Goal: Task Accomplishment & Management: Complete application form

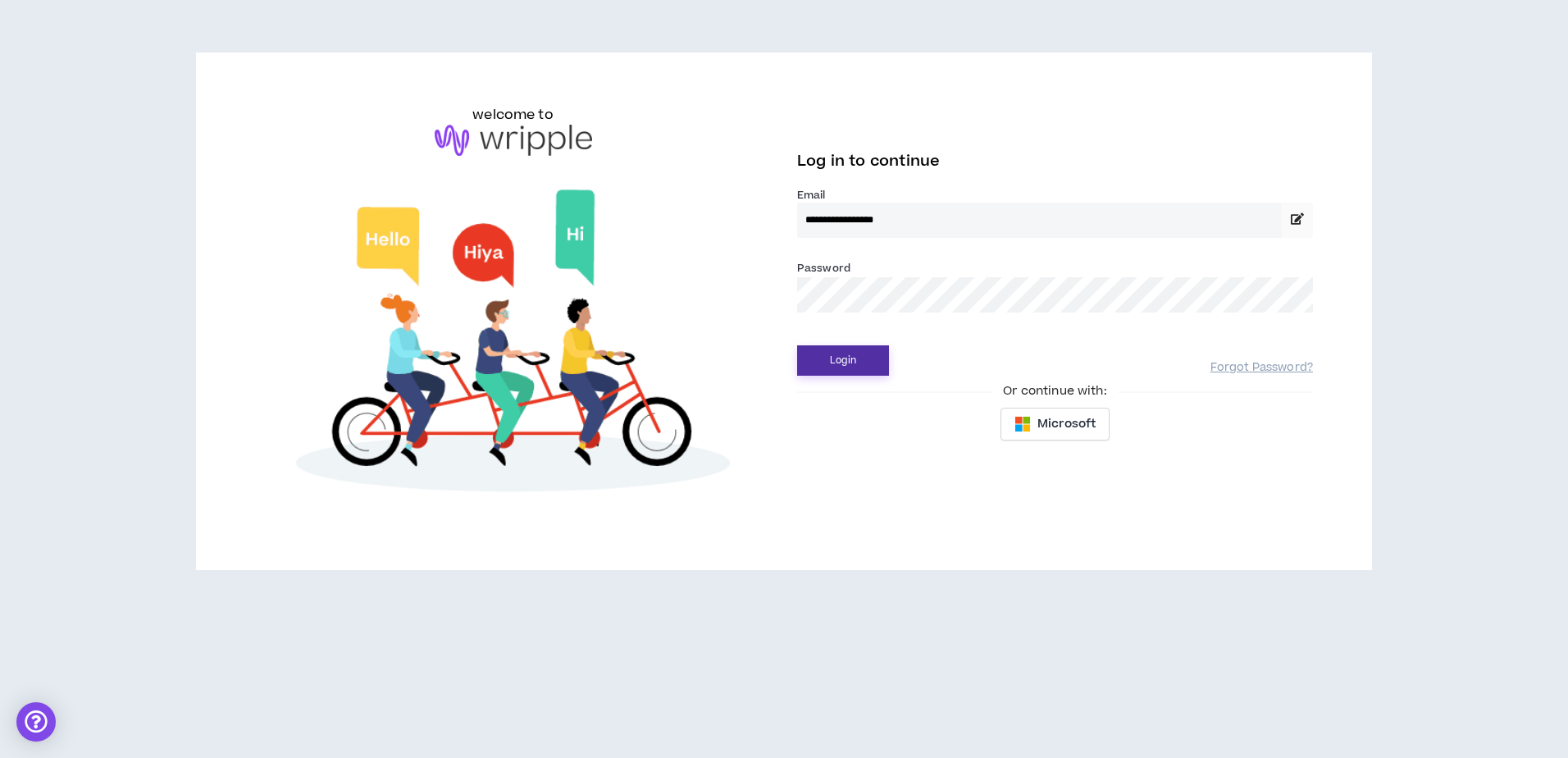
click at [853, 366] on button "Login" at bounding box center [843, 361] width 92 height 31
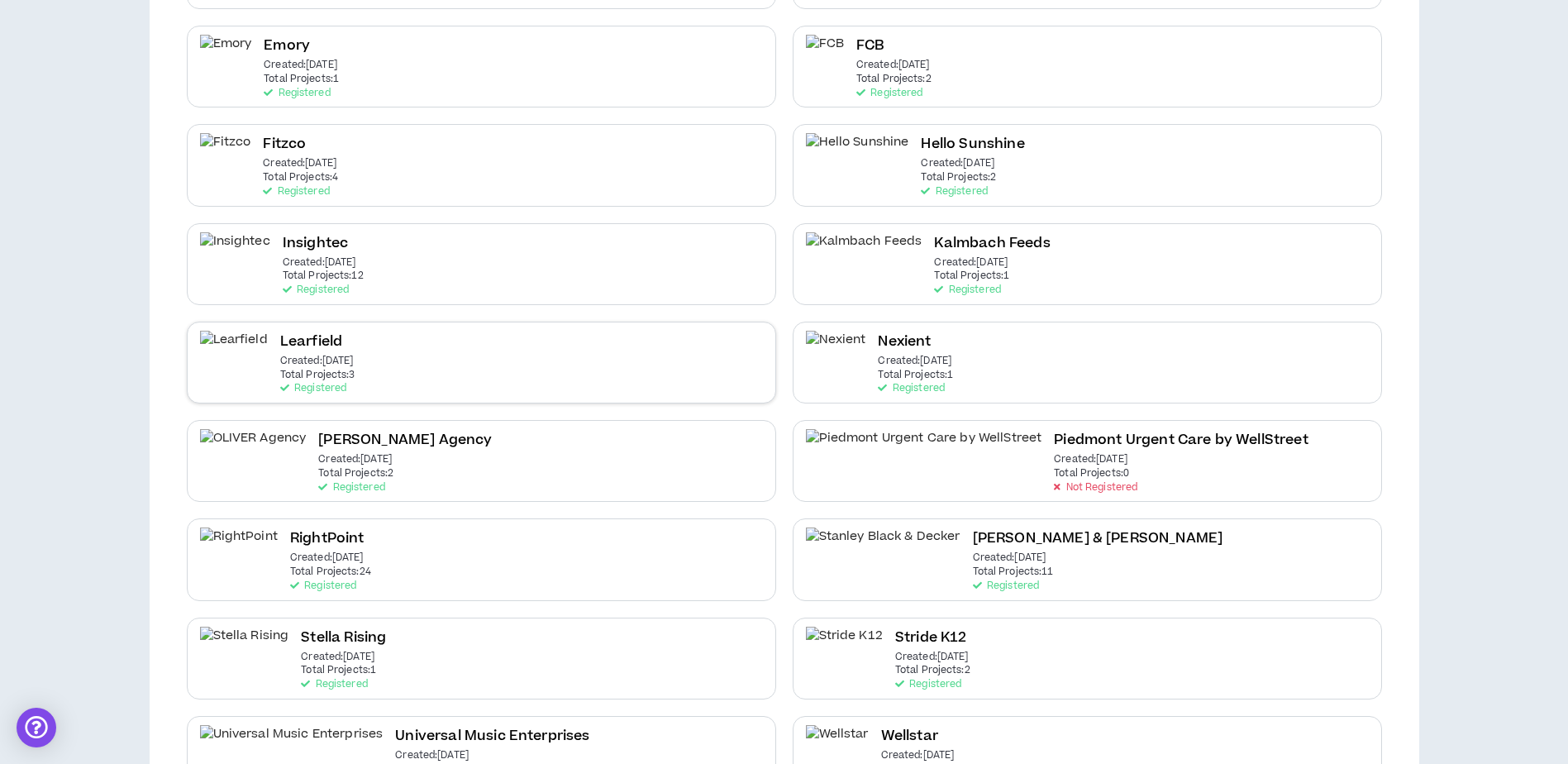
scroll to position [745, 0]
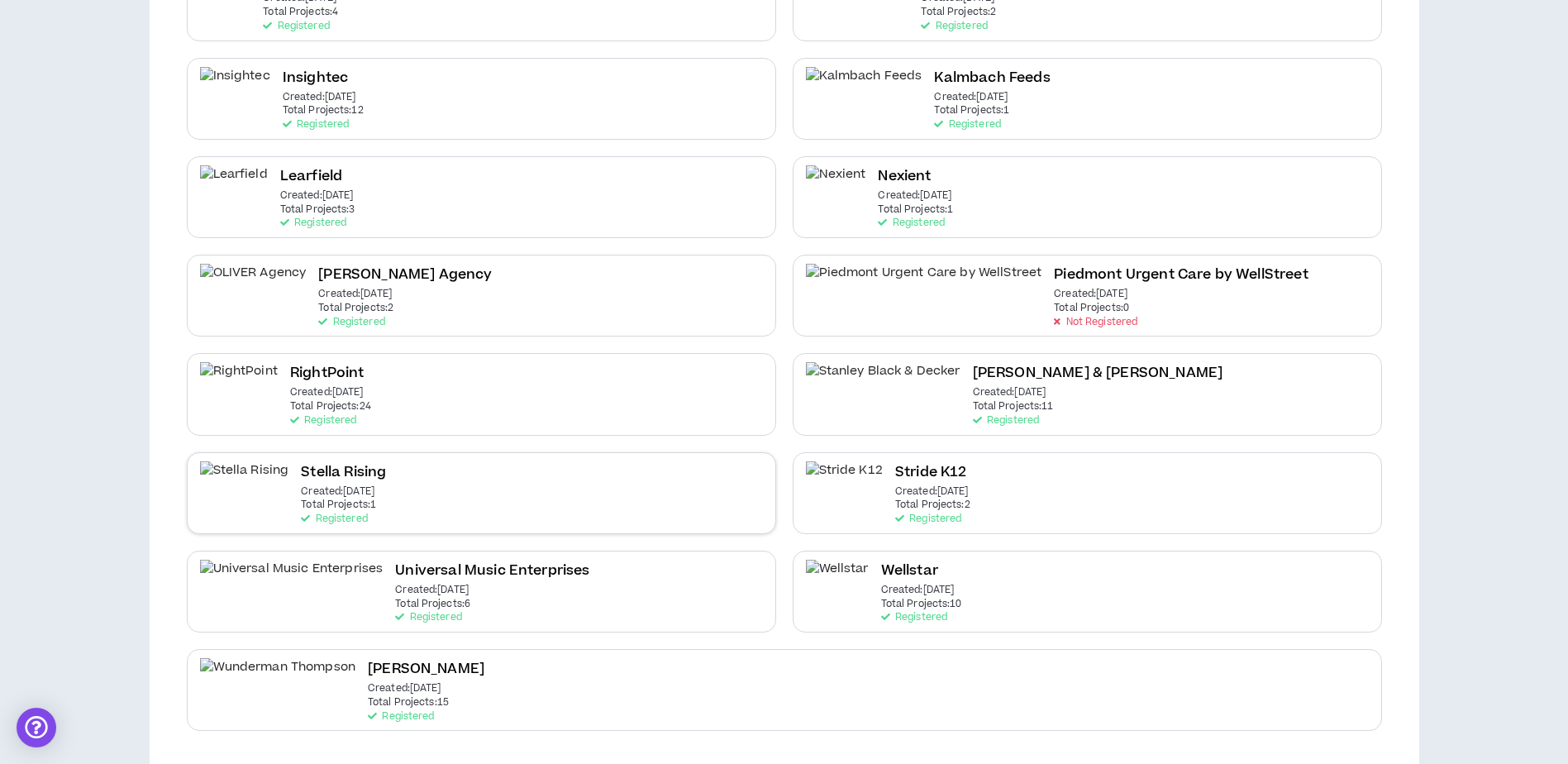
click at [553, 487] on div "Stella Rising Created: Sep 15 2025 Total Projects: 1 Registered" at bounding box center [481, 493] width 590 height 82
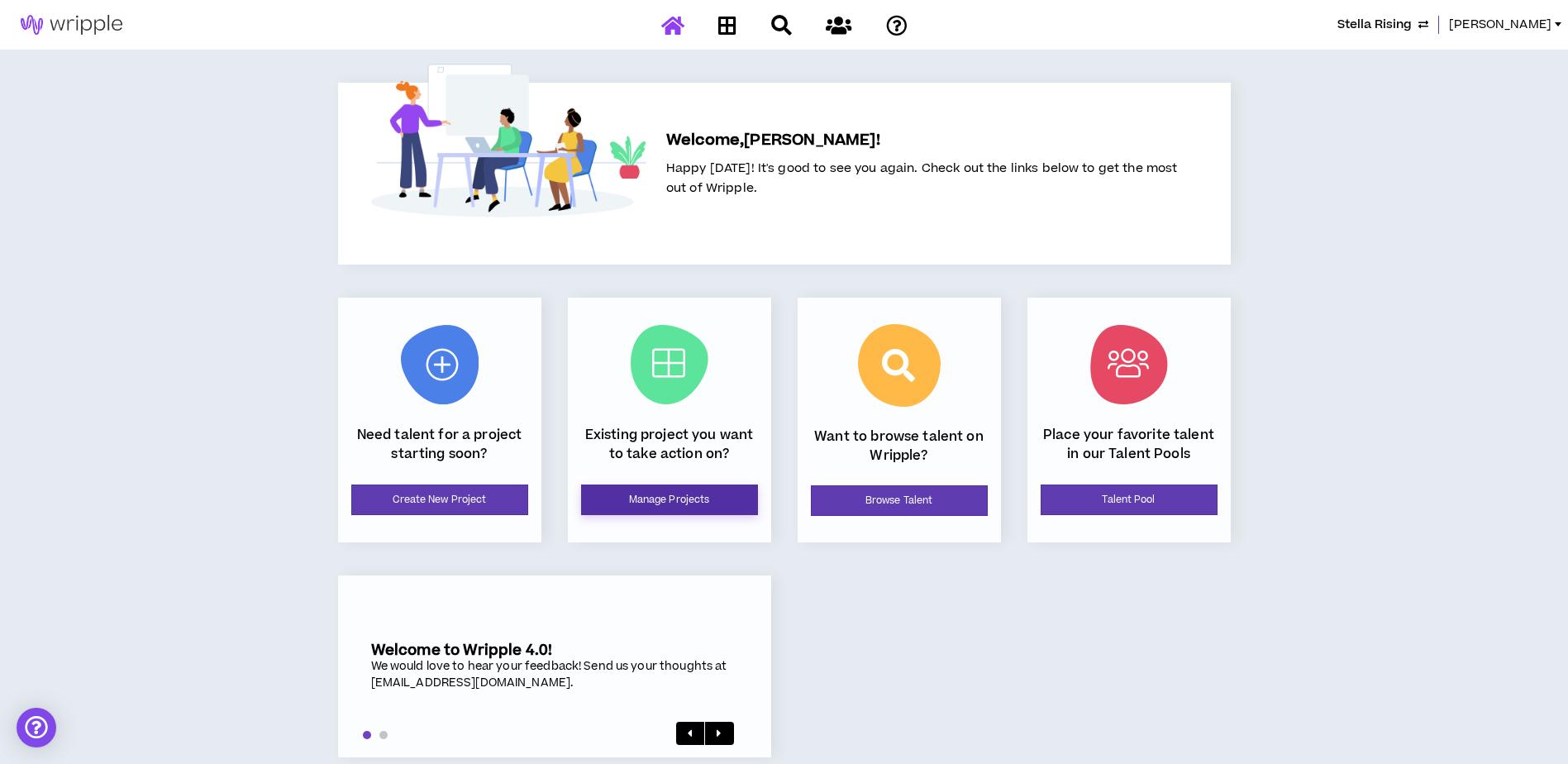
click at [689, 502] on link "Manage Projects" at bounding box center [669, 500] width 177 height 31
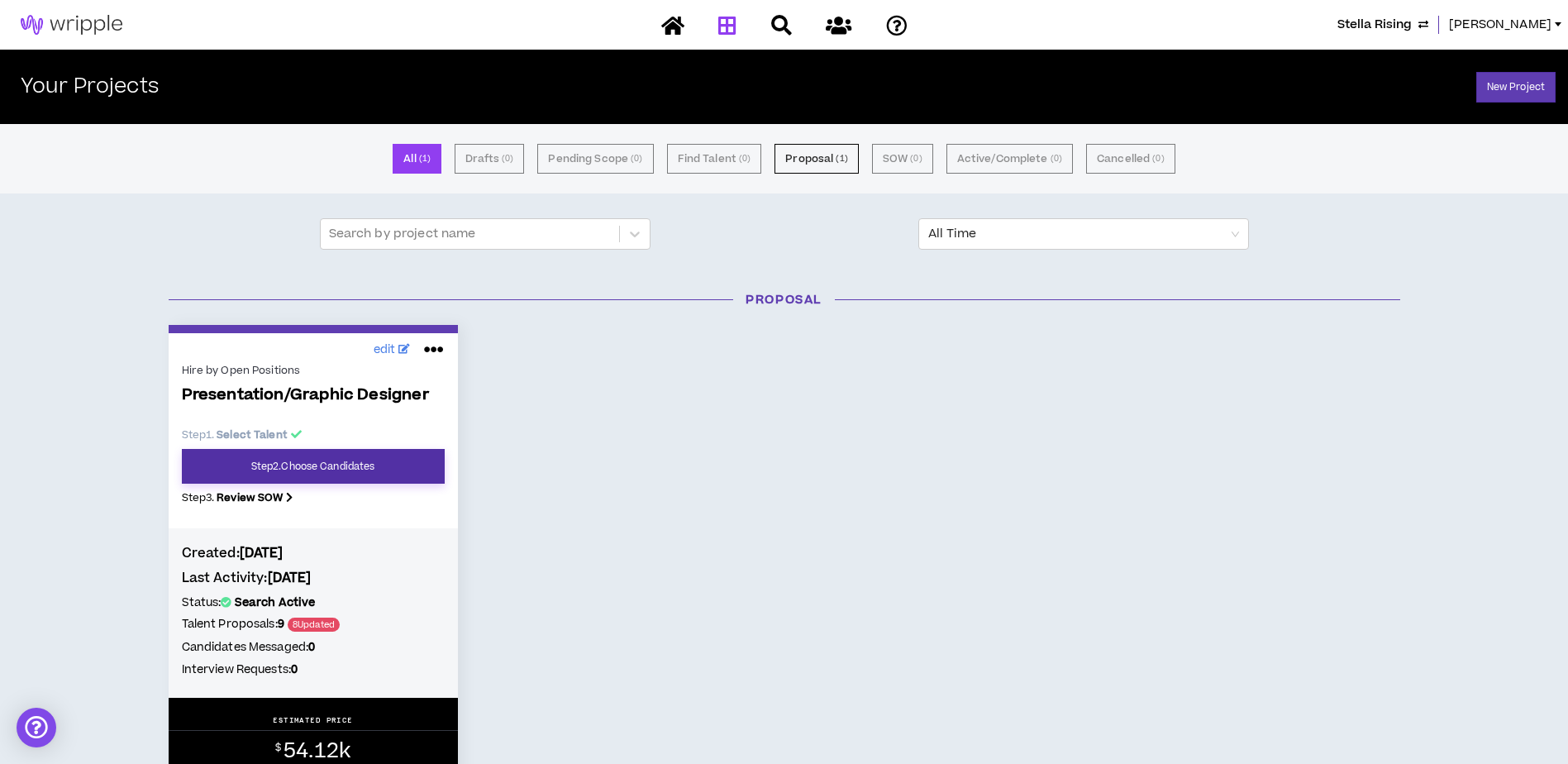
click at [355, 462] on link "Step 2 . Choose Candidates" at bounding box center [313, 466] width 263 height 34
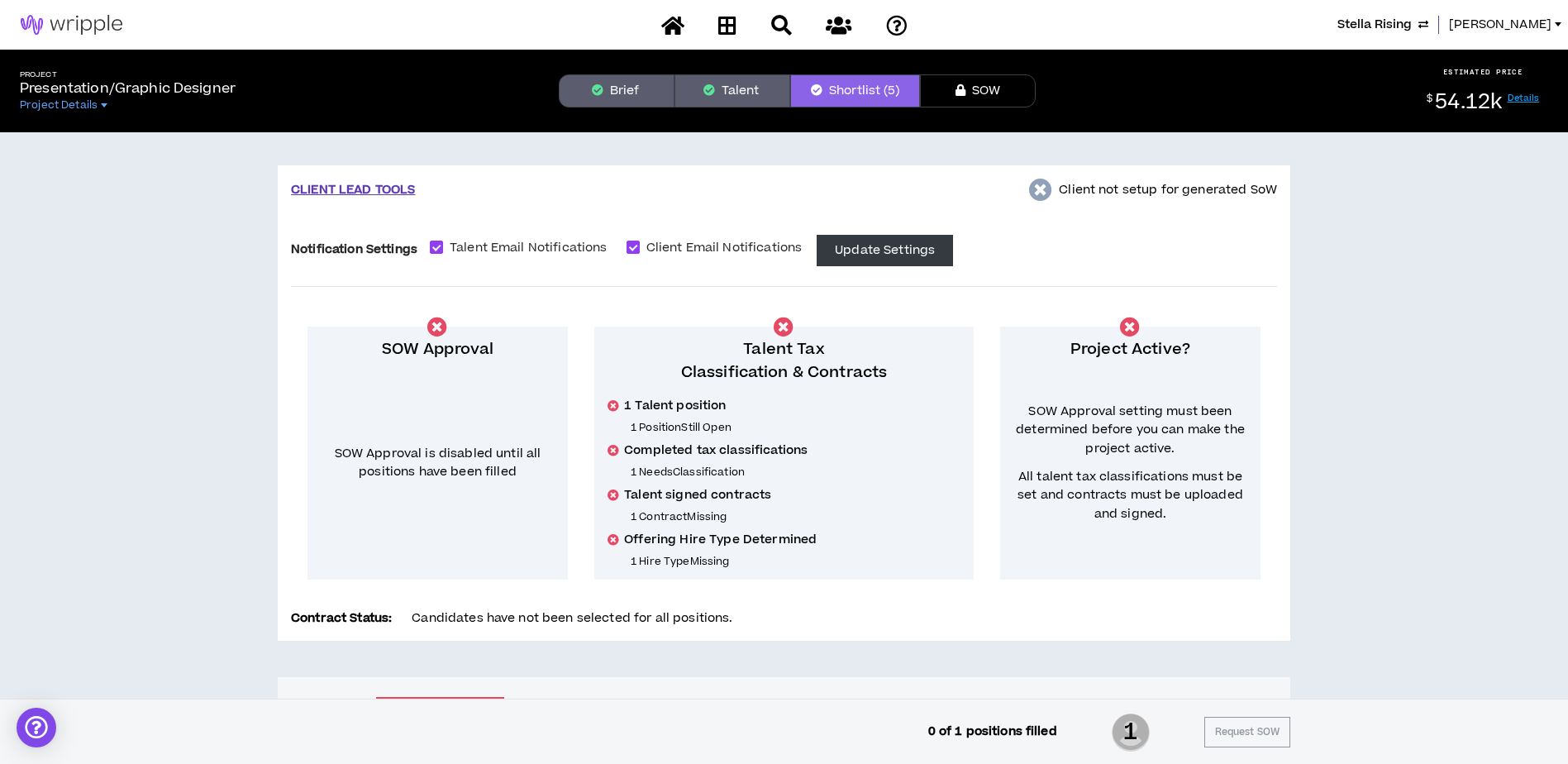
click at [738, 82] on button "Talent" at bounding box center [732, 90] width 116 height 33
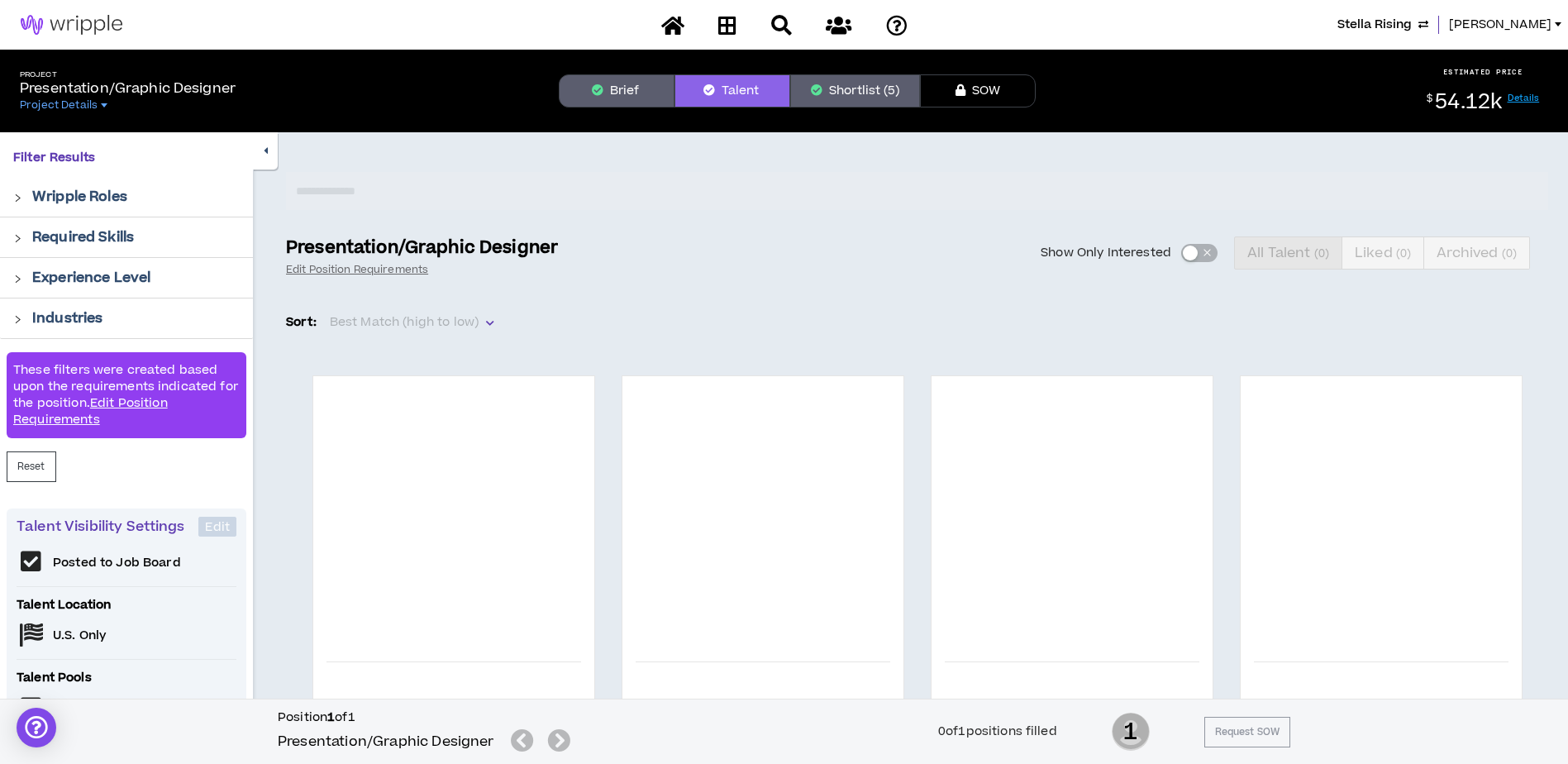
click at [264, 151] on icon "button" at bounding box center [265, 151] width 4 height 11
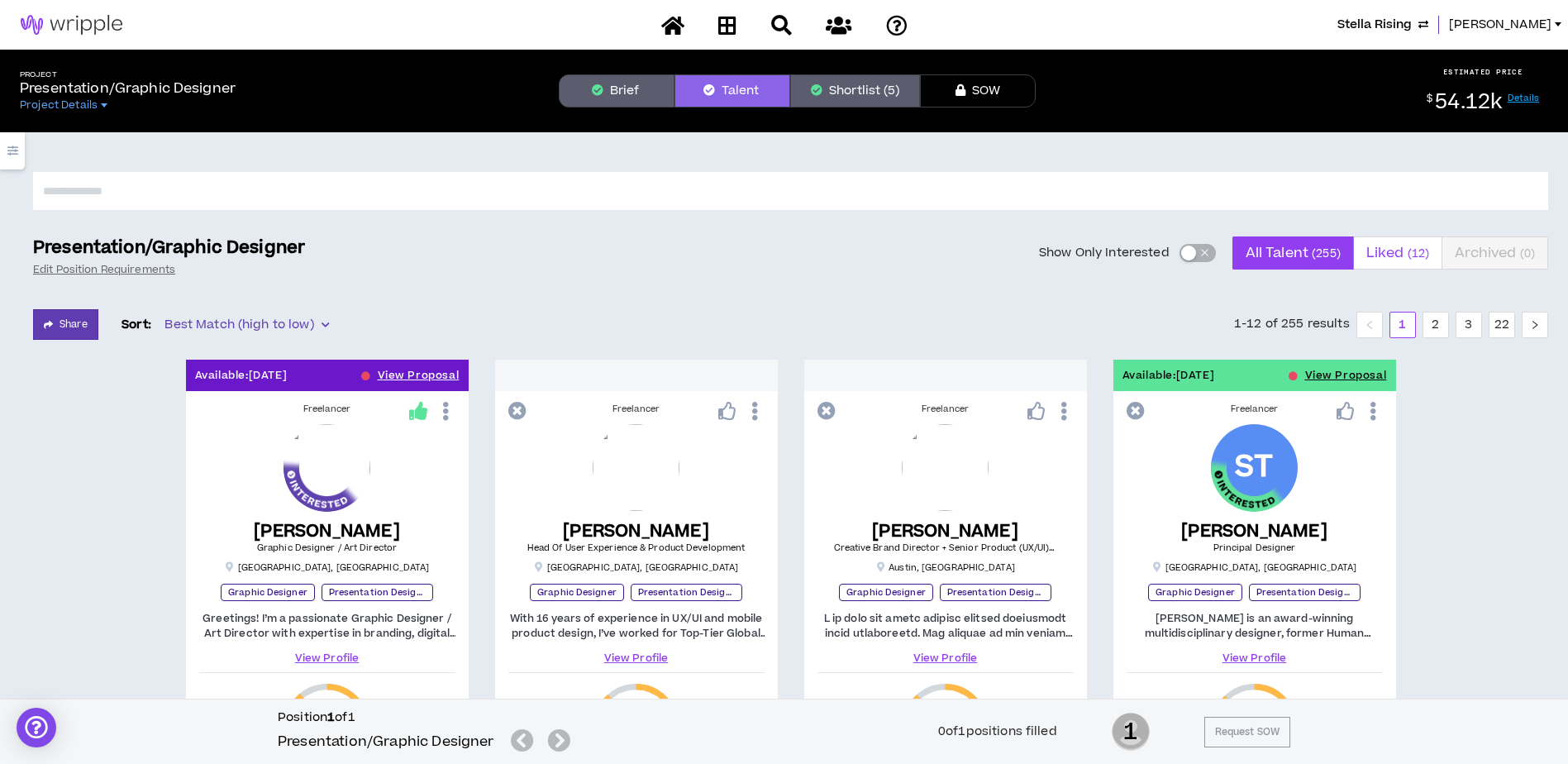
click at [1390, 243] on span "Liked ( 12 )" at bounding box center [1397, 253] width 63 height 40
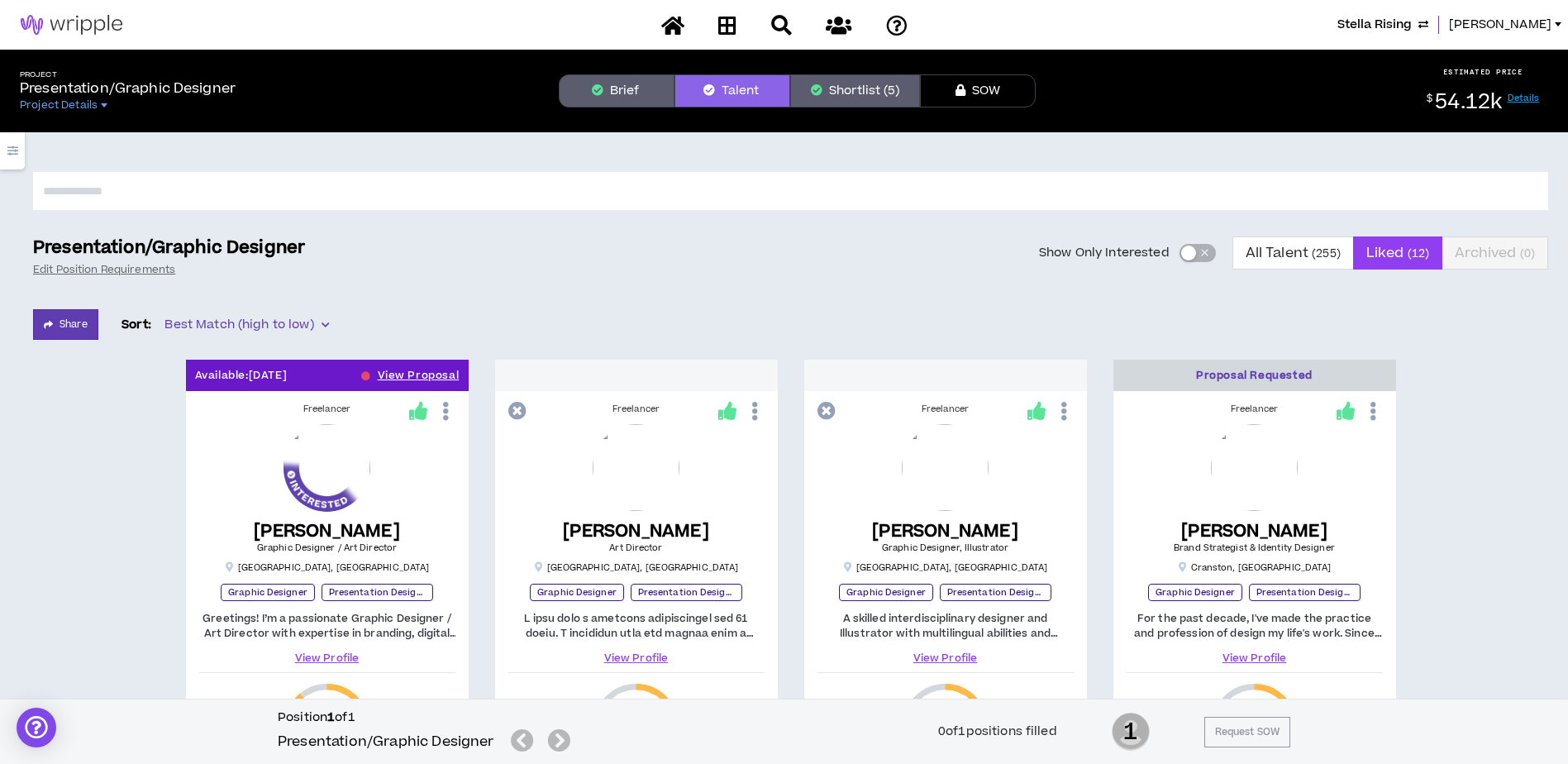
click at [1184, 248] on div "button" at bounding box center [1189, 253] width 15 height 15
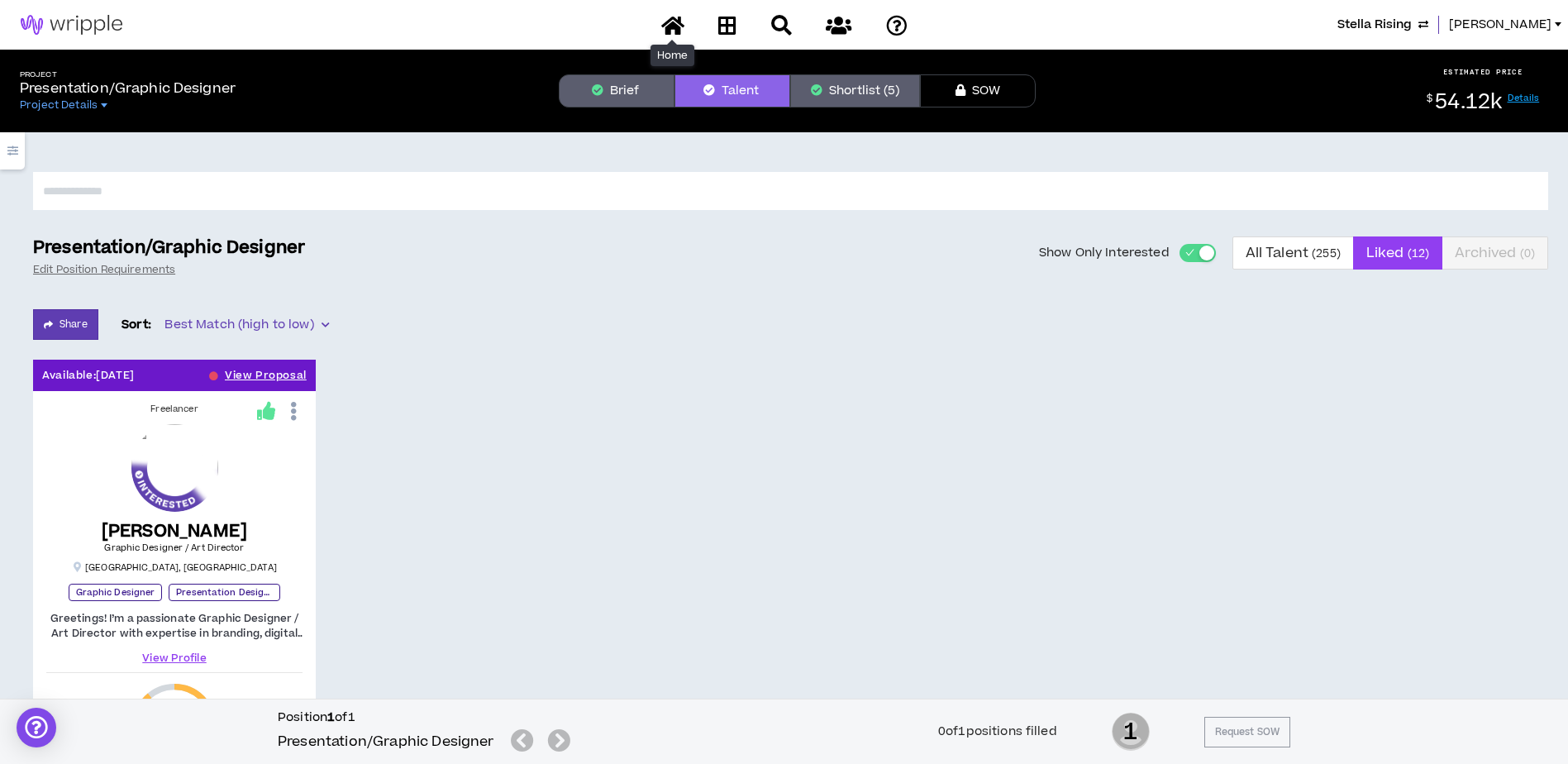
drag, startPoint x: 673, startPoint y: 27, endPoint x: 678, endPoint y: 43, distance: 16.8
click at [673, 27] on icon at bounding box center [673, 25] width 23 height 20
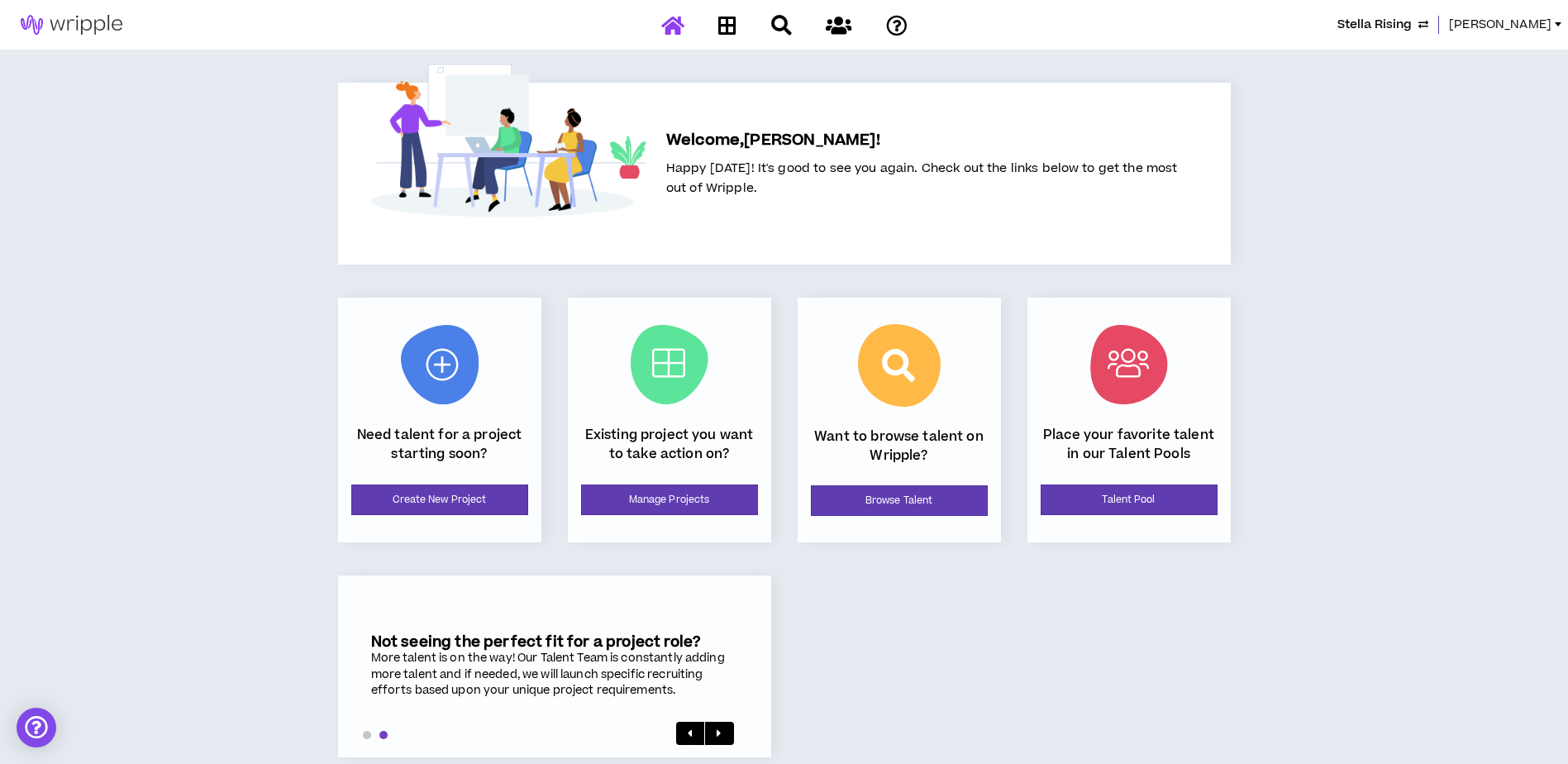
click at [1546, 18] on span "[PERSON_NAME]" at bounding box center [1501, 25] width 103 height 19
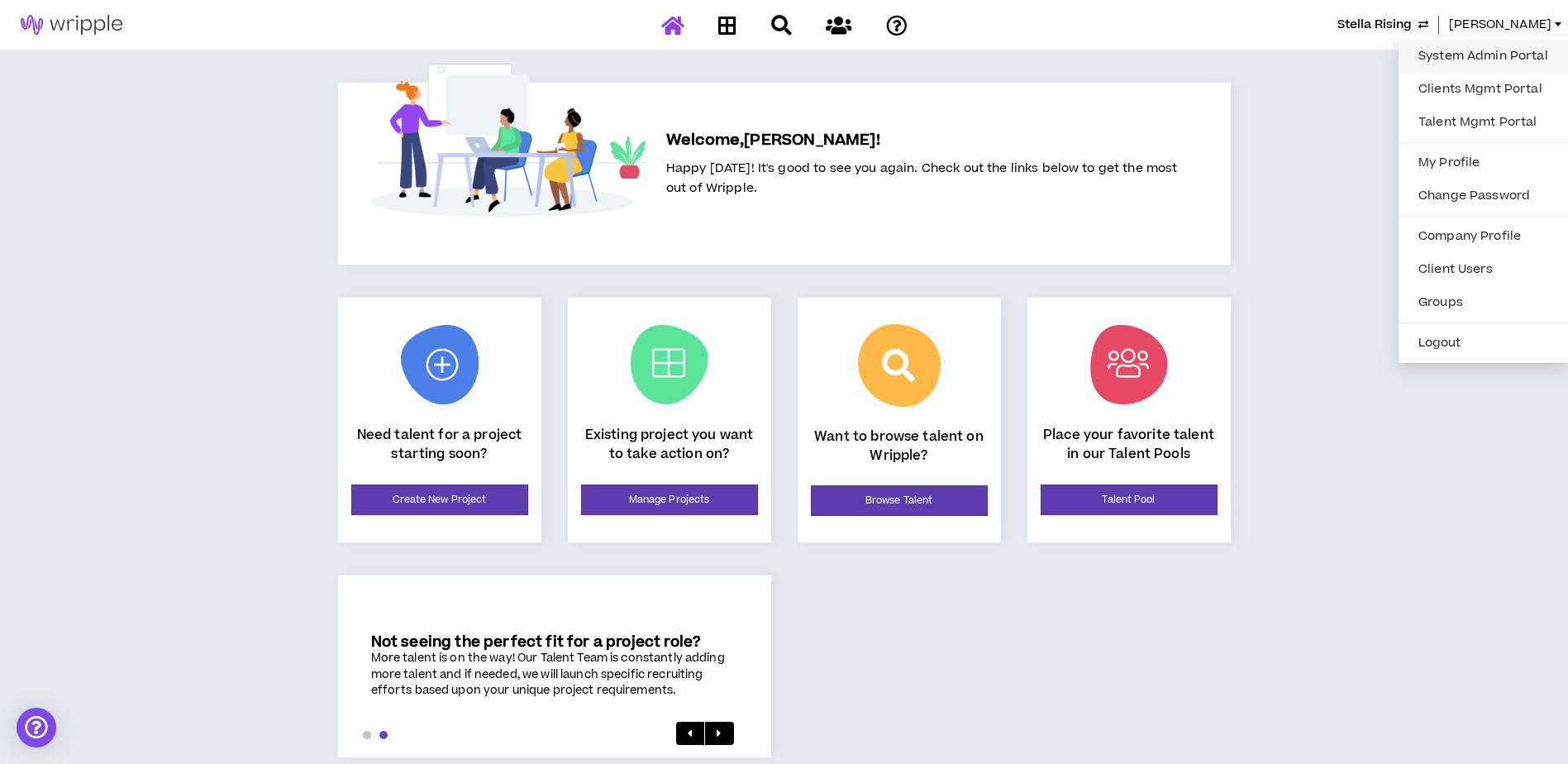
click at [1514, 53] on link "System Admin Portal" at bounding box center [1483, 57] width 149 height 25
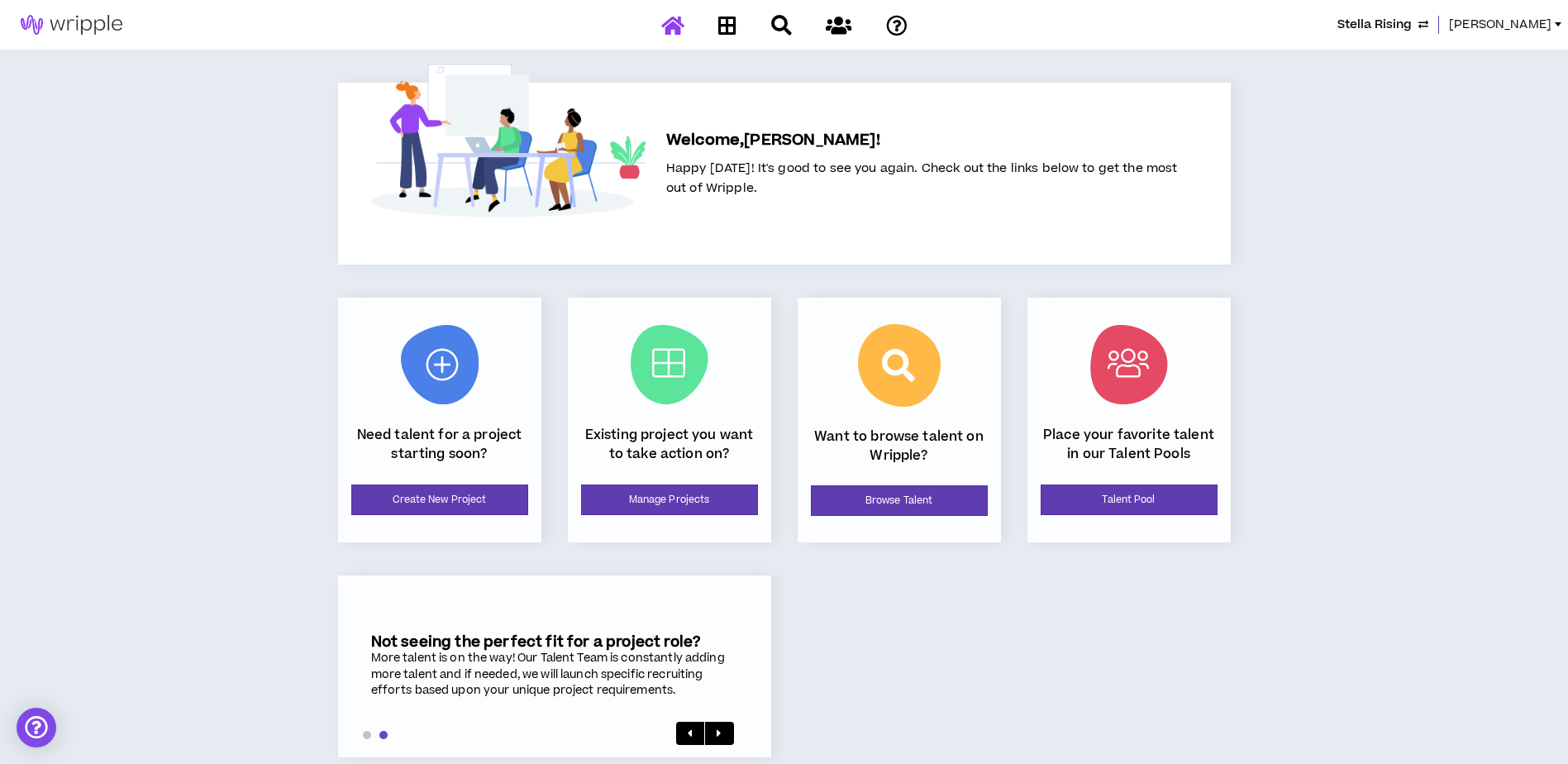
click at [1525, 22] on span "[PERSON_NAME]" at bounding box center [1501, 25] width 103 height 19
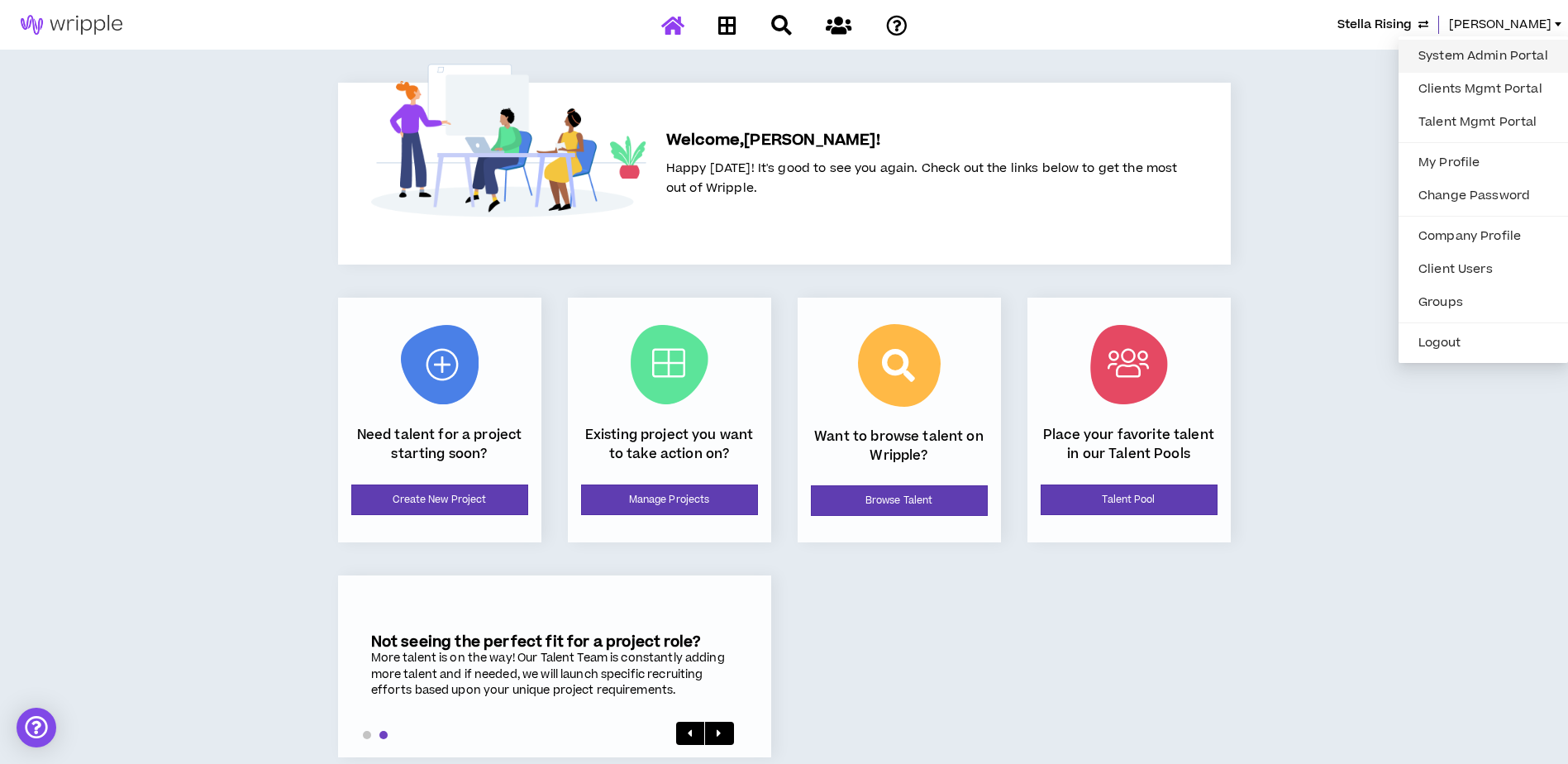
click at [1494, 59] on link "System Admin Portal" at bounding box center [1483, 57] width 149 height 25
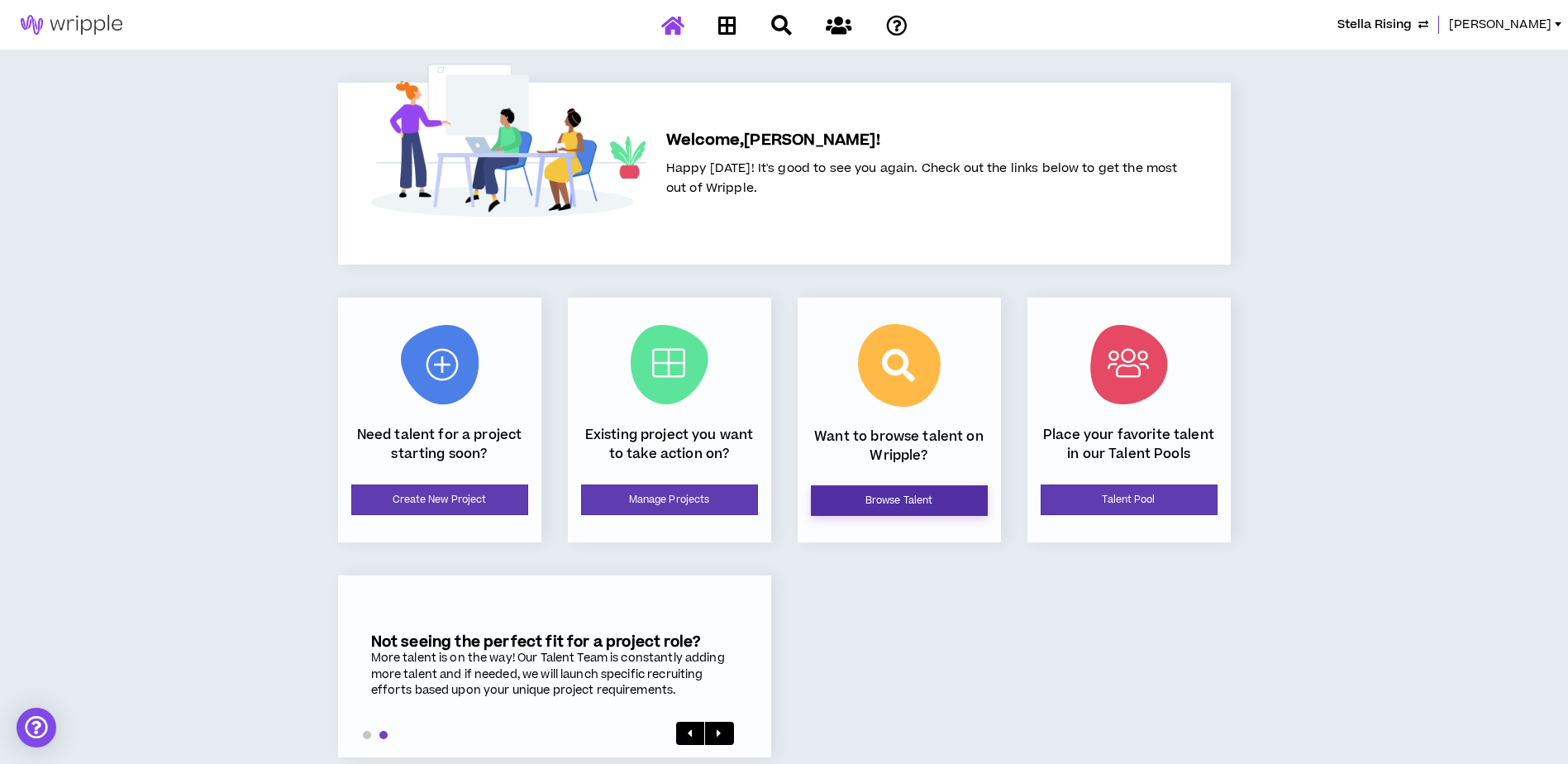
click at [916, 510] on link "Browse Talent" at bounding box center [899, 500] width 177 height 31
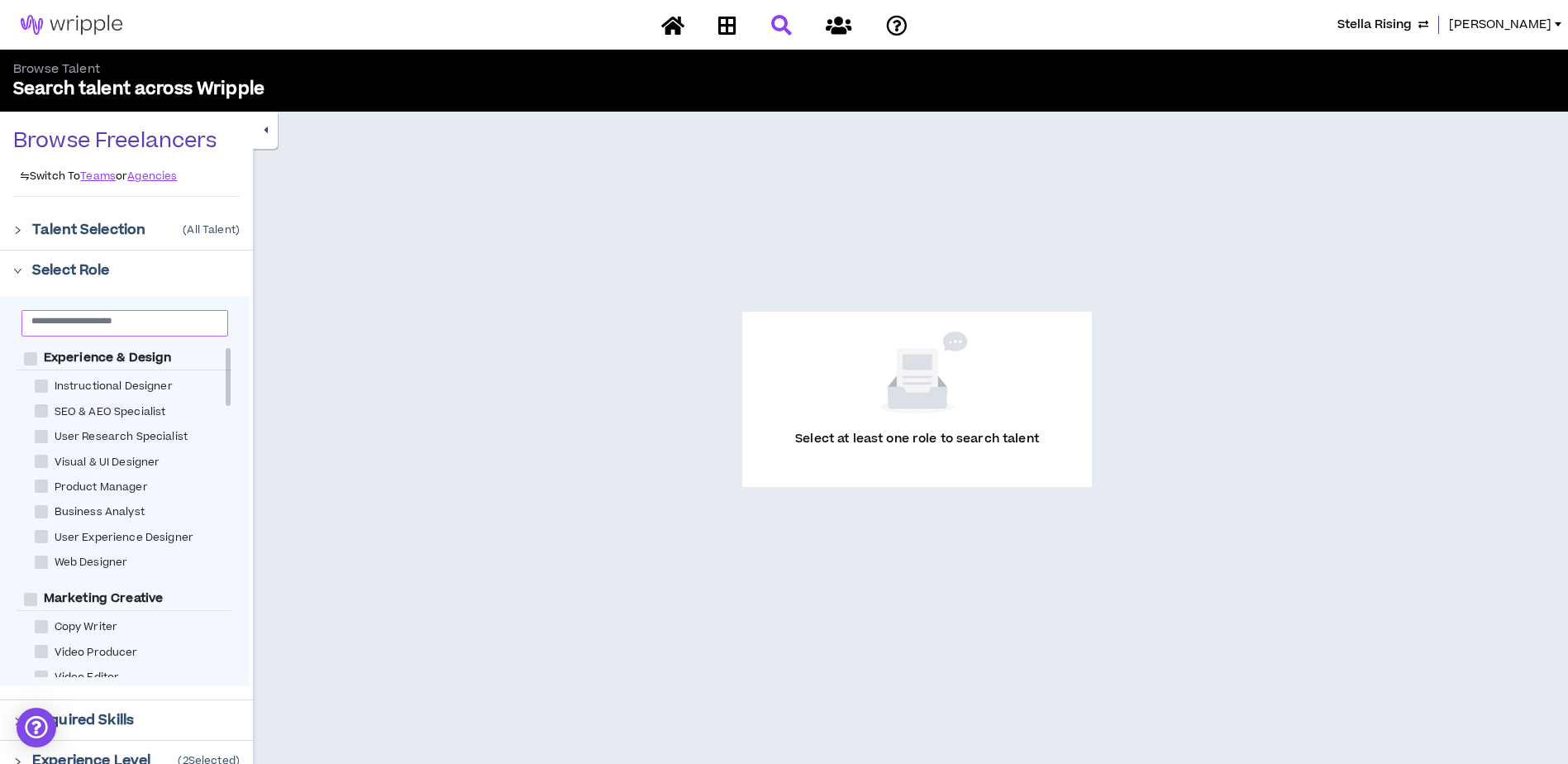
click at [108, 320] on input "text" at bounding box center [119, 320] width 173 height 12
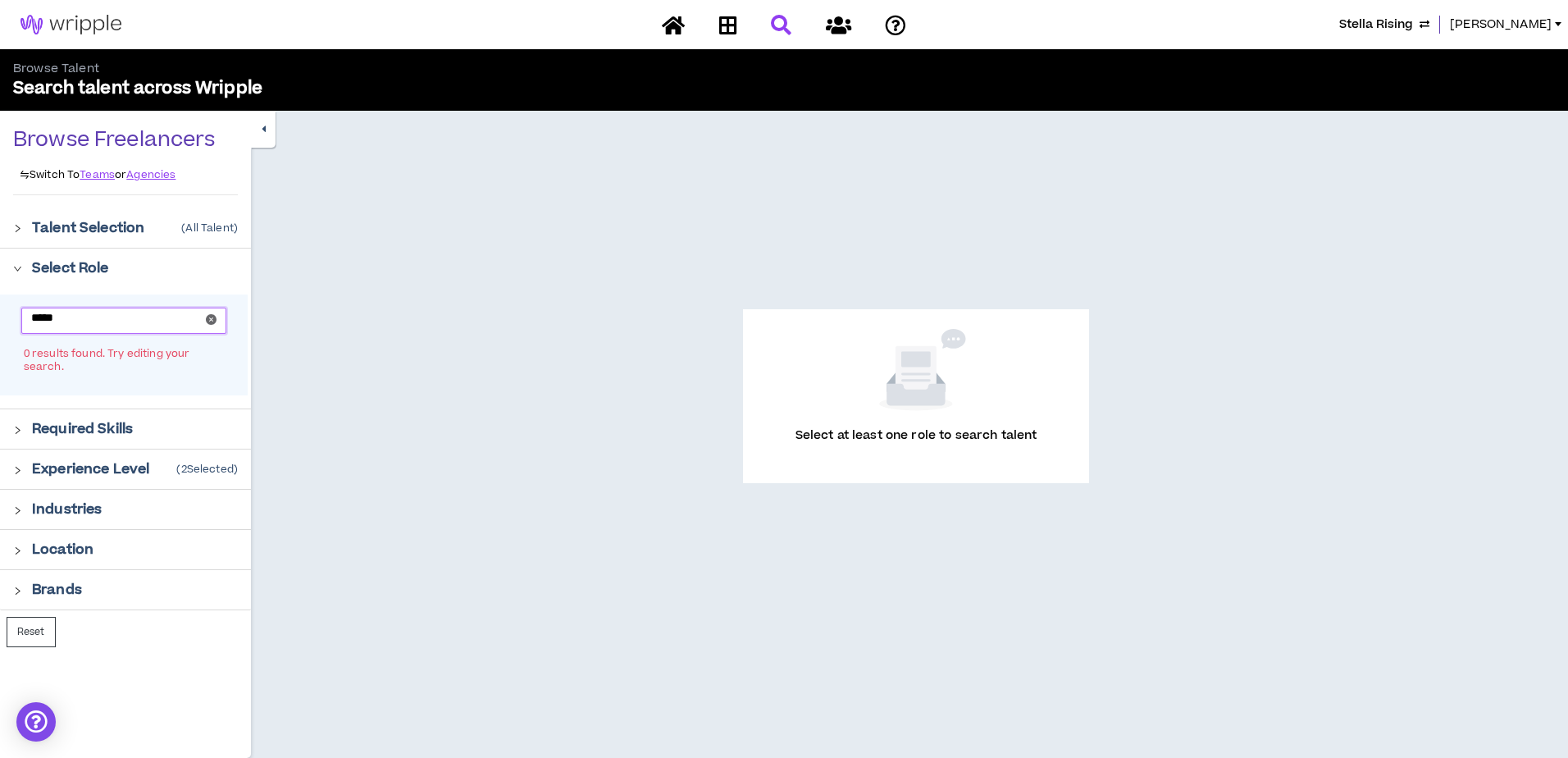
type input "******"
click at [215, 325] on span at bounding box center [211, 320] width 11 height 15
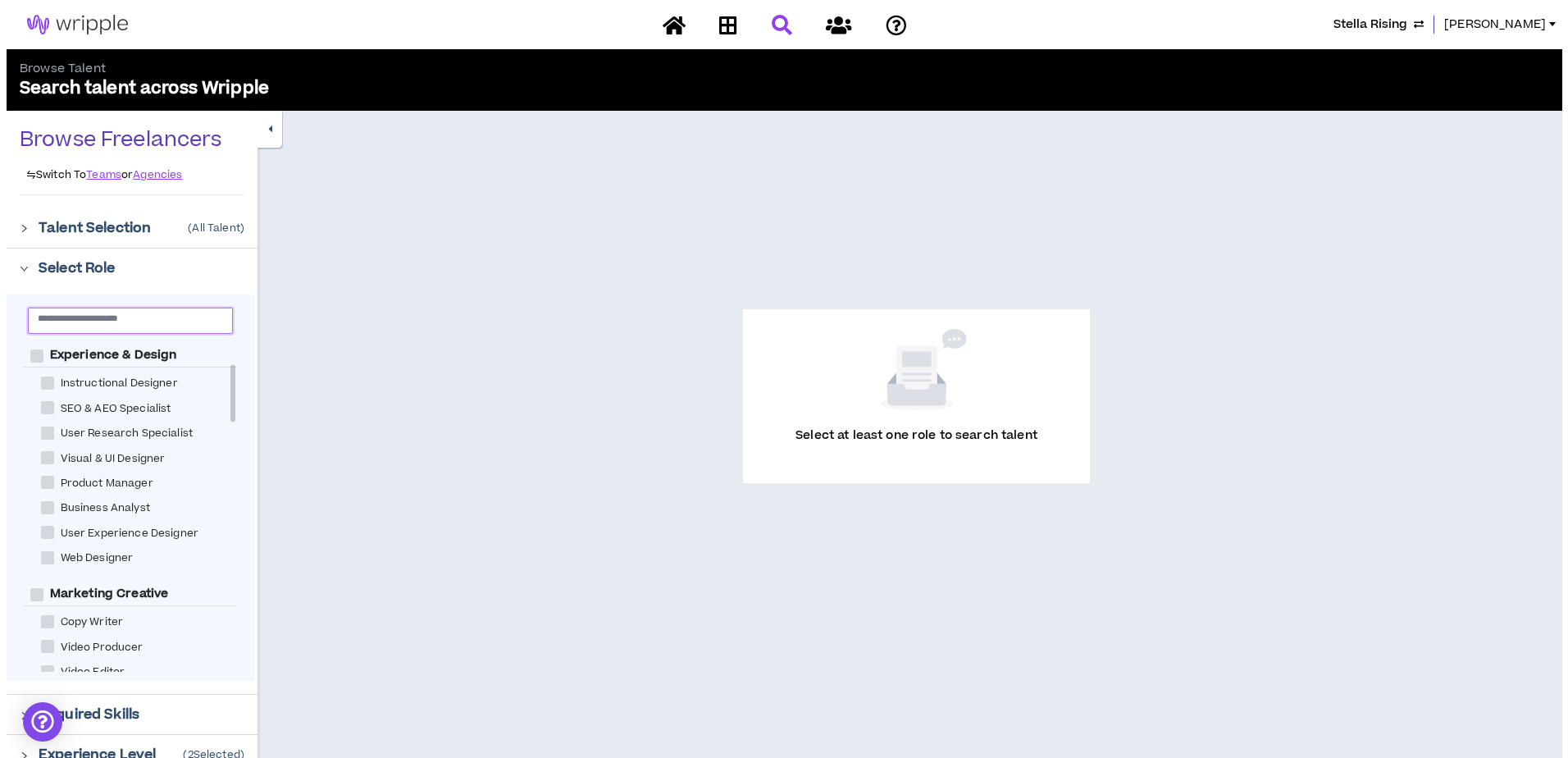
scroll to position [246, 0]
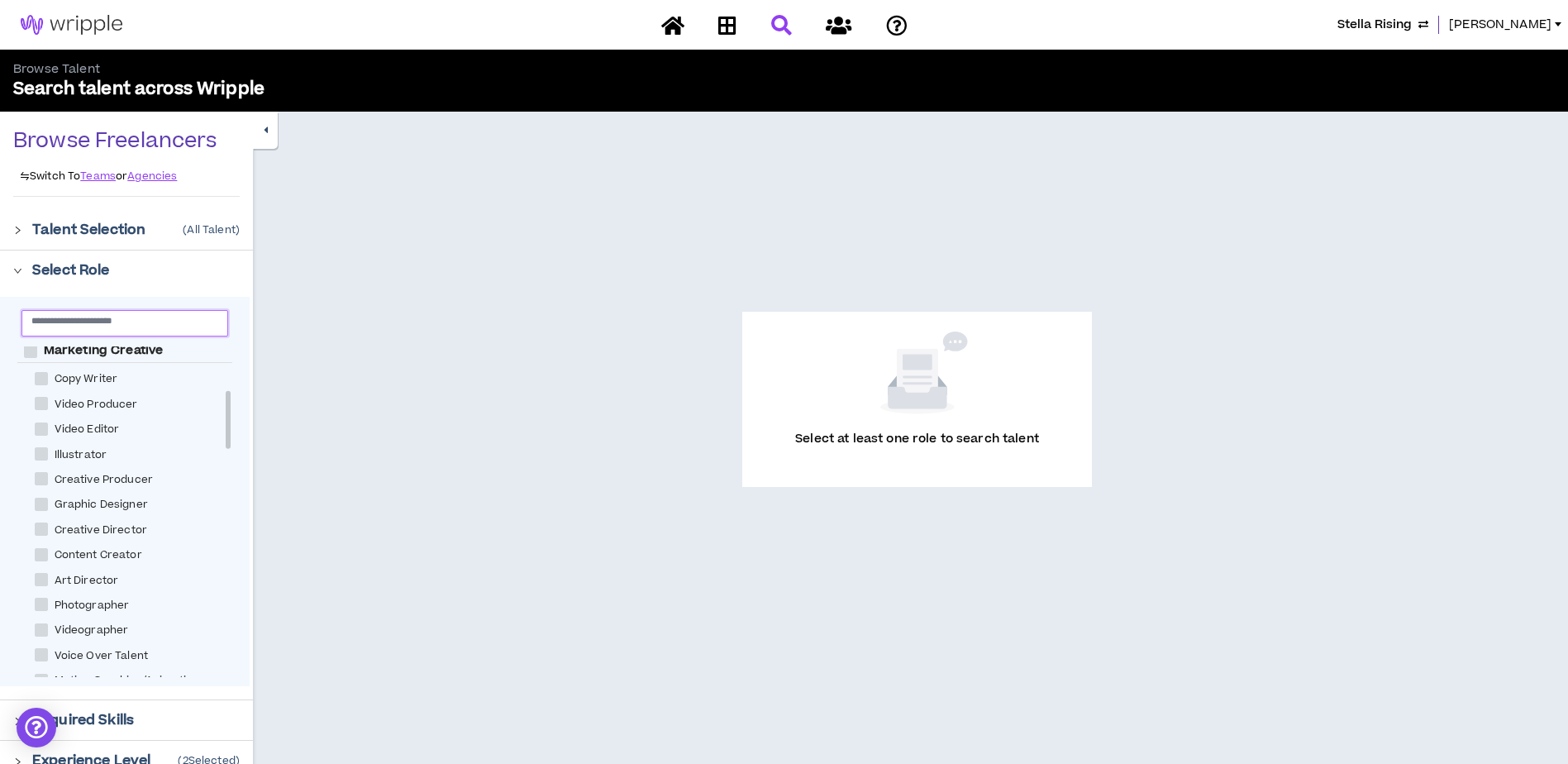
click at [42, 379] on span at bounding box center [41, 378] width 13 height 13
checkbox Writer "****"
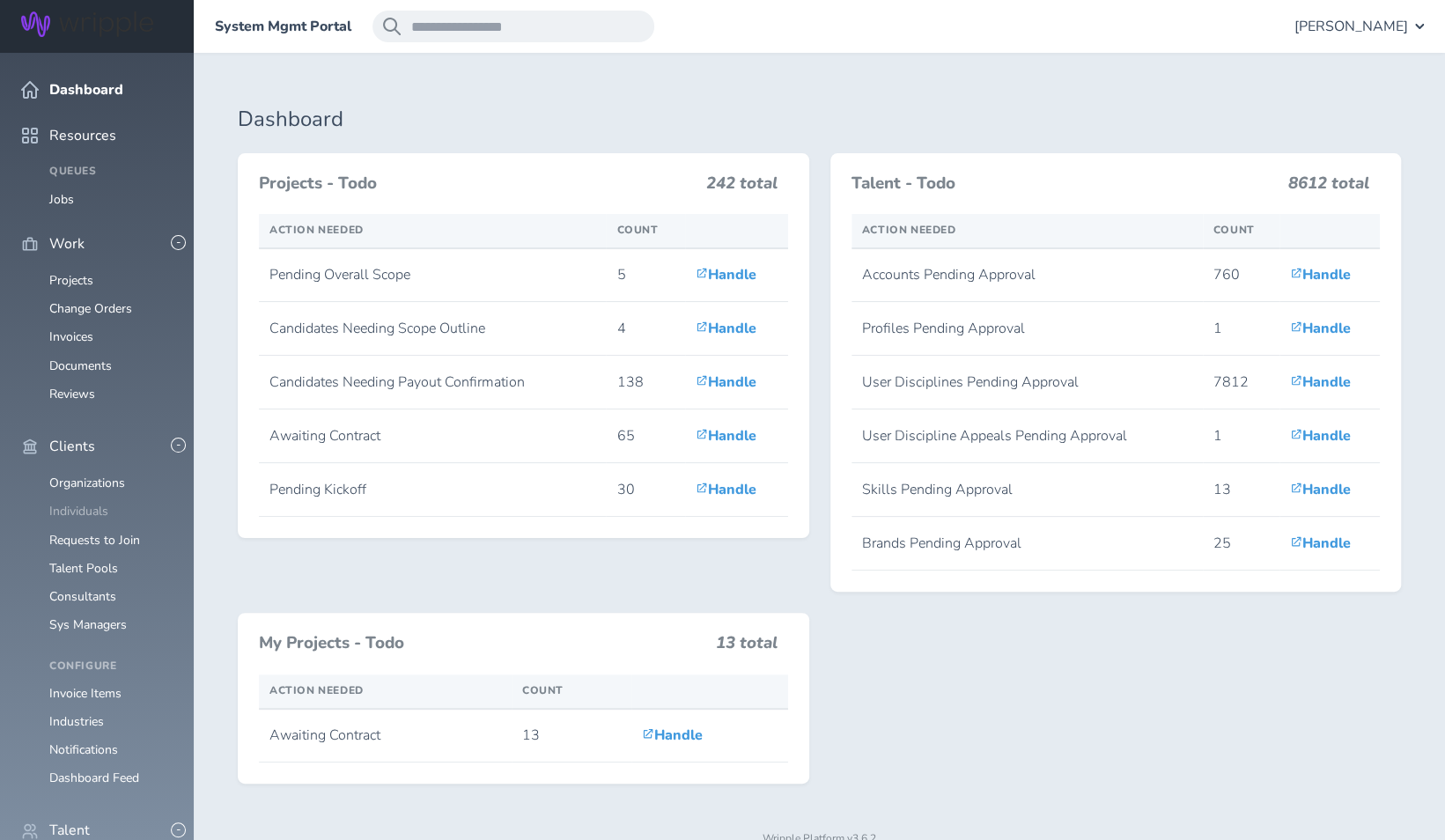
click at [79, 503] on link "Individuals" at bounding box center [78, 511] width 59 height 17
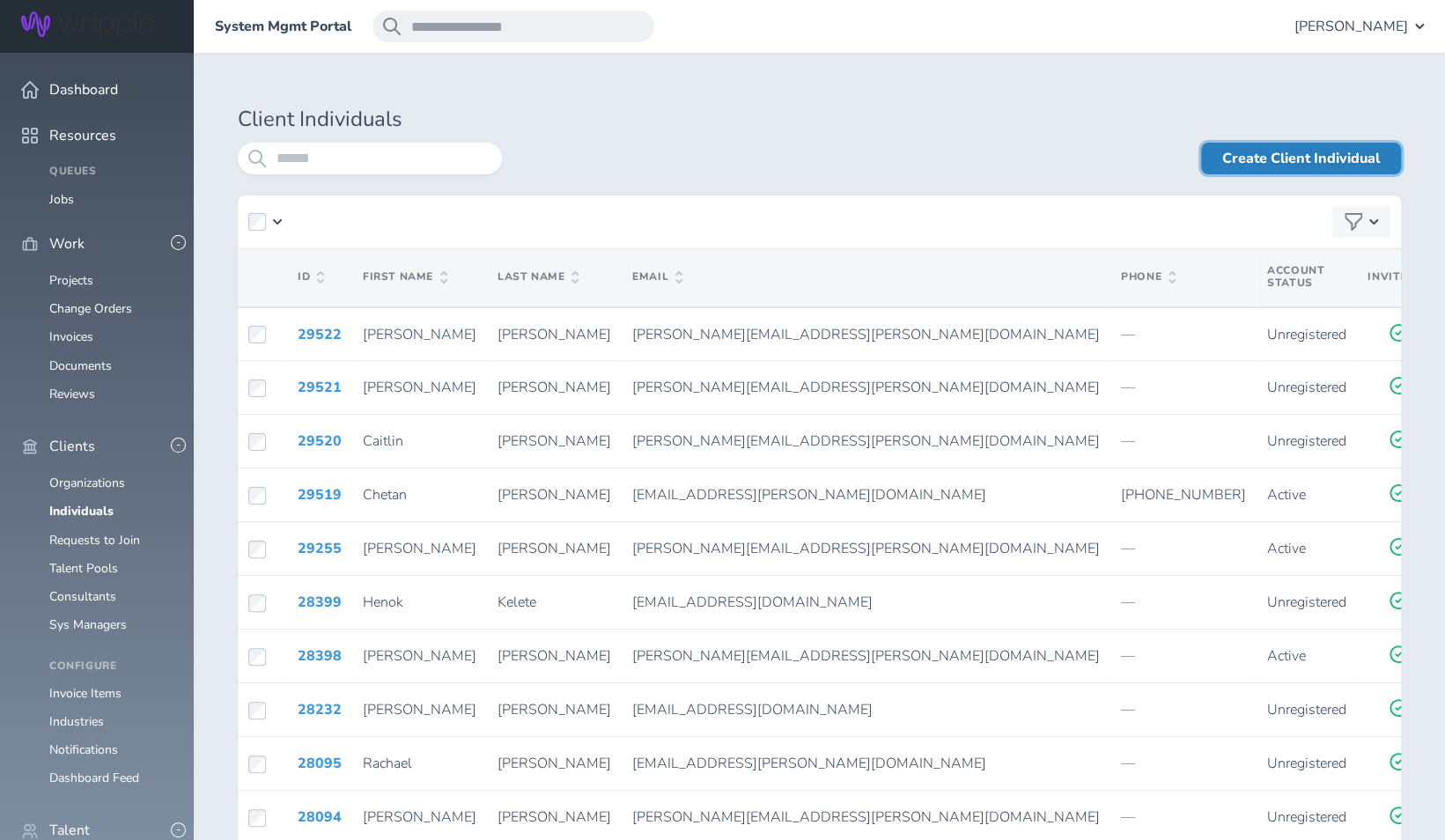
click at [1307, 145] on link "Create Client Individual" at bounding box center [1301, 158] width 200 height 32
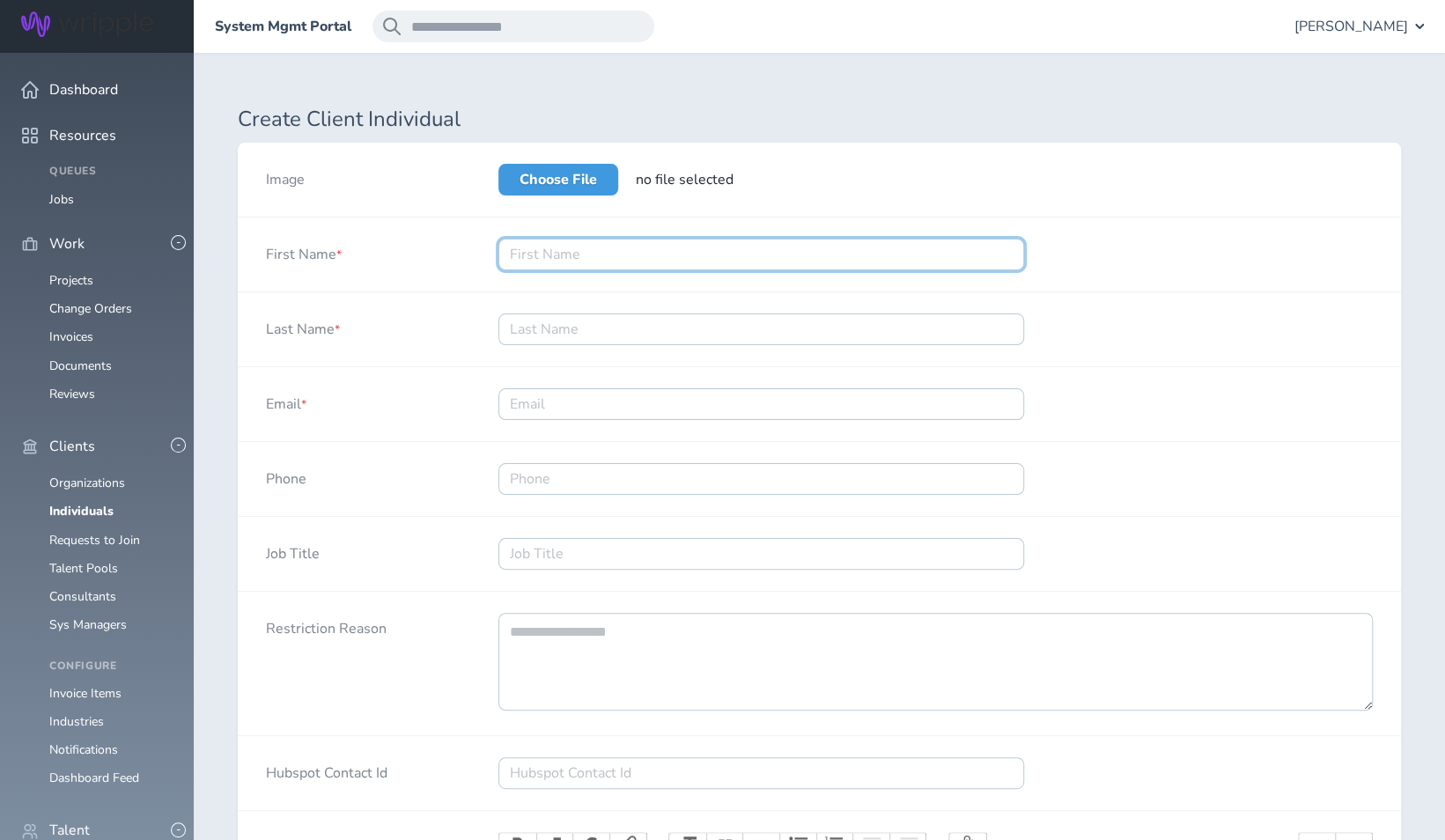
click at [622, 263] on input "First Name *" at bounding box center [761, 254] width 526 height 32
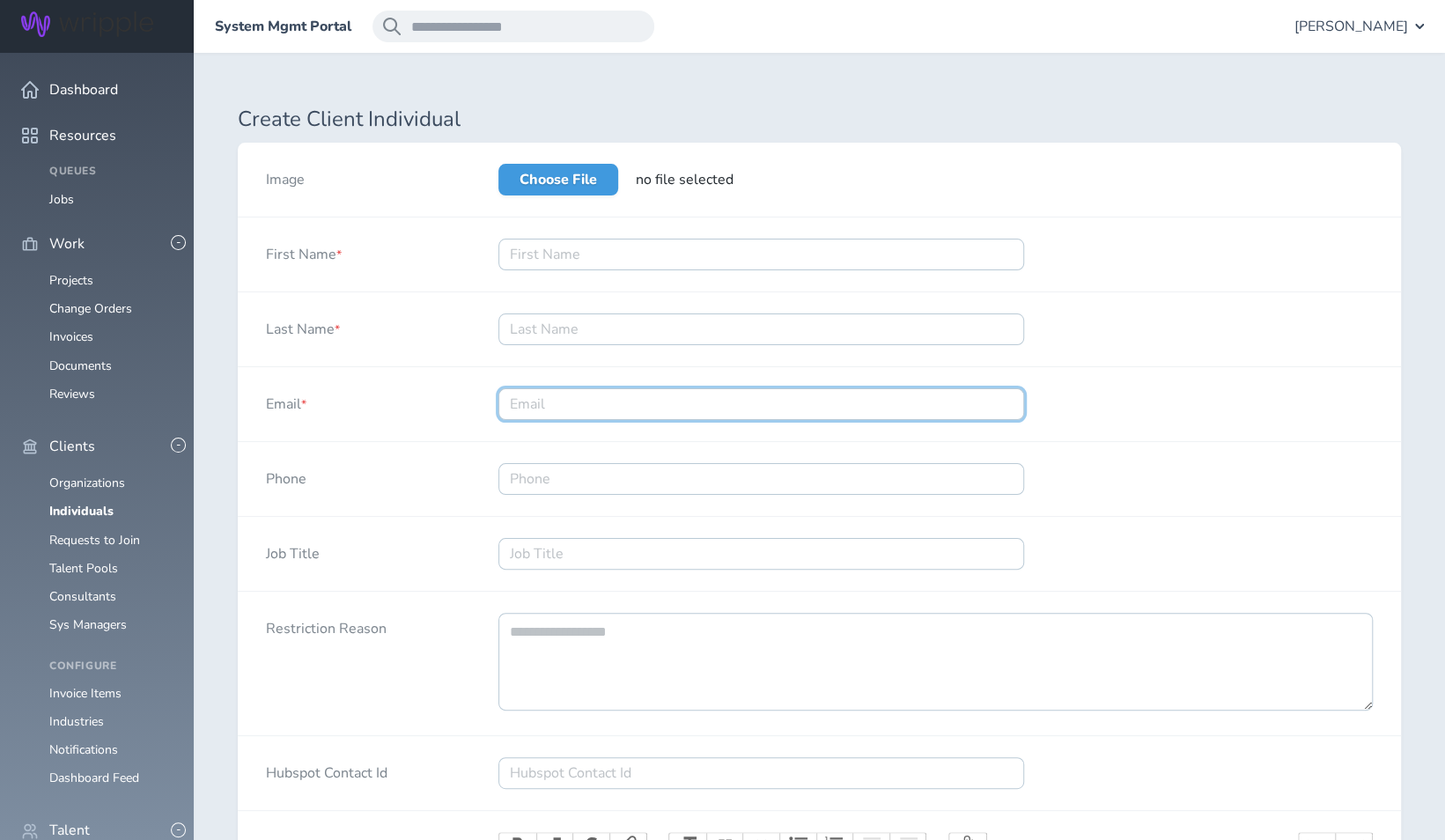
drag, startPoint x: 962, startPoint y: 407, endPoint x: 916, endPoint y: 418, distance: 47.3
click at [962, 407] on input "Email *" at bounding box center [761, 404] width 526 height 32
paste input "[PERSON_NAME][EMAIL_ADDRESS][PERSON_NAME][DOMAIN_NAME]"
type input "[PERSON_NAME][EMAIL_ADDRESS][PERSON_NAME][DOMAIN_NAME]"
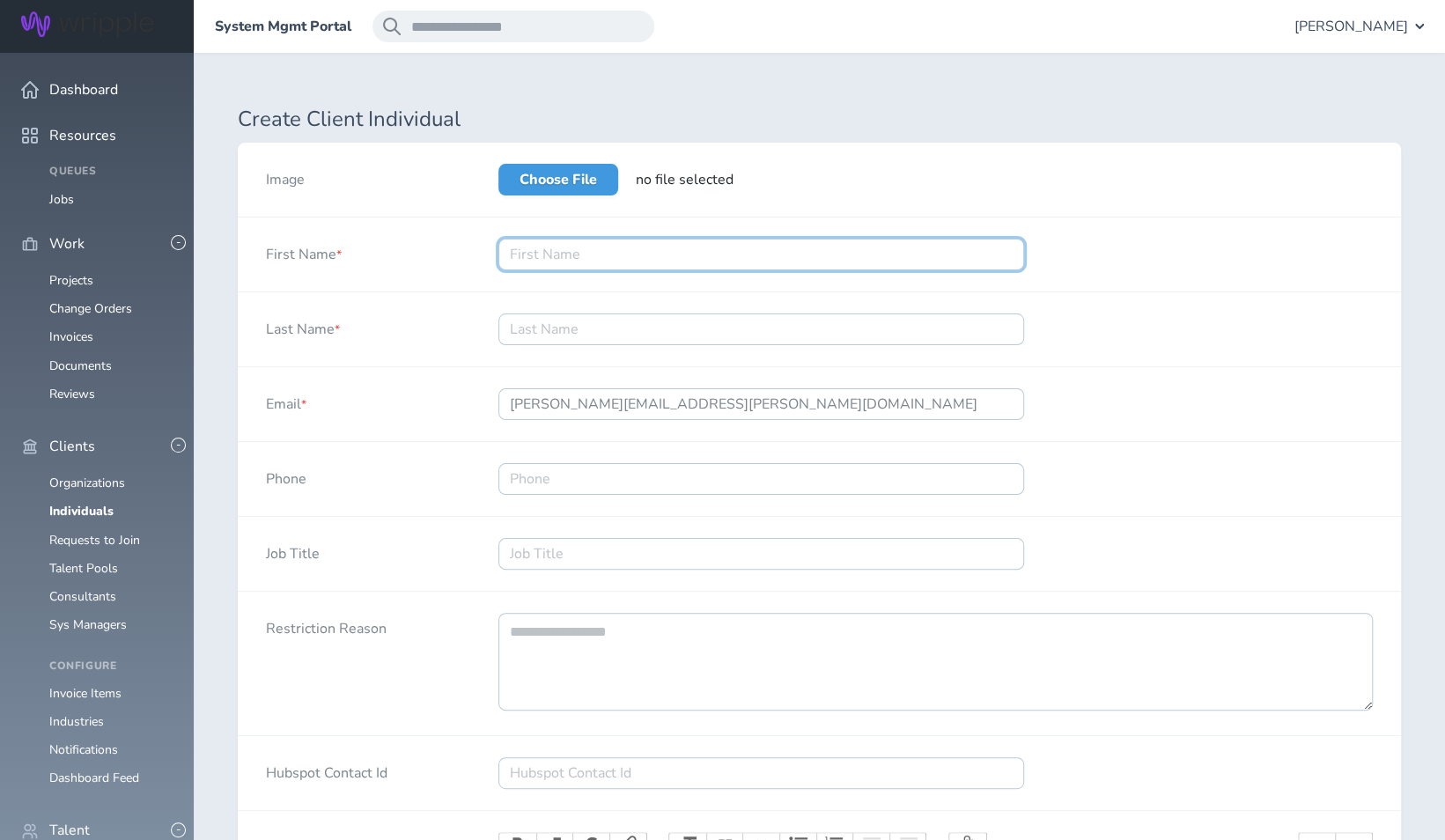
click at [618, 262] on input "First Name *" at bounding box center [761, 254] width 526 height 32
type input "[PERSON_NAME]"
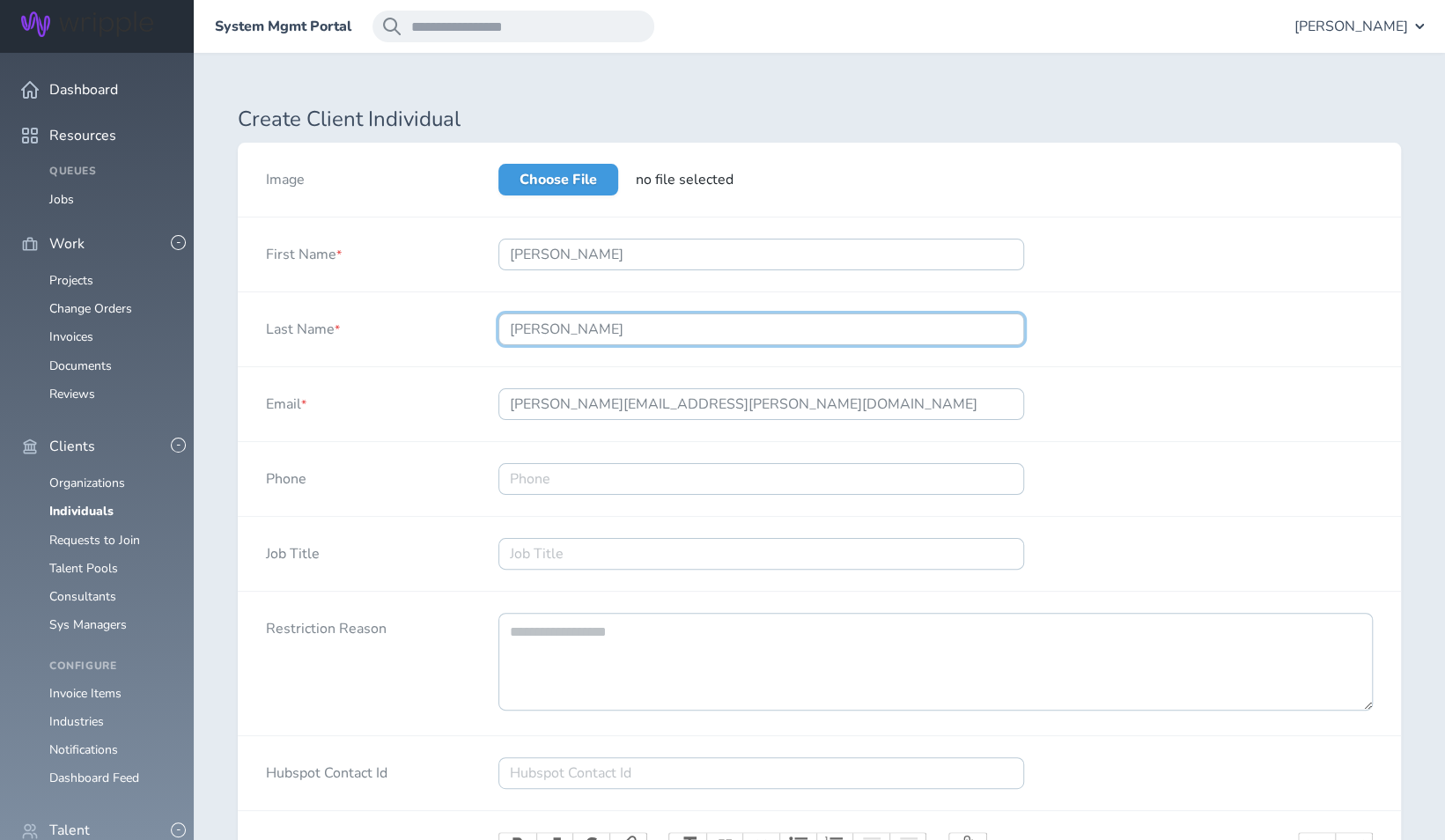
type input "Gregory"
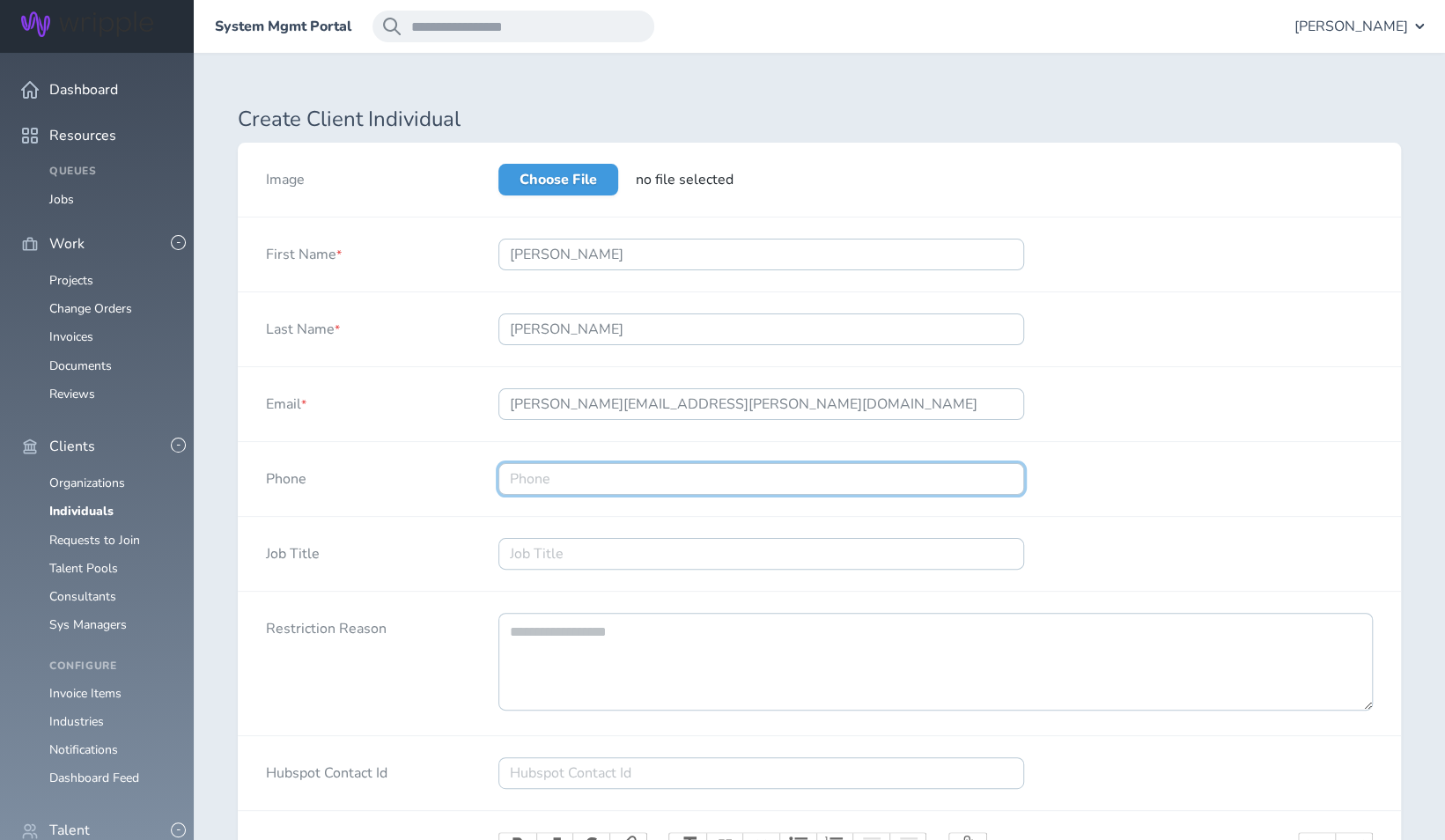
click at [610, 486] on input "Phone" at bounding box center [761, 479] width 526 height 32
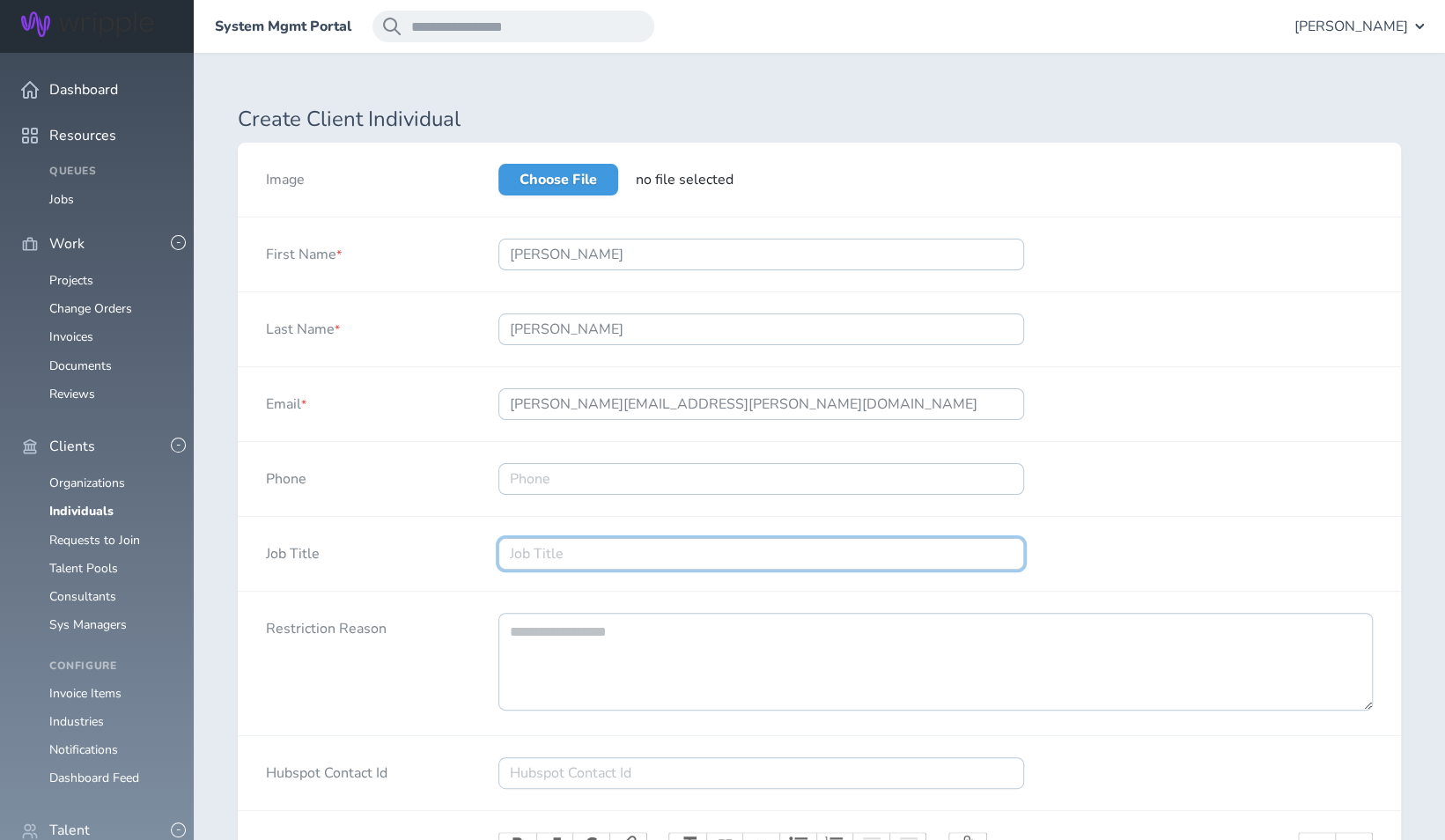
click at [516, 547] on input "Job Title" at bounding box center [761, 554] width 526 height 32
type input "Senior Creative Director"
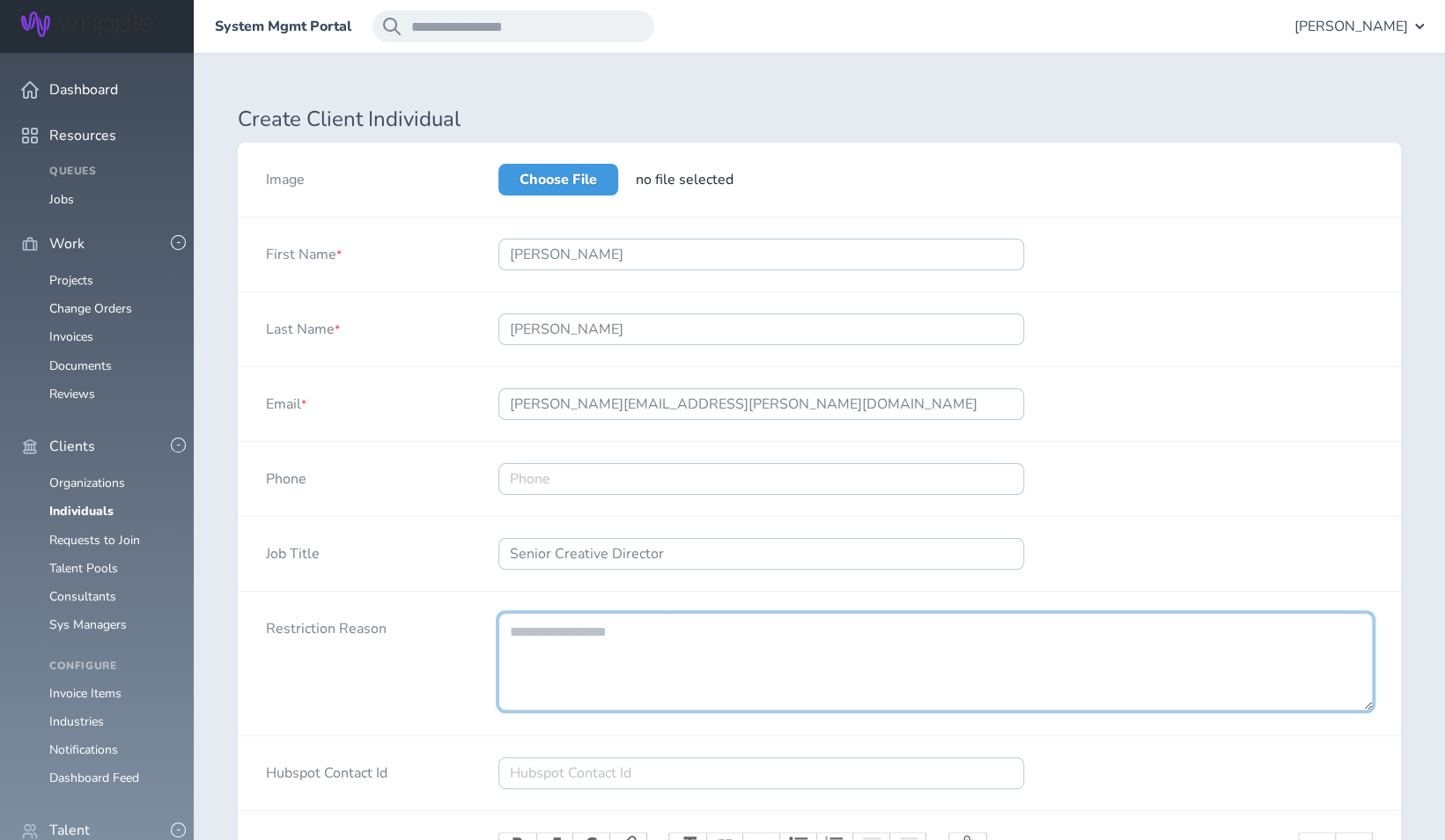
click at [702, 685] on textarea "Restriction Reason" at bounding box center [935, 662] width 874 height 98
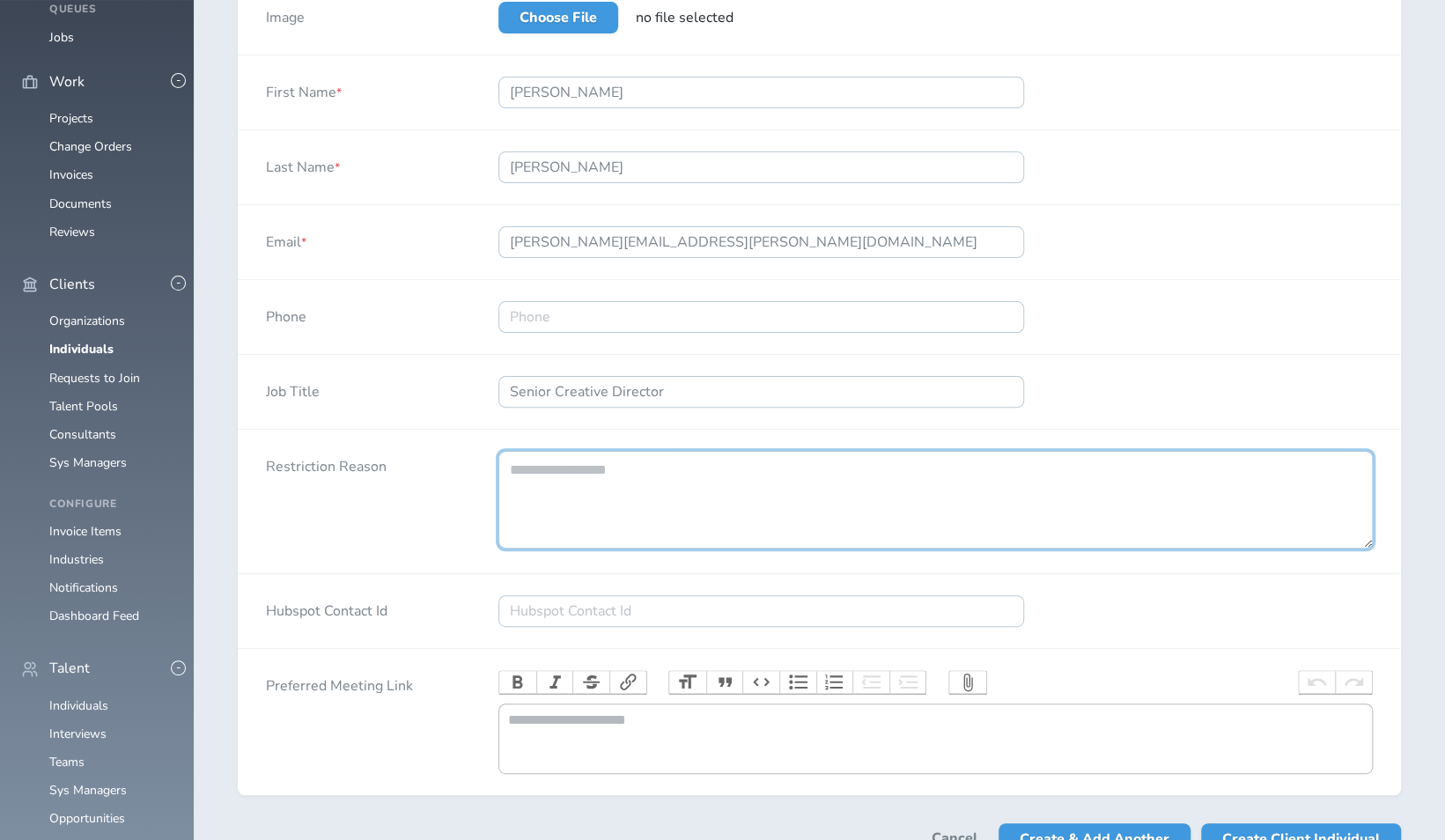
scroll to position [280, 0]
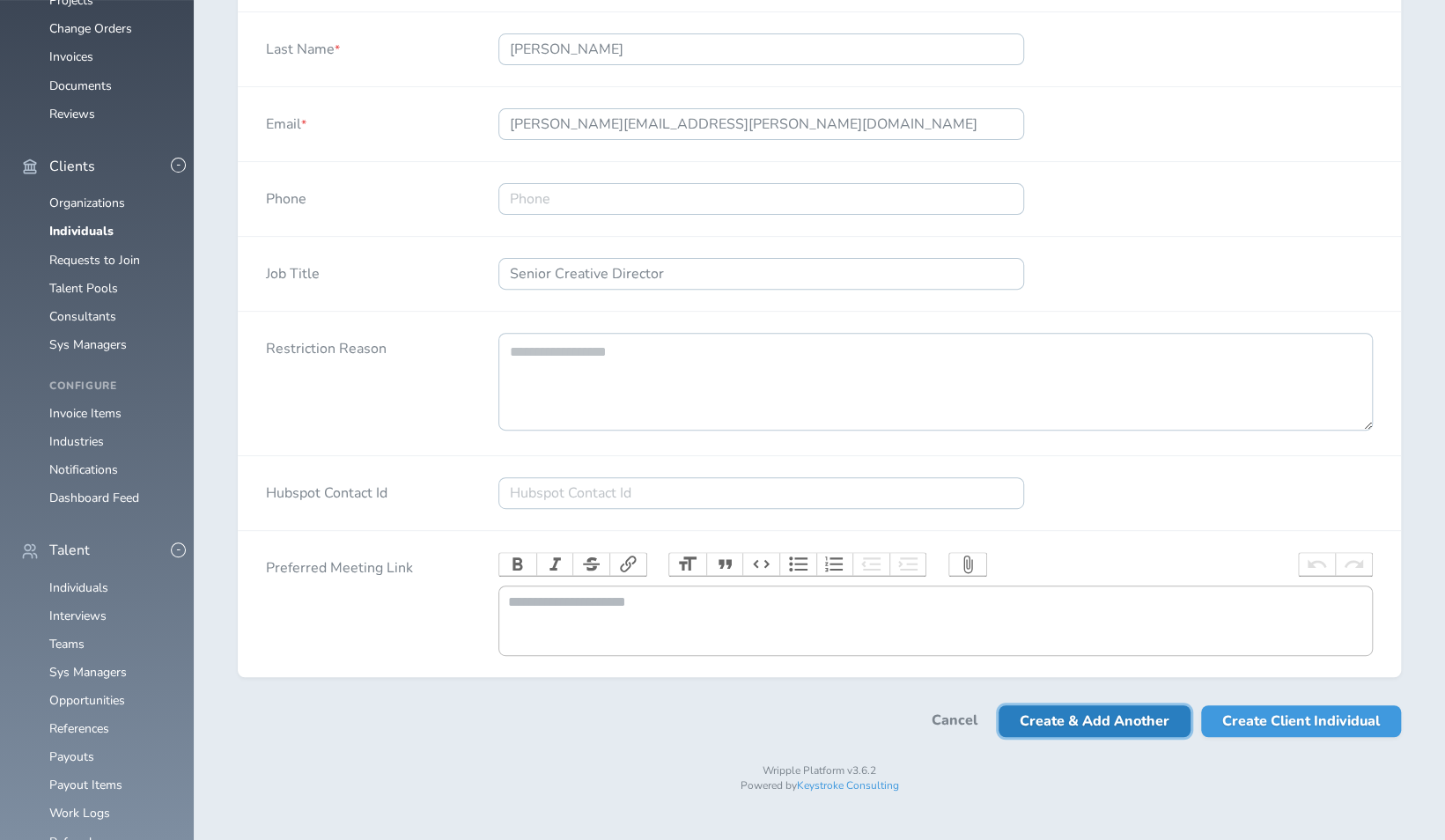
click at [1134, 736] on span "Create & Add Another" at bounding box center [1095, 721] width 150 height 32
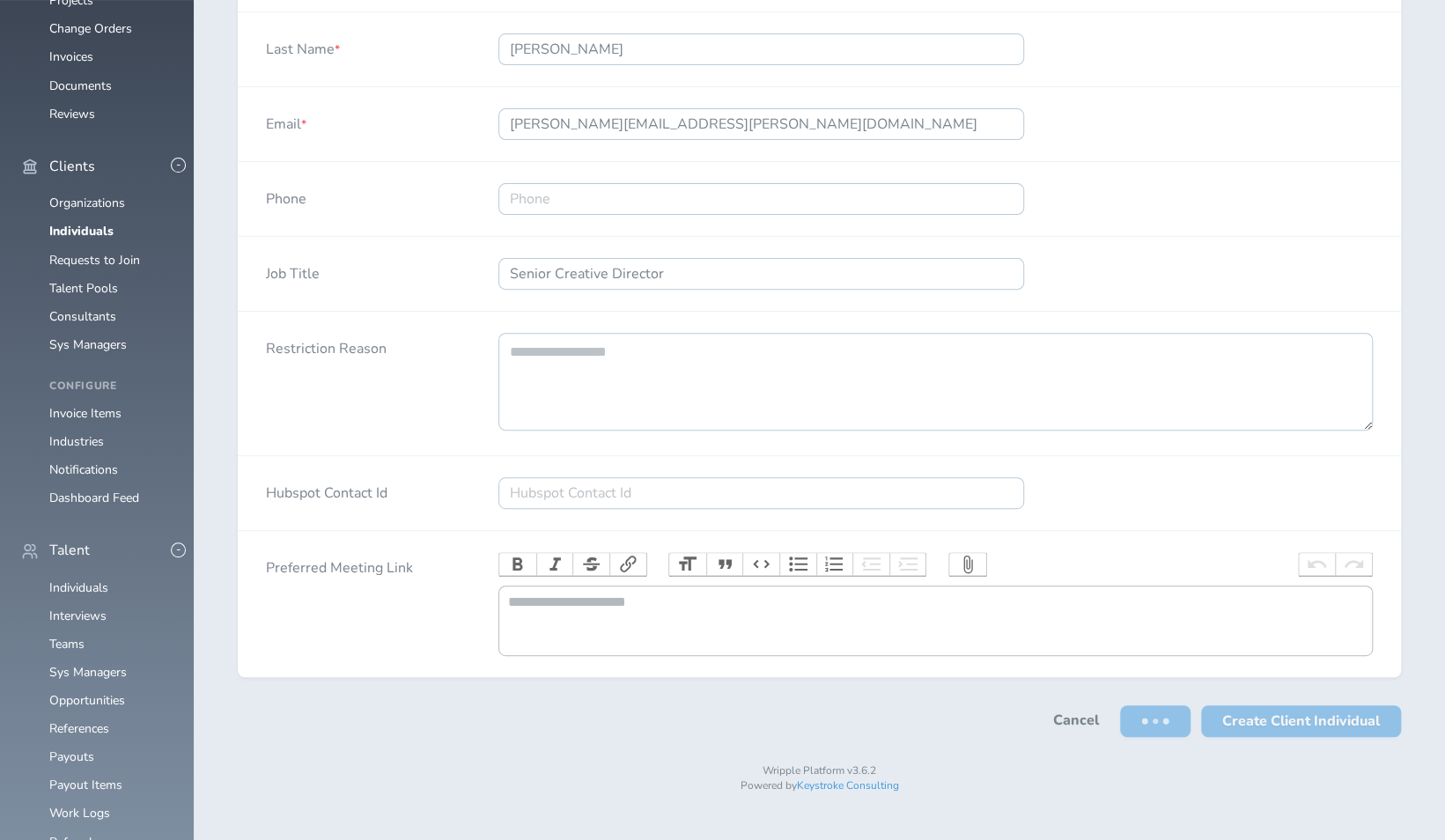
scroll to position [0, 0]
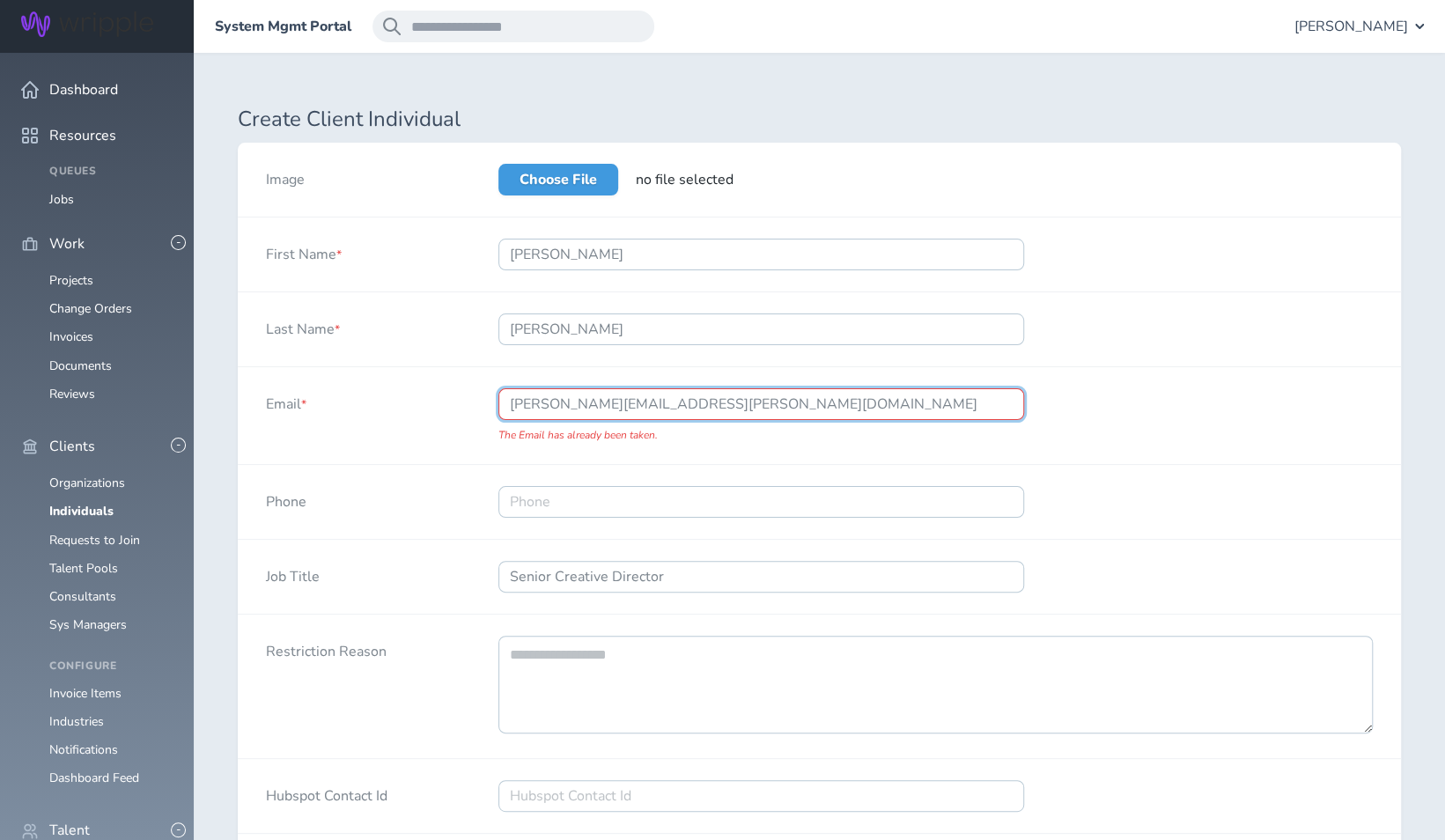
click at [698, 398] on input "john.gregory@clc.com" at bounding box center [761, 404] width 526 height 32
click at [696, 405] on input "john.gregory@clc.com" at bounding box center [761, 404] width 526 height 32
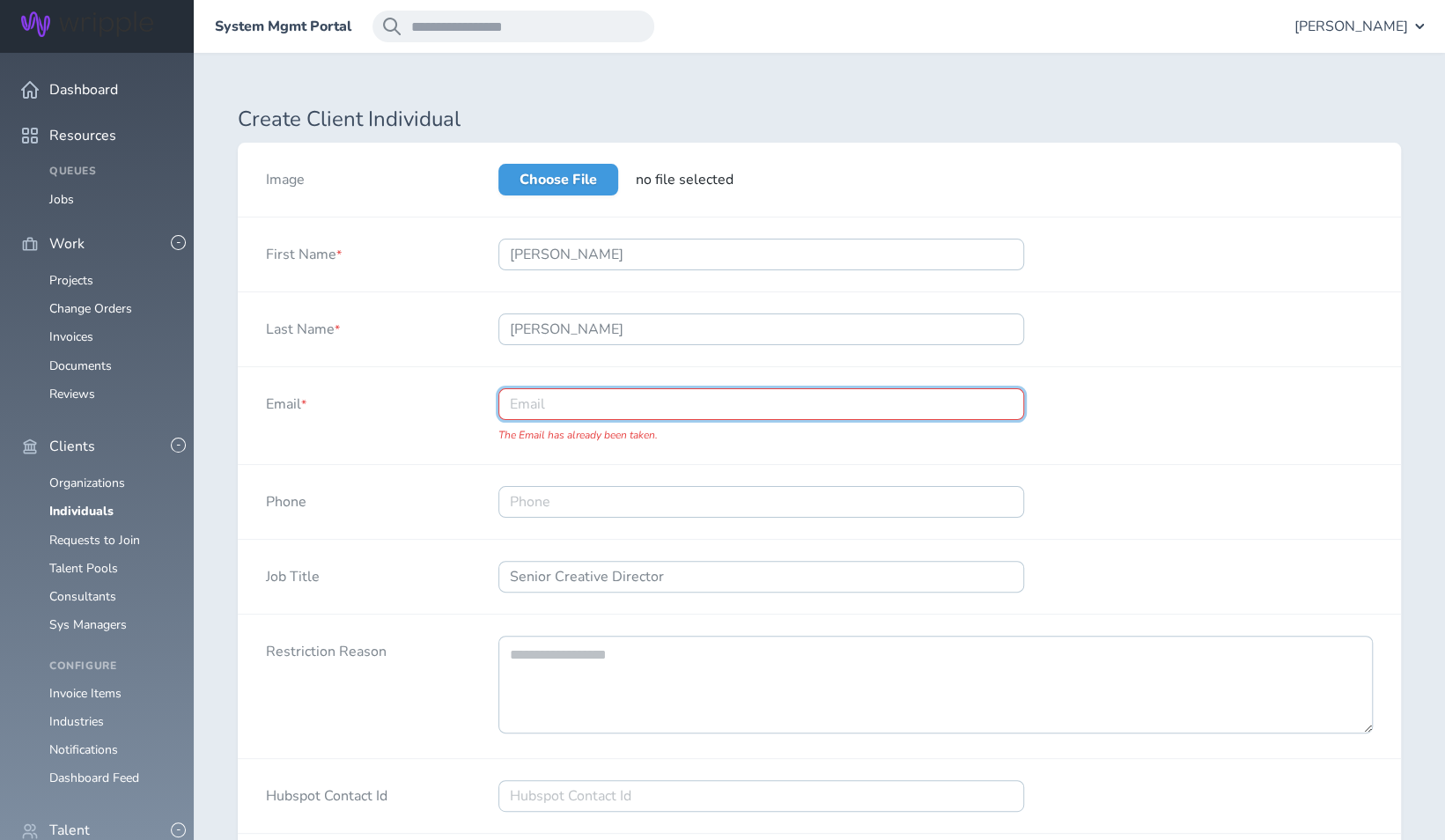
paste input "jonah.restuccio@sidearmsports.com"
type input "jonah.restuccio@sidearmsports.com"
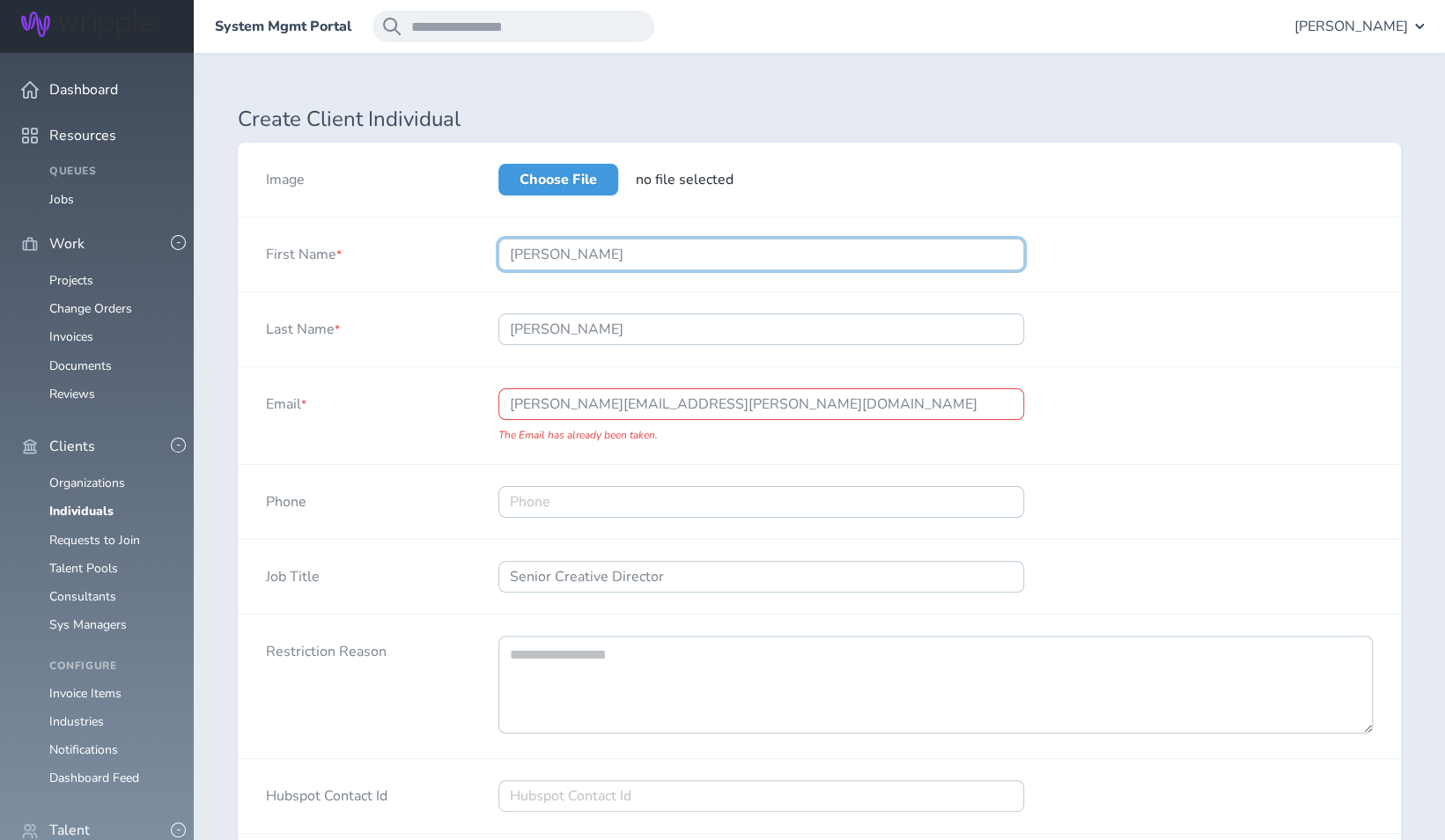
click at [577, 255] on input "John" at bounding box center [761, 254] width 526 height 32
type input "Jonah"
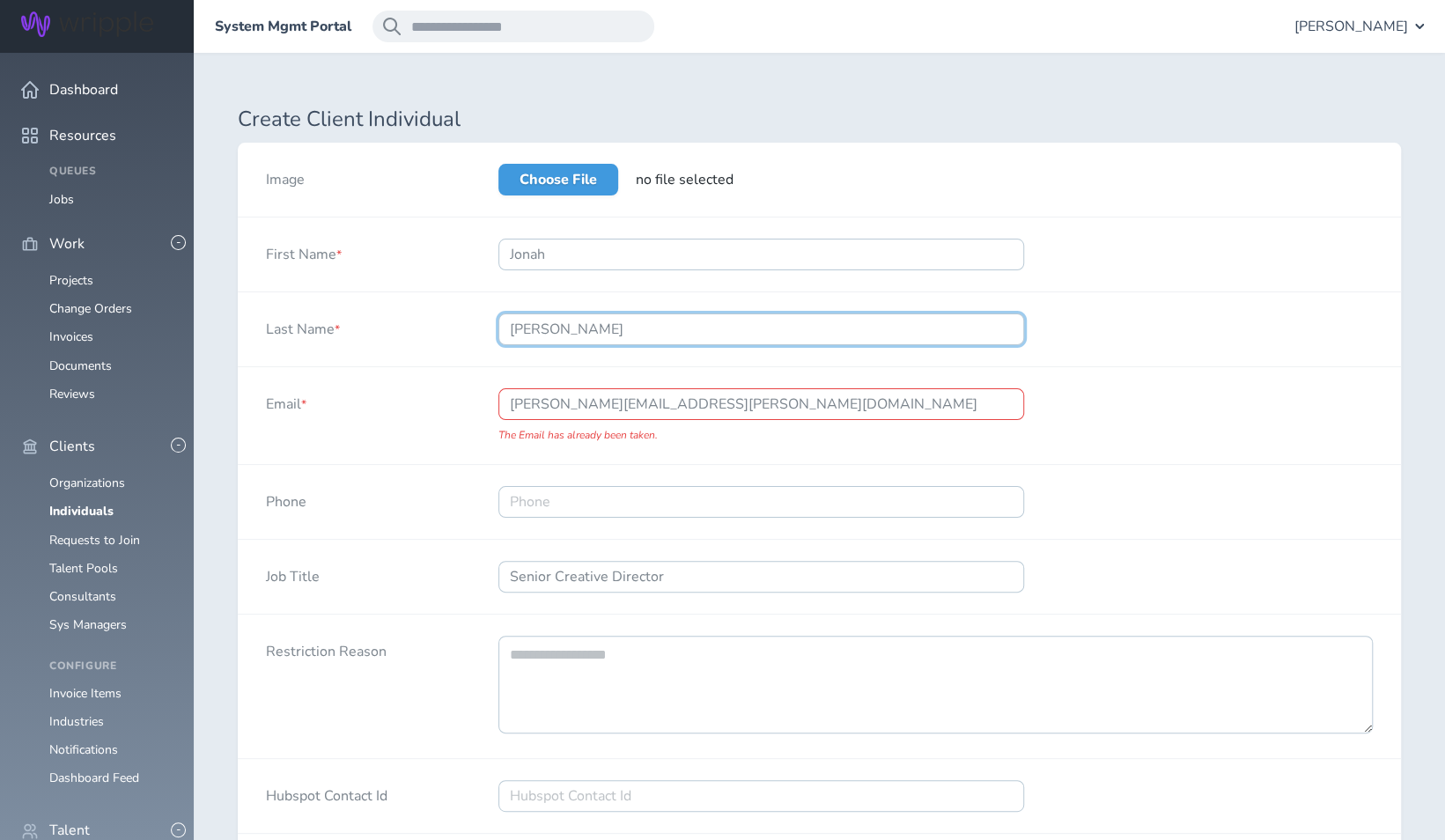
click at [576, 324] on input "Gregory" at bounding box center [761, 330] width 526 height 32
click at [580, 331] on input "Last Name *" at bounding box center [761, 330] width 526 height 32
type input "Restuccio"
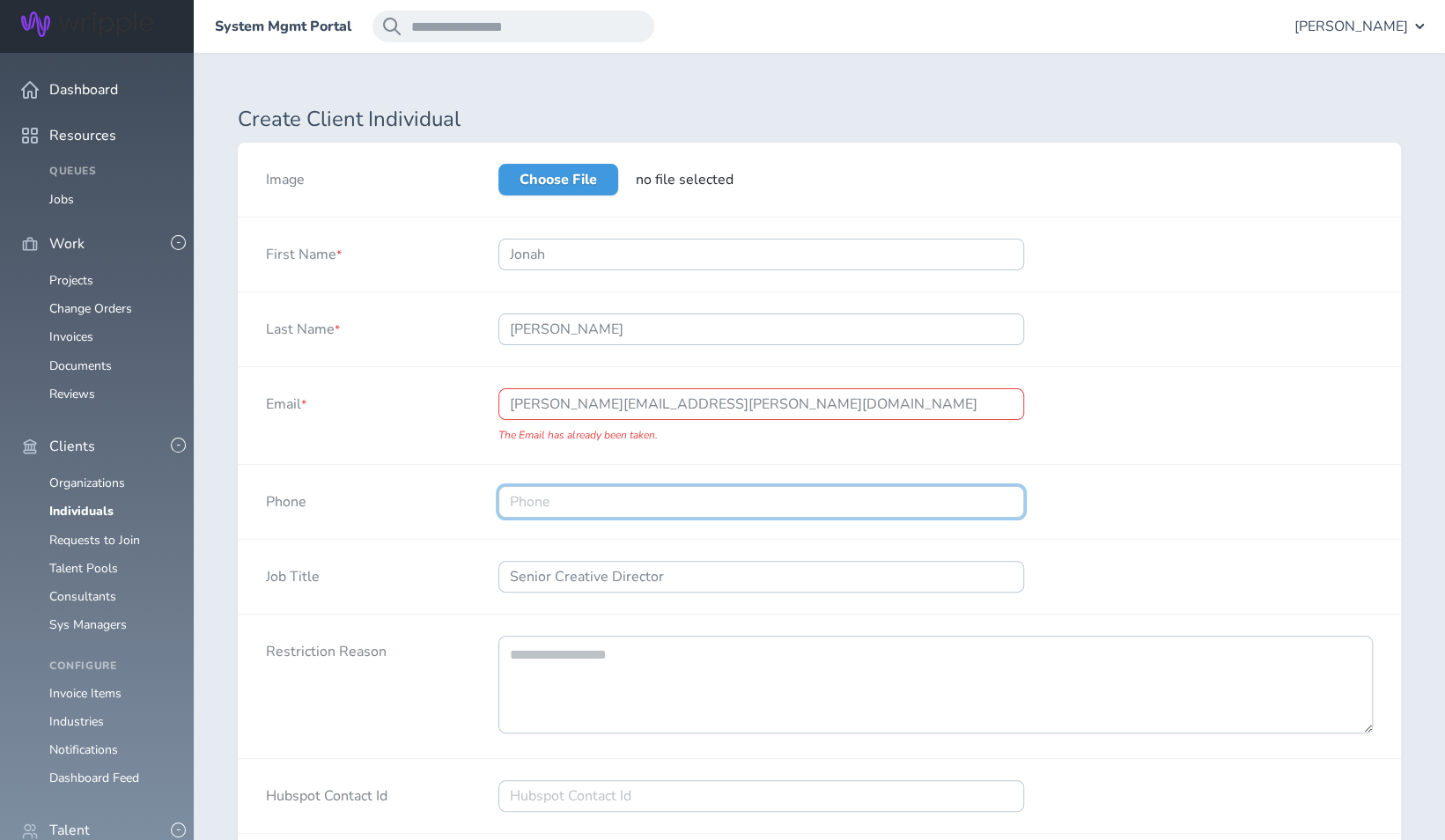
click at [616, 505] on input "Phone" at bounding box center [761, 502] width 526 height 32
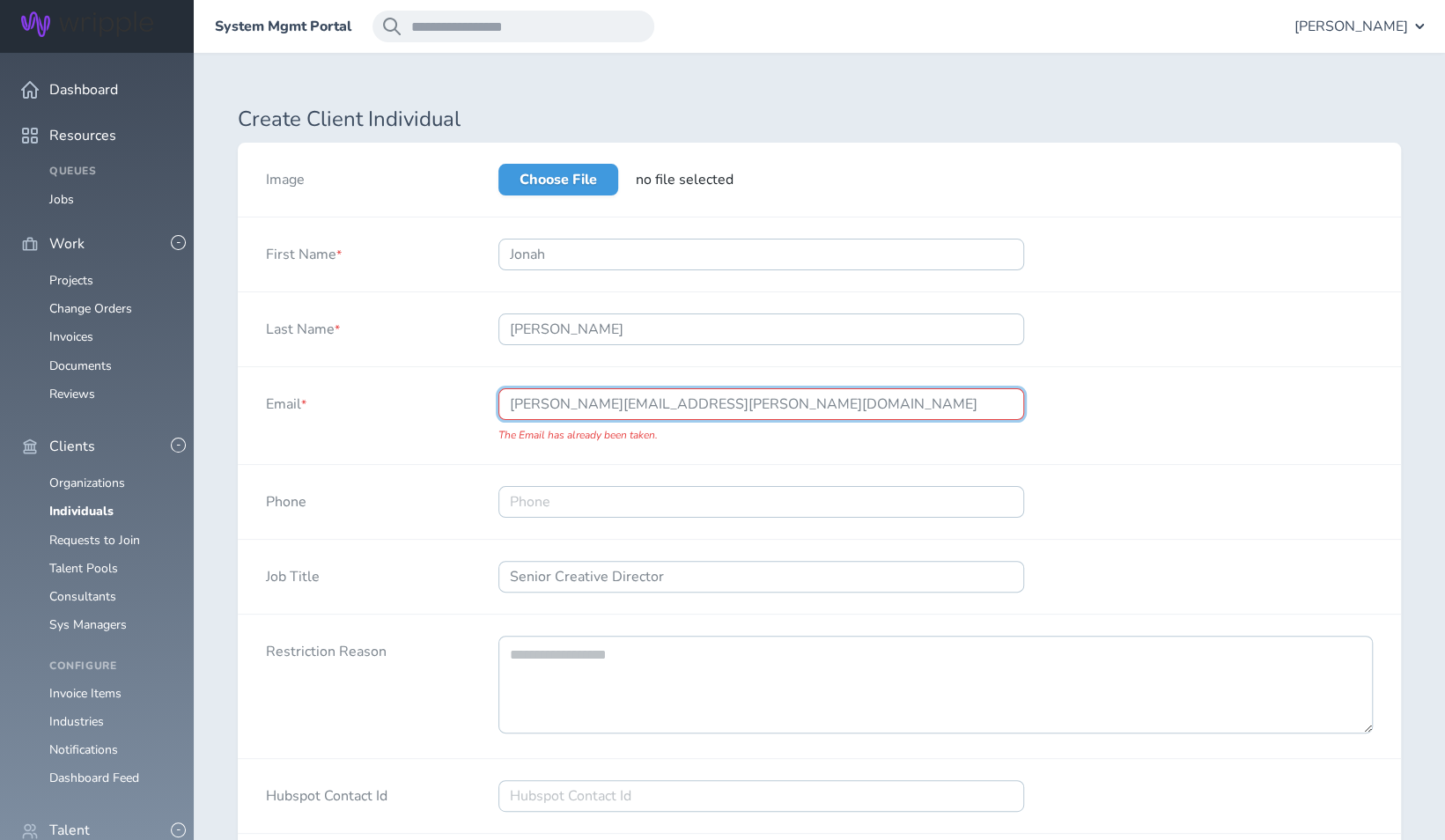
click at [664, 401] on input "jonah.restuccio@sidearmsports.com" at bounding box center [761, 404] width 526 height 32
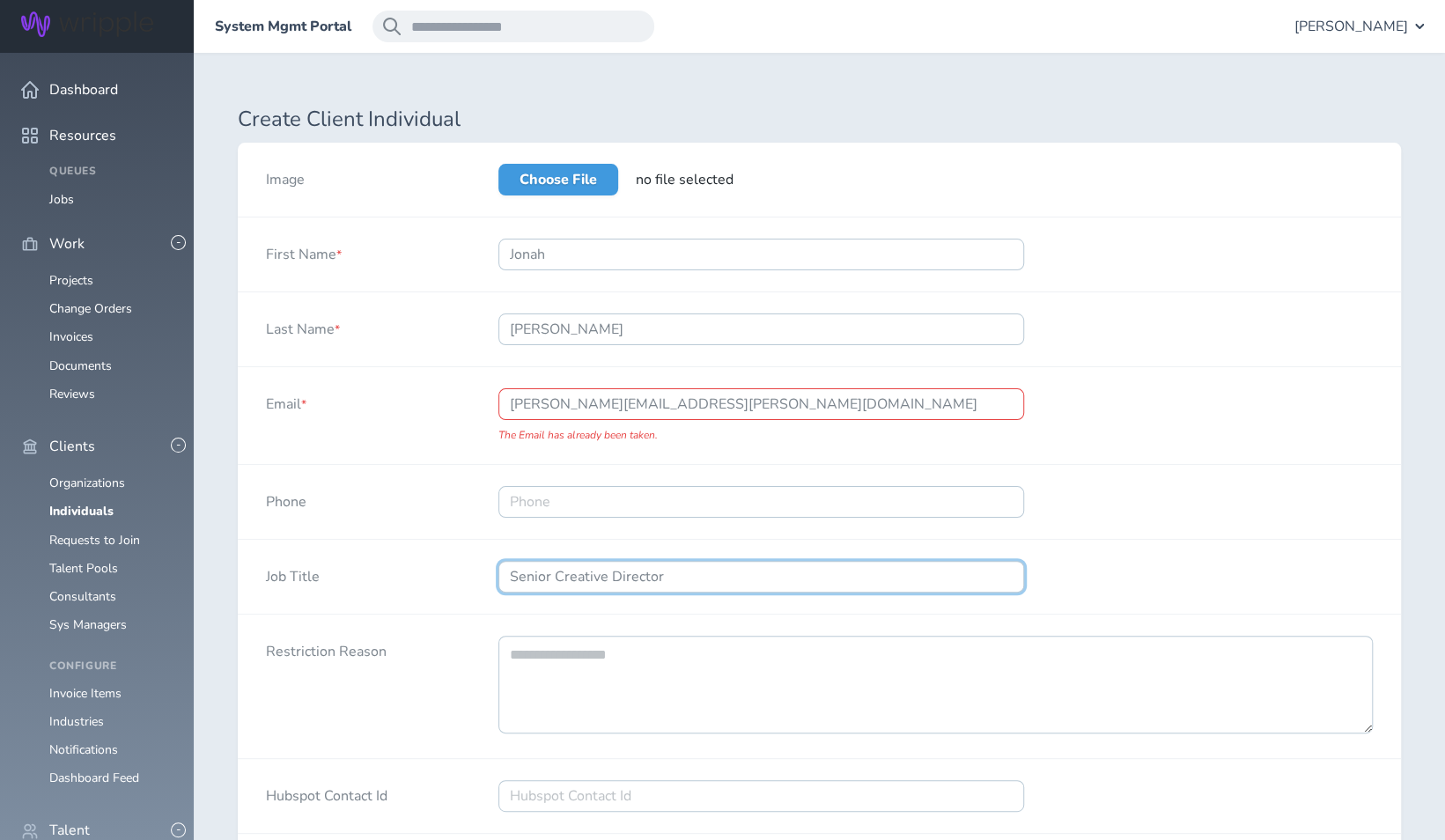
click at [708, 583] on input "Senior Creative Director" at bounding box center [761, 577] width 526 height 32
click at [616, 571] on input "Brand" at bounding box center [761, 577] width 526 height 32
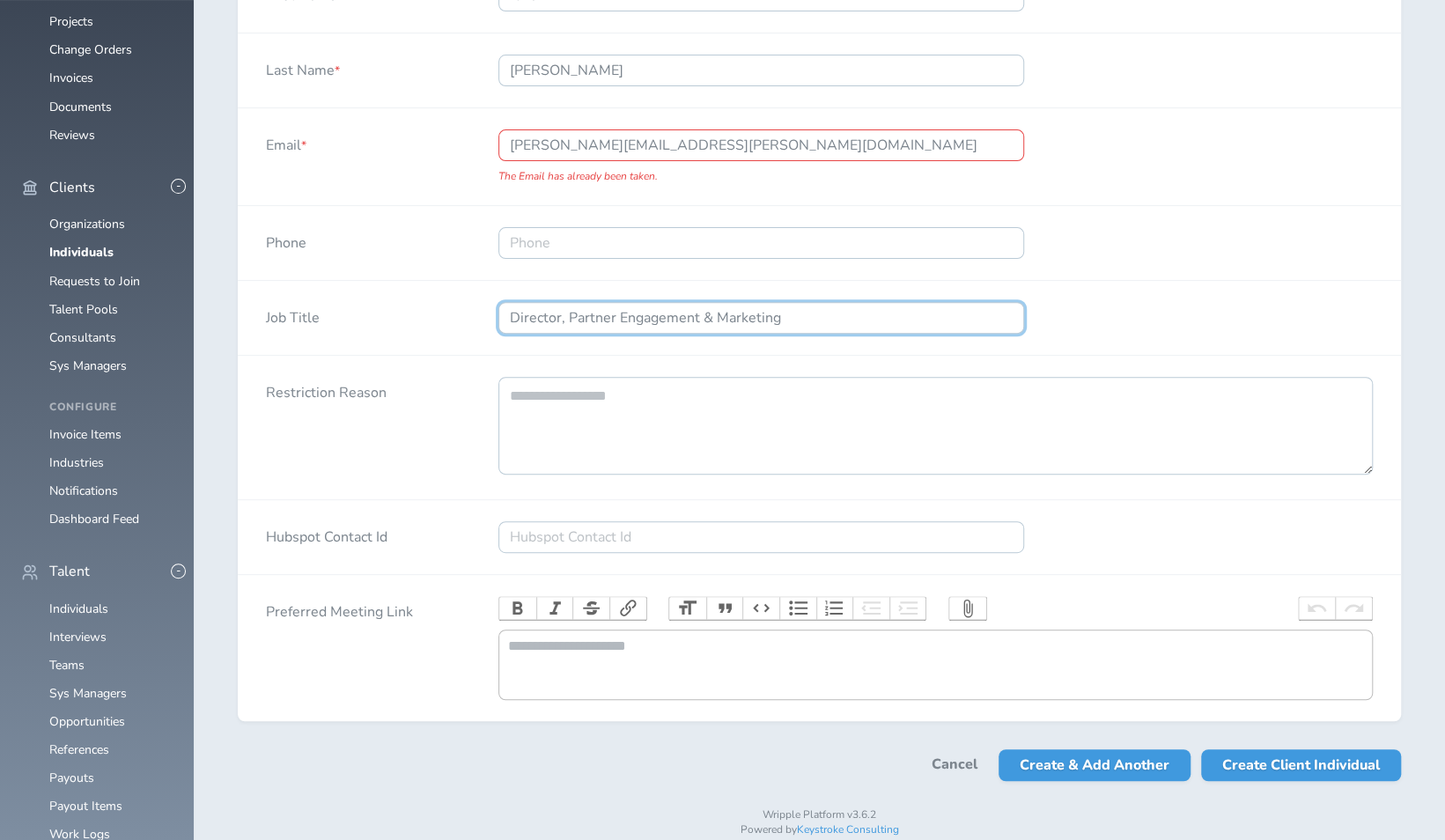
scroll to position [303, 0]
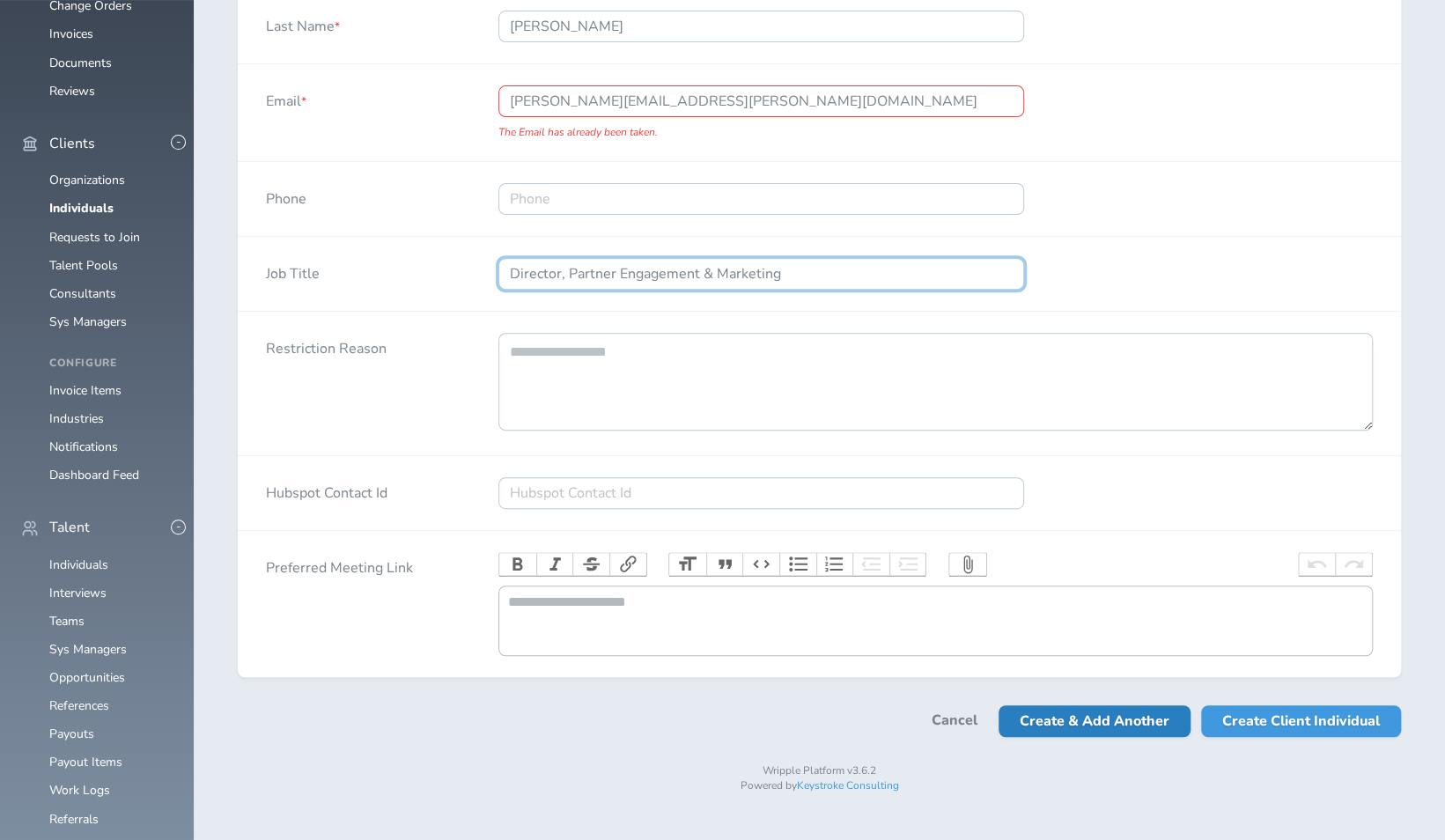
type input "Director, Partner Engagement & Marketing"
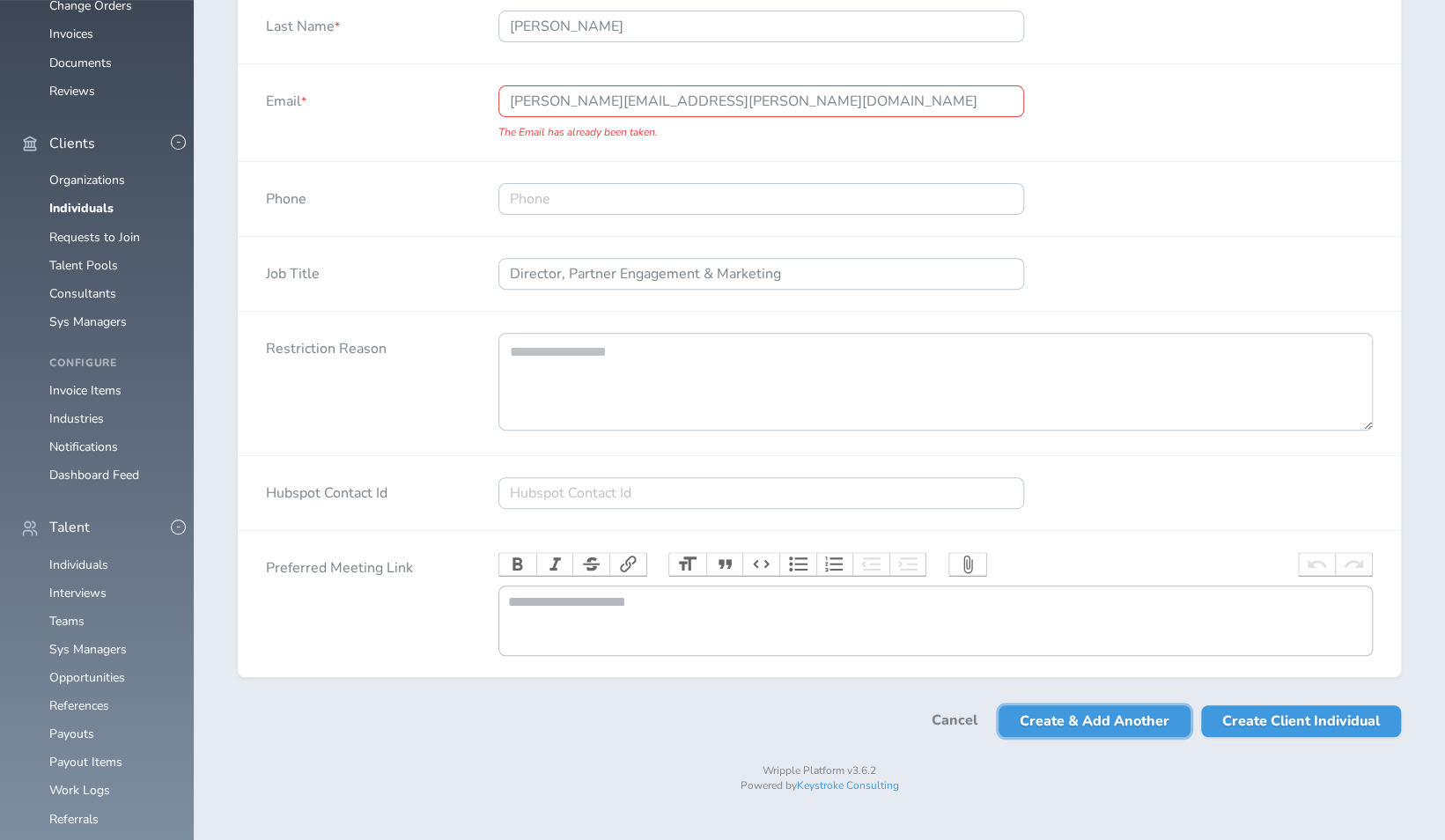
drag, startPoint x: 1096, startPoint y: 733, endPoint x: 1082, endPoint y: 723, distance: 17.2
click at [1096, 733] on span "Create & Add Another" at bounding box center [1095, 721] width 150 height 32
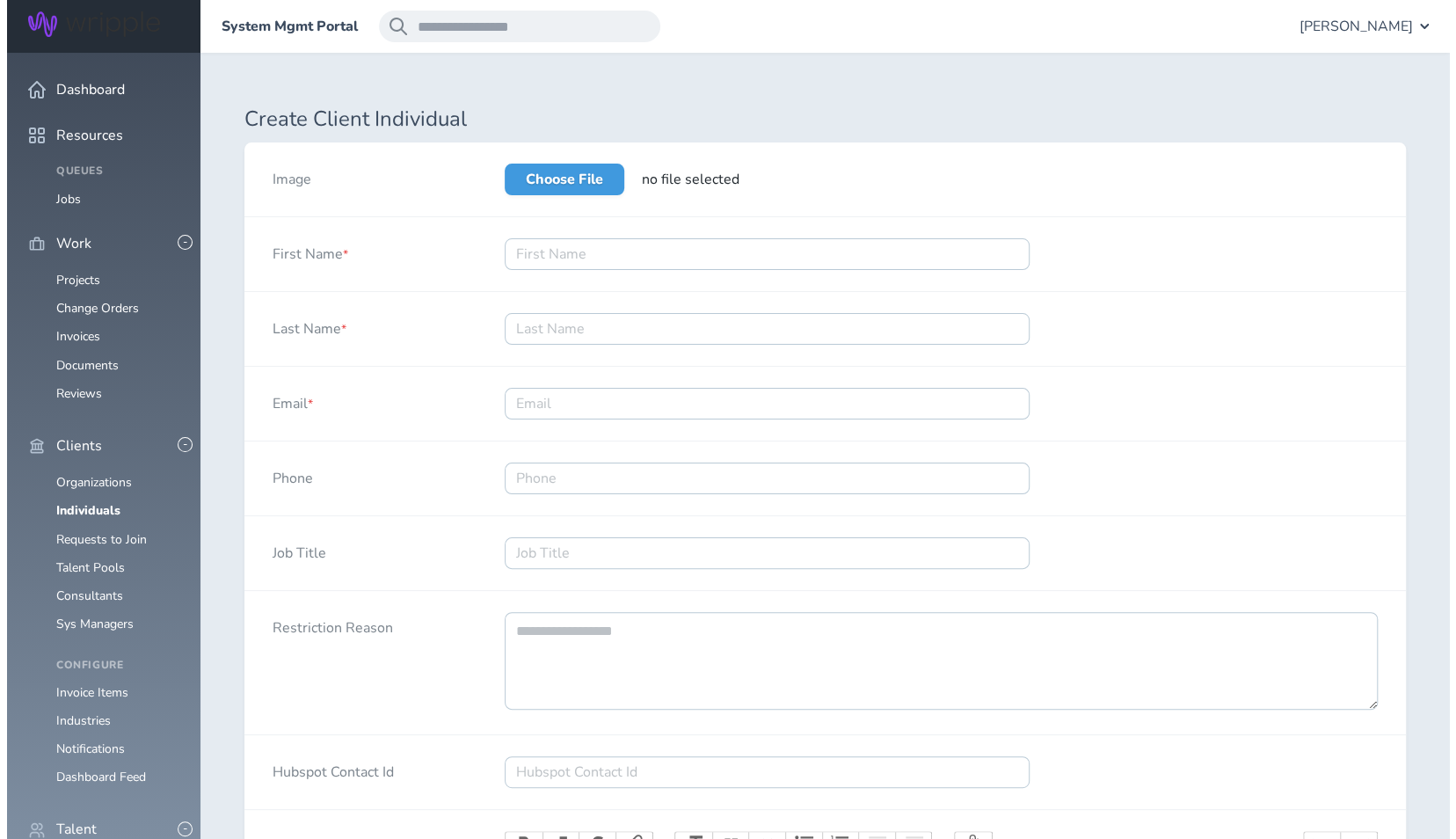
scroll to position [0, 0]
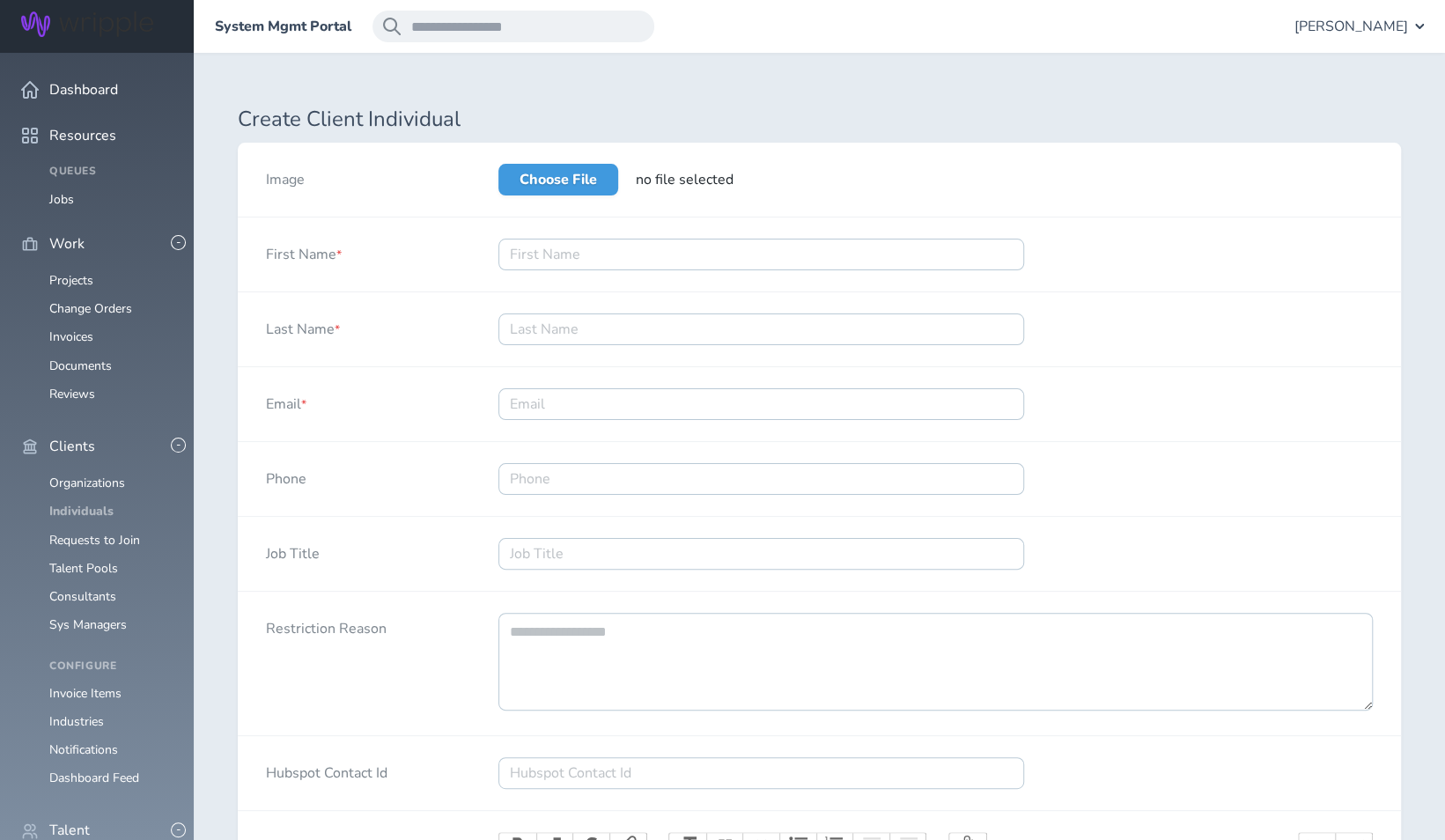
click at [73, 503] on link "Individuals" at bounding box center [81, 511] width 64 height 17
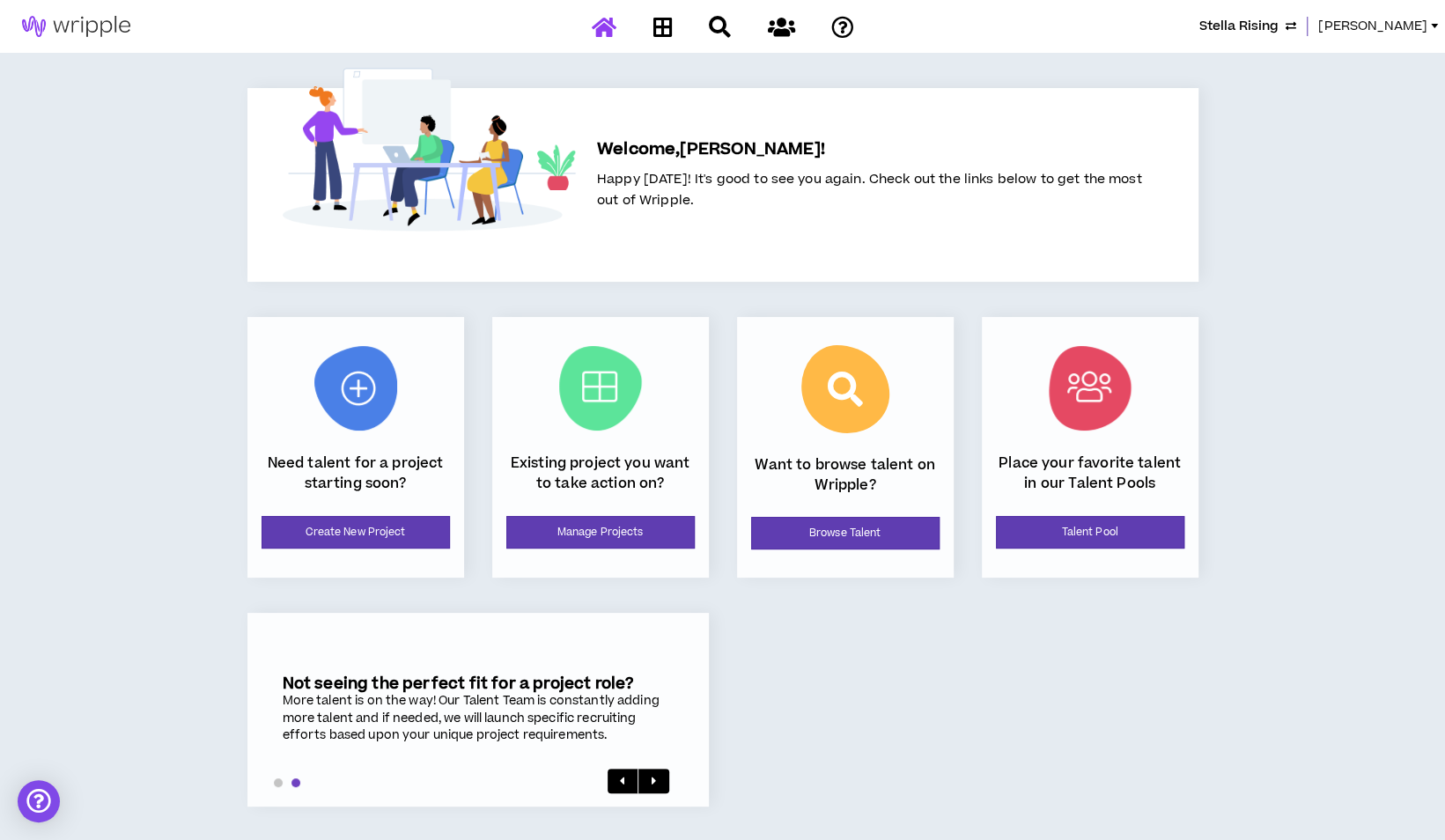
click at [1430, 30] on link "[PERSON_NAME]" at bounding box center [1381, 26] width 127 height 20
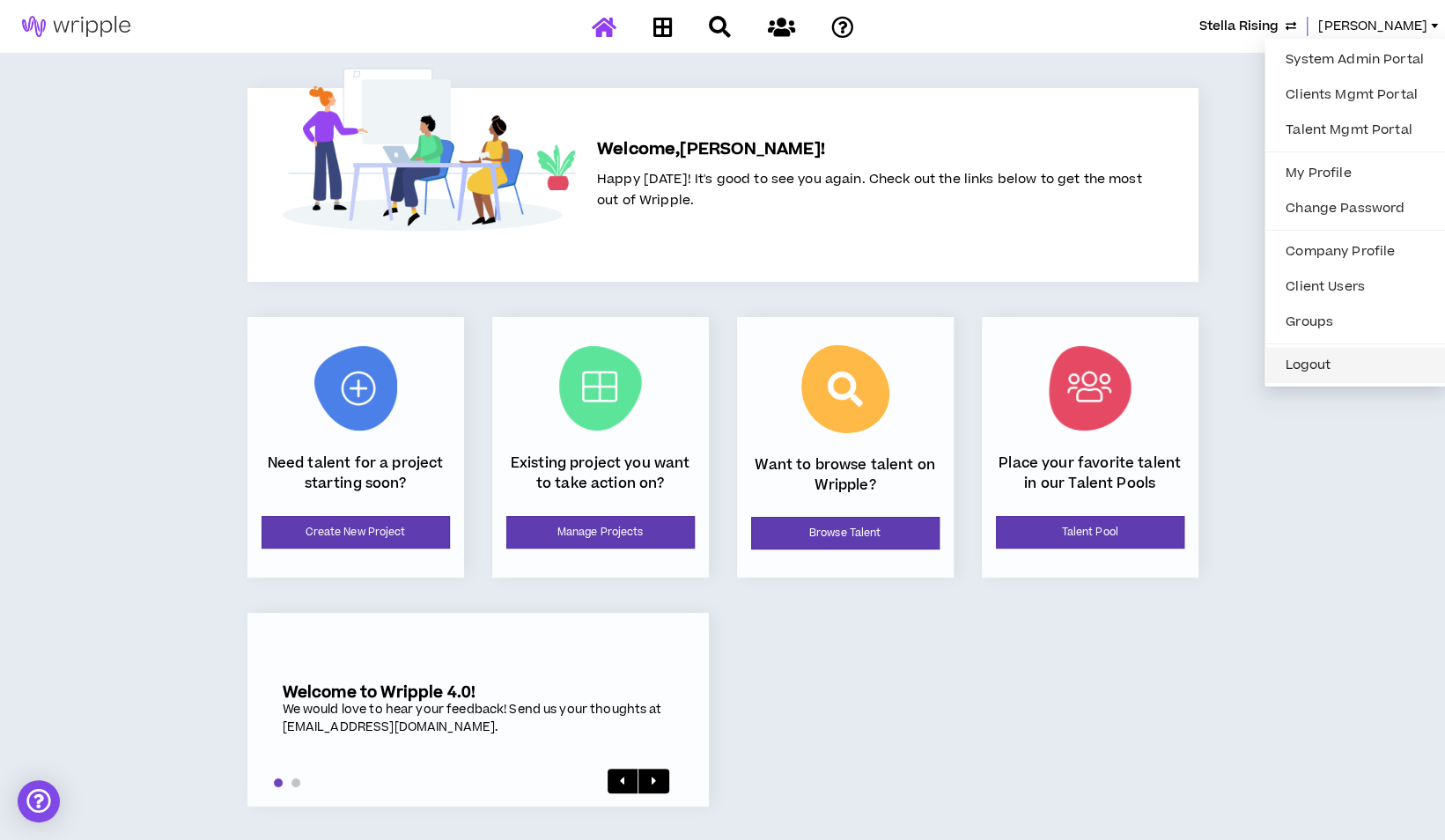
drag, startPoint x: 1321, startPoint y: 360, endPoint x: 1311, endPoint y: 324, distance: 37.4
click at [1321, 360] on button "Logout" at bounding box center [1355, 365] width 159 height 26
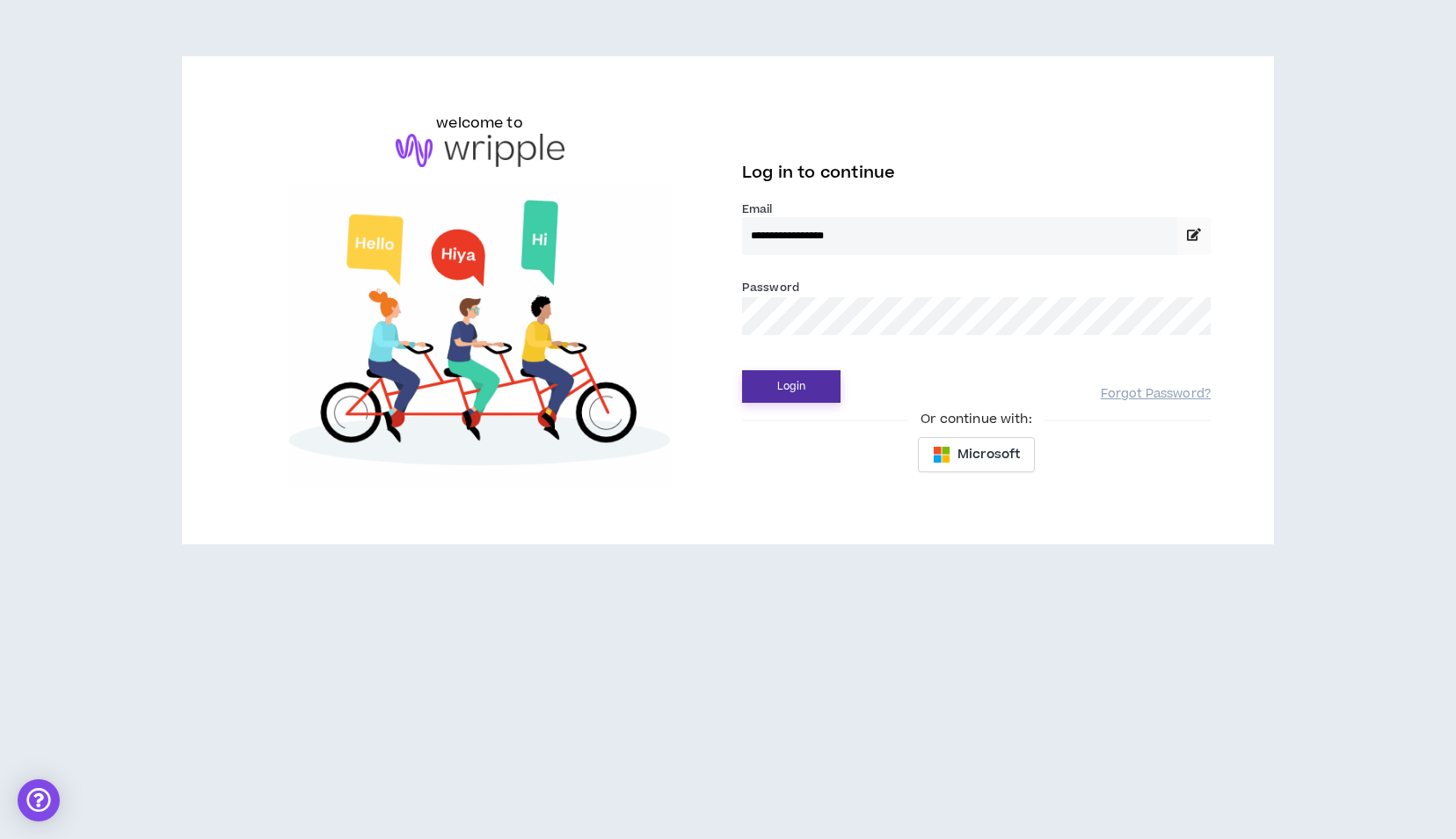
click at [806, 395] on button "Login" at bounding box center [791, 387] width 99 height 33
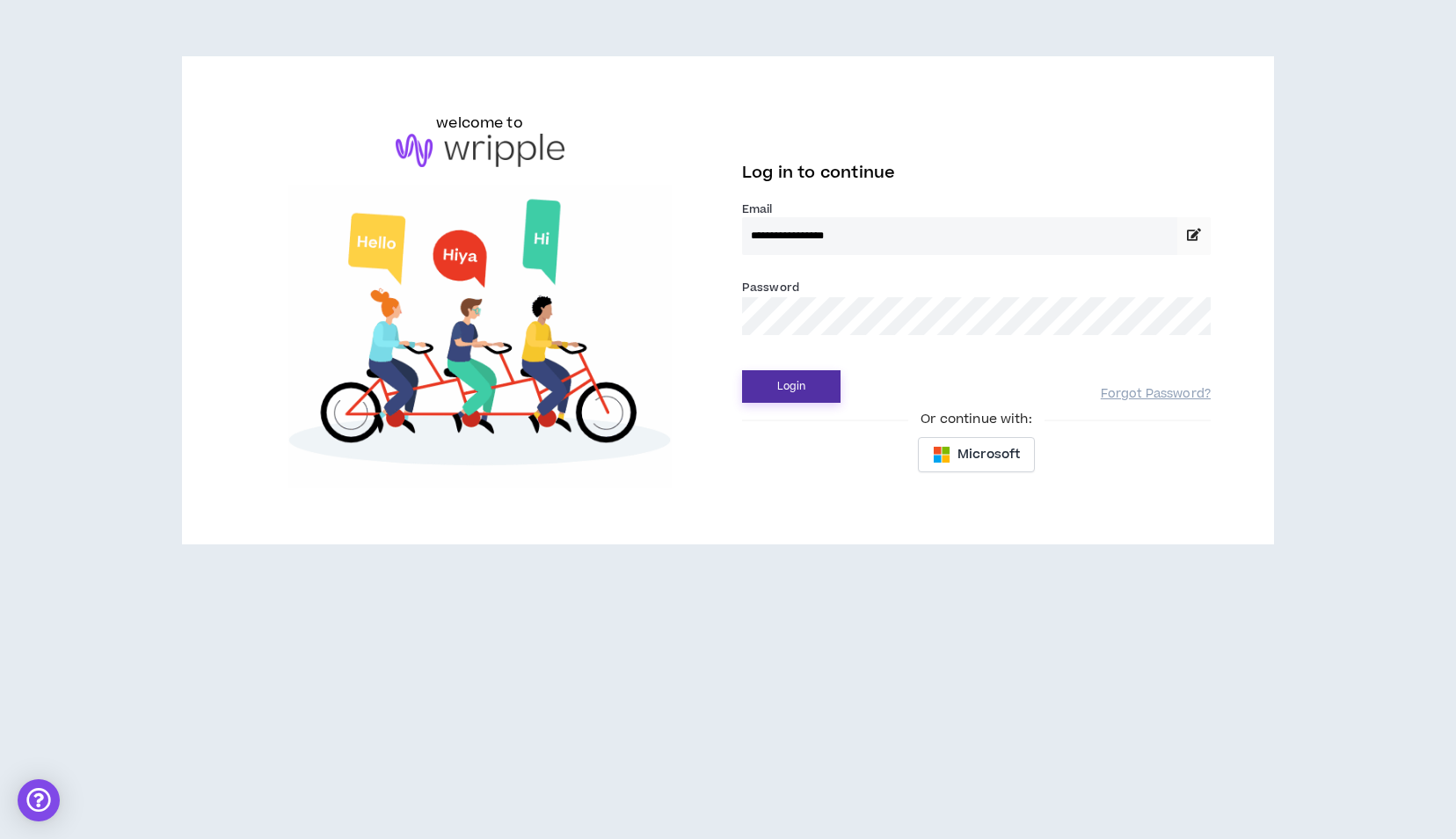
click at [781, 384] on button "Login" at bounding box center [791, 387] width 99 height 33
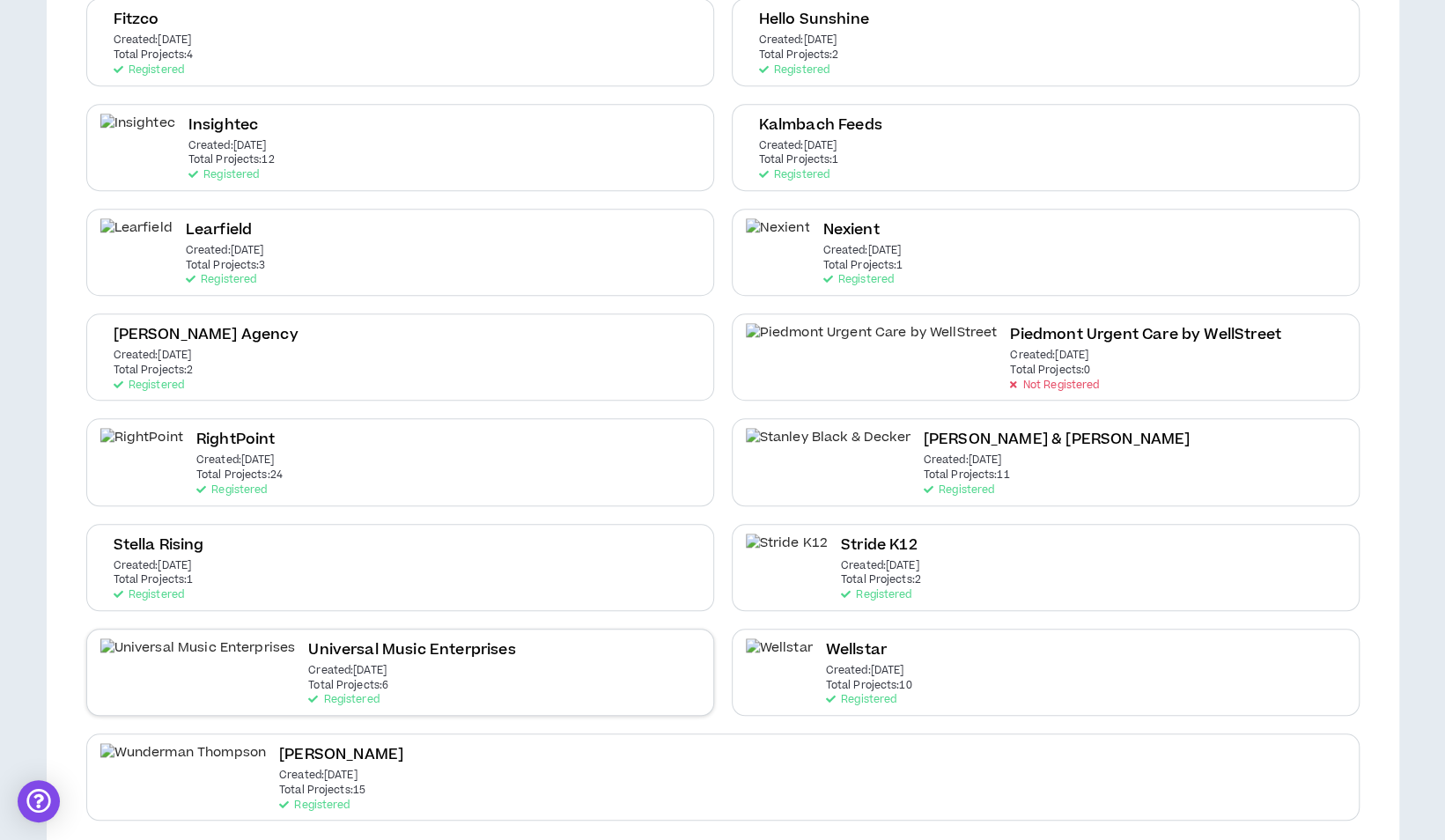
scroll to position [760, 0]
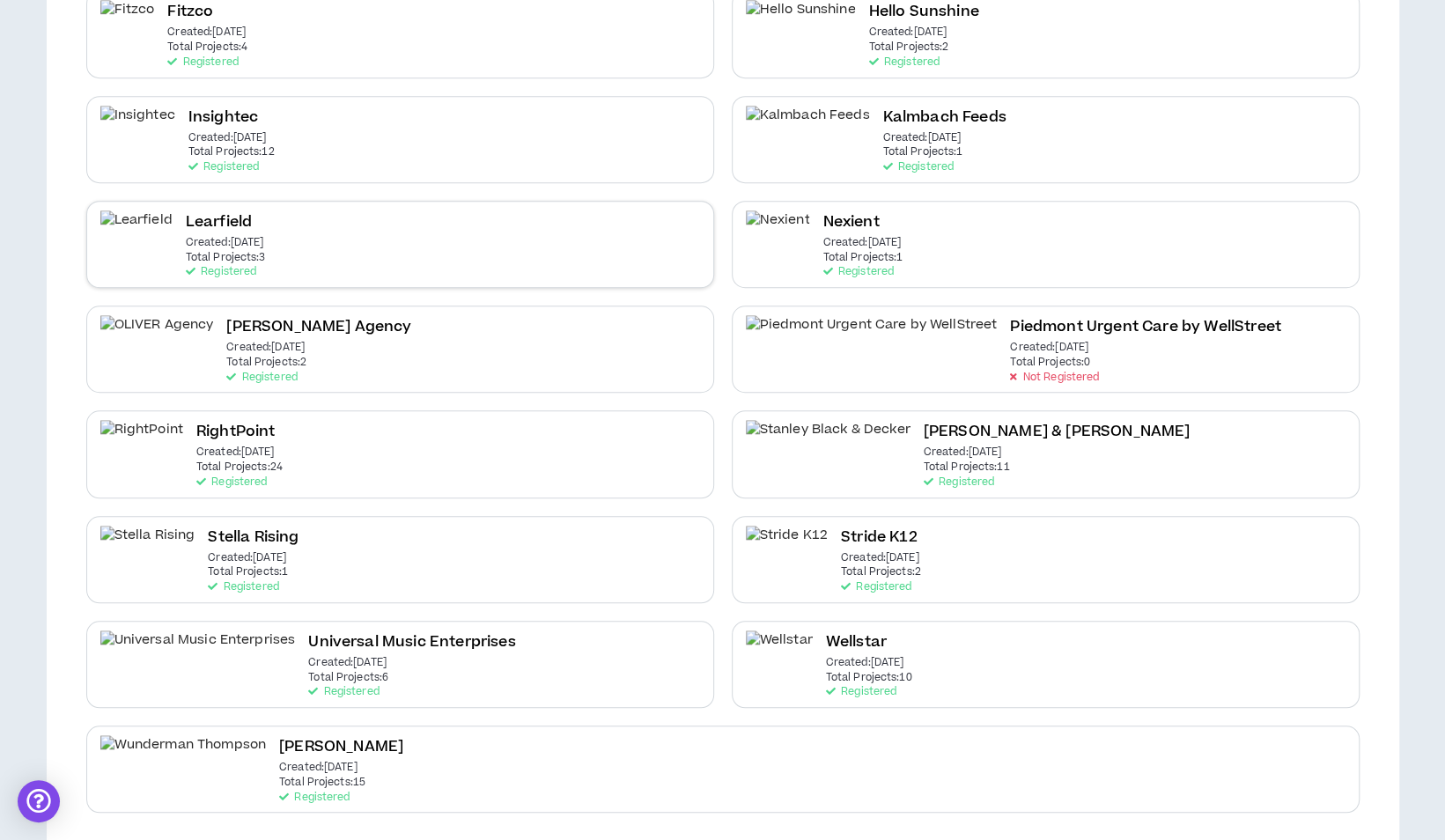
click at [281, 221] on div "Learfield Created: Jan 8 2024 Total Projects: 3 Registered" at bounding box center [400, 244] width 628 height 88
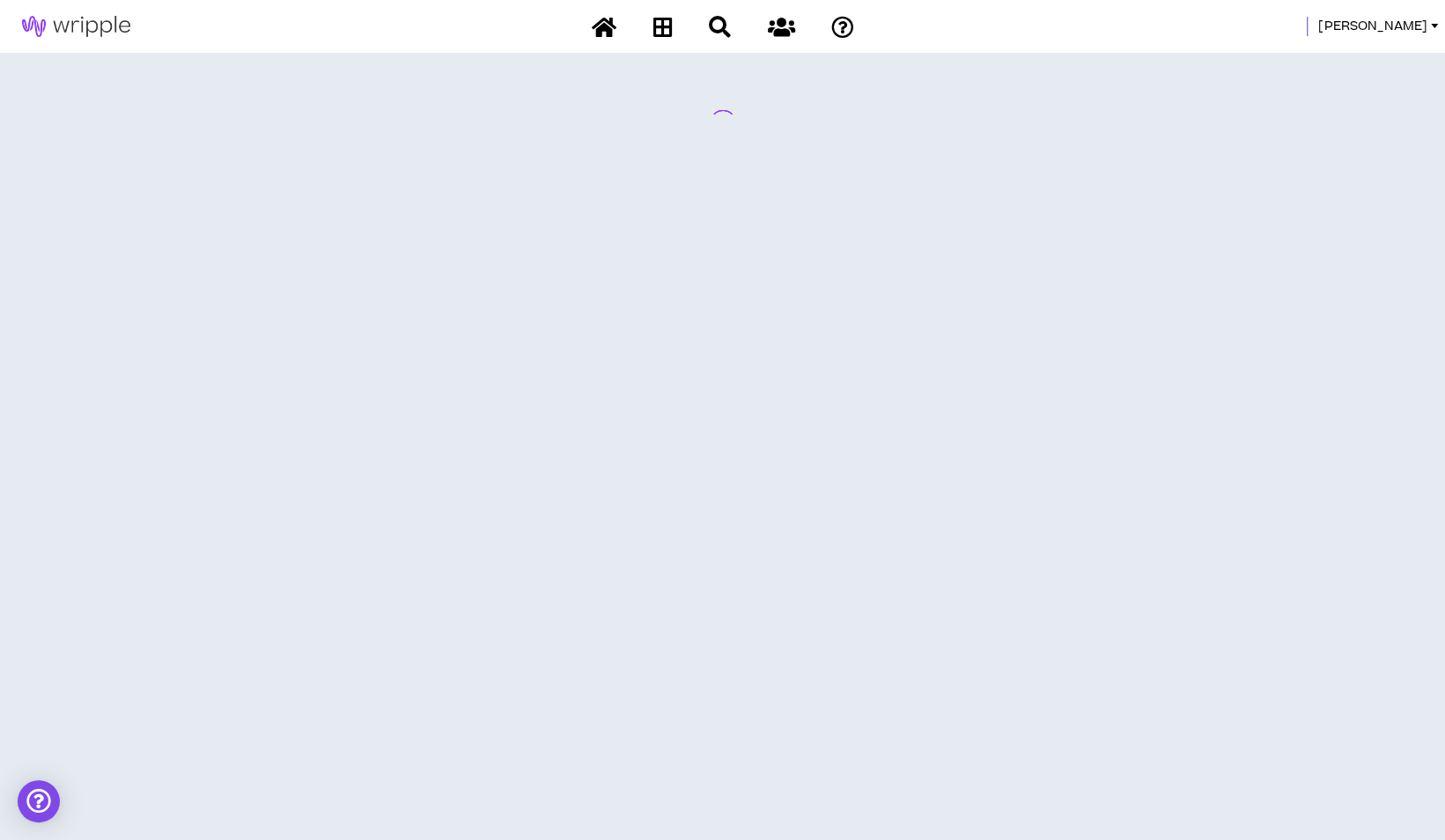
scroll to position [0, 0]
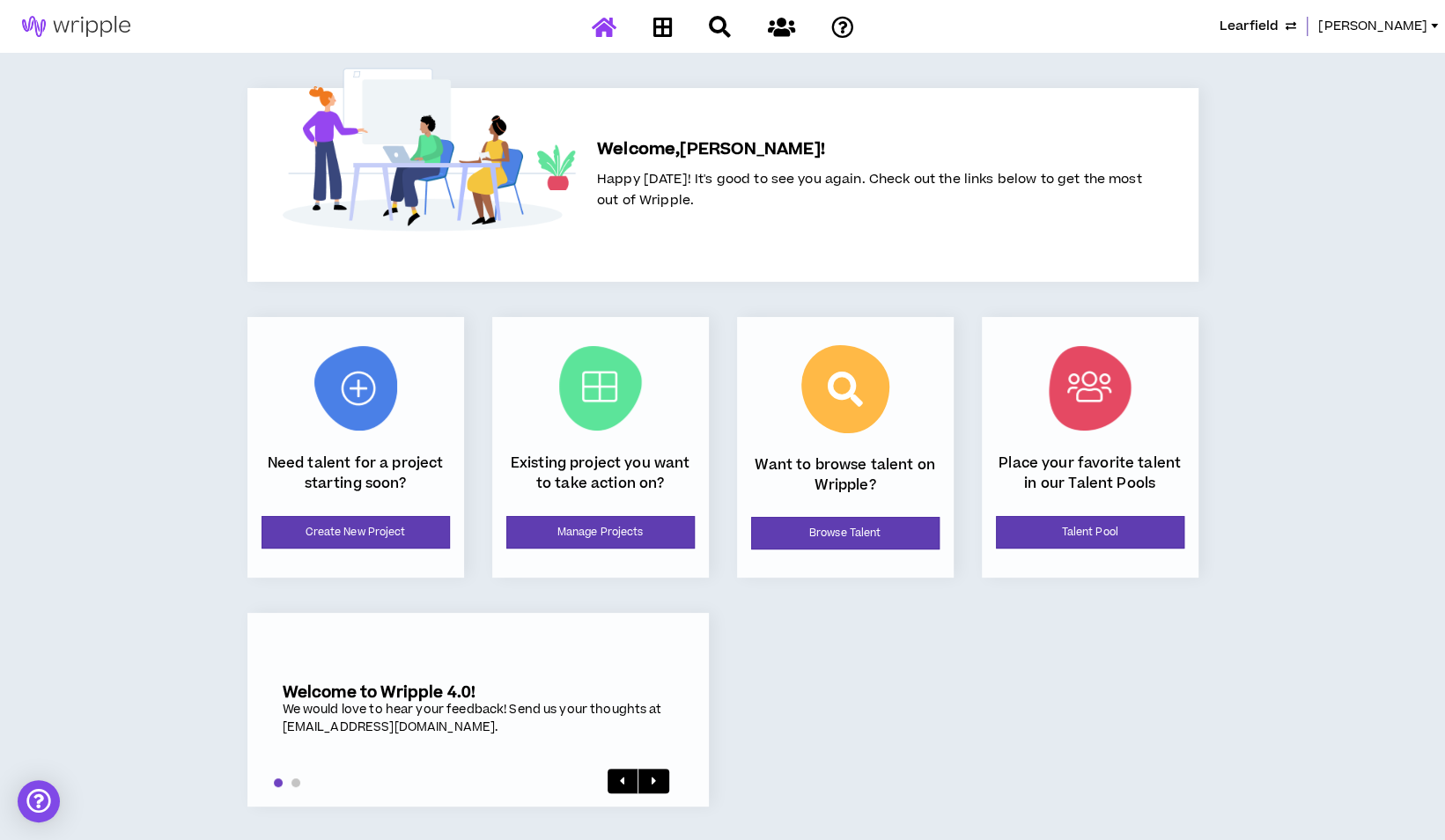
click at [1296, 26] on icon "button" at bounding box center [1291, 26] width 10 height 14
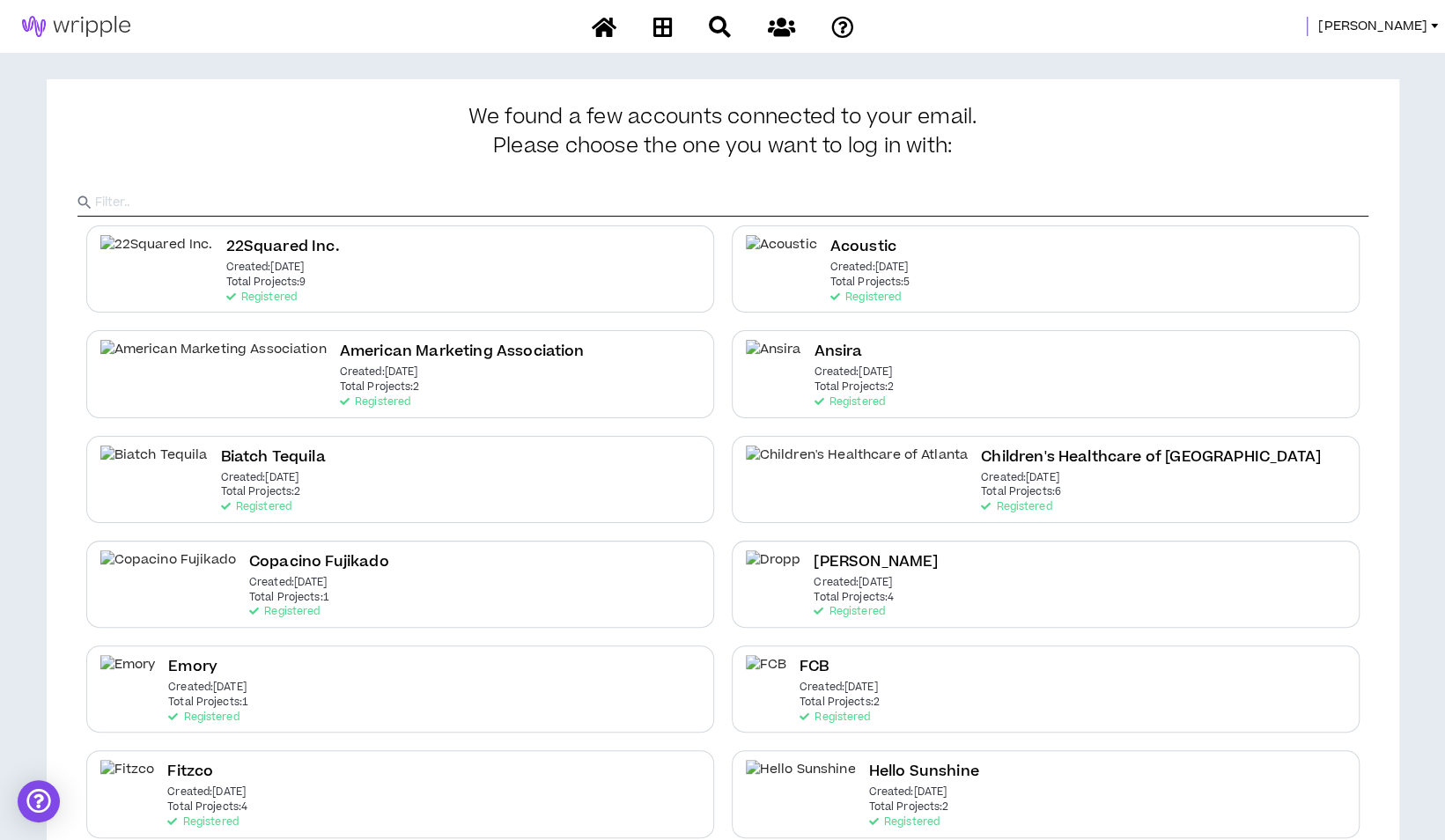
click at [1412, 25] on span "[PERSON_NAME]" at bounding box center [1372, 26] width 109 height 20
click at [1381, 61] on link "System Admin Portal" at bounding box center [1355, 60] width 159 height 26
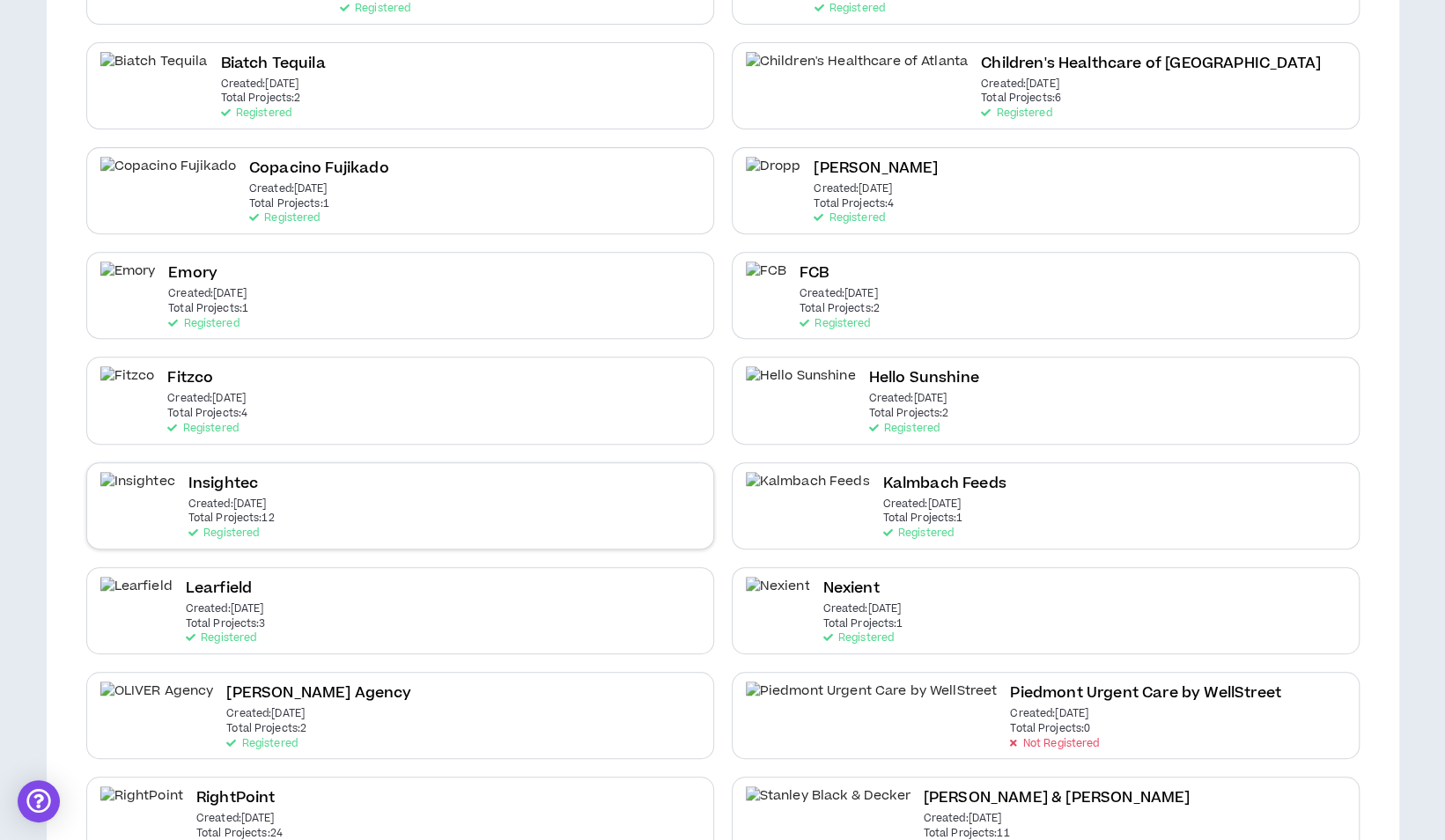
scroll to position [528, 0]
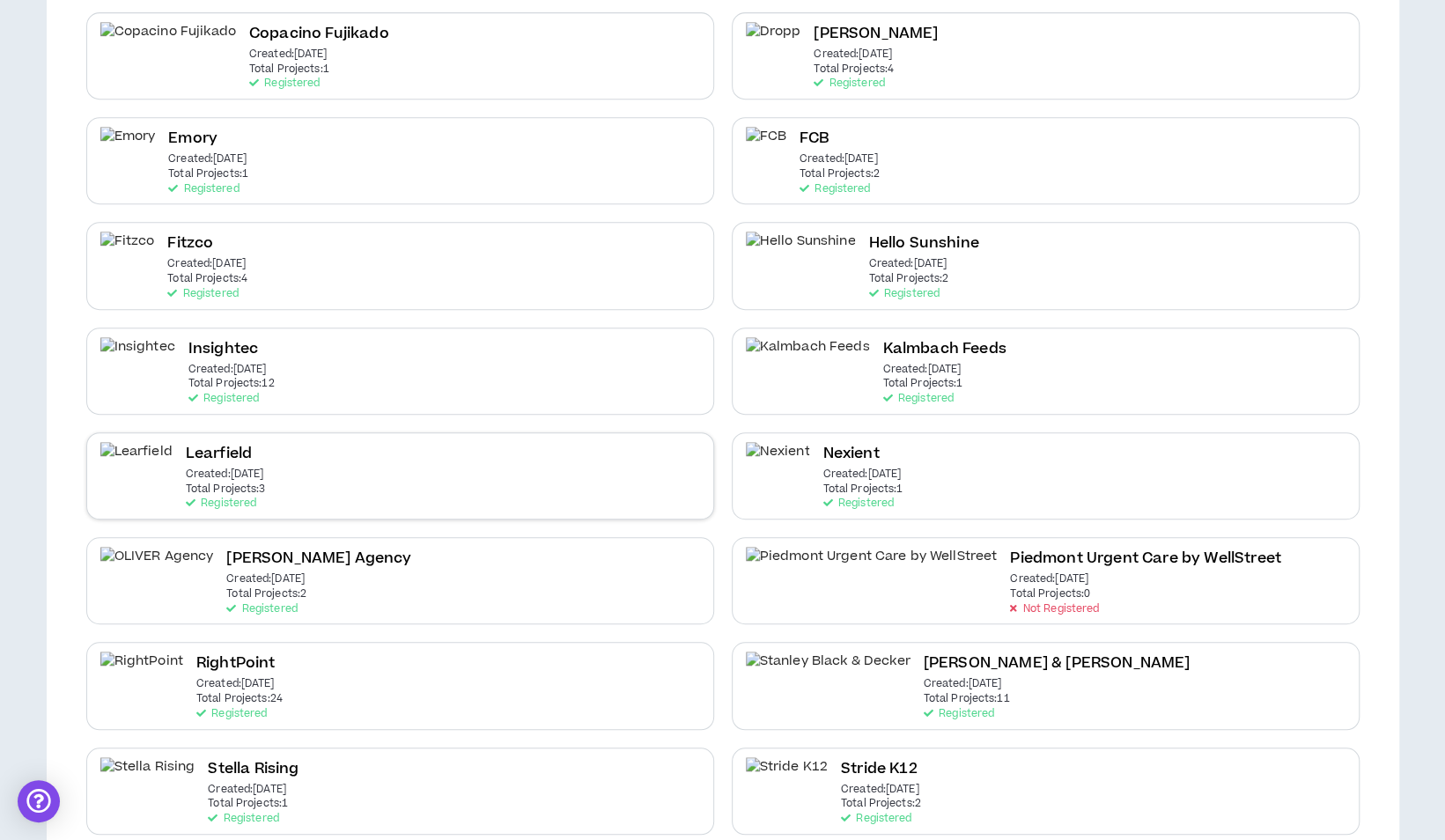
click at [361, 444] on div "Learfield Created: Jan 8 2024 Total Projects: 3 Registered" at bounding box center [400, 476] width 628 height 88
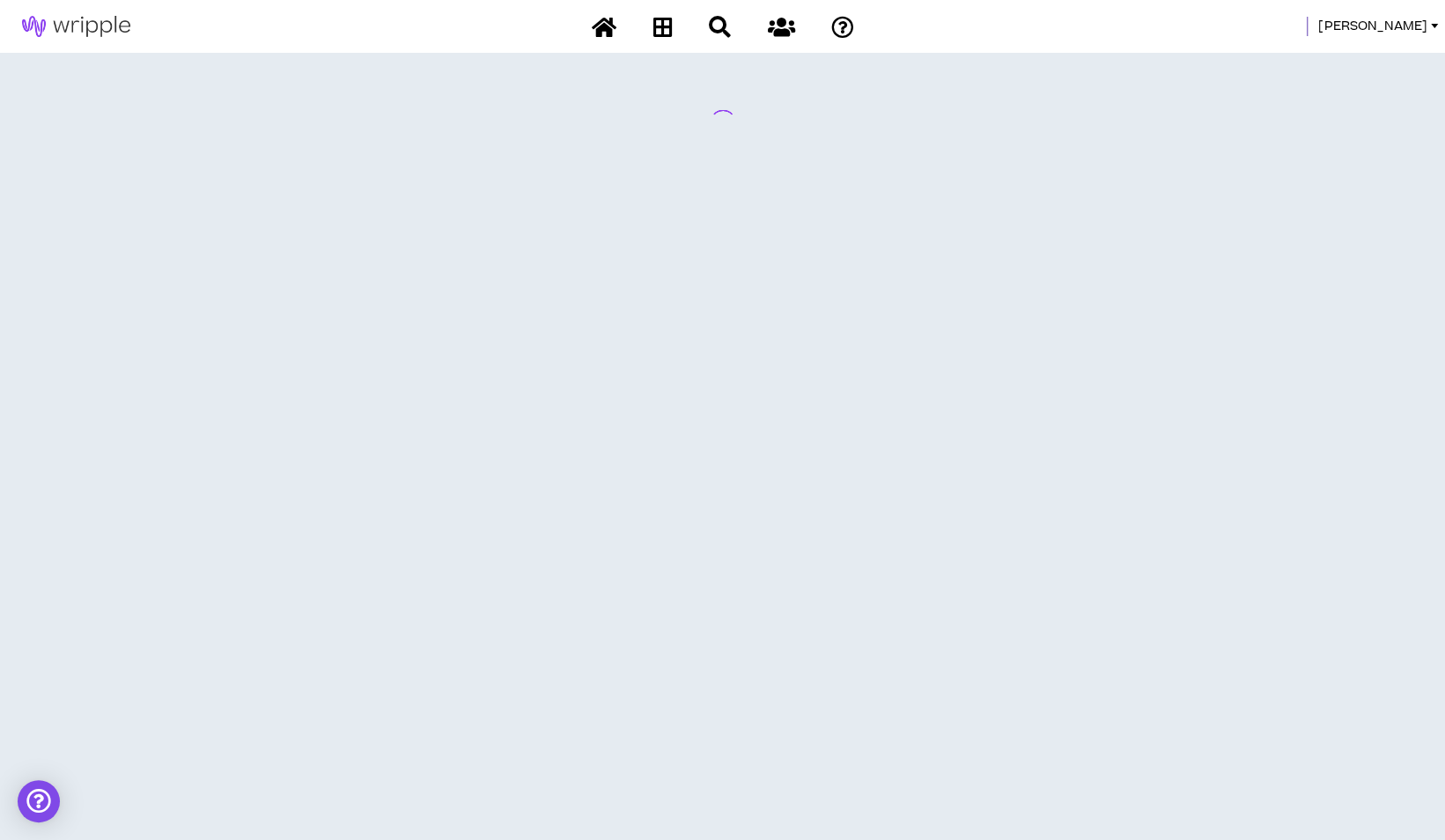
scroll to position [0, 0]
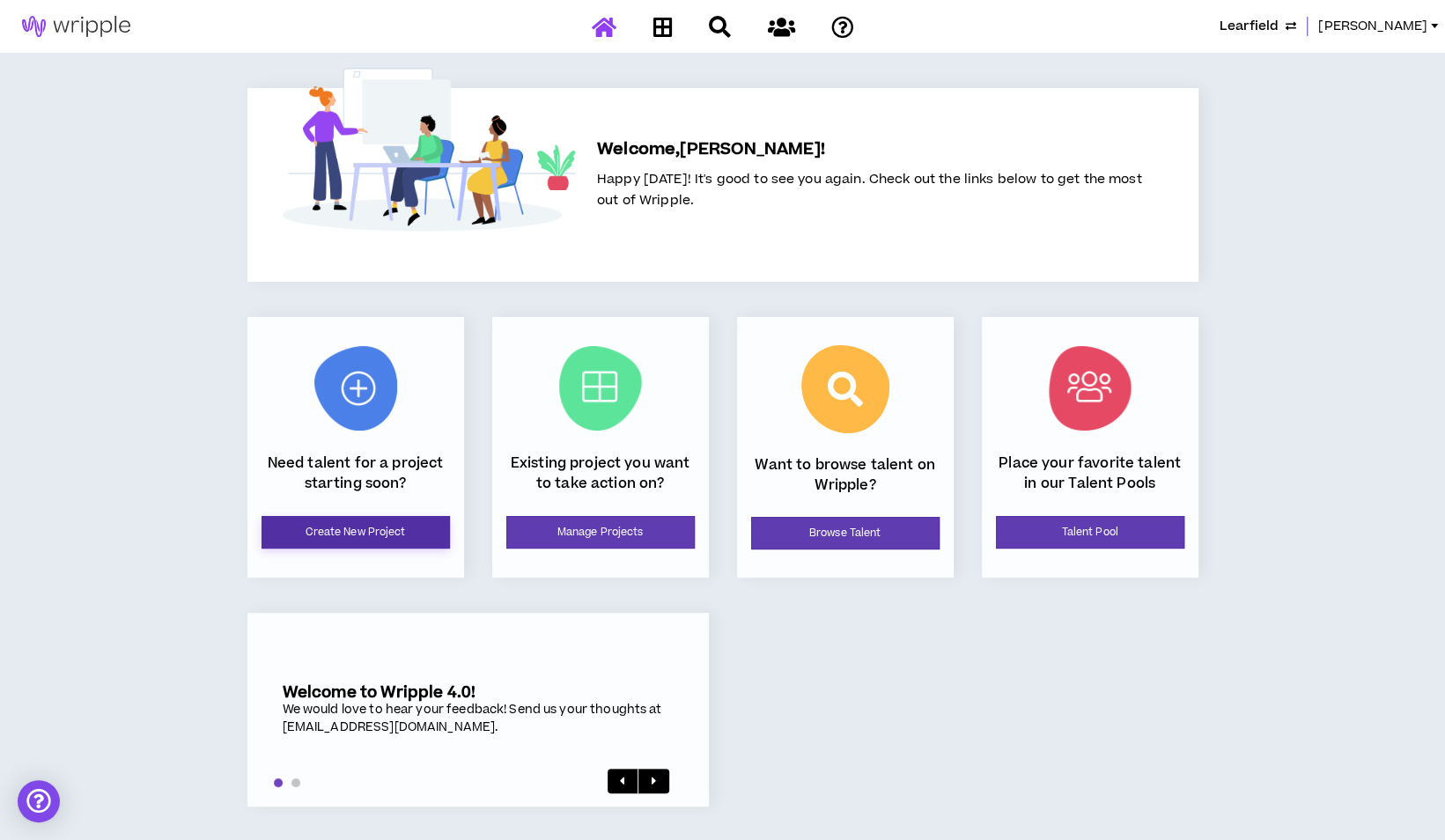
click at [403, 522] on link "Create New Project" at bounding box center [356, 532] width 188 height 33
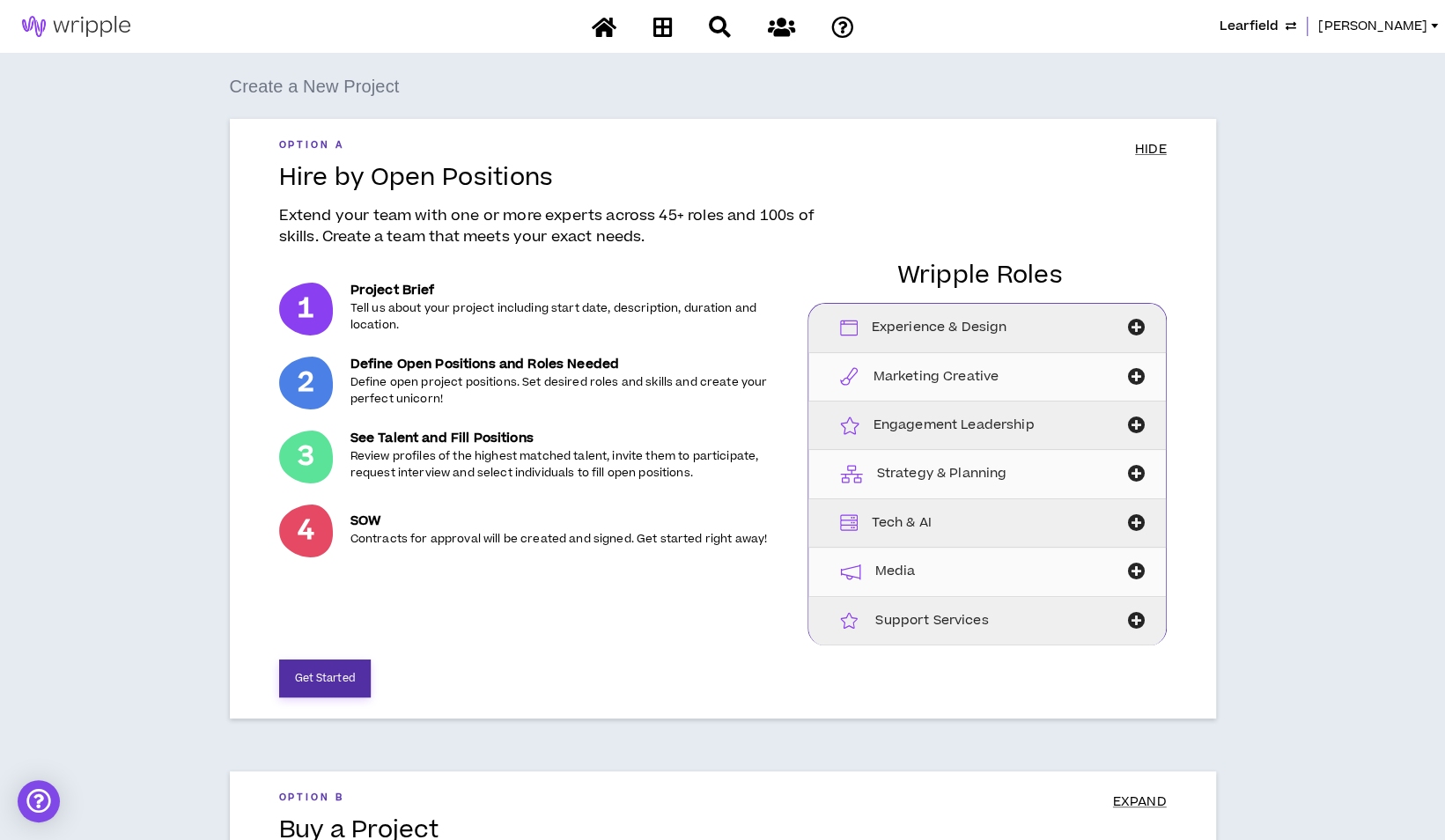
click at [314, 670] on button "Get Started" at bounding box center [324, 678] width 91 height 38
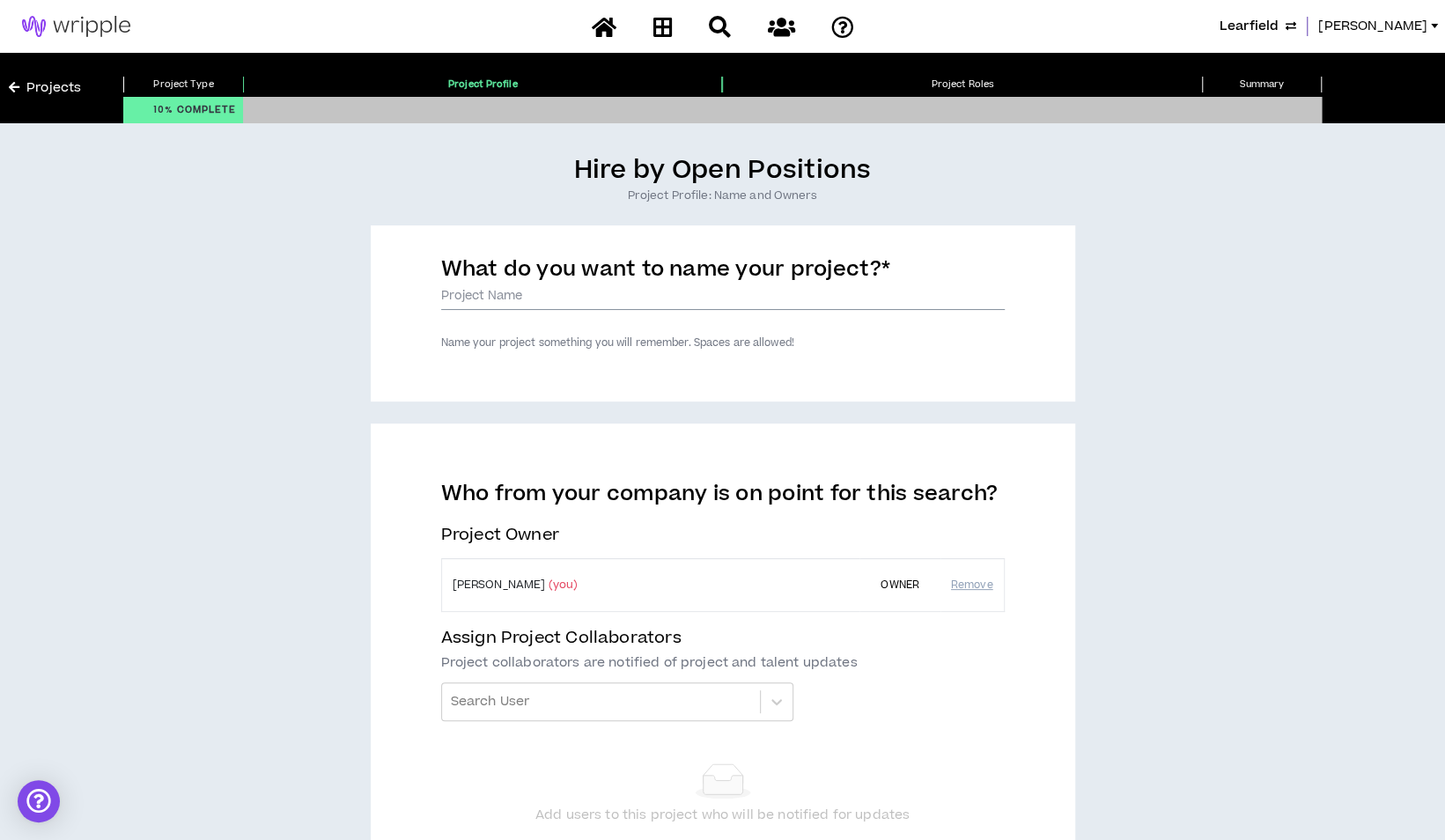
click at [544, 294] on input "What do you want to name your project? *" at bounding box center [722, 297] width 563 height 26
click at [512, 295] on input "What do you want to name your project? *" at bounding box center [722, 297] width 563 height 26
type input "C"
drag, startPoint x: 813, startPoint y: 299, endPoint x: 693, endPoint y: 294, distance: 120.1
click at [693, 294] on input "Learfield | Creative Operations Manager - Scott Meldrum" at bounding box center [722, 297] width 563 height 26
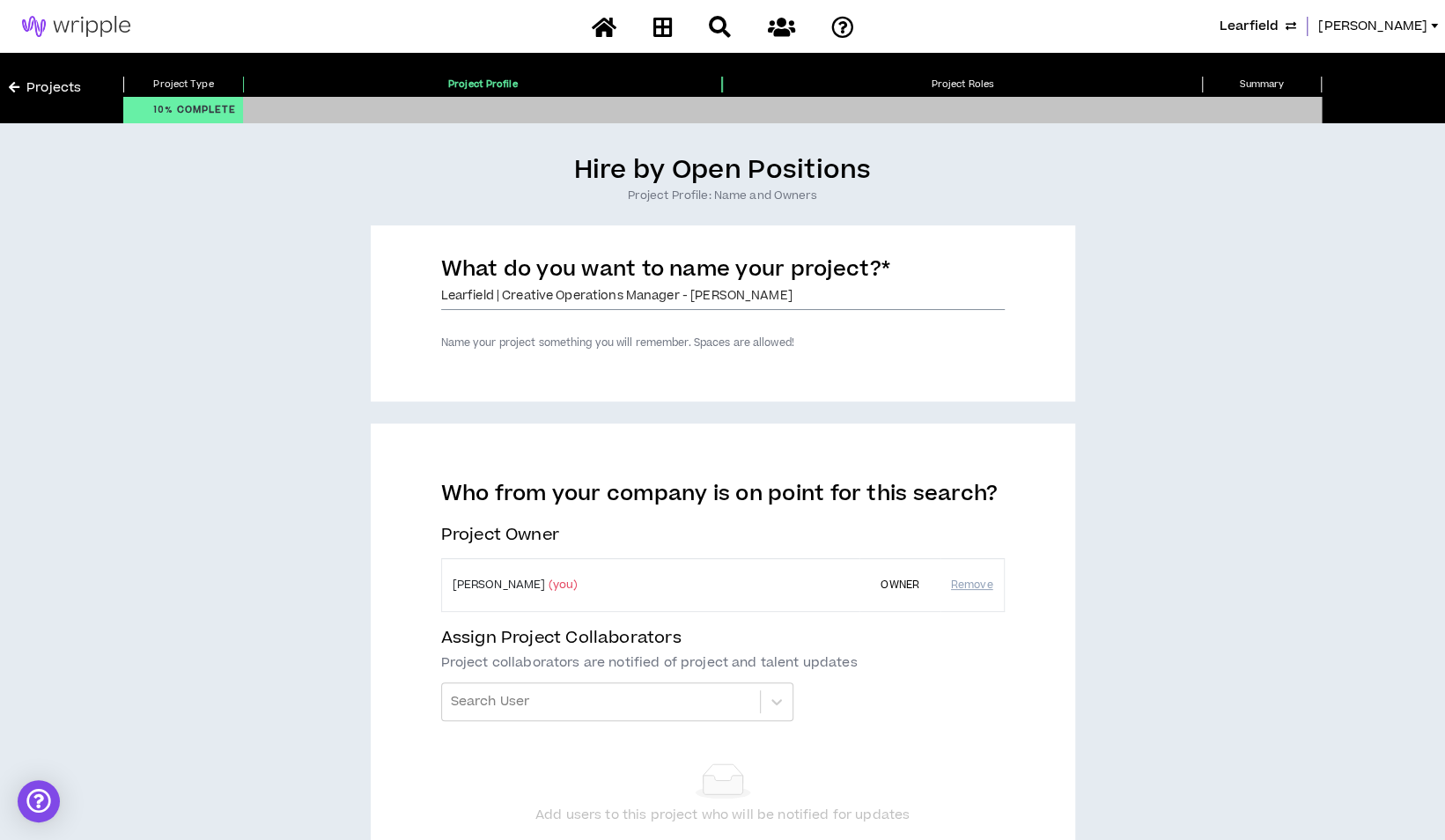
drag, startPoint x: 505, startPoint y: 294, endPoint x: 682, endPoint y: 291, distance: 177.0
click at [682, 291] on input "Learfield | Creative Operations Manager - Nicole A." at bounding box center [722, 297] width 563 height 26
click at [678, 294] on input "Learfield | Copywriter - [PERSON_NAME]" at bounding box center [722, 297] width 563 height 26
type input "Learfield | Copywriter - [PERSON_NAME]"
click at [180, 515] on div "Hire by Open Positions Project Profile: Name and Owners What do you want to nam…" at bounding box center [722, 559] width 1427 height 811
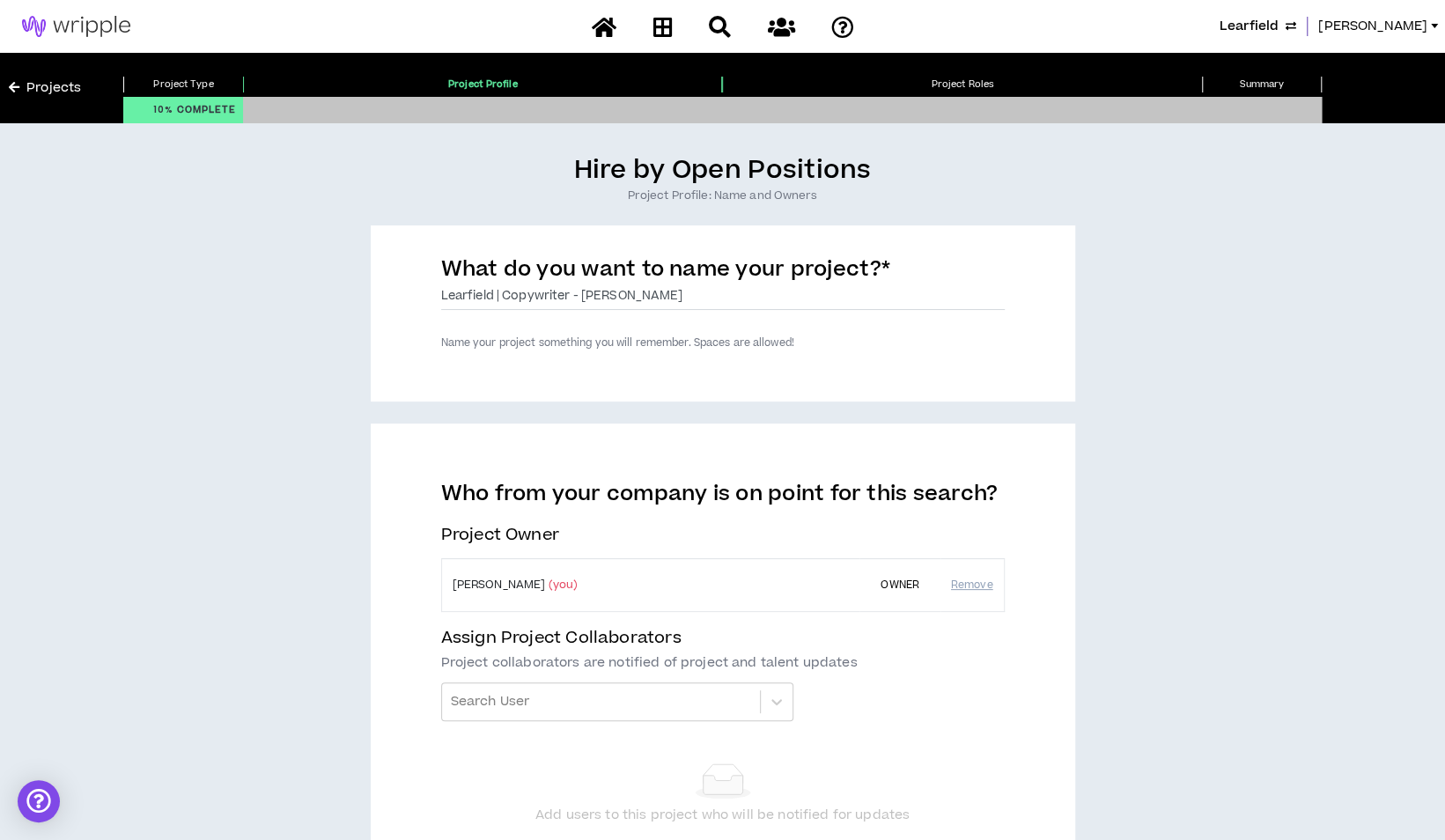
scroll to position [88, 0]
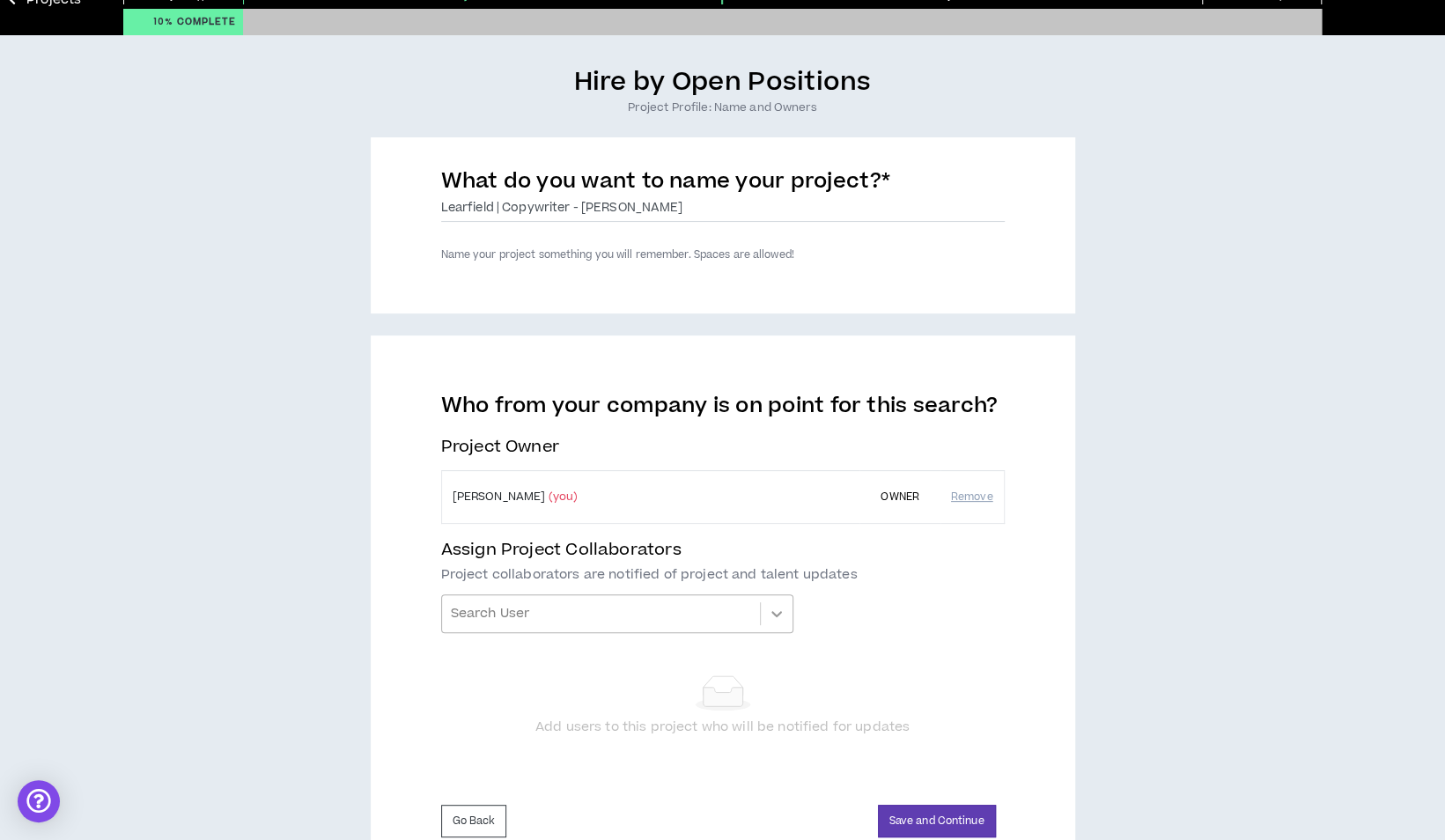
click at [771, 616] on div "Who from your company is on point for this search? Project Owner Corey Luke (yo…" at bounding box center [722, 578] width 563 height 372
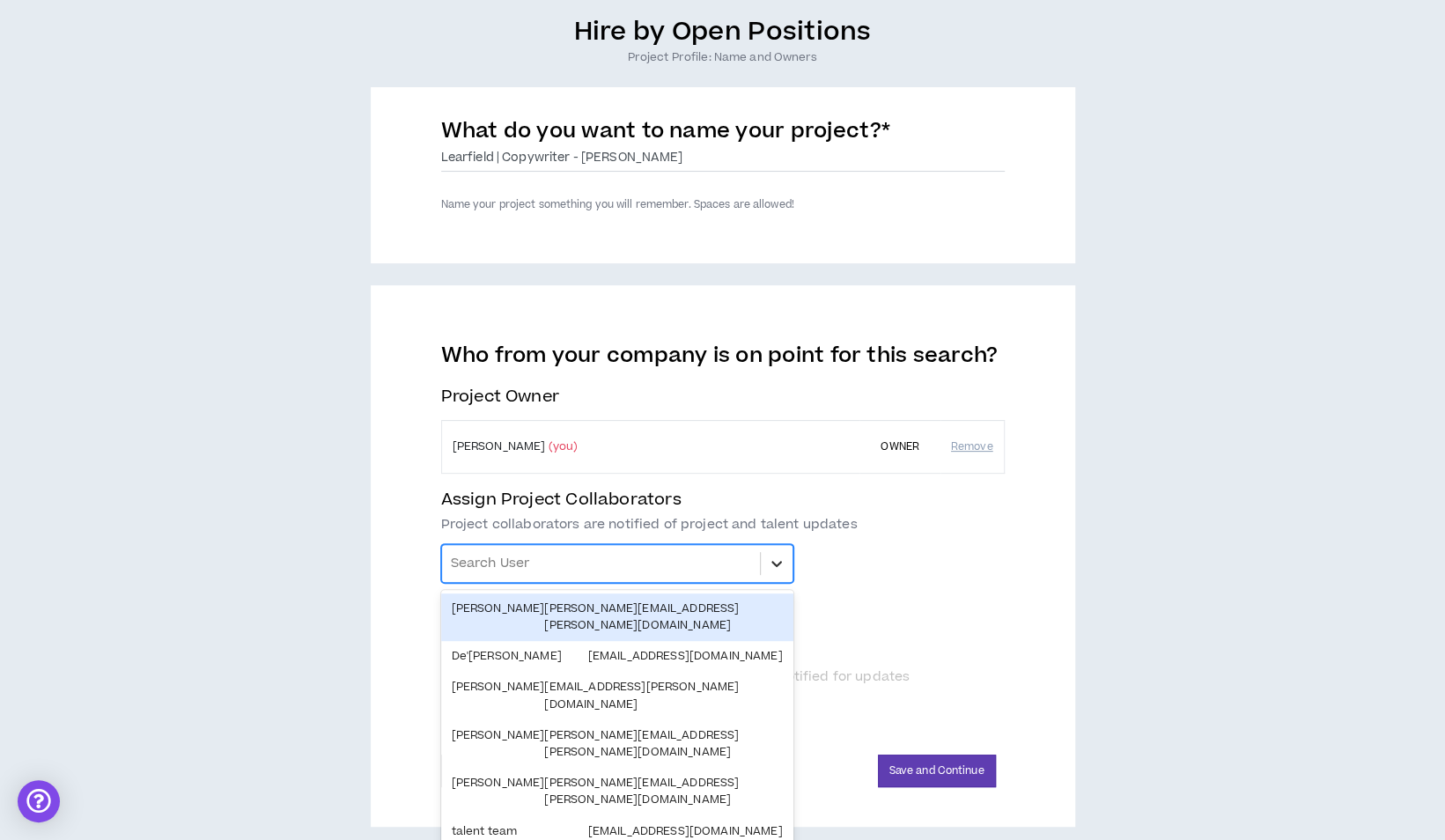
scroll to position [154, 0]
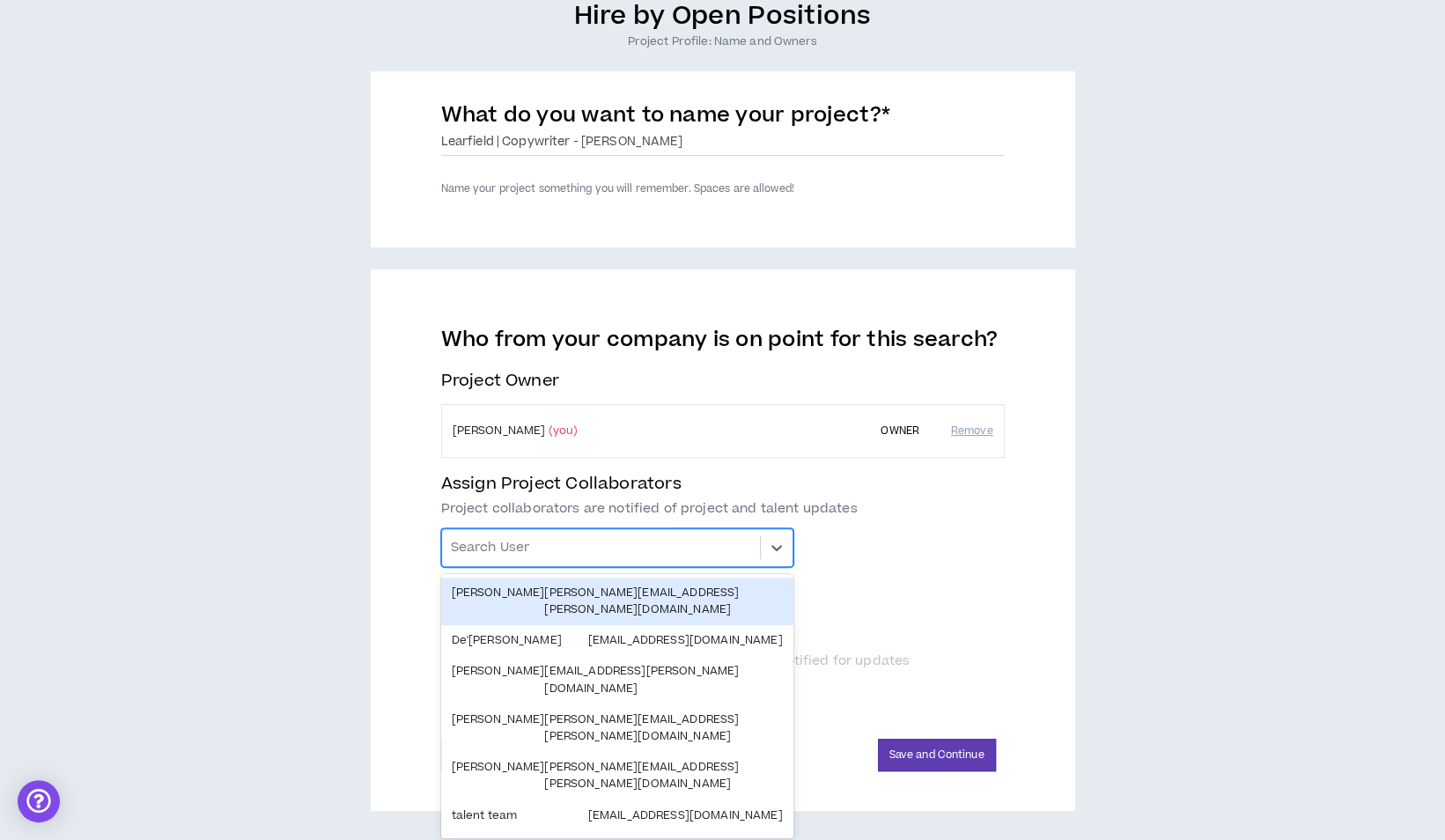
click at [545, 590] on div "Nicole Armentrout" at bounding box center [498, 602] width 93 height 34
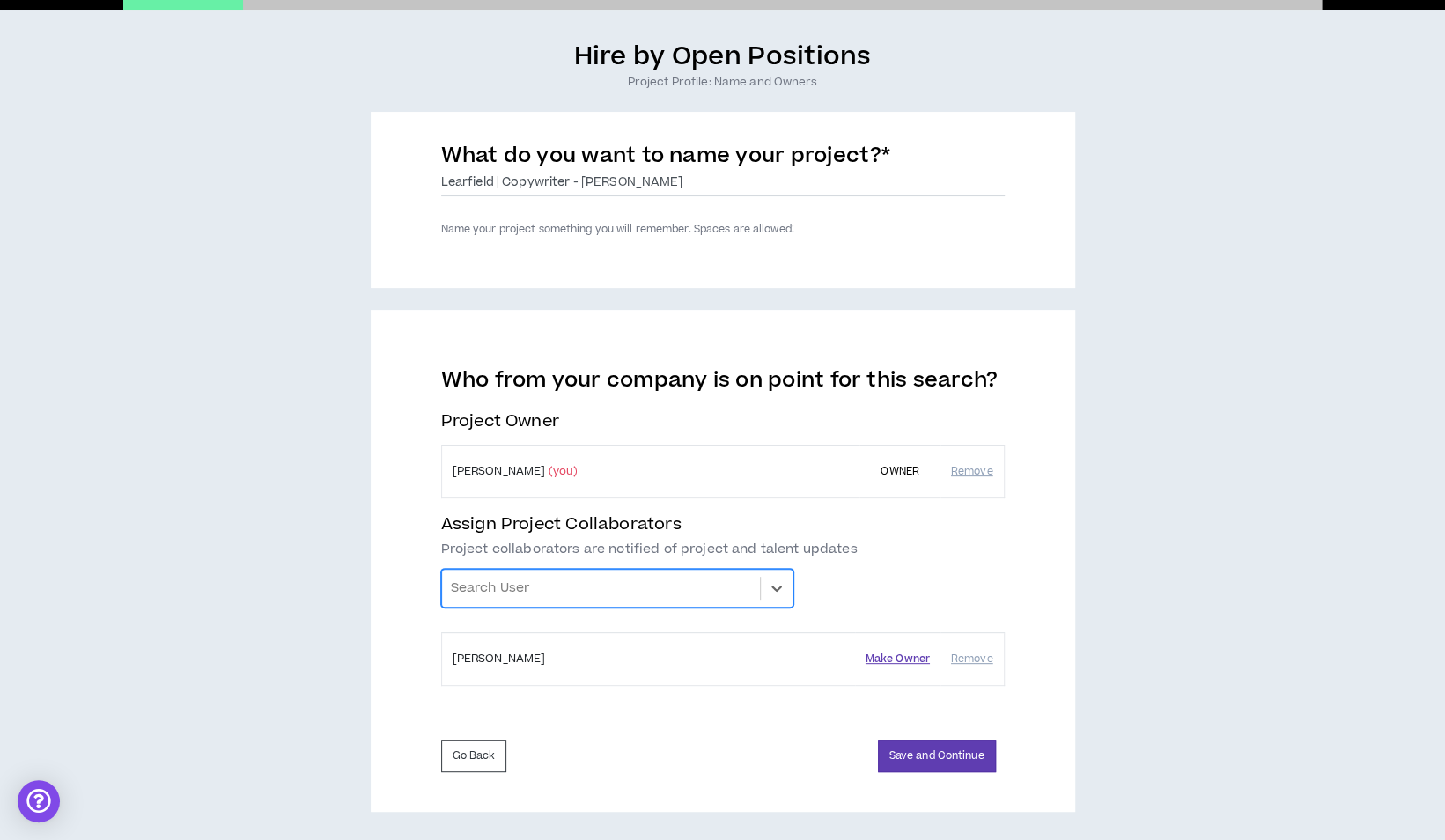
click at [891, 662] on button "Make Owner" at bounding box center [898, 659] width 64 height 17
click at [695, 599] on div at bounding box center [601, 589] width 300 height 30
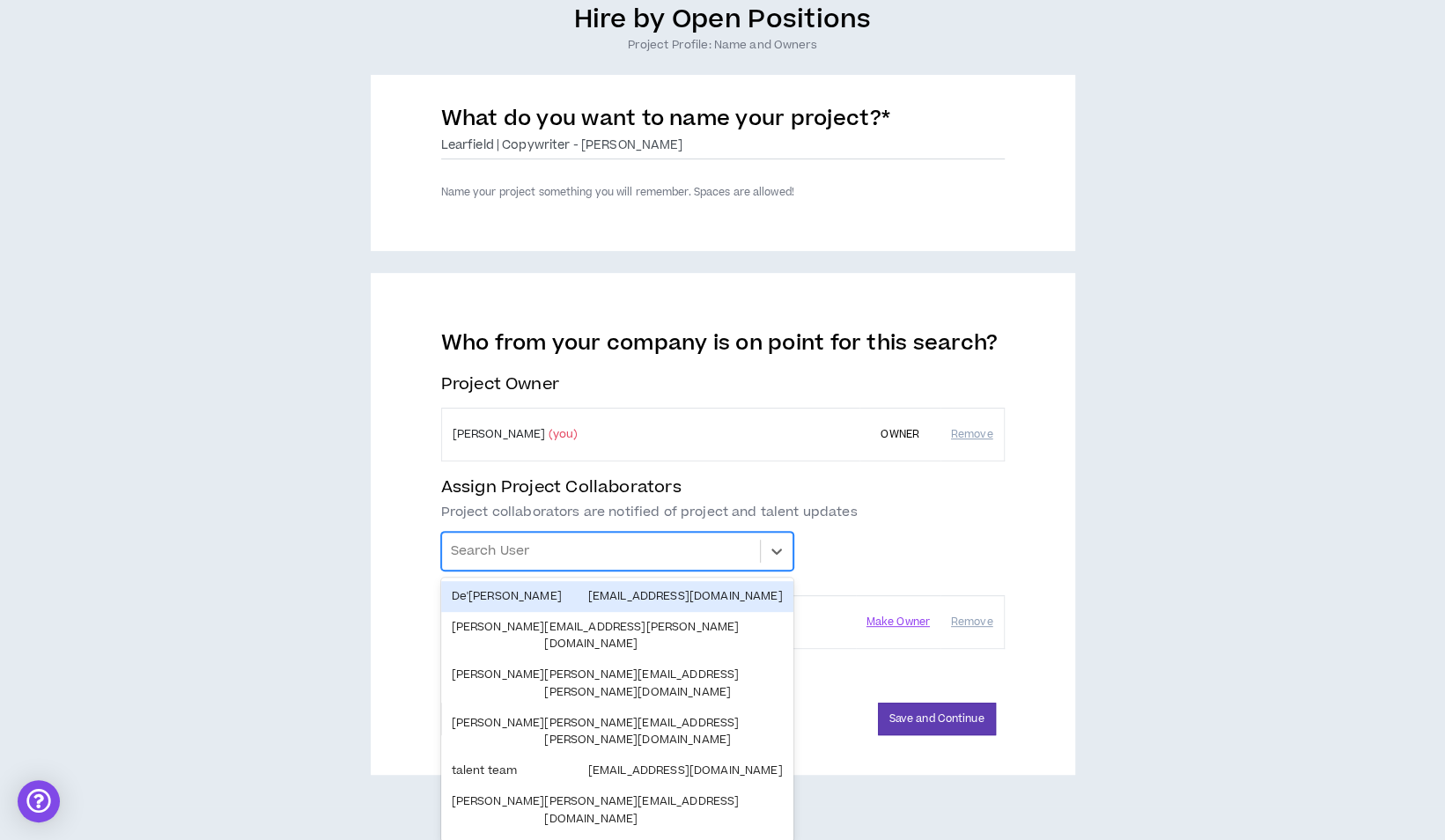
click at [1152, 539] on div "Hire by Open Positions Project Profile: Name and Owners What do you want to nam…" at bounding box center [722, 389] width 1427 height 771
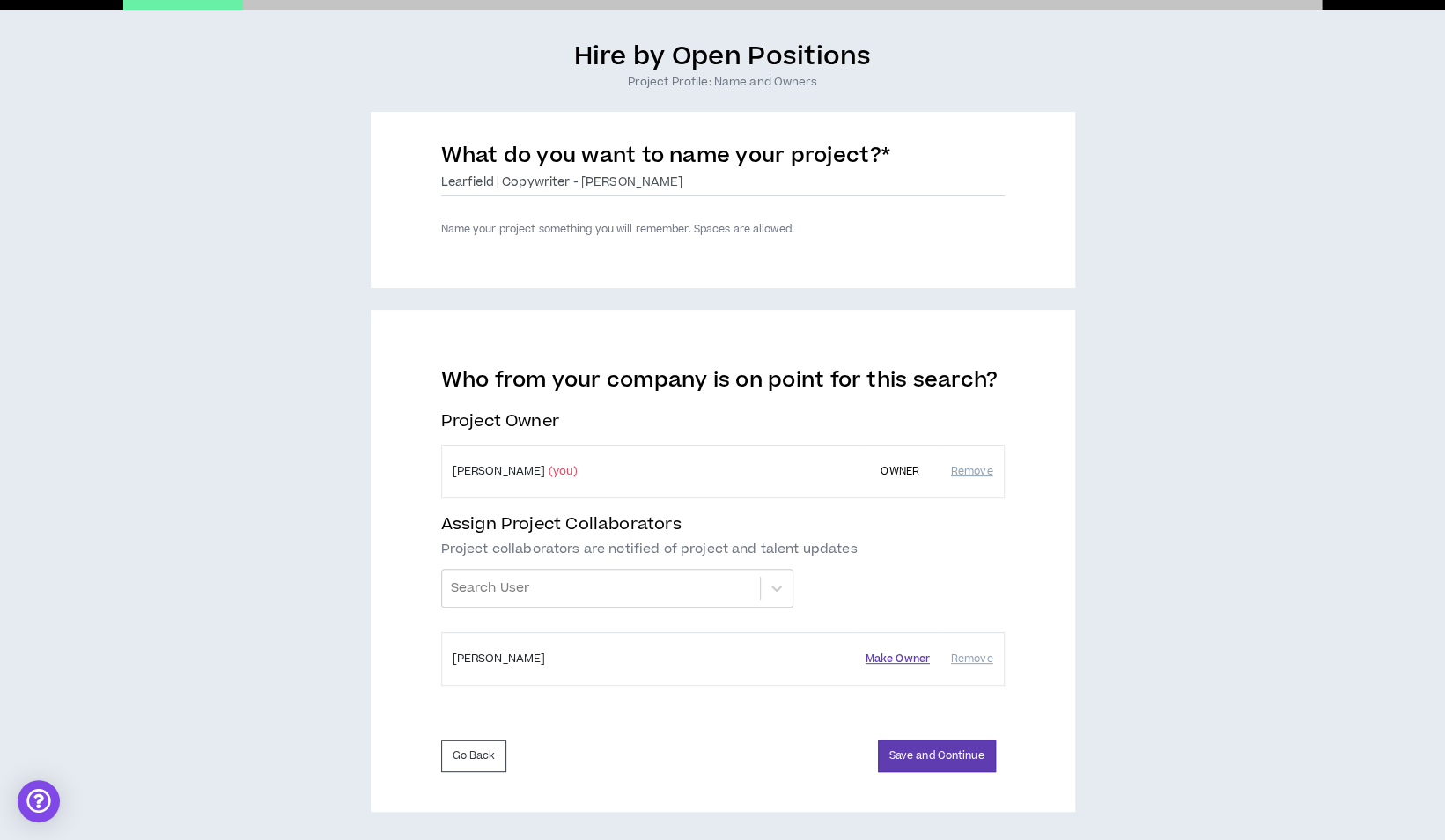
click at [913, 659] on button "Make Owner" at bounding box center [898, 659] width 64 height 17
click at [987, 464] on button "Remove" at bounding box center [972, 471] width 42 height 31
click at [714, 585] on div at bounding box center [601, 589] width 300 height 30
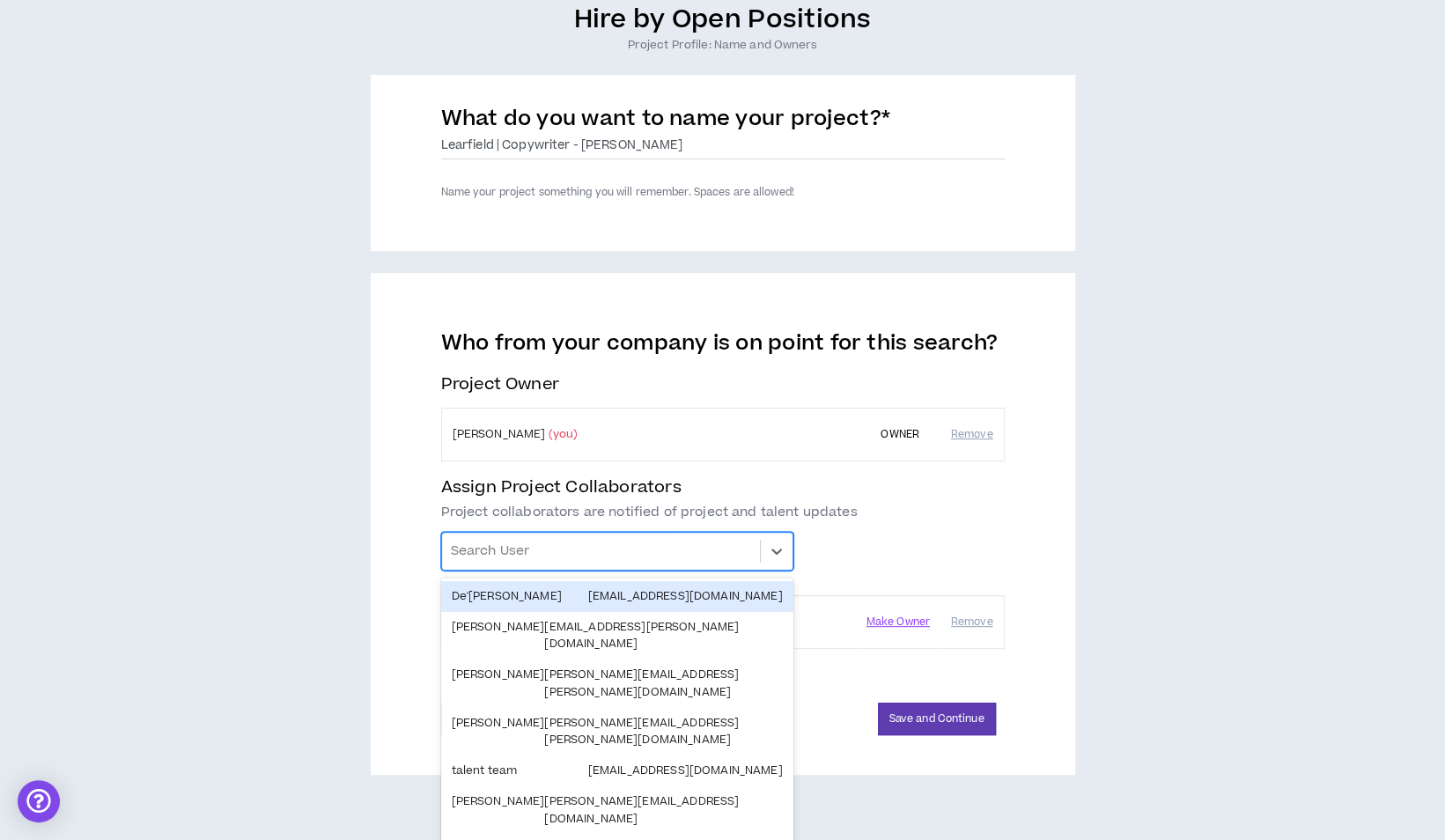
click at [882, 528] on div "Who from your company is on point for this search? Project Owner Corey Luke (yo…" at bounding box center [722, 496] width 563 height 332
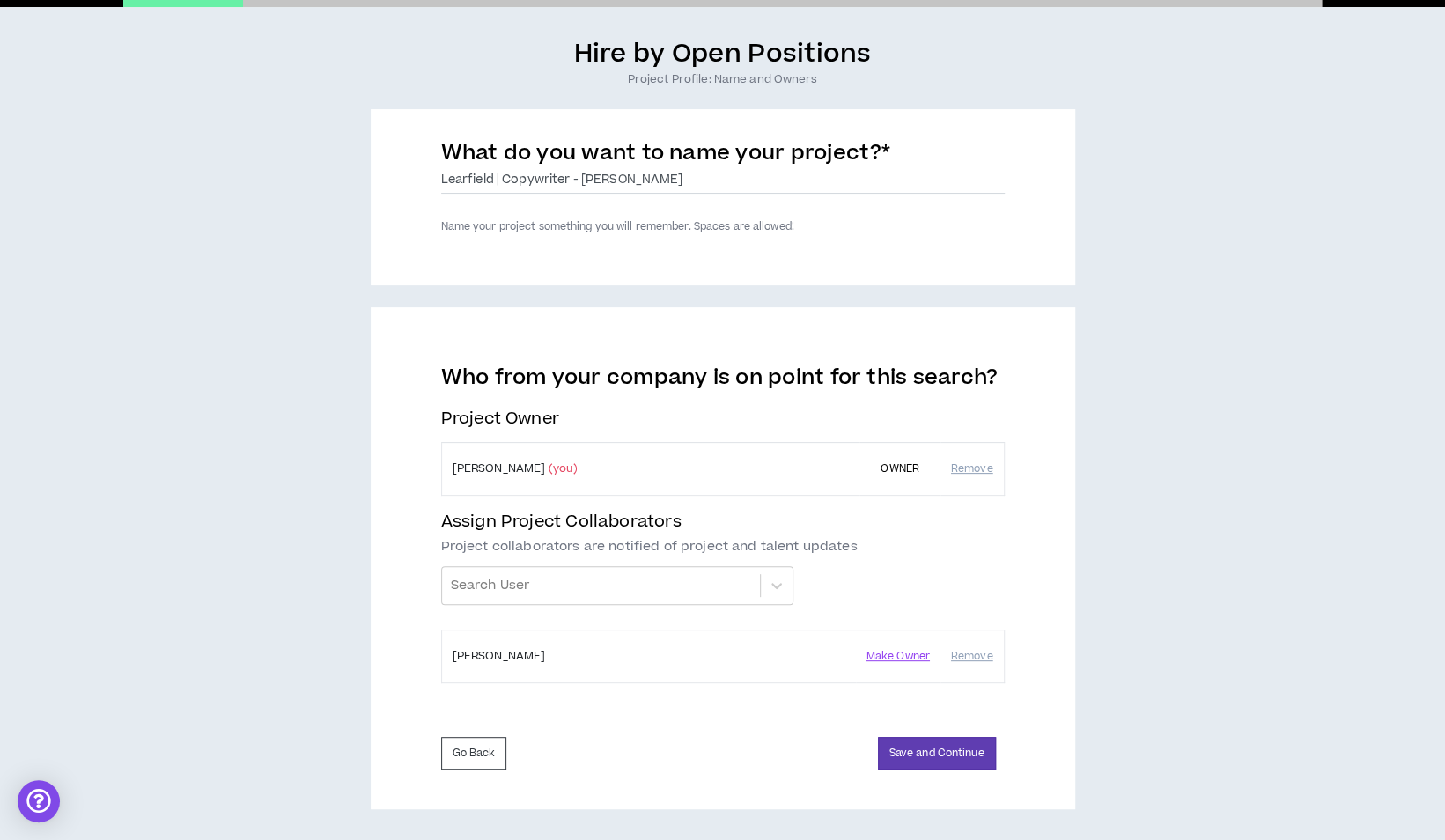
scroll to position [114, 0]
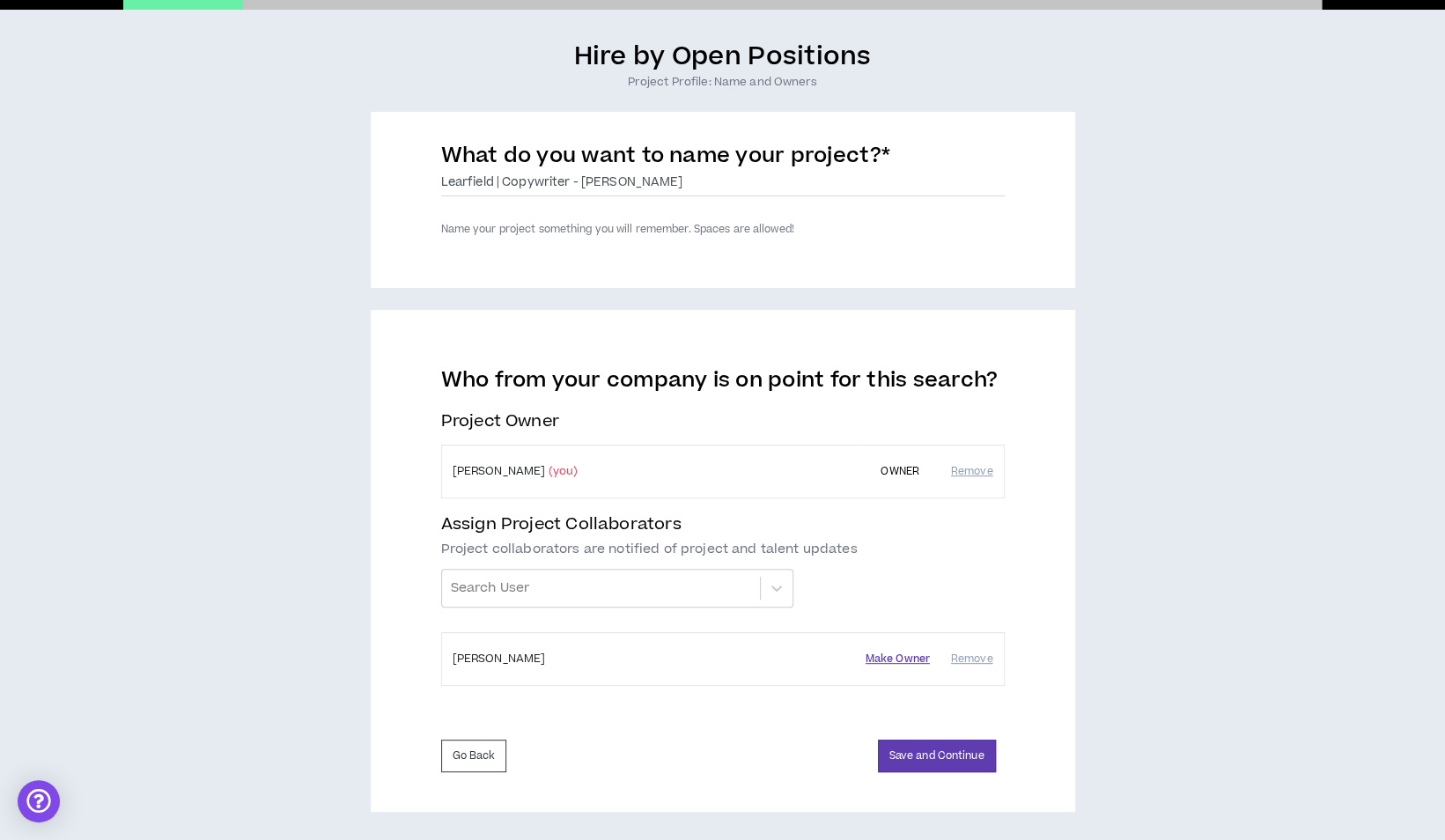
click at [909, 654] on button "Make Owner" at bounding box center [898, 659] width 64 height 17
click at [694, 594] on div at bounding box center [601, 589] width 300 height 30
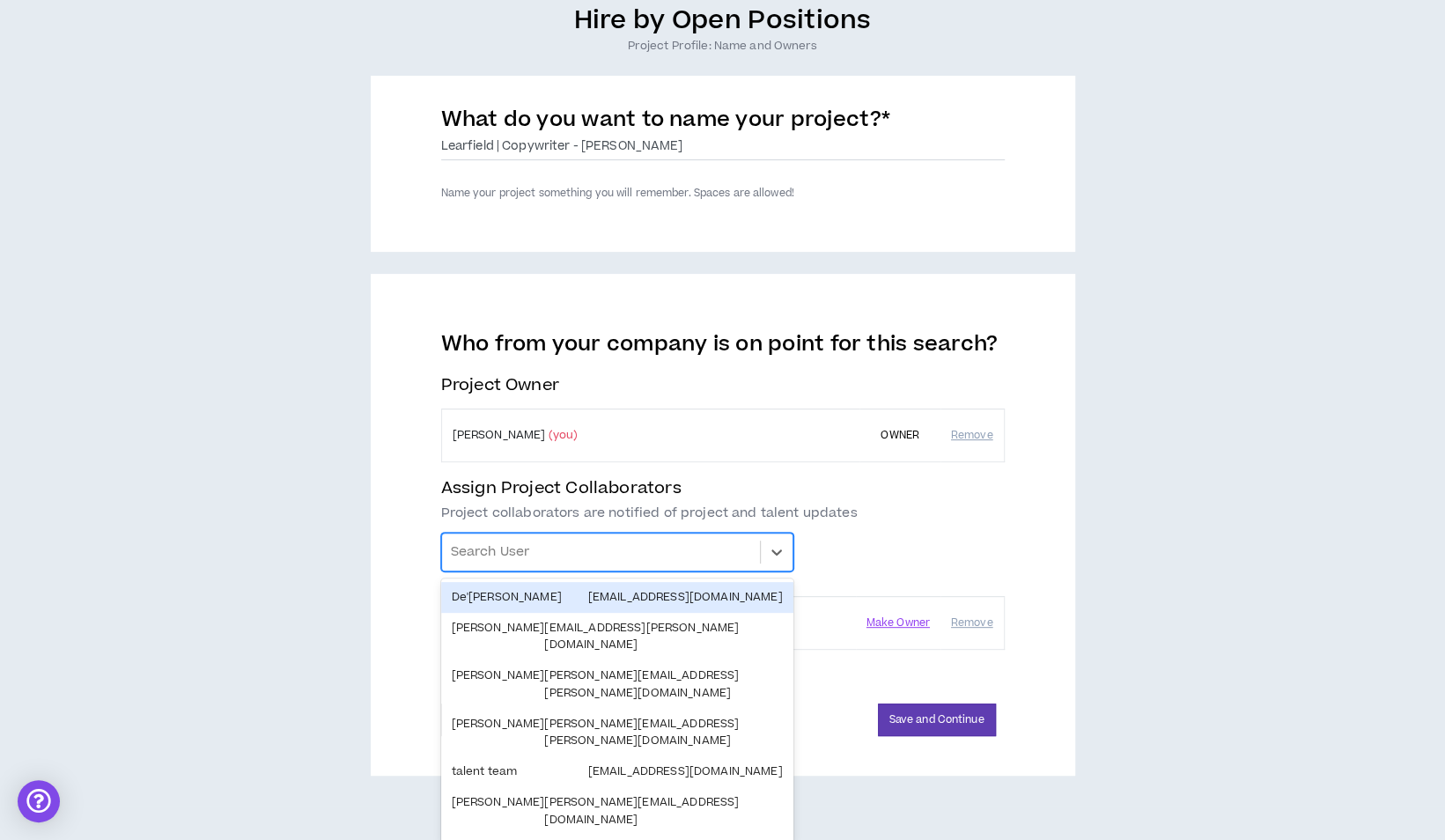
scroll to position [151, 0]
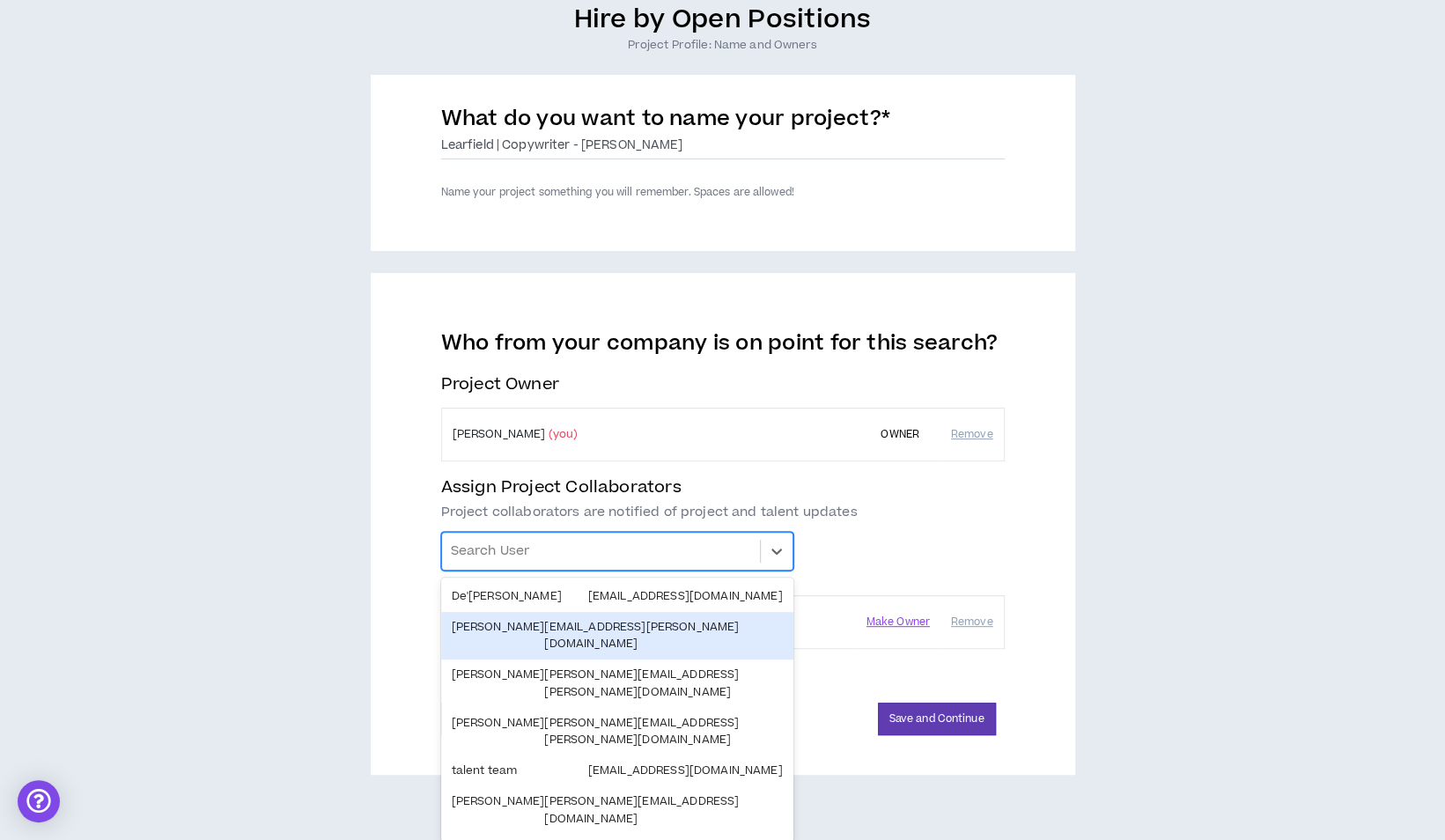
click at [642, 628] on div "Chelby Coley chelby.coley@clc.com" at bounding box center [618, 636] width 332 height 34
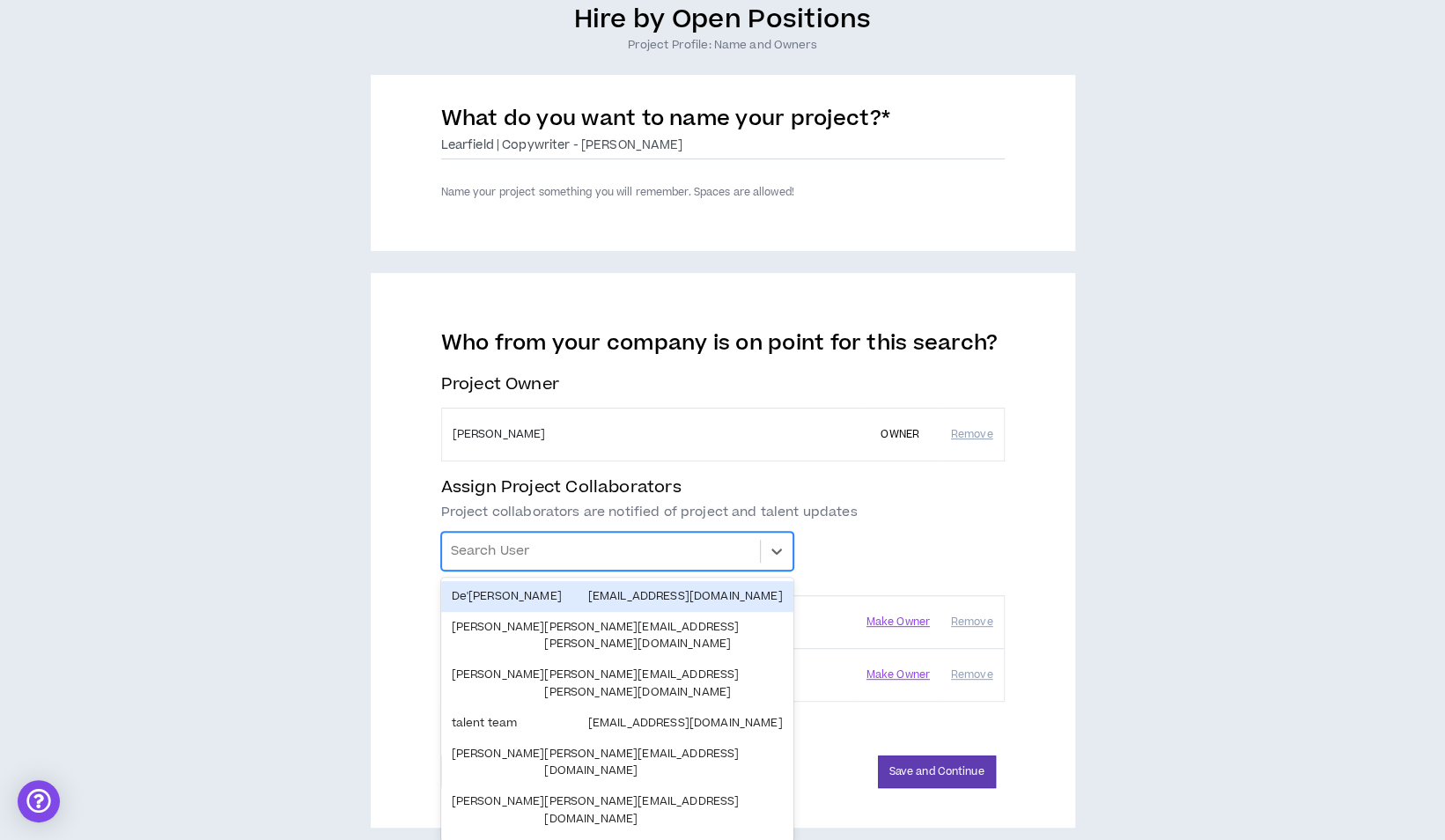
click at [665, 551] on div at bounding box center [601, 551] width 300 height 30
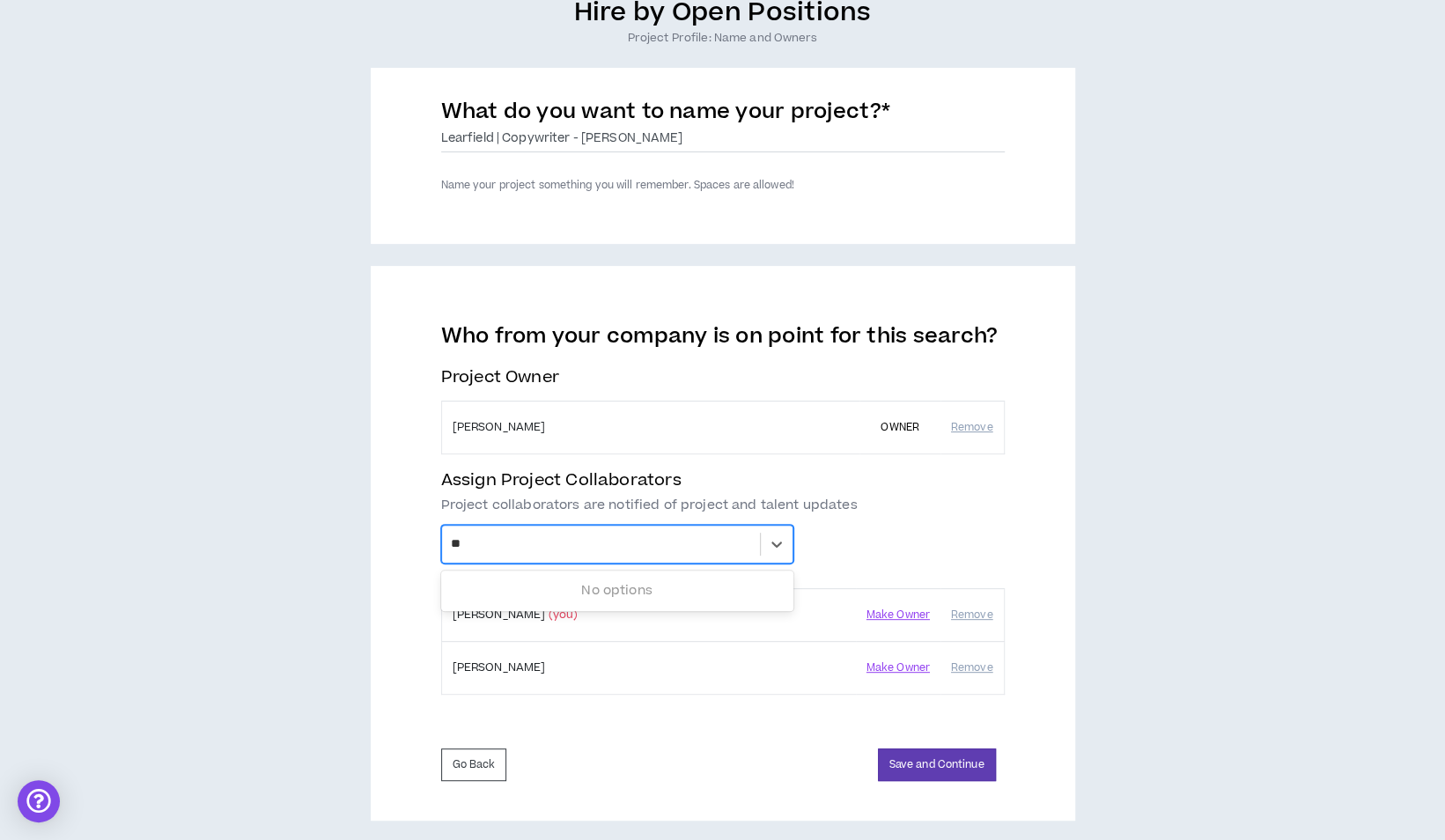
type input "*"
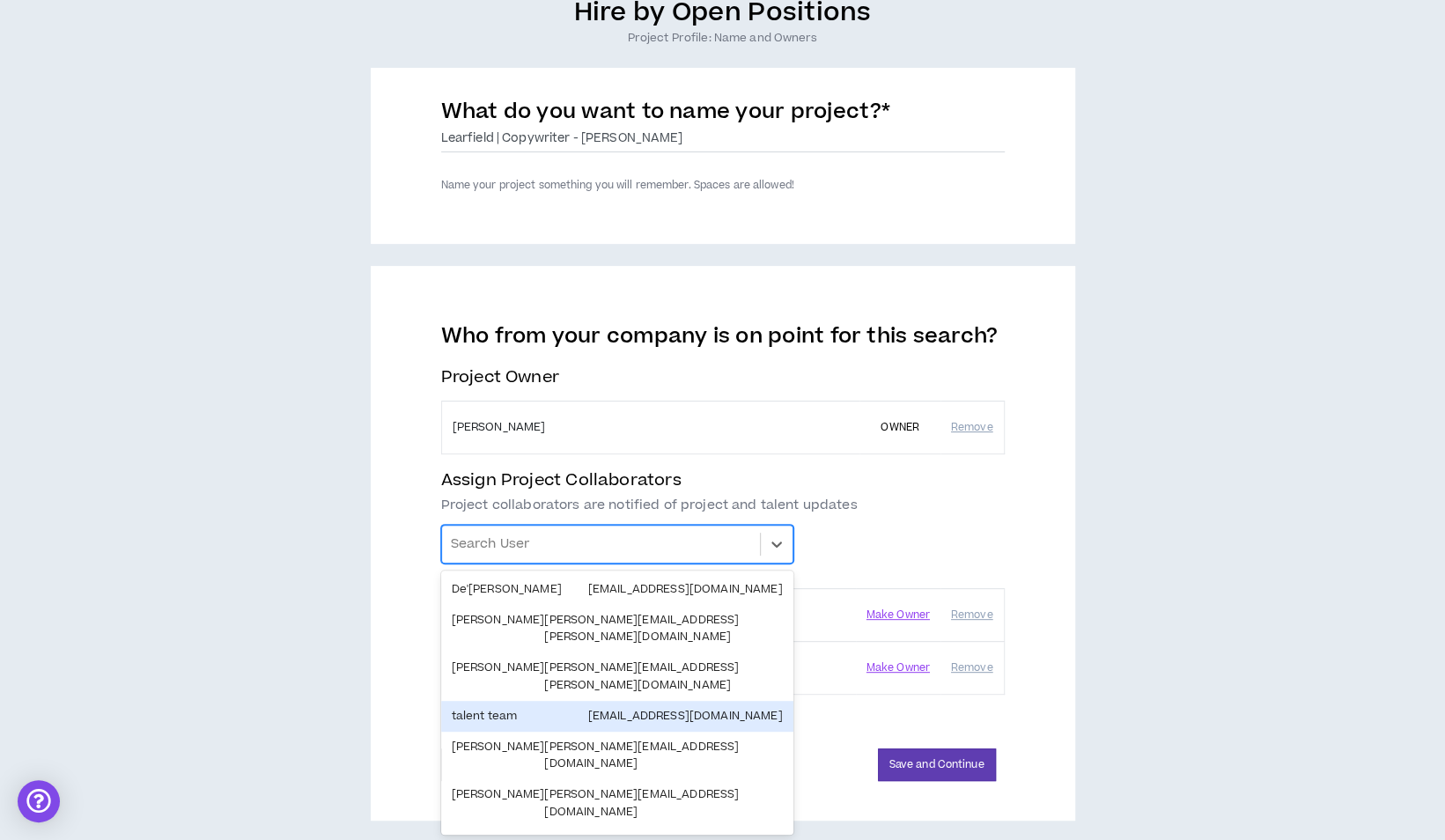
click at [340, 617] on div "Hire by Open Positions Project Profile: Name and Owners What do you want to nam…" at bounding box center [722, 408] width 1427 height 824
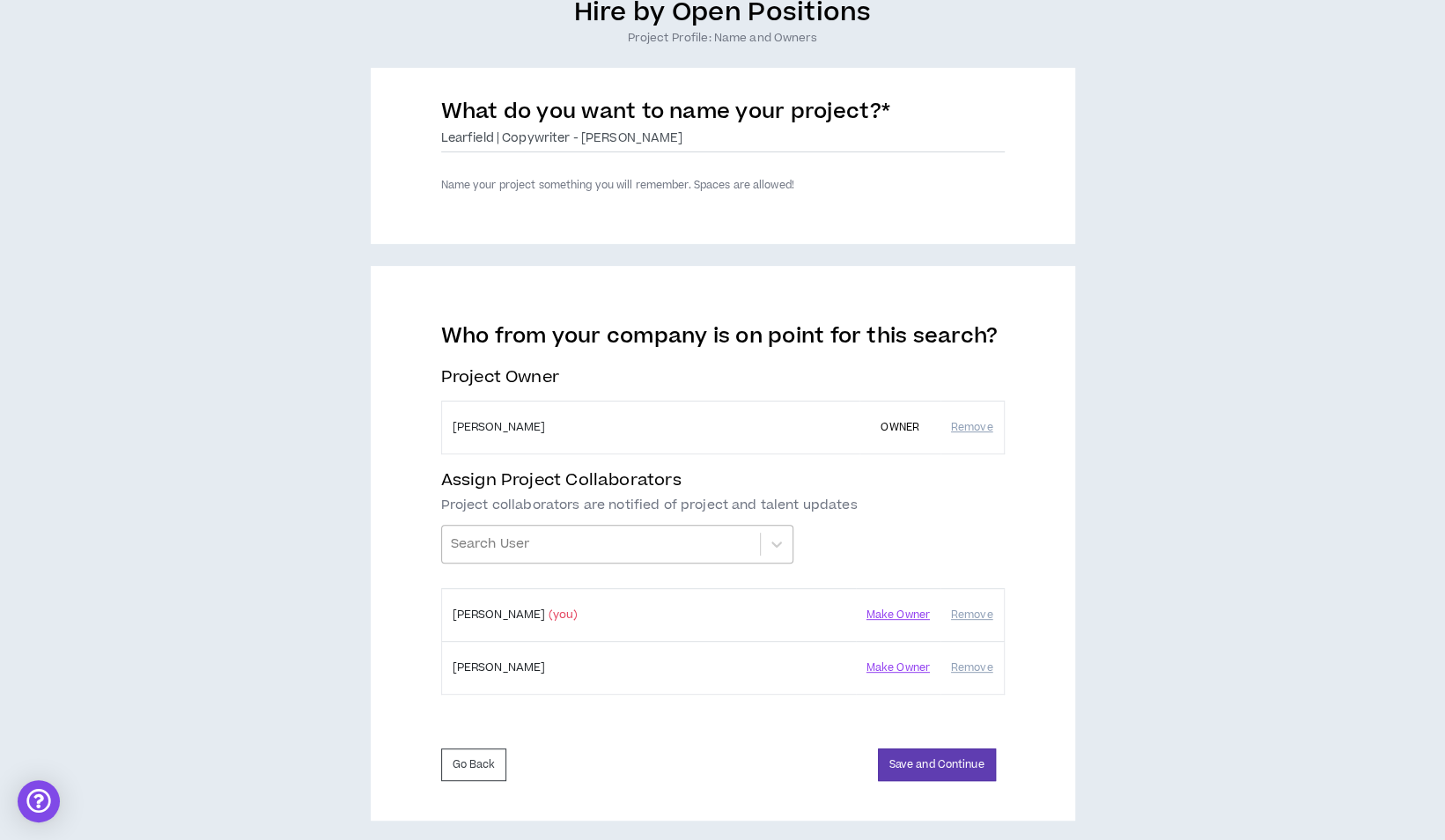
click at [515, 552] on div at bounding box center [601, 544] width 300 height 30
type input "*"
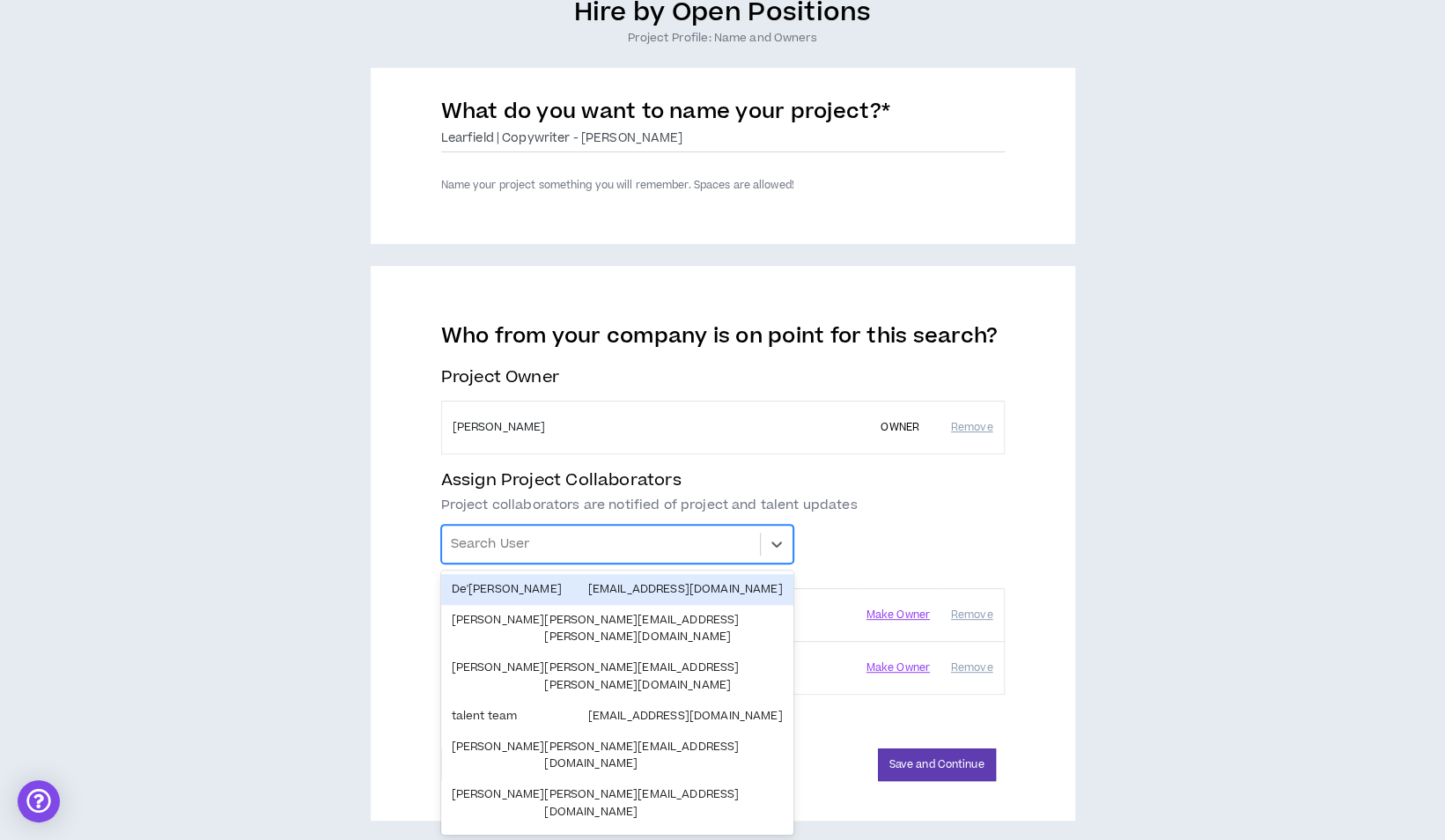
click at [275, 539] on div "Hire by Open Positions Project Profile: Name and Owners What do you want to nam…" at bounding box center [722, 408] width 1427 height 824
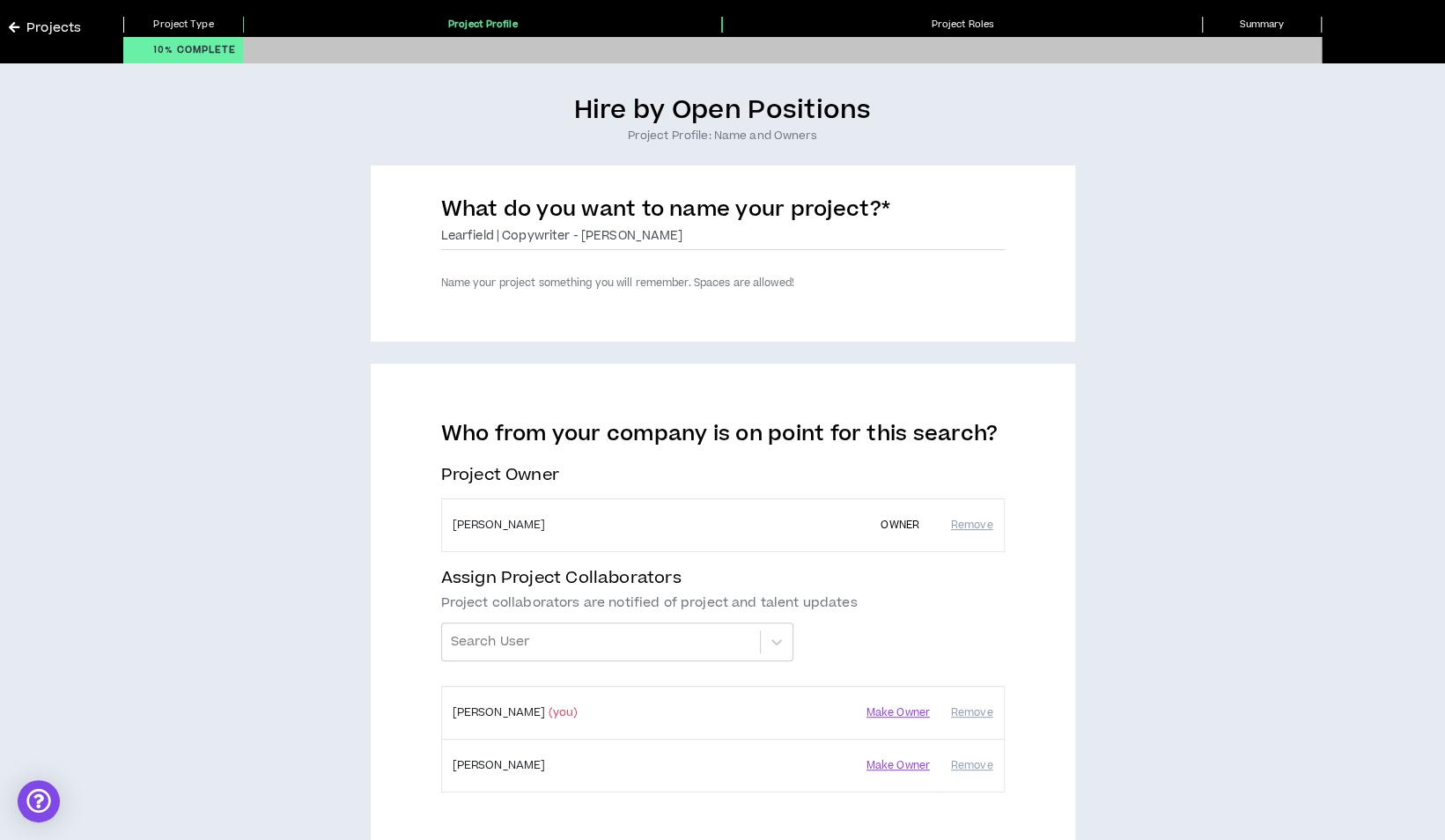
scroll to position [0, 0]
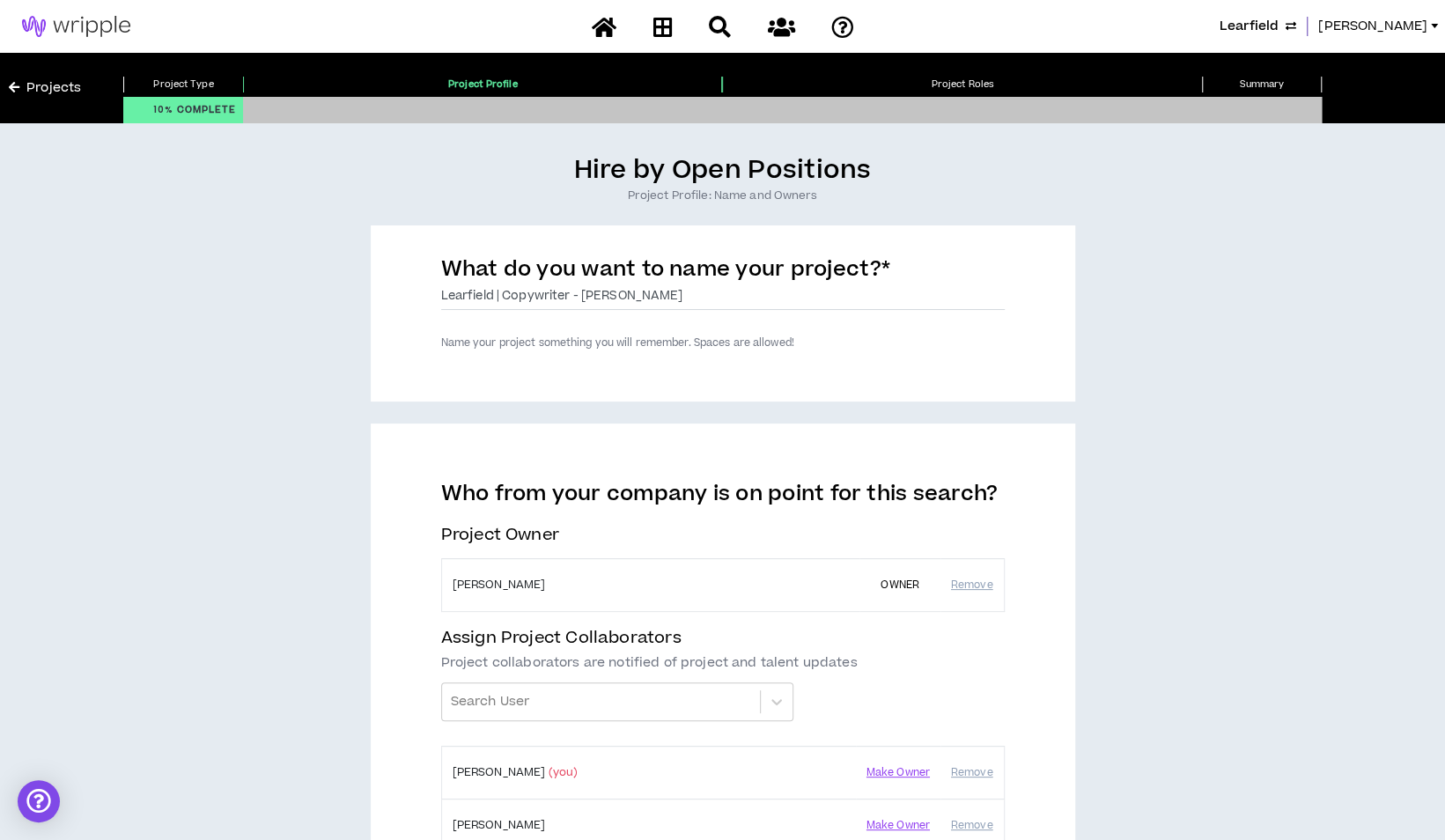
click at [261, 539] on div "Hire by Open Positions Project Profile: Name and Owners What do you want to nam…" at bounding box center [722, 566] width 1427 height 824
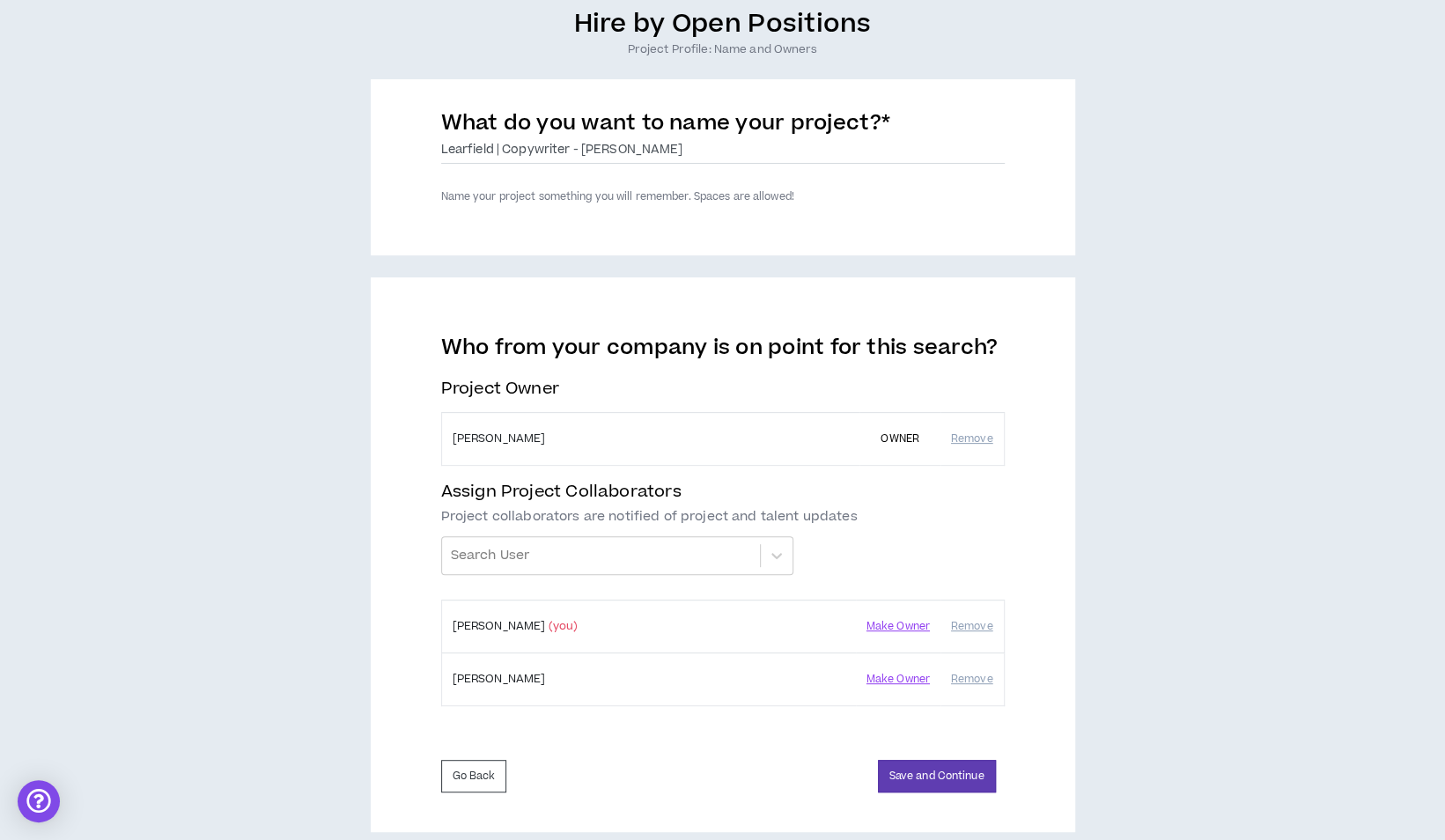
scroll to position [166, 0]
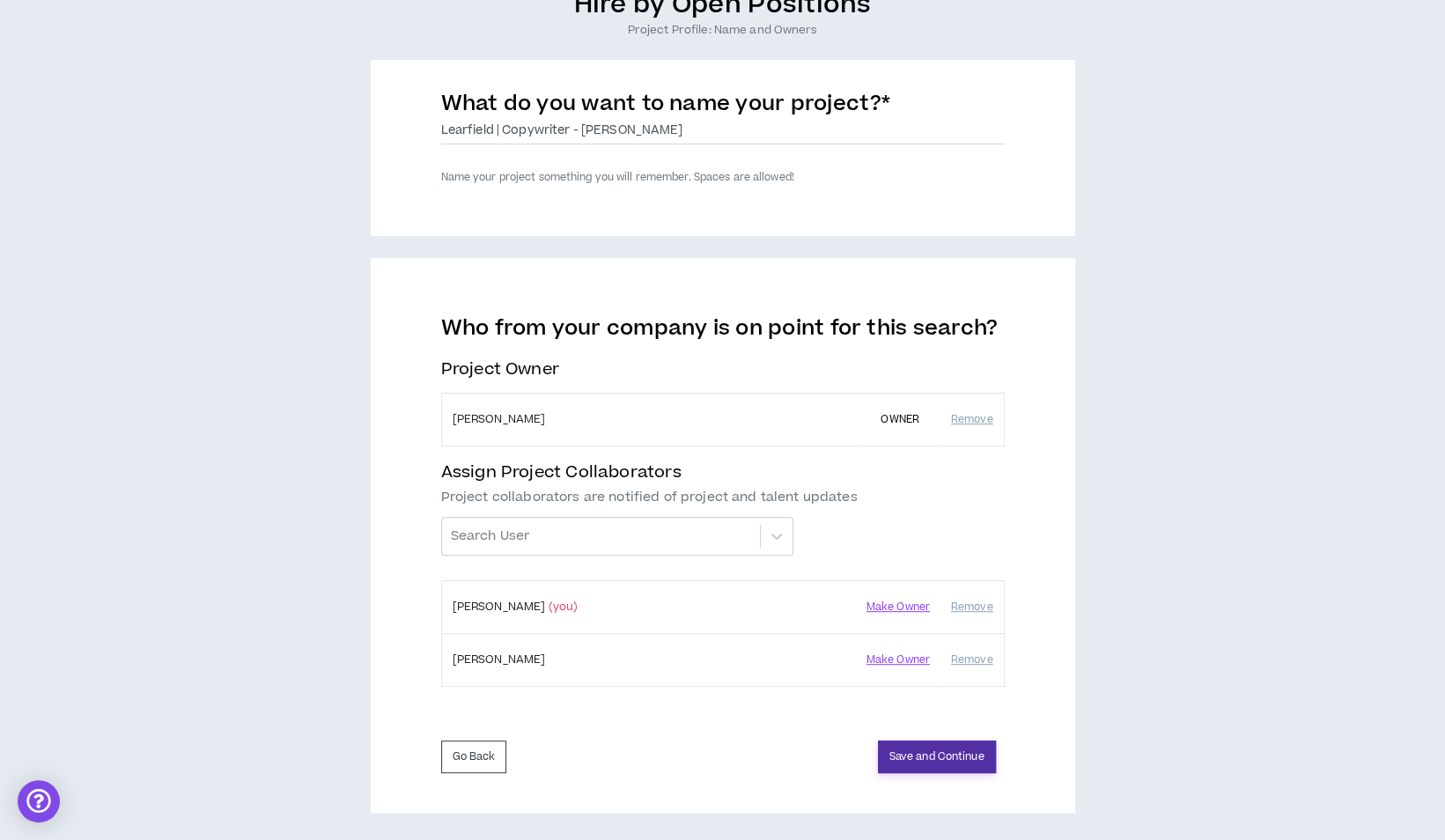
click at [925, 752] on button "Save and Continue" at bounding box center [936, 756] width 118 height 33
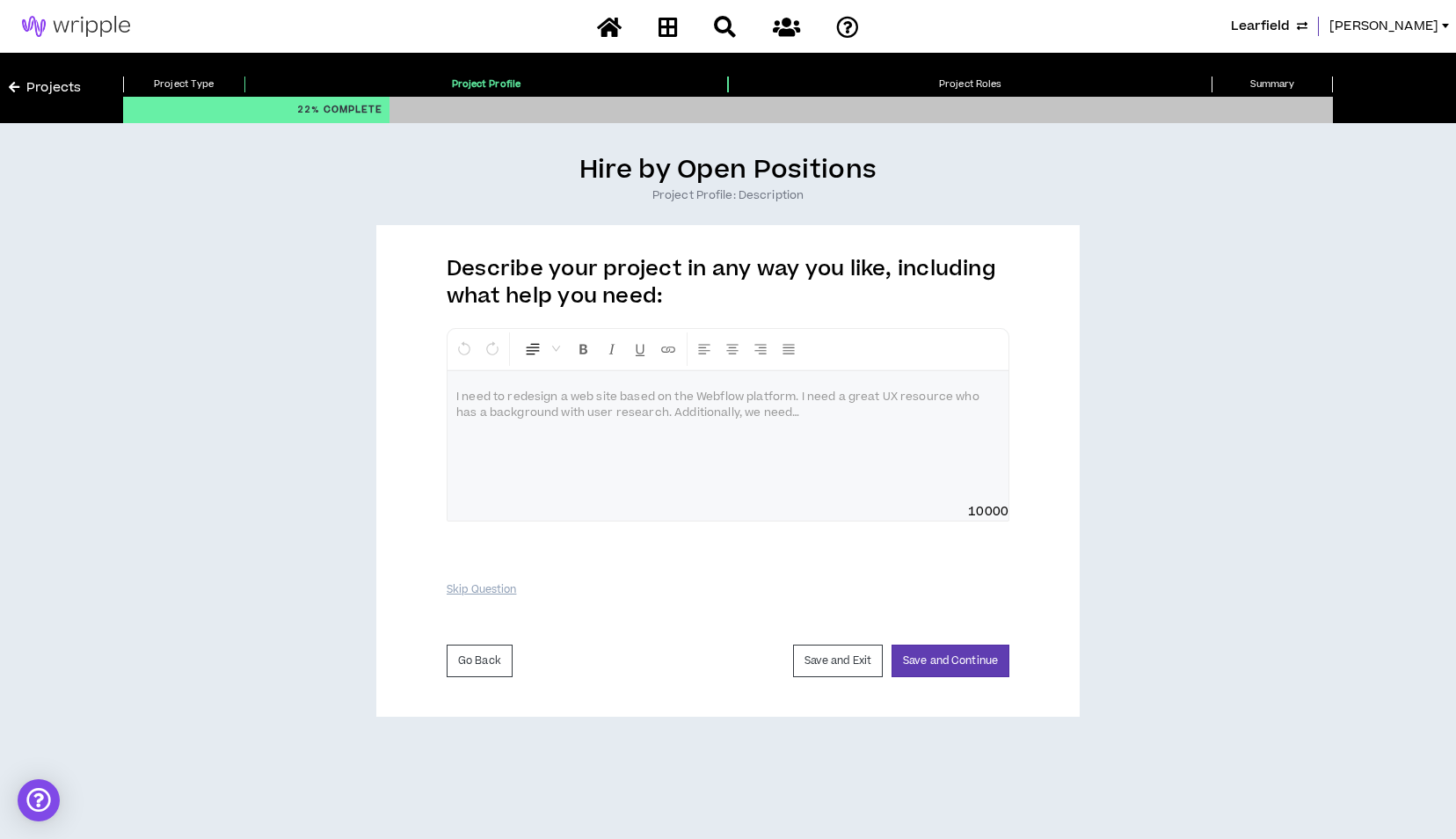
click at [558, 406] on div at bounding box center [728, 437] width 561 height 132
click at [825, 388] on p "**********" at bounding box center [728, 397] width 544 height 18
click at [585, 406] on p "**********" at bounding box center [728, 397] width 544 height 18
click at [712, 399] on span "**********" at bounding box center [690, 397] width 468 height 10
click at [694, 396] on span "**********" at bounding box center [690, 397] width 468 height 10
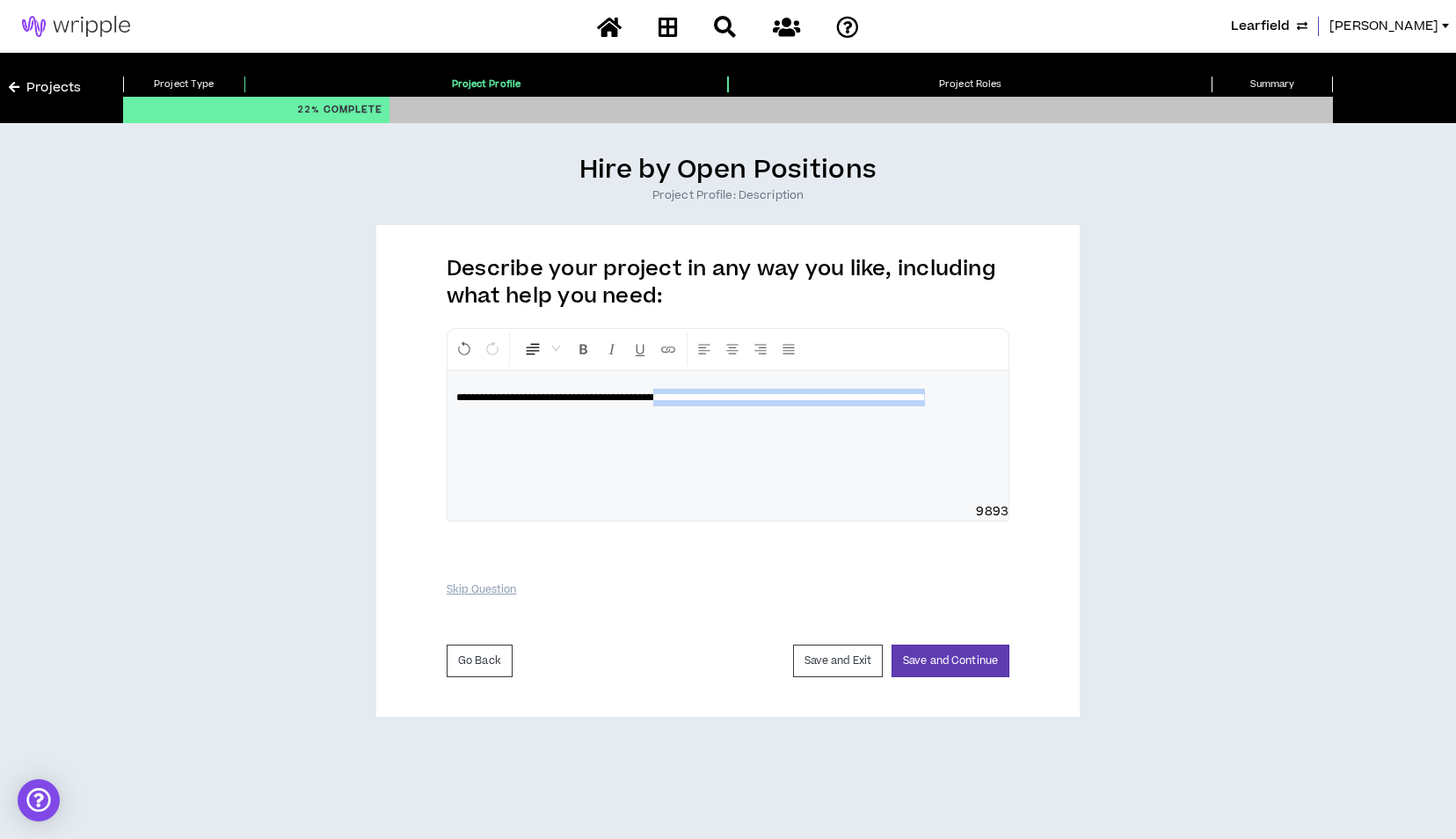
drag, startPoint x: 540, startPoint y: 410, endPoint x: 696, endPoint y: 398, distance: 156.5
click at [696, 398] on p "**********" at bounding box center [728, 397] width 544 height 18
drag, startPoint x: 700, startPoint y: 435, endPoint x: 692, endPoint y: 413, distance: 23.4
click at [700, 435] on div "**********" at bounding box center [728, 437] width 561 height 132
click at [707, 393] on span "**********" at bounding box center [690, 397] width 468 height 10
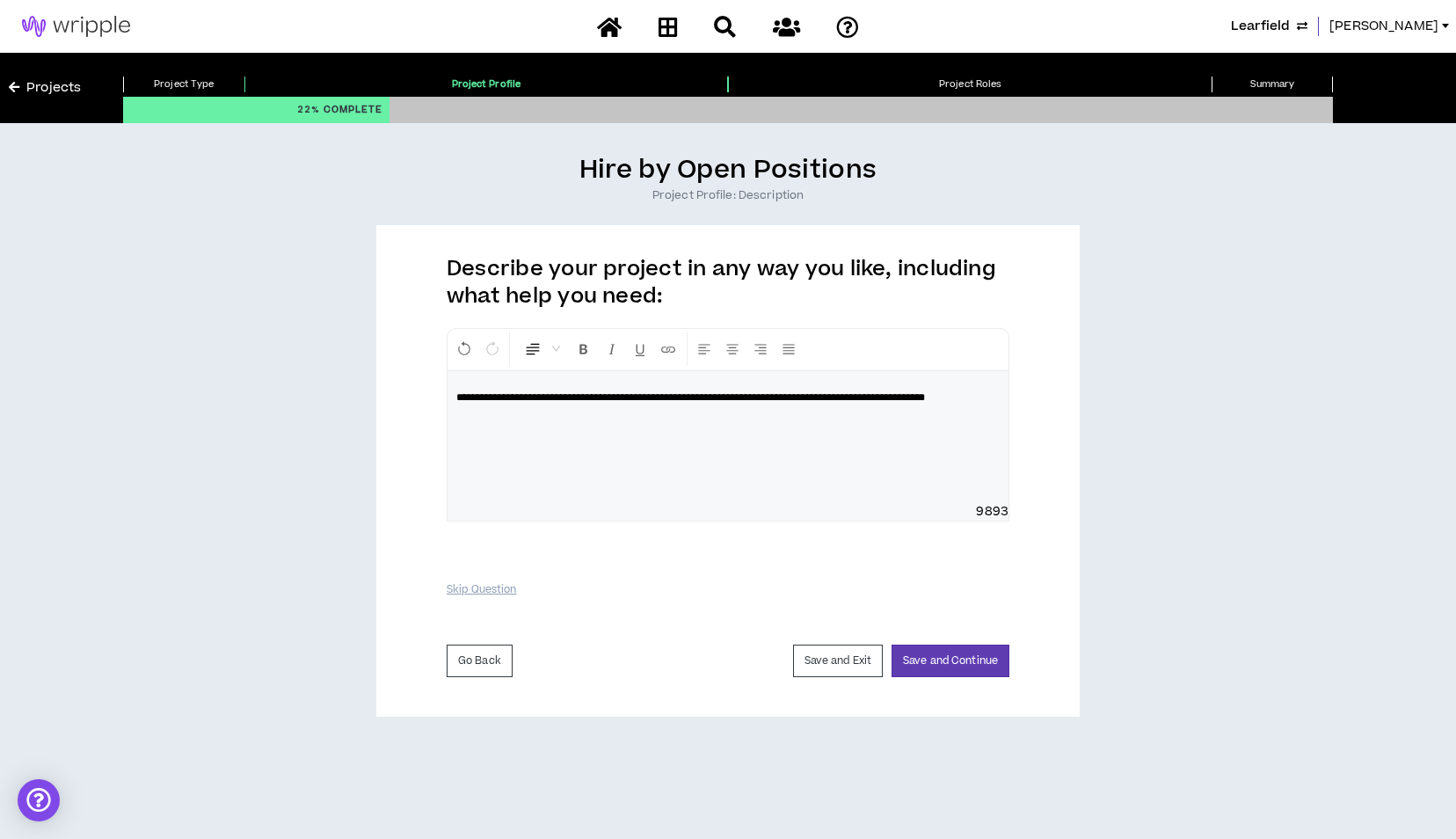
click at [596, 406] on p "**********" at bounding box center [728, 397] width 544 height 18
click at [887, 396] on span "**********" at bounding box center [720, 406] width 527 height 28
click at [907, 393] on span "**********" at bounding box center [720, 406] width 527 height 28
click at [912, 418] on p "**********" at bounding box center [728, 405] width 544 height 35
click at [962, 656] on button "Save and Continue" at bounding box center [950, 660] width 118 height 33
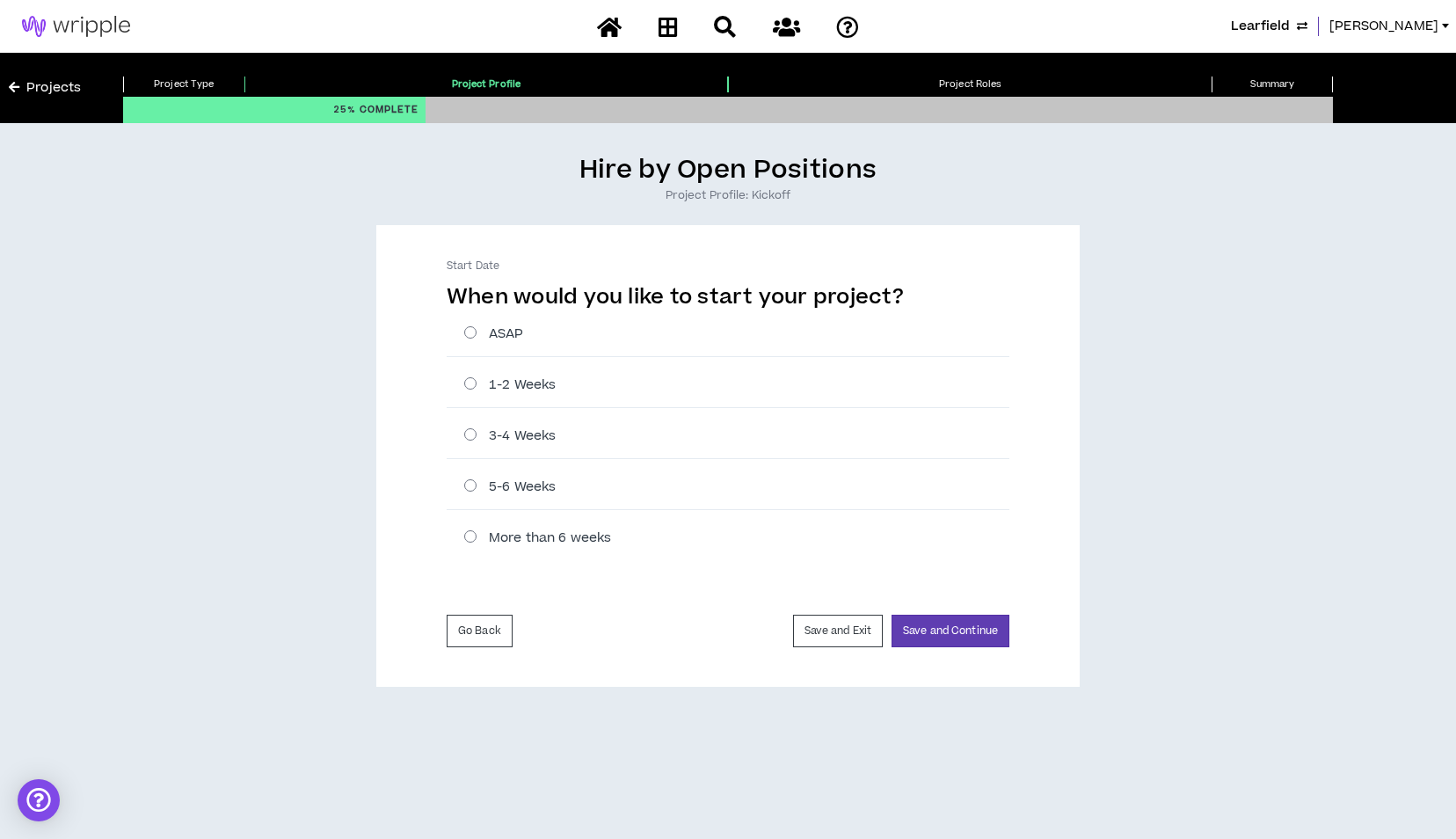
click at [467, 384] on label "1-2 Weeks" at bounding box center [737, 385] width 546 height 19
radio input "****"
click at [478, 435] on label "3-4 Weeks" at bounding box center [737, 435] width 546 height 19
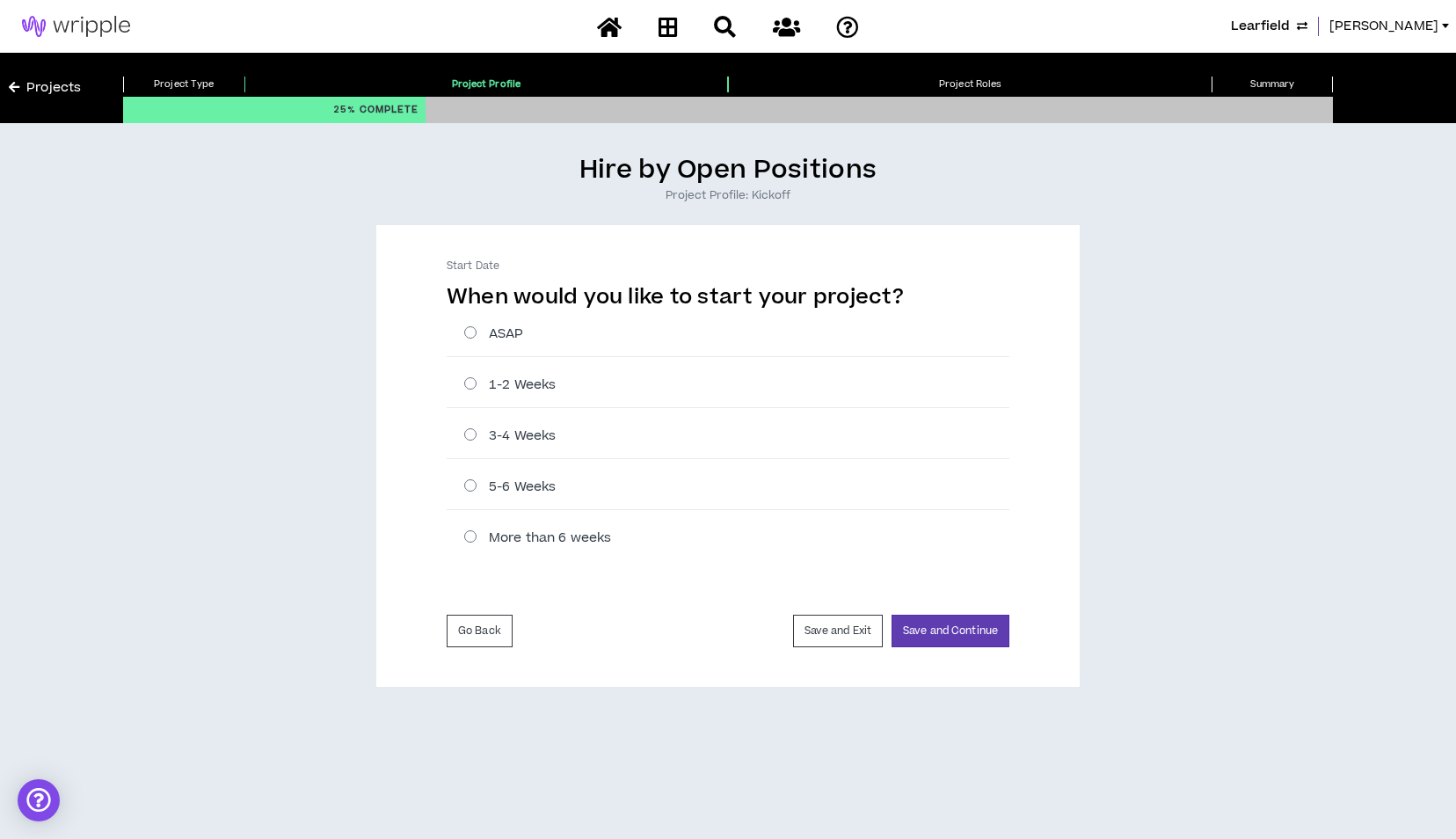
radio input "****"
click at [475, 384] on label "1-2 Weeks" at bounding box center [737, 385] width 546 height 19
radio input "****"
click at [947, 635] on button "Save and Continue" at bounding box center [950, 630] width 118 height 33
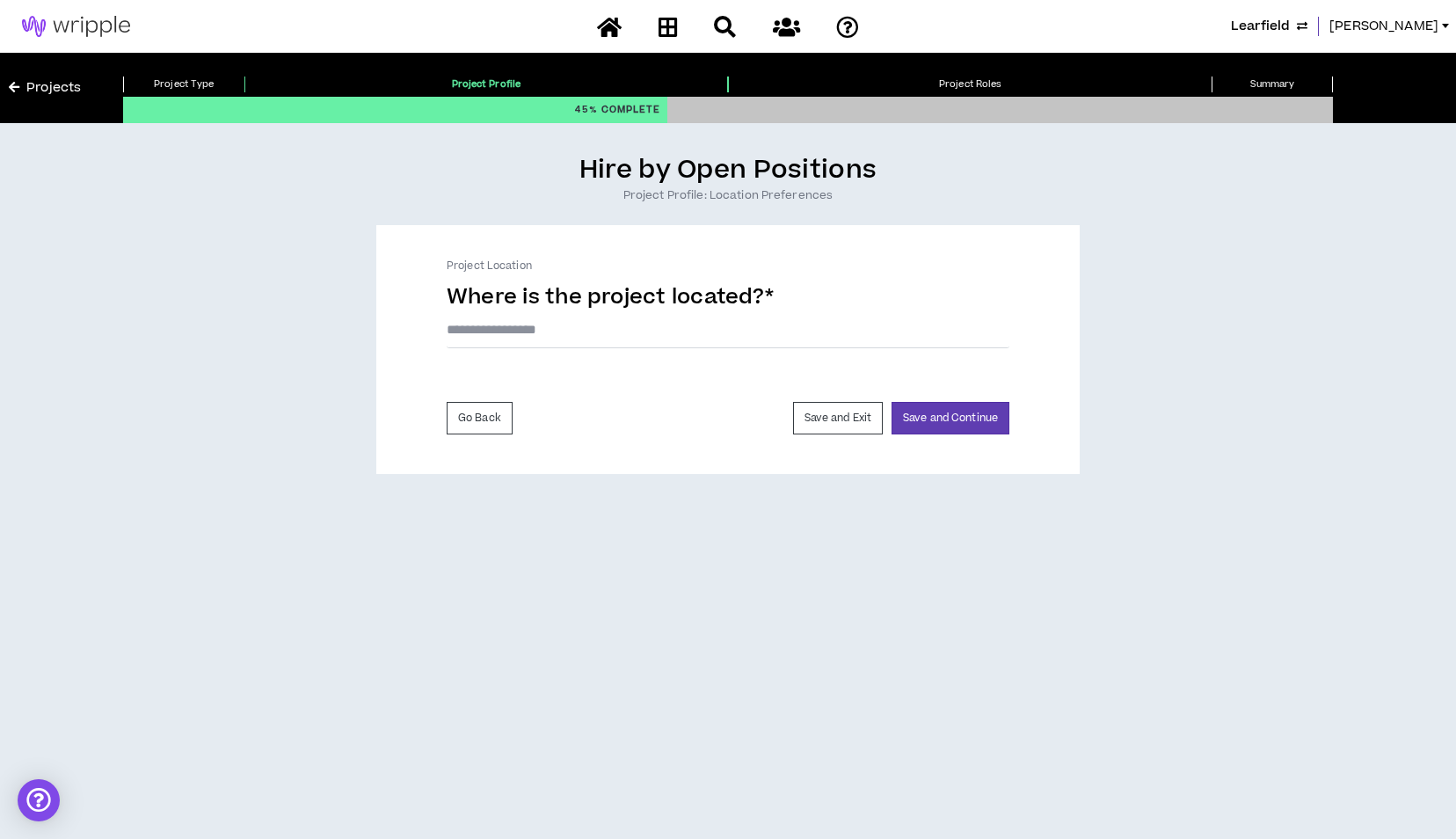
click at [635, 334] on input "text" at bounding box center [728, 329] width 562 height 37
click at [702, 324] on input "text" at bounding box center [728, 329] width 562 height 37
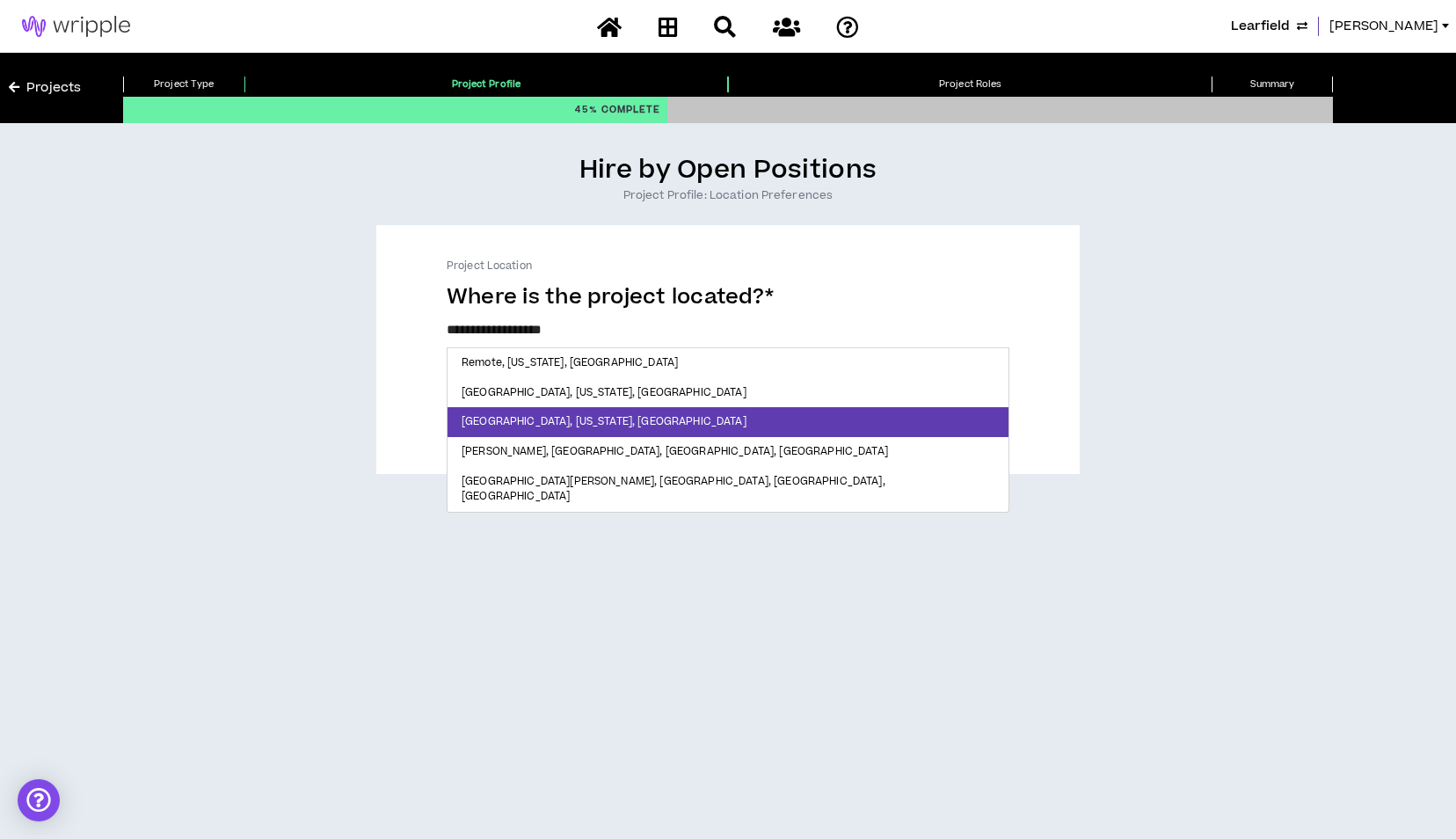
type input "**********"
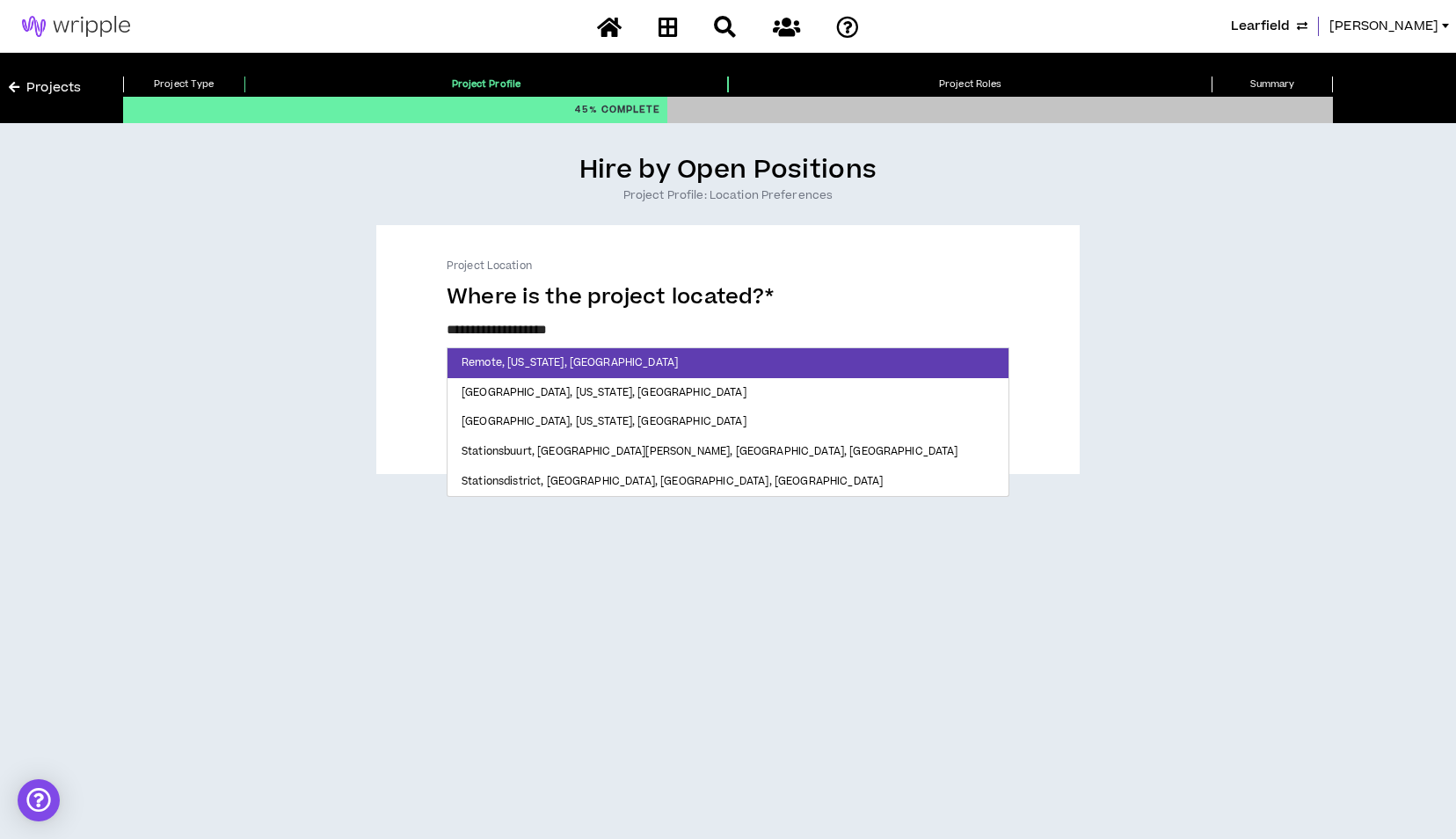
click at [614, 332] on input "**********" at bounding box center [728, 329] width 562 height 37
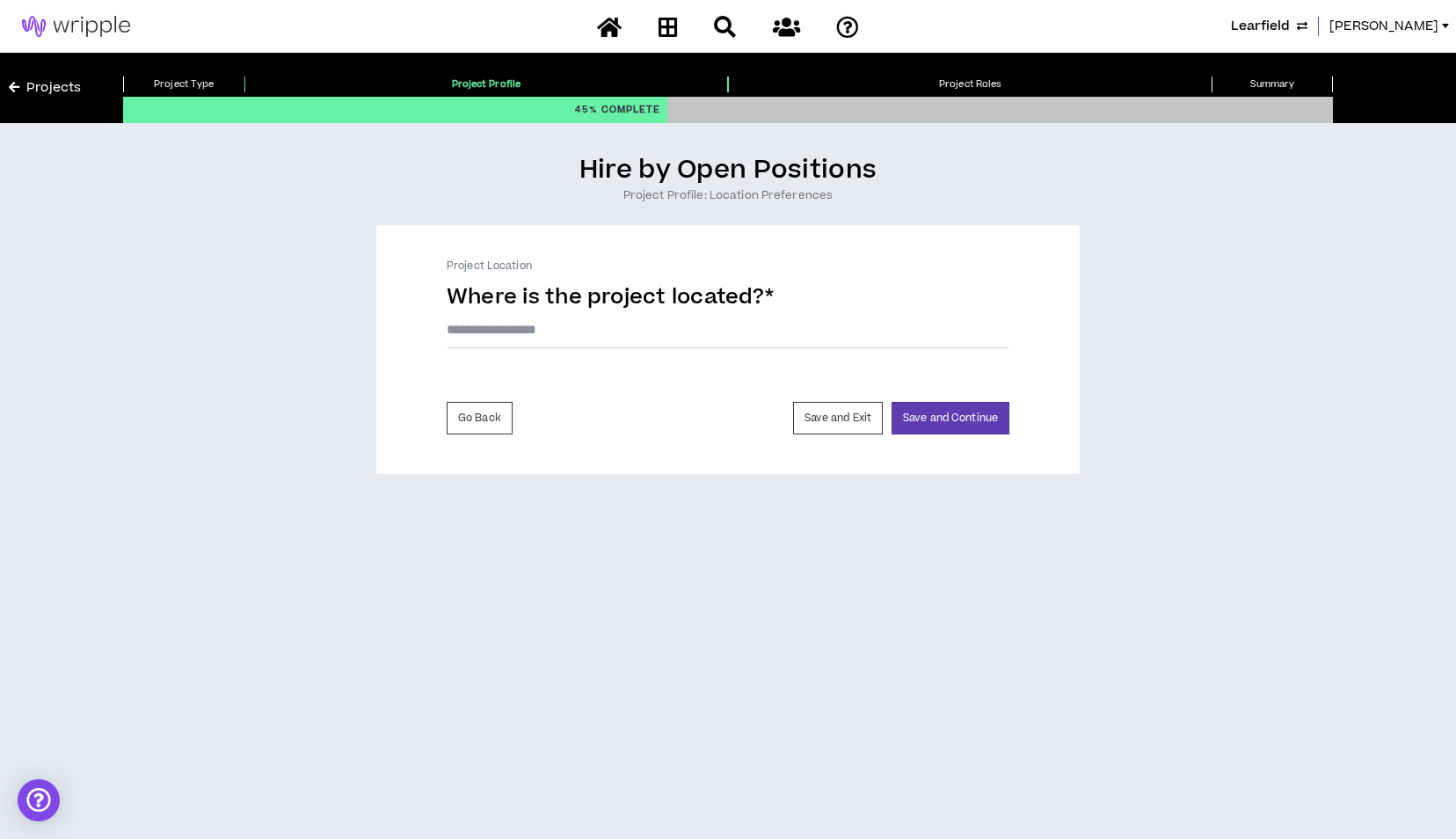
click at [832, 584] on div "Hire by Open Positions Project Profile: Location Preferences Project Location W…" at bounding box center [727, 485] width 1438 height 707
click at [619, 334] on input "text" at bounding box center [728, 329] width 562 height 37
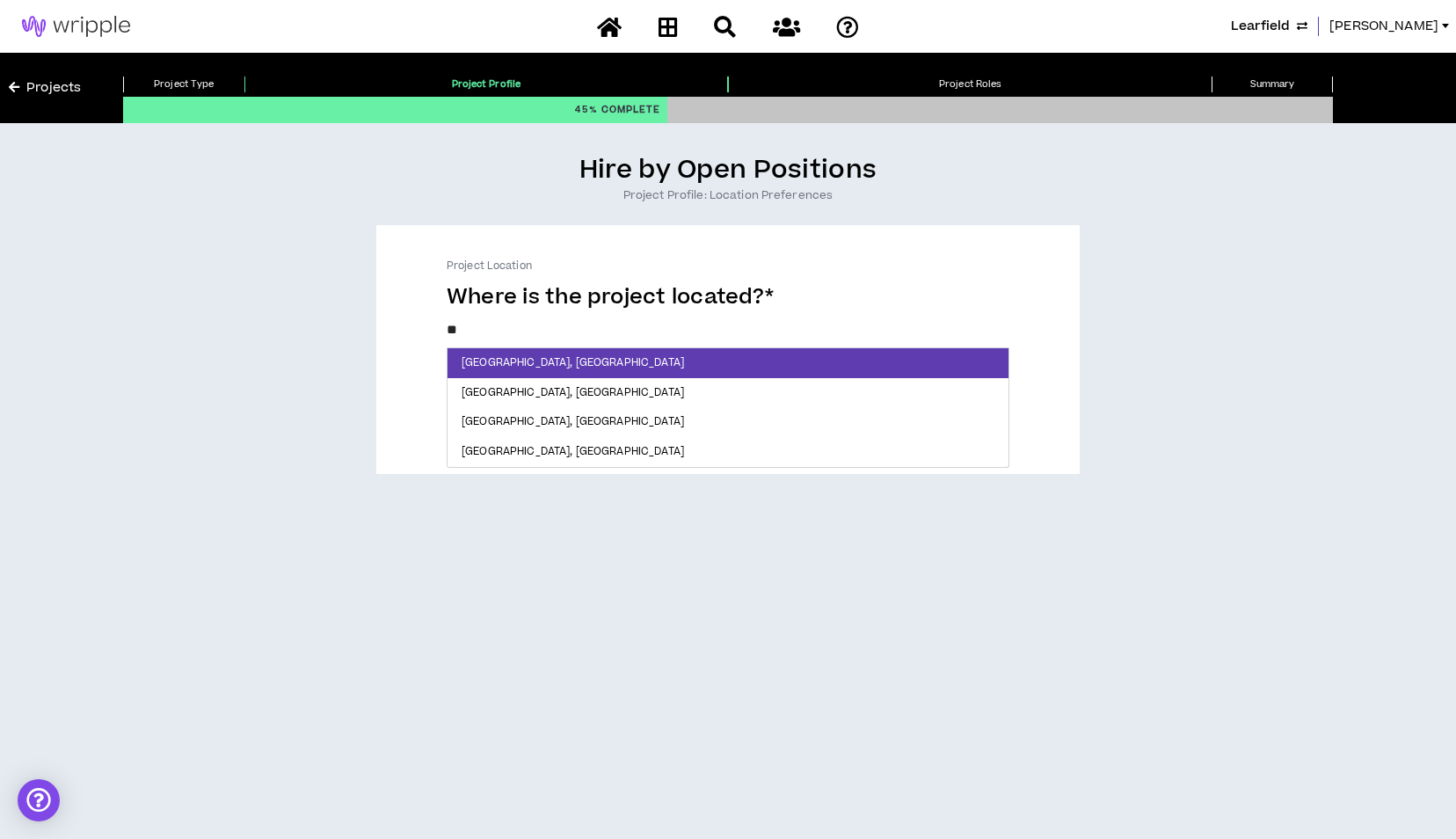
type input "*"
click at [689, 589] on div "Hire by Open Positions Project Profile: Location Preferences Project Location W…" at bounding box center [727, 485] width 1438 height 707
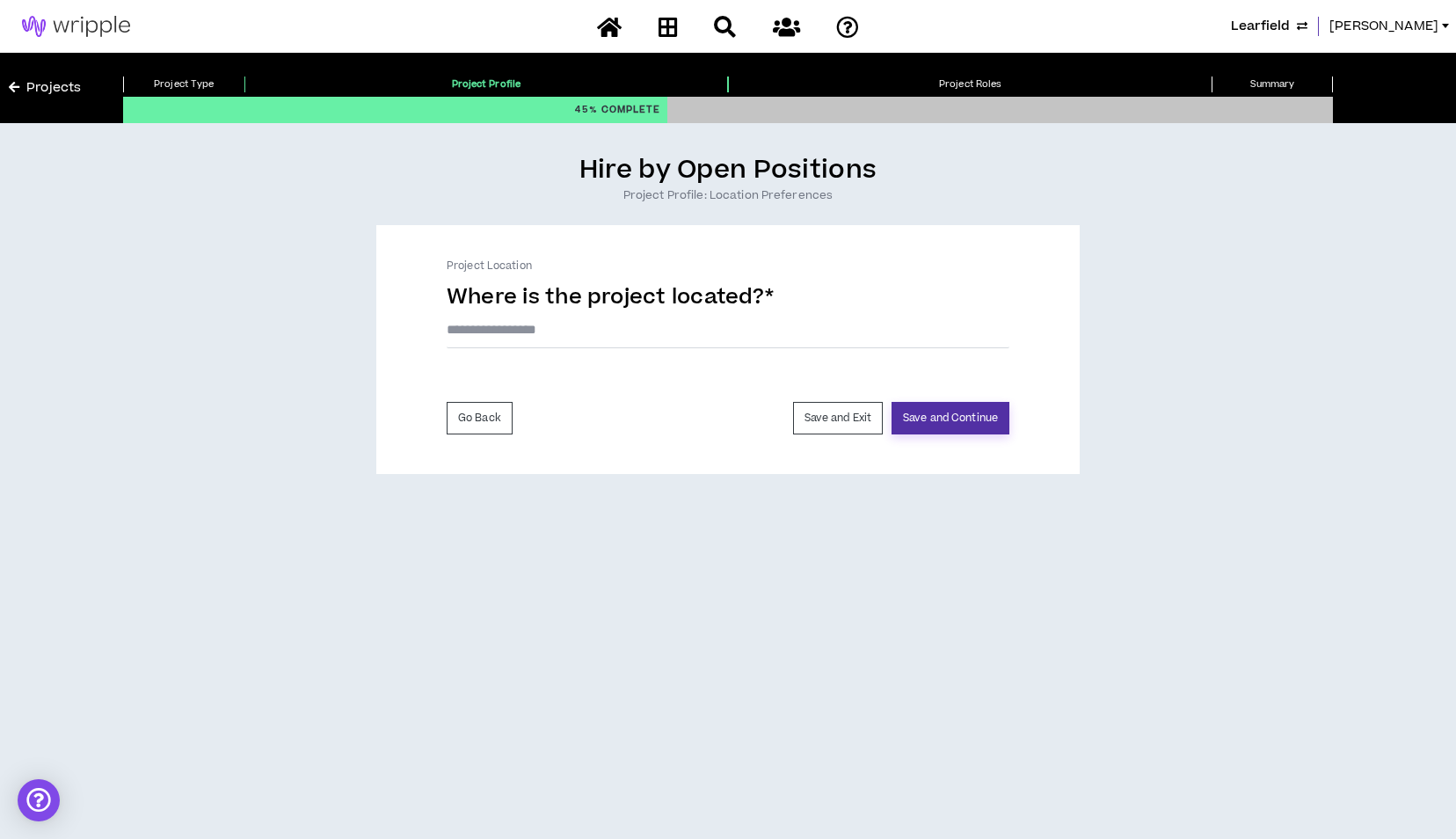
click at [939, 417] on button "Save and Continue" at bounding box center [950, 418] width 118 height 33
click at [577, 328] on input "text" at bounding box center [728, 329] width 562 height 37
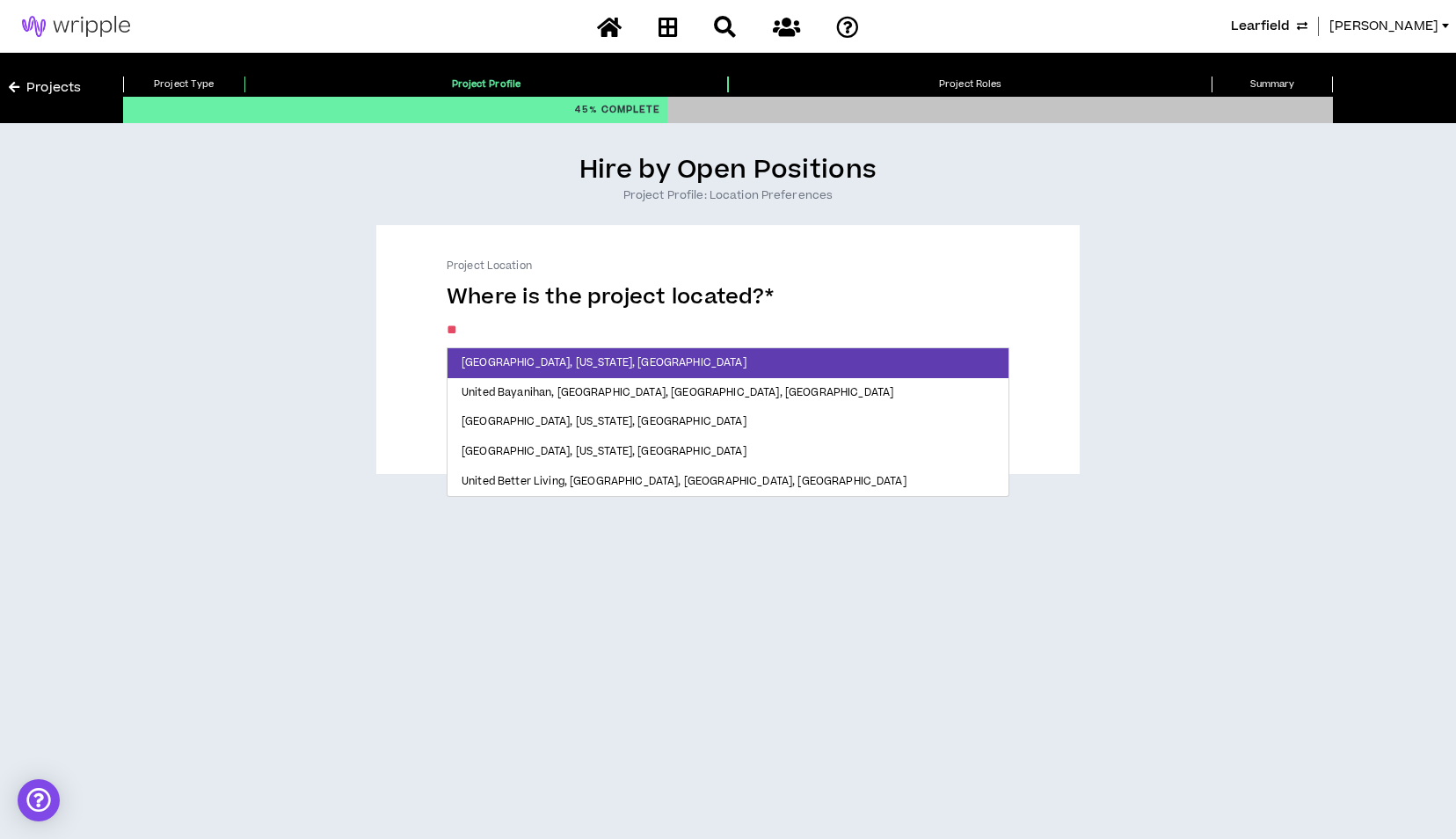
type input "*"
type input "*******"
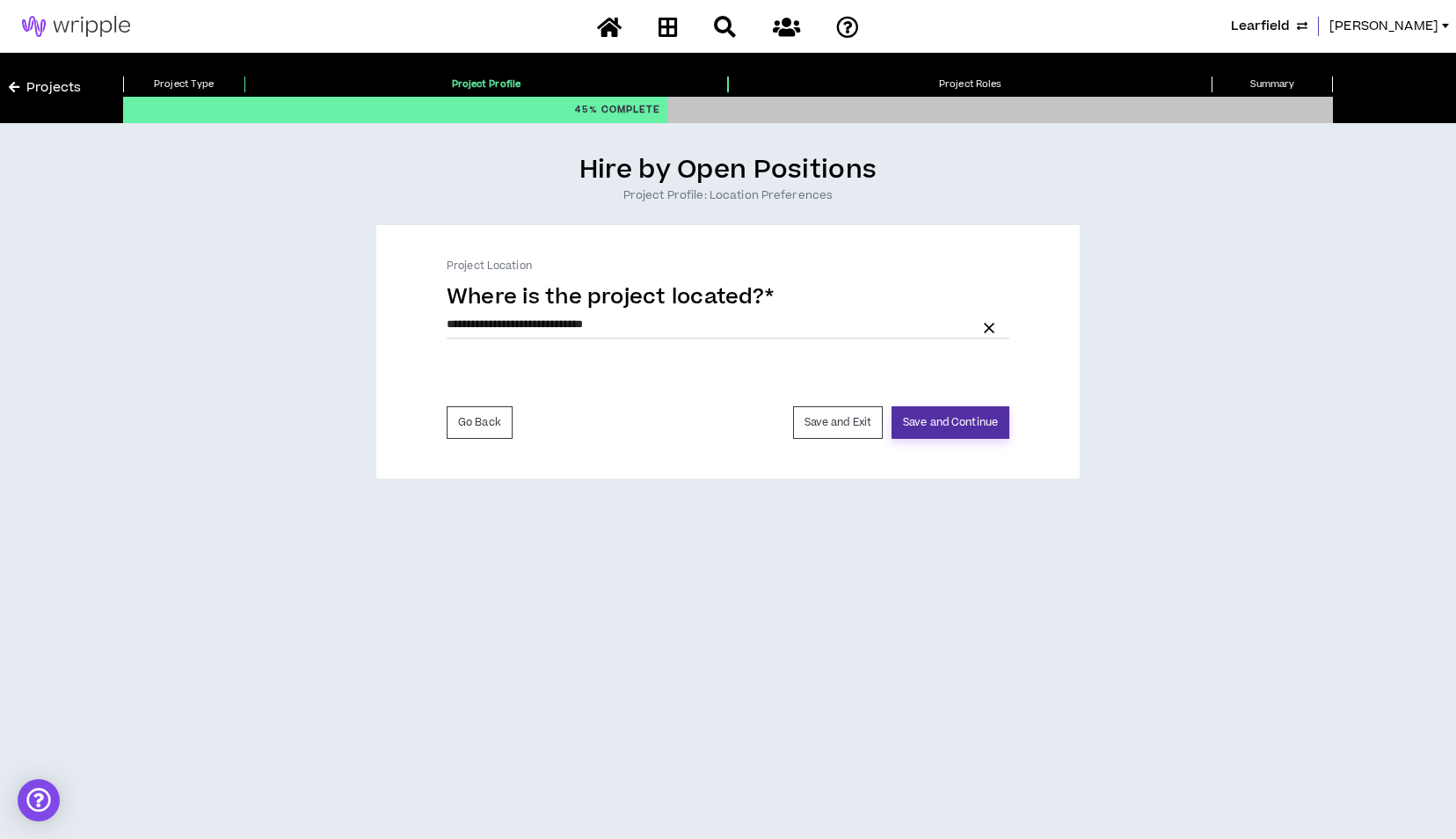
click at [930, 424] on button "Save and Continue" at bounding box center [950, 422] width 118 height 33
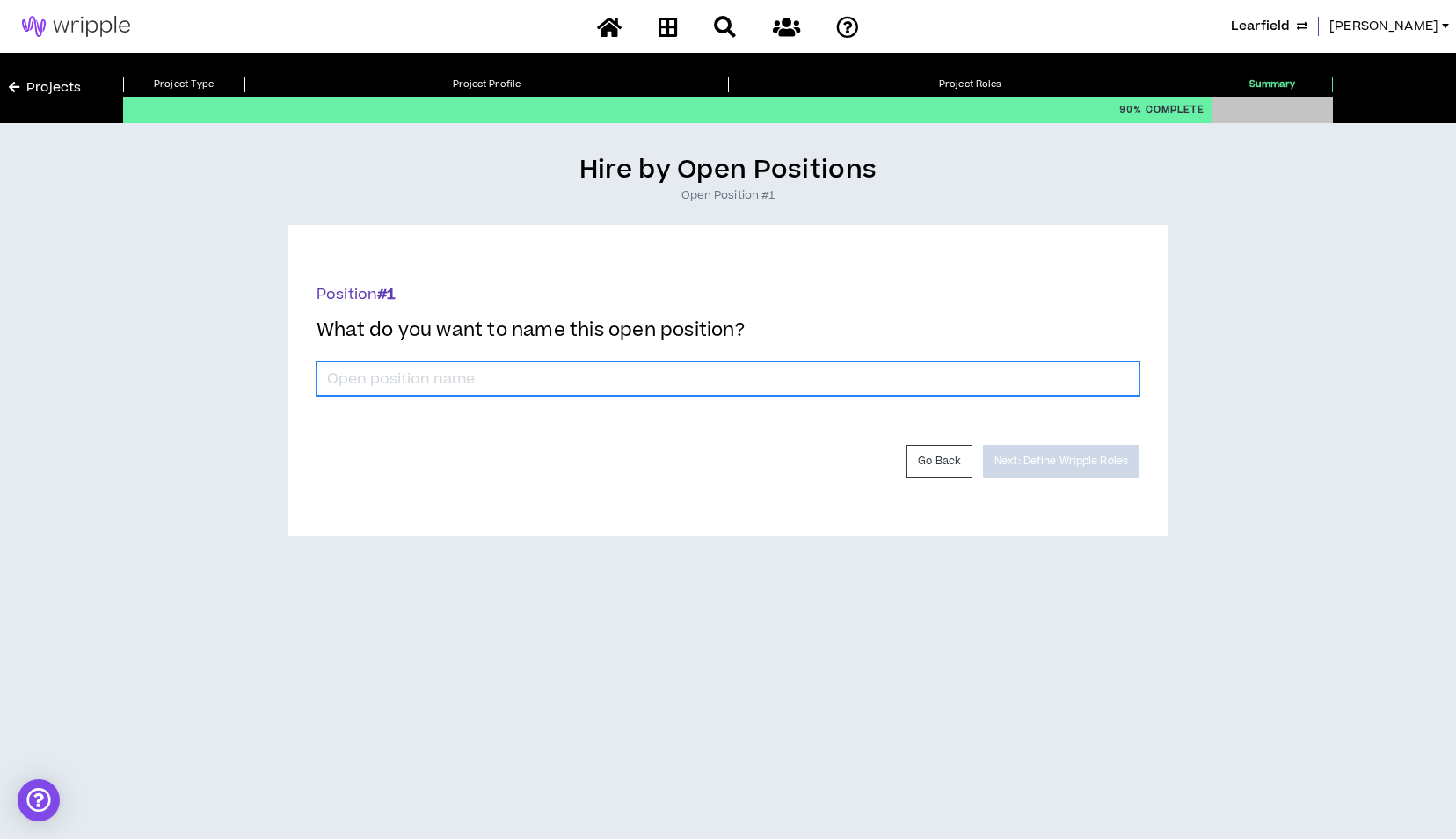
click at [579, 384] on input "*" at bounding box center [728, 379] width 823 height 34
click at [331, 377] on input "Copywriter" at bounding box center [728, 379] width 823 height 34
type input "Senior Copywriter"
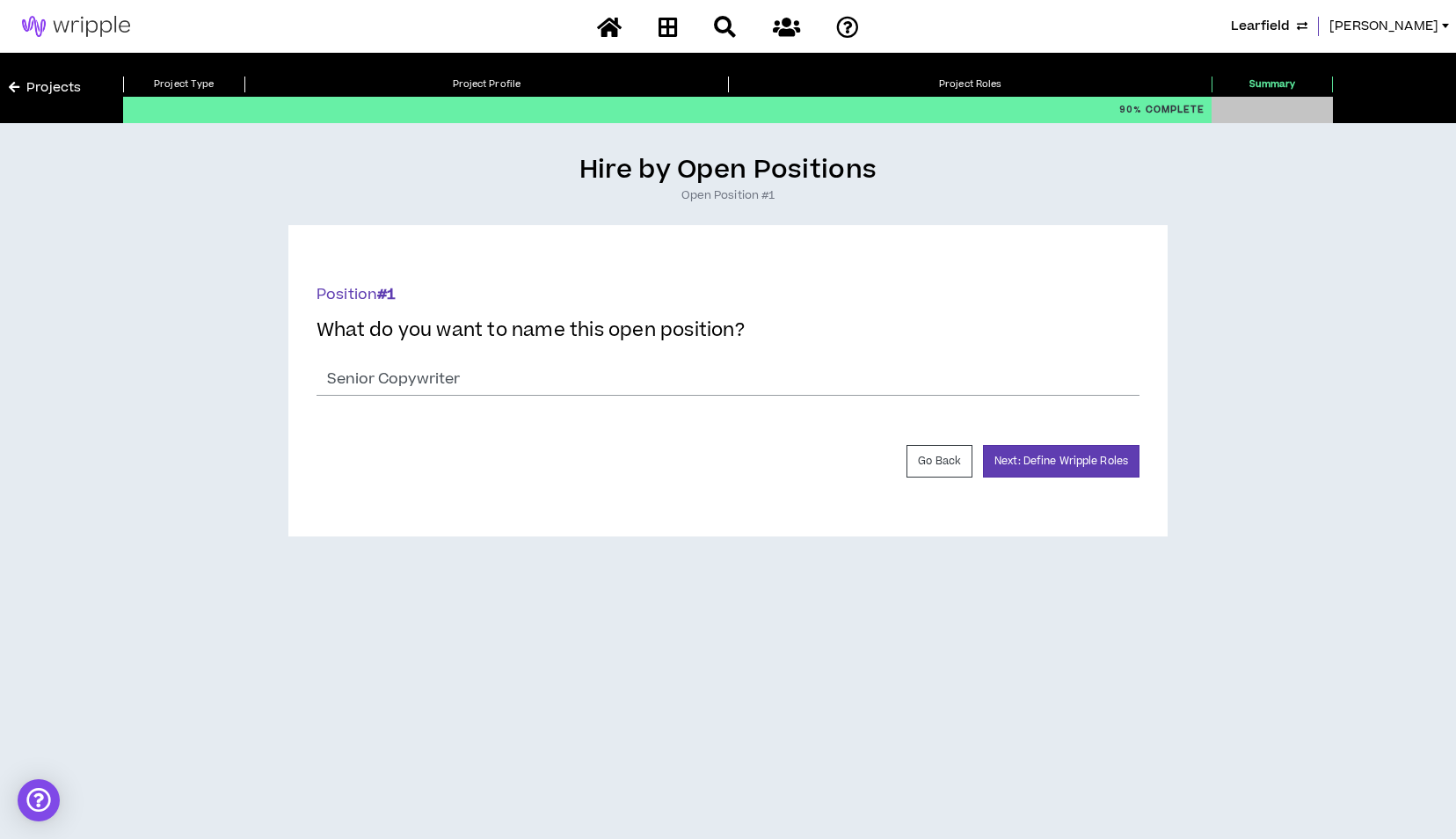
click at [610, 445] on div "Go Back Next: Define Wripple Roles" at bounding box center [728, 461] width 823 height 33
click at [1073, 467] on button "Next: Define Wripple Roles" at bounding box center [1061, 461] width 156 height 33
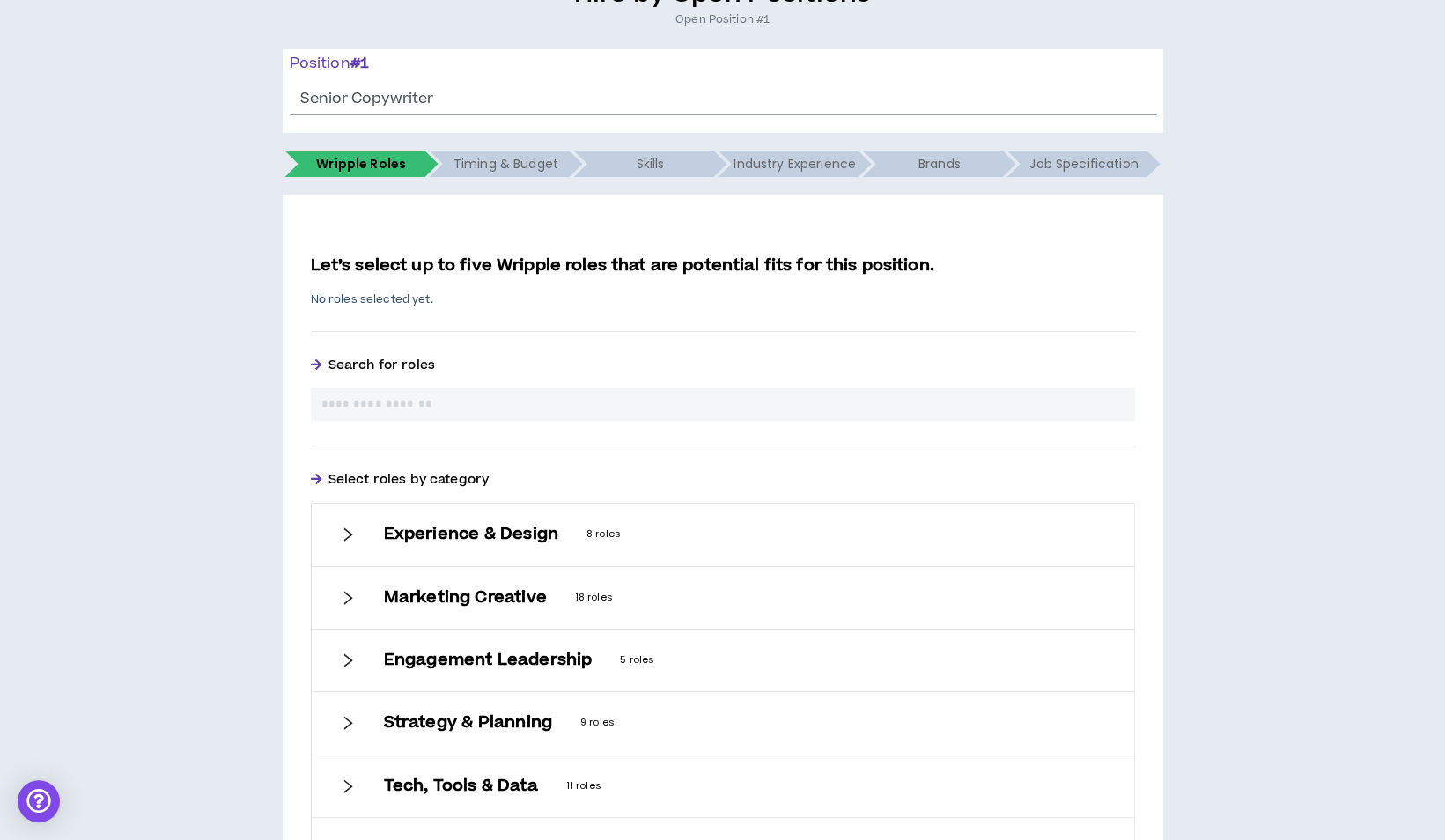
scroll to position [264, 0]
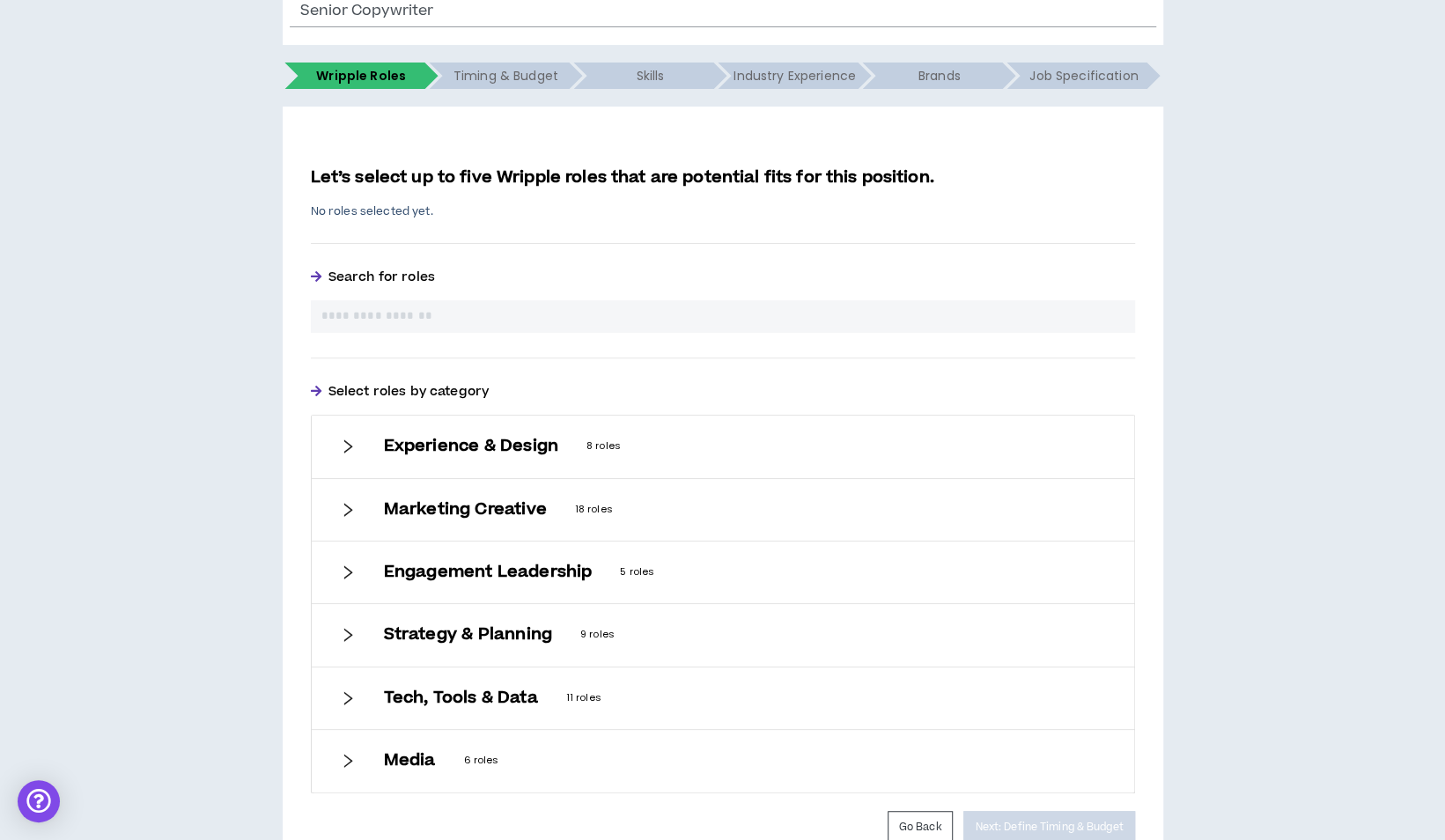
click at [344, 507] on icon "right" at bounding box center [348, 509] width 16 height 16
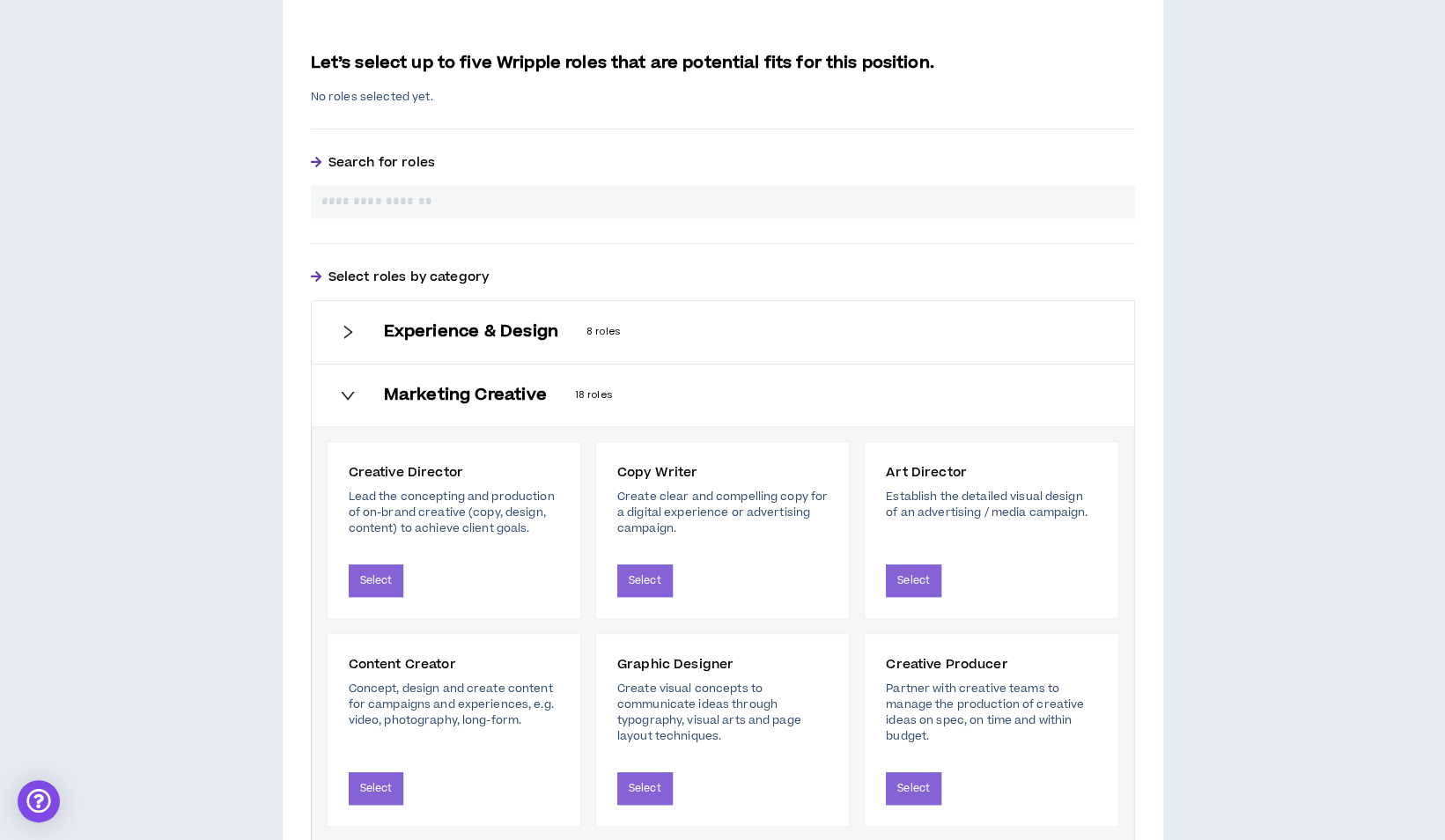
scroll to position [440, 0]
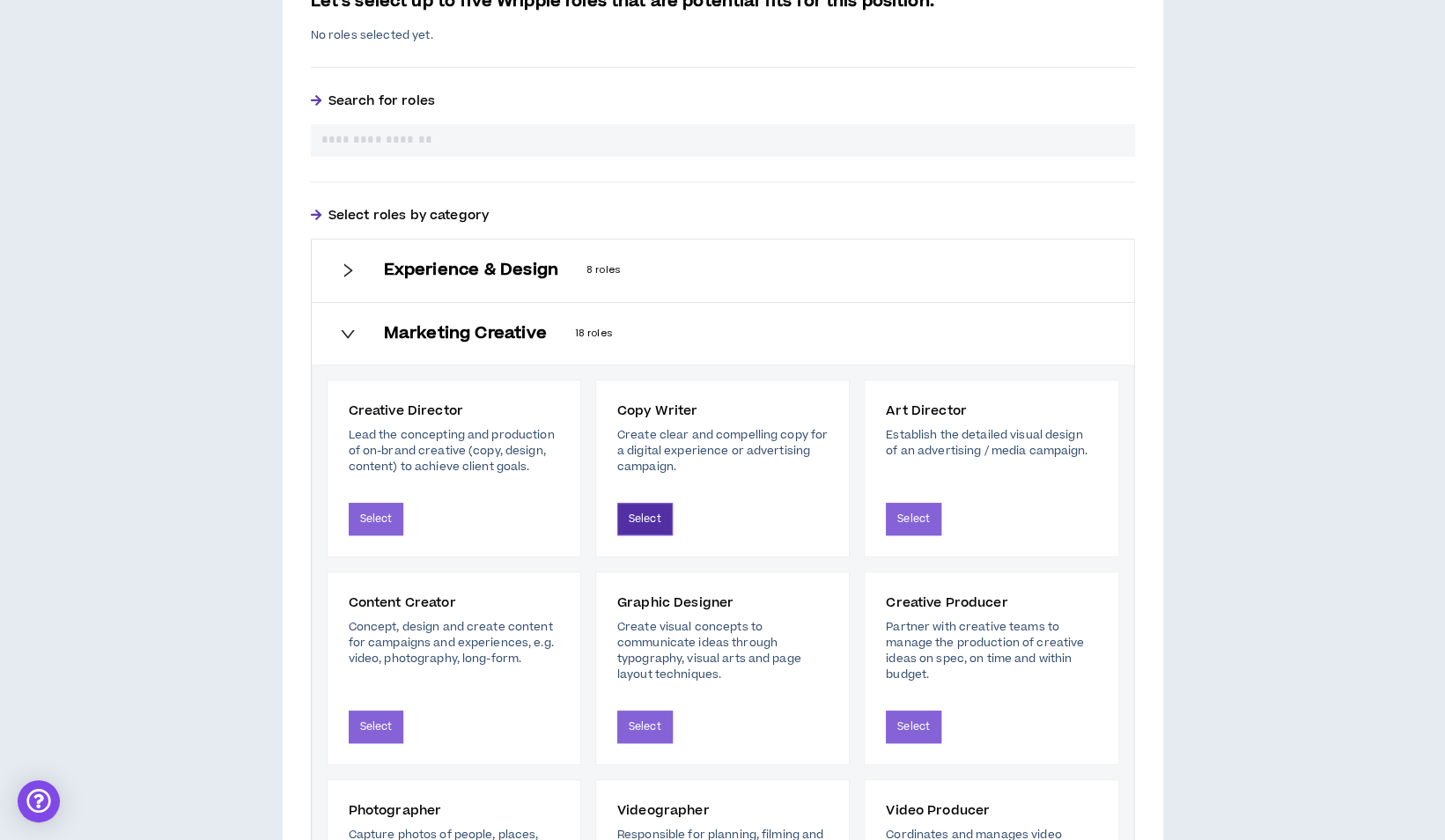
click at [643, 516] on button "Select" at bounding box center [644, 519] width 56 height 33
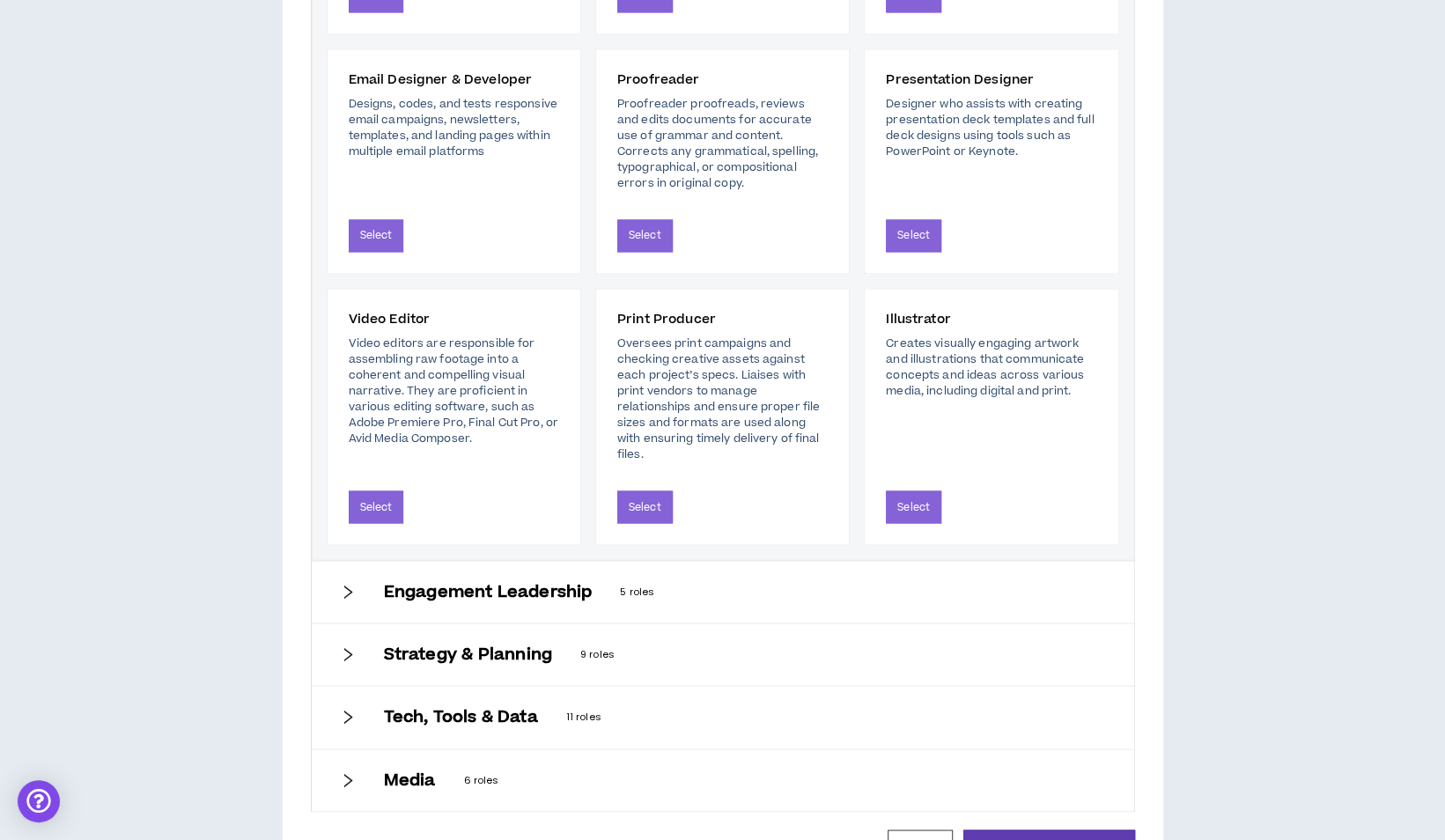
scroll to position [1777, 0]
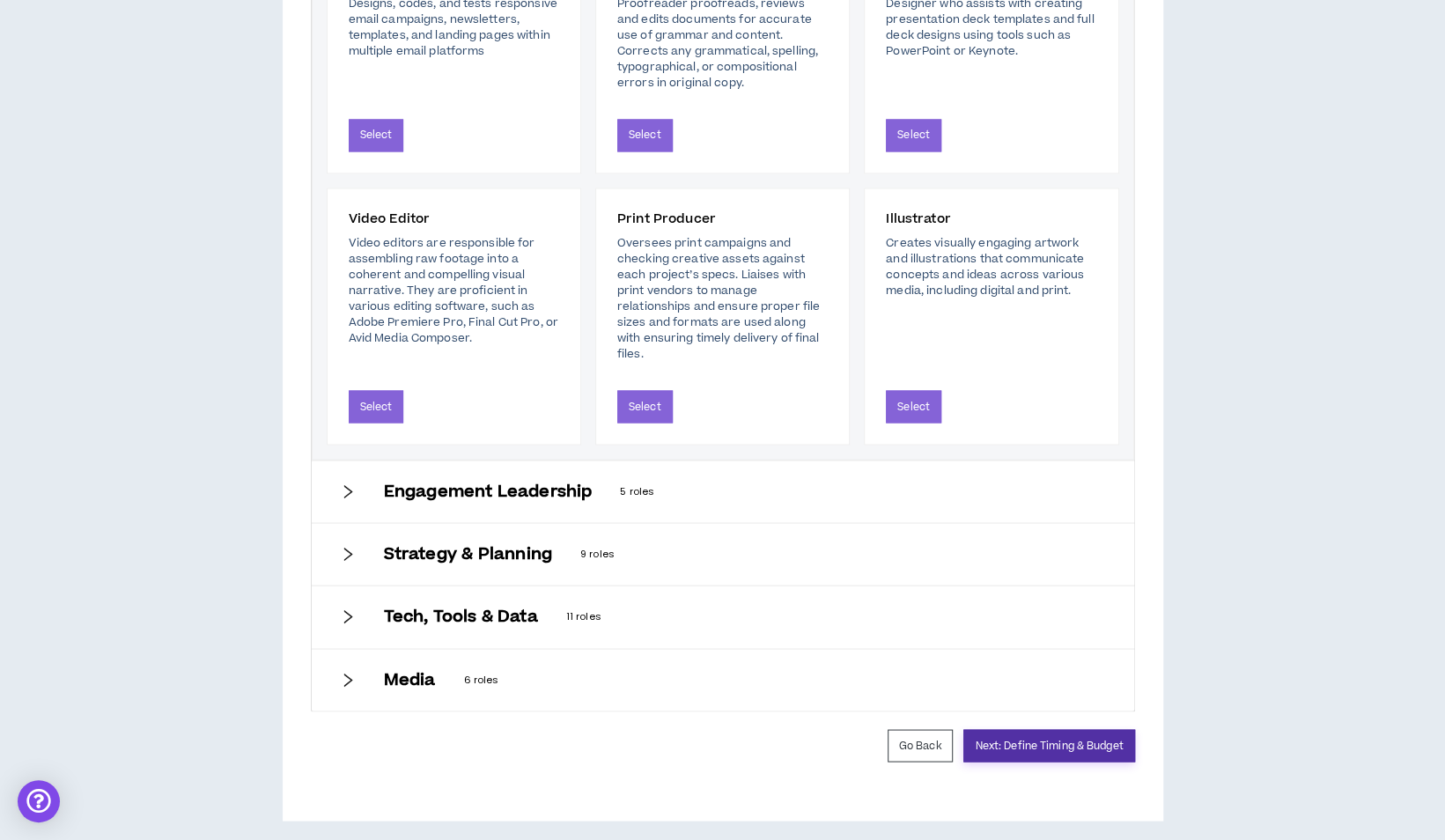
click at [1073, 731] on button "Next: Define Timing & Budget" at bounding box center [1048, 745] width 170 height 33
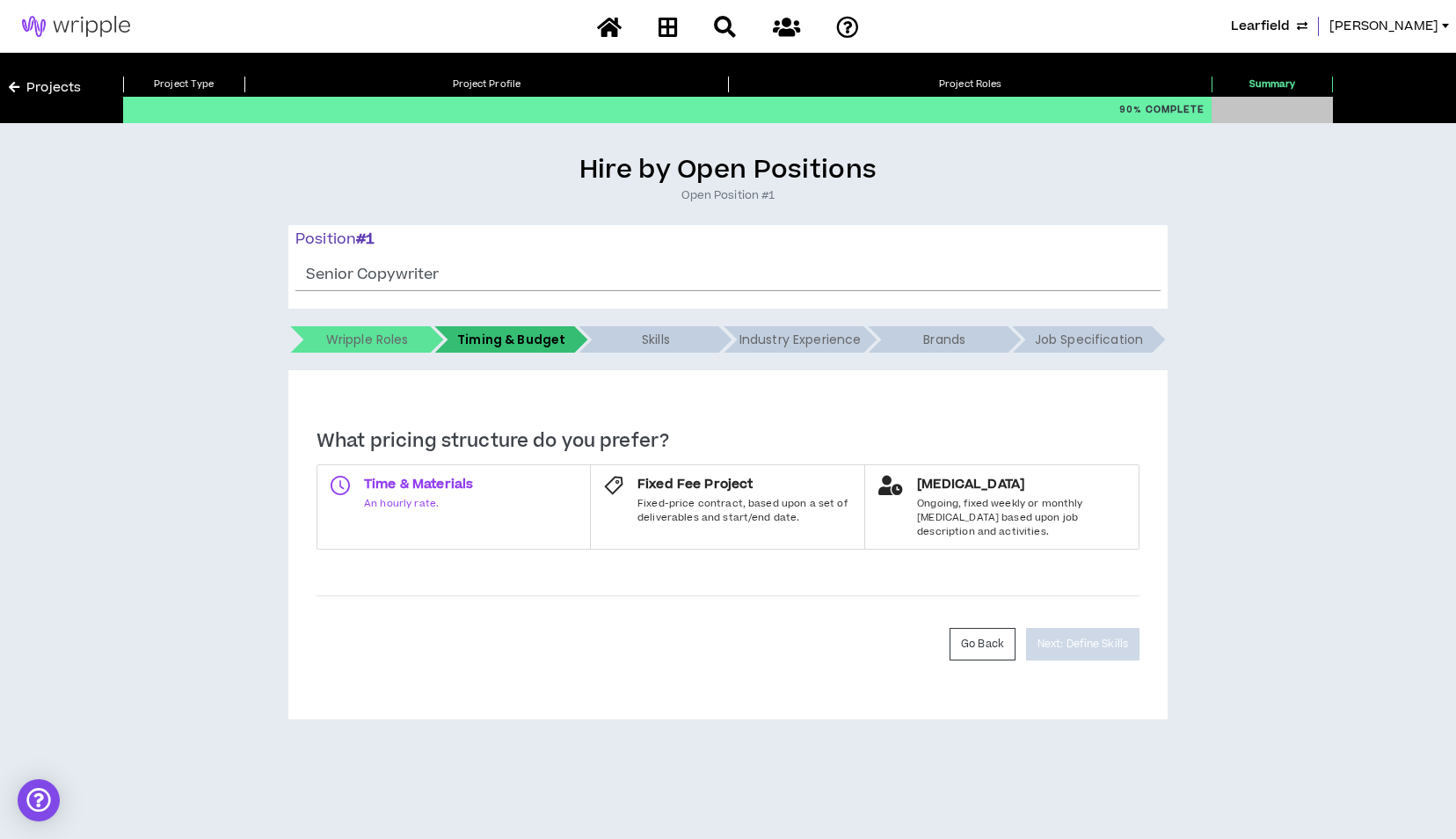
click at [489, 493] on label "Time & Materials An hourly rate." at bounding box center [454, 507] width 275 height 86
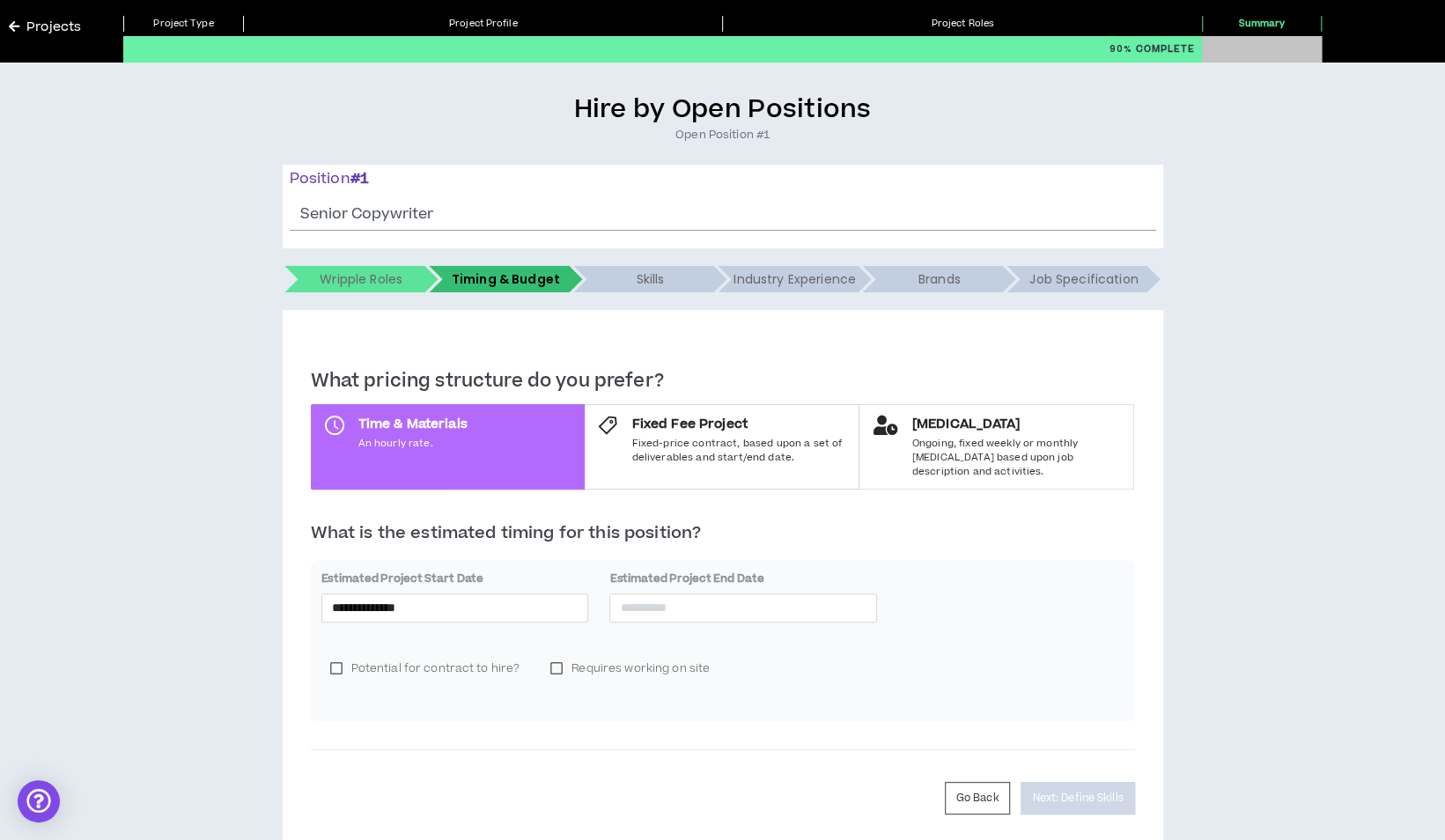
scroll to position [88, 0]
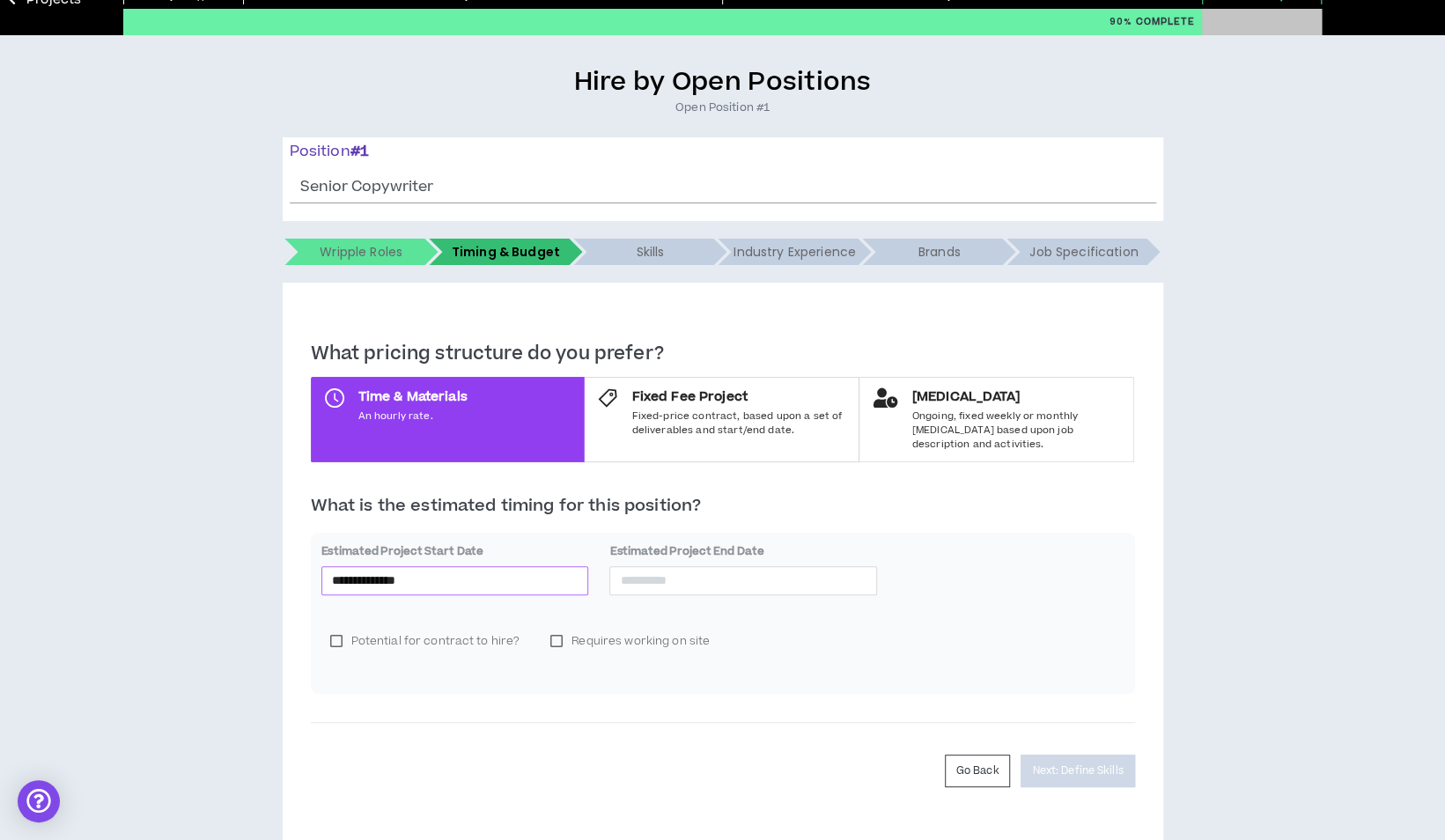
click at [454, 571] on input "**********" at bounding box center [455, 580] width 247 height 20
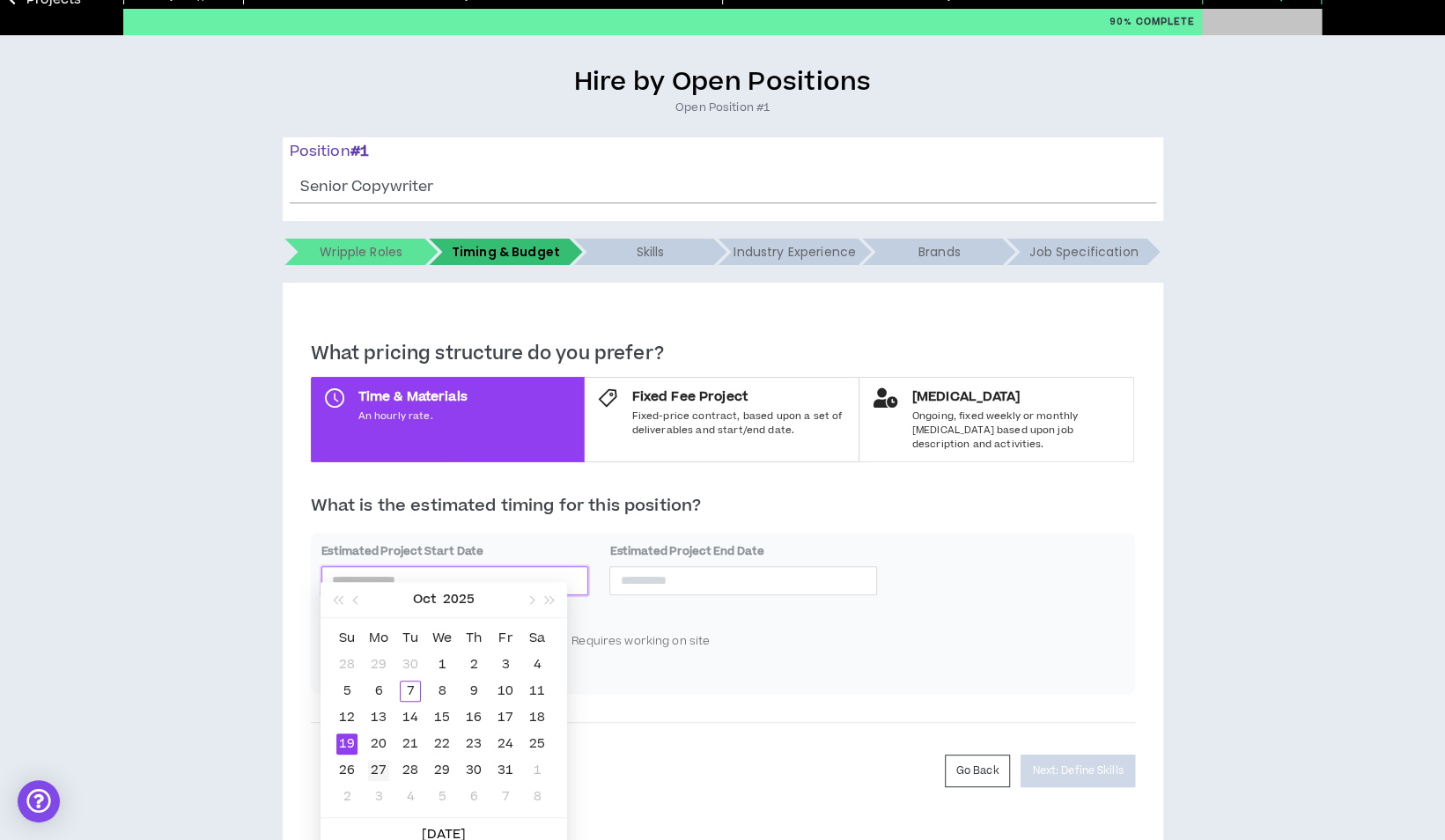
type input "**********"
click at [383, 762] on div "27" at bounding box center [379, 770] width 21 height 21
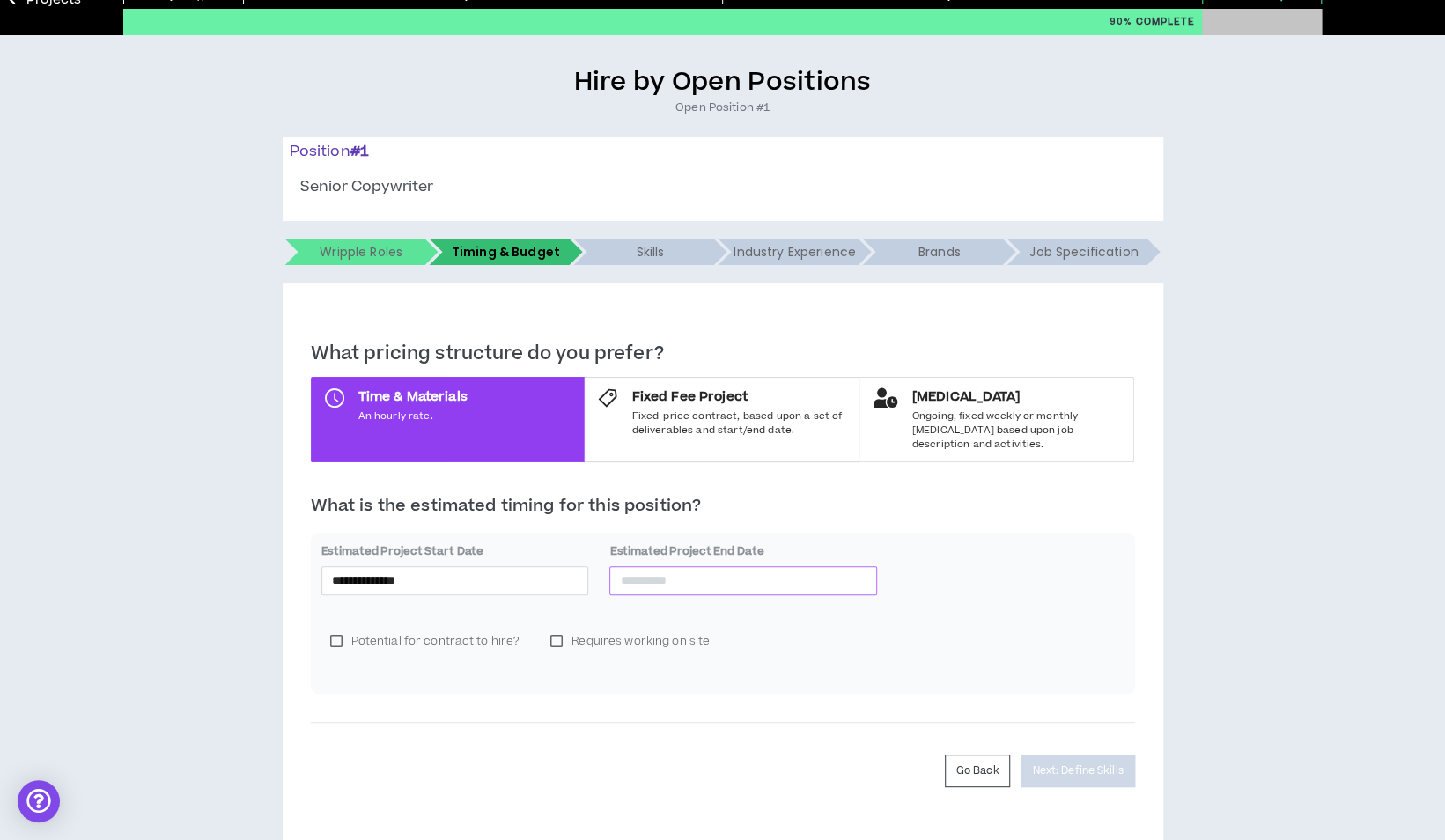
click at [674, 573] on input at bounding box center [743, 580] width 247 height 20
click at [820, 602] on button "button" at bounding box center [819, 599] width 20 height 35
click at [820, 602] on span "button" at bounding box center [819, 600] width 8 height 8
type input "**********"
click at [644, 602] on span "button" at bounding box center [646, 600] width 8 height 8
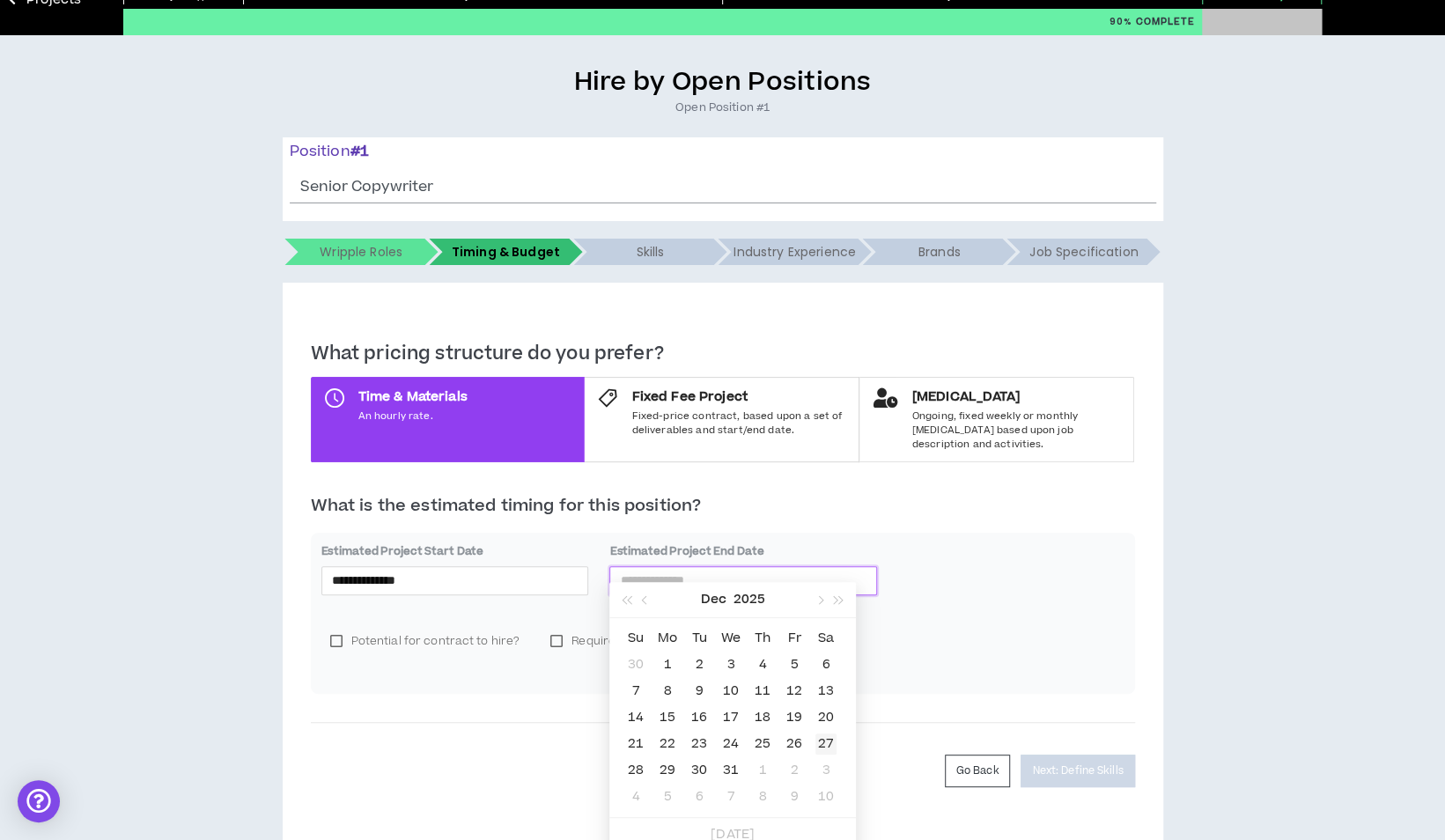
type input "**********"
click at [829, 740] on div "27" at bounding box center [826, 744] width 21 height 21
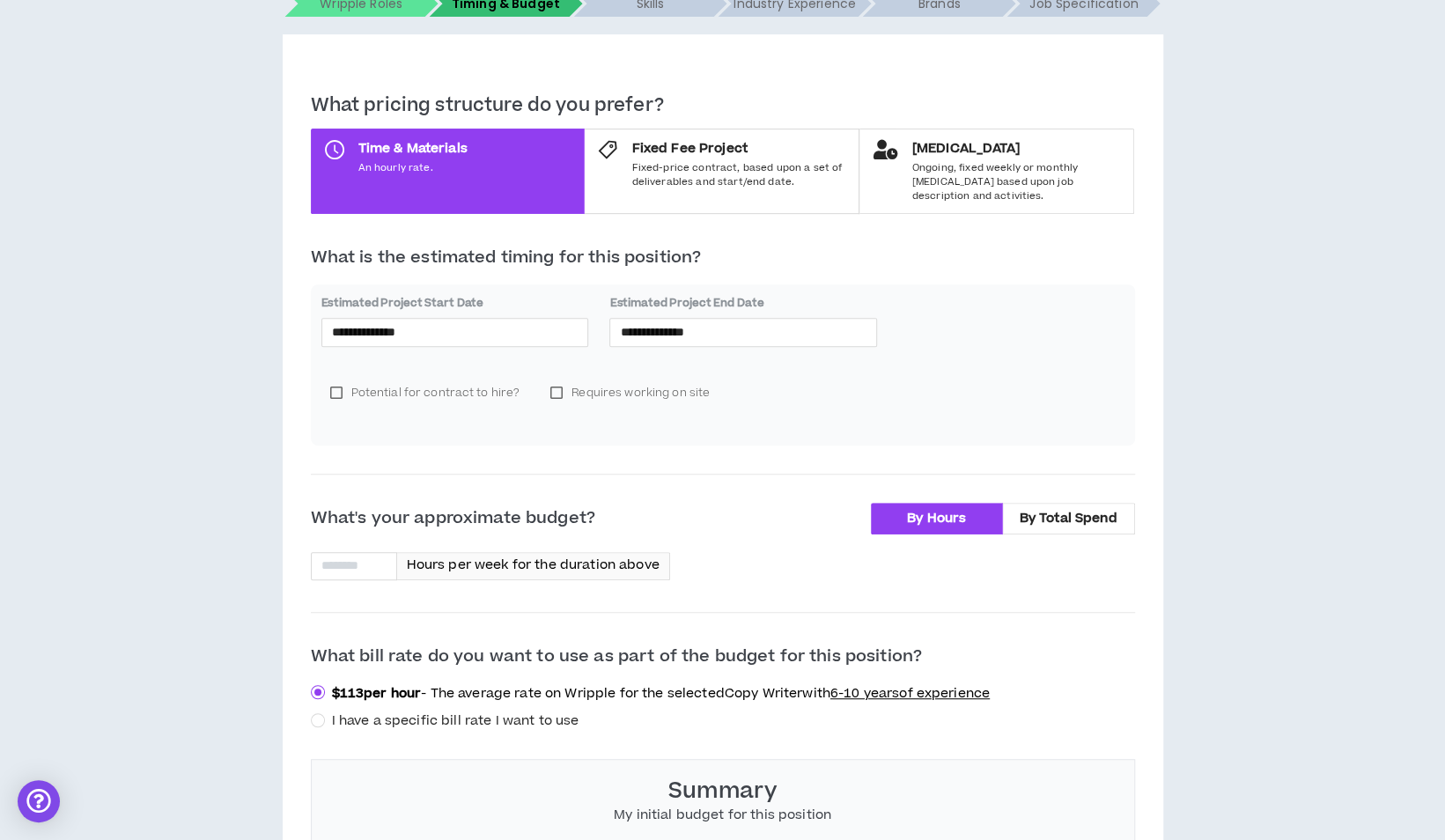
scroll to position [352, 0]
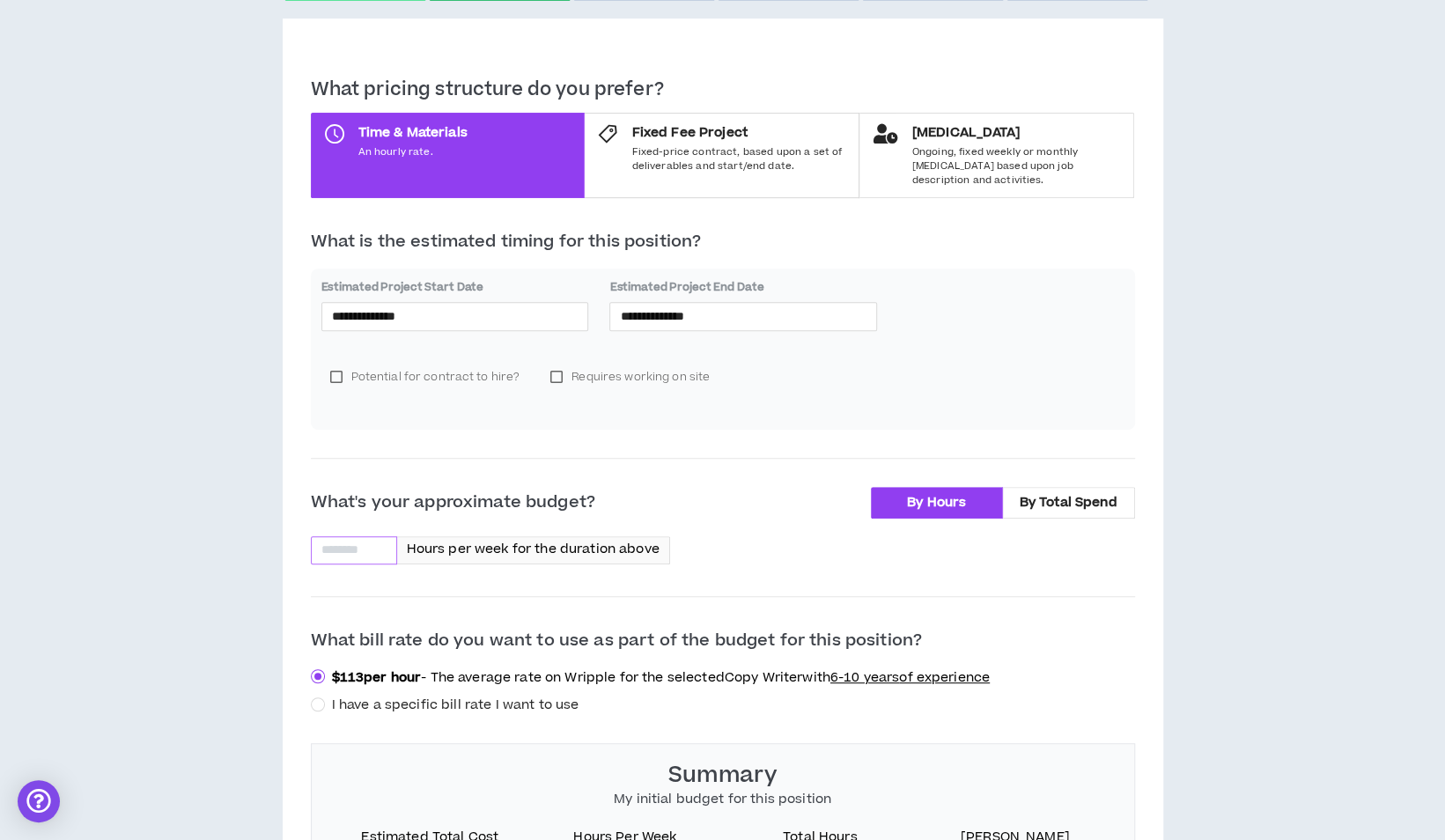
click at [352, 541] on input at bounding box center [354, 550] width 85 height 26
type input "**"
click at [1249, 532] on div "**********" at bounding box center [722, 420] width 1427 height 1236
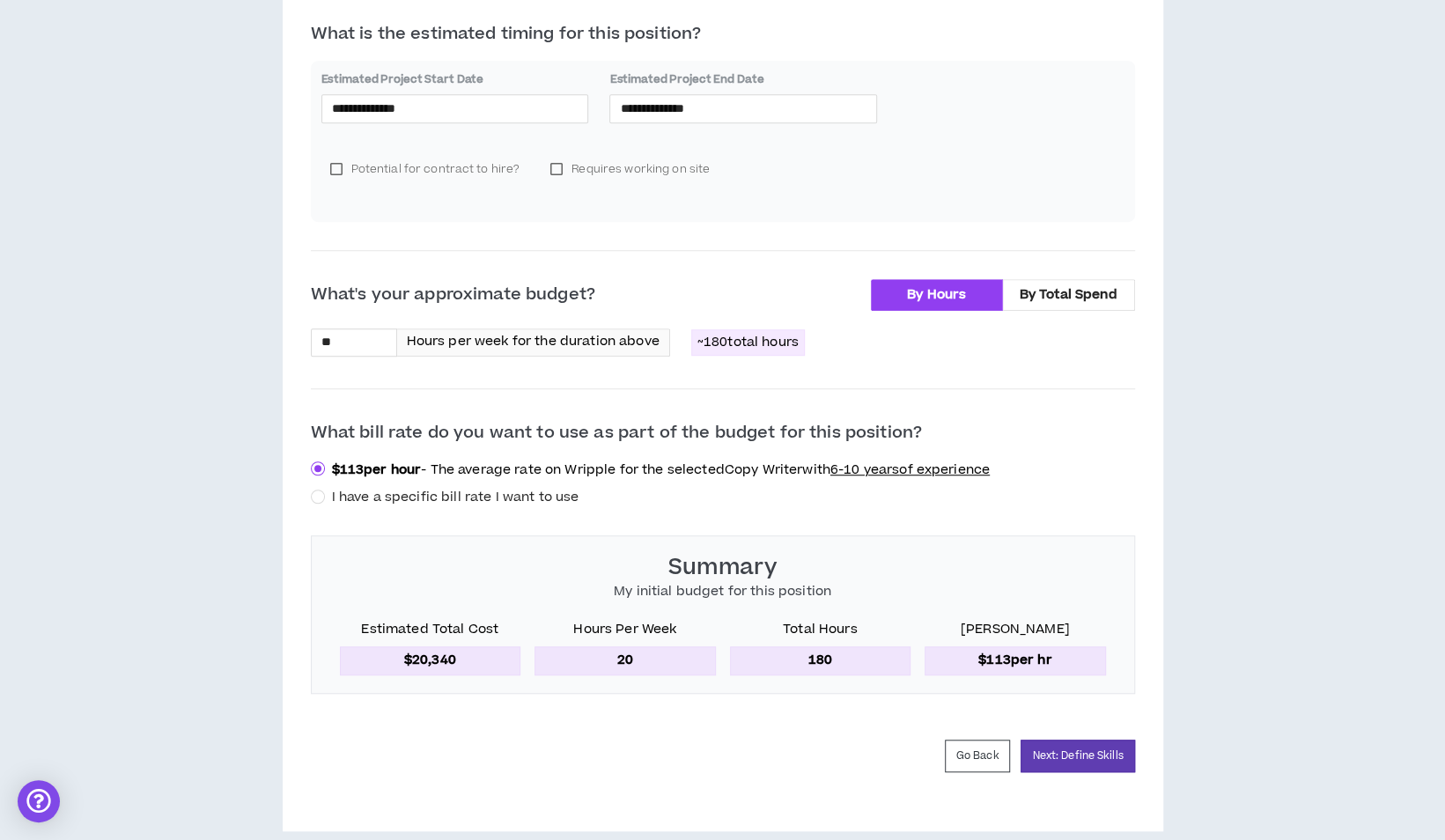
scroll to position [561, 0]
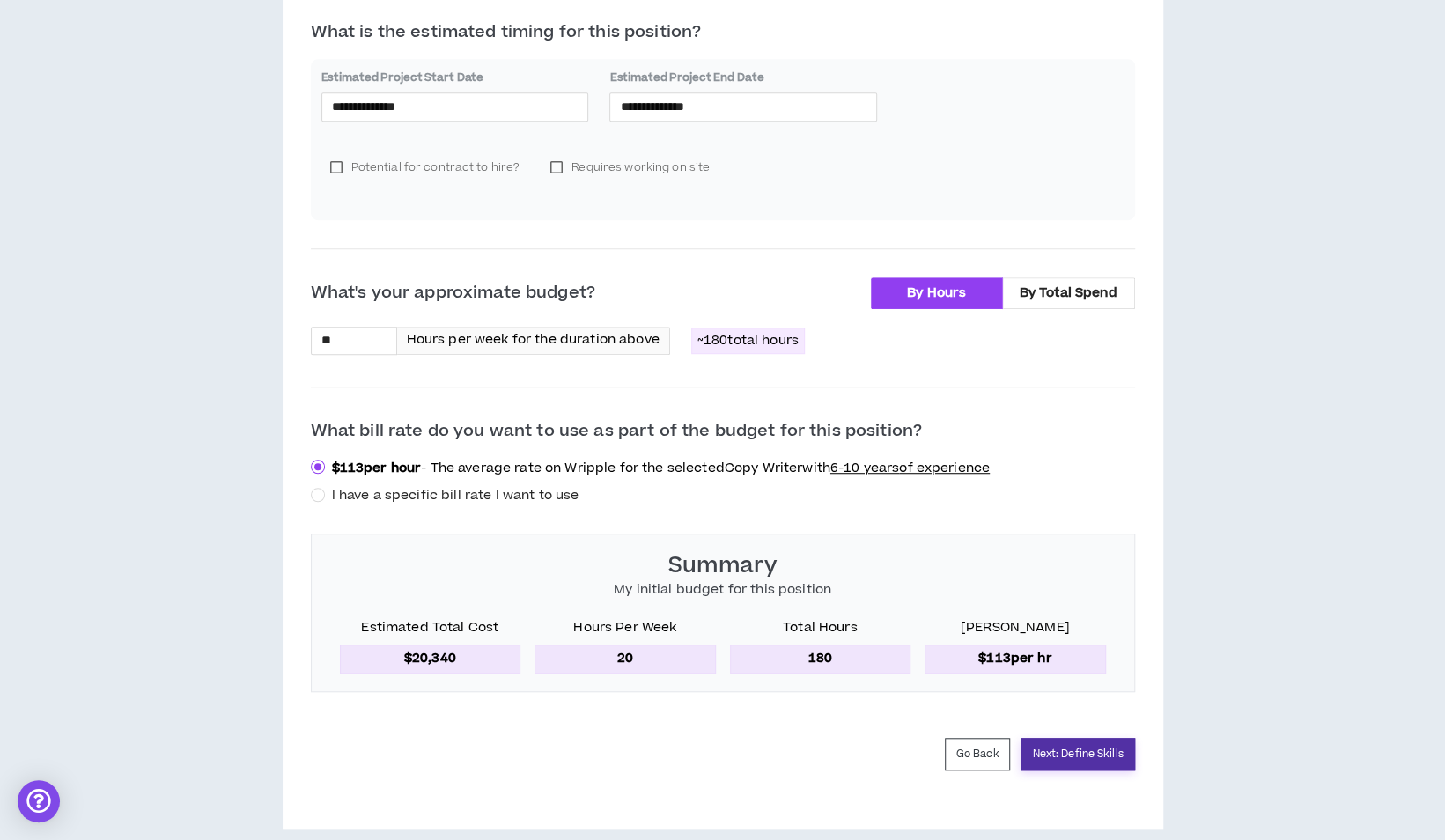
click at [1091, 740] on button "Next: Define Skills" at bounding box center [1077, 753] width 114 height 33
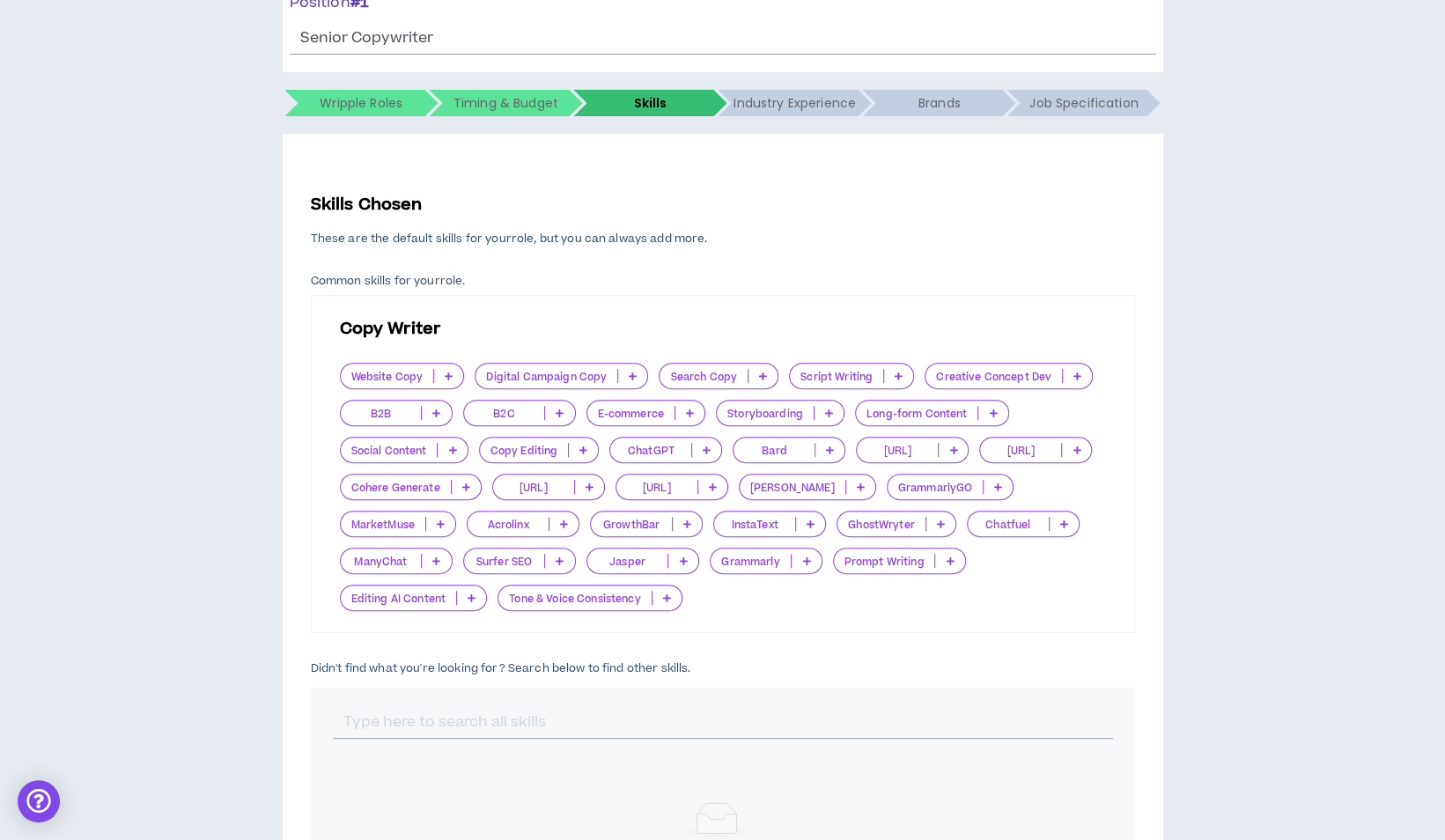
scroll to position [160, 0]
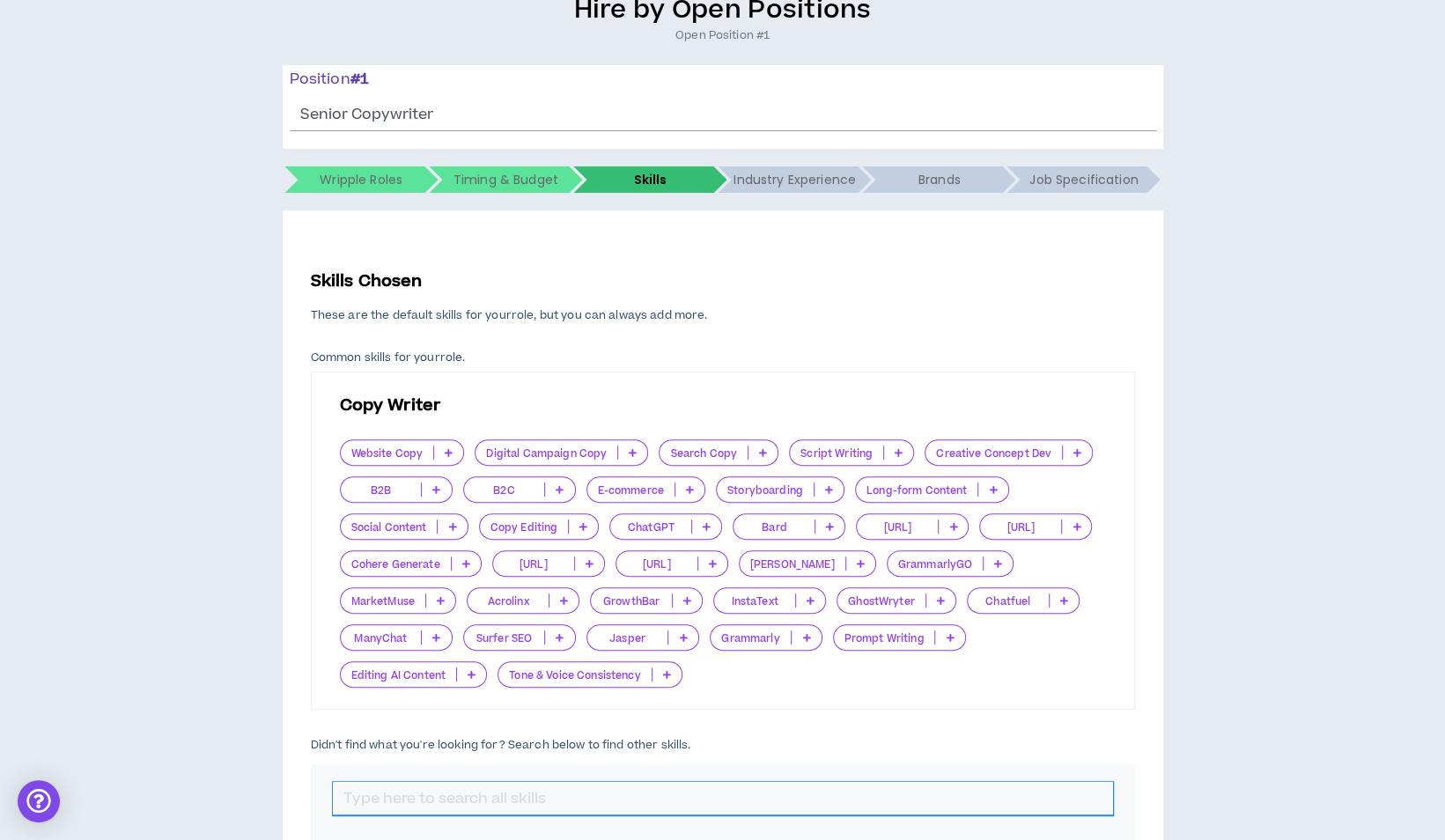
click at [595, 796] on input "text" at bounding box center [722, 799] width 780 height 34
type input "c"
click at [1074, 456] on icon at bounding box center [1078, 452] width 8 height 8
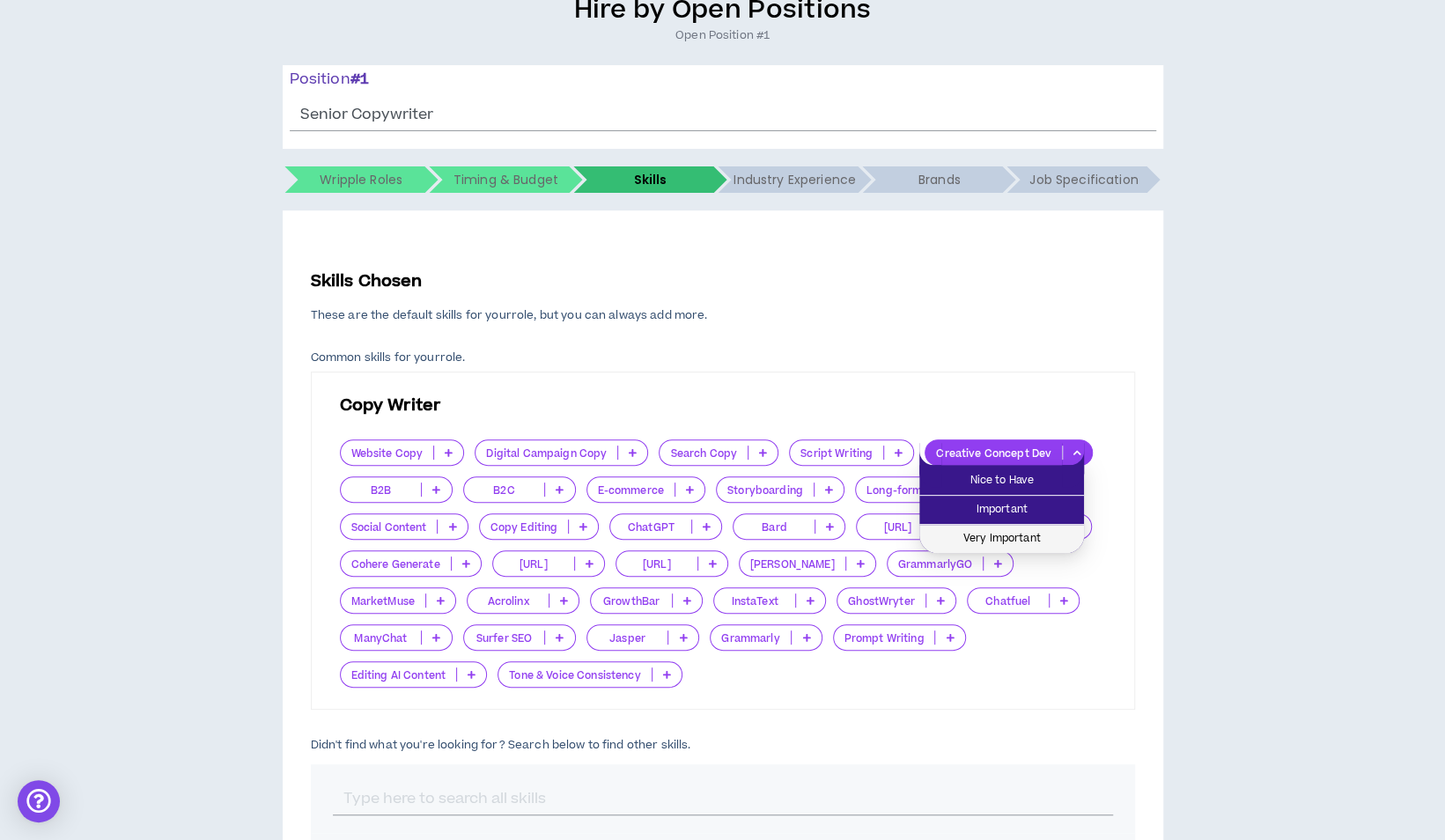
click at [1047, 530] on span "Very Important" at bounding box center [1001, 539] width 143 height 20
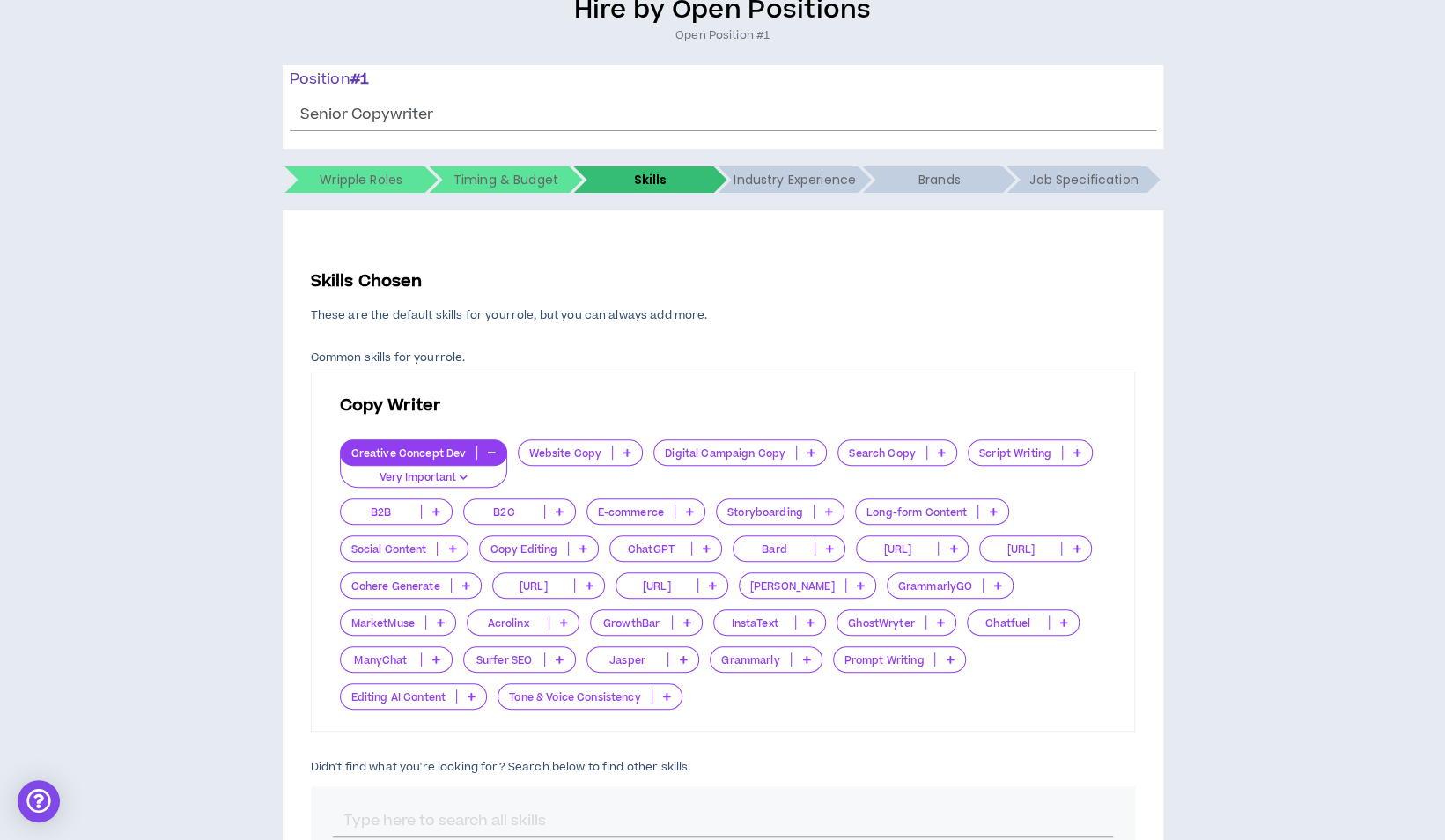
click at [829, 512] on icon at bounding box center [829, 510] width 8 height 8
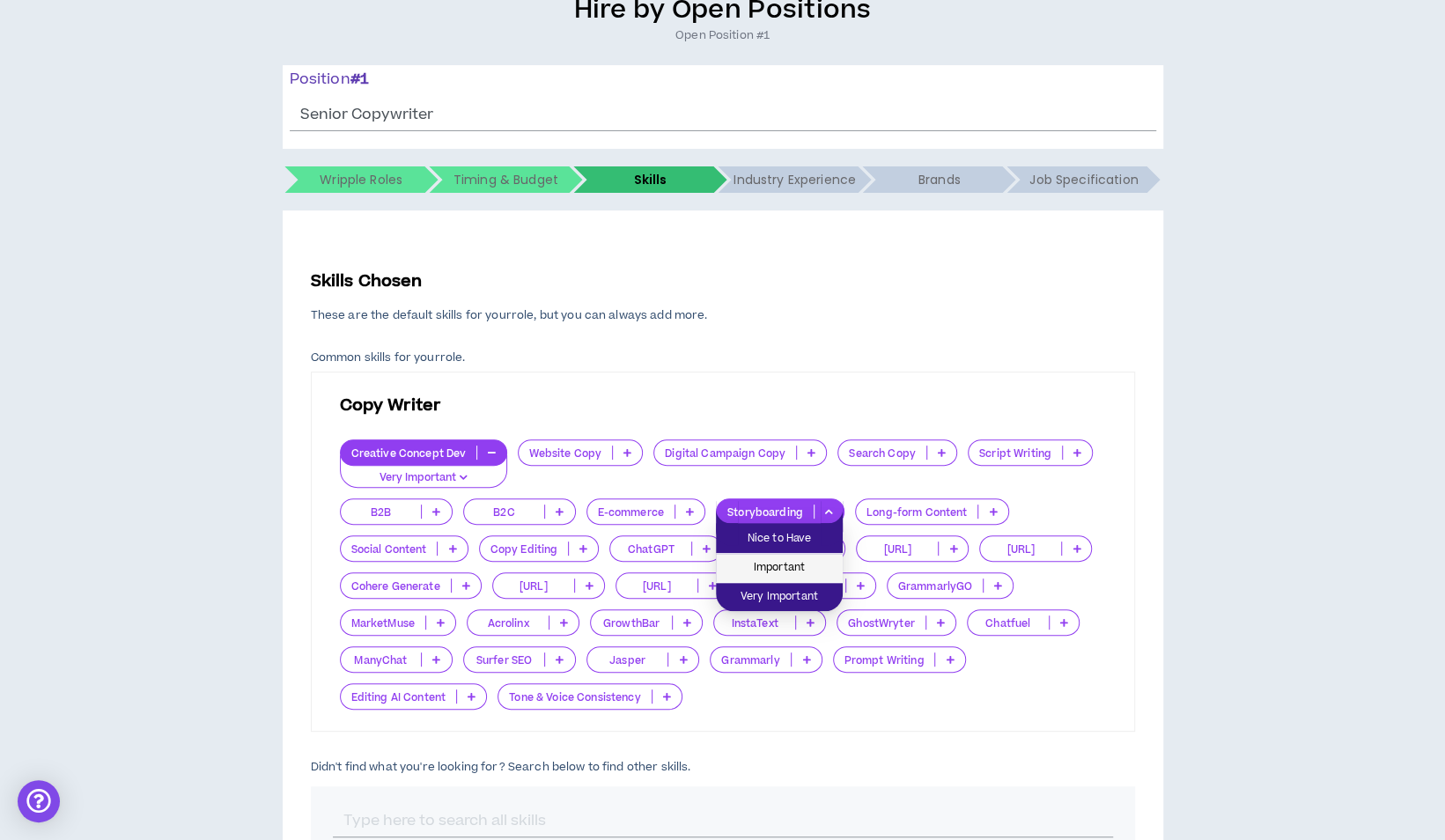
click at [816, 561] on span "Important" at bounding box center [779, 568] width 106 height 20
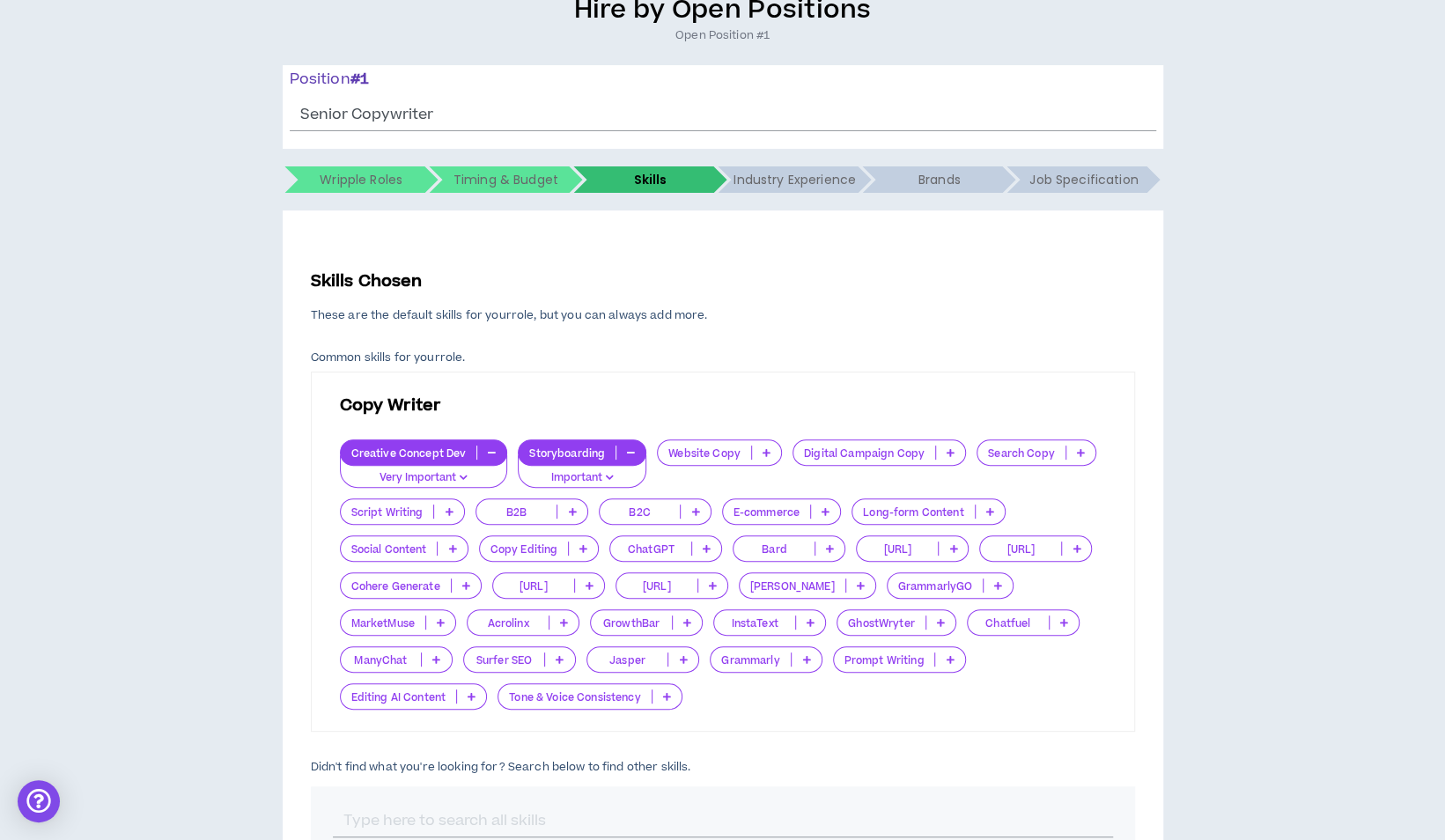
click at [948, 457] on p at bounding box center [950, 452] width 29 height 14
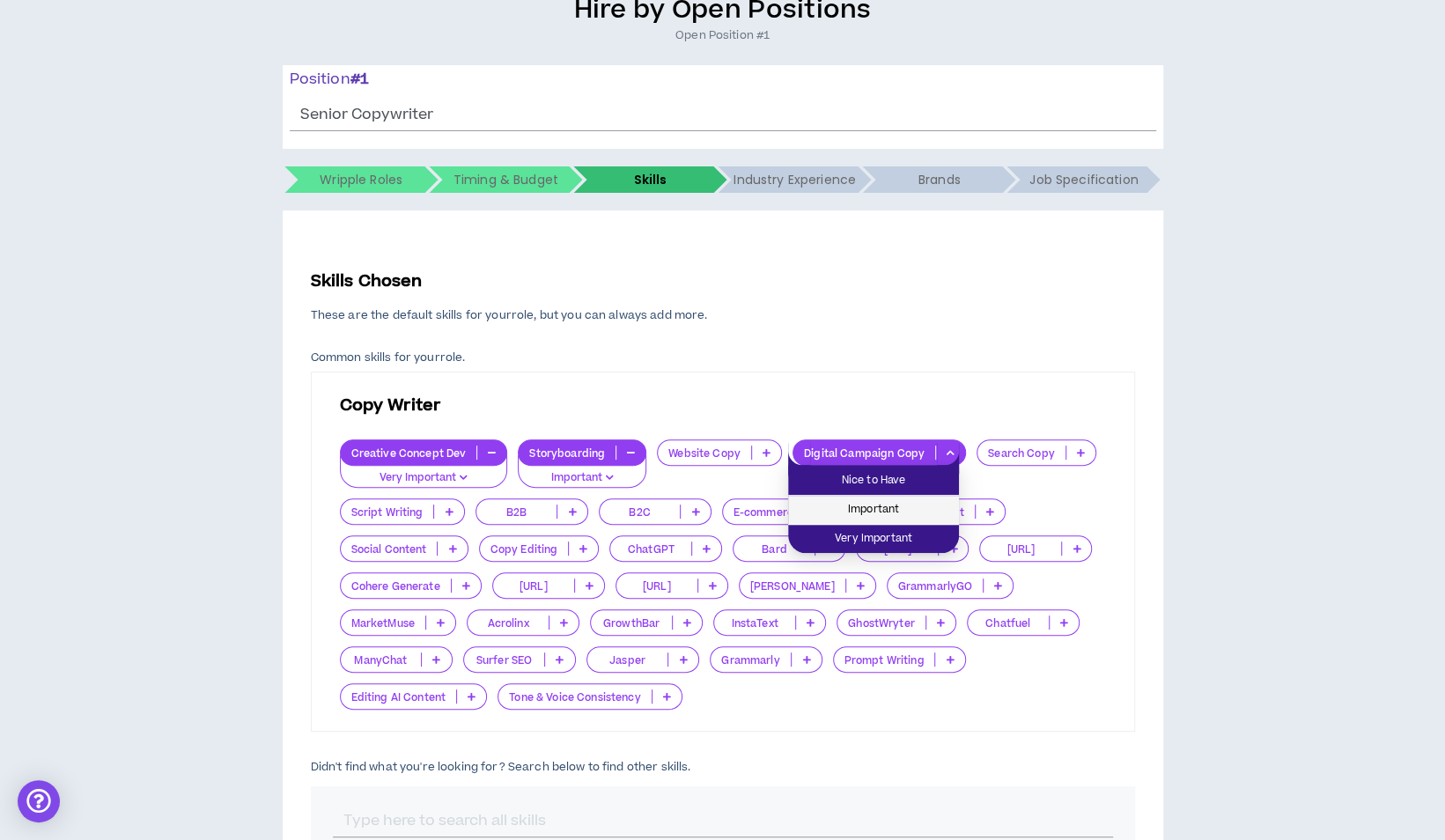
click at [929, 518] on span "Important" at bounding box center [873, 509] width 150 height 20
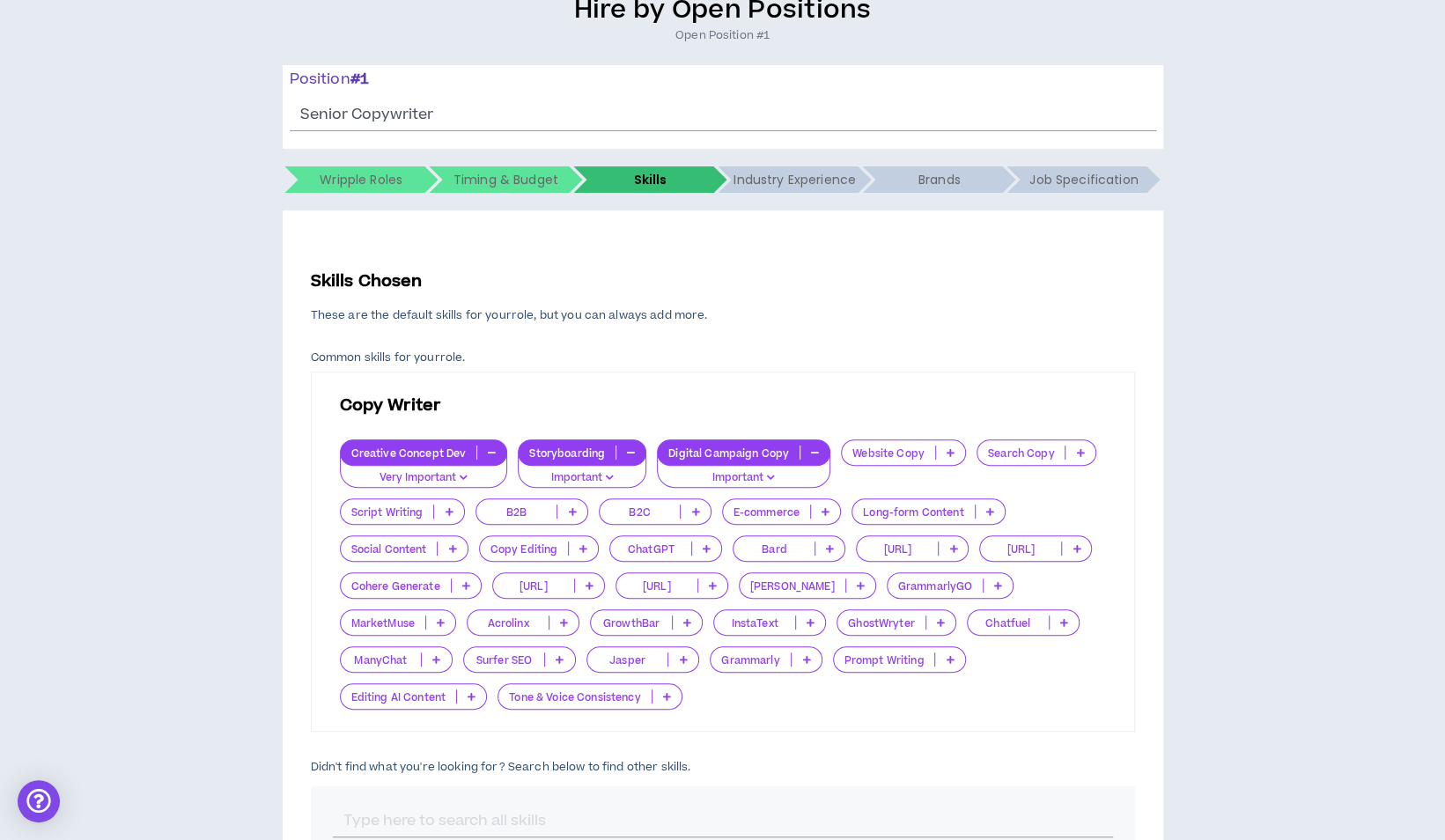
click at [947, 456] on icon at bounding box center [950, 452] width 8 height 8
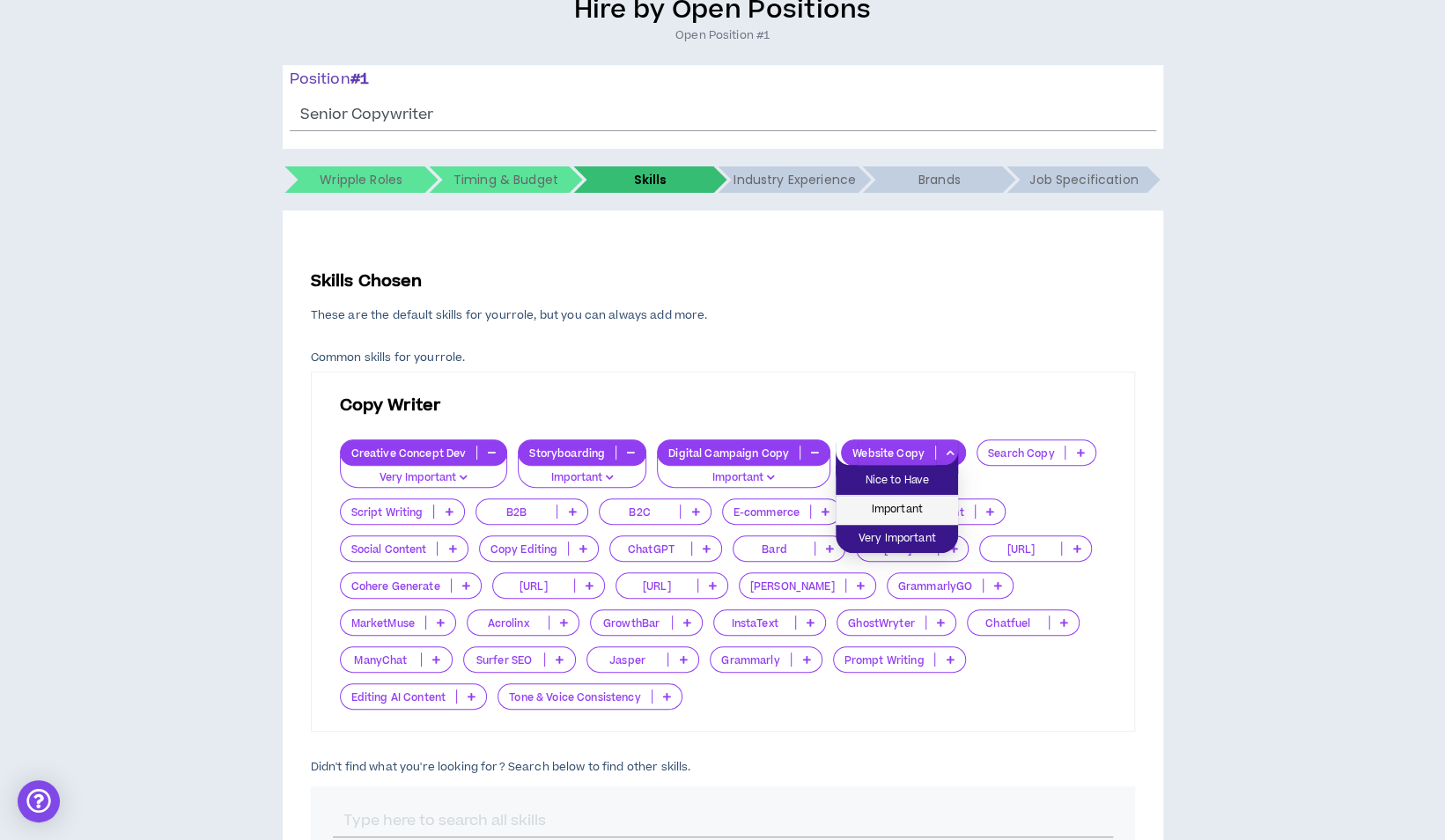
click at [934, 512] on span "Important" at bounding box center [897, 509] width 102 height 20
click at [1076, 448] on icon at bounding box center [1080, 452] width 8 height 8
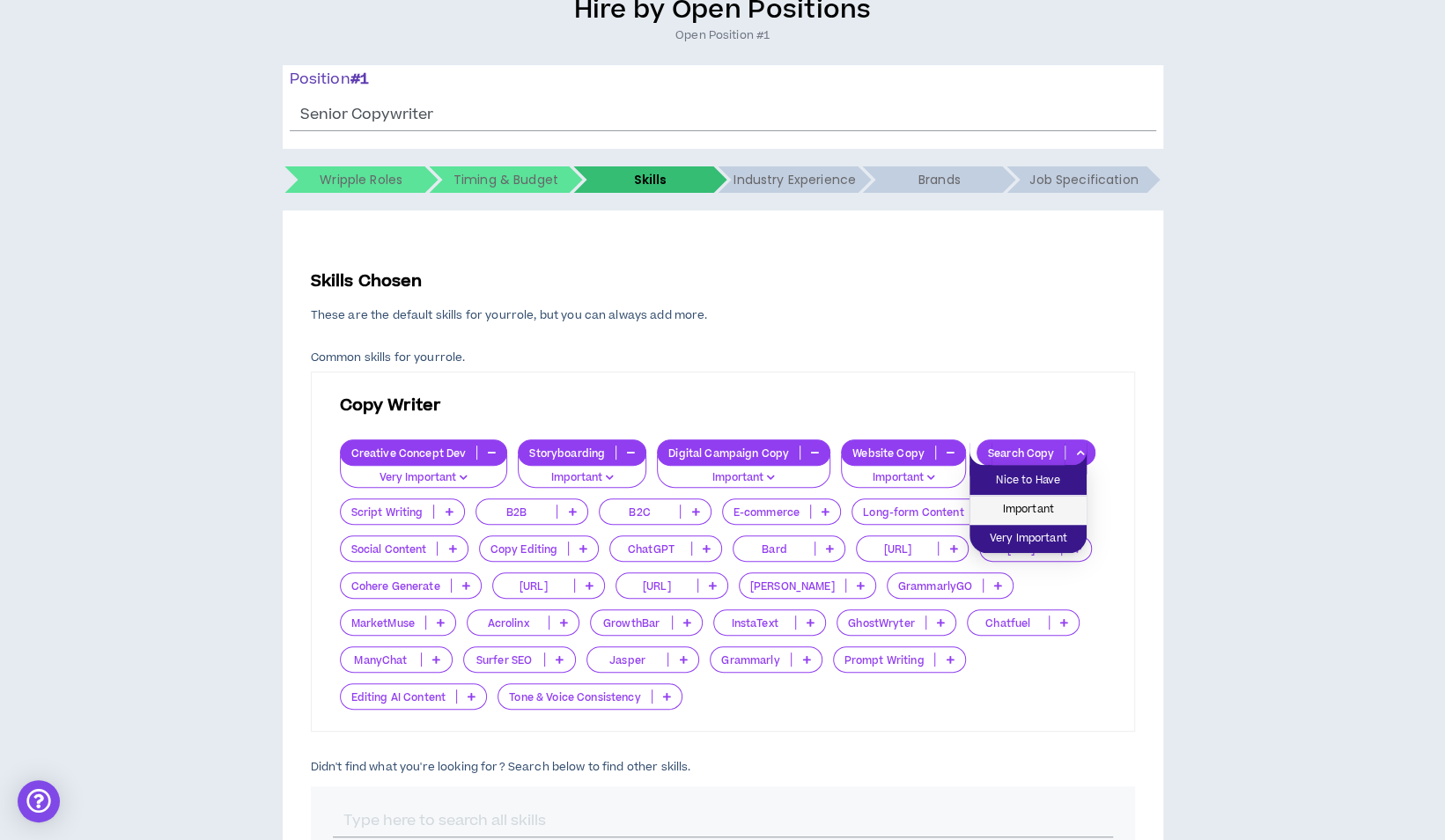
click at [1061, 511] on span "Important" at bounding box center [1028, 509] width 96 height 20
click at [995, 509] on p at bounding box center [990, 511] width 29 height 14
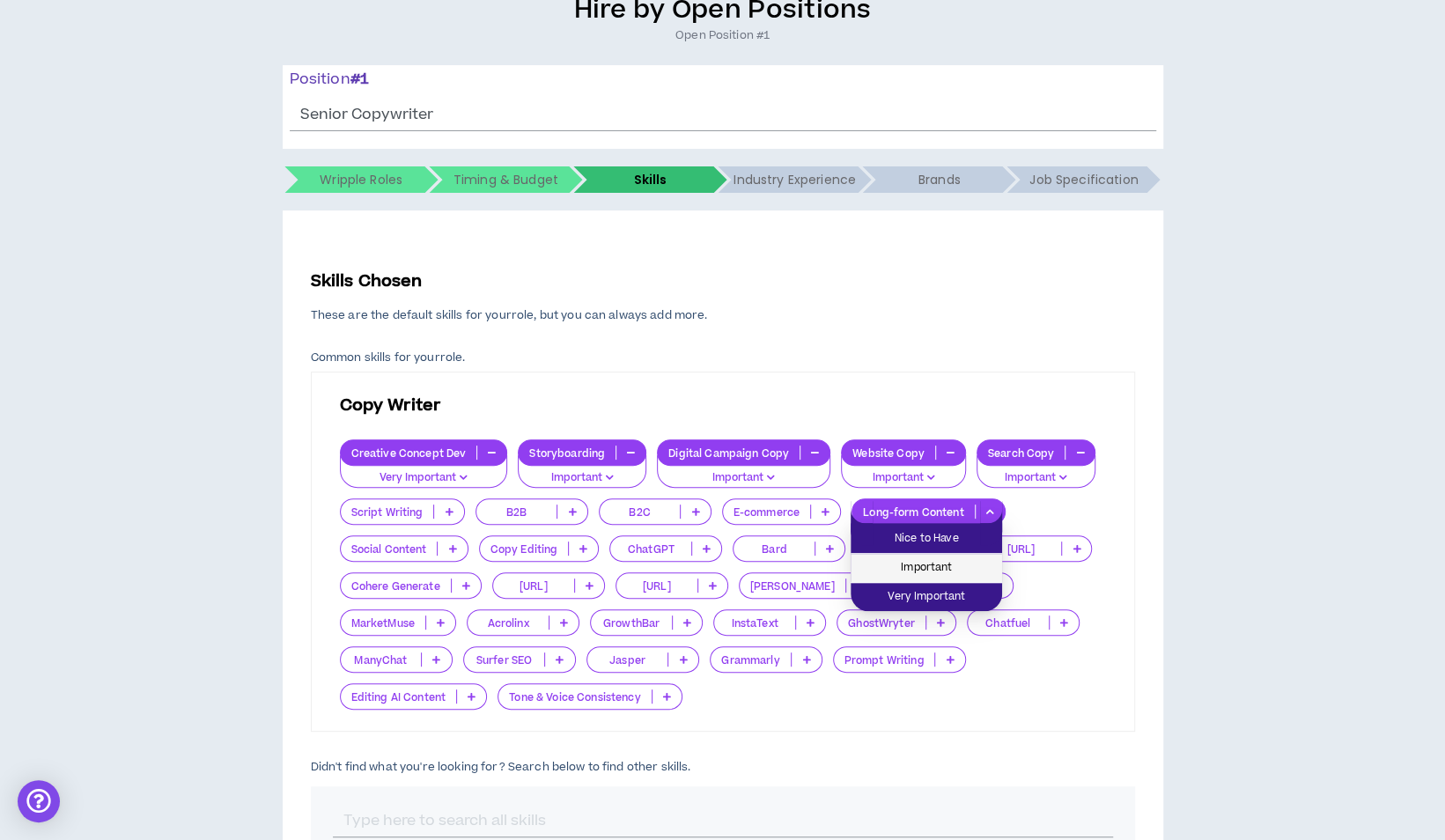
click at [975, 572] on span "Important" at bounding box center [926, 568] width 130 height 20
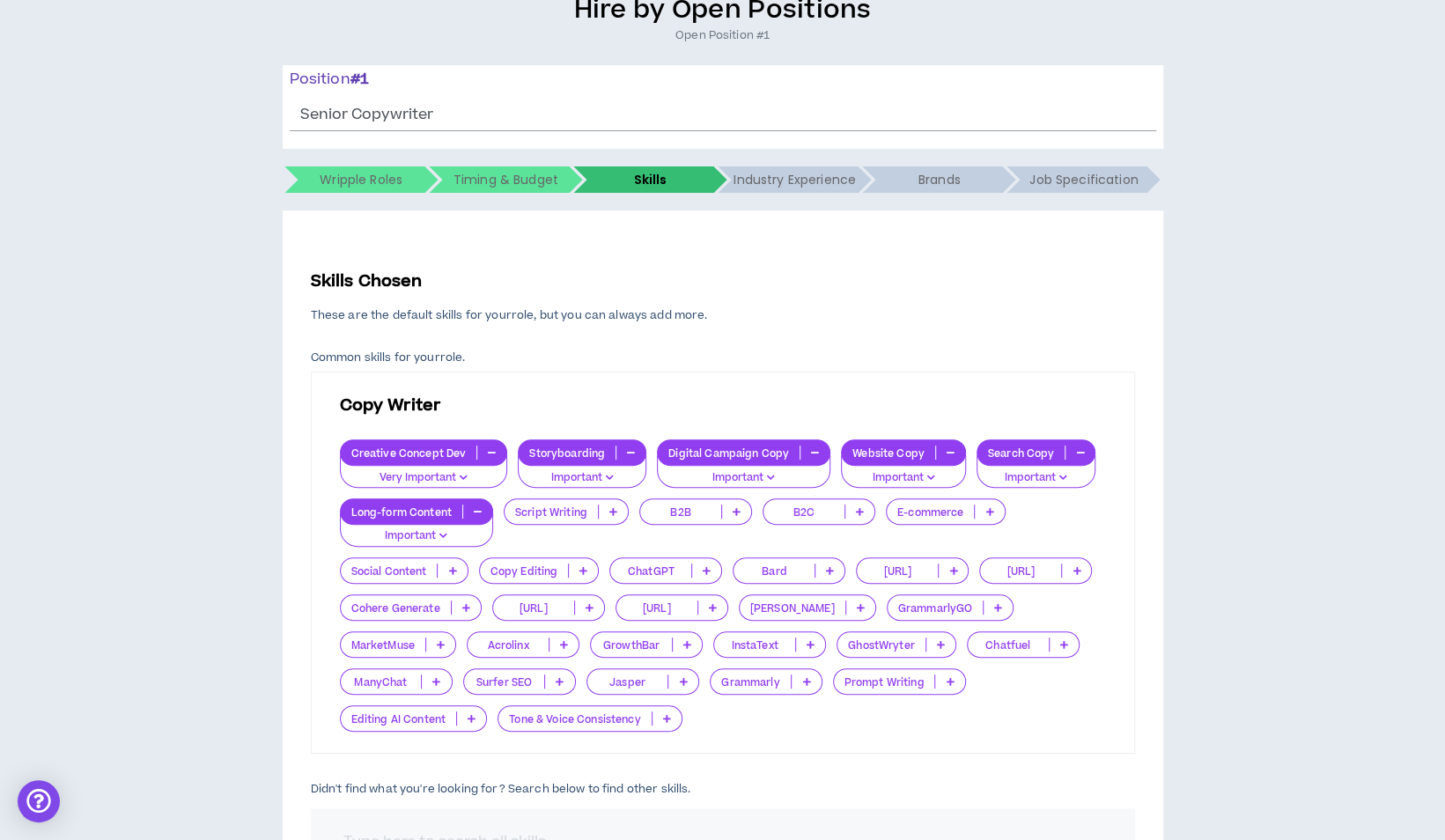
click at [588, 571] on p at bounding box center [583, 570] width 29 height 14
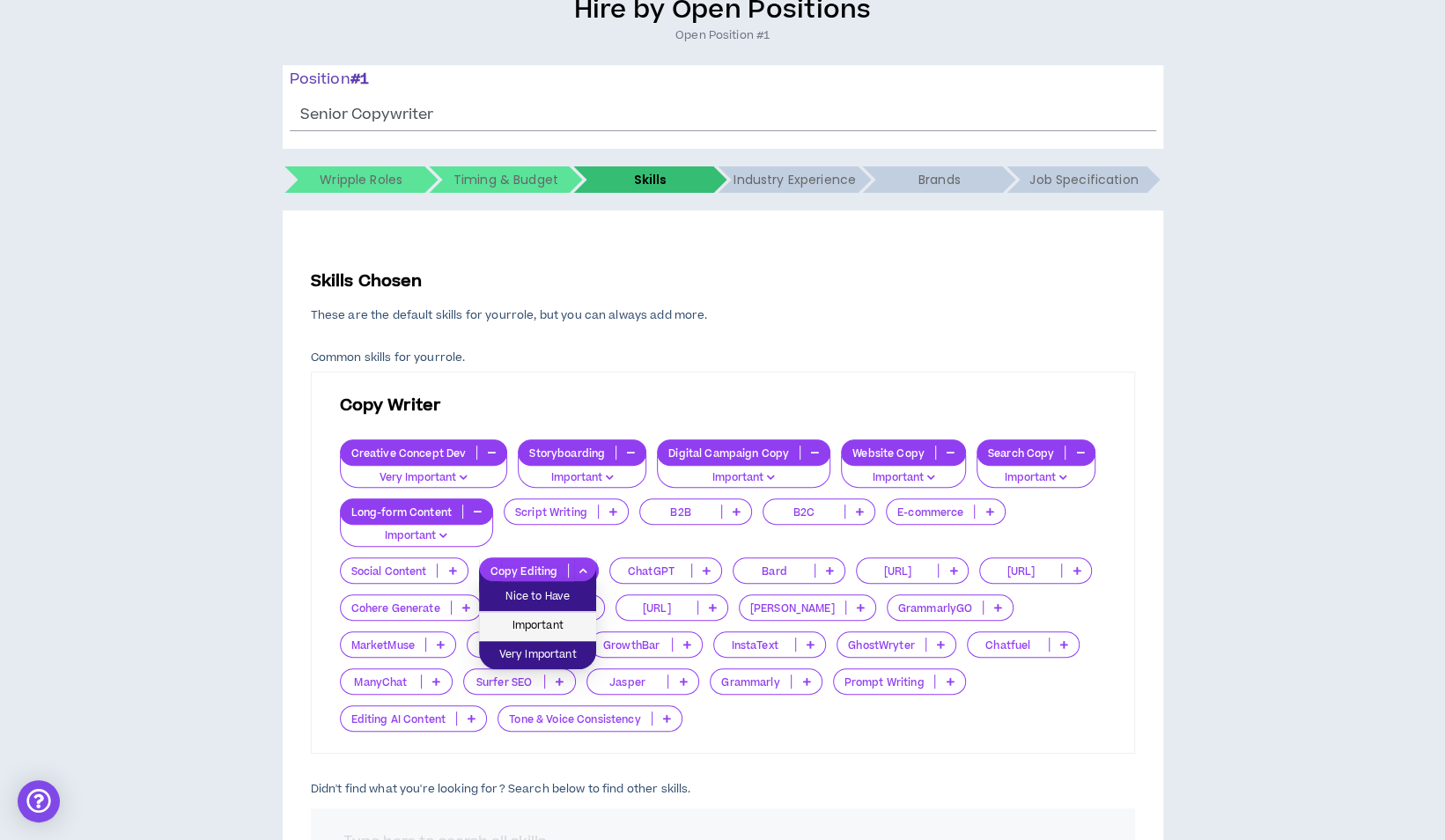
click at [567, 618] on span "Important" at bounding box center [538, 625] width 96 height 20
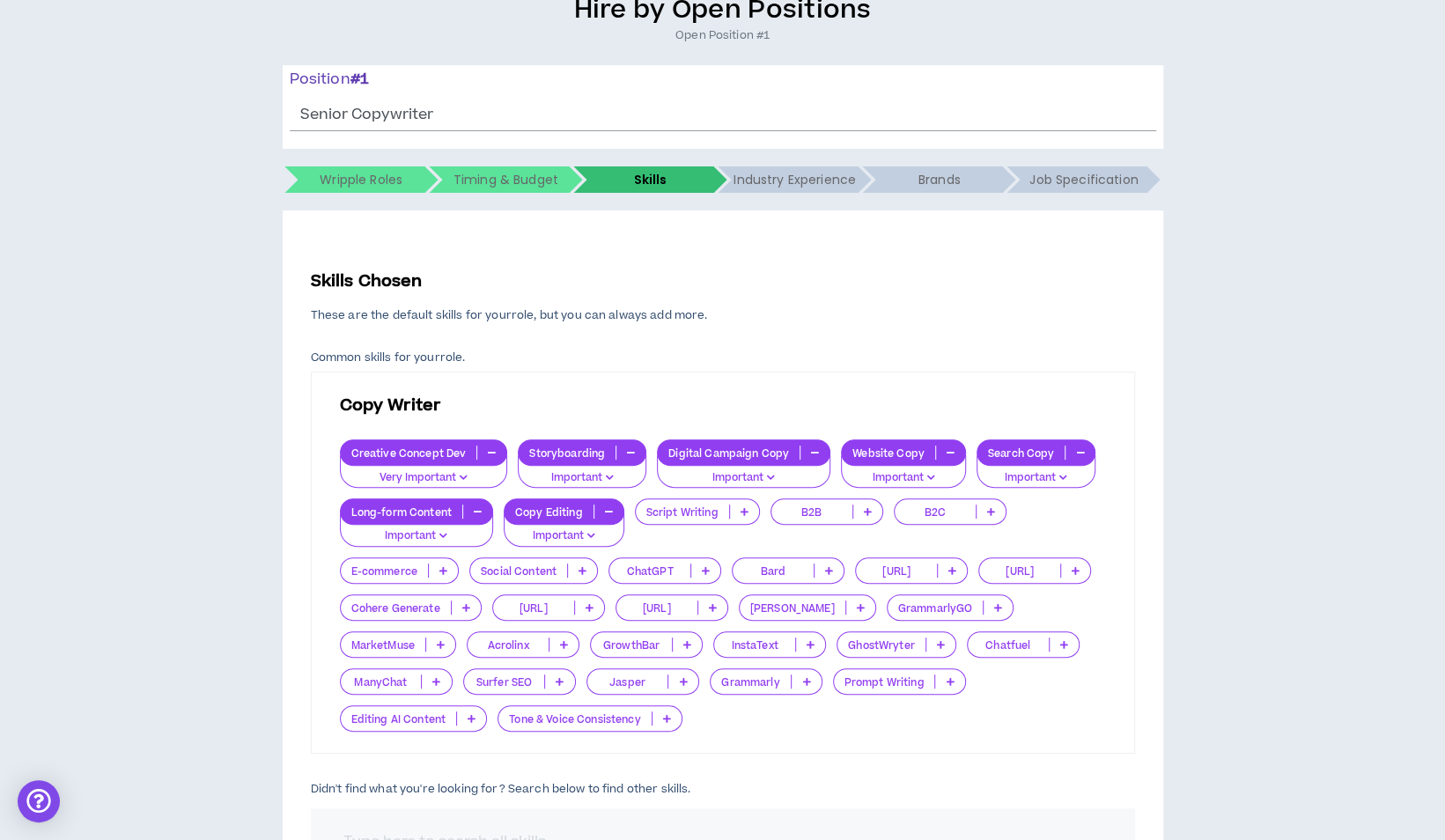
click at [581, 567] on icon at bounding box center [582, 570] width 8 height 8
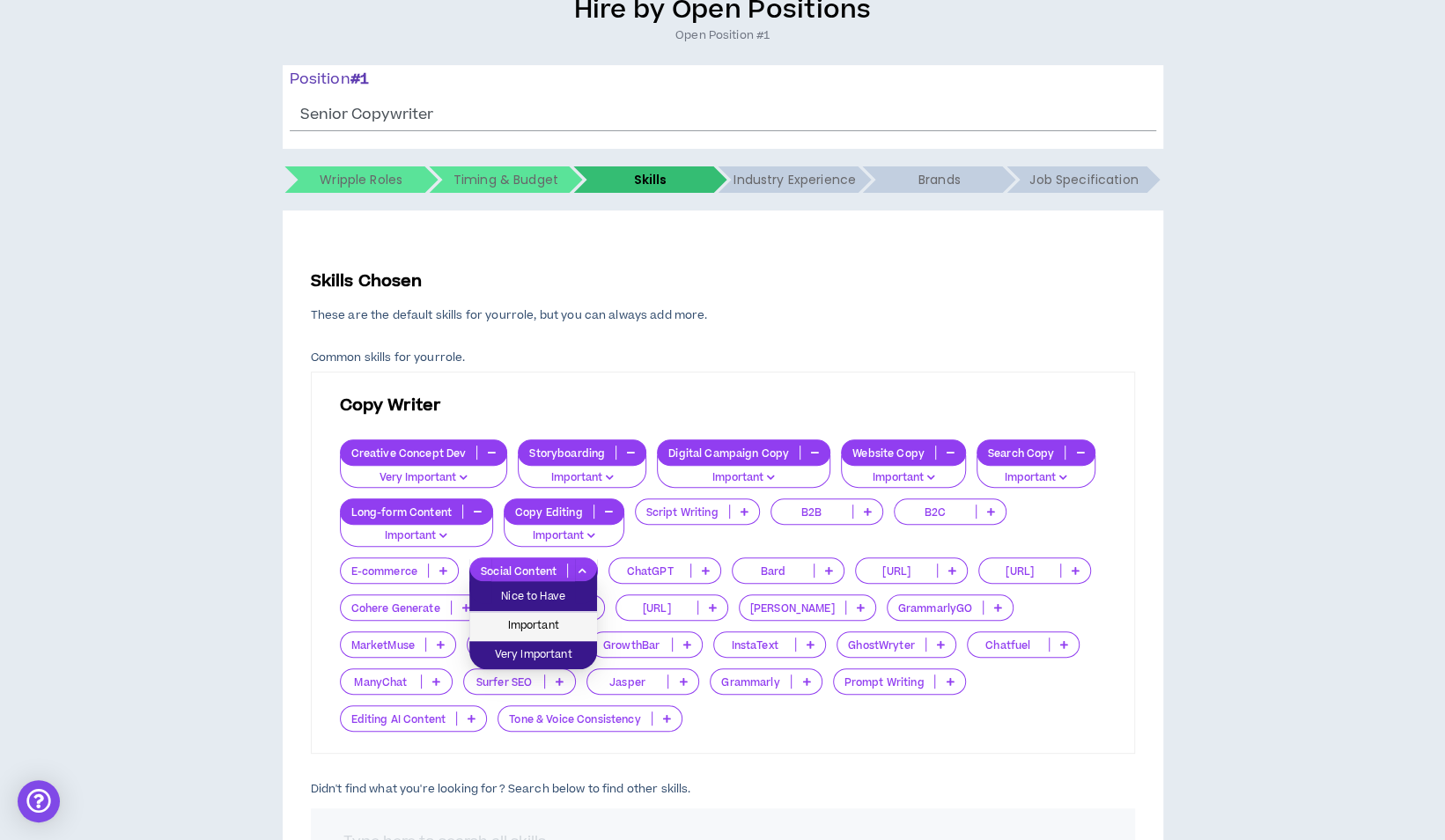
click at [557, 630] on span "Important" at bounding box center [532, 625] width 106 height 20
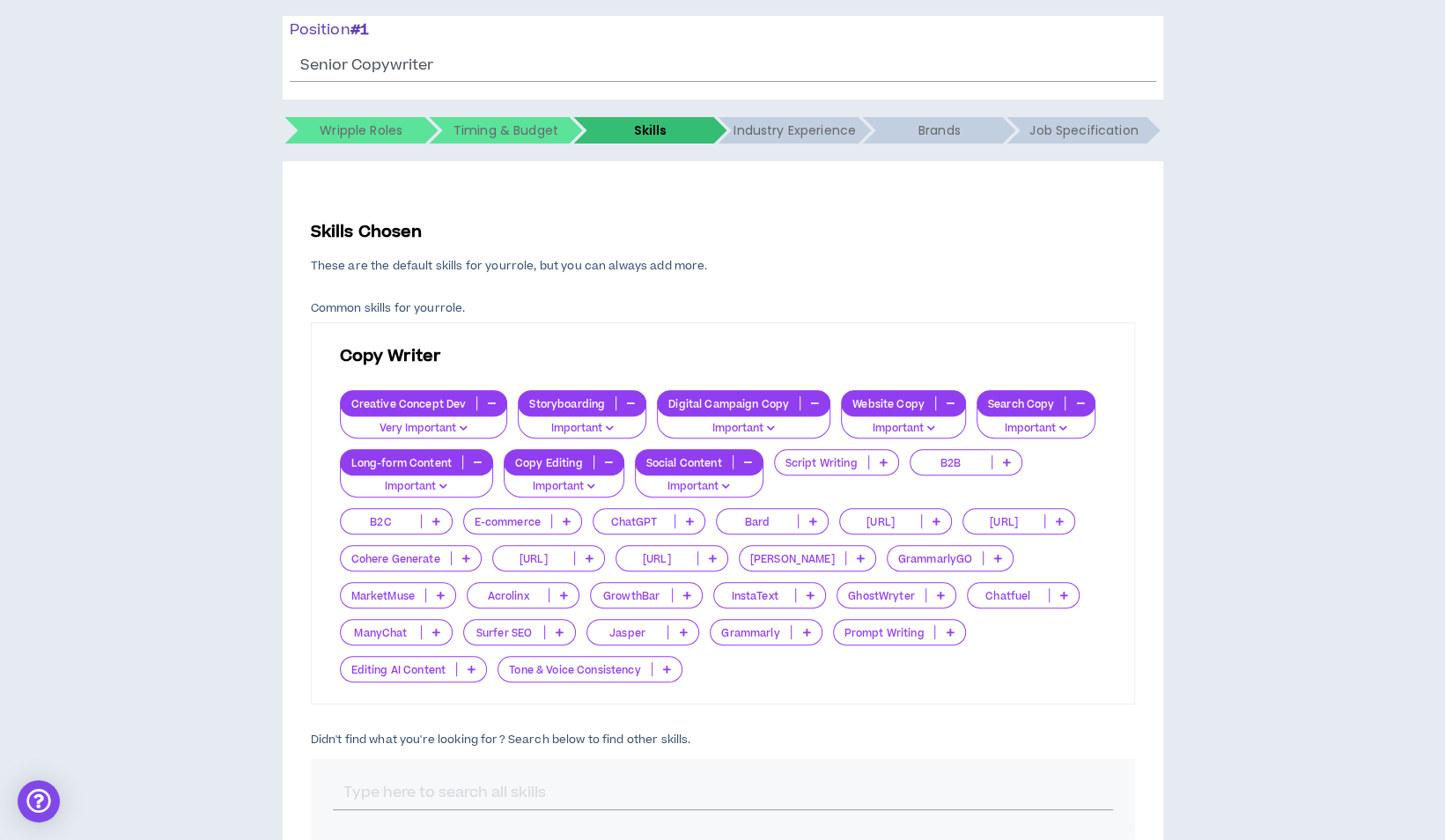
scroll to position [249, 0]
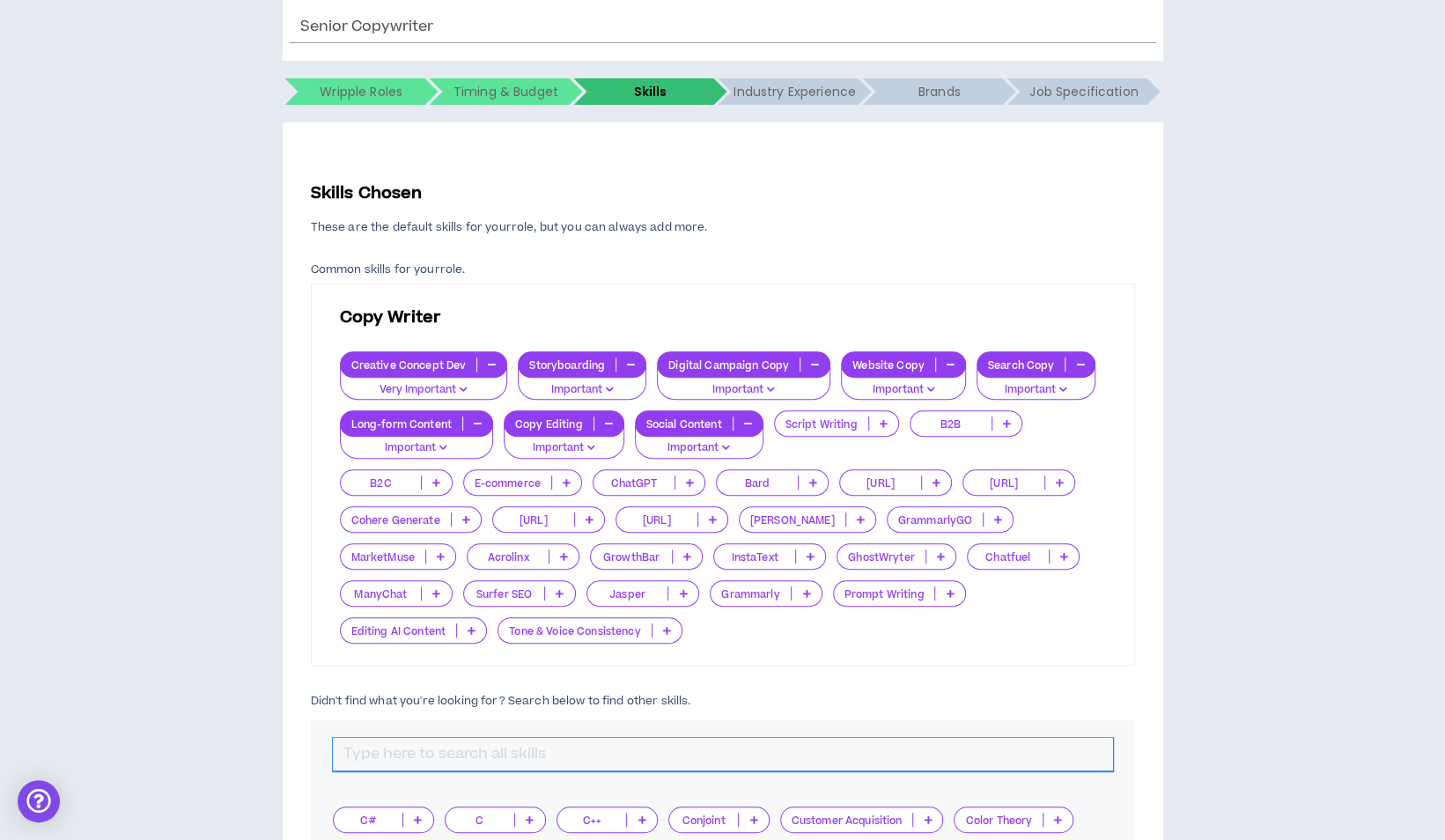
click at [484, 743] on input "text" at bounding box center [722, 754] width 780 height 34
click at [560, 822] on p at bounding box center [562, 819] width 29 height 14
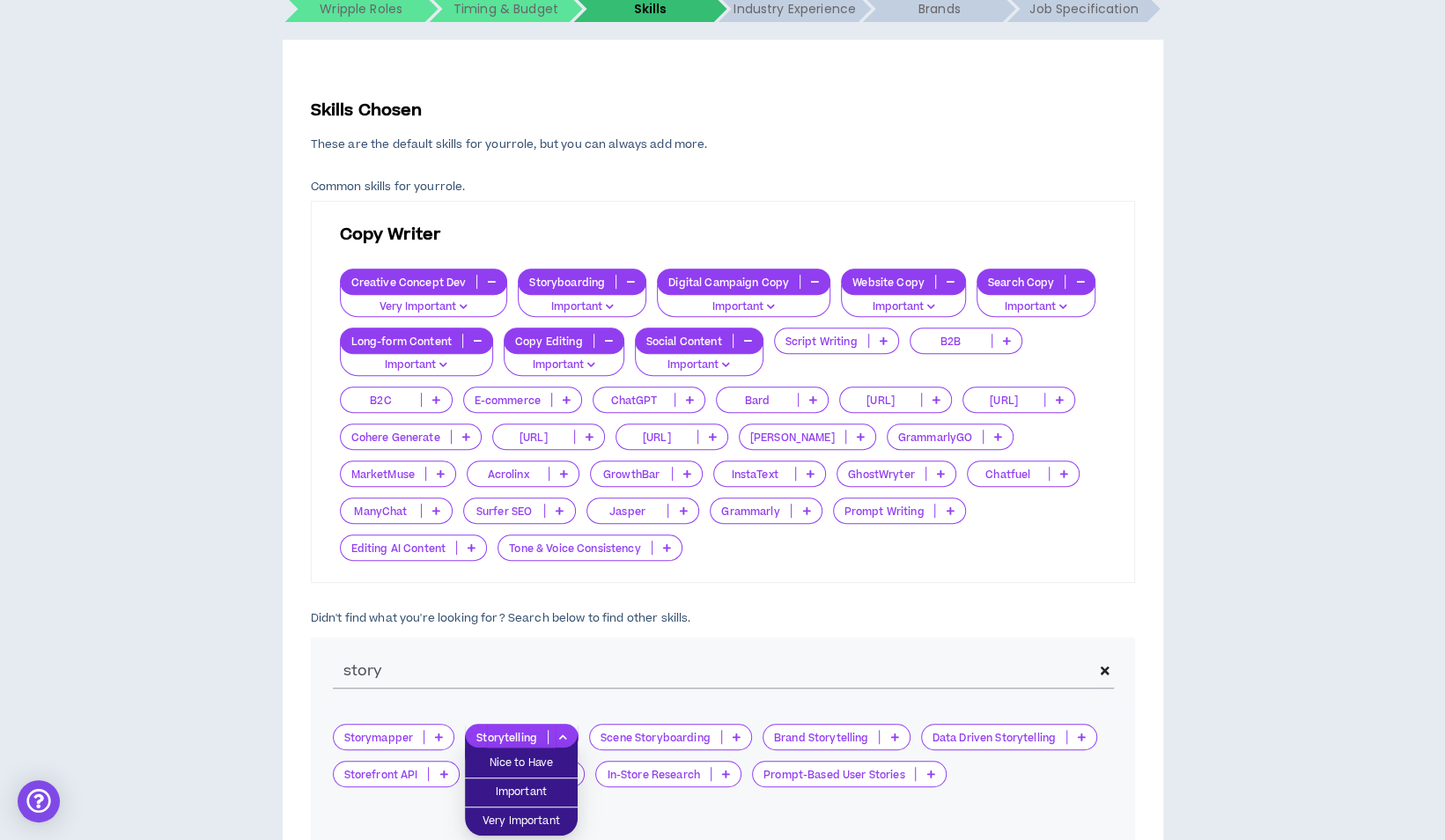
scroll to position [425, 0]
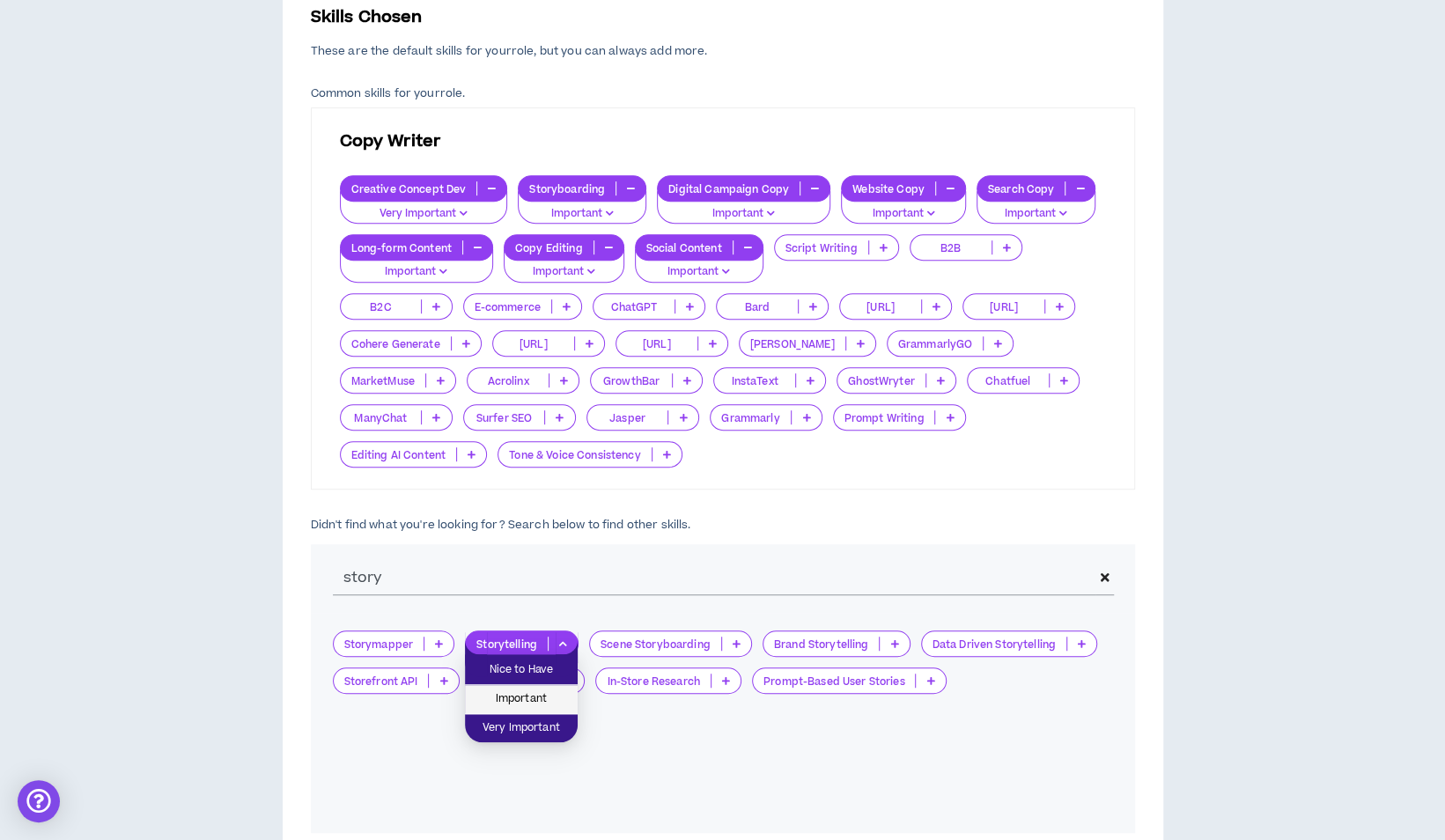
click at [527, 703] on span "Important" at bounding box center [521, 699] width 91 height 20
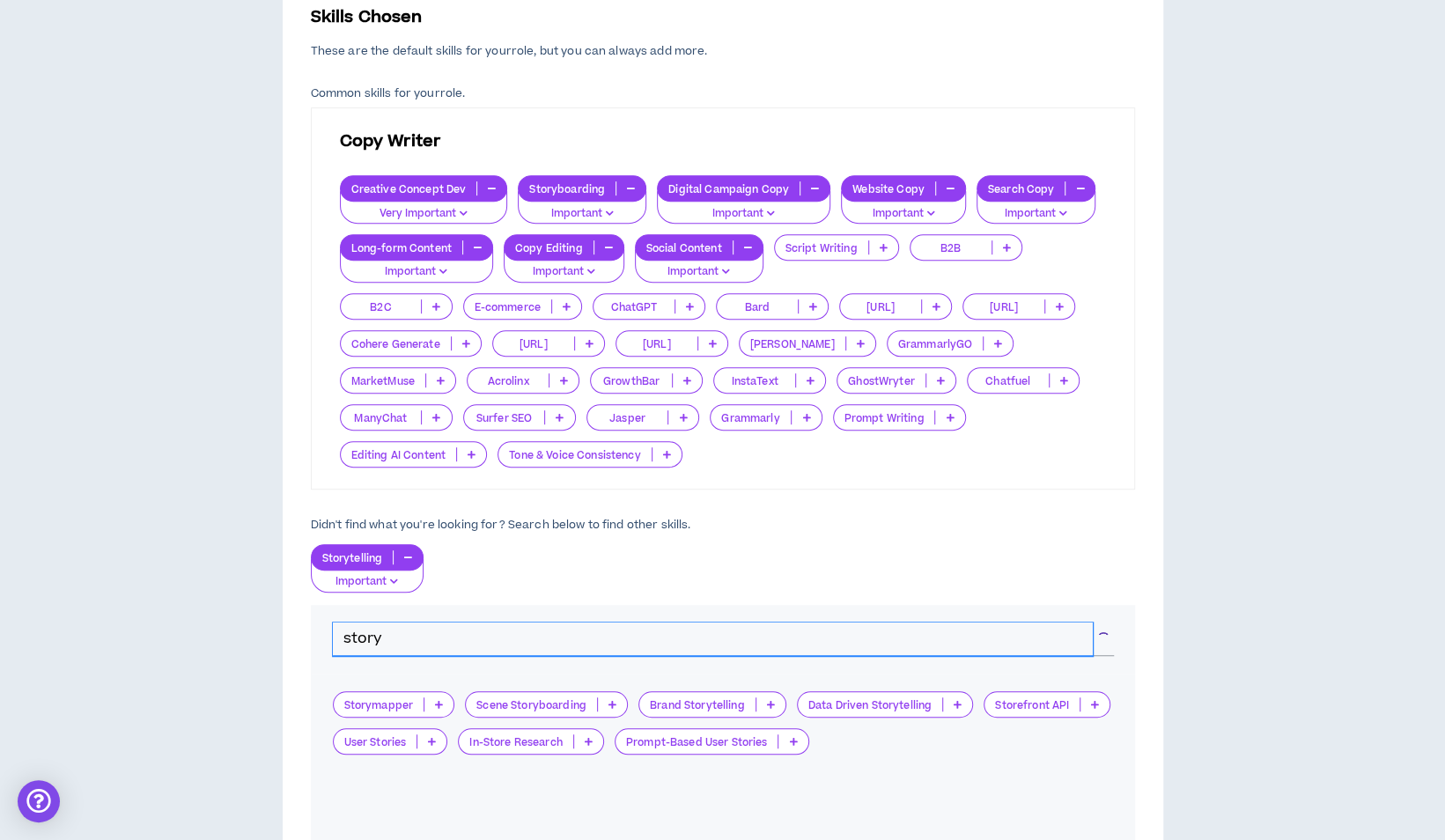
click at [401, 641] on input "story" at bounding box center [712, 639] width 760 height 34
type input "s"
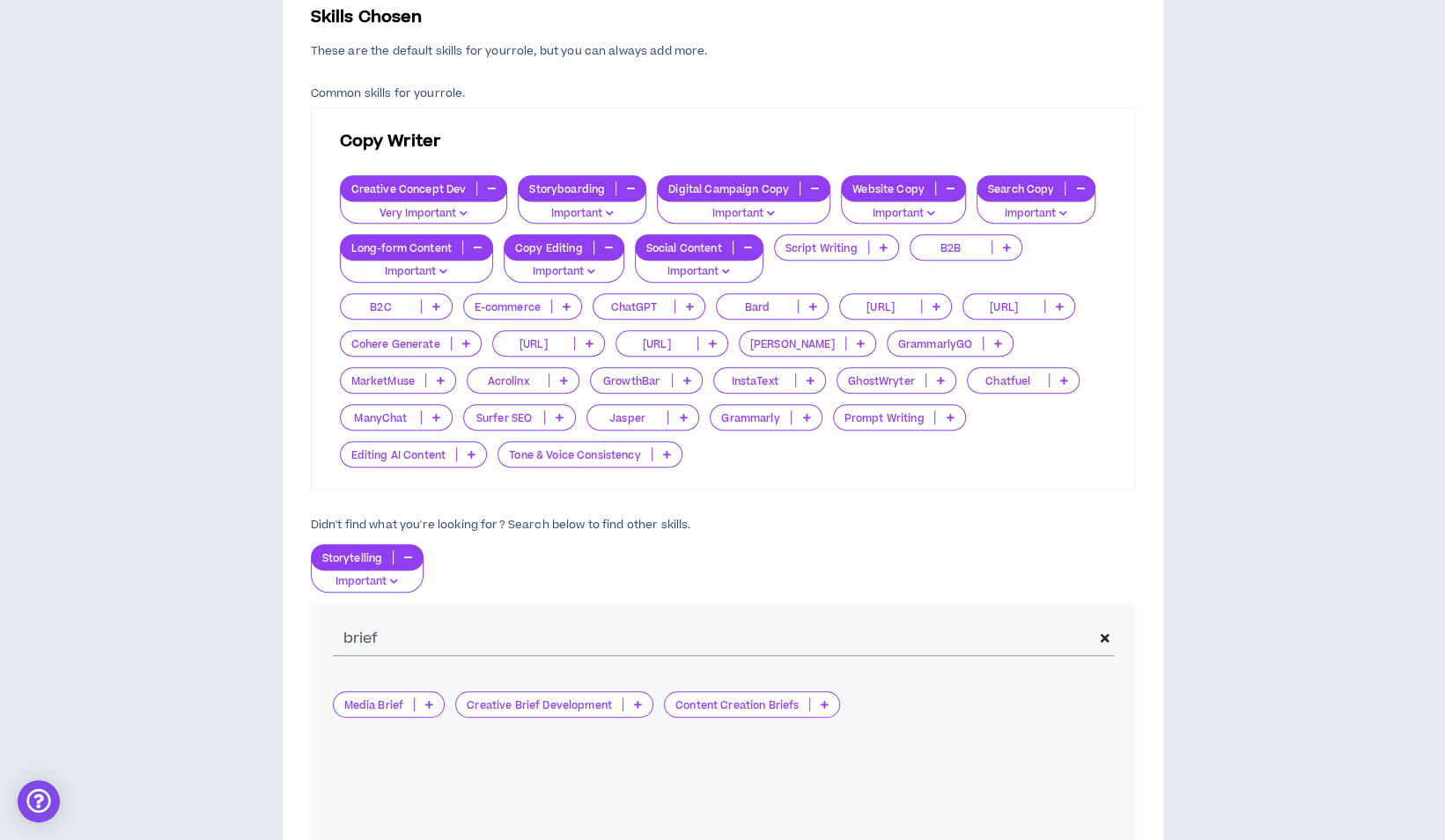
click at [628, 704] on p at bounding box center [638, 703] width 29 height 14
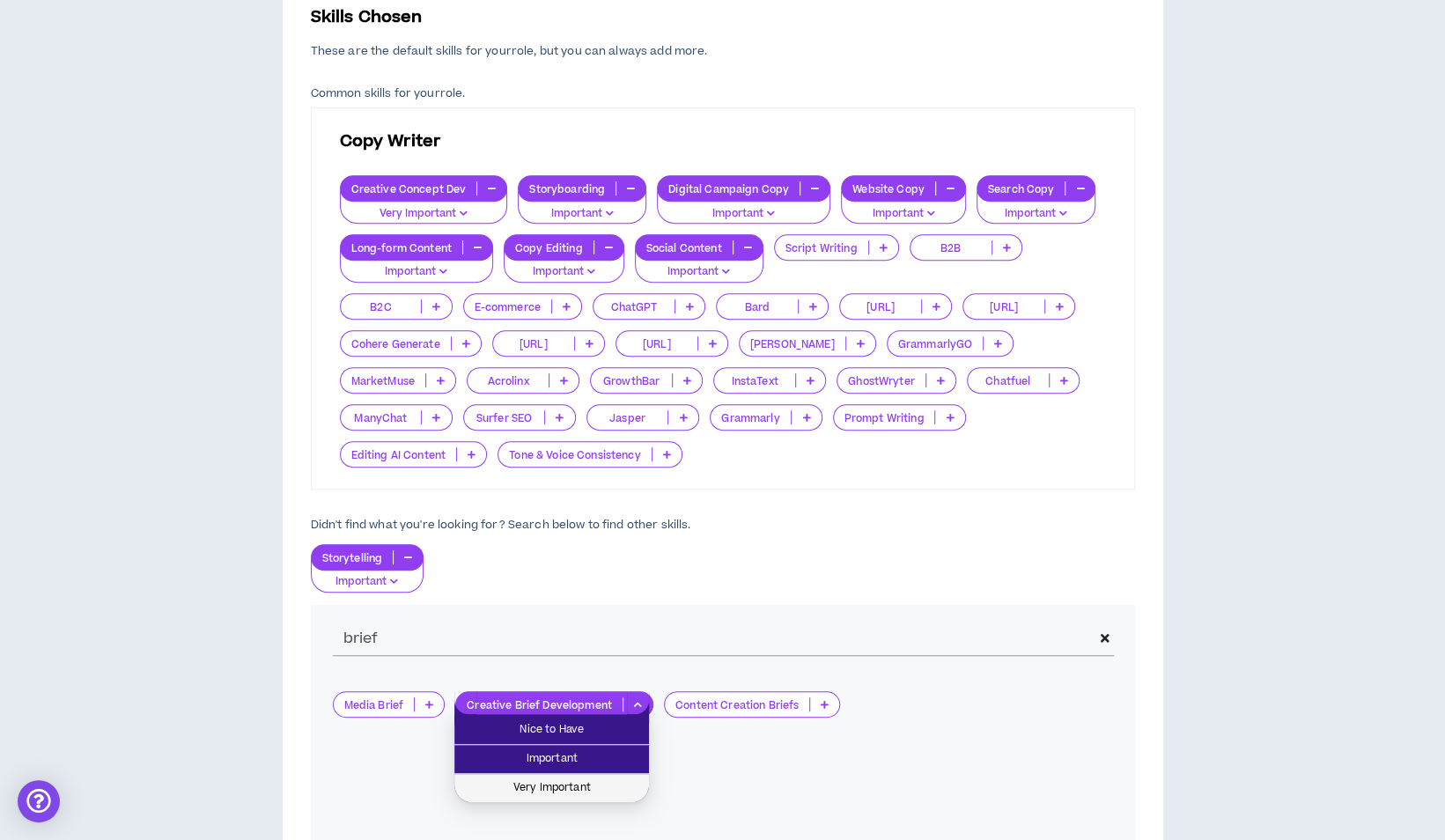
click at [583, 785] on span "Very Important" at bounding box center [552, 787] width 173 height 20
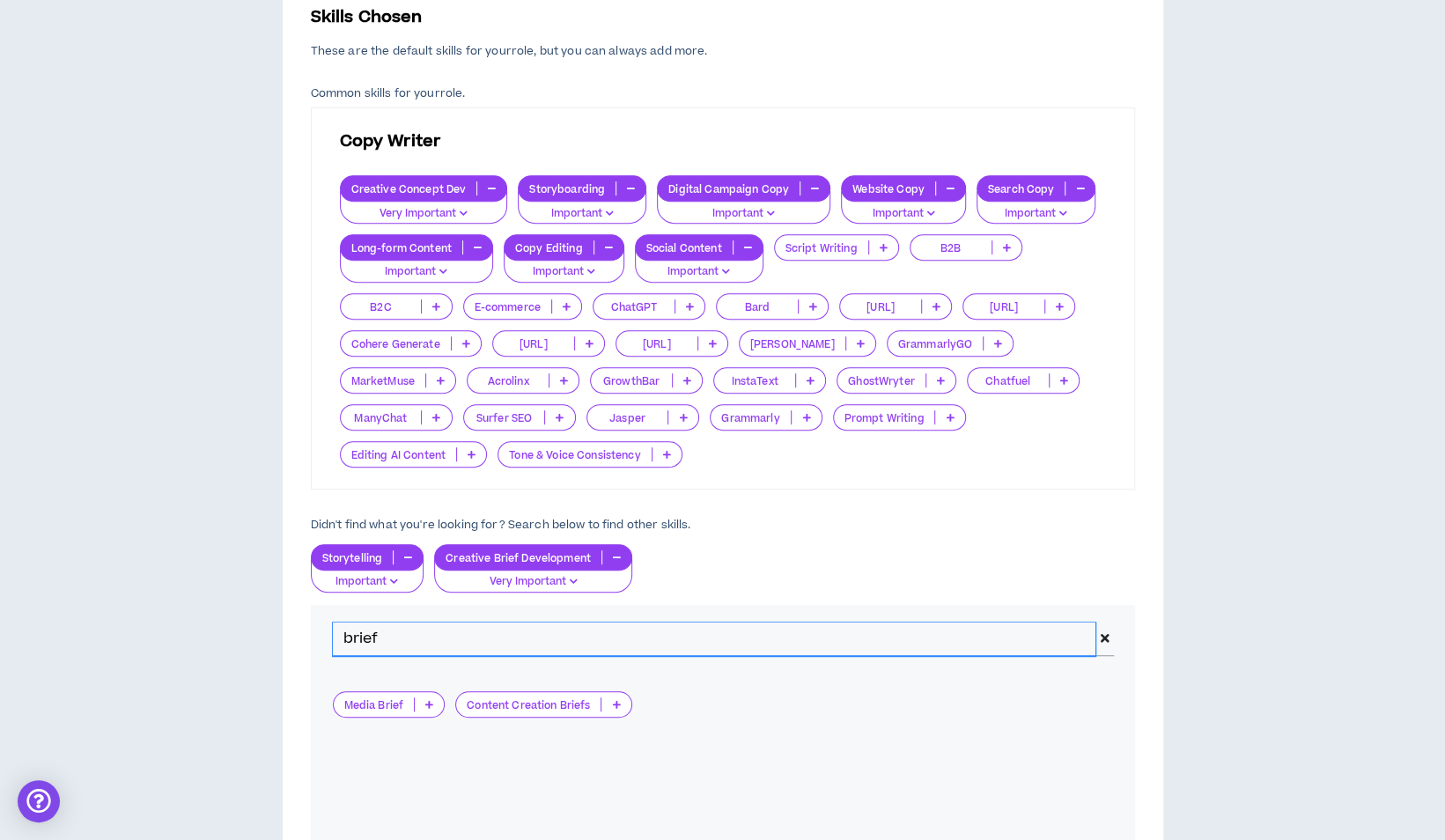
click at [442, 642] on input "brief" at bounding box center [714, 639] width 764 height 34
type input "b"
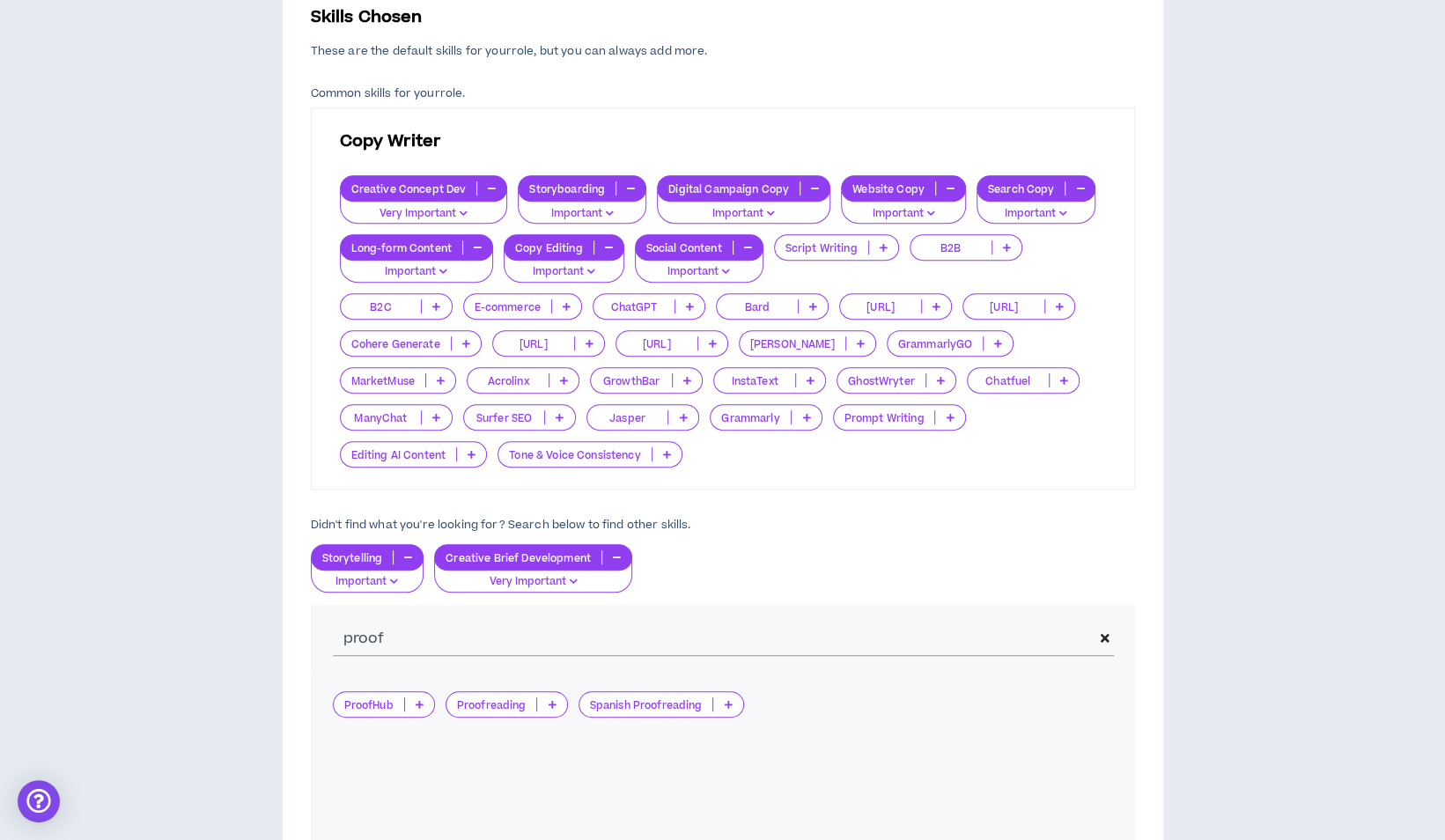
click at [552, 706] on p at bounding box center [551, 703] width 29 height 14
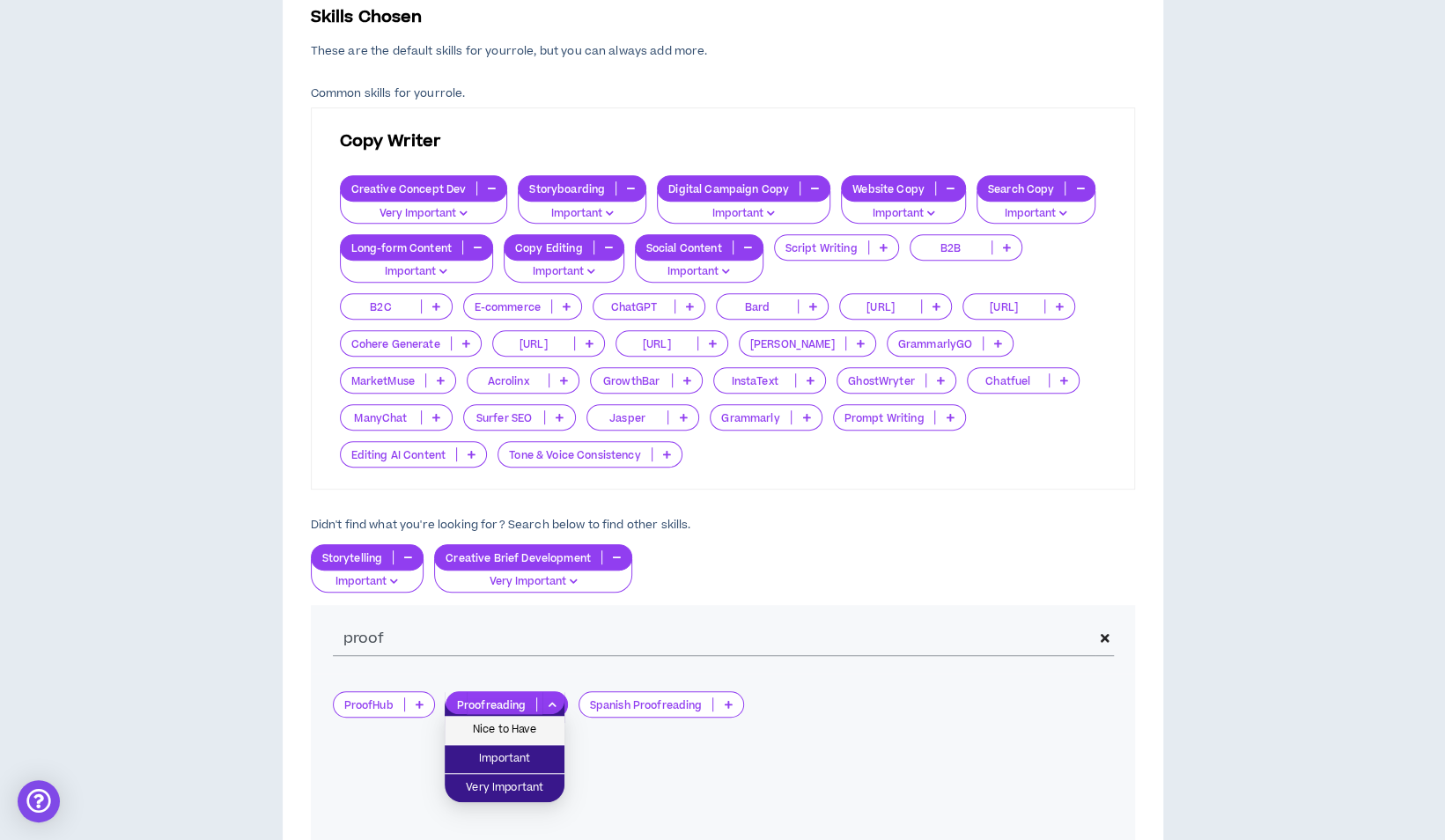
click at [513, 736] on span "Nice to Have" at bounding box center [504, 730] width 99 height 20
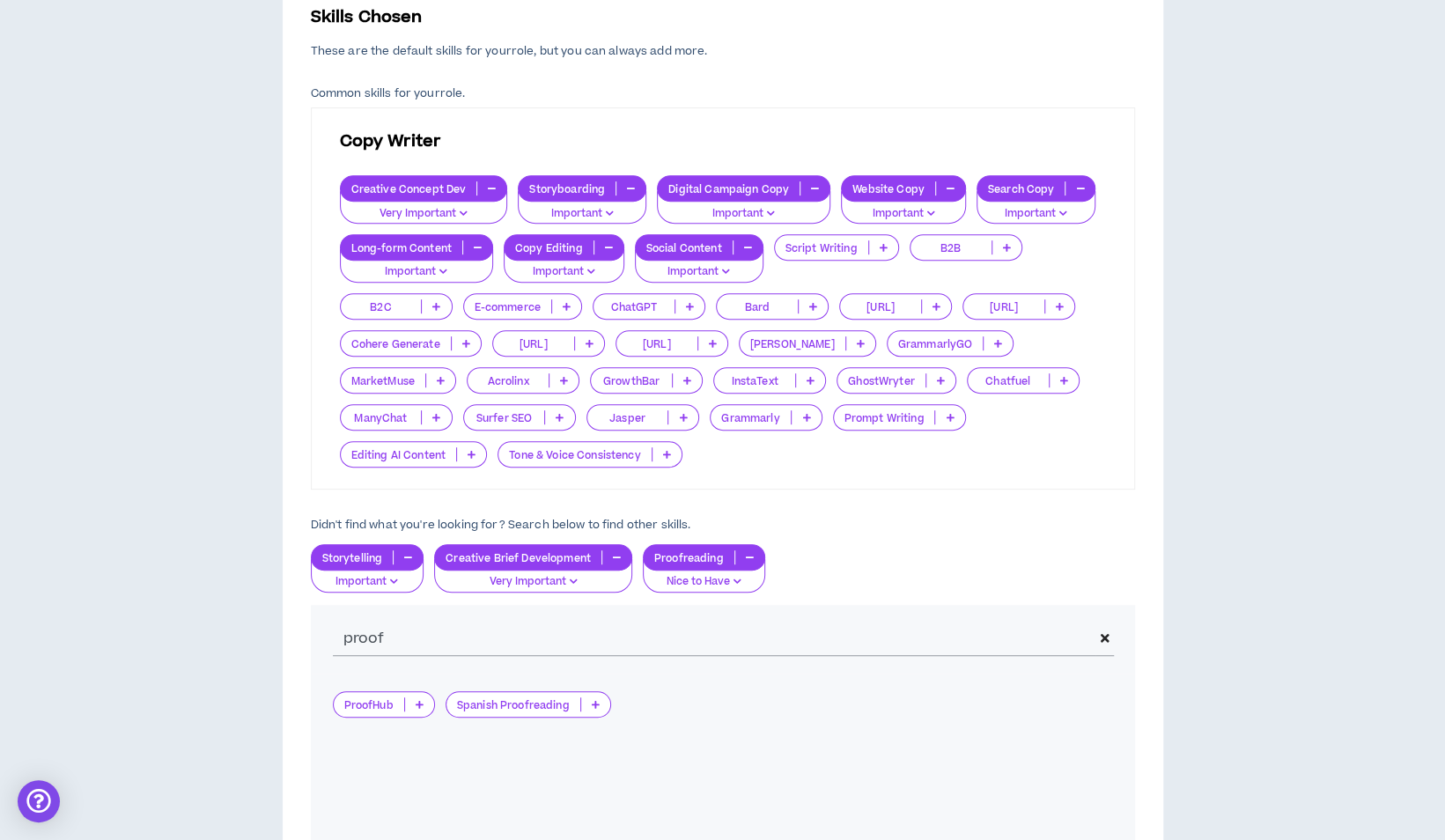
click at [1011, 250] on p at bounding box center [1007, 247] width 29 height 14
click at [995, 304] on span "Important" at bounding box center [961, 303] width 90 height 20
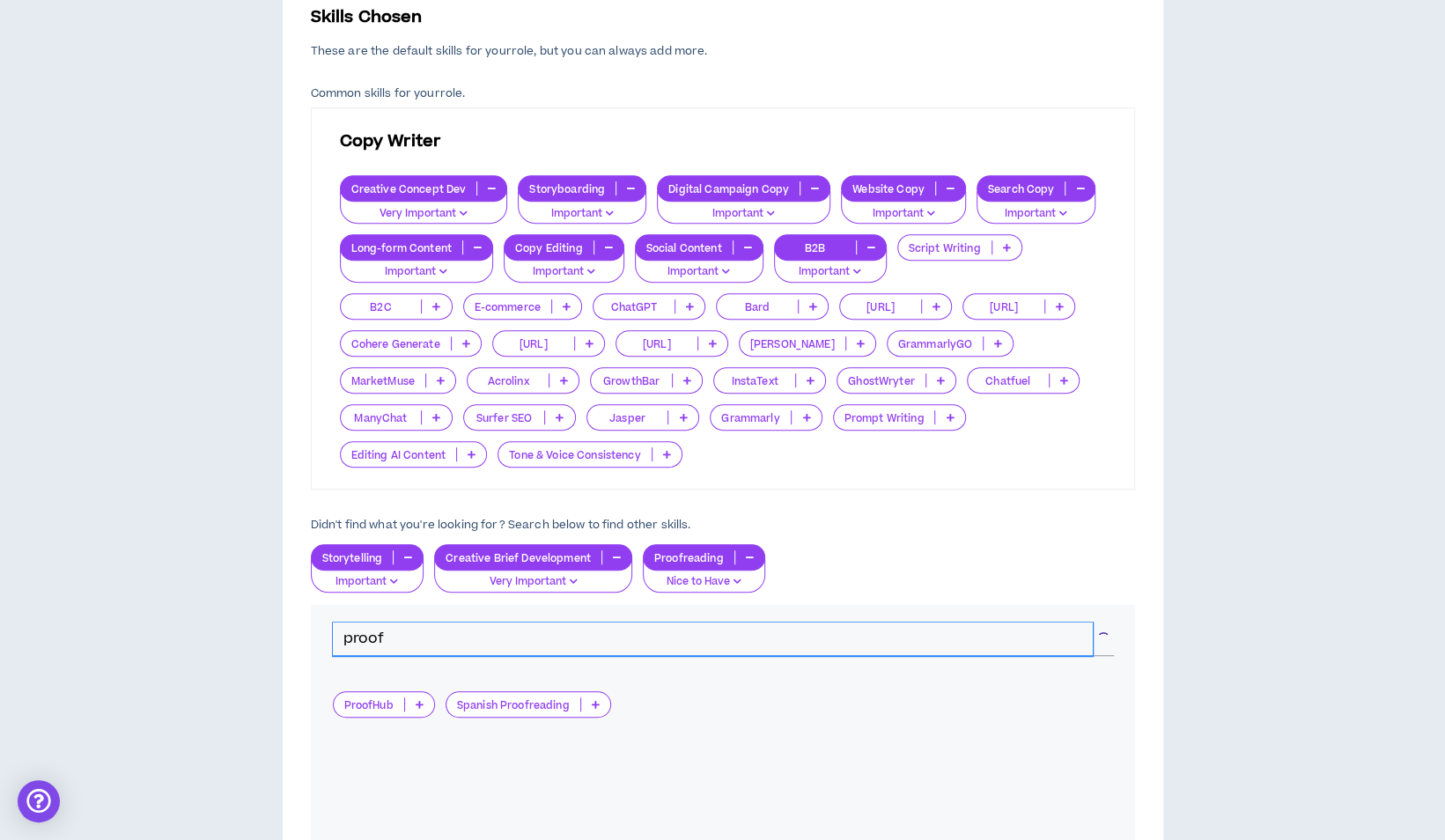
click at [528, 625] on input "proof" at bounding box center [712, 639] width 760 height 34
type input "p"
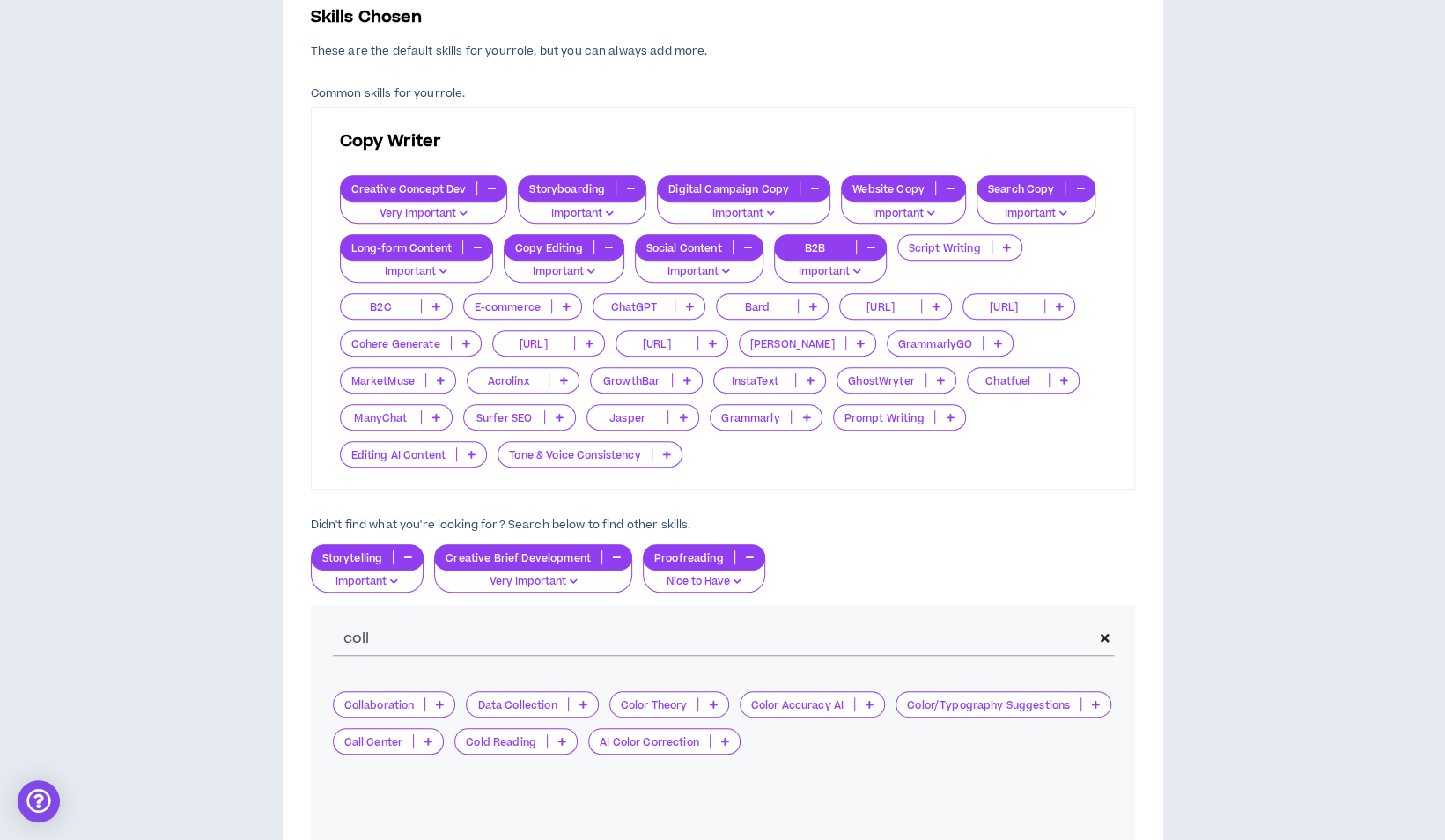
click at [440, 704] on icon at bounding box center [440, 703] width 8 height 8
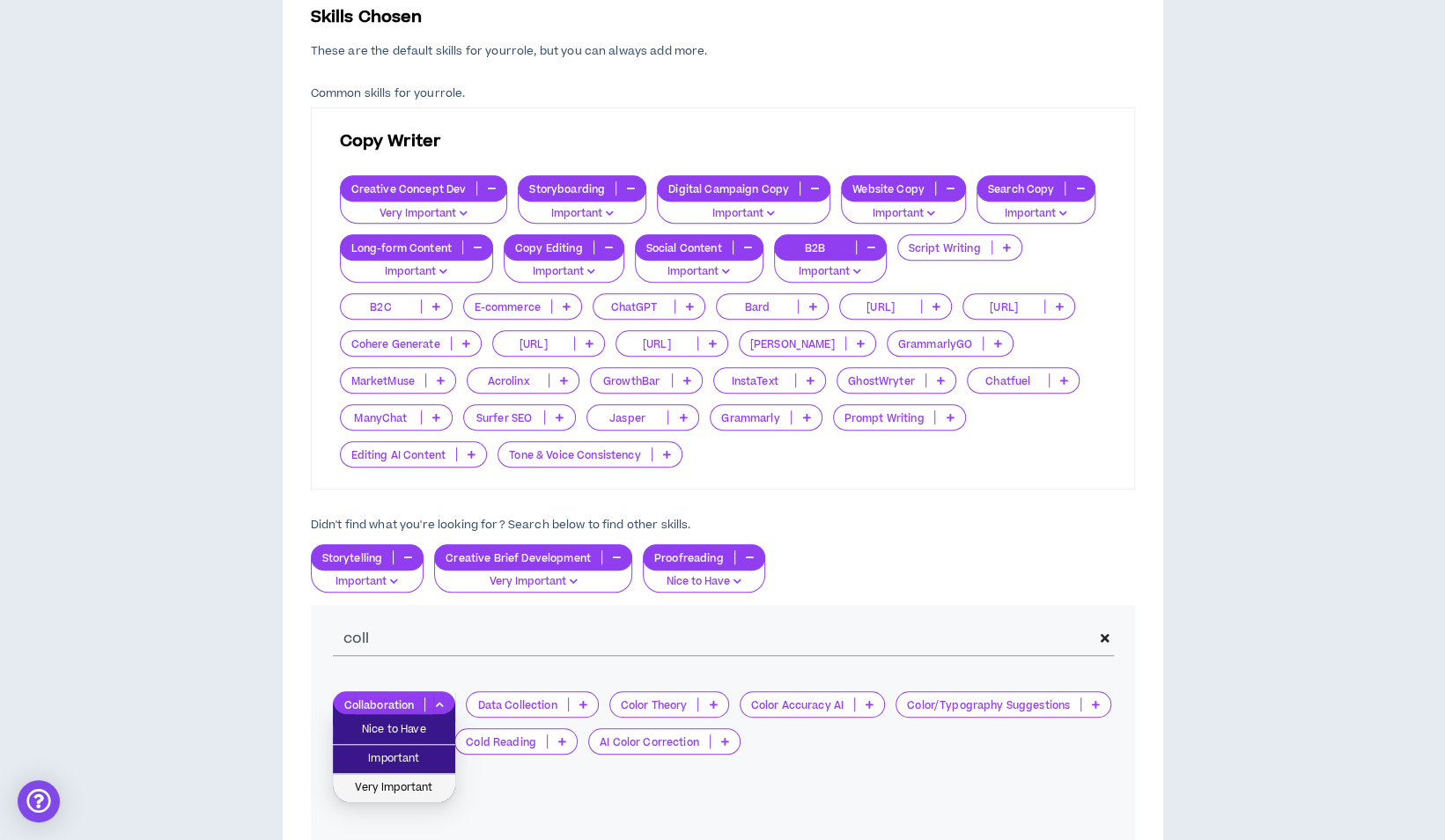
click at [418, 781] on span "Very Important" at bounding box center [395, 787] width 102 height 20
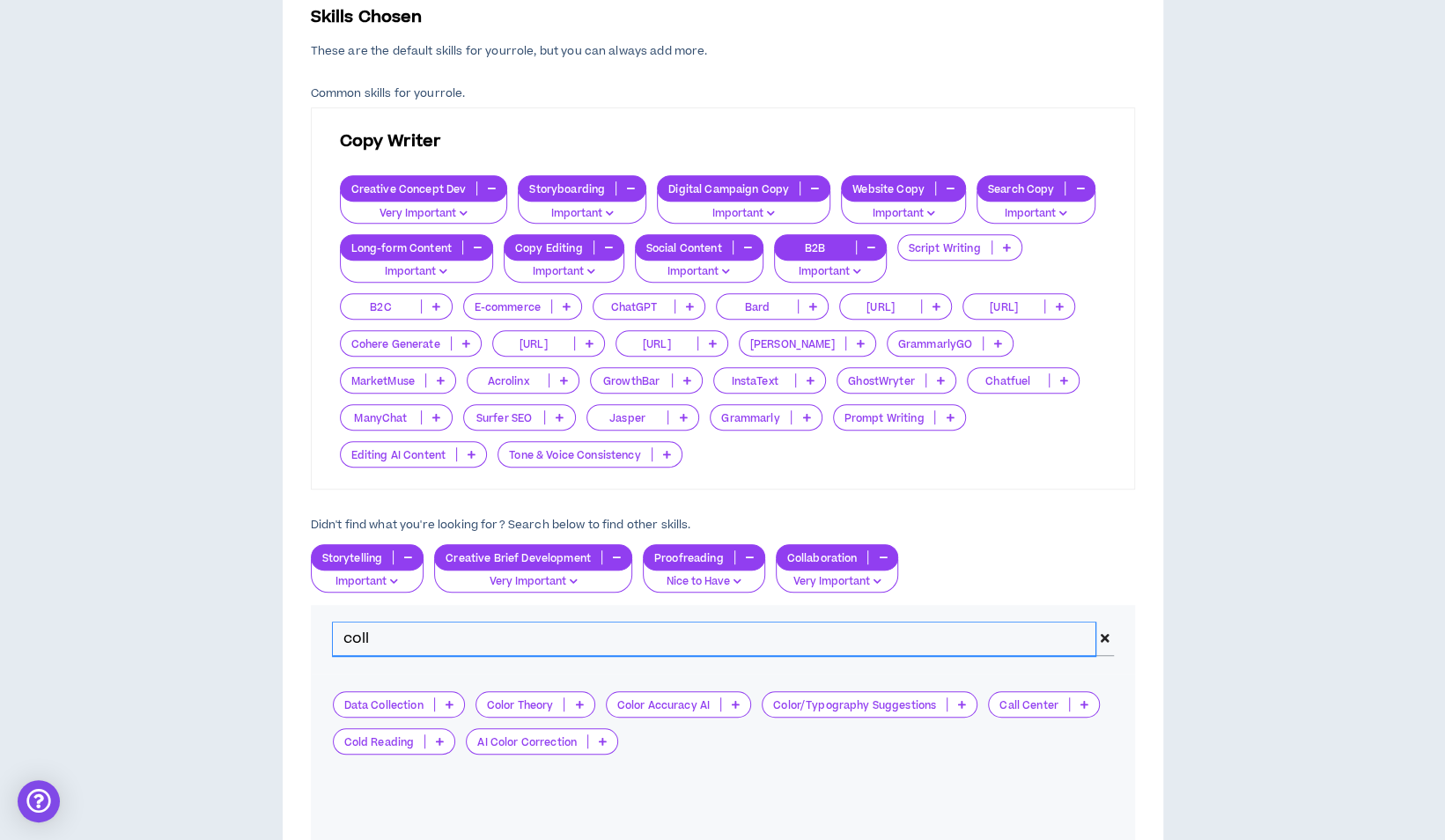
click at [393, 644] on input "coll" at bounding box center [714, 639] width 764 height 34
type input "c"
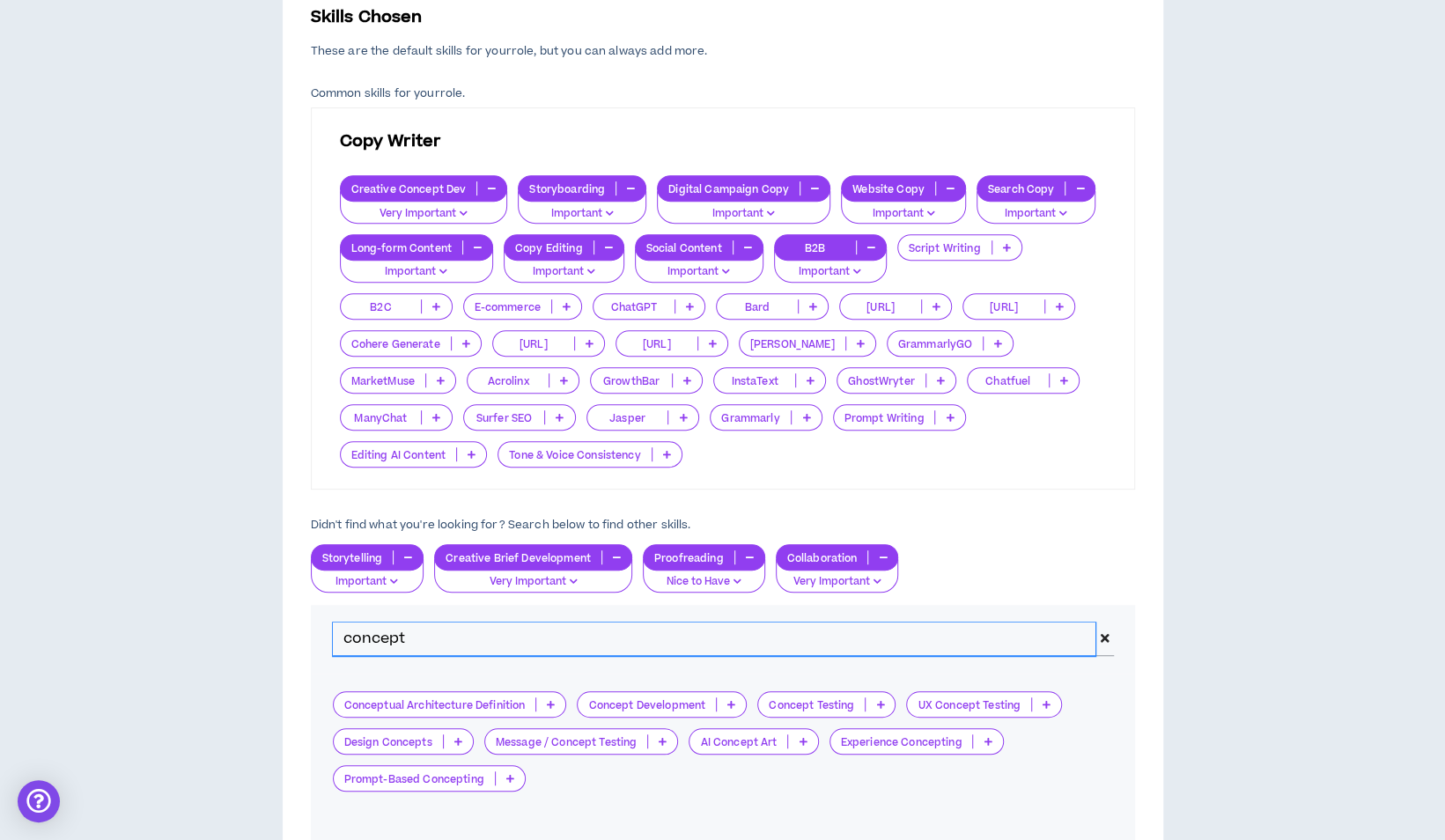
type input "concept"
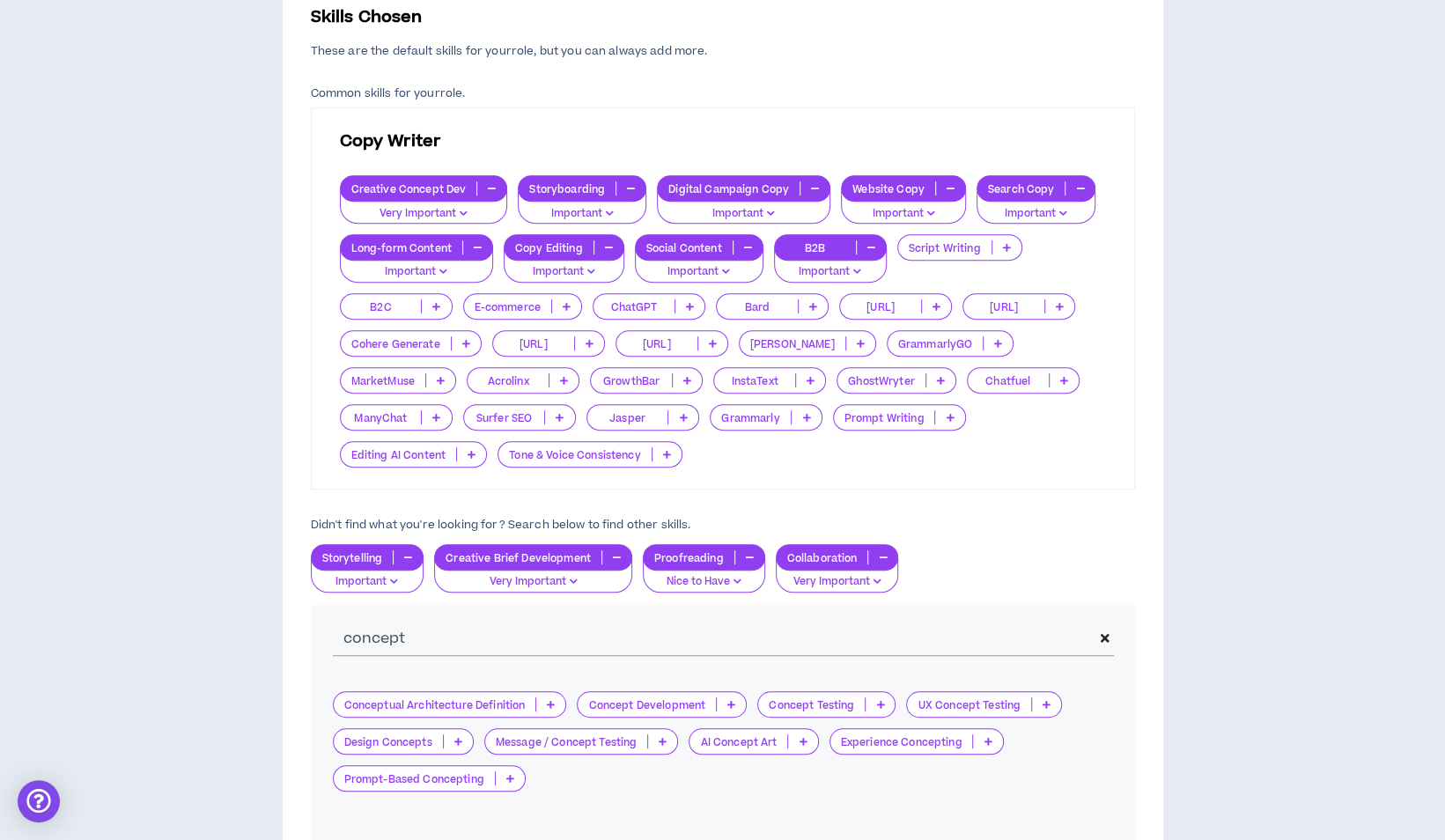
click at [733, 704] on icon at bounding box center [731, 703] width 8 height 8
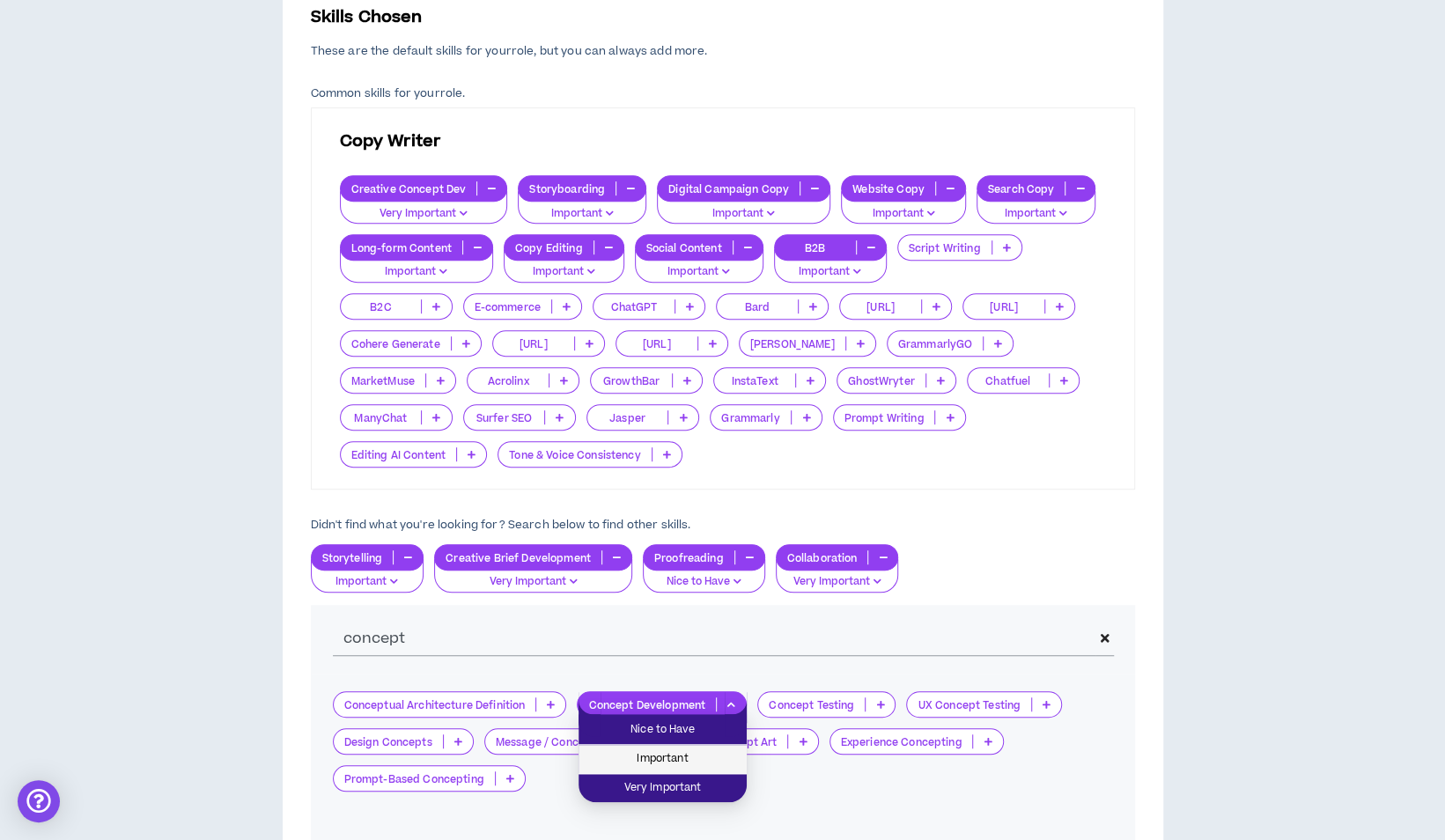
click at [683, 752] on span "Important" at bounding box center [662, 759] width 147 height 20
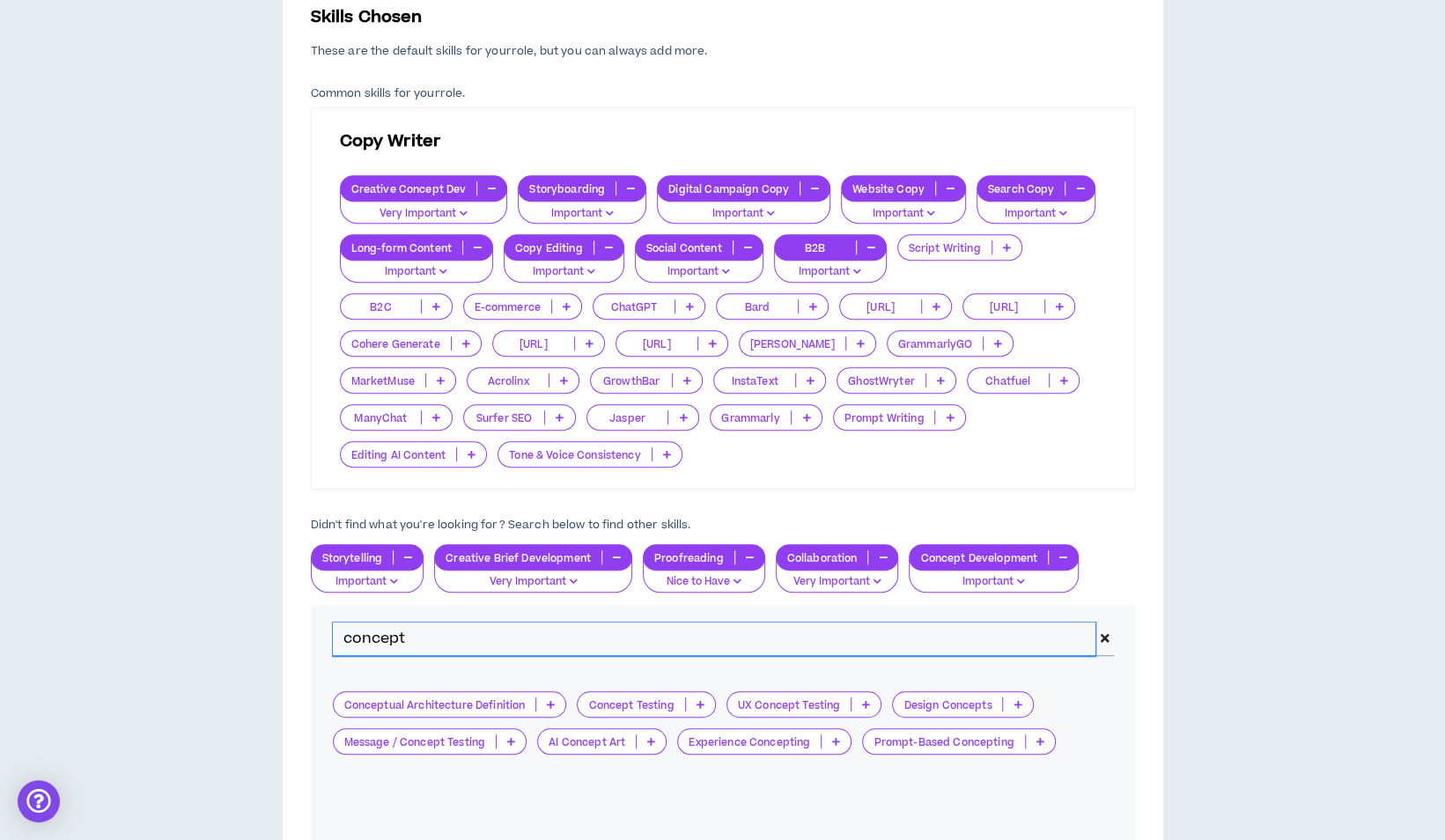
click at [426, 622] on input "concept" at bounding box center [714, 639] width 764 height 34
click at [426, 622] on input "concept" at bounding box center [712, 639] width 760 height 34
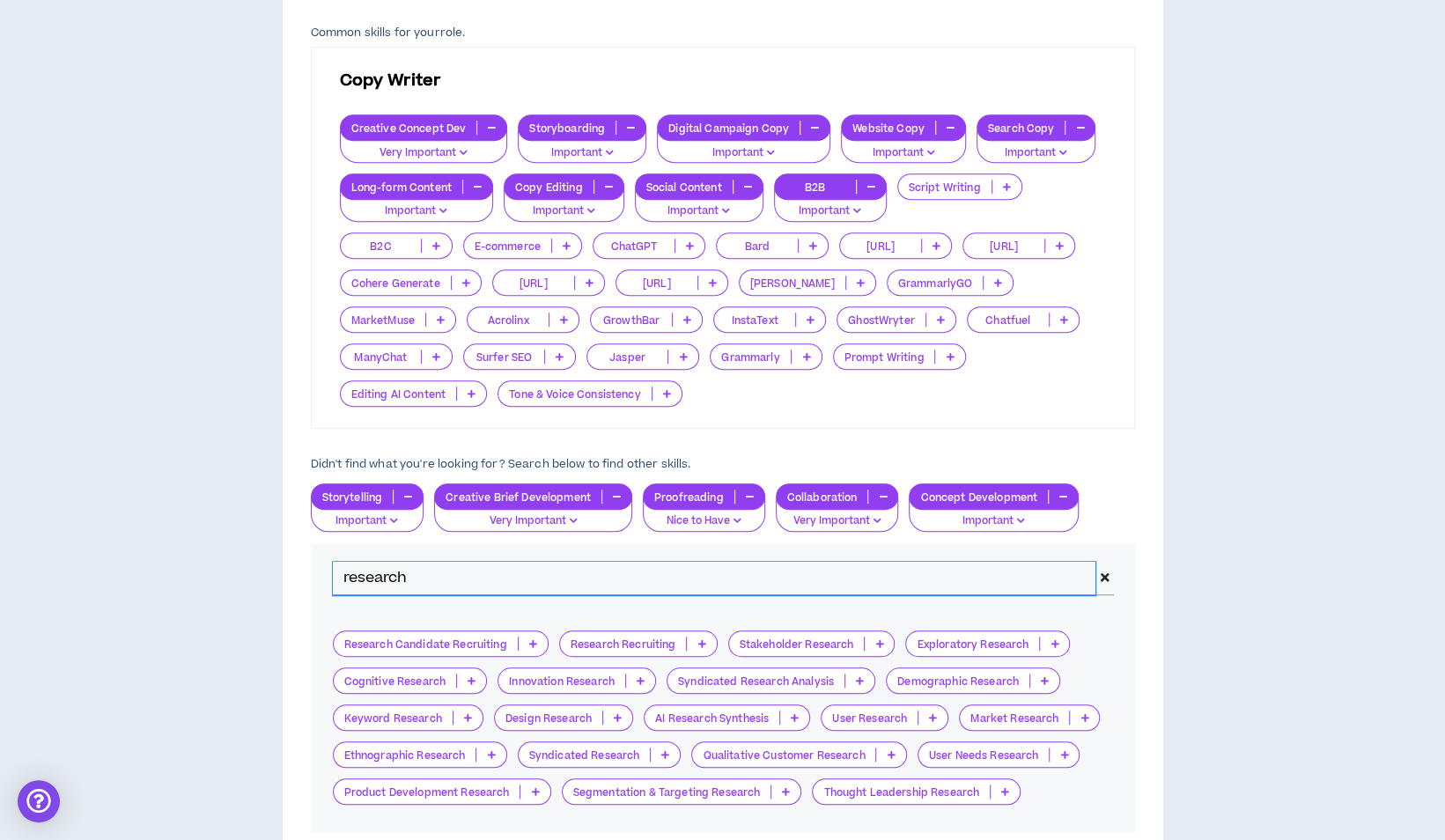
scroll to position [512, 0]
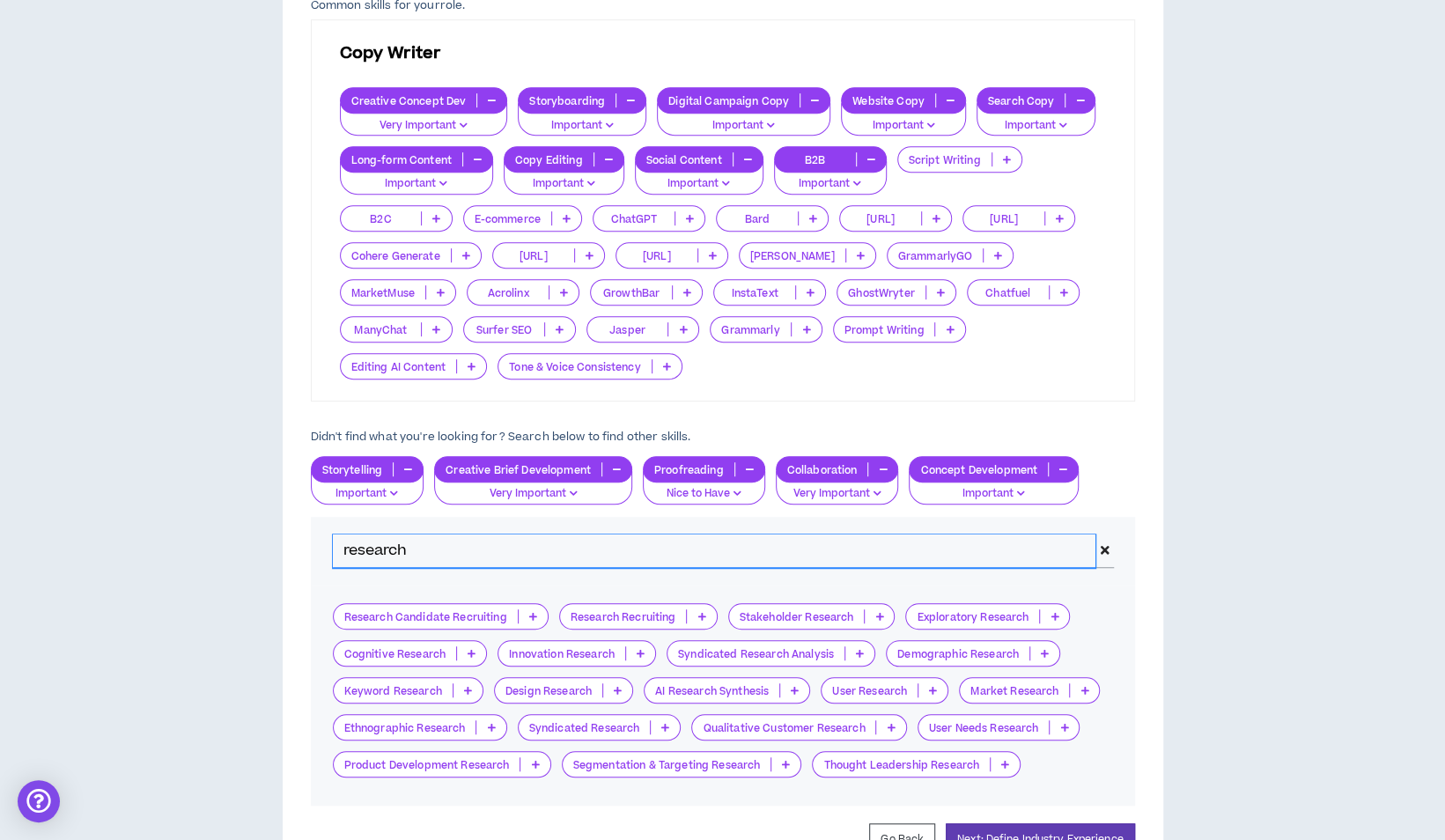
click at [423, 555] on input "research" at bounding box center [714, 551] width 764 height 34
type input "audience"
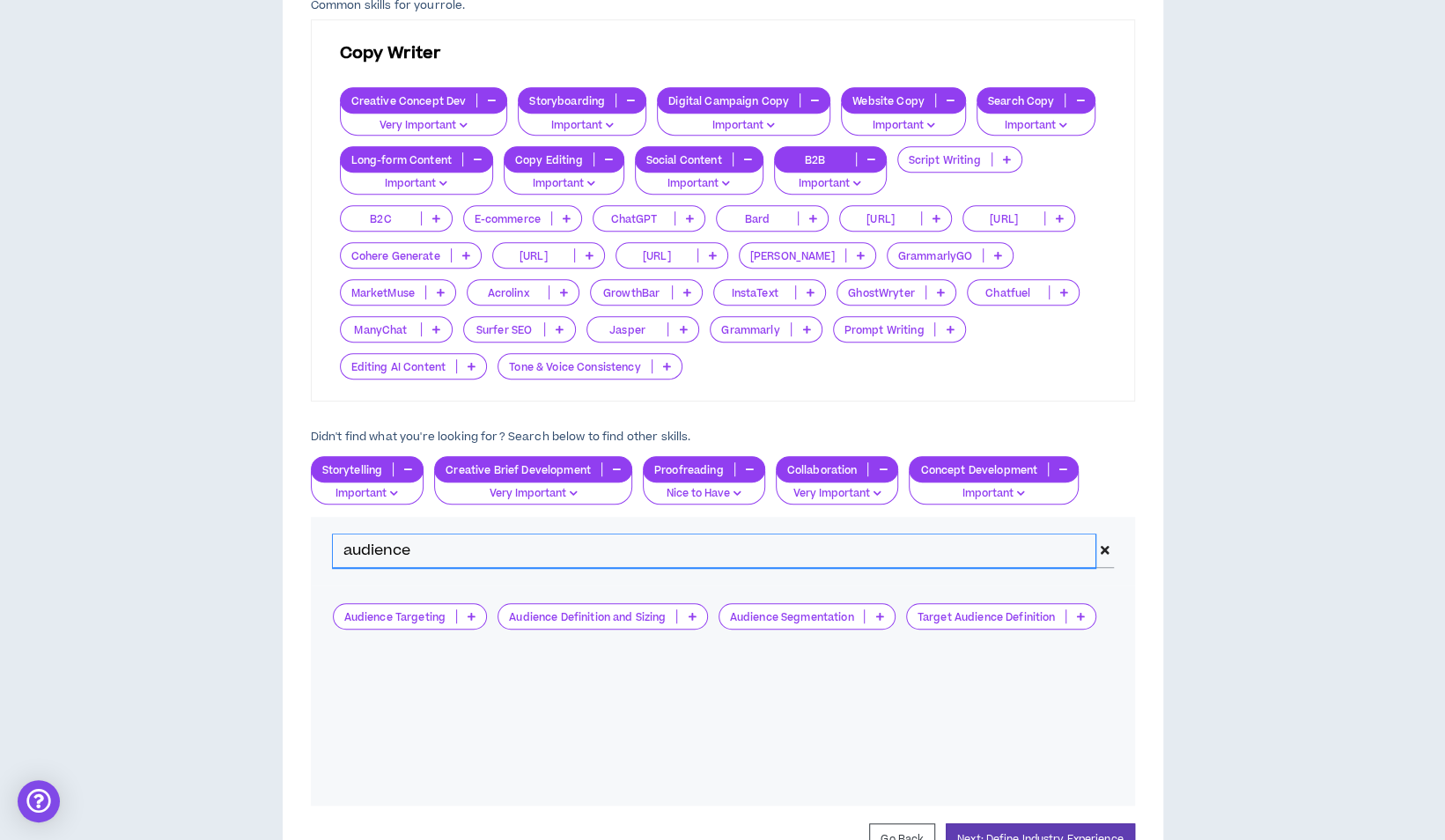
click at [419, 550] on input "audience" at bounding box center [714, 551] width 764 height 34
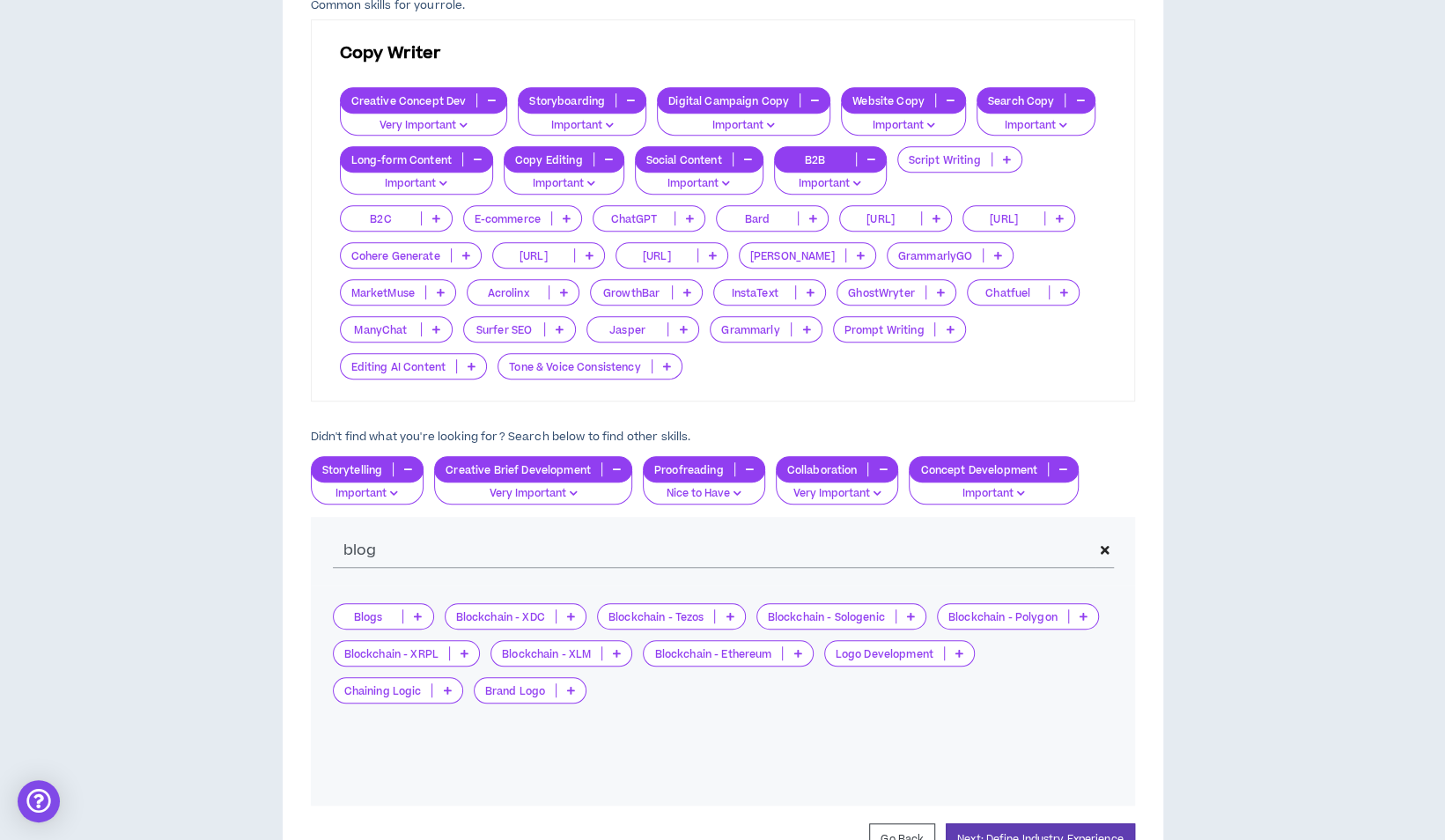
click at [419, 612] on icon at bounding box center [417, 616] width 8 height 8
click at [399, 650] on span "Nice to Have" at bounding box center [383, 641] width 79 height 20
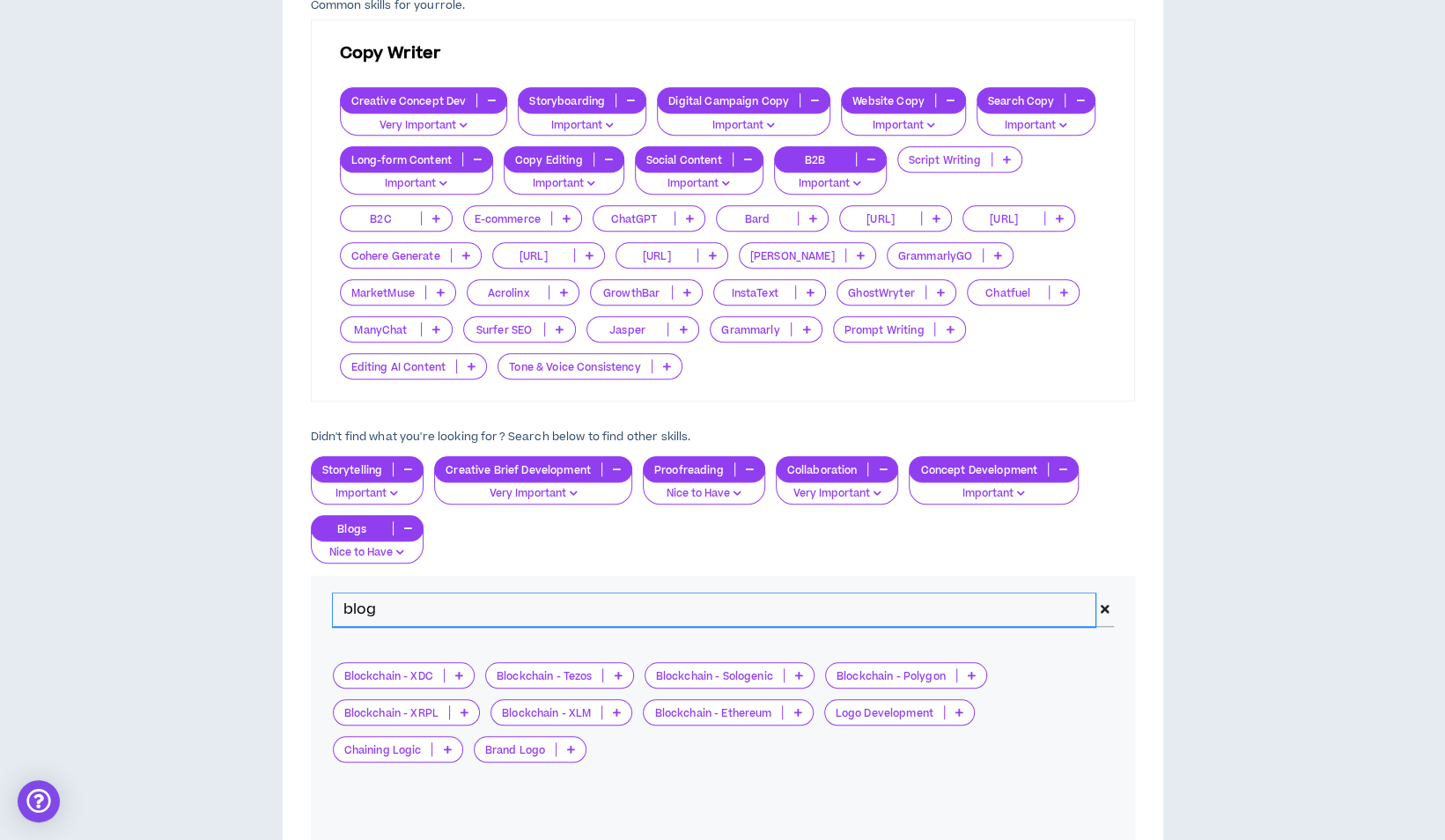
click at [409, 611] on input "blog" at bounding box center [714, 610] width 764 height 34
type input "b"
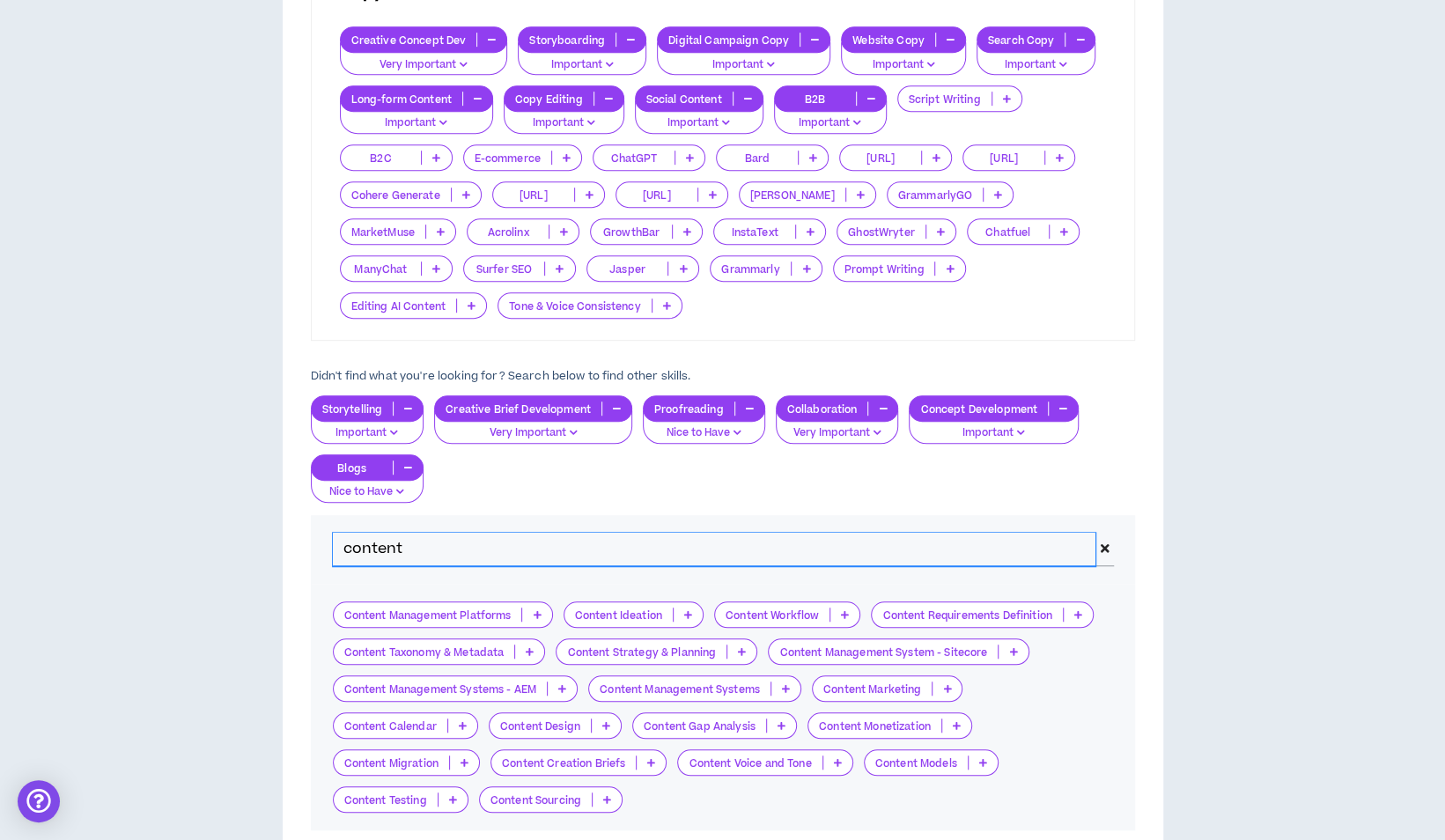
scroll to position [601, 0]
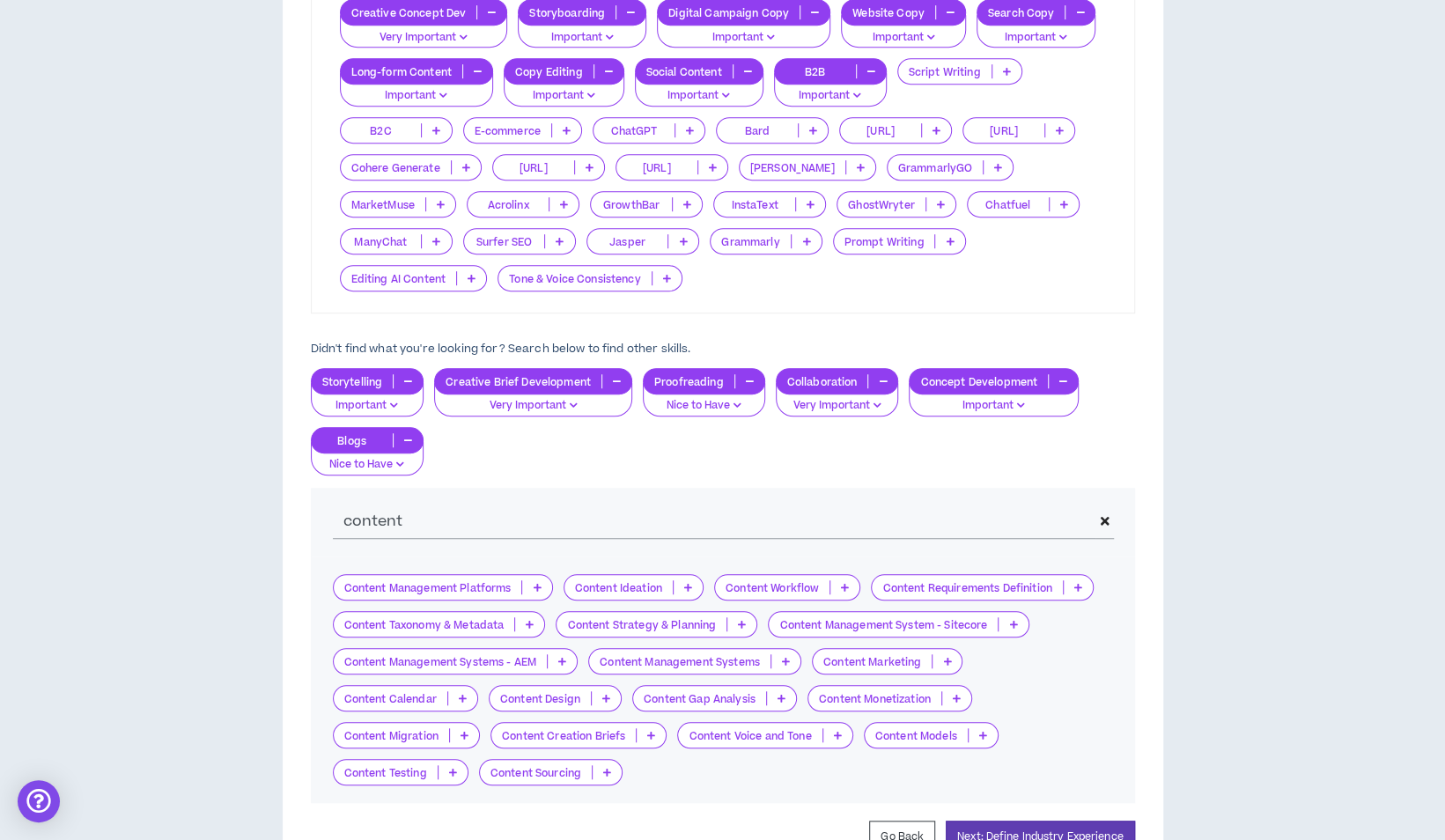
click at [836, 734] on icon at bounding box center [837, 735] width 8 height 8
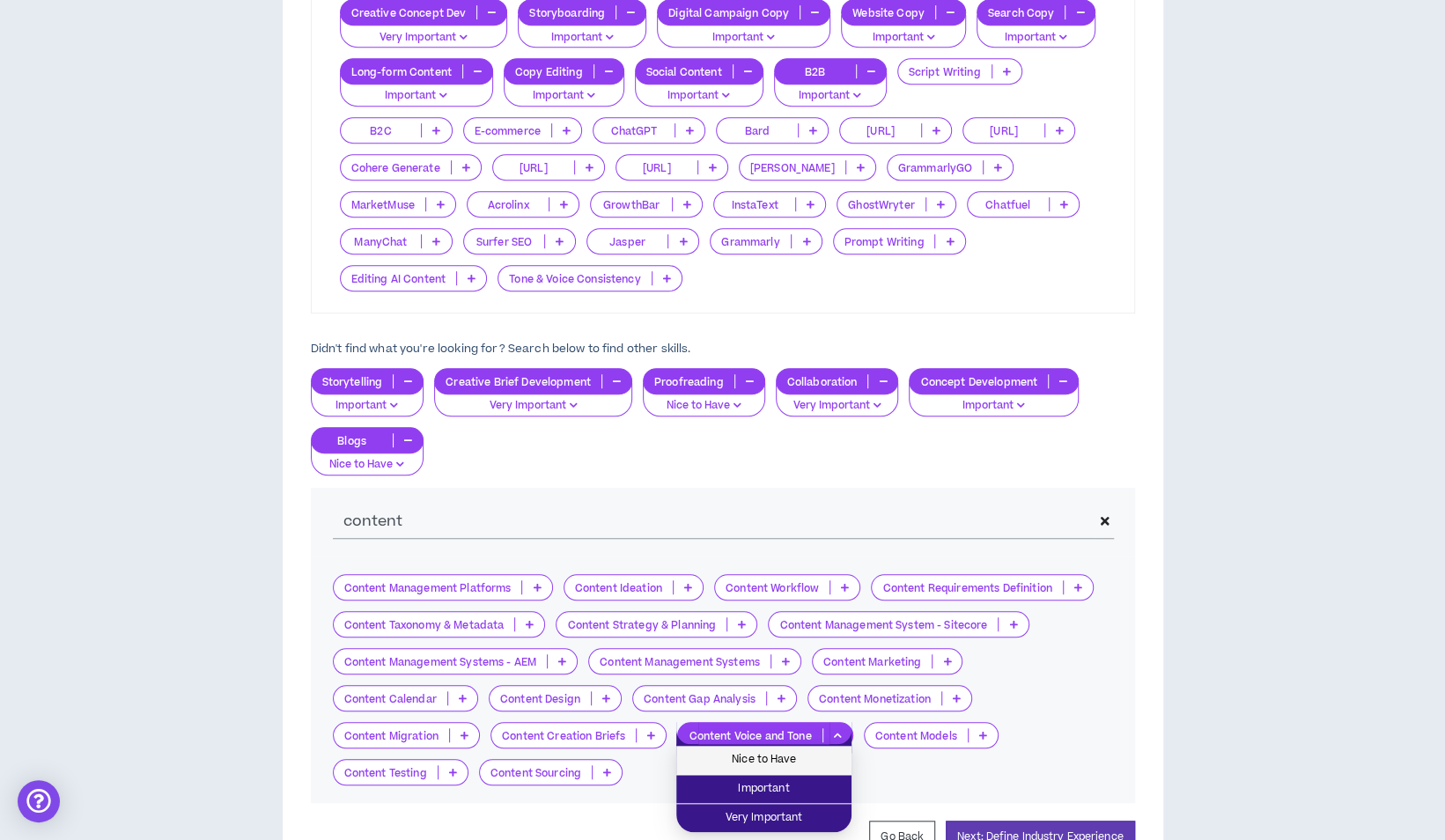
click at [804, 761] on span "Nice to Have" at bounding box center [764, 759] width 154 height 20
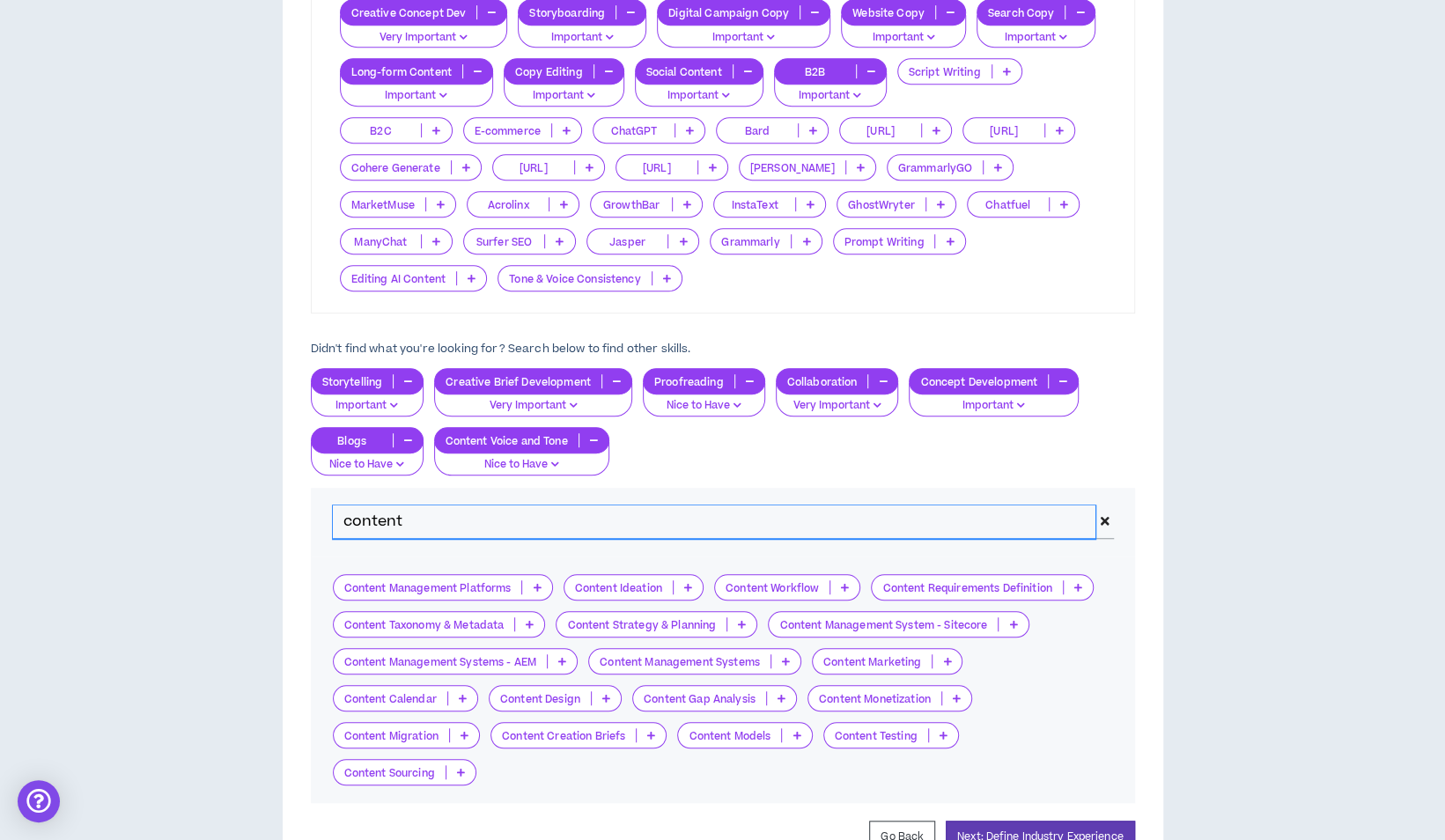
click at [425, 522] on input "content" at bounding box center [714, 523] width 764 height 34
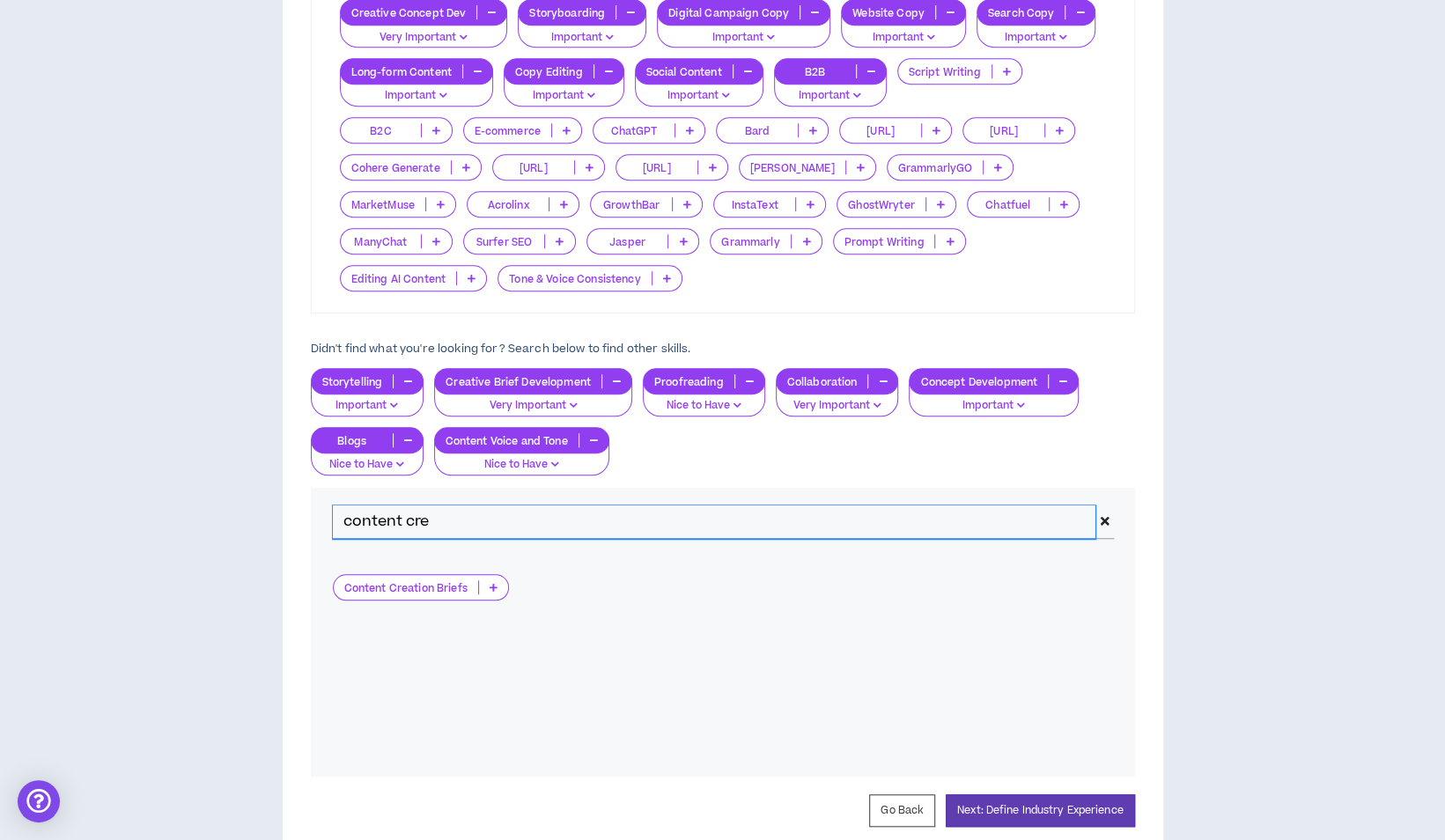
type input "content cre"
click at [487, 588] on p at bounding box center [494, 587] width 29 height 14
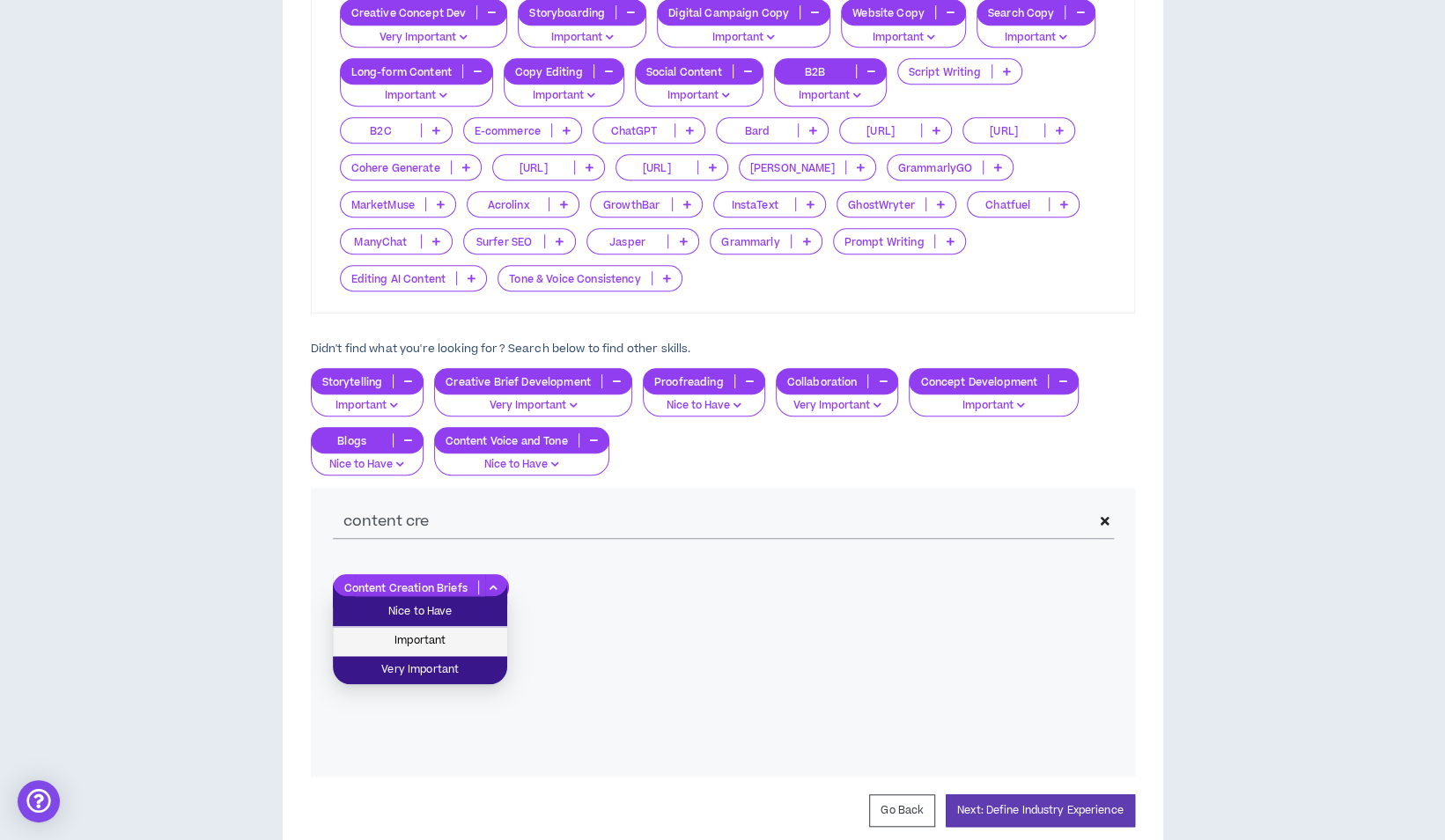
click at [468, 643] on span "Important" at bounding box center [420, 640] width 154 height 20
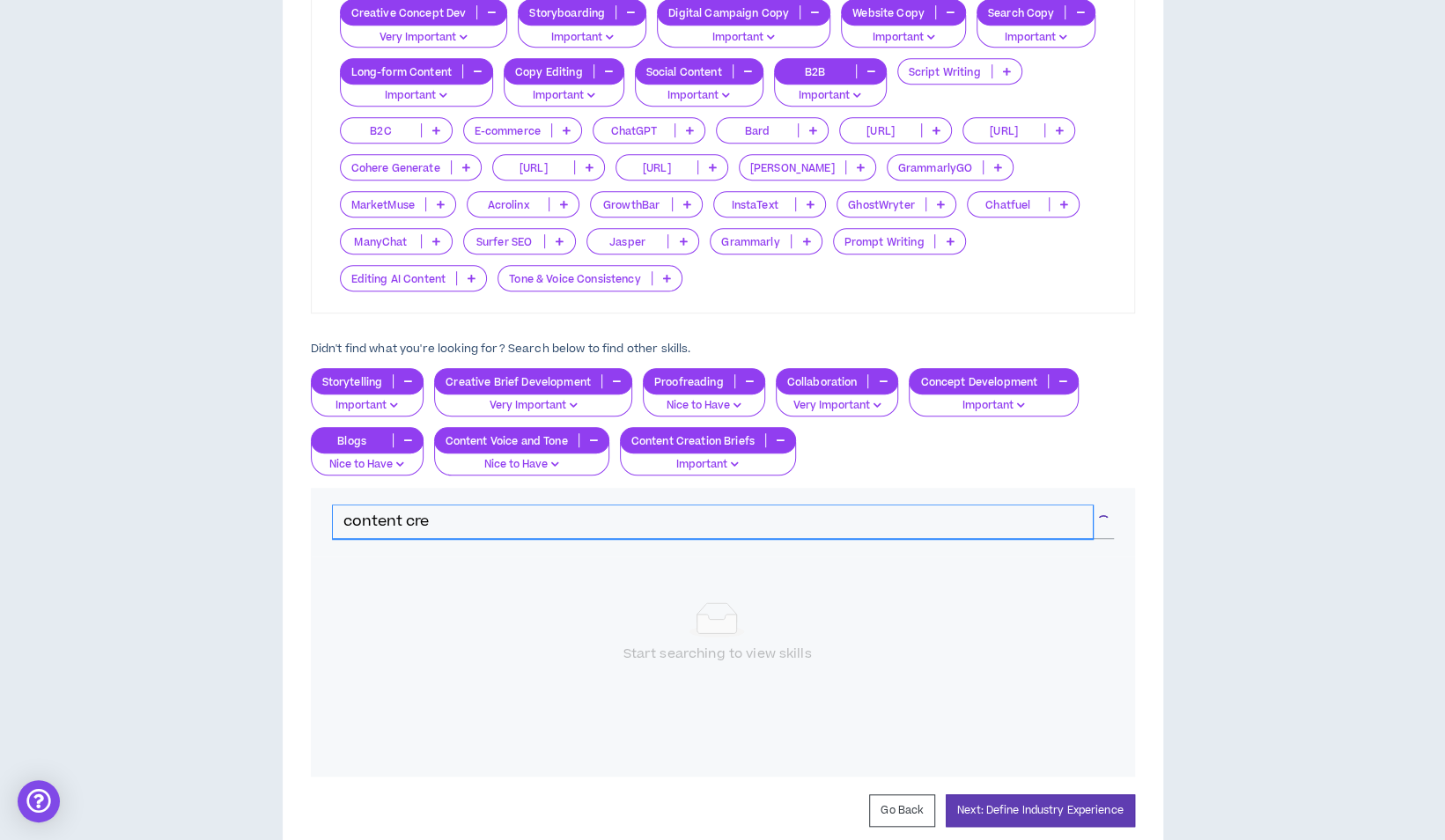
click at [446, 520] on input "content cre" at bounding box center [712, 523] width 760 height 34
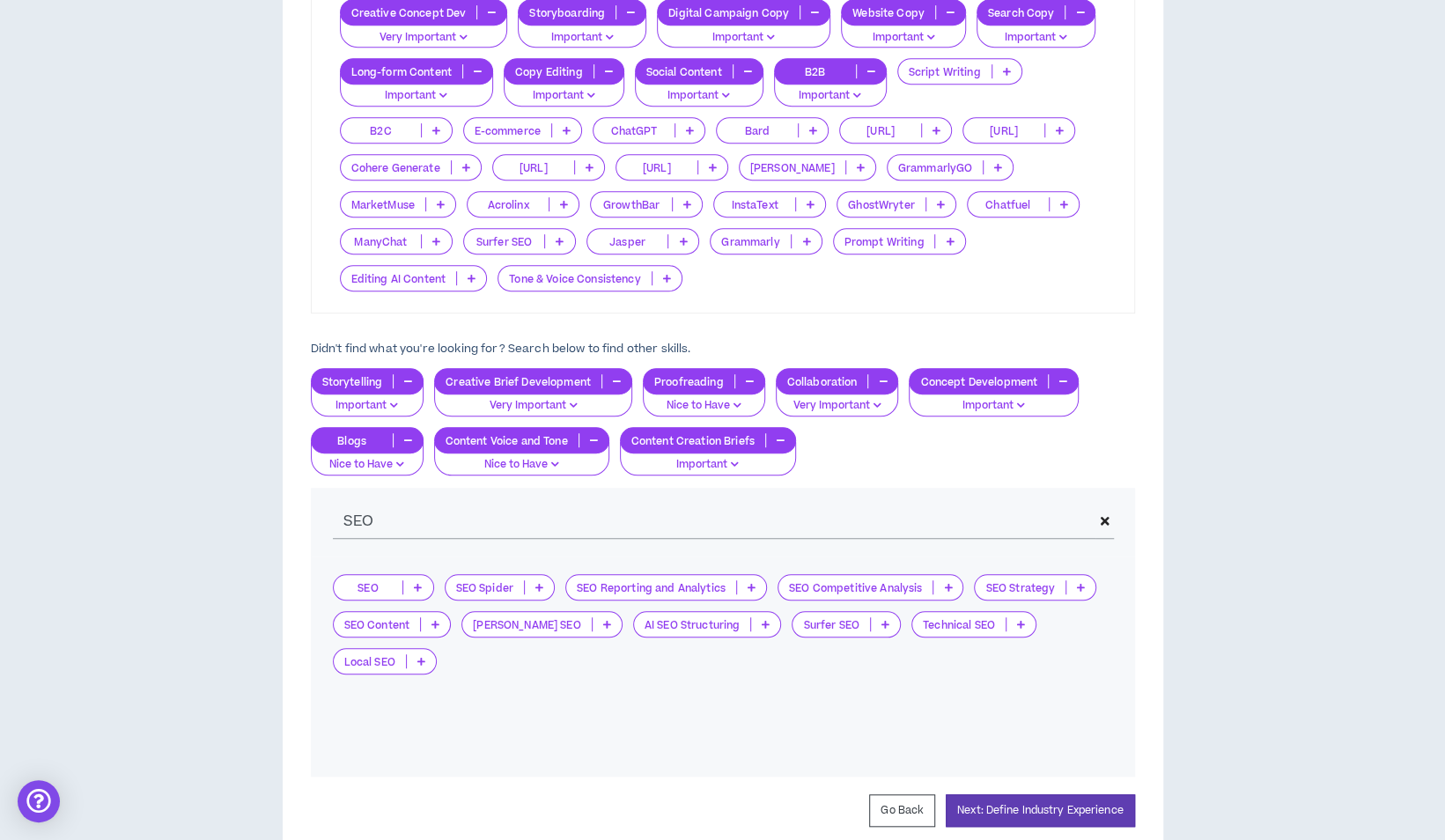
click at [433, 624] on icon at bounding box center [435, 623] width 8 height 8
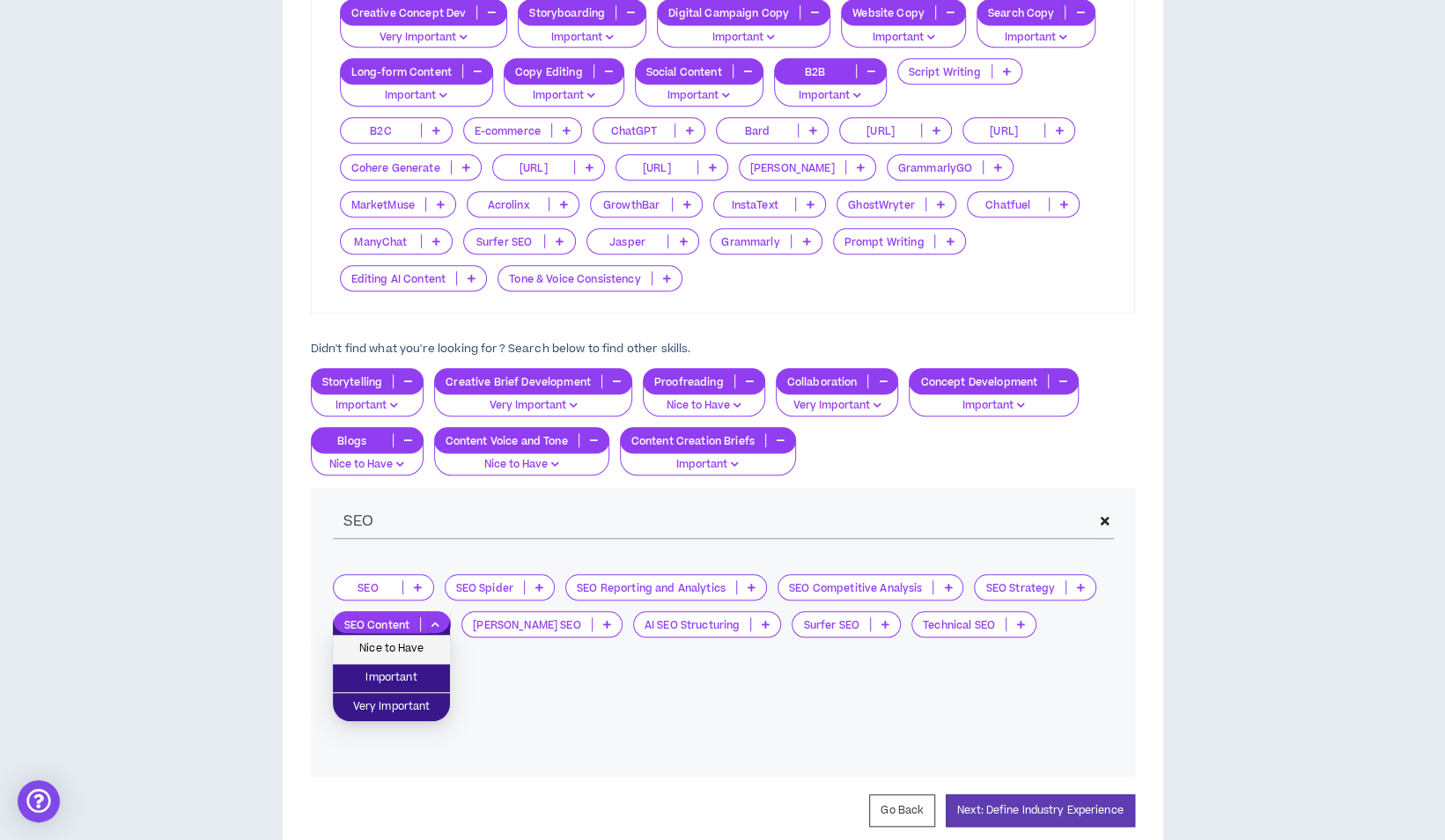
click at [421, 654] on span "Nice to Have" at bounding box center [392, 649] width 96 height 20
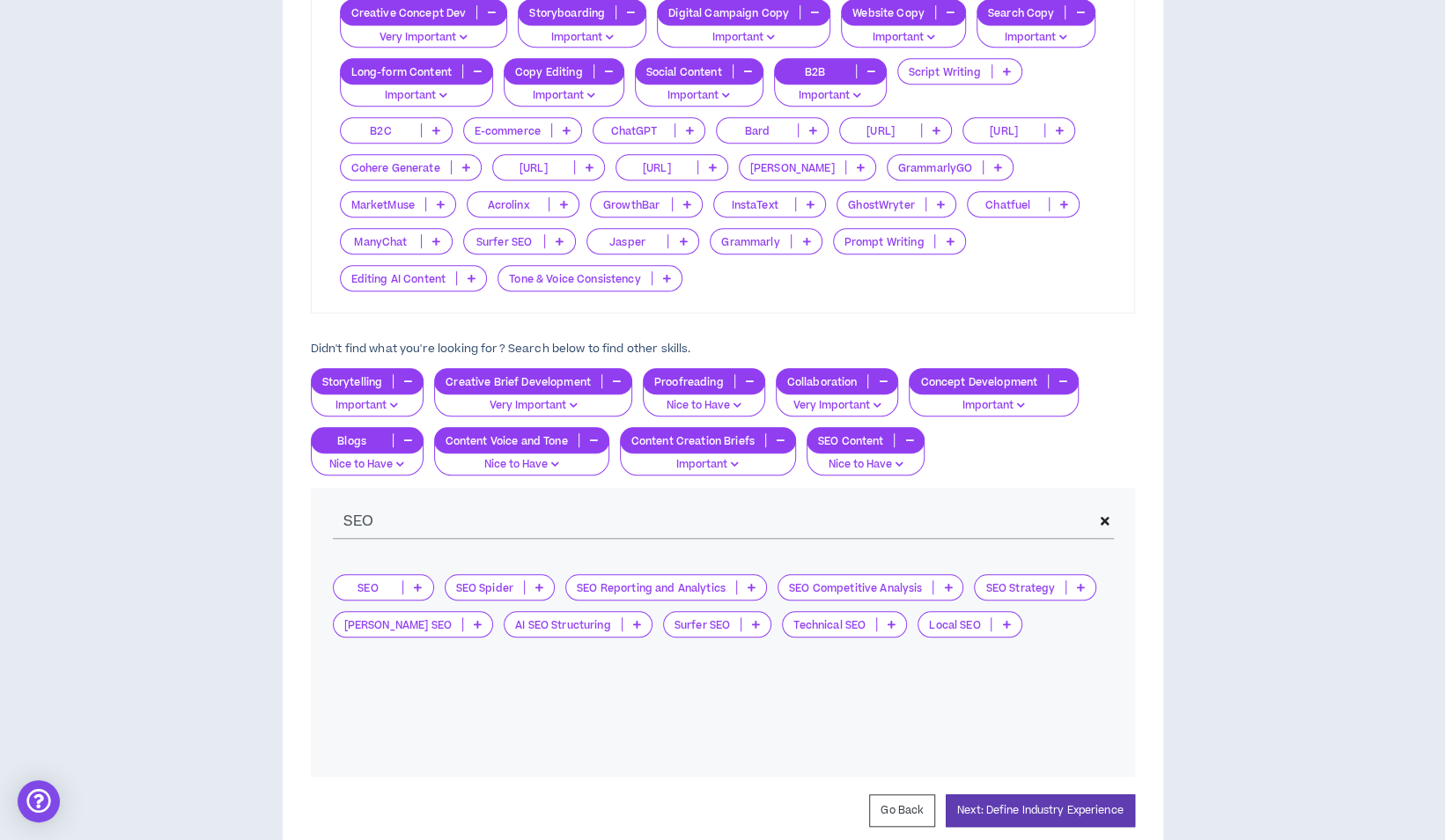
scroll to position [425, 0]
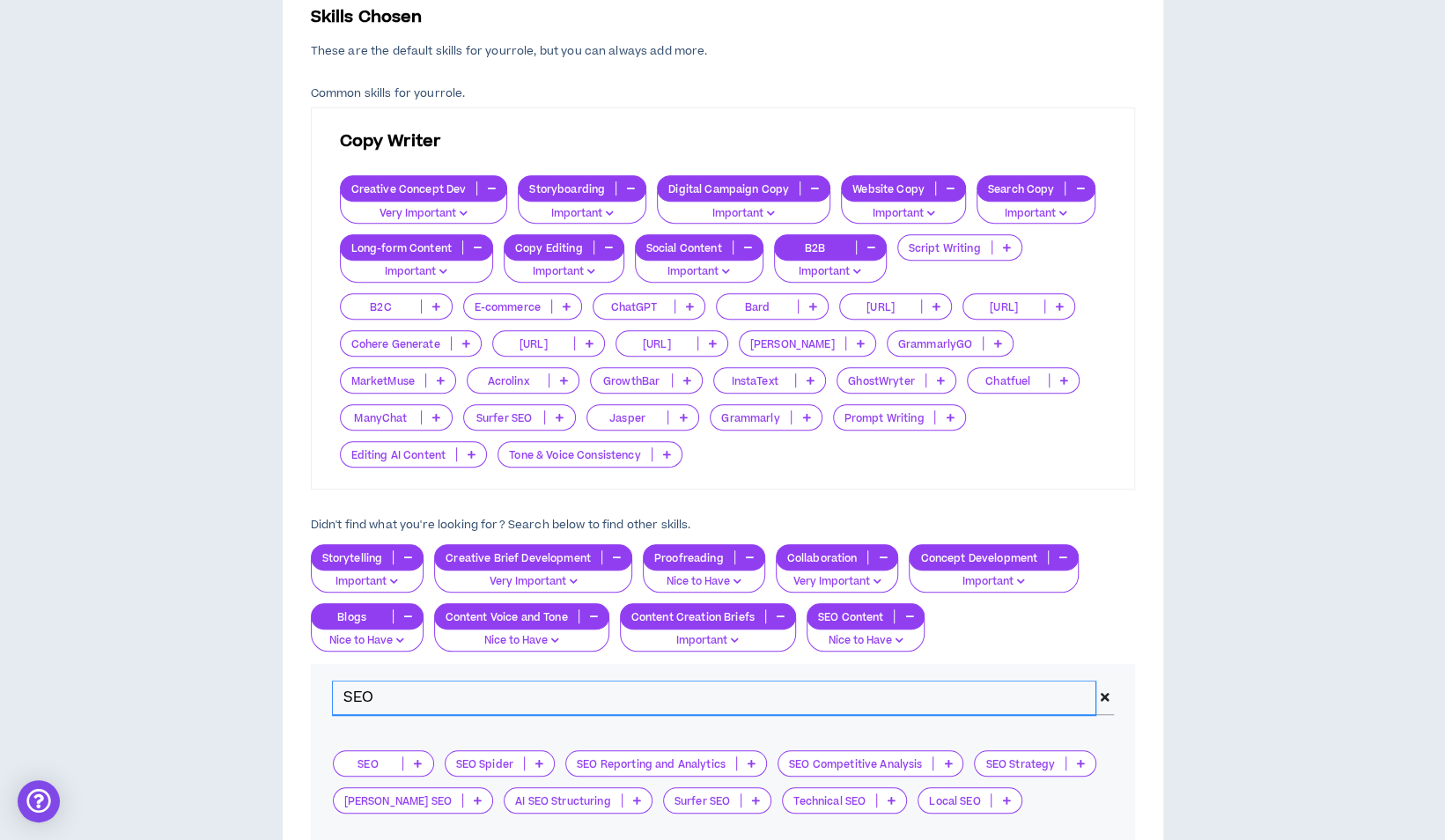
click at [451, 686] on input "SEO" at bounding box center [714, 699] width 764 height 34
type input "S"
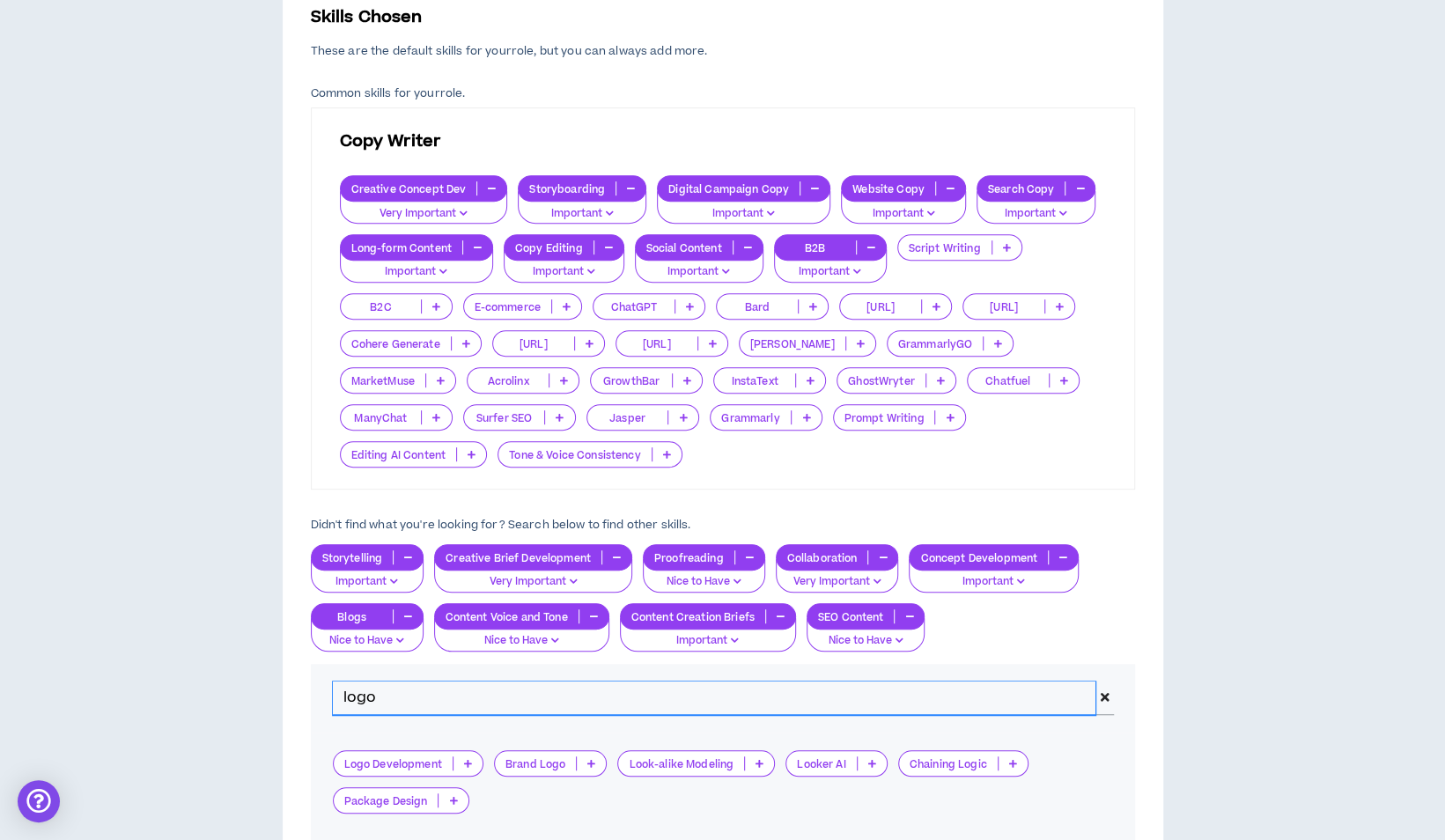
type input "logo"
click at [589, 764] on icon at bounding box center [592, 763] width 8 height 8
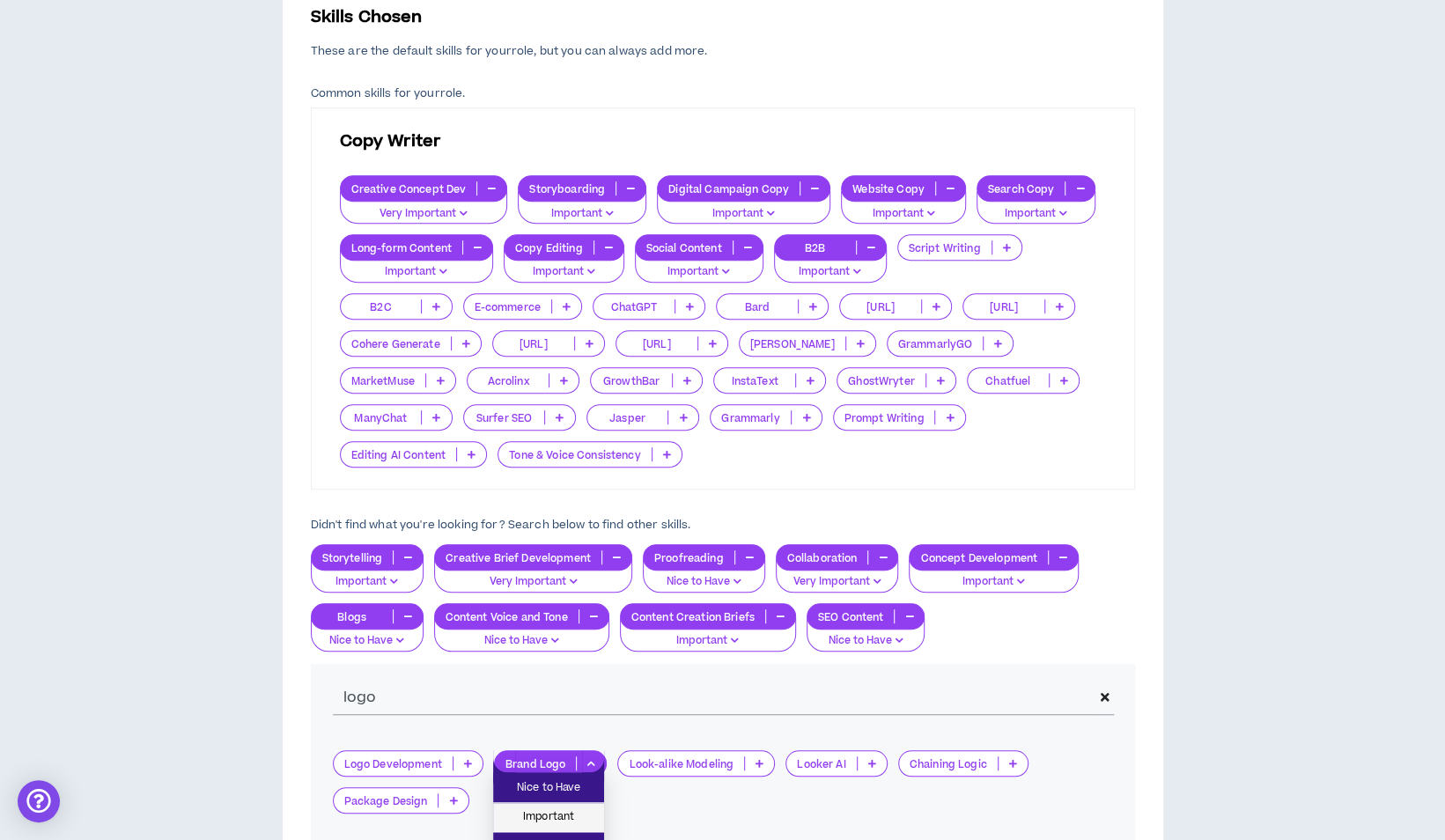
scroll to position [512, 0]
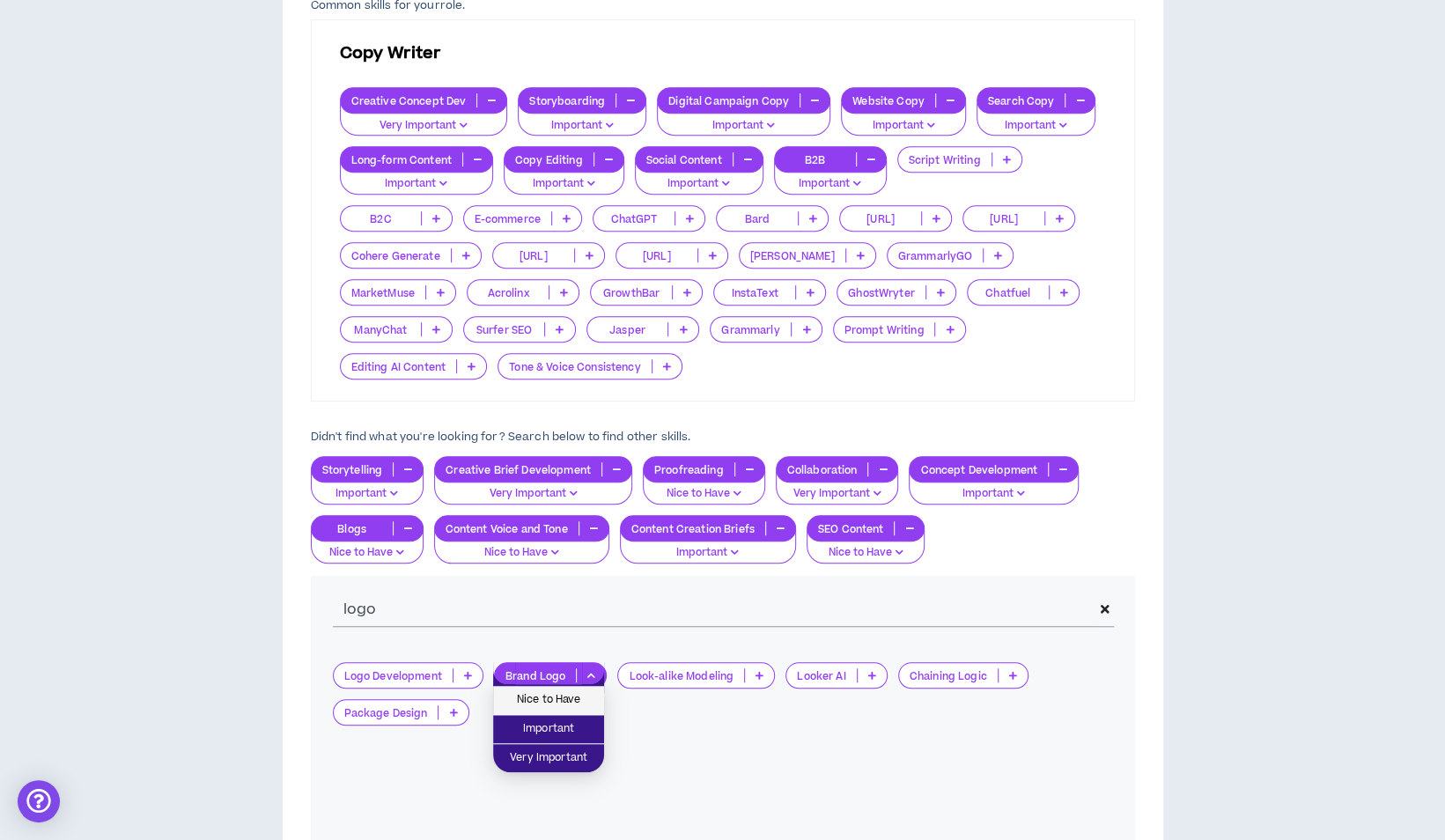
click at [557, 704] on span "Nice to Have" at bounding box center [548, 700] width 89 height 20
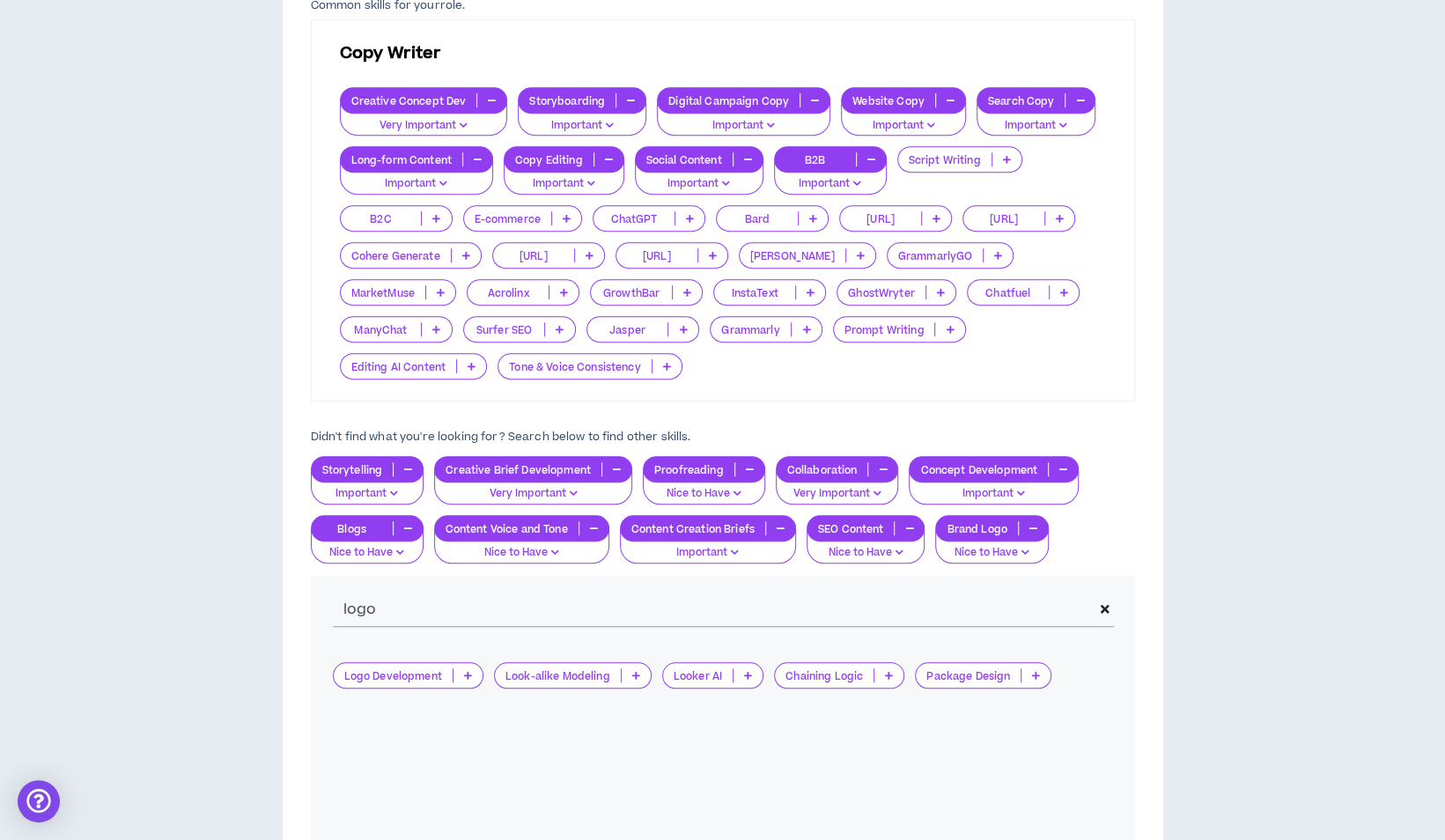
click at [1107, 603] on icon at bounding box center [1104, 608] width 8 height 12
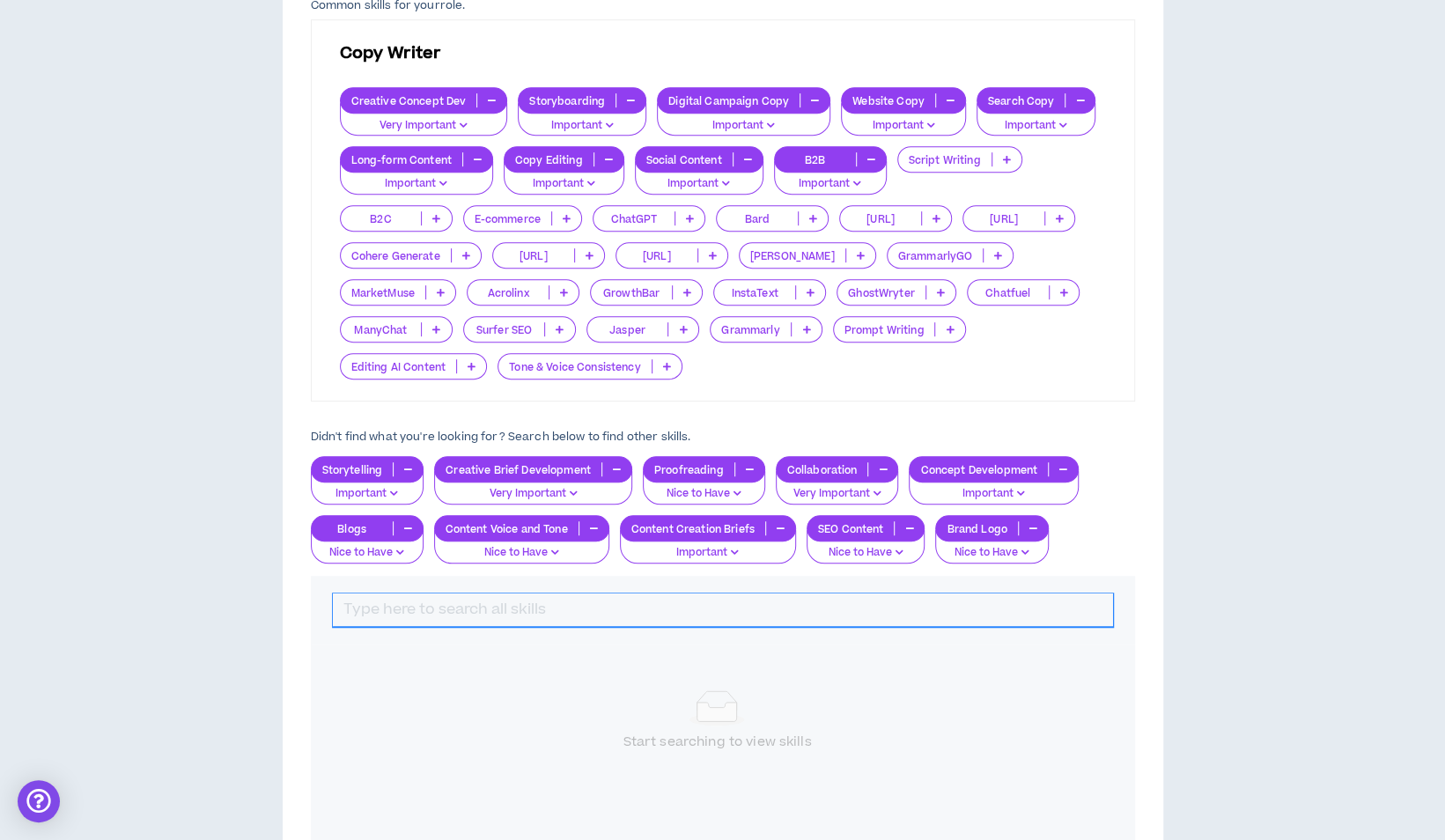
scroll to position [672, 0]
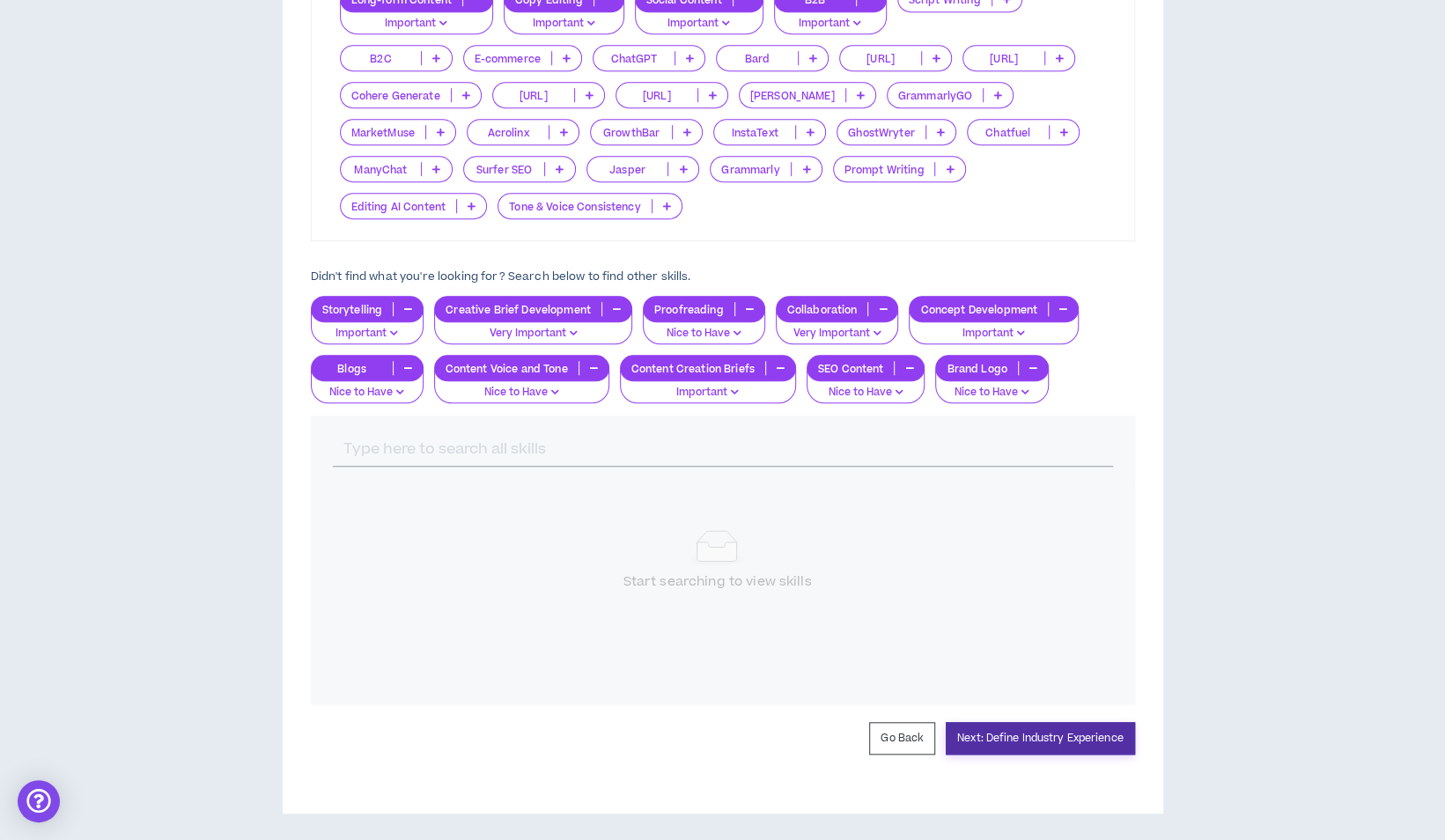
click at [1057, 735] on button "Next: Define Industry Experience" at bounding box center [1040, 738] width 189 height 33
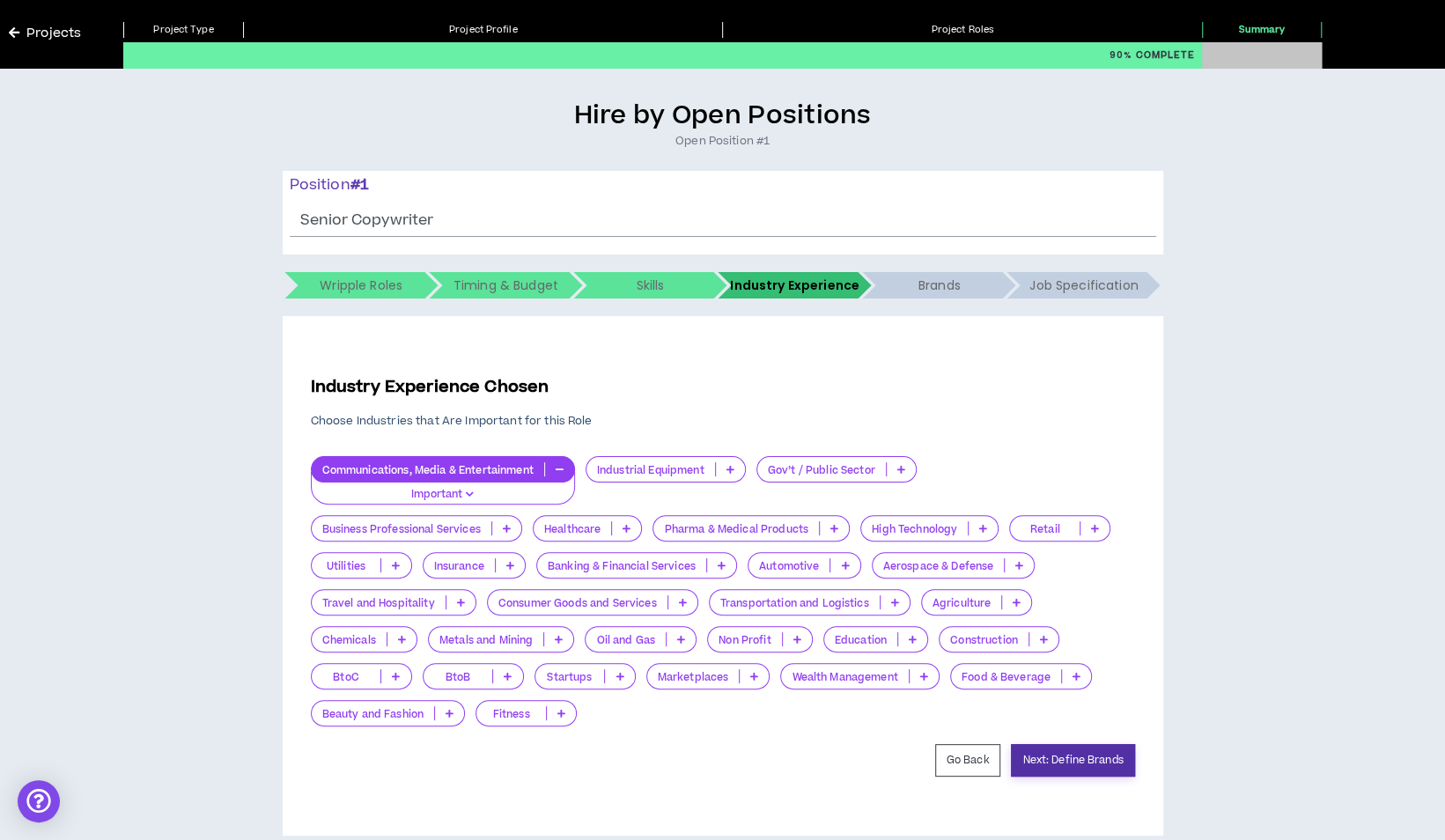
scroll to position [79, 0]
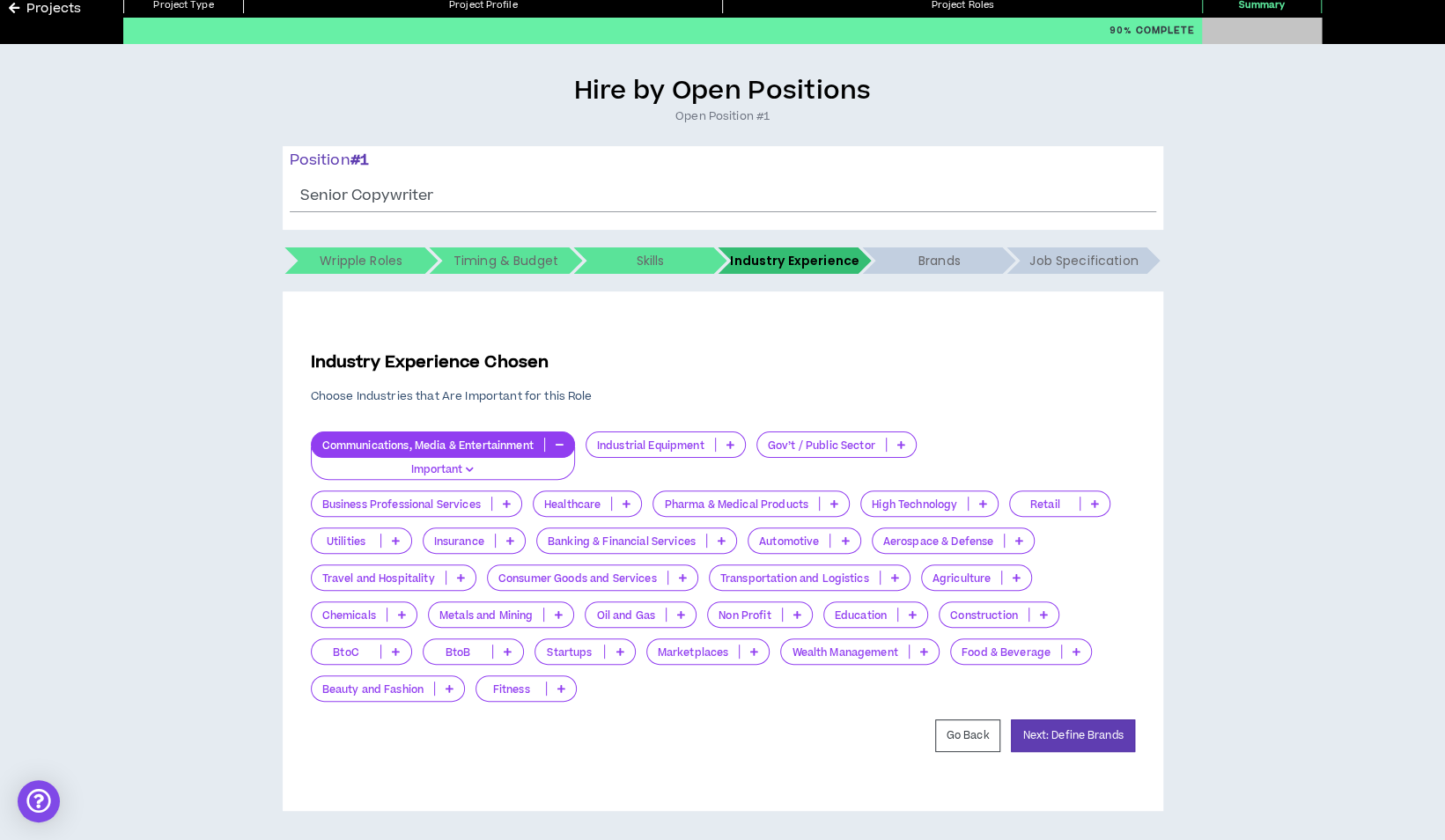
click at [474, 463] on p "Important" at bounding box center [443, 470] width 241 height 16
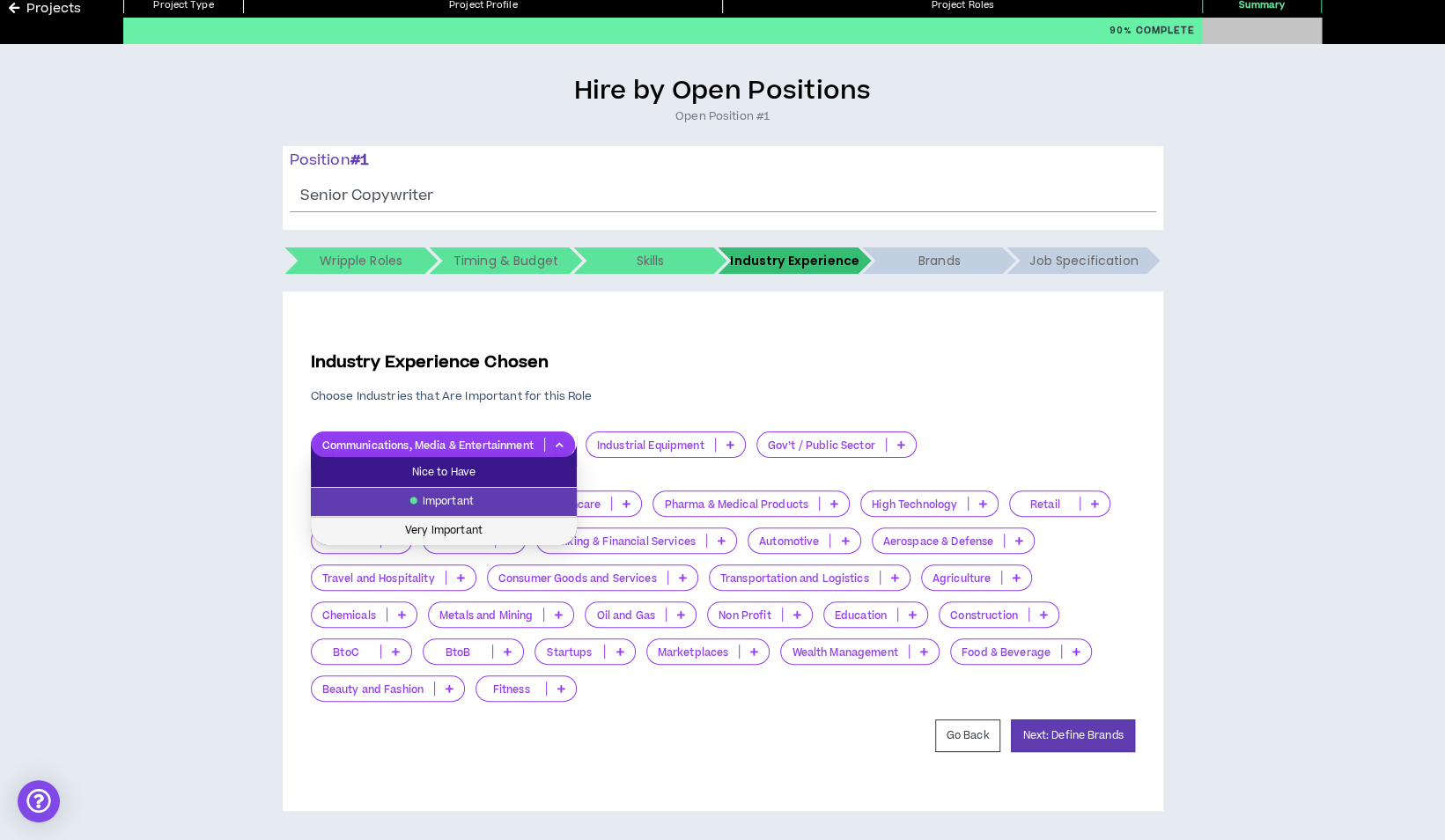
click at [483, 521] on span "Very Important" at bounding box center [444, 530] width 245 height 20
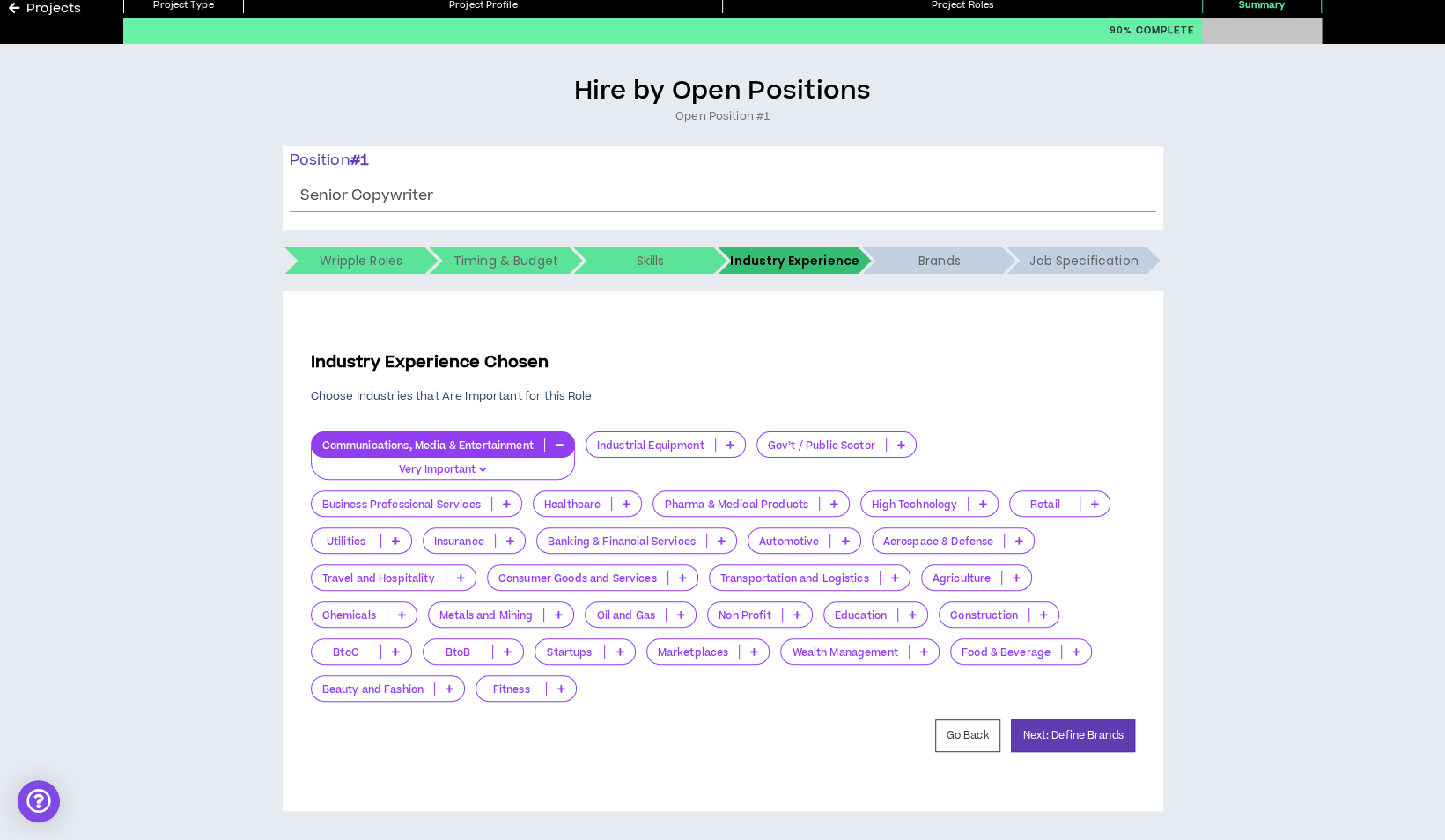
click at [1101, 503] on p at bounding box center [1095, 503] width 29 height 14
click at [1083, 537] on span "Nice to Have" at bounding box center [1061, 530] width 79 height 20
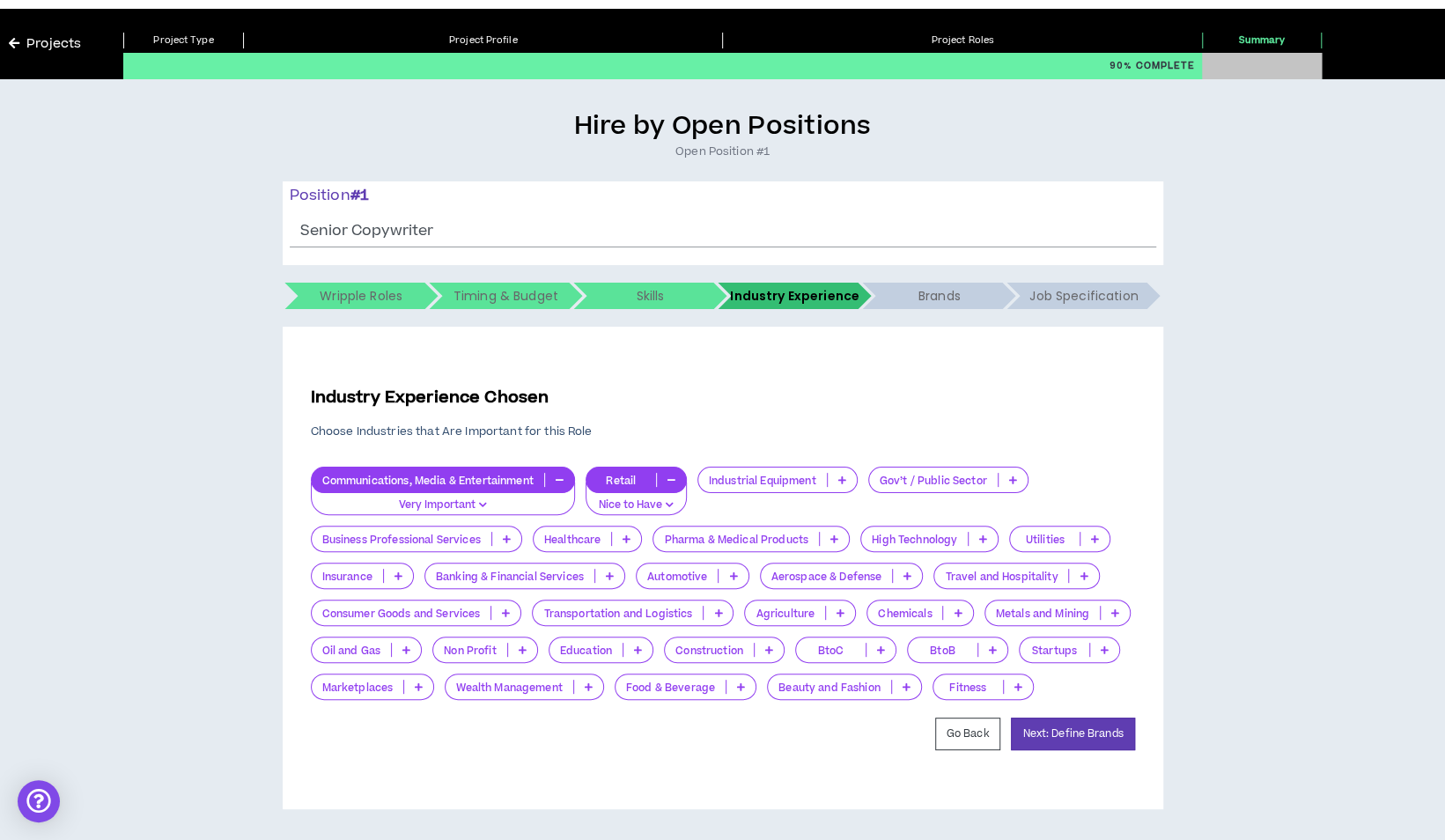
scroll to position [42, 0]
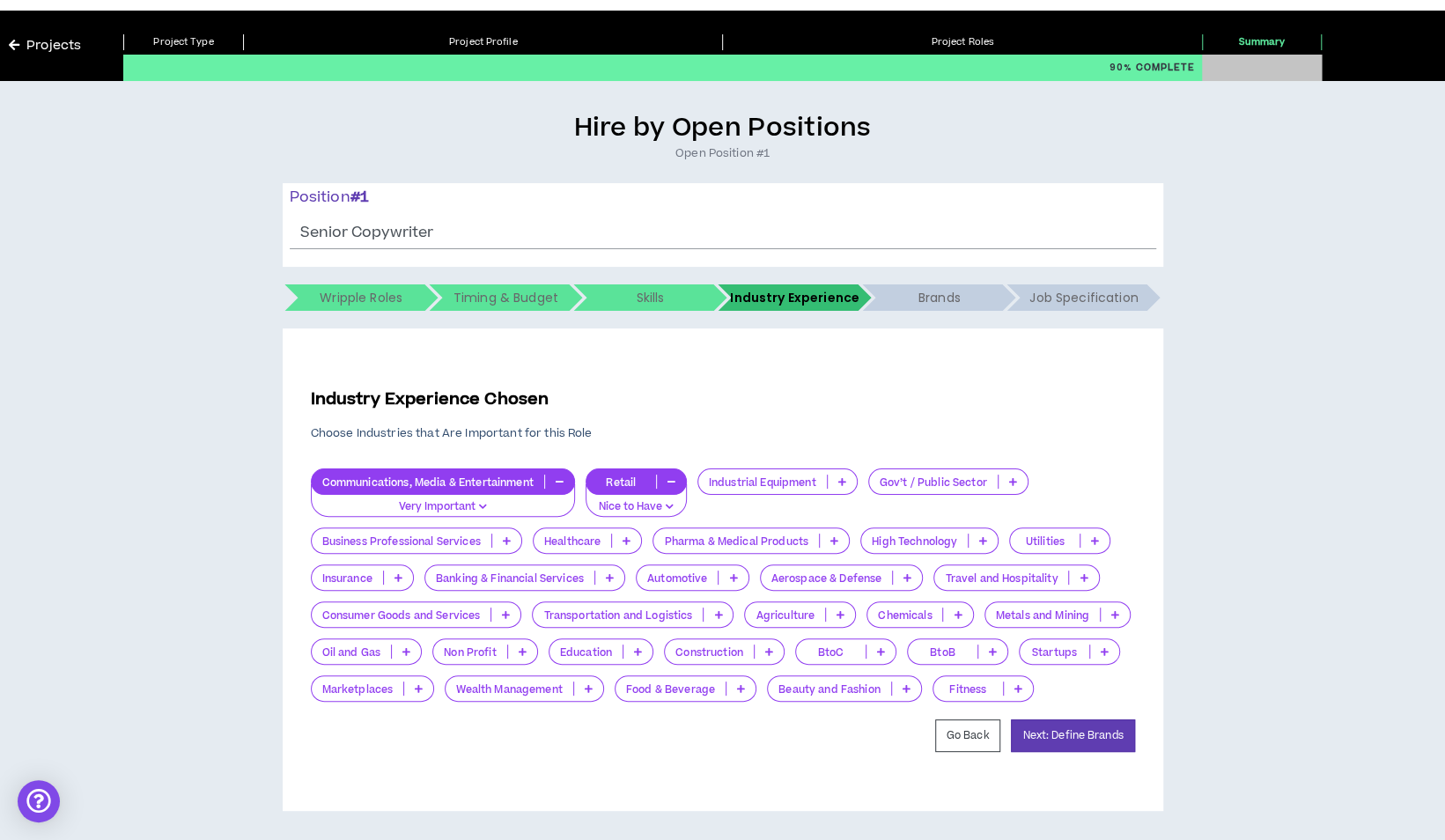
click at [625, 502] on p "Nice to Have" at bounding box center [636, 507] width 78 height 16
click at [647, 536] on span "Important" at bounding box center [639, 539] width 79 height 20
click at [738, 691] on icon at bounding box center [740, 687] width 8 height 8
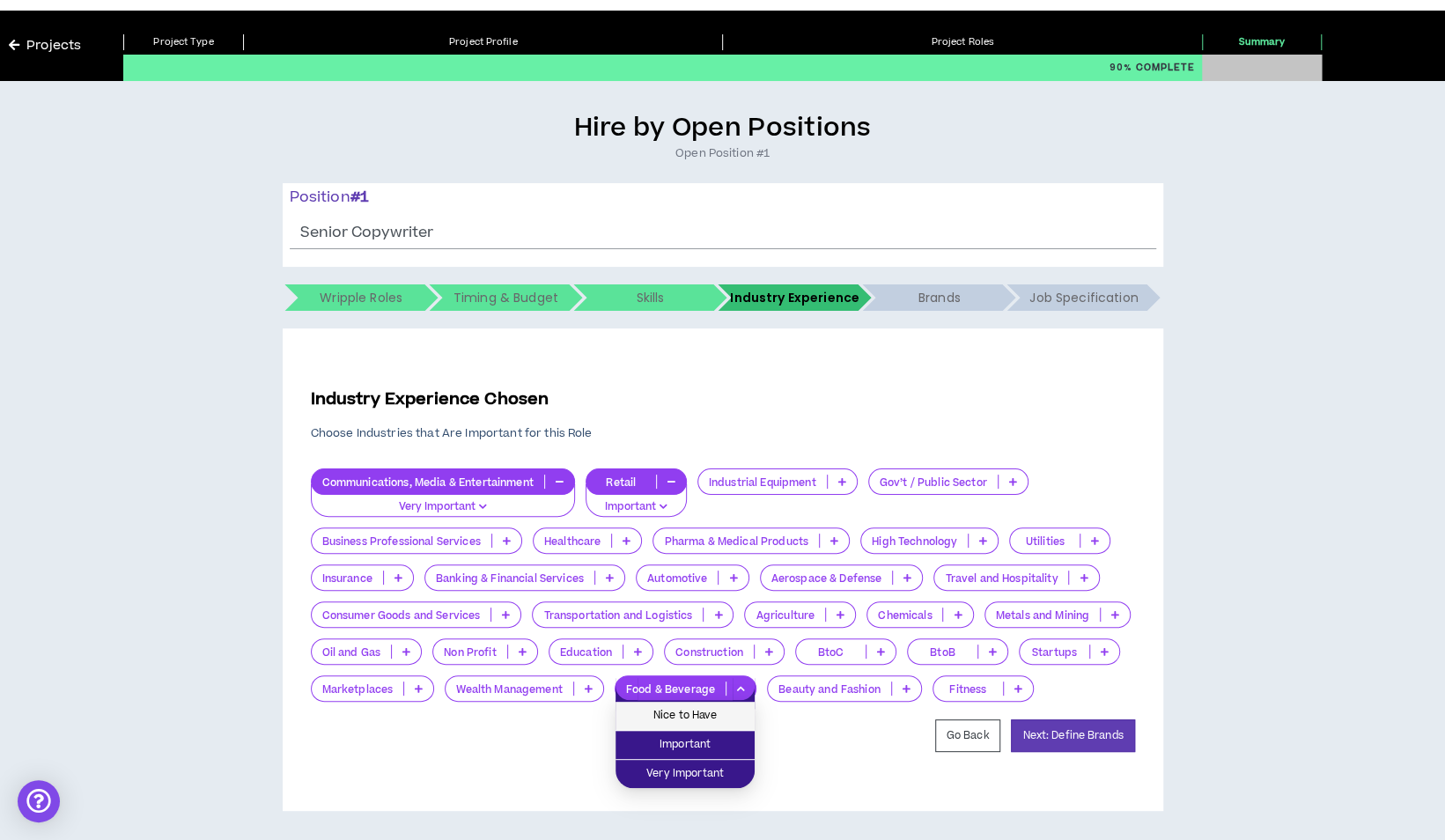
click at [722, 722] on span "Nice to Have" at bounding box center [685, 716] width 118 height 20
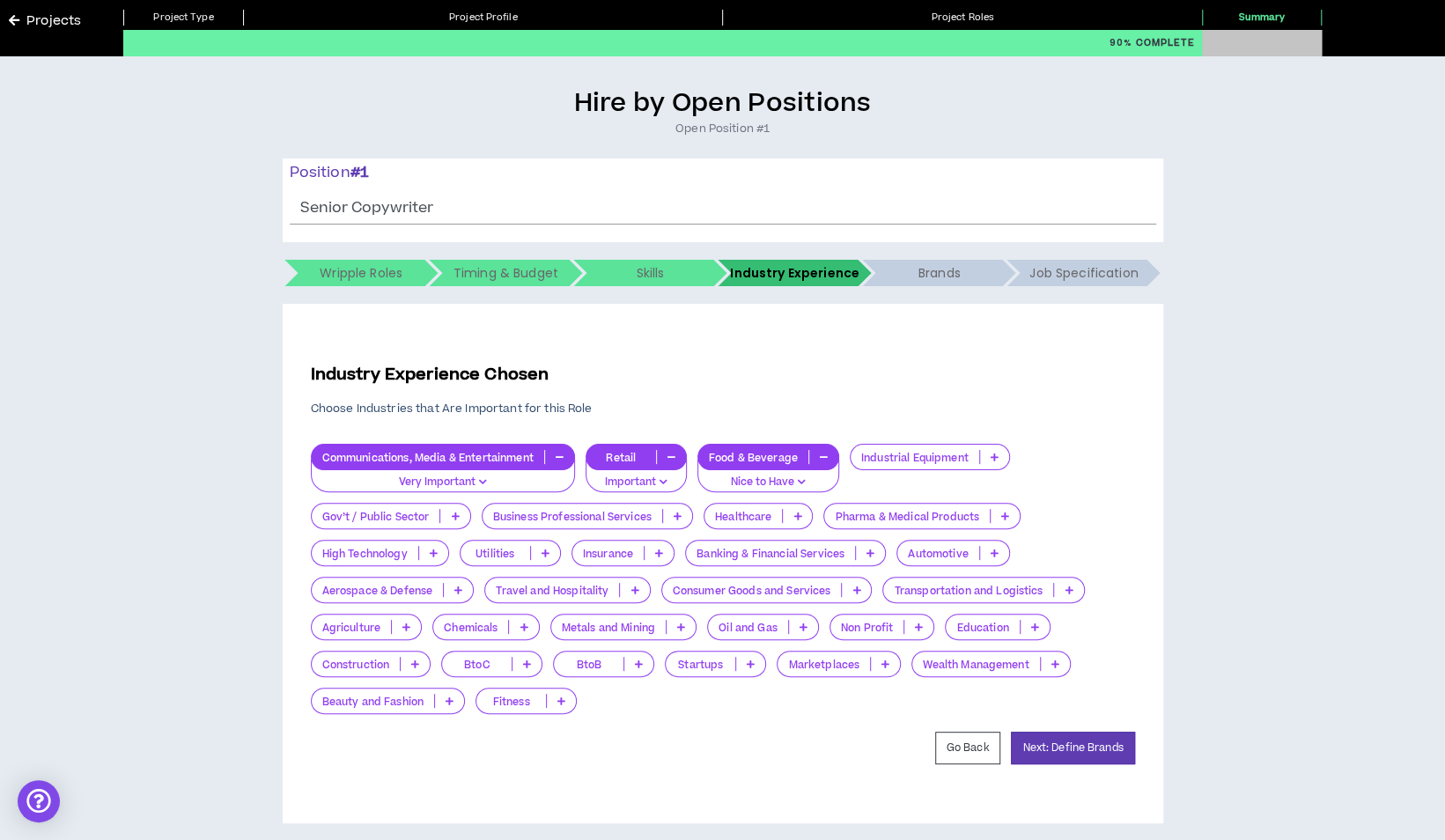
scroll to position [79, 0]
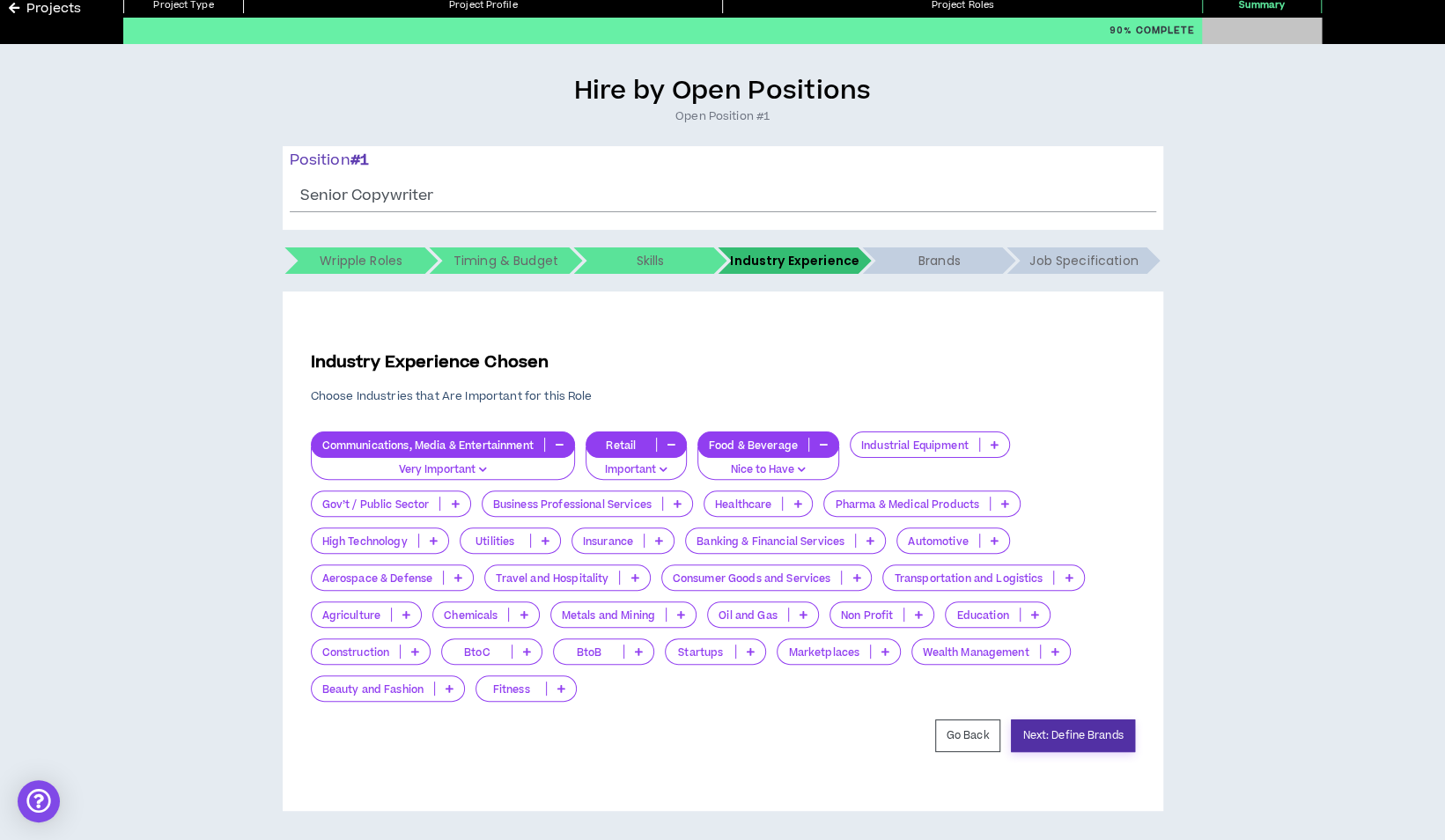
click at [1101, 735] on button "Next: Define Brands" at bounding box center [1072, 735] width 123 height 33
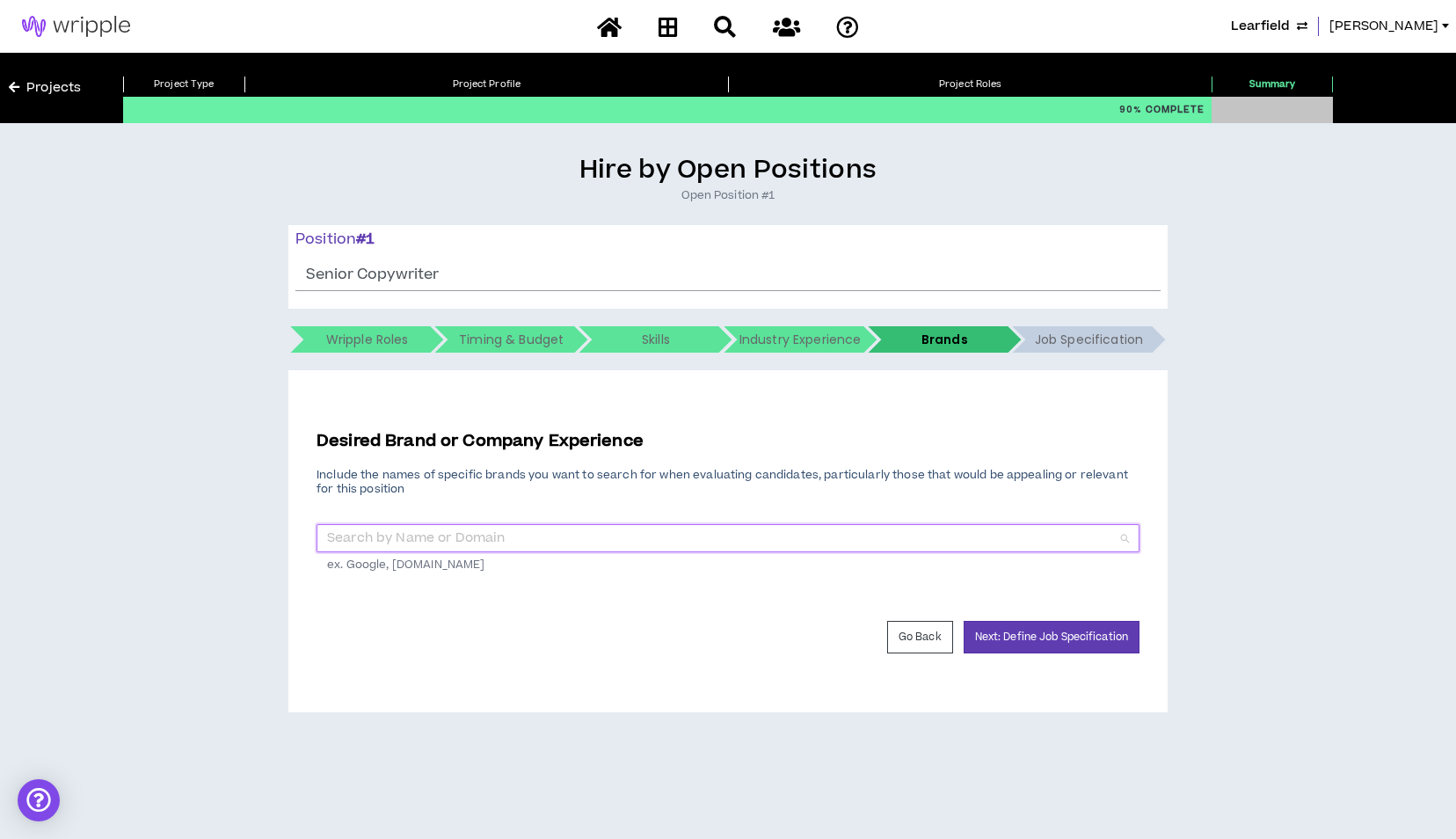
click at [505, 541] on input "search" at bounding box center [721, 538] width 789 height 26
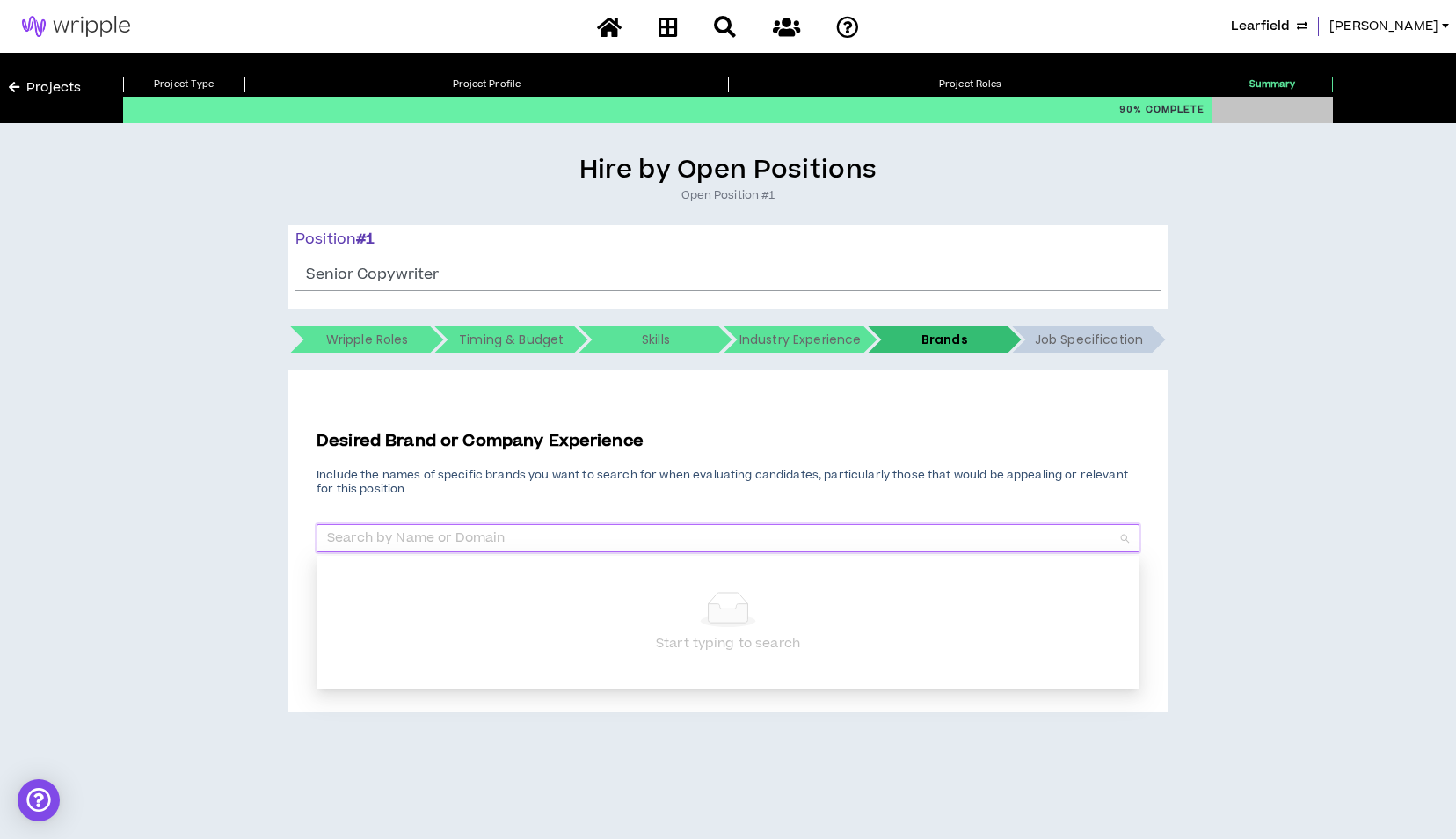
click at [827, 546] on input "search" at bounding box center [721, 538] width 789 height 26
type input "NCAA"
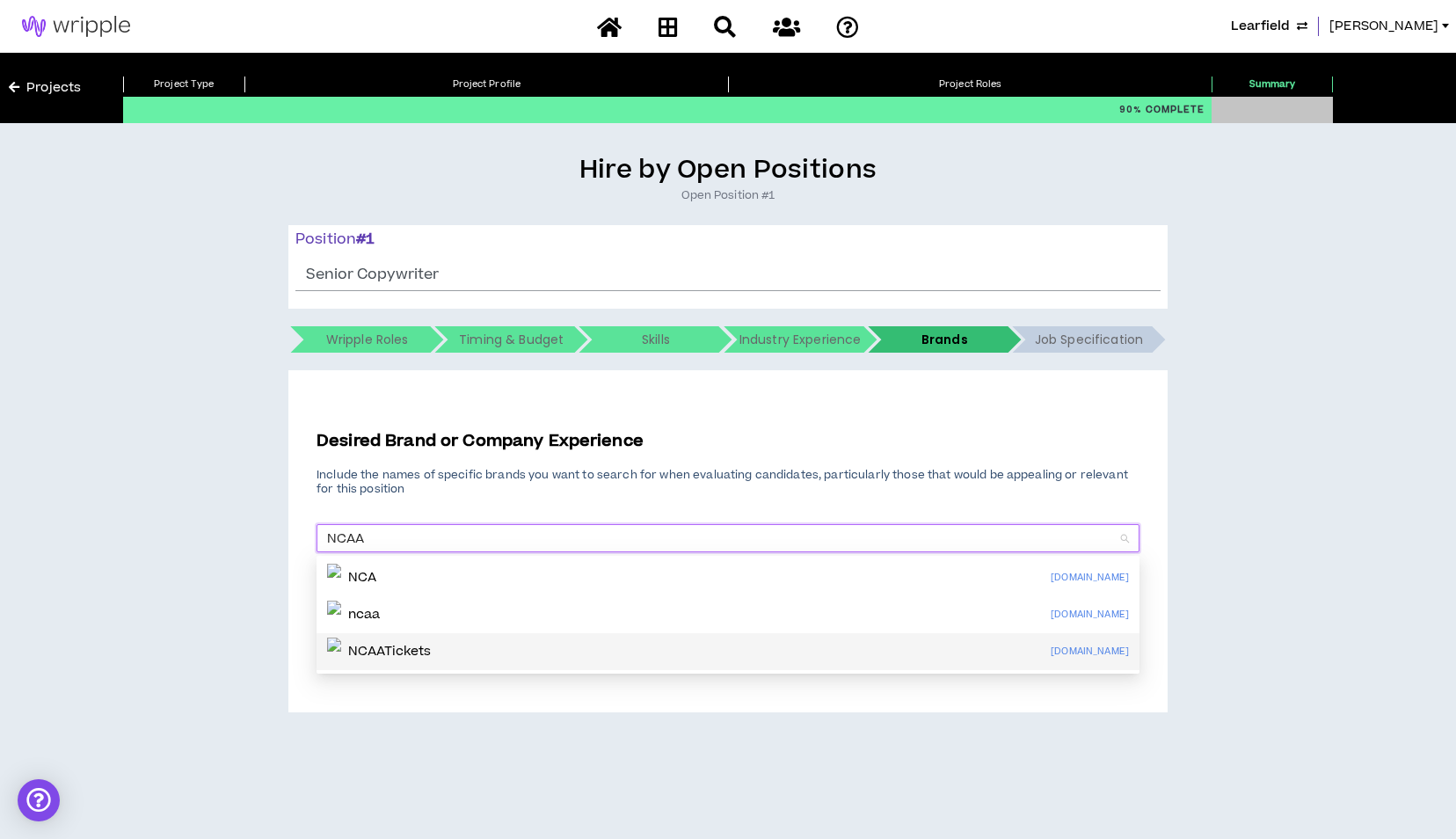
click at [429, 648] on p "NCAATickets" at bounding box center [389, 651] width 84 height 18
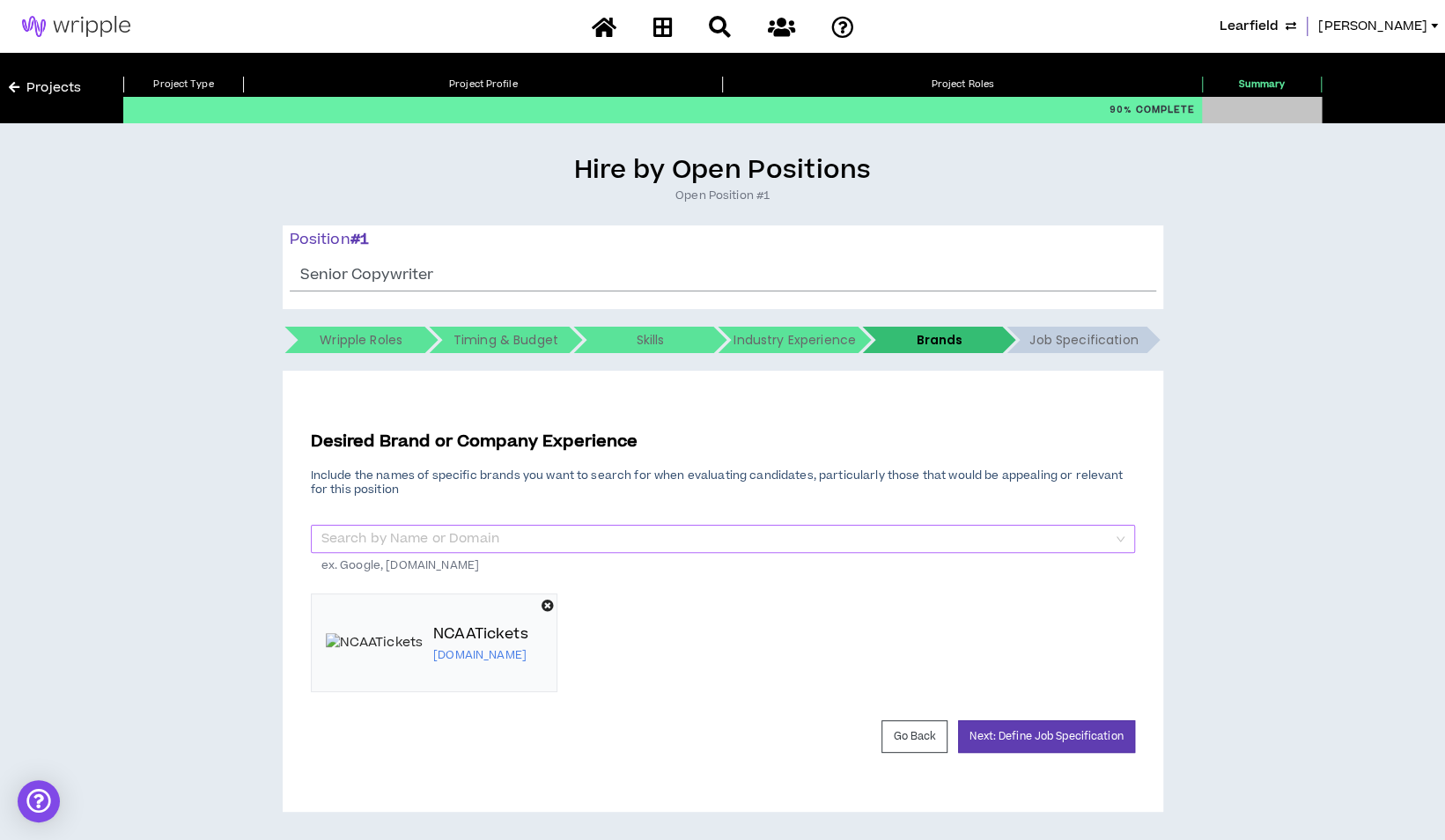
click at [449, 551] on input "search" at bounding box center [716, 539] width 790 height 26
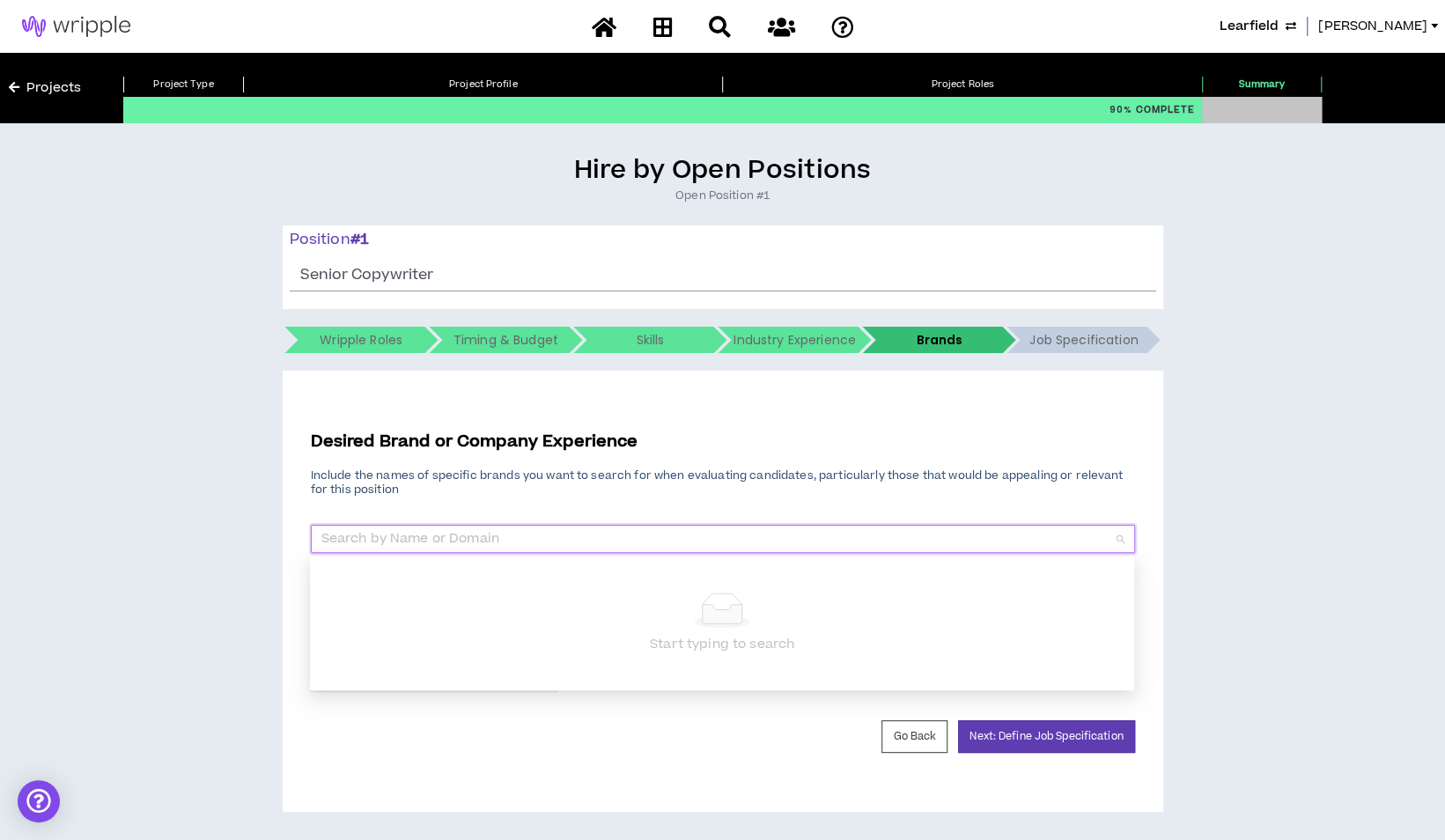
click at [453, 547] on input "search" at bounding box center [716, 539] width 790 height 26
type input "NBA"
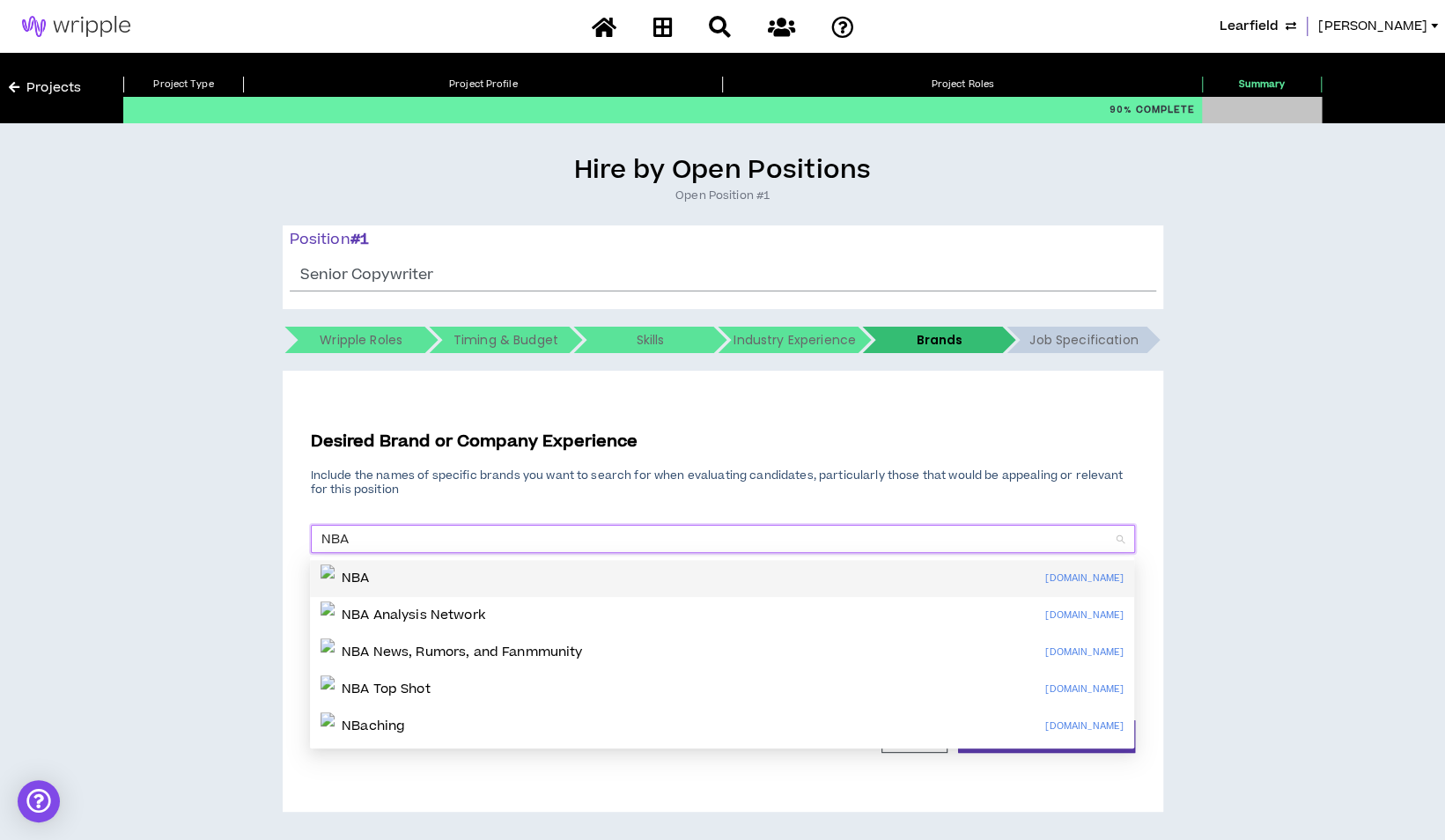
click at [429, 573] on div "NBA nba.com" at bounding box center [722, 578] width 804 height 28
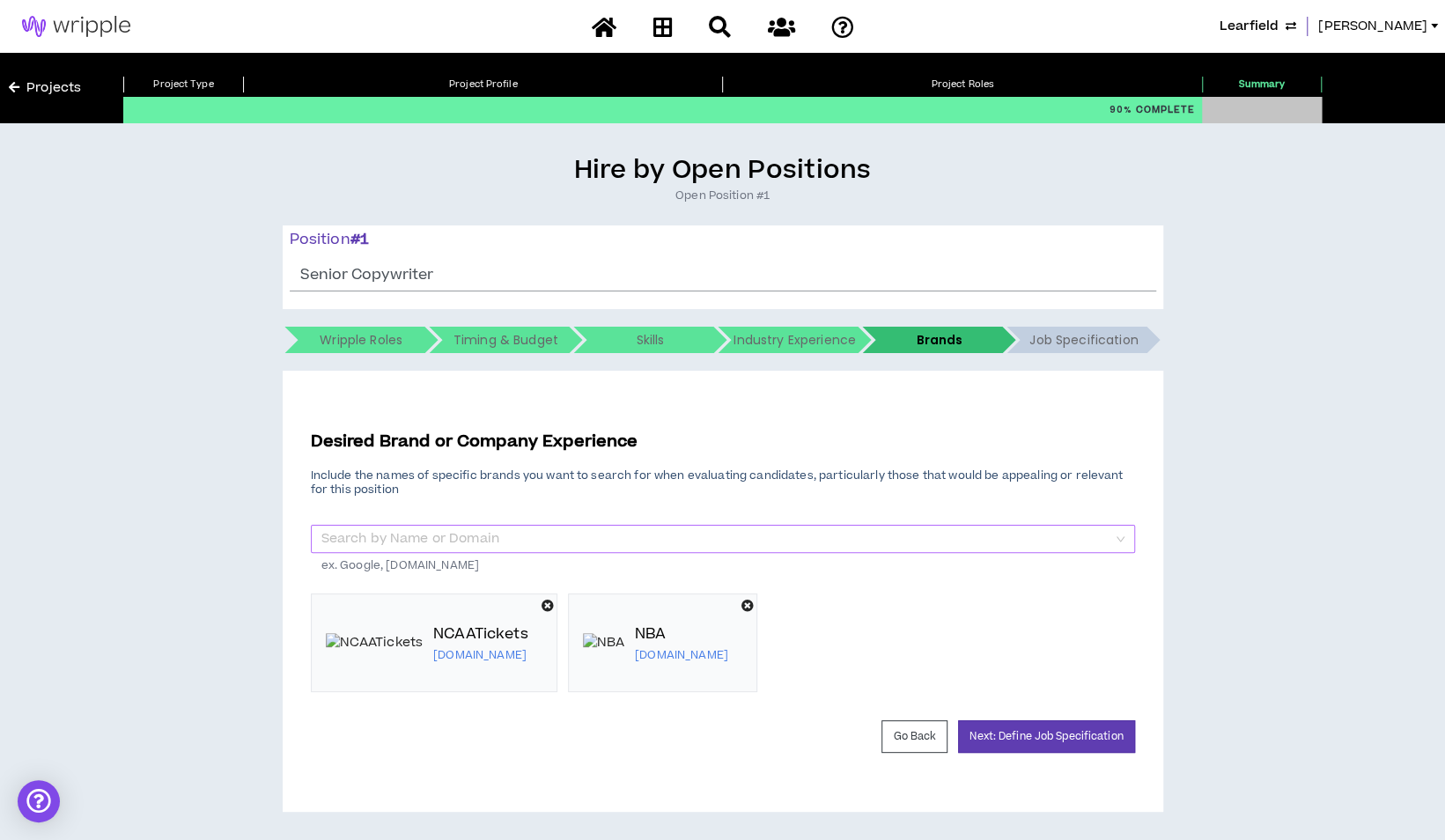
click at [450, 536] on input "search" at bounding box center [716, 539] width 790 height 26
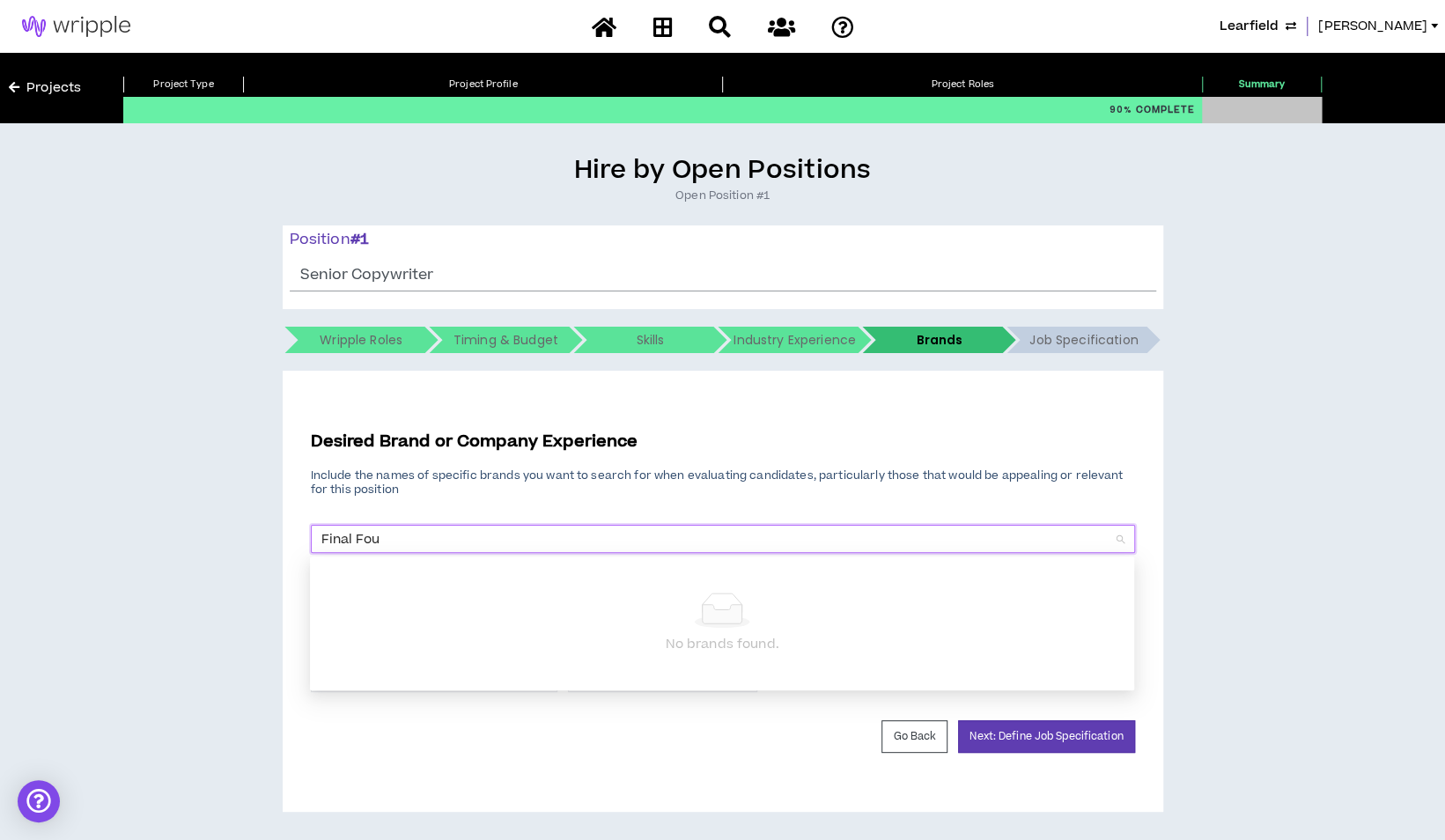
type input "Final Four"
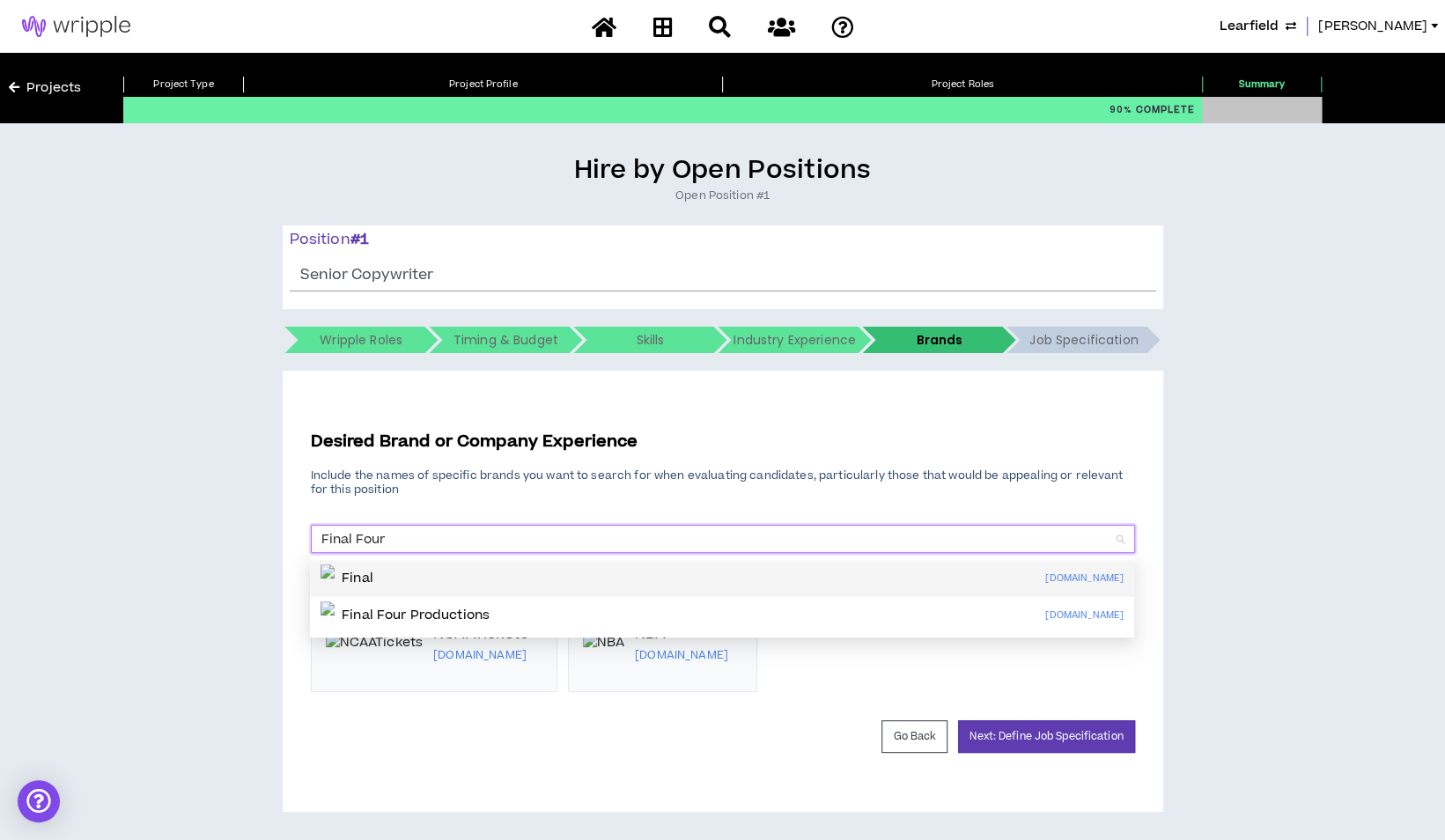
click at [334, 573] on img at bounding box center [327, 578] width 14 height 28
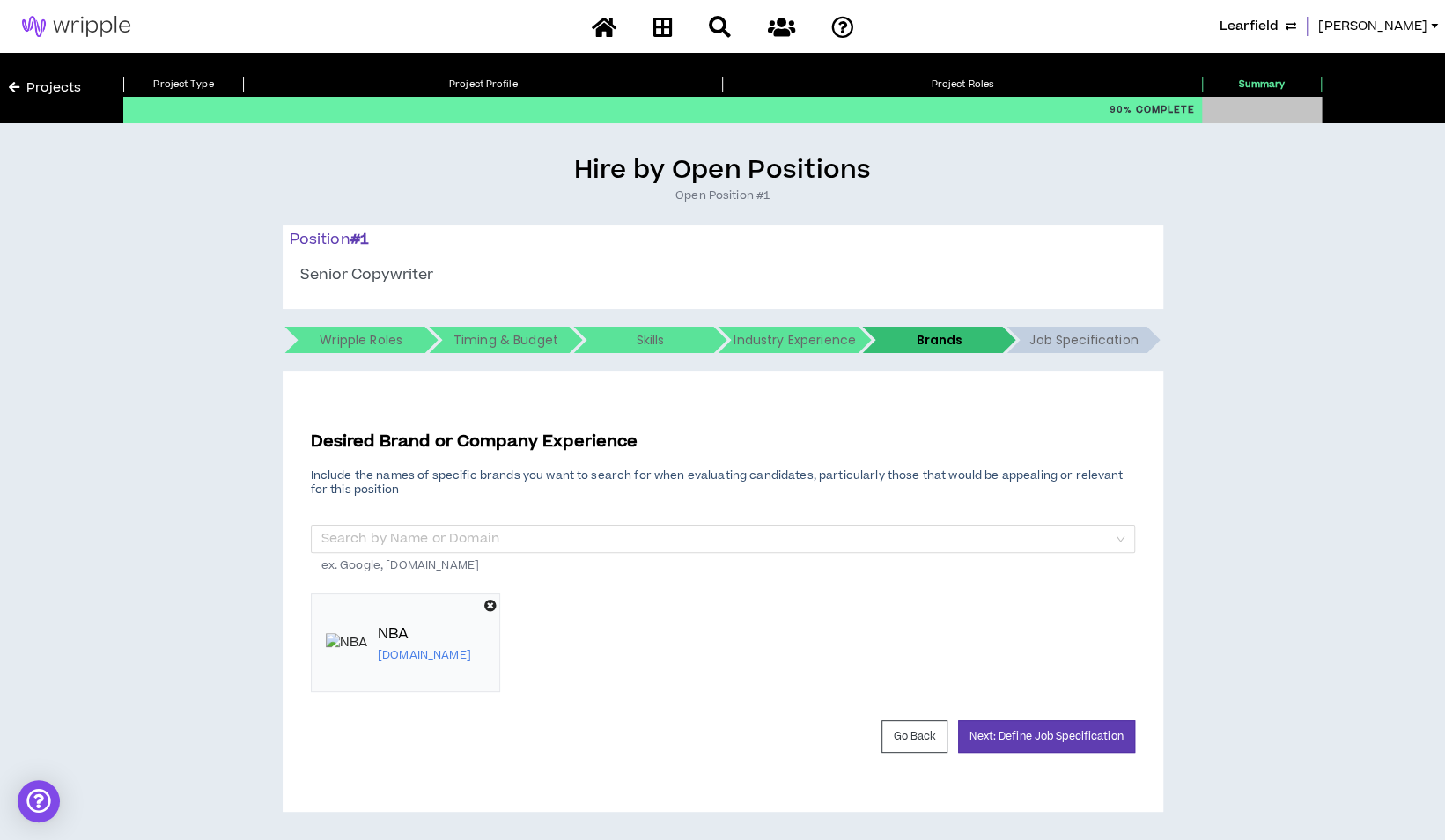
scroll to position [2, 0]
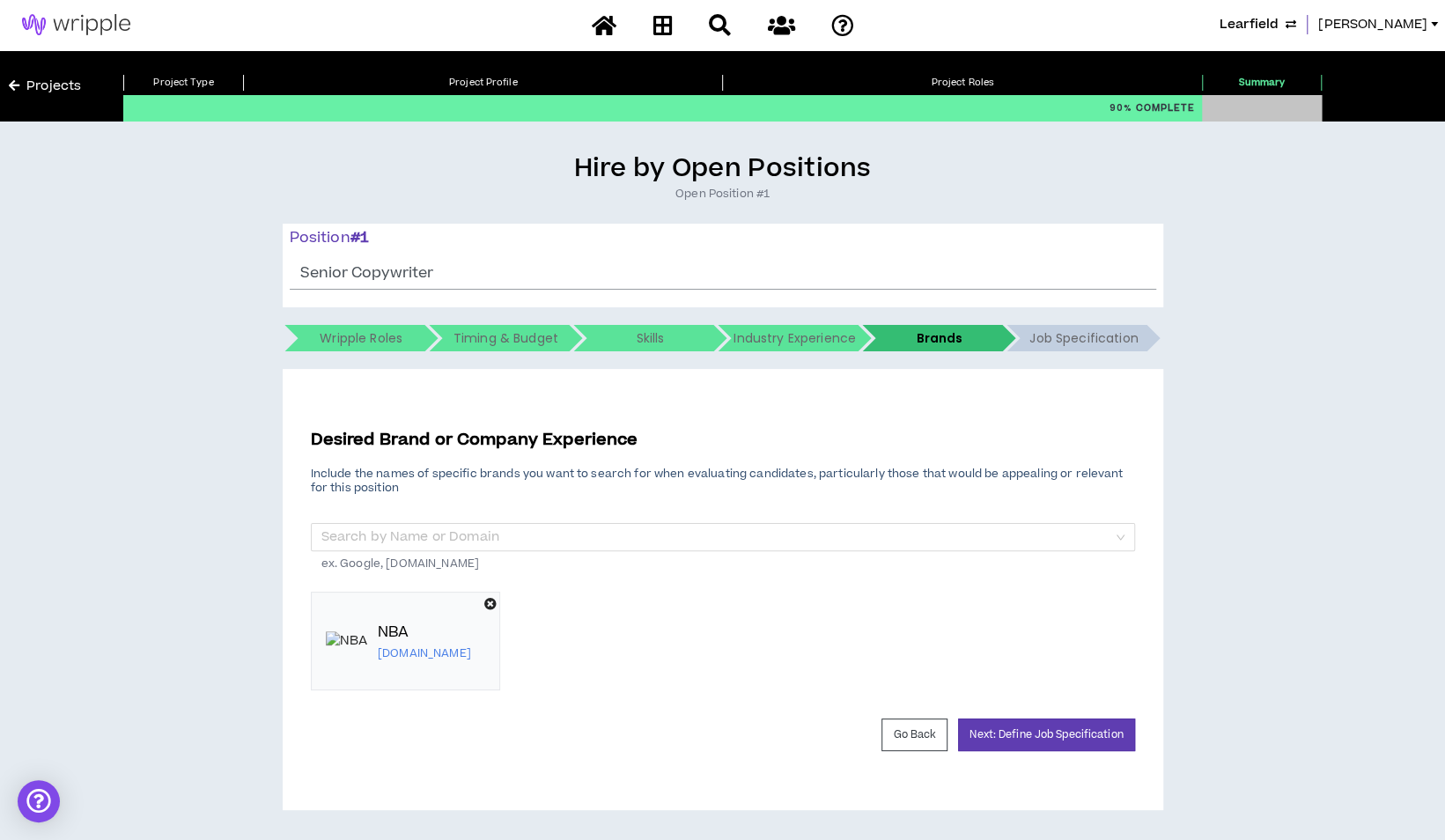
click at [659, 606] on div "NBA nba.com" at bounding box center [722, 640] width 824 height 99
click at [501, 534] on input "search" at bounding box center [716, 537] width 790 height 26
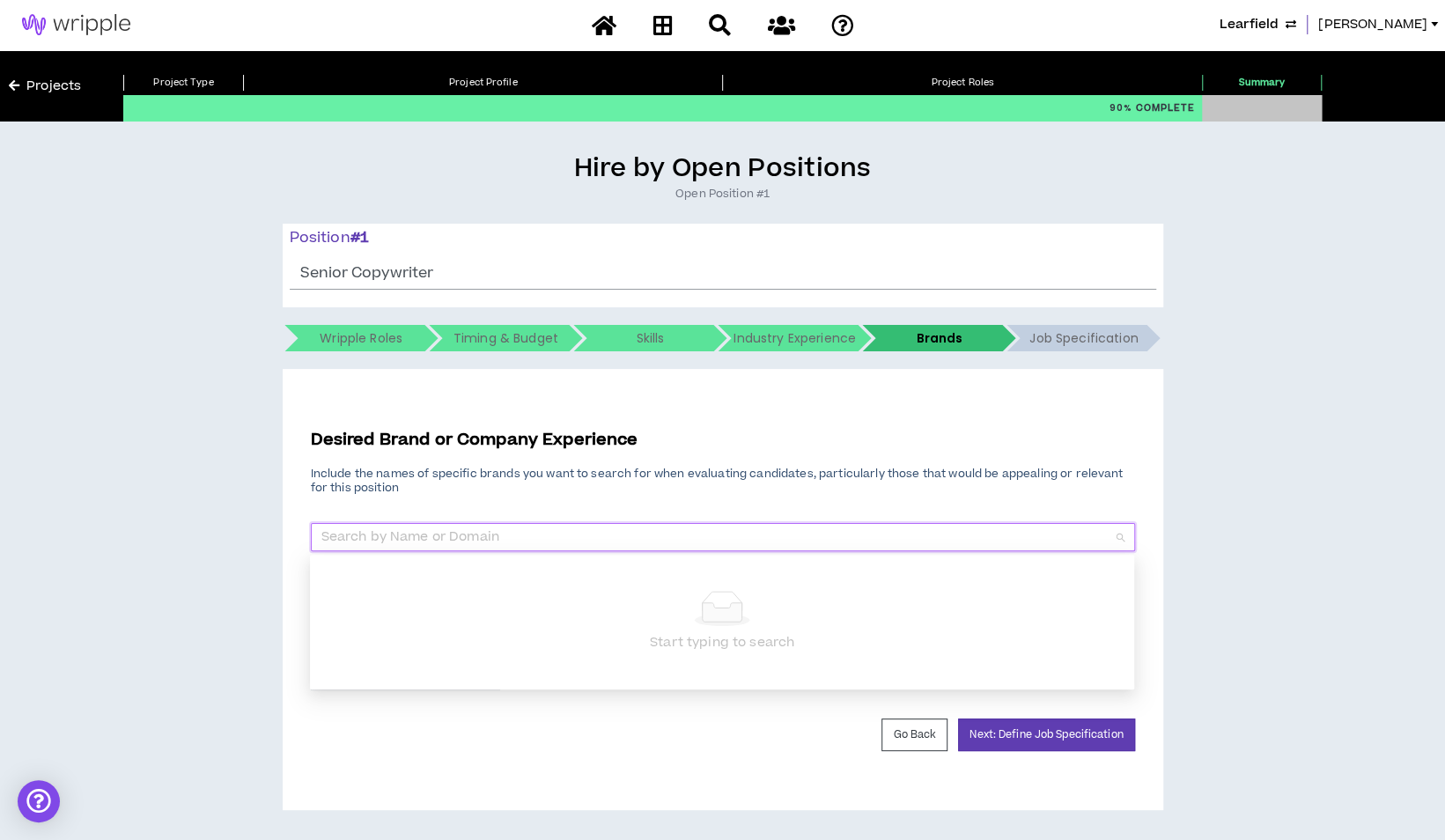
click at [451, 535] on input "search" at bounding box center [716, 537] width 790 height 26
type input "ESPN"
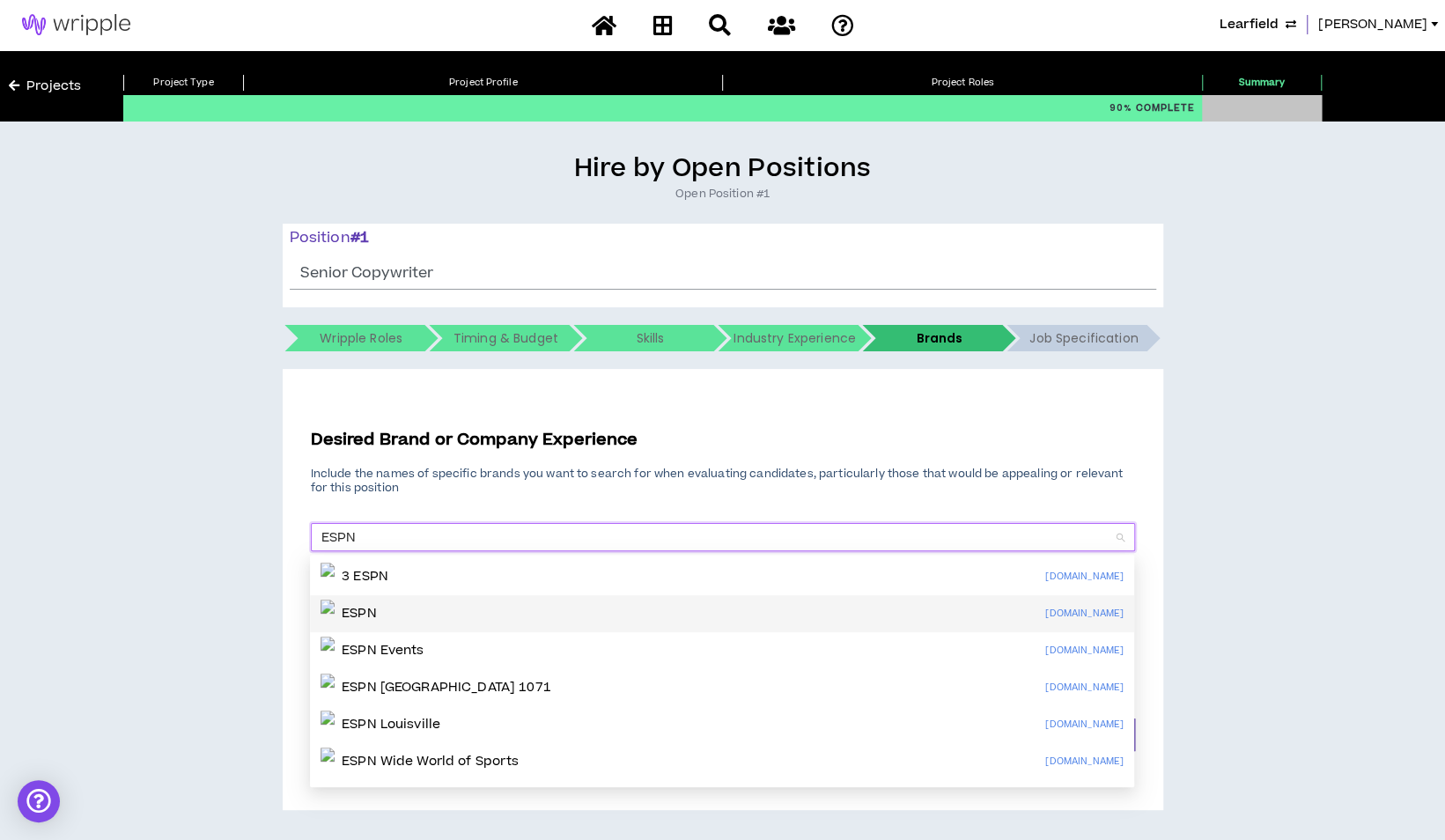
click at [416, 611] on div "ESPN espn.com" at bounding box center [722, 614] width 804 height 28
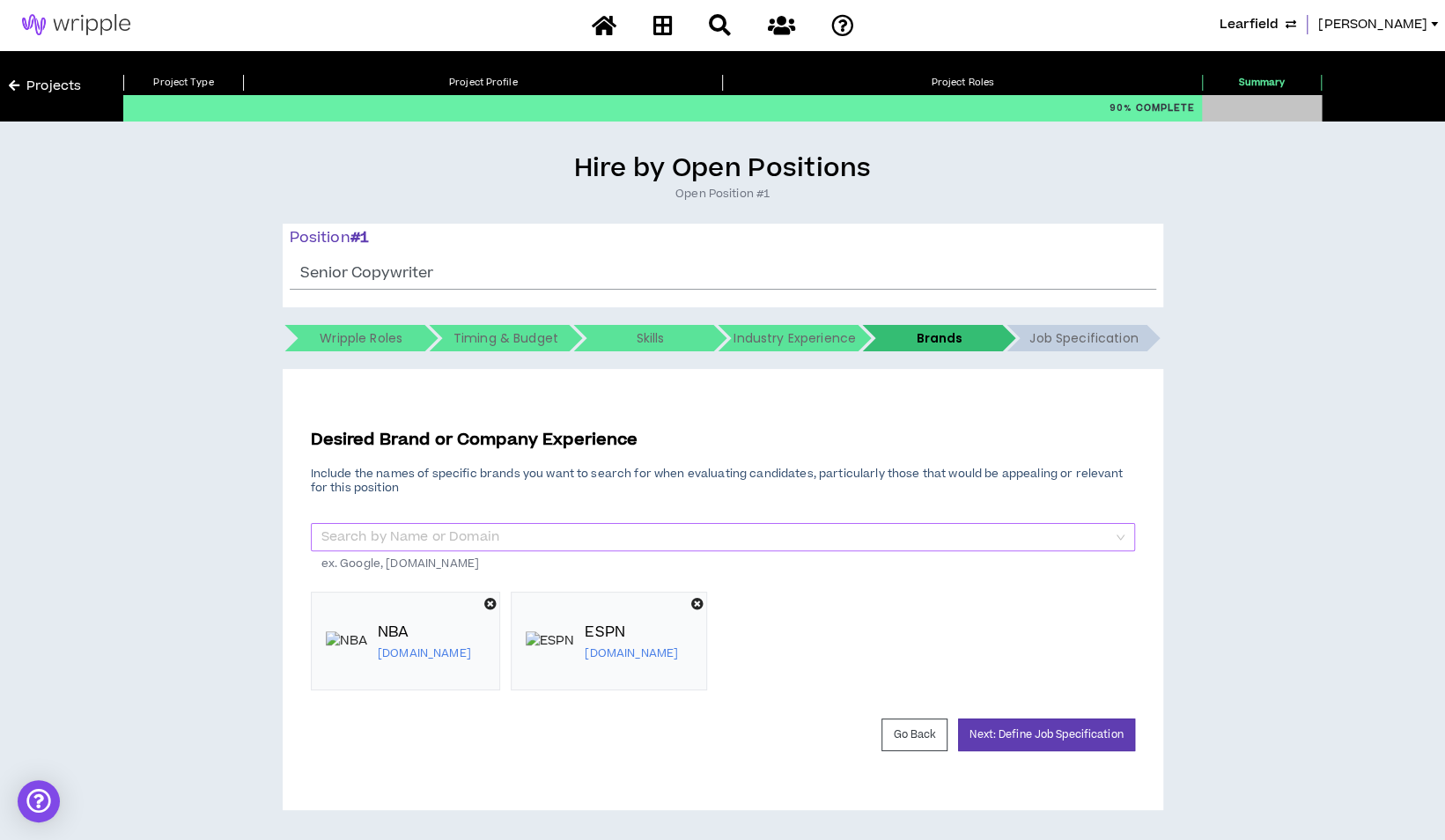
click at [415, 534] on input "search" at bounding box center [716, 537] width 790 height 26
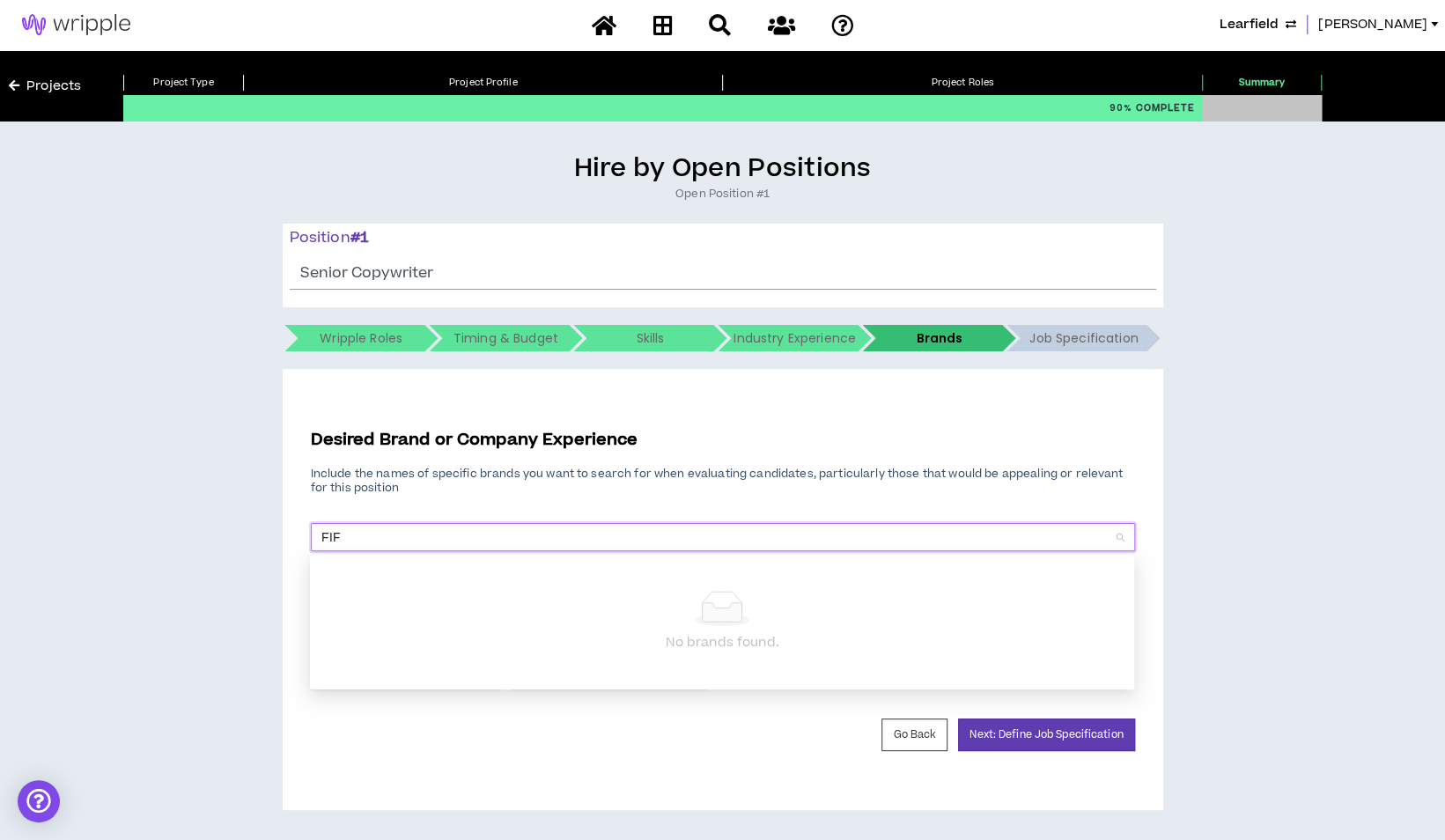
type input "FIFA"
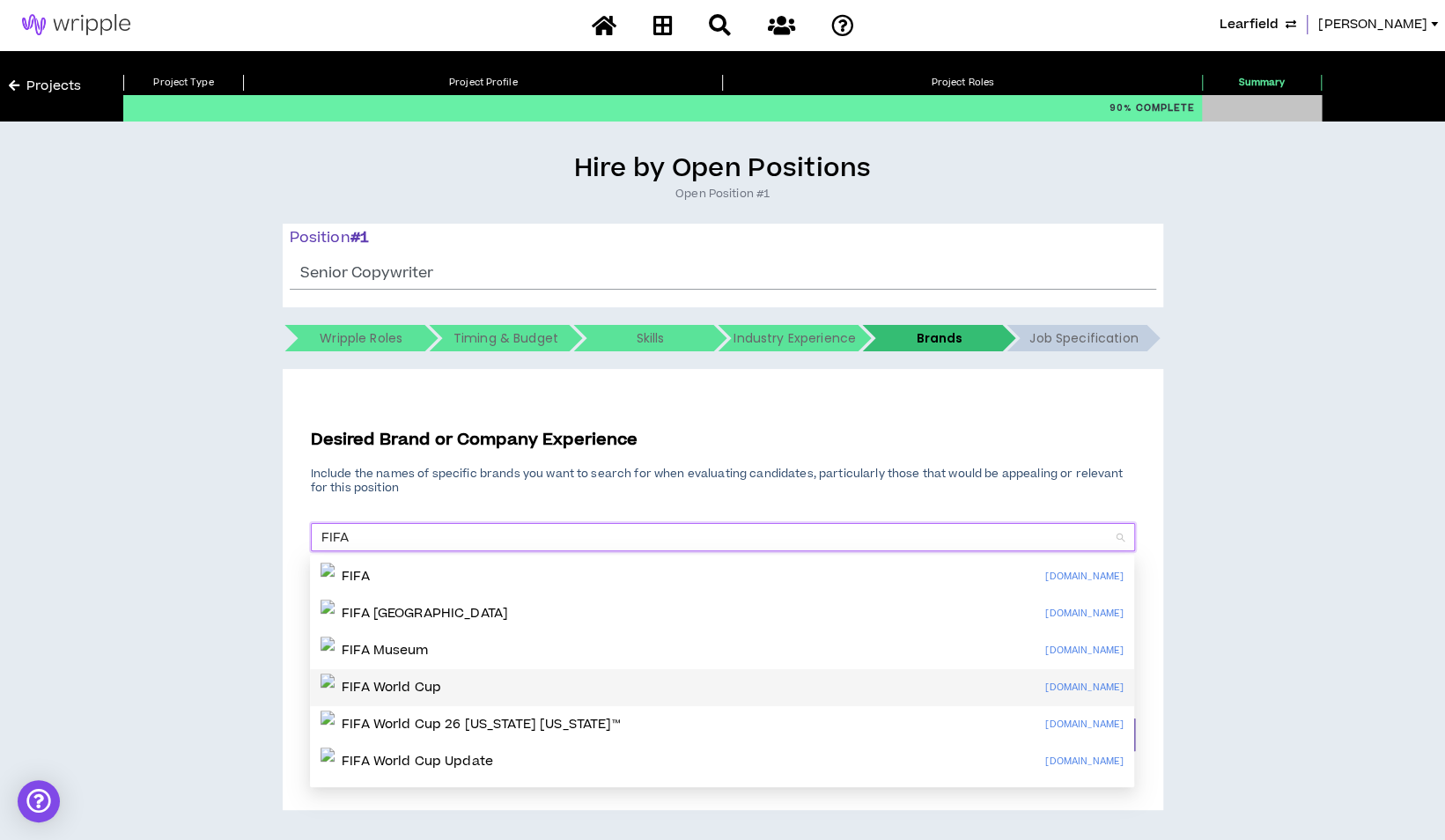
click at [426, 687] on p "FIFA World Cup" at bounding box center [392, 687] width 100 height 18
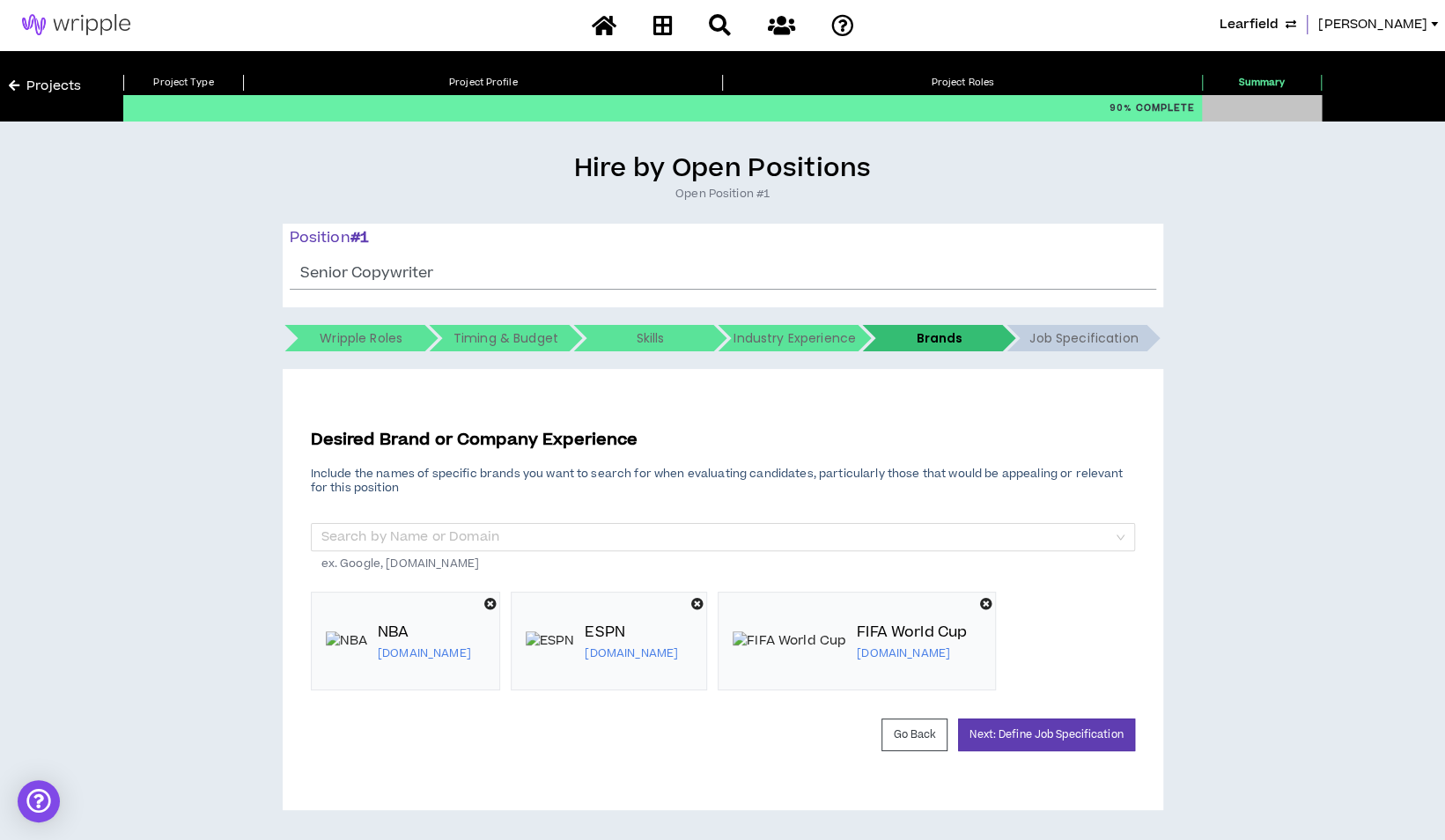
scroll to position [89, 0]
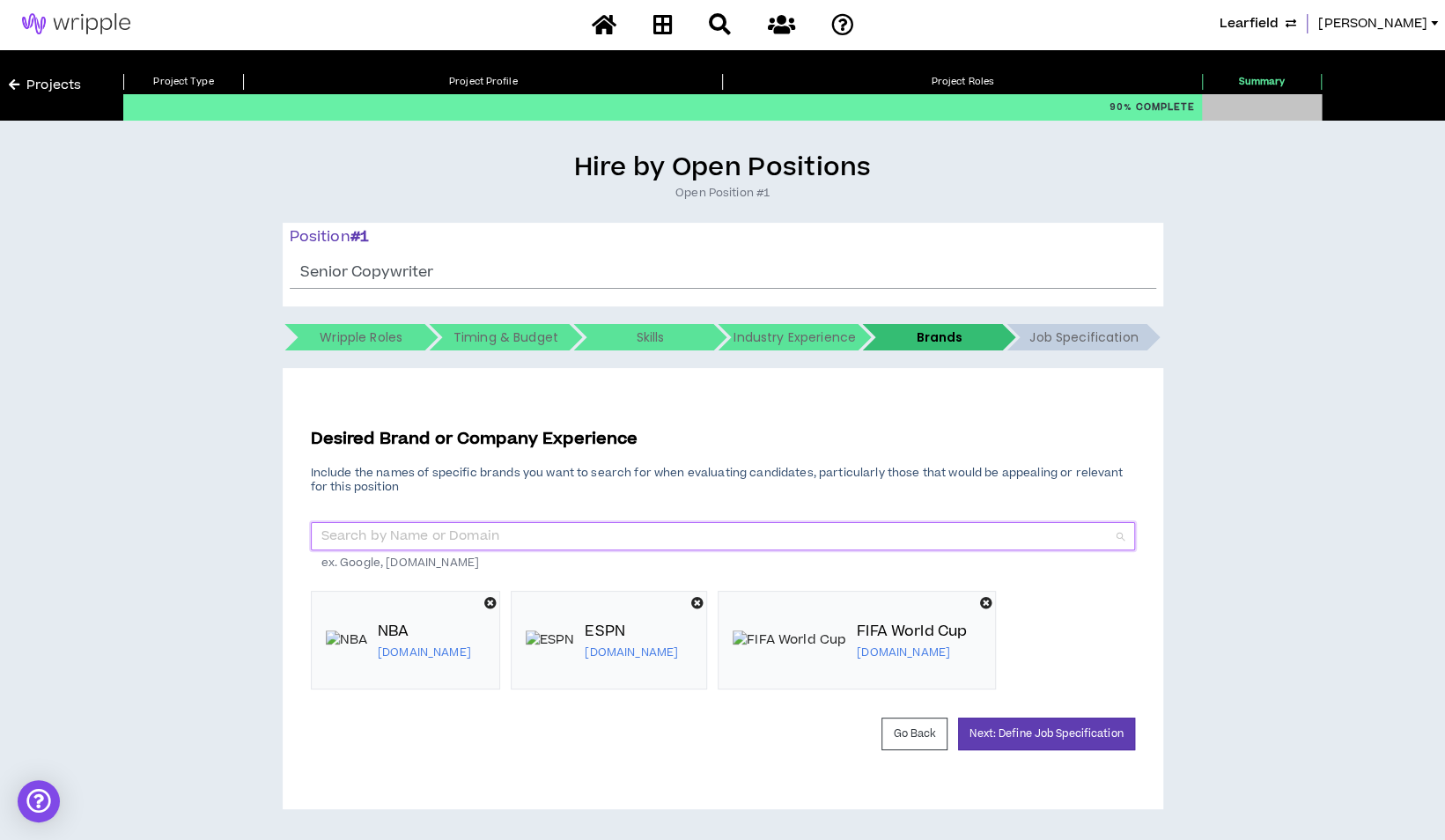
click at [411, 523] on input "search" at bounding box center [716, 536] width 790 height 26
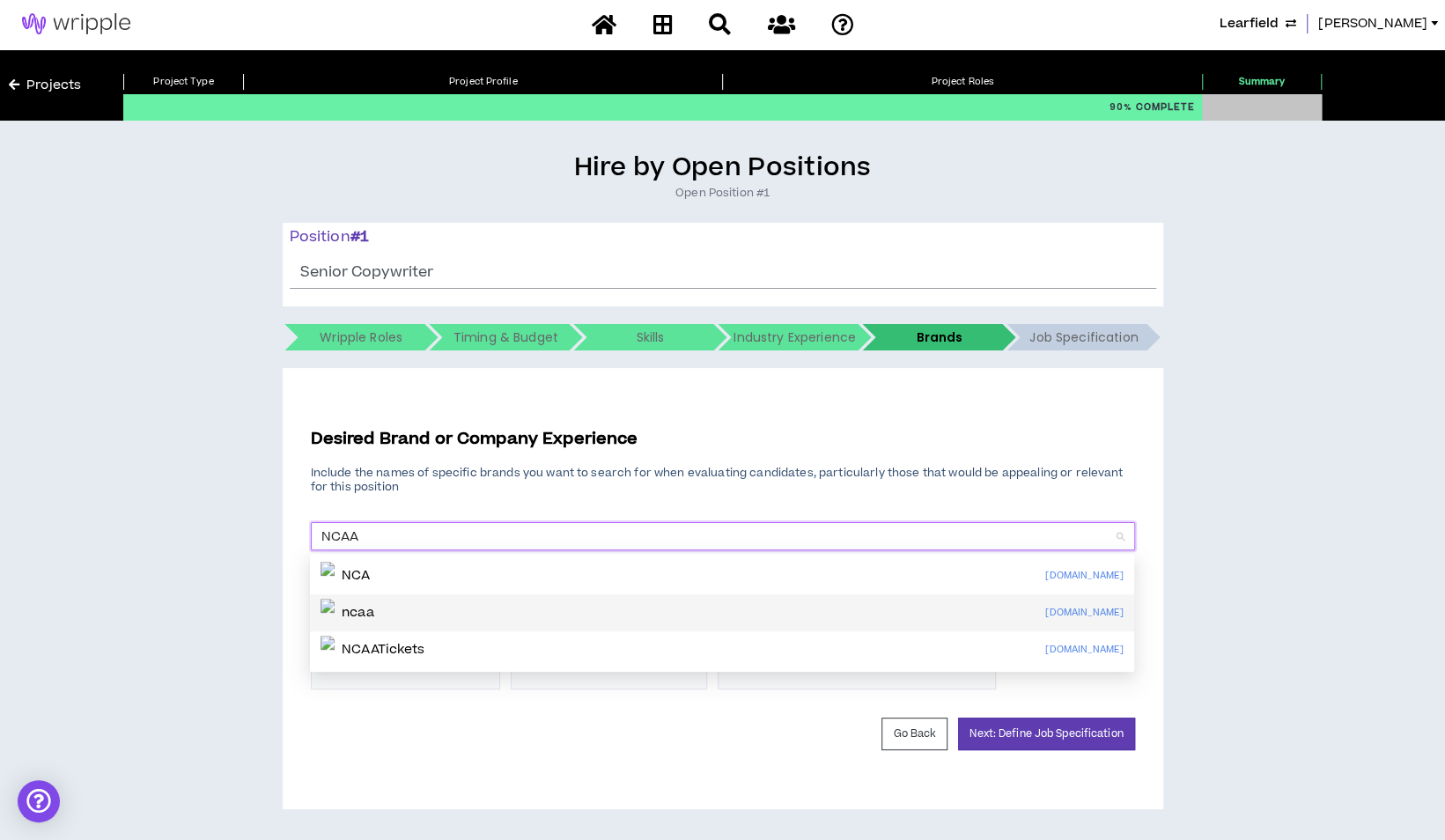
scroll to position [118, 0]
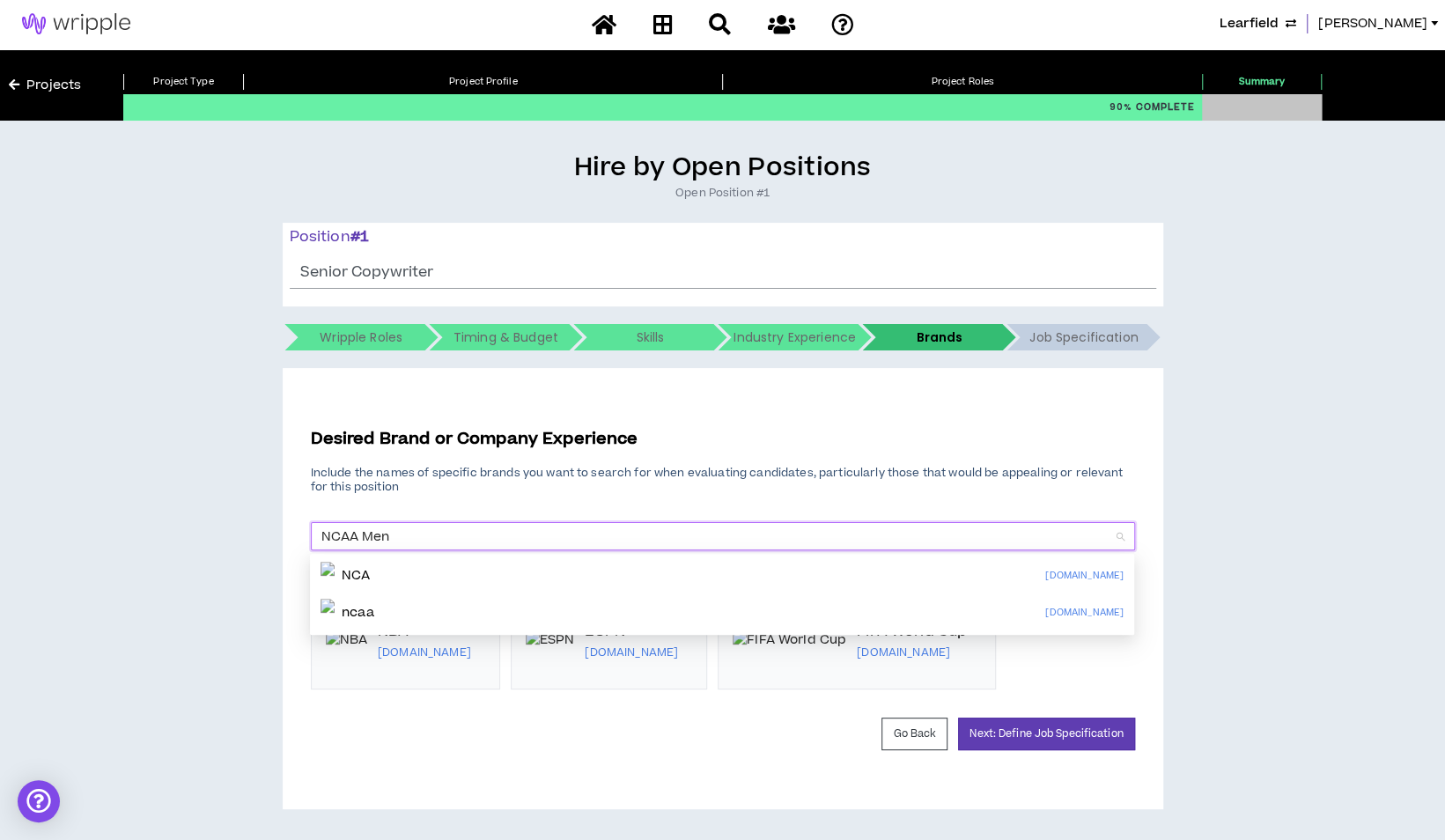
type input "NCAA Mens"
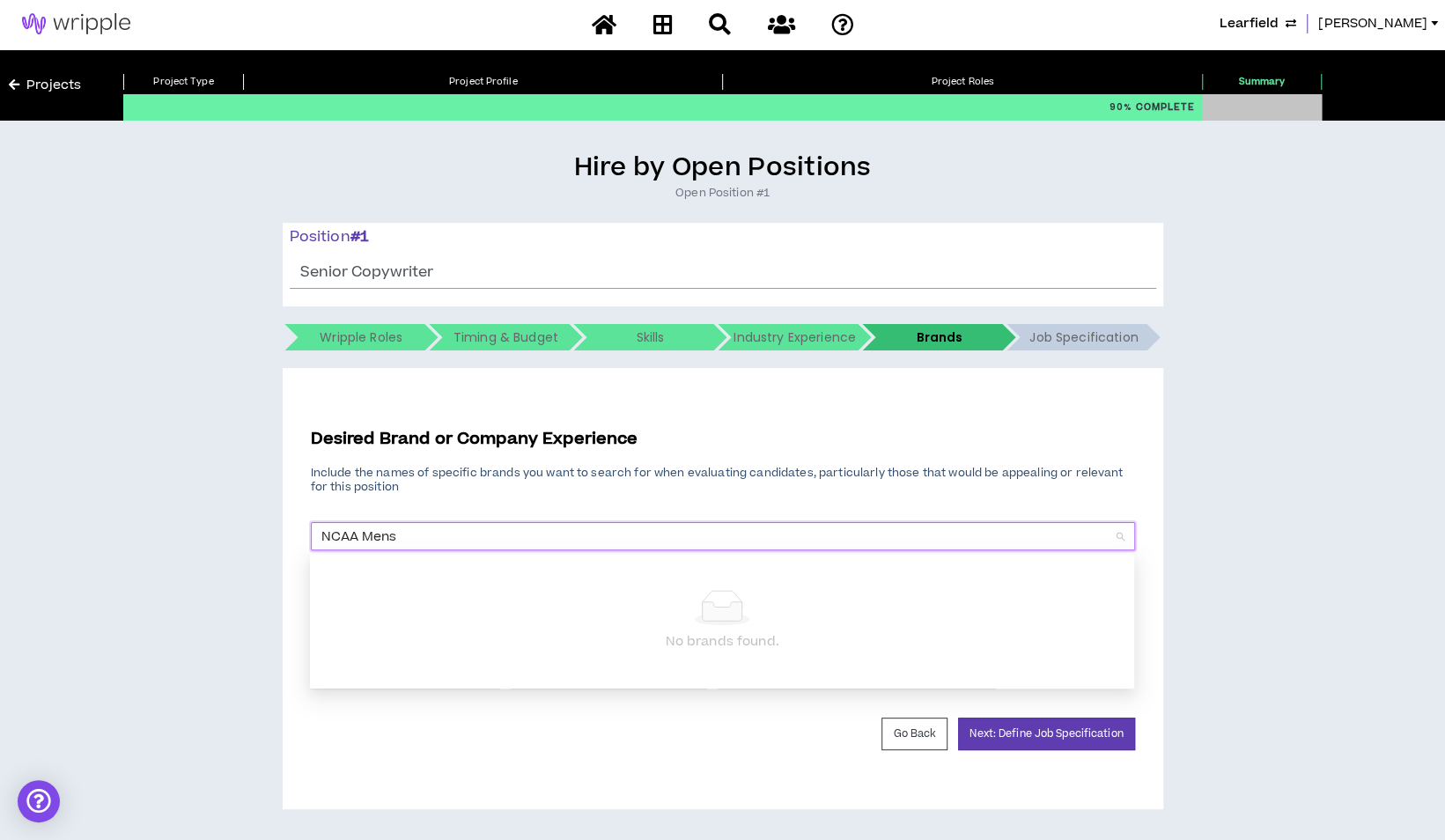
click at [449, 523] on input "NCAA Mens" at bounding box center [716, 536] width 790 height 26
click at [605, 729] on div "Go Back Next: Define Job Specification" at bounding box center [722, 734] width 824 height 33
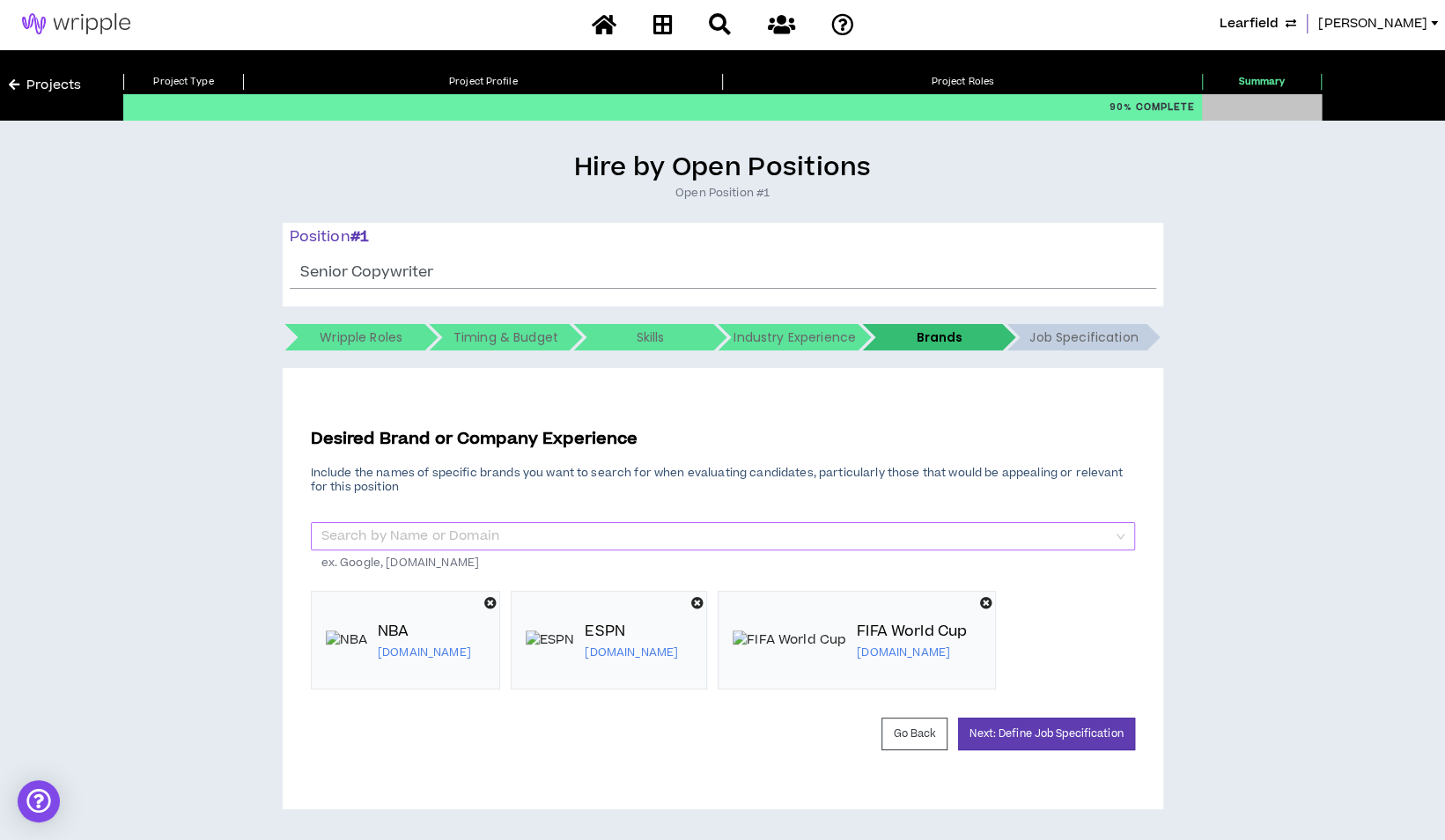
click at [482, 523] on input "search" at bounding box center [716, 536] width 790 height 26
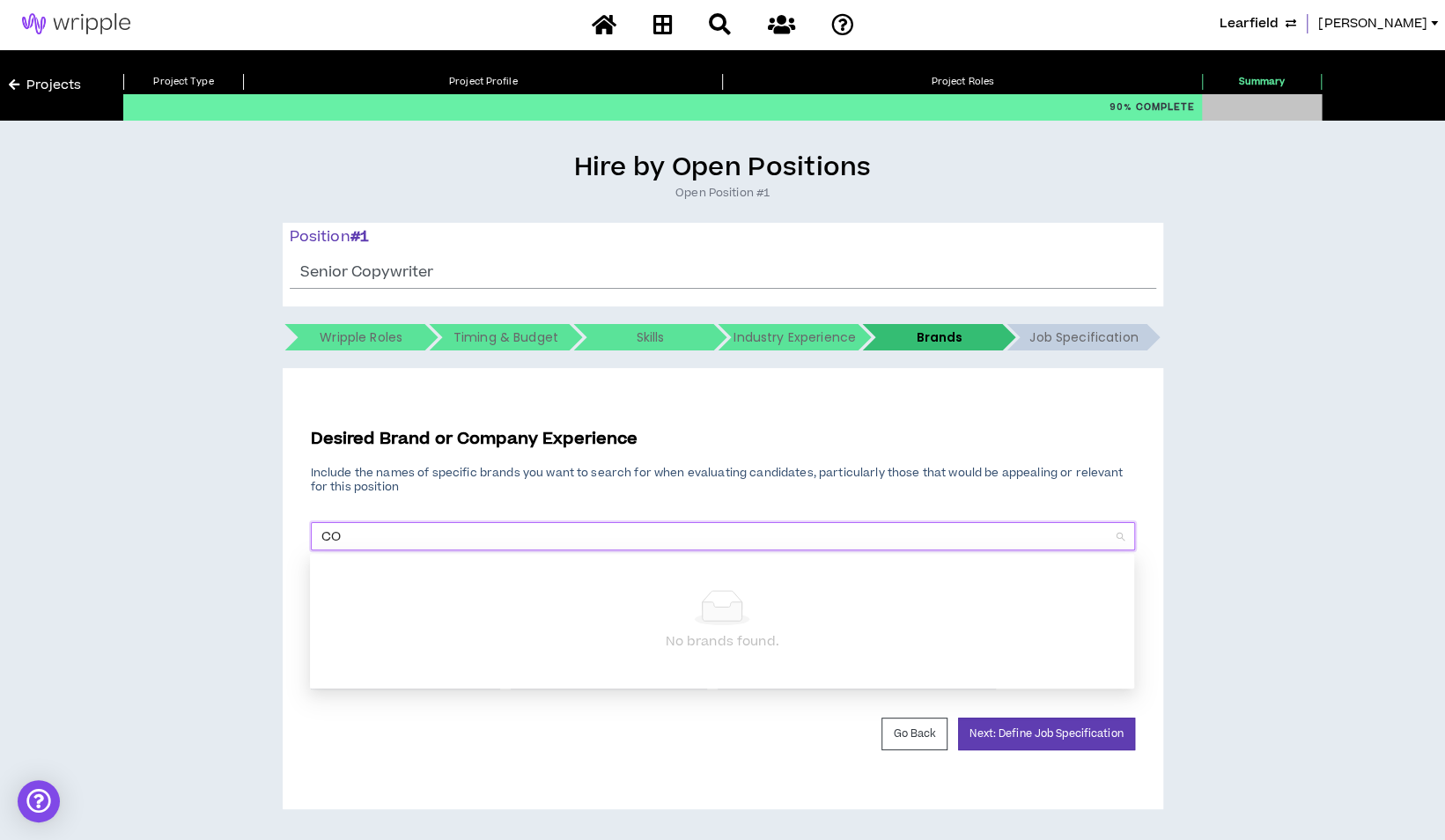
type input "C"
type input "Fox Sports"
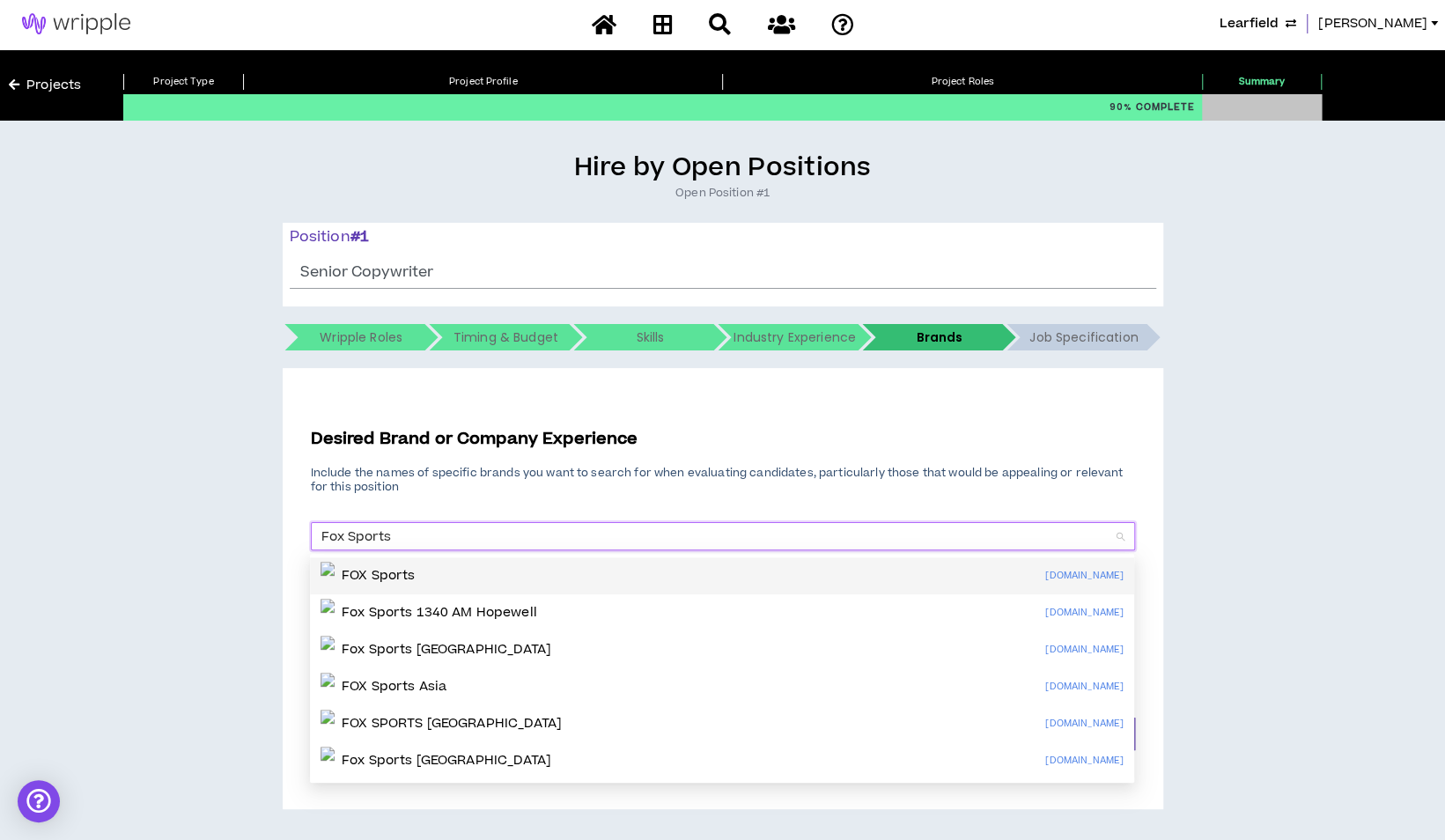
click at [402, 567] on p "FOX Sports" at bounding box center [379, 575] width 73 height 18
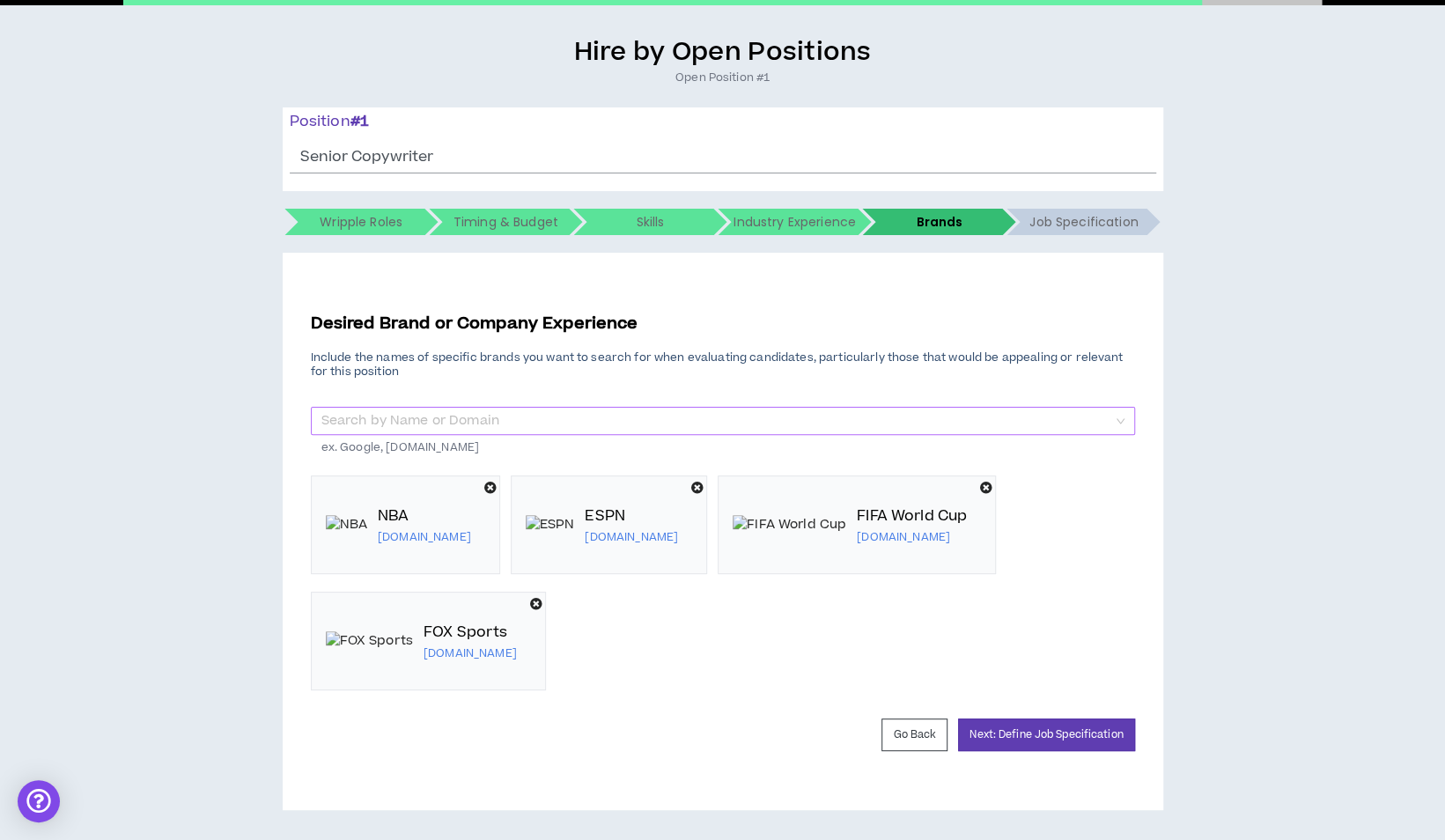
click at [440, 428] on input "search" at bounding box center [716, 421] width 790 height 26
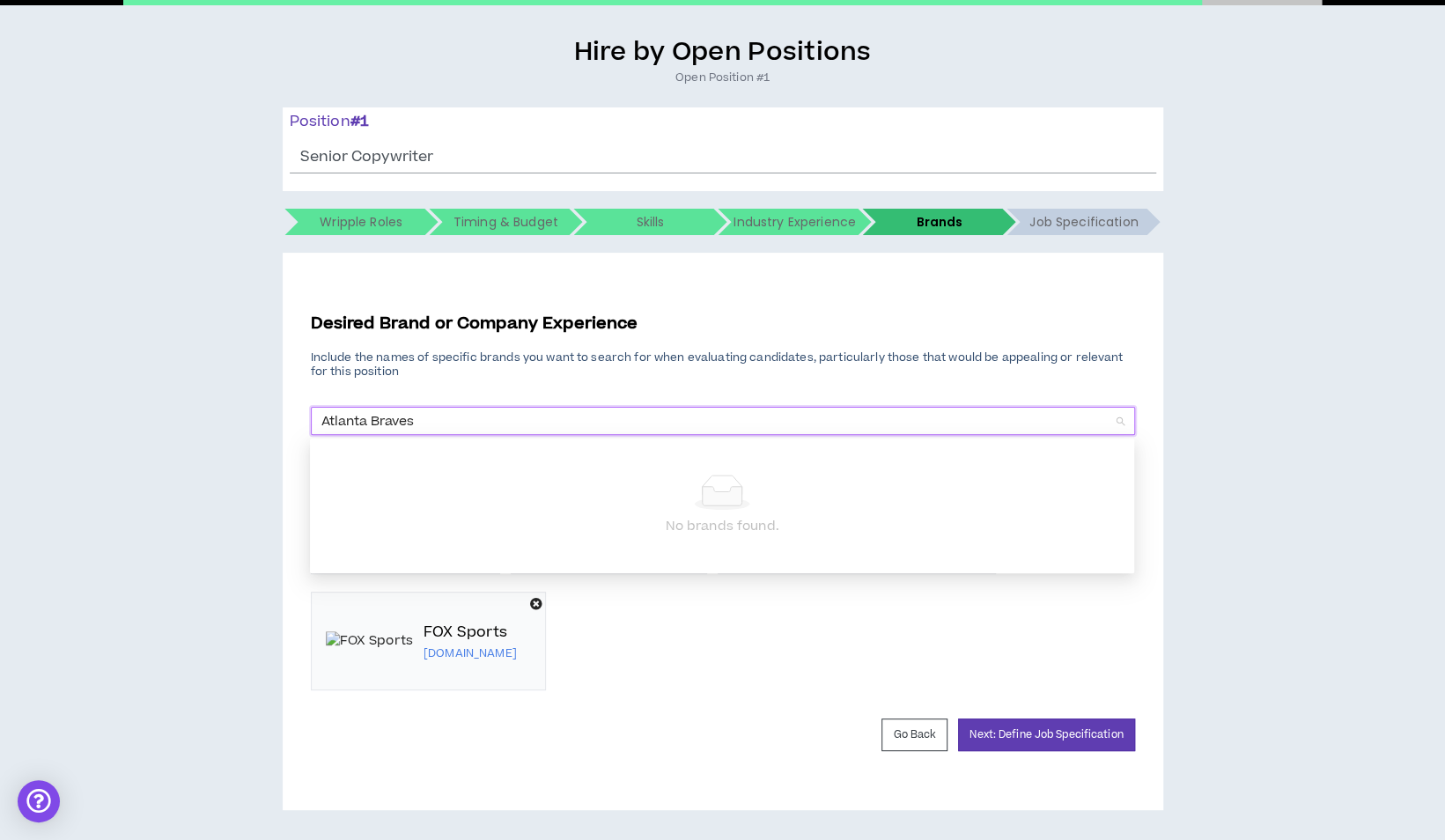
drag, startPoint x: 439, startPoint y: 423, endPoint x: 301, endPoint y: 425, distance: 138.0
click at [301, 425] on div "Desired Brand or Company Experience Include the names of specific brands you wa…" at bounding box center [722, 531] width 881 height 557
type input "A"
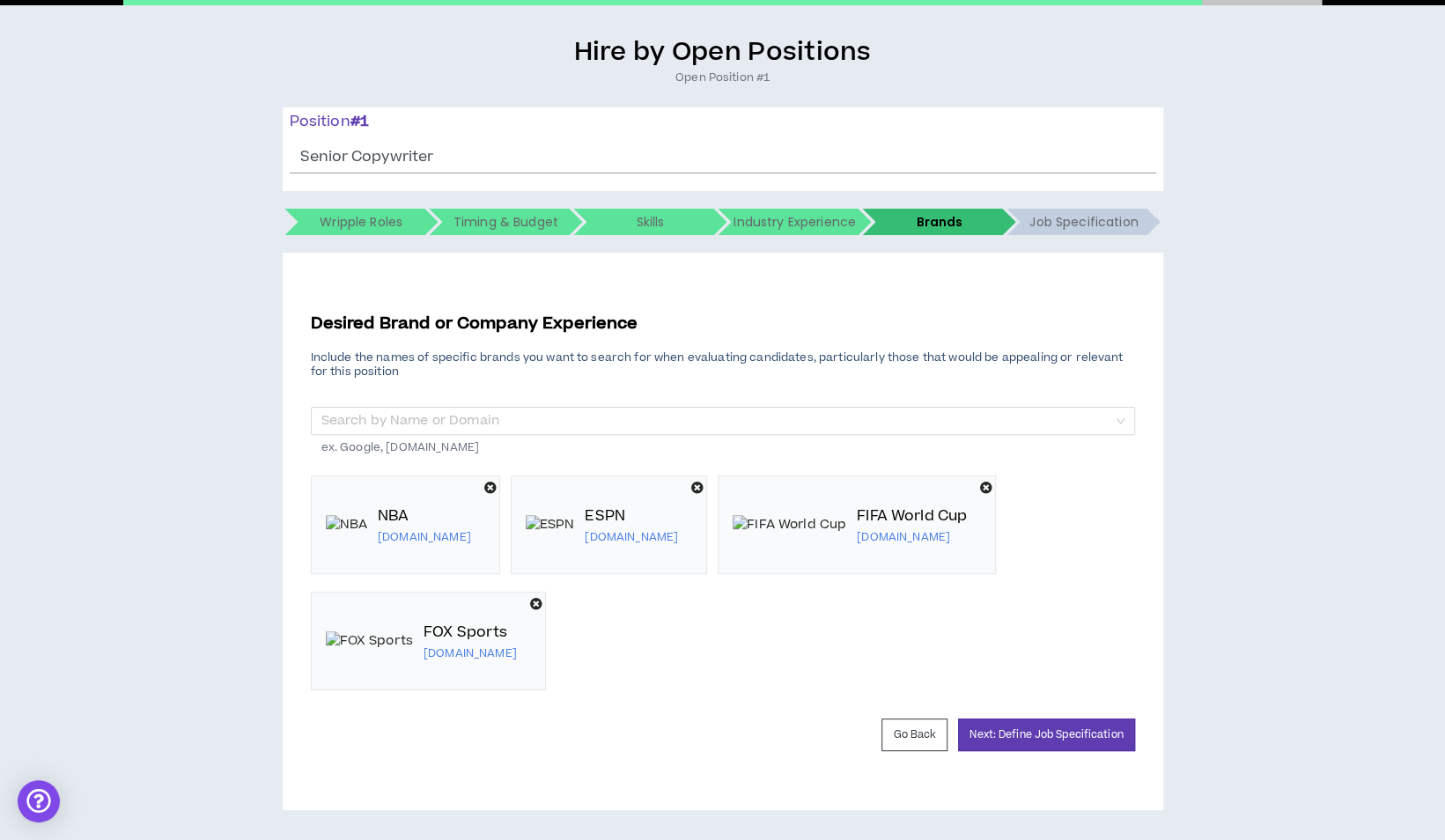
click at [207, 668] on div "Hire by Open Positions Open Position #1 Position # 1 Senior Copywriter The posi…" at bounding box center [722, 423] width 1427 height 774
click at [439, 418] on input "search" at bounding box center [716, 421] width 790 height 26
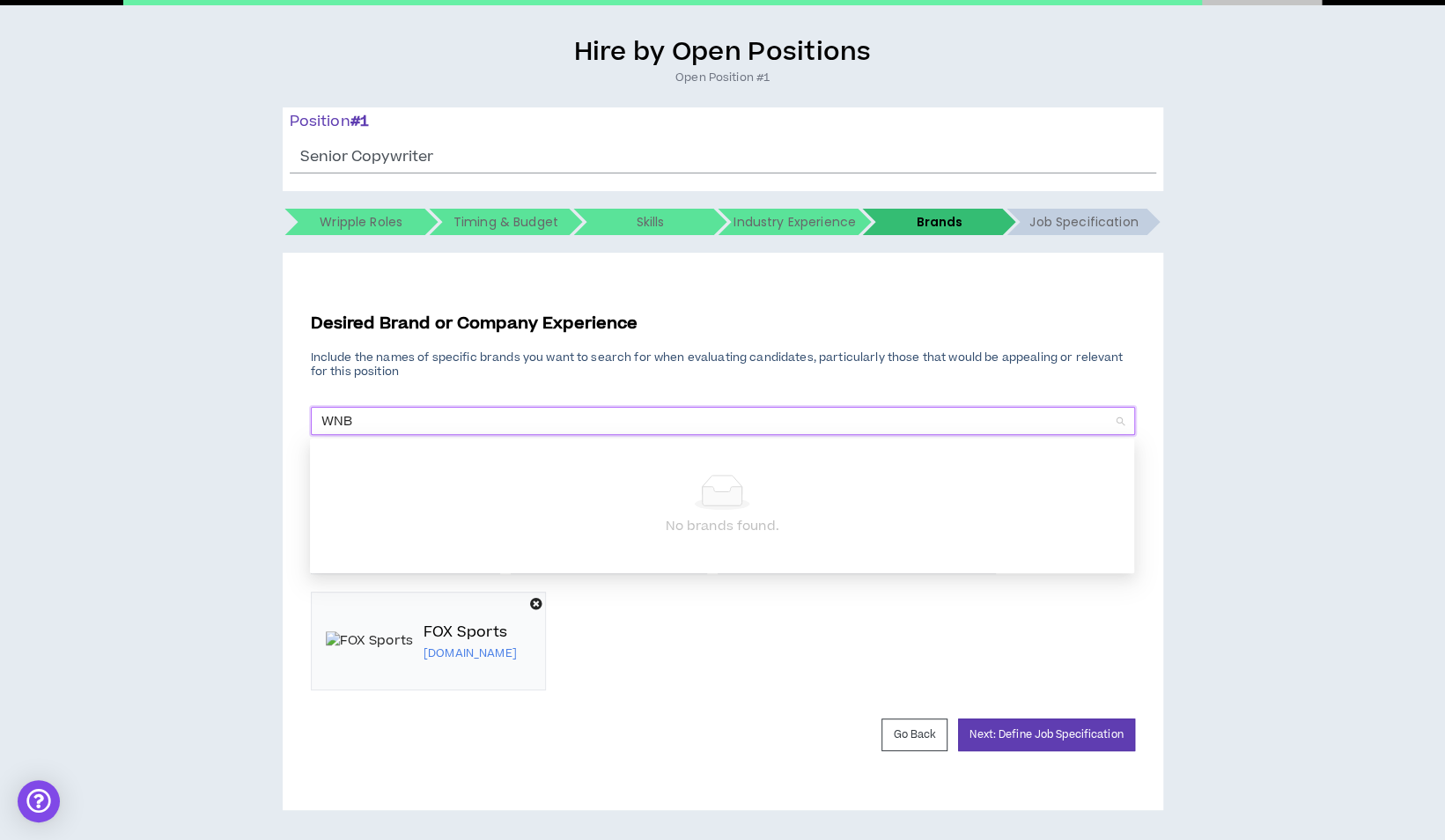
type input "WNBA"
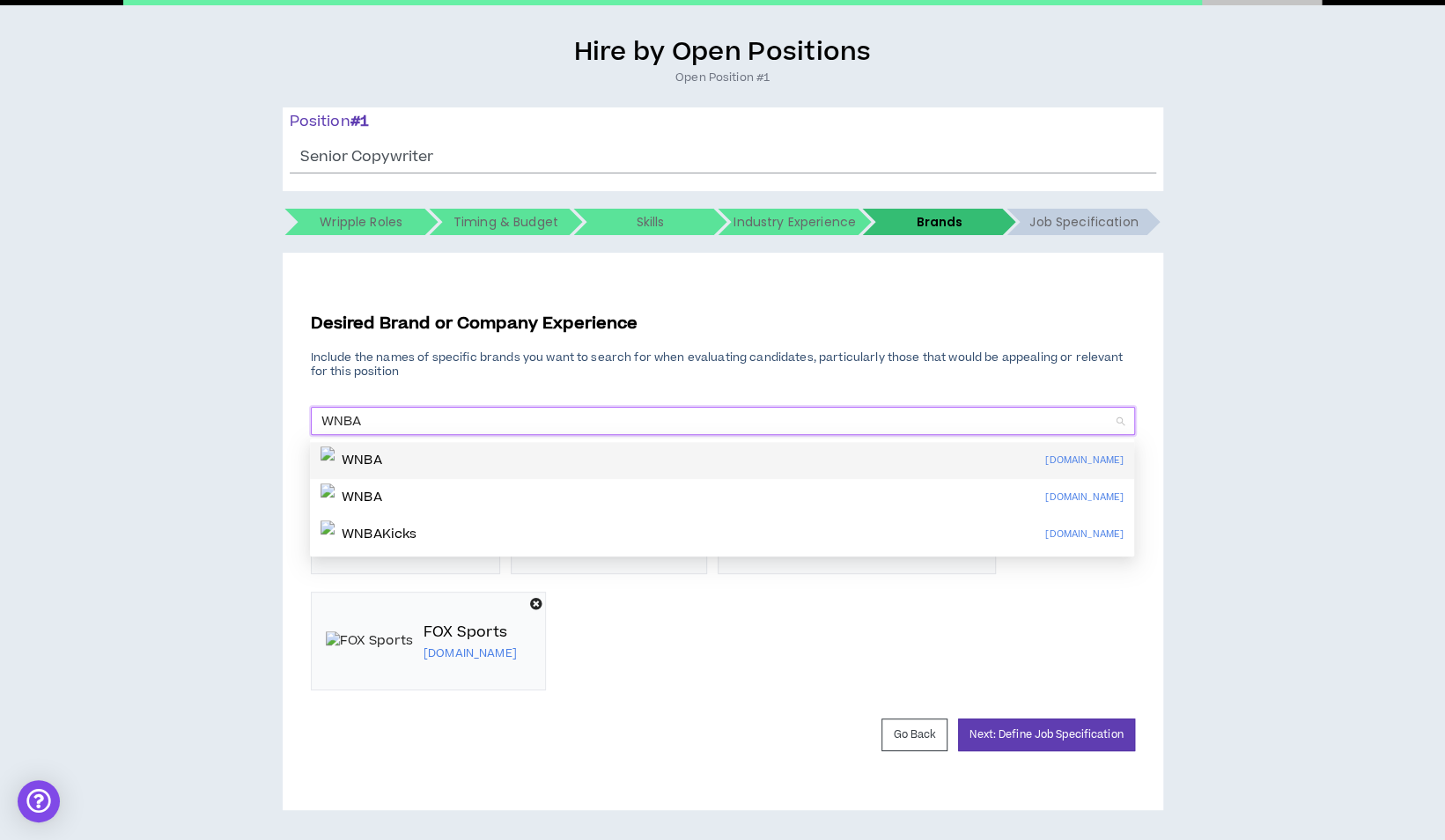
click at [381, 453] on p "WNBA" at bounding box center [362, 460] width 41 height 18
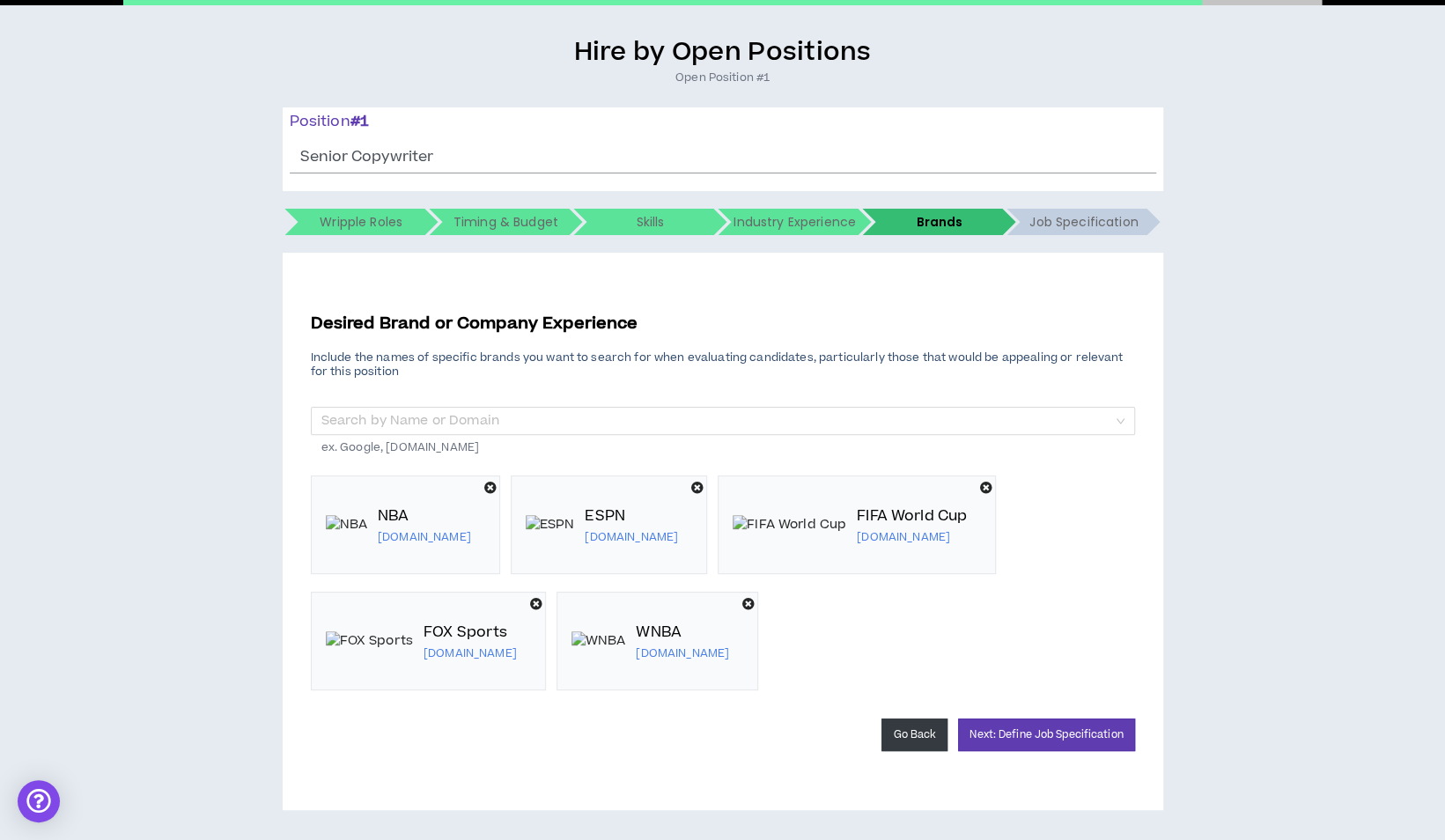
click at [919, 729] on button "Go Back" at bounding box center [915, 735] width 66 height 33
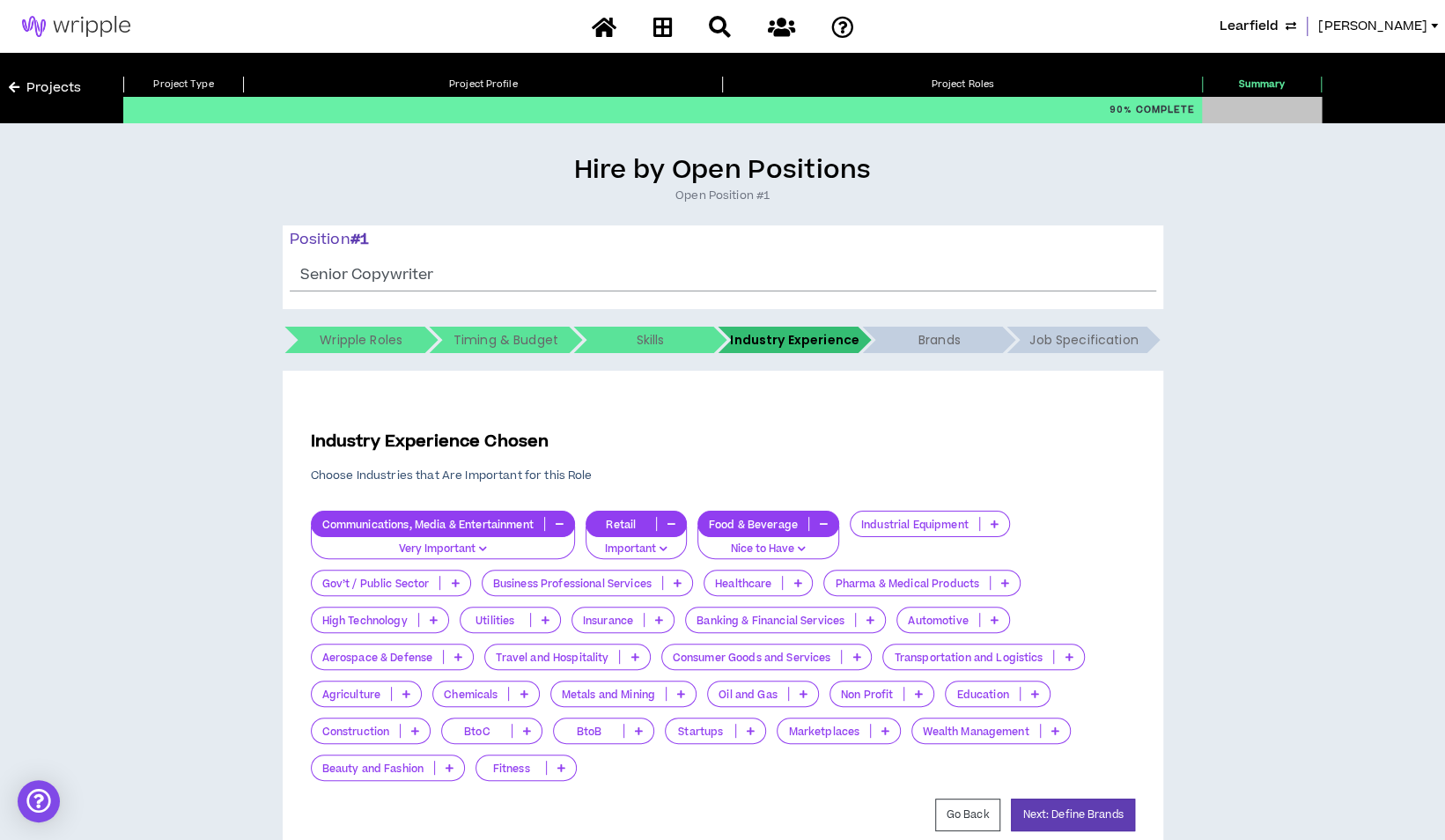
click at [821, 523] on icon "button" at bounding box center [823, 524] width 8 height 8
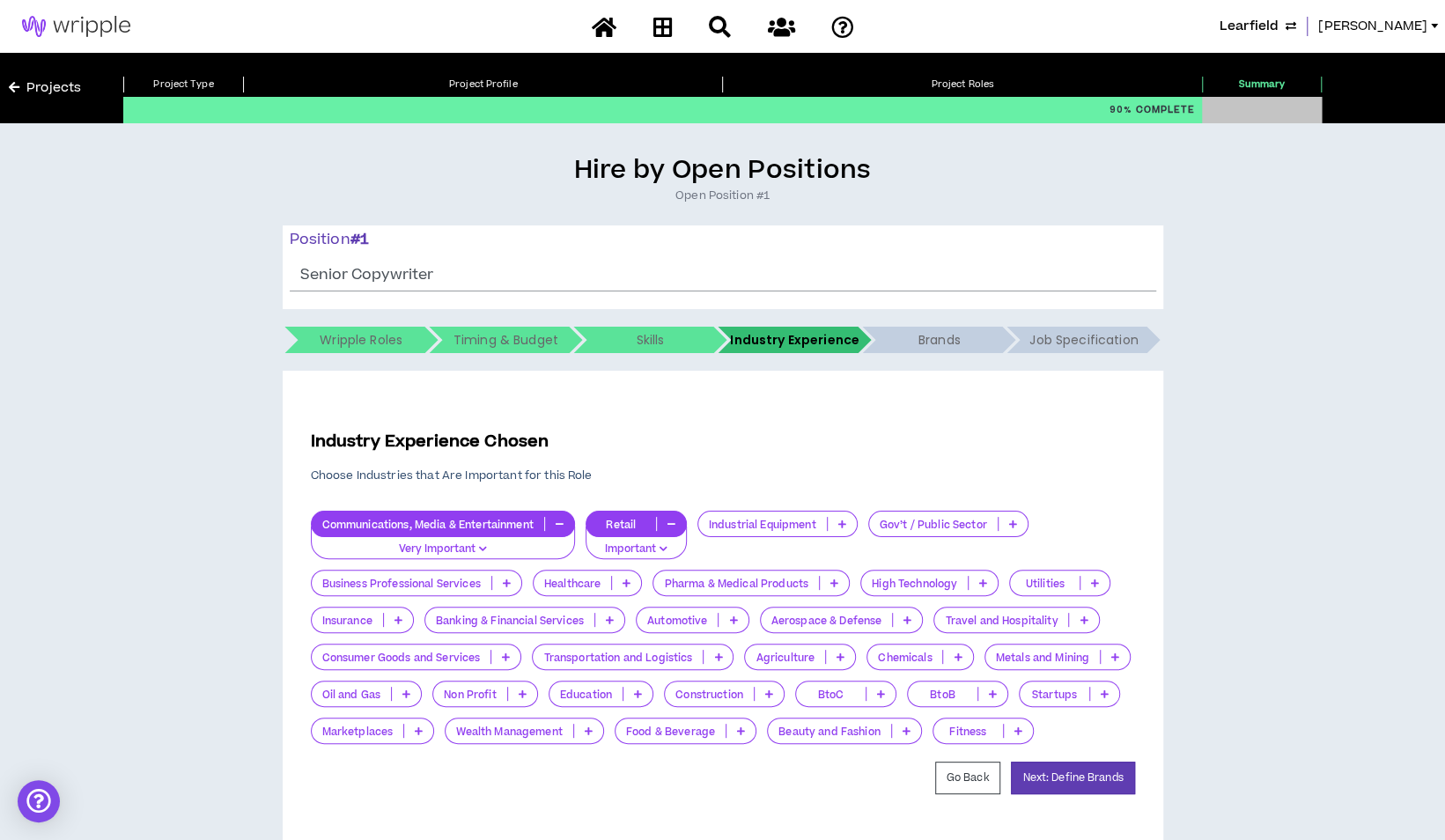
click at [903, 733] on icon at bounding box center [906, 730] width 8 height 8
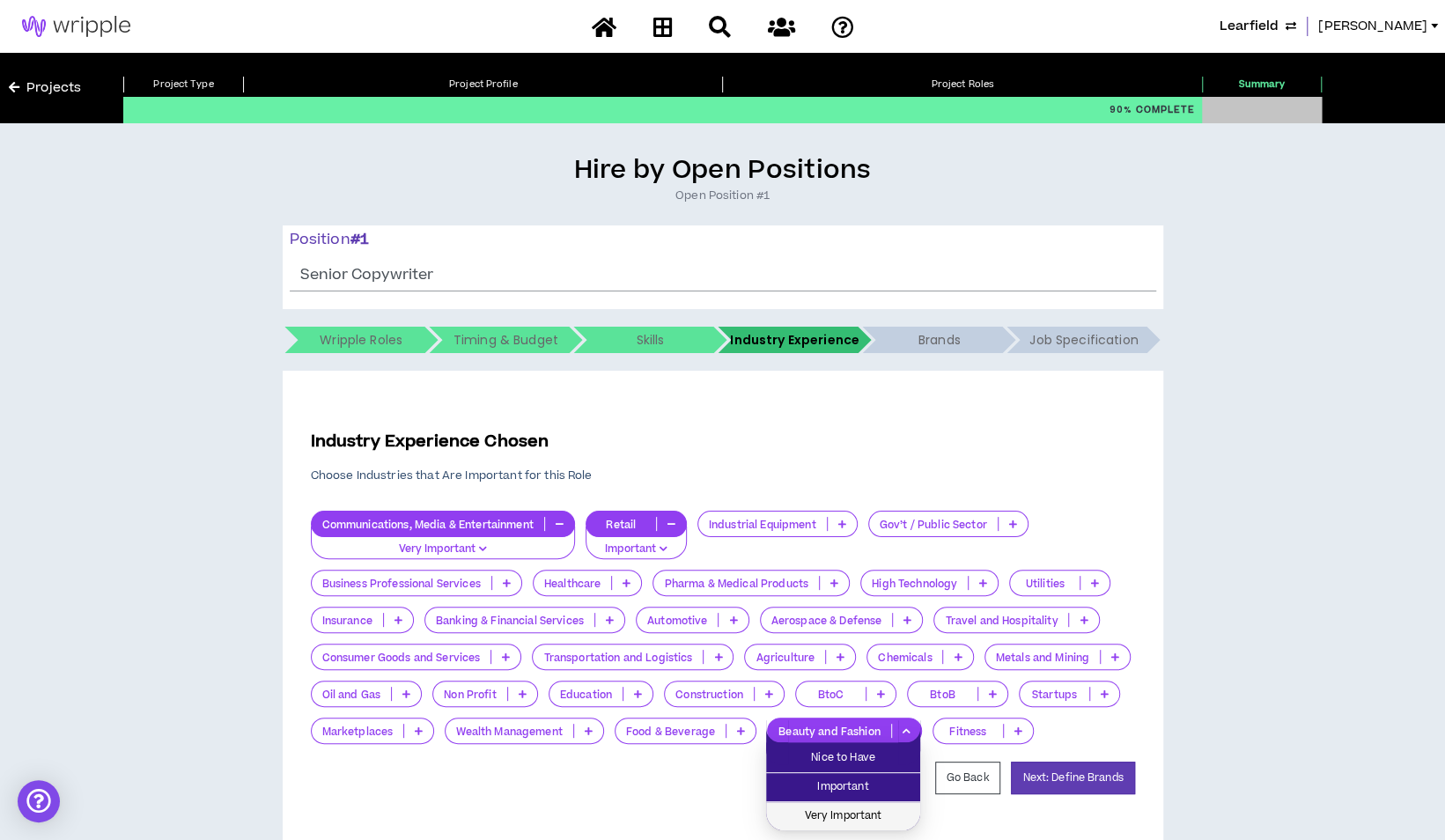
click at [852, 810] on span "Very Important" at bounding box center [843, 816] width 133 height 20
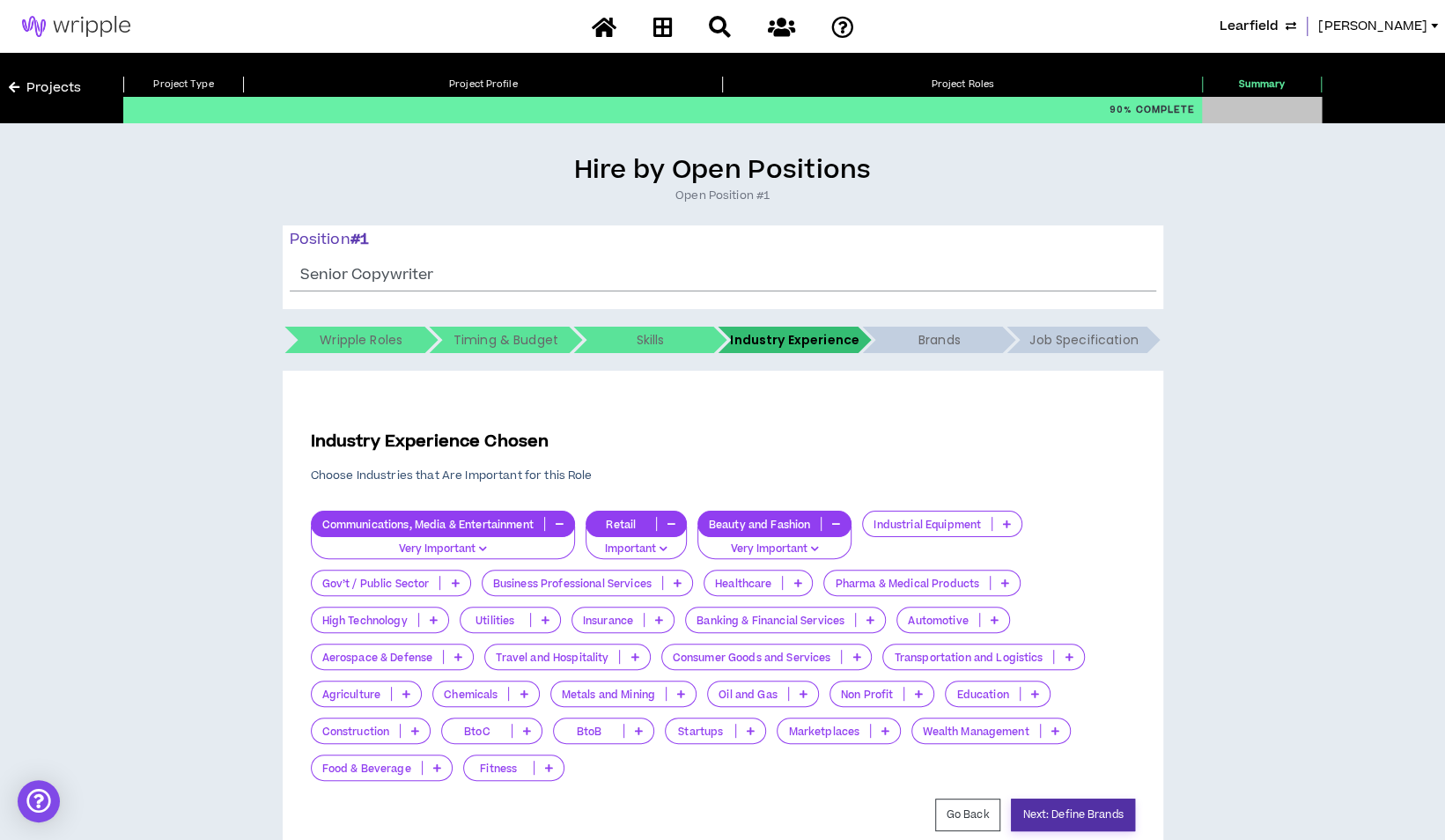
click at [1077, 826] on button "Next: Define Brands" at bounding box center [1072, 815] width 123 height 33
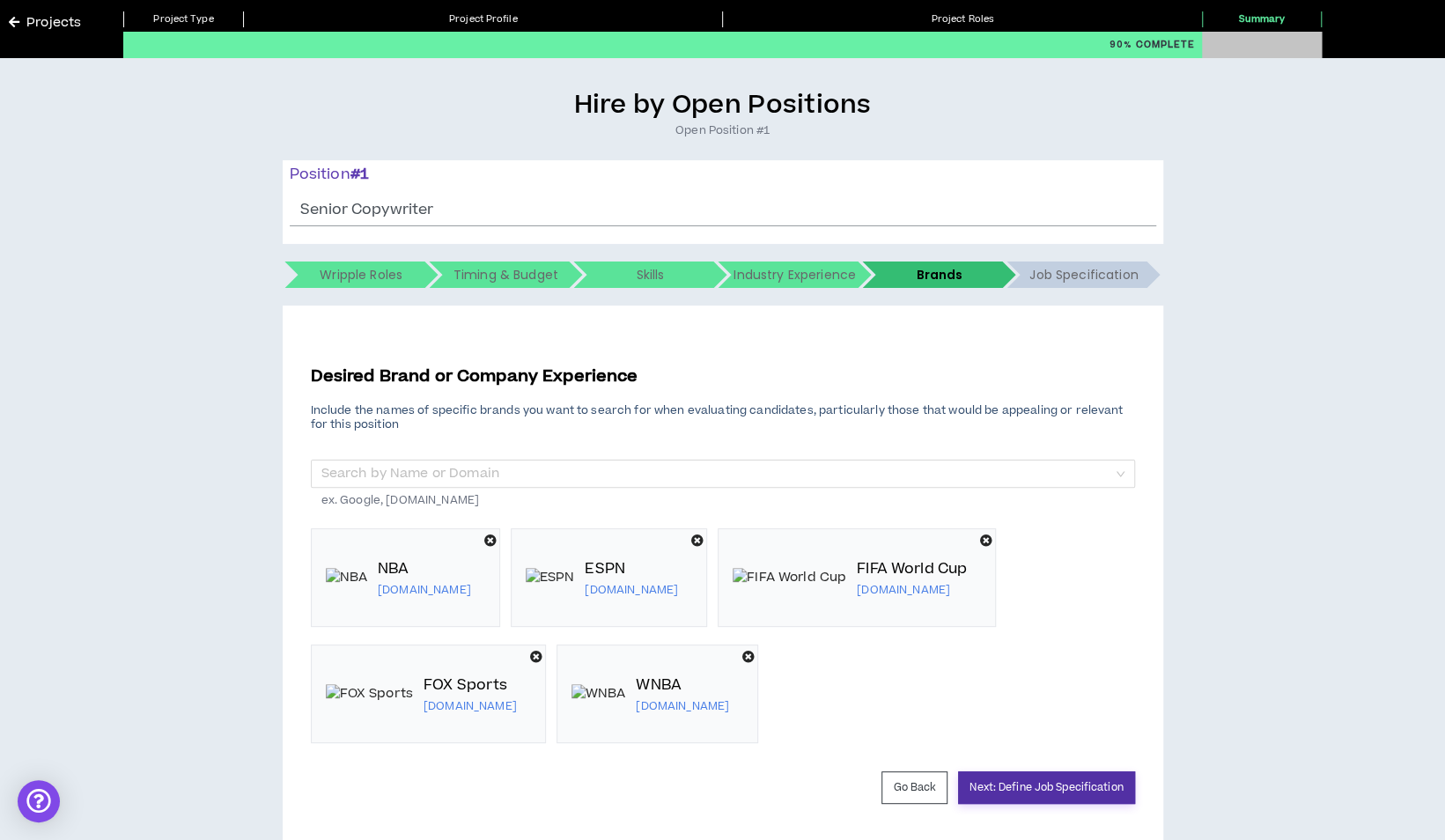
scroll to position [88, 0]
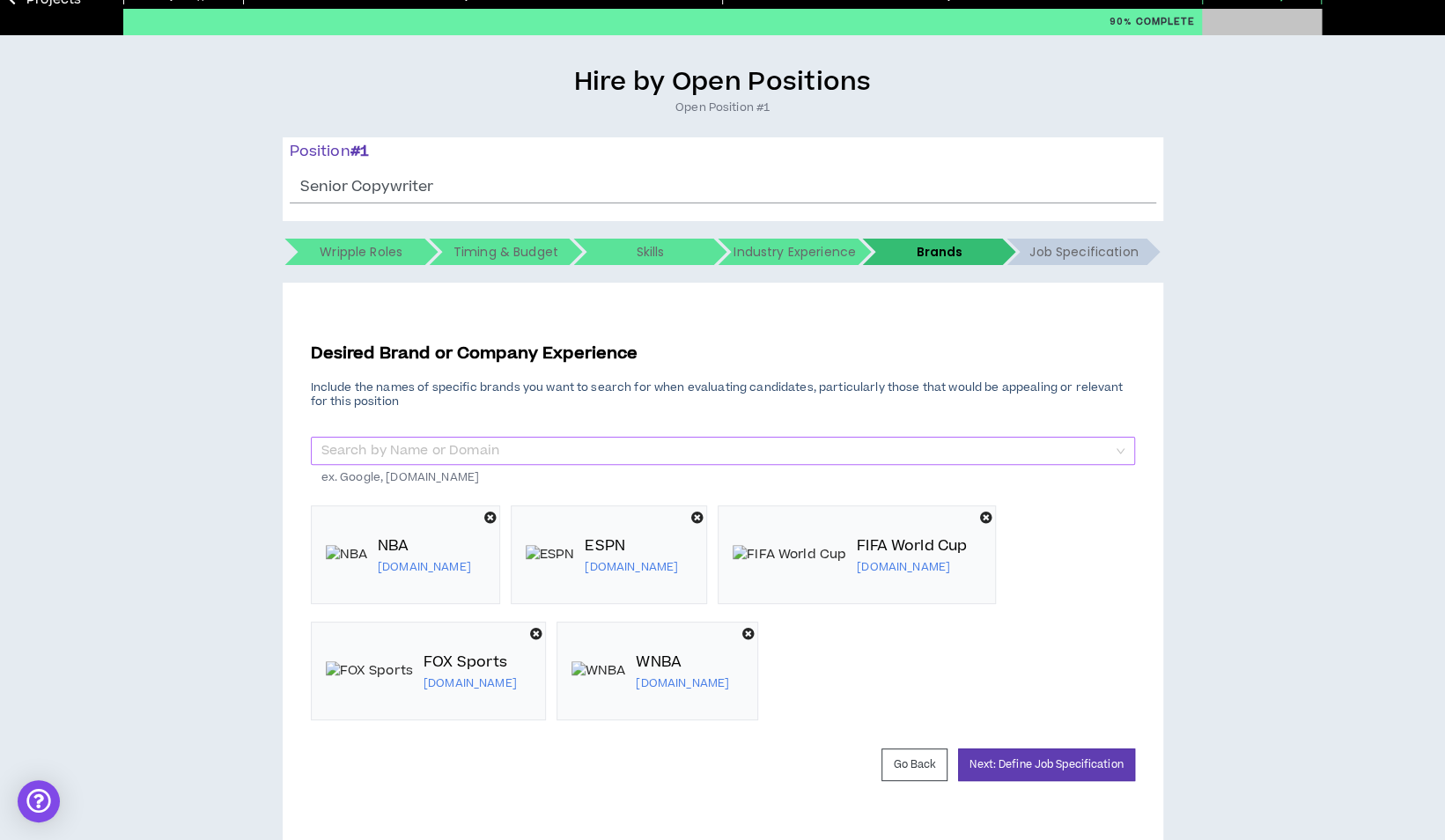
click at [504, 453] on input "search" at bounding box center [716, 451] width 790 height 26
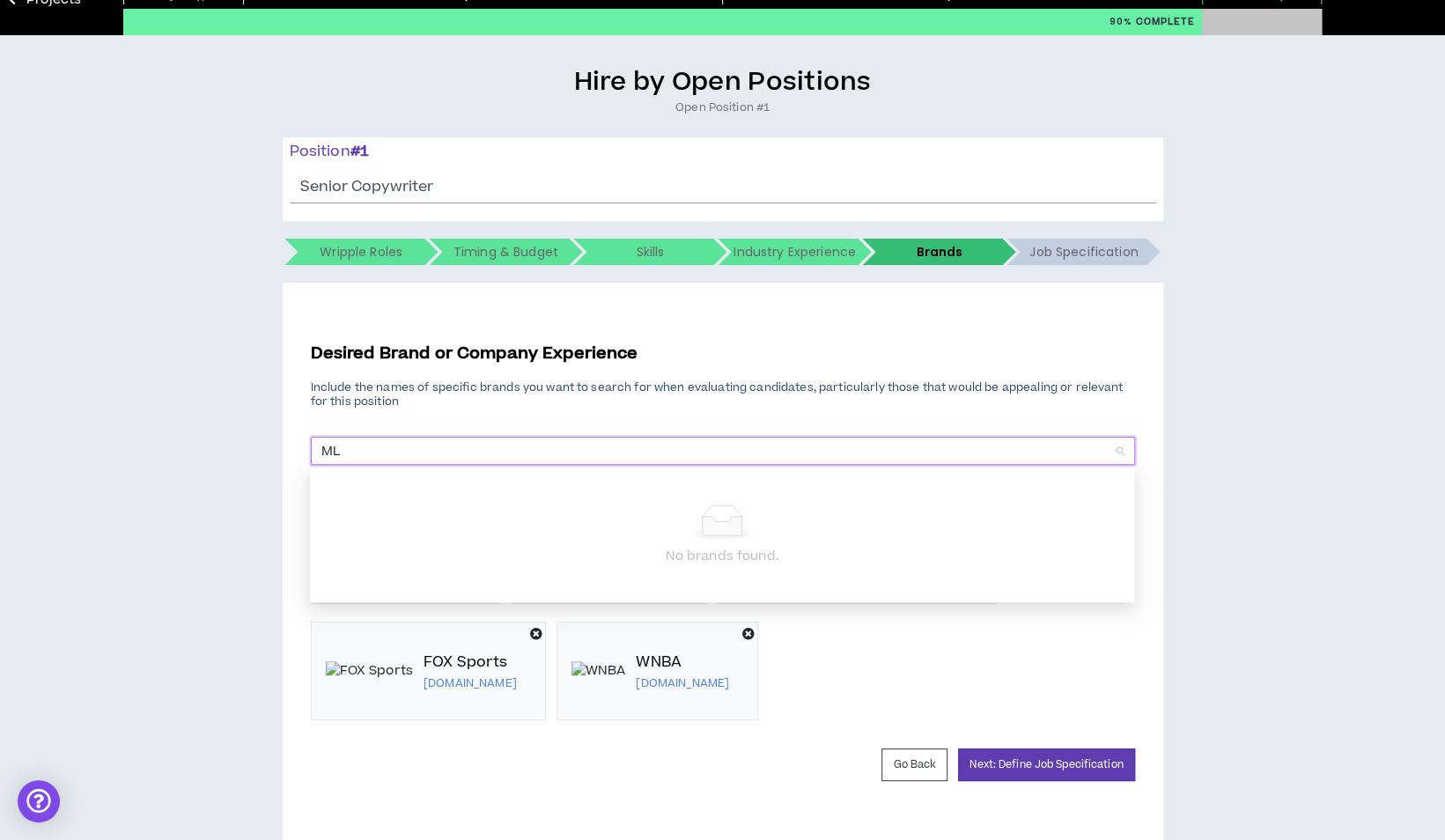
type input "MLB"
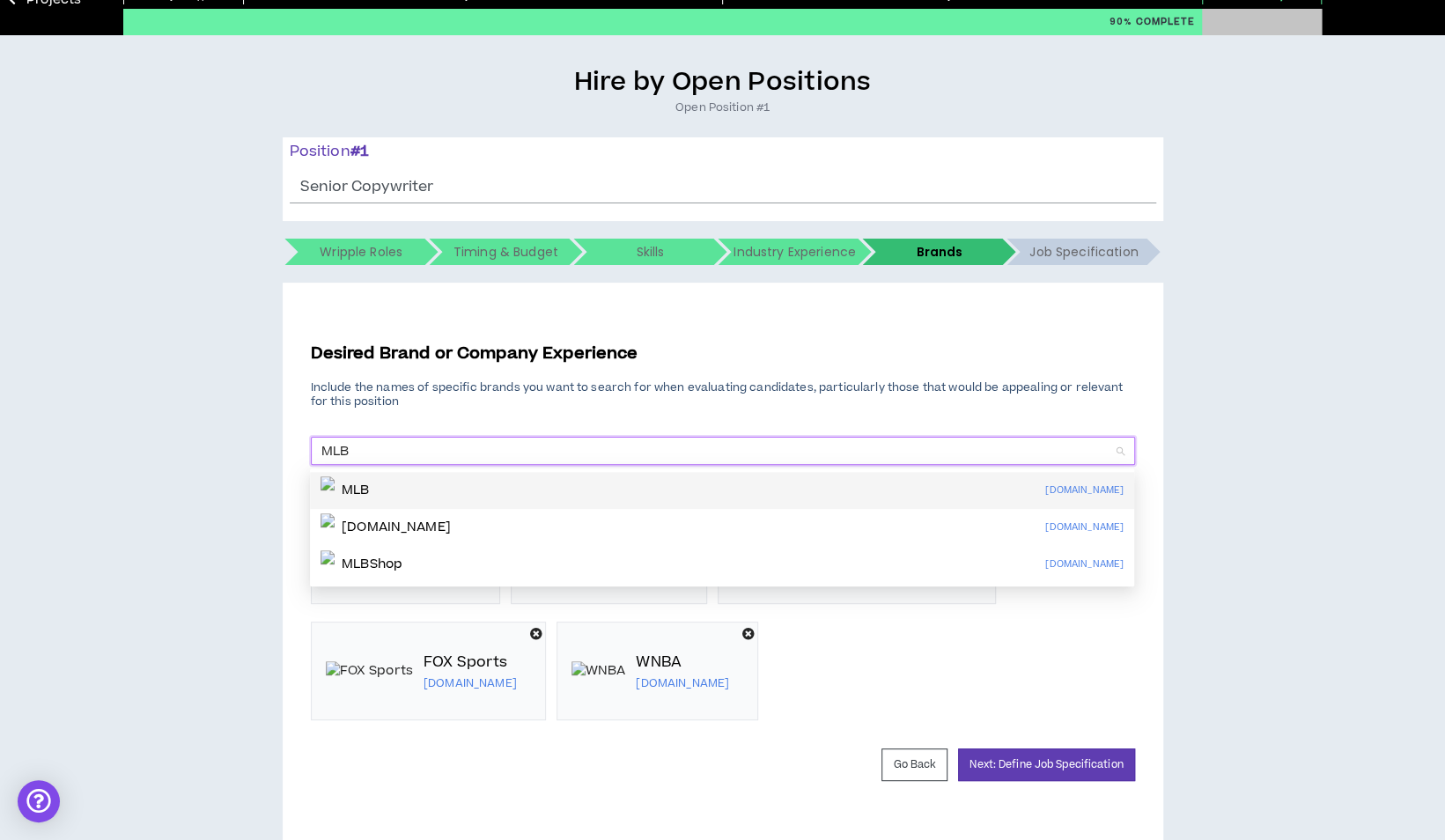
click at [421, 496] on div "MLB mlb.com" at bounding box center [722, 491] width 804 height 28
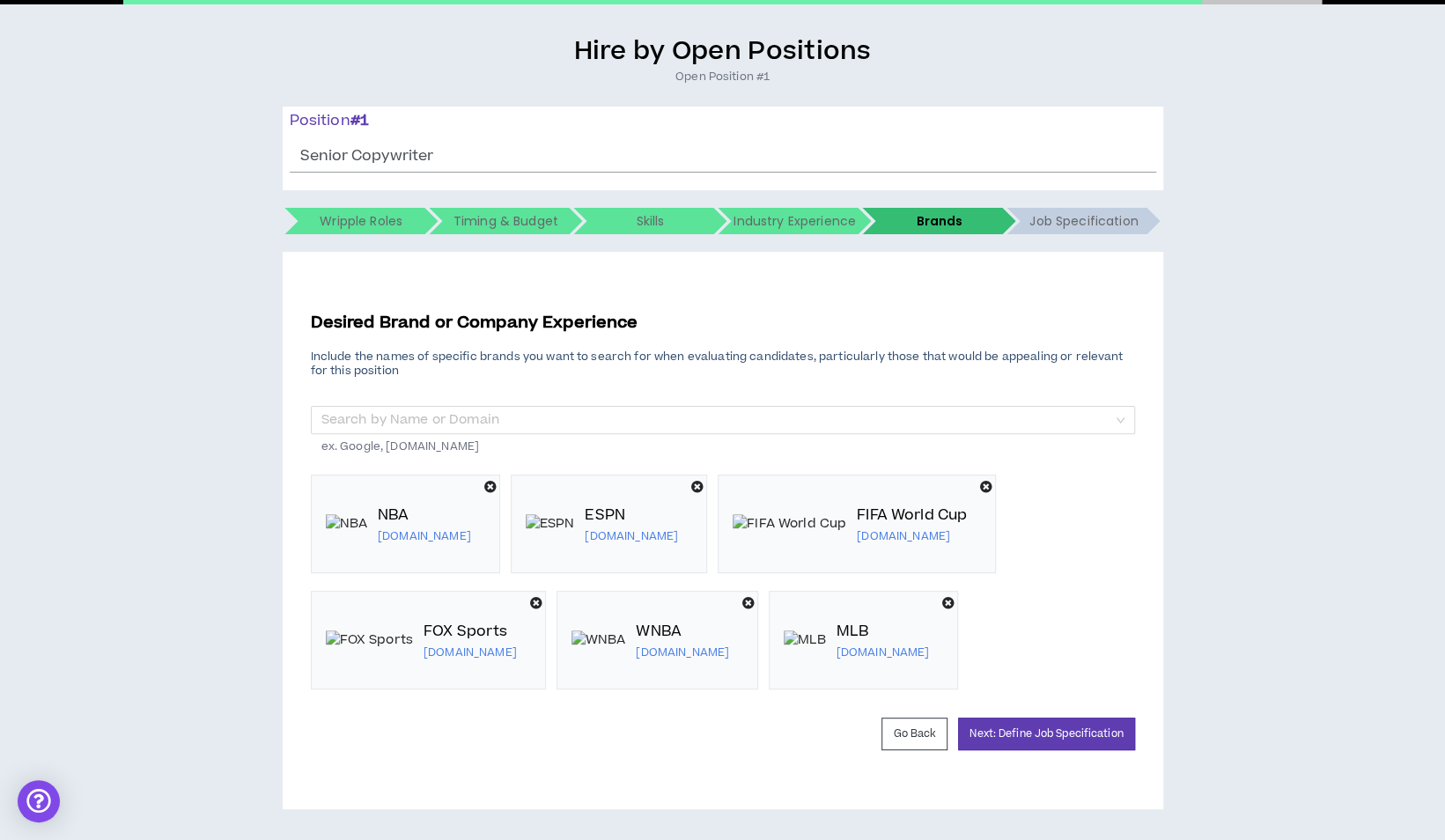
scroll to position [176, 0]
click at [456, 407] on input "search" at bounding box center [716, 420] width 790 height 26
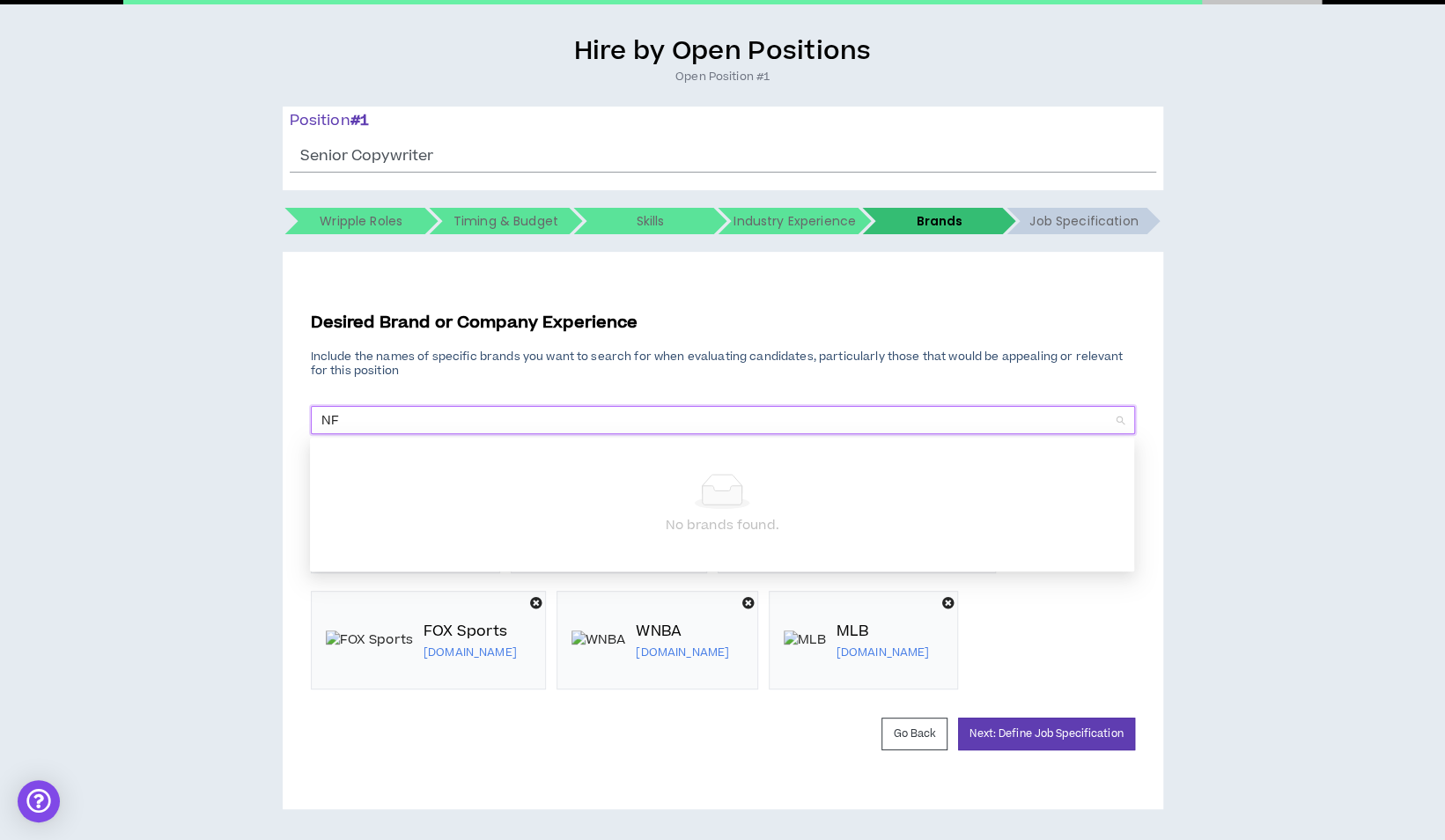
type input "NFL"
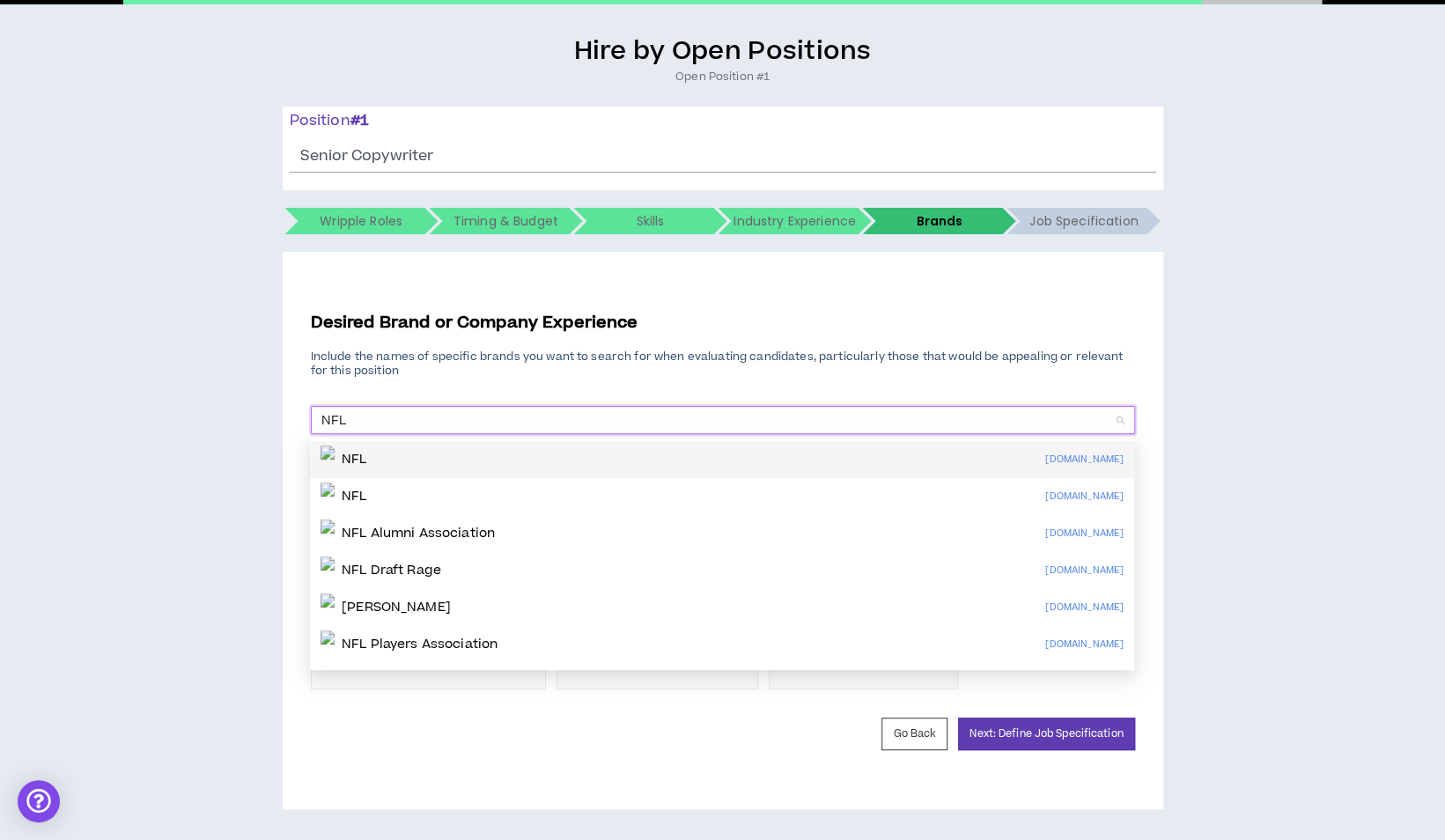
click at [399, 445] on div "NFL nfl.com" at bounding box center [722, 460] width 804 height 28
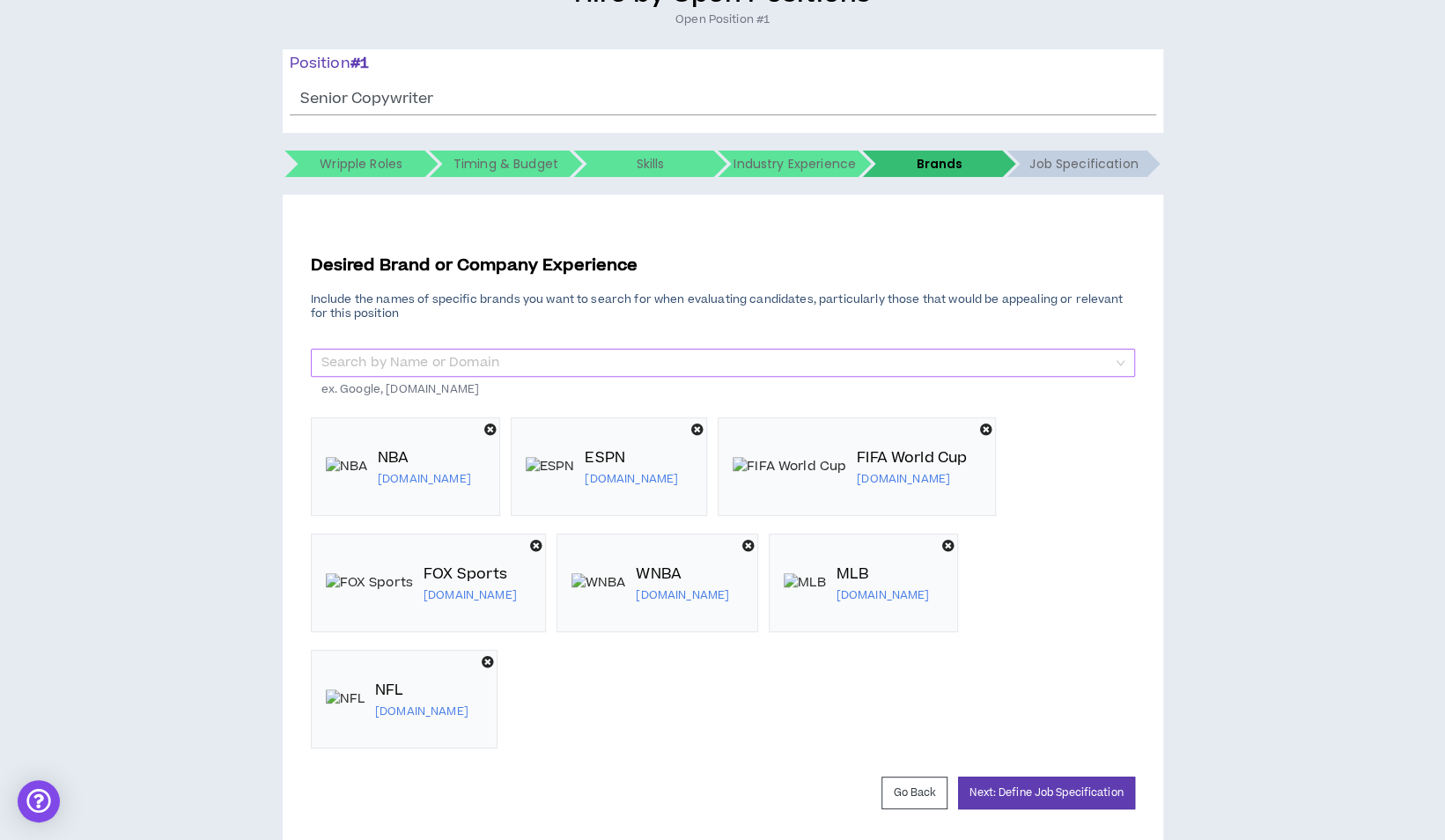
click at [413, 358] on input "search" at bounding box center [716, 363] width 790 height 26
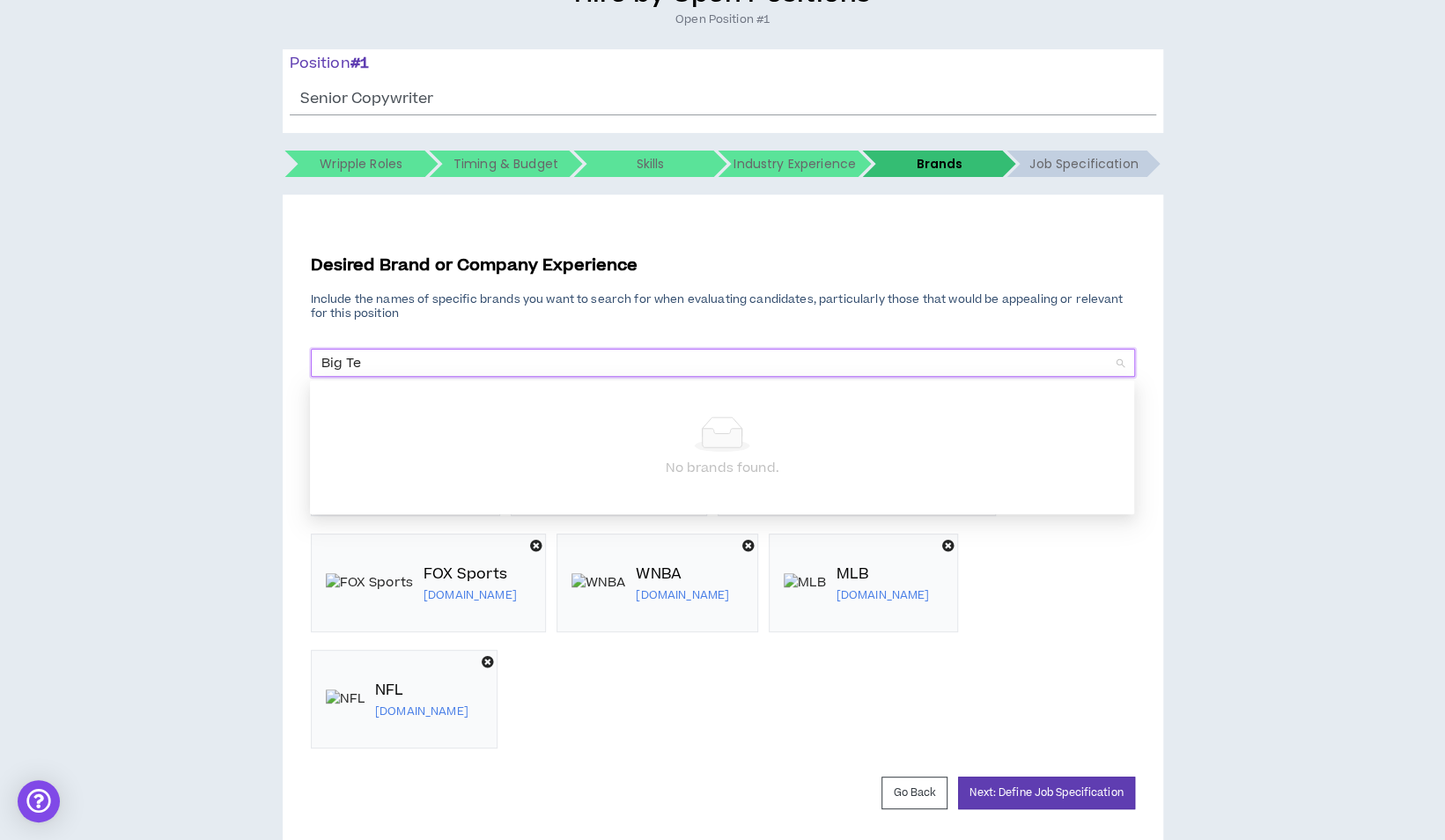
type input "Big Ten"
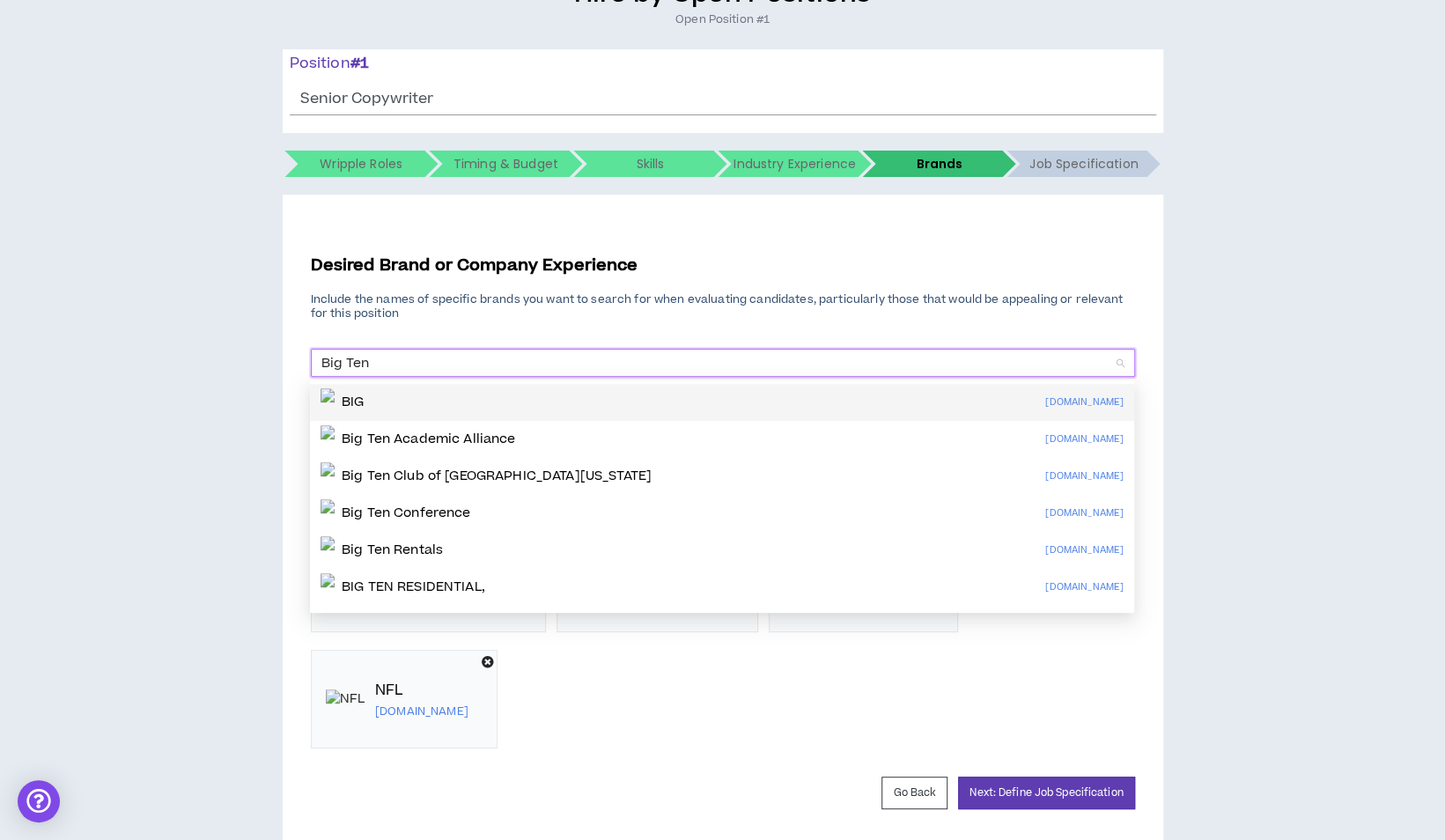
click at [364, 401] on p "BIG" at bounding box center [352, 402] width 22 height 18
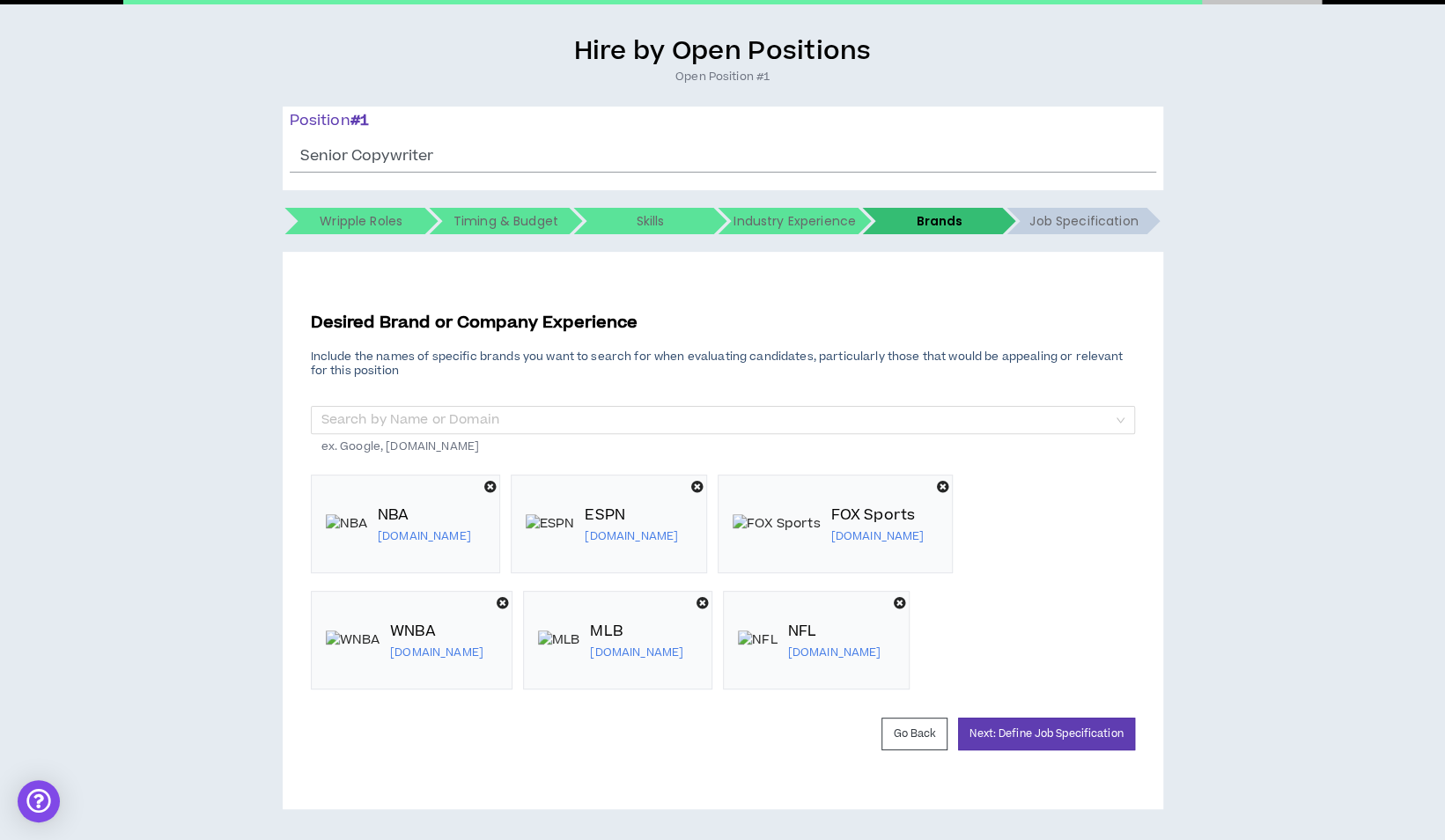
scroll to position [118, 0]
click at [394, 425] on input "search" at bounding box center [716, 421] width 790 height 26
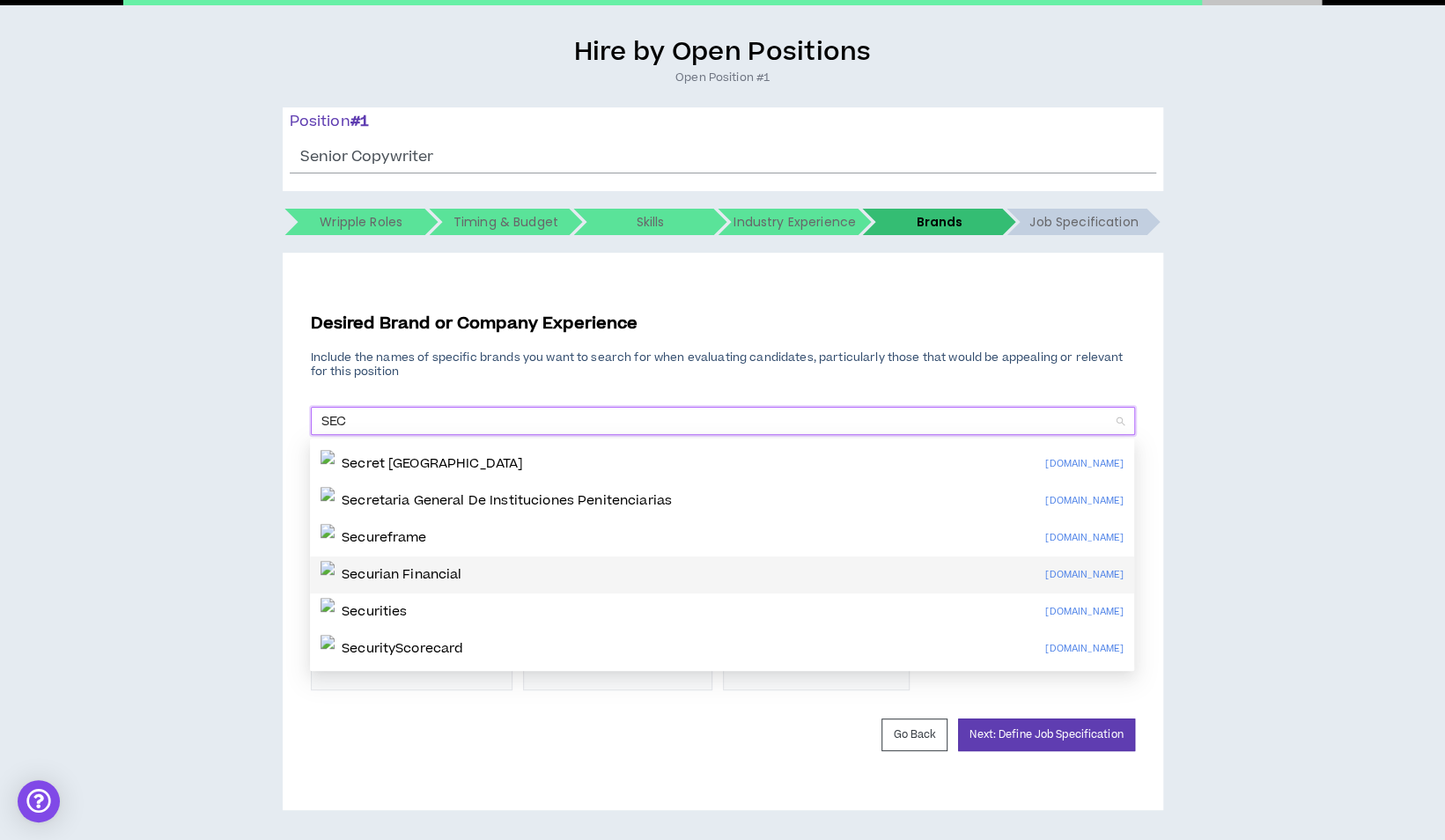
scroll to position [0, 0]
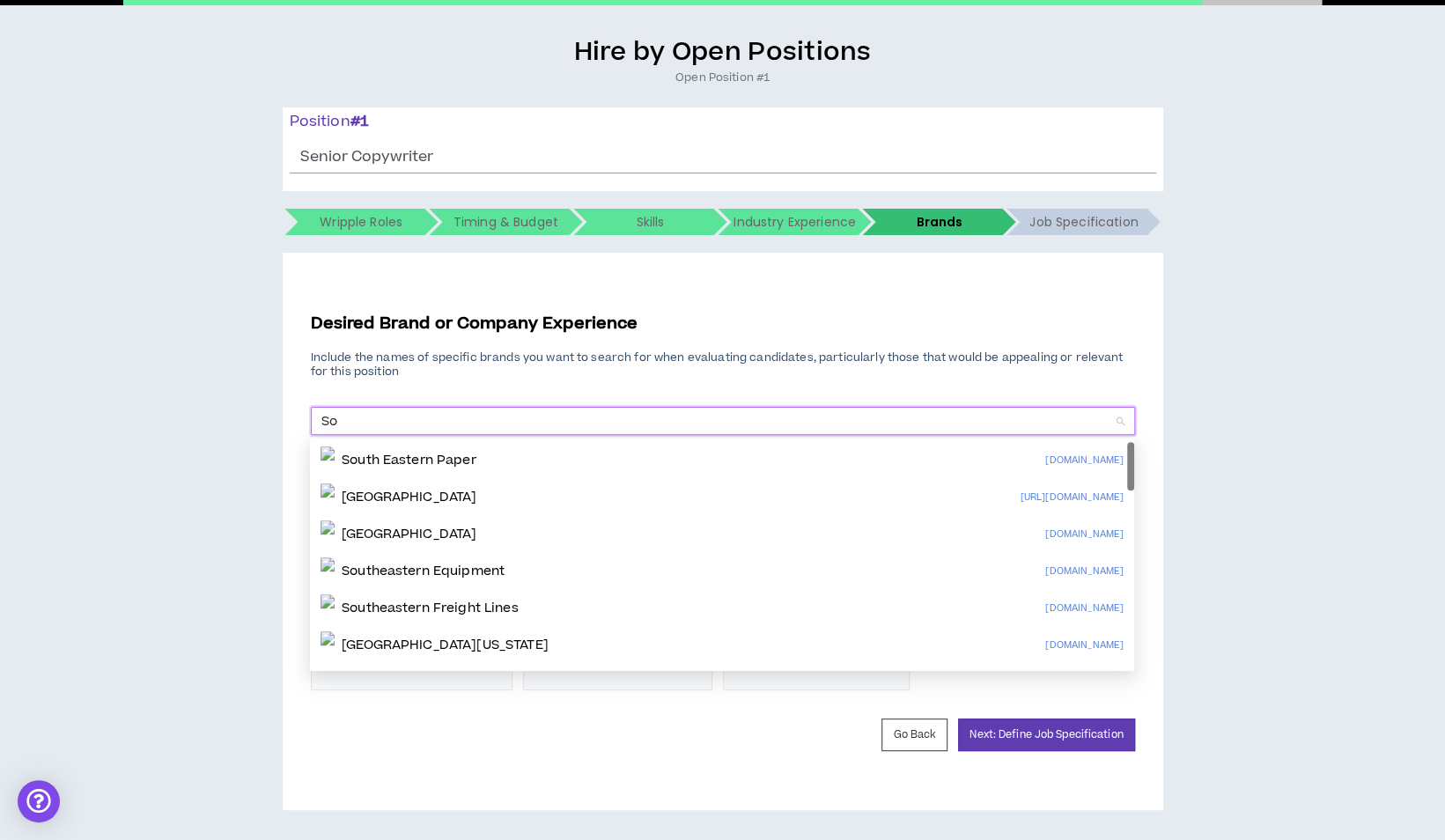
type input "S"
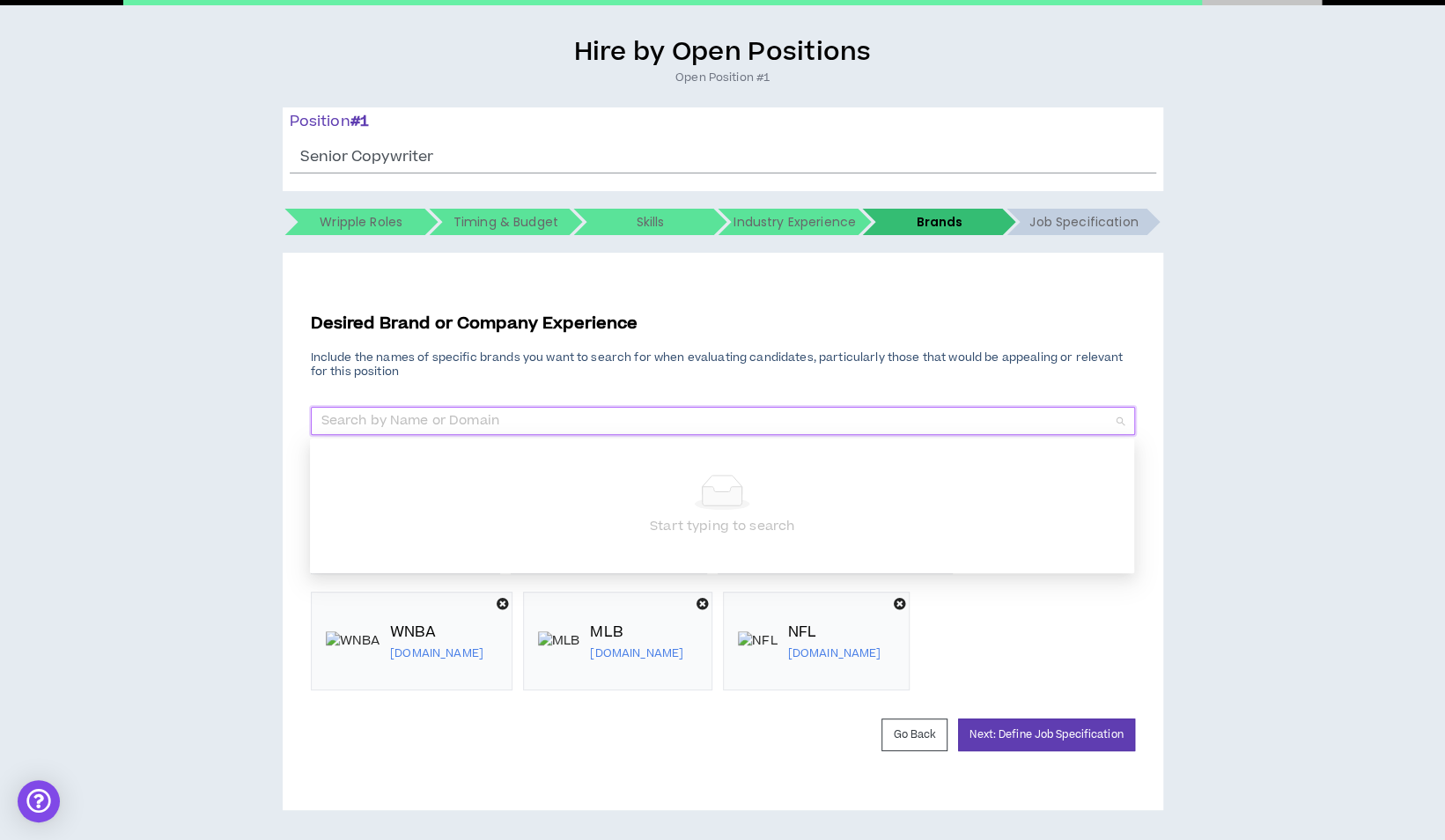
click at [283, 518] on div "Desired Brand or Company Experience Include the names of specific brands you wa…" at bounding box center [722, 531] width 881 height 557
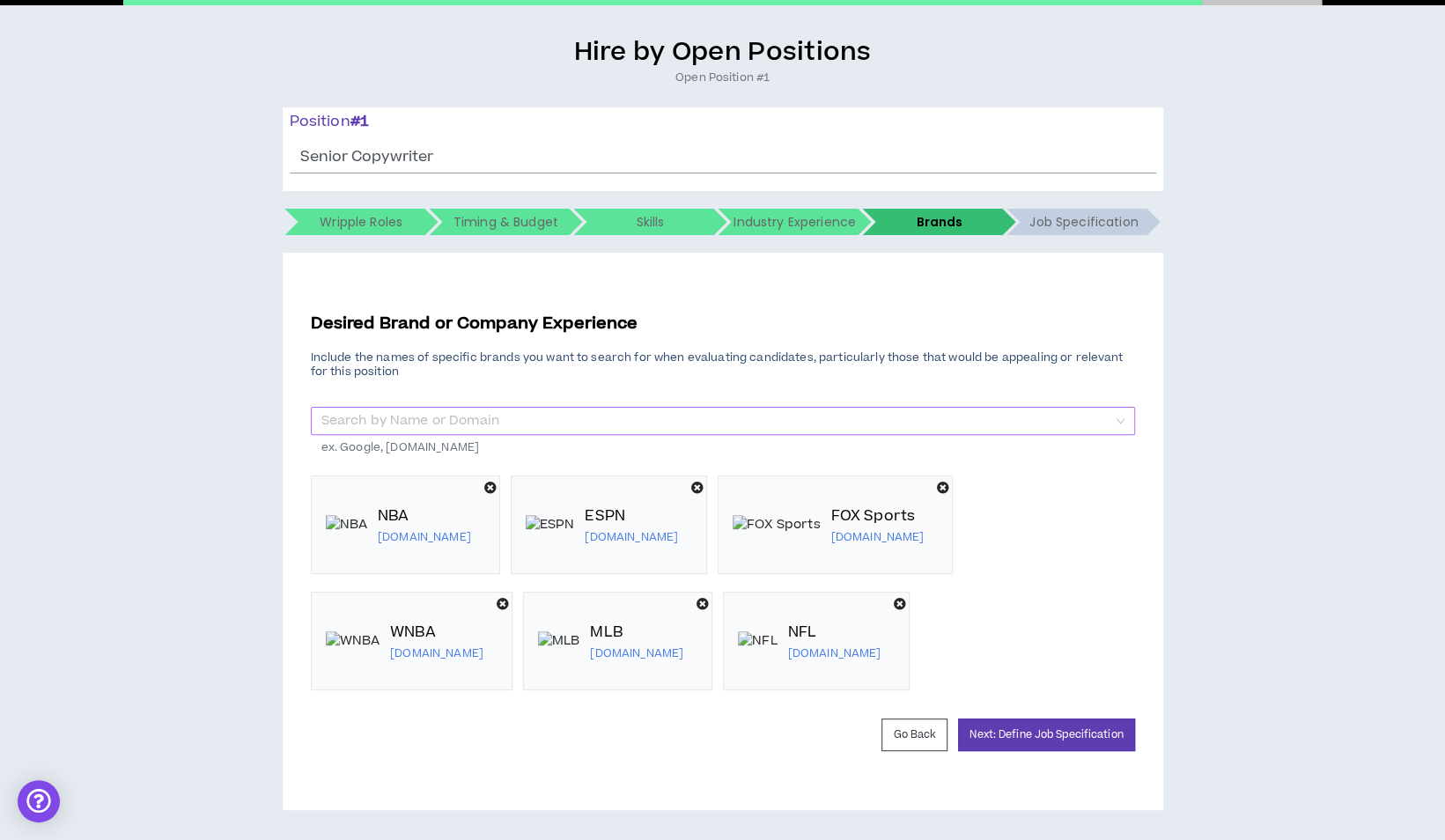
click at [706, 419] on input "search" at bounding box center [716, 421] width 790 height 26
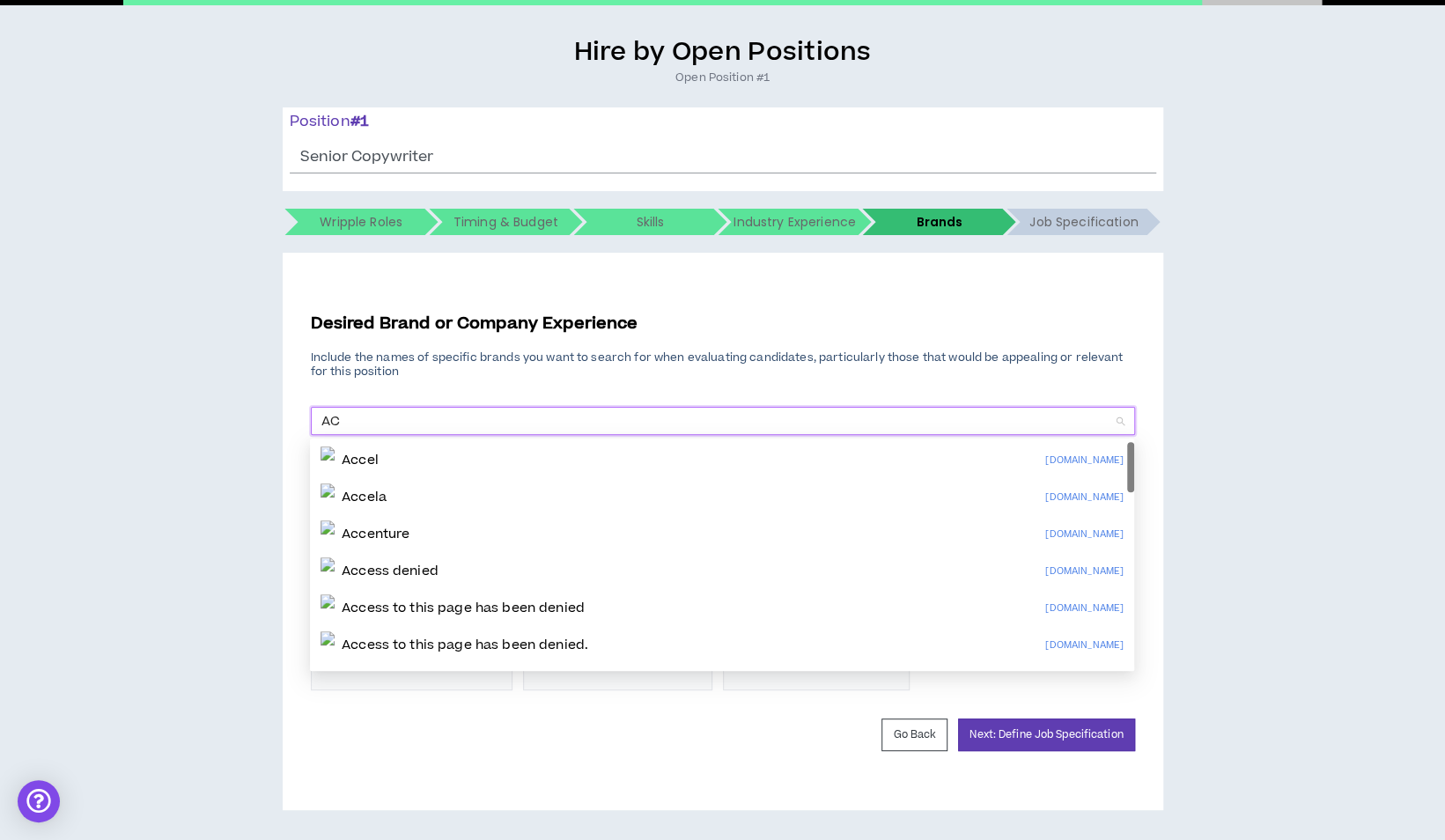
type input "A"
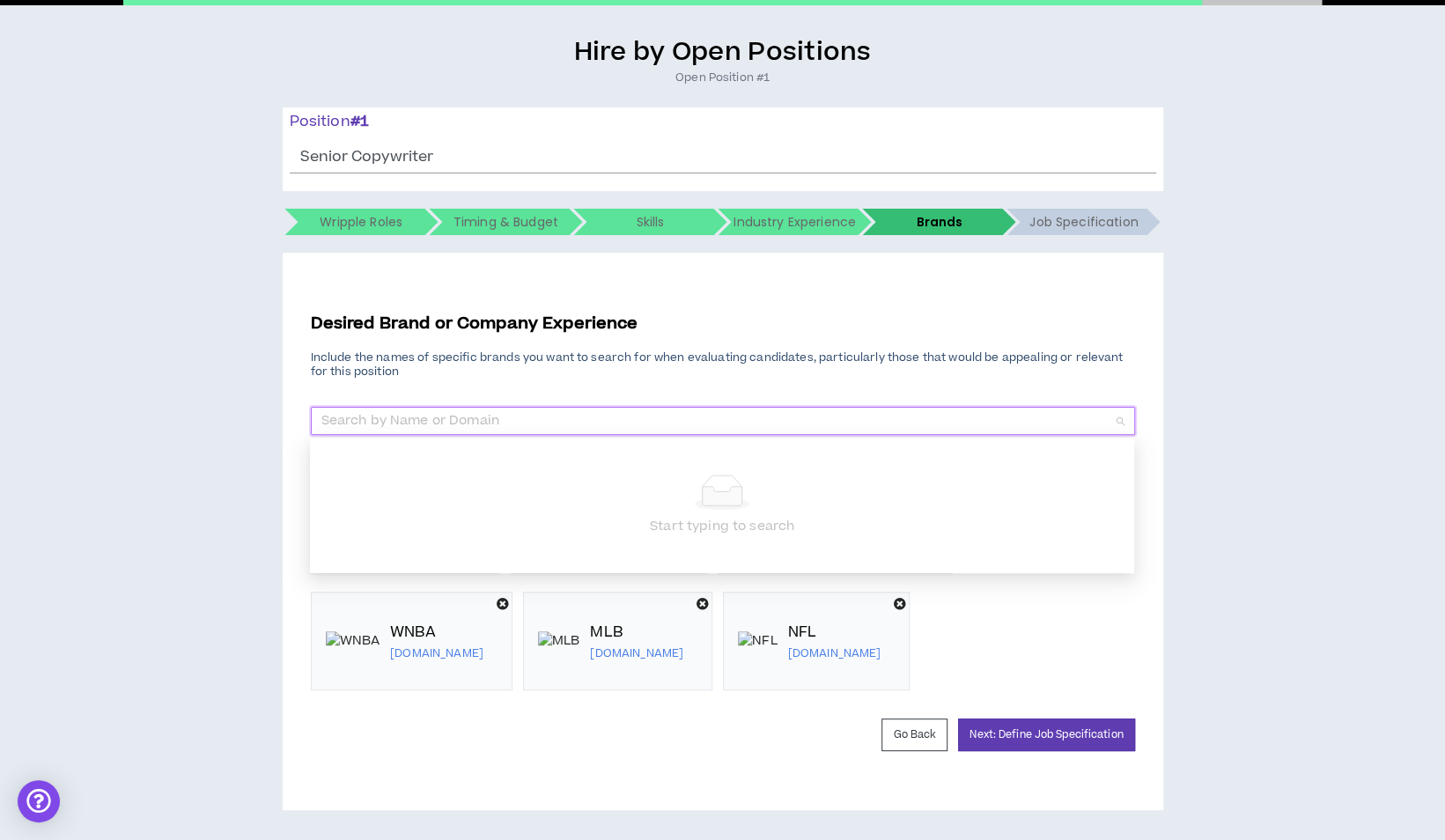
click at [201, 629] on div "Hire by Open Positions Open Position #1 Position # 1 Senior Copywriter The posi…" at bounding box center [722, 423] width 1427 height 774
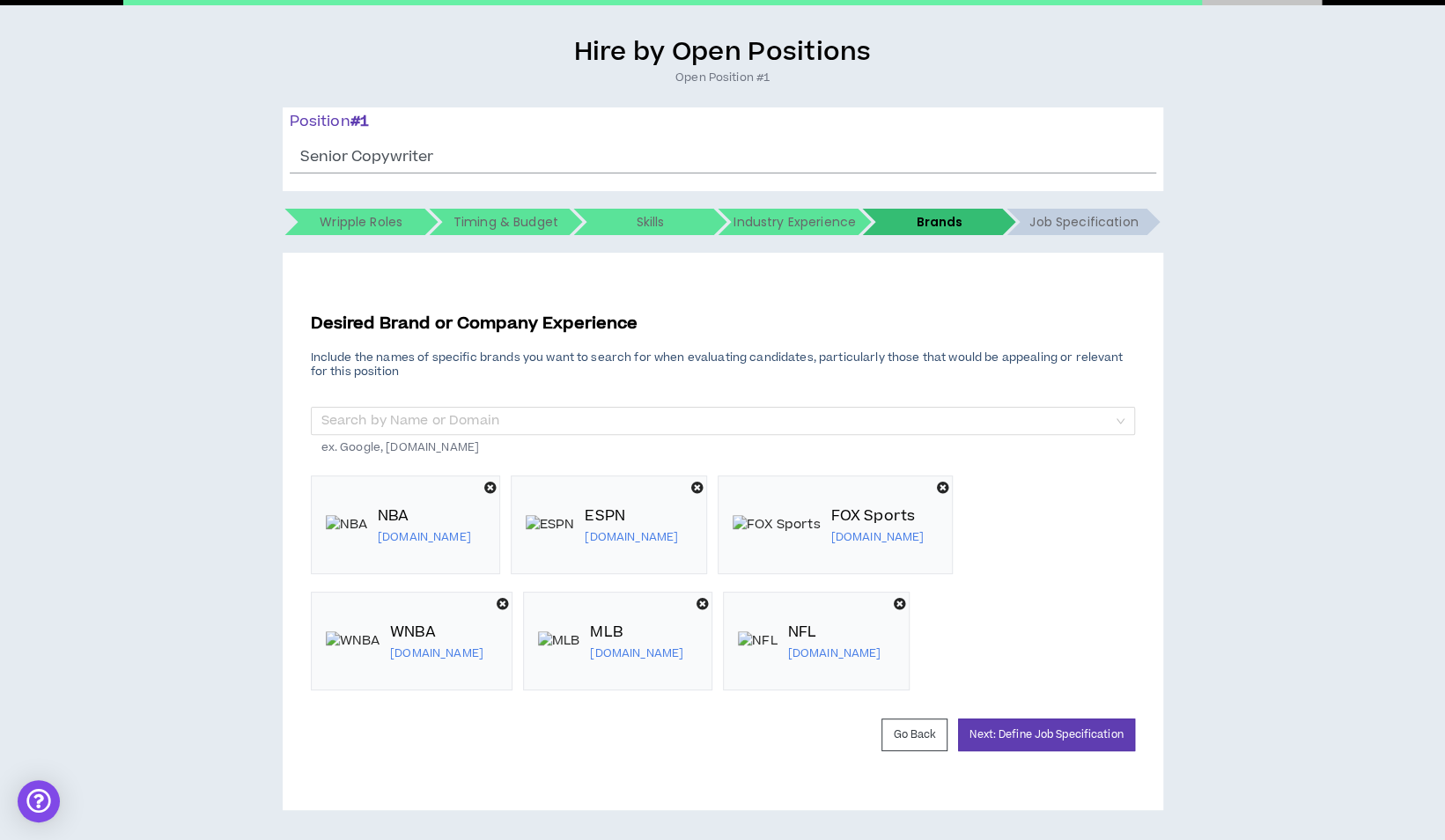
click at [937, 493] on icon at bounding box center [943, 487] width 12 height 12
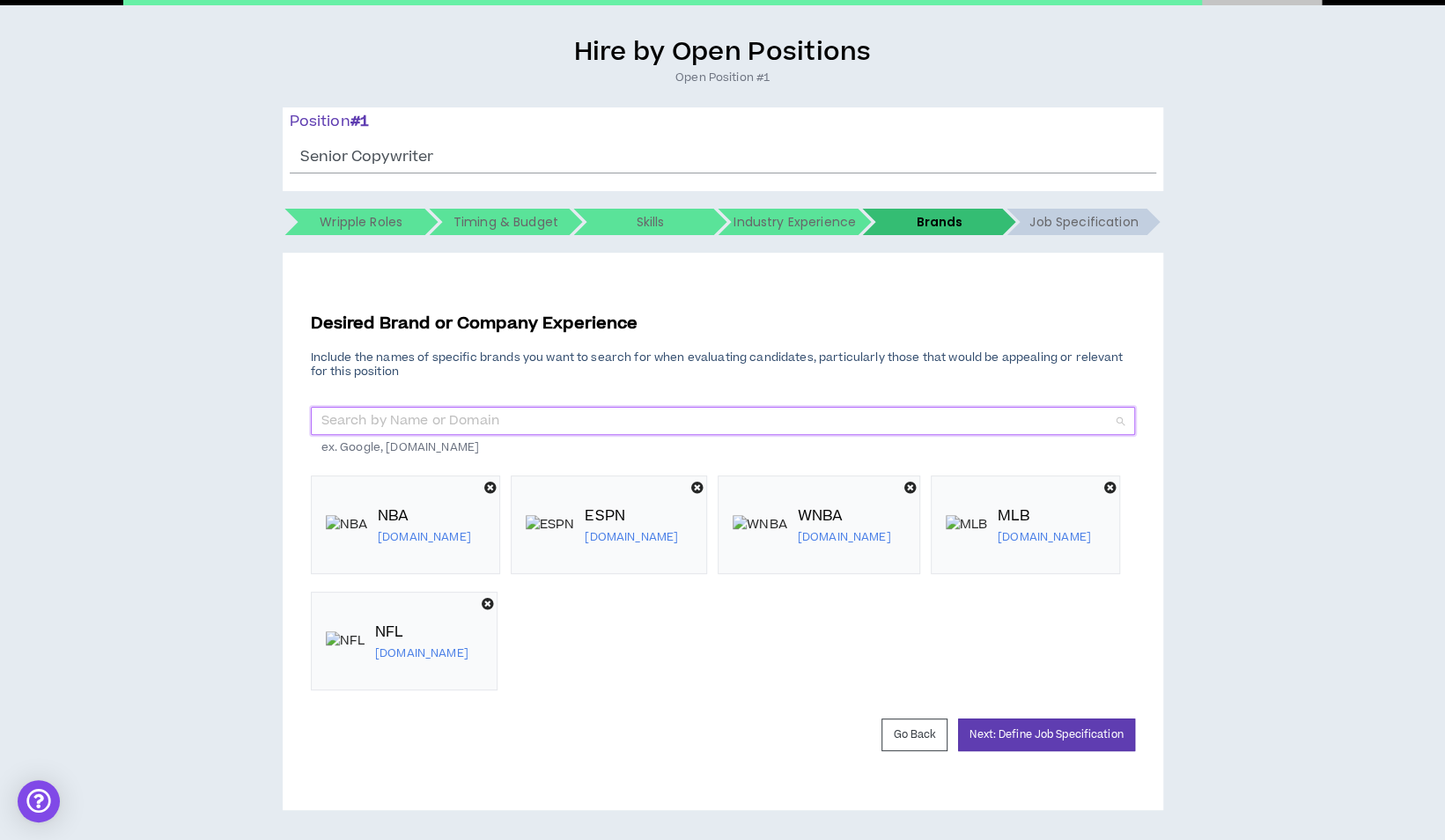
click at [455, 414] on input "search" at bounding box center [716, 421] width 790 height 26
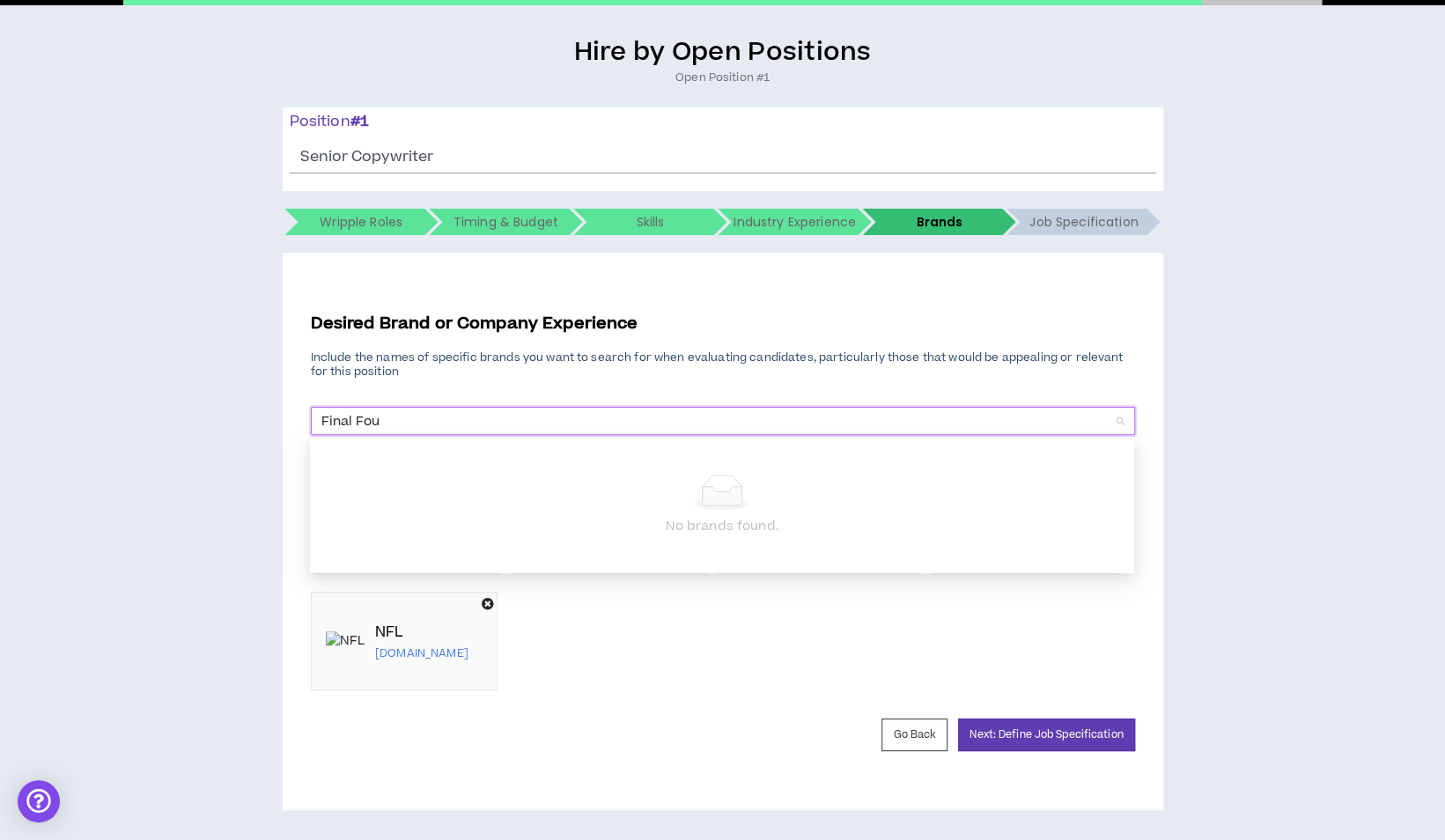
type input "Final Four"
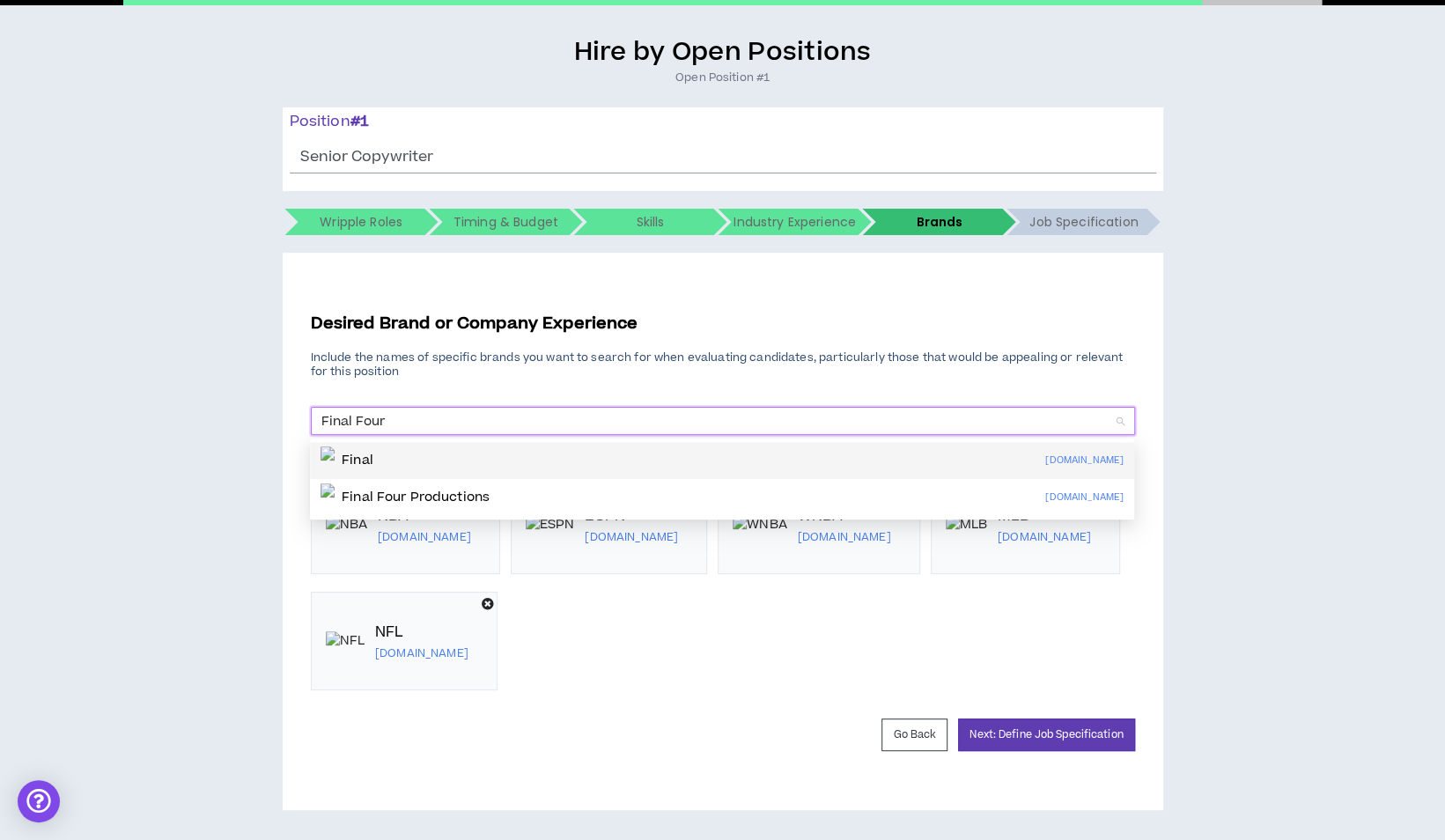
click at [333, 461] on img at bounding box center [327, 460] width 14 height 28
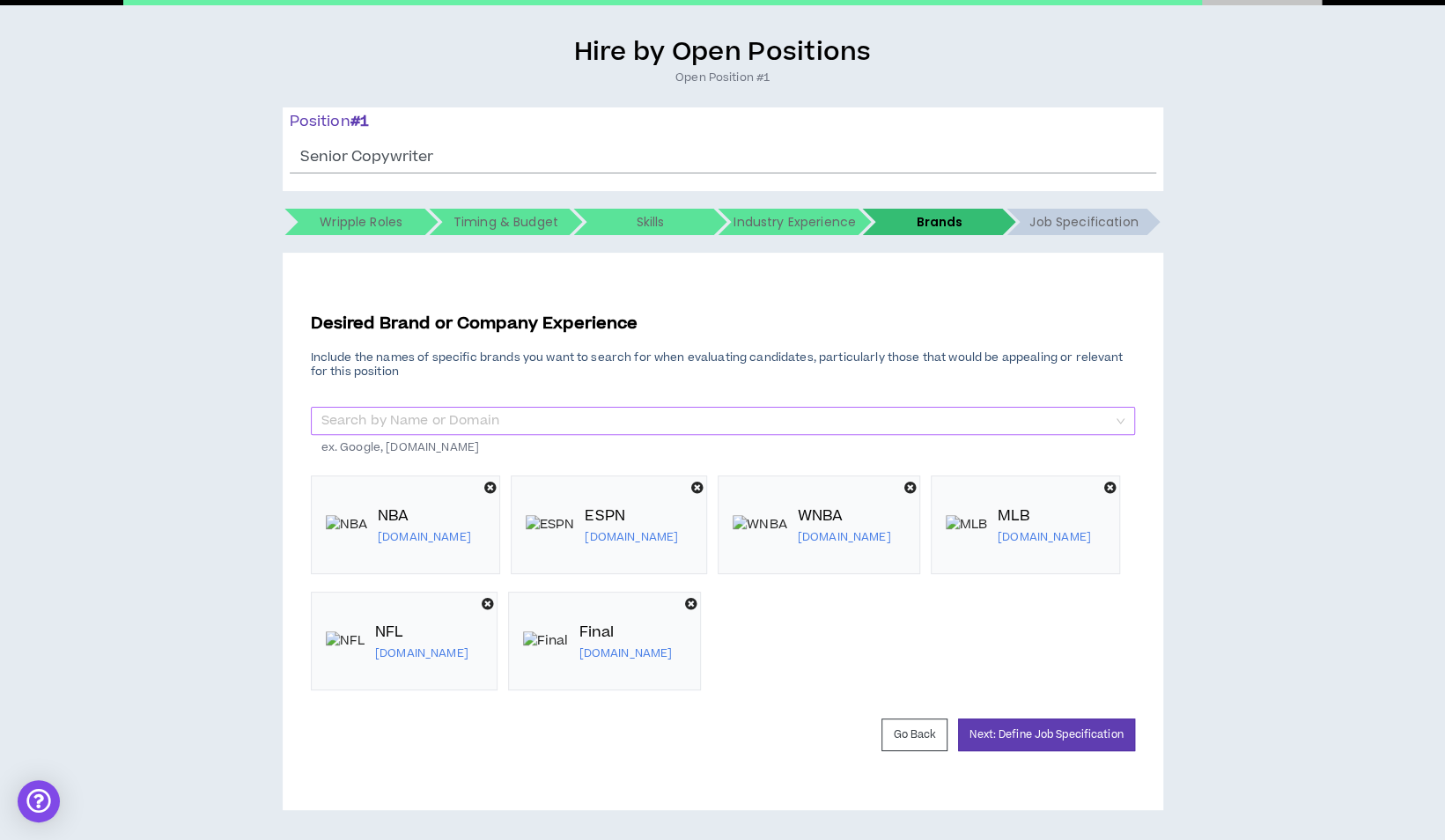
click at [527, 416] on input "search" at bounding box center [716, 421] width 790 height 26
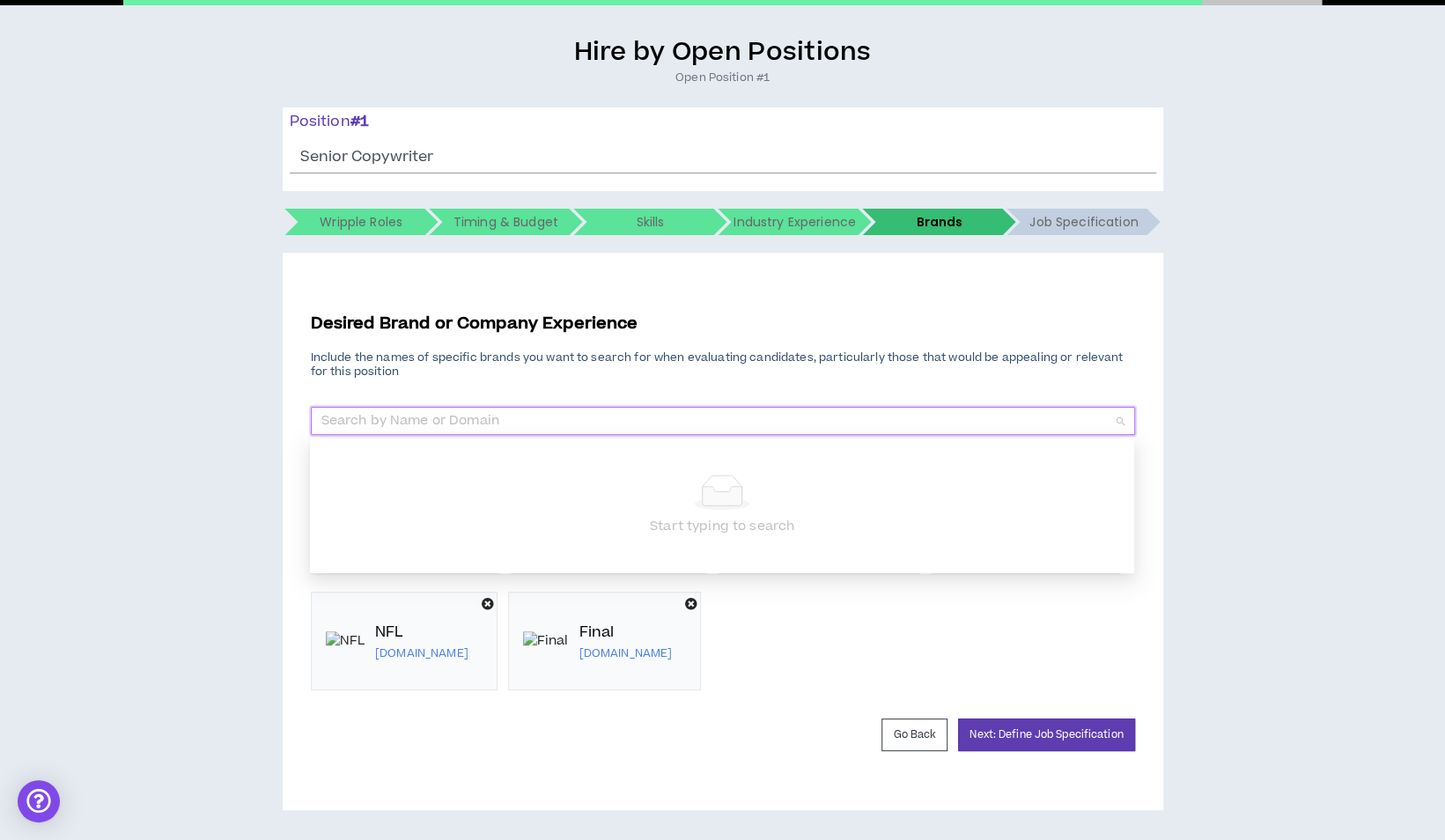
click at [527, 416] on input "search" at bounding box center [716, 421] width 790 height 26
type input "NCAA"
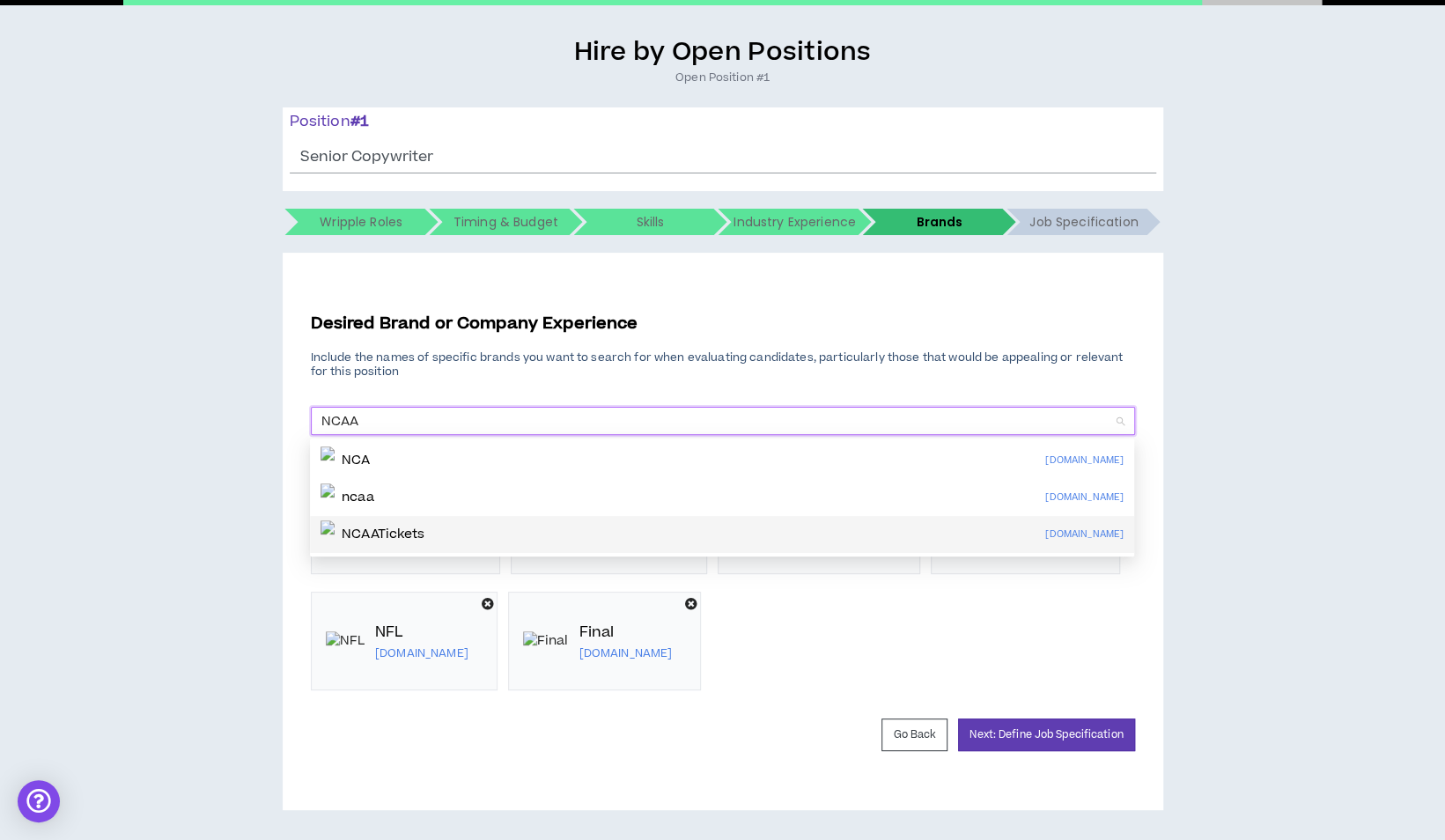
click at [420, 538] on p "NCAATickets" at bounding box center [383, 534] width 84 height 18
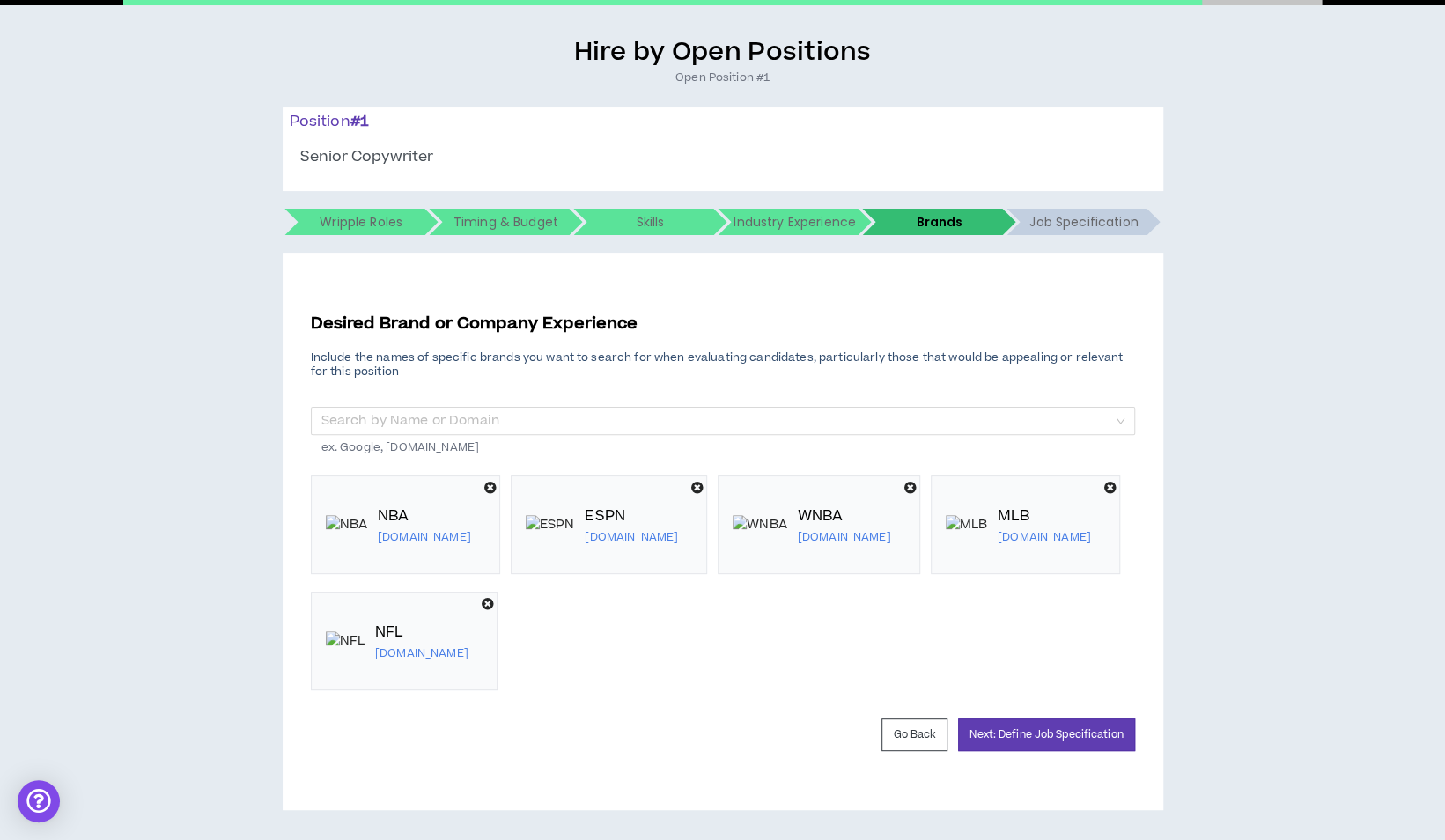
click at [704, 483] on icon at bounding box center [697, 487] width 12 height 12
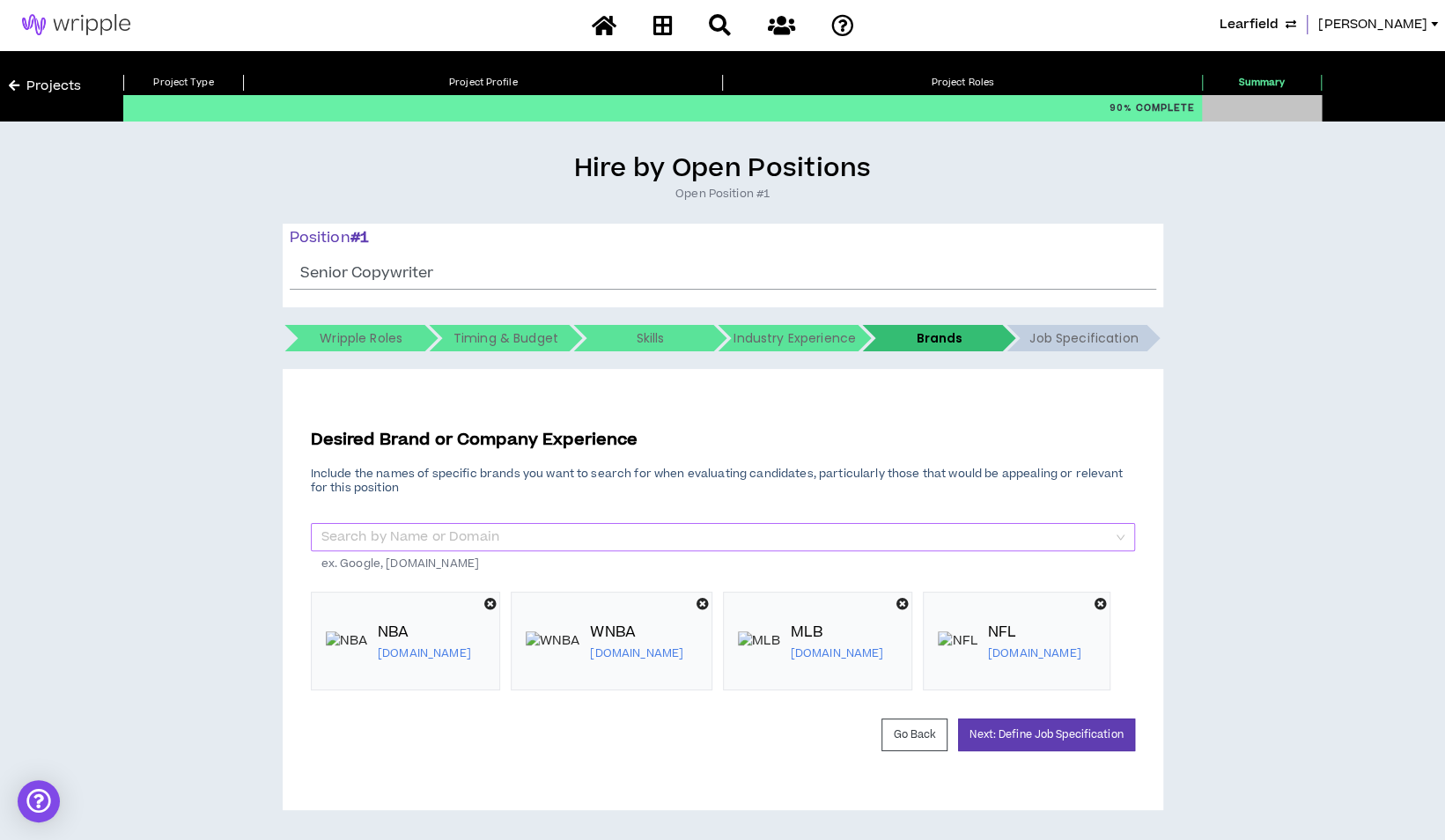
click at [594, 530] on input "search" at bounding box center [716, 537] width 790 height 26
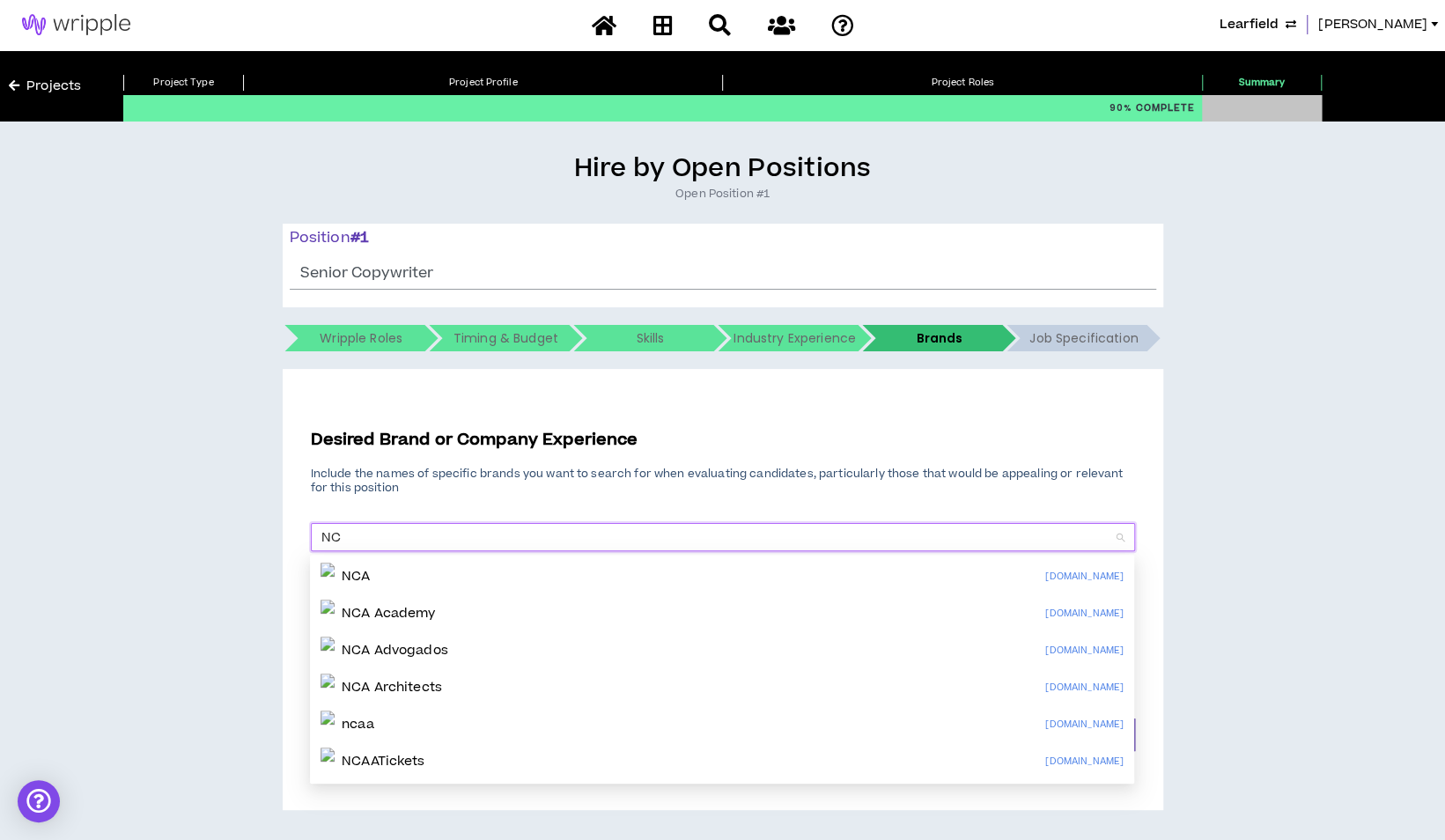
type input "N"
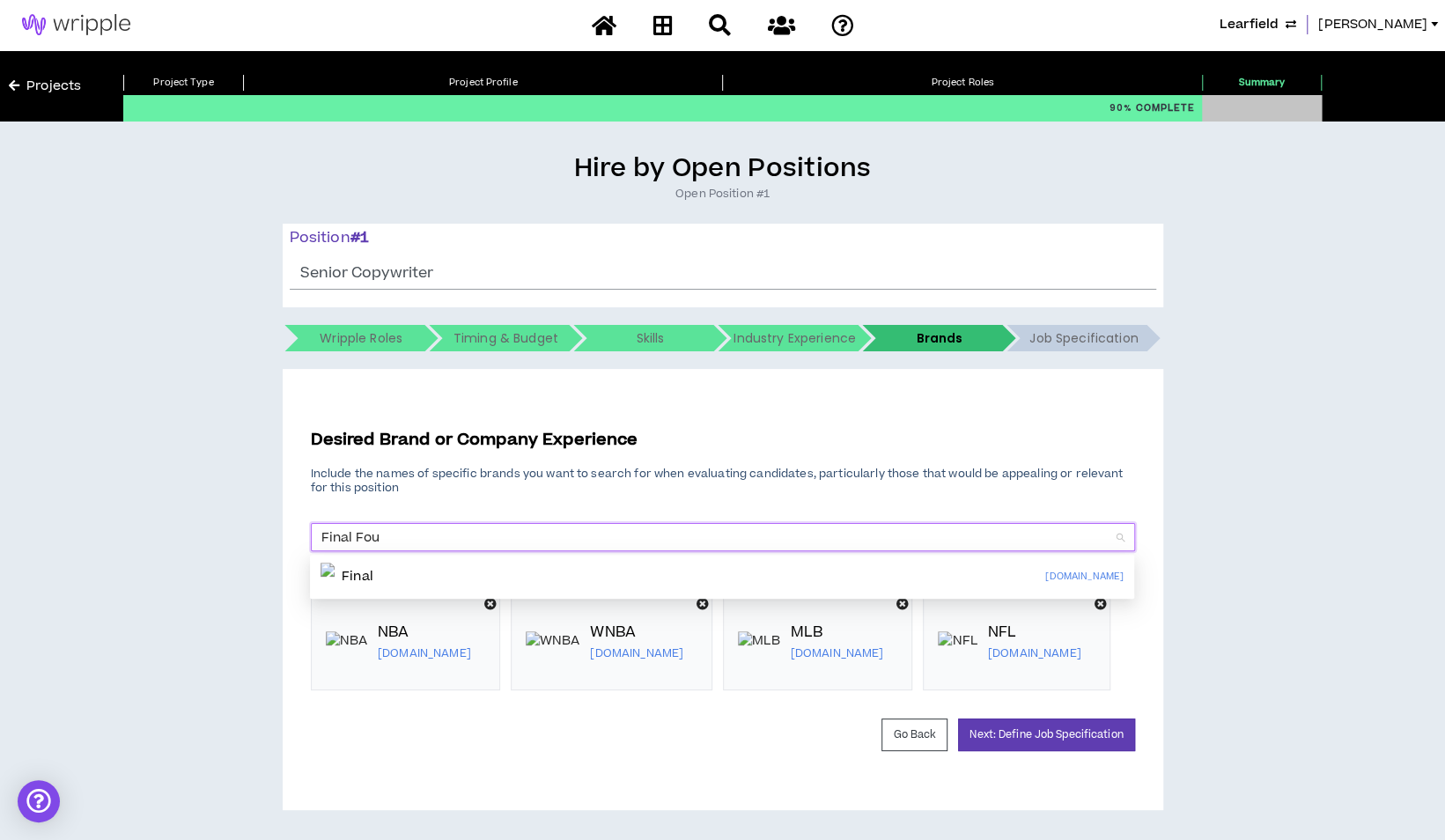
type input "Final Four"
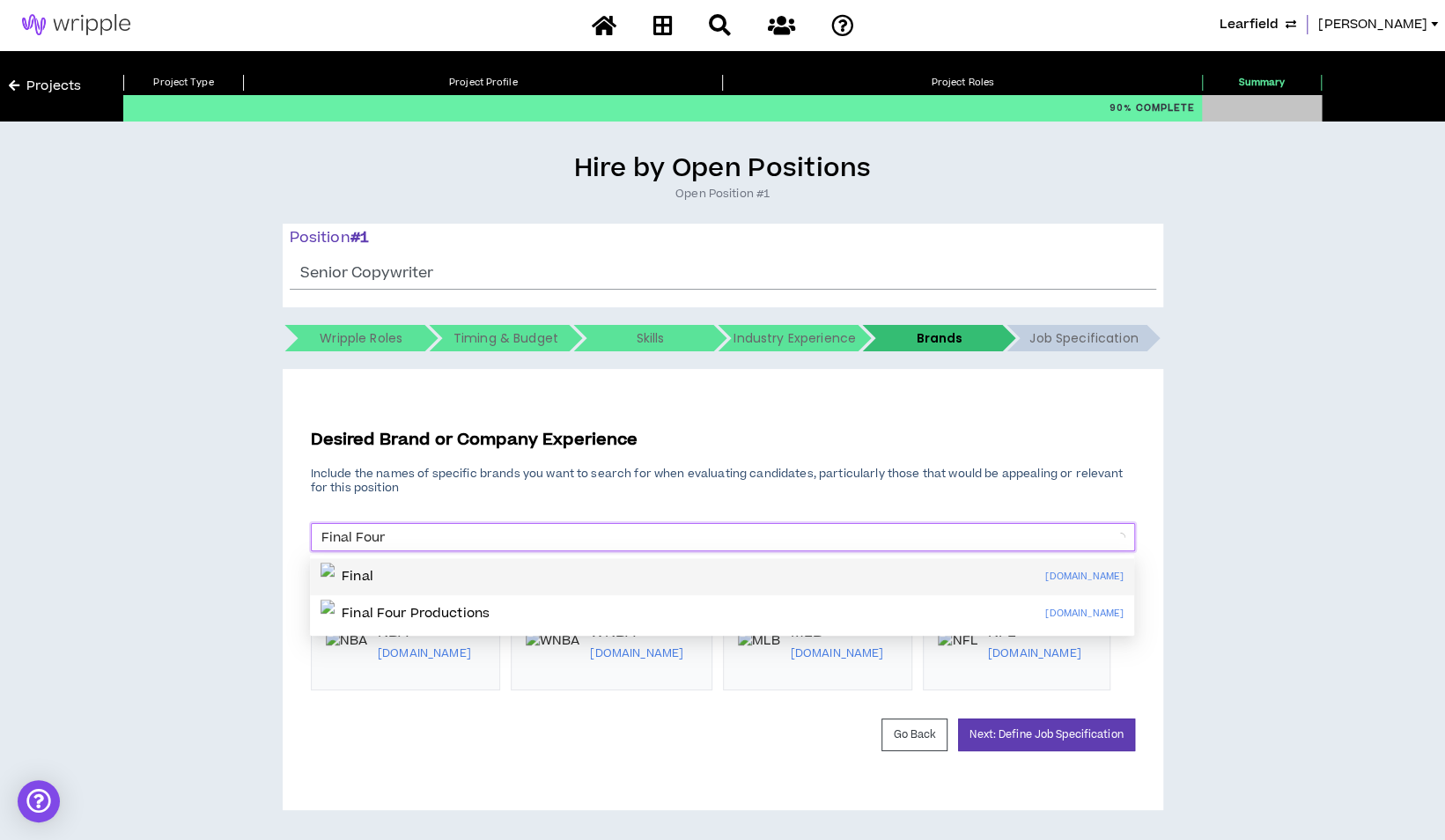
click at [373, 577] on p "Final" at bounding box center [358, 576] width 32 height 18
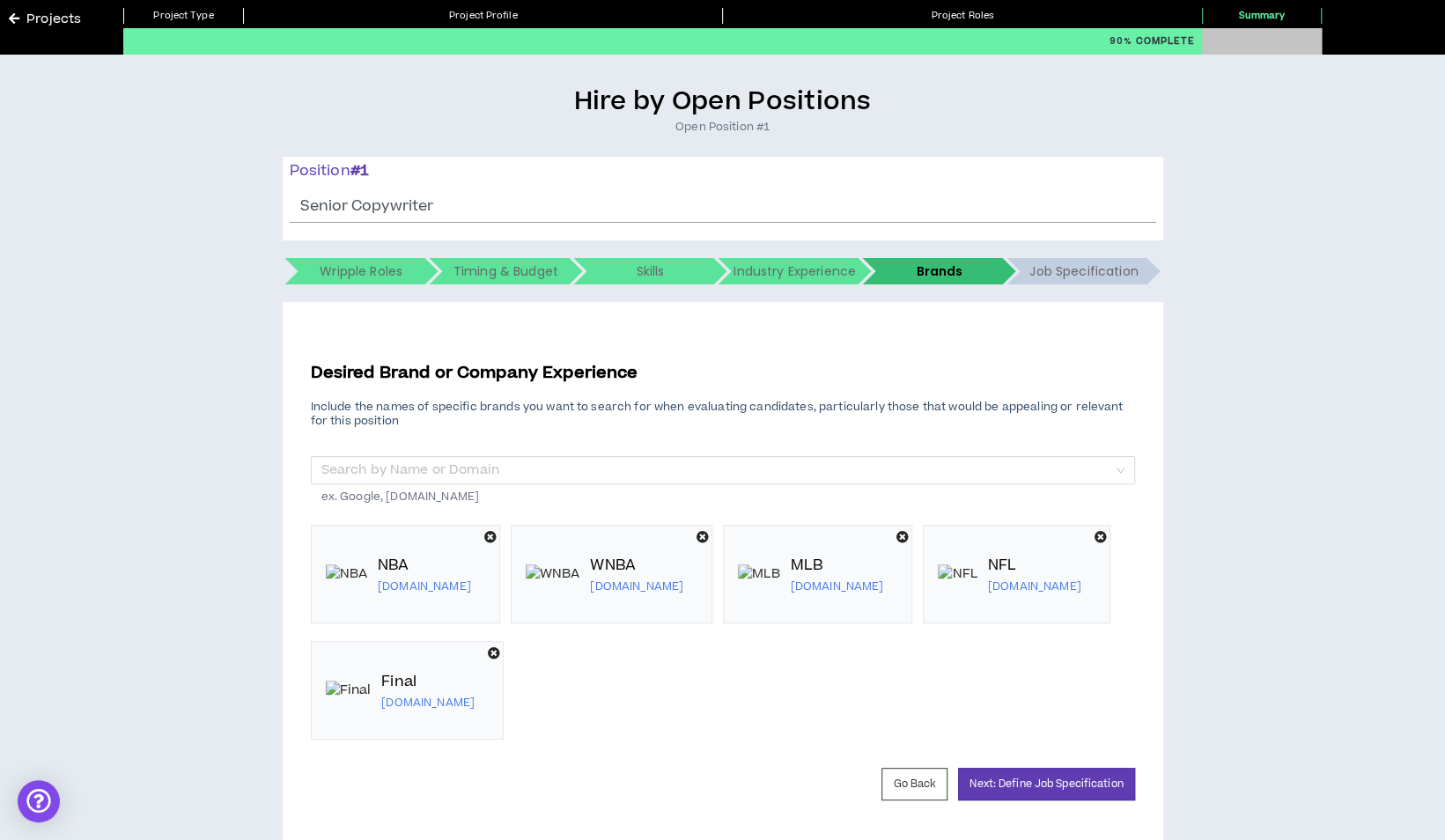
scroll to position [89, 0]
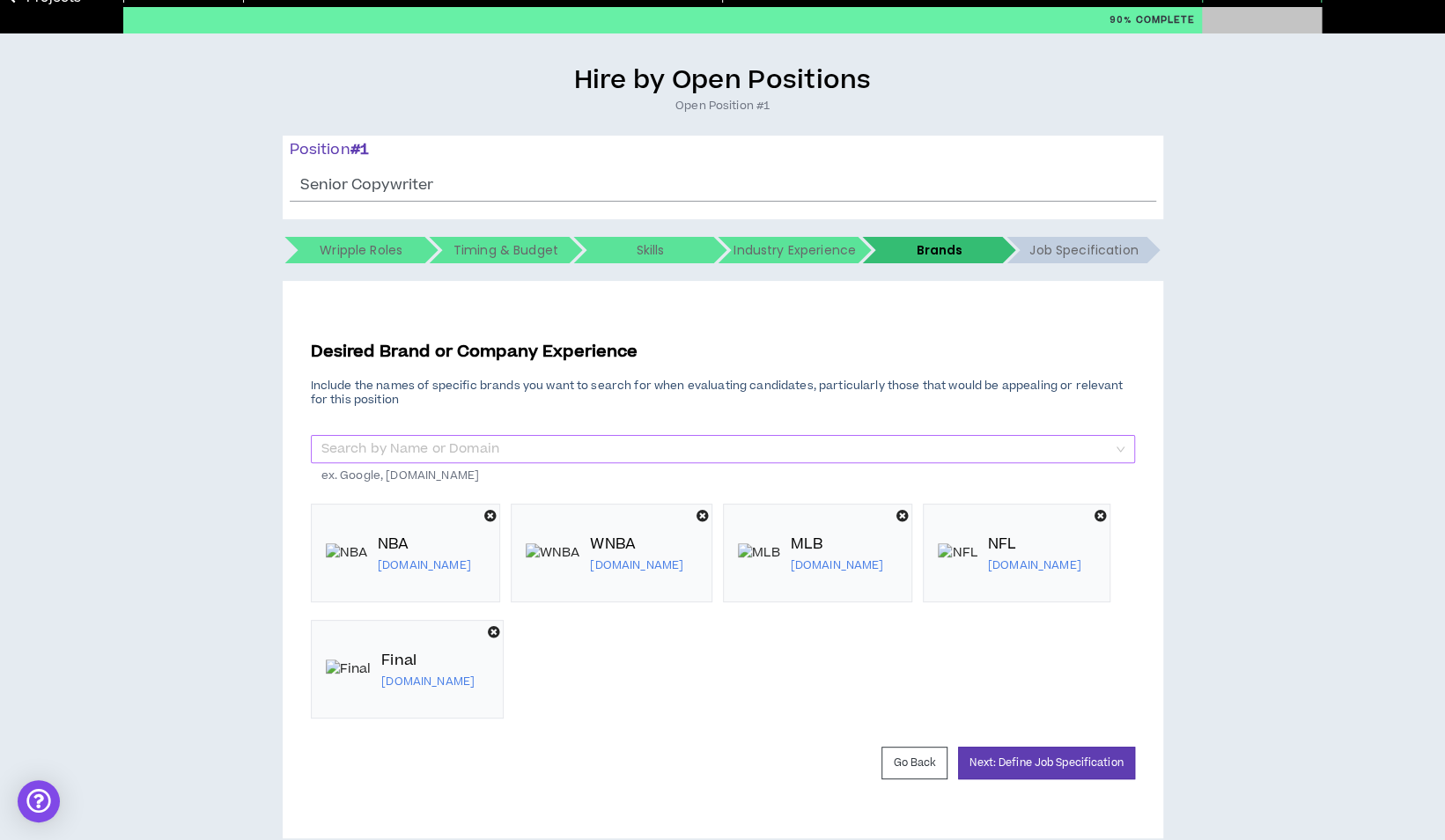
click at [446, 456] on input "search" at bounding box center [716, 449] width 790 height 26
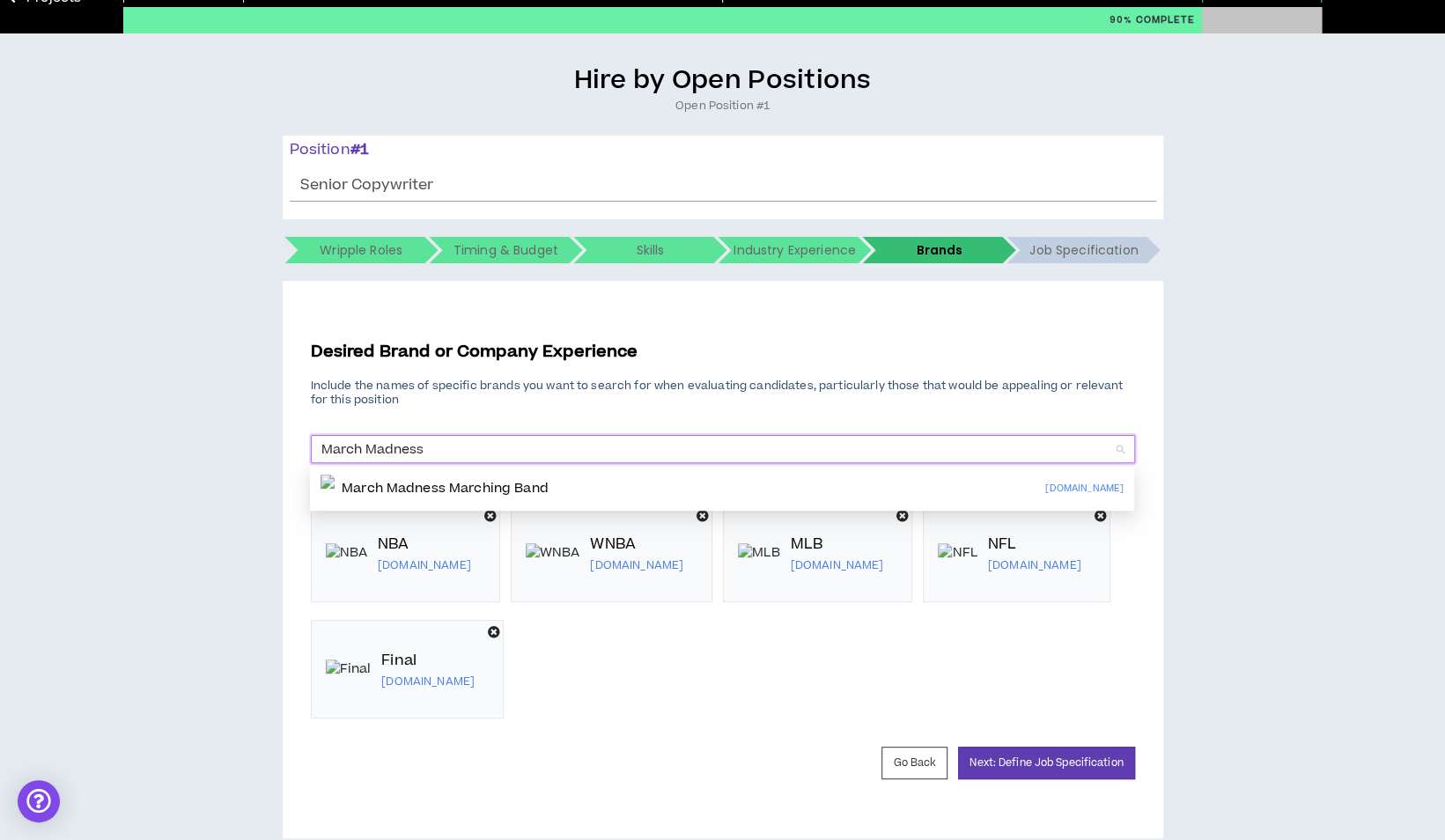
click at [324, 447] on input "March Madness" at bounding box center [716, 449] width 790 height 26
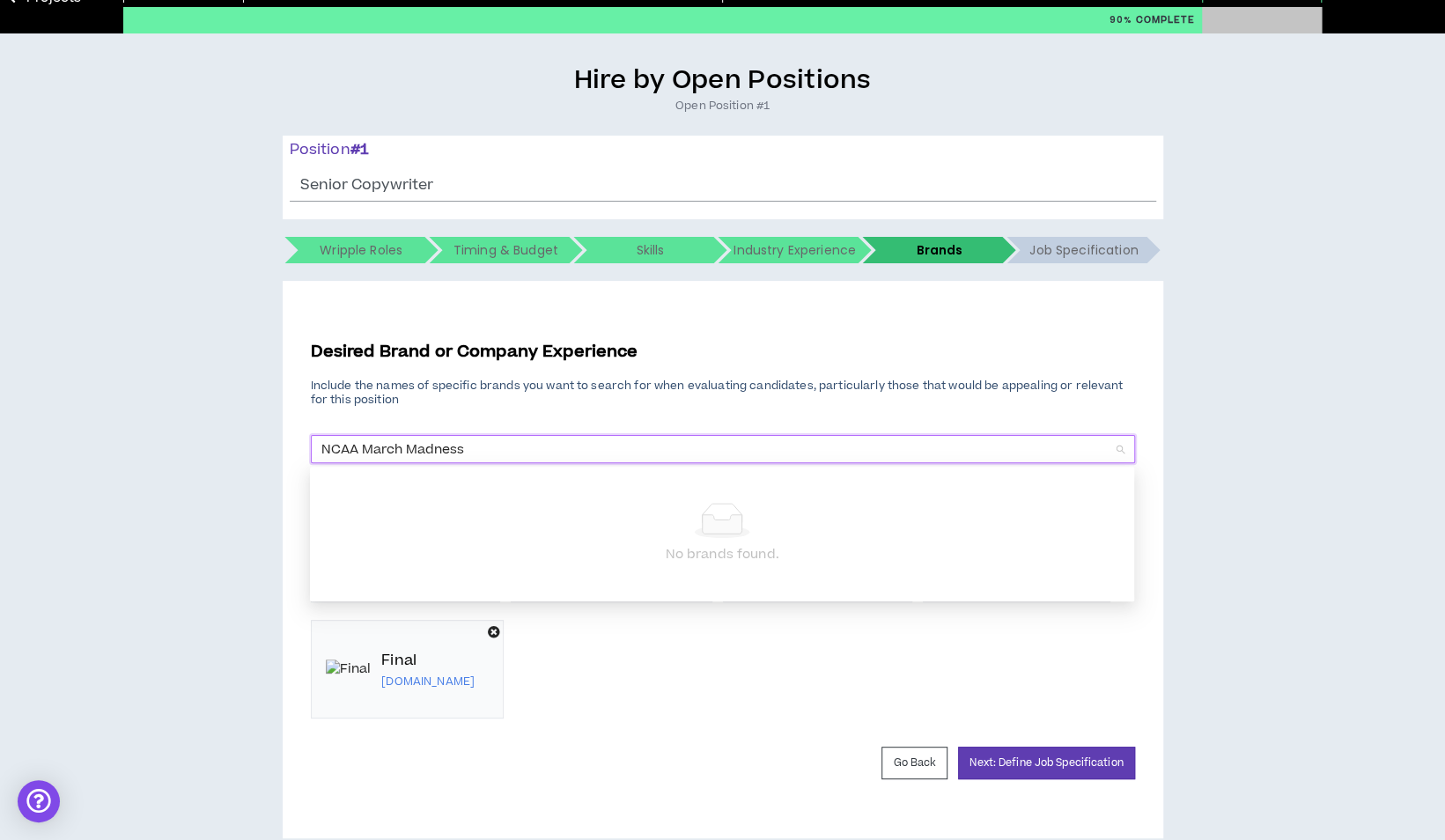
click at [494, 448] on input "NCAA March Madness" at bounding box center [716, 449] width 790 height 26
type input "NCAA"
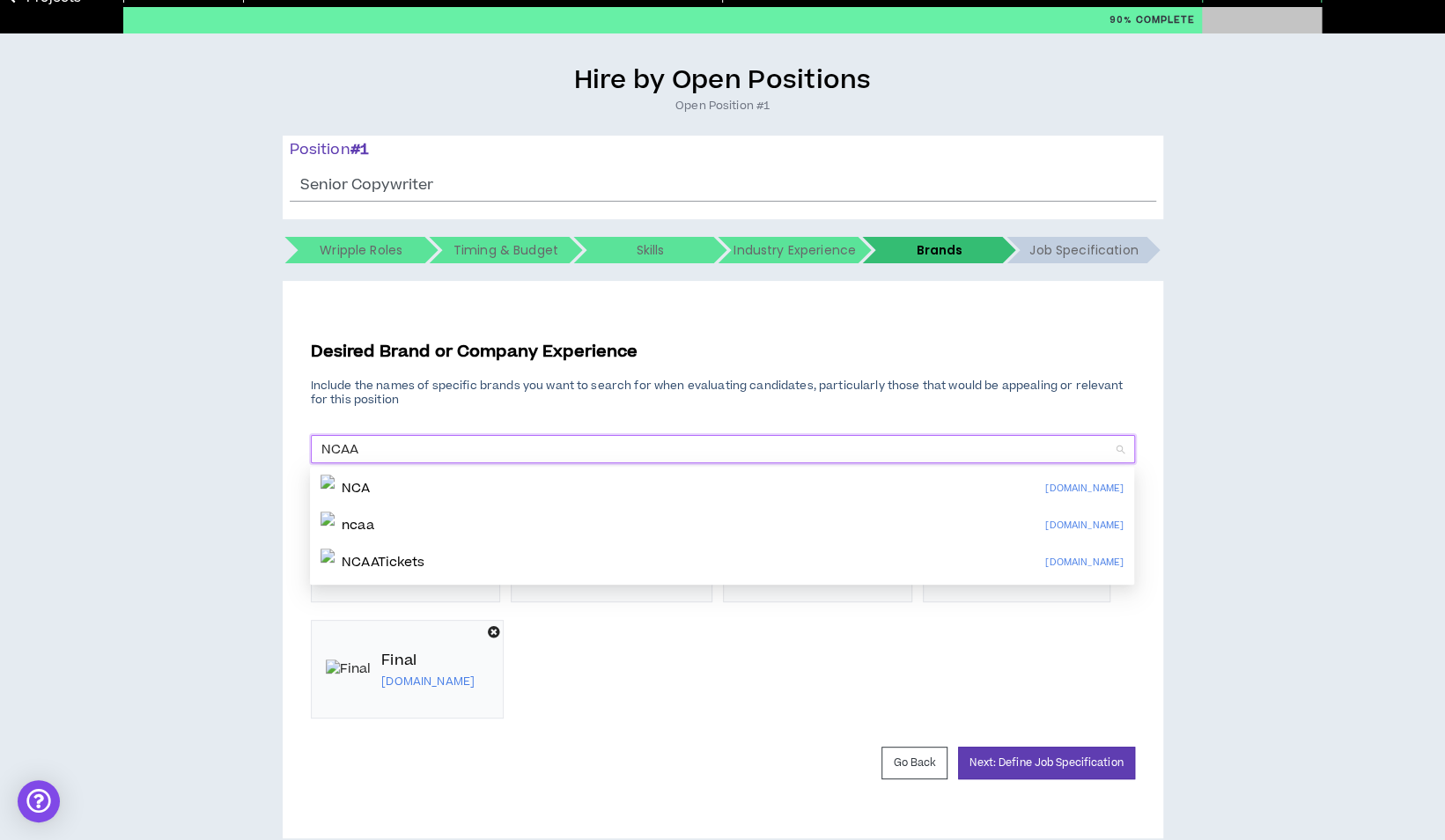
drag, startPoint x: 494, startPoint y: 448, endPoint x: 319, endPoint y: 451, distance: 175.0
click at [319, 451] on div "NCAA Search by Name or Domain" at bounding box center [722, 449] width 824 height 28
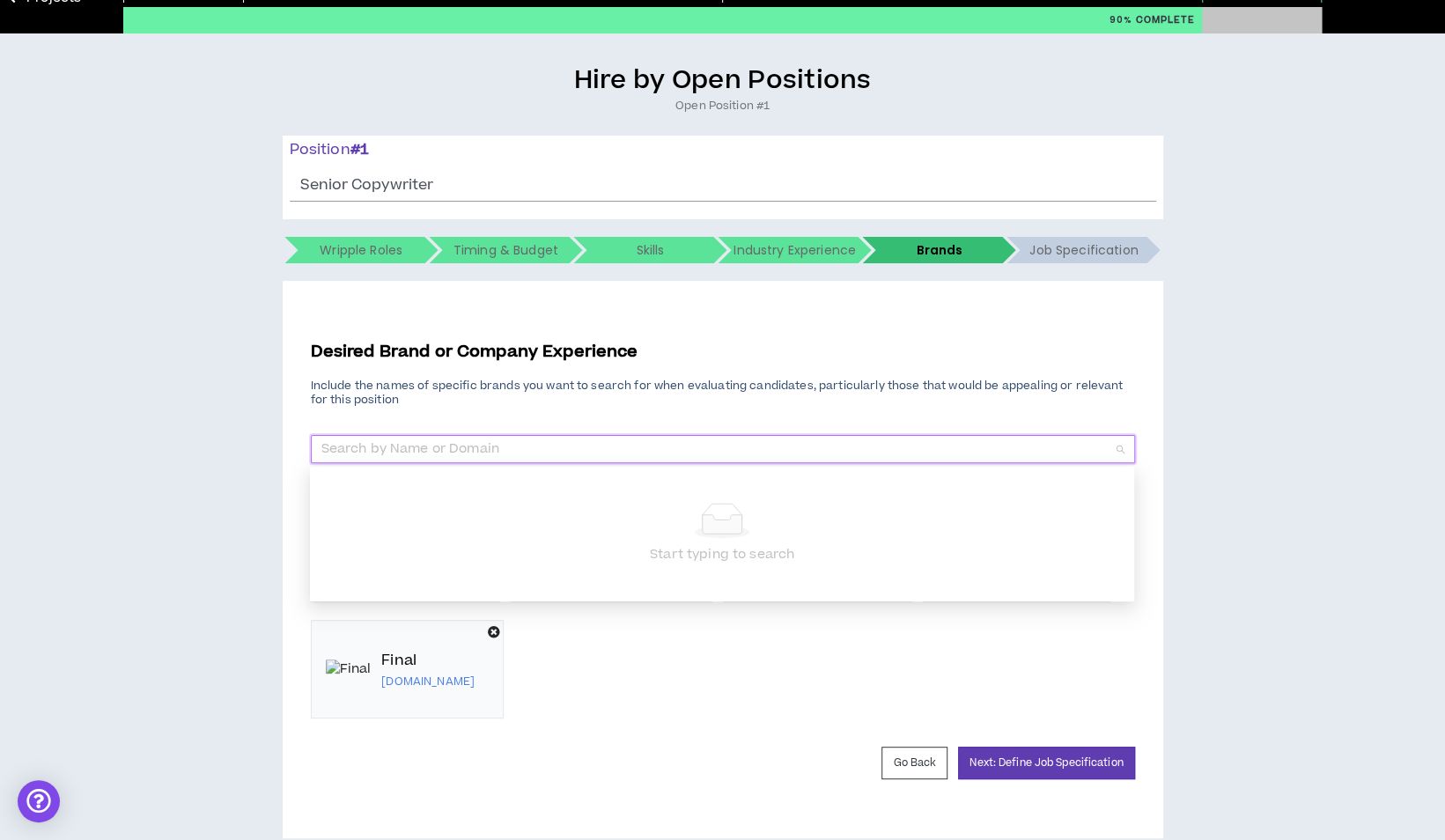
click at [1226, 585] on div "Hire by Open Positions Open Position #1 Position # 1 Senior Copywriter The posi…" at bounding box center [722, 451] width 1427 height 774
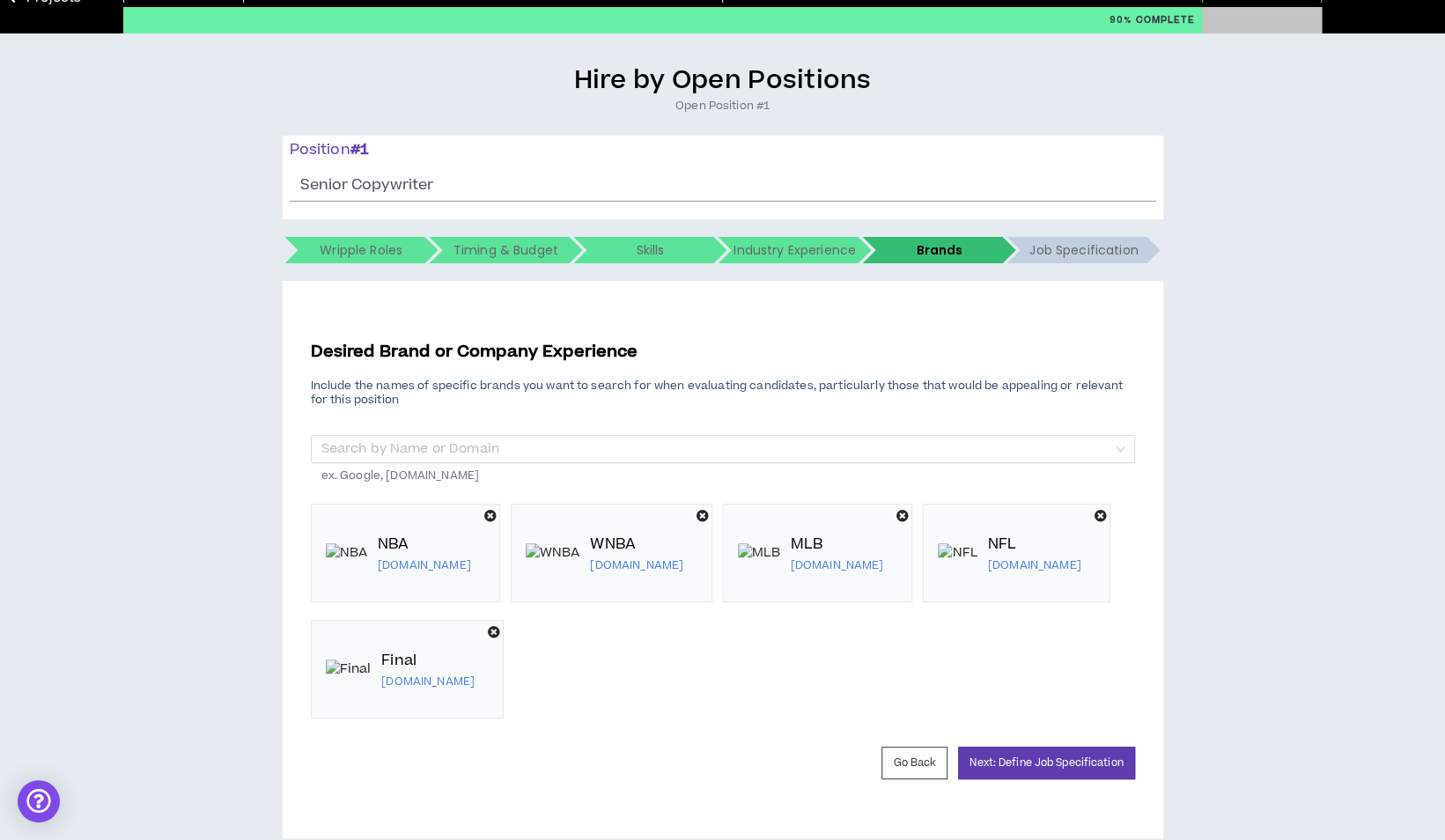
scroll to position [118, 0]
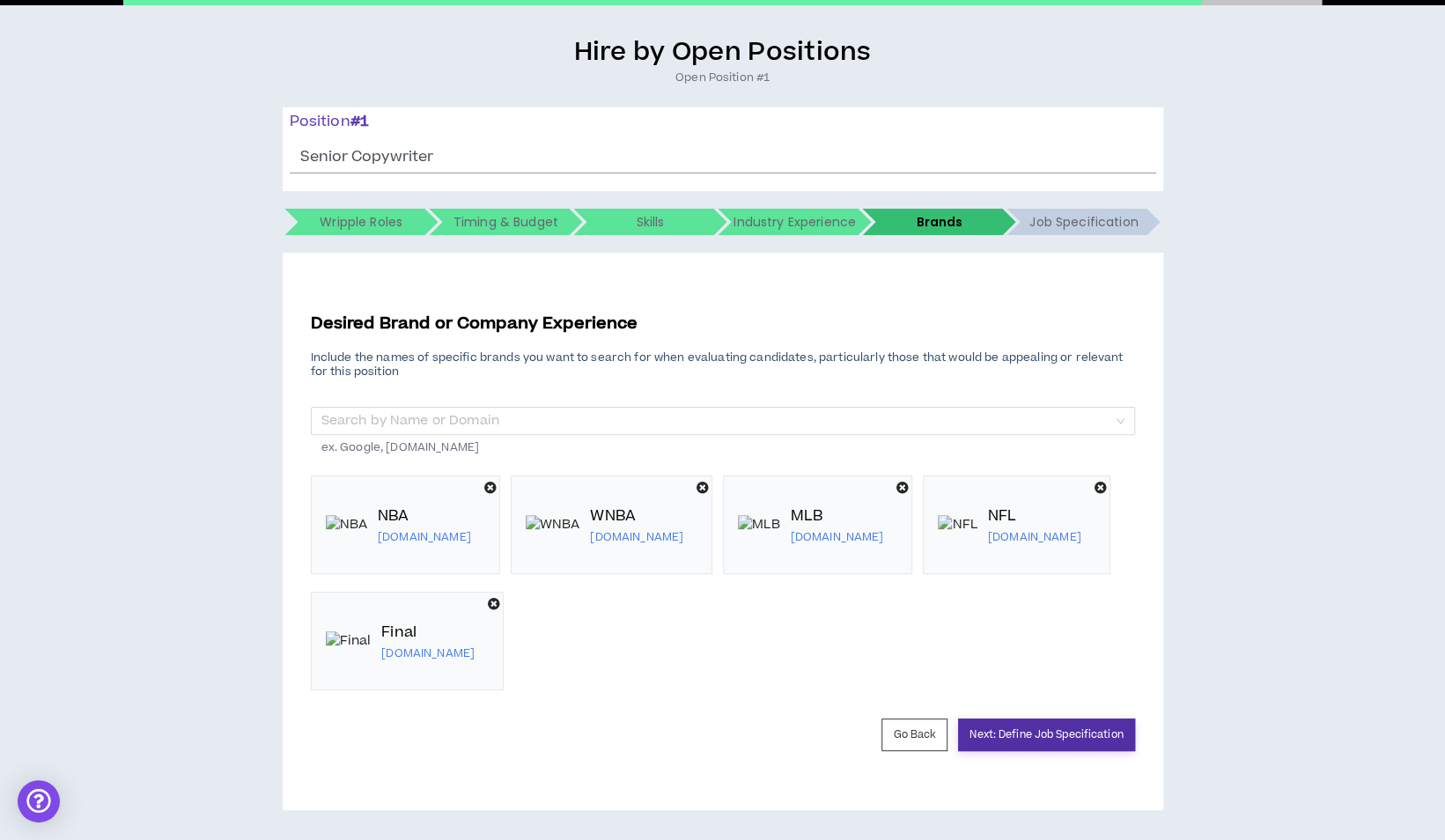
click at [1089, 733] on button "Next: Define Job Specification" at bounding box center [1046, 735] width 176 height 33
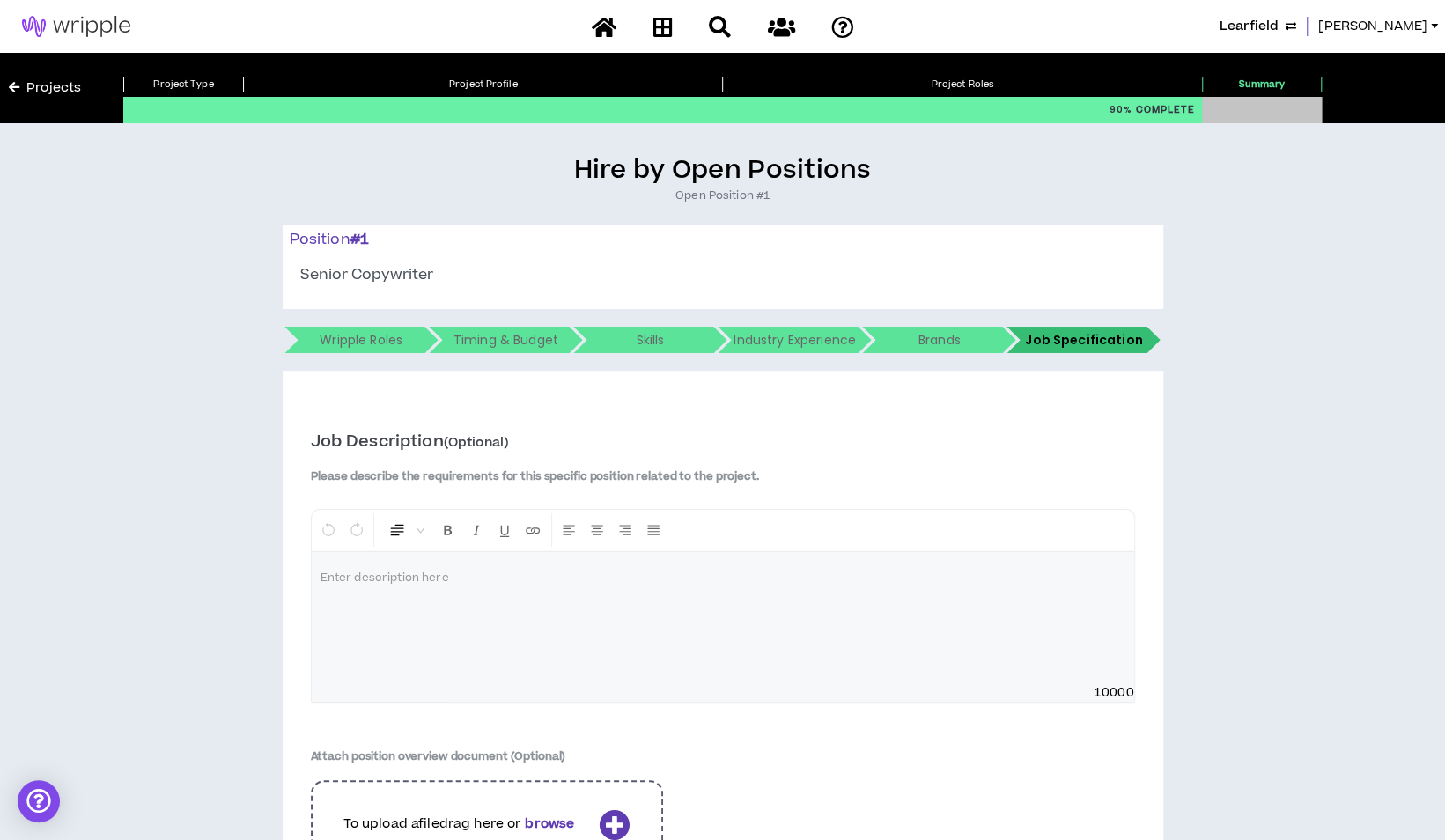
click at [661, 625] on div at bounding box center [722, 618] width 822 height 132
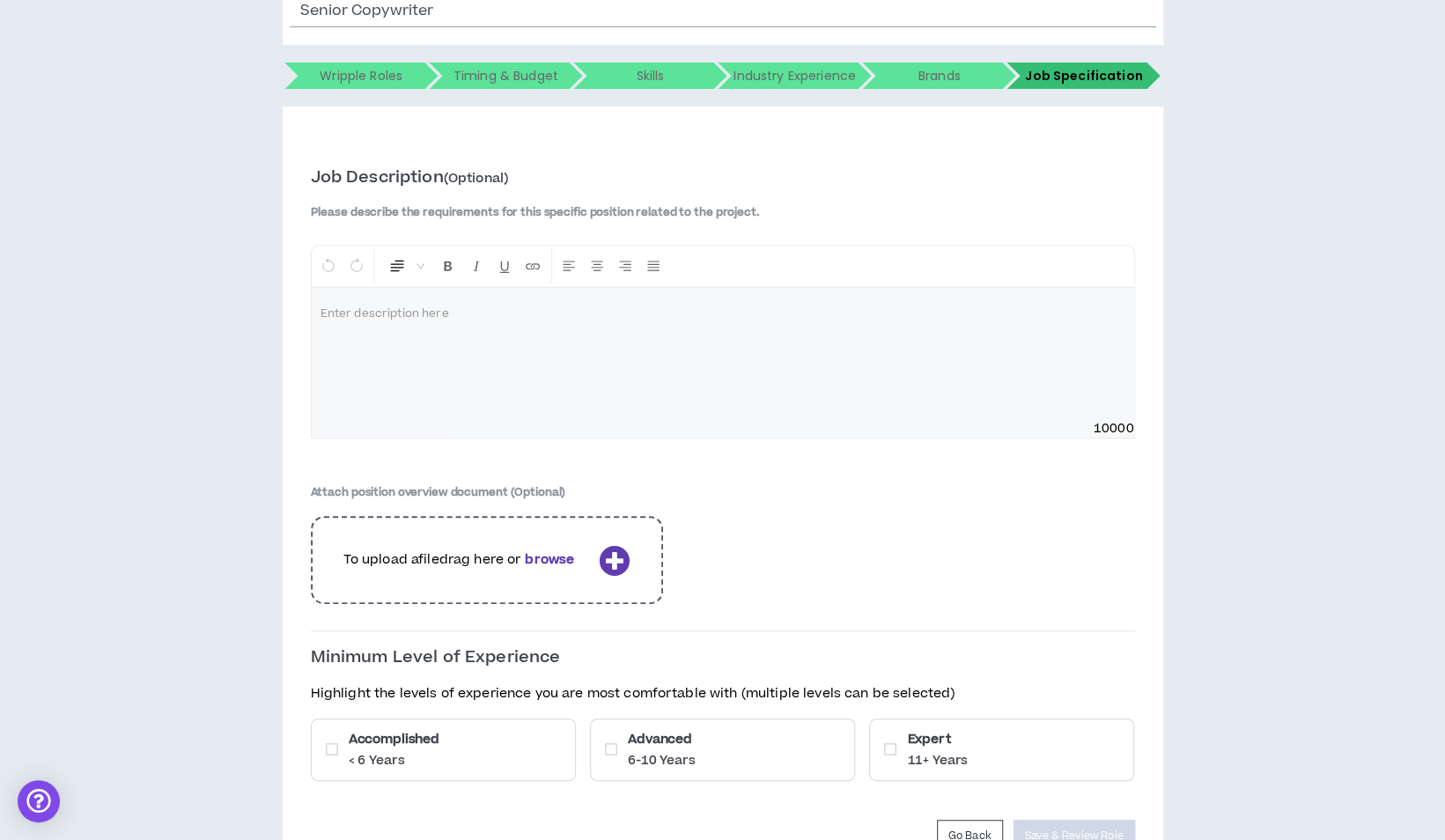
scroll to position [352, 0]
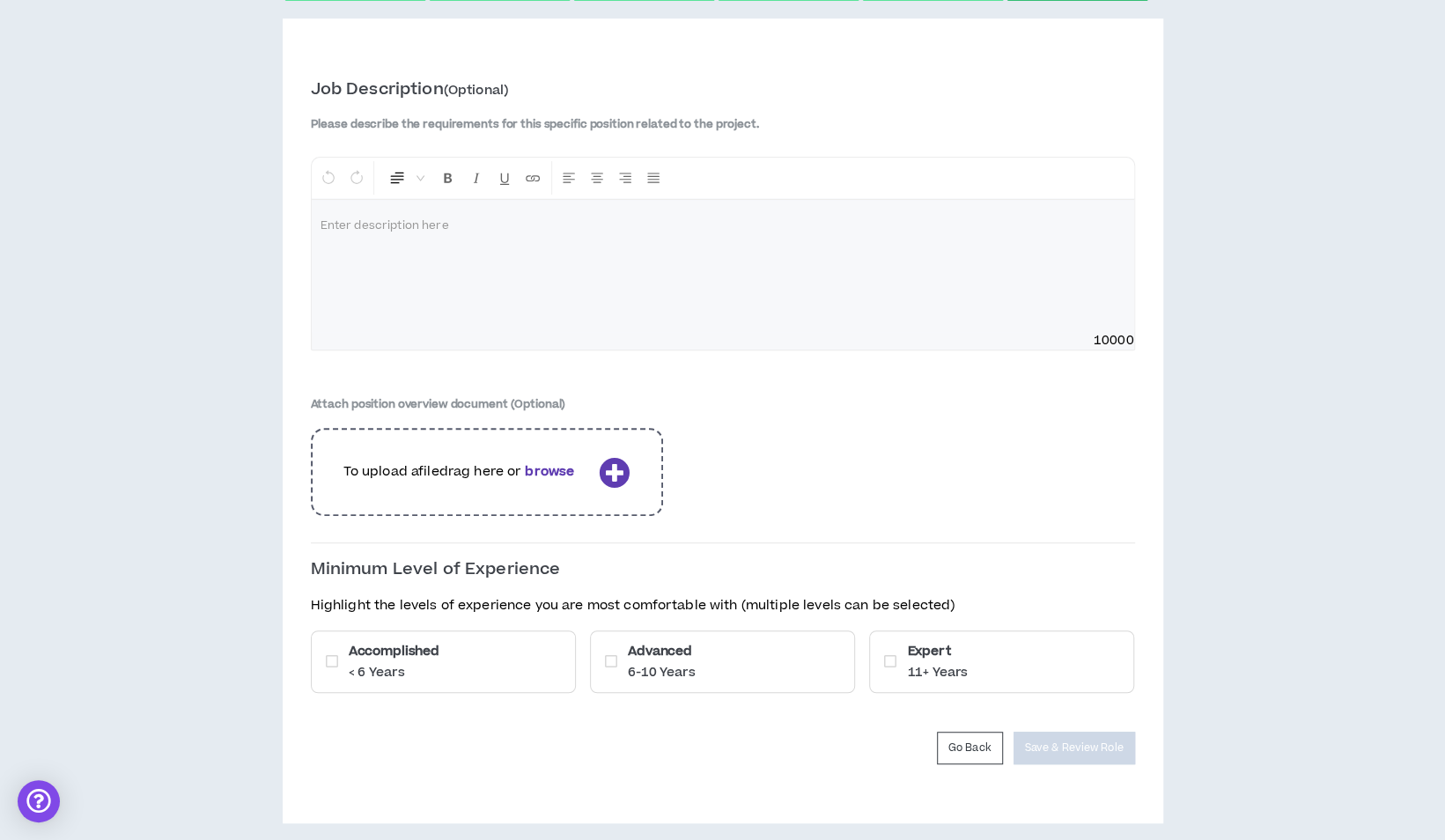
click at [896, 655] on icon at bounding box center [890, 661] width 12 height 14
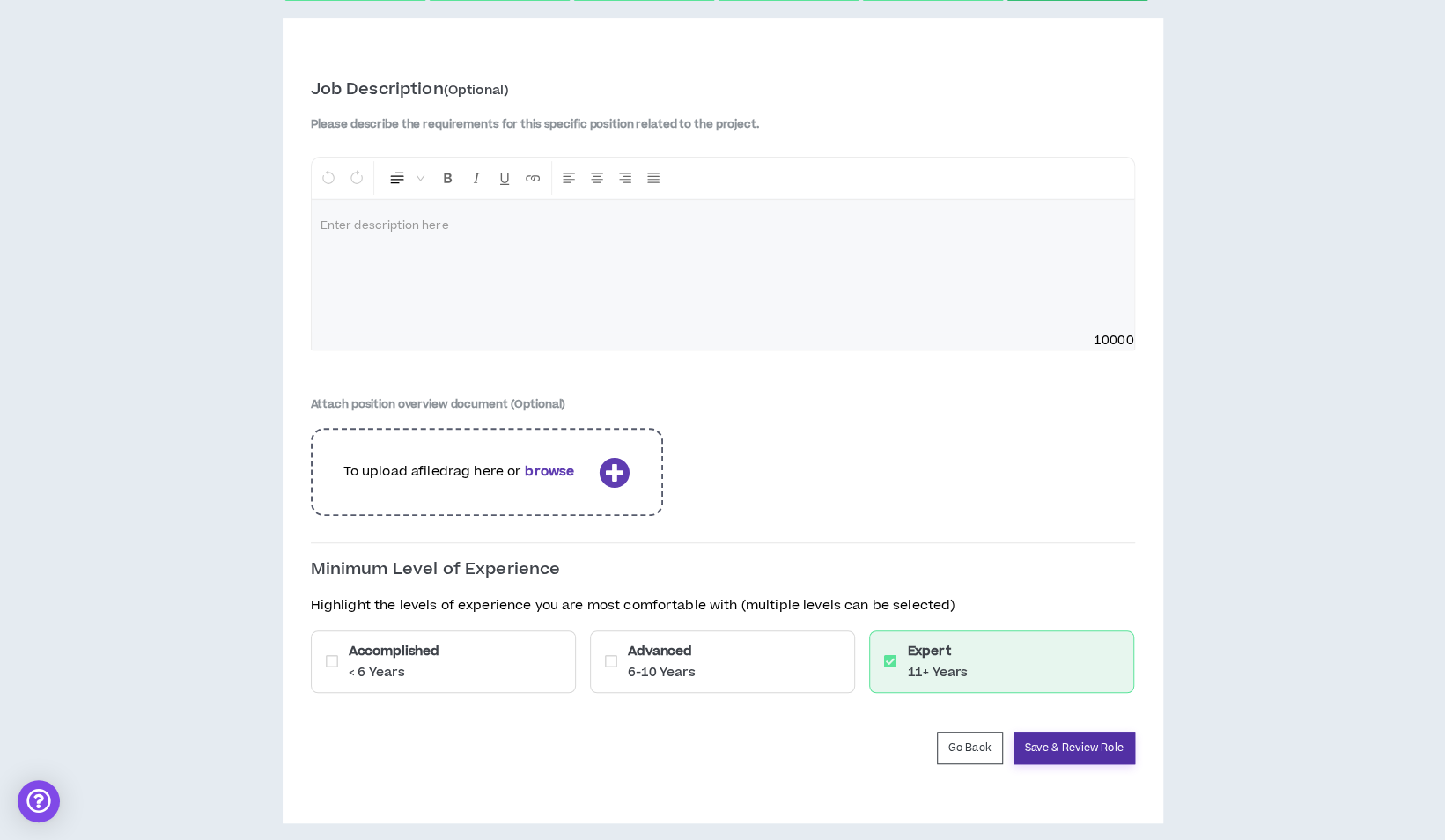
click at [1080, 746] on button "Save & Review Role" at bounding box center [1074, 748] width 122 height 33
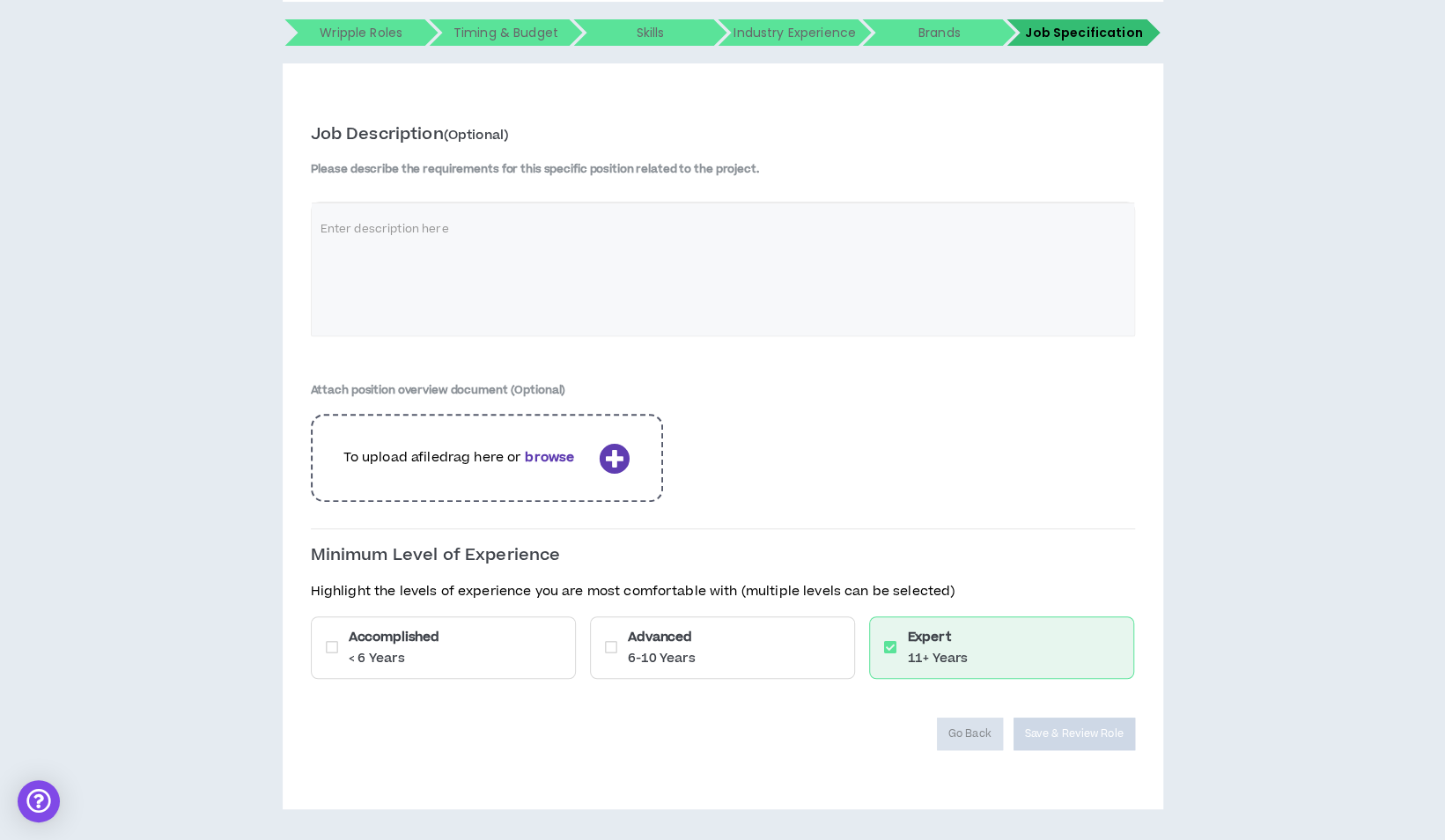
scroll to position [304, 0]
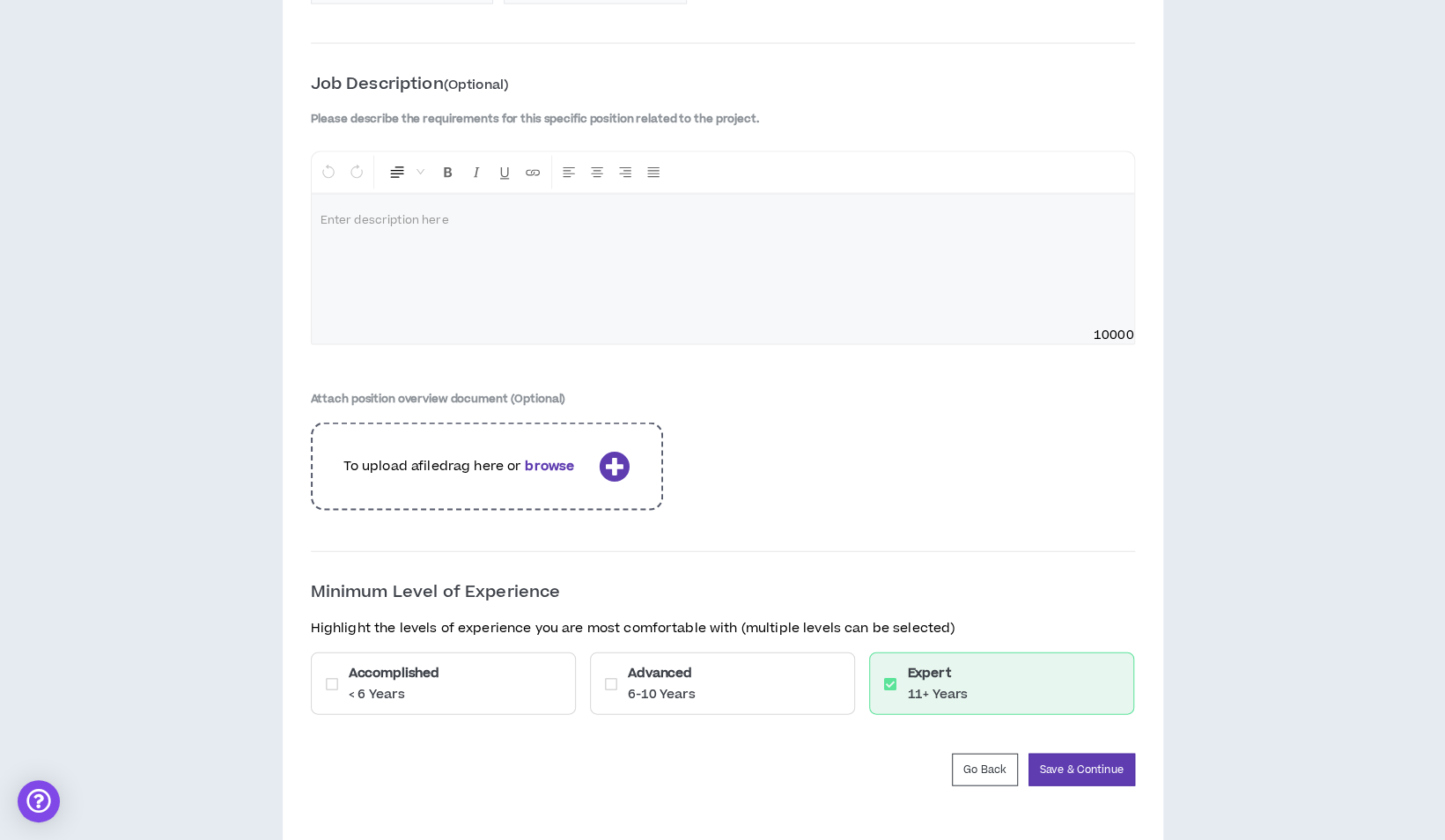
scroll to position [2209, 0]
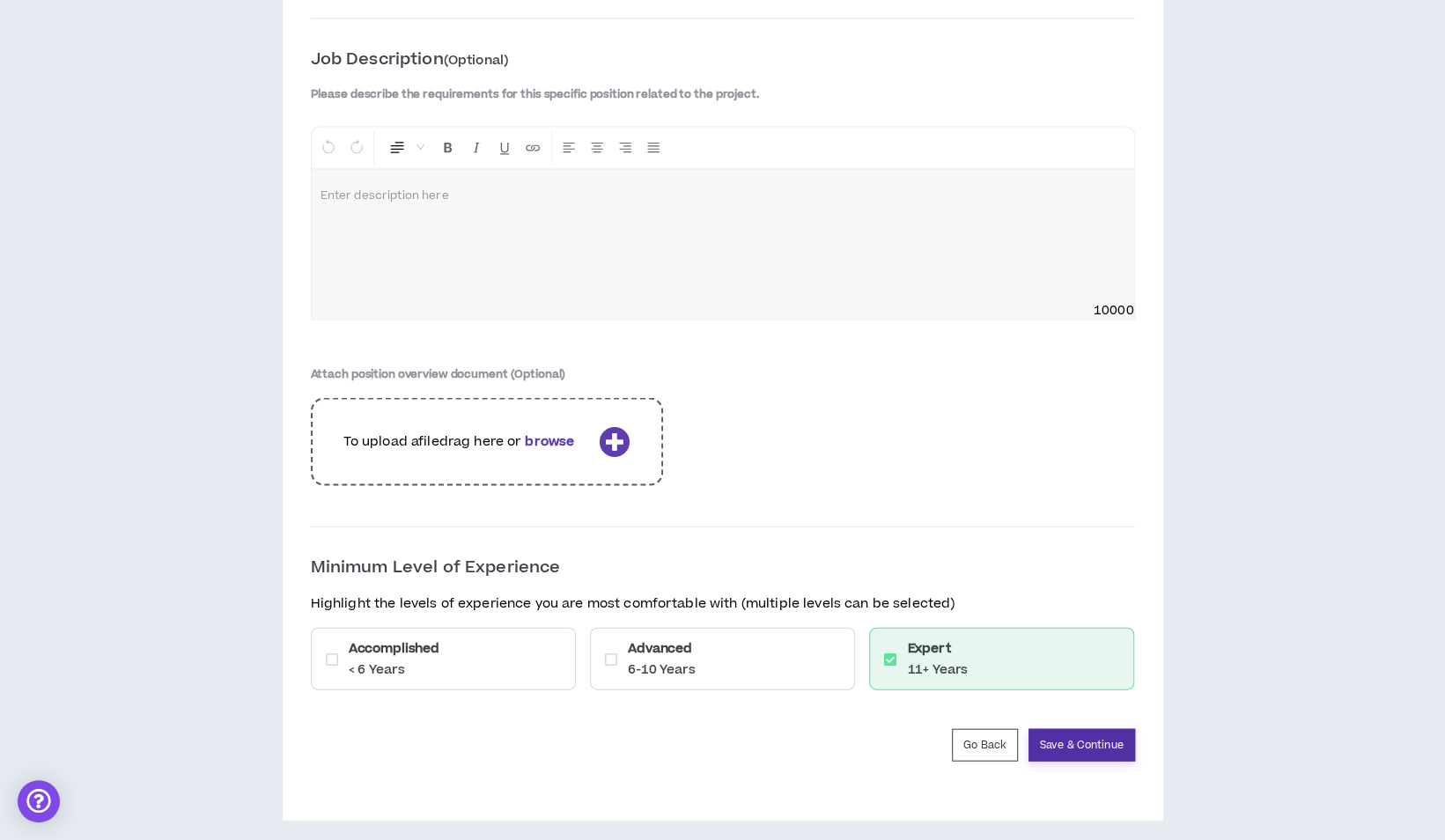
click at [1104, 738] on button "Save & Continue" at bounding box center [1081, 745] width 106 height 33
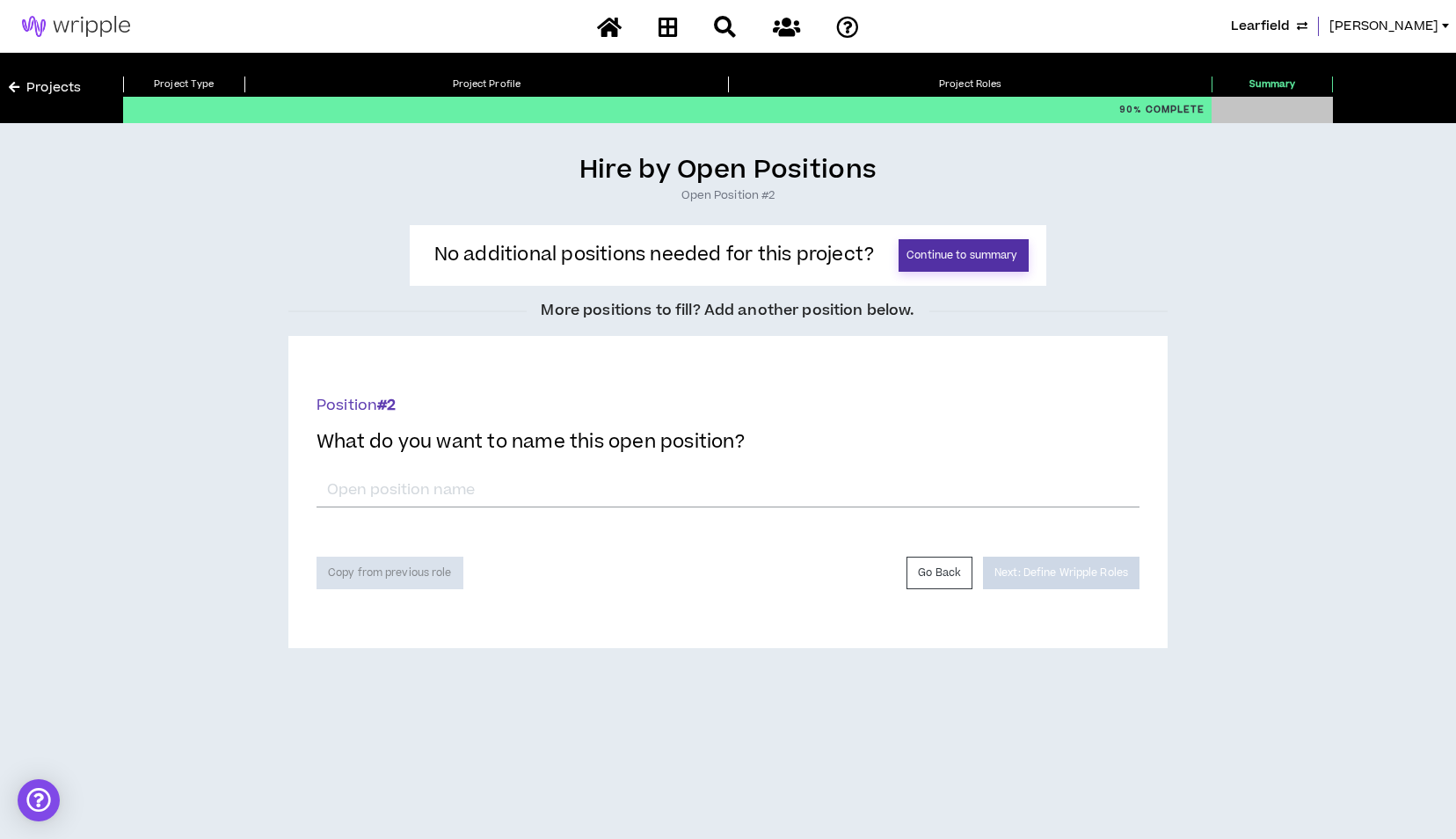
click at [979, 253] on button "Continue to summary" at bounding box center [963, 255] width 130 height 33
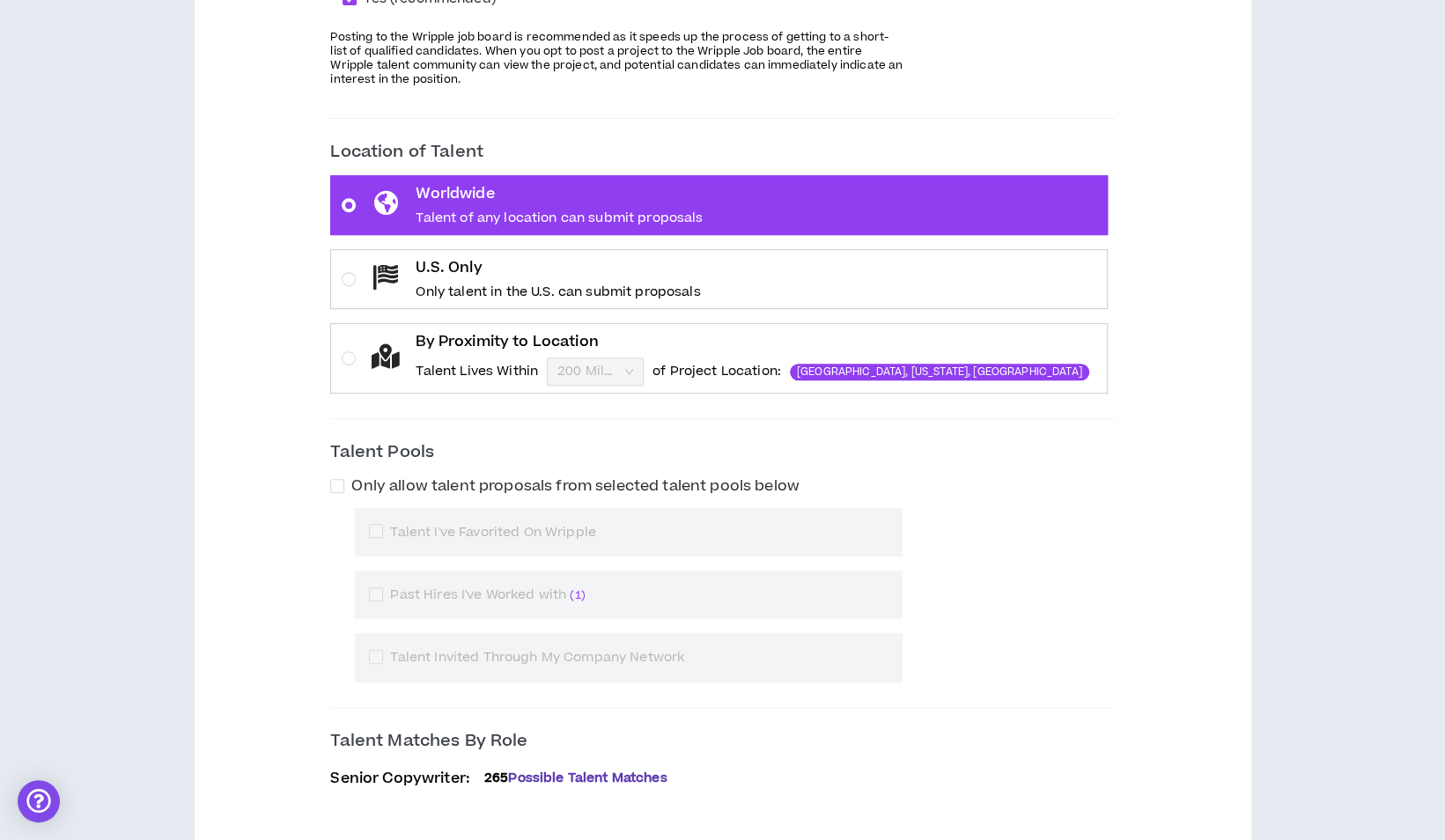
scroll to position [304, 0]
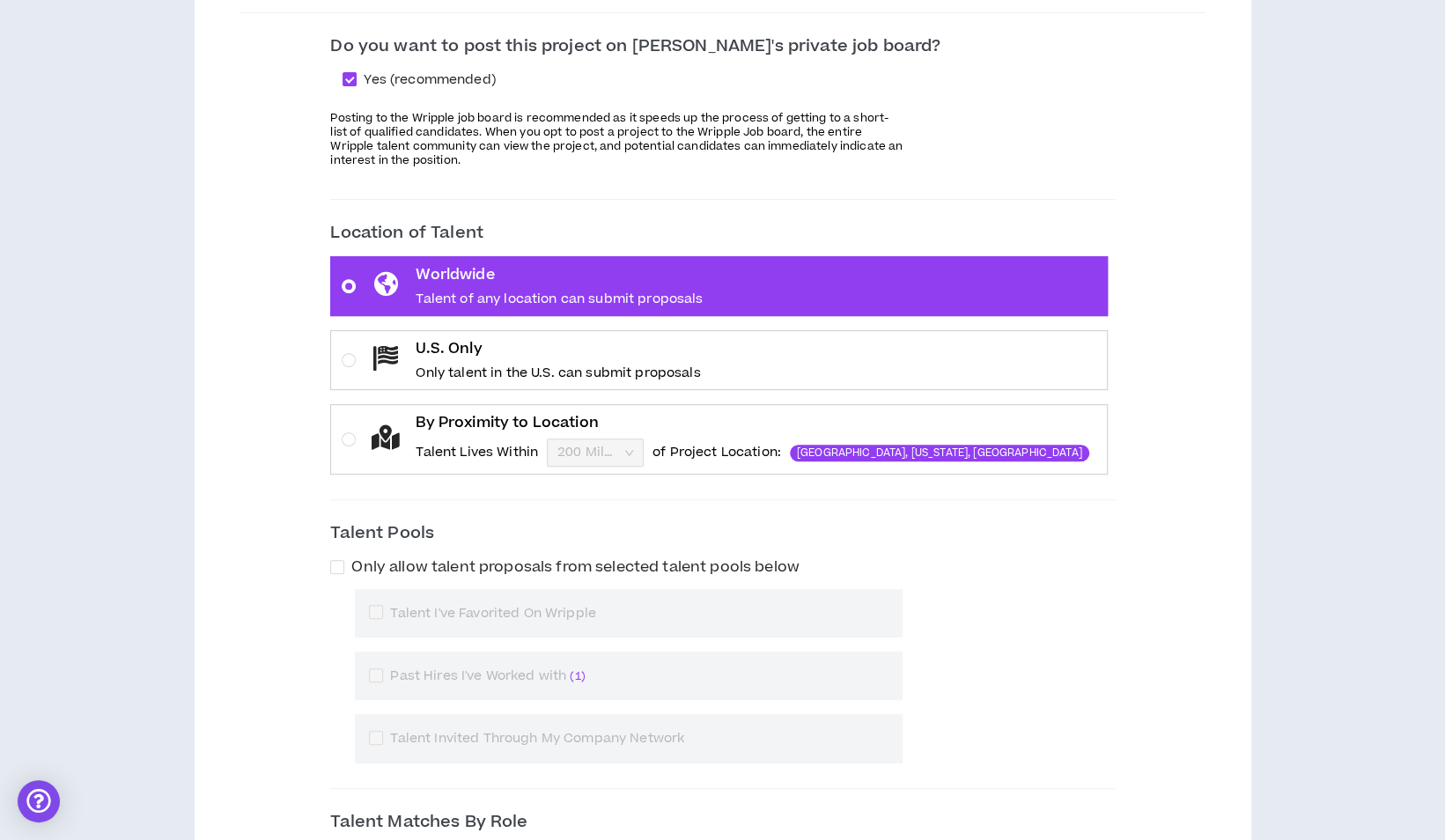
click at [644, 354] on p "U.S. Only" at bounding box center [558, 348] width 284 height 21
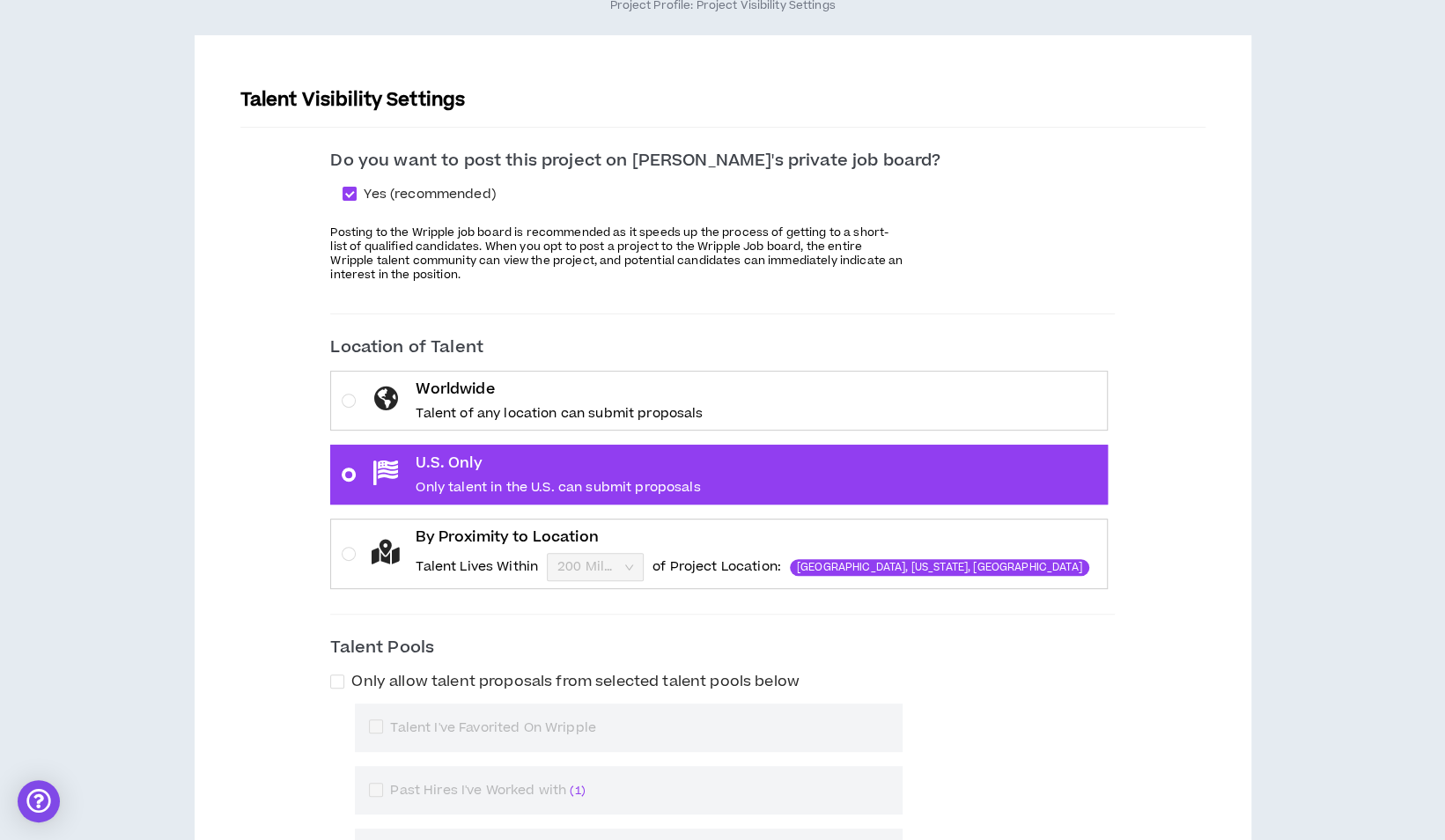
scroll to position [128, 0]
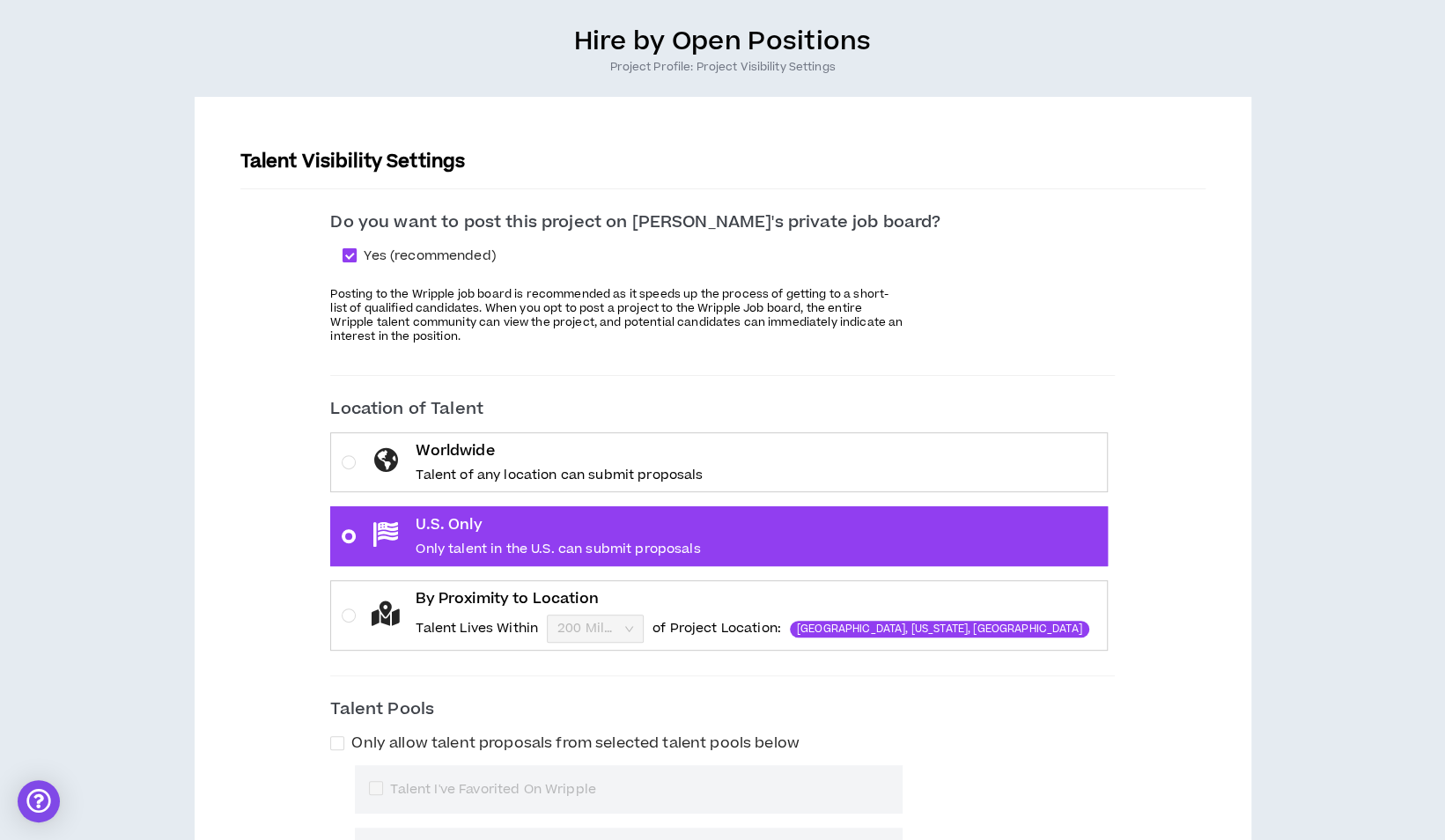
click at [357, 257] on span at bounding box center [349, 255] width 14 height 14
checkbox input "*****"
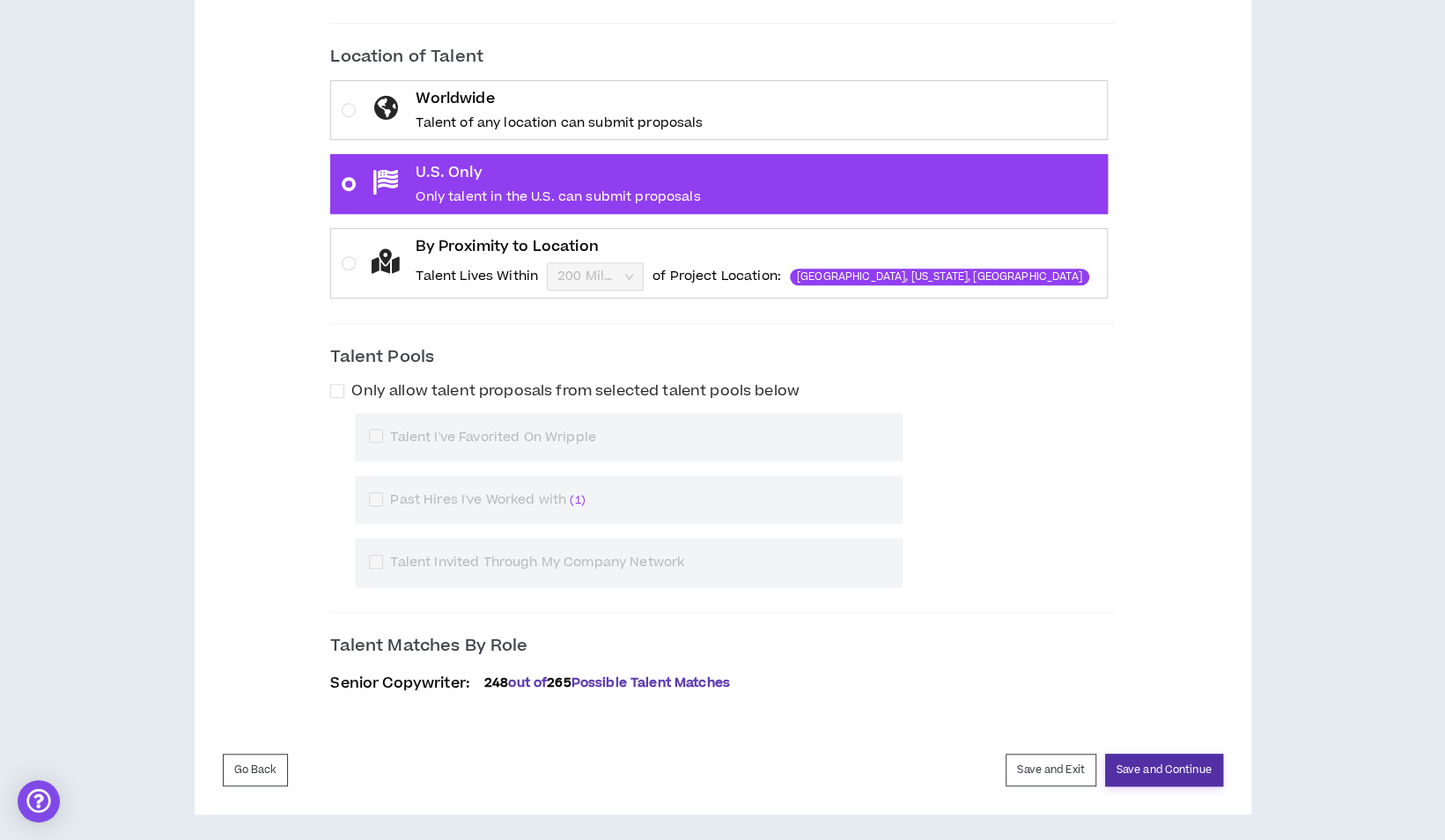
click at [1155, 759] on button "Save and Continue" at bounding box center [1163, 769] width 118 height 33
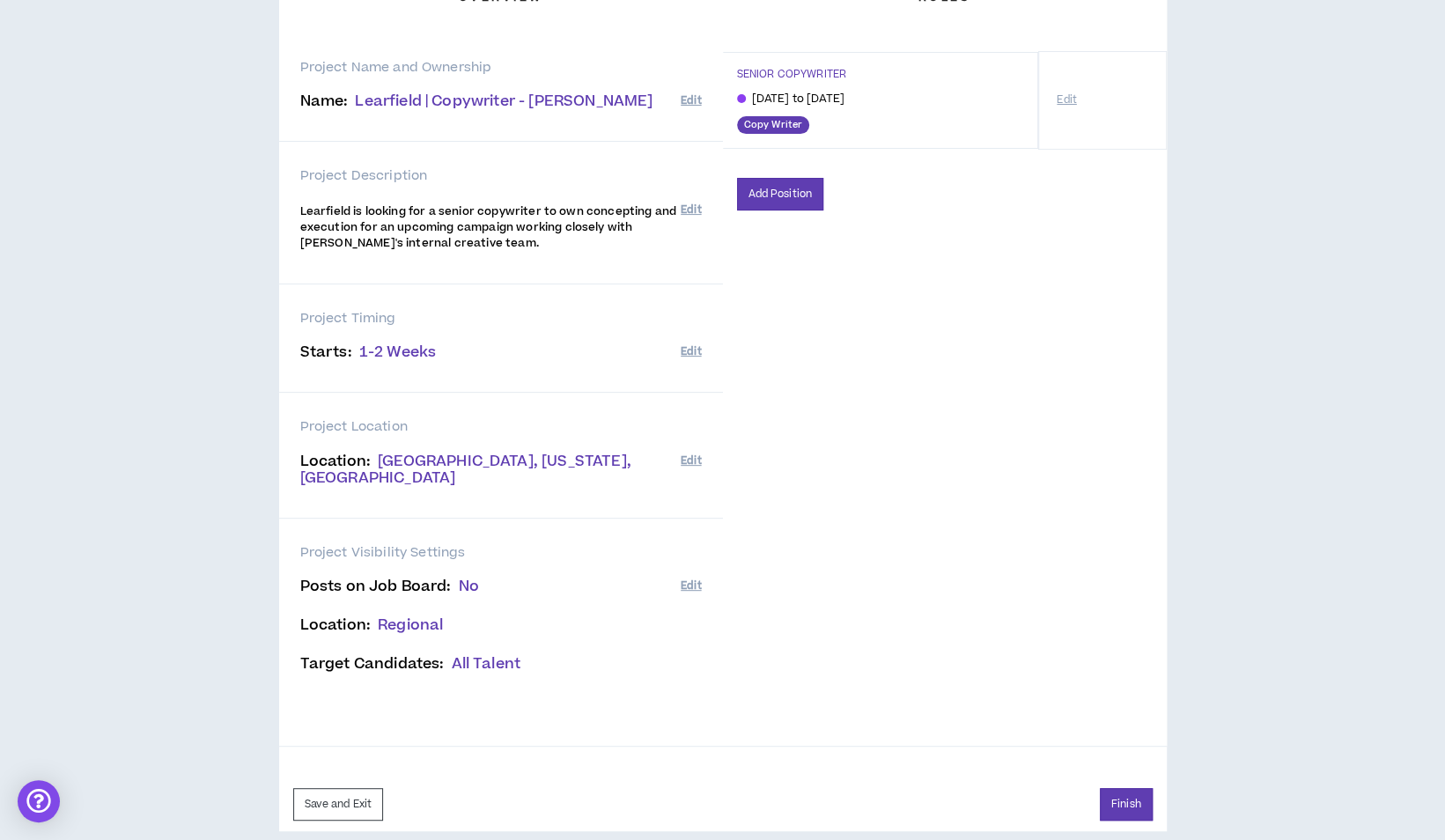
scroll to position [178, 0]
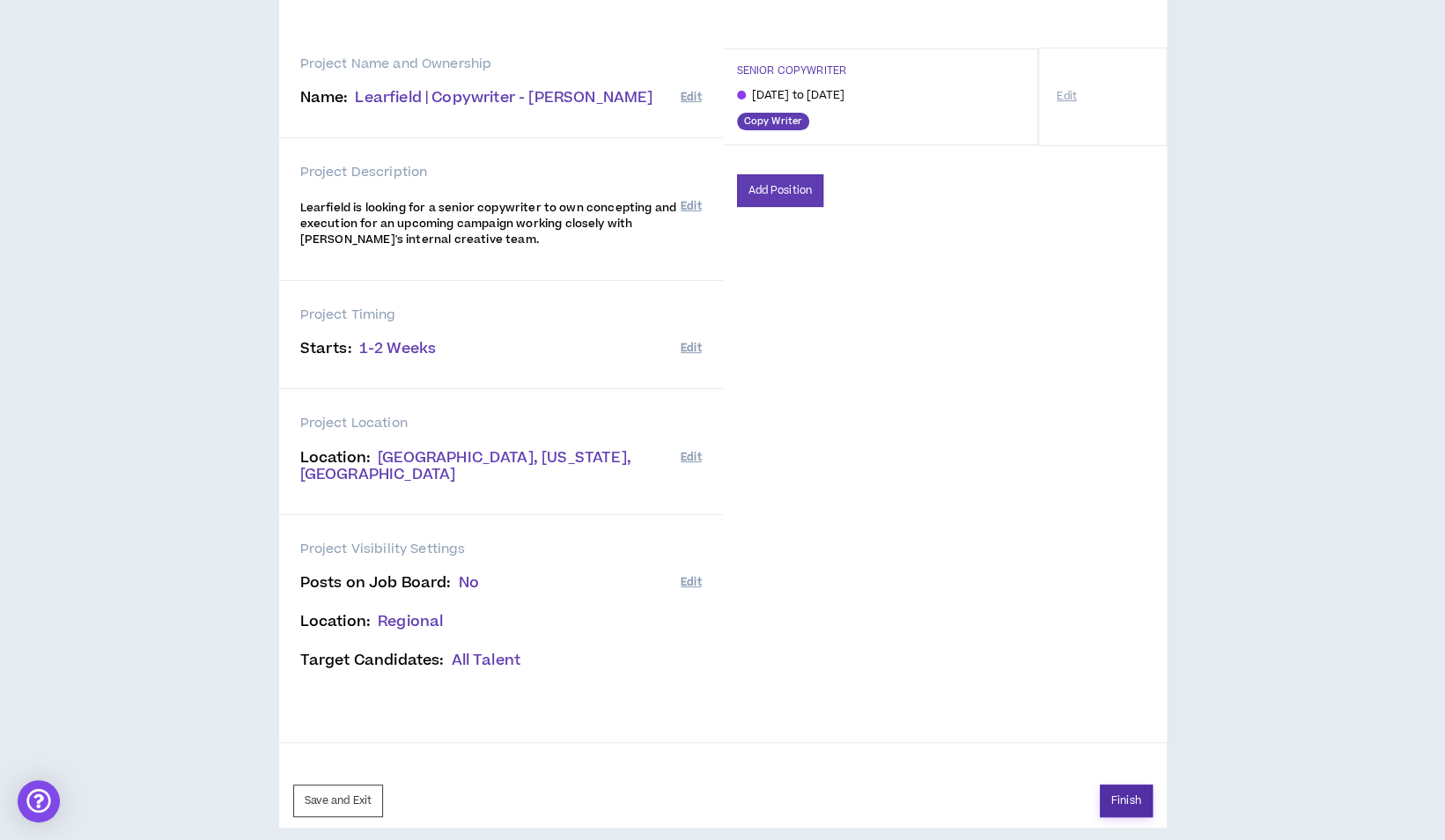
click at [1128, 790] on button "Finish" at bounding box center [1127, 800] width 53 height 33
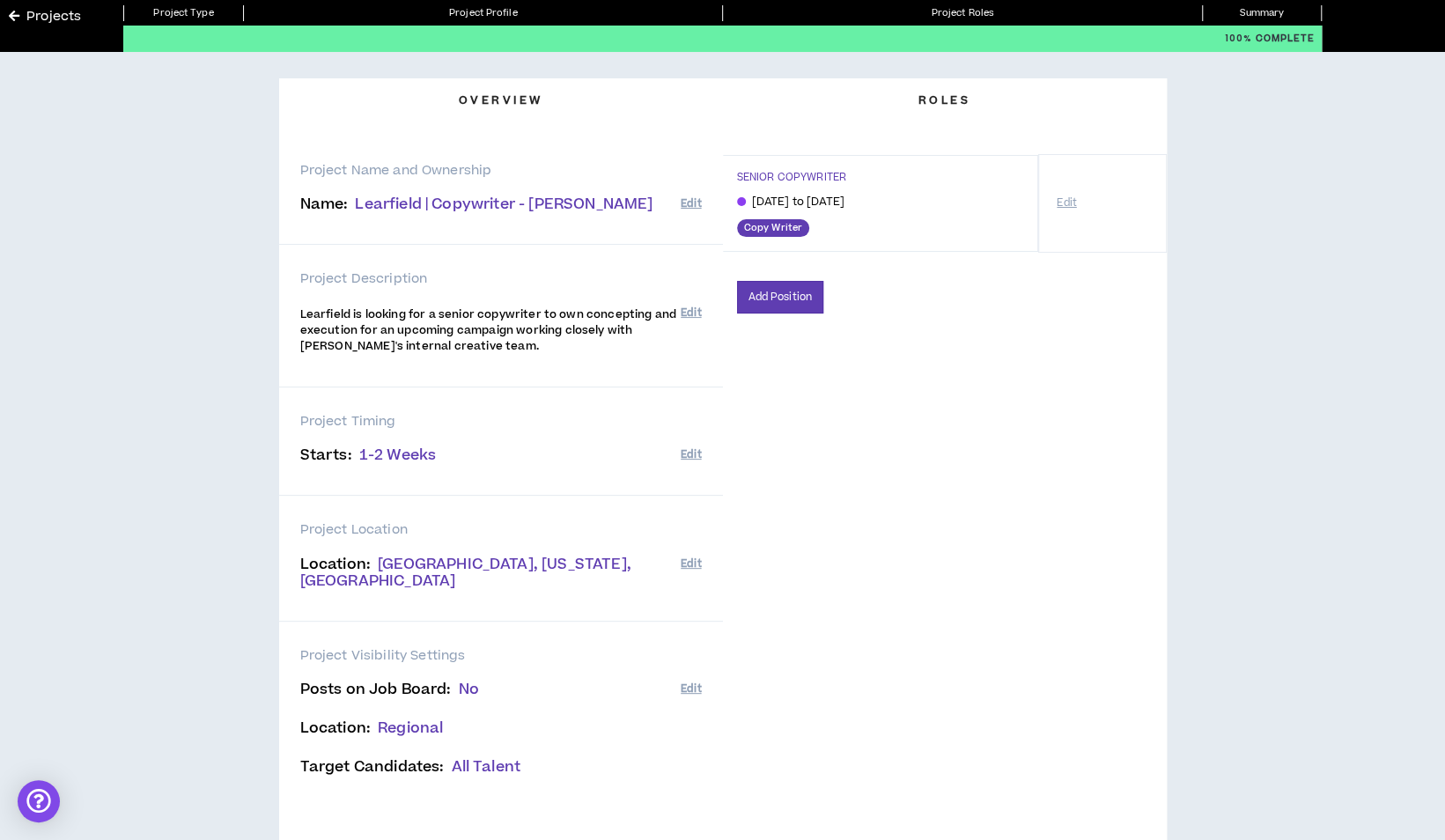
scroll to position [0, 0]
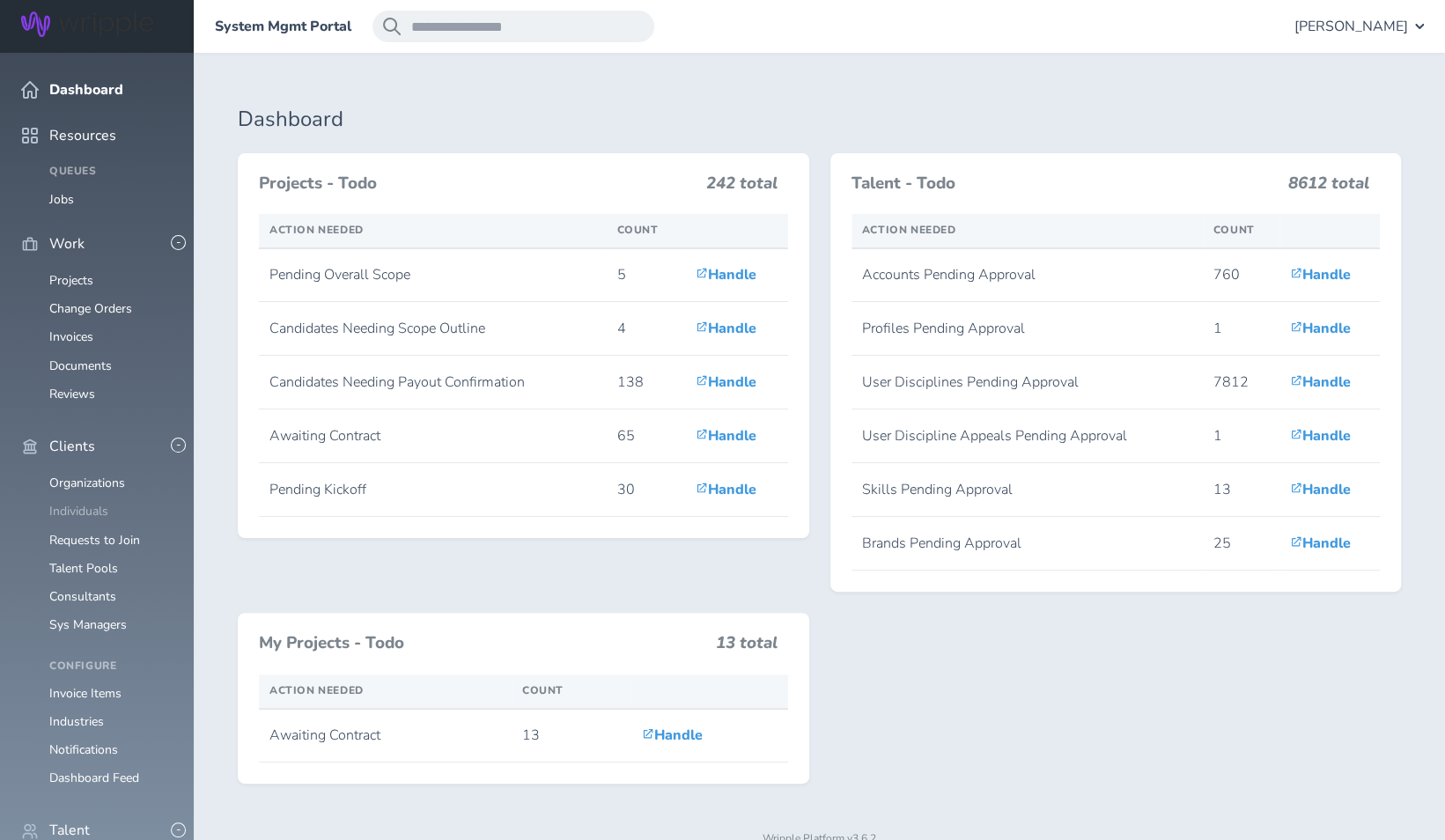
click at [84, 503] on link "Individuals" at bounding box center [78, 511] width 59 height 17
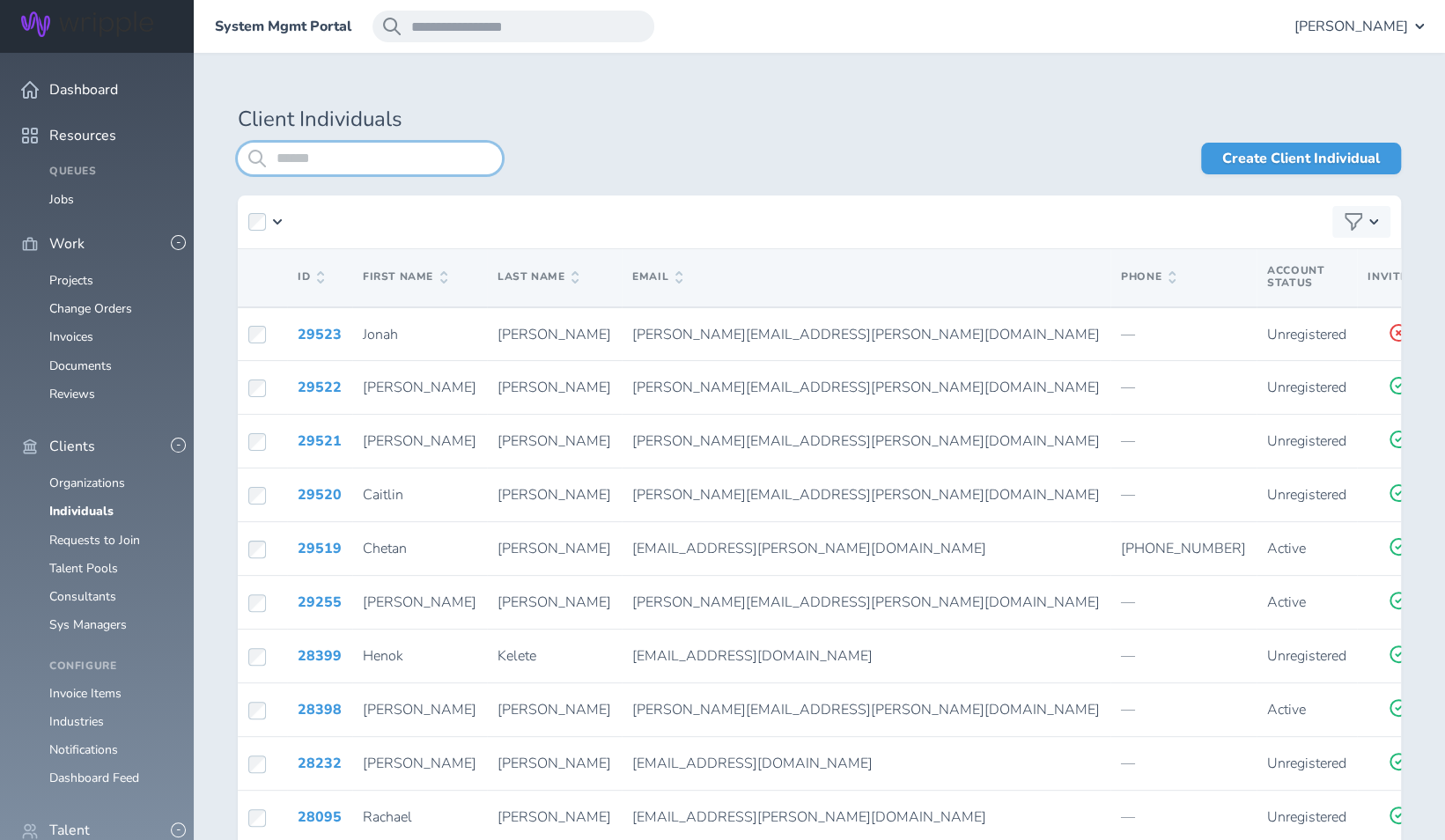
click at [331, 162] on input "search" at bounding box center [369, 158] width 264 height 32
type input "*****"
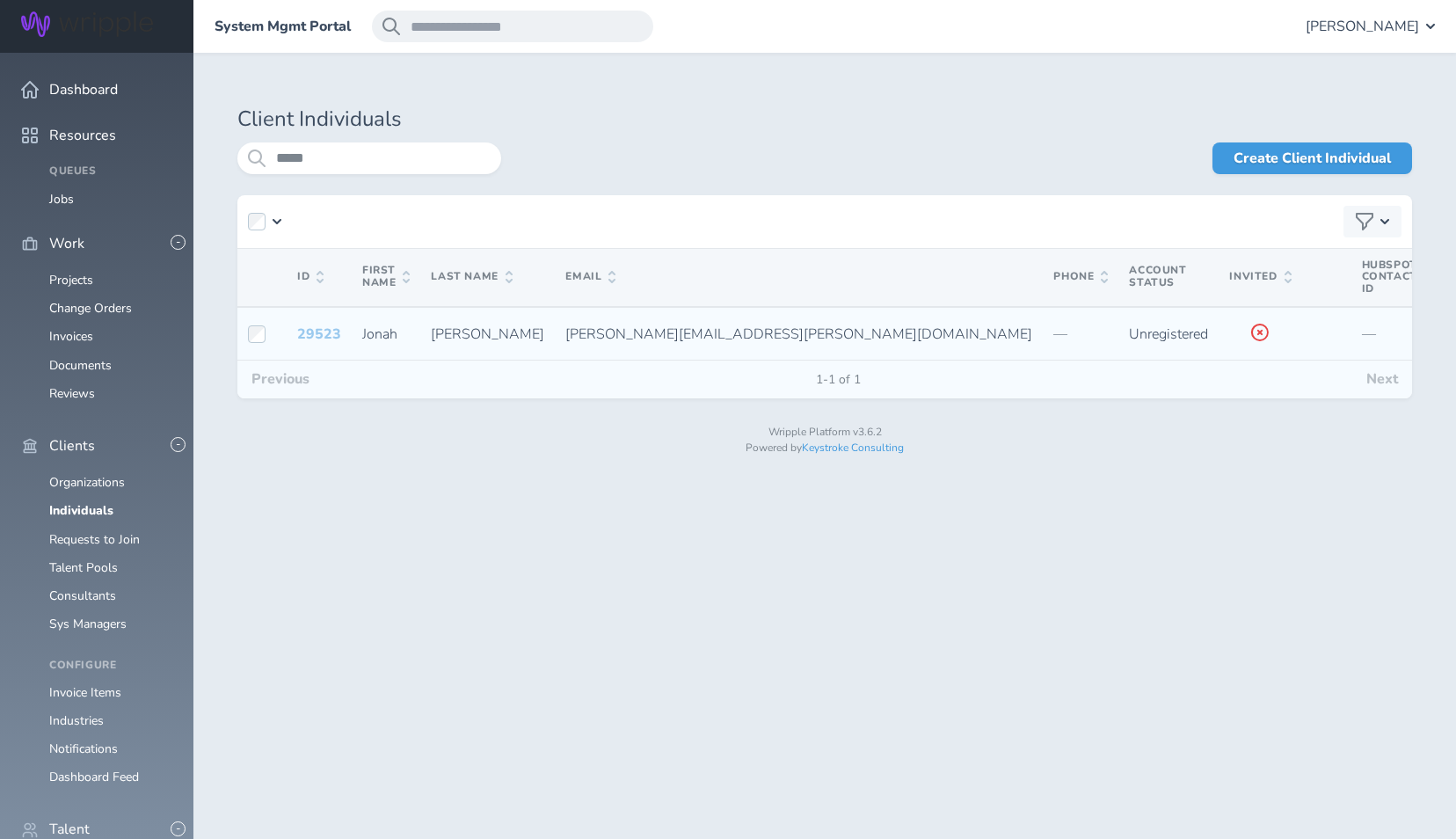
click at [308, 332] on link "29523" at bounding box center [319, 334] width 44 height 20
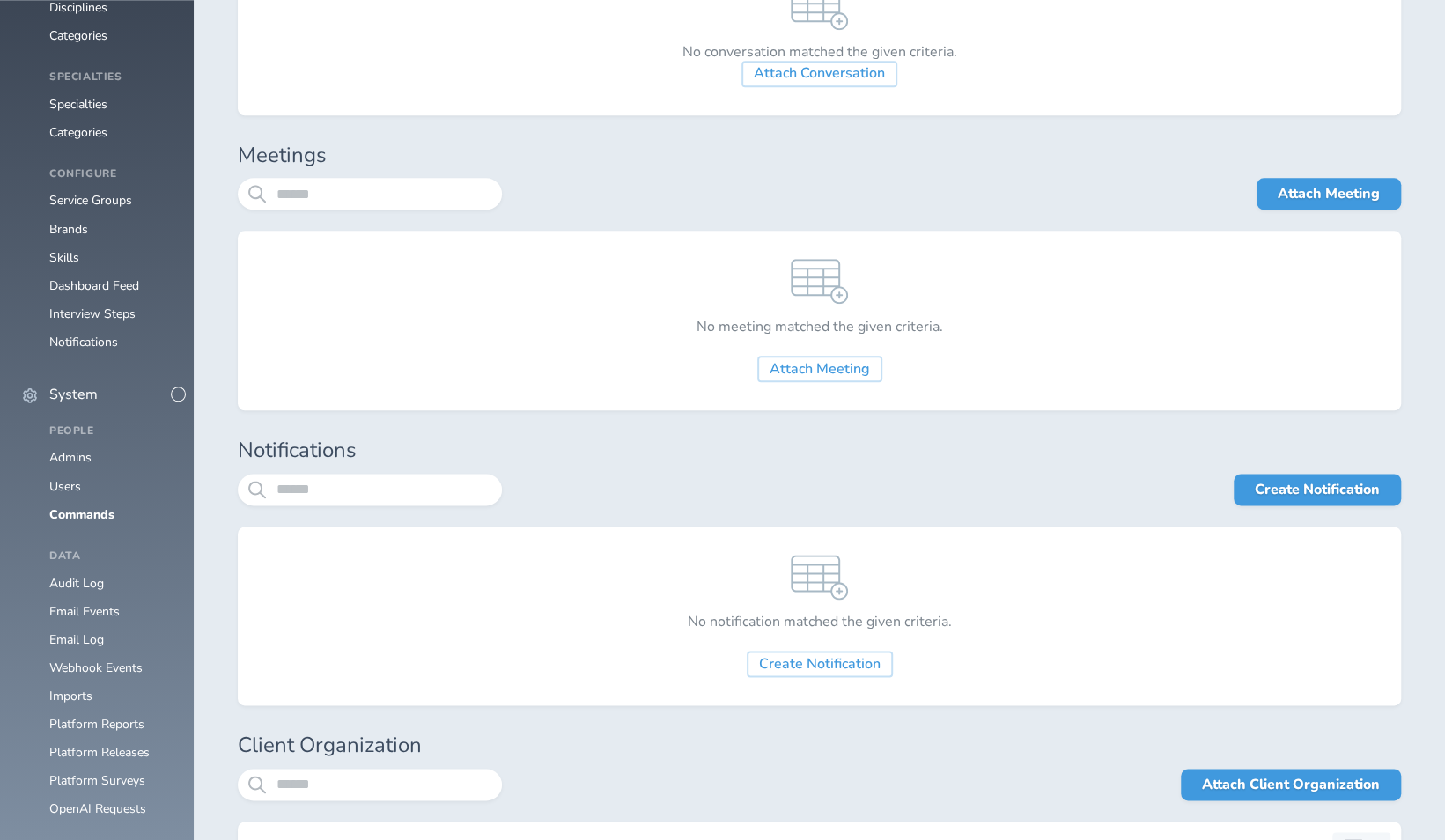
scroll to position [1496, 0]
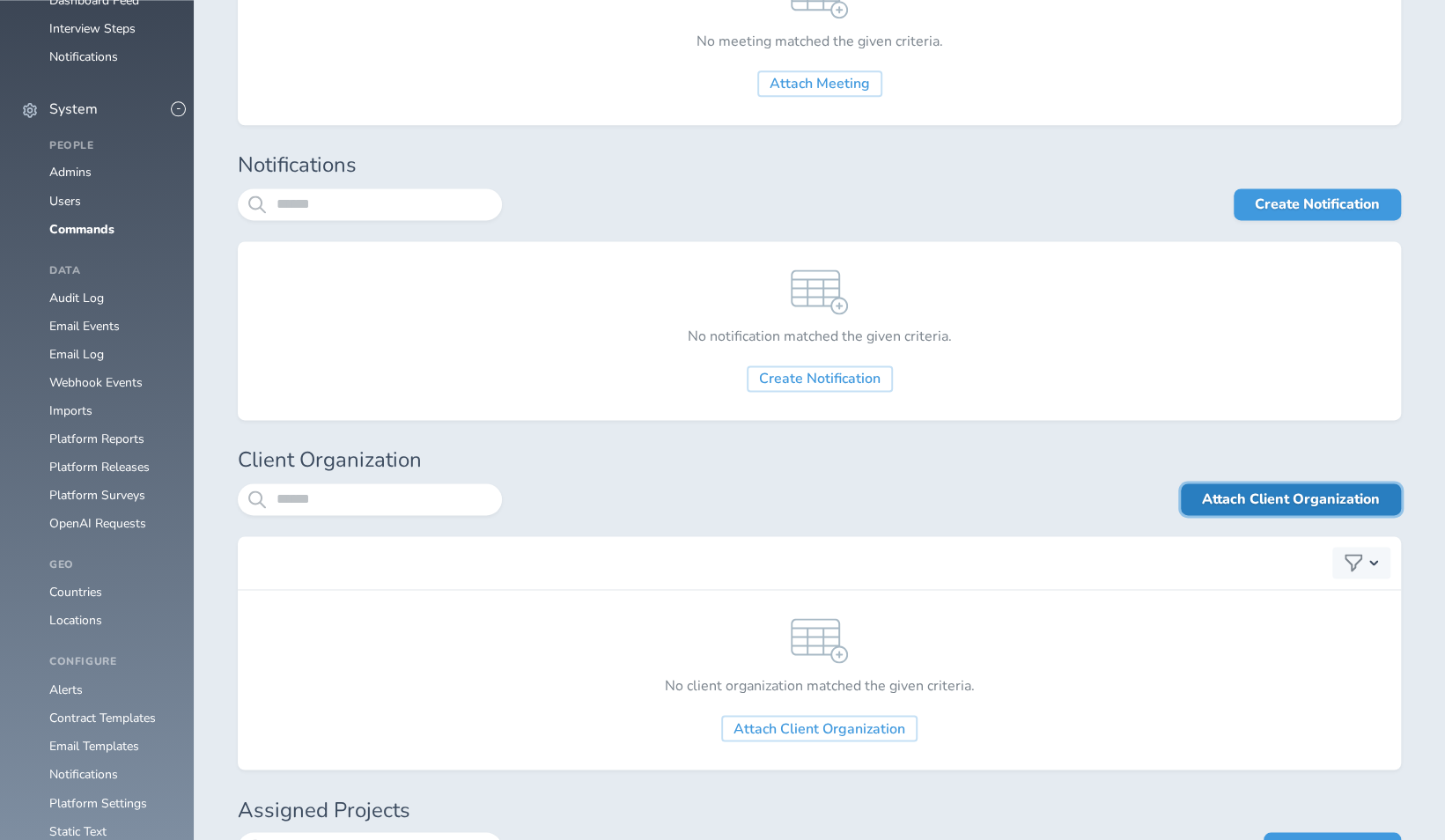
click at [1261, 503] on link "Attach Client Organization" at bounding box center [1291, 499] width 220 height 32
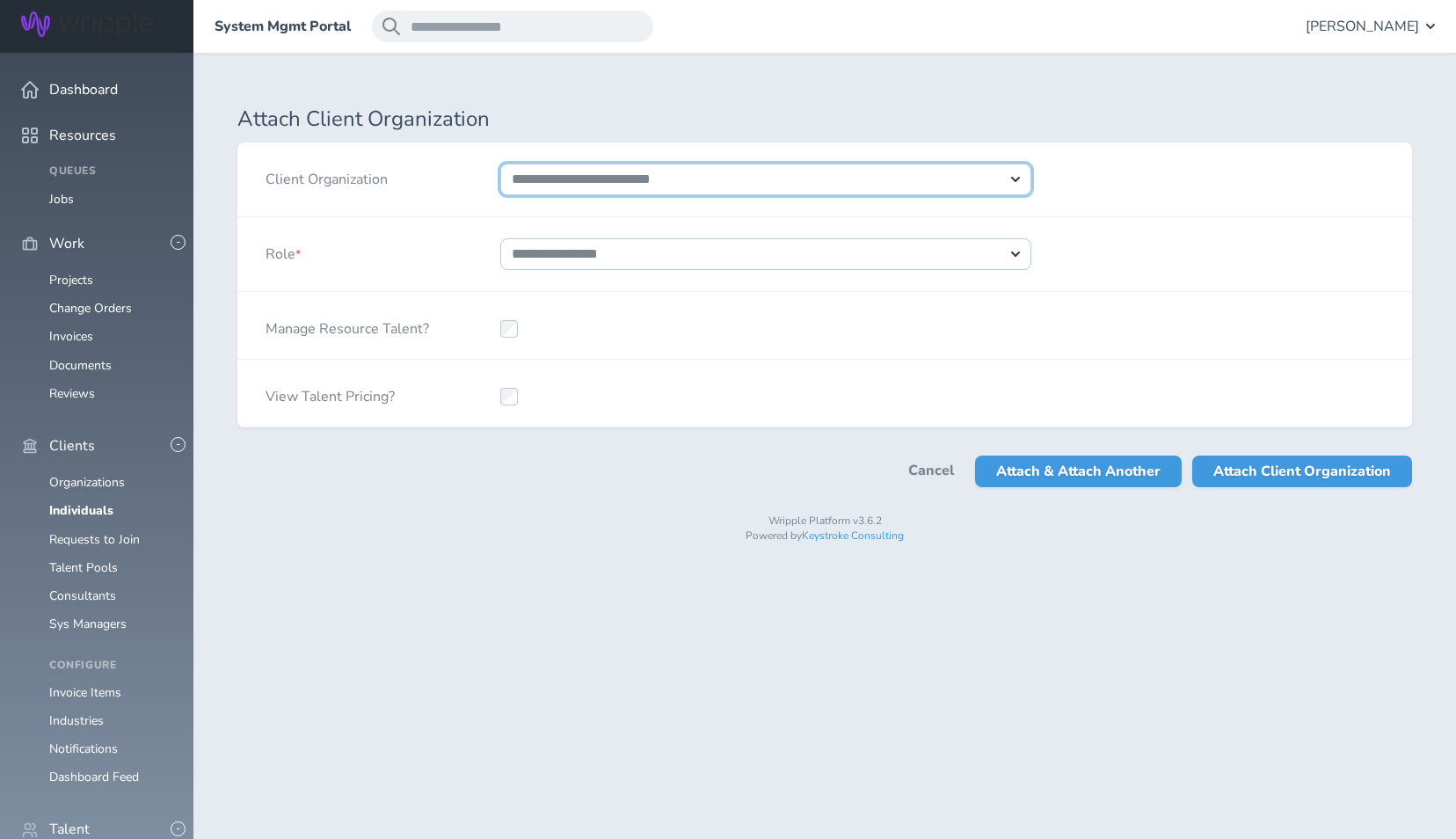
click at [606, 180] on select "**********" at bounding box center [766, 180] width 531 height 32
click at [712, 167] on select "**********" at bounding box center [766, 180] width 531 height 32
click at [713, 172] on select "**********" at bounding box center [766, 180] width 531 height 32
drag, startPoint x: 713, startPoint y: 172, endPoint x: 790, endPoint y: 168, distance: 77.1
click at [713, 172] on select "**********" at bounding box center [766, 180] width 531 height 32
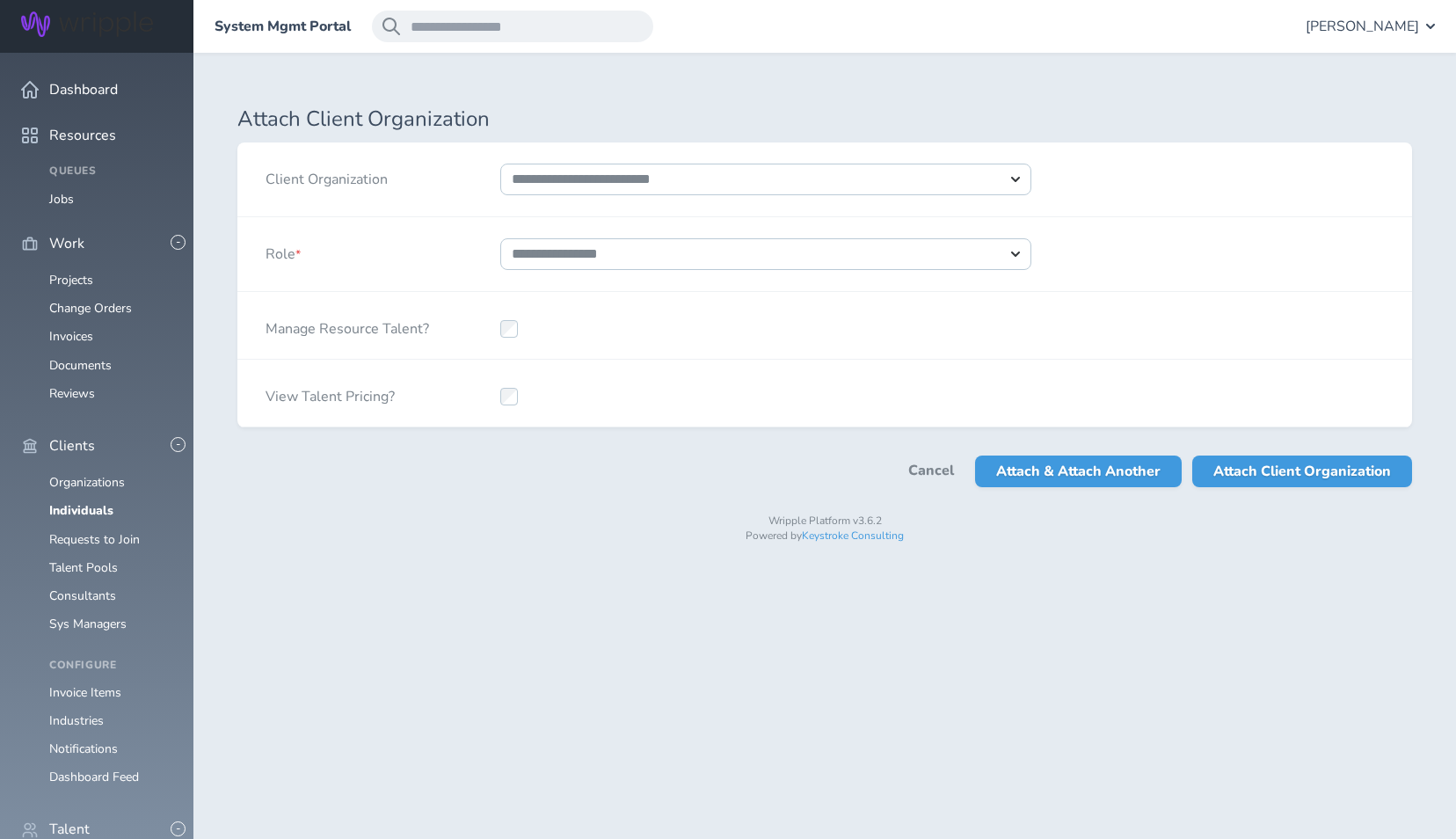
click at [1117, 174] on div "**********" at bounding box center [824, 179] width 1175 height 74
click at [992, 185] on select "**********" at bounding box center [766, 180] width 531 height 32
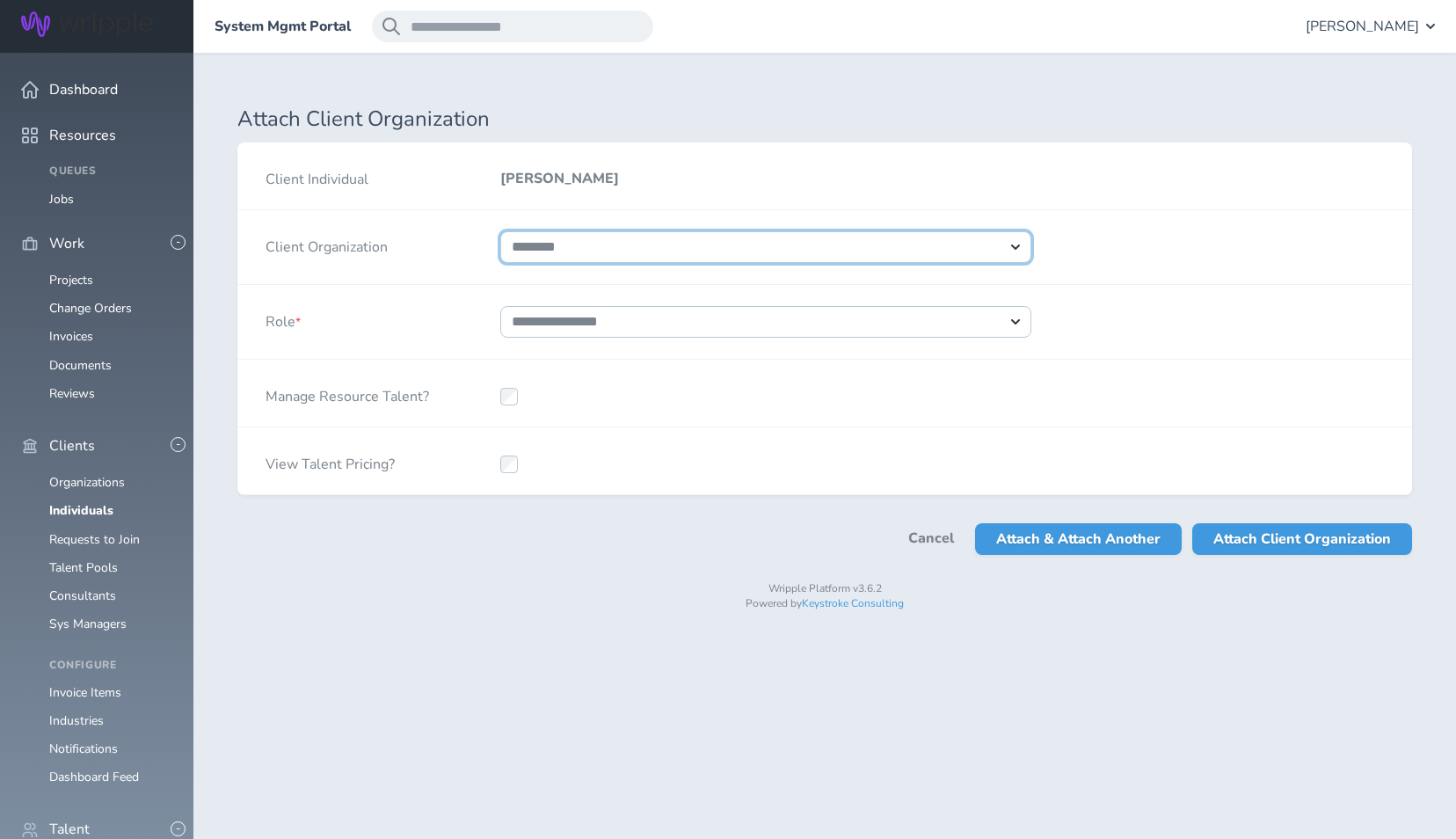
click at [500, 231] on select "**********" at bounding box center [766, 247] width 531 height 32
select select "****"
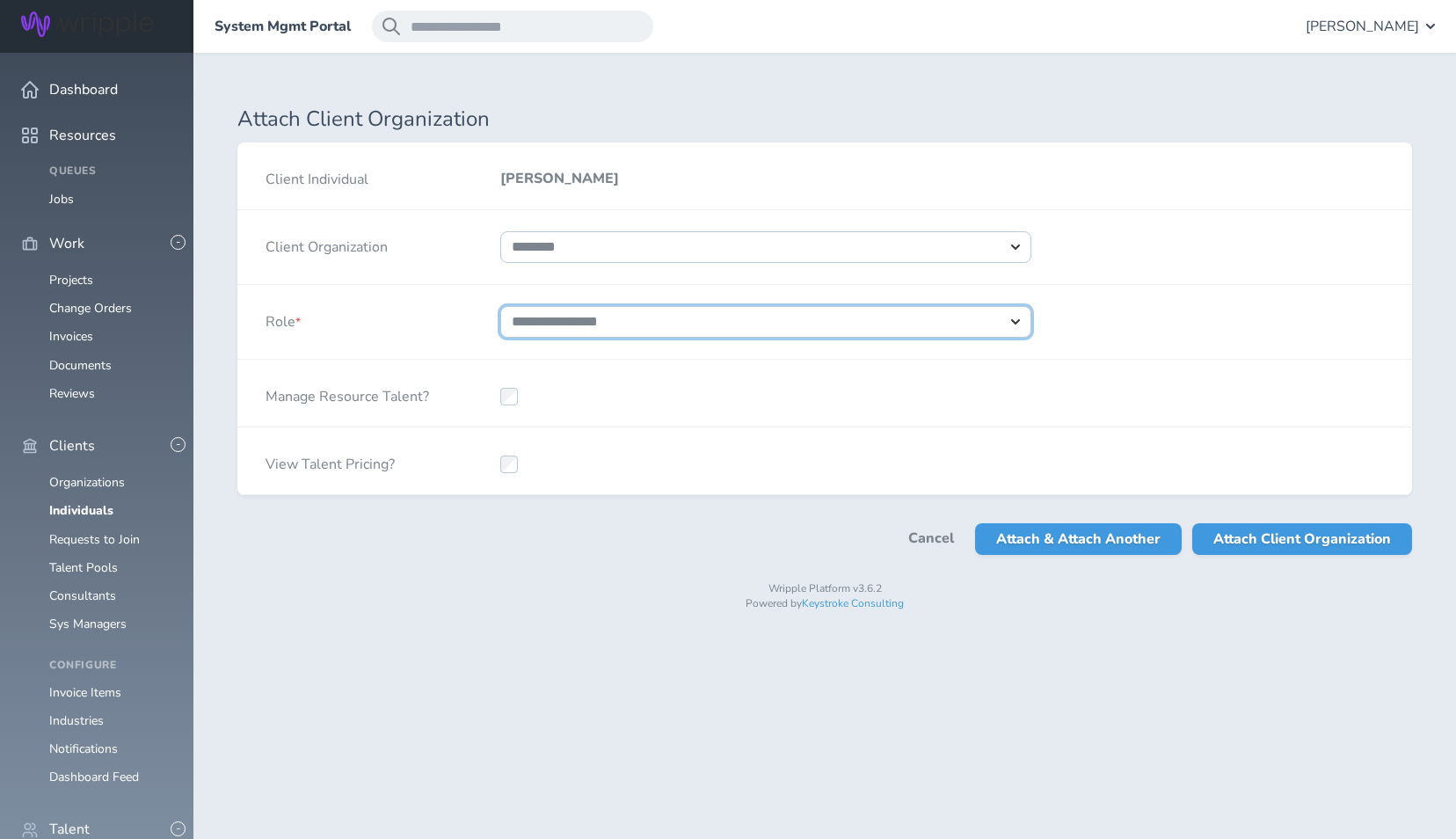
click at [619, 324] on select "**********" at bounding box center [766, 322] width 531 height 32
select select "*"
click at [500, 306] on select "**********" at bounding box center [766, 322] width 531 height 32
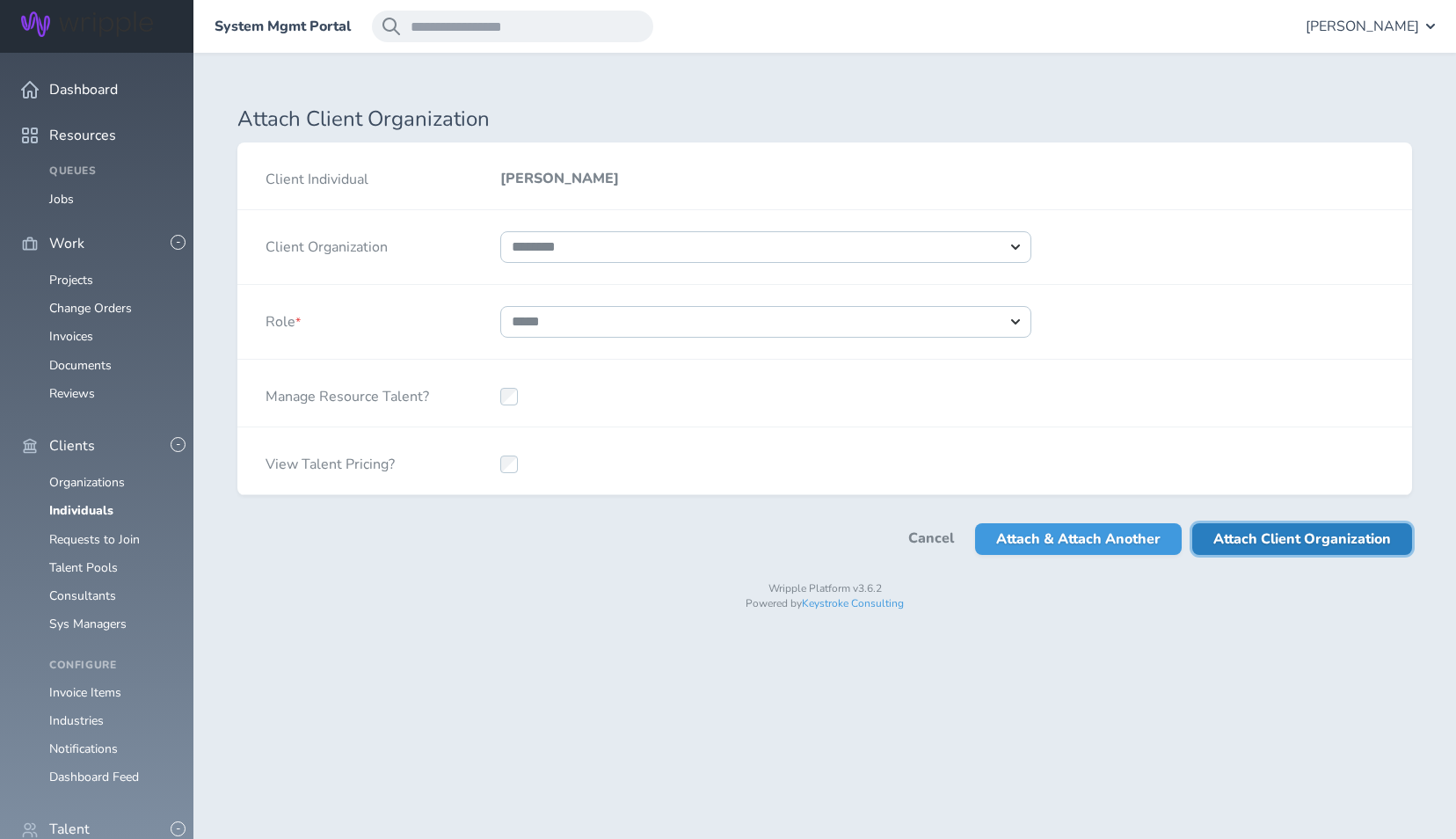
click at [1282, 544] on span "Attach Client Organization" at bounding box center [1302, 539] width 178 height 32
select select
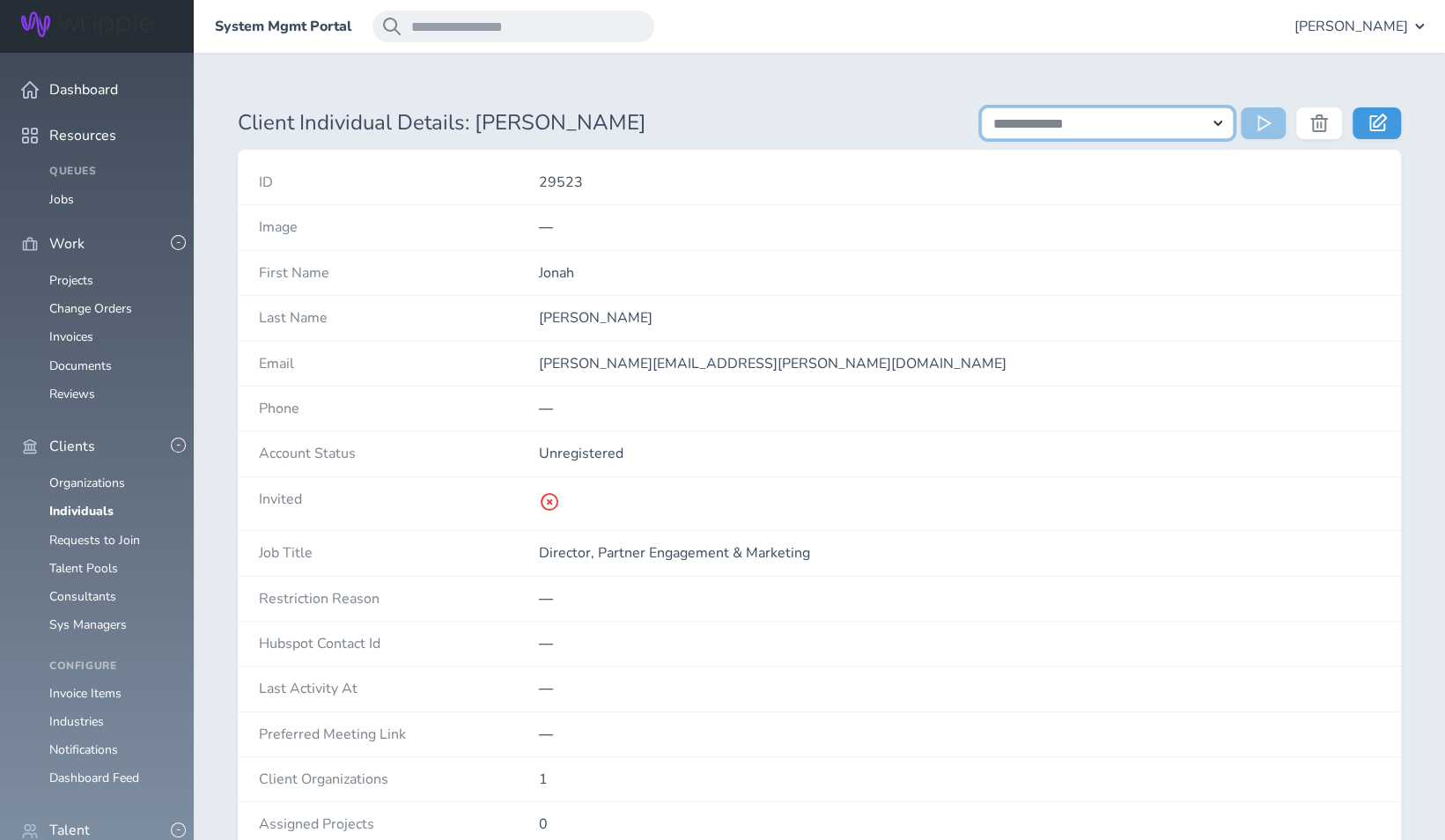
click at [1031, 129] on select "**********" at bounding box center [1107, 123] width 252 height 32
select select "**********"
click at [981, 107] on select "**********" at bounding box center [1107, 123] width 252 height 32
click at [1267, 127] on icon at bounding box center [1266, 123] width 18 height 18
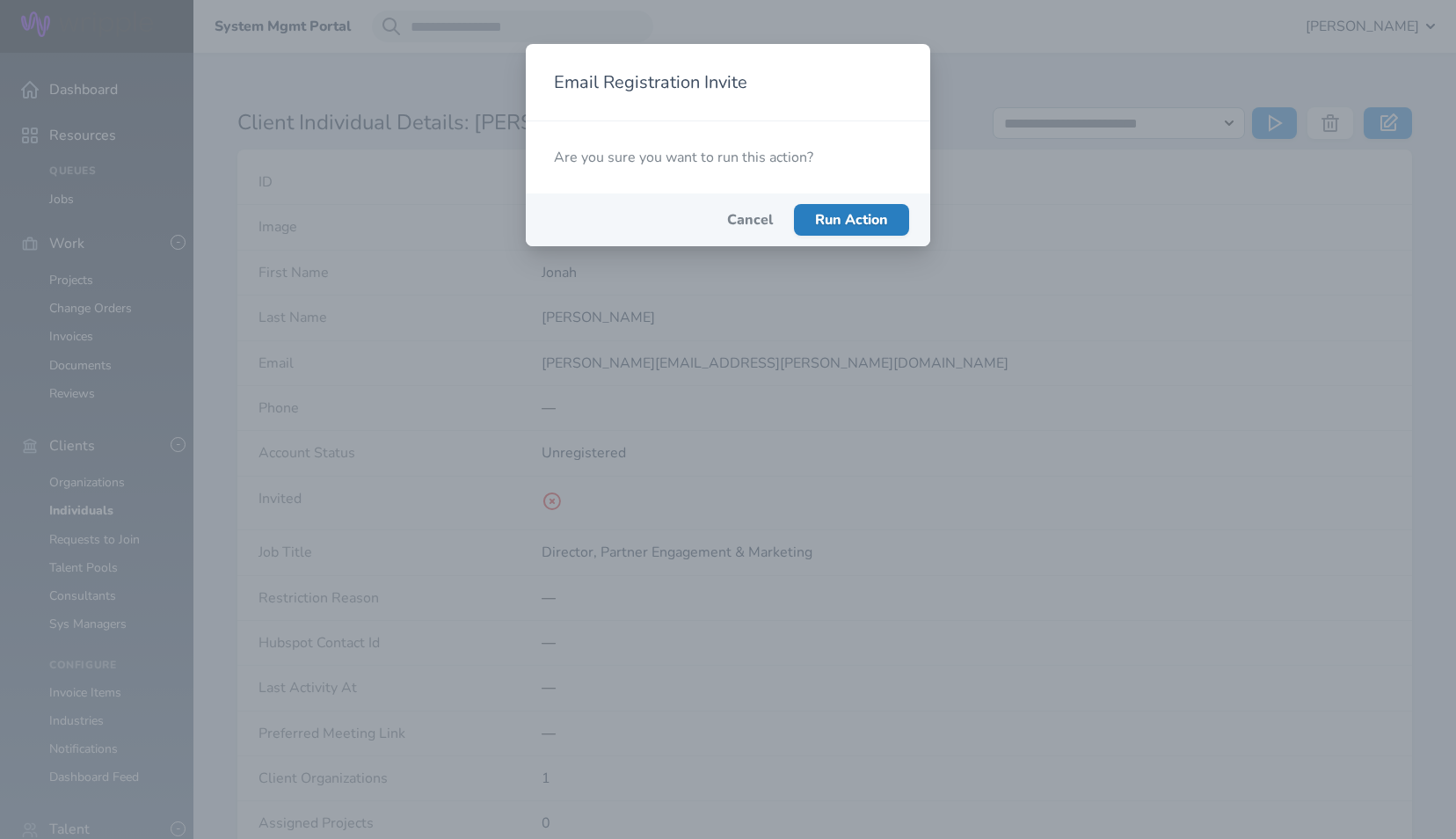
click at [838, 222] on span "Run Action" at bounding box center [852, 219] width 73 height 20
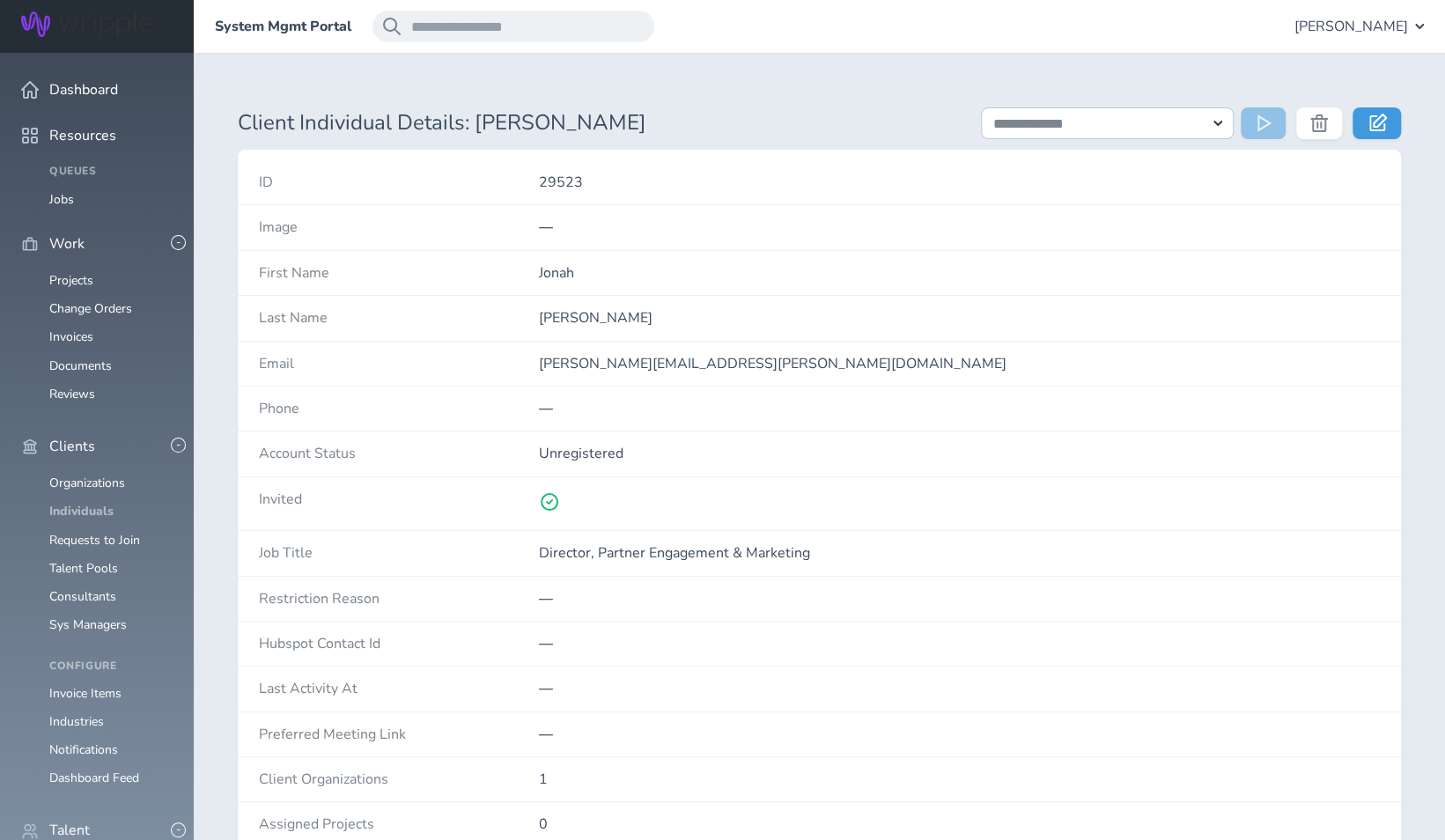
click at [87, 503] on link "Individuals" at bounding box center [81, 511] width 64 height 17
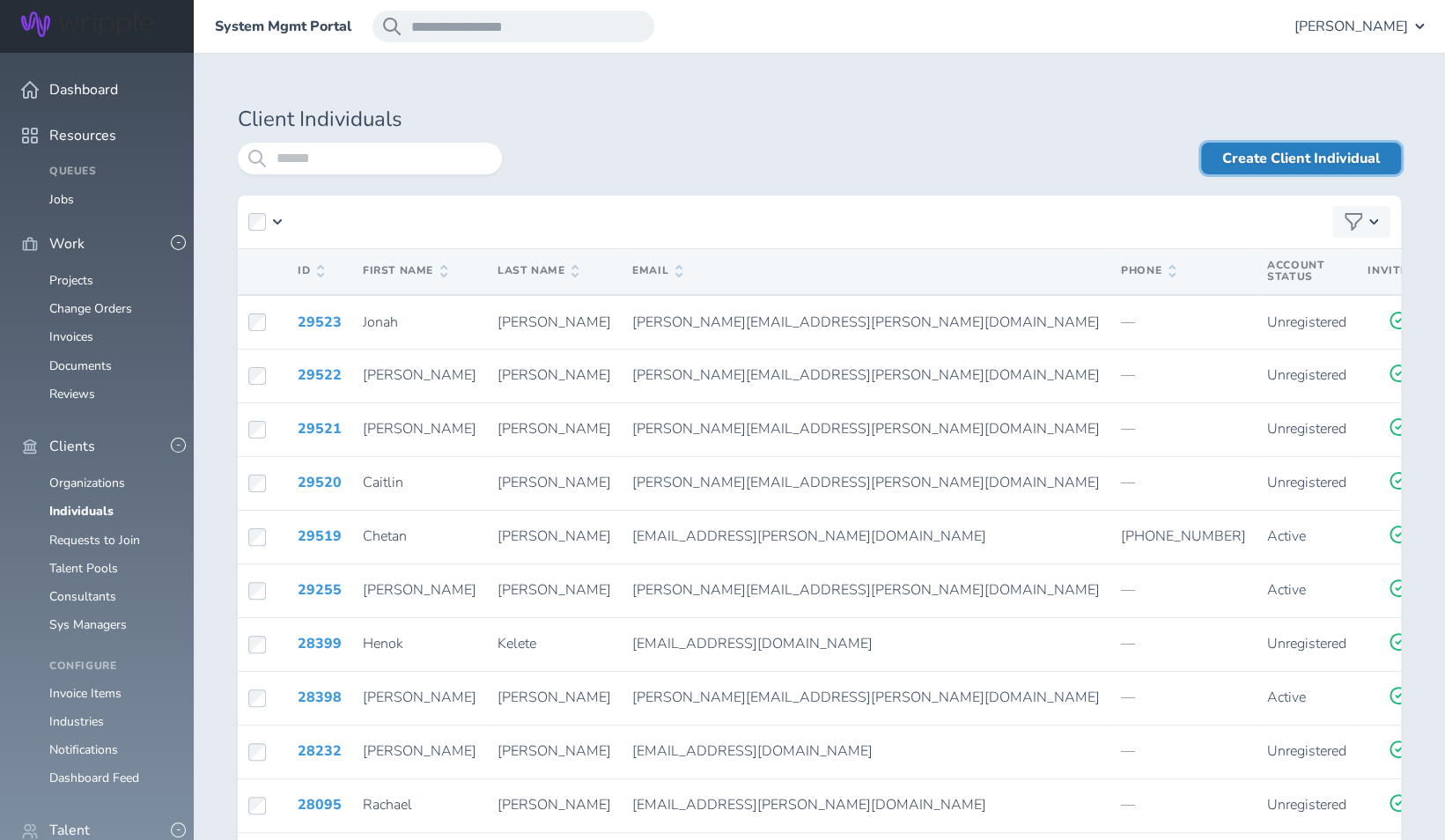
click at [1349, 152] on link "Create Client Individual" at bounding box center [1301, 158] width 200 height 32
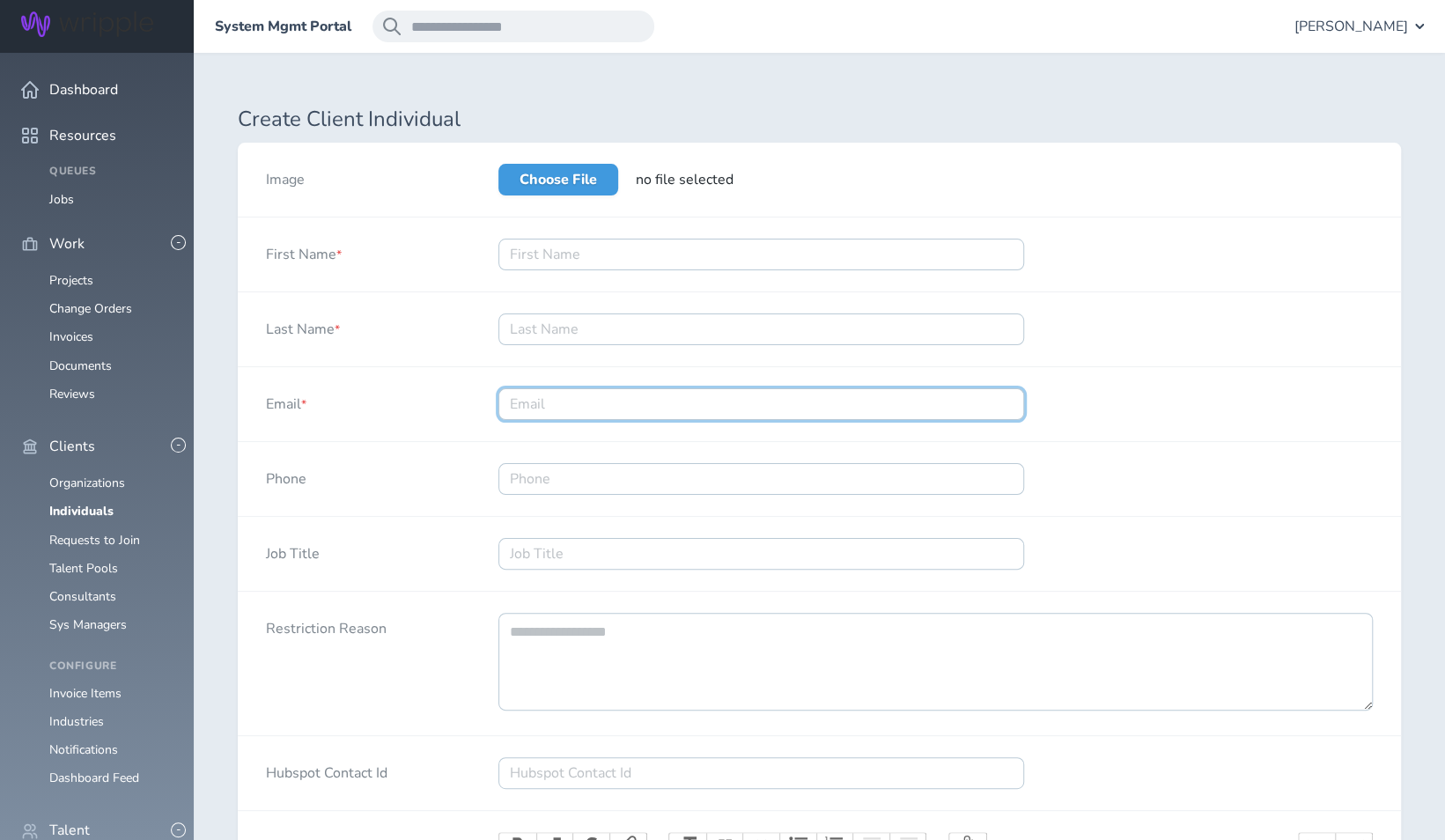
click at [541, 409] on input "Email *" at bounding box center [761, 404] width 526 height 32
paste input "[EMAIL_ADDRESS][PERSON_NAME][DOMAIN_NAME]"
type input "[EMAIL_ADDRESS][PERSON_NAME][DOMAIN_NAME]"
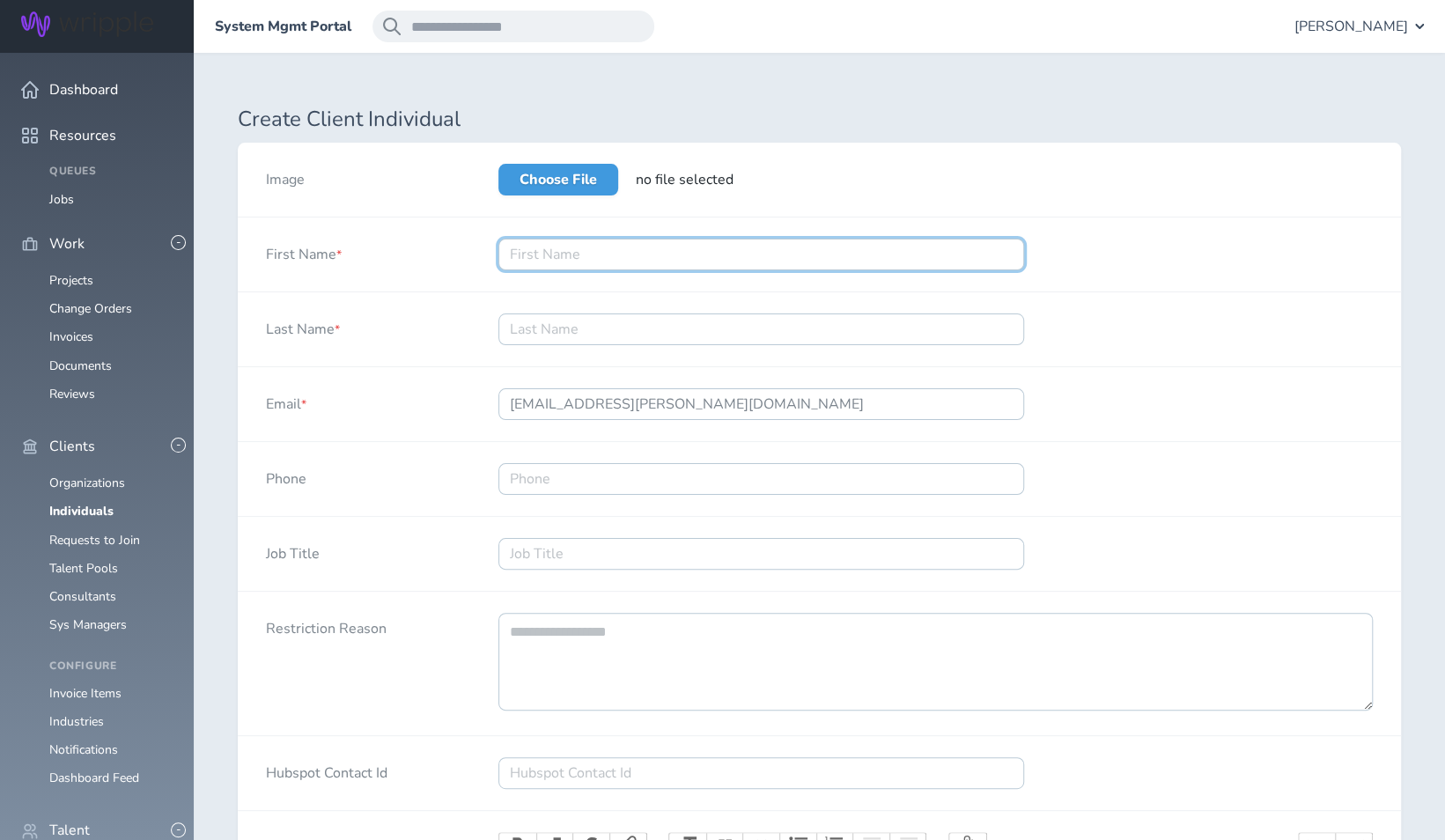
click at [609, 256] on input "First Name *" at bounding box center [761, 254] width 526 height 32
type input "Chelby"
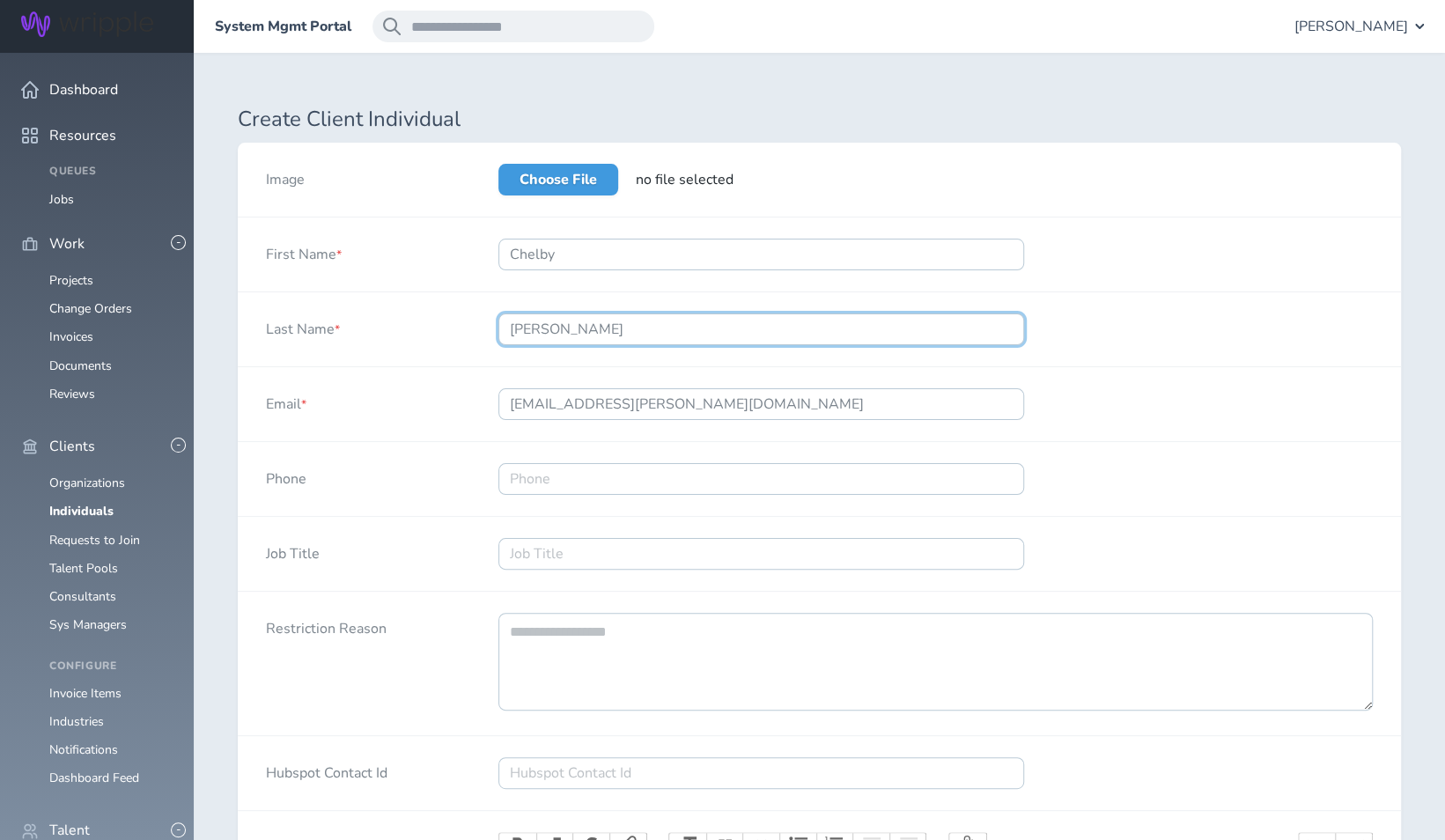
type input "Coley"
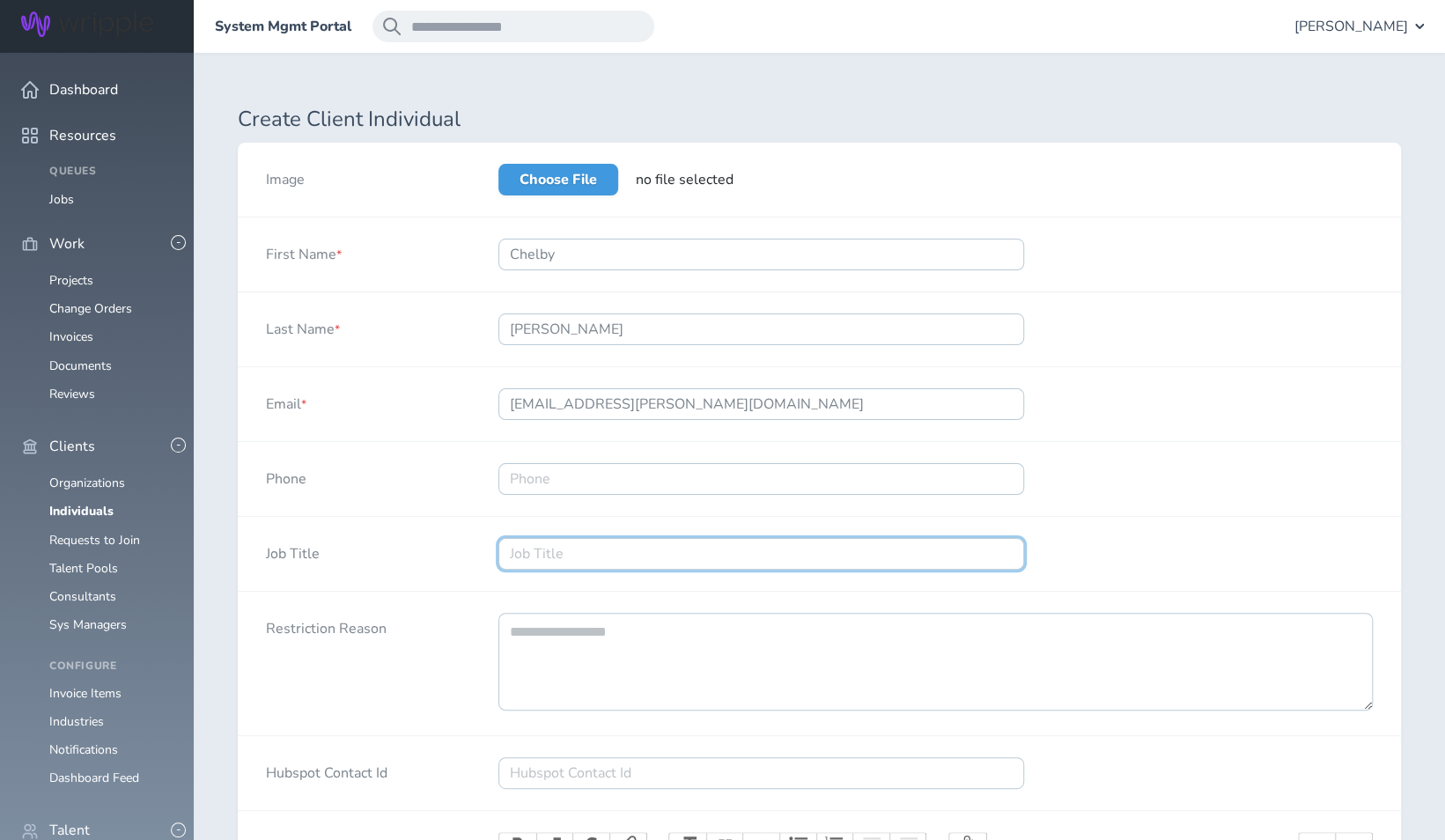
click at [597, 555] on input "Job Title" at bounding box center [761, 554] width 526 height 32
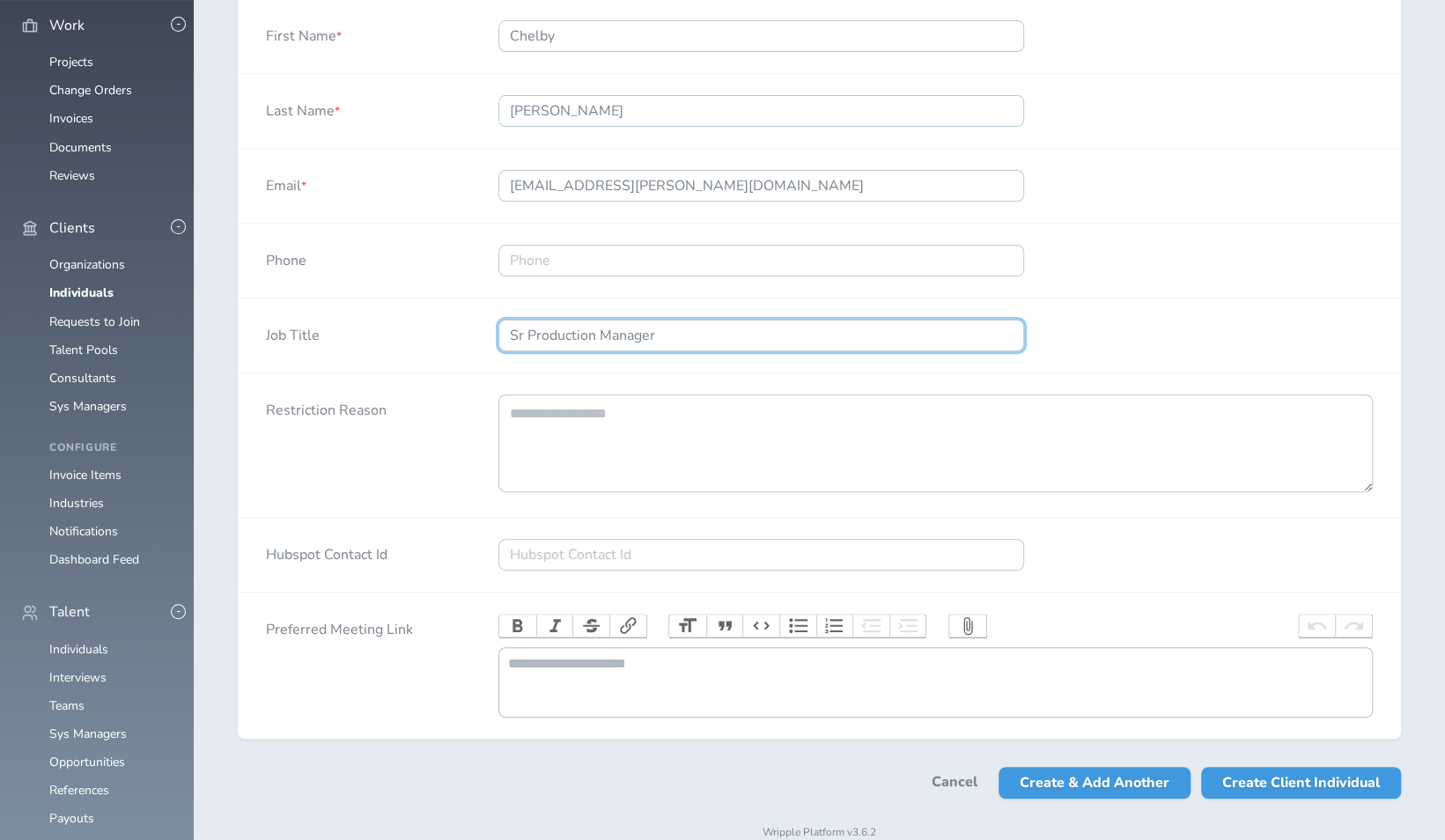
scroll to position [280, 0]
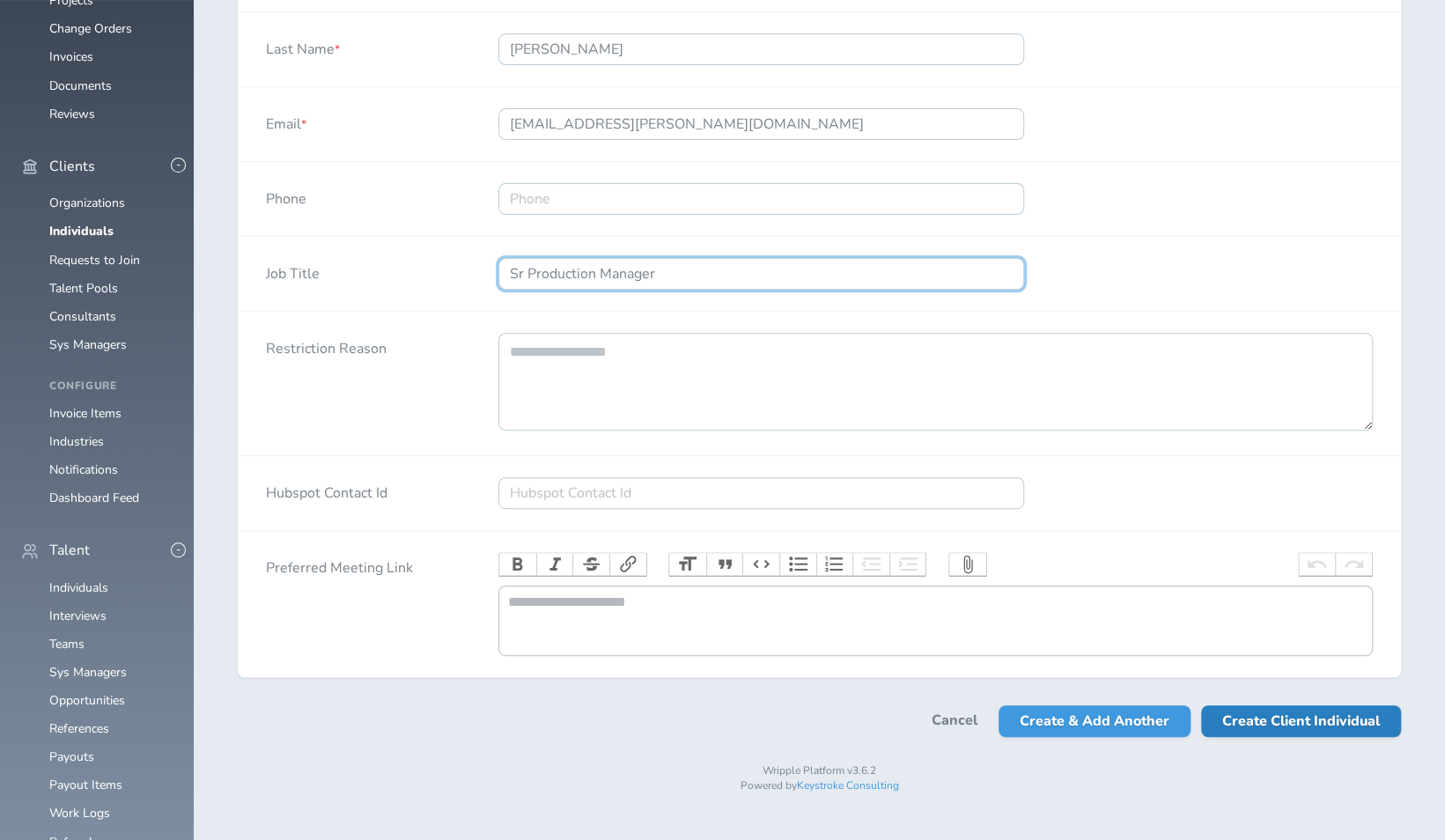
type input "Sr Production Manager"
click at [1289, 736] on span "Create Client Individual" at bounding box center [1301, 721] width 157 height 32
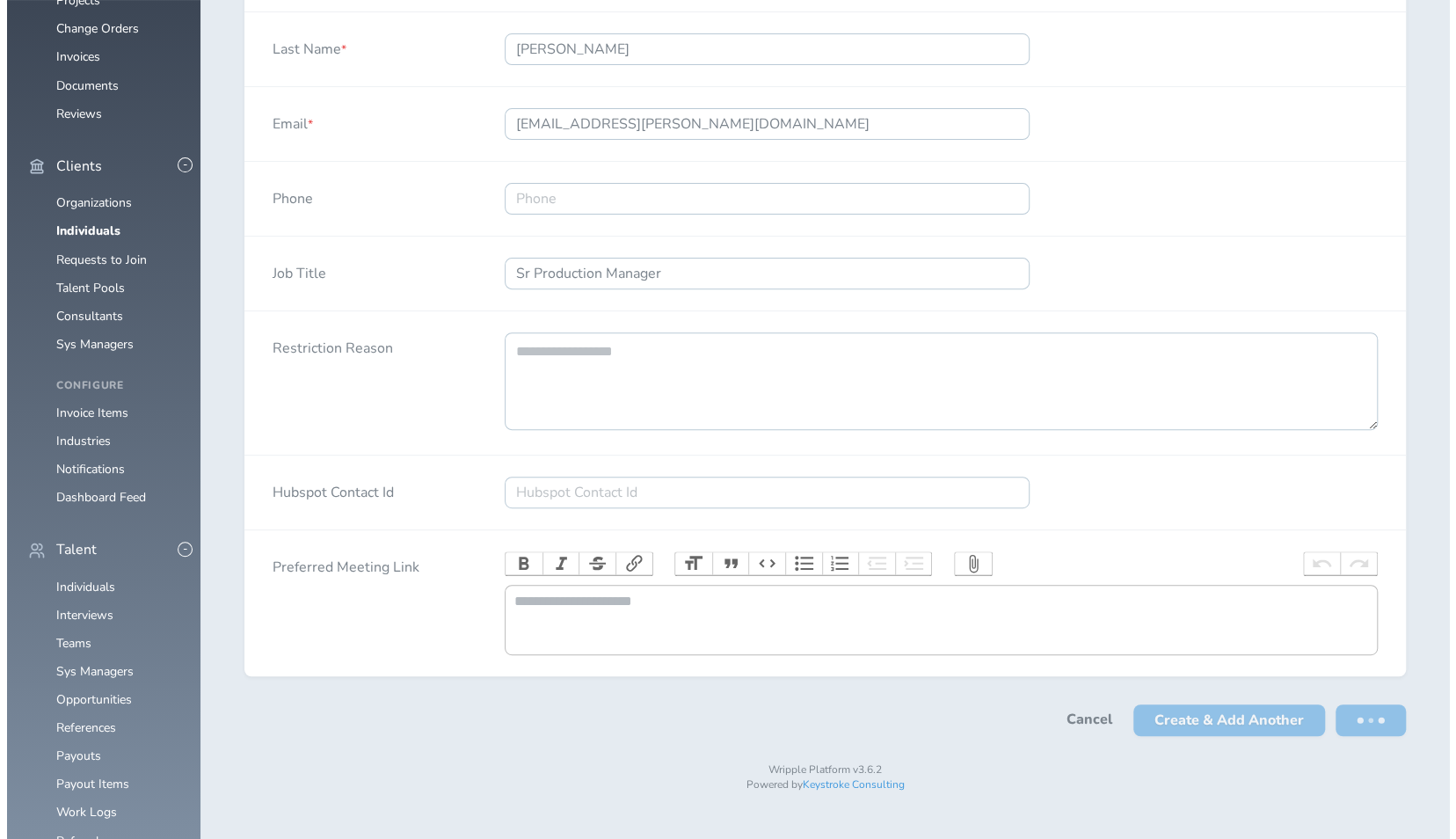
scroll to position [0, 0]
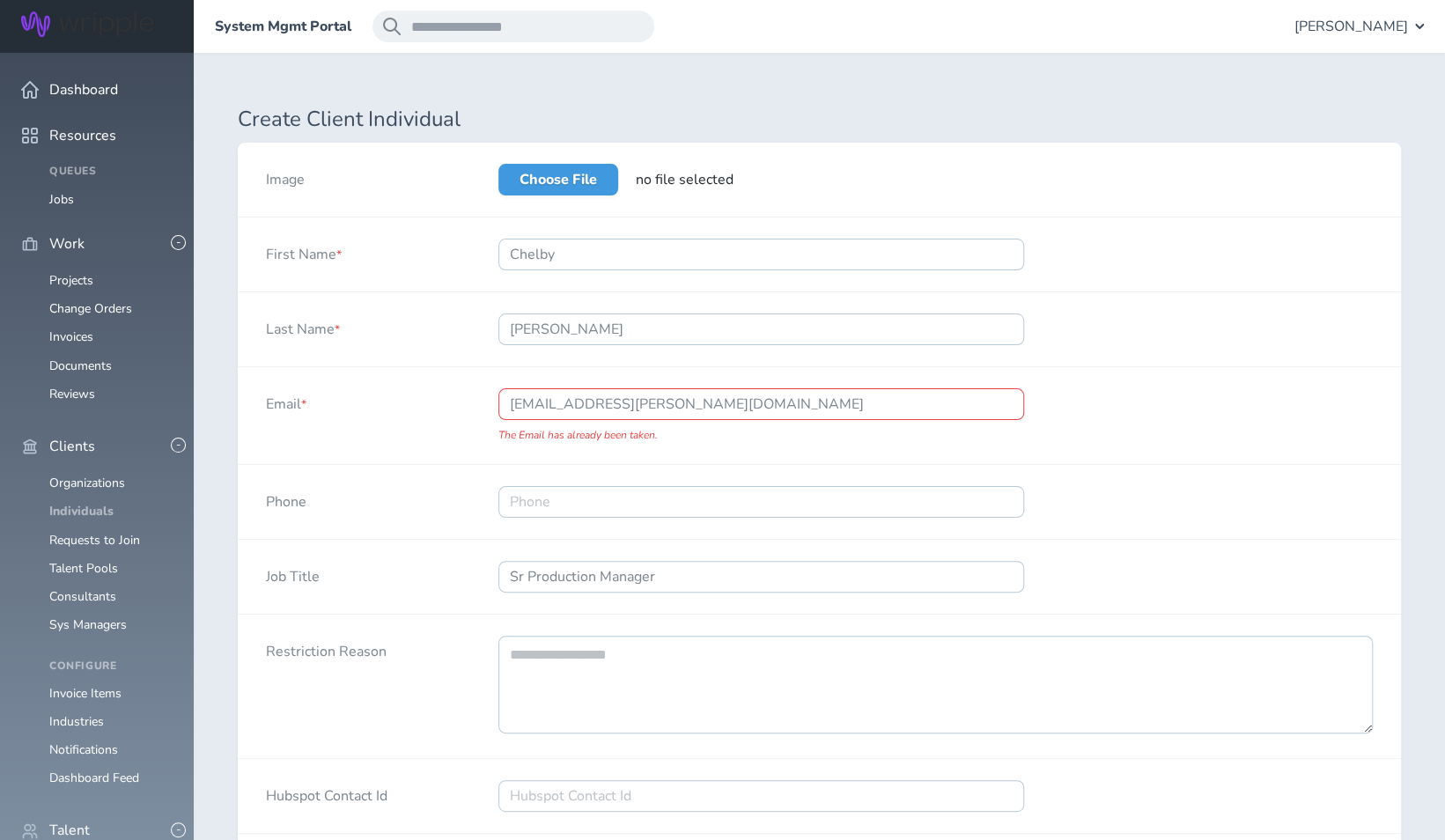
click at [83, 503] on link "Individuals" at bounding box center [81, 511] width 64 height 17
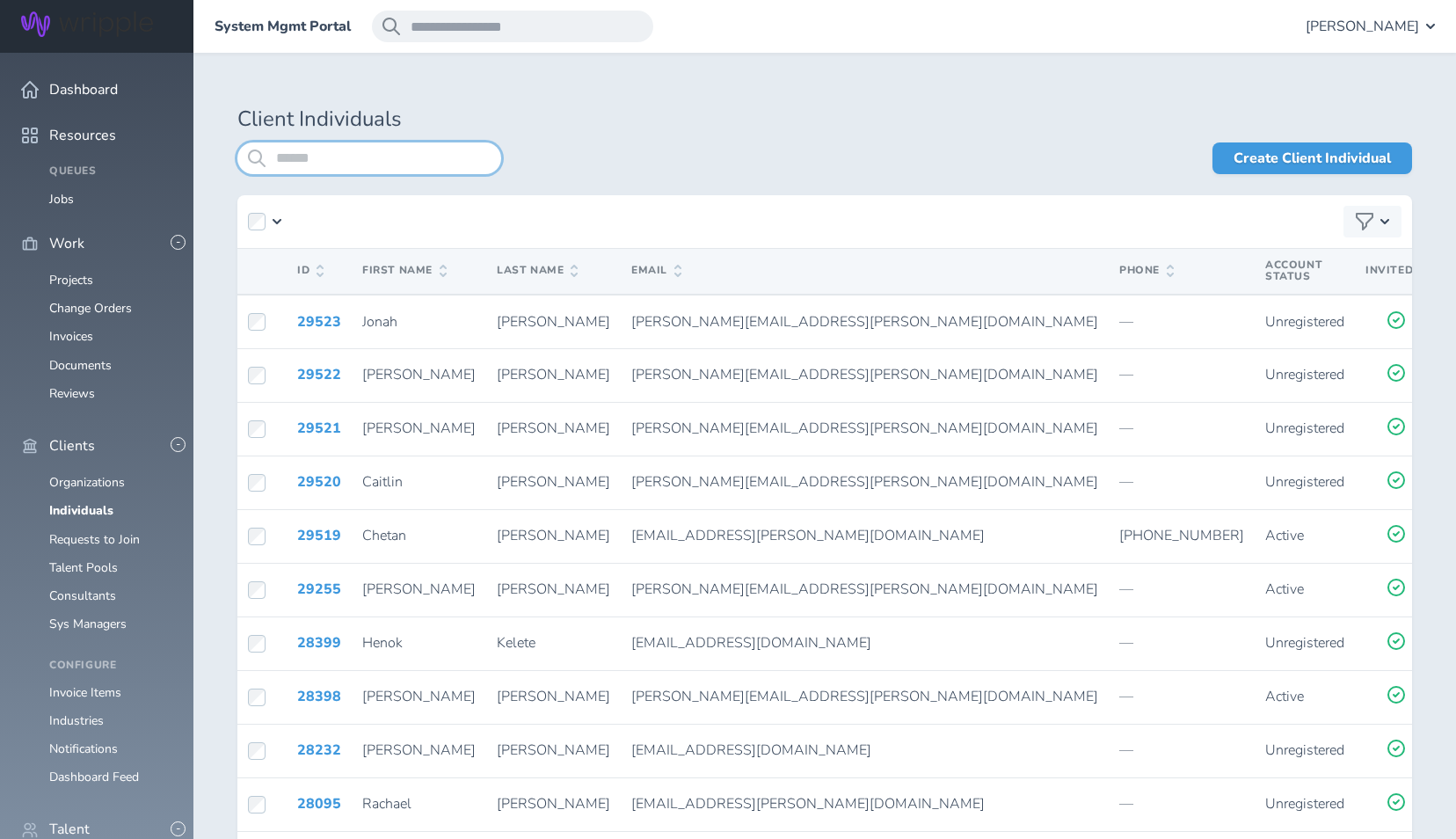
click at [392, 160] on input "search" at bounding box center [369, 158] width 263 height 32
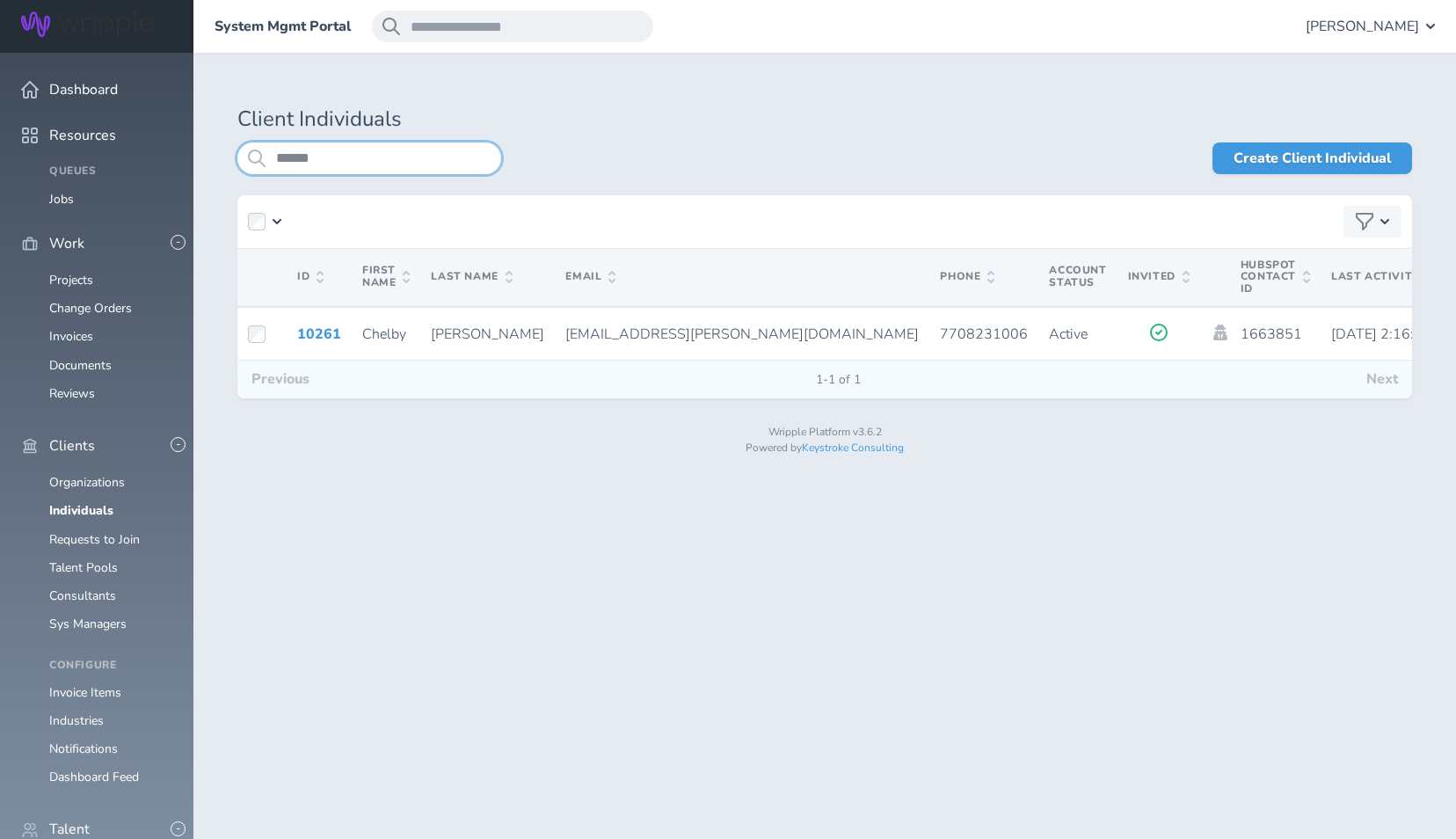
type input "******"
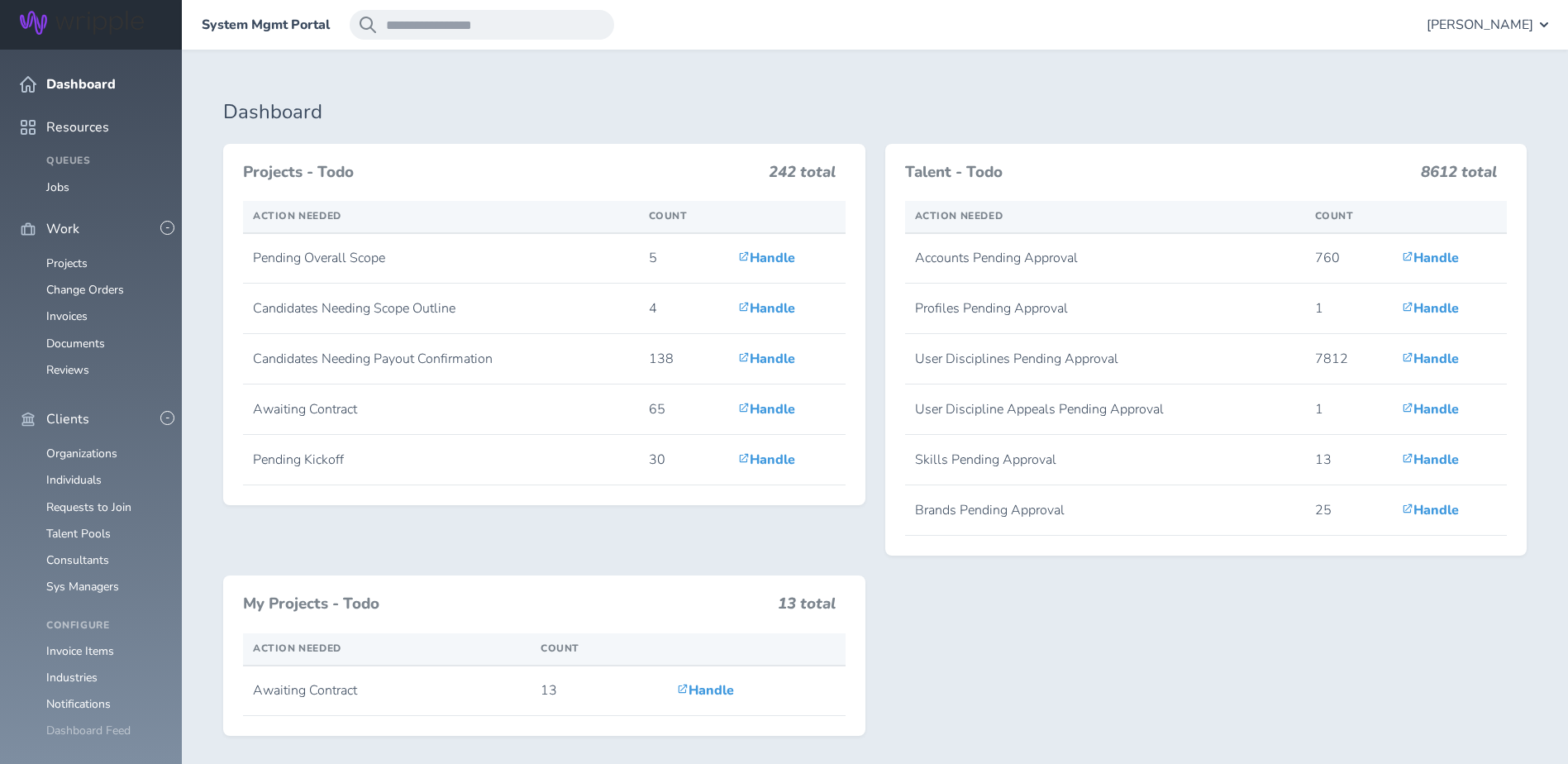
scroll to position [248, 0]
click at [84, 472] on link "Individuals" at bounding box center [73, 480] width 56 height 16
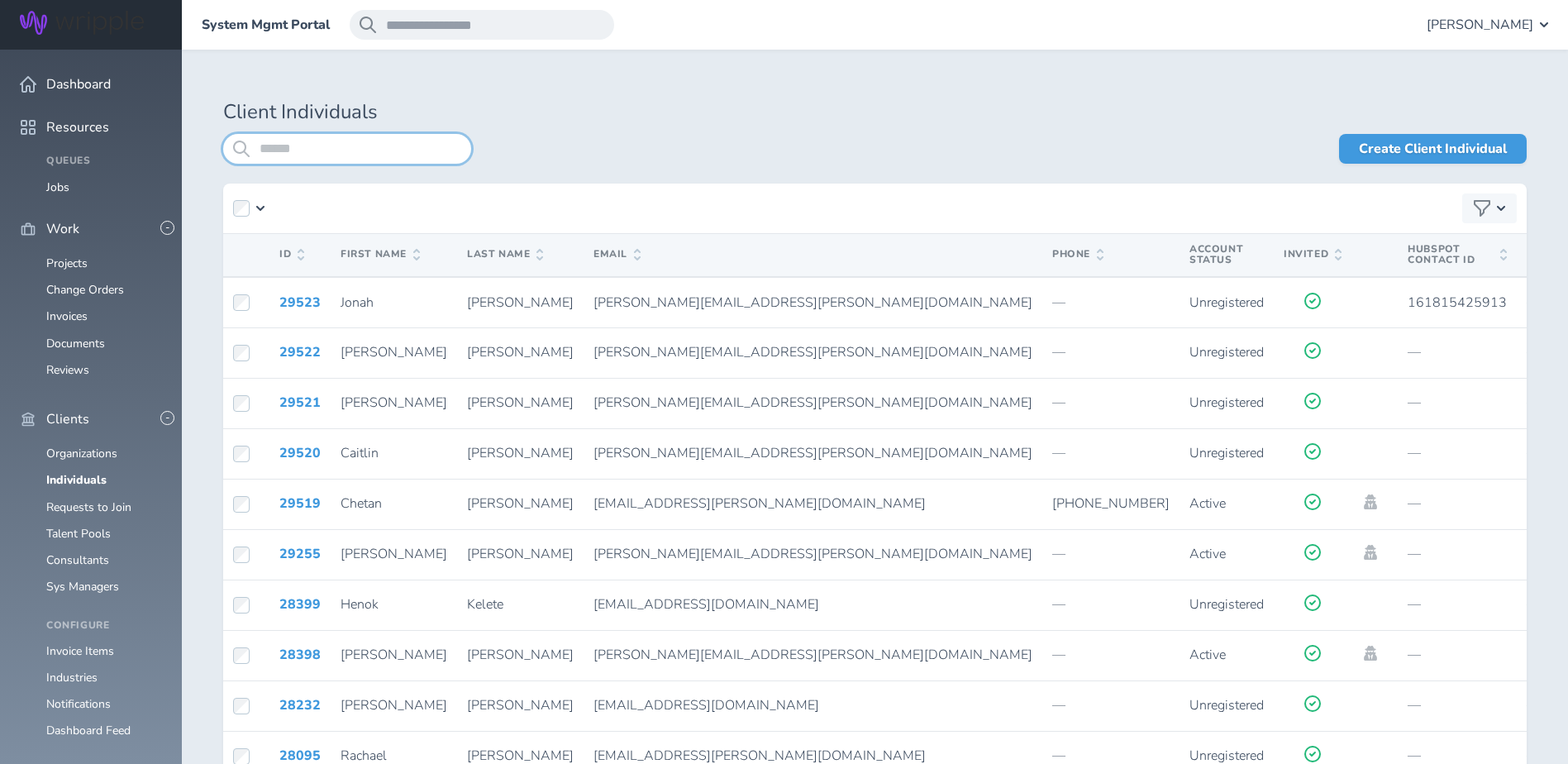
click at [352, 153] on input "search" at bounding box center [347, 149] width 248 height 30
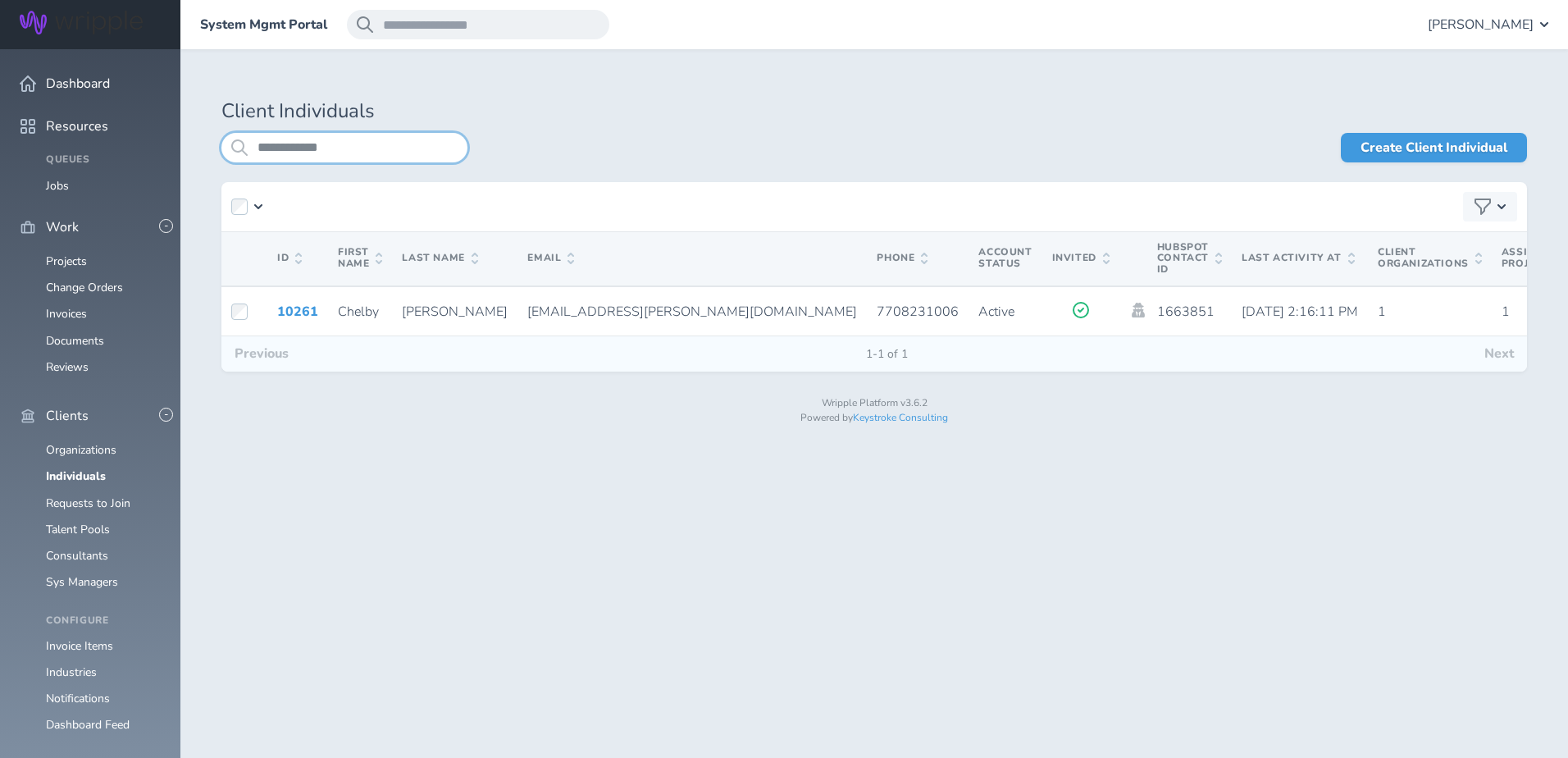
click at [349, 152] on input "**********" at bounding box center [344, 147] width 246 height 30
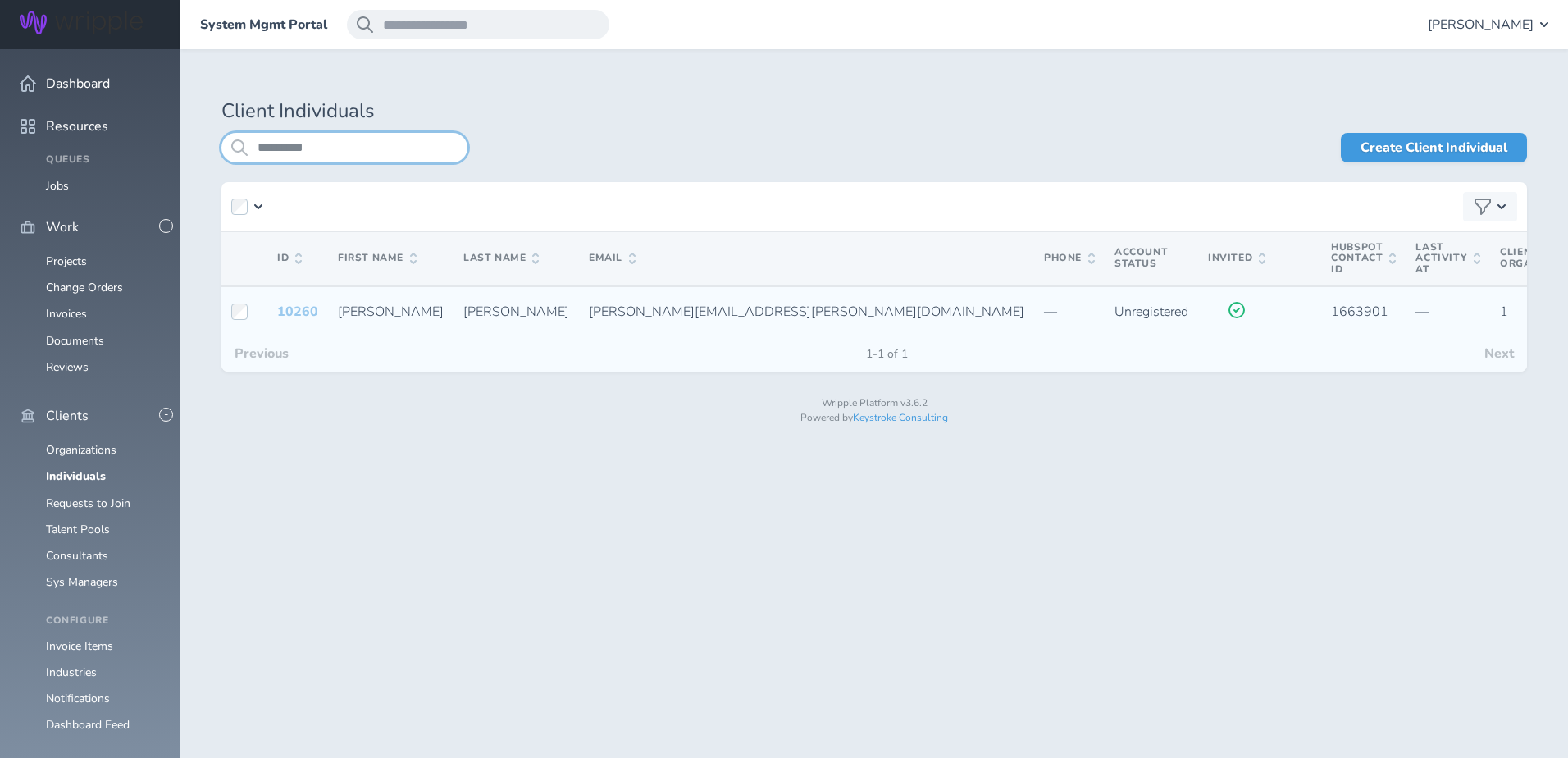
type input "*********"
click at [309, 311] on link "10260" at bounding box center [297, 311] width 41 height 18
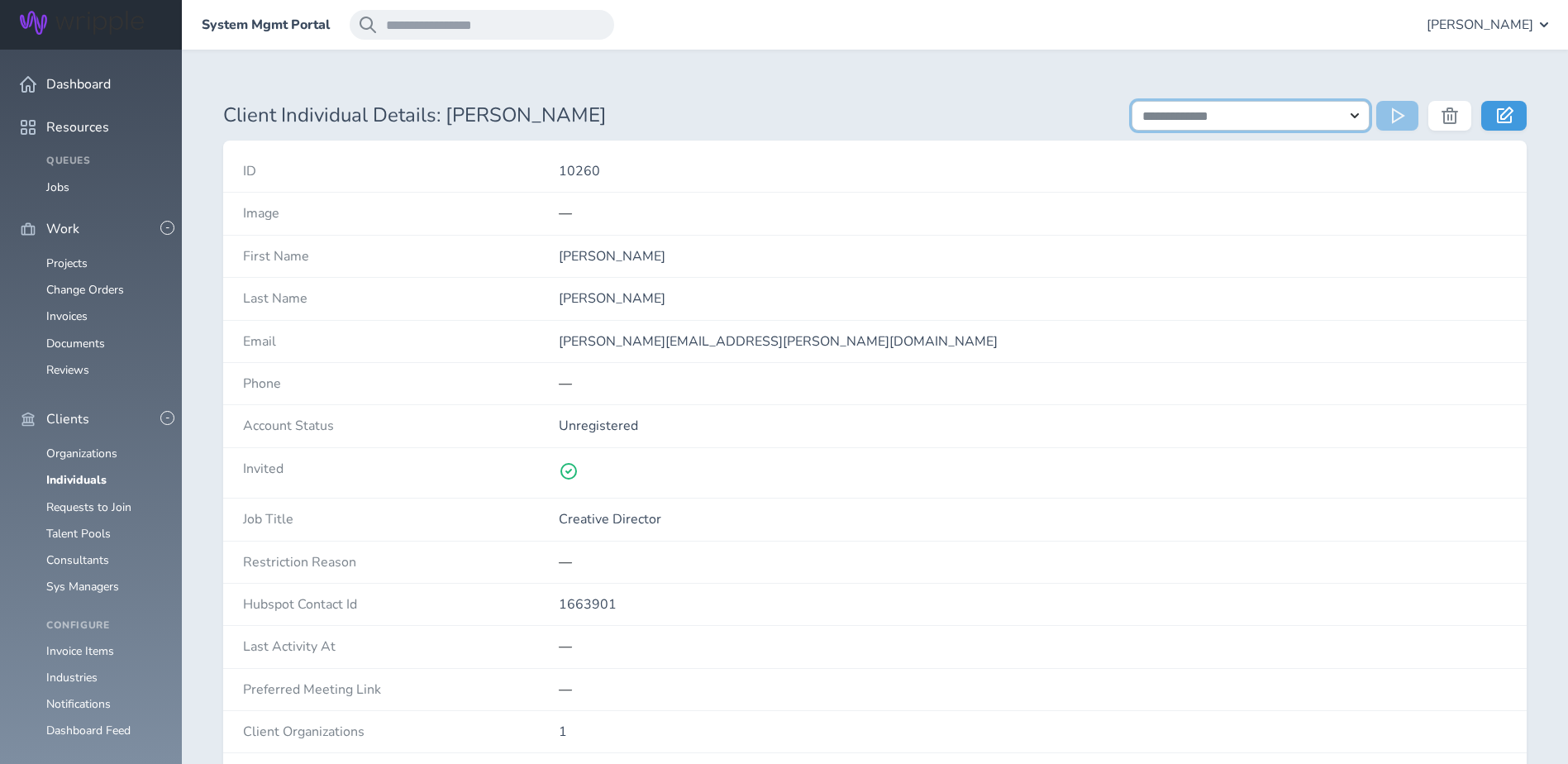
click at [1277, 104] on select "**********" at bounding box center [1251, 116] width 238 height 30
select select "**********"
click at [1132, 101] on select "**********" at bounding box center [1251, 116] width 238 height 30
click at [1401, 115] on icon at bounding box center [1400, 116] width 17 height 17
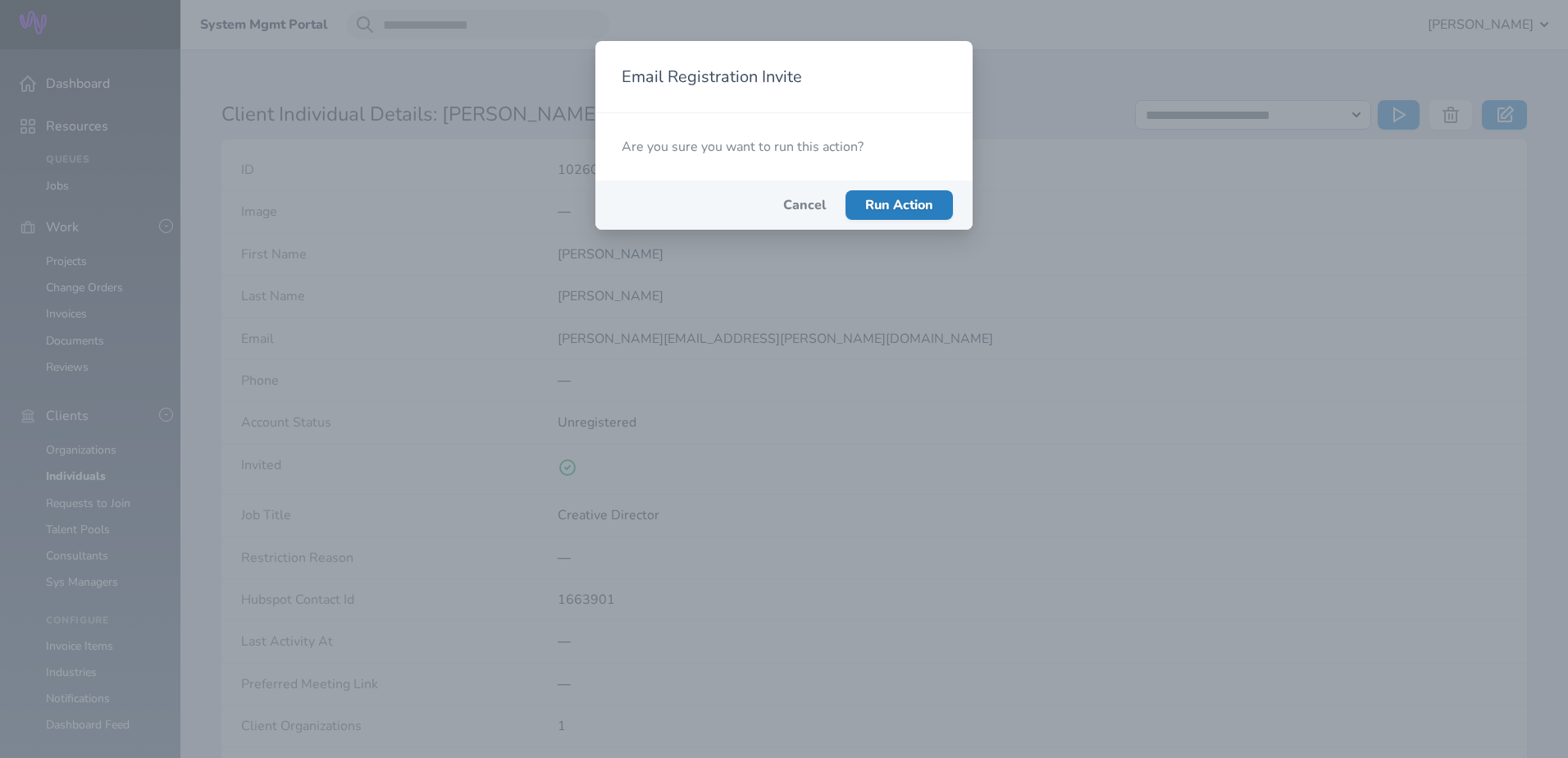
click at [898, 210] on span "Run Action" at bounding box center [899, 204] width 68 height 18
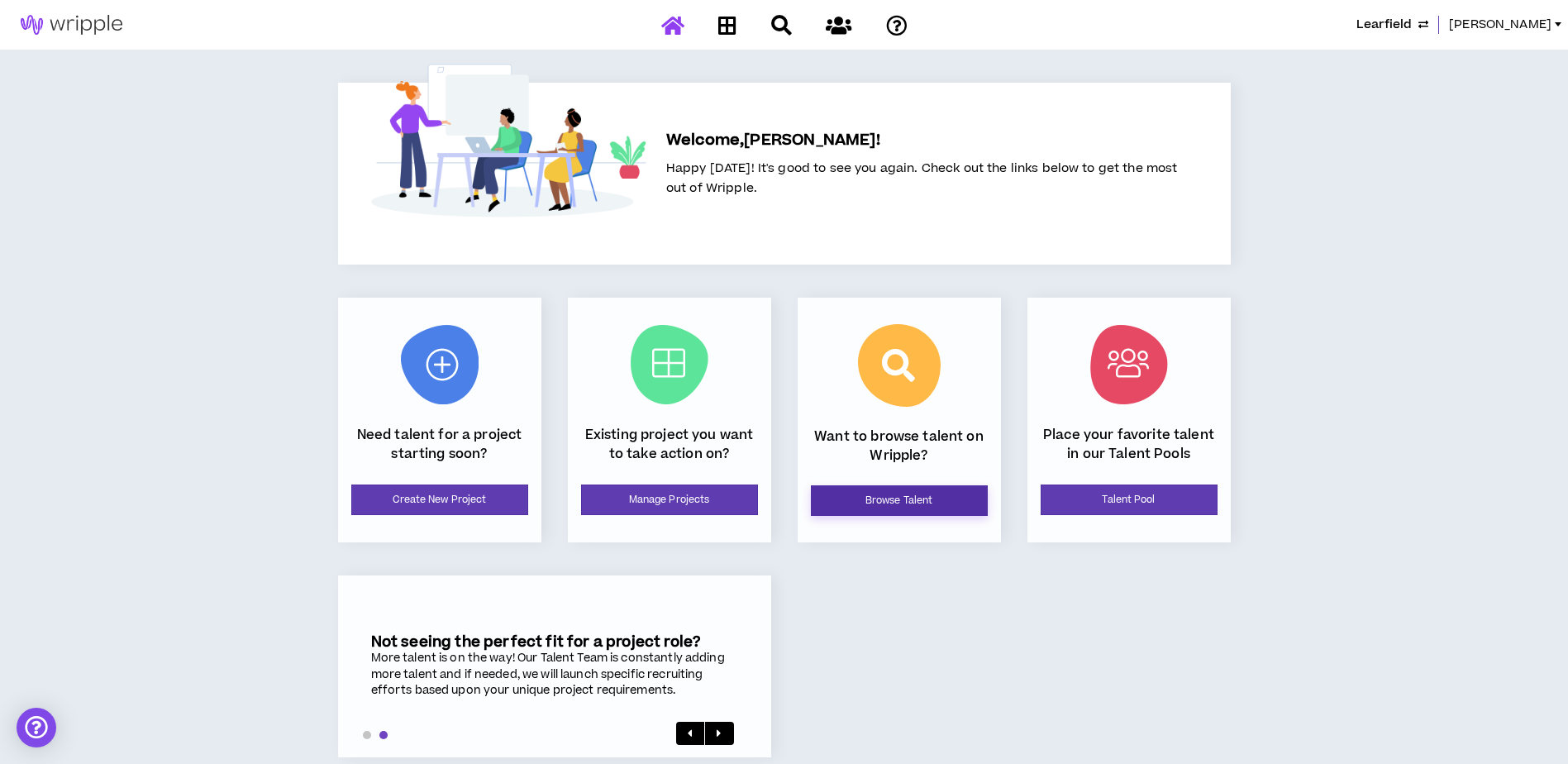
click at [967, 506] on link "Browse Talent" at bounding box center [899, 500] width 177 height 31
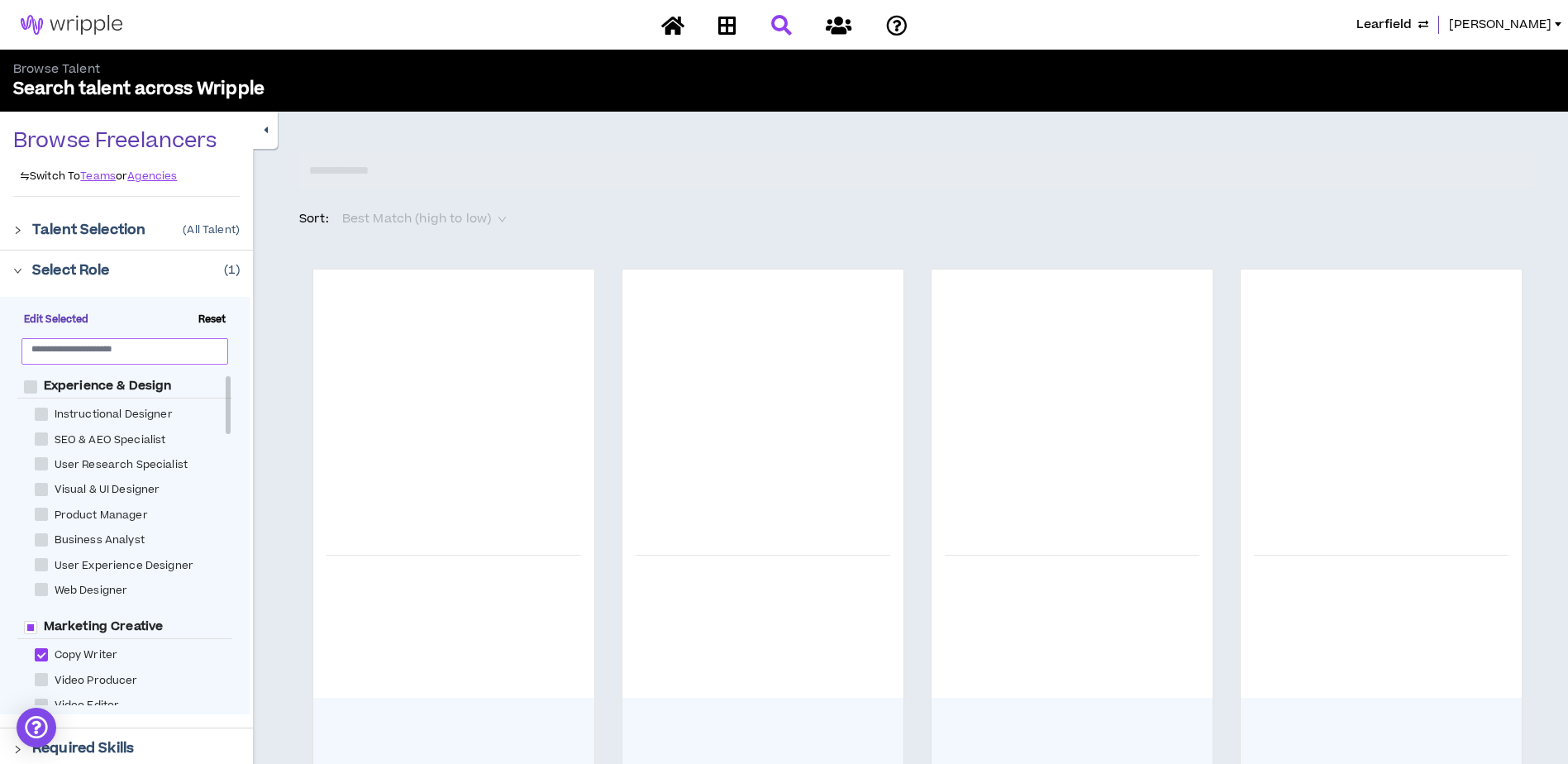
click at [136, 355] on input "text" at bounding box center [119, 348] width 173 height 12
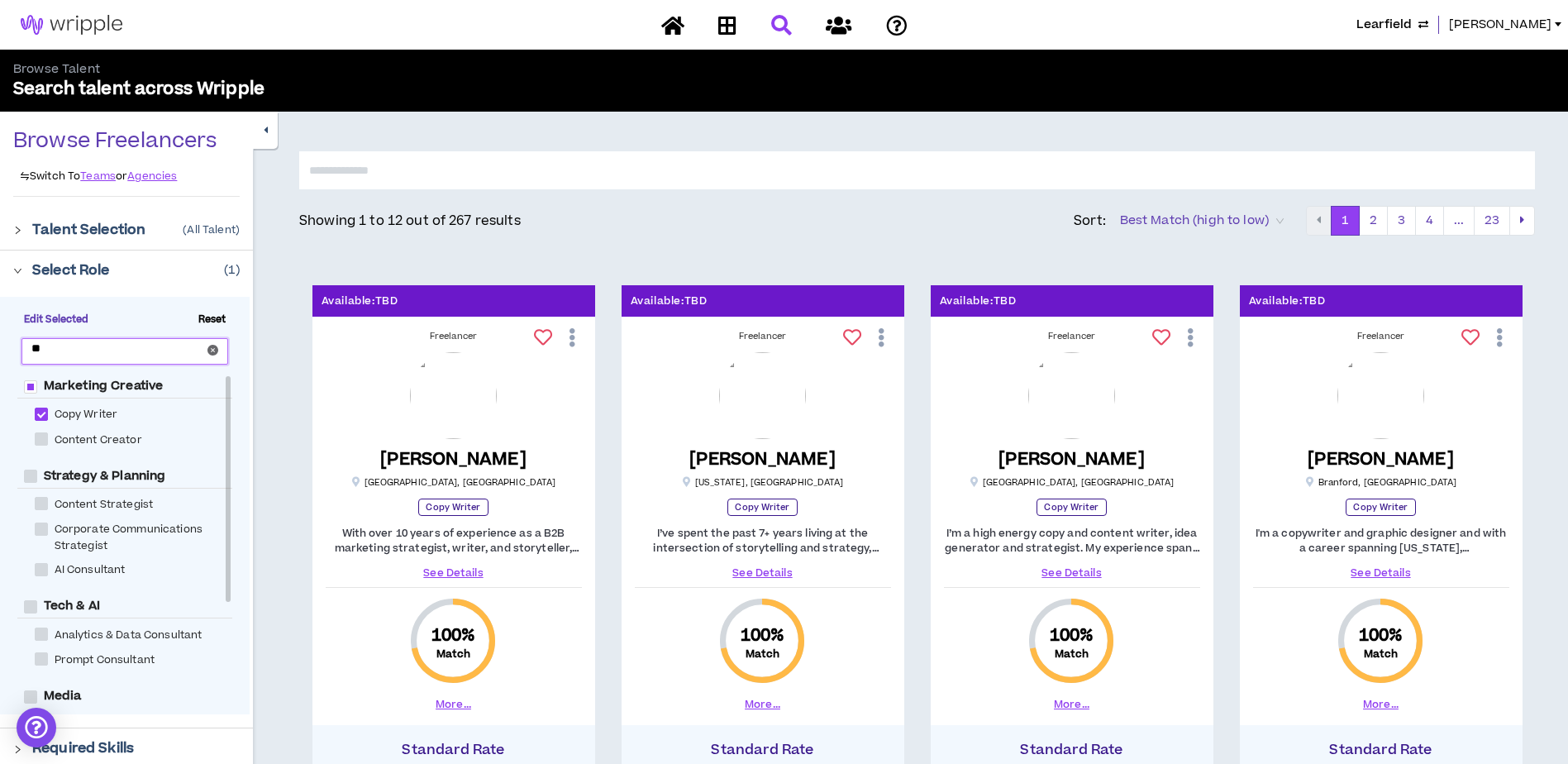
type input "***"
checkbox Creative "****"
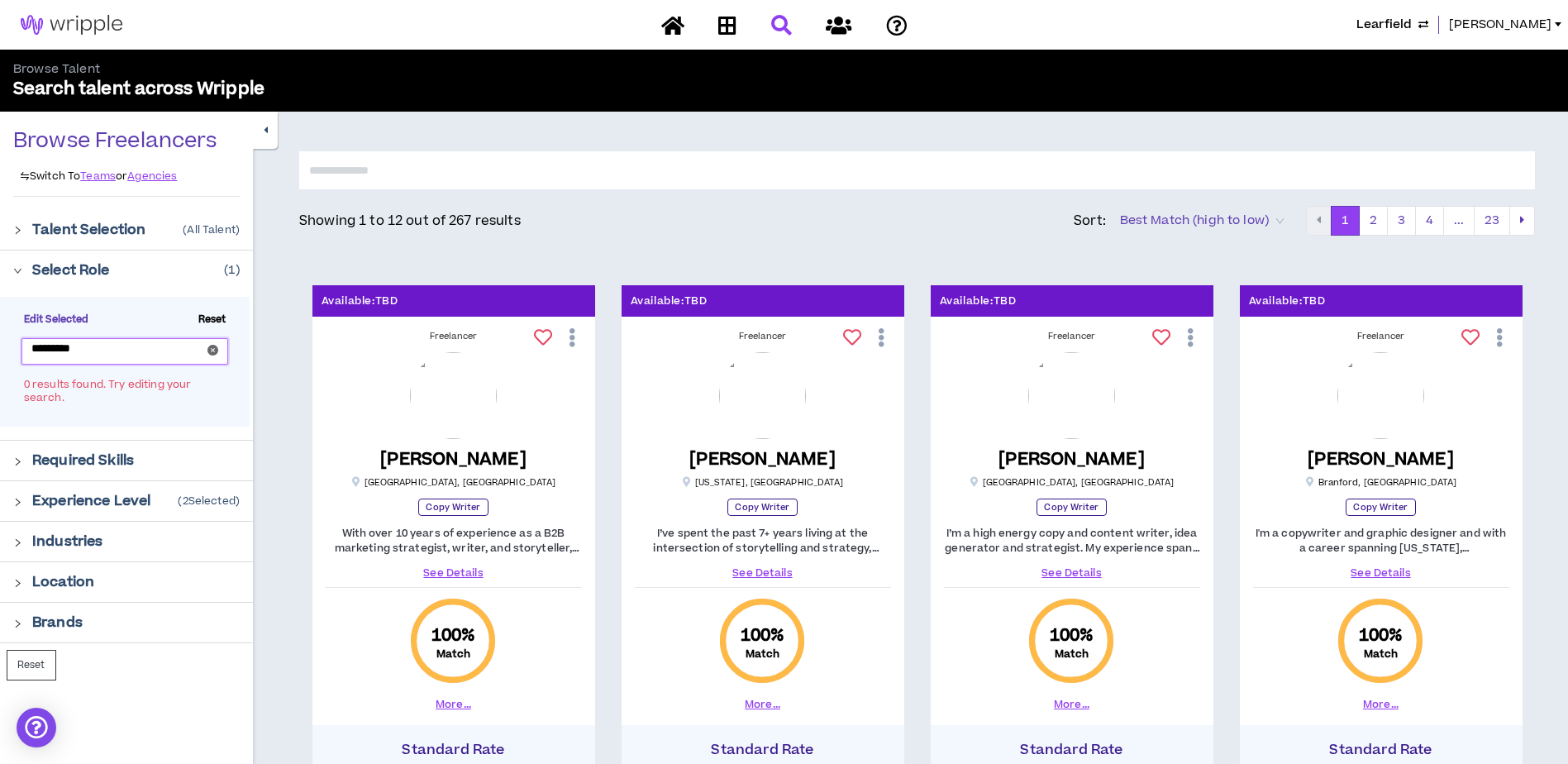
type input "**********"
click at [138, 350] on input "**********" at bounding box center [119, 348] width 173 height 12
click at [209, 349] on icon "close-circle" at bounding box center [213, 350] width 11 height 11
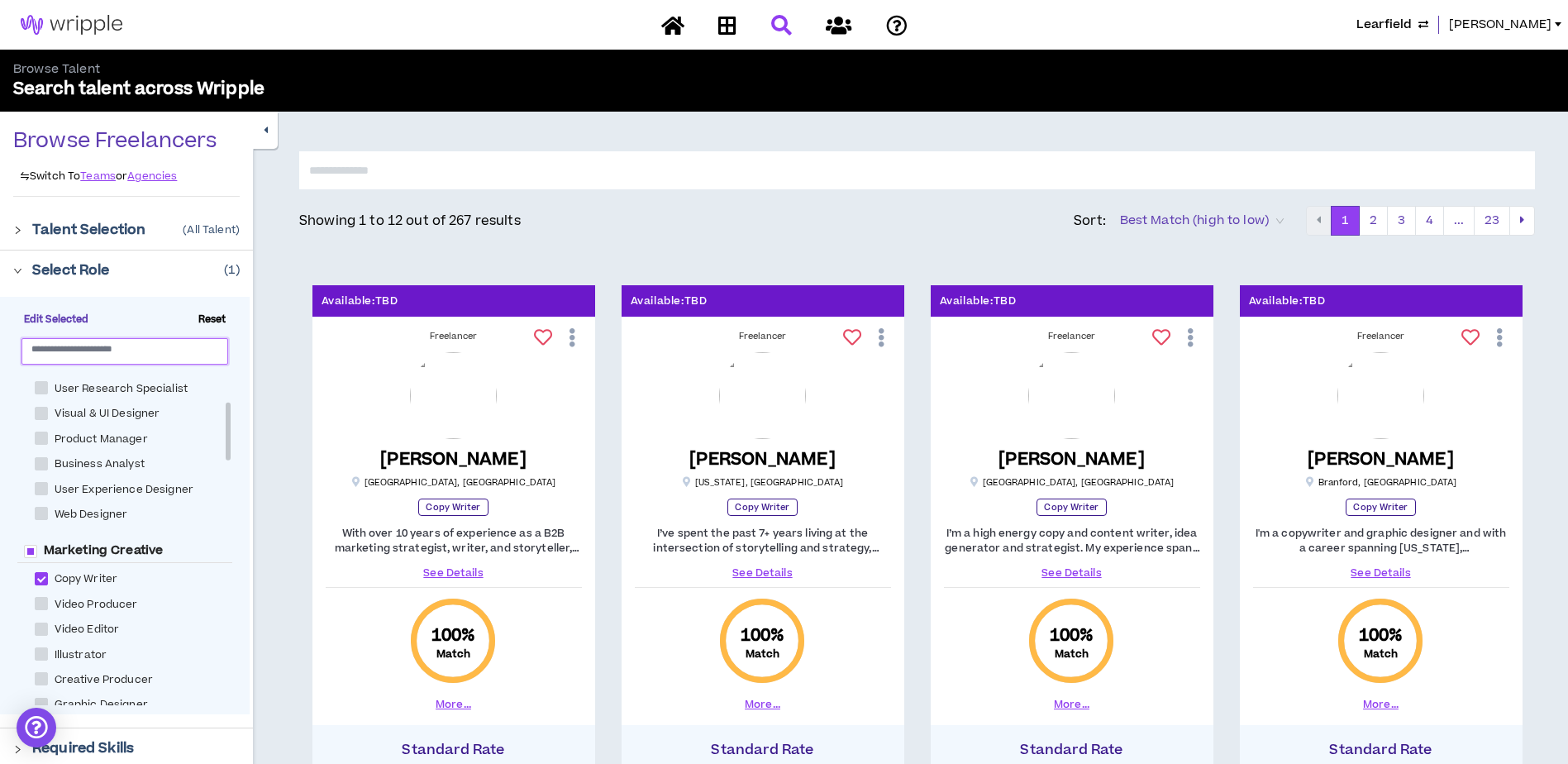
scroll to position [165, 0]
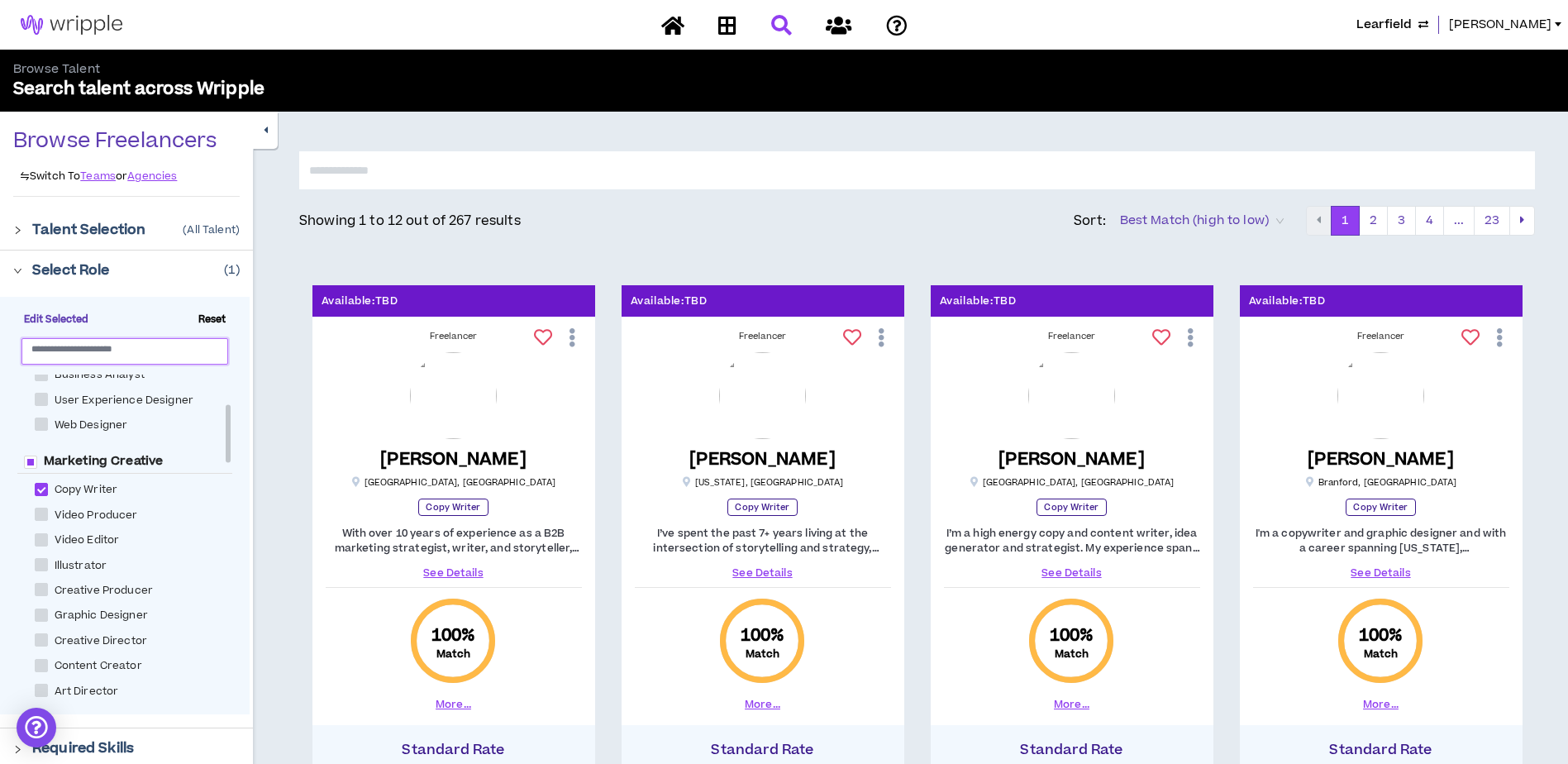
click at [264, 129] on icon "button" at bounding box center [265, 130] width 4 height 11
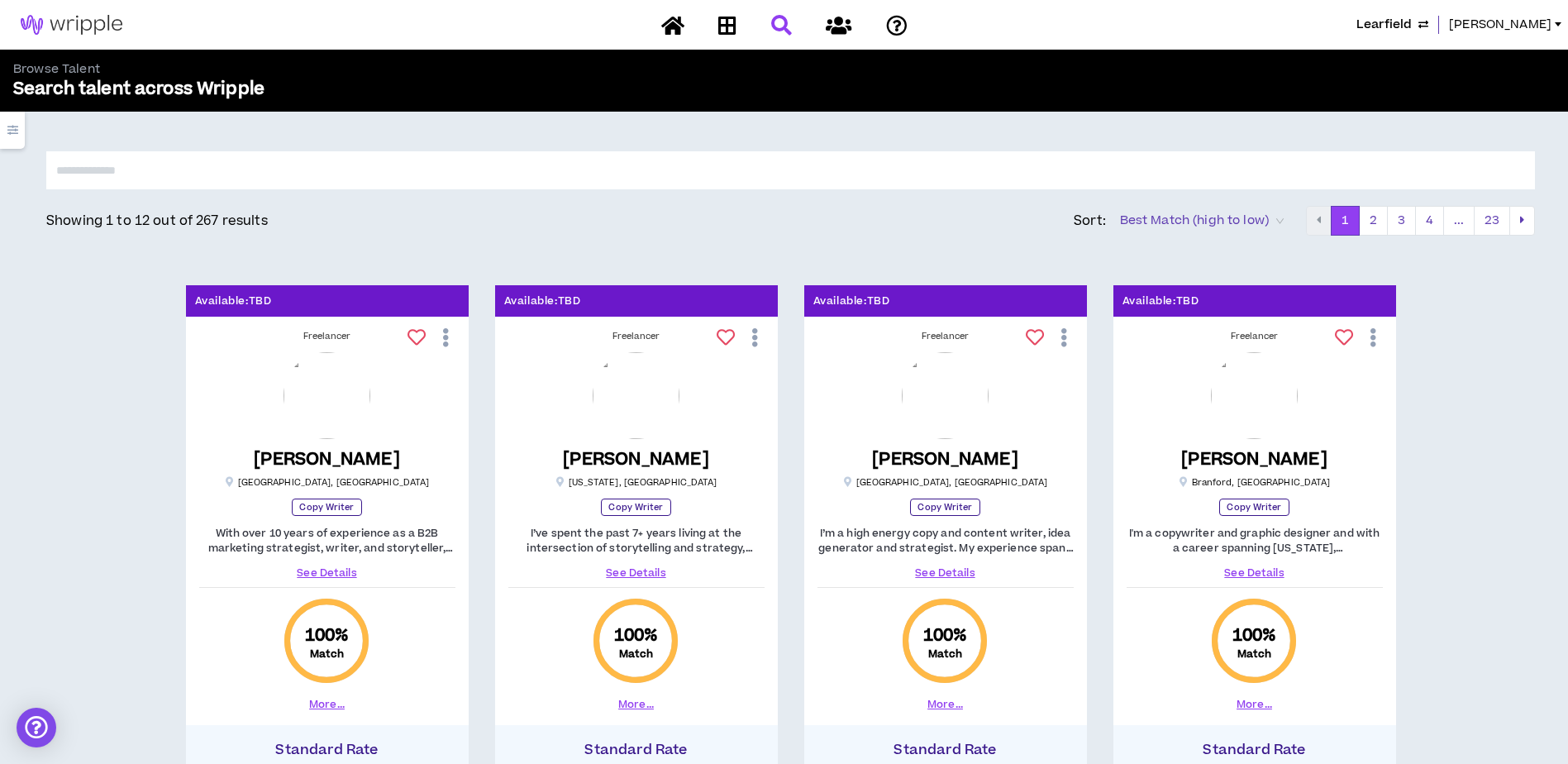
click at [13, 136] on button "button" at bounding box center [12, 130] width 25 height 37
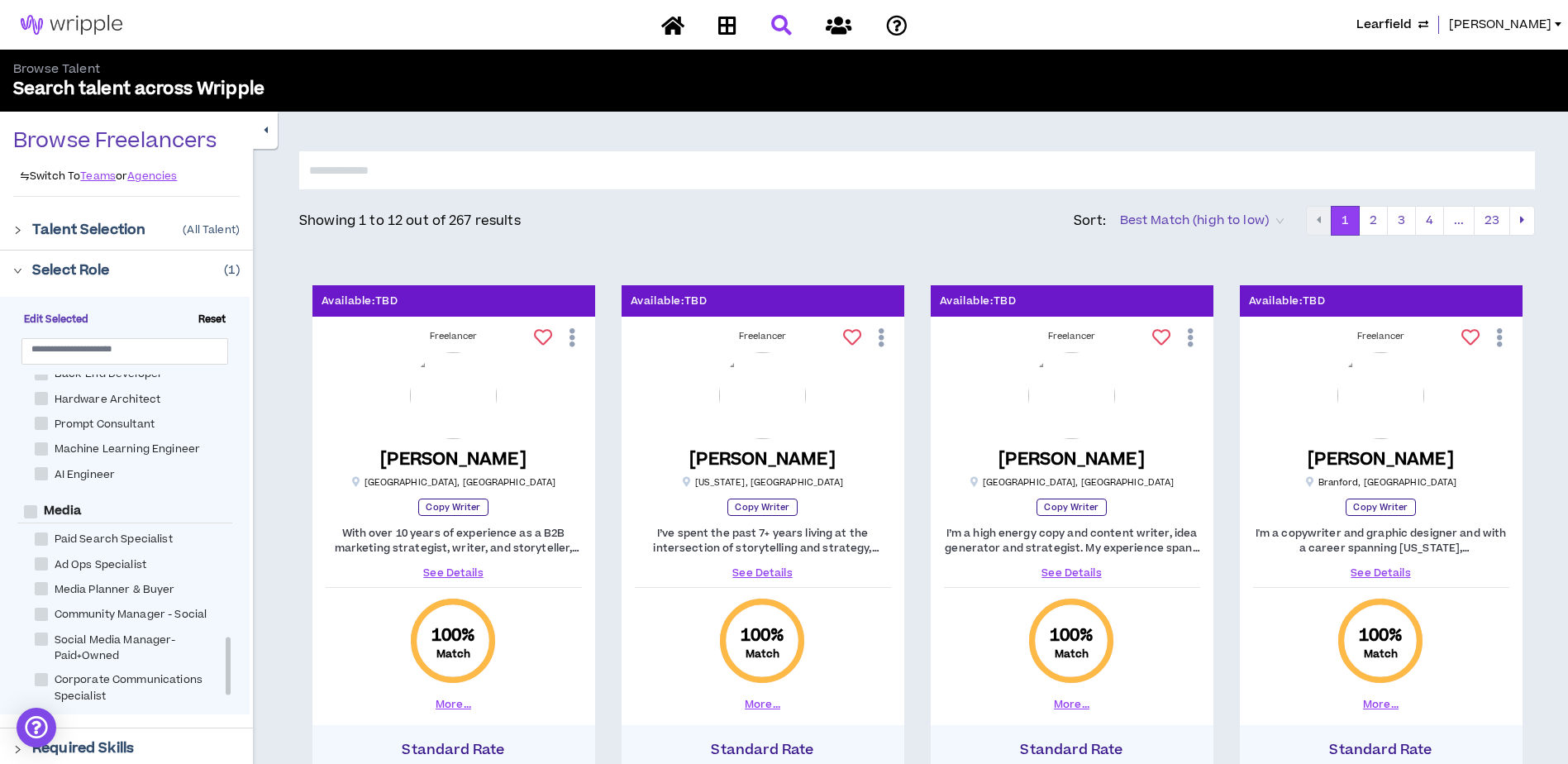
scroll to position [1566, 0]
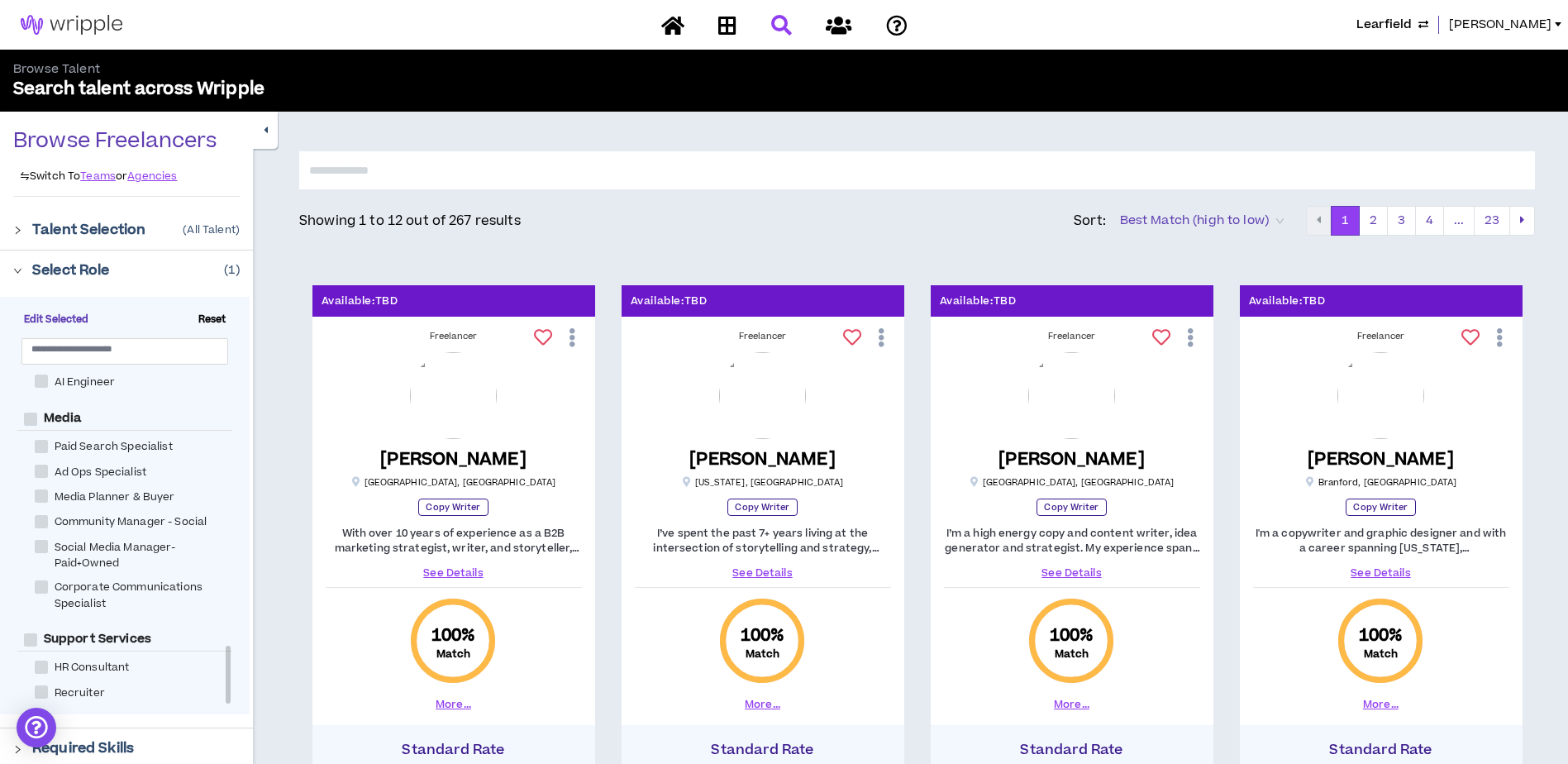
click at [152, 269] on div "Select Role ( 1 )" at bounding box center [135, 270] width 208 height 19
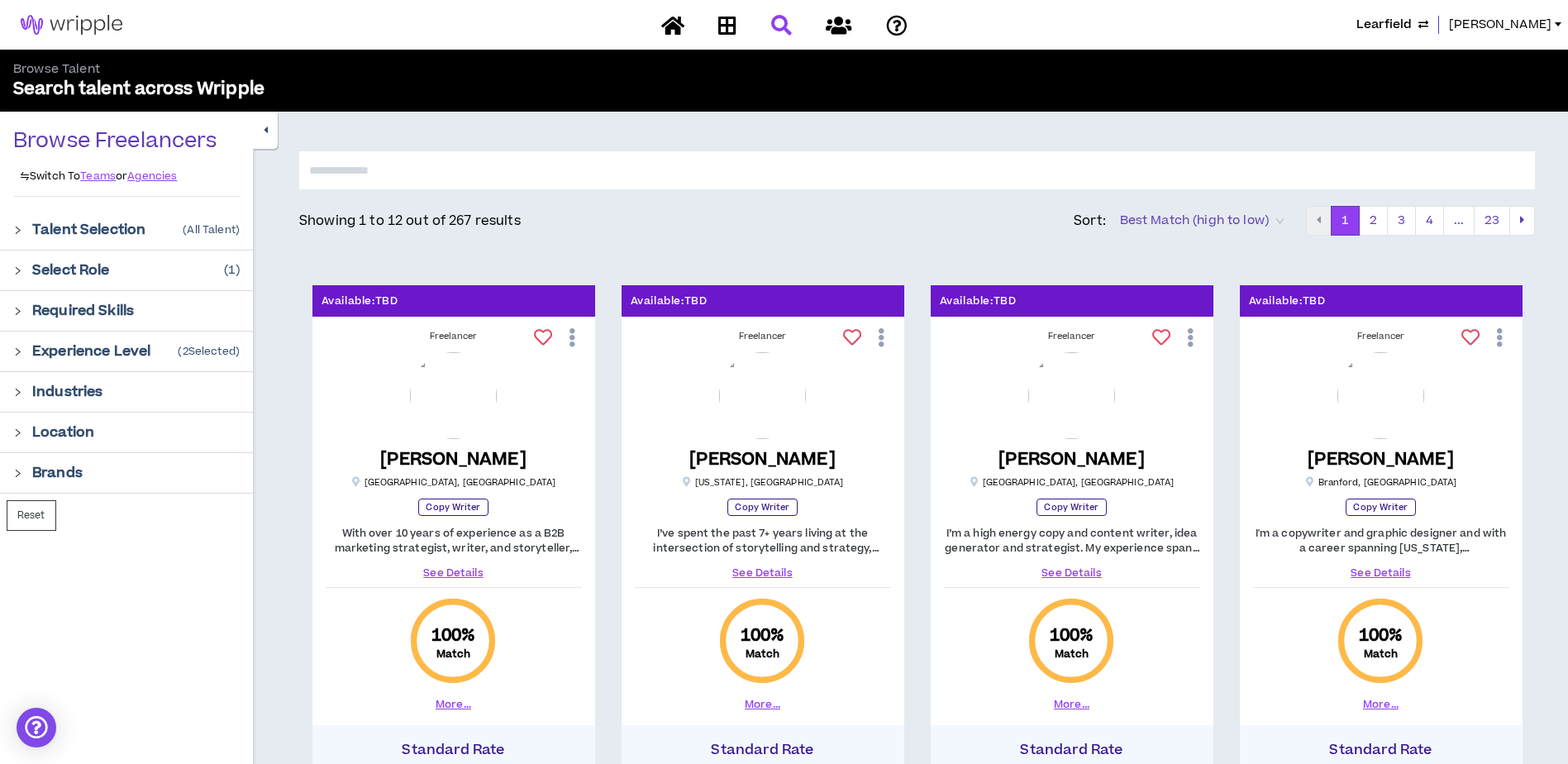
click at [164, 345] on div "Experience Level ( 2 Selected)" at bounding box center [135, 351] width 208 height 19
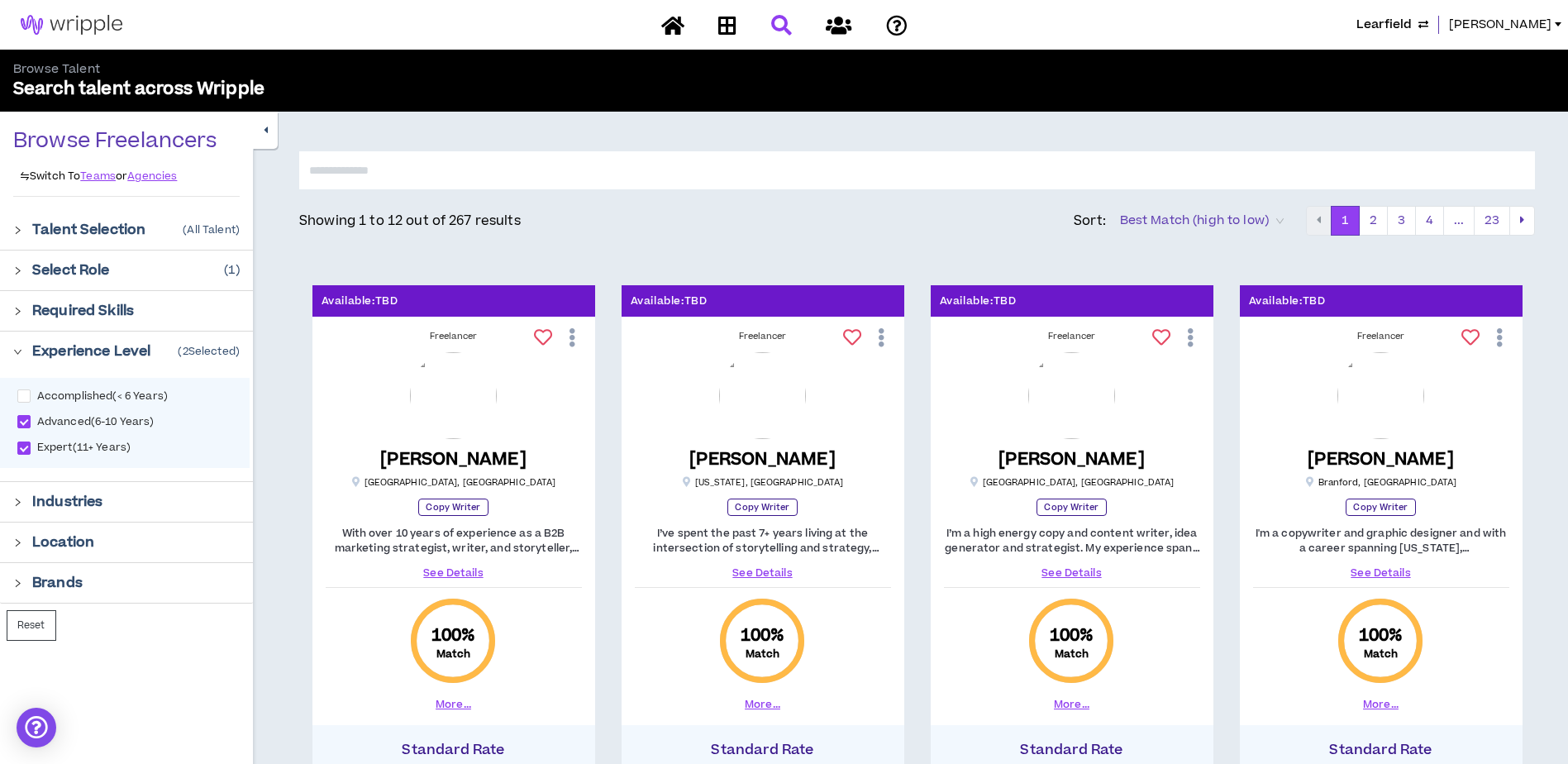
click at [164, 345] on div "Experience Level ( 2 Selected)" at bounding box center [135, 351] width 208 height 19
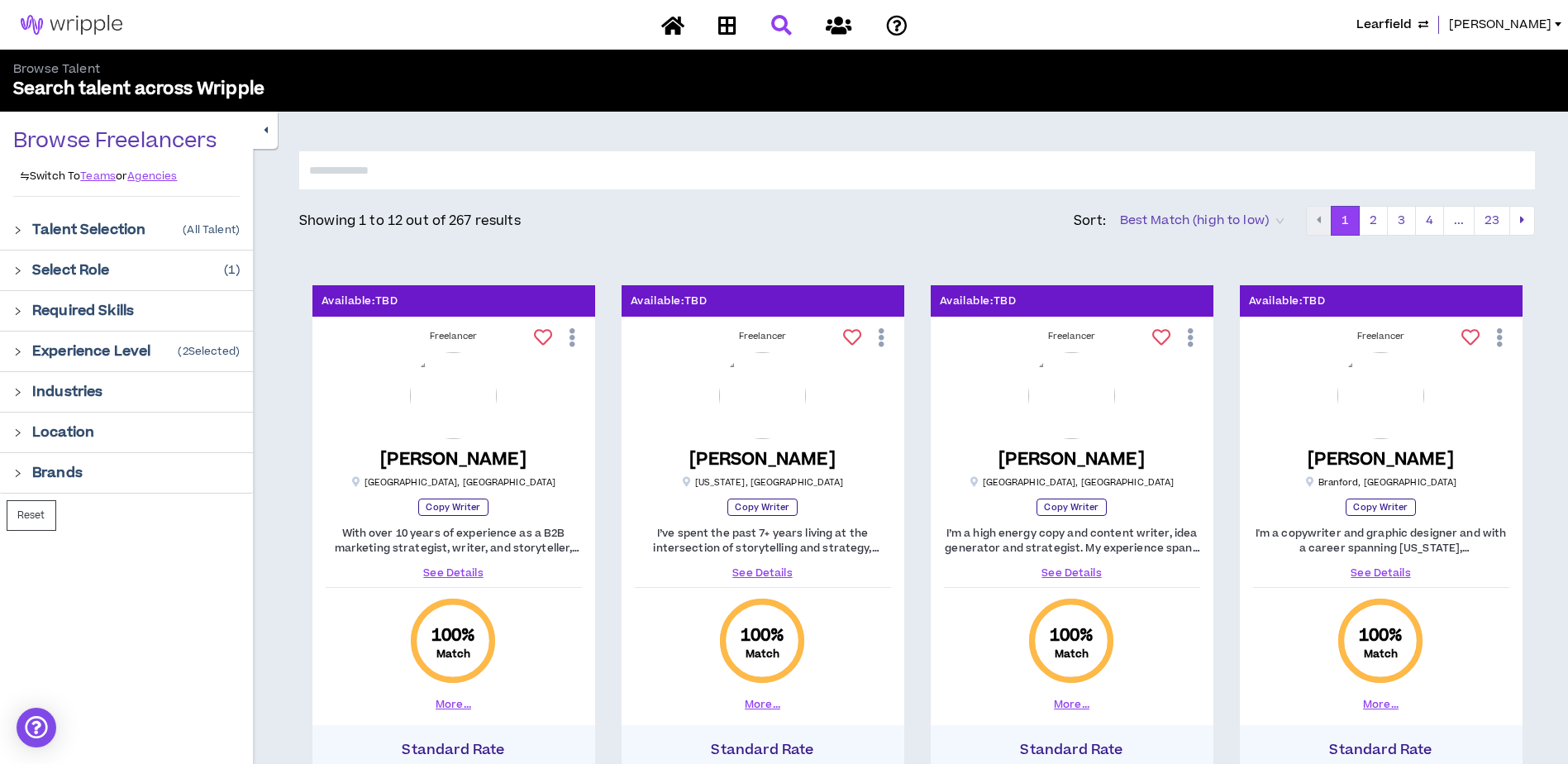
click at [111, 438] on div "Location" at bounding box center [135, 432] width 208 height 19
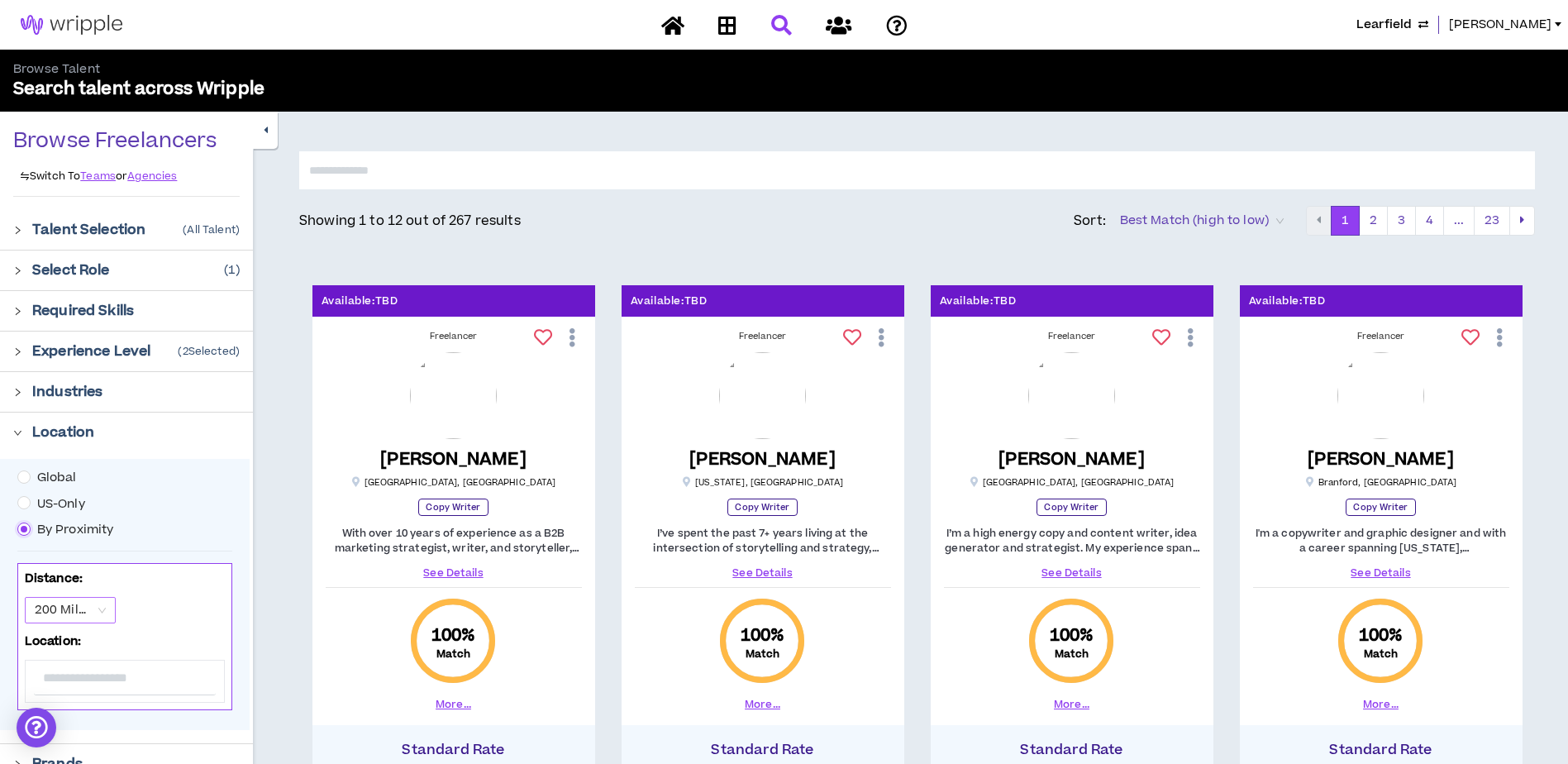
click at [97, 615] on span "200 Miles" at bounding box center [70, 610] width 71 height 25
click at [78, 676] on div "50 Miles" at bounding box center [69, 669] width 71 height 19
click at [102, 674] on input "text" at bounding box center [125, 677] width 182 height 34
click at [115, 674] on input "text" at bounding box center [125, 677] width 182 height 34
type input "*******"
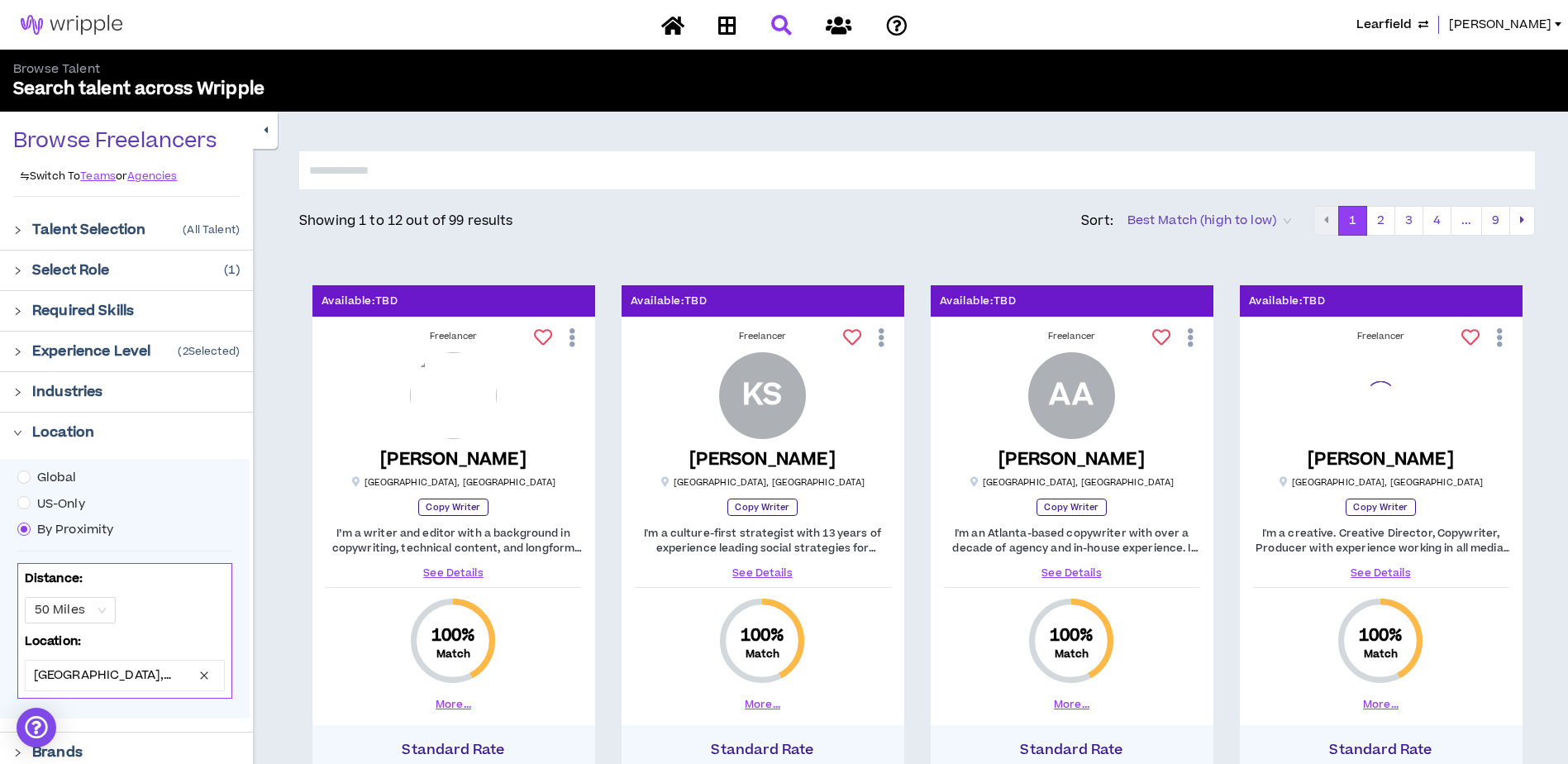
click at [270, 133] on button "button" at bounding box center [265, 130] width 25 height 37
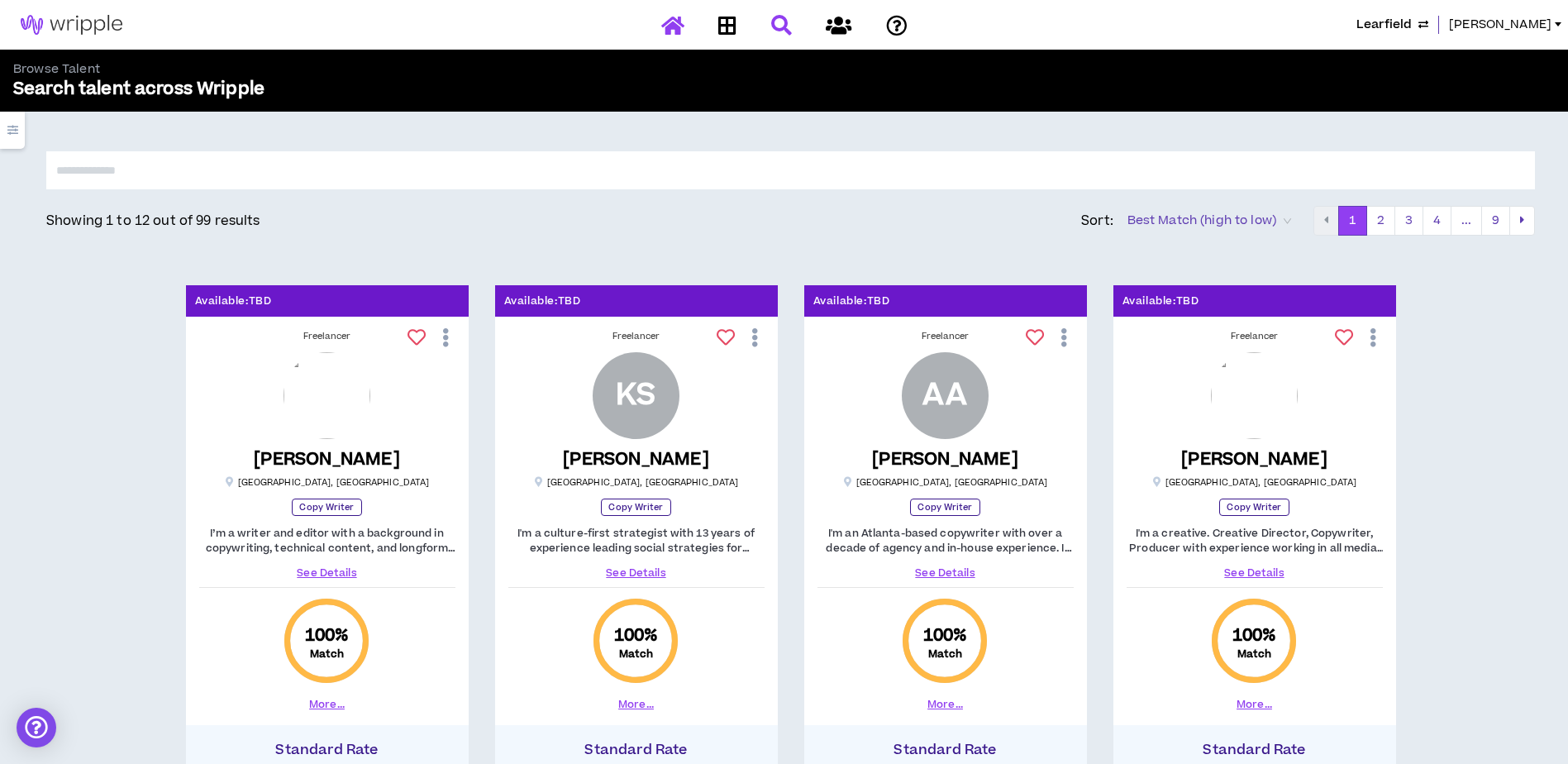
click at [666, 32] on icon at bounding box center [673, 25] width 23 height 20
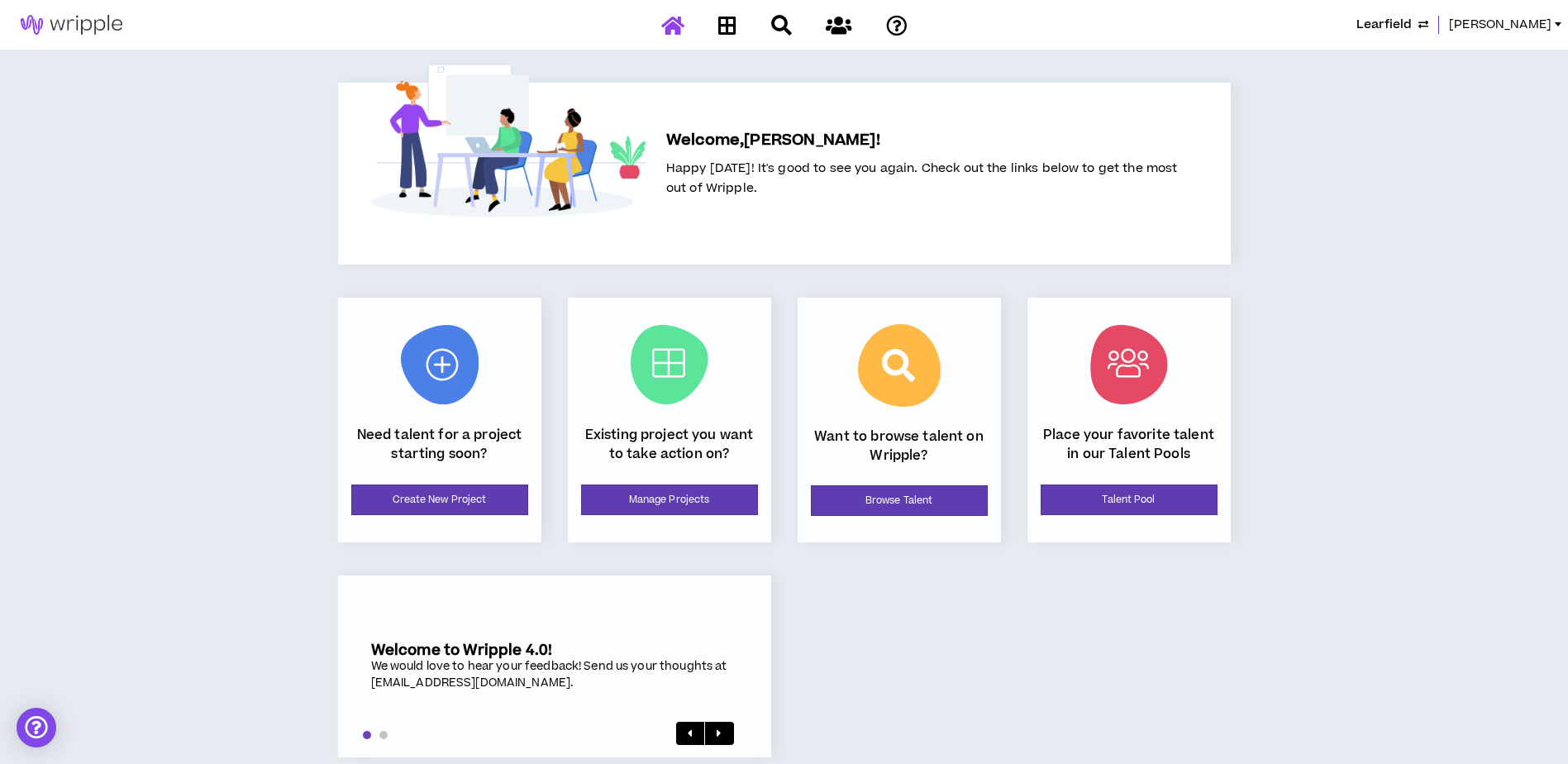
click at [670, 516] on div "Existing project you want to take action on? Manage Projects" at bounding box center [669, 420] width 203 height 245
click at [652, 499] on link "Manage Projects" at bounding box center [669, 500] width 177 height 31
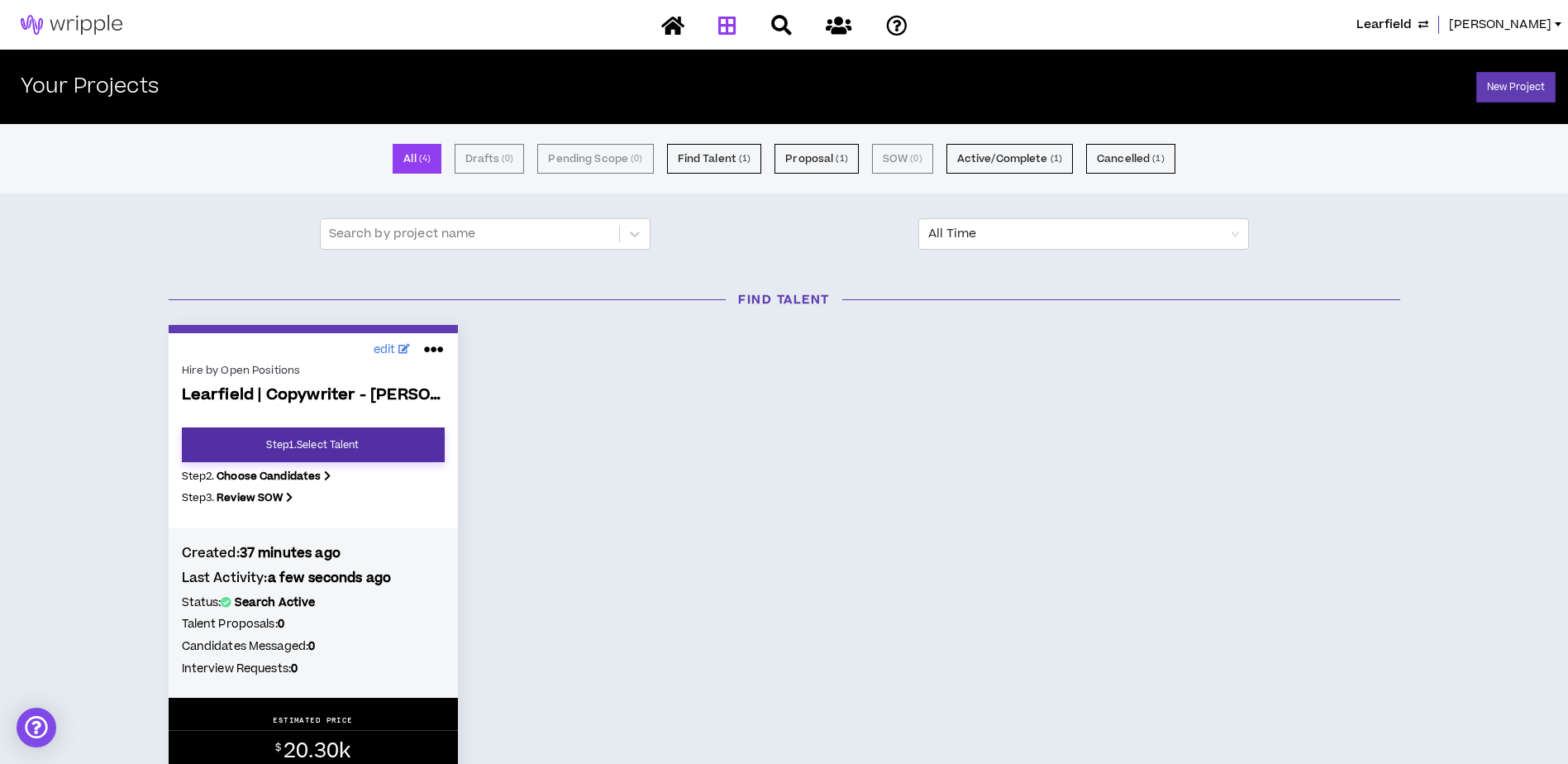
click at [350, 445] on link "Step 1 . Select Talent" at bounding box center [313, 444] width 263 height 34
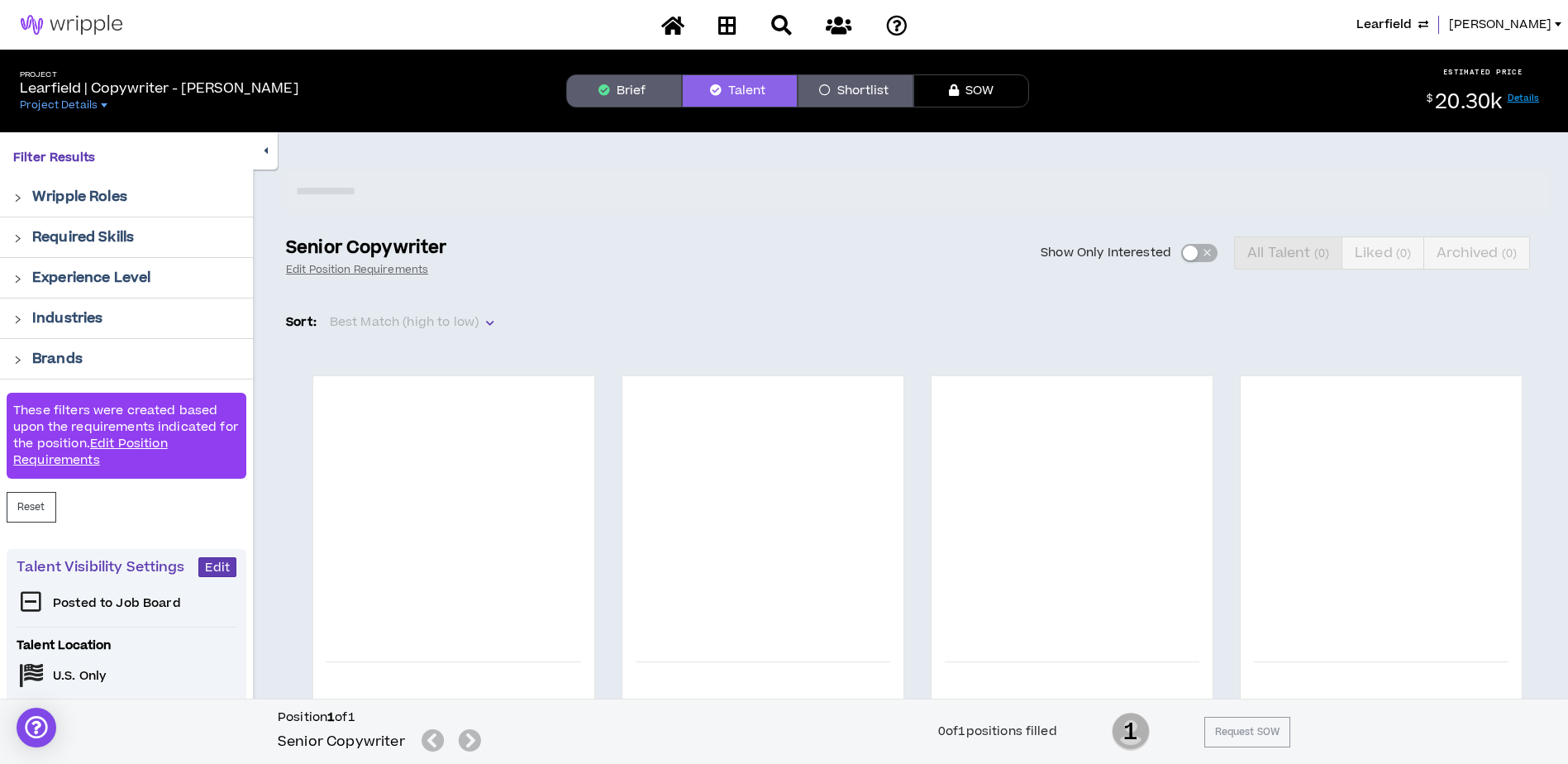
click at [264, 150] on icon "button" at bounding box center [265, 151] width 4 height 11
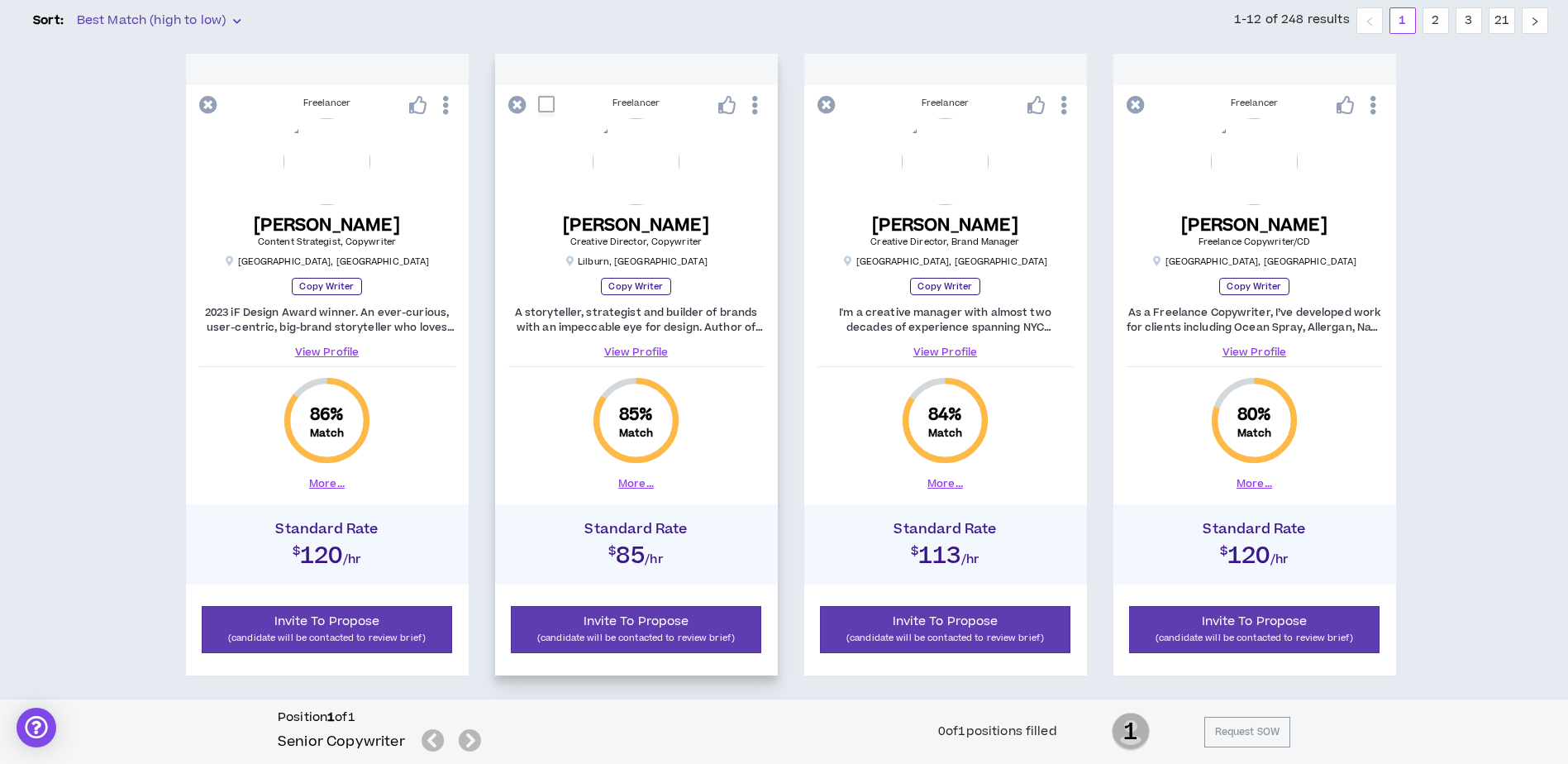
scroll to position [331, 0]
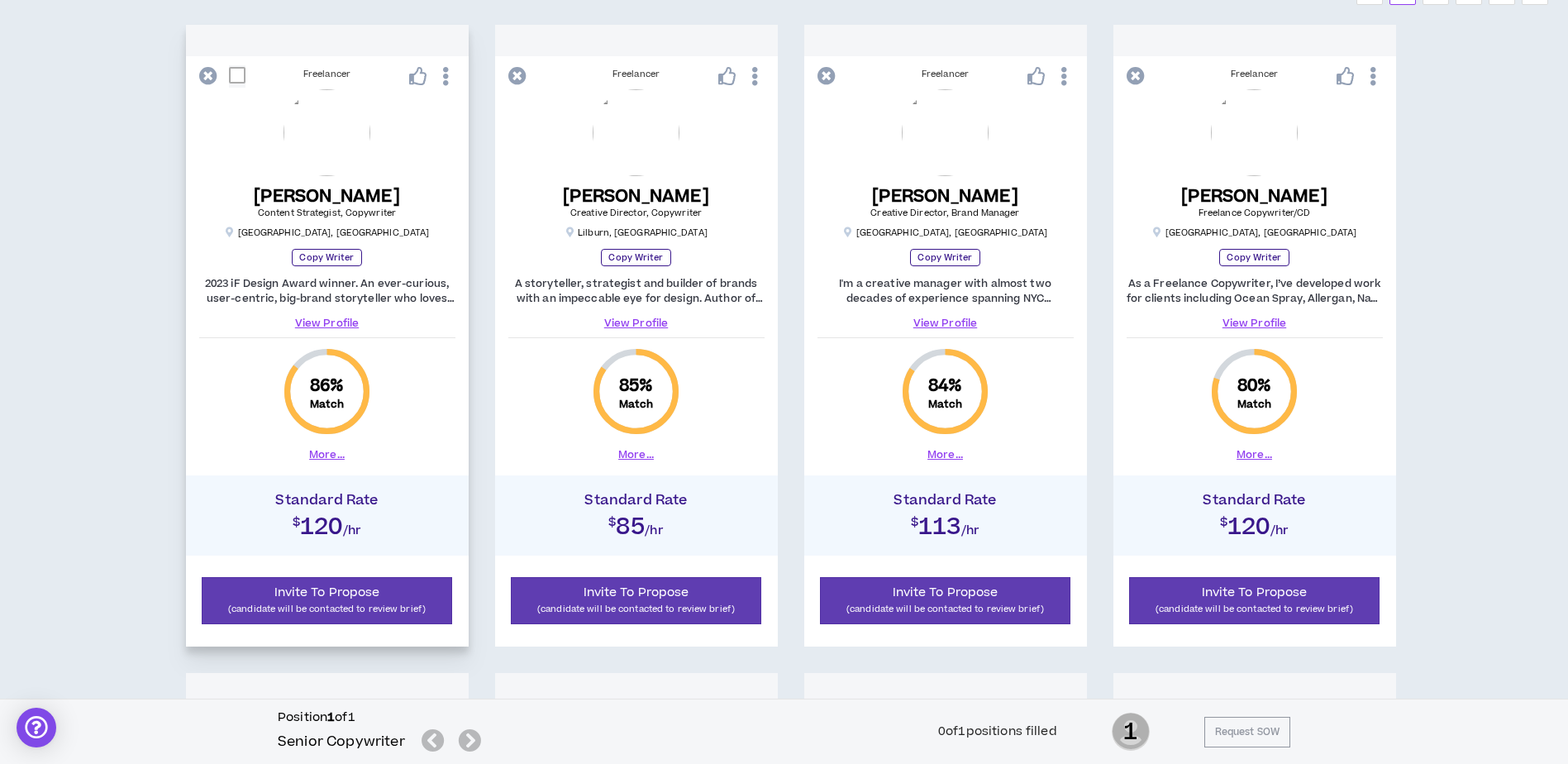
click at [333, 459] on button "More..." at bounding box center [327, 455] width 35 height 15
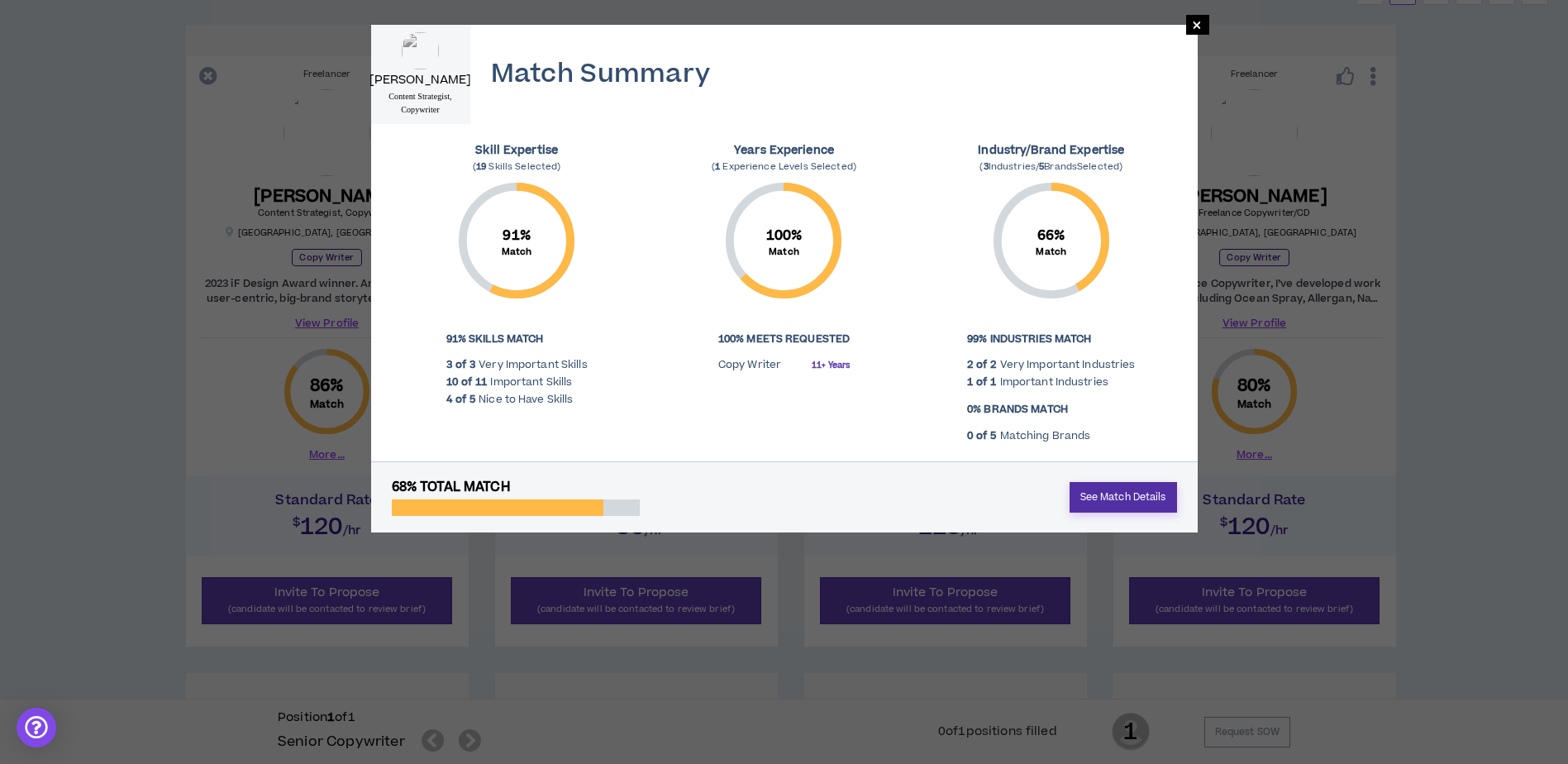
click at [1111, 500] on link "See Match Details" at bounding box center [1124, 497] width 108 height 31
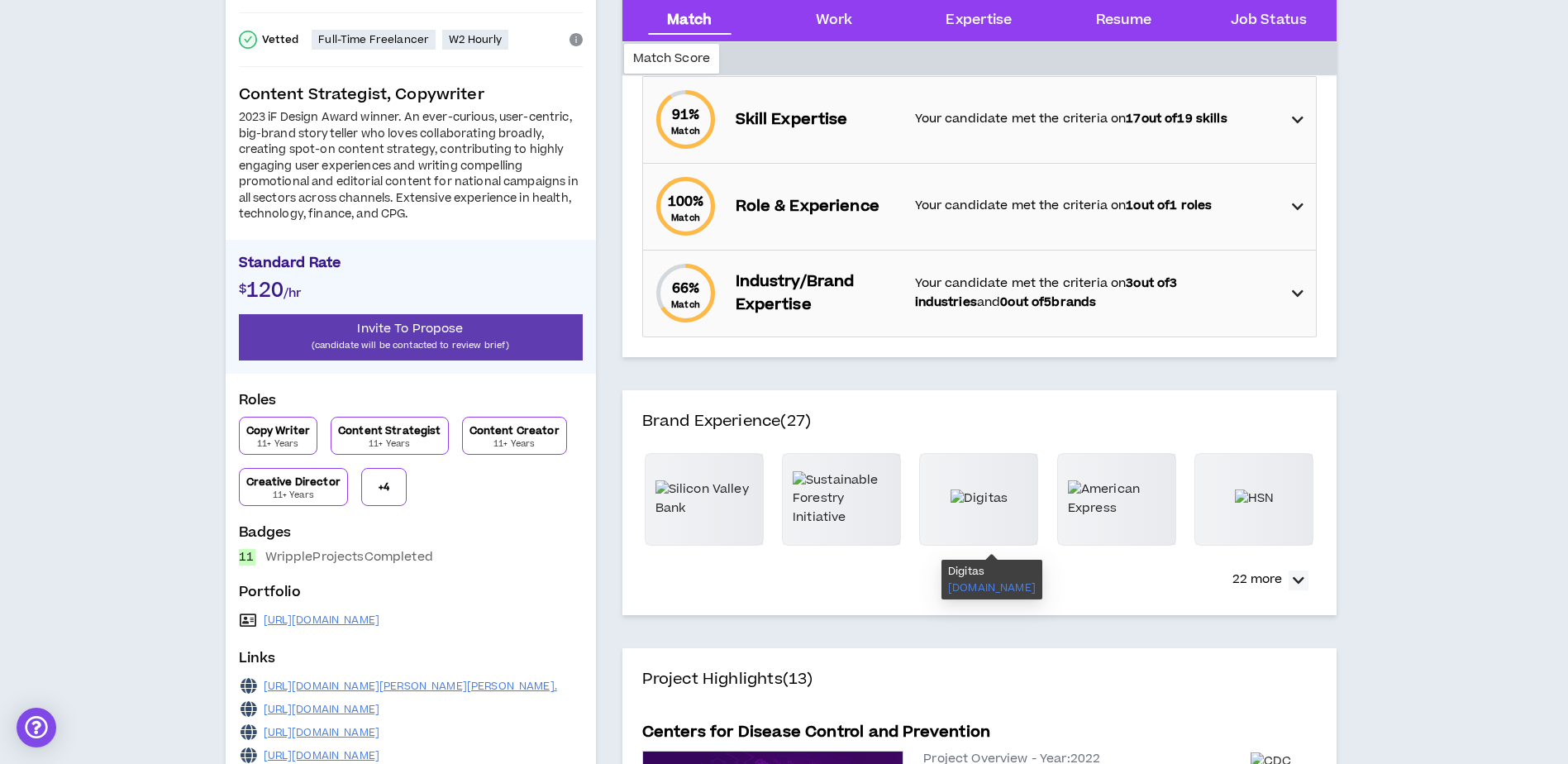
scroll to position [248, 0]
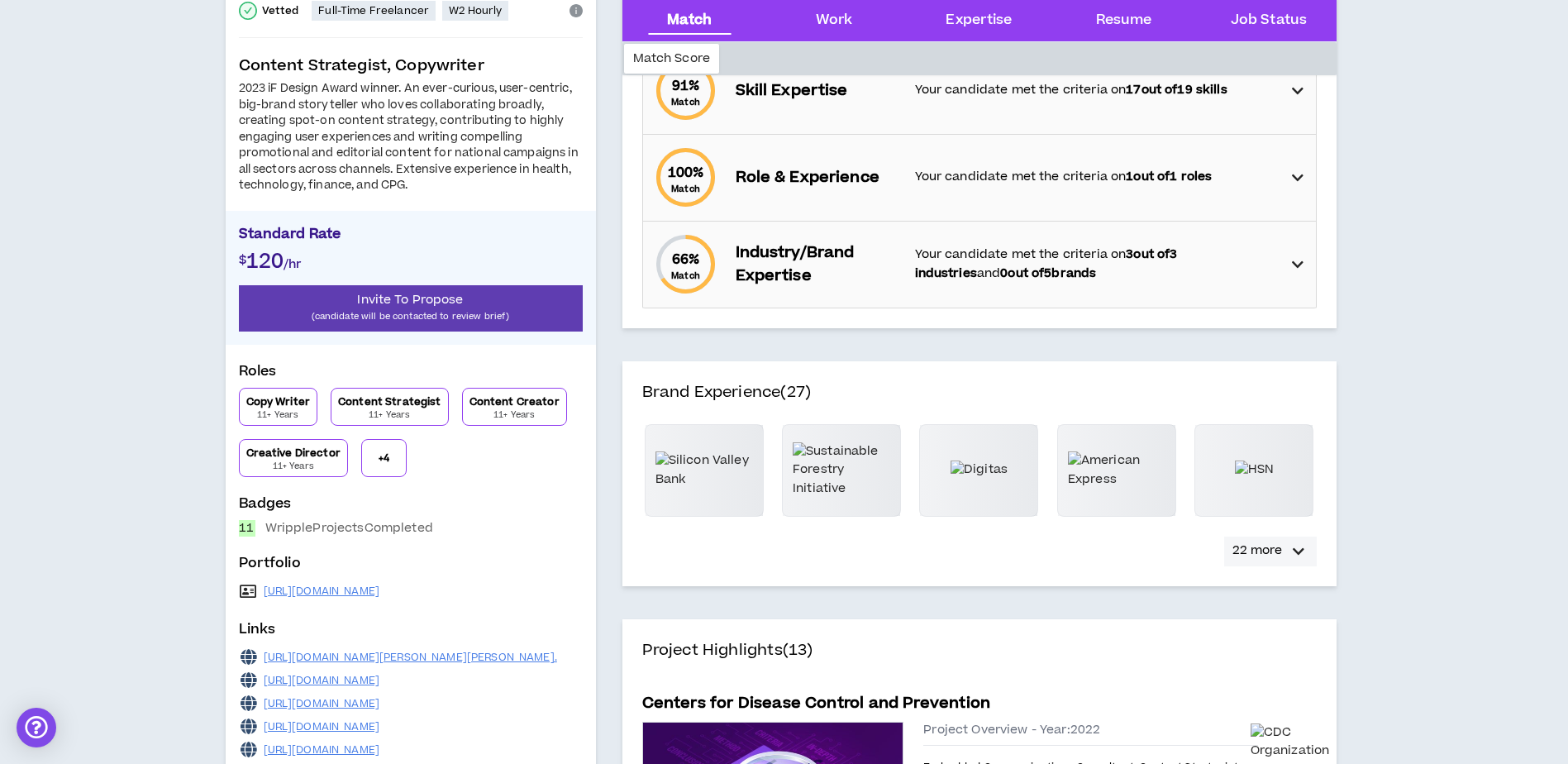
click at [1301, 549] on icon "button" at bounding box center [1298, 551] width 11 height 19
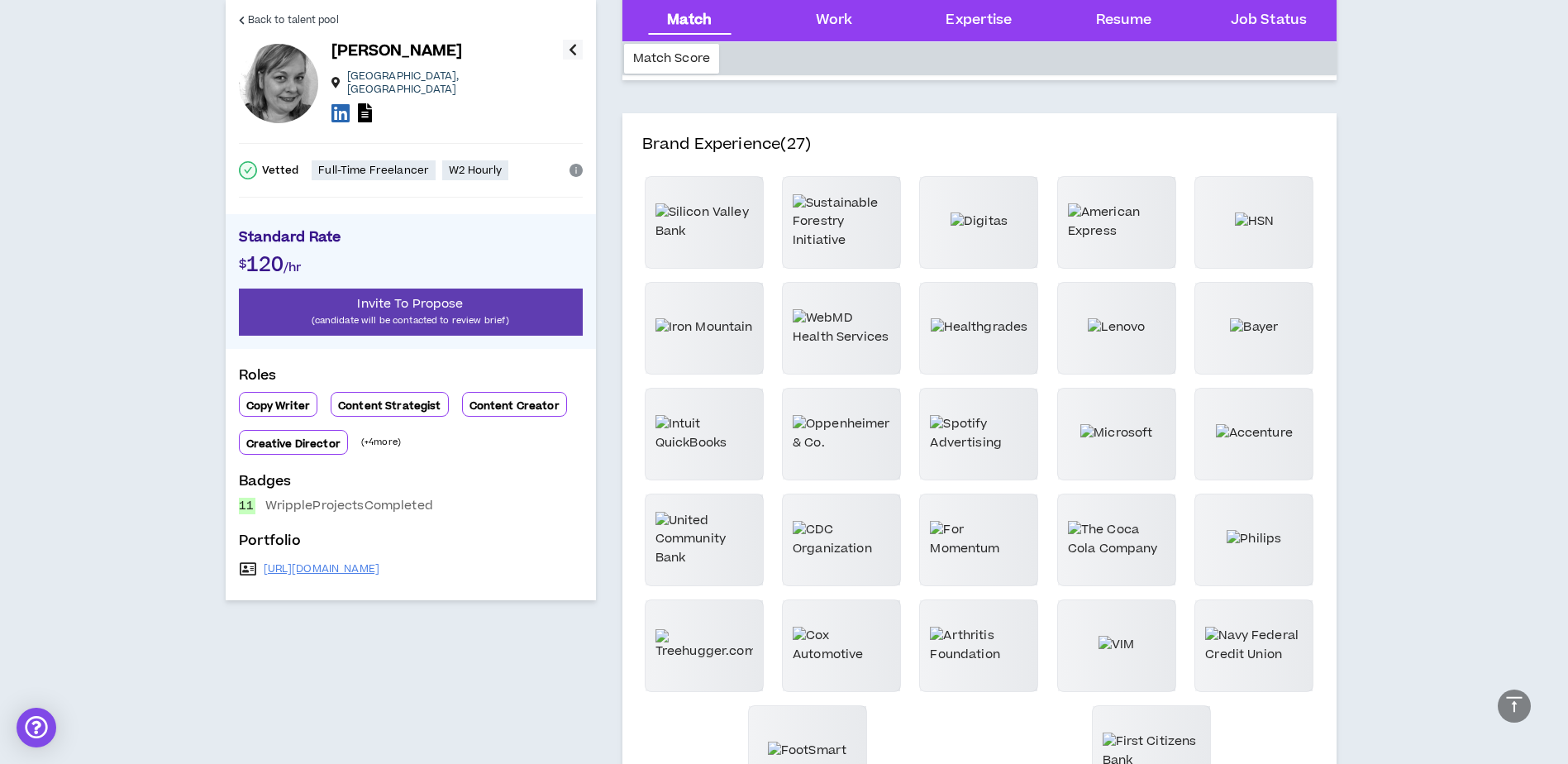
scroll to position [165, 0]
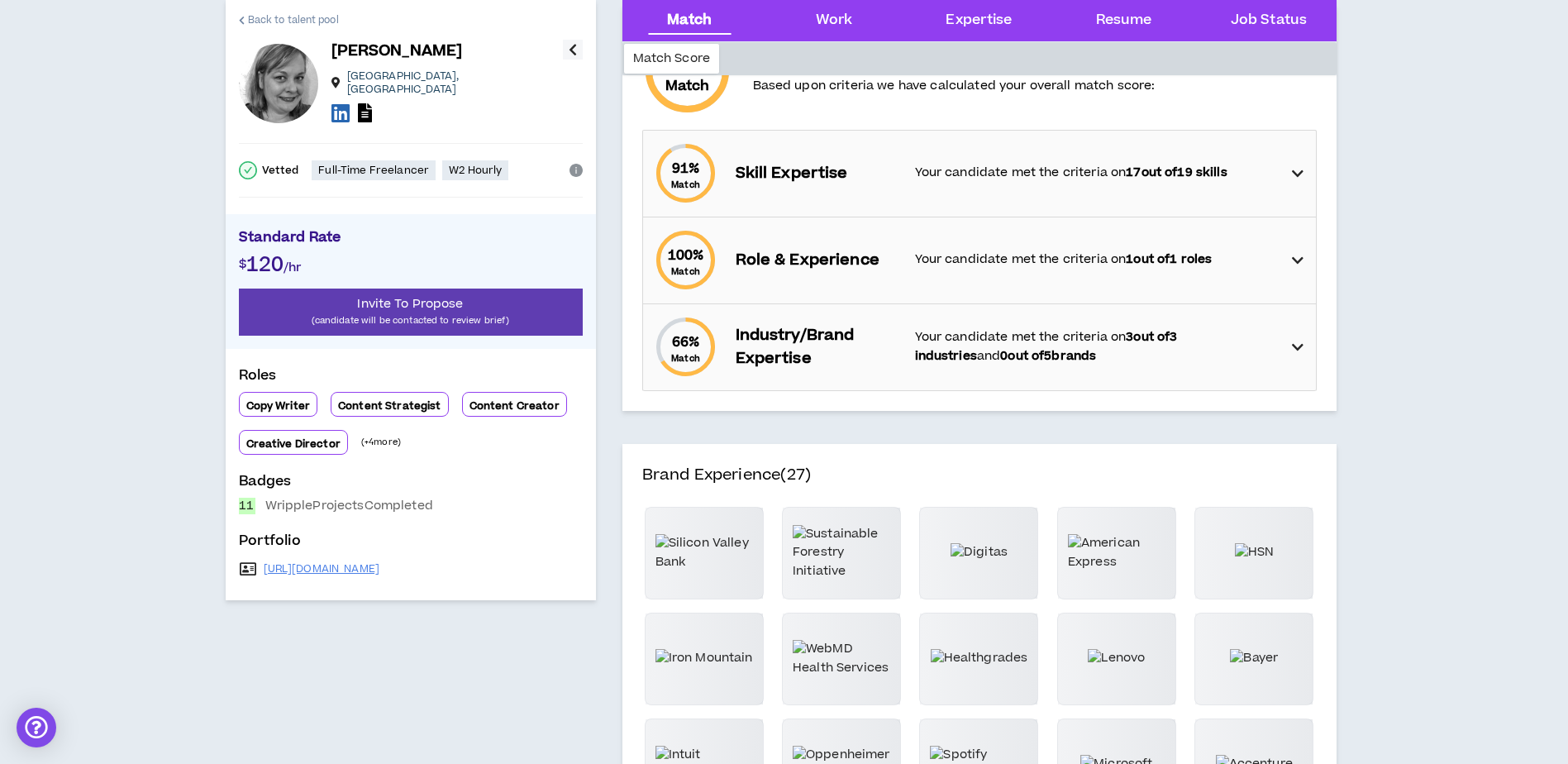
click at [258, 19] on span "Back to talent pool" at bounding box center [293, 20] width 91 height 16
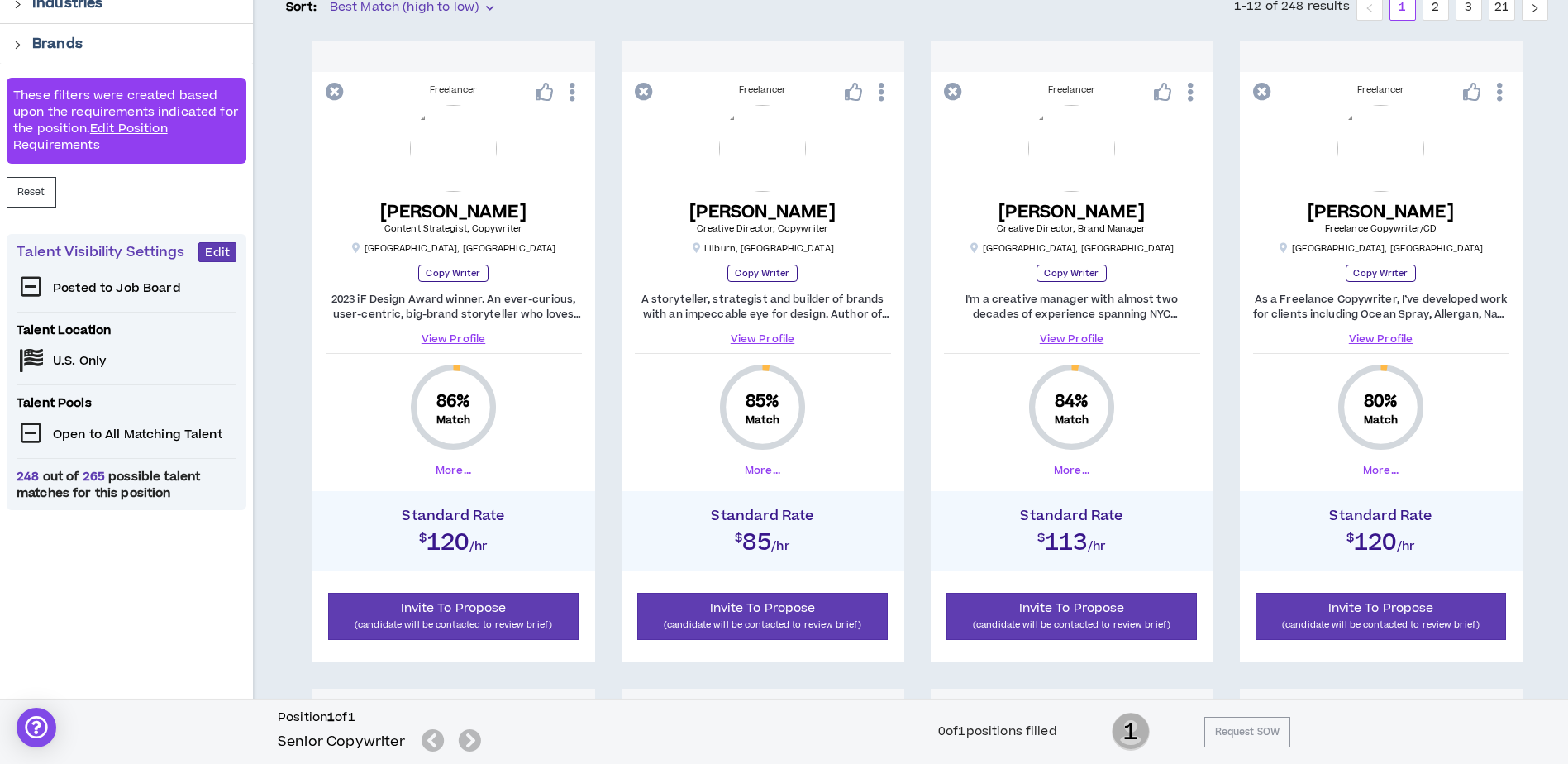
scroll to position [331, 0]
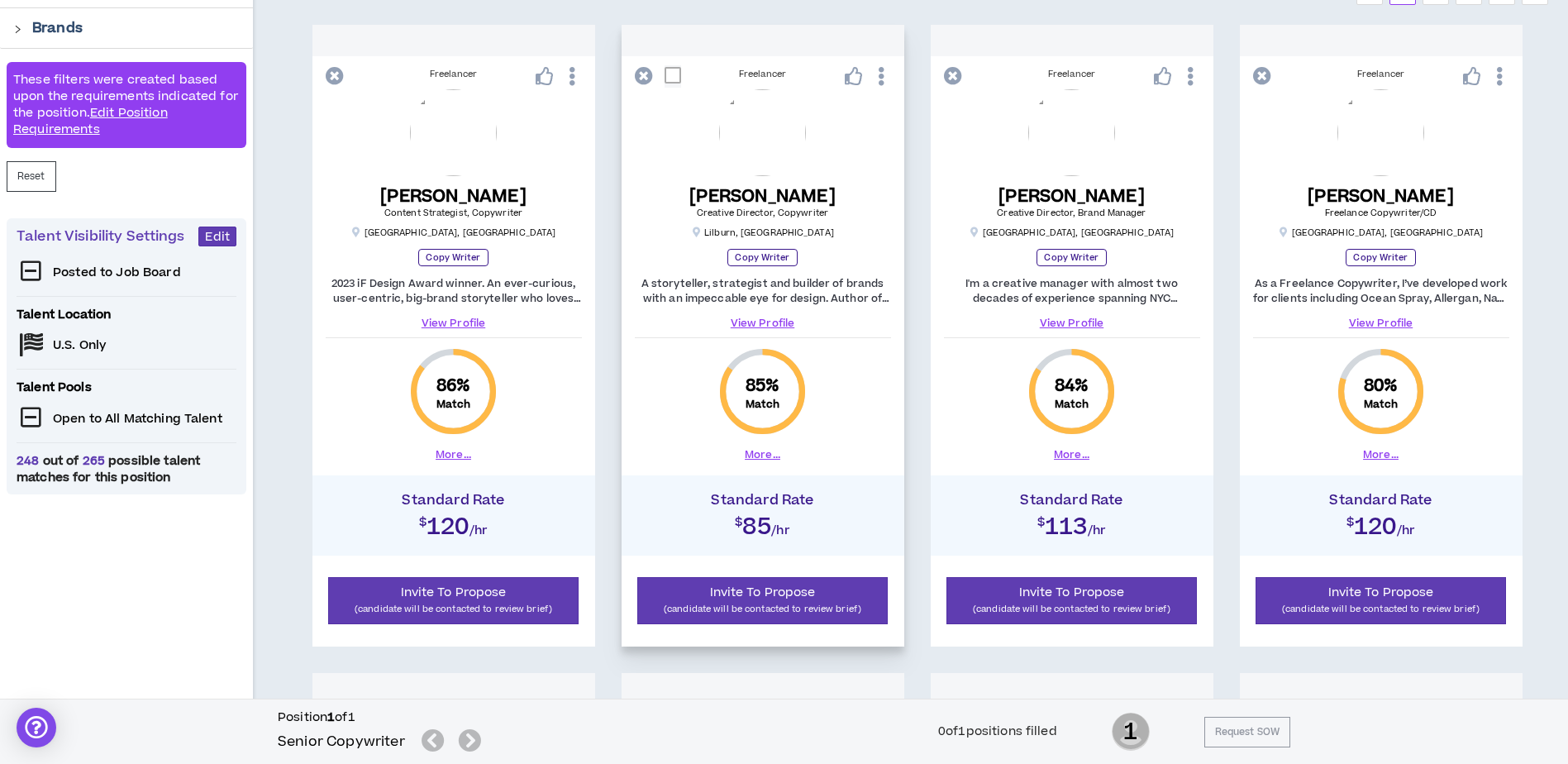
click at [757, 451] on button "More..." at bounding box center [762, 455] width 35 height 15
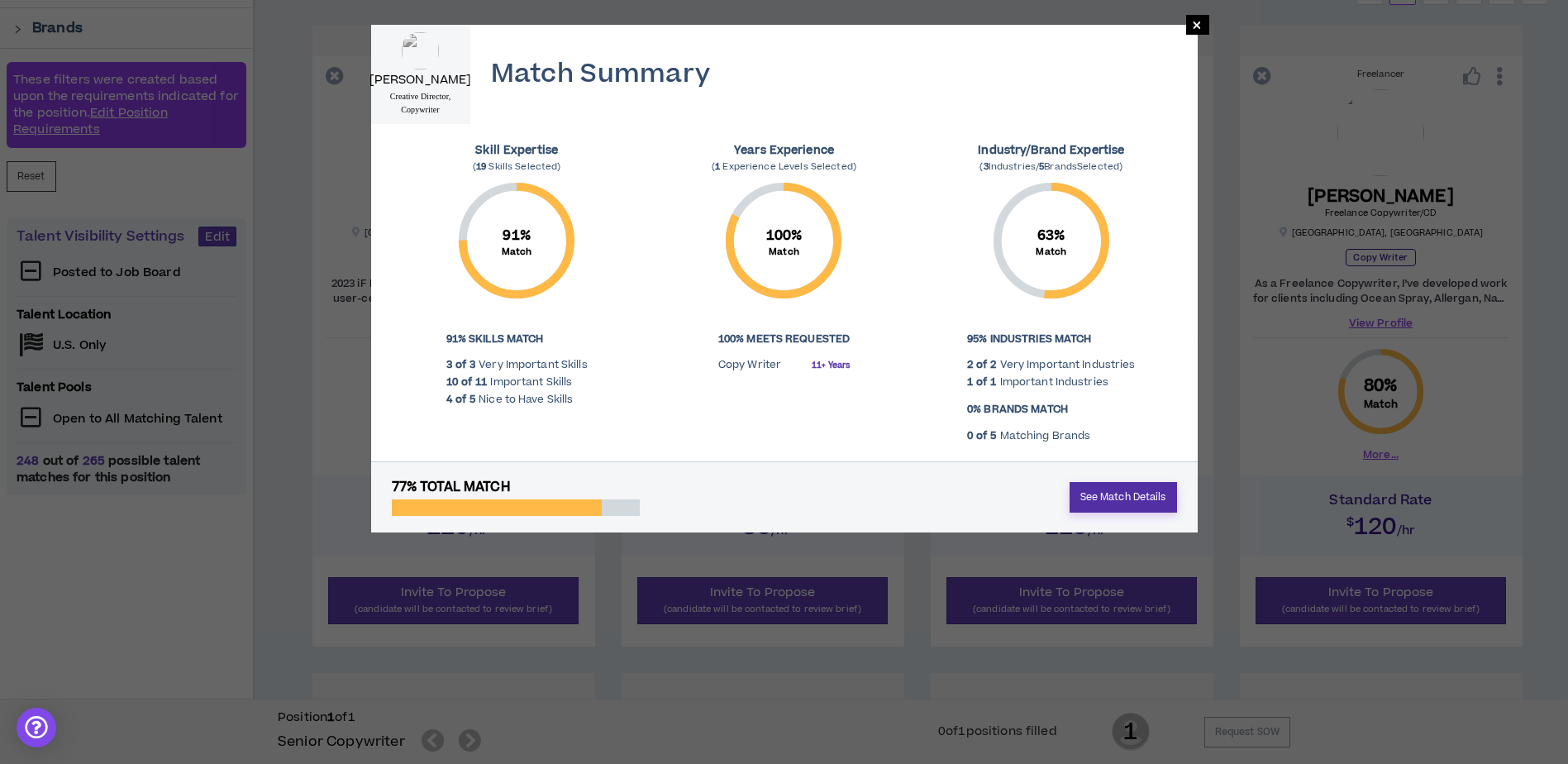
click at [1103, 485] on link "See Match Details" at bounding box center [1124, 497] width 108 height 31
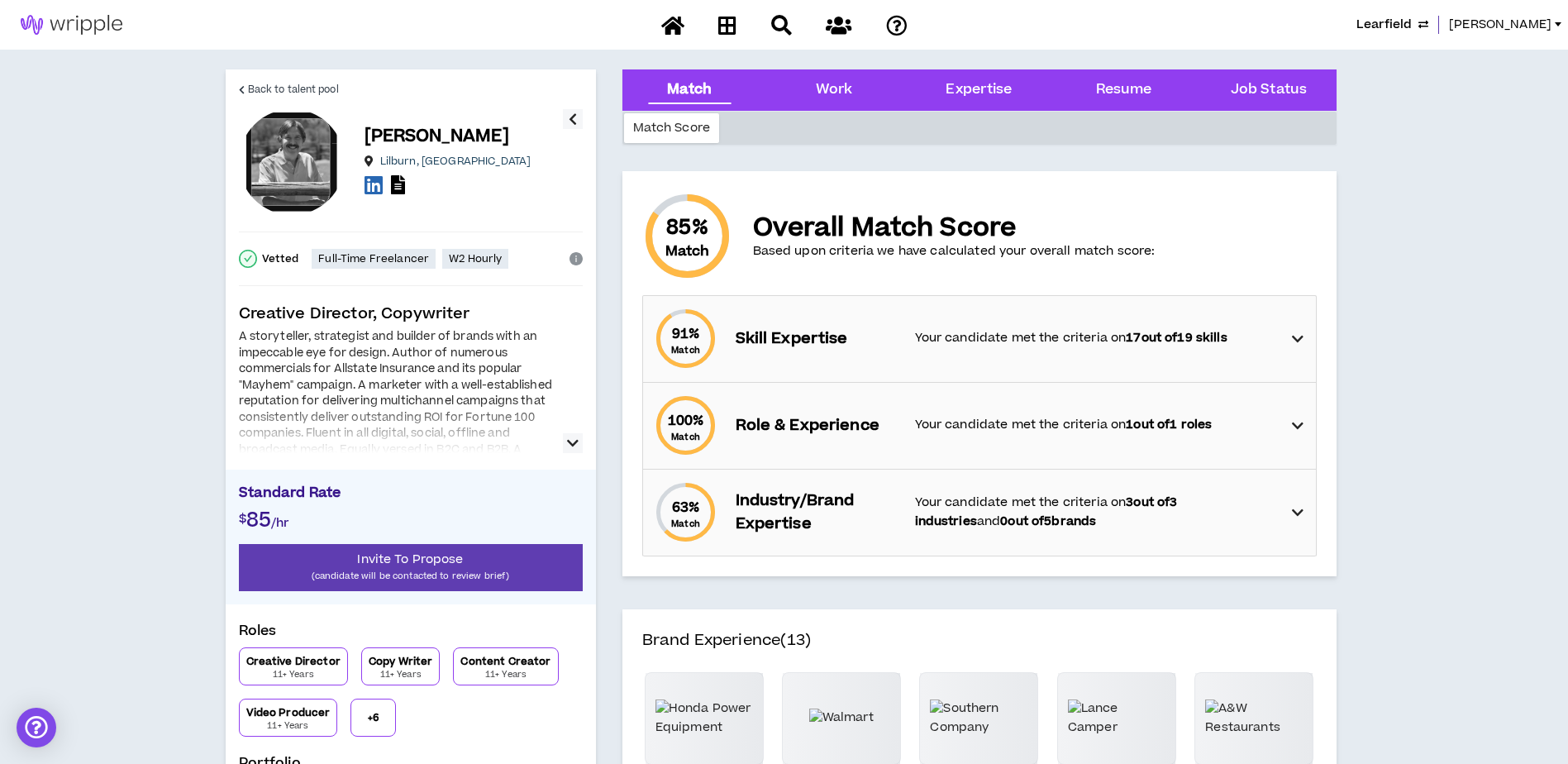
click at [573, 447] on icon "button" at bounding box center [572, 443] width 11 height 19
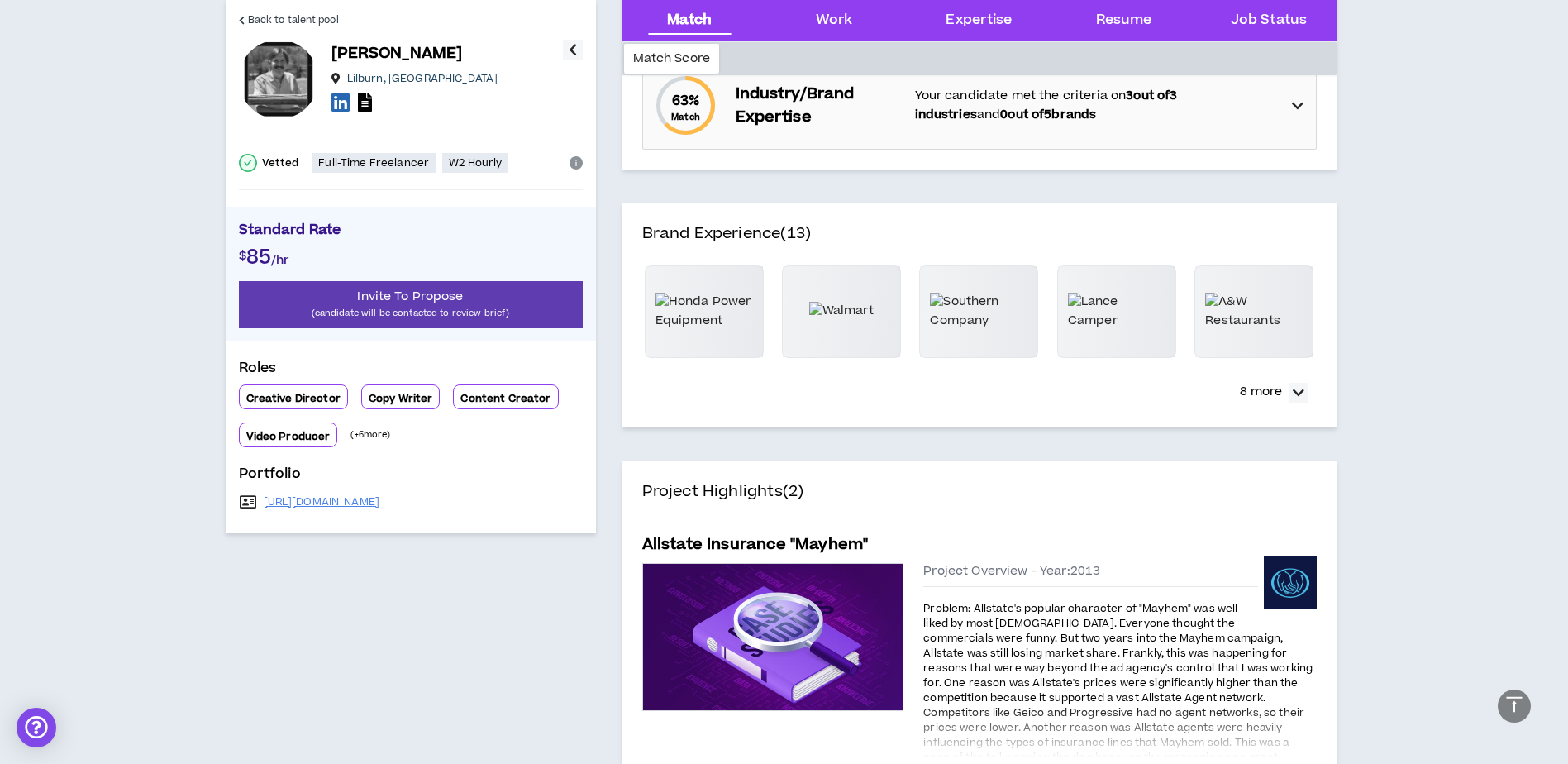
scroll to position [413, 0]
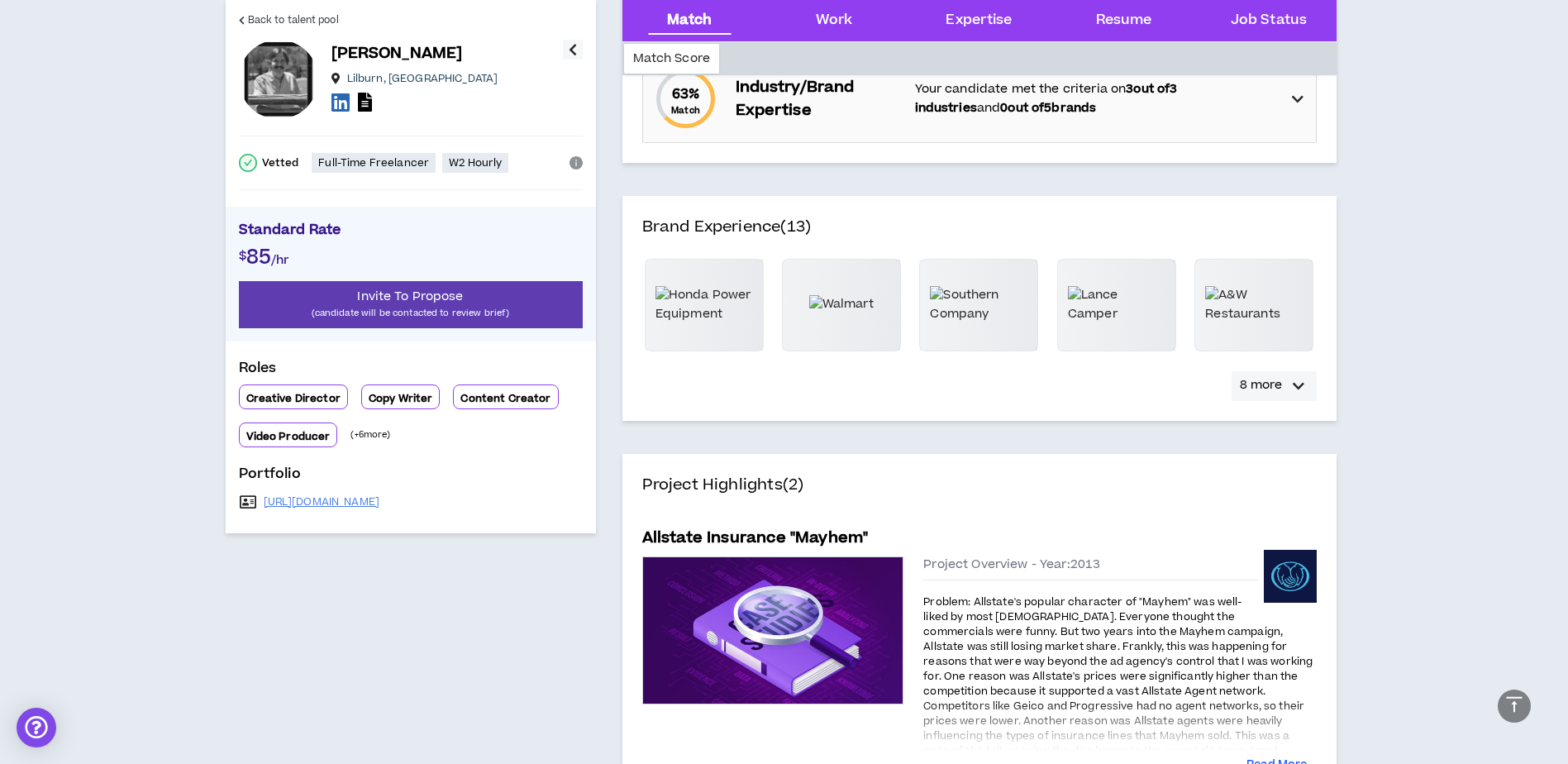
click at [1299, 387] on icon "button" at bounding box center [1298, 386] width 11 height 19
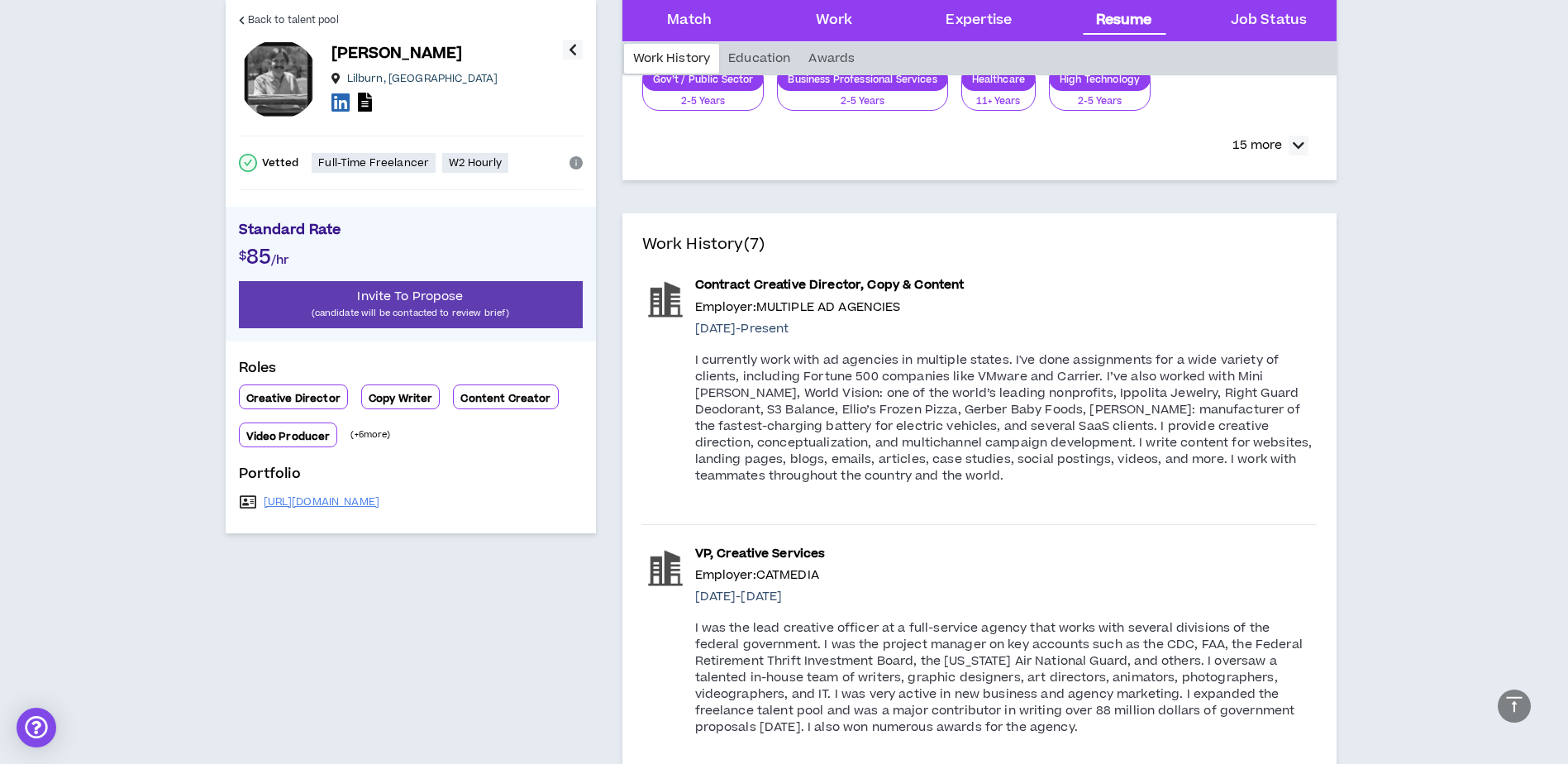
scroll to position [2232, 0]
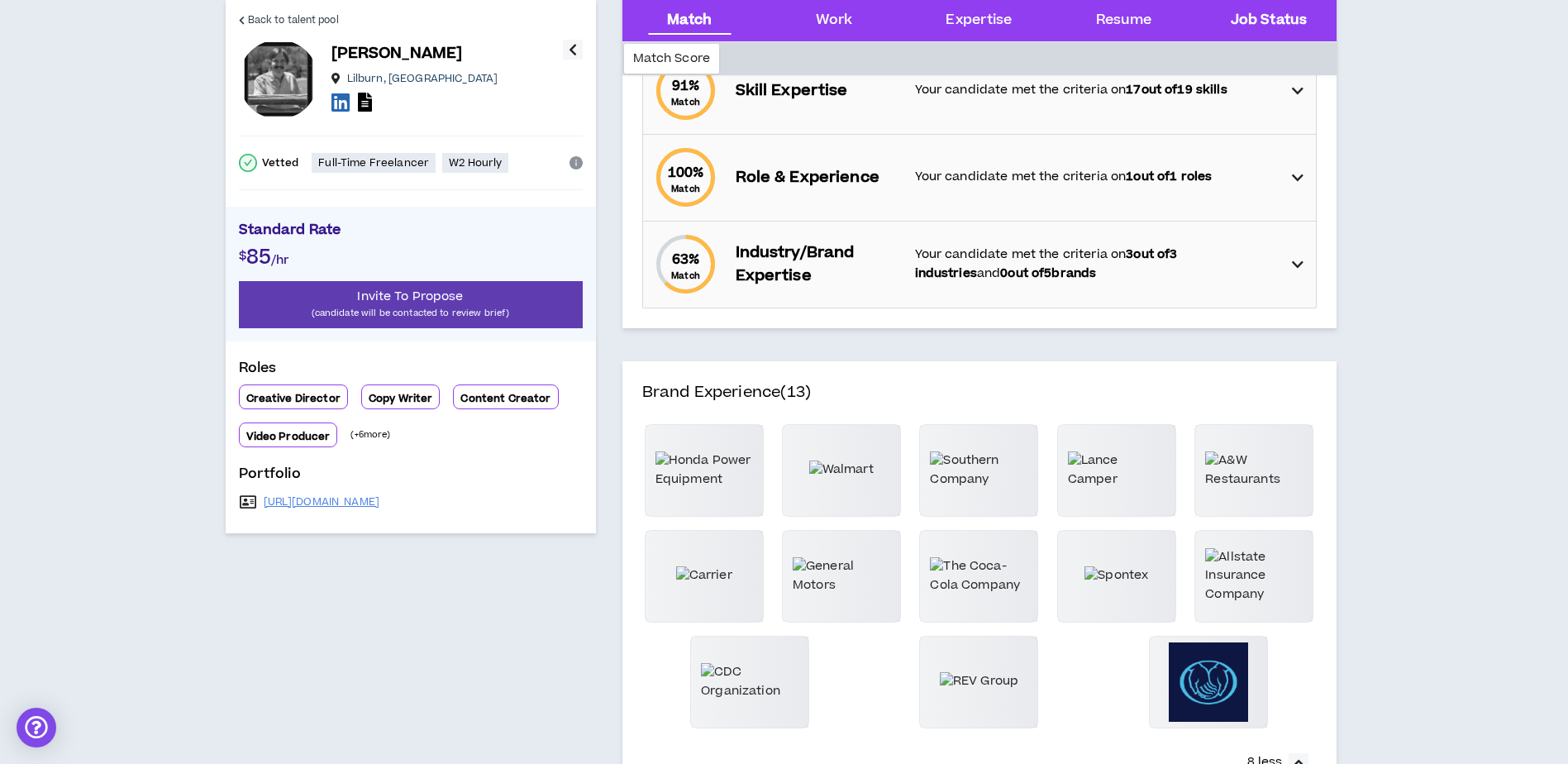
click at [1262, 18] on Status "Job Status" at bounding box center [1269, 20] width 76 height 21
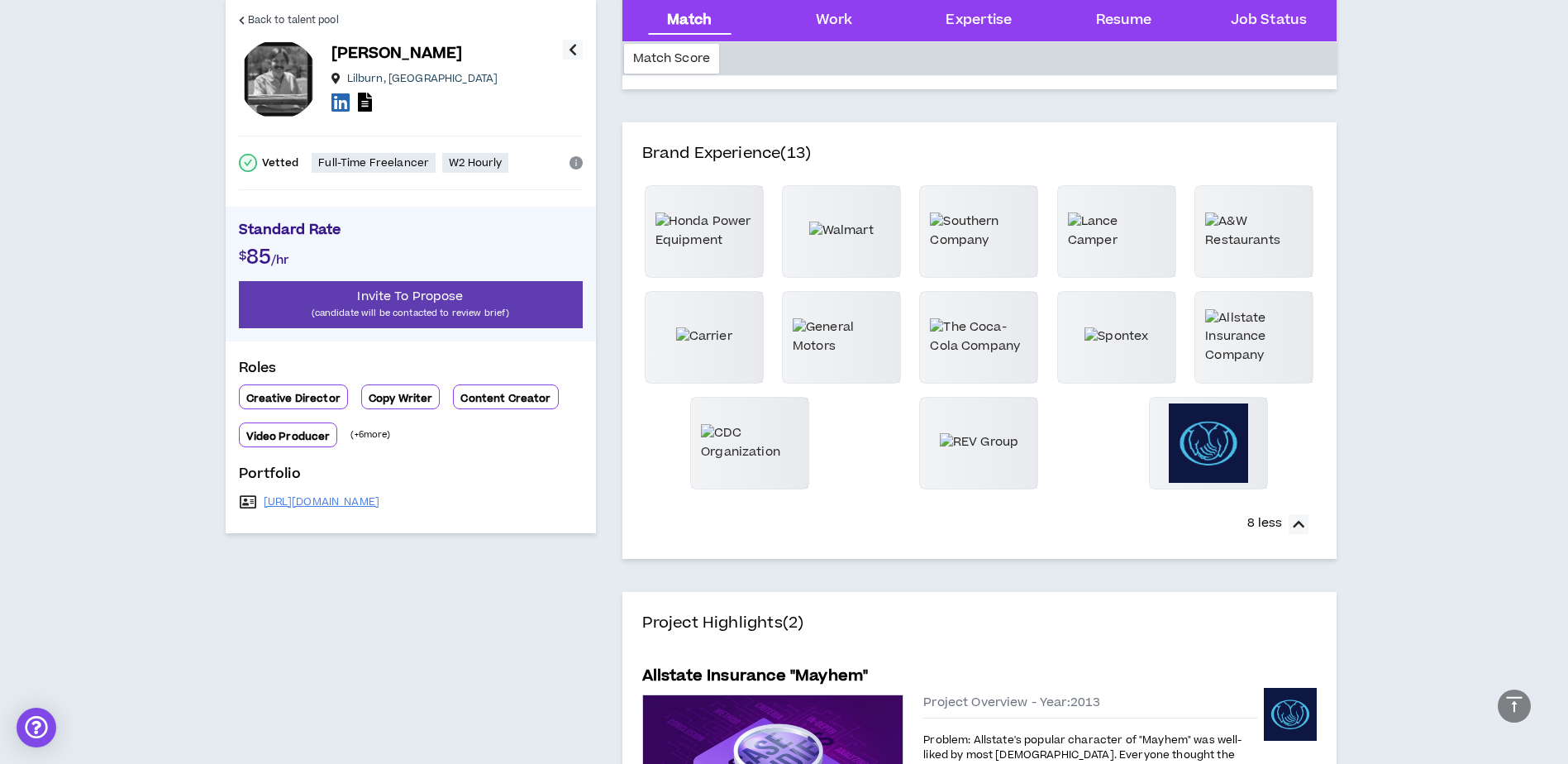
scroll to position [279, 0]
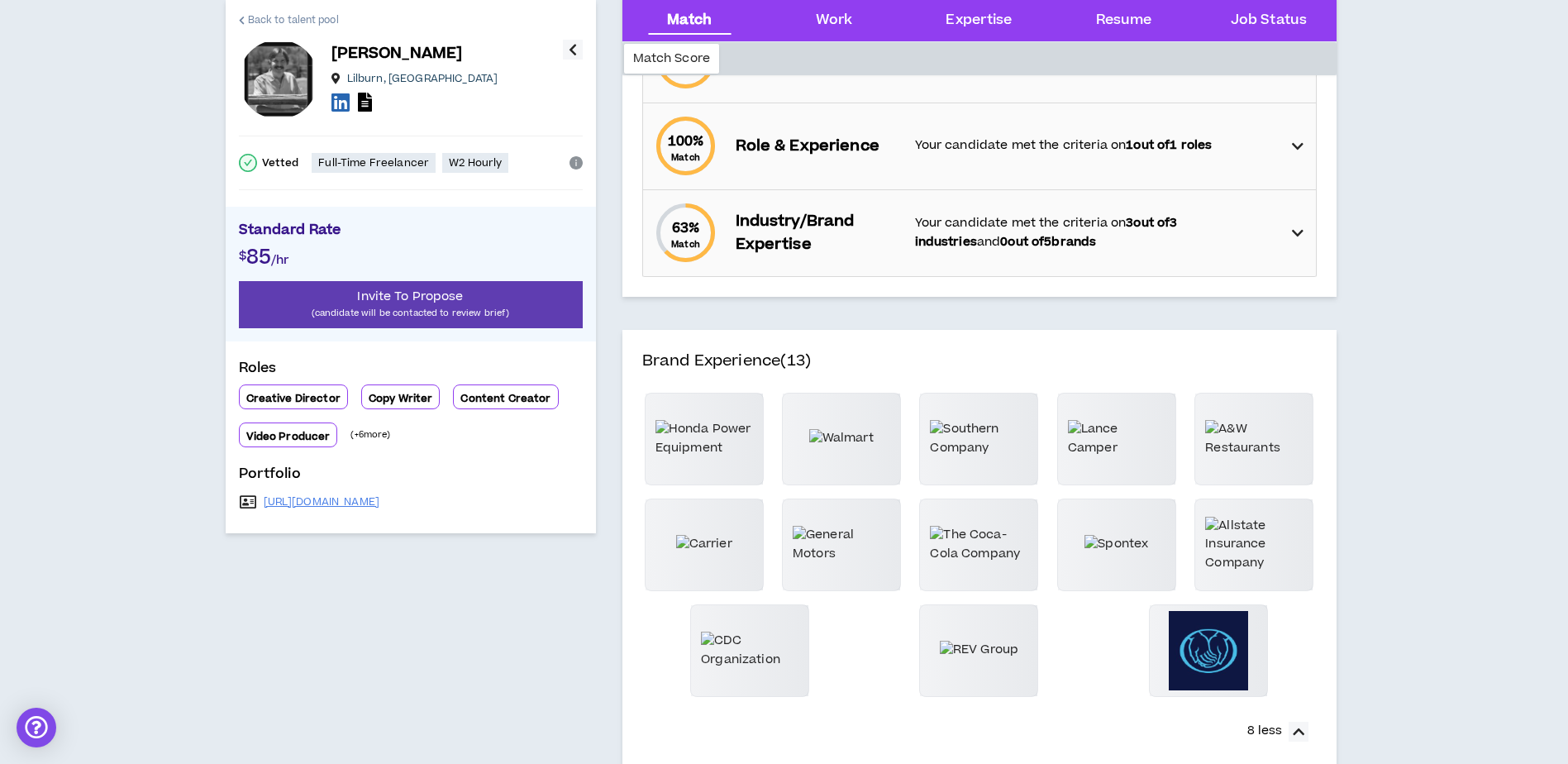
click at [272, 17] on span "Back to talent pool" at bounding box center [293, 20] width 91 height 16
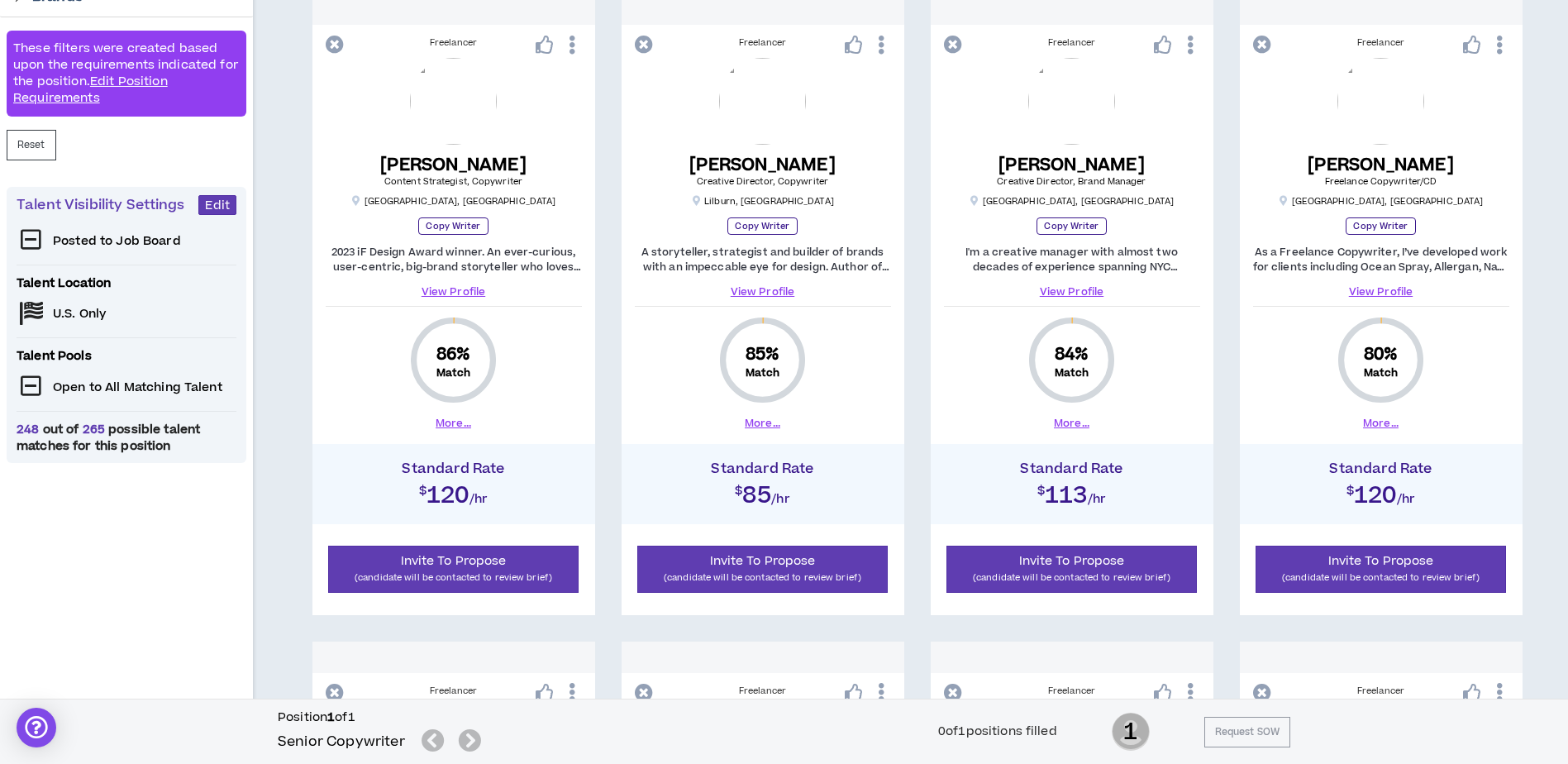
scroll to position [331, 0]
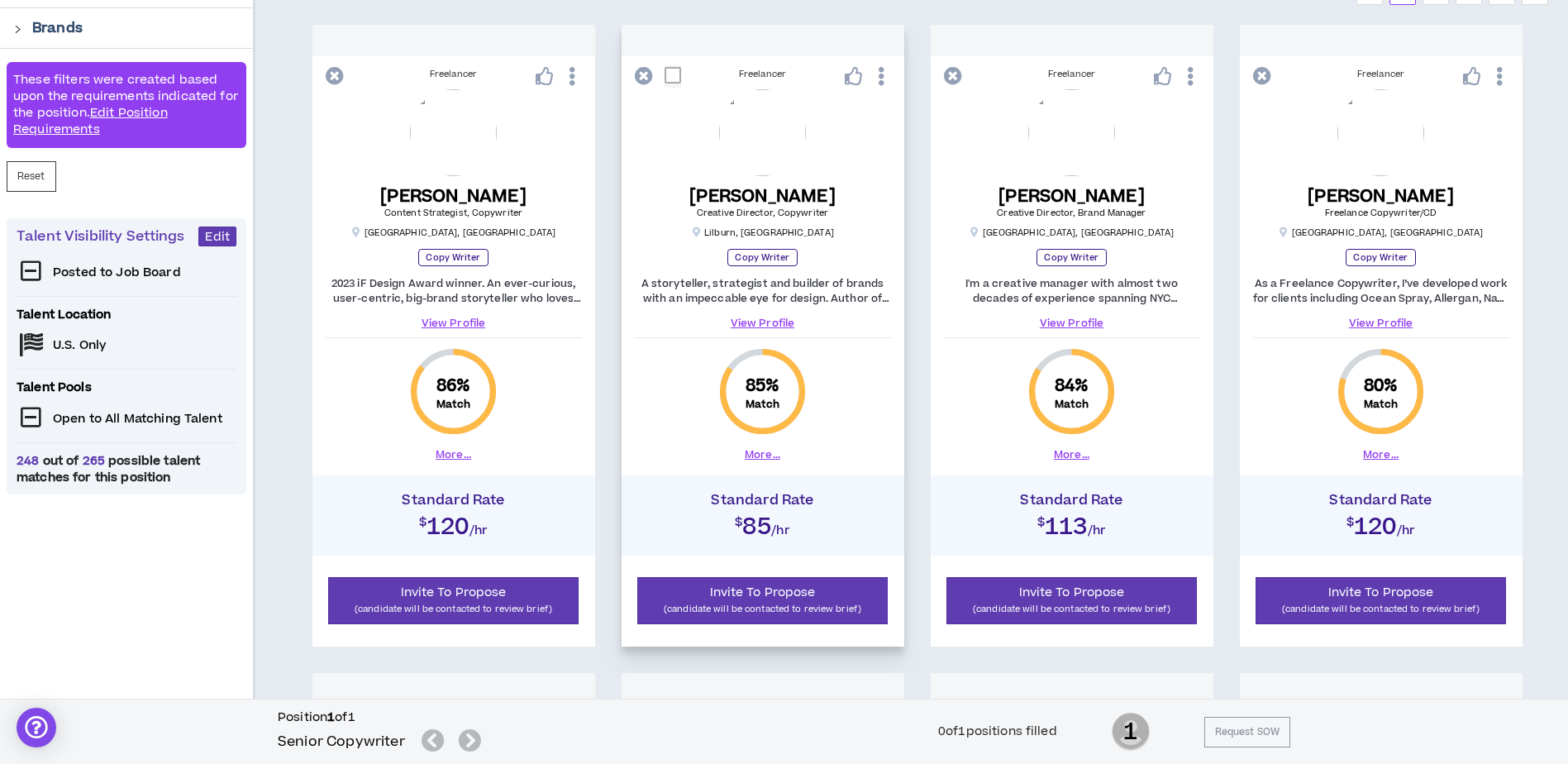
click at [771, 455] on button "More..." at bounding box center [762, 455] width 35 height 15
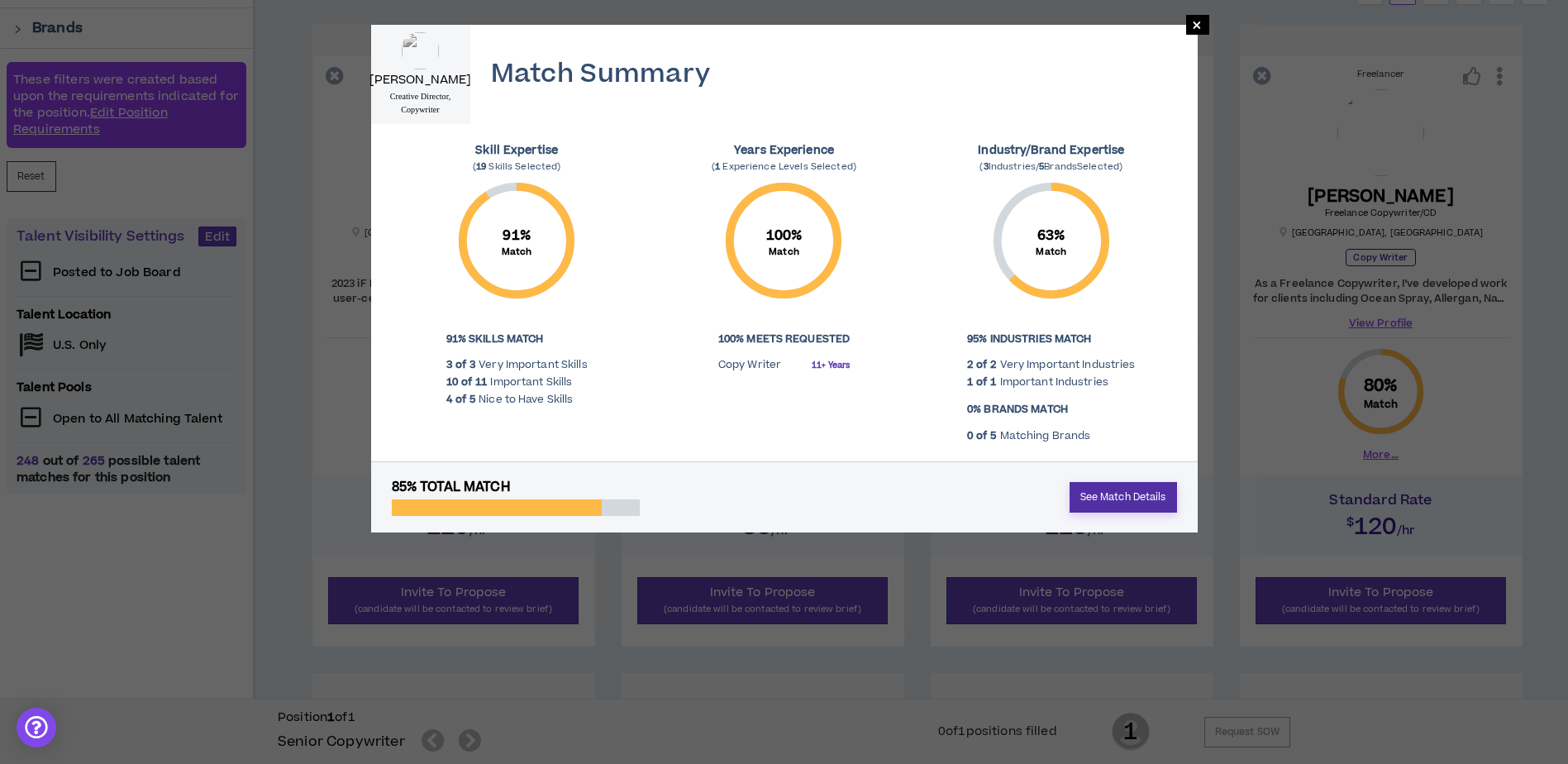
click at [1130, 496] on link "See Match Details" at bounding box center [1124, 497] width 108 height 31
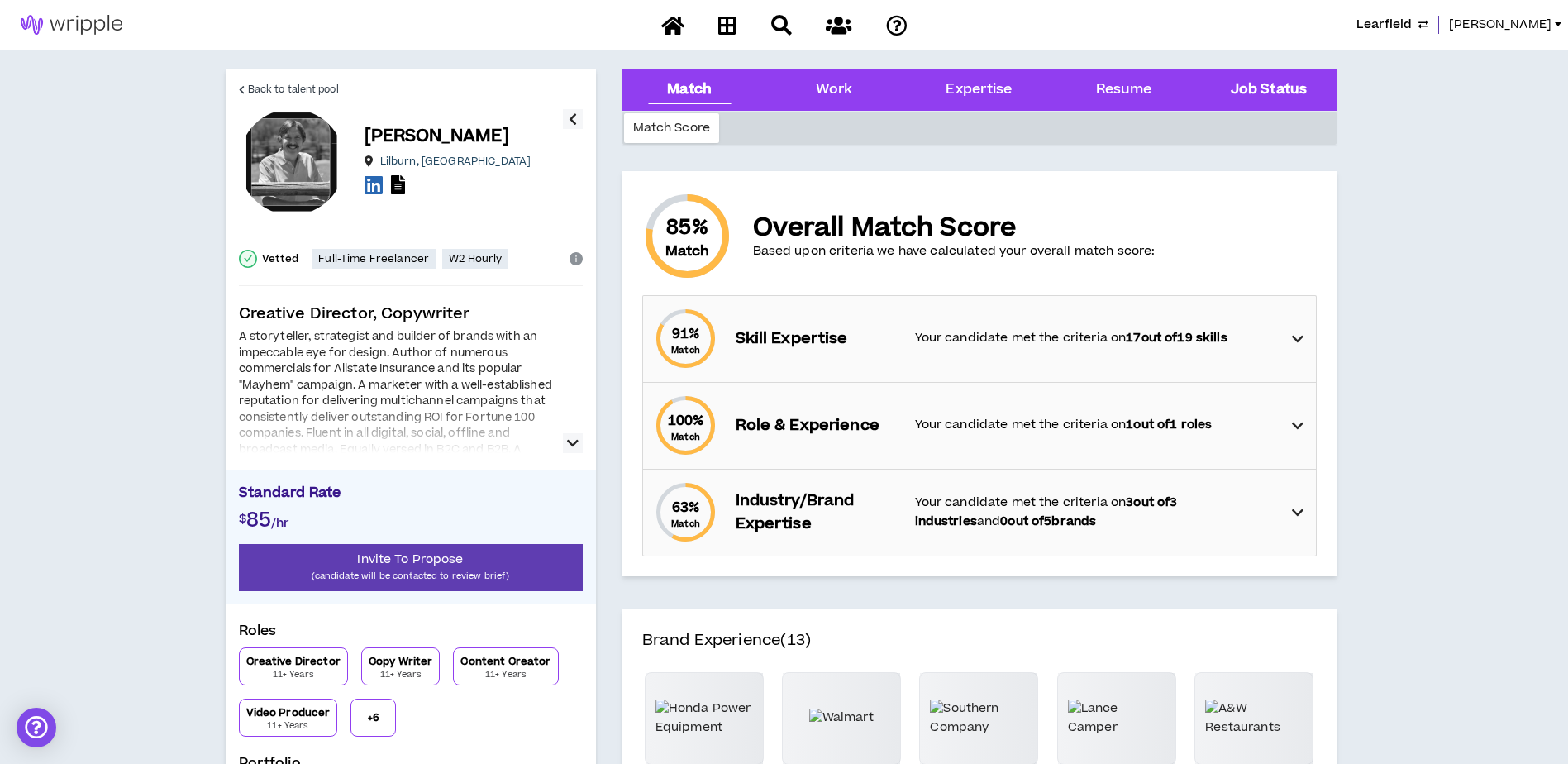
click at [1279, 88] on Status "Job Status" at bounding box center [1269, 90] width 76 height 21
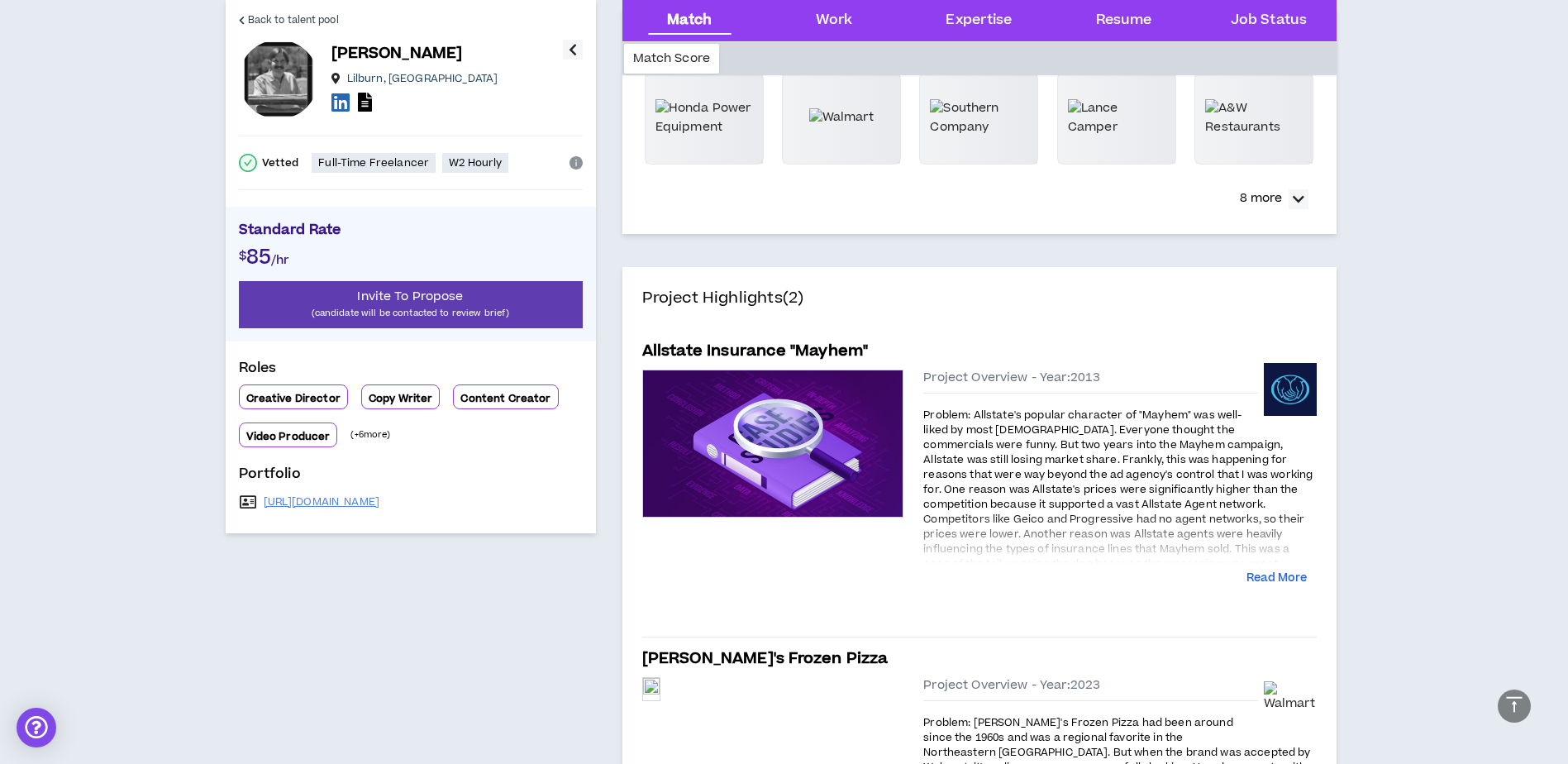
scroll to position [481, 0]
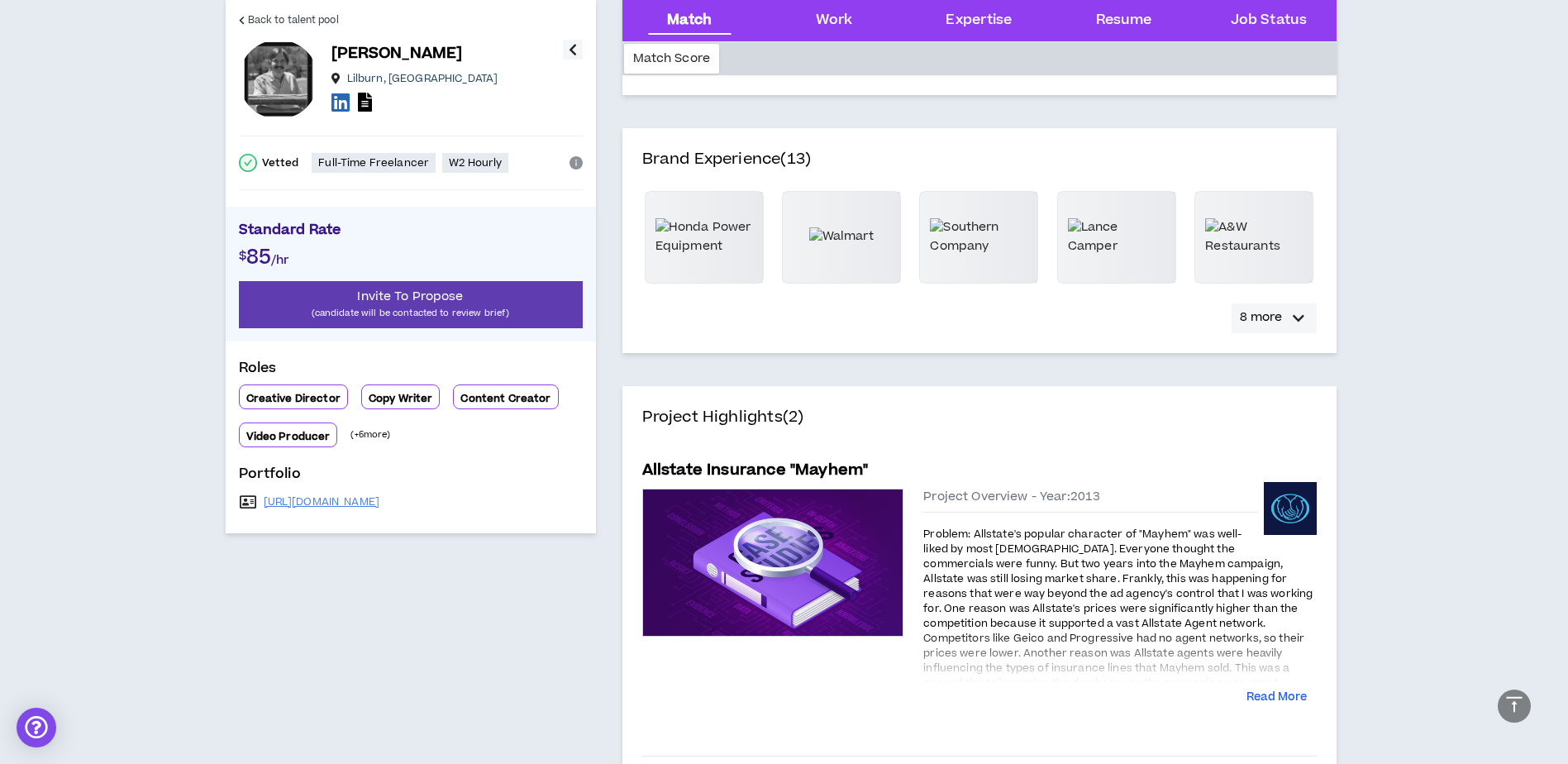
click at [1296, 317] on icon "button" at bounding box center [1298, 318] width 11 height 19
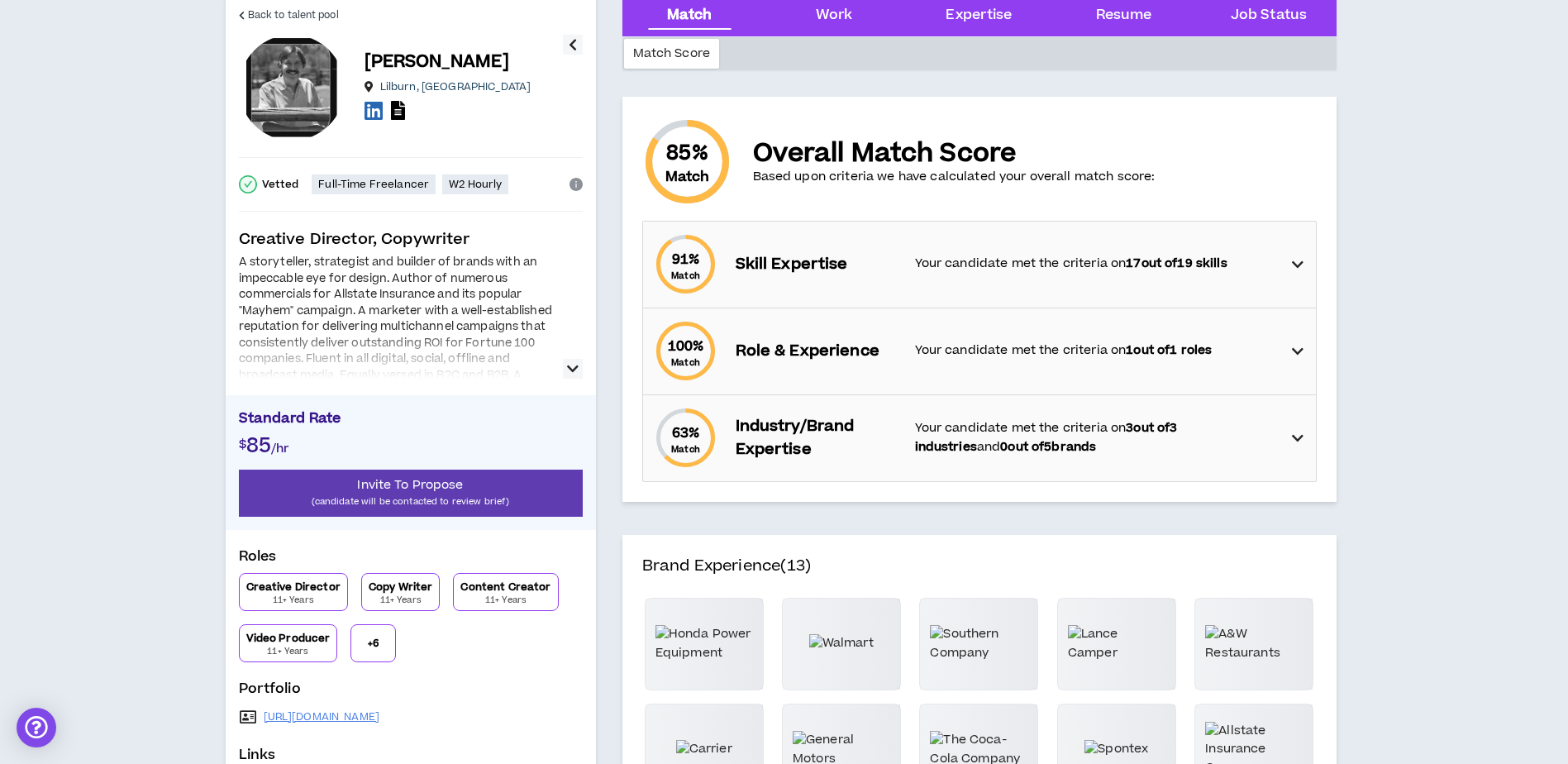
scroll to position [0, 0]
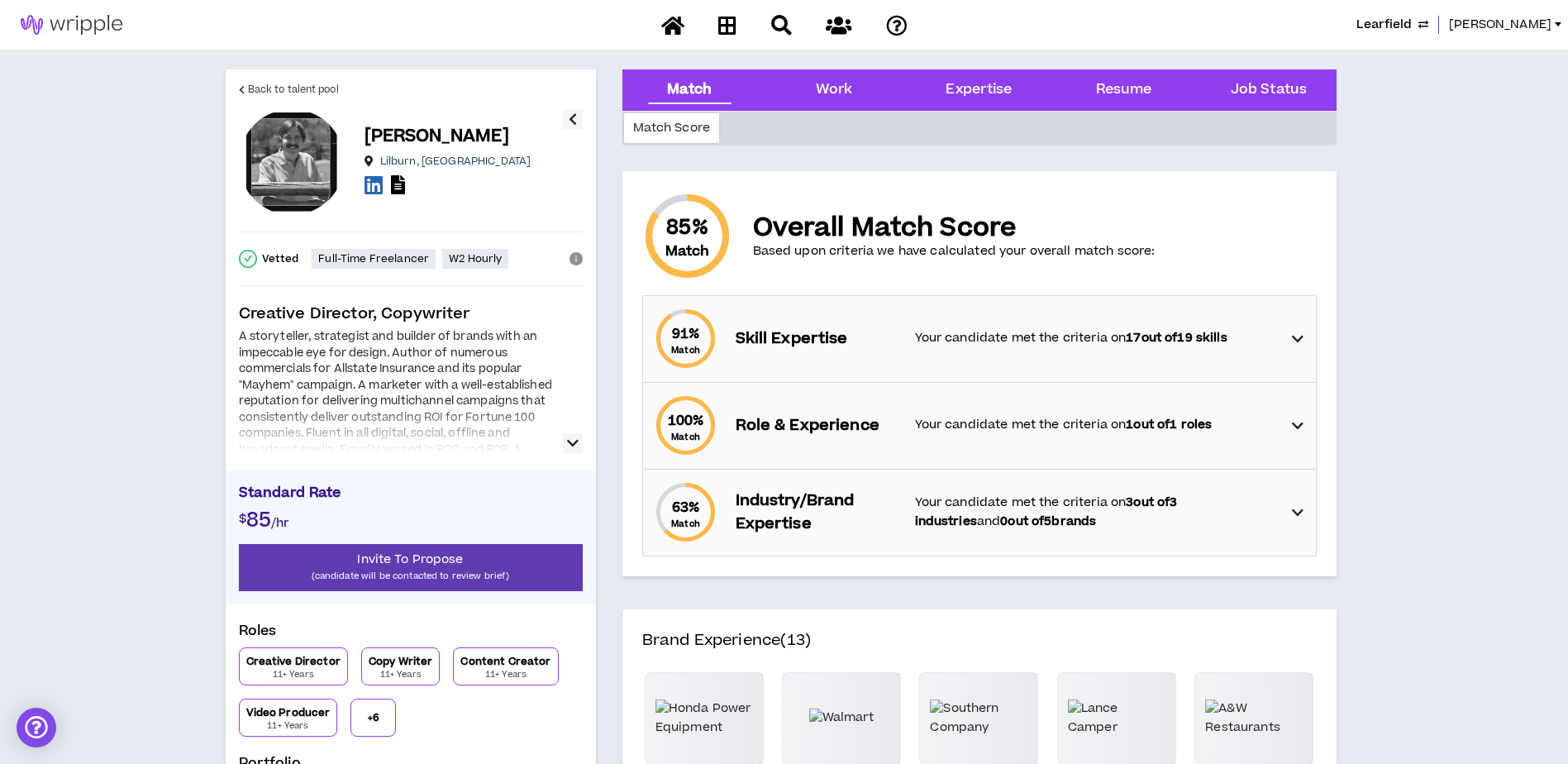
click at [573, 443] on icon "button" at bounding box center [572, 443] width 11 height 19
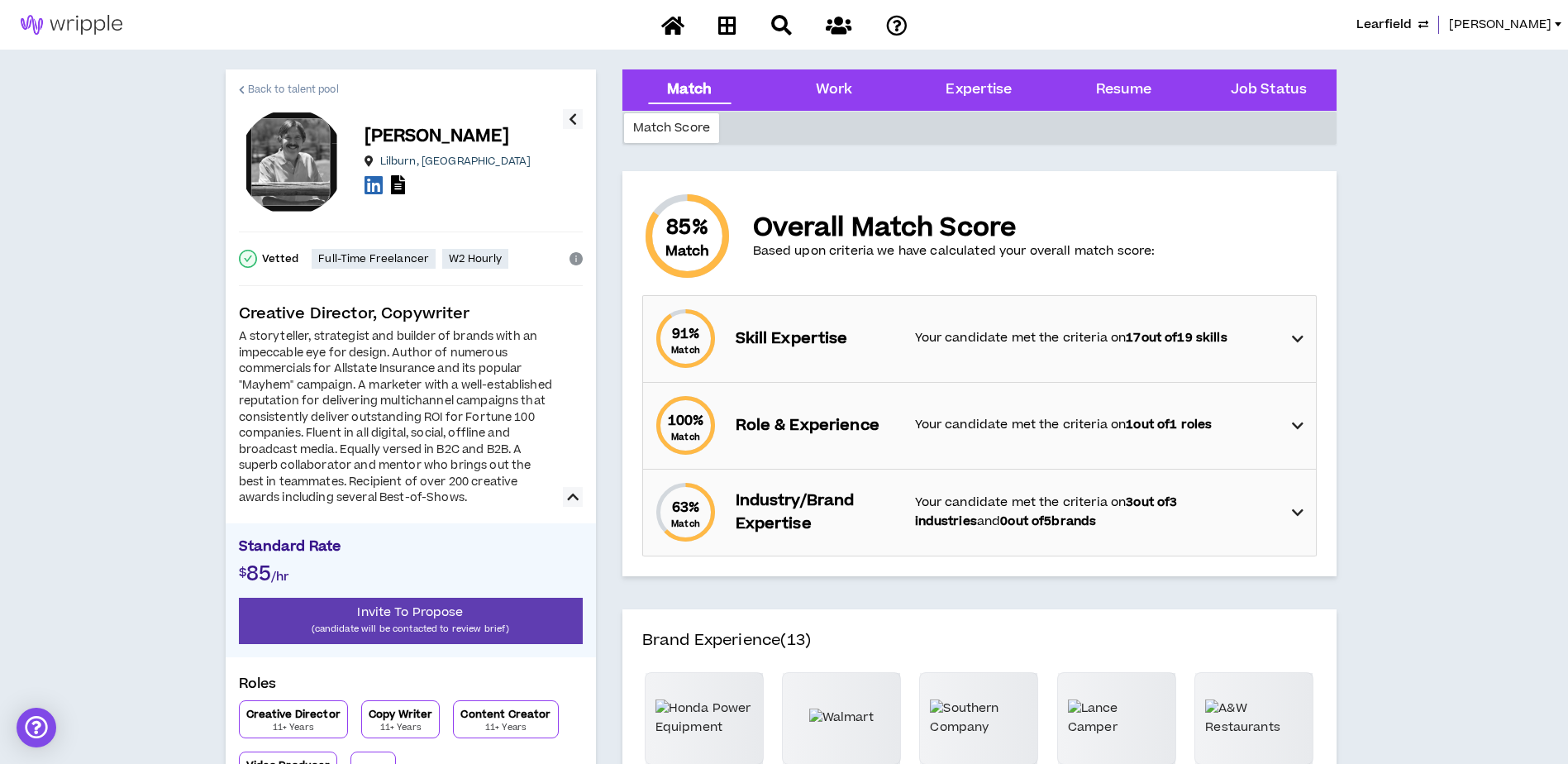
click at [273, 89] on span "Back to talent pool" at bounding box center [293, 90] width 91 height 16
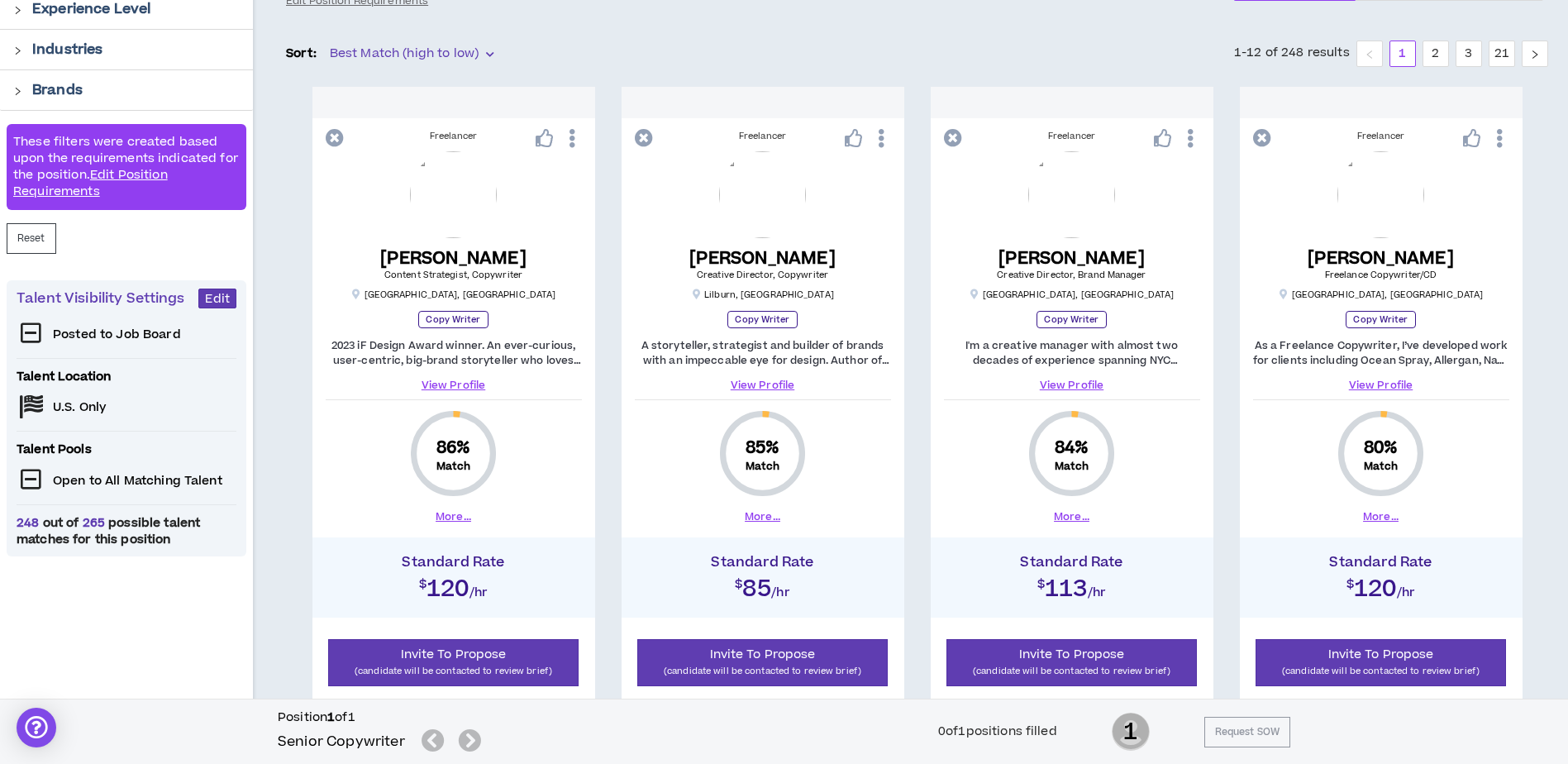
scroll to position [331, 0]
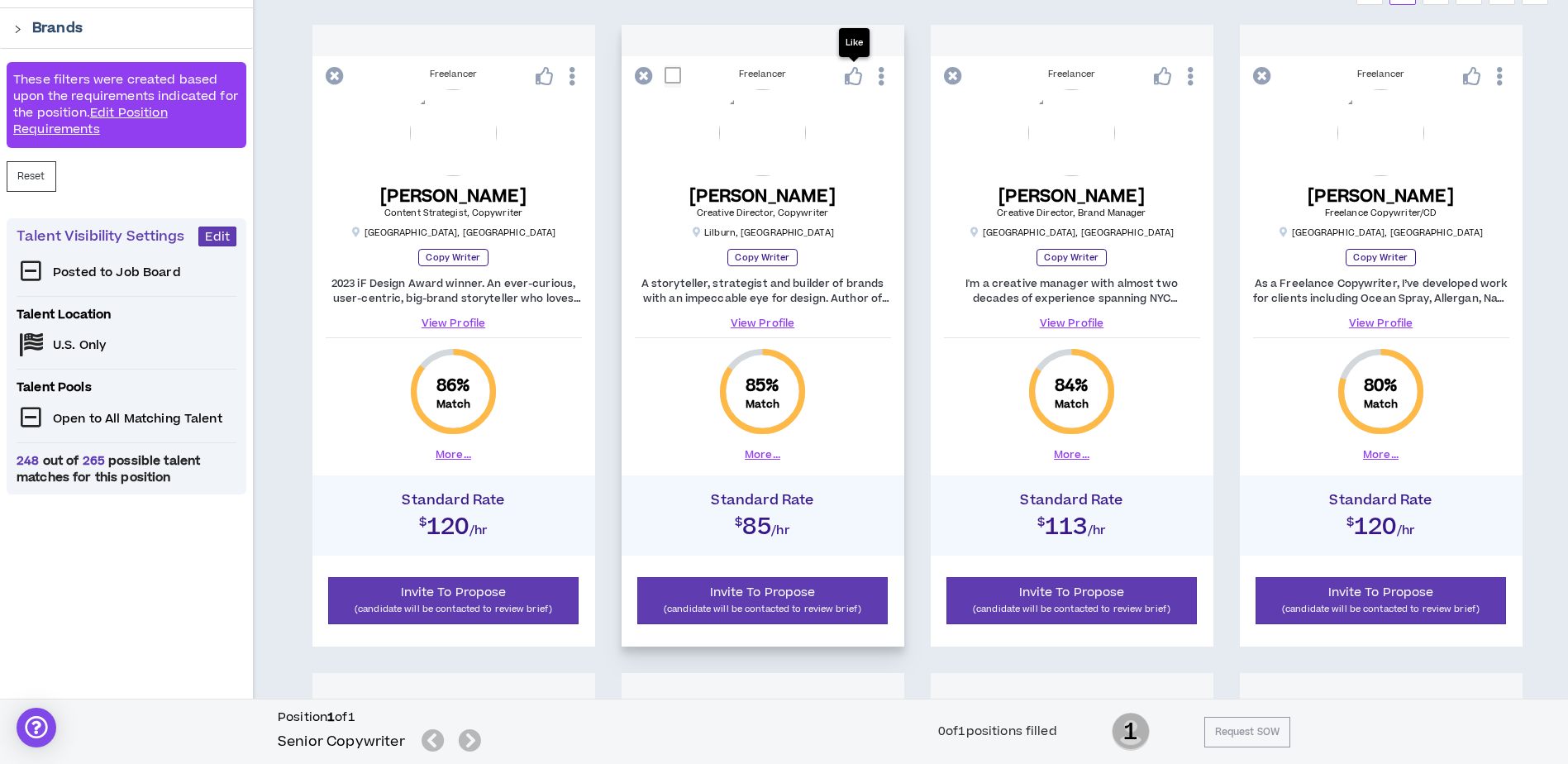
click at [851, 81] on icon at bounding box center [853, 76] width 19 height 19
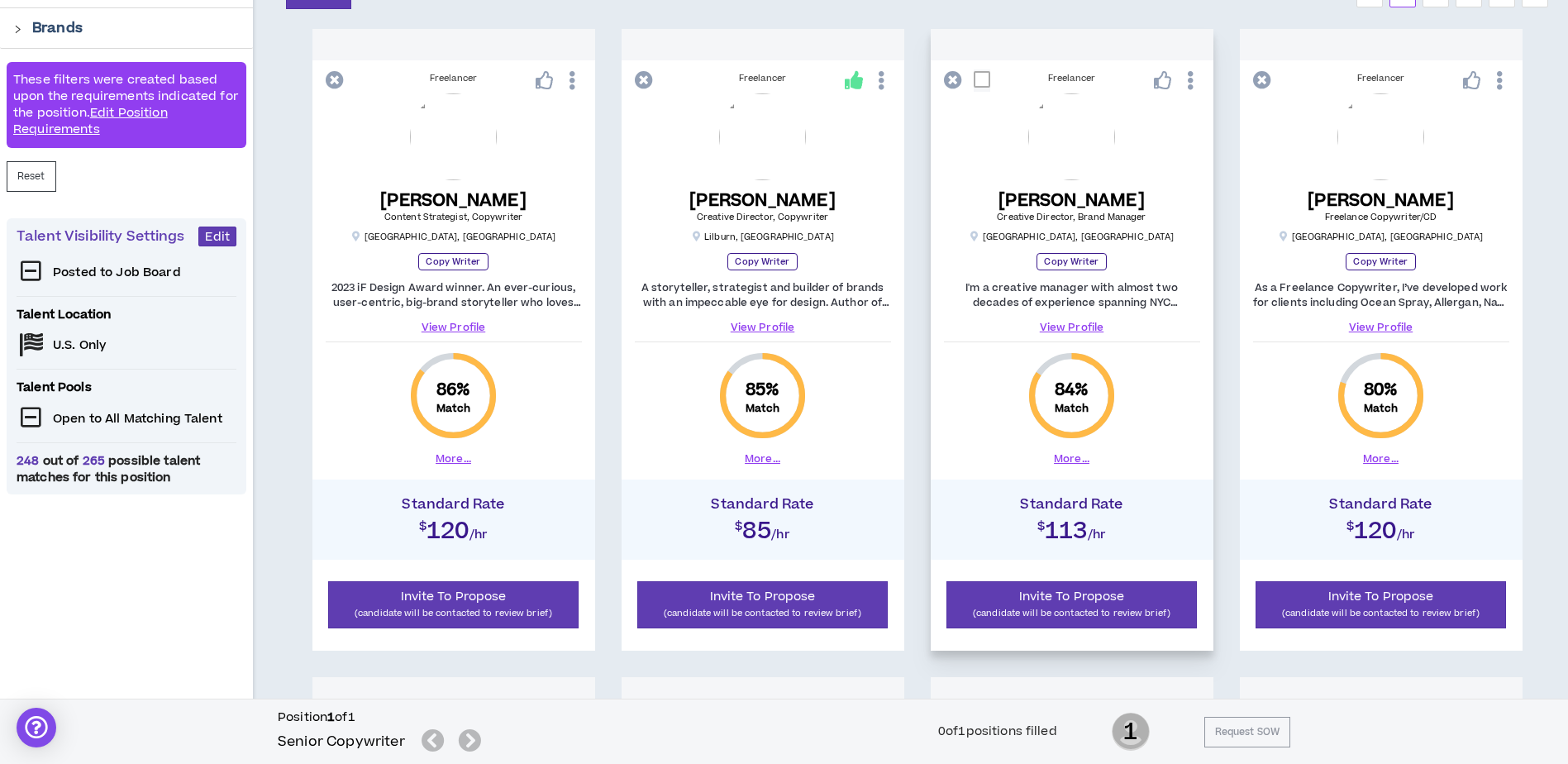
click at [1076, 459] on button "More..." at bounding box center [1072, 458] width 35 height 15
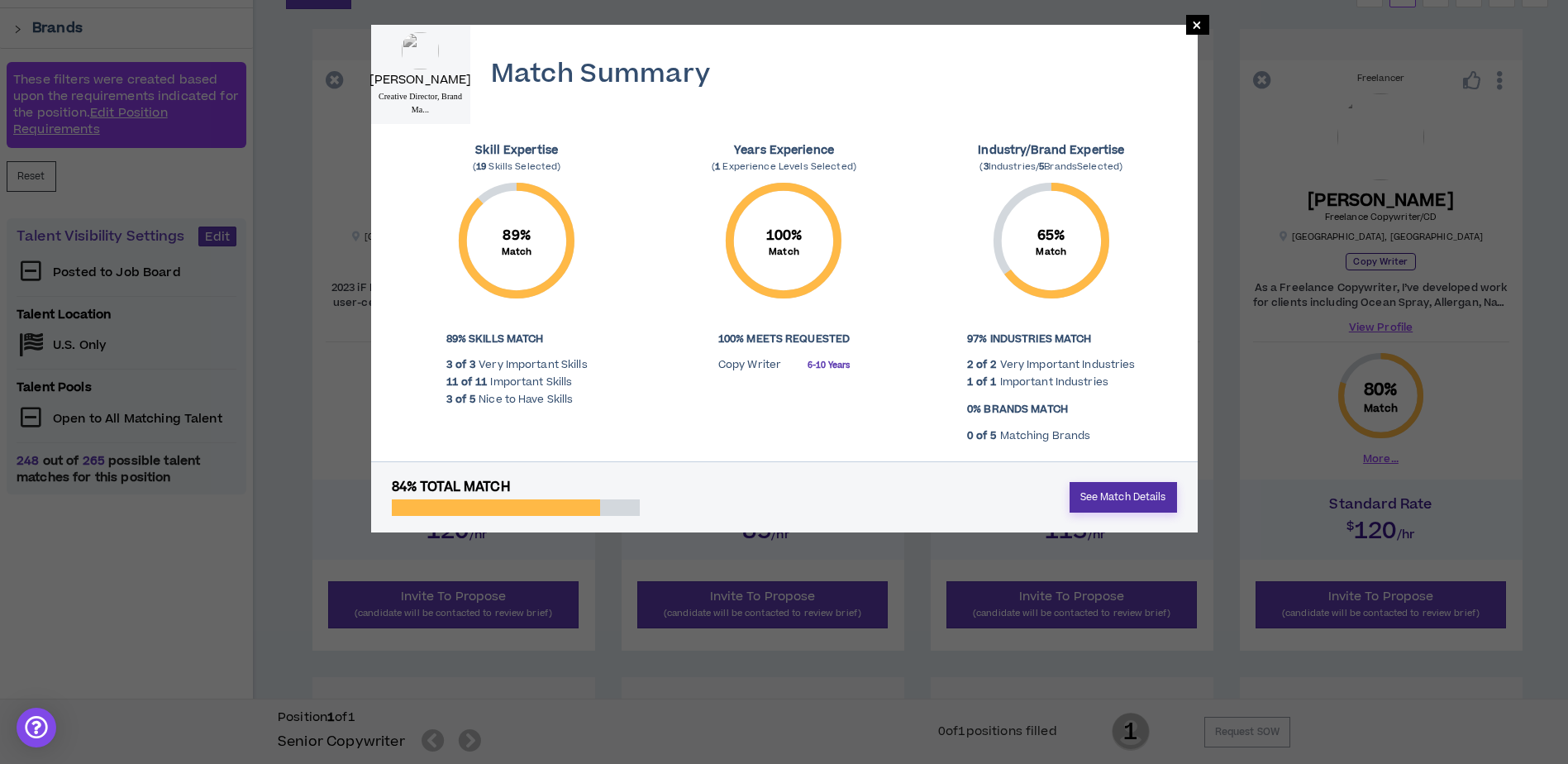
click at [1137, 499] on link "See Match Details" at bounding box center [1124, 497] width 108 height 31
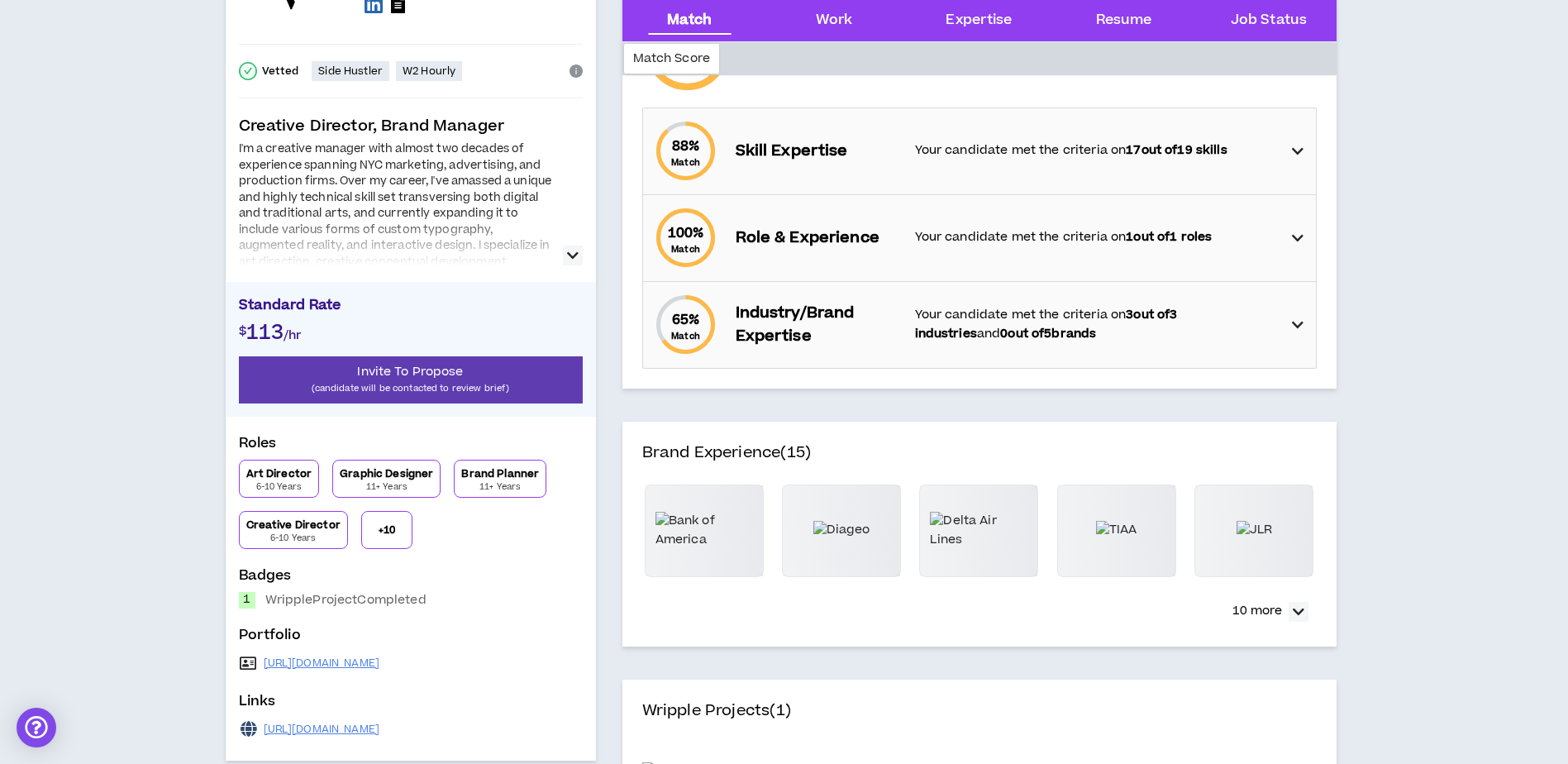
scroll to position [248, 0]
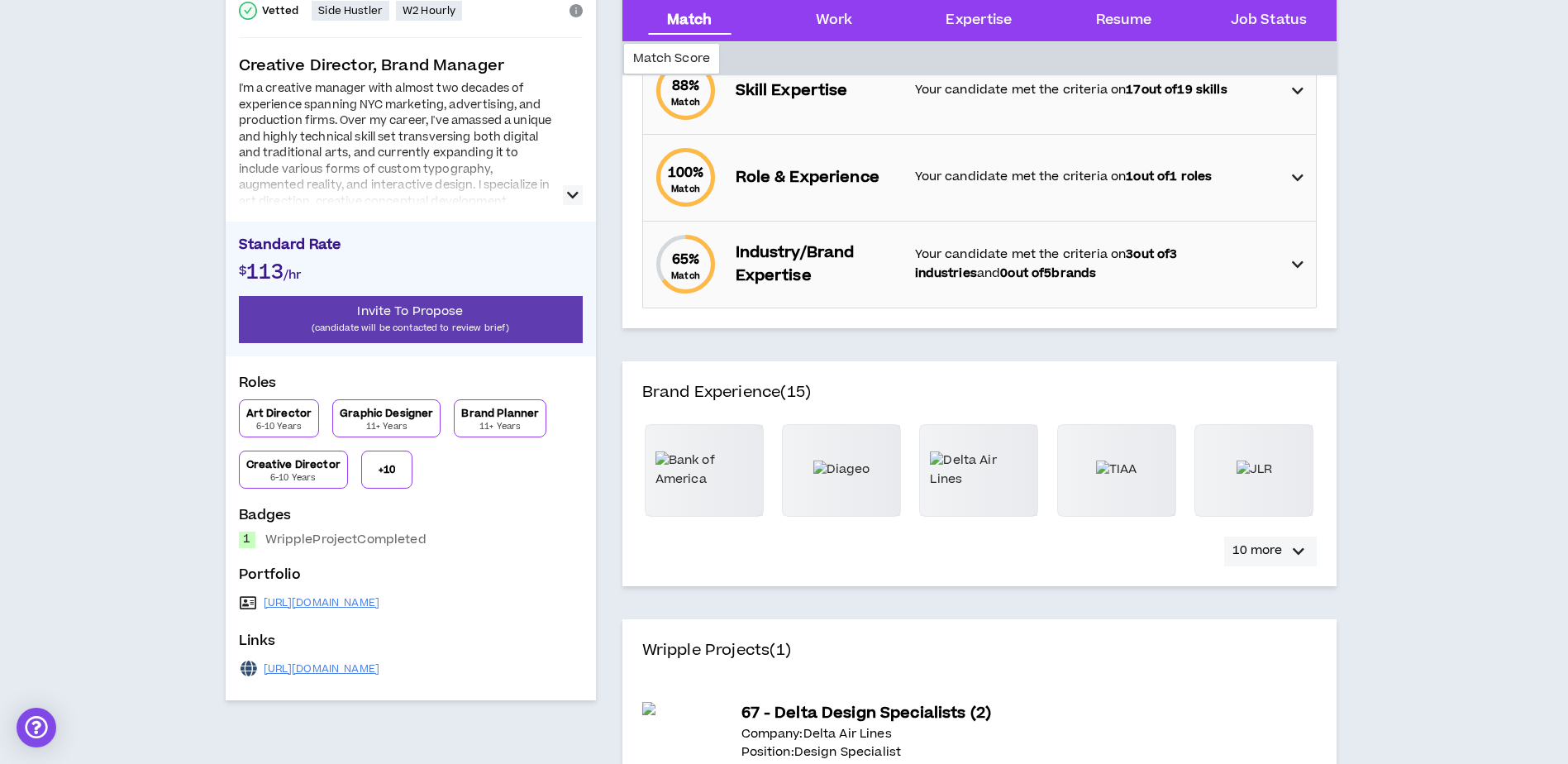
click at [1287, 550] on button "10 more" at bounding box center [1271, 552] width 93 height 30
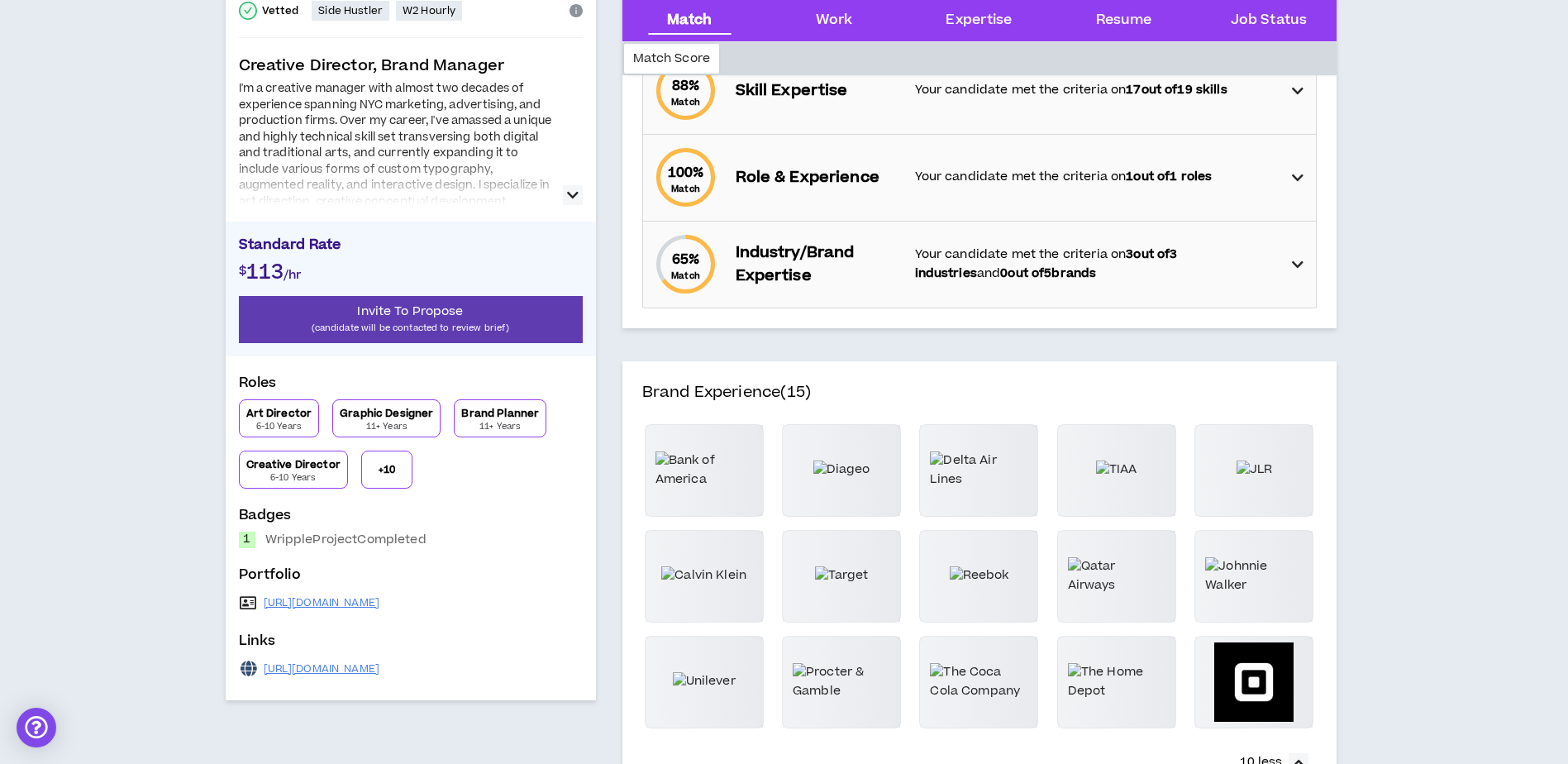
click at [577, 193] on icon "button" at bounding box center [572, 195] width 11 height 19
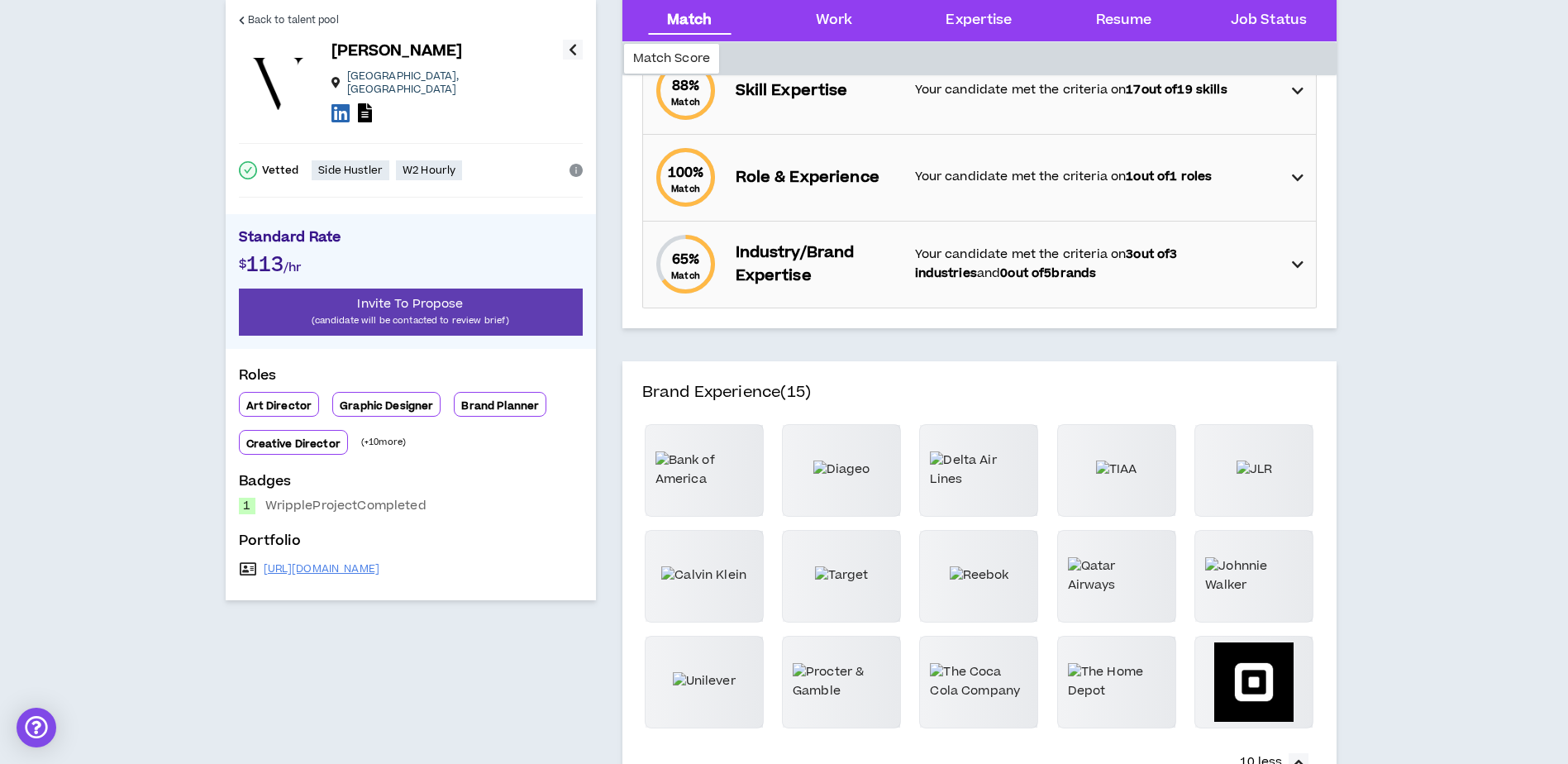
click at [578, 54] on button "button" at bounding box center [573, 50] width 19 height 19
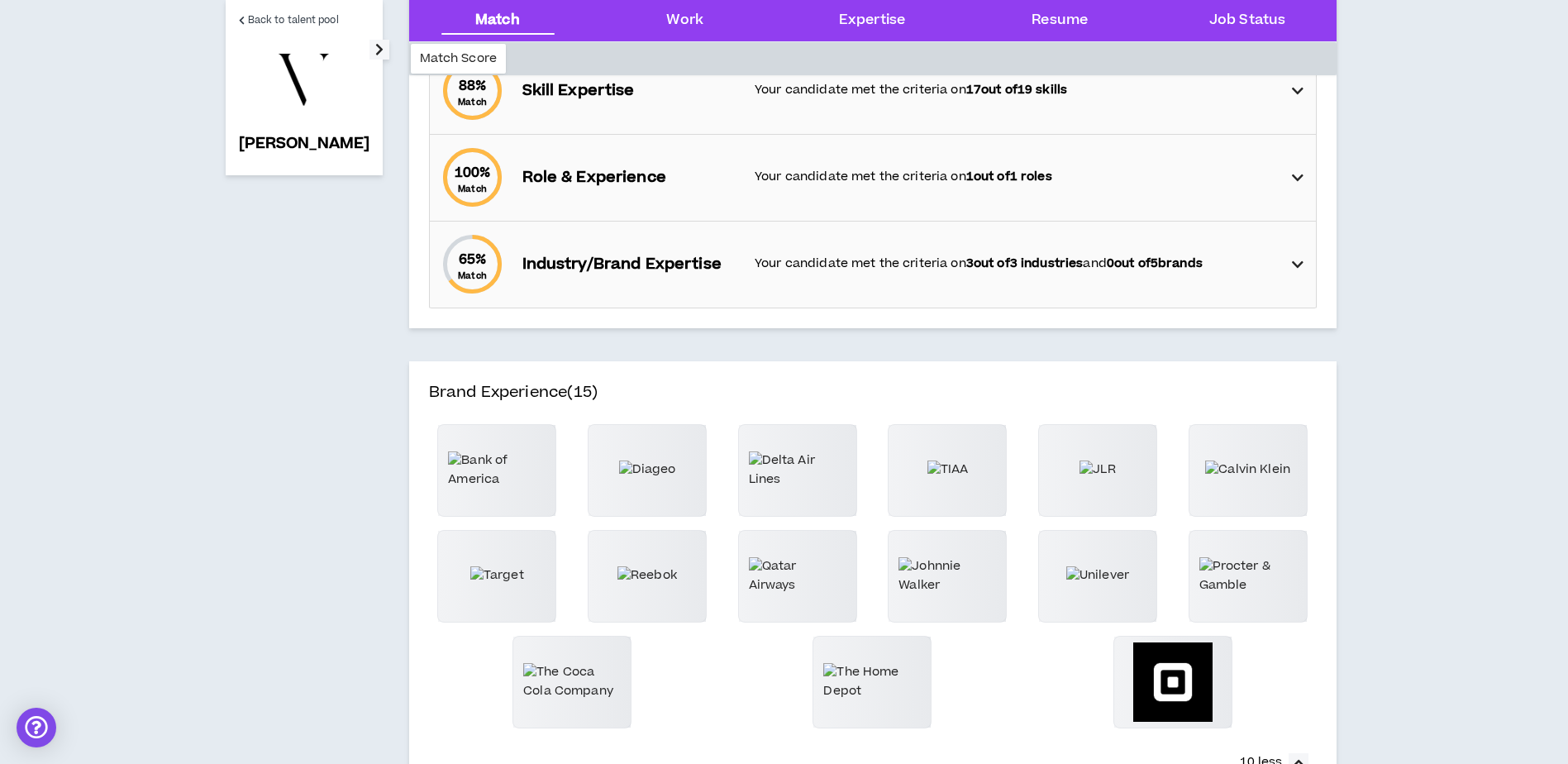
click at [375, 45] on icon "button" at bounding box center [379, 50] width 8 height 19
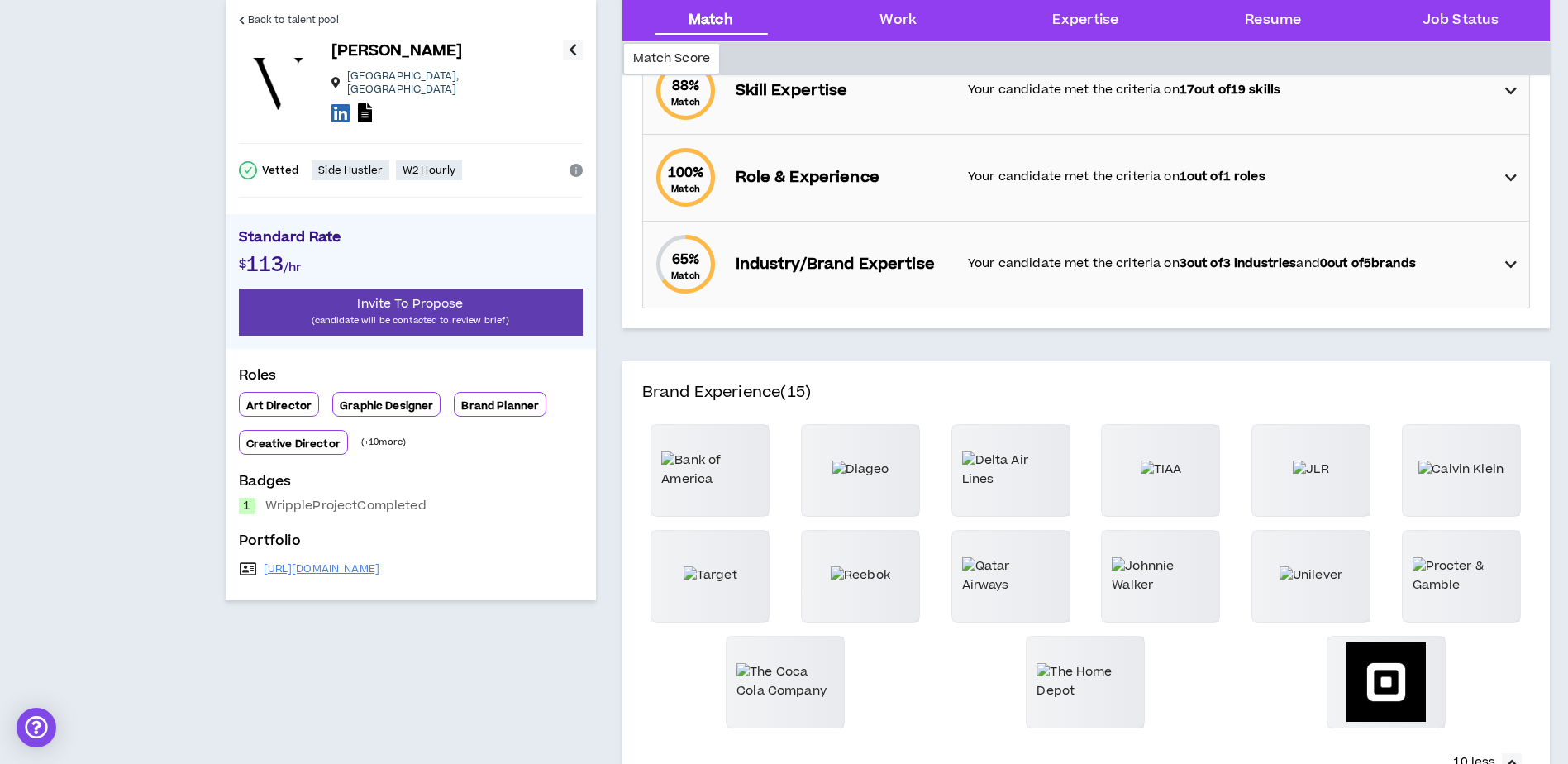
click at [570, 50] on icon "button" at bounding box center [572, 50] width 8 height 19
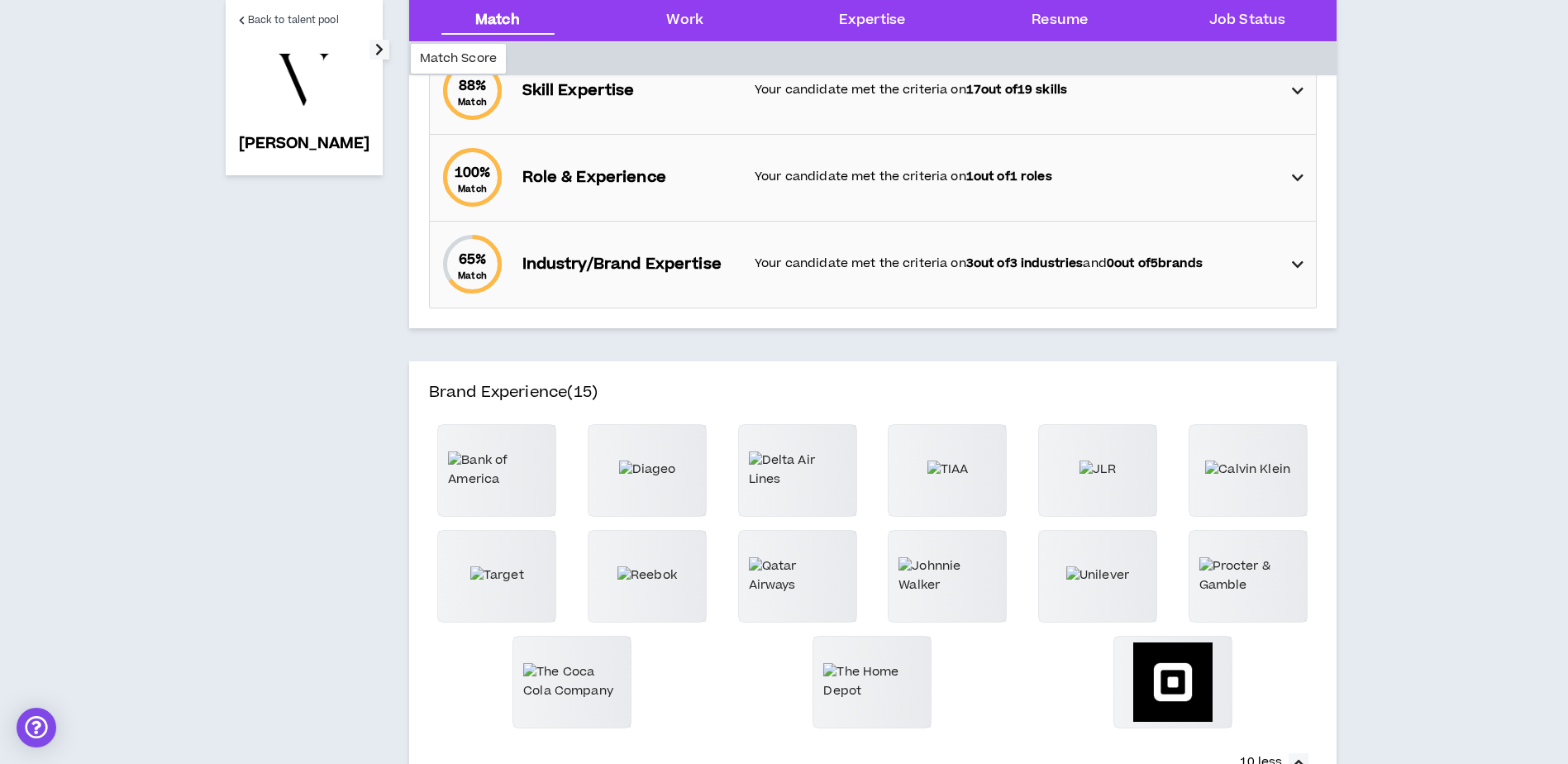
scroll to position [0, 0]
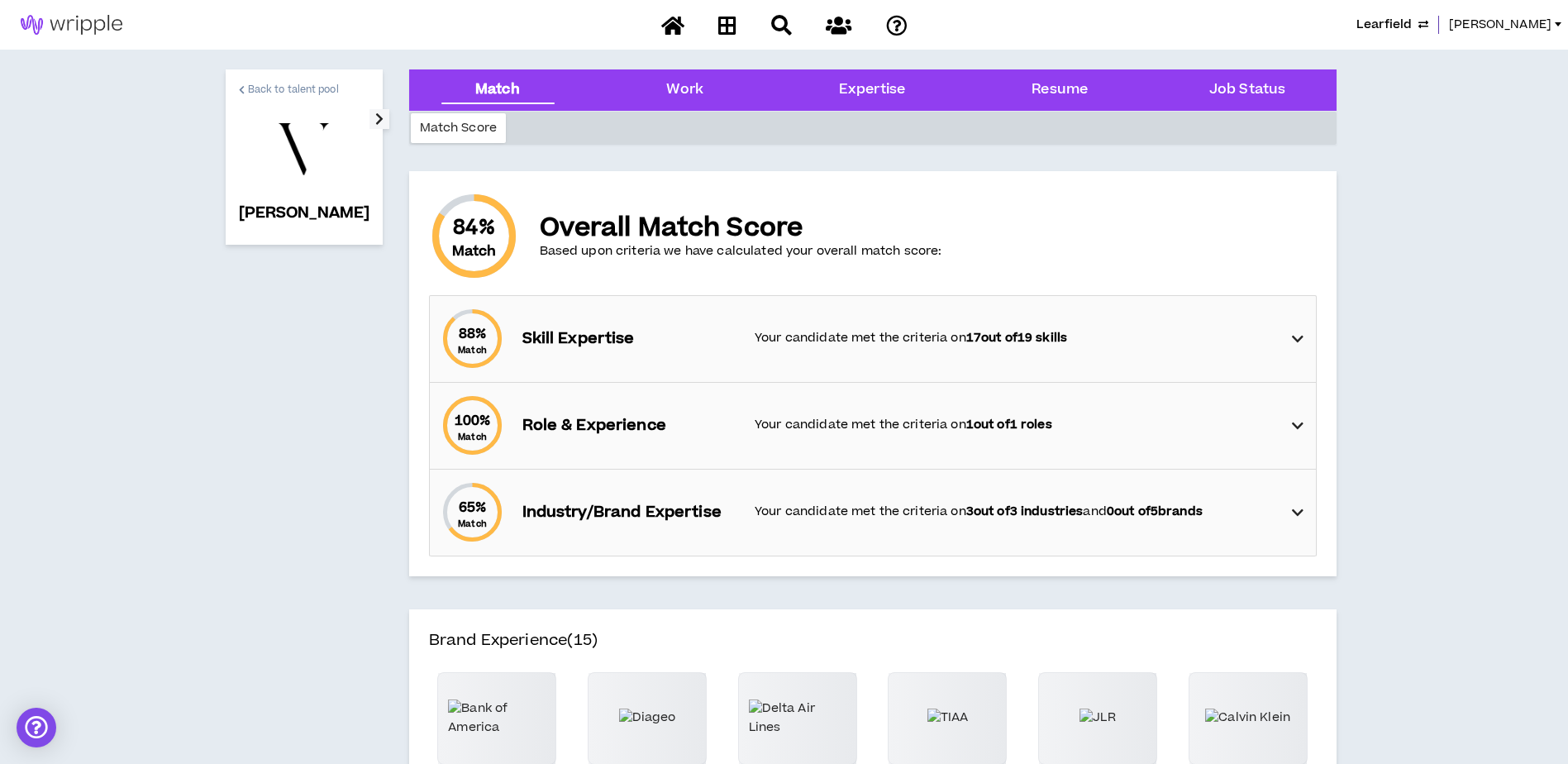
click at [291, 83] on span "Back to talent pool" at bounding box center [293, 90] width 91 height 16
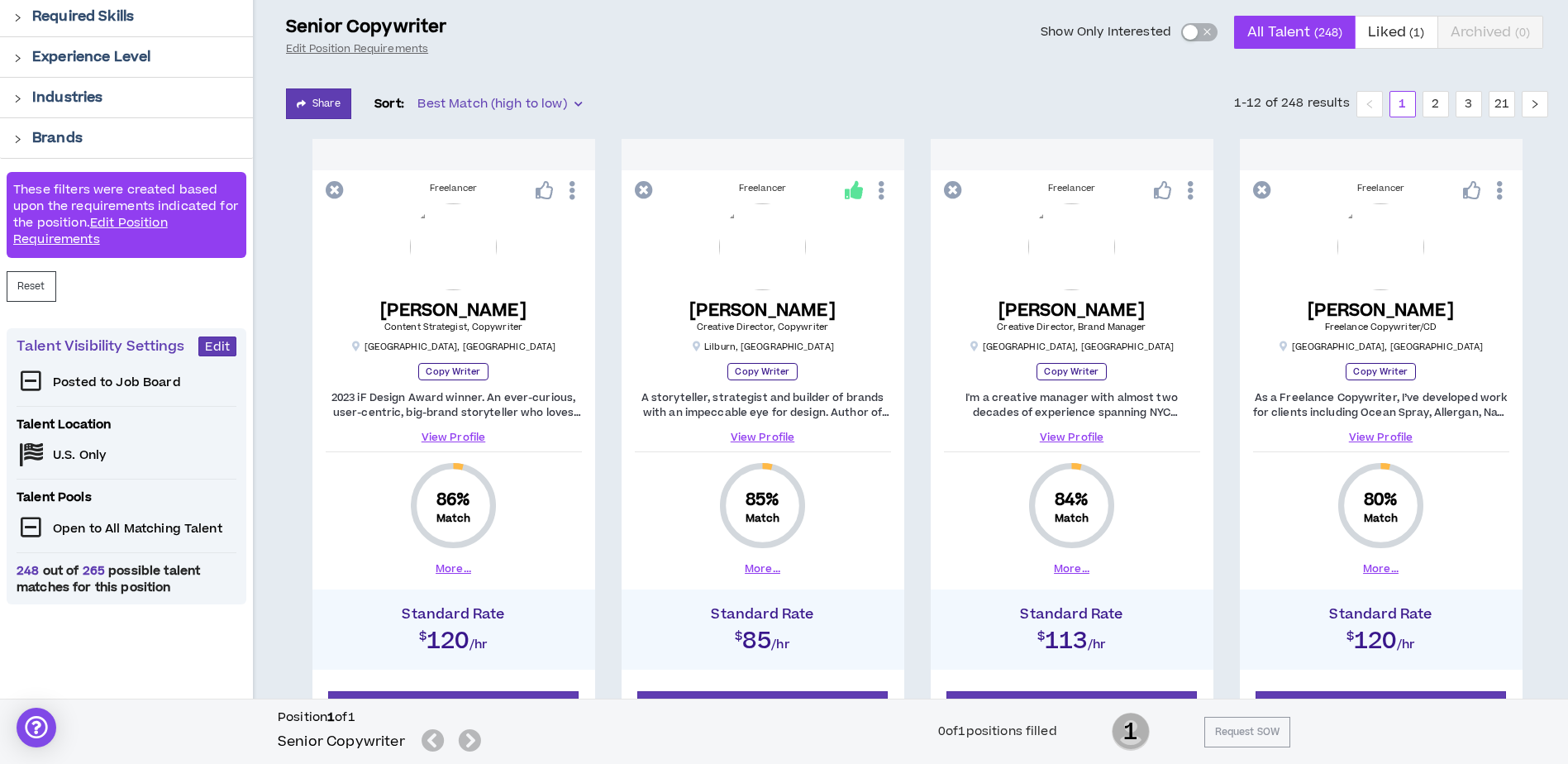
scroll to position [331, 0]
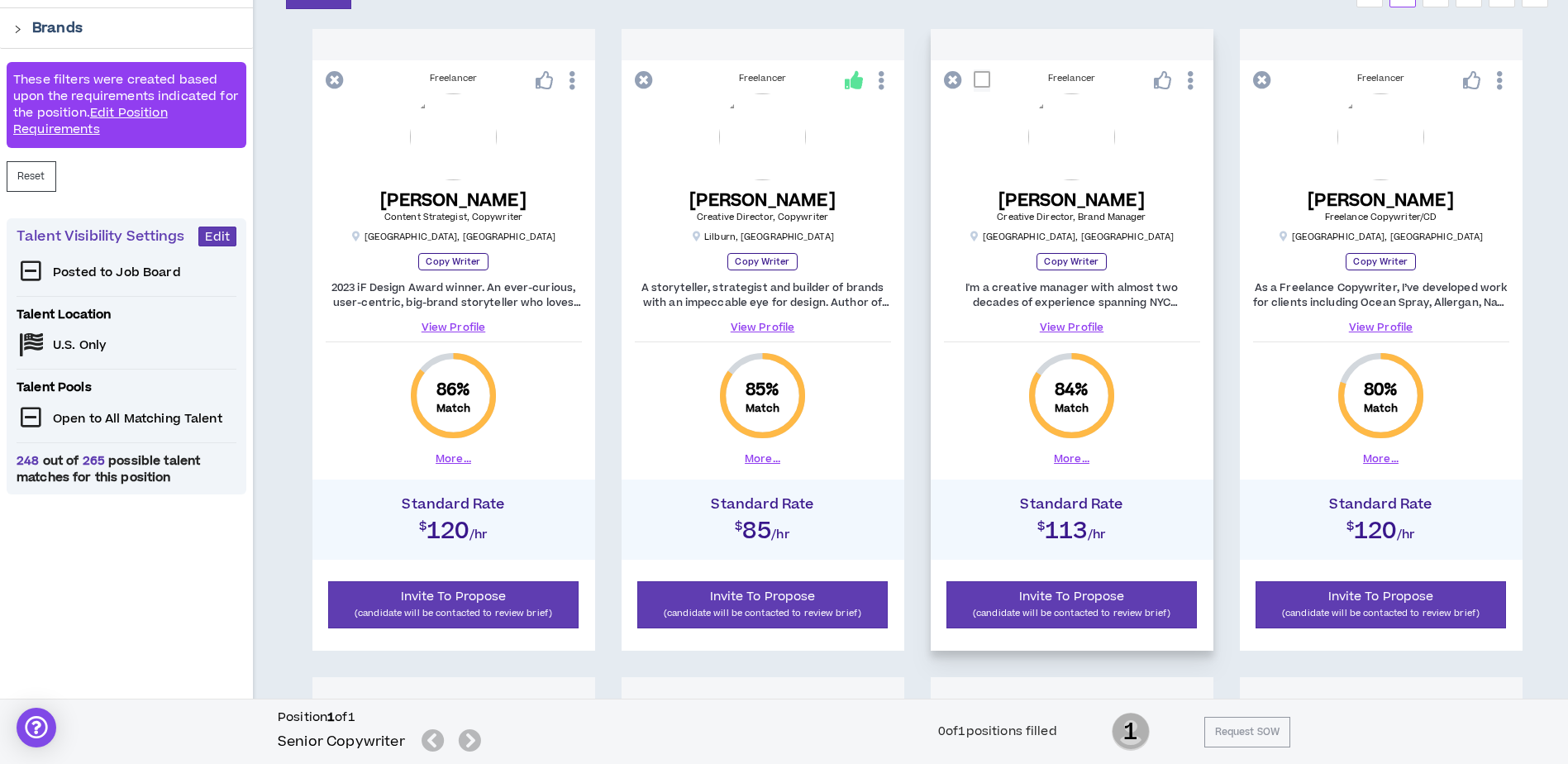
click at [1077, 460] on button "More..." at bounding box center [1072, 458] width 35 height 15
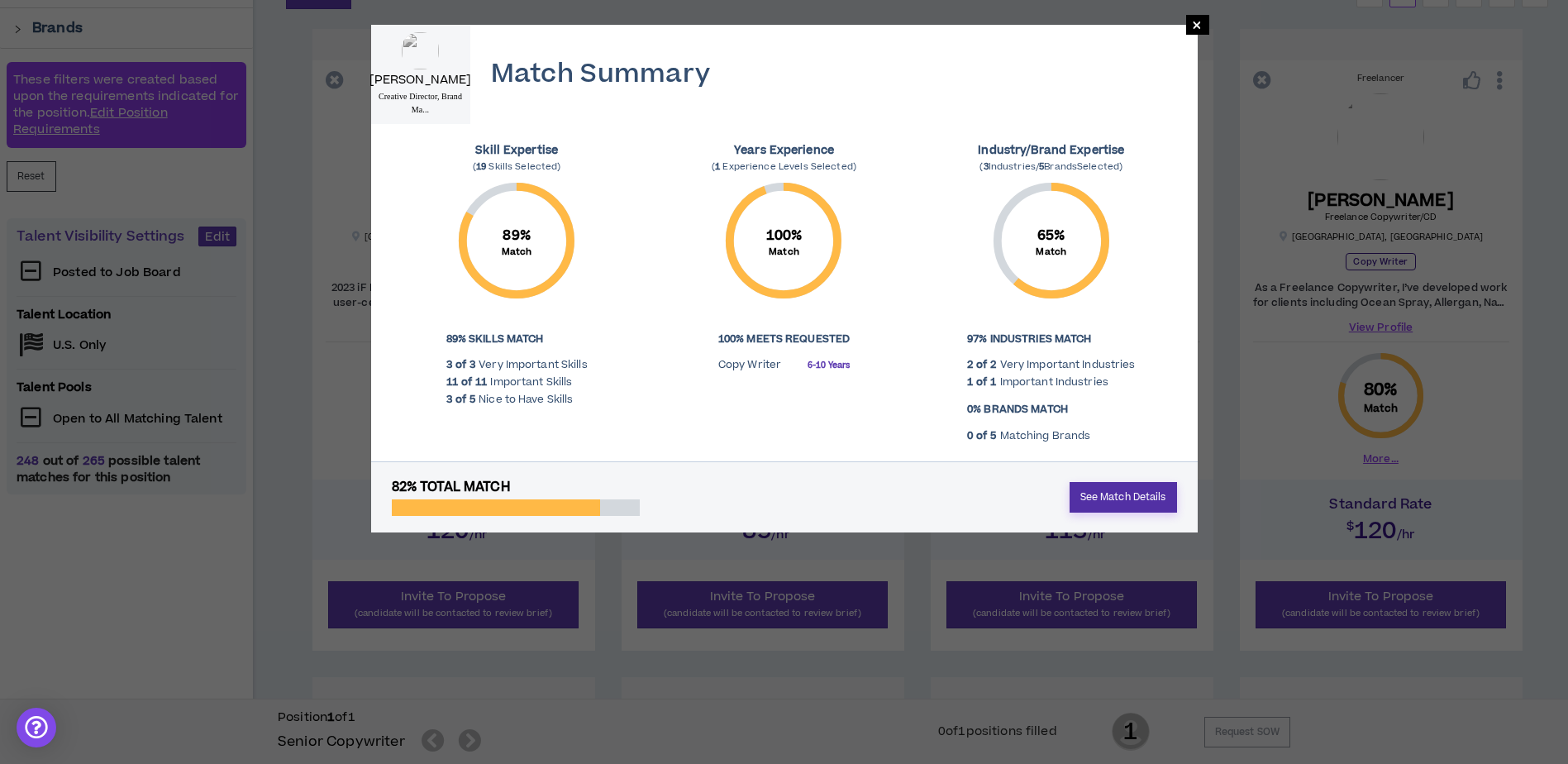
click at [1107, 495] on link "See Match Details" at bounding box center [1124, 497] width 108 height 31
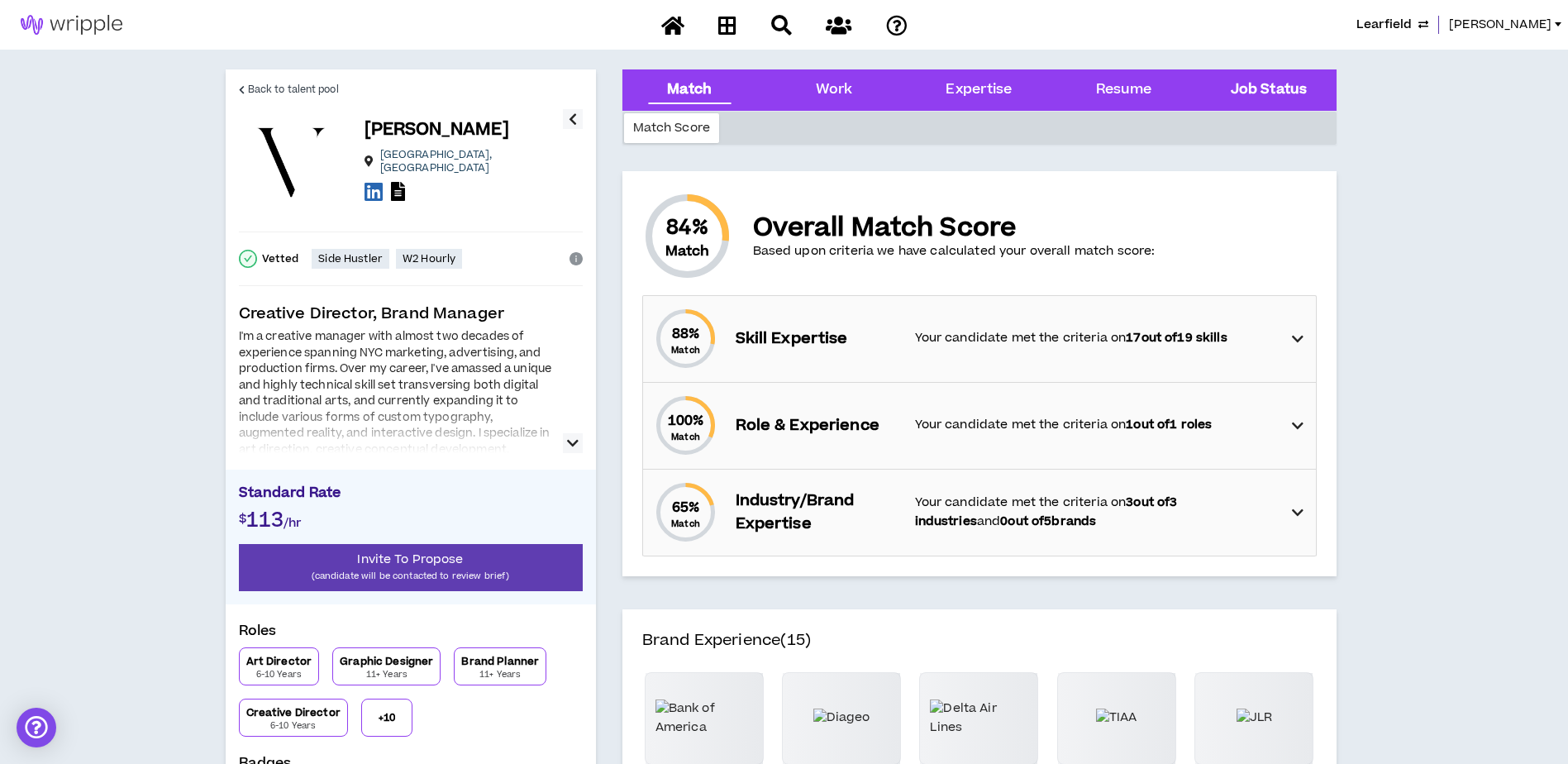
click at [1281, 88] on Status "Job Status" at bounding box center [1269, 90] width 76 height 21
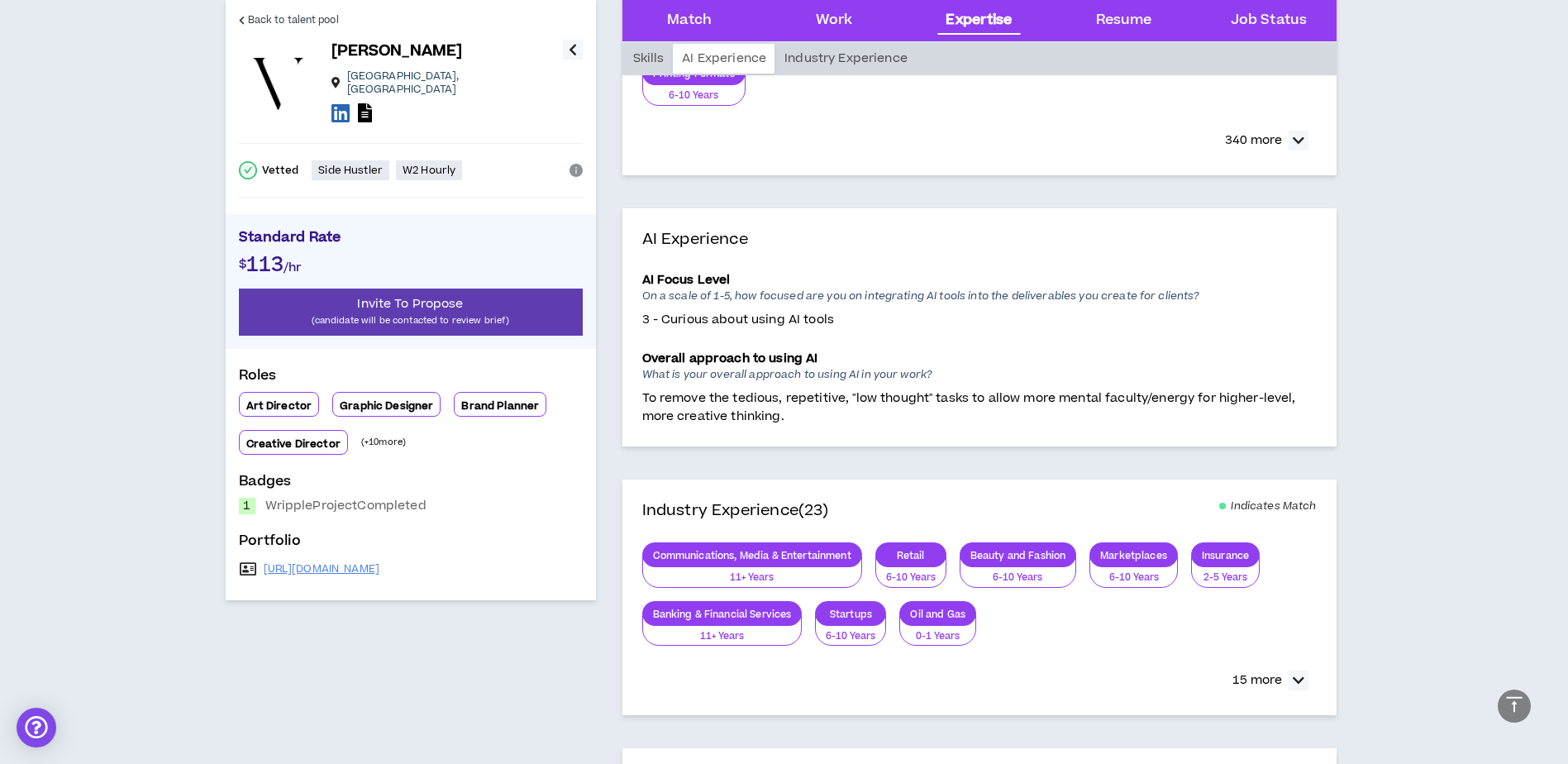
scroll to position [1277, 0]
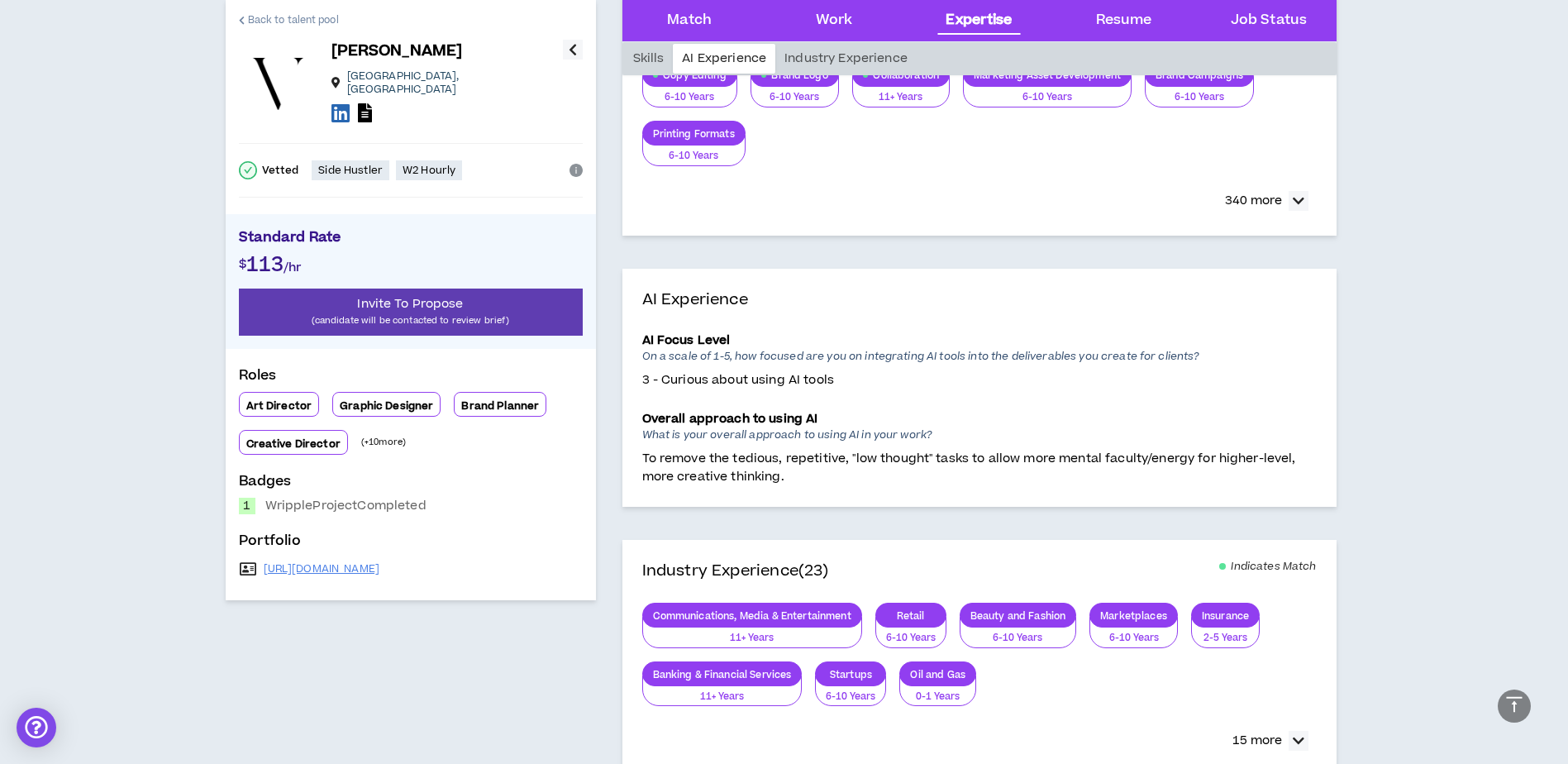
click at [268, 20] on span "Back to talent pool" at bounding box center [293, 20] width 91 height 16
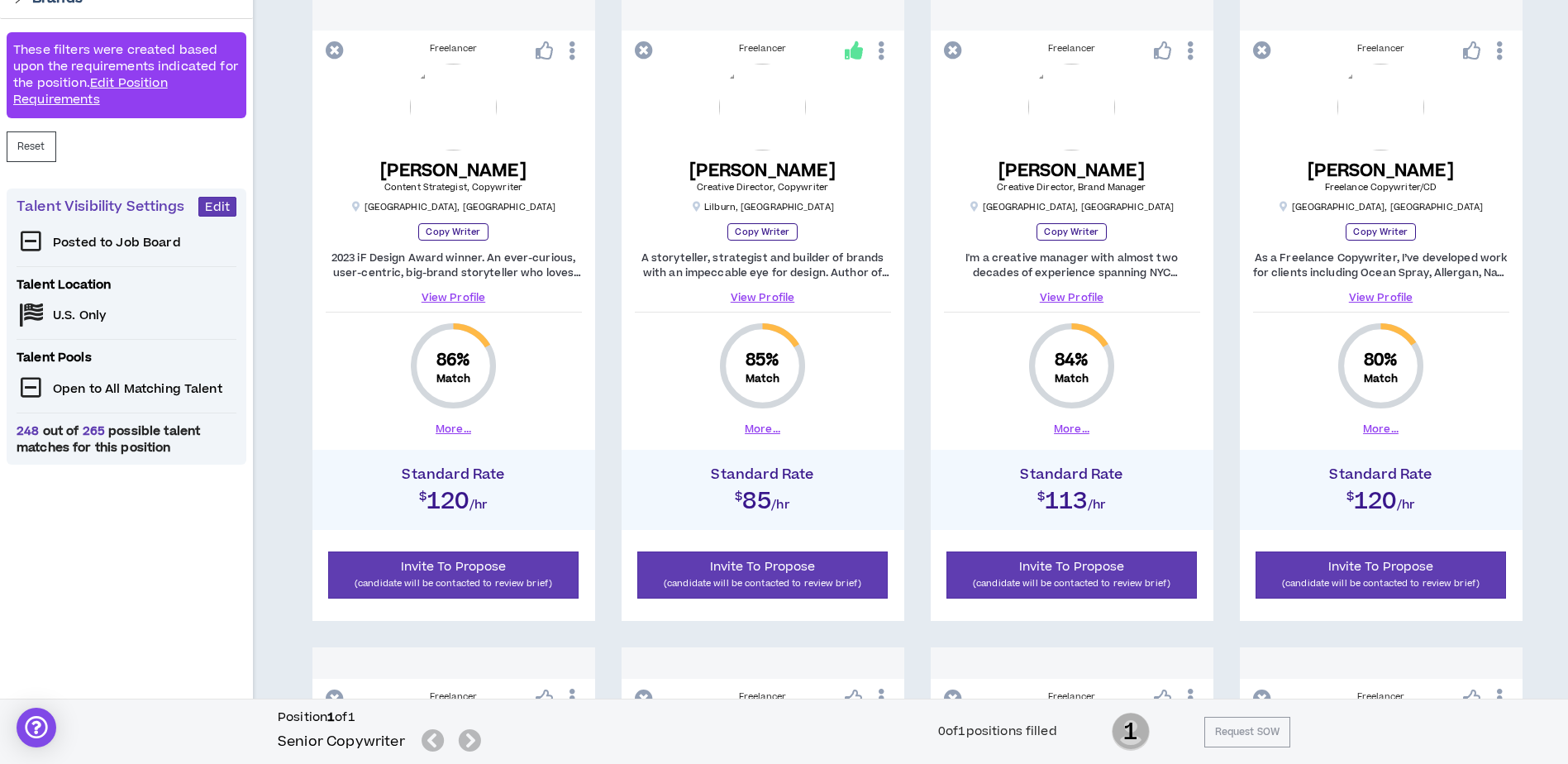
scroll to position [331, 0]
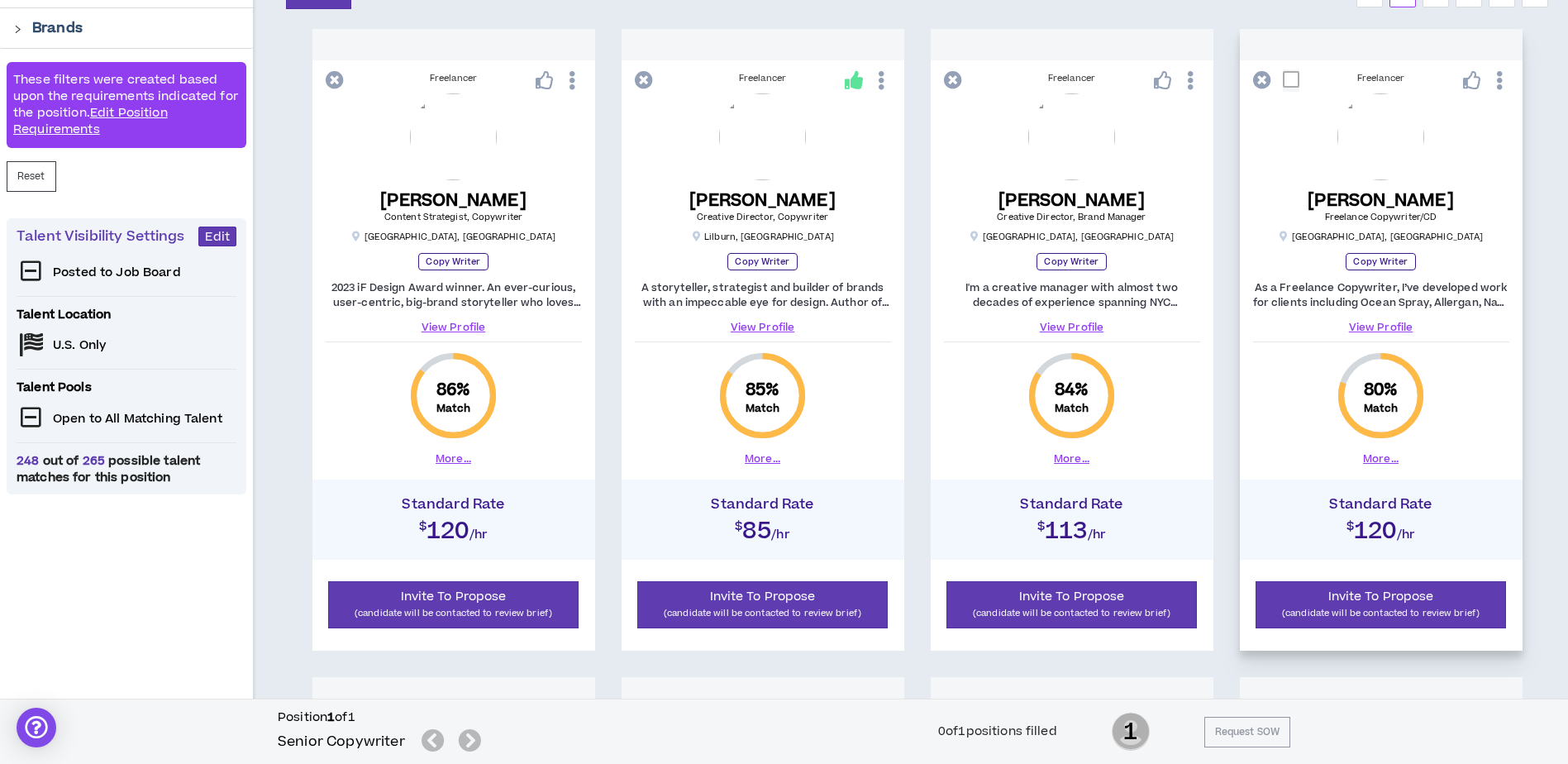
click at [1388, 462] on button "More..." at bounding box center [1381, 458] width 35 height 15
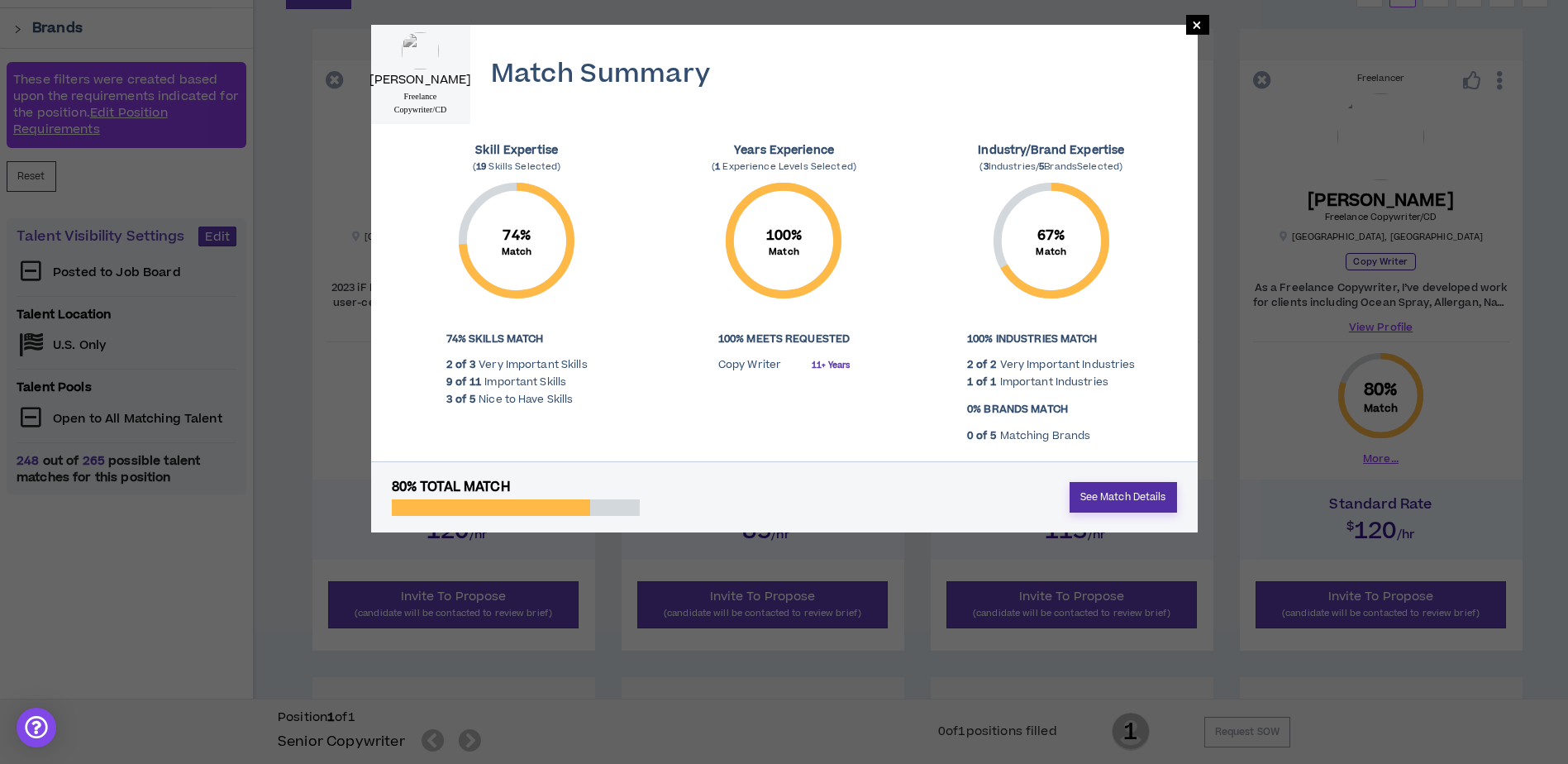
click at [1151, 500] on link "See Match Details" at bounding box center [1124, 497] width 108 height 31
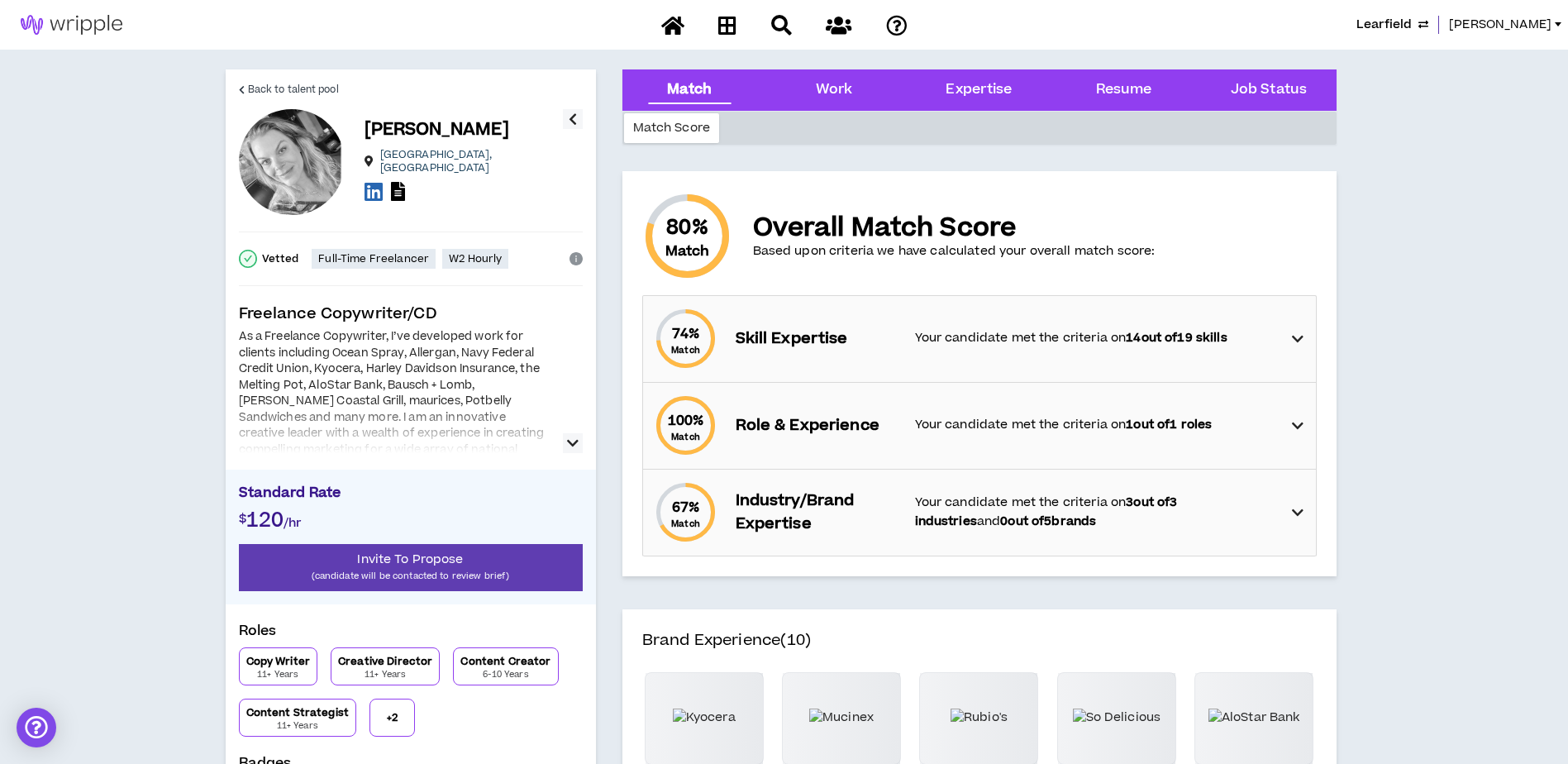
click at [577, 445] on icon "button" at bounding box center [572, 443] width 11 height 19
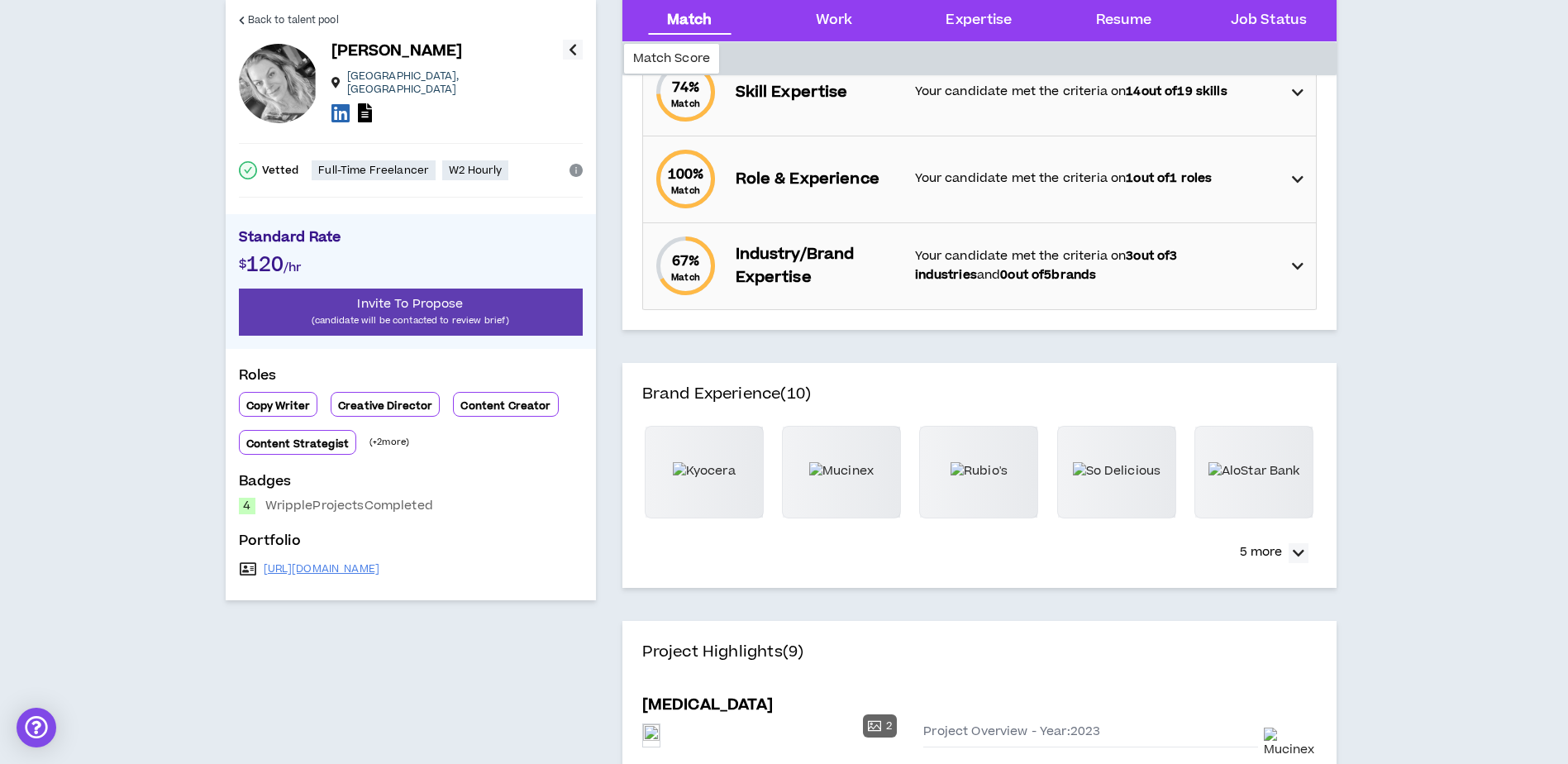
scroll to position [248, 0]
click at [1302, 554] on icon "button" at bounding box center [1298, 551] width 11 height 19
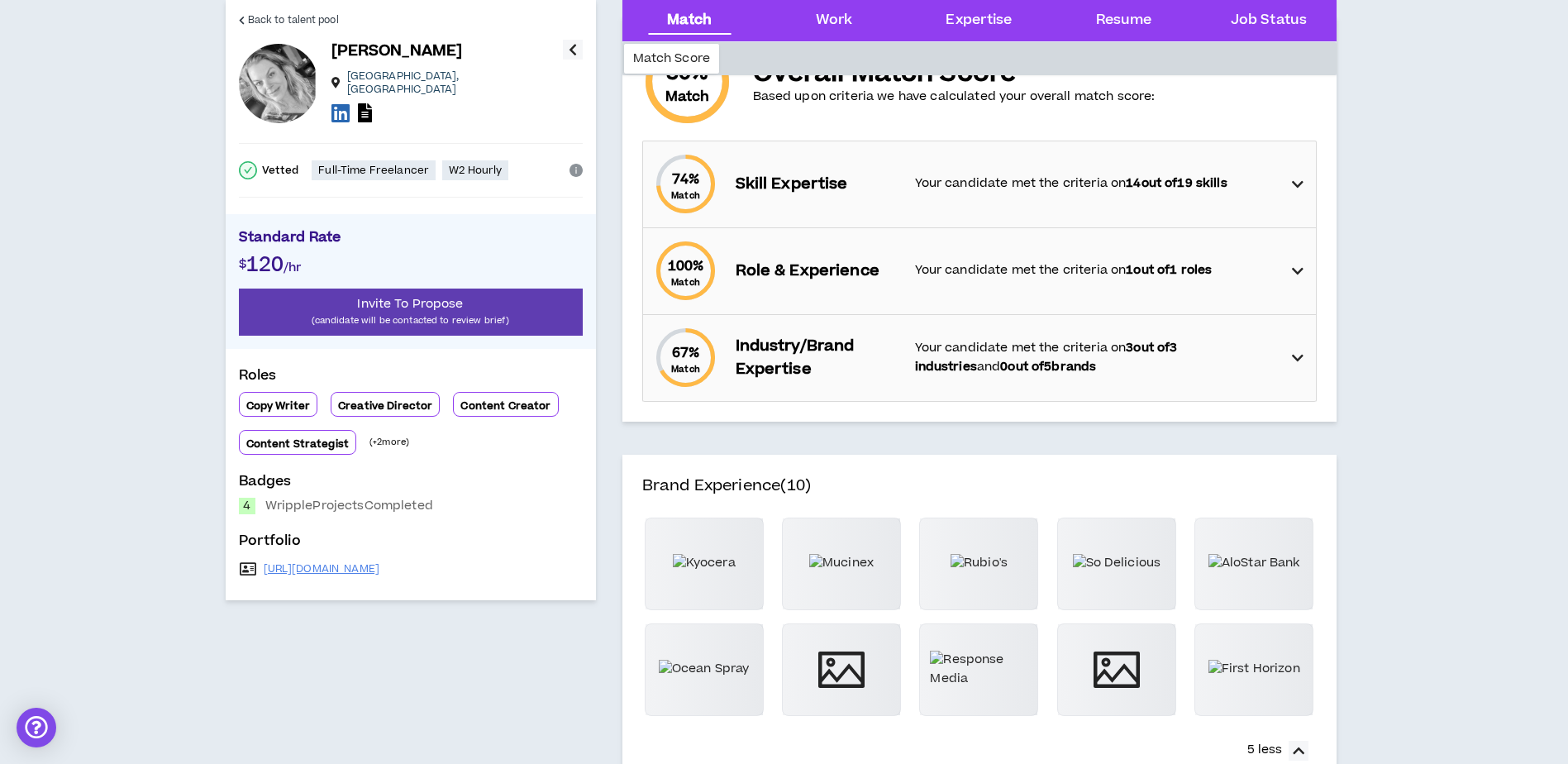
scroll to position [0, 0]
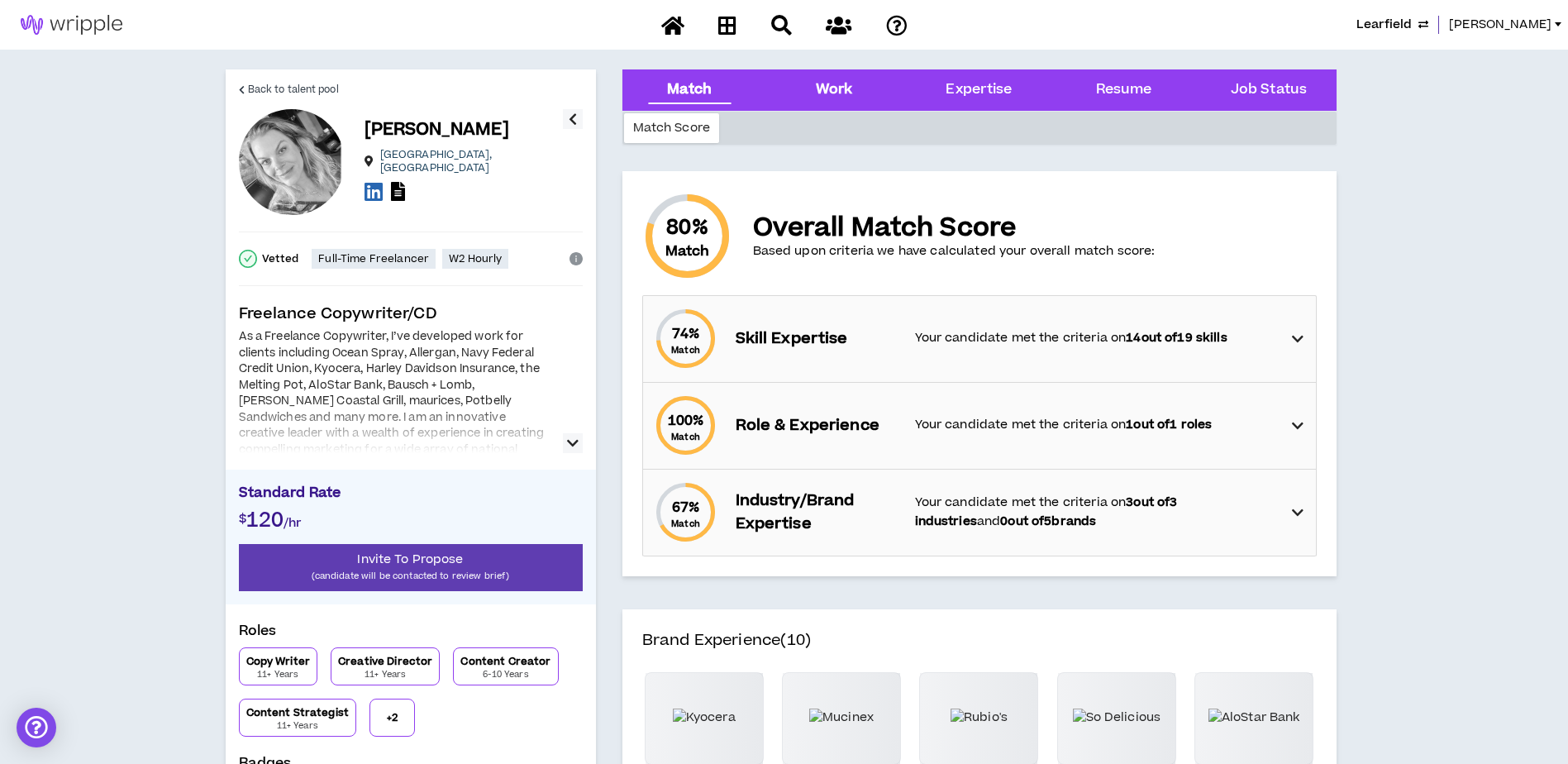
click at [844, 89] on div "Work" at bounding box center [835, 90] width 37 height 21
click at [1255, 87] on Status "Job Status" at bounding box center [1269, 90] width 76 height 21
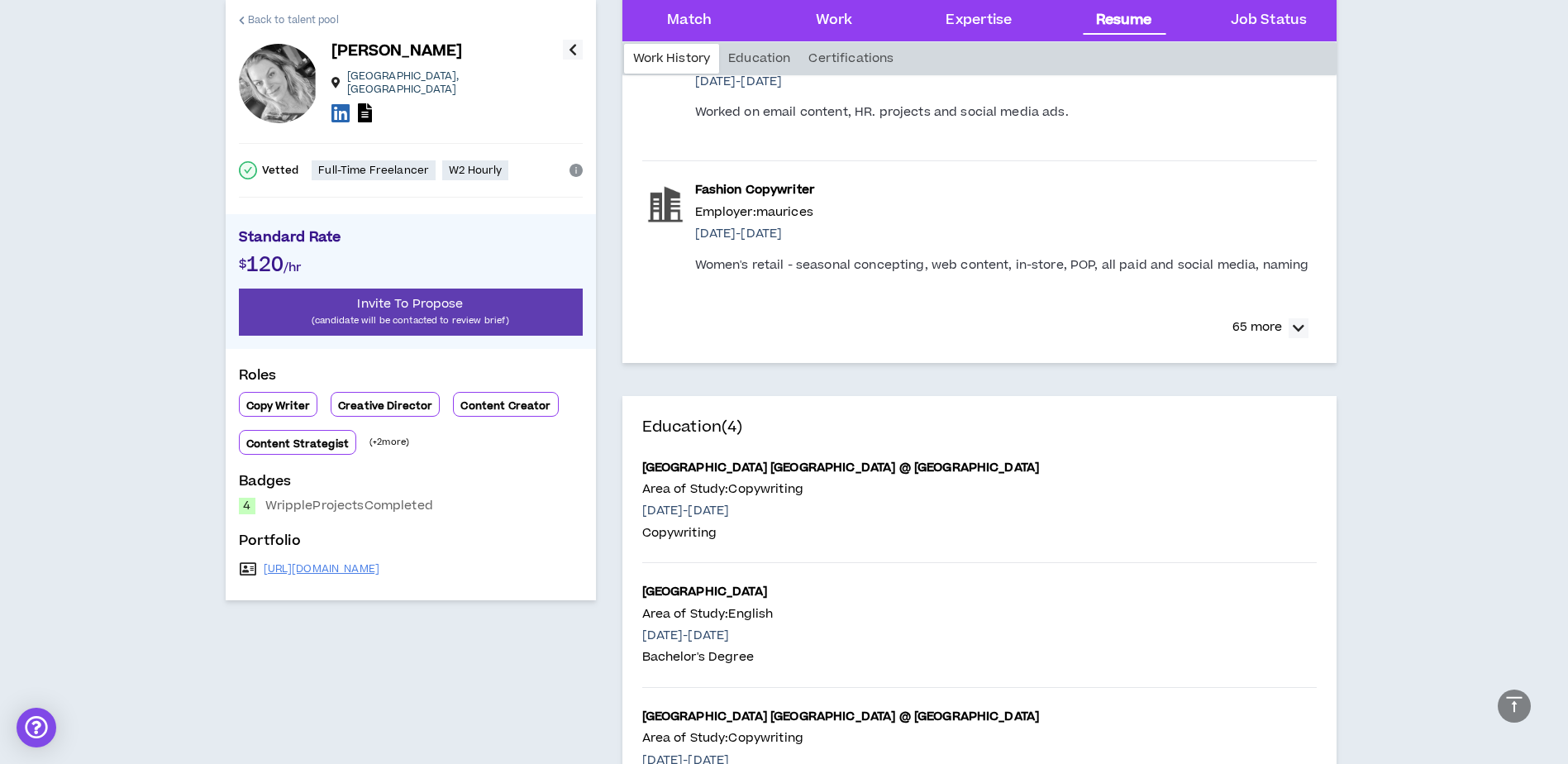
click at [280, 17] on span "Back to talent pool" at bounding box center [293, 20] width 91 height 16
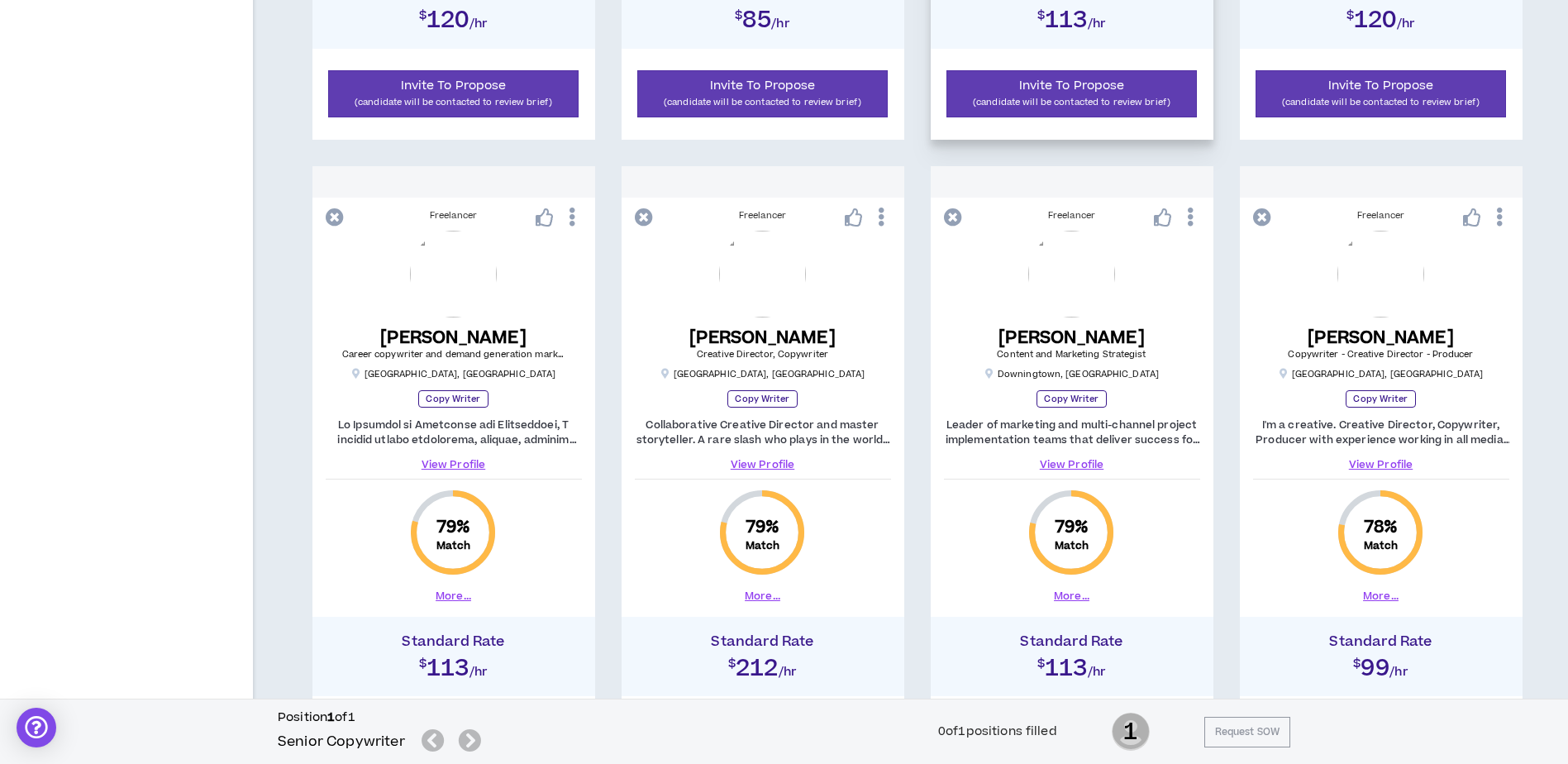
scroll to position [846, 0]
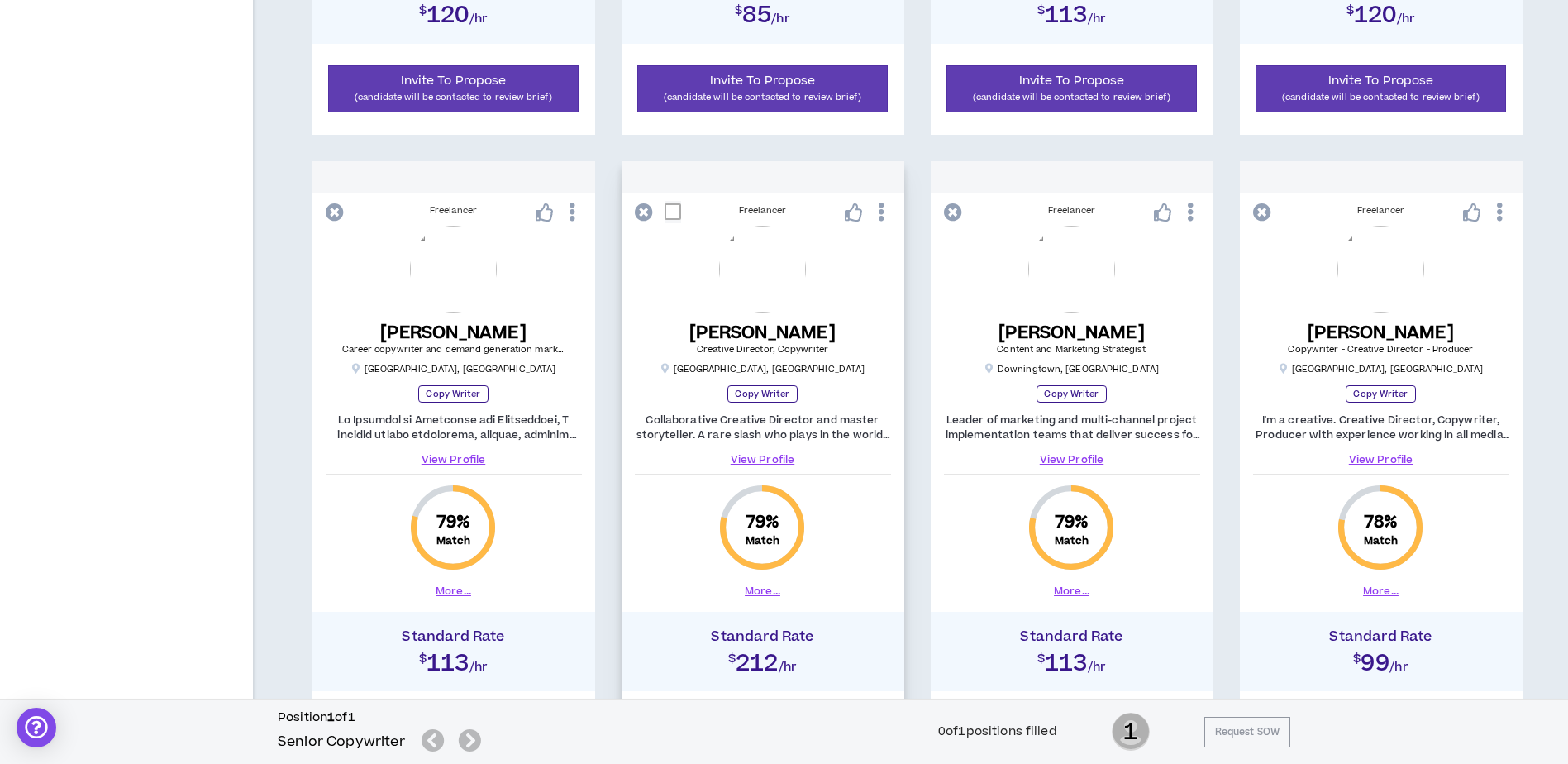
click at [763, 589] on button "More..." at bounding box center [762, 591] width 35 height 15
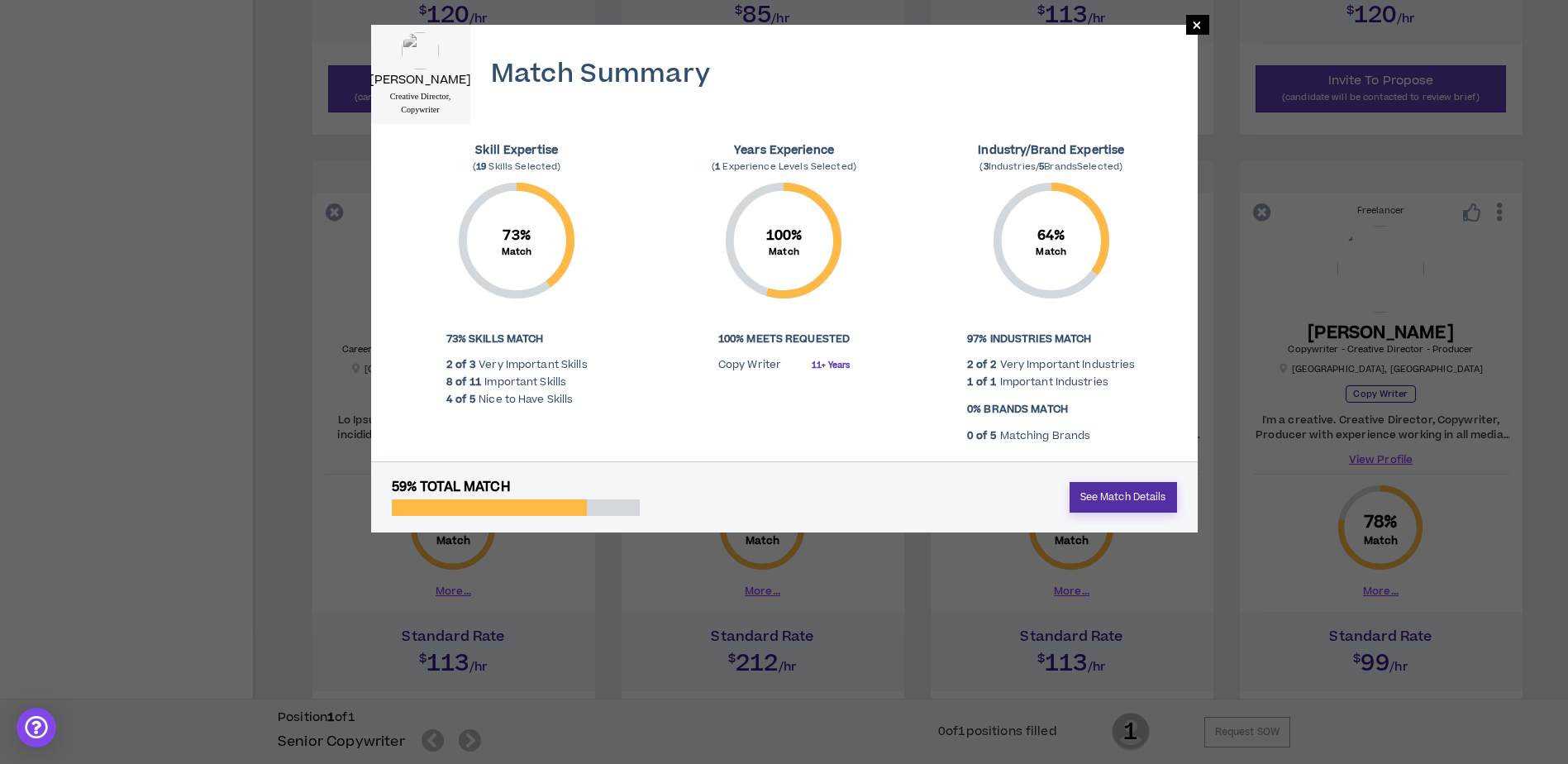
click at [1110, 496] on link "See Match Details" at bounding box center [1124, 497] width 108 height 31
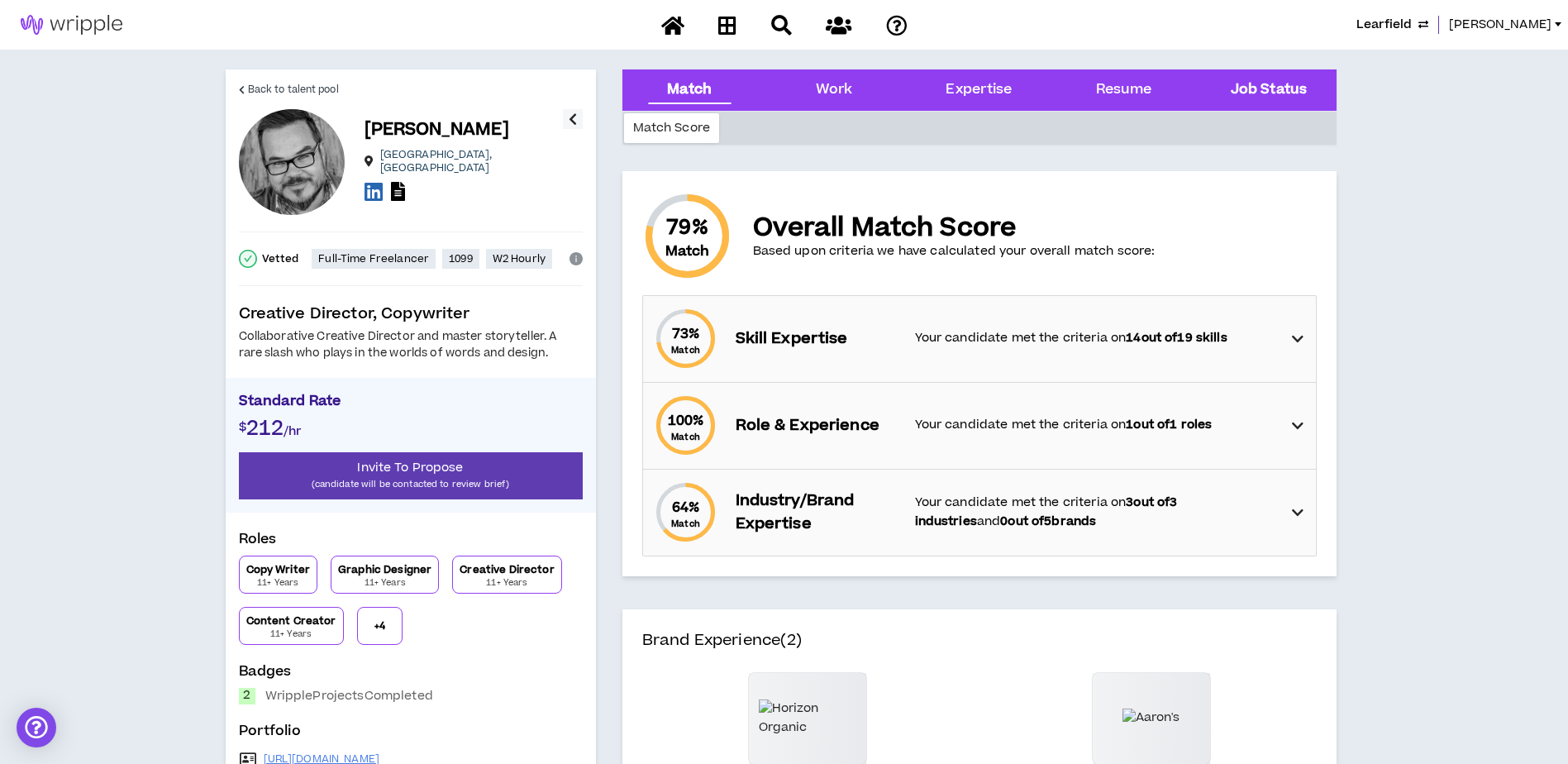
click at [1264, 80] on Status "Job Status" at bounding box center [1269, 90] width 76 height 21
click at [301, 88] on span "Back to talent pool" at bounding box center [293, 90] width 91 height 16
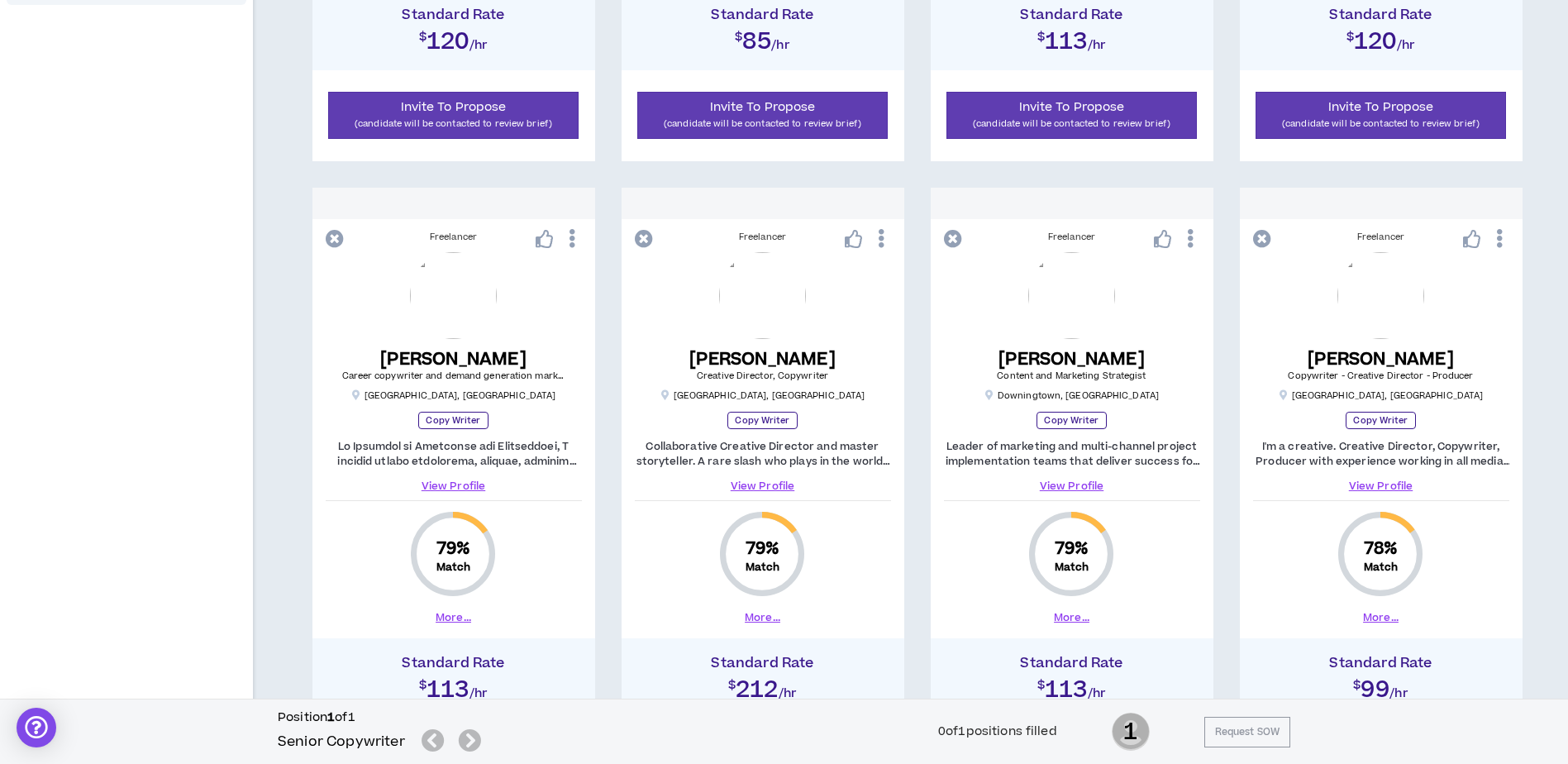
scroll to position [846, 0]
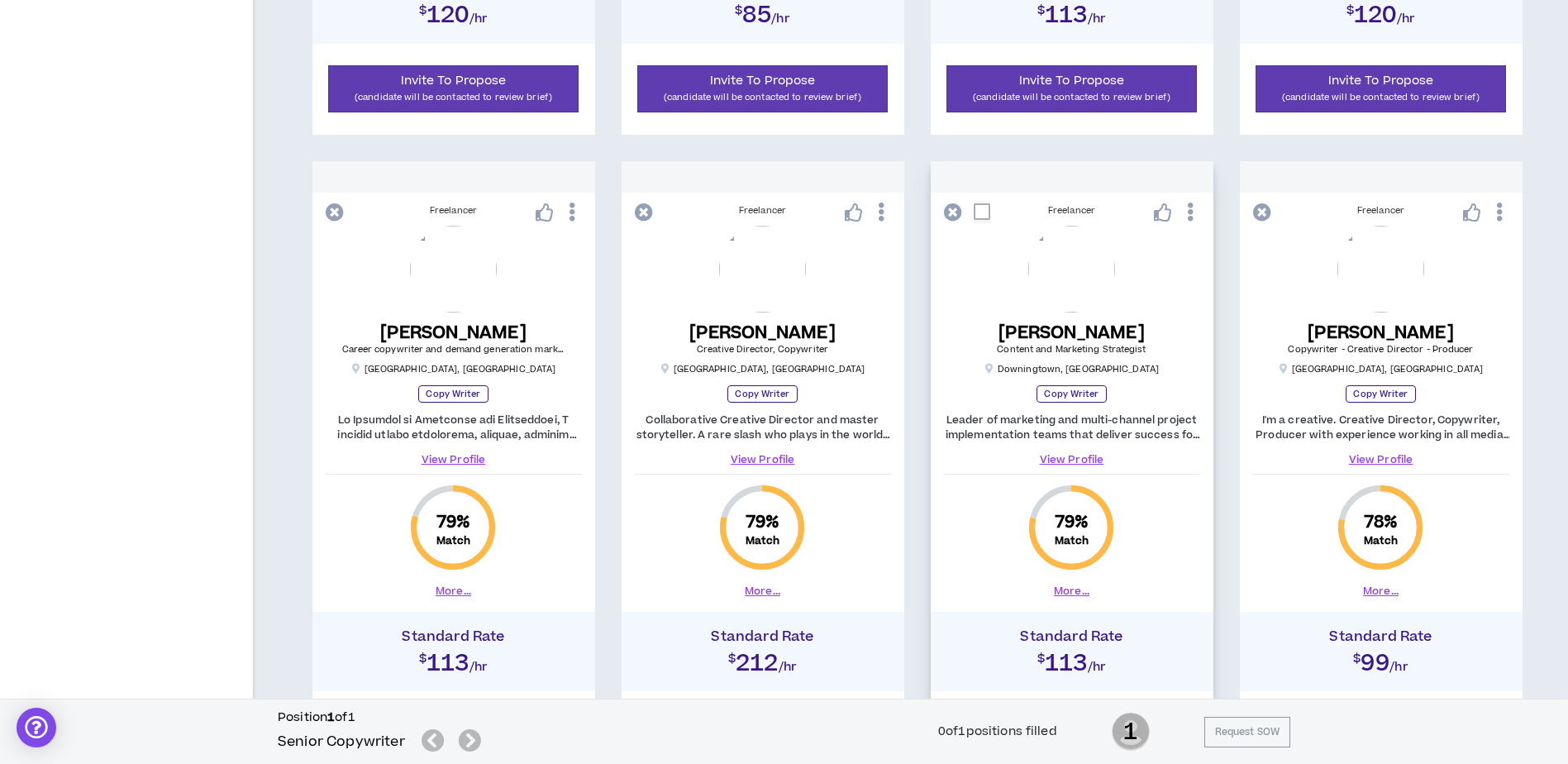
drag, startPoint x: 1069, startPoint y: 552, endPoint x: 1065, endPoint y: 593, distance: 41.2
click at [1061, 592] on button "More..." at bounding box center [1072, 591] width 35 height 15
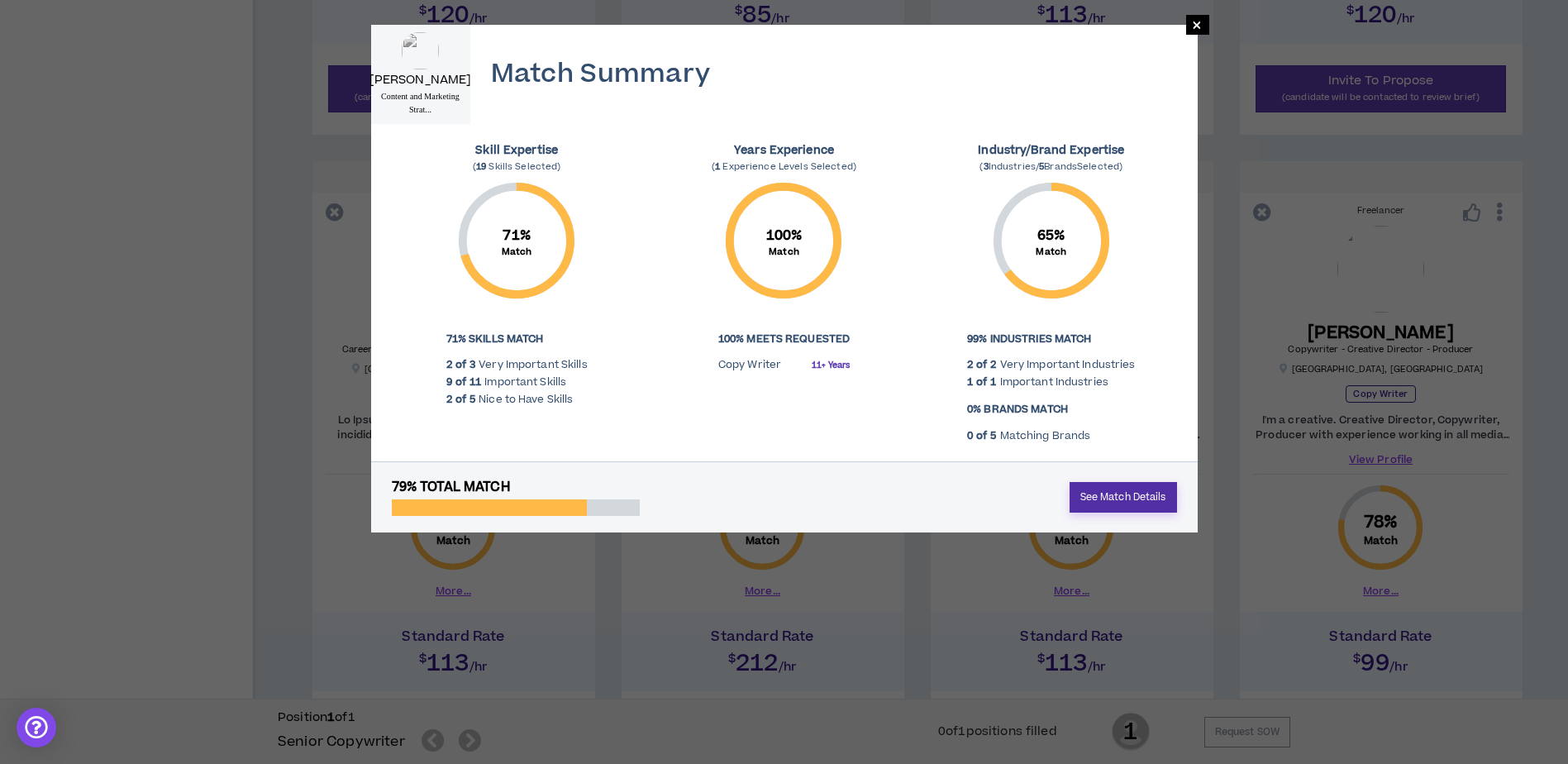
click at [1131, 503] on link "See Match Details" at bounding box center [1124, 497] width 108 height 31
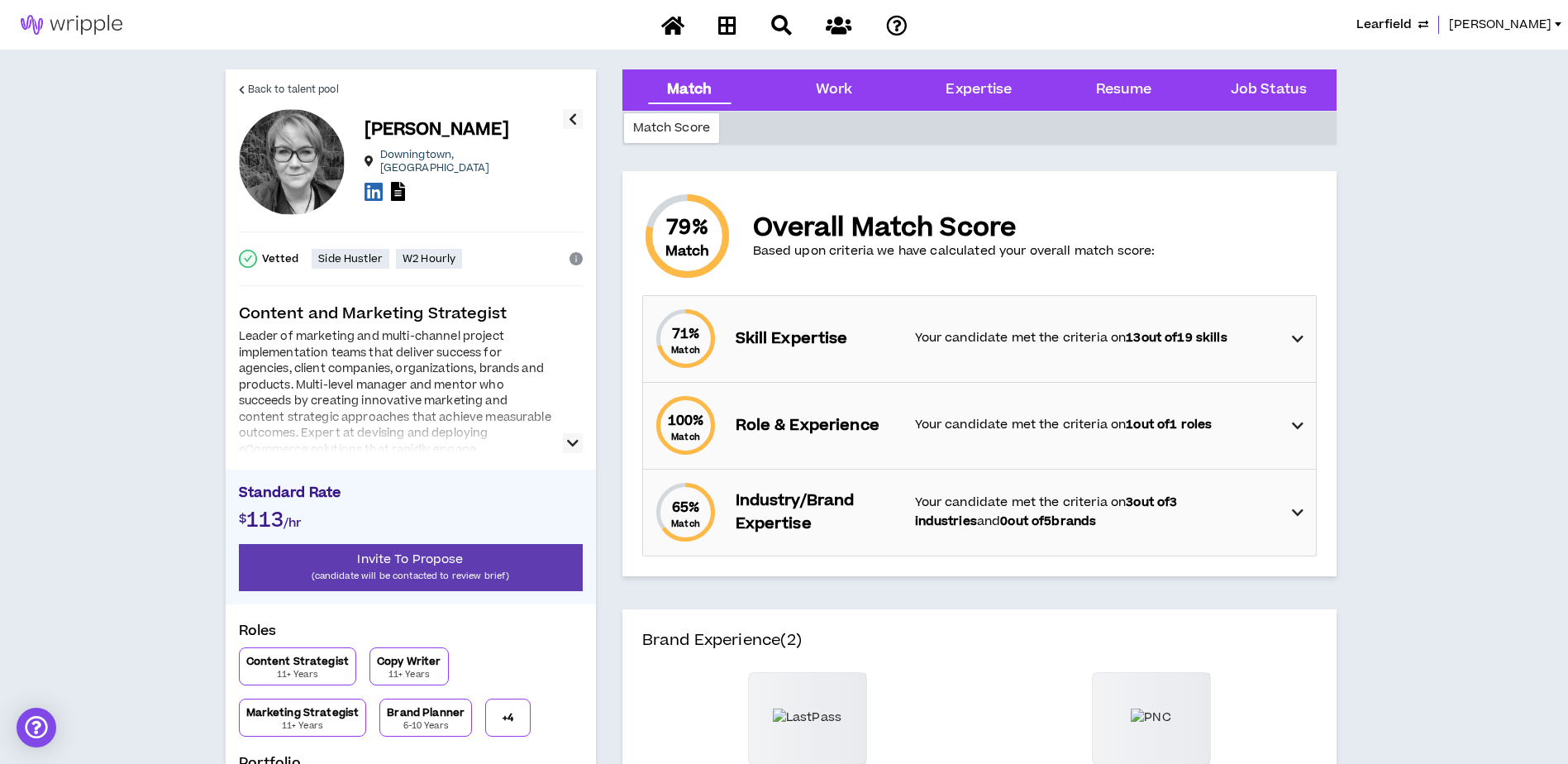
click at [576, 449] on icon "button" at bounding box center [572, 443] width 11 height 19
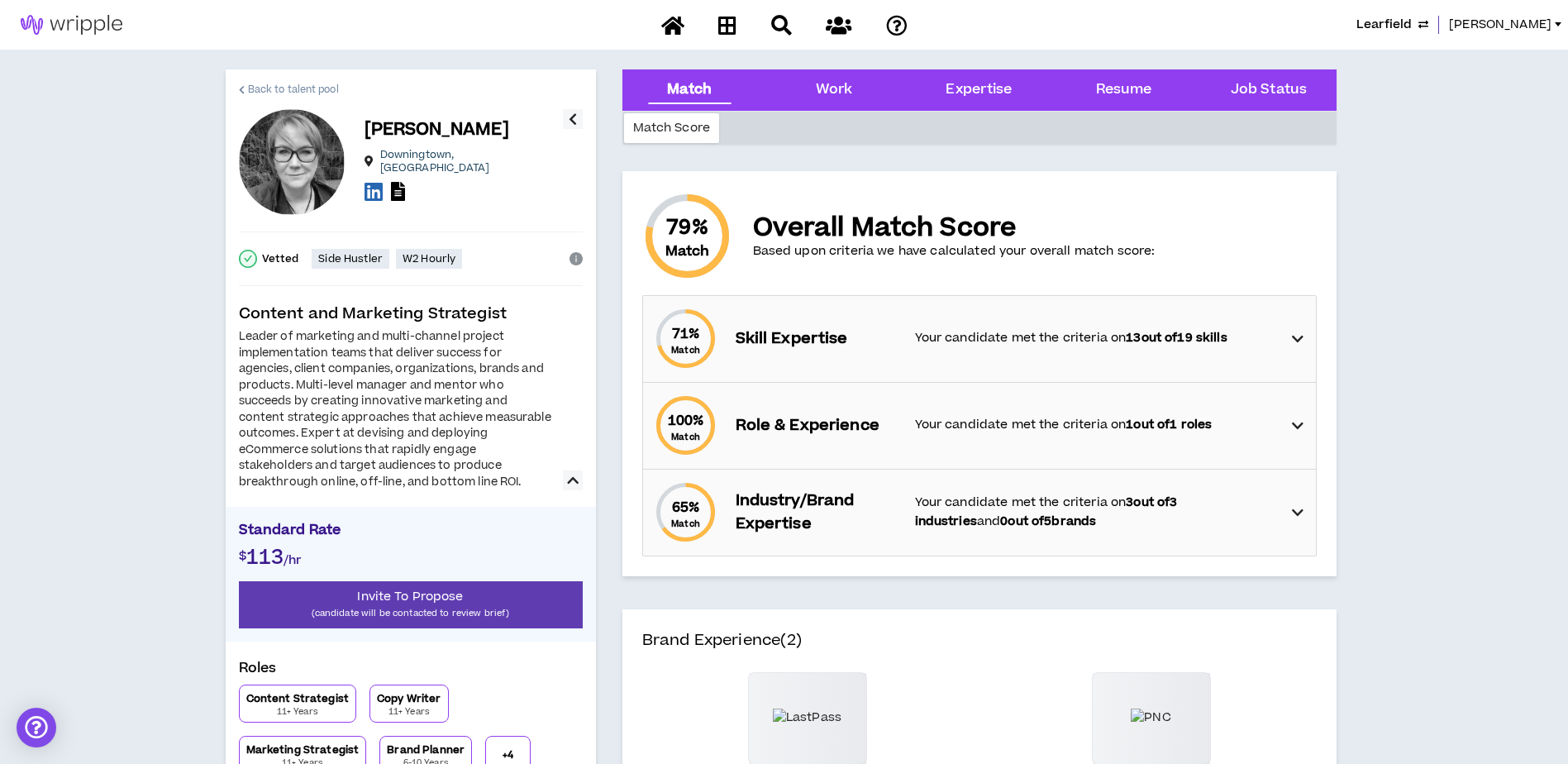
click at [288, 89] on span "Back to talent pool" at bounding box center [293, 90] width 91 height 16
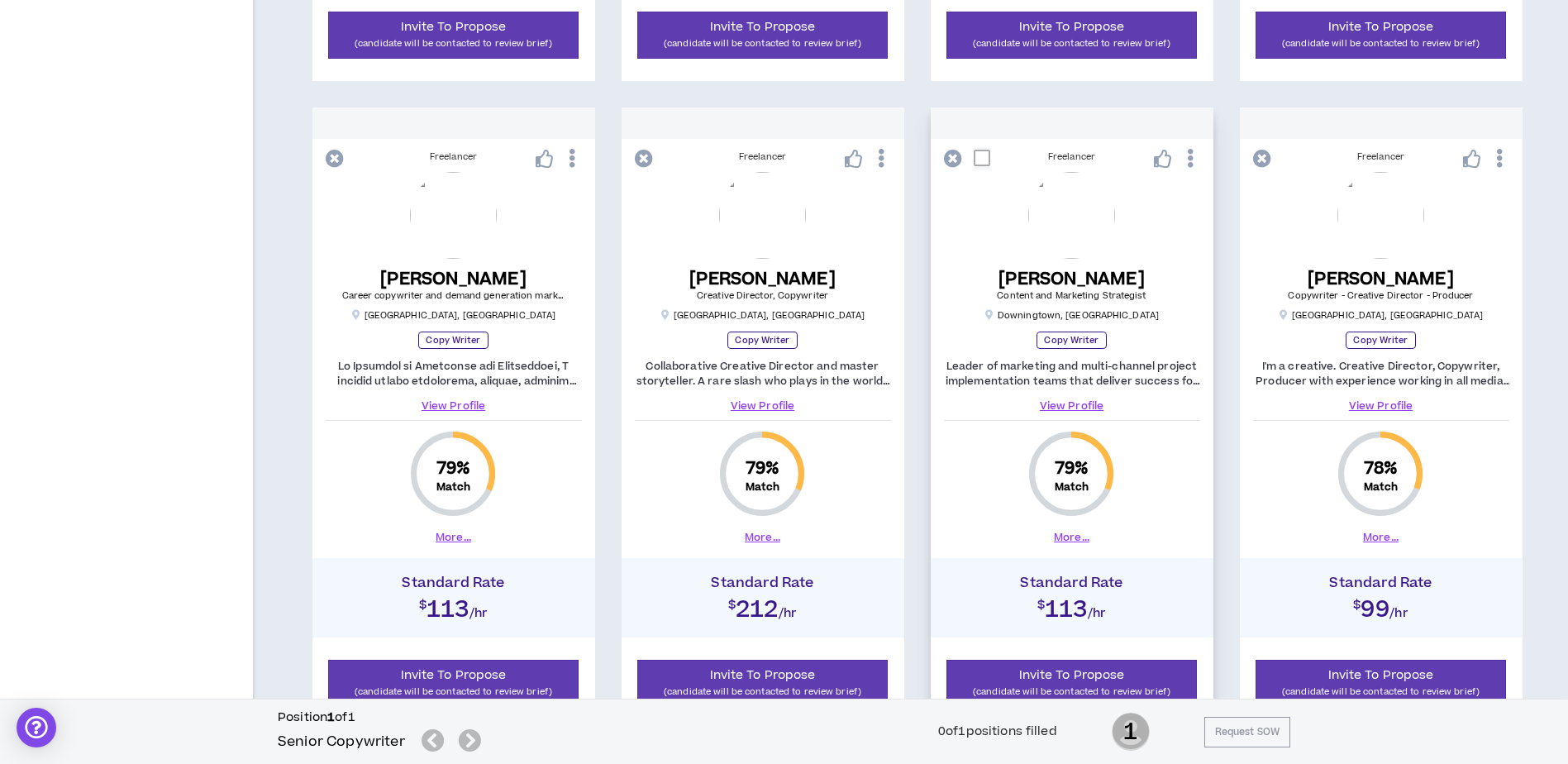
scroll to position [929, 0]
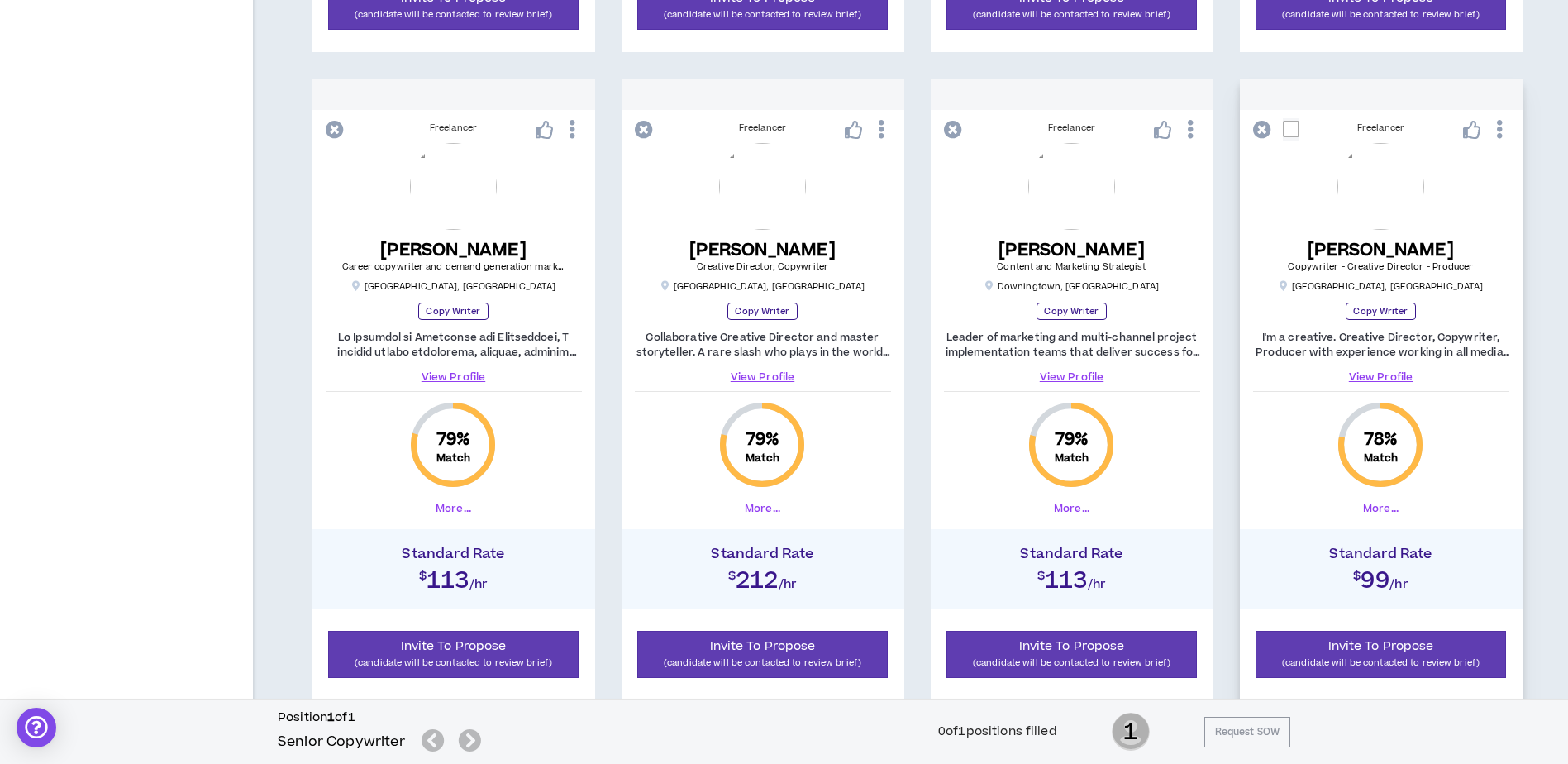
click at [1382, 511] on button "More..." at bounding box center [1381, 508] width 35 height 15
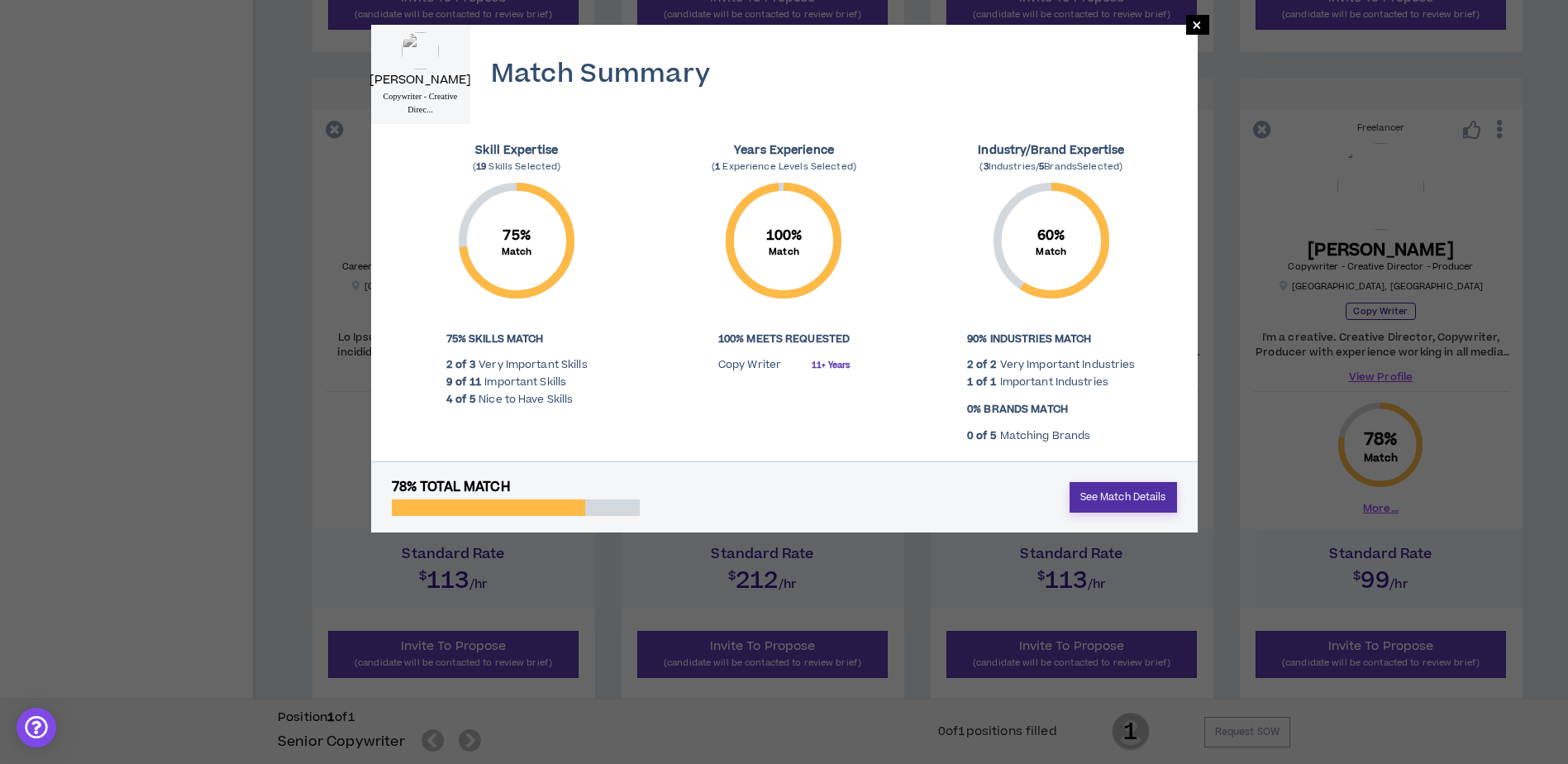
click at [1126, 500] on link "See Match Details" at bounding box center [1124, 497] width 108 height 31
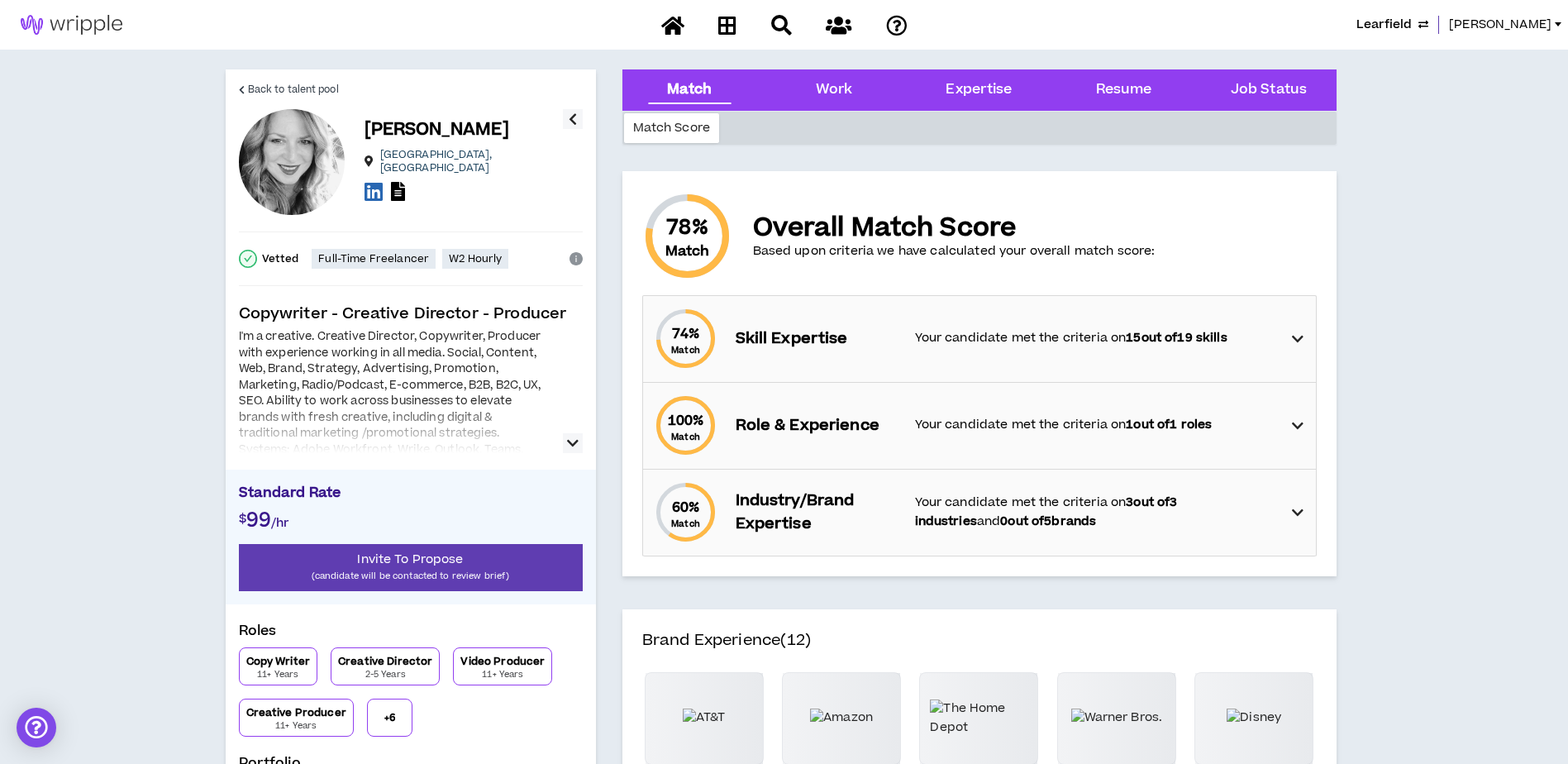
click at [573, 446] on icon "button" at bounding box center [572, 443] width 11 height 19
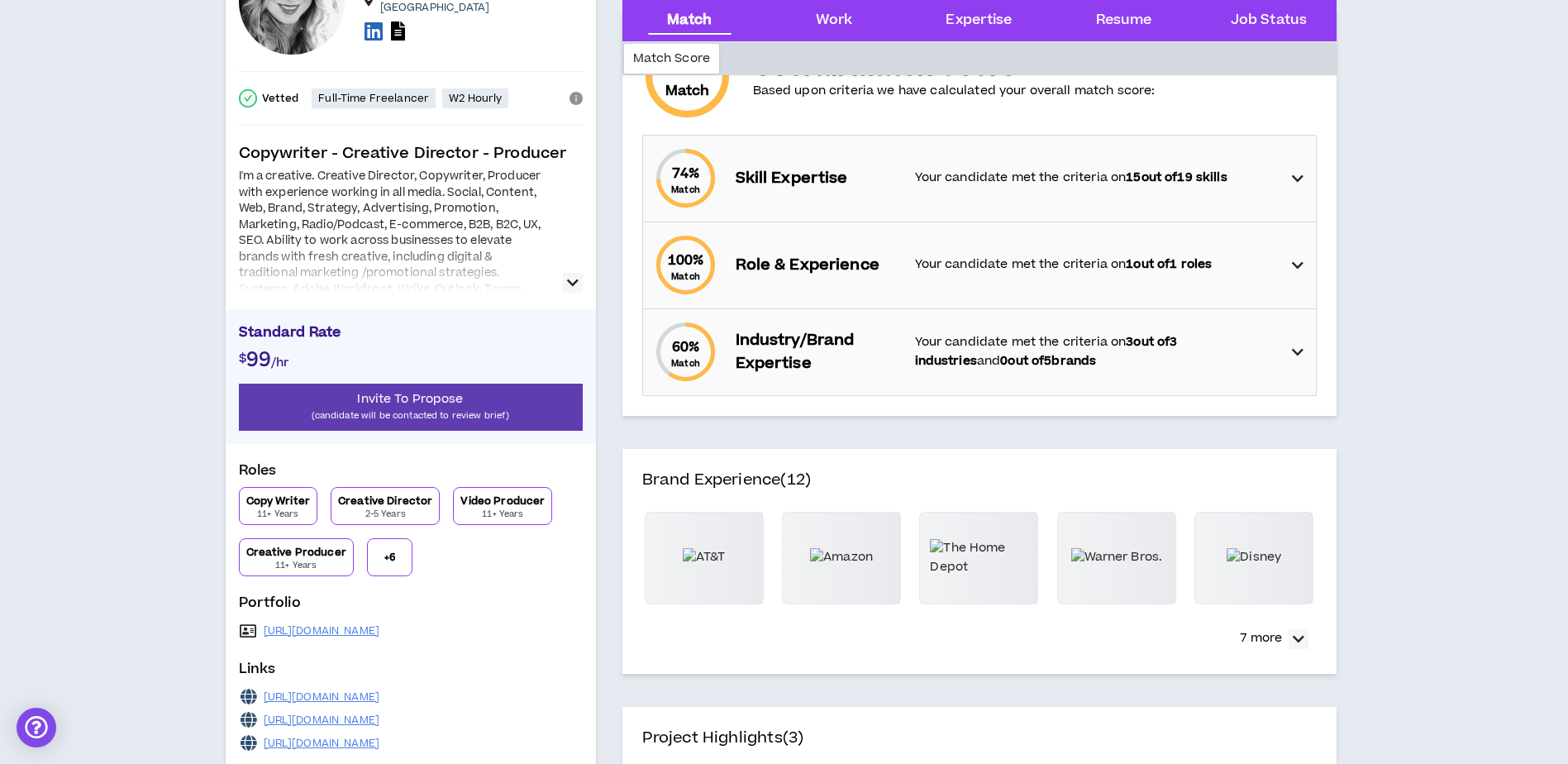
scroll to position [165, 0]
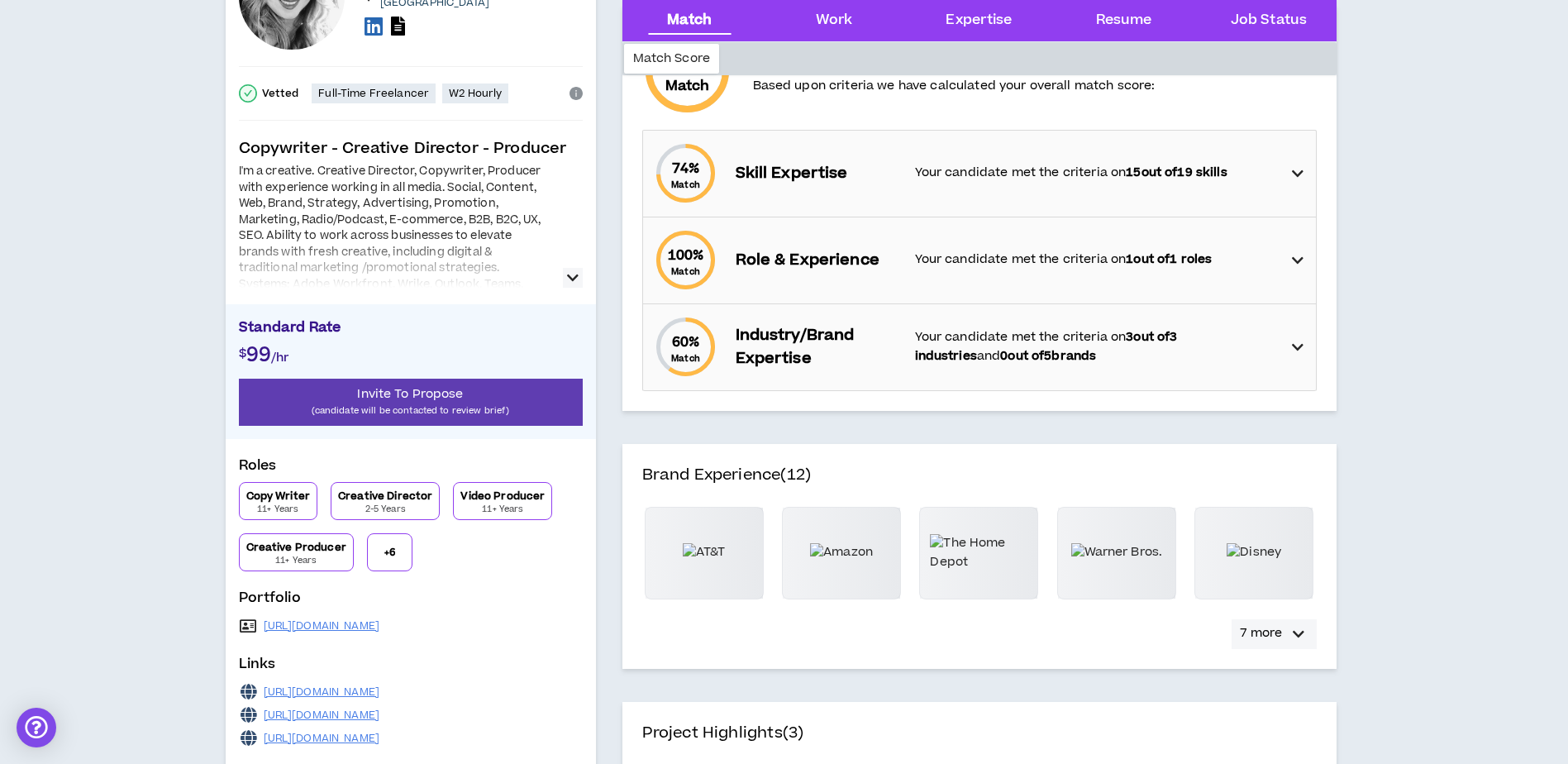
click at [1297, 632] on icon "button" at bounding box center [1298, 634] width 11 height 19
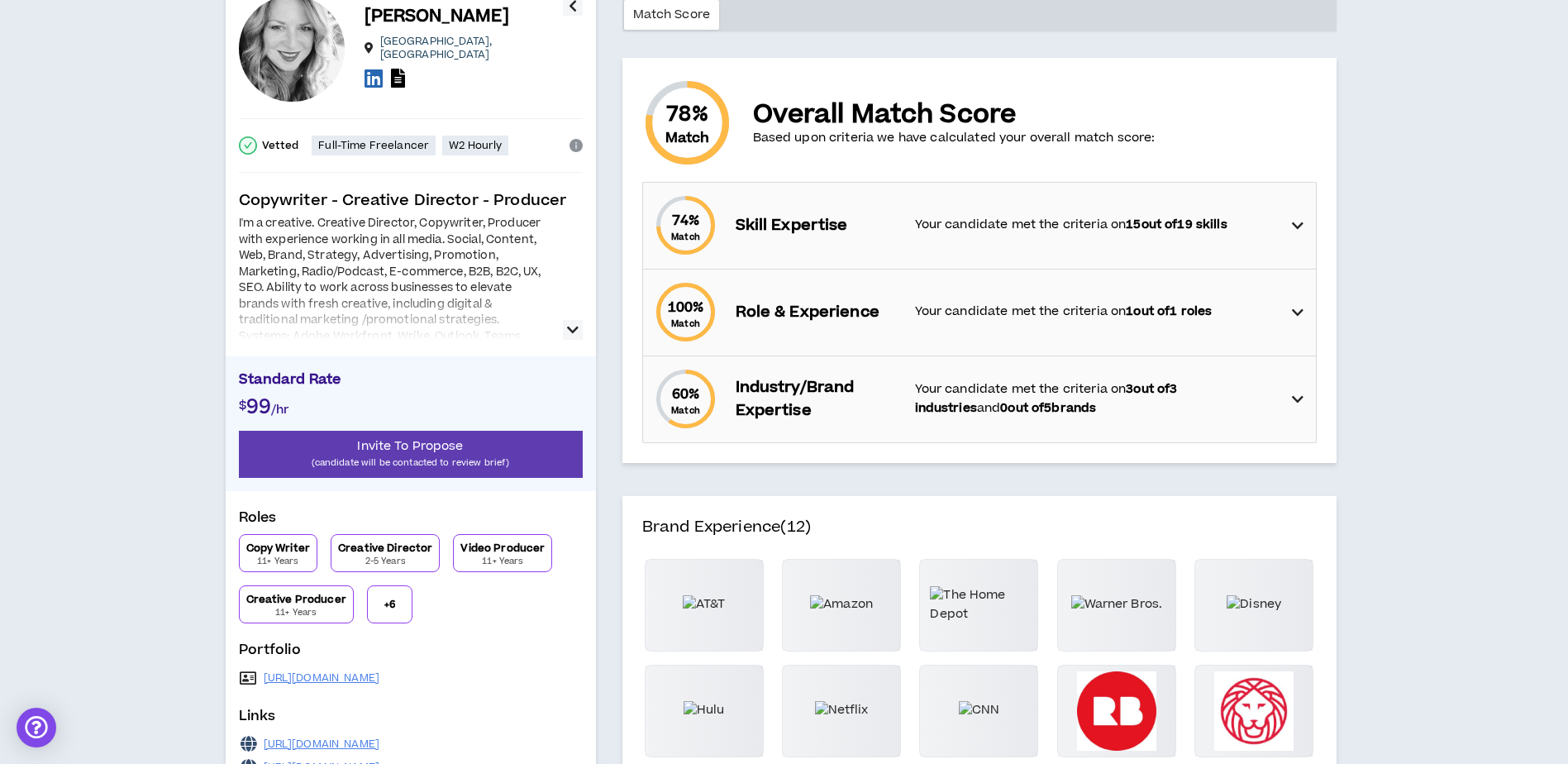
scroll to position [0, 0]
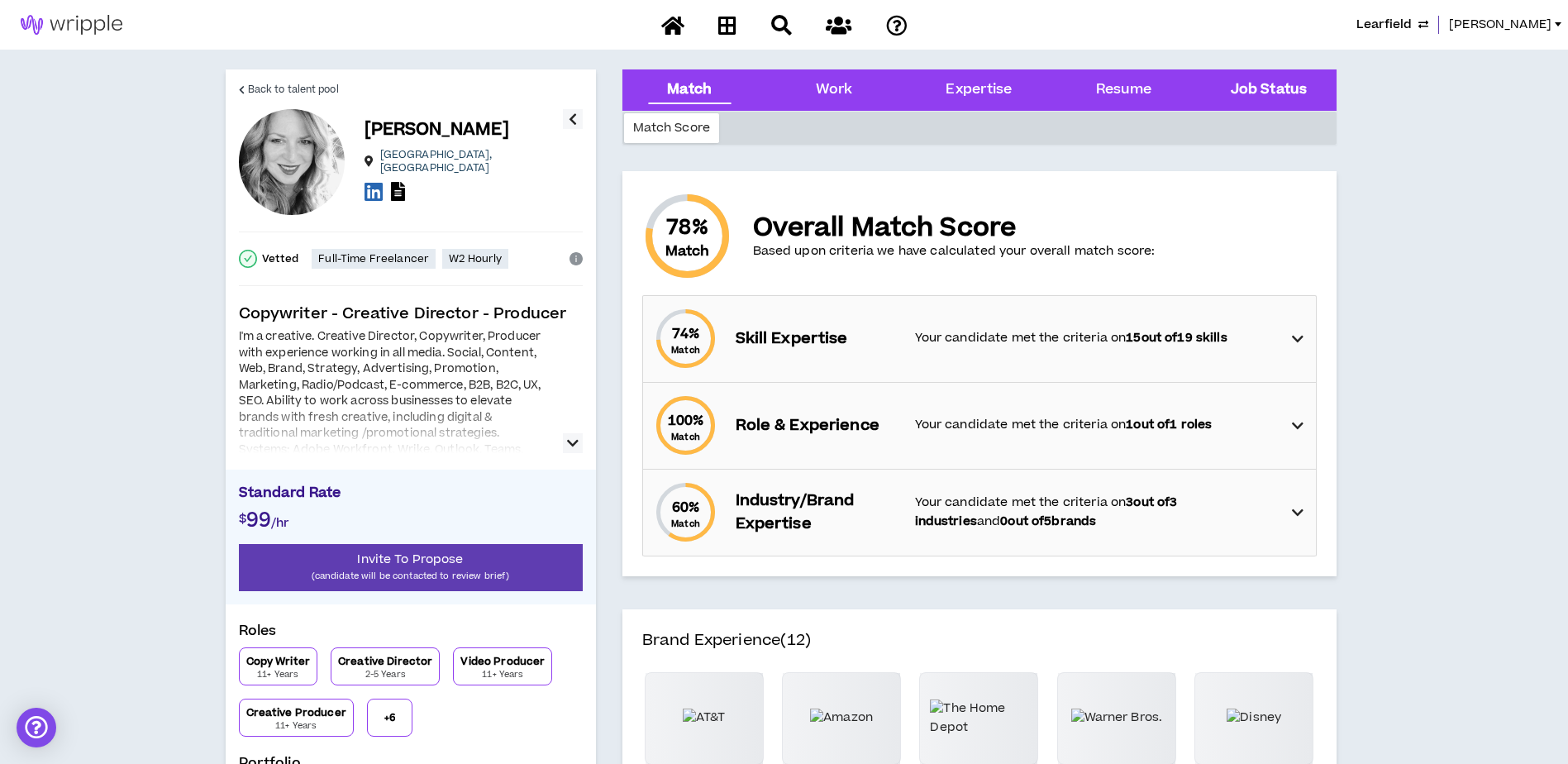
click at [1303, 82] on Status "Job Status" at bounding box center [1269, 90] width 76 height 21
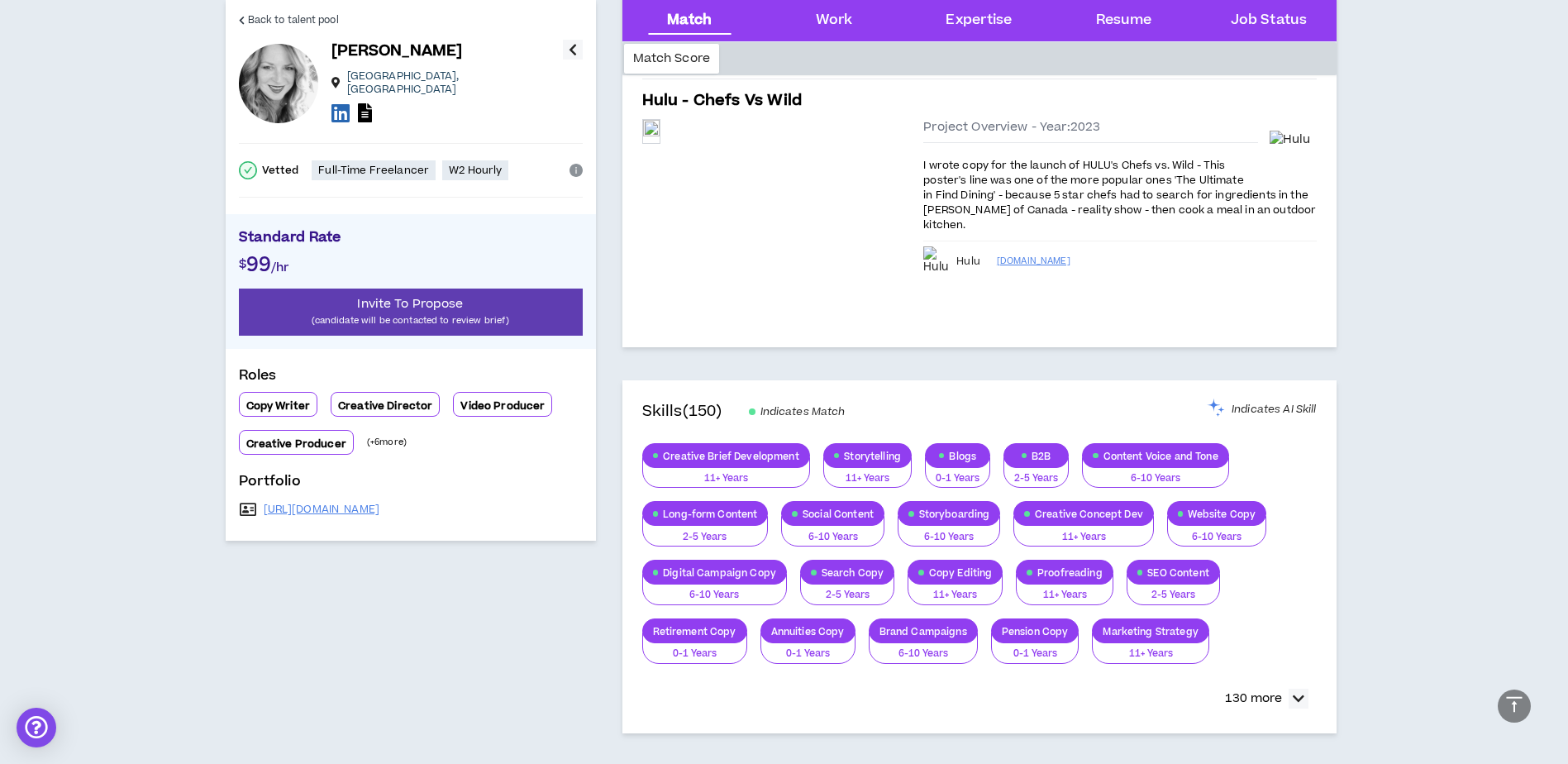
scroll to position [1555, 0]
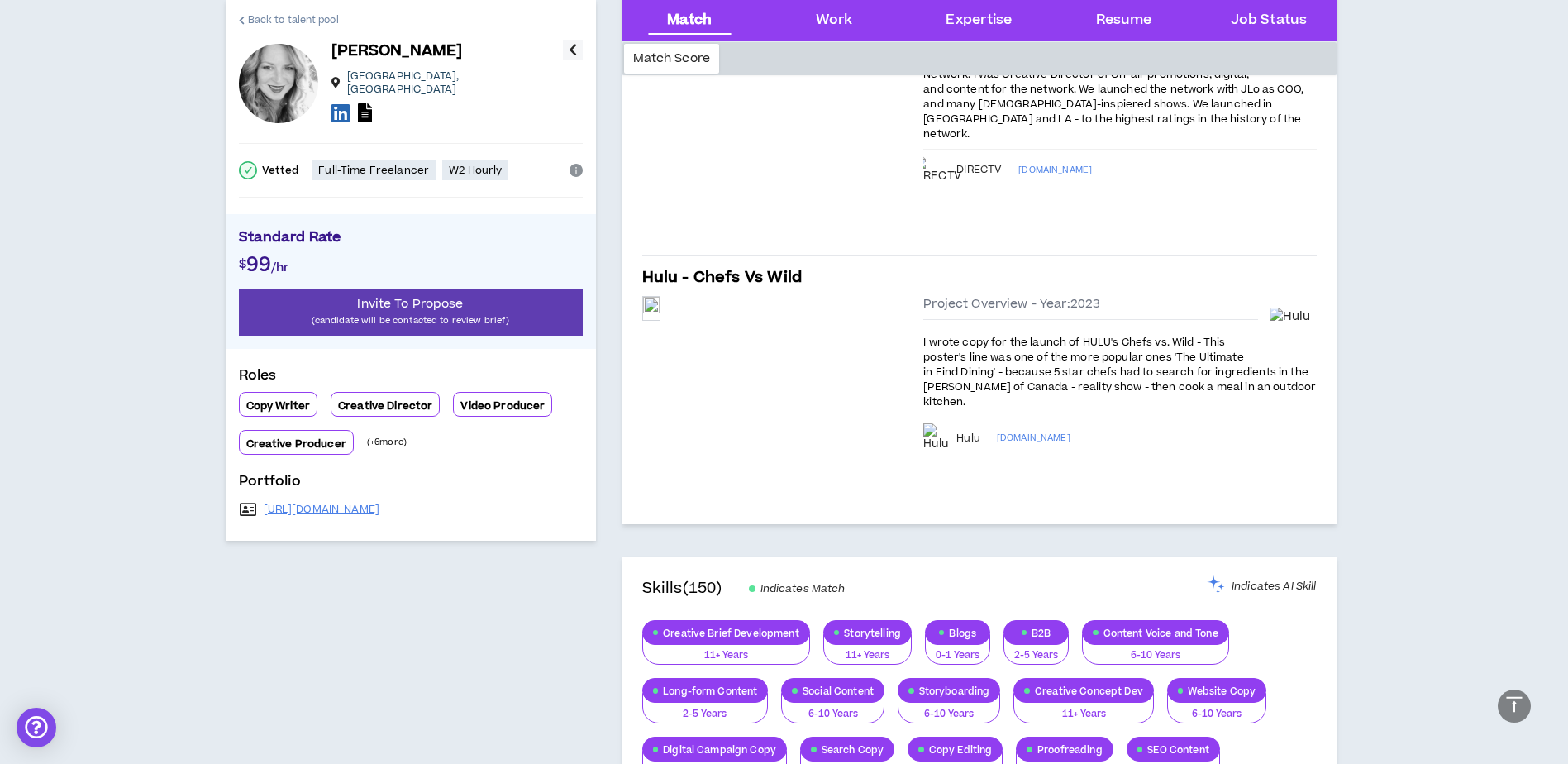
click at [325, 21] on span "Back to talent pool" at bounding box center [293, 20] width 91 height 16
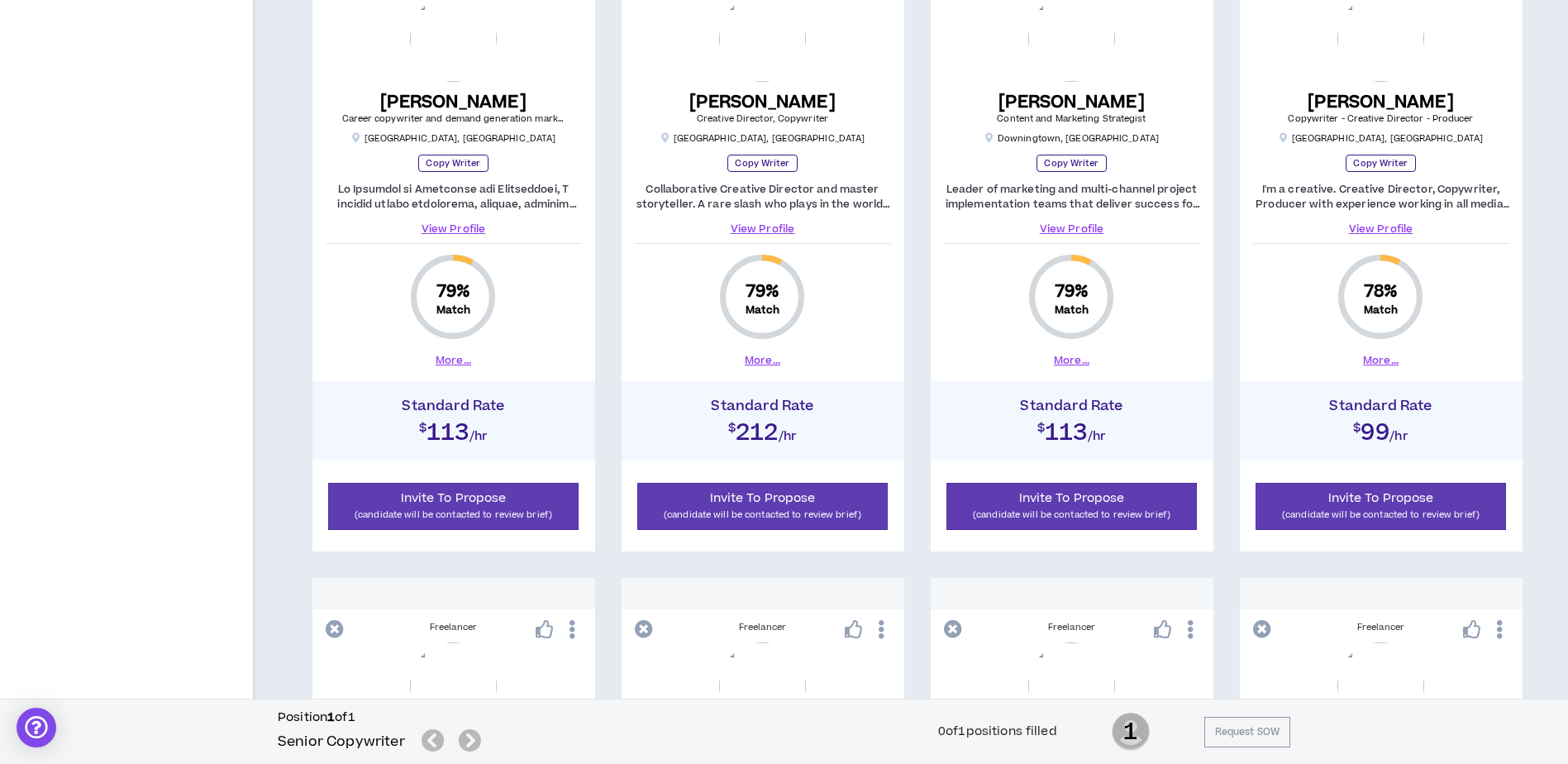
scroll to position [929, 0]
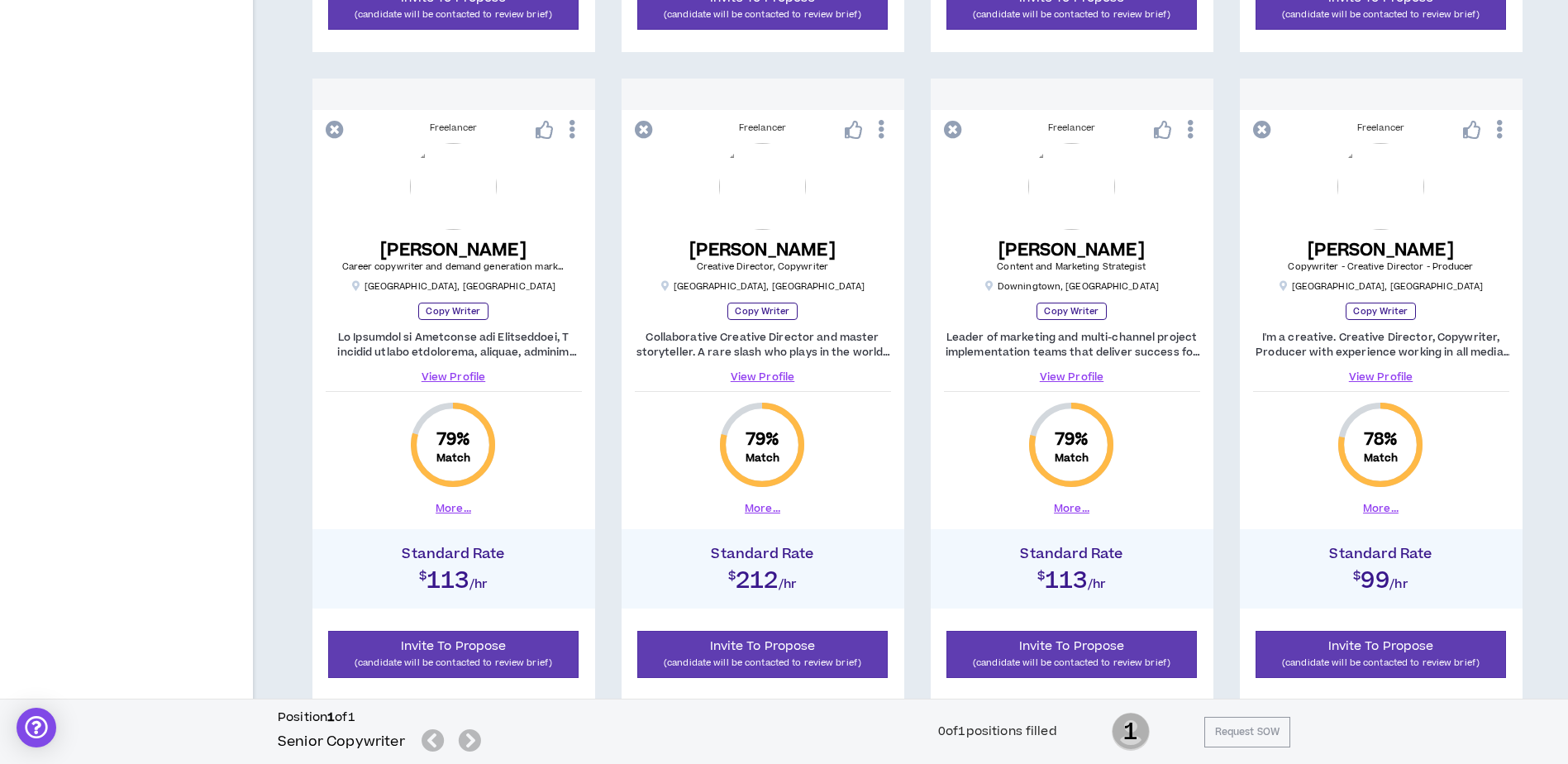
click at [1472, 132] on icon at bounding box center [1472, 129] width 19 height 19
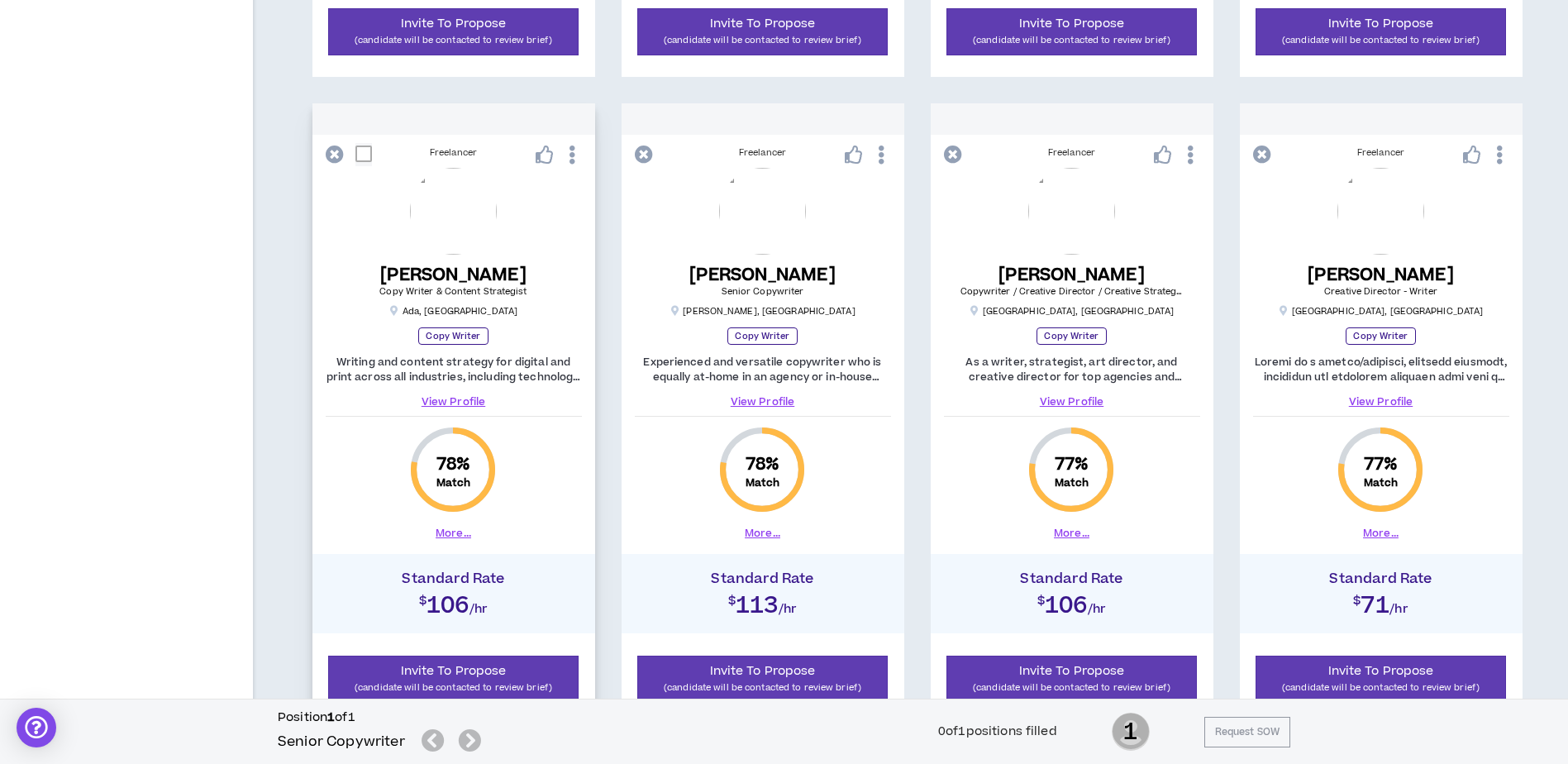
scroll to position [1591, 0]
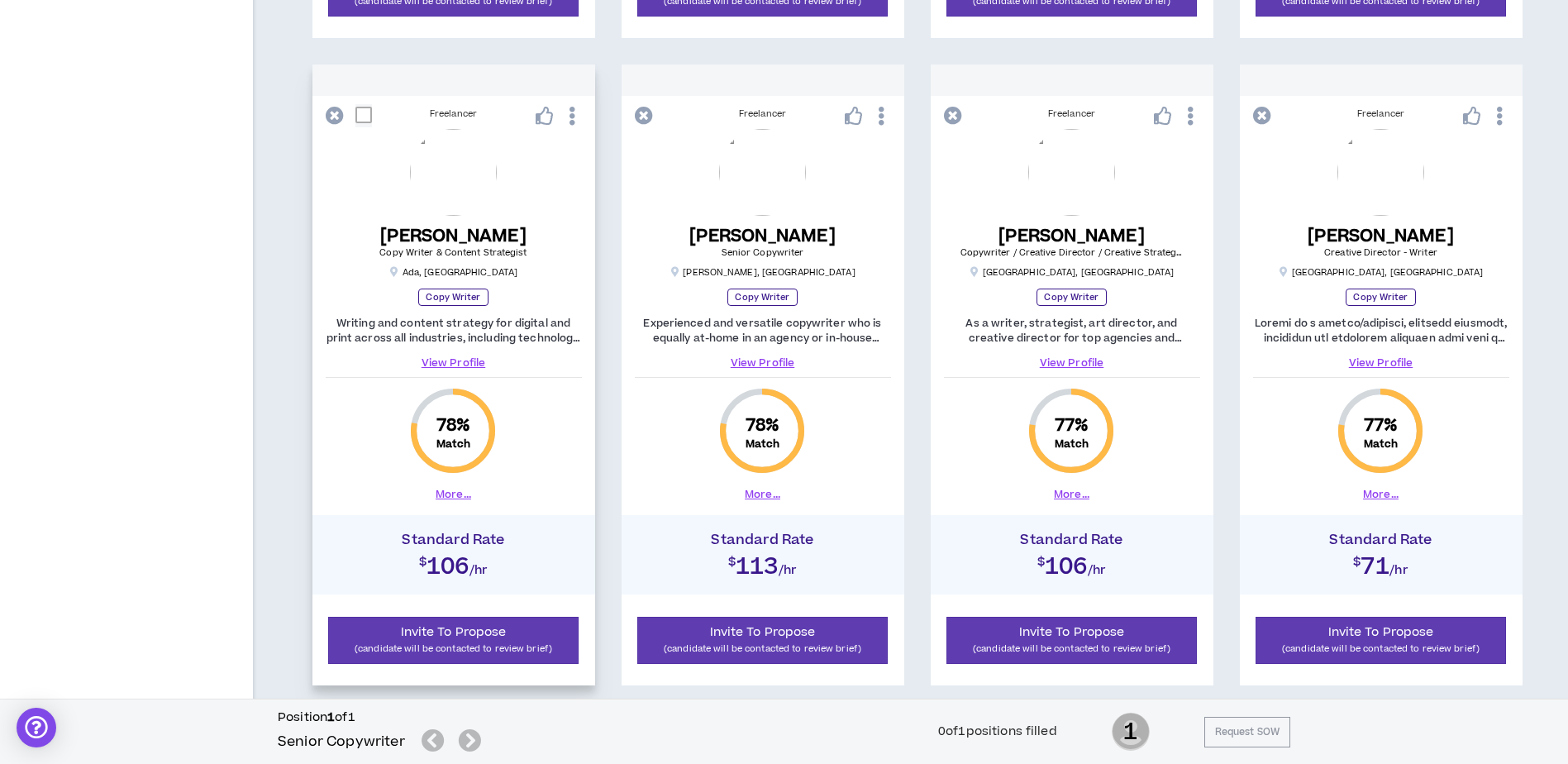
click at [449, 493] on button "More..." at bounding box center [454, 494] width 35 height 15
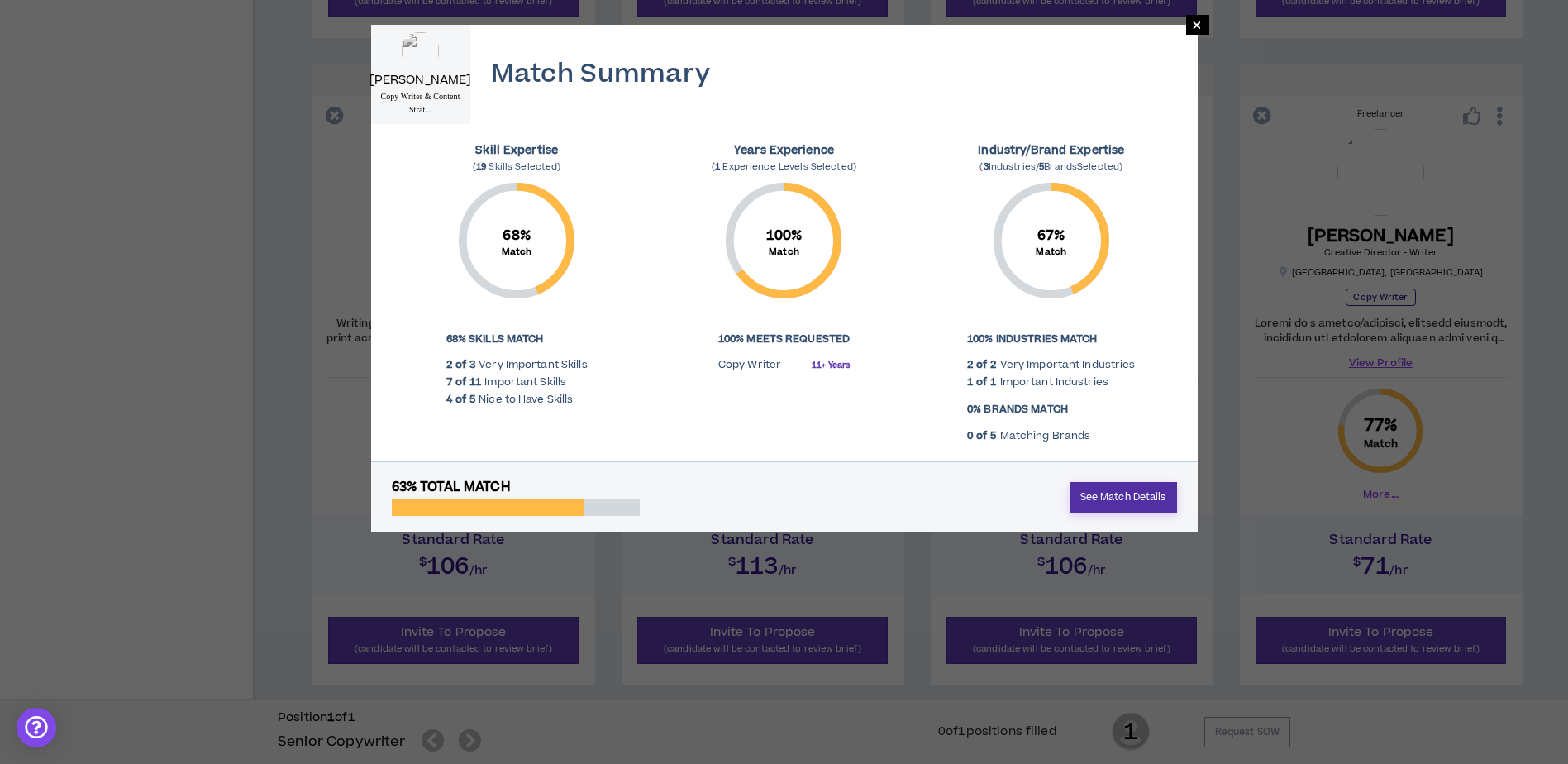
click at [1104, 499] on link "See Match Details" at bounding box center [1124, 497] width 108 height 31
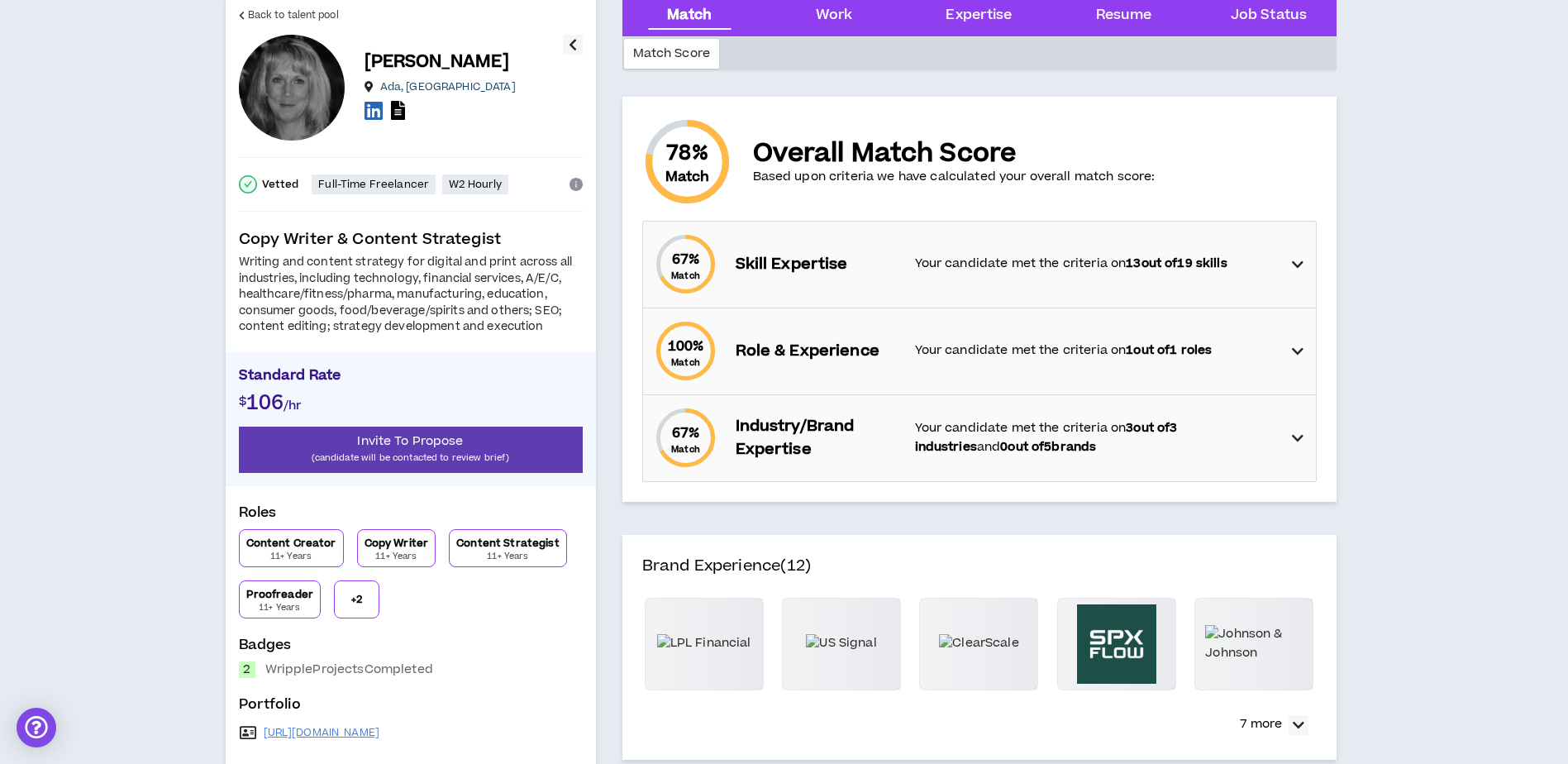
scroll to position [165, 0]
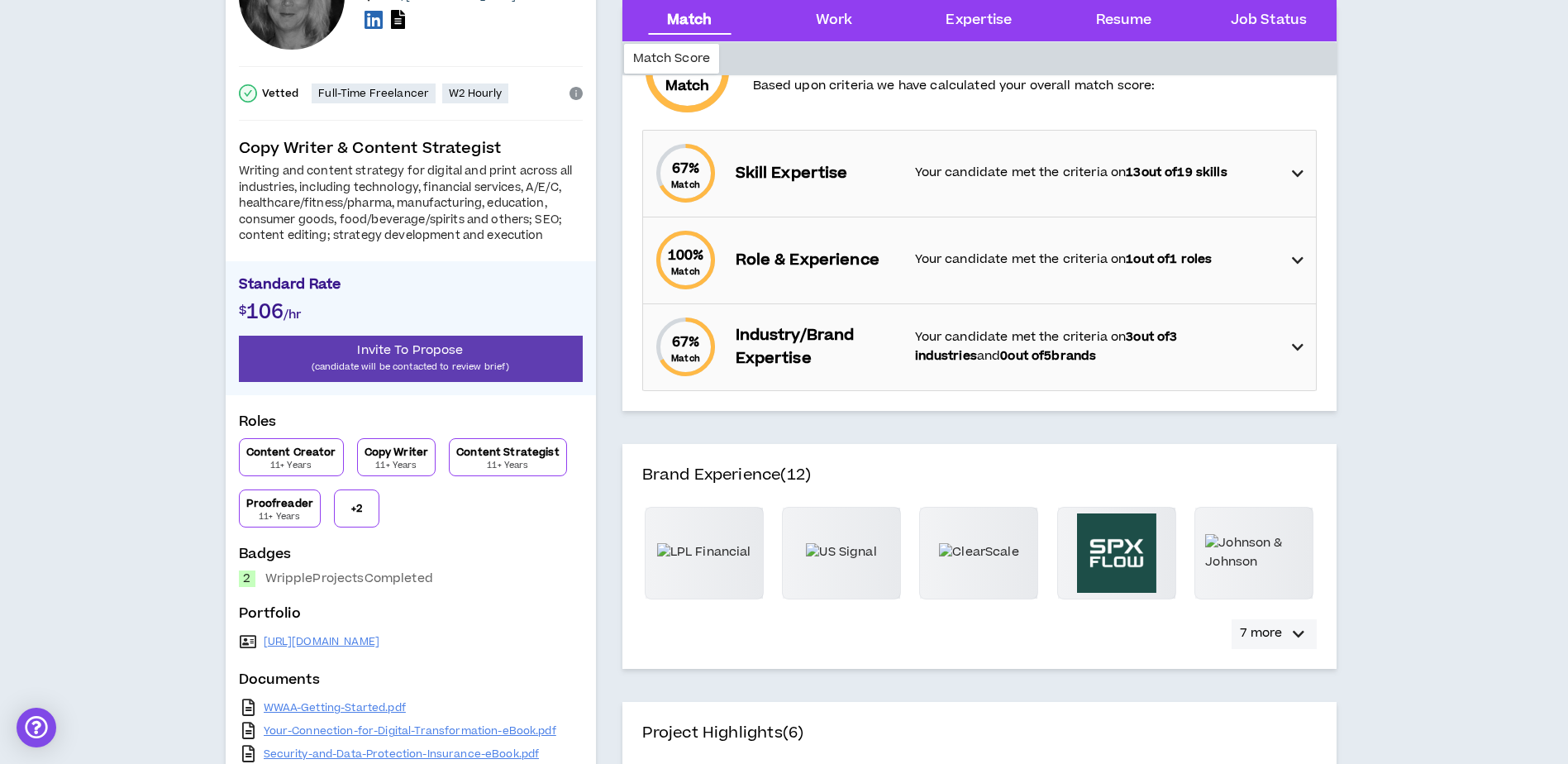
click at [1293, 630] on icon "button" at bounding box center [1298, 634] width 11 height 19
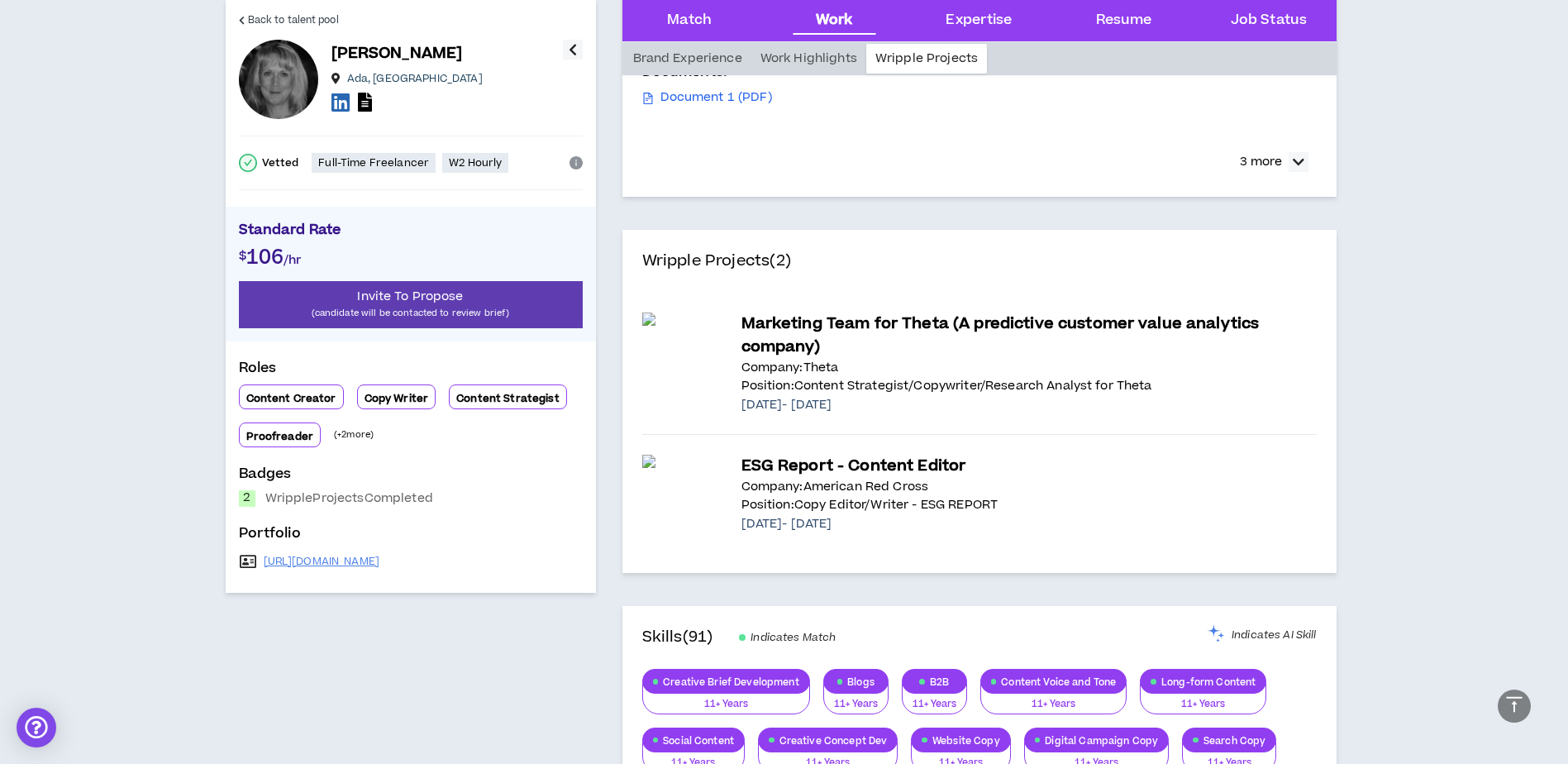
scroll to position [1654, 0]
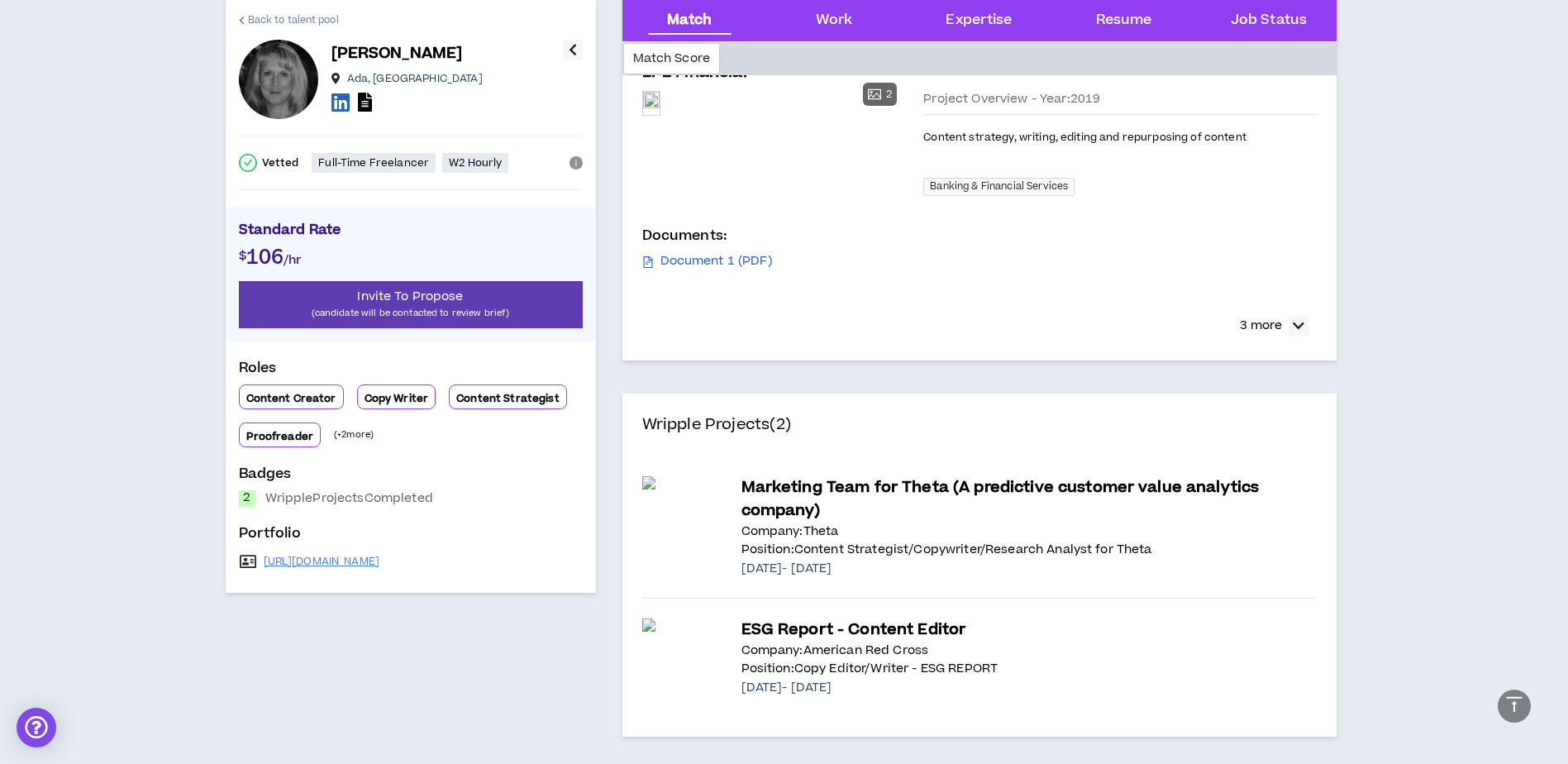
click at [249, 22] on span "Back to talent pool" at bounding box center [293, 20] width 91 height 16
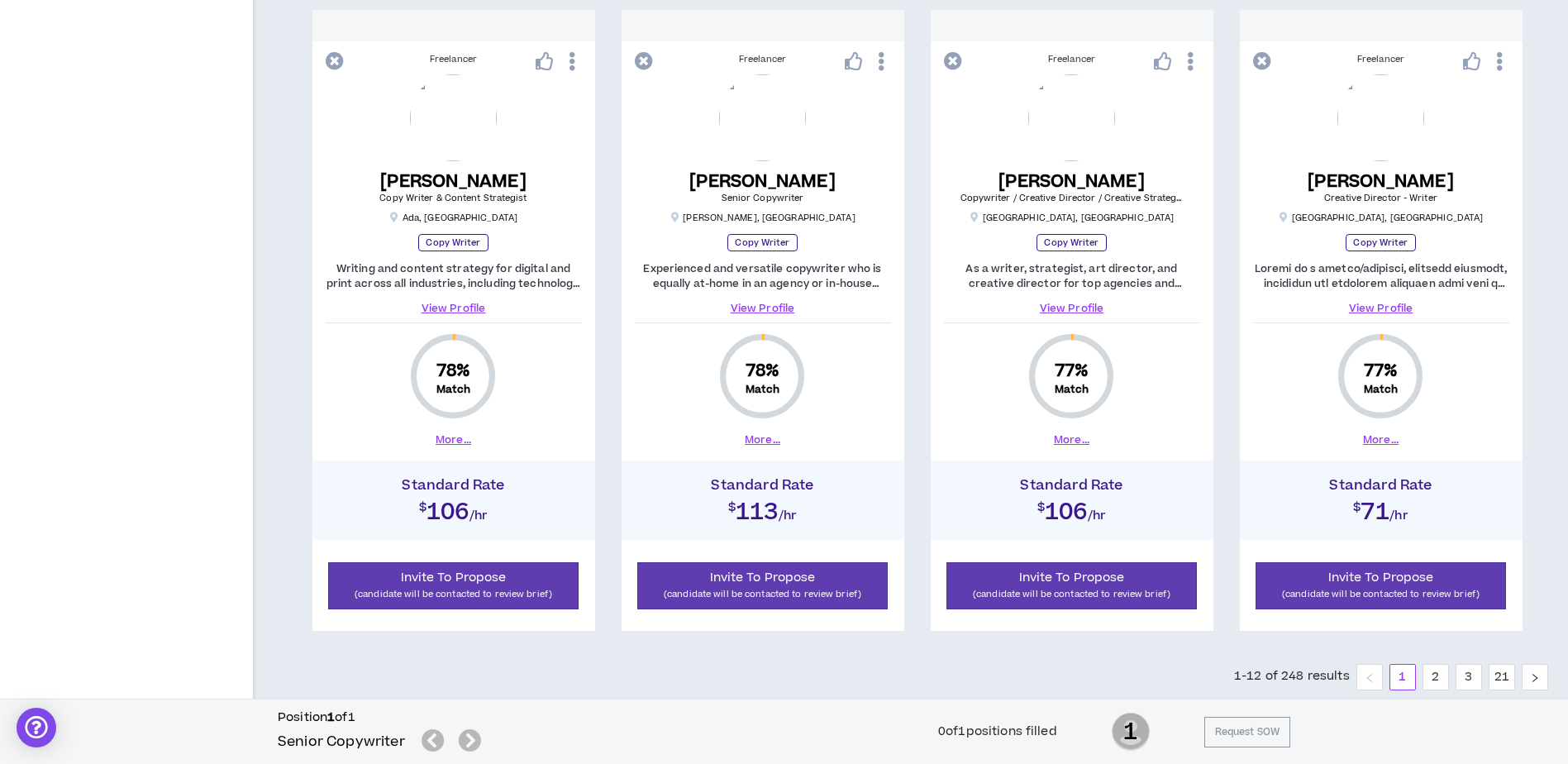
scroll to position [1591, 0]
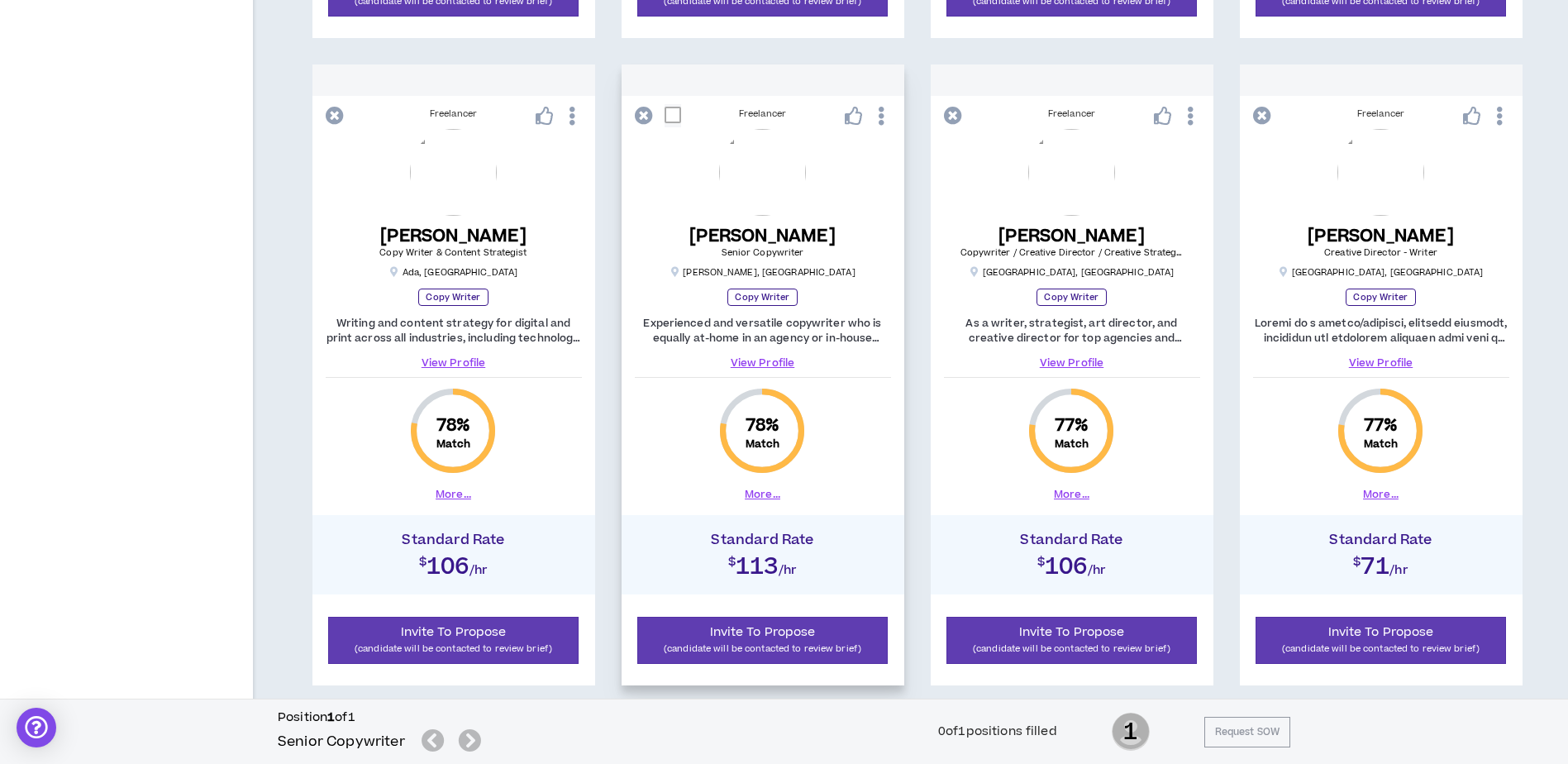
click at [761, 494] on button "More..." at bounding box center [762, 494] width 35 height 15
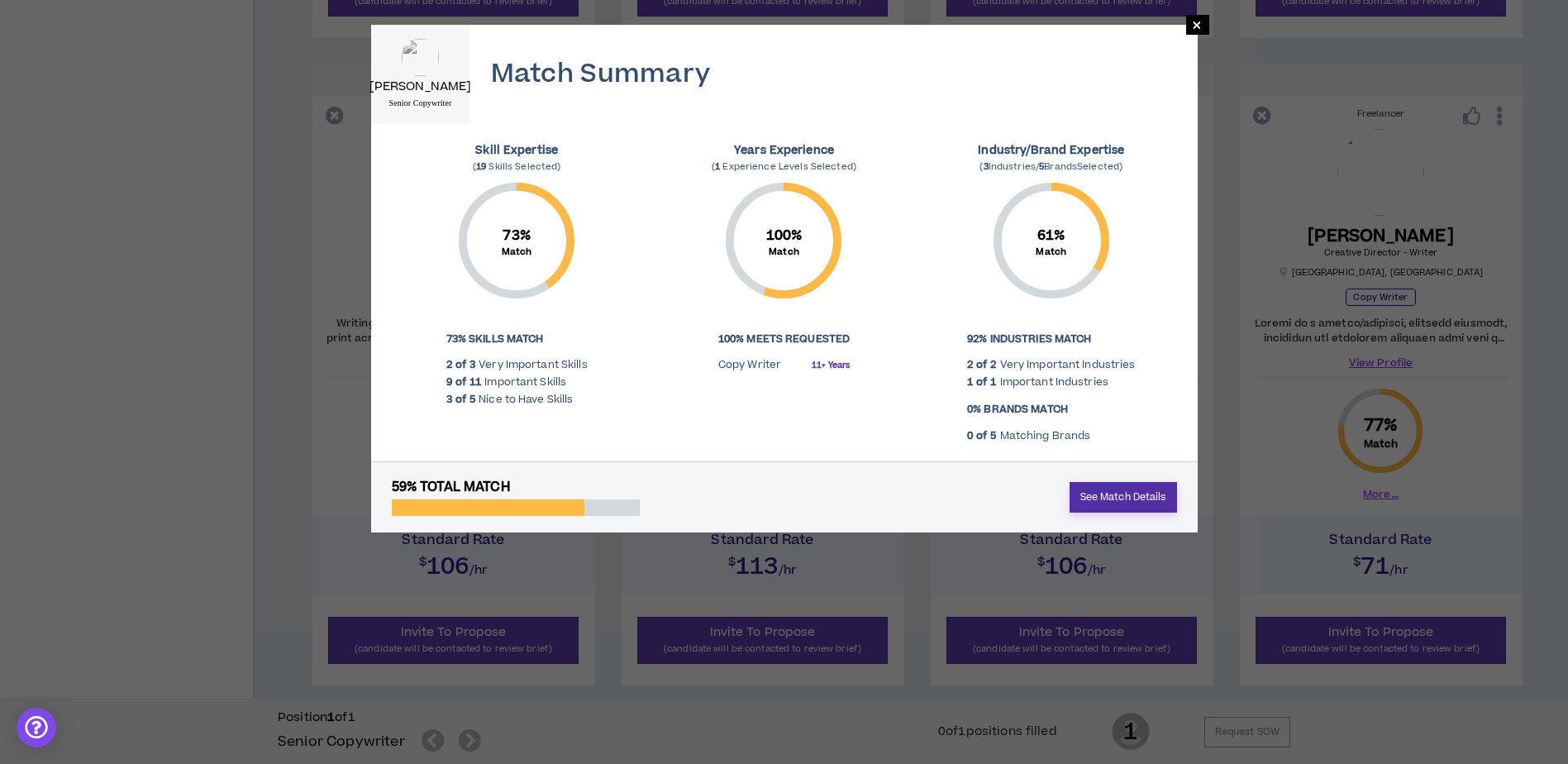
click at [1129, 488] on link "See Match Details" at bounding box center [1124, 497] width 108 height 31
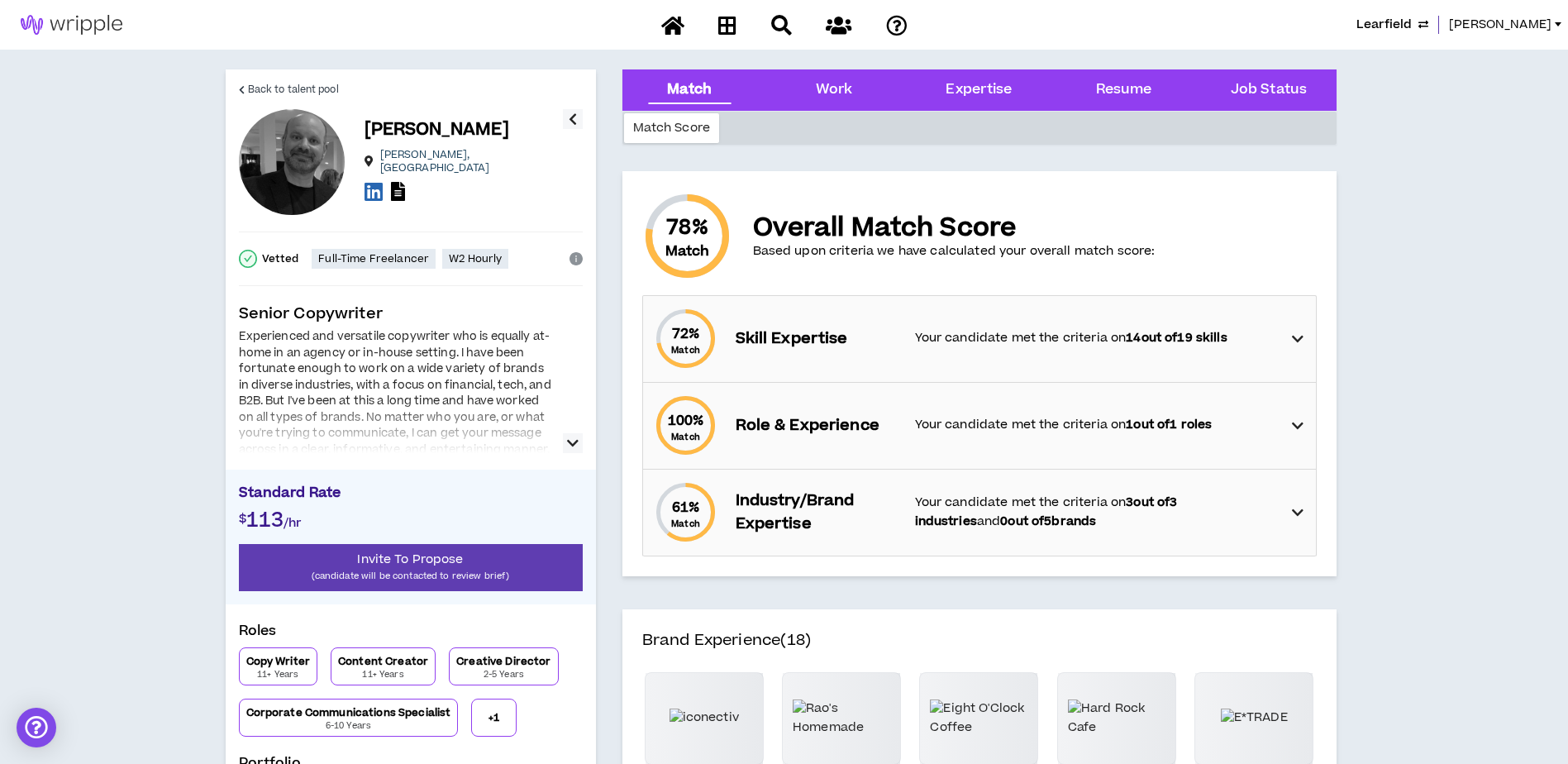
click at [575, 449] on icon "button" at bounding box center [572, 443] width 11 height 19
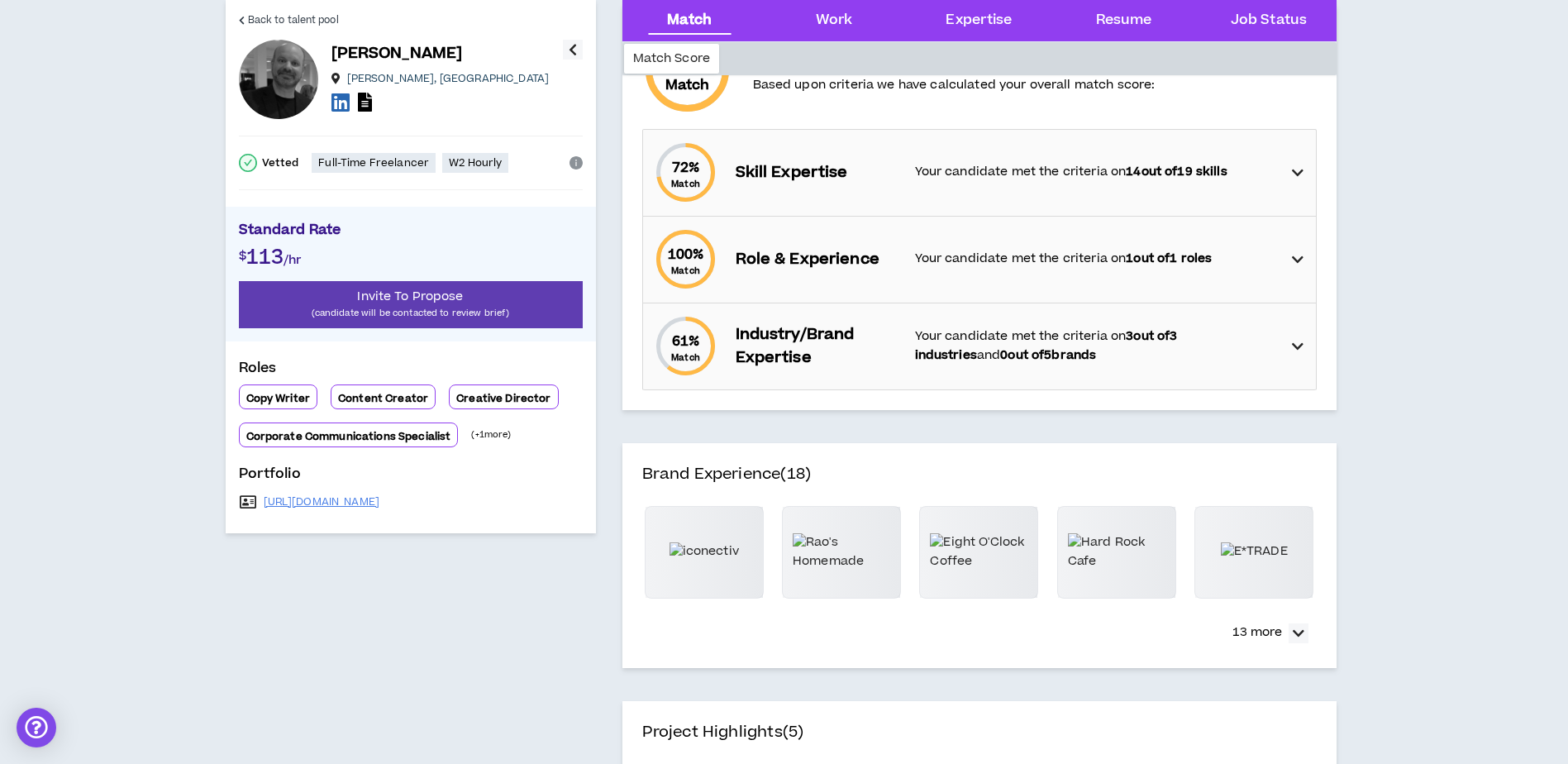
scroll to position [248, 0]
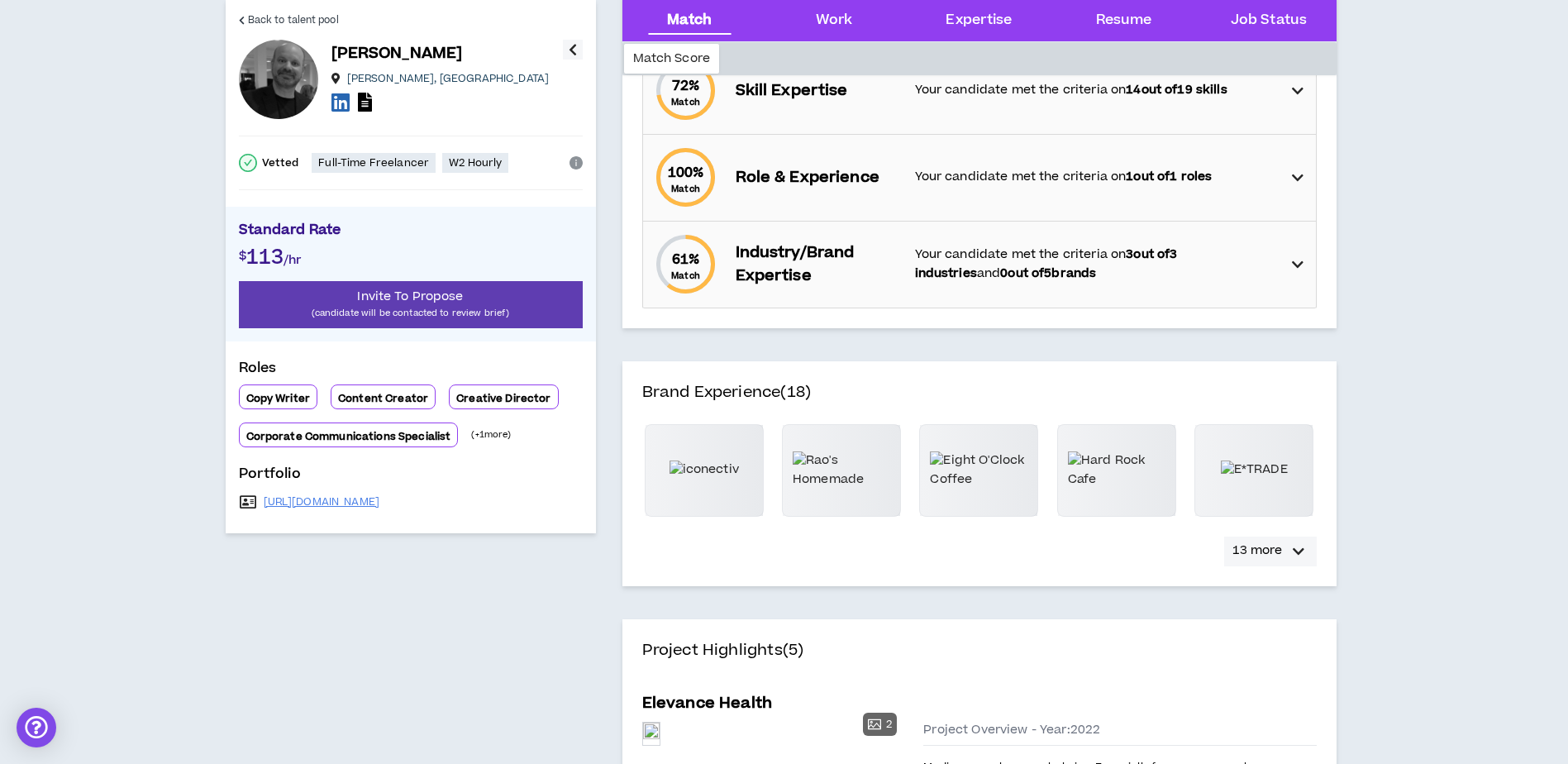
click at [1301, 553] on icon "button" at bounding box center [1298, 551] width 11 height 19
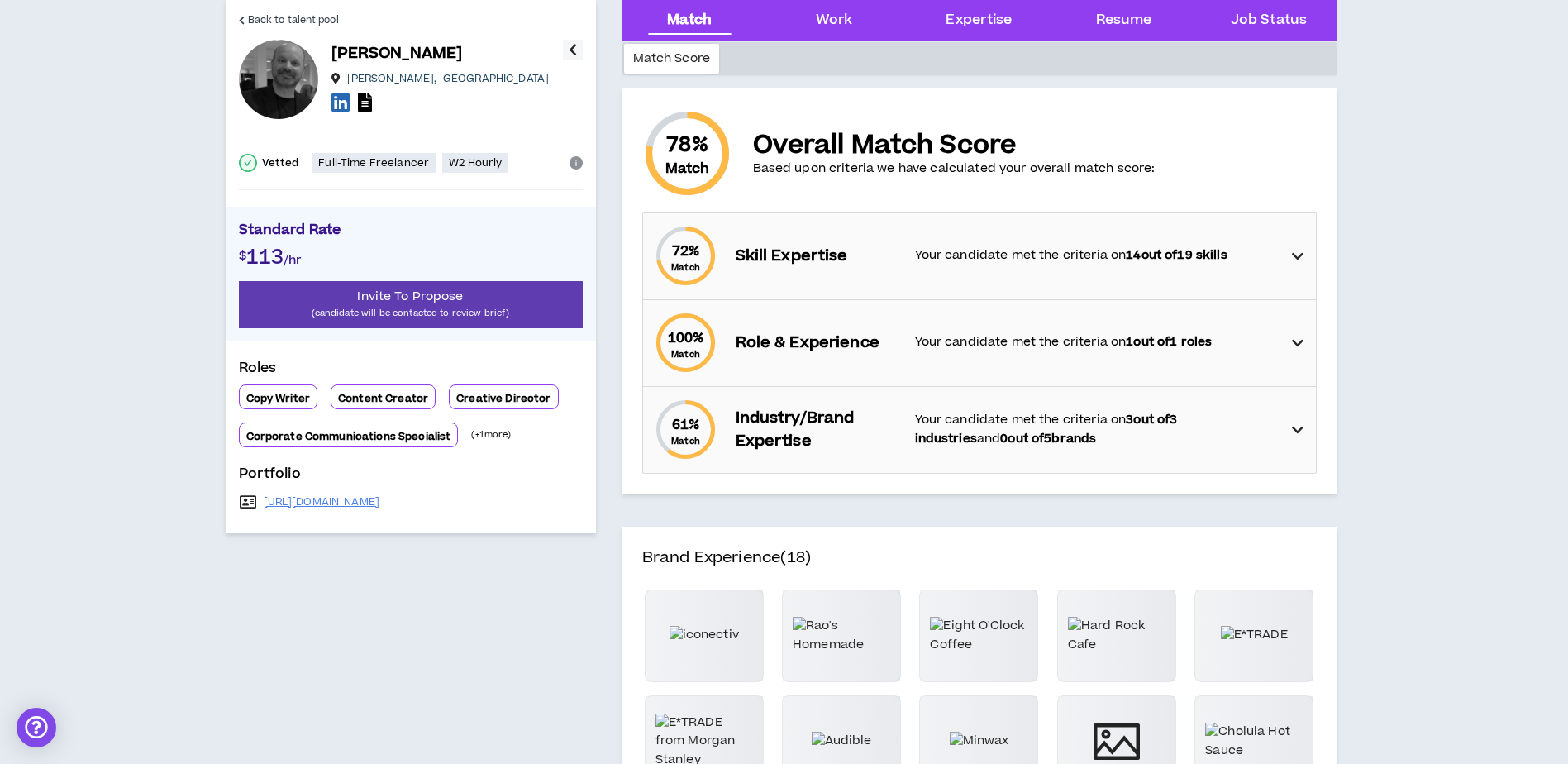
scroll to position [0, 0]
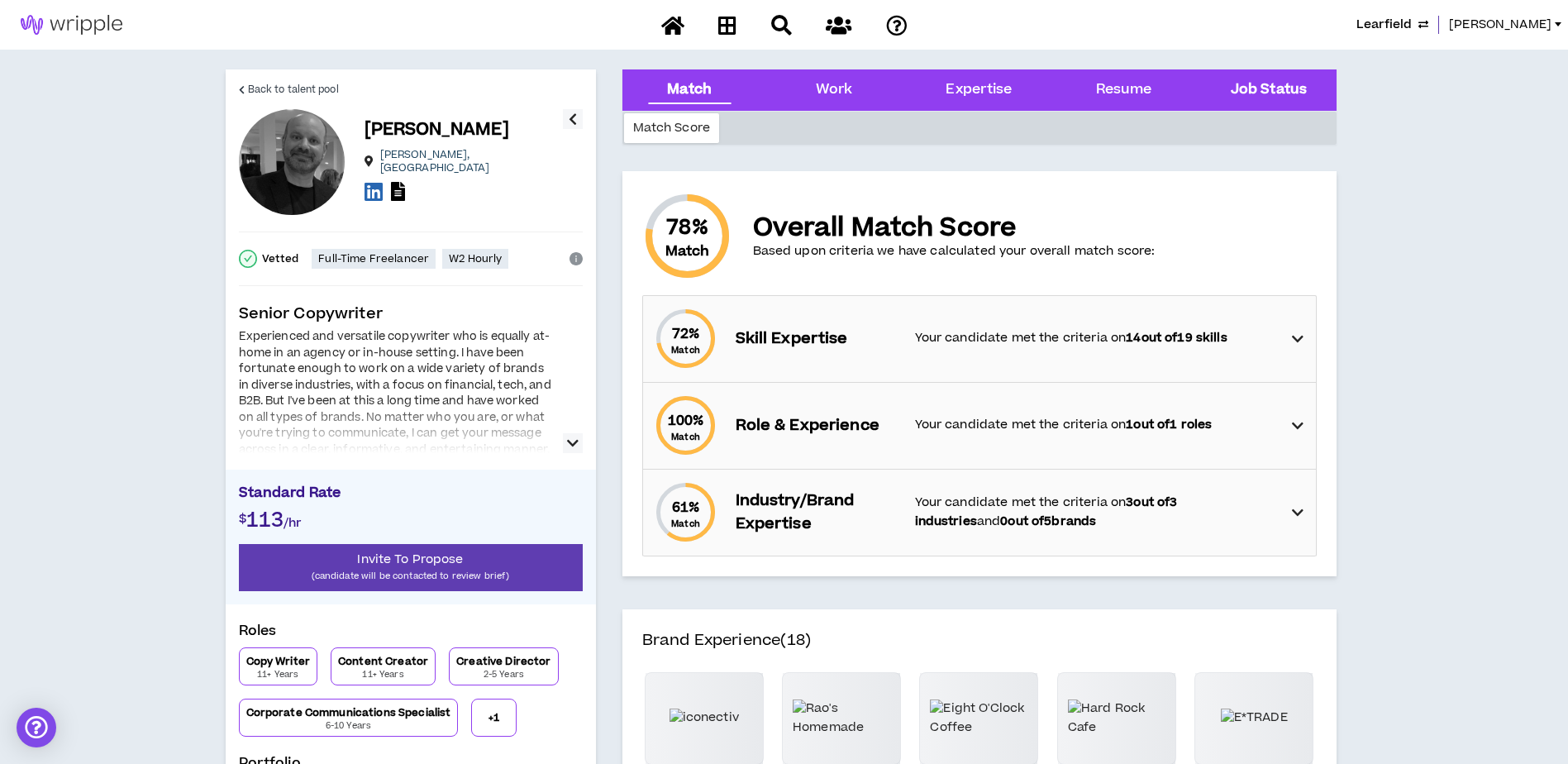
click at [1255, 80] on Status "Job Status" at bounding box center [1269, 90] width 76 height 21
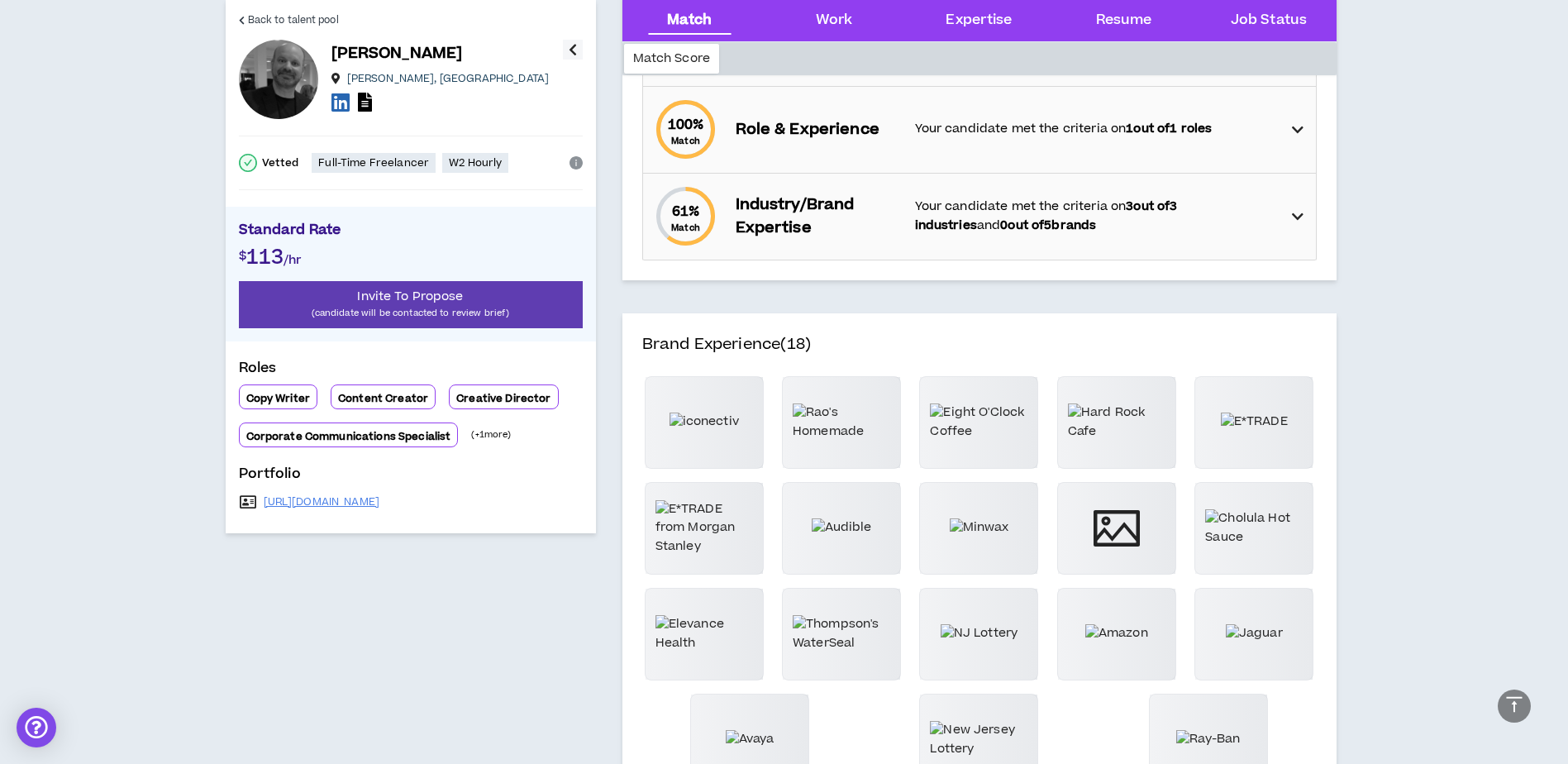
scroll to position [278, 0]
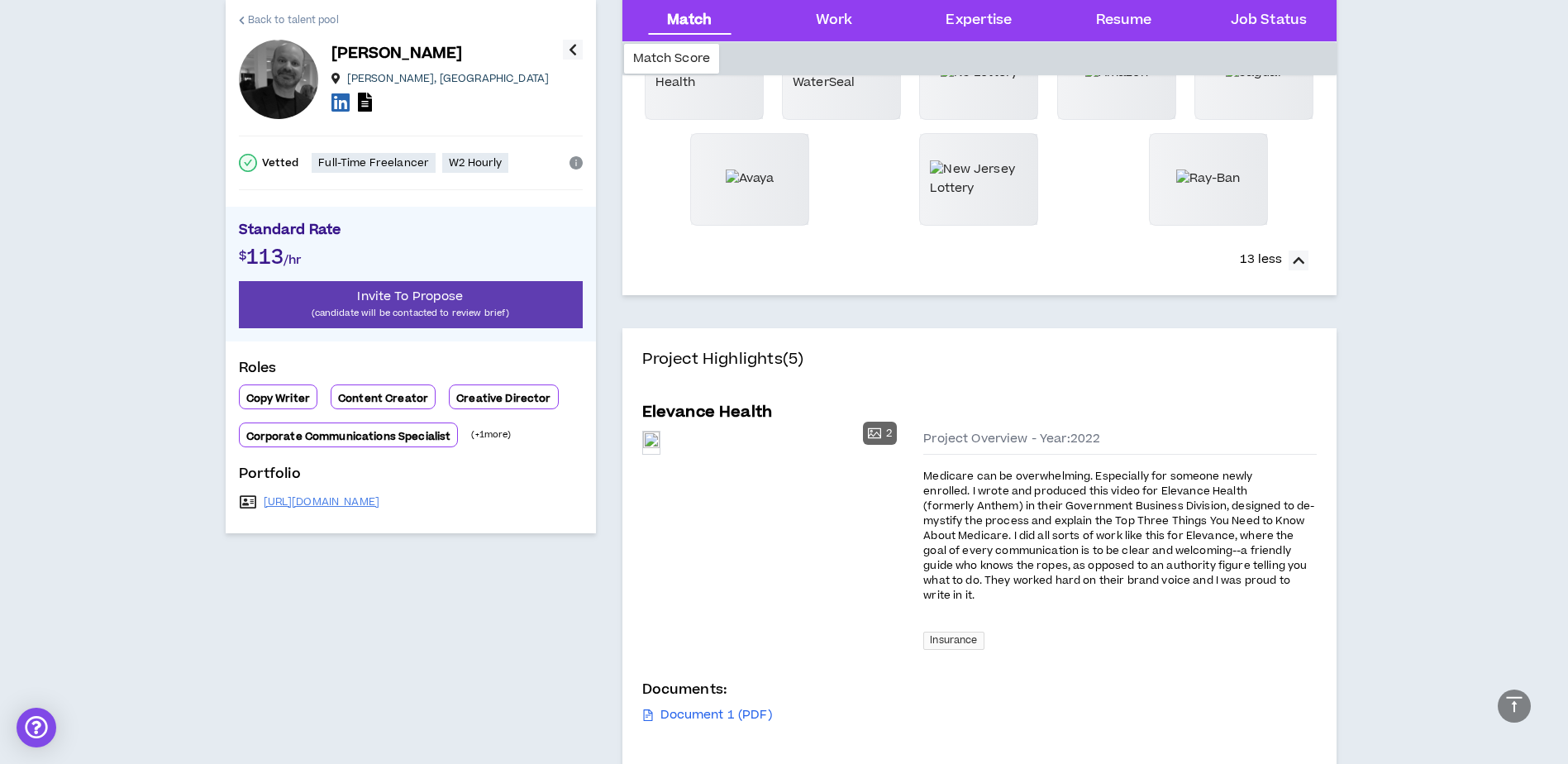
click at [280, 19] on span "Back to talent pool" at bounding box center [293, 20] width 91 height 16
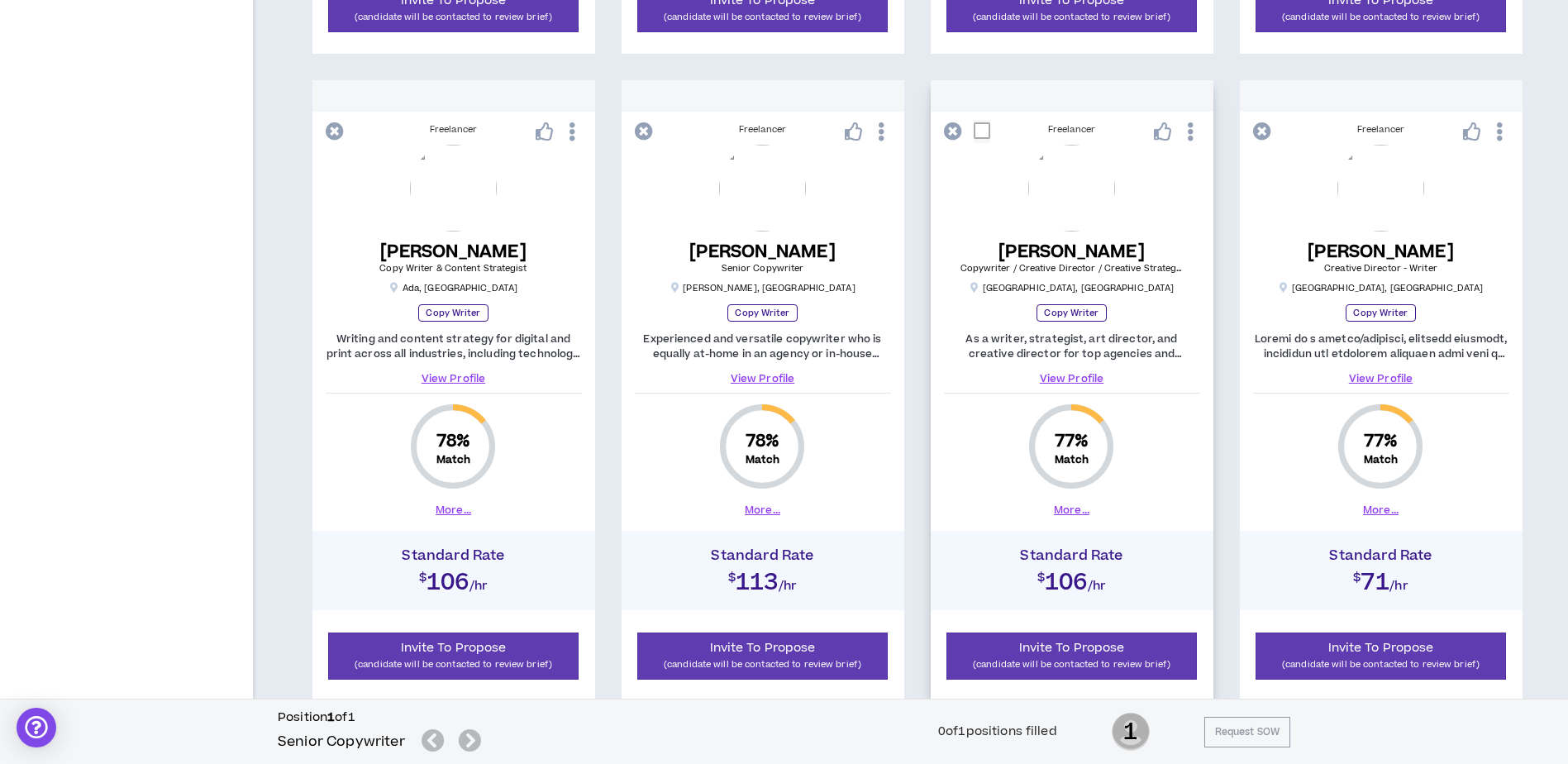
scroll to position [1591, 0]
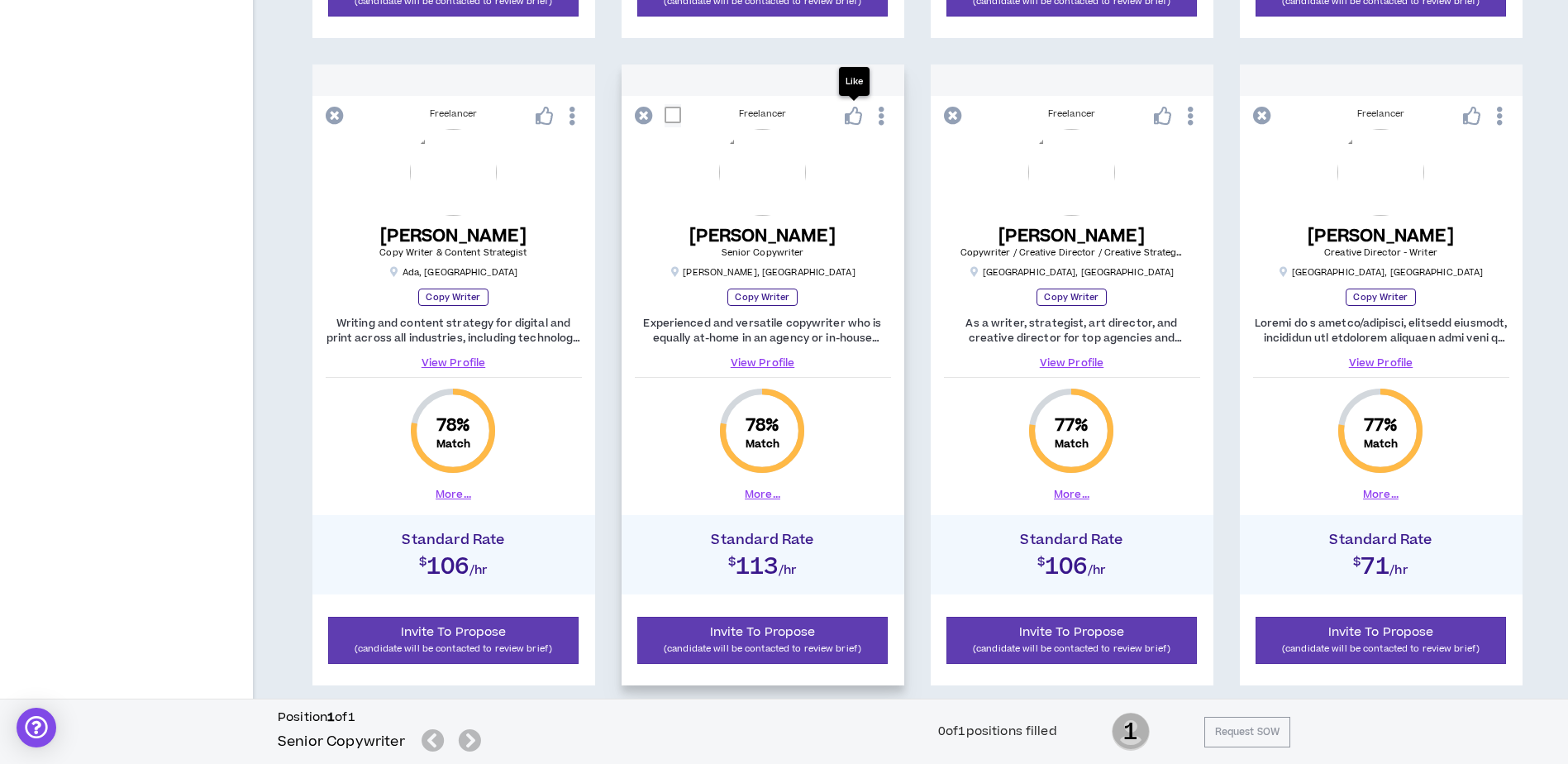
click at [851, 117] on icon at bounding box center [853, 116] width 19 height 19
click at [1069, 490] on button "More..." at bounding box center [1072, 494] width 35 height 15
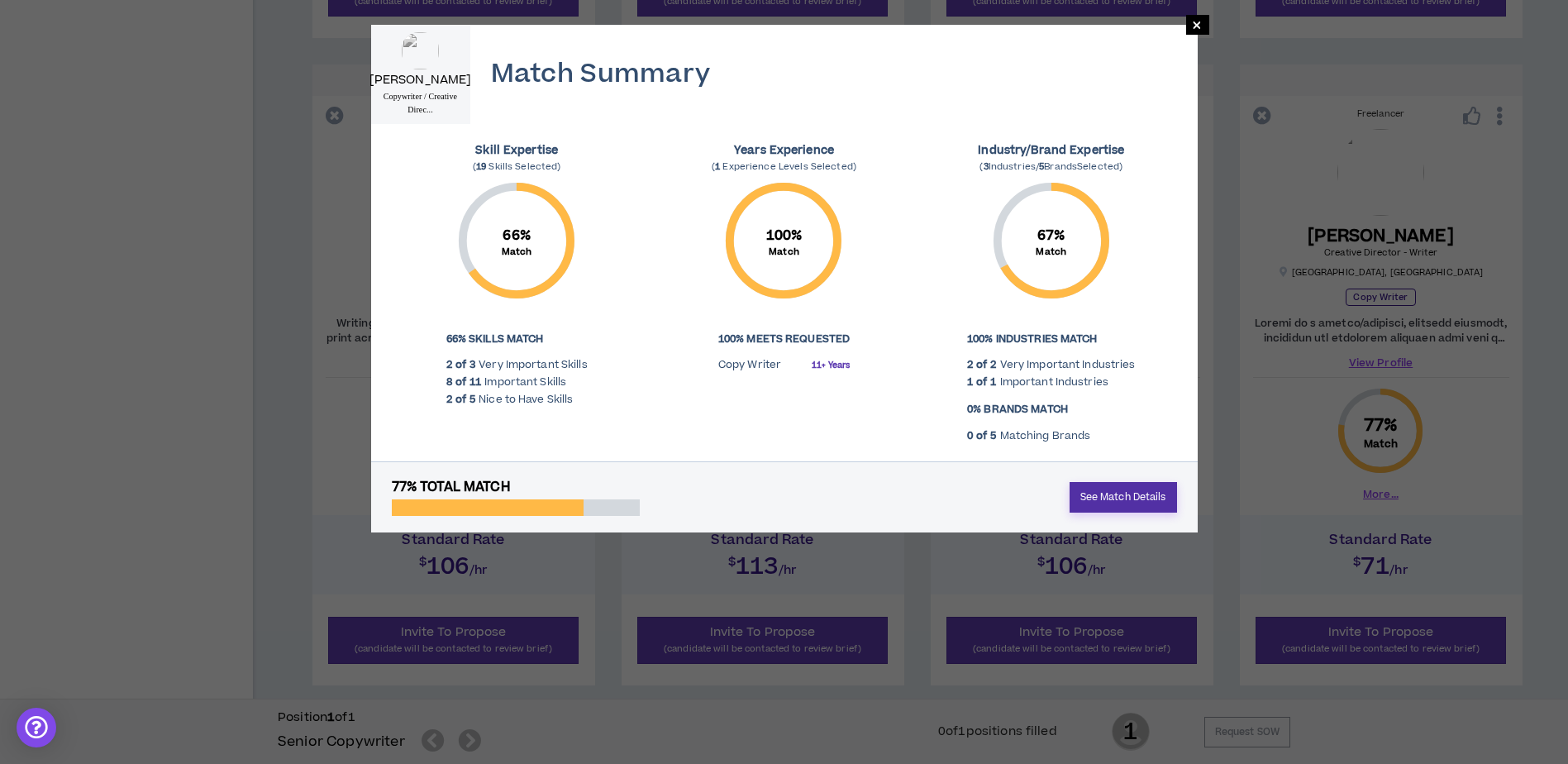
click at [1083, 499] on link "See Match Details" at bounding box center [1124, 497] width 108 height 31
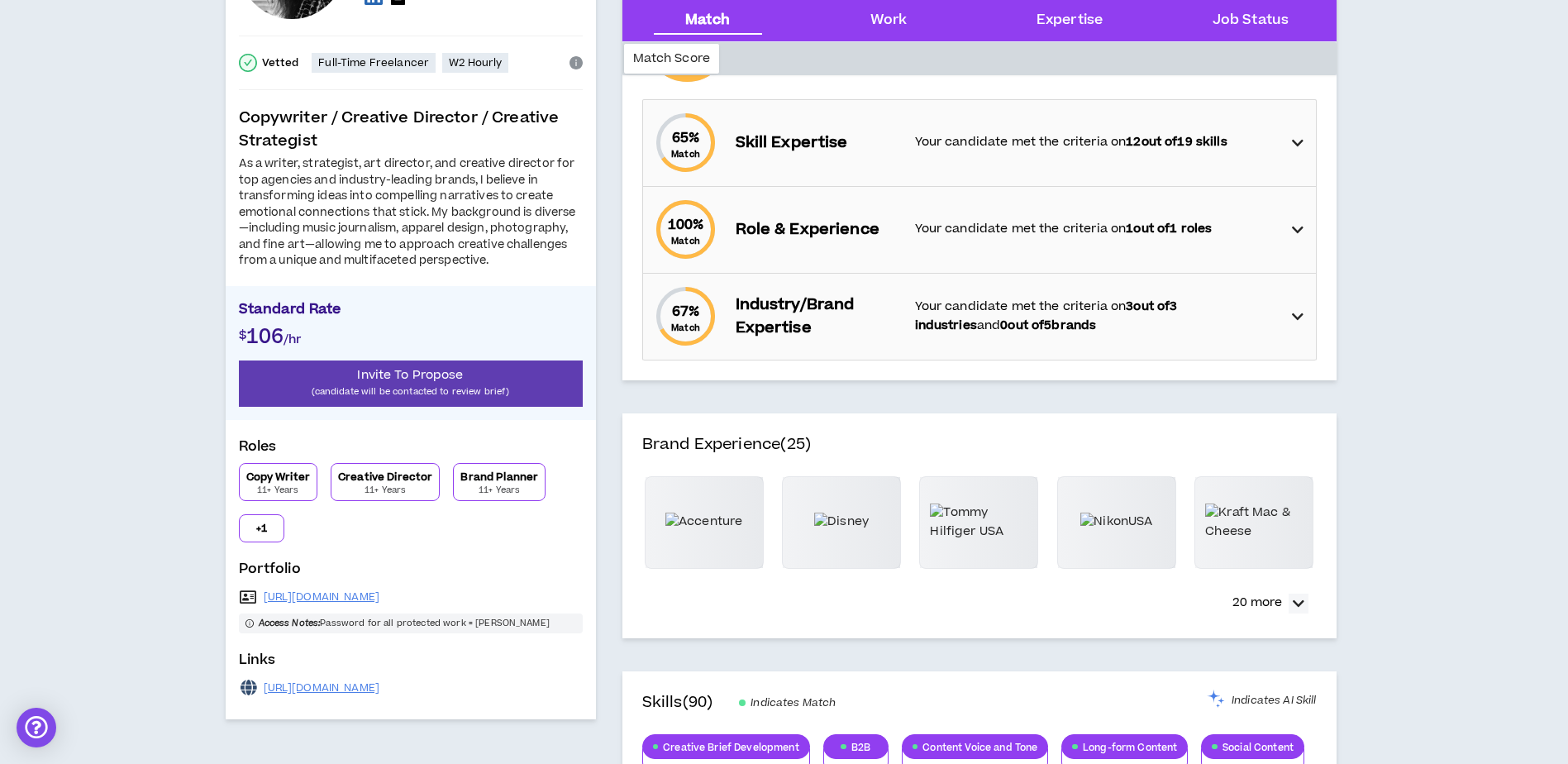
scroll to position [248, 0]
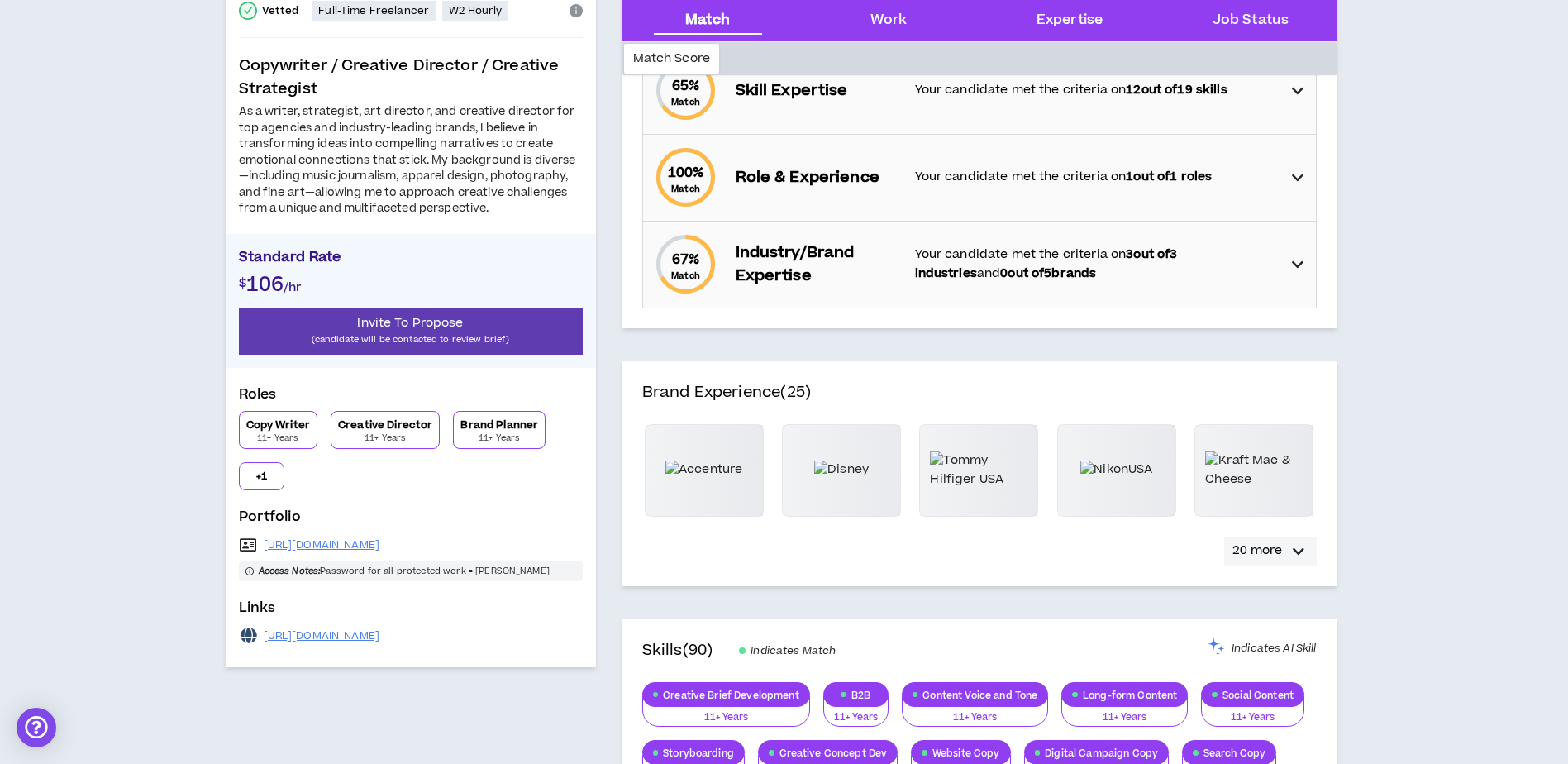
click at [1301, 548] on icon "button" at bounding box center [1298, 551] width 11 height 19
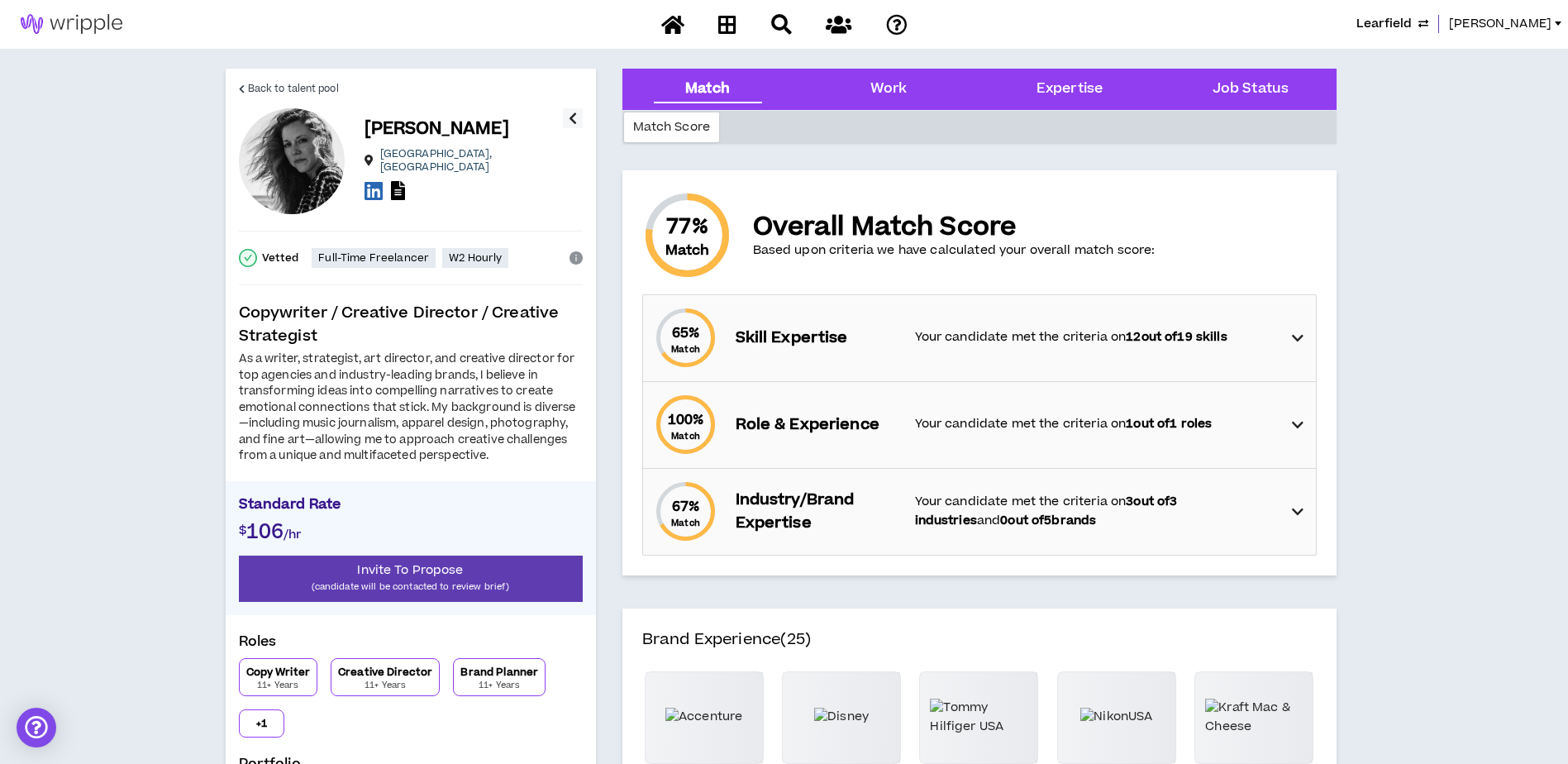
scroll to position [0, 0]
click at [1284, 96] on Status "Job Status" at bounding box center [1251, 90] width 76 height 21
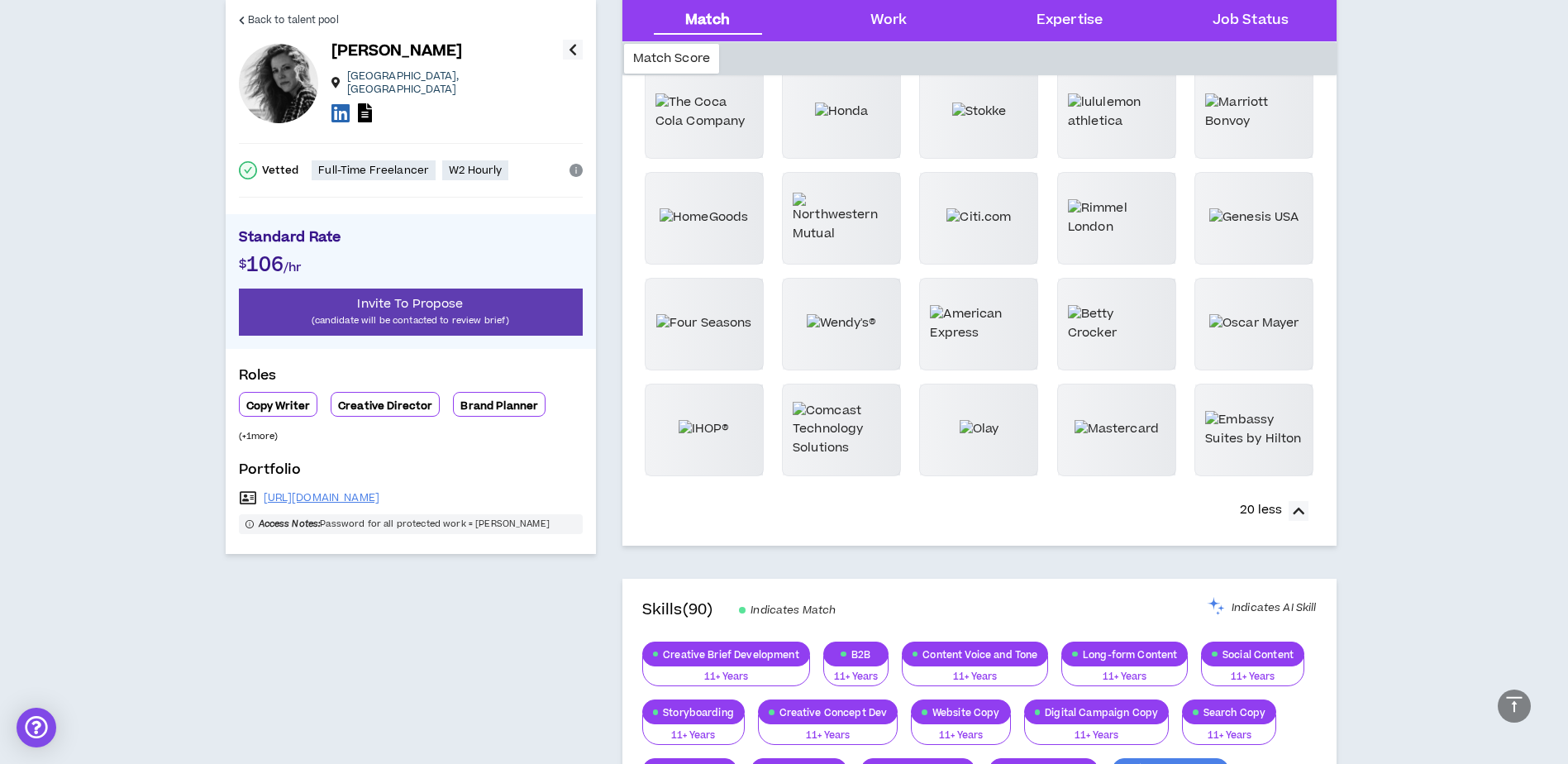
scroll to position [541, 0]
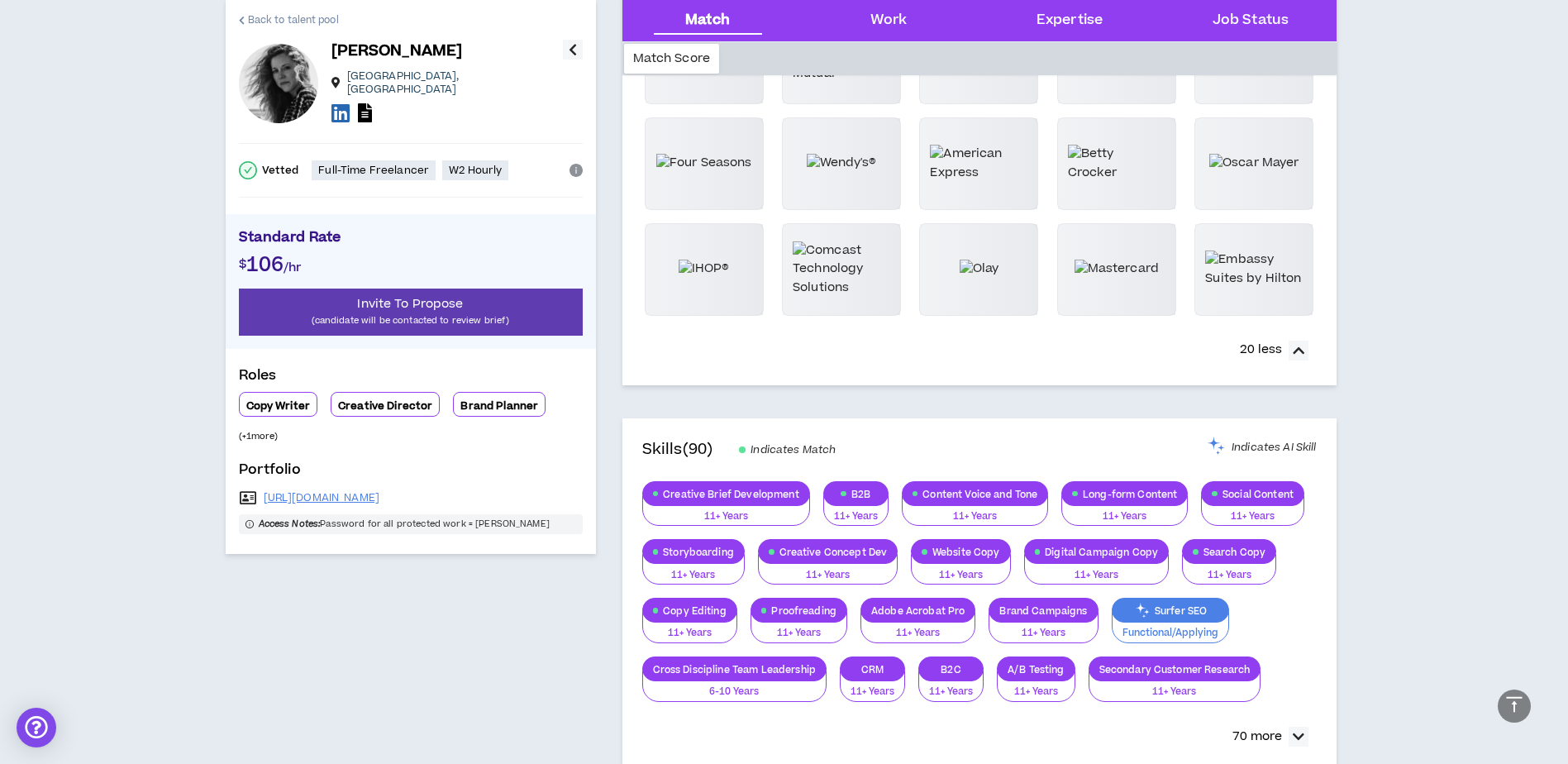
click at [272, 20] on span "Back to talent pool" at bounding box center [293, 20] width 91 height 16
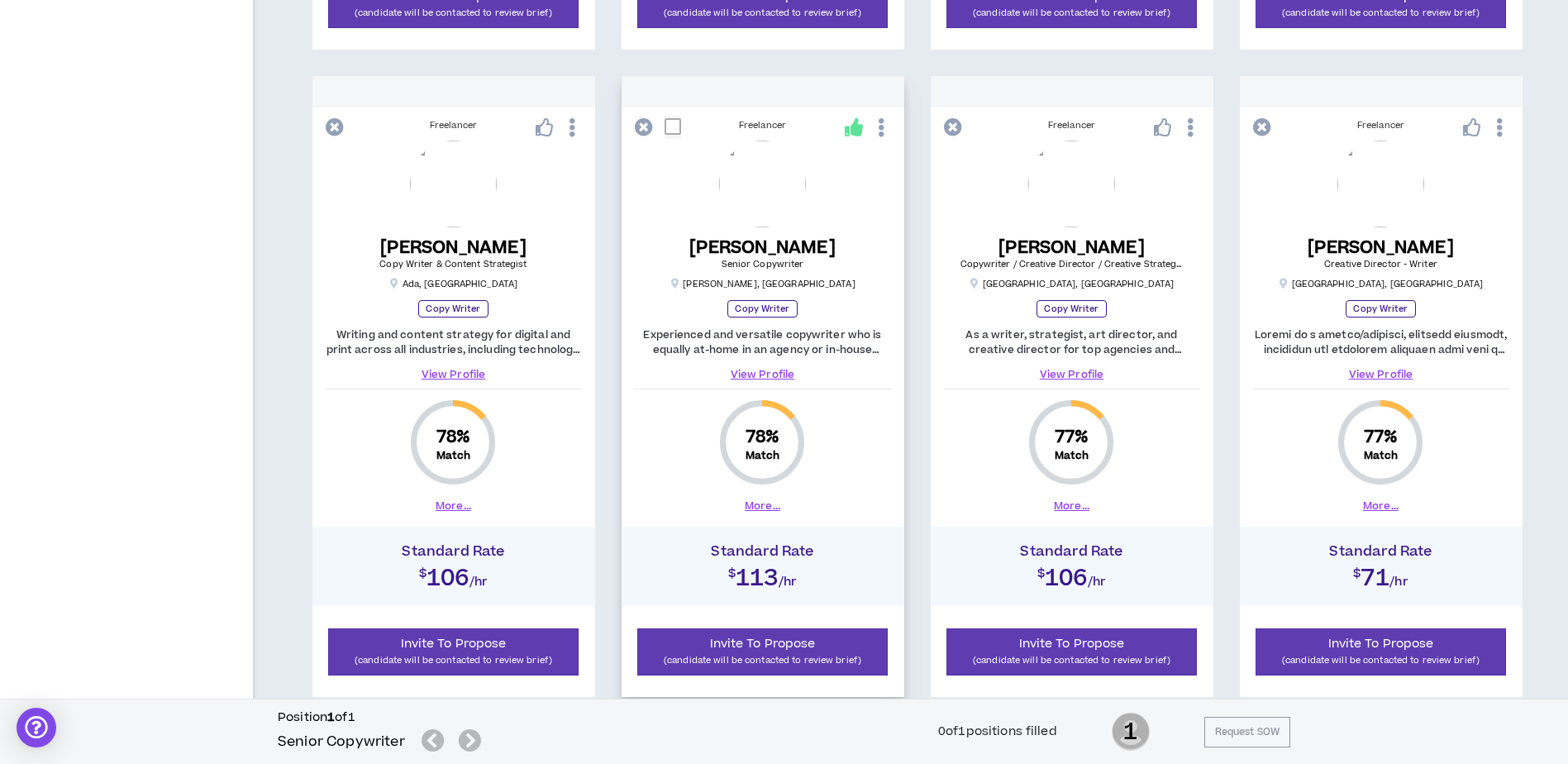
scroll to position [1591, 0]
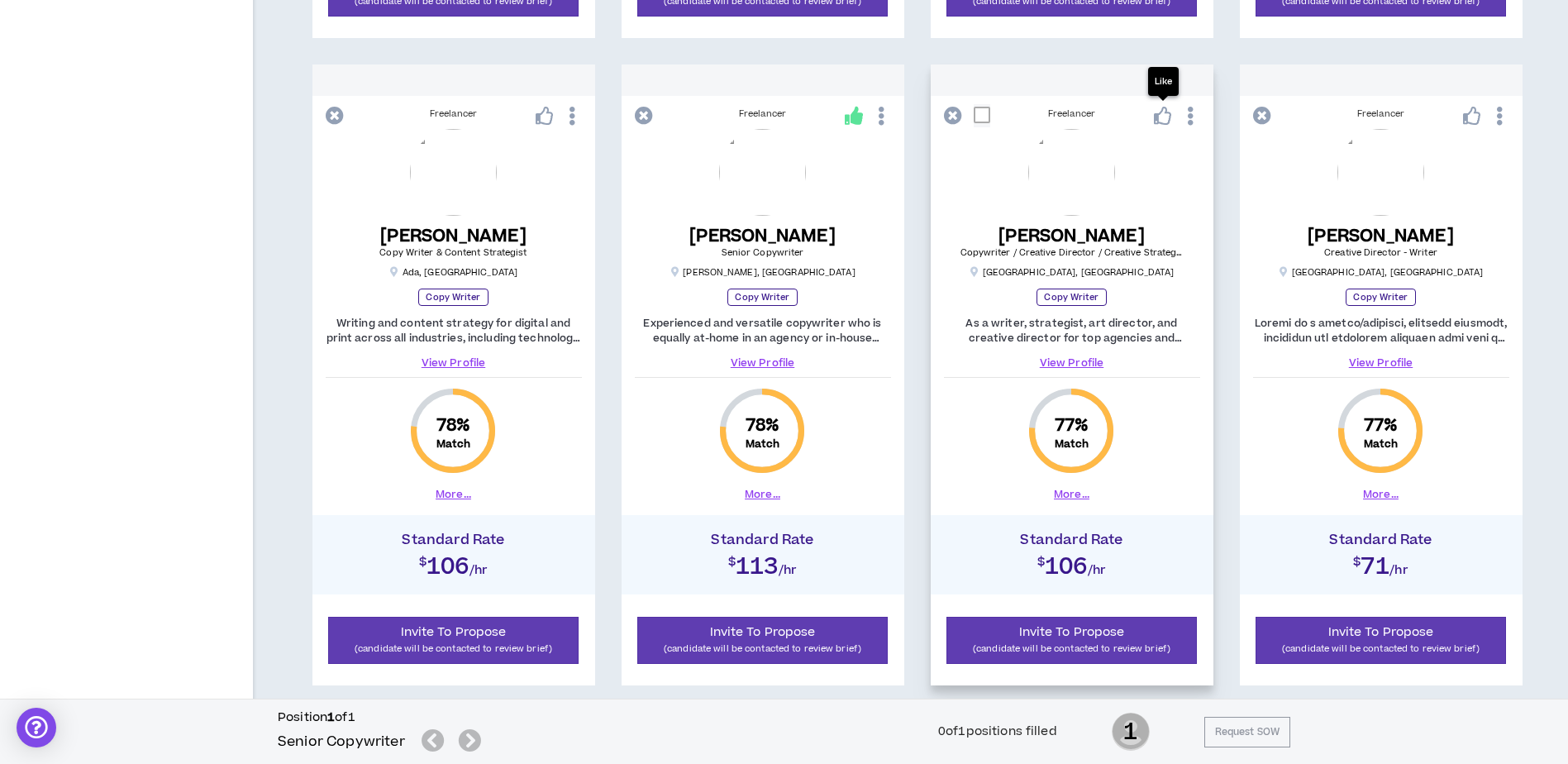
click at [1161, 119] on icon at bounding box center [1163, 116] width 19 height 19
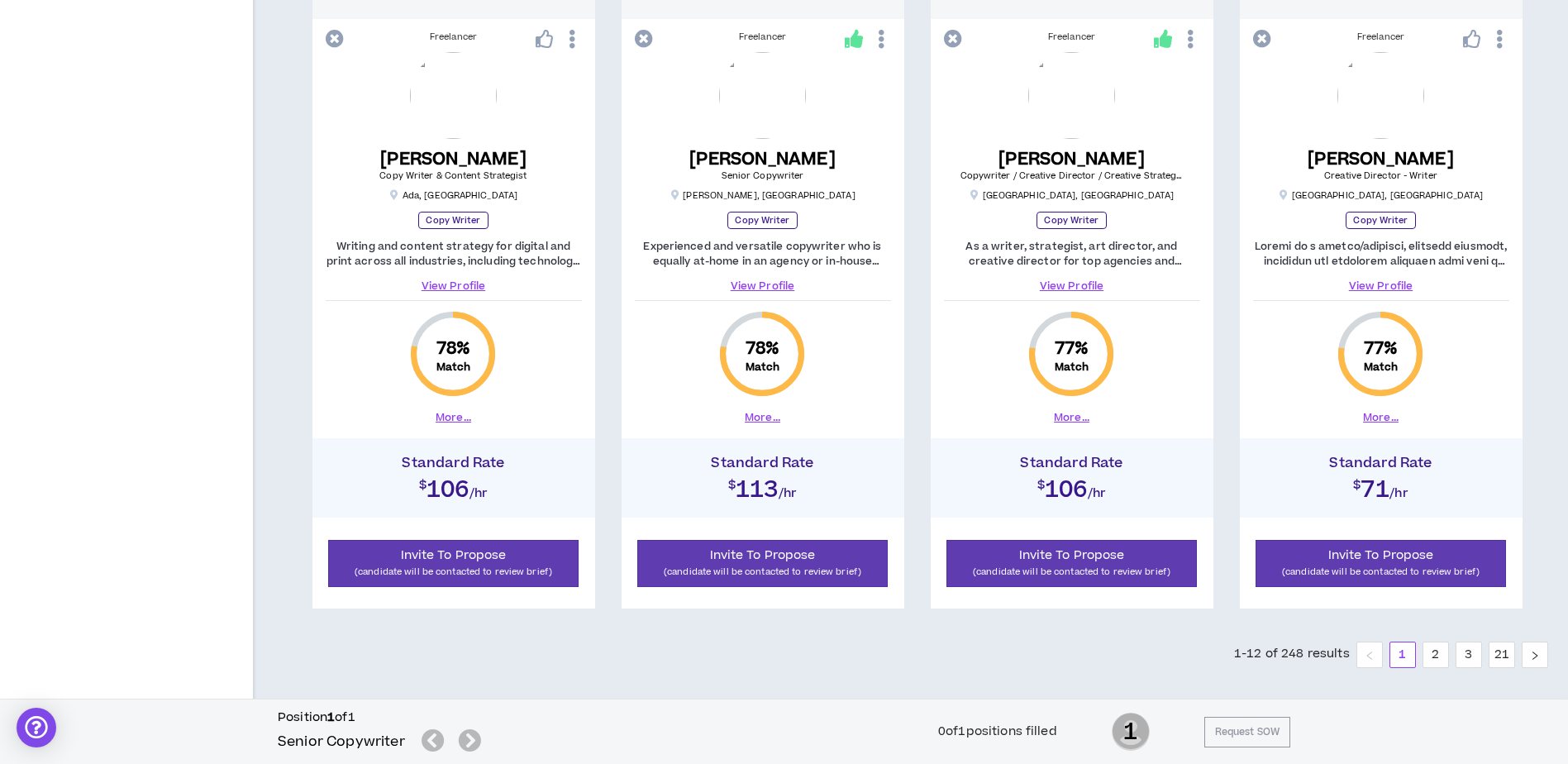
scroll to position [1687, 0]
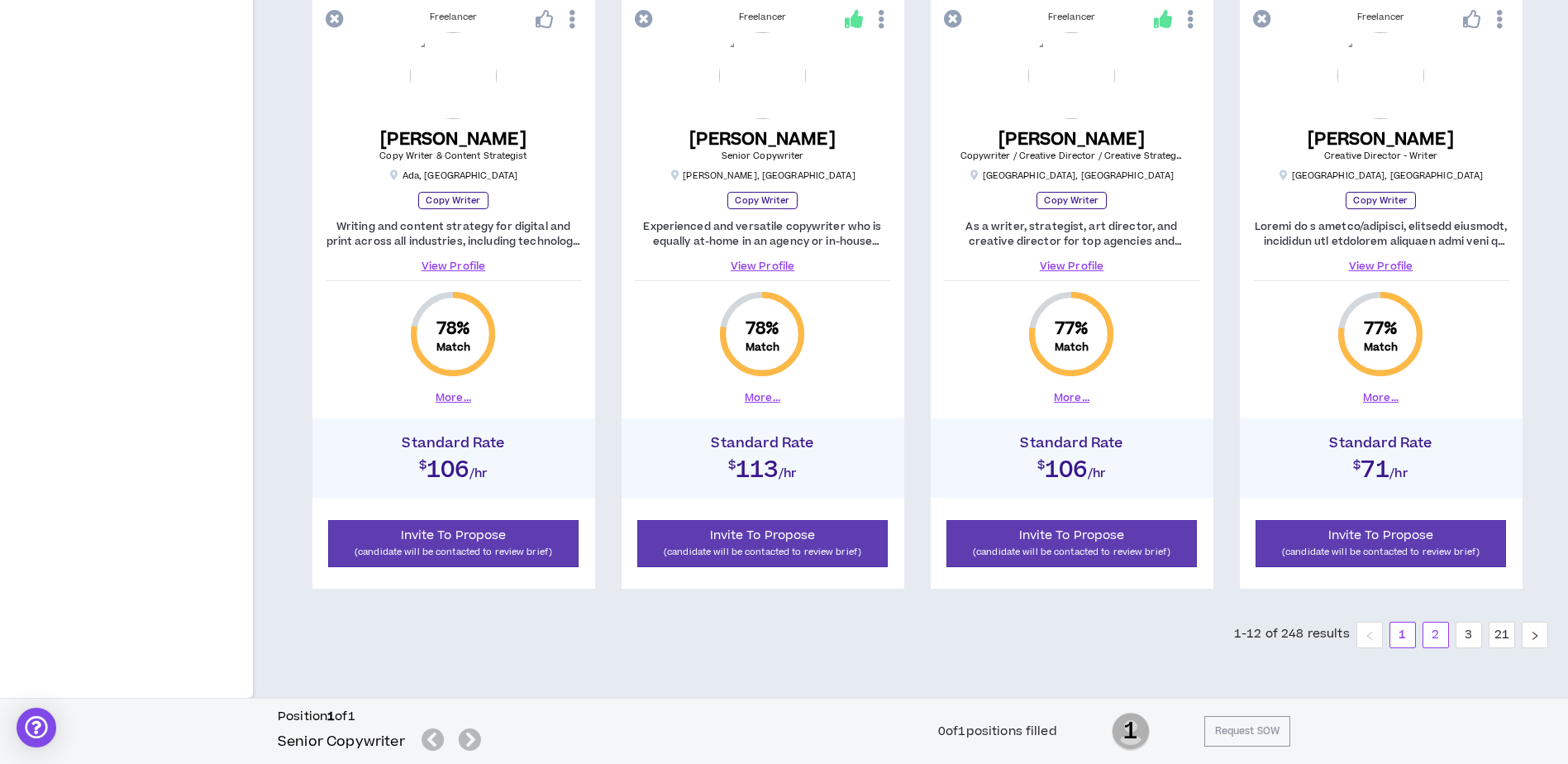
click at [1434, 635] on link "2" at bounding box center [1436, 635] width 25 height 25
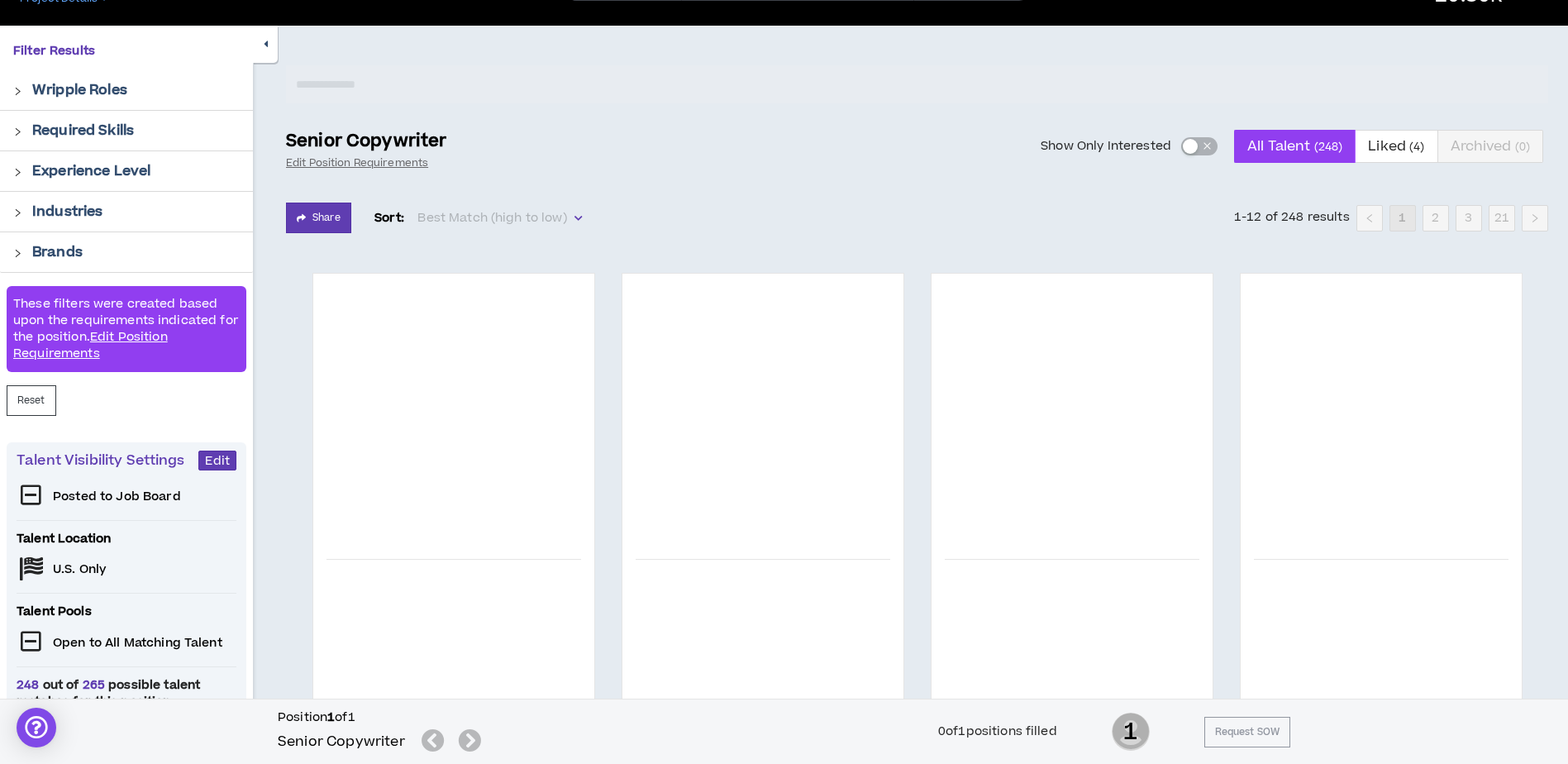
scroll to position [248, 0]
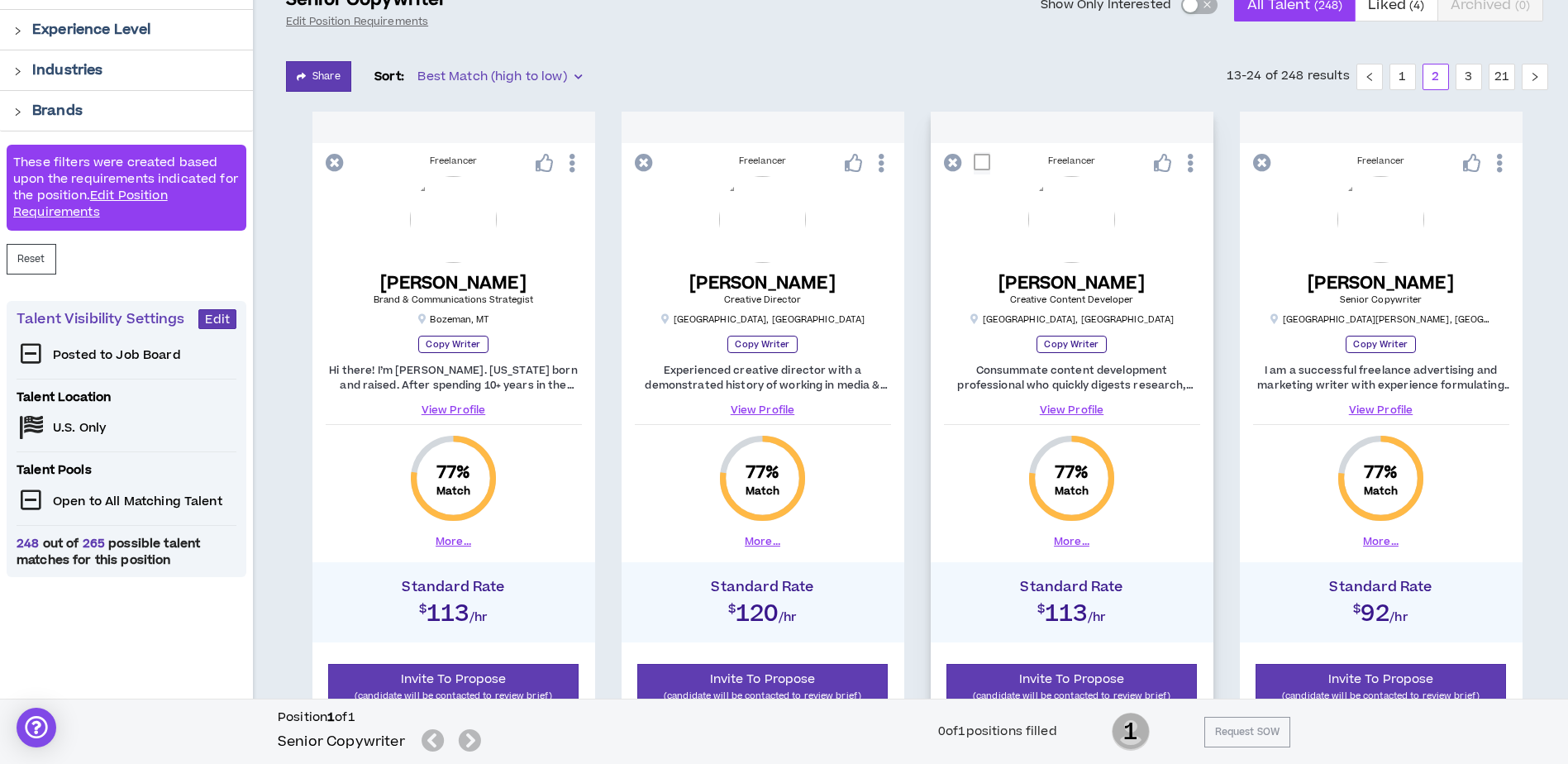
click at [1080, 536] on button "More..." at bounding box center [1072, 541] width 35 height 15
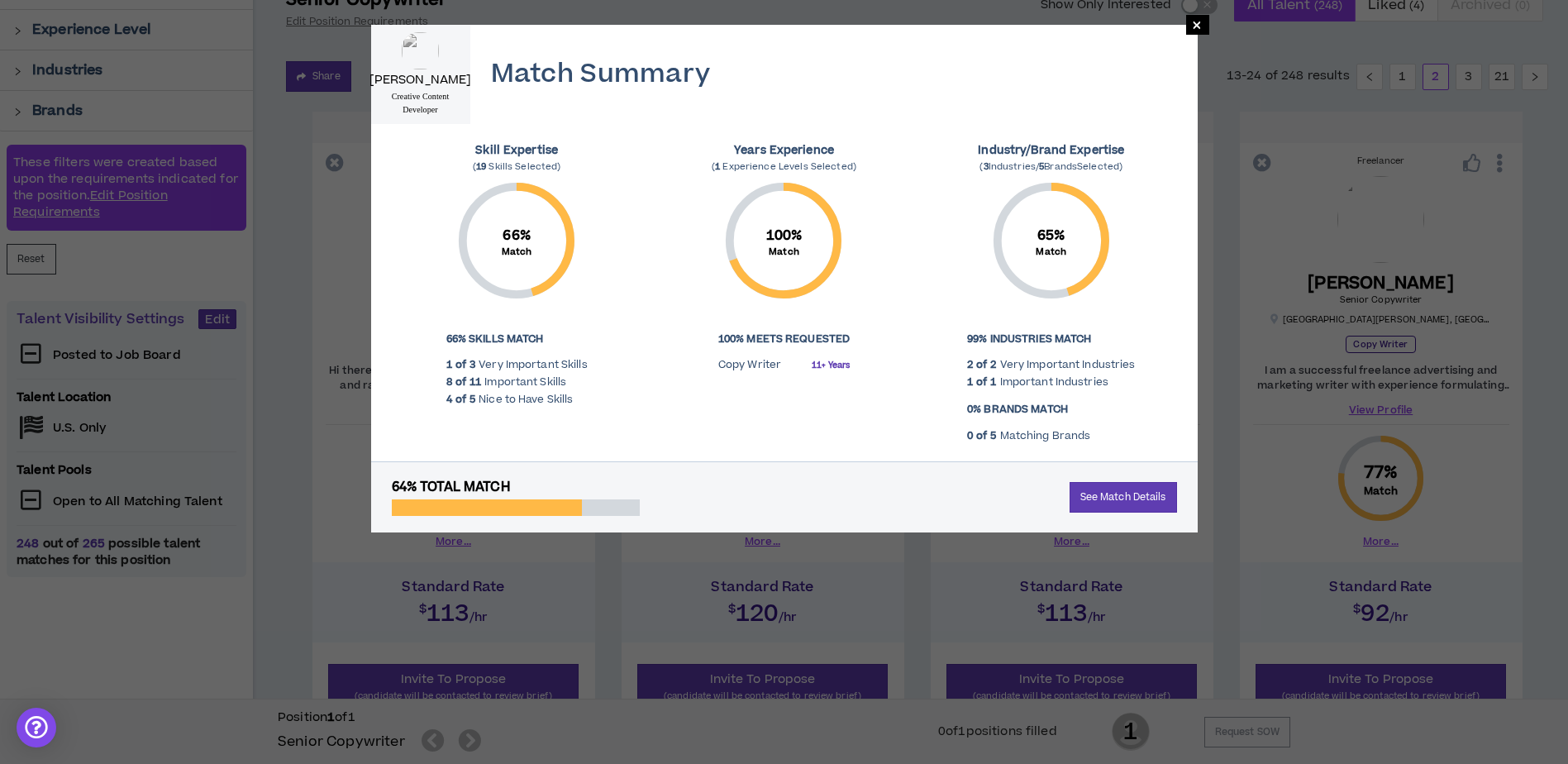
click at [1132, 514] on div "64% Total Match See Match Details" at bounding box center [784, 497] width 827 height 71
click at [1127, 505] on link "See Match Details" at bounding box center [1124, 497] width 108 height 31
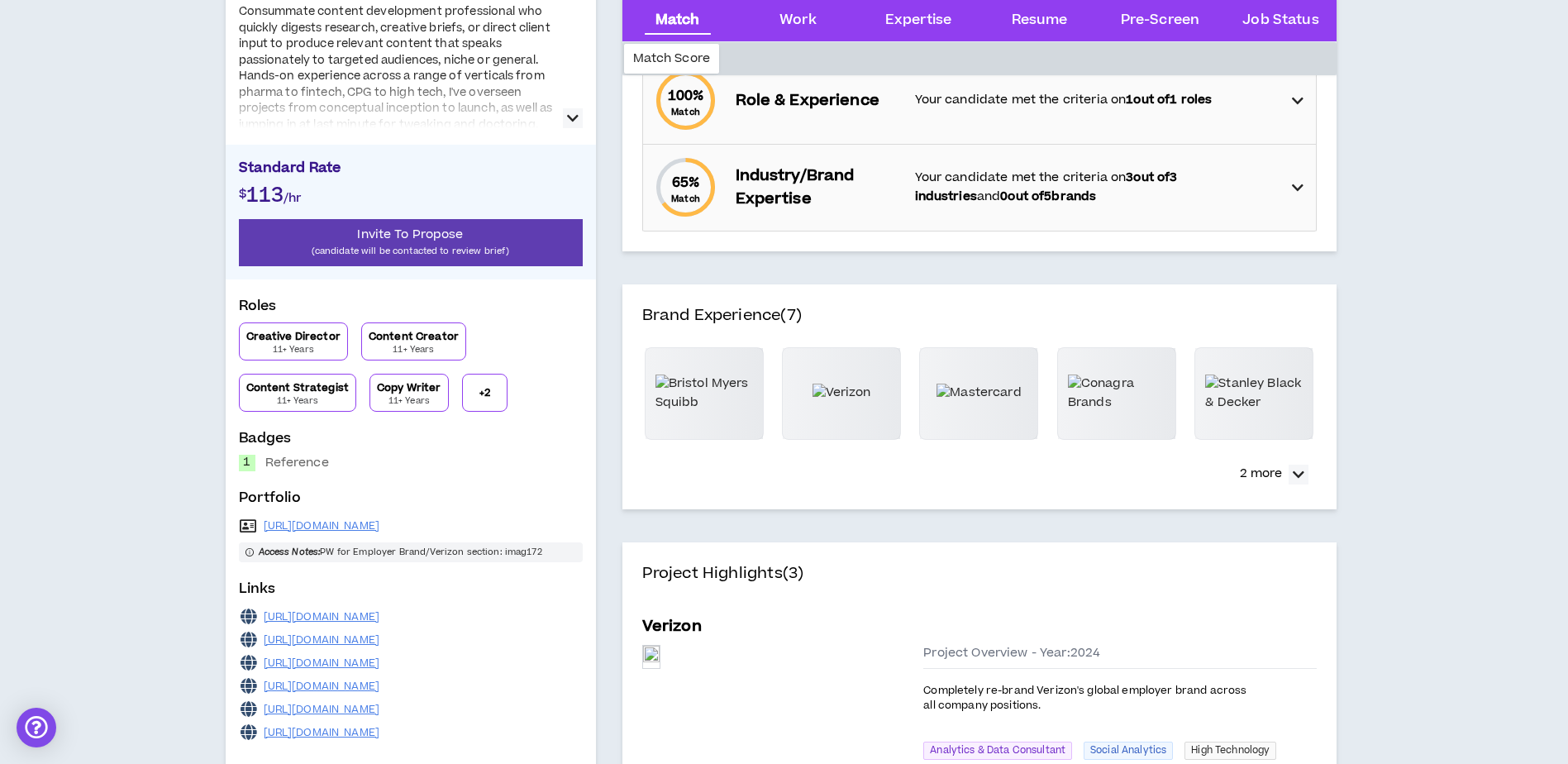
scroll to position [331, 0]
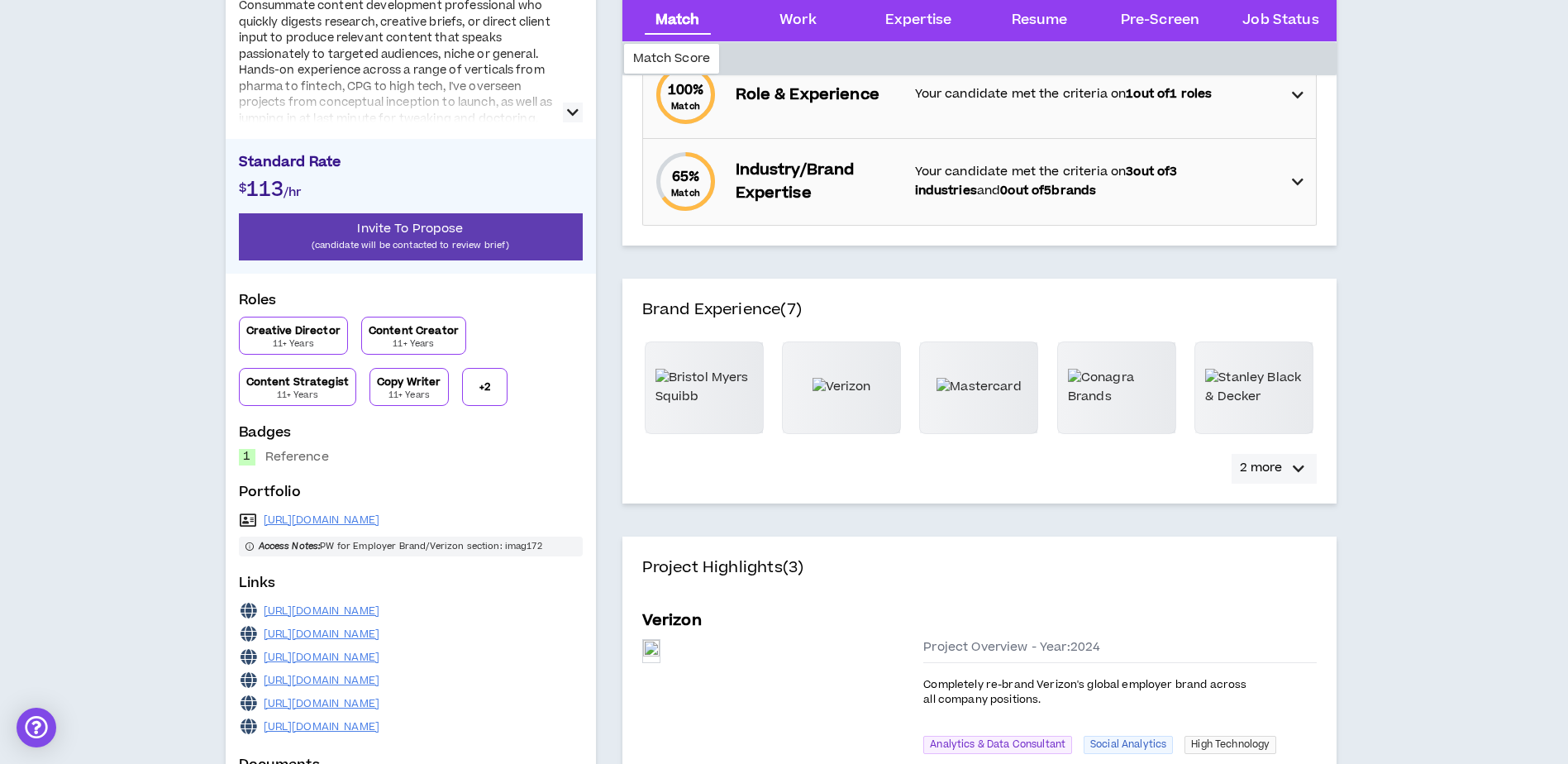
click at [1297, 466] on icon "button" at bounding box center [1298, 469] width 11 height 19
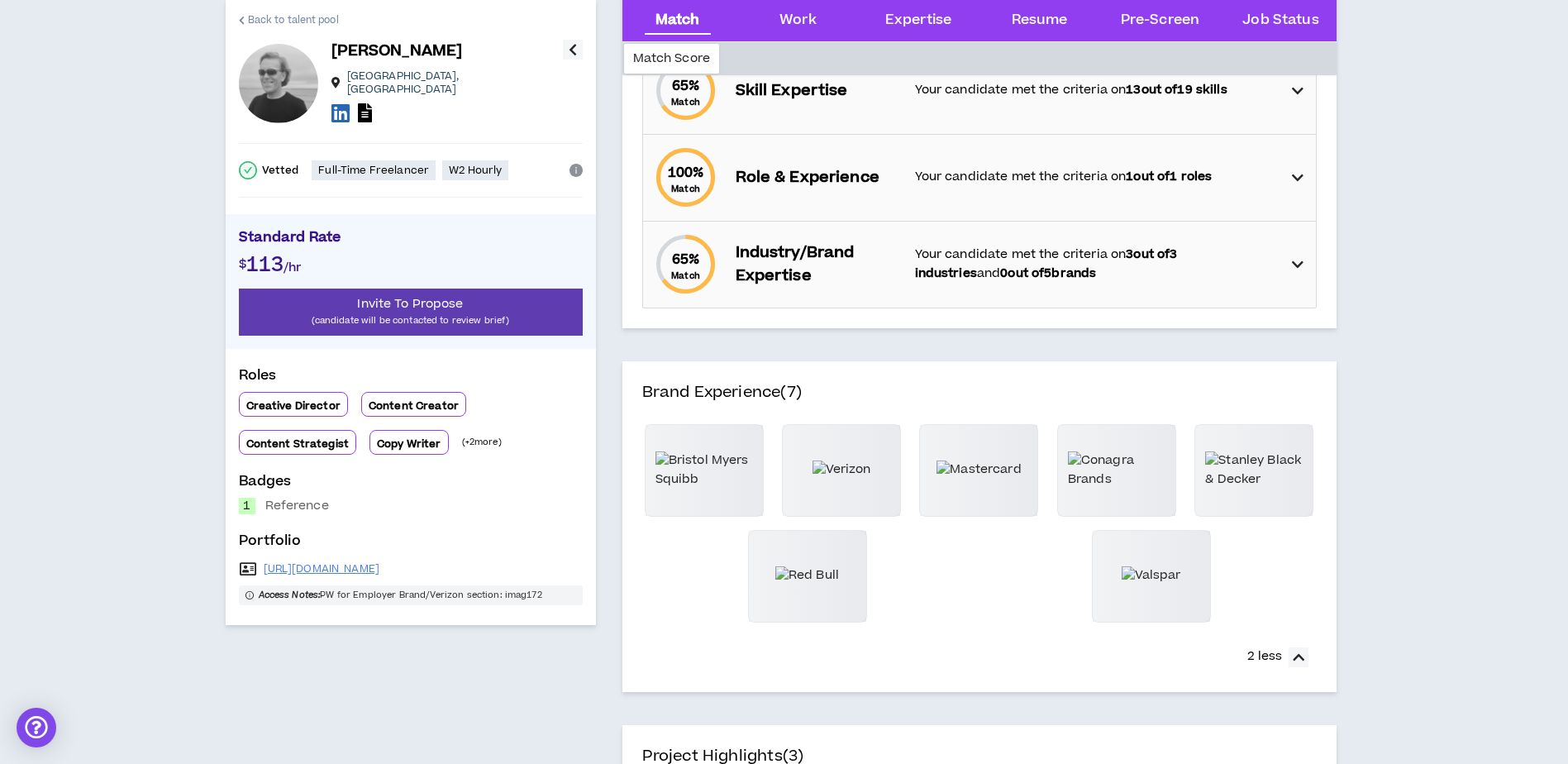
scroll to position [0, 0]
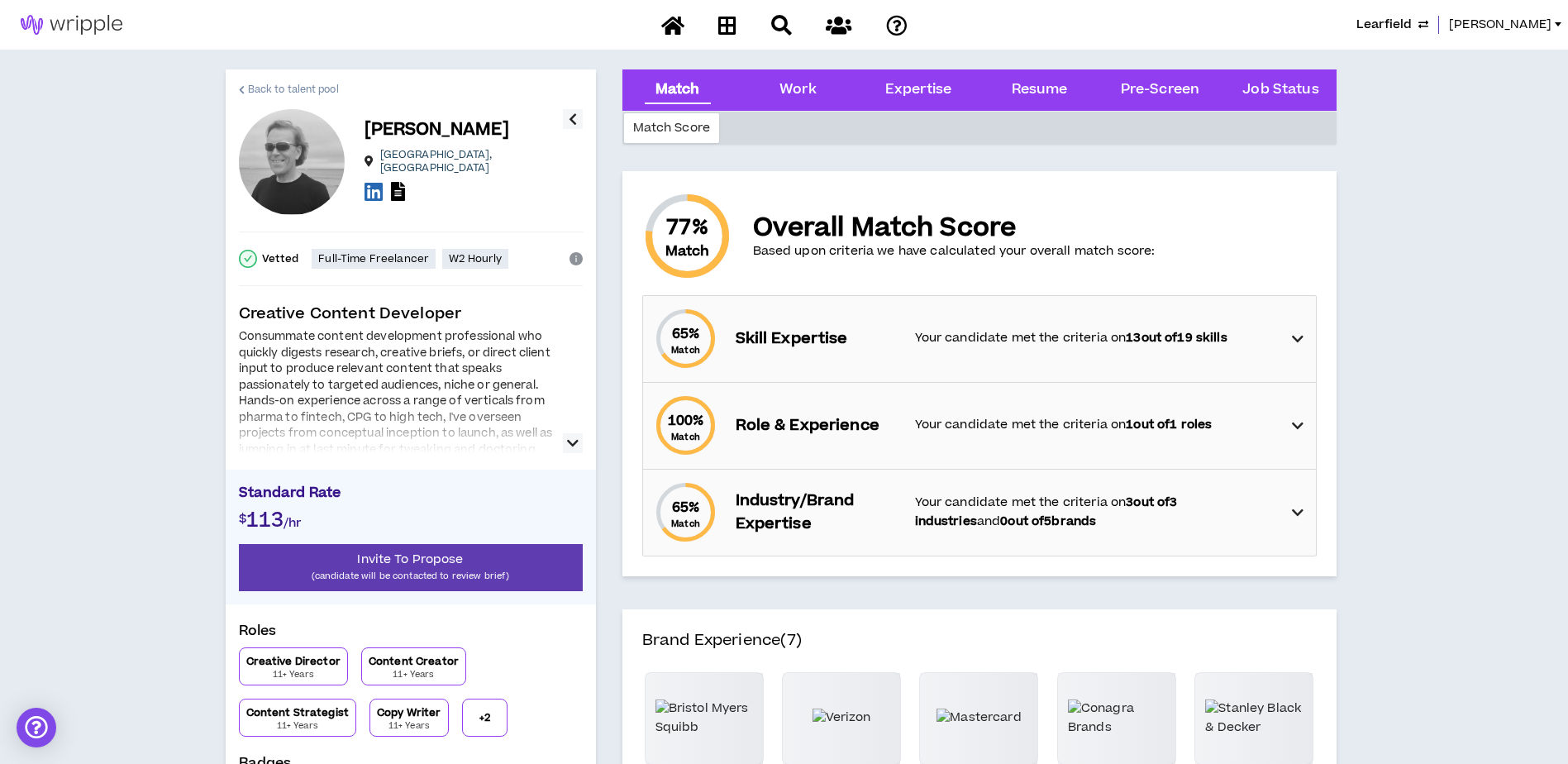
click at [272, 92] on span "Back to talent pool" at bounding box center [293, 90] width 91 height 16
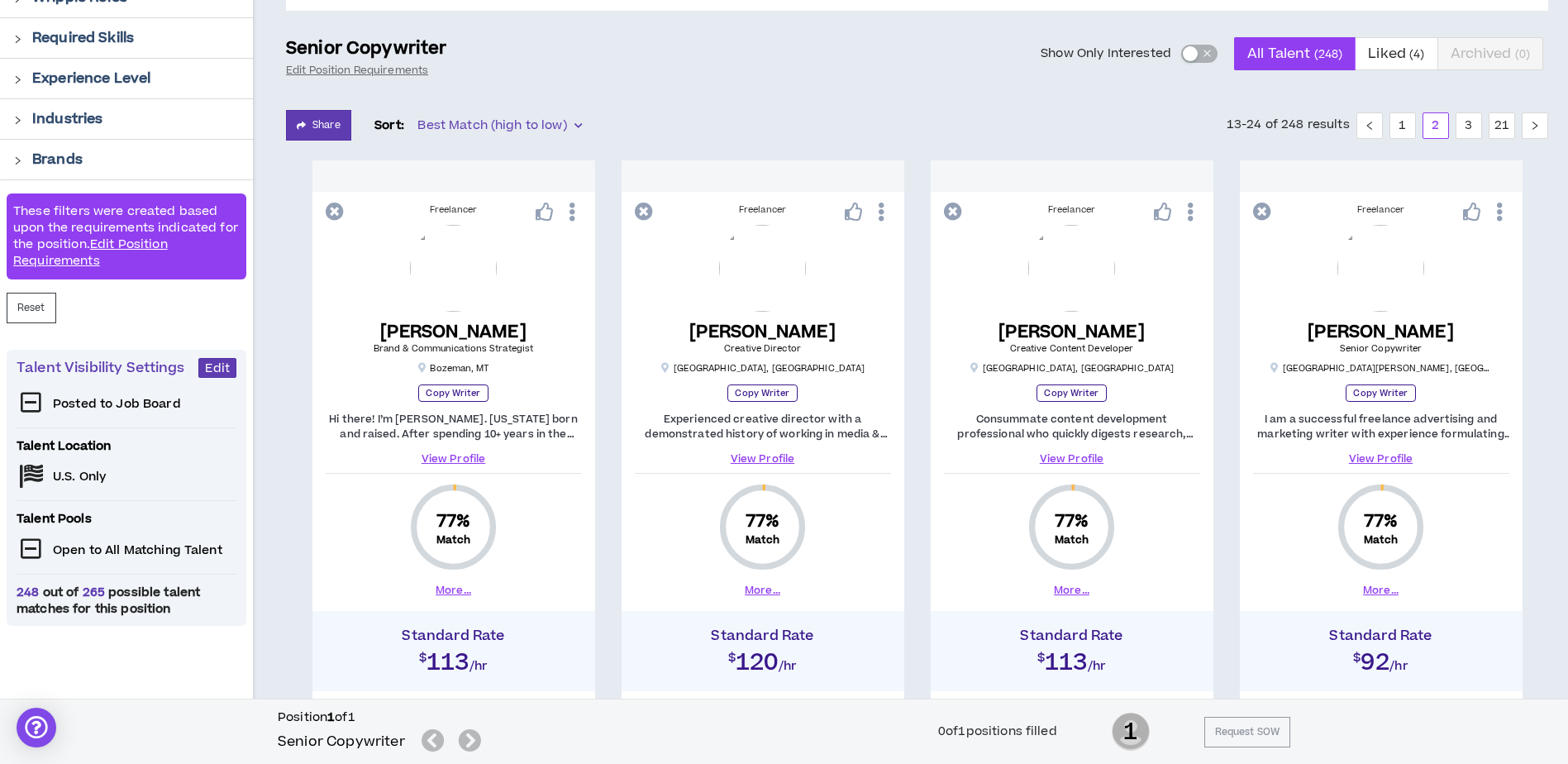
scroll to position [248, 0]
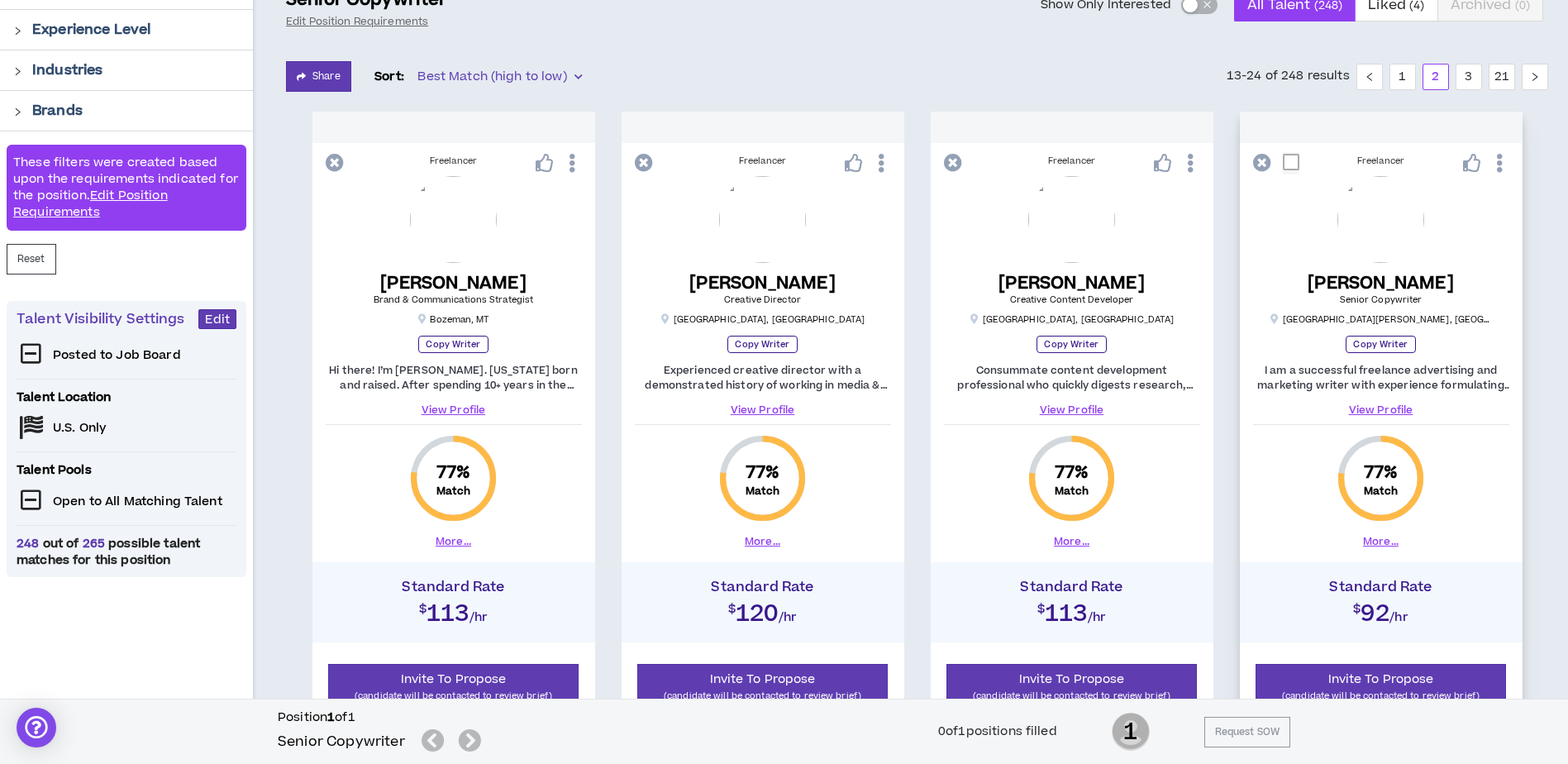
click at [1390, 543] on button "More..." at bounding box center [1381, 541] width 35 height 15
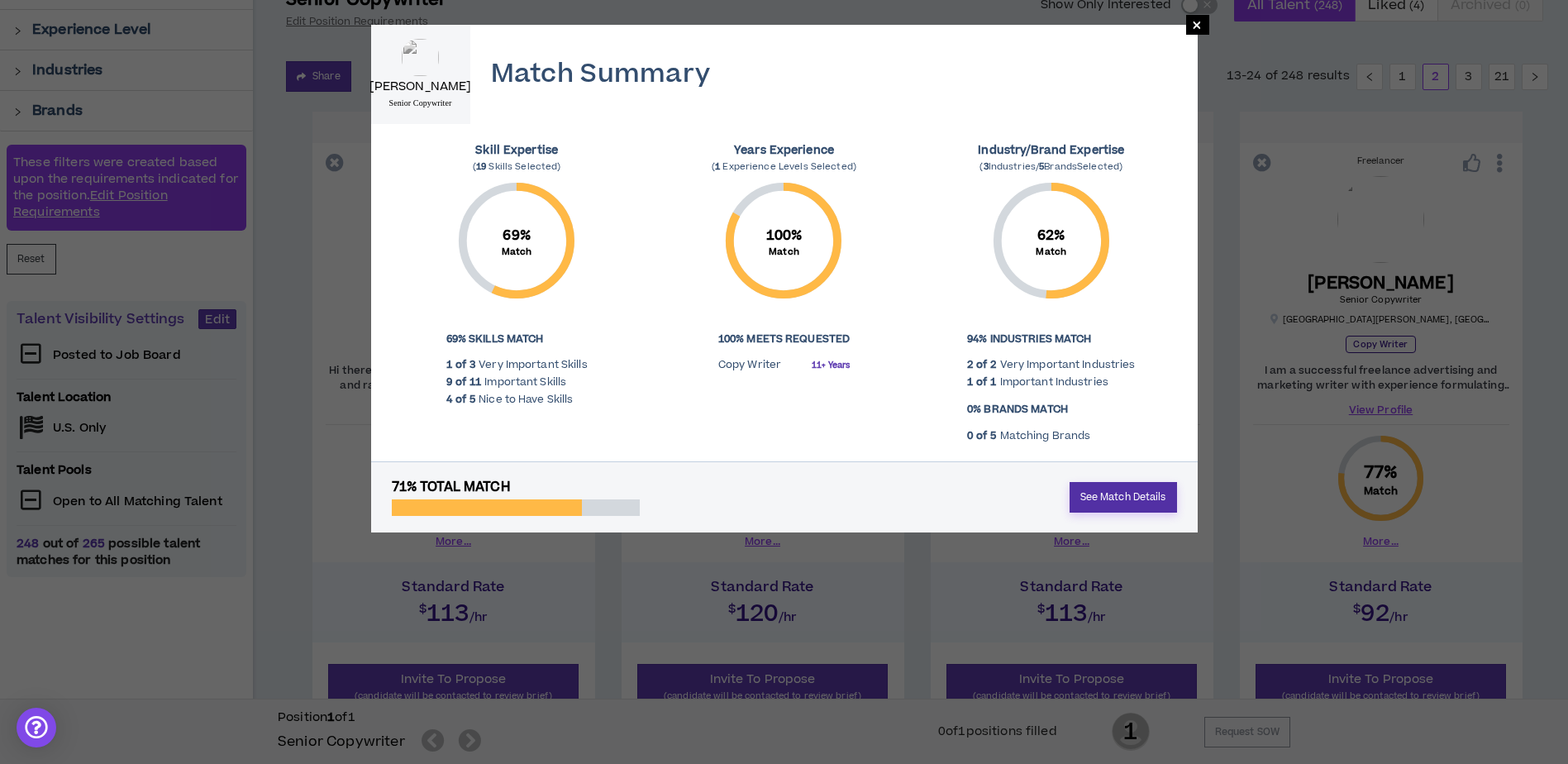
click at [1153, 493] on link "See Match Details" at bounding box center [1124, 497] width 108 height 31
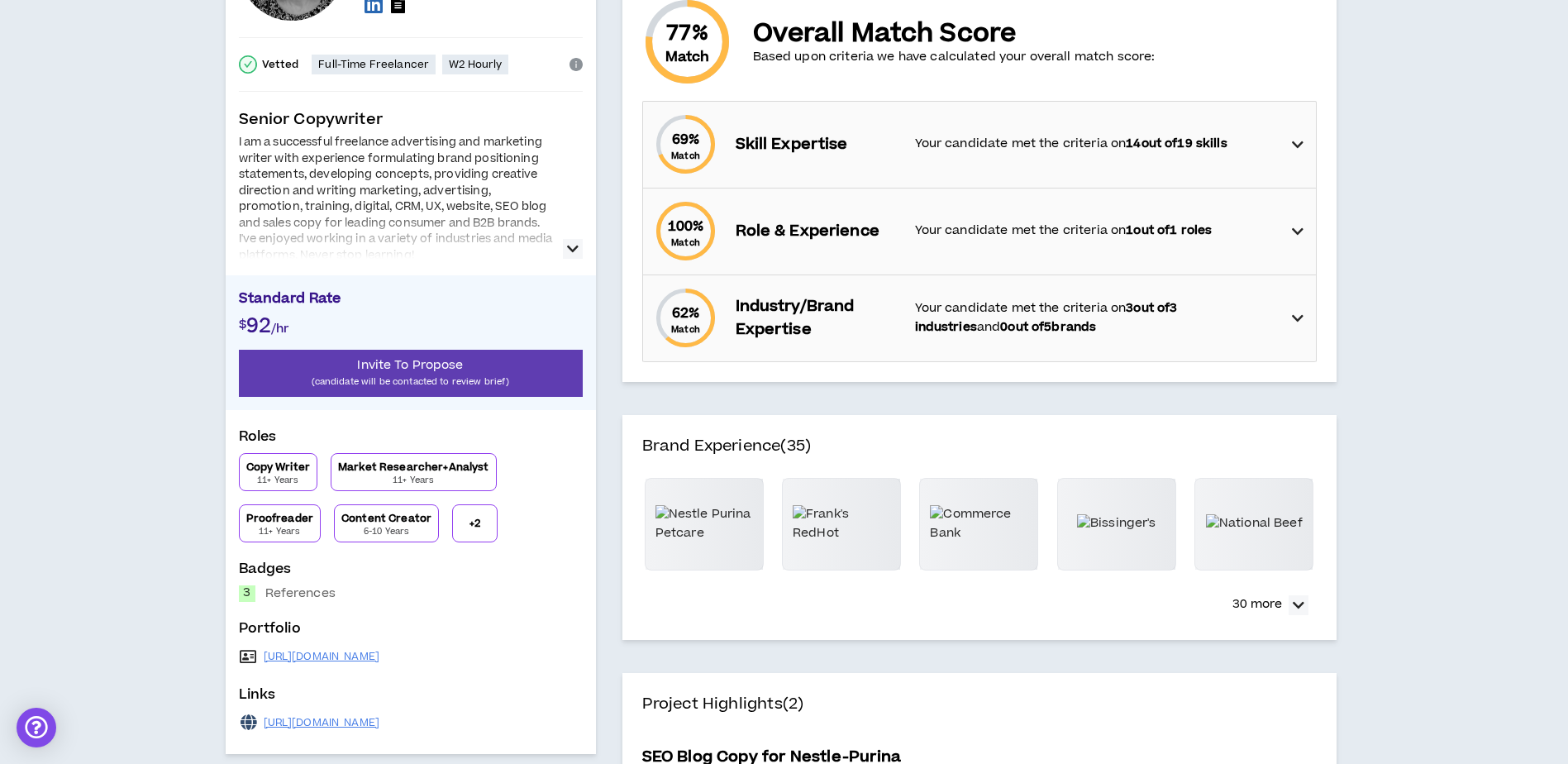
scroll to position [331, 0]
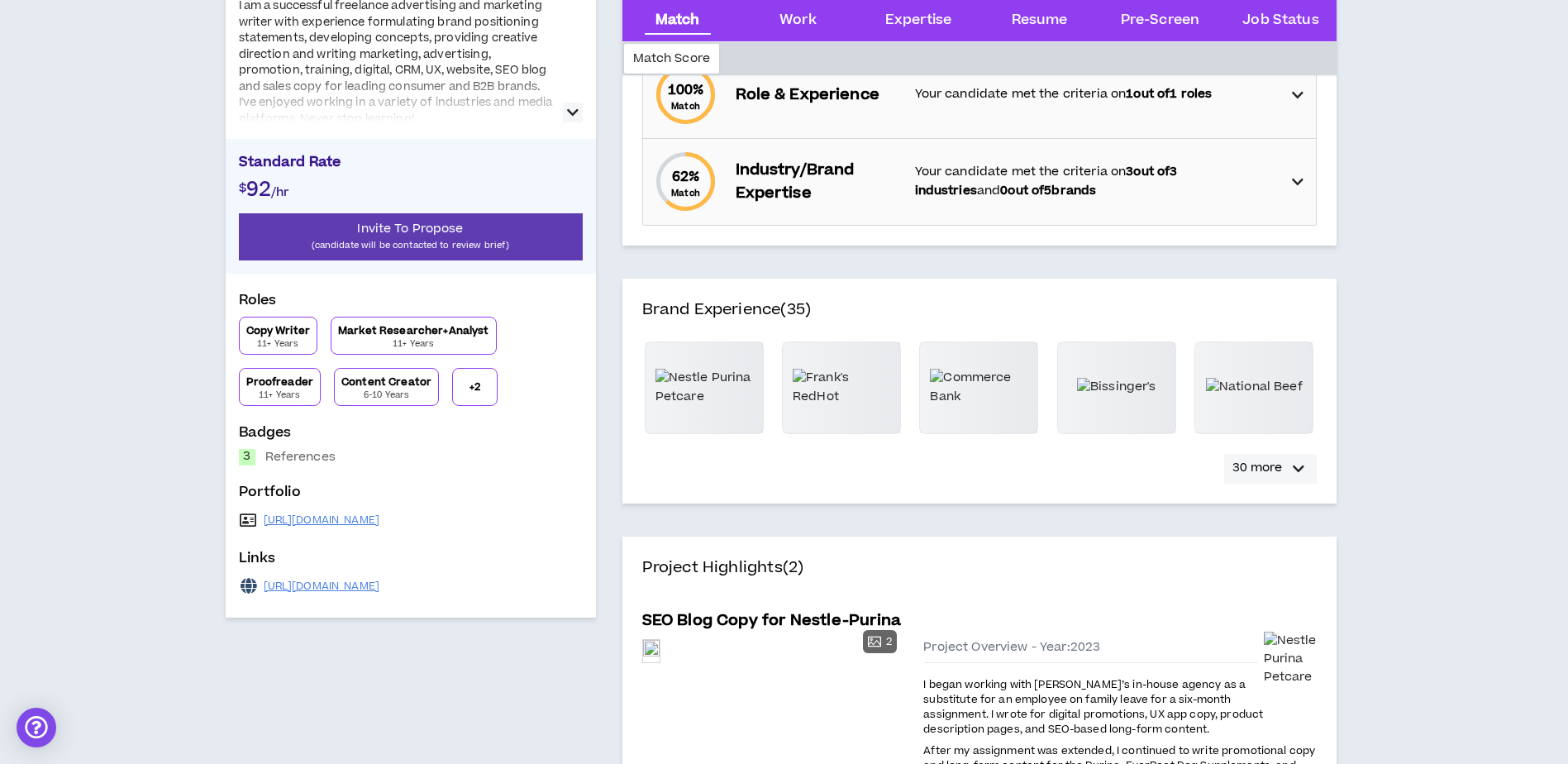
click at [1301, 470] on icon "button" at bounding box center [1298, 469] width 11 height 19
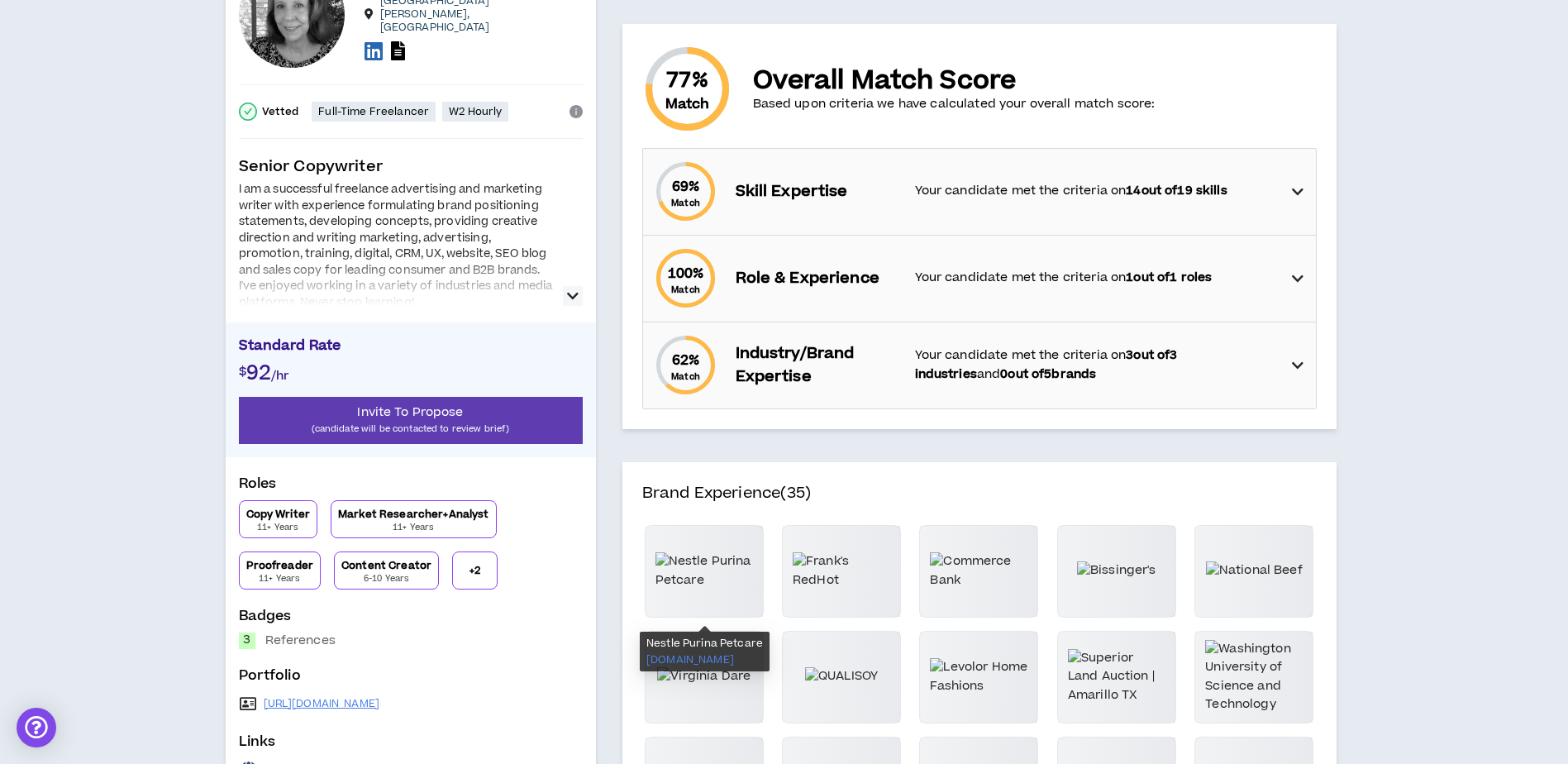
scroll to position [0, 0]
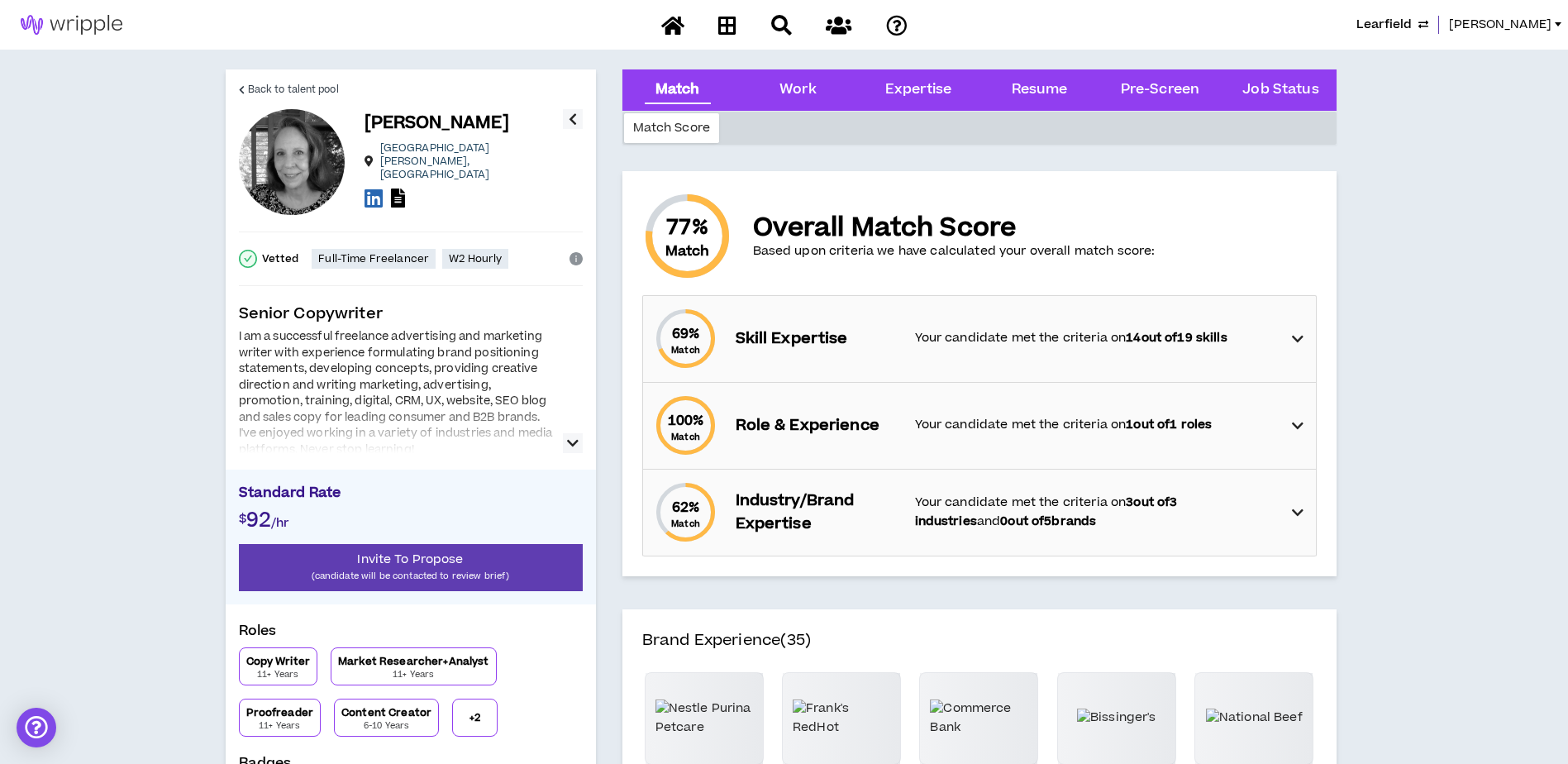
click at [577, 444] on icon "button" at bounding box center [572, 443] width 11 height 19
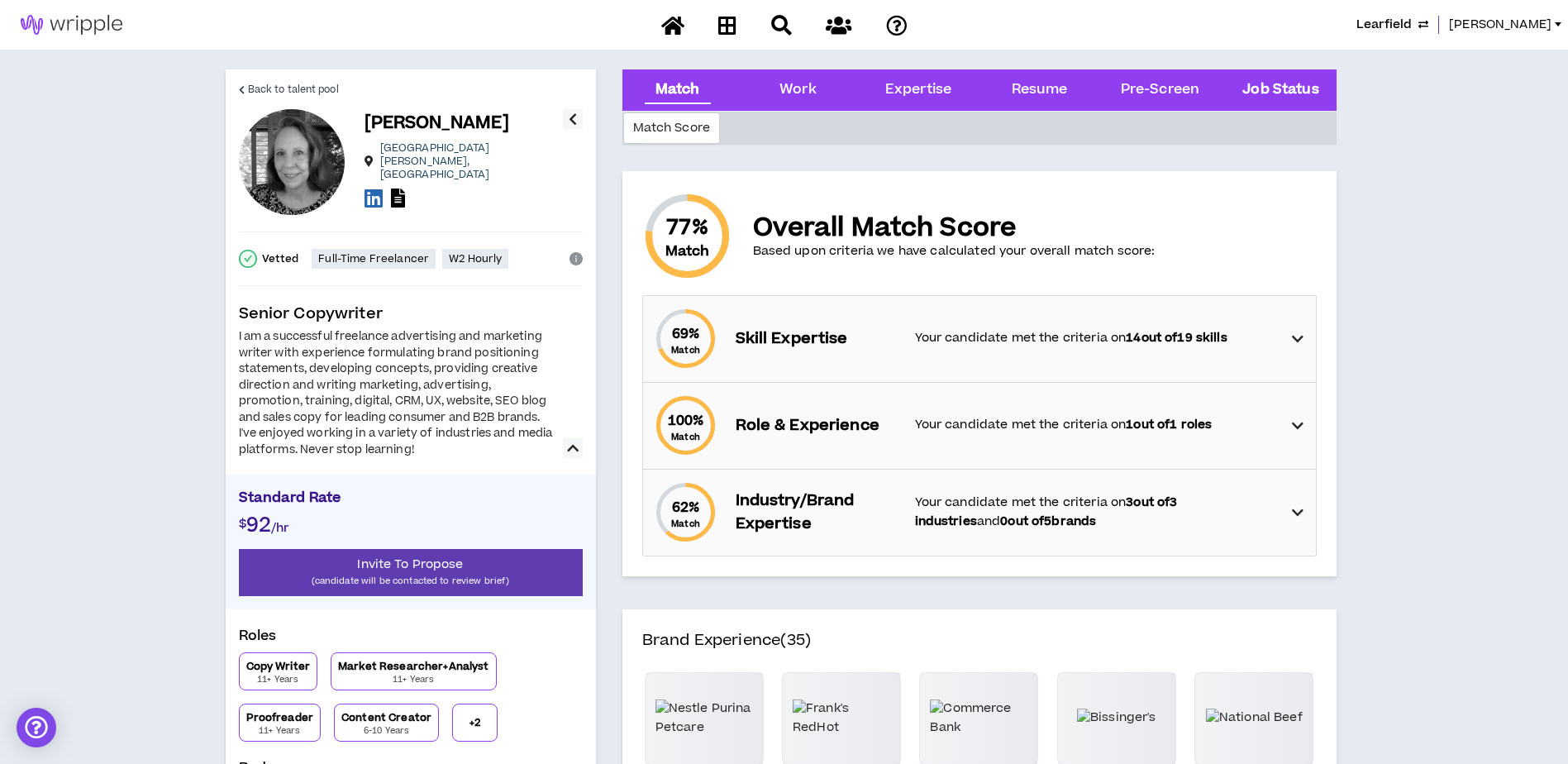
click at [1281, 90] on Status "Job Status" at bounding box center [1281, 90] width 76 height 21
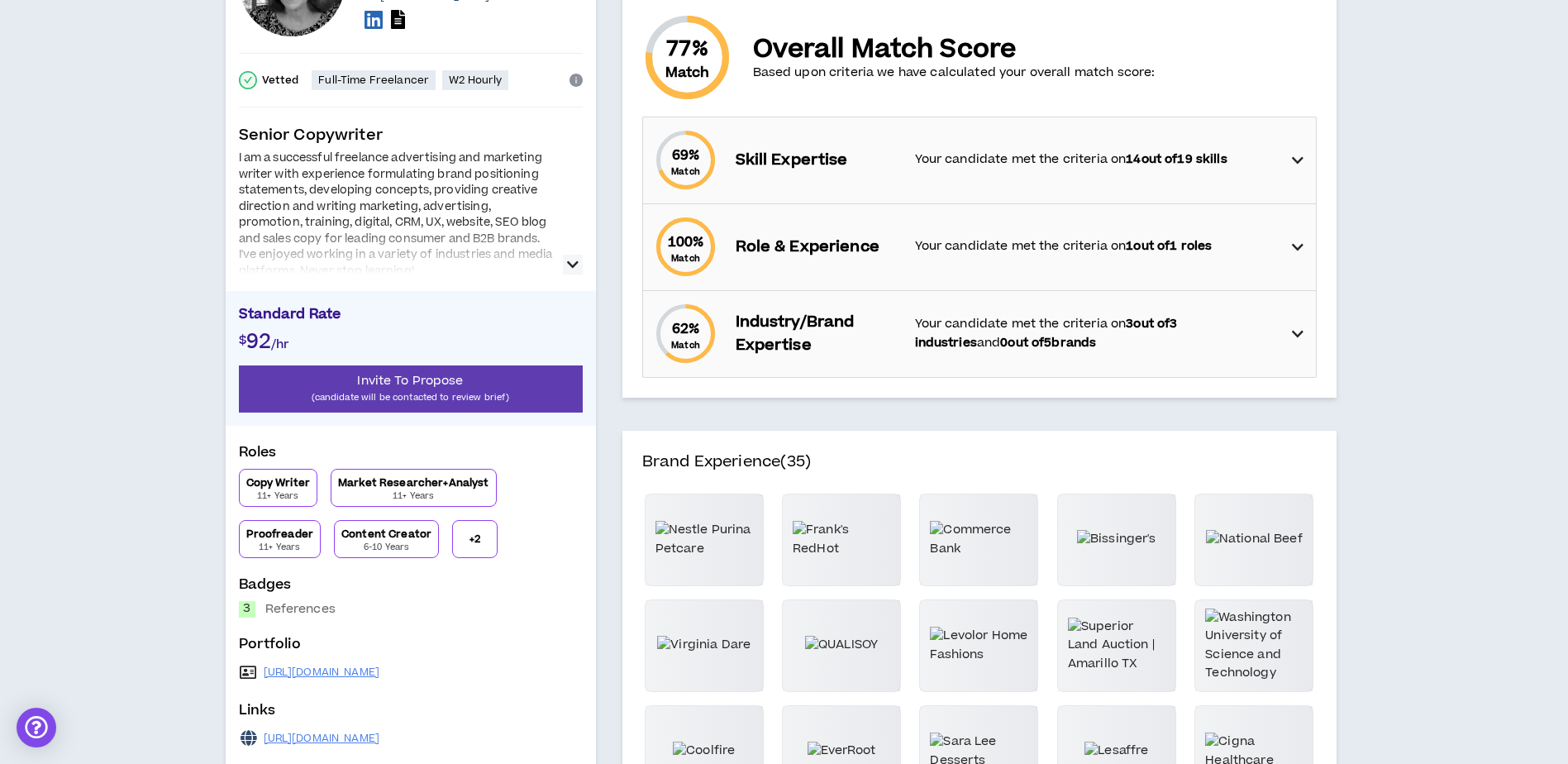
scroll to position [21, 0]
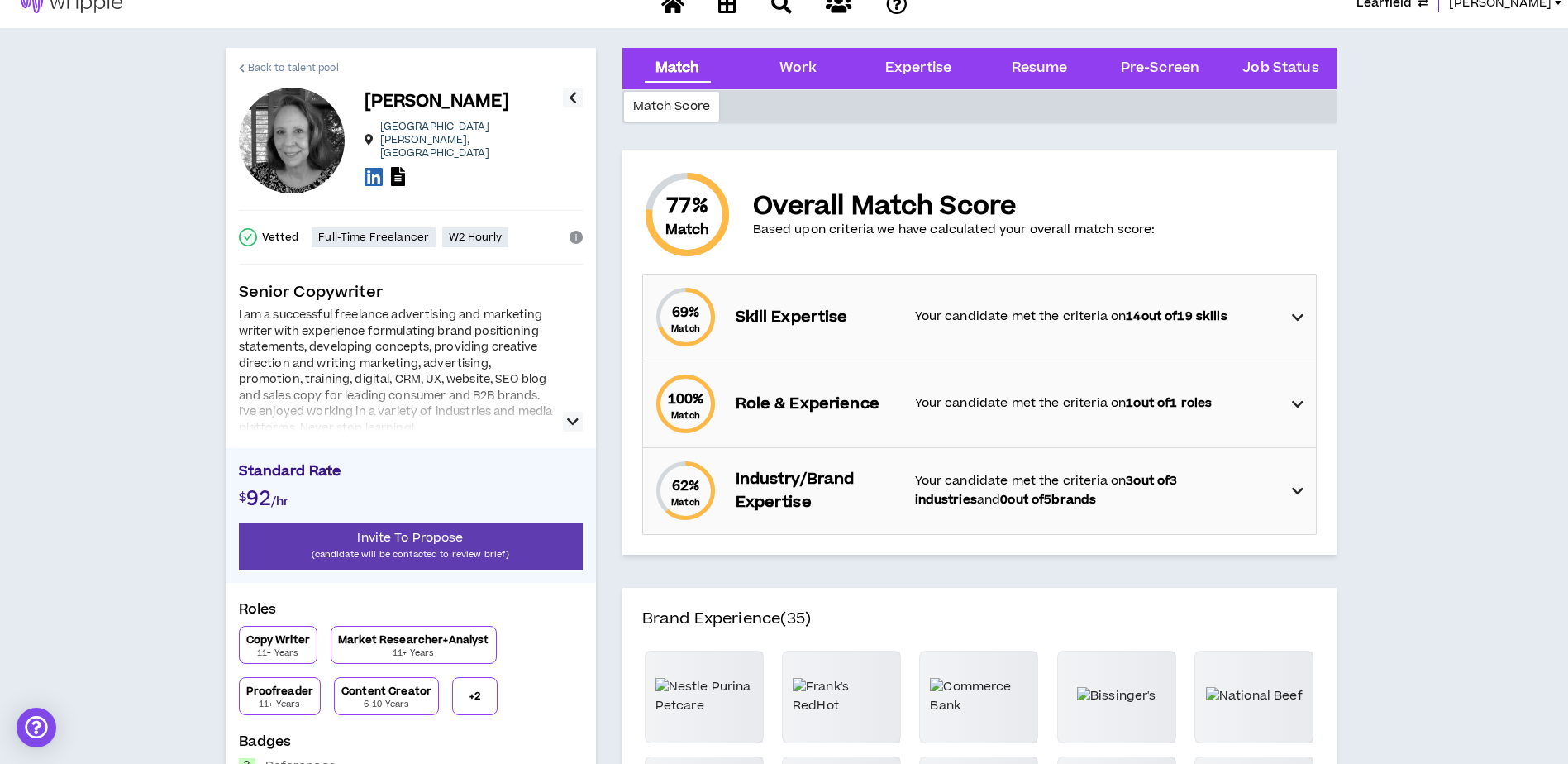
click at [256, 70] on span "Back to talent pool" at bounding box center [293, 68] width 91 height 16
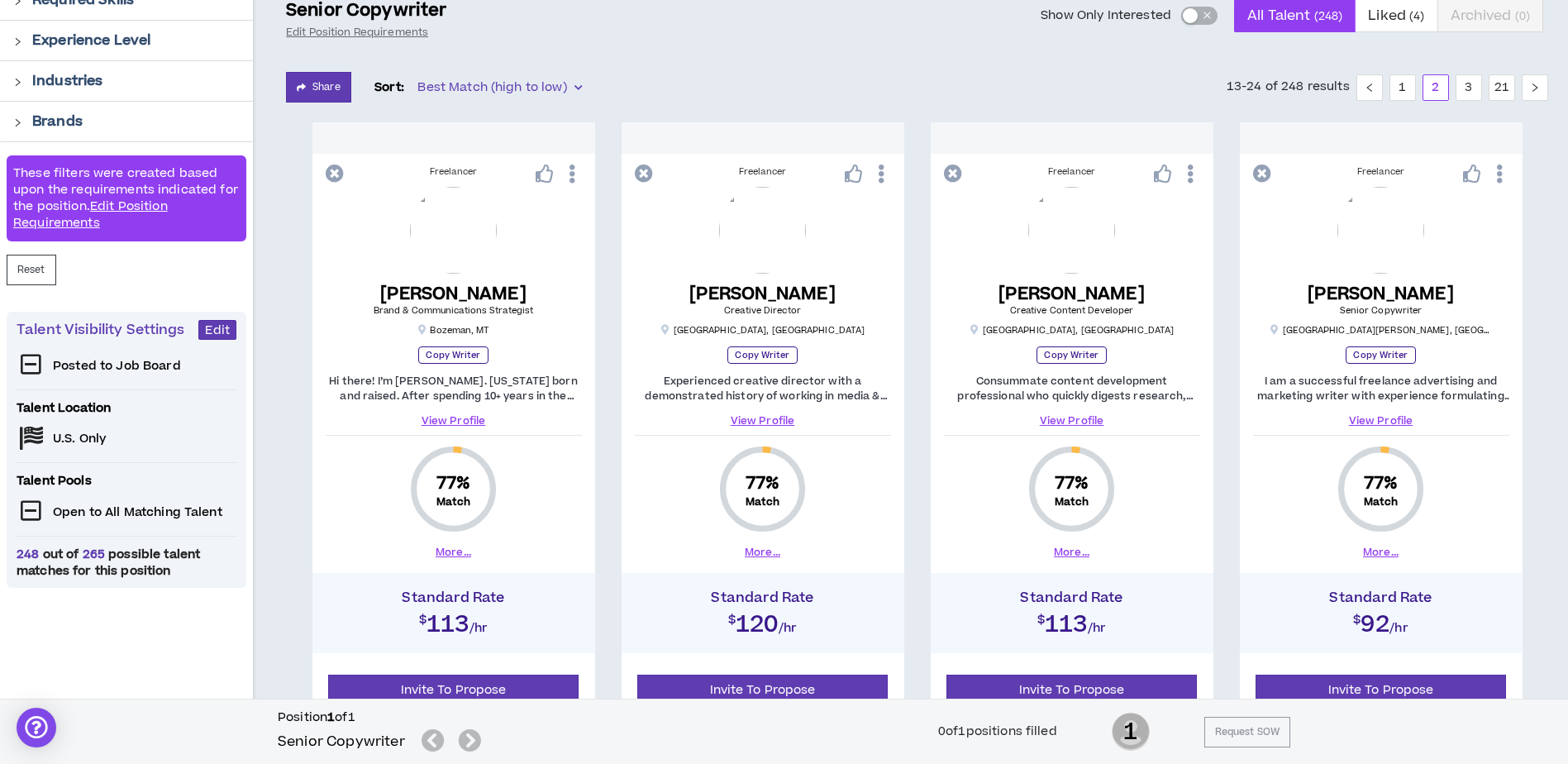
scroll to position [248, 0]
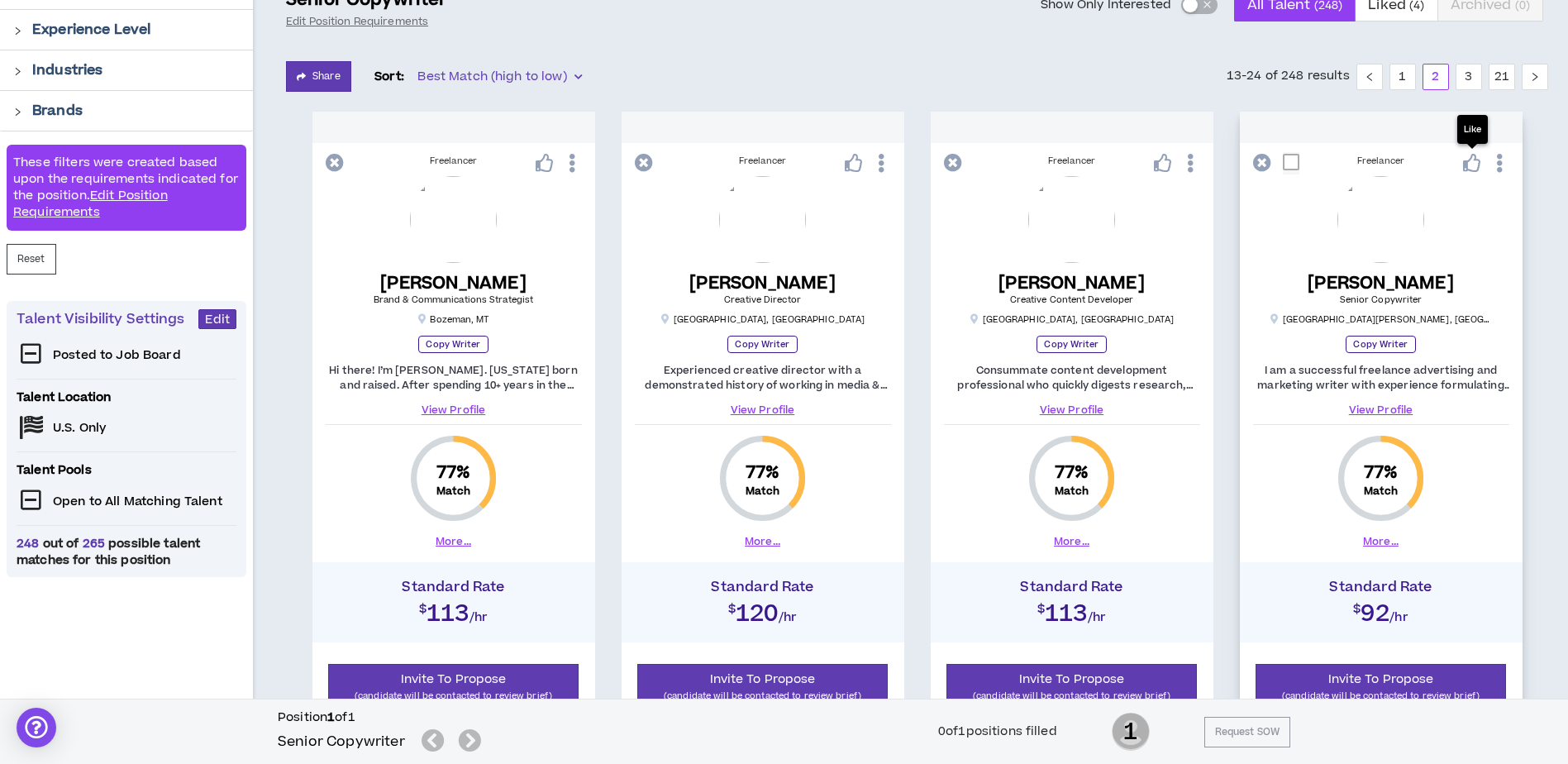
click at [1476, 166] on icon at bounding box center [1472, 163] width 19 height 19
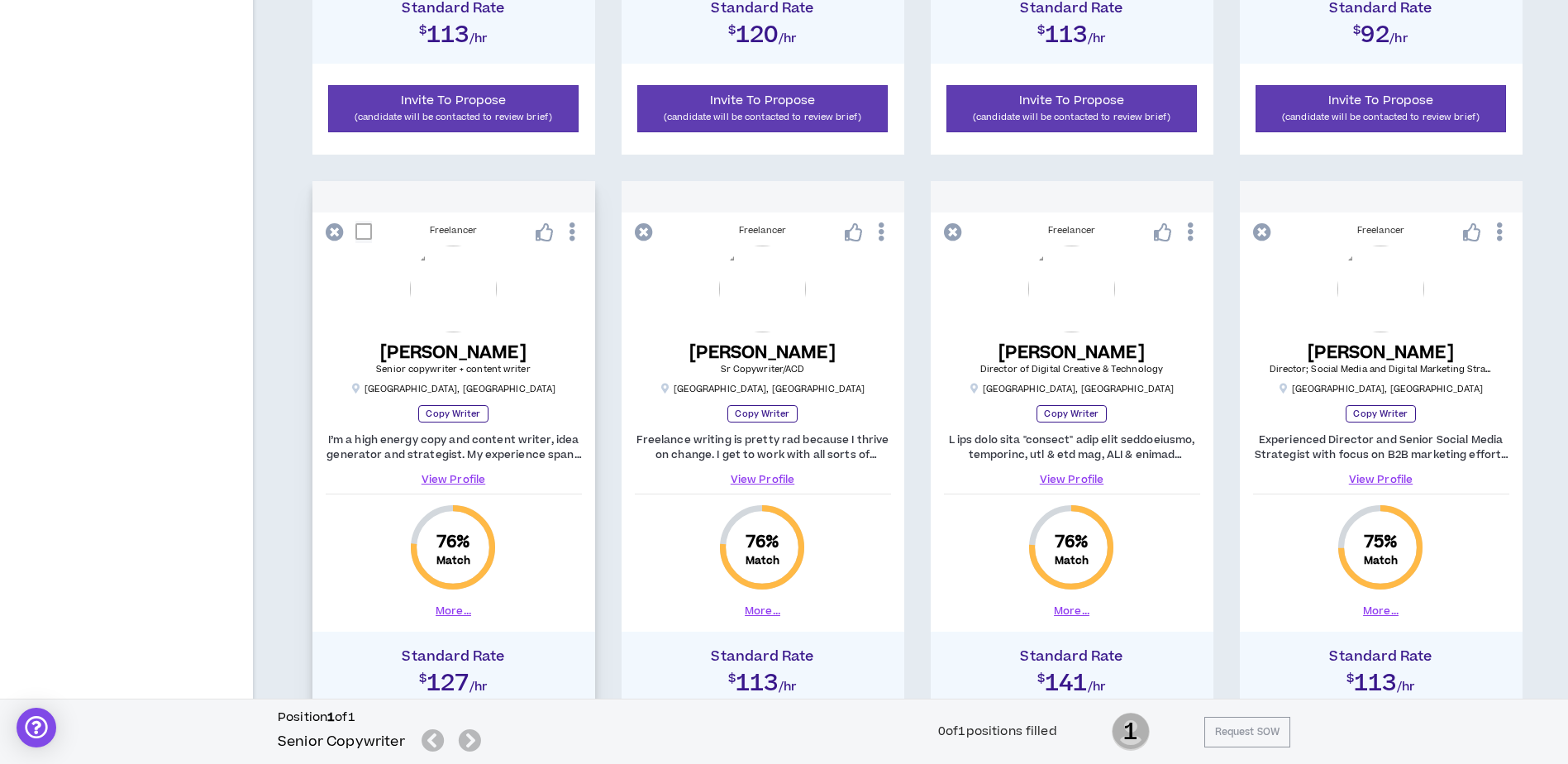
scroll to position [909, 0]
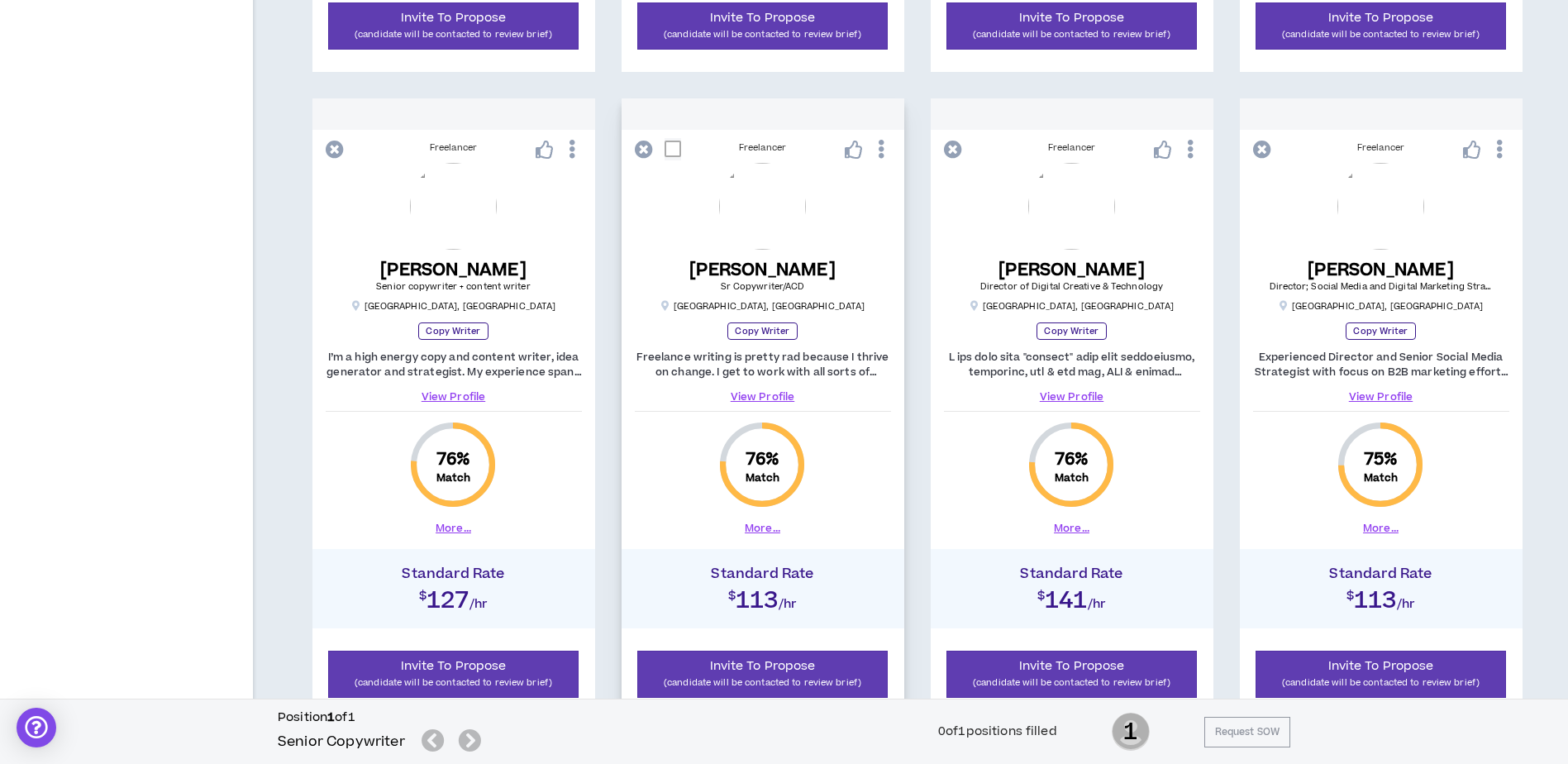
click at [768, 527] on button "More..." at bounding box center [762, 528] width 35 height 15
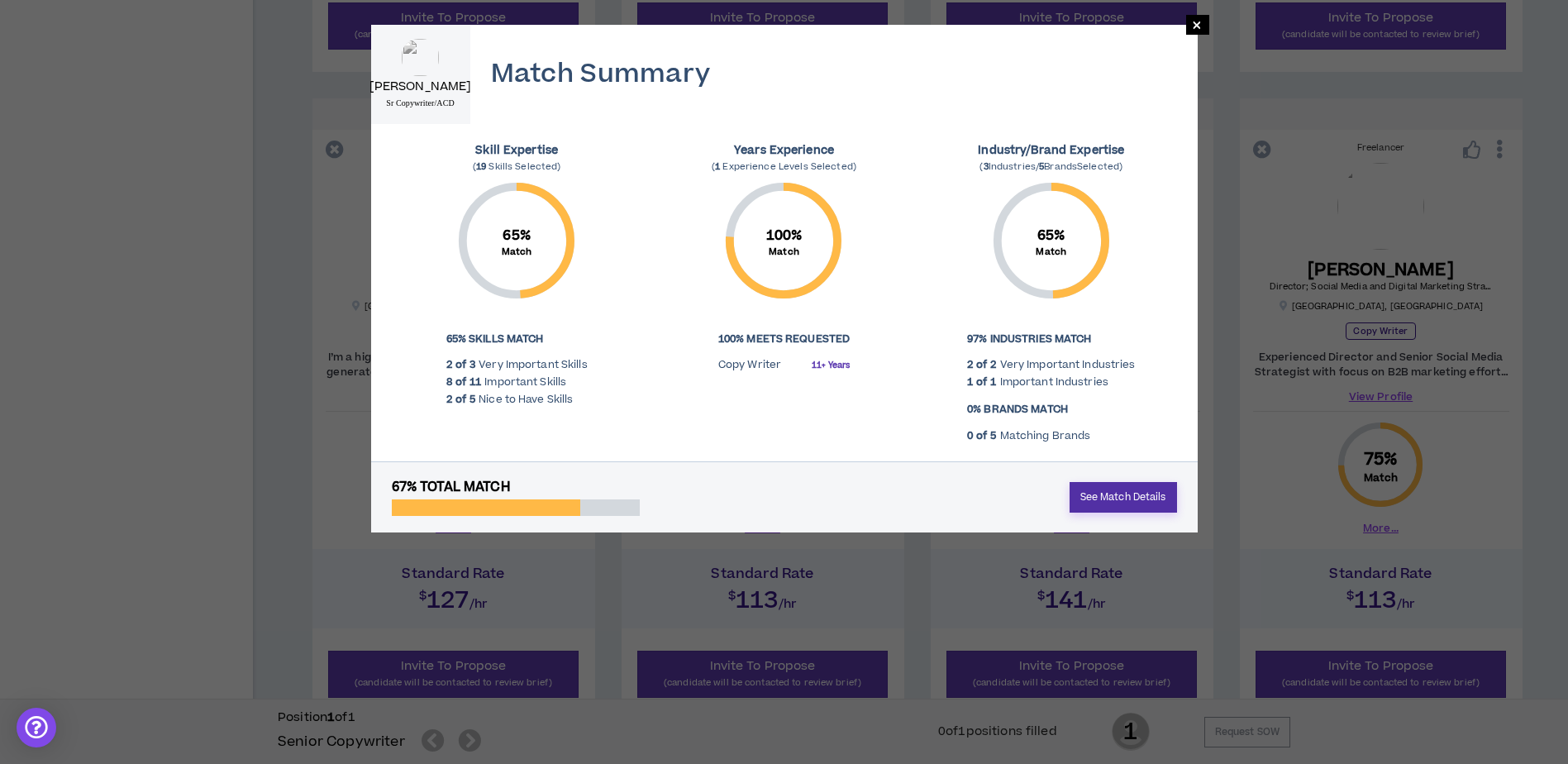
click at [1129, 501] on link "See Match Details" at bounding box center [1124, 497] width 108 height 31
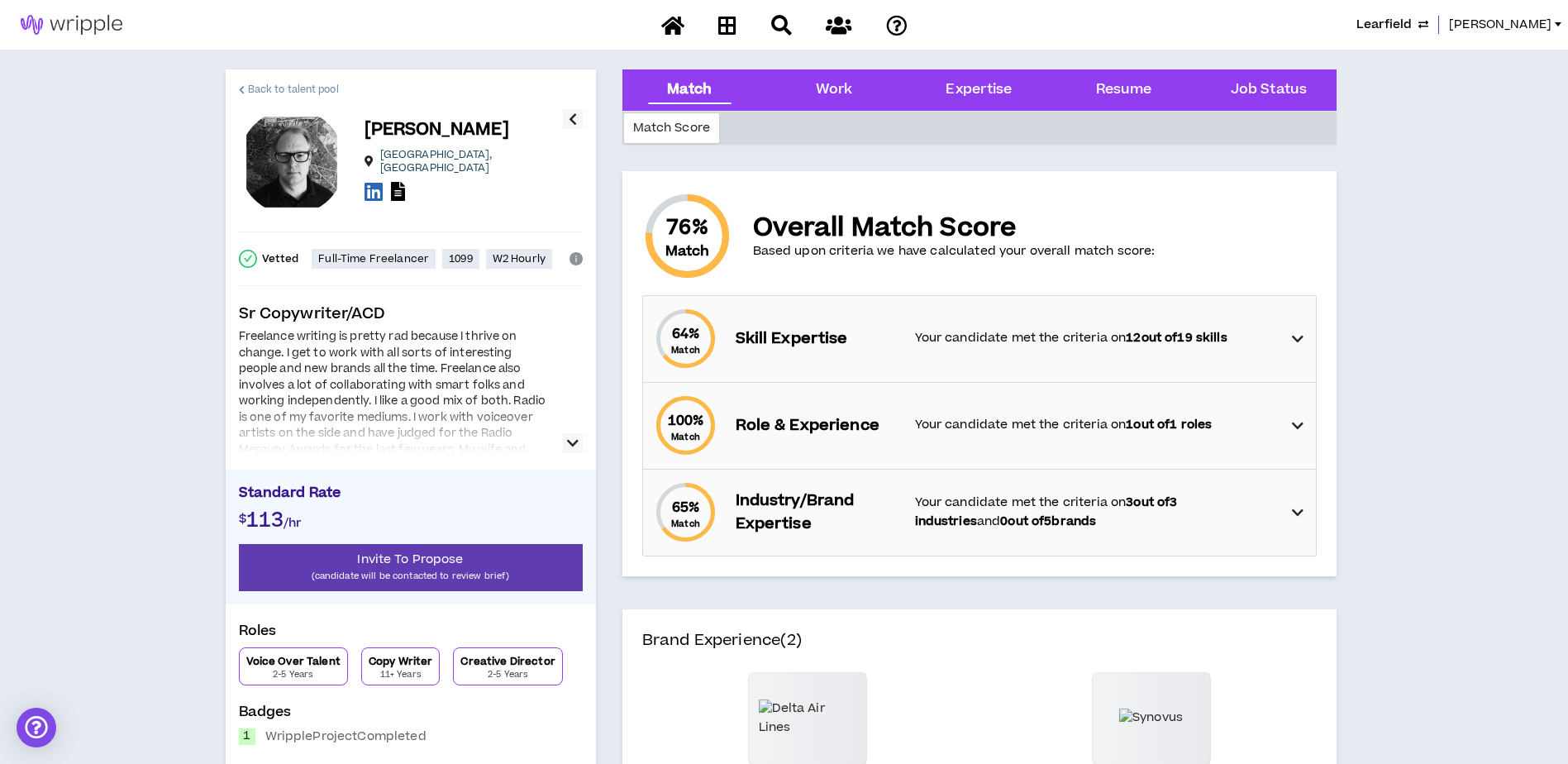
click at [268, 88] on span "Back to talent pool" at bounding box center [293, 90] width 91 height 16
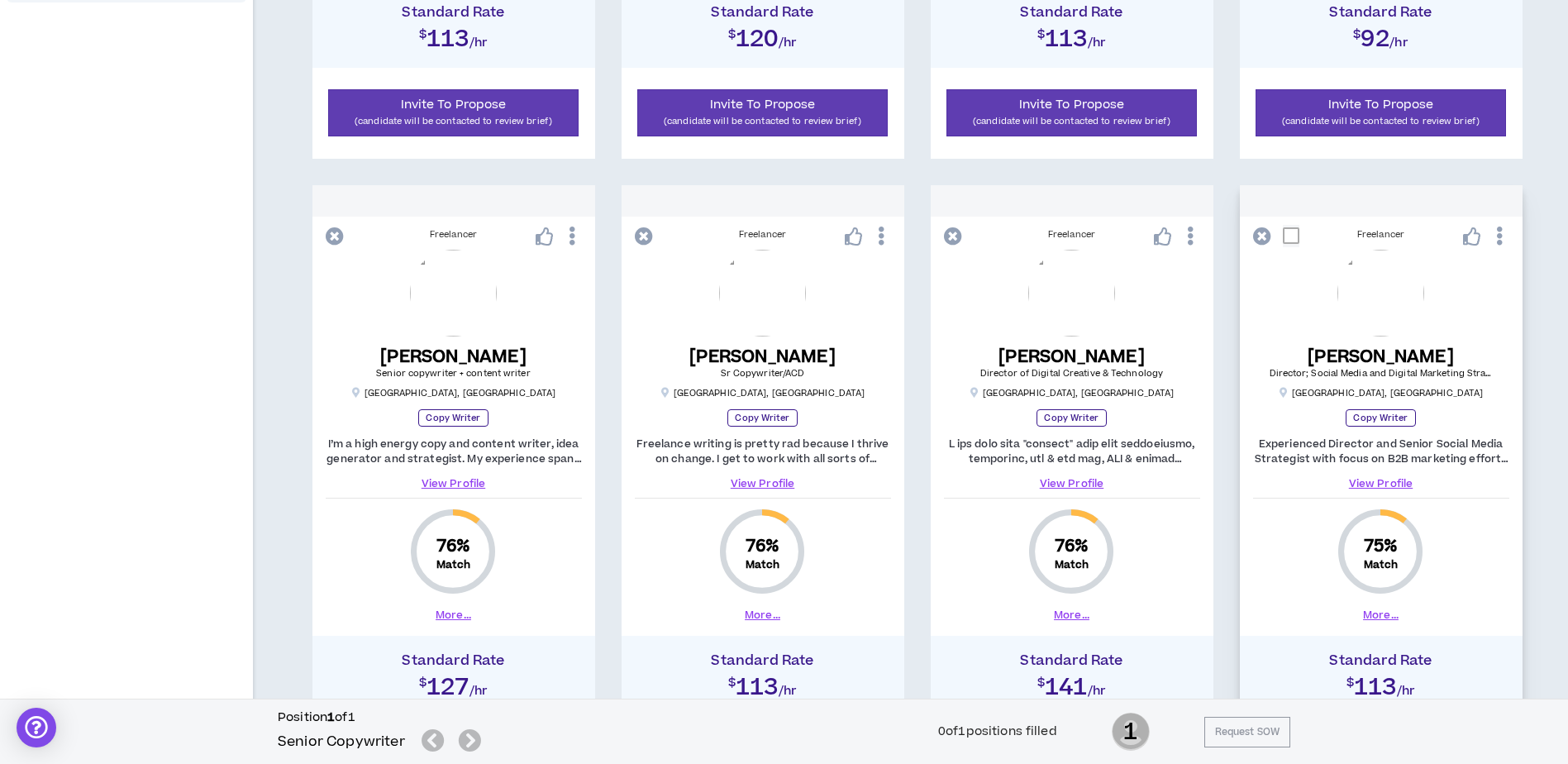
scroll to position [909, 0]
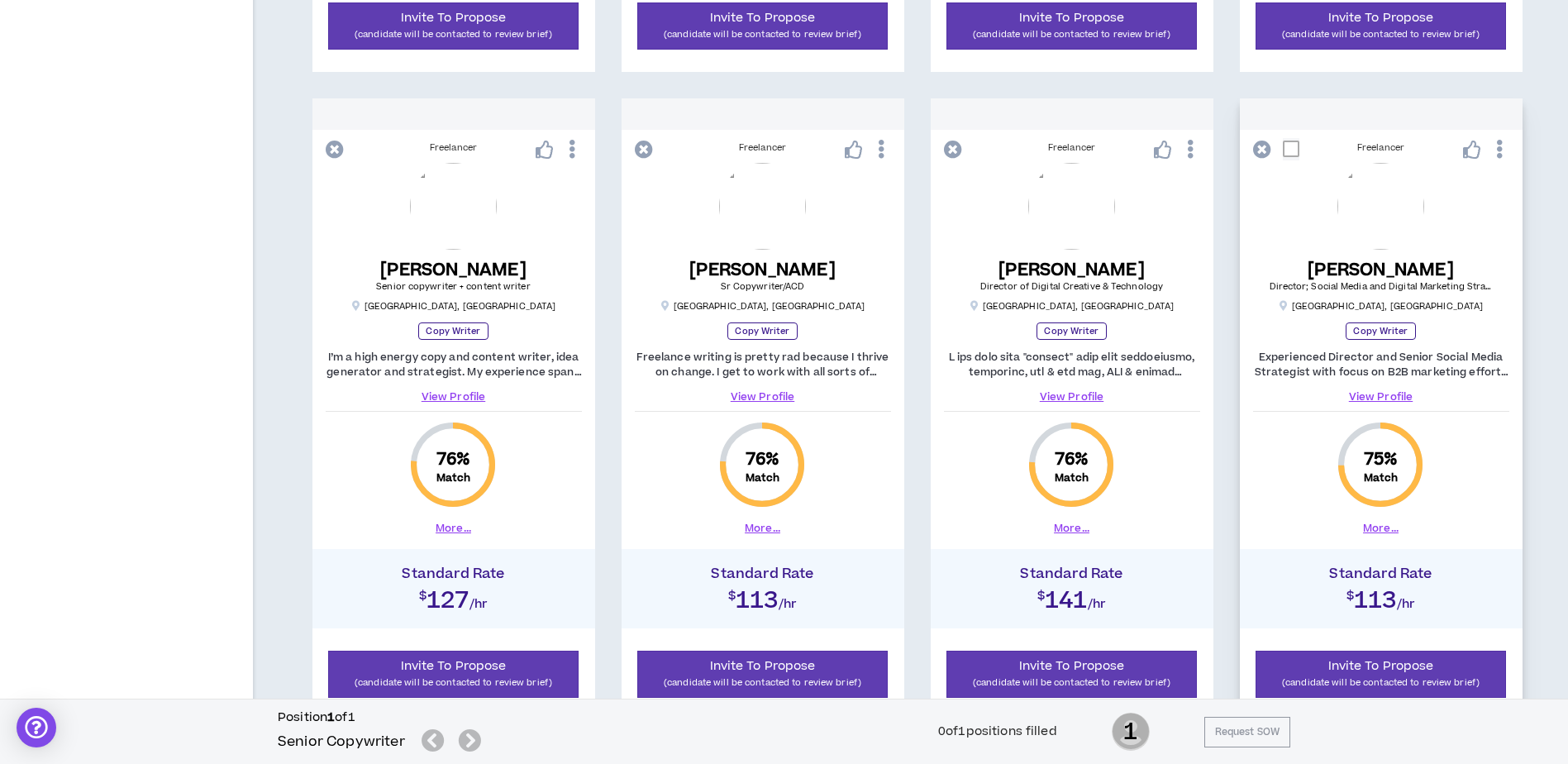
click at [1382, 527] on button "More..." at bounding box center [1381, 528] width 35 height 15
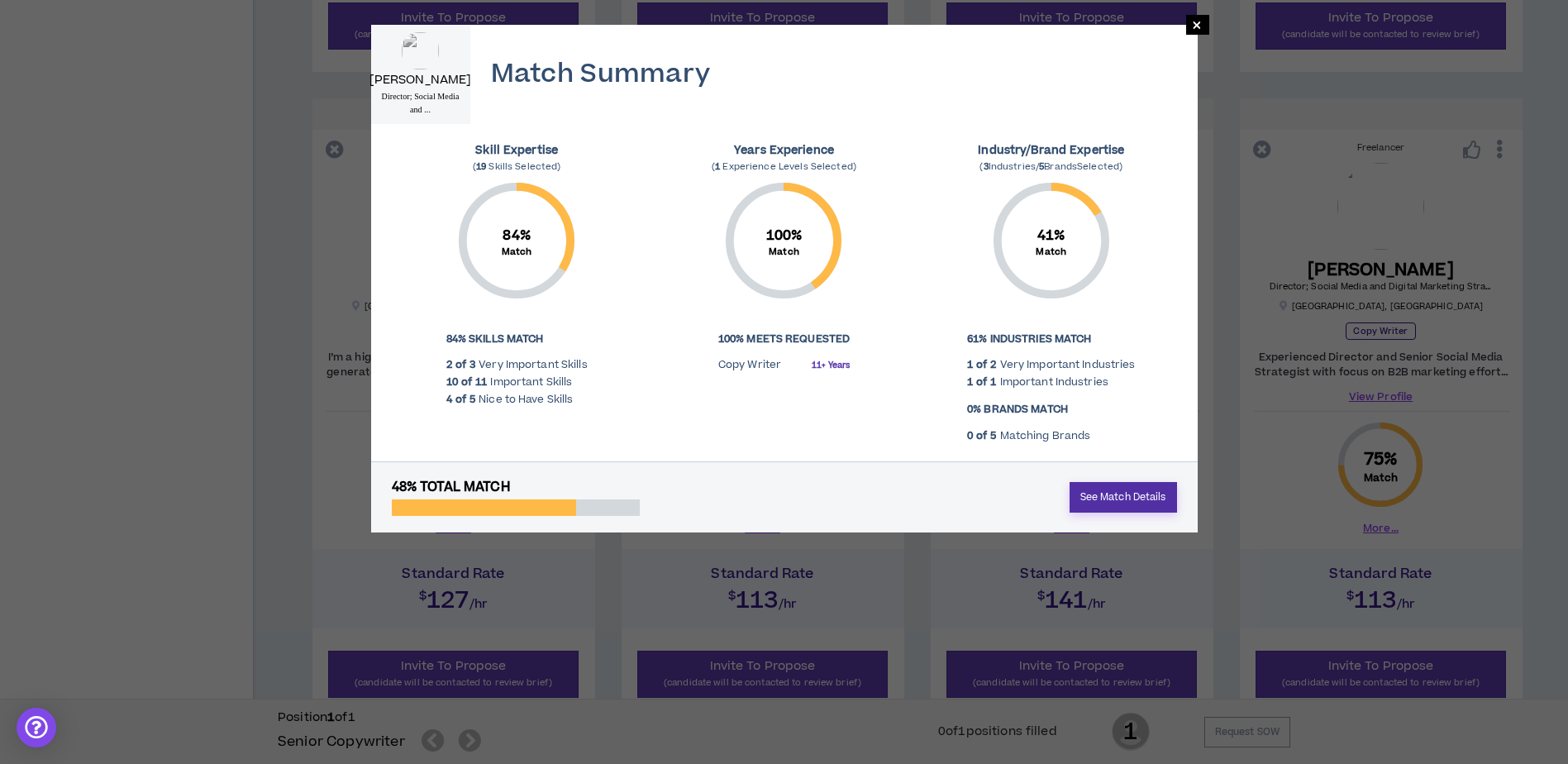
click at [1114, 498] on link "See Match Details" at bounding box center [1124, 497] width 108 height 31
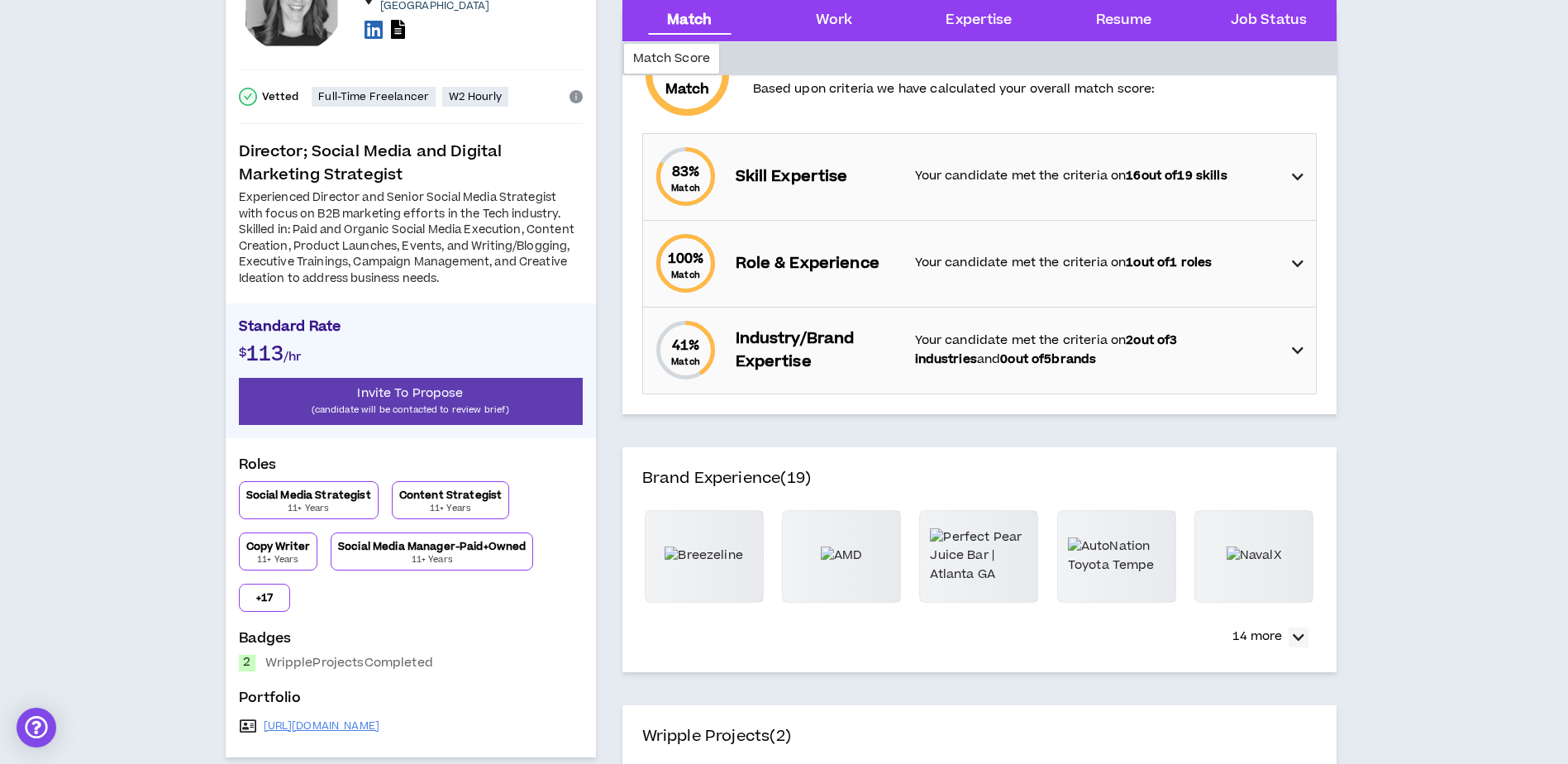
scroll to position [331, 0]
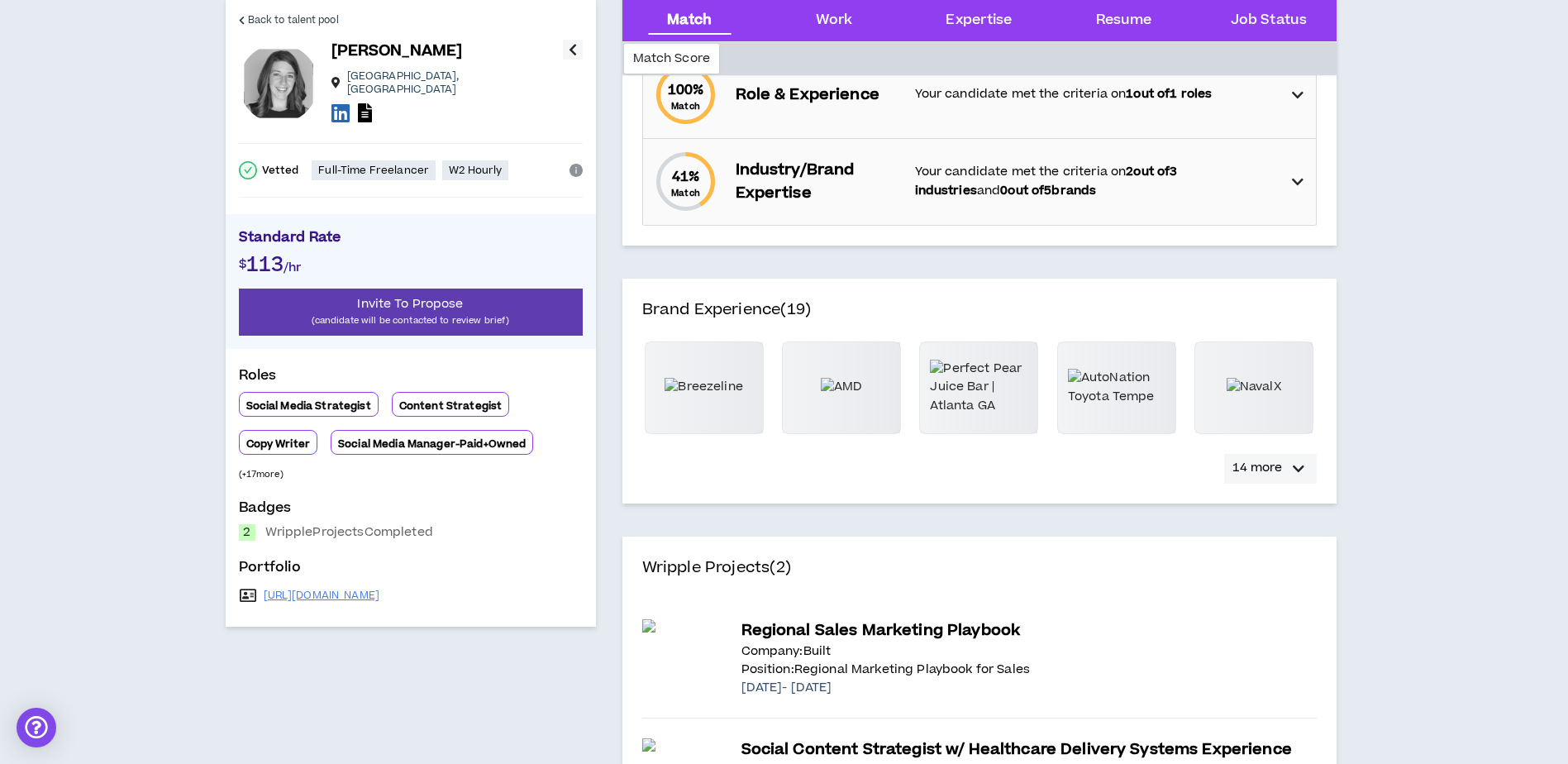
click at [1301, 470] on icon "button" at bounding box center [1298, 469] width 11 height 19
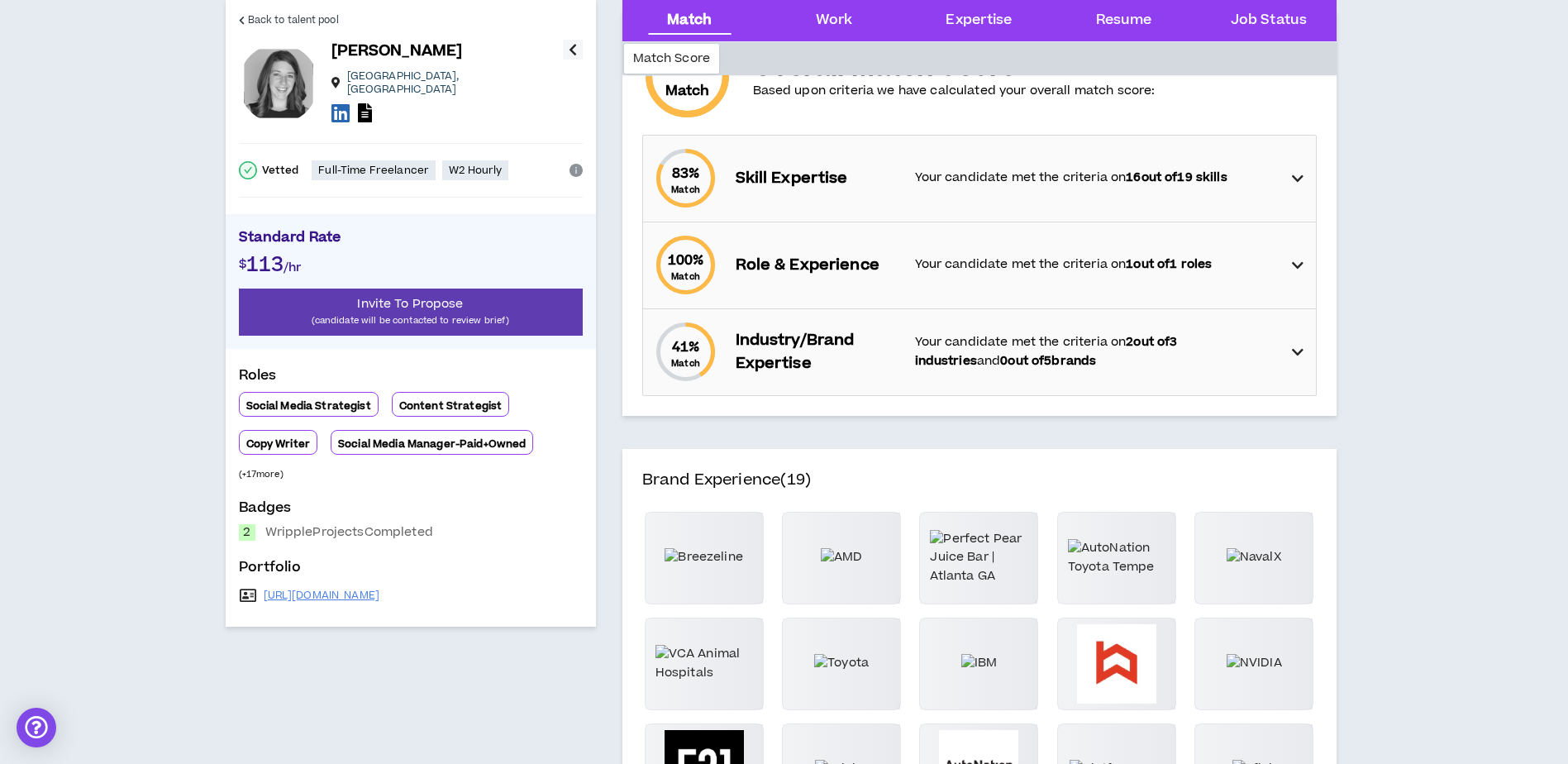
scroll to position [0, 0]
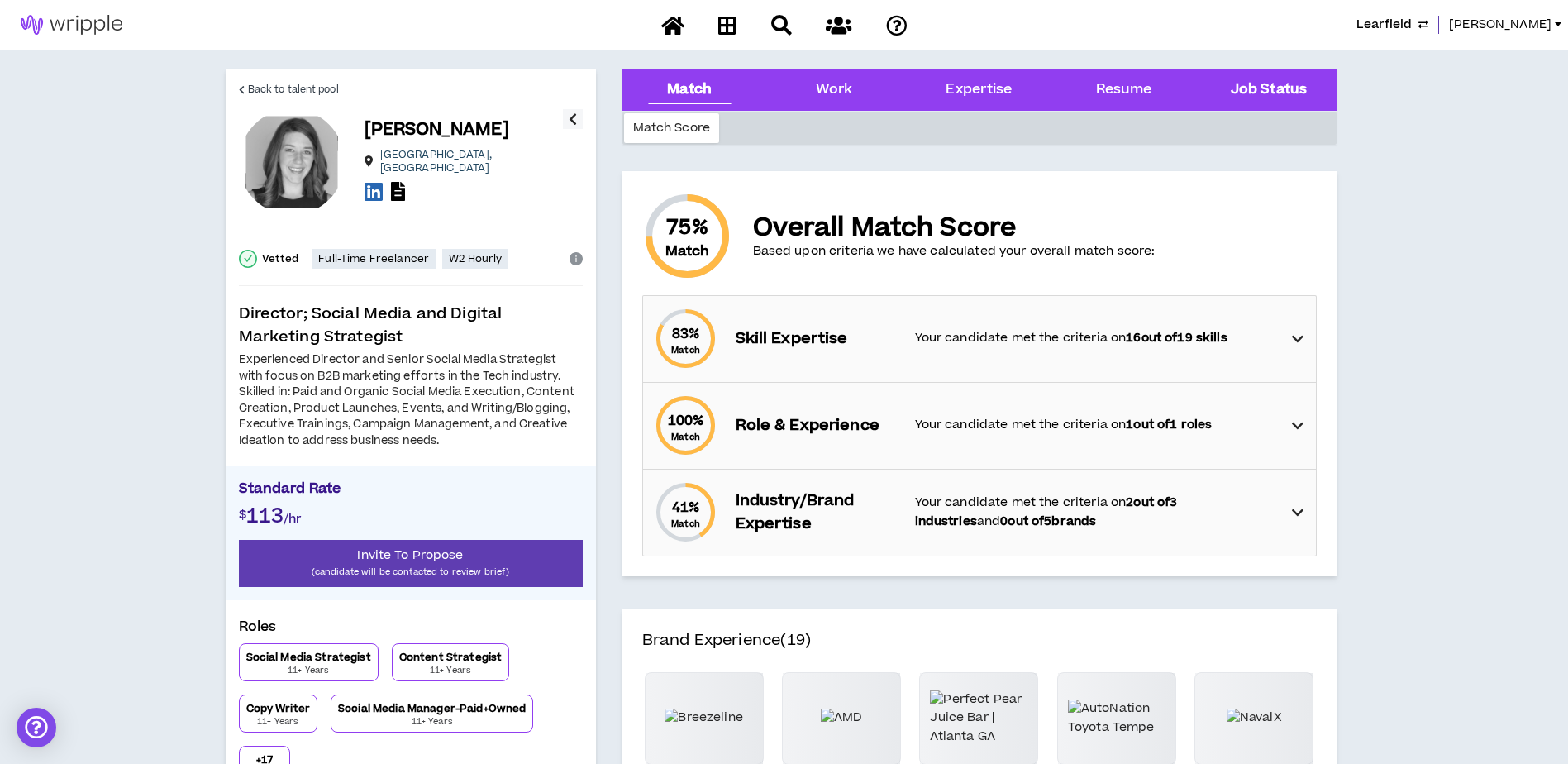
click at [1271, 93] on Status "Job Status" at bounding box center [1269, 90] width 76 height 21
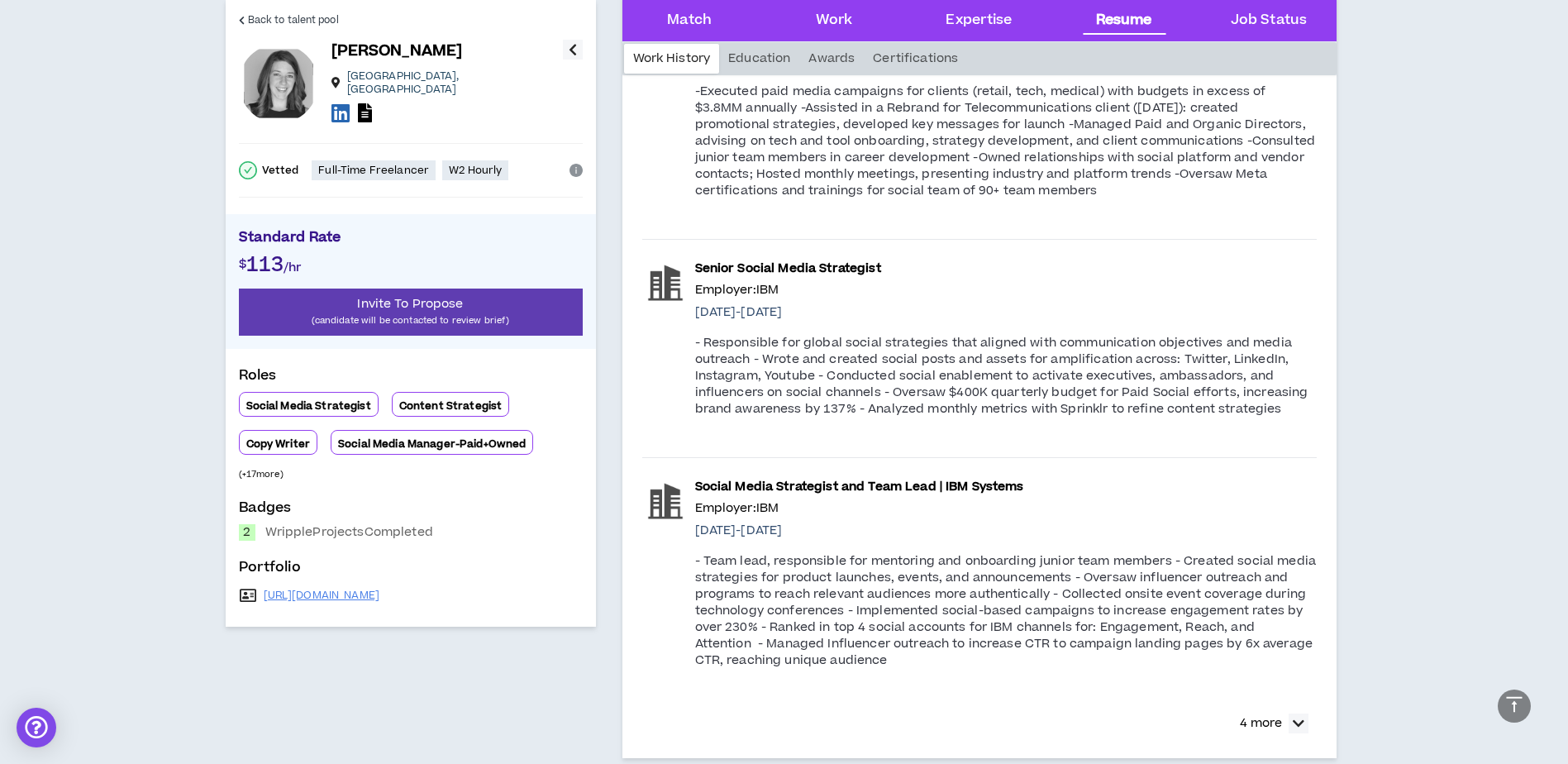
scroll to position [1917, 0]
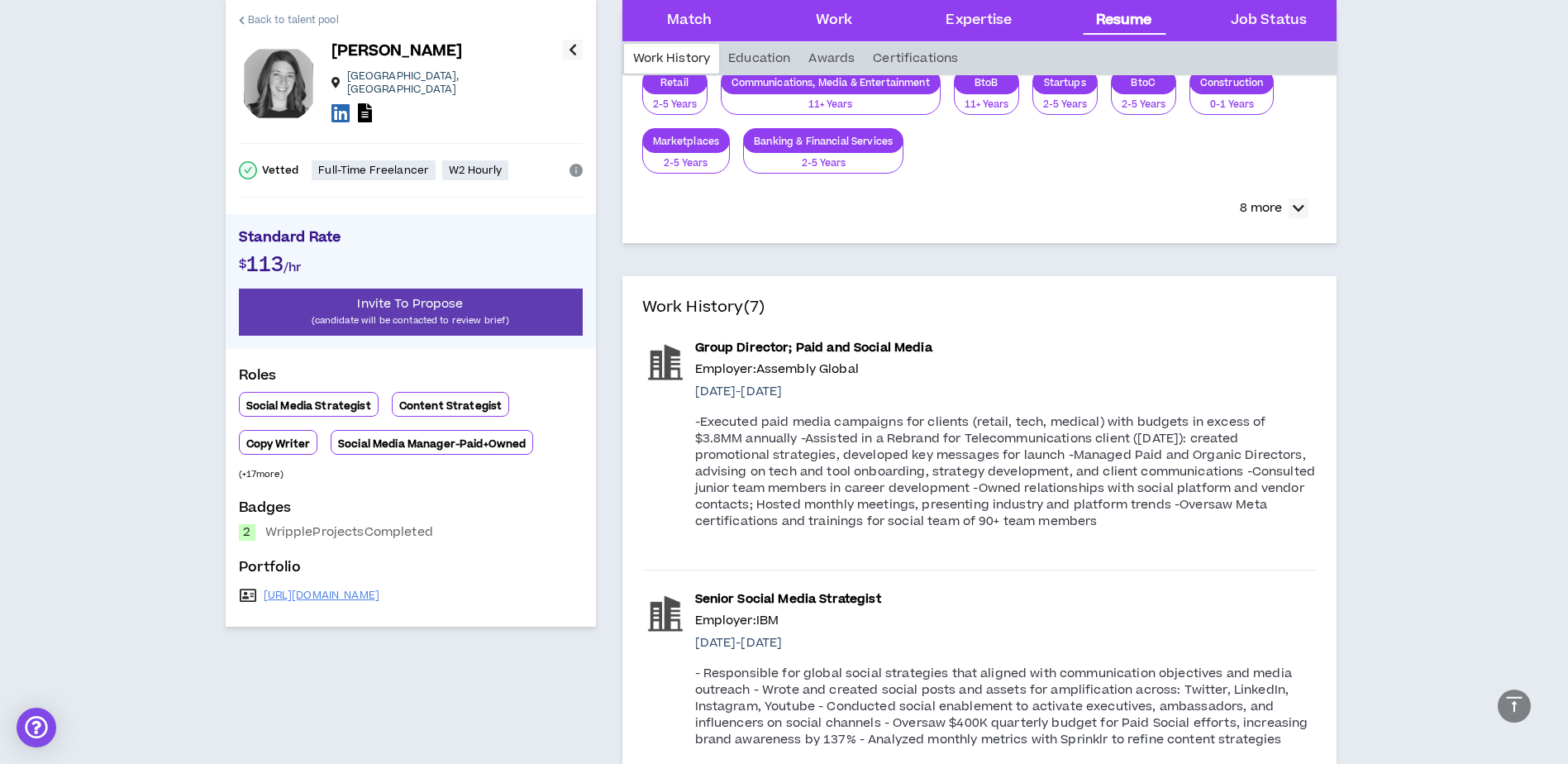
click at [280, 10] on link "Back to talent pool" at bounding box center [288, 19] width 100 height 40
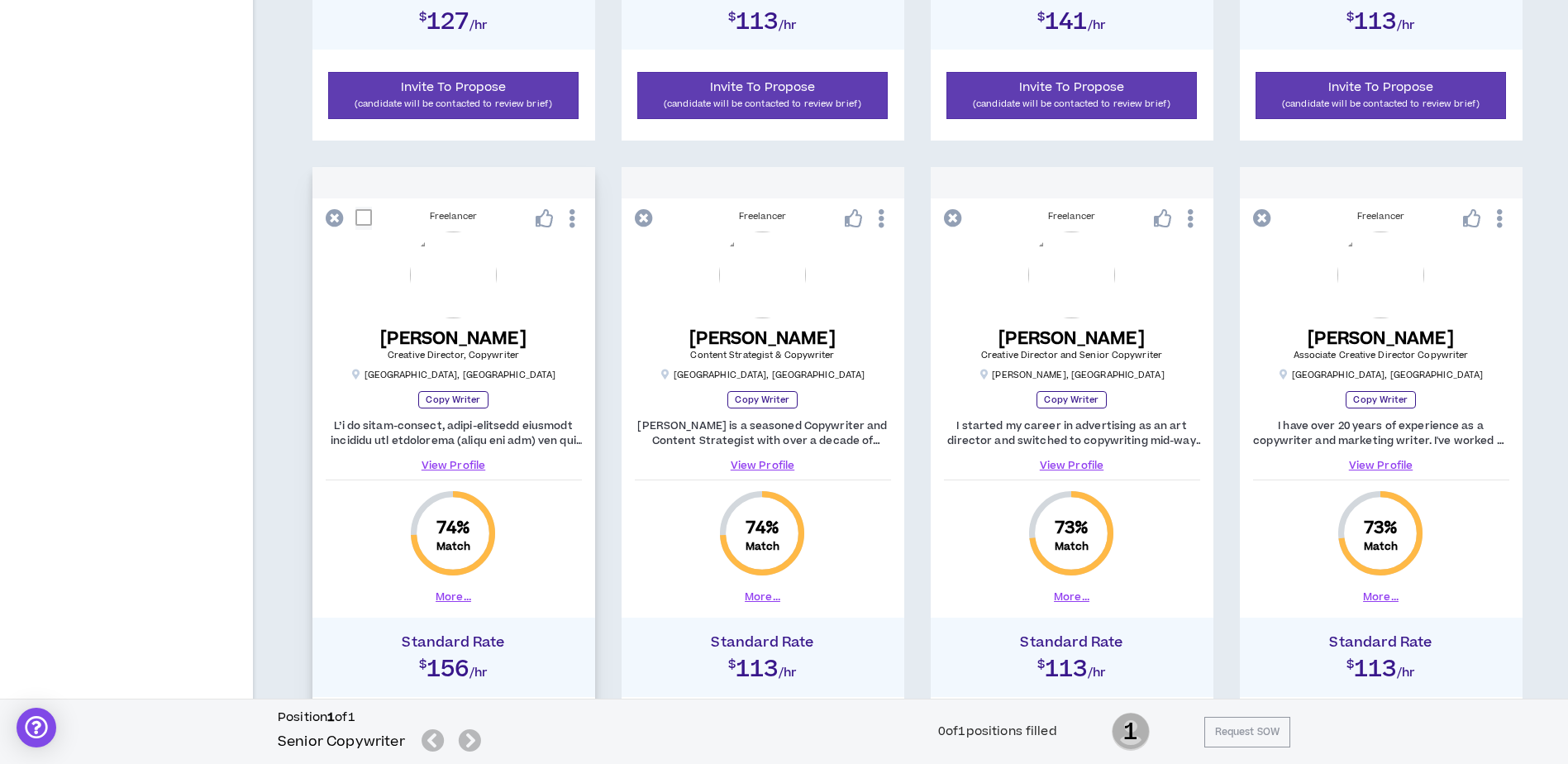
scroll to position [1570, 0]
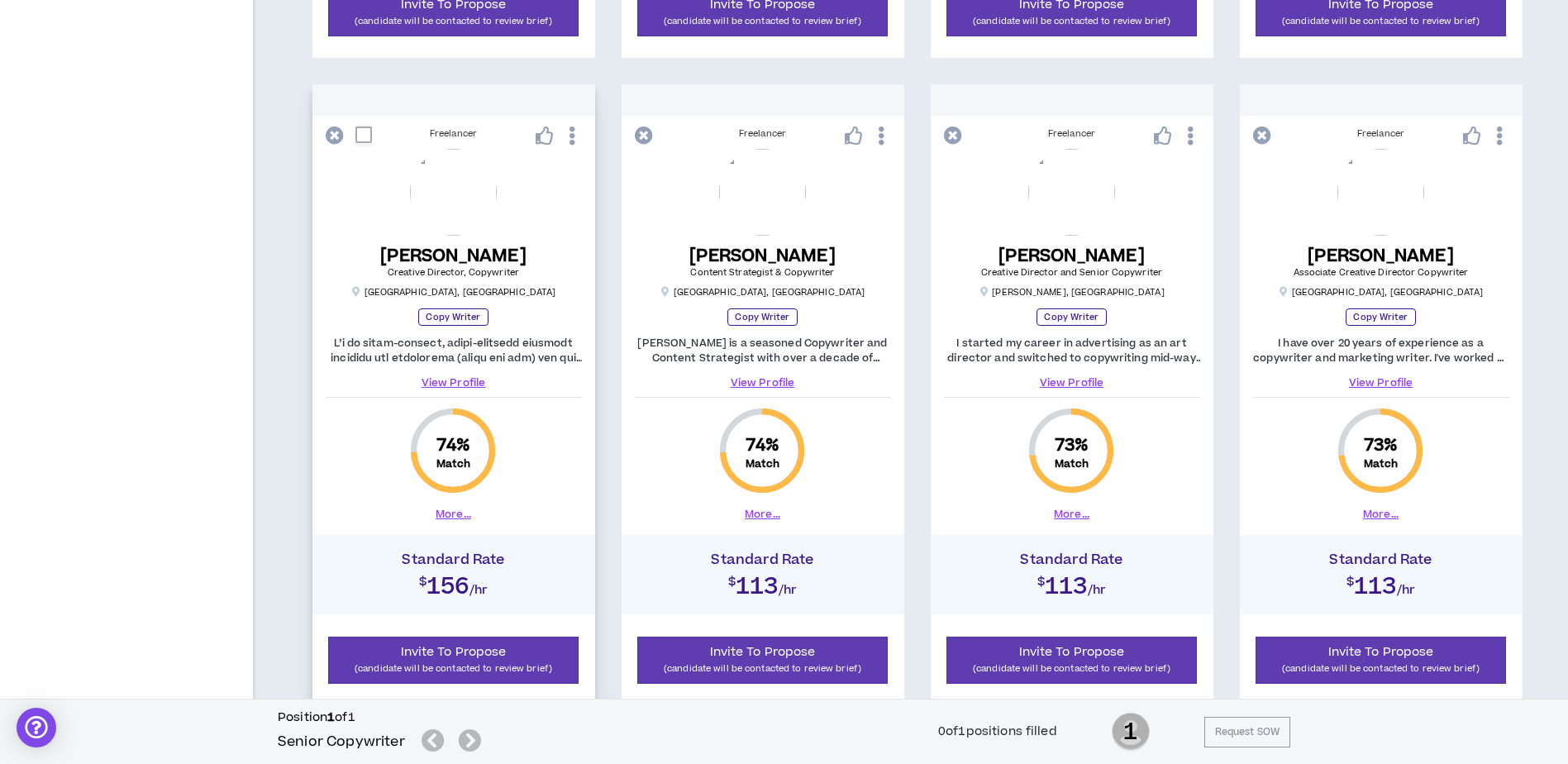
click at [459, 516] on button "More..." at bounding box center [454, 514] width 35 height 15
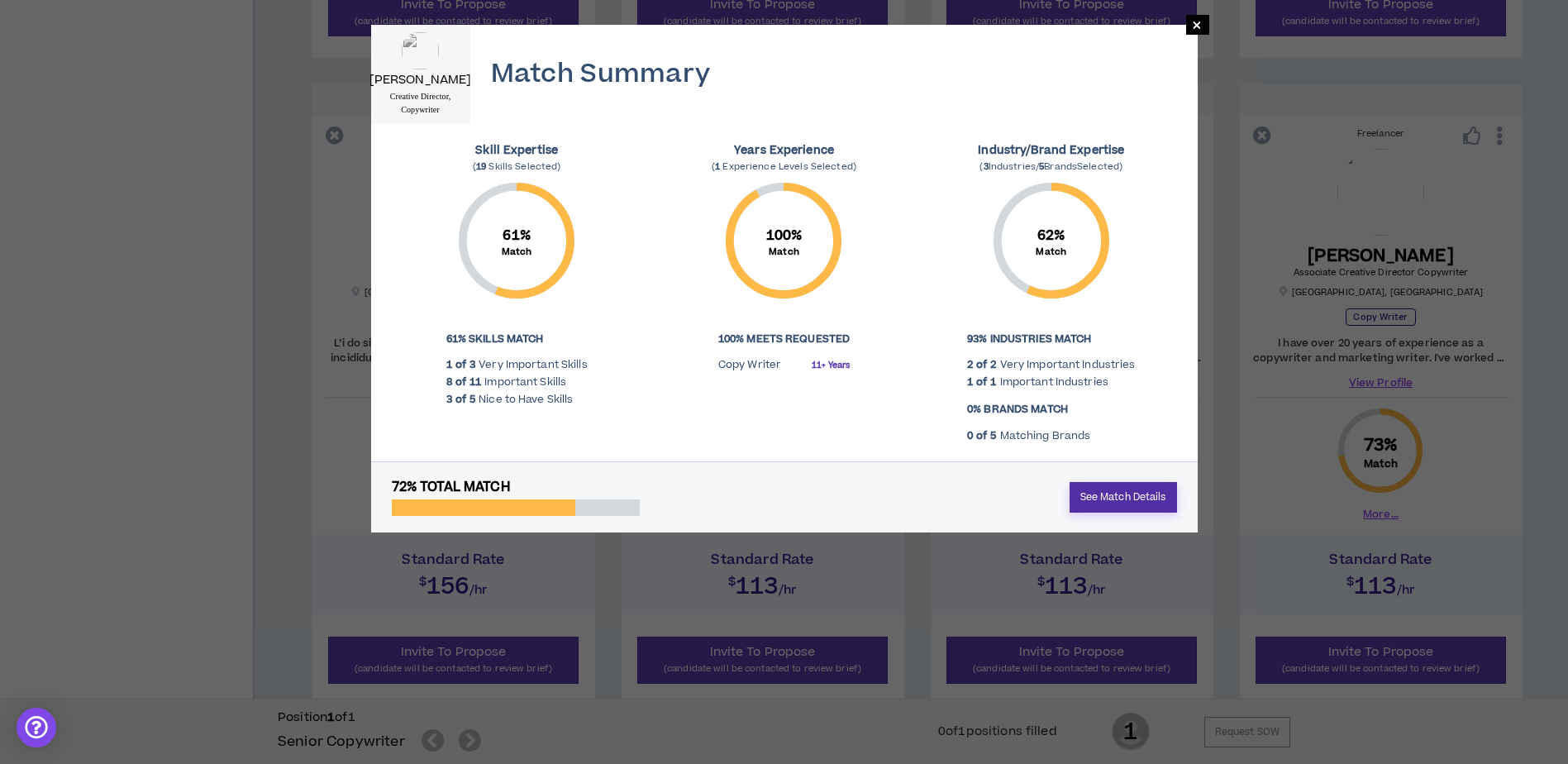
click at [1131, 497] on link "See Match Details" at bounding box center [1124, 497] width 108 height 31
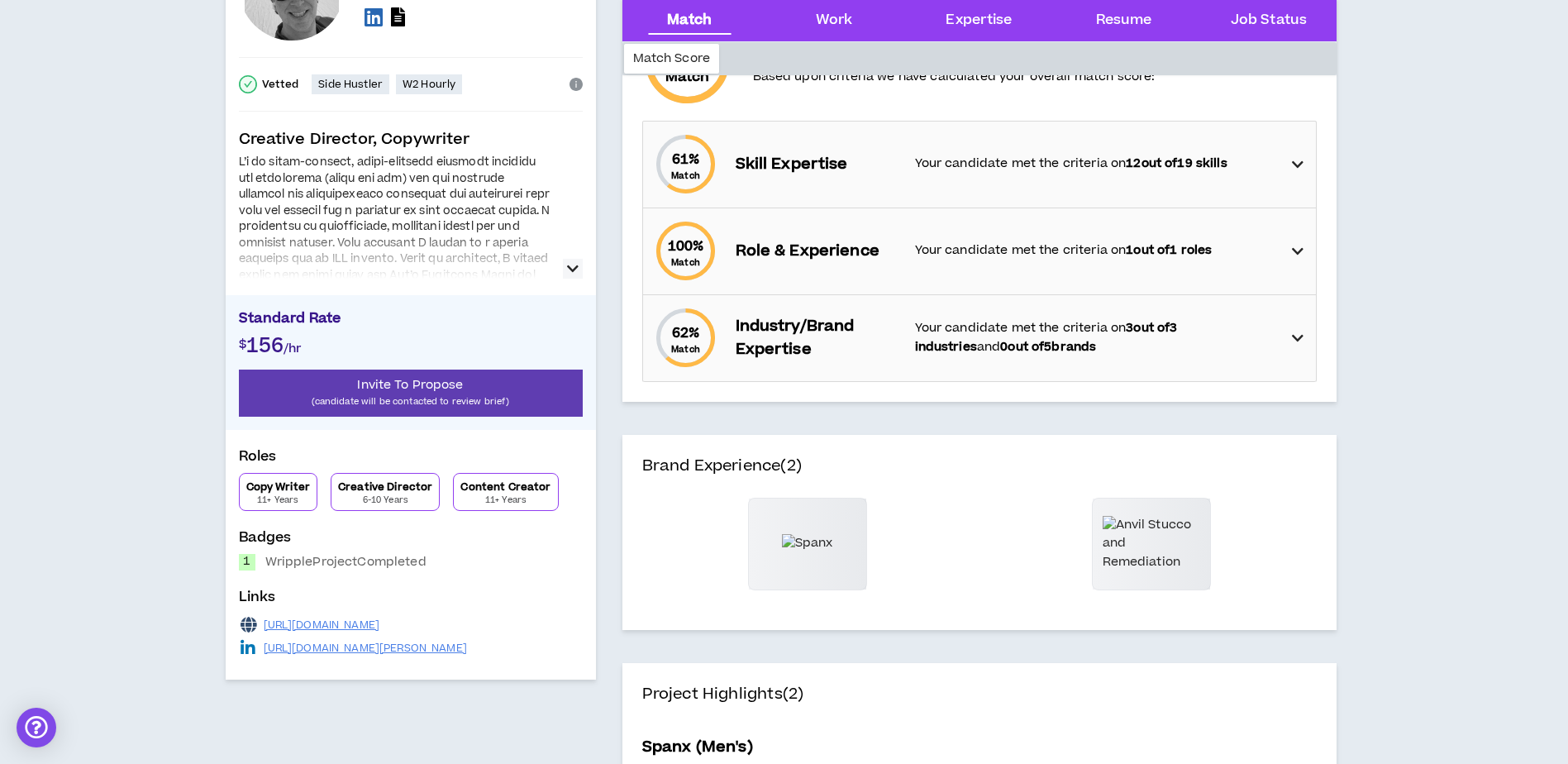
scroll to position [248, 0]
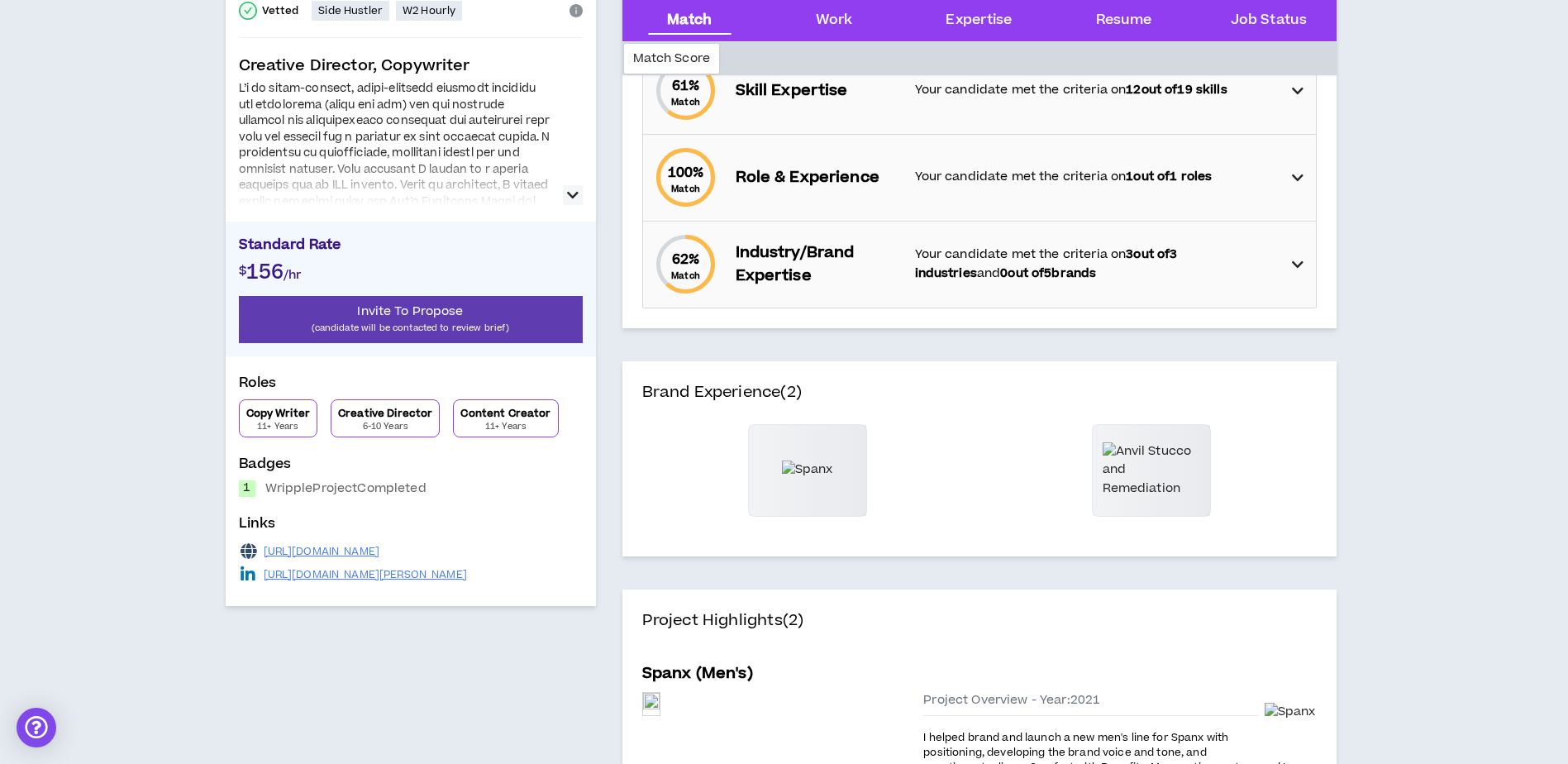
click at [574, 198] on icon "button" at bounding box center [572, 195] width 11 height 19
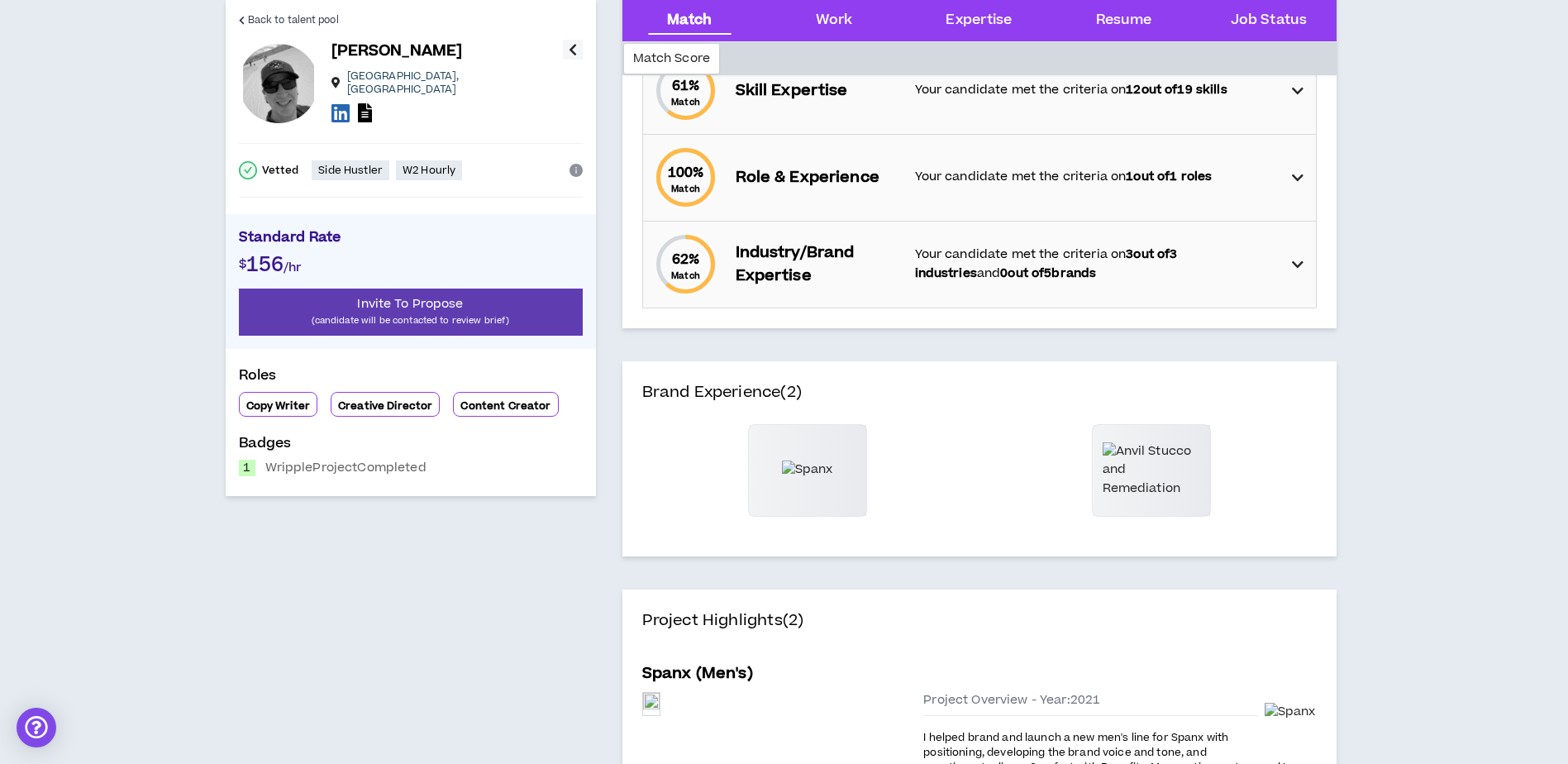
click at [569, 54] on icon "button" at bounding box center [572, 50] width 8 height 19
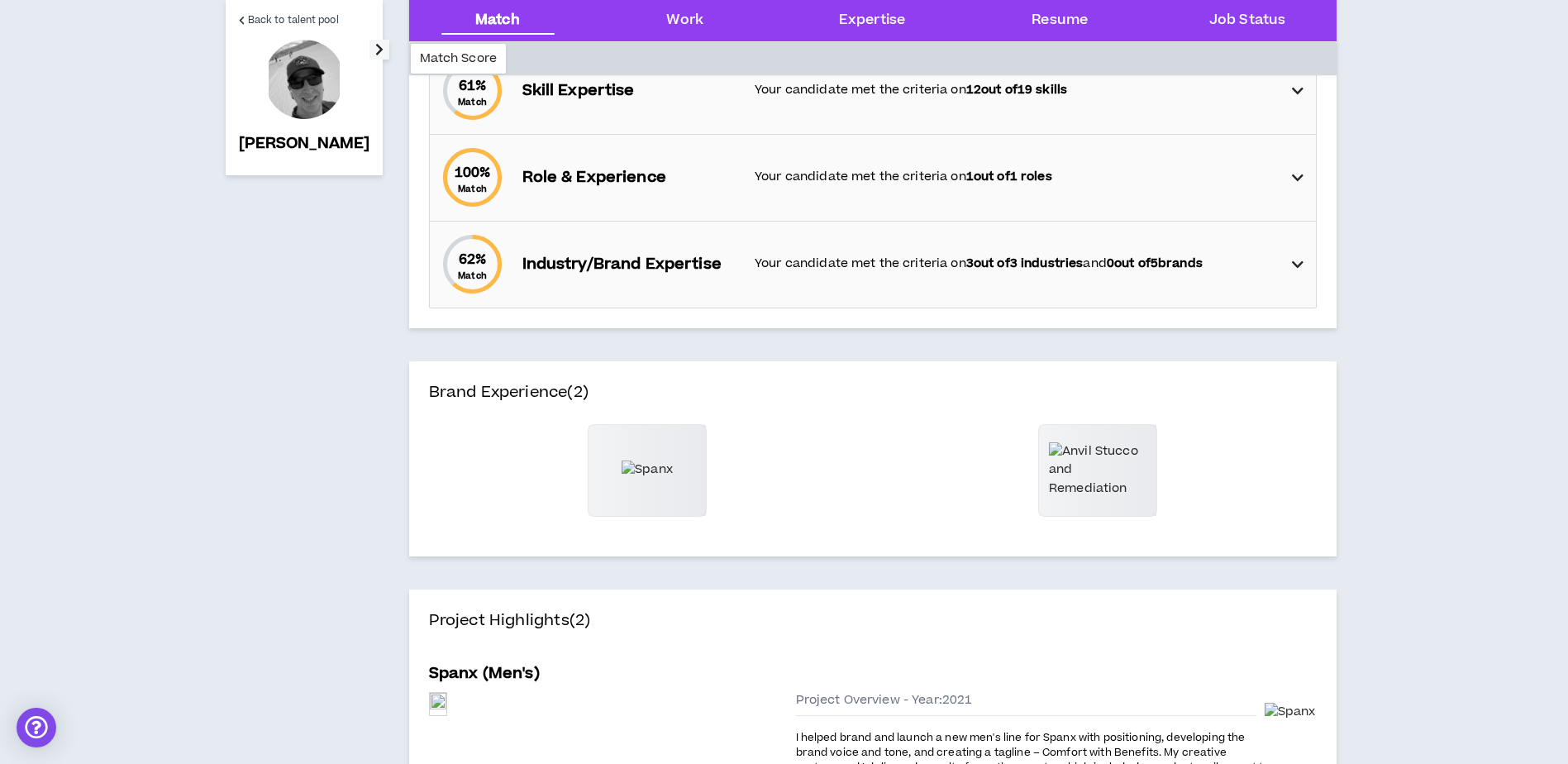
click at [375, 46] on icon "button" at bounding box center [379, 50] width 8 height 19
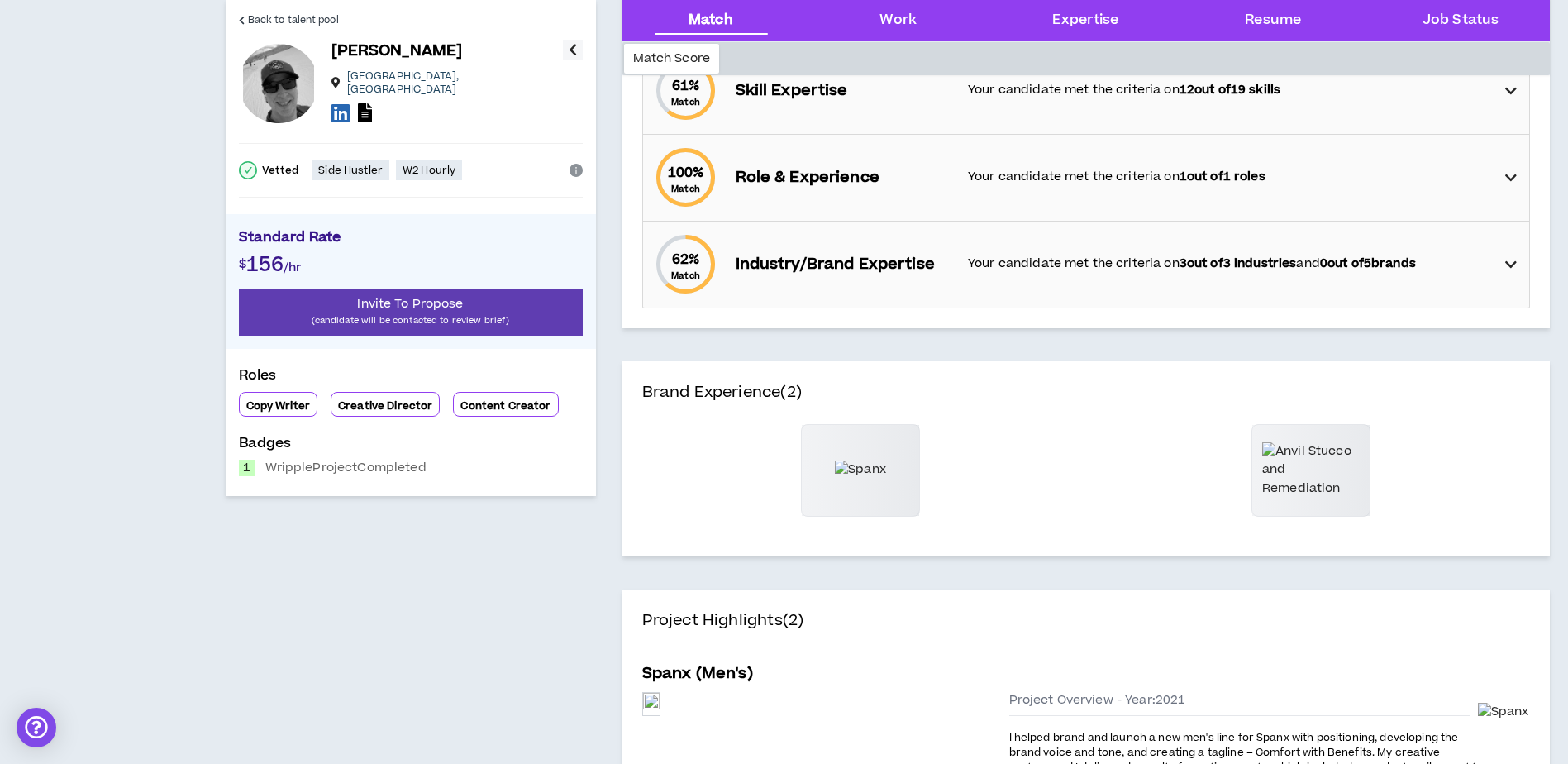
click at [576, 164] on icon "info-circle" at bounding box center [576, 170] width 13 height 13
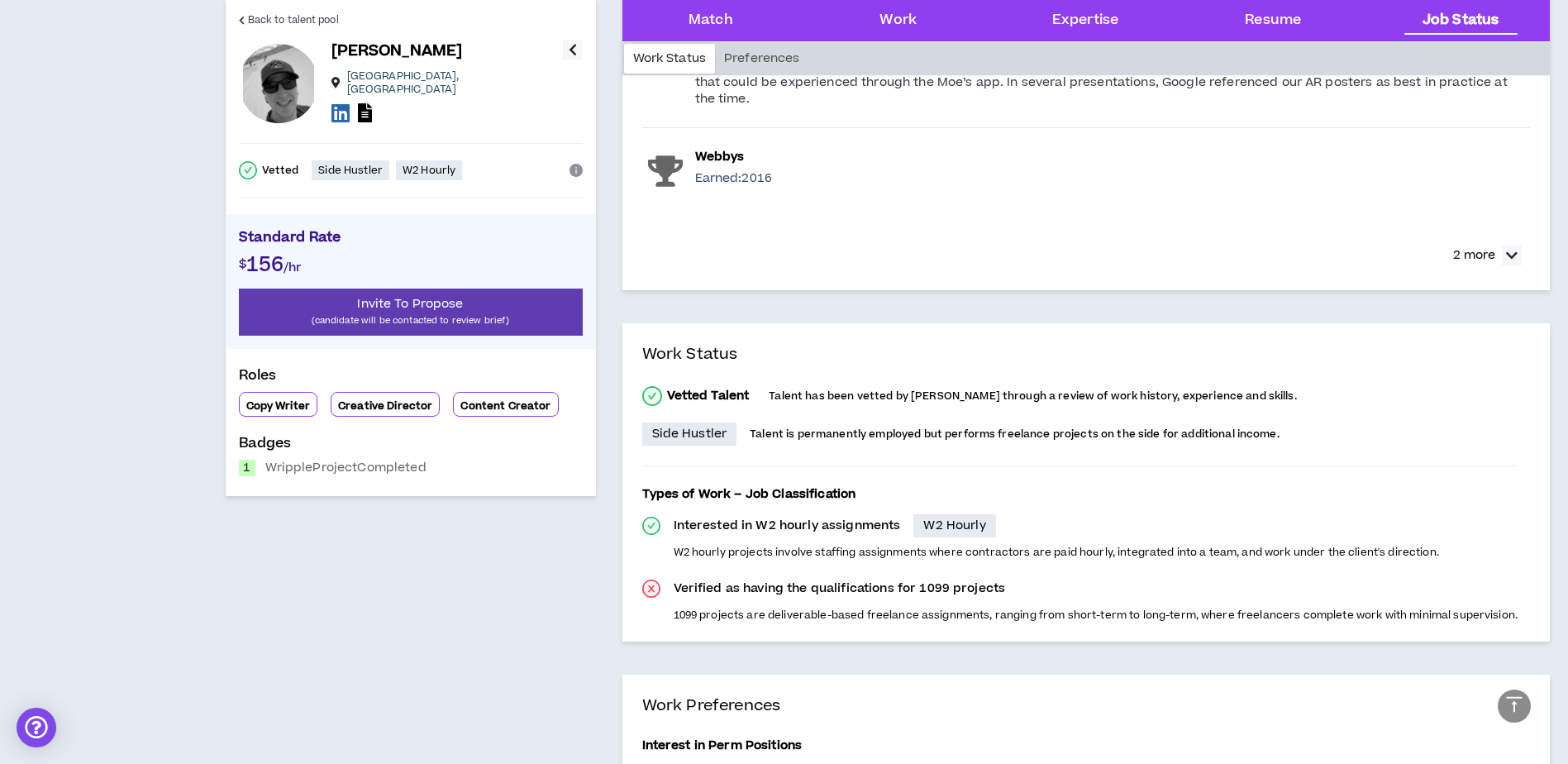
scroll to position [4282, 0]
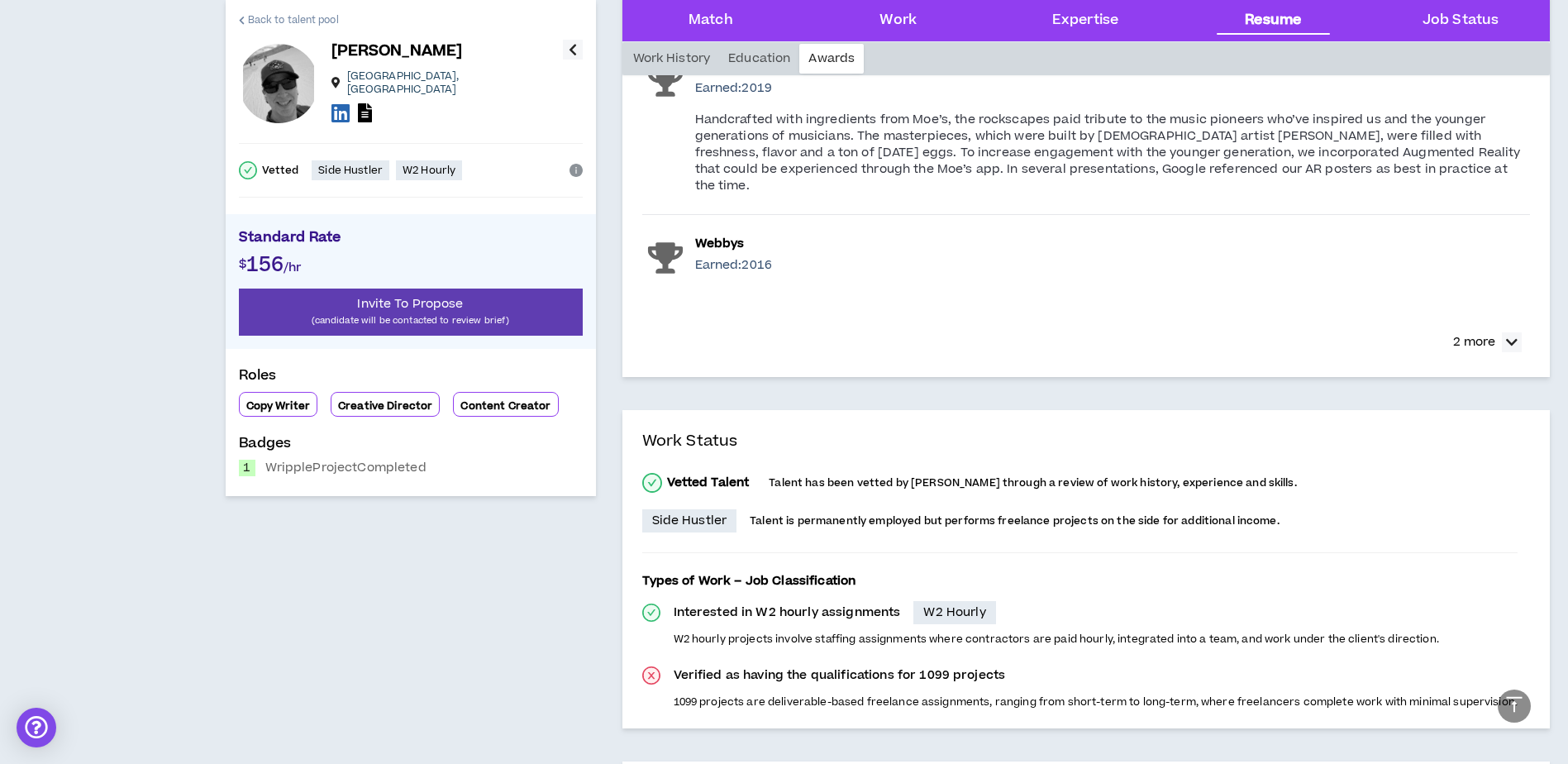
click at [311, 15] on span "Back to talent pool" at bounding box center [293, 20] width 91 height 16
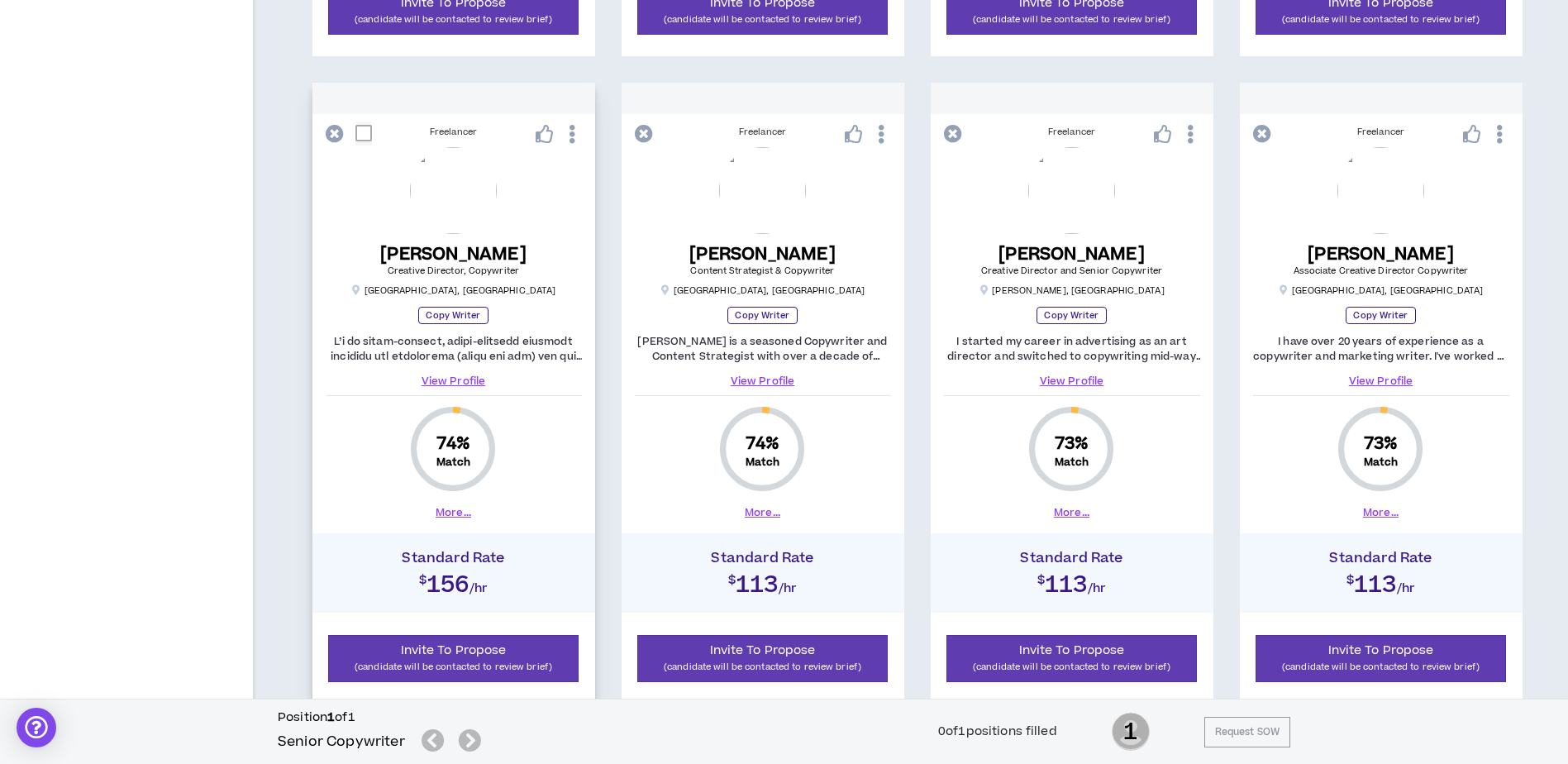
scroll to position [1570, 0]
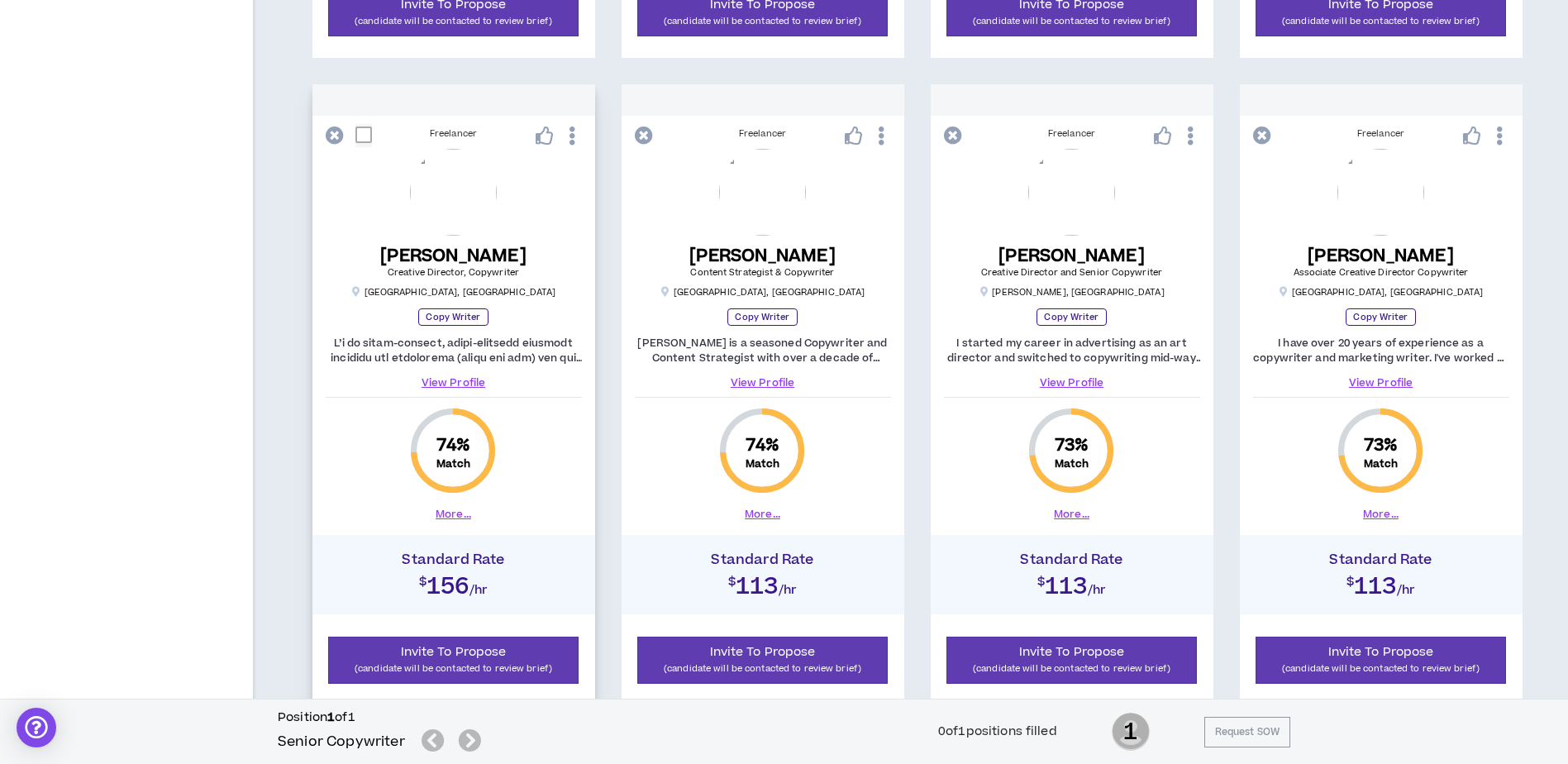
click at [456, 516] on button "More..." at bounding box center [454, 514] width 35 height 15
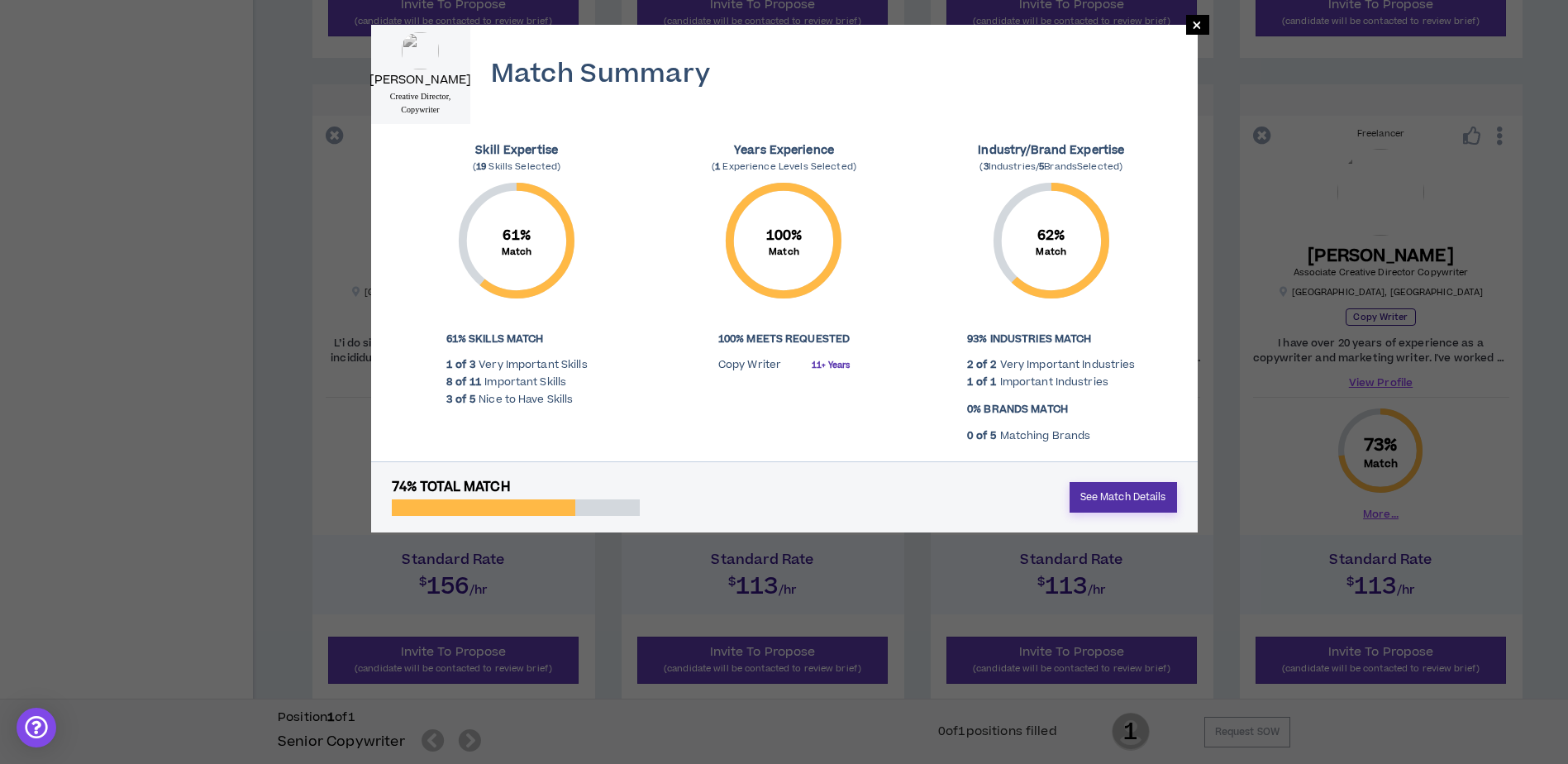
click at [1136, 500] on link "See Match Details" at bounding box center [1124, 497] width 108 height 31
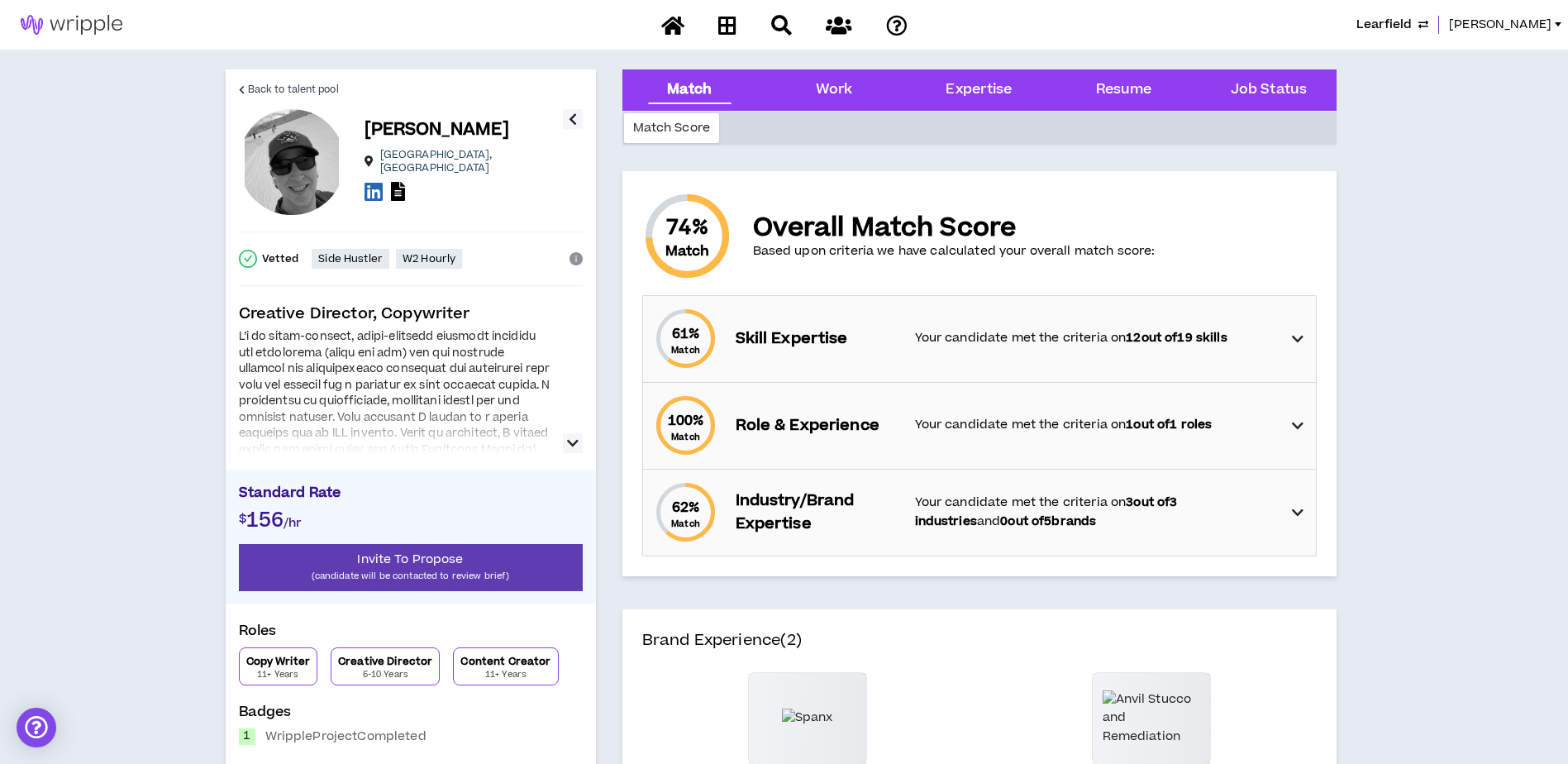
click at [575, 447] on icon "button" at bounding box center [572, 443] width 11 height 19
click at [586, 449] on div "Back to talent pool [PERSON_NAME] [GEOGRAPHIC_DATA] , [GEOGRAPHIC_DATA] Vetted …" at bounding box center [410, 462] width 371 height 784
click at [578, 449] on button "button" at bounding box center [573, 443] width 19 height 19
click at [1274, 80] on Status "Job Status" at bounding box center [1269, 90] width 76 height 21
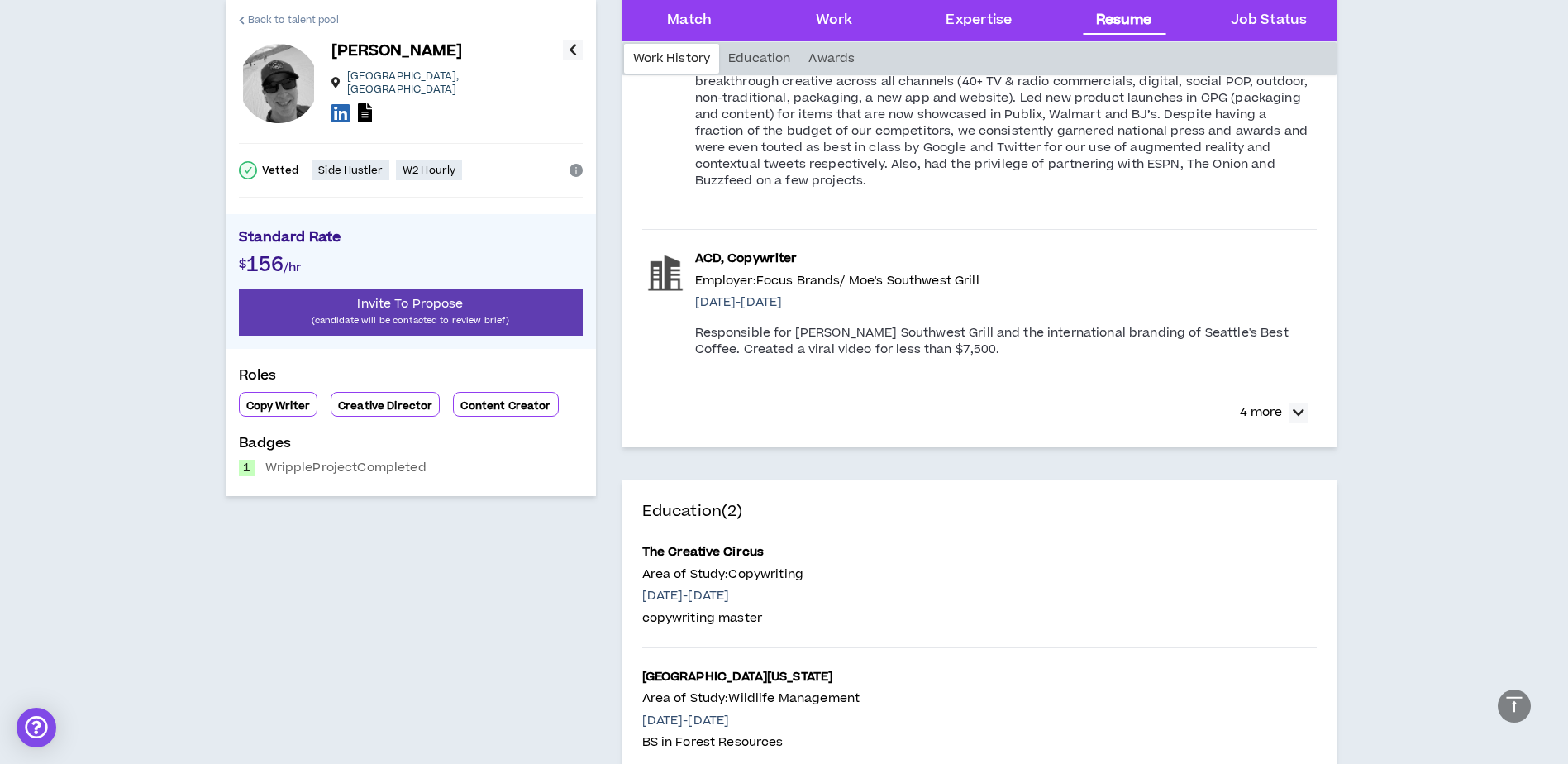
click at [281, 18] on span "Back to talent pool" at bounding box center [293, 20] width 91 height 16
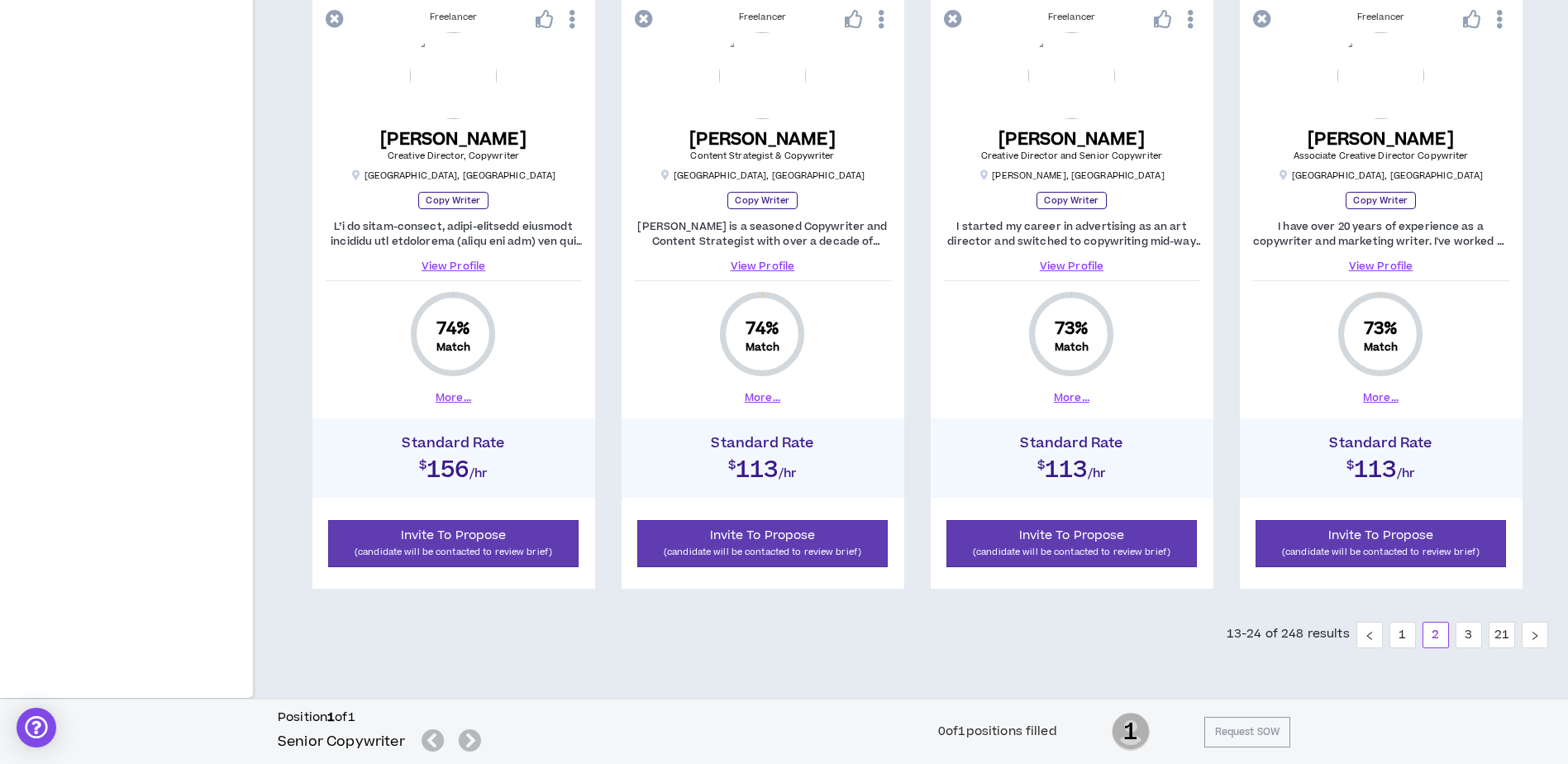
scroll to position [1570, 0]
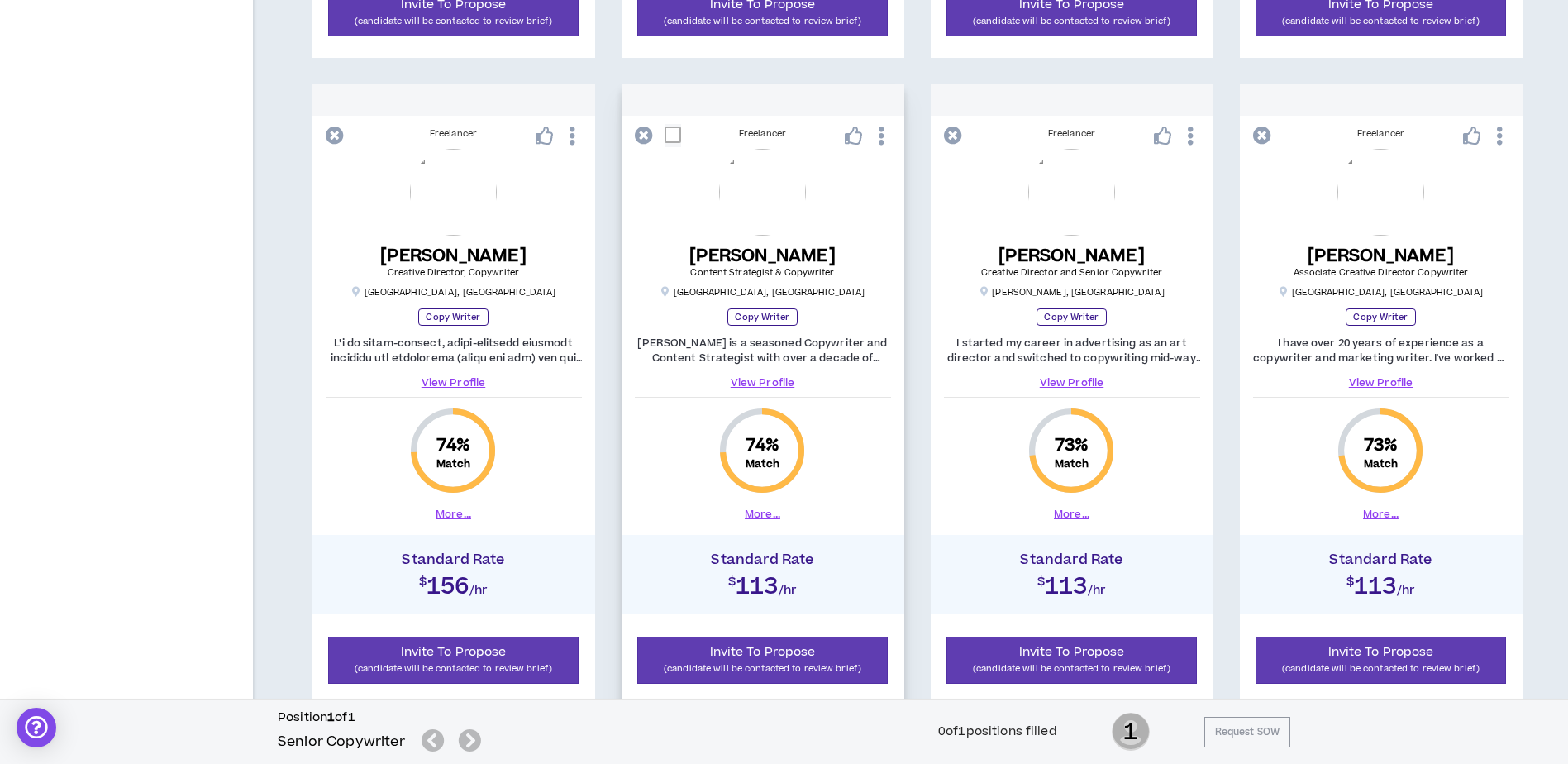
click at [764, 513] on button "More..." at bounding box center [762, 514] width 35 height 15
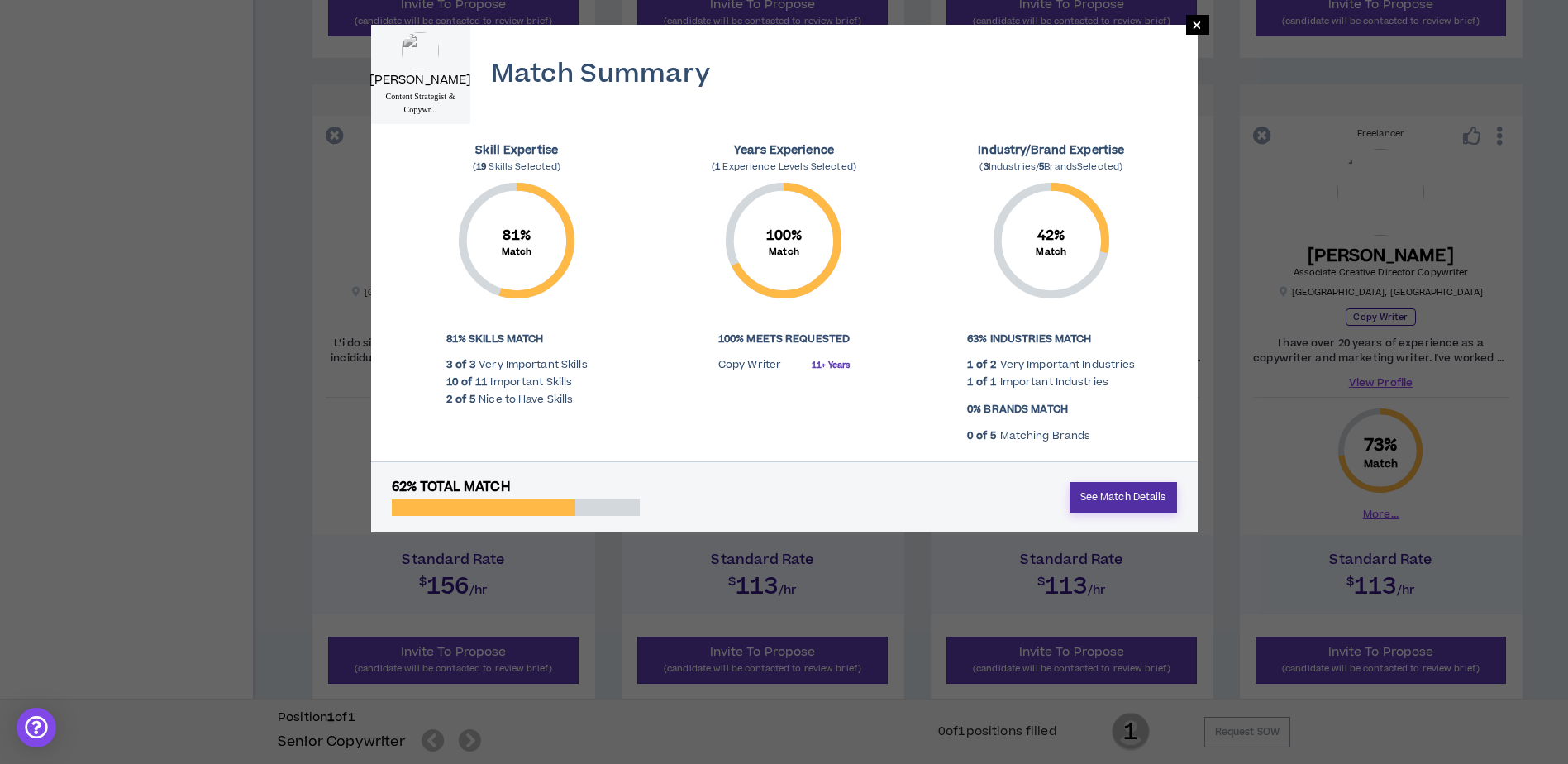
click at [1118, 500] on link "See Match Details" at bounding box center [1124, 497] width 108 height 31
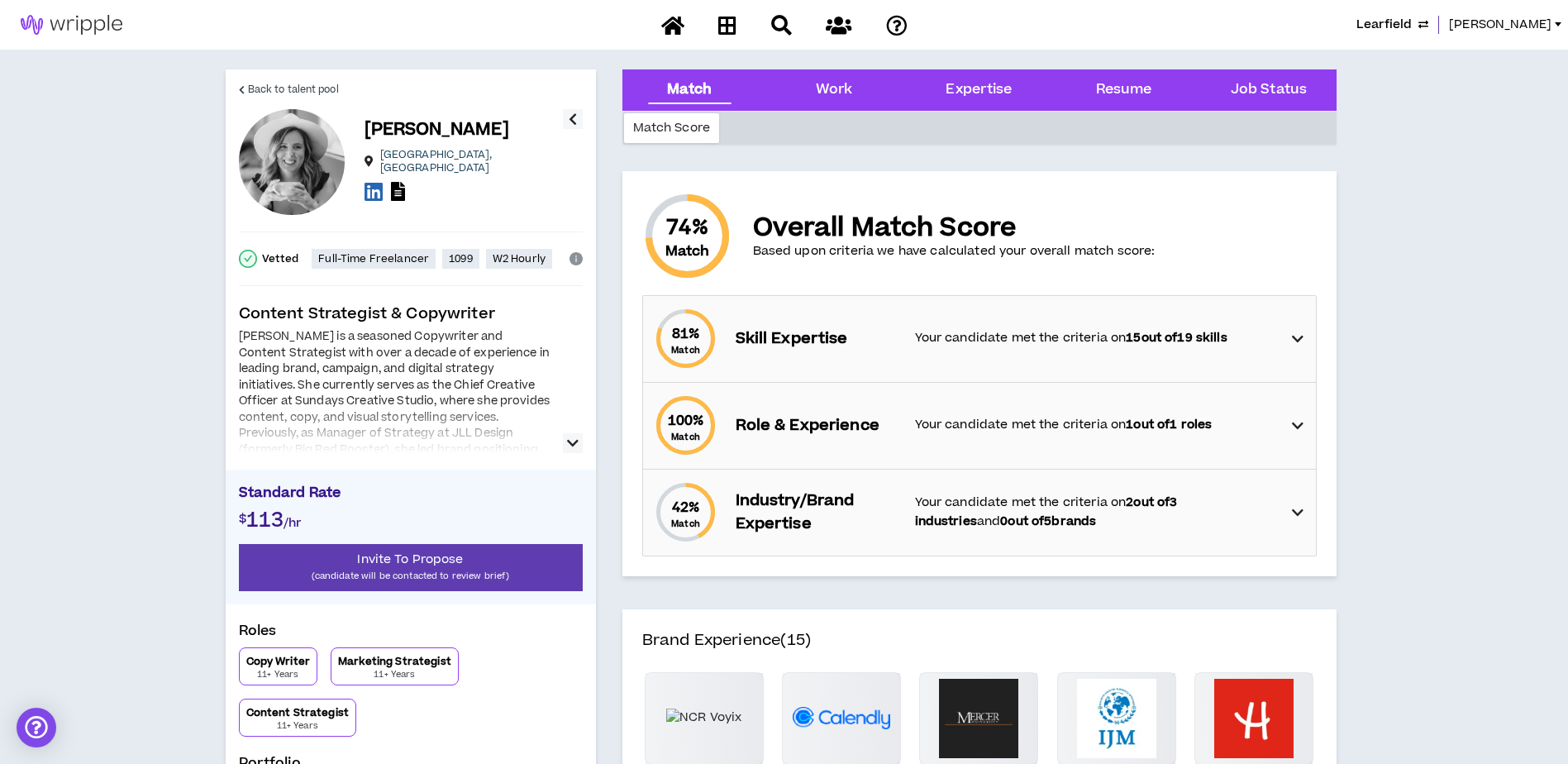
click at [570, 448] on icon "button" at bounding box center [572, 443] width 11 height 19
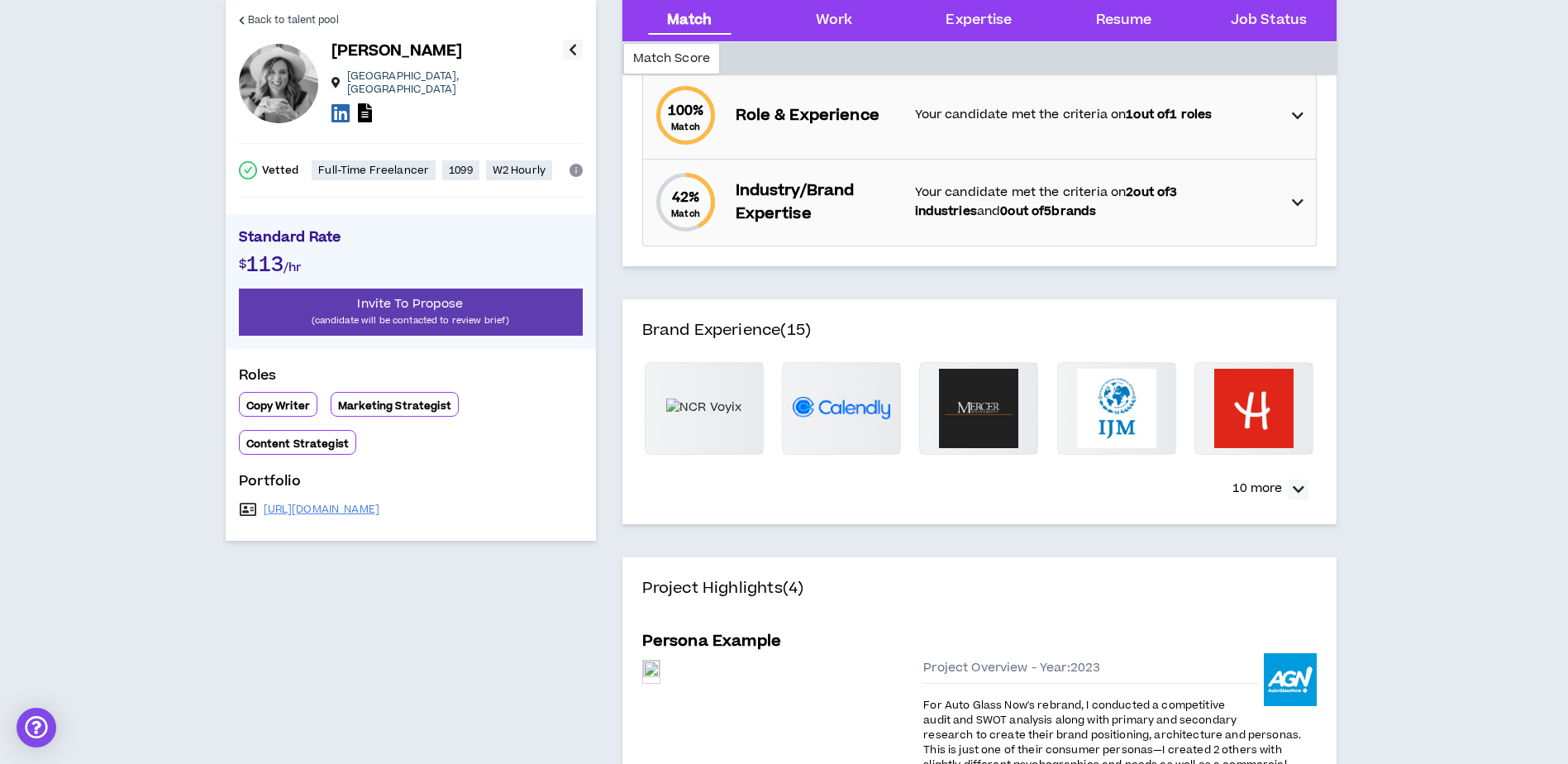
scroll to position [331, 0]
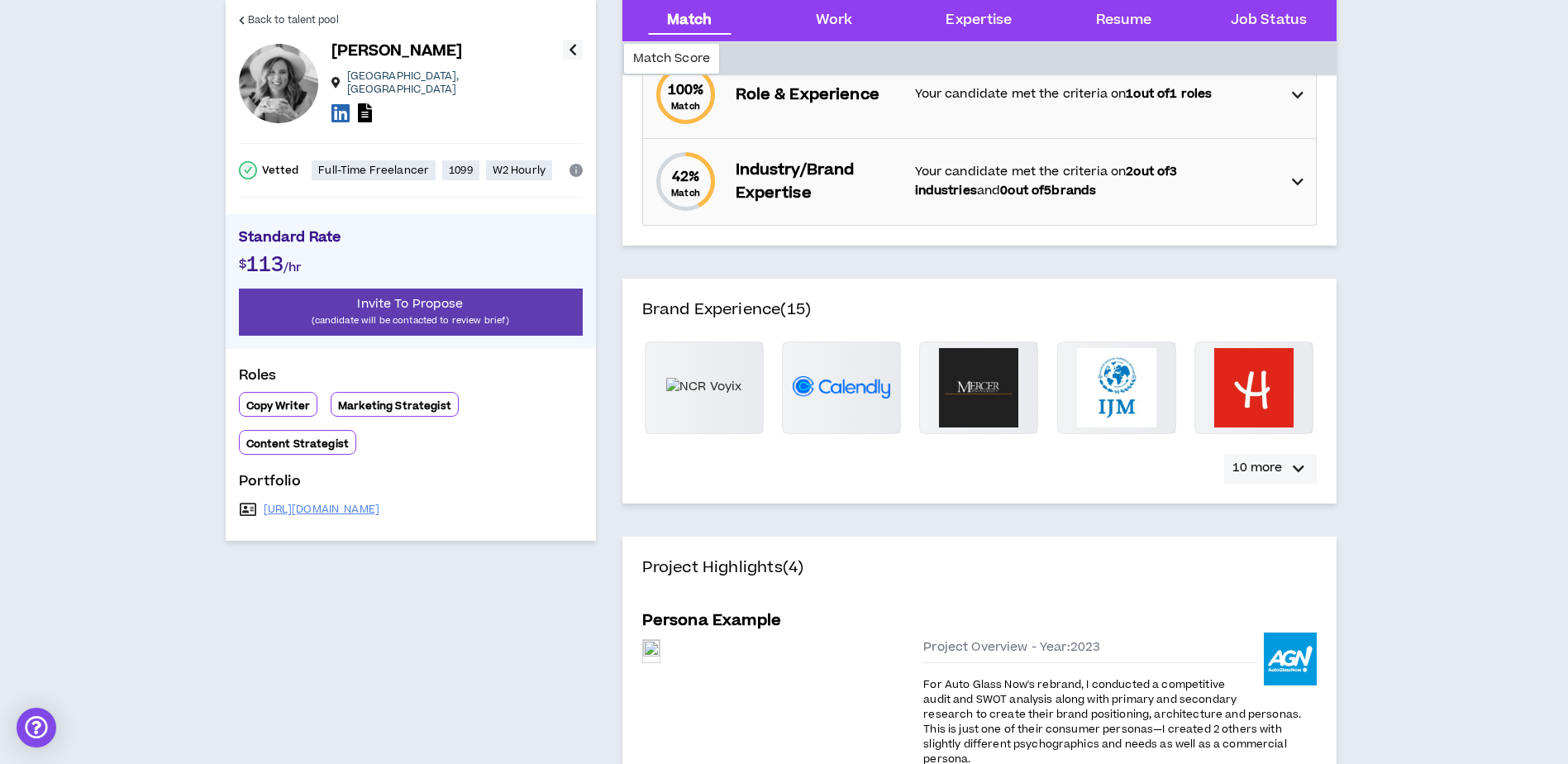
click at [1302, 474] on icon "button" at bounding box center [1298, 469] width 11 height 19
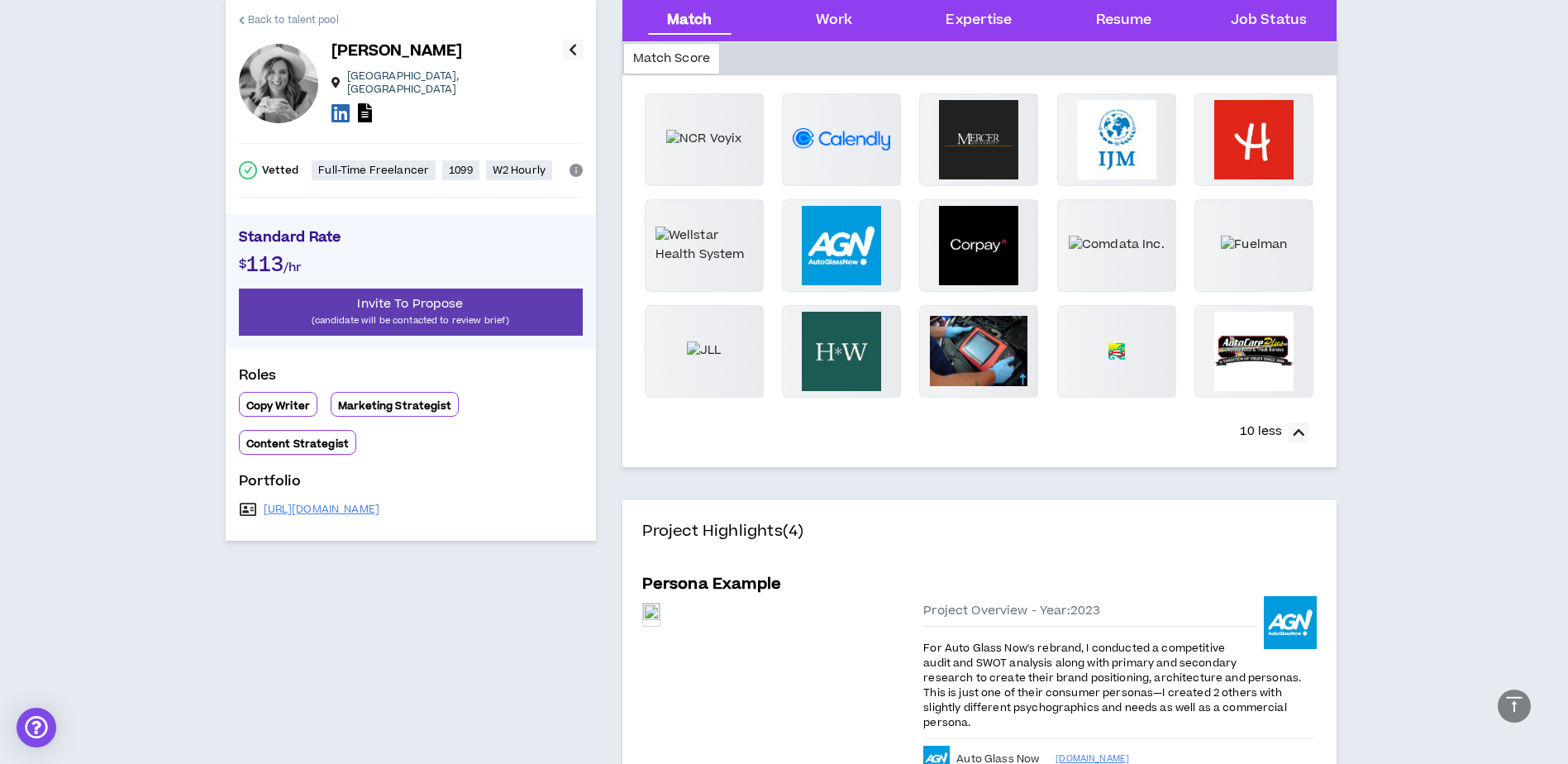
click at [287, 16] on span "Back to talent pool" at bounding box center [293, 20] width 91 height 16
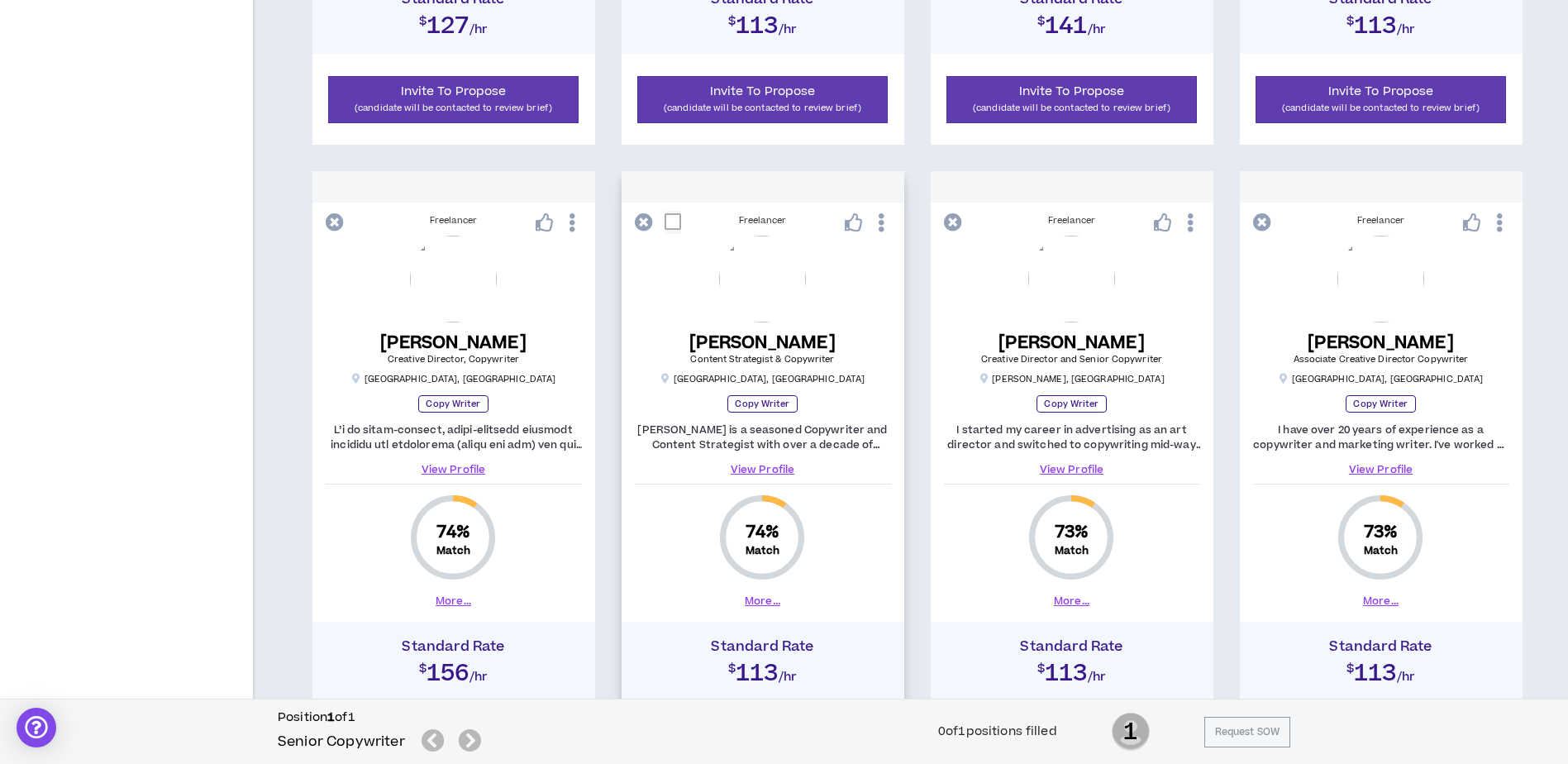
scroll to position [1570, 0]
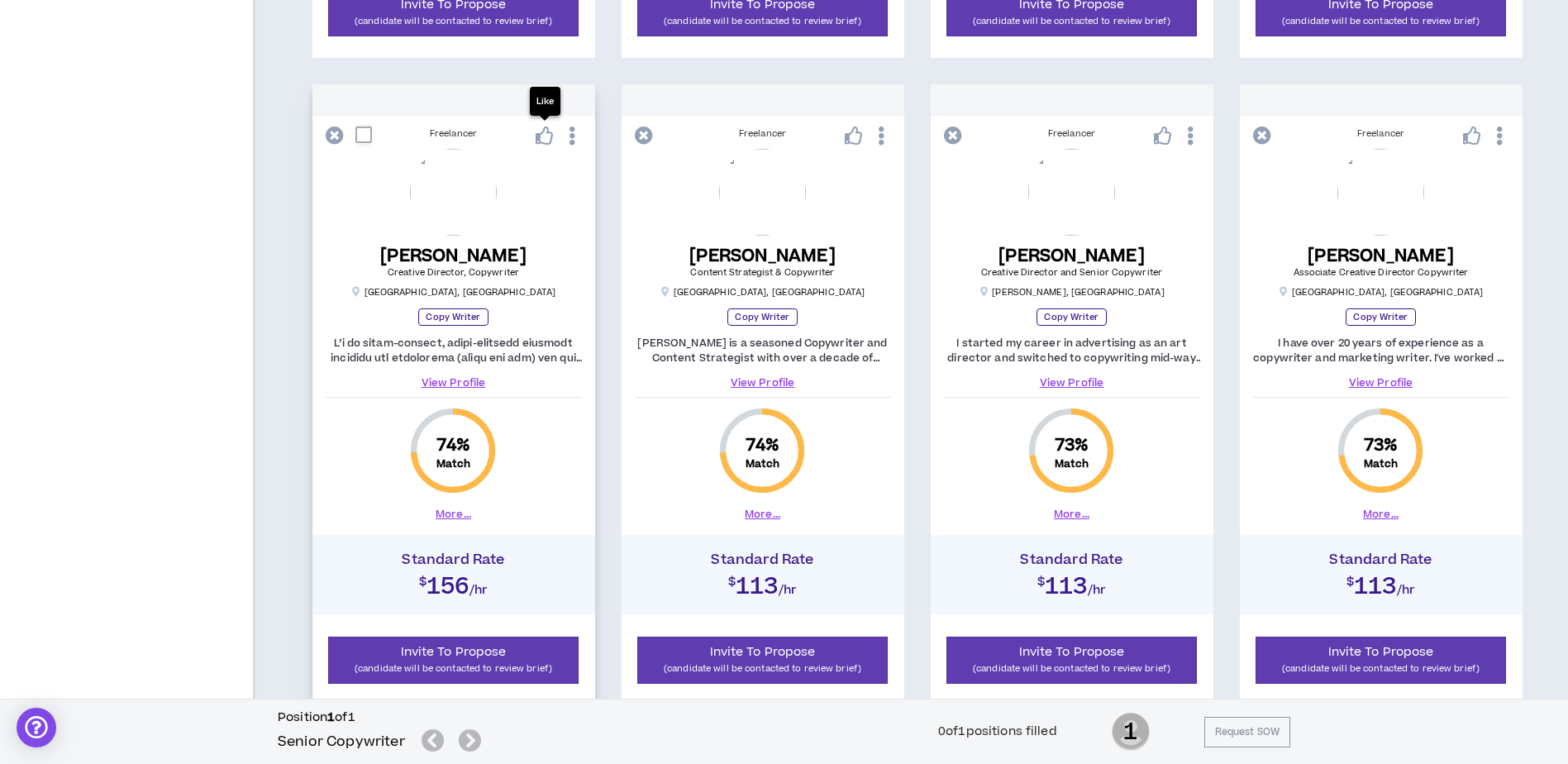
click at [545, 141] on icon at bounding box center [545, 135] width 19 height 19
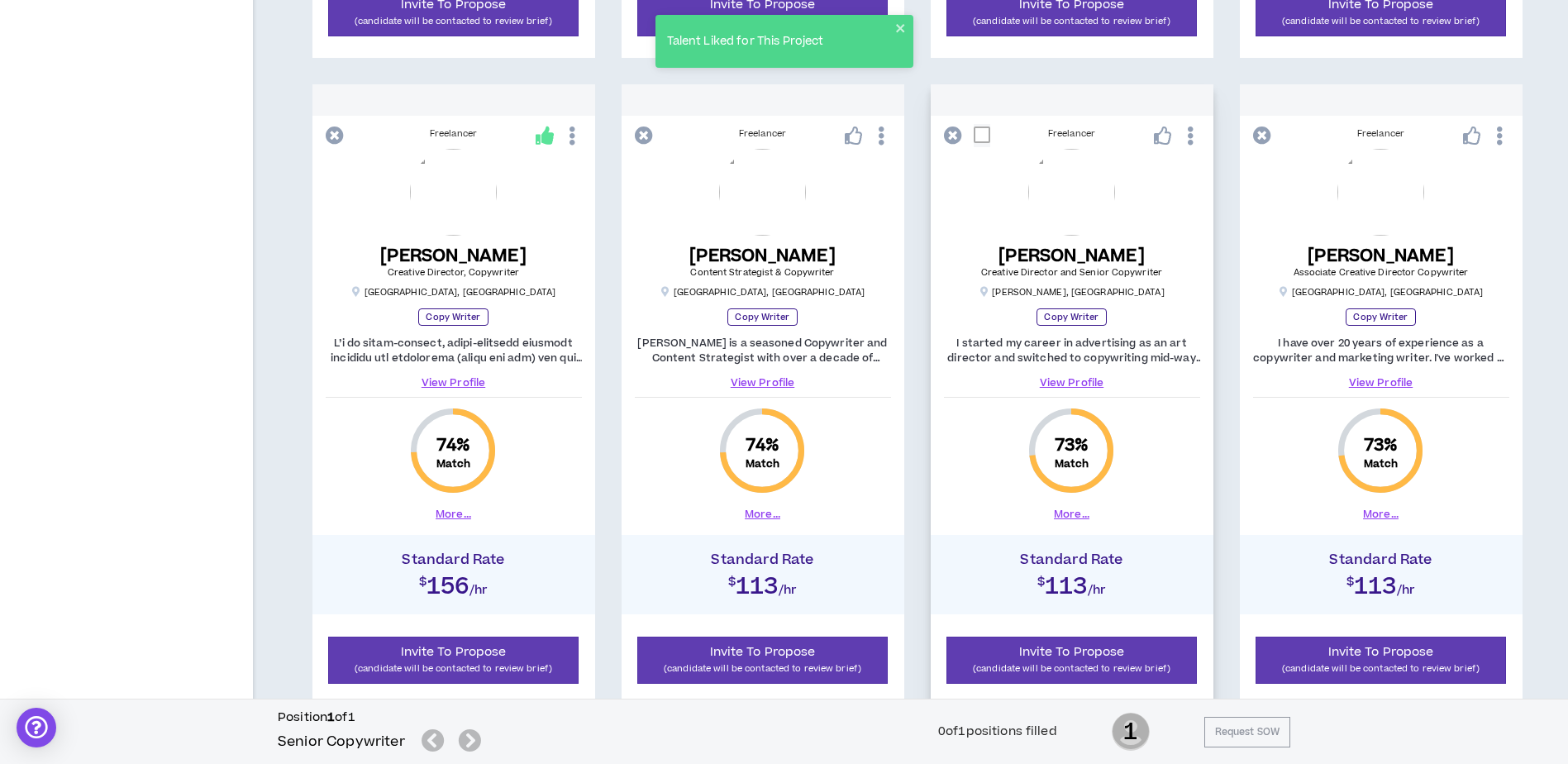
click at [1063, 508] on button "More..." at bounding box center [1072, 514] width 35 height 15
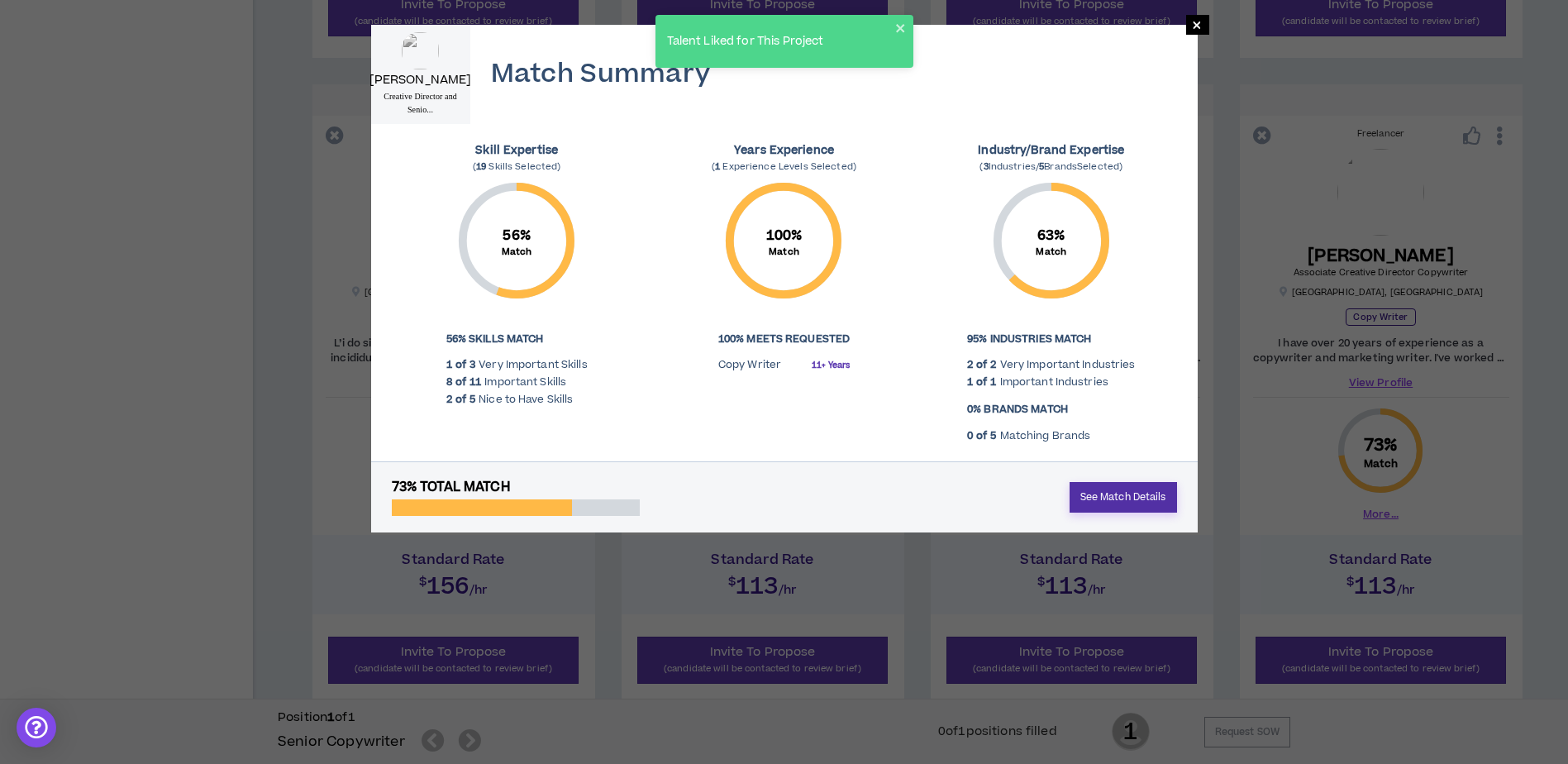
click at [1107, 497] on link "See Match Details" at bounding box center [1124, 497] width 108 height 31
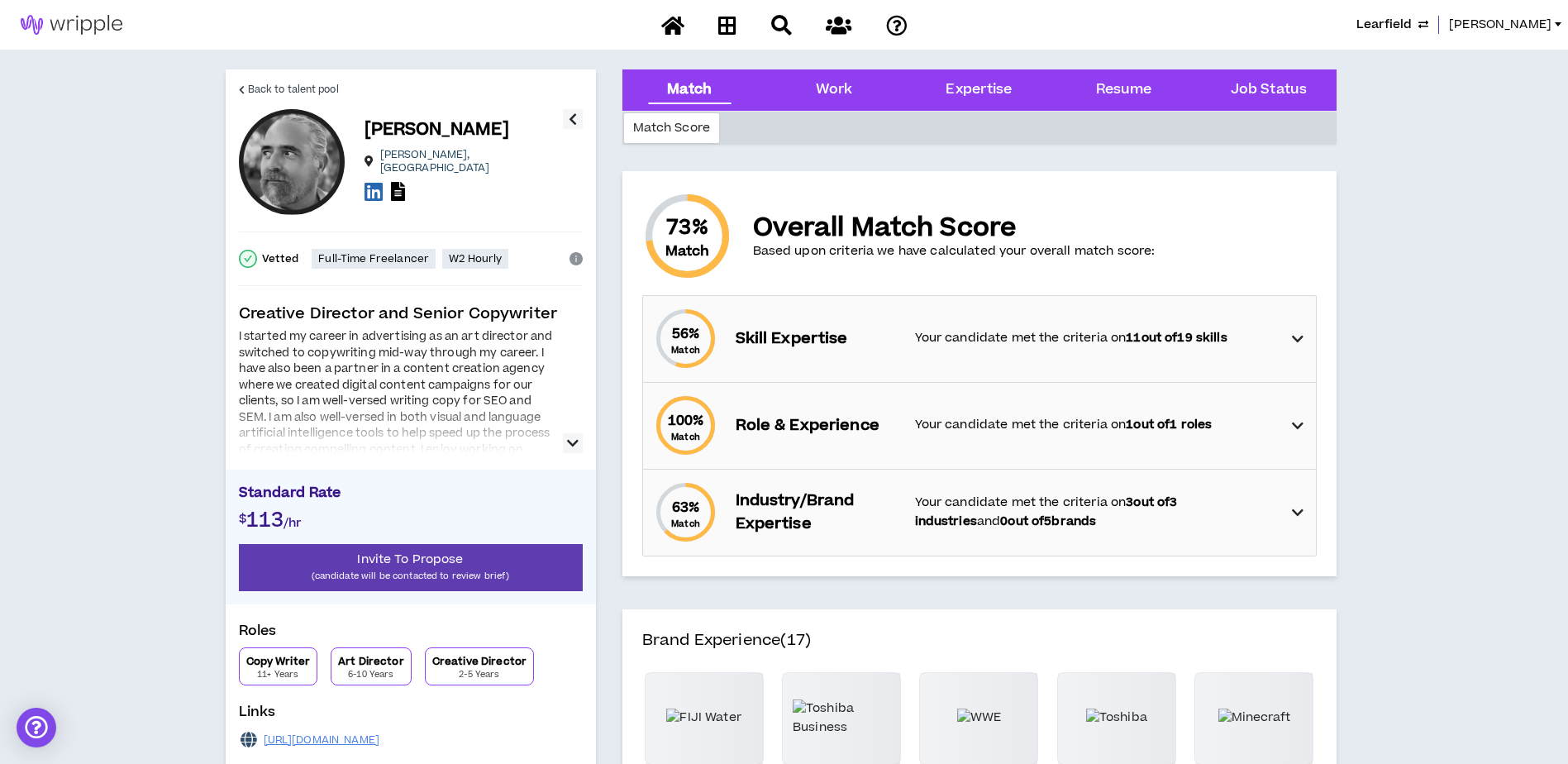
click at [577, 447] on icon "button" at bounding box center [572, 443] width 11 height 19
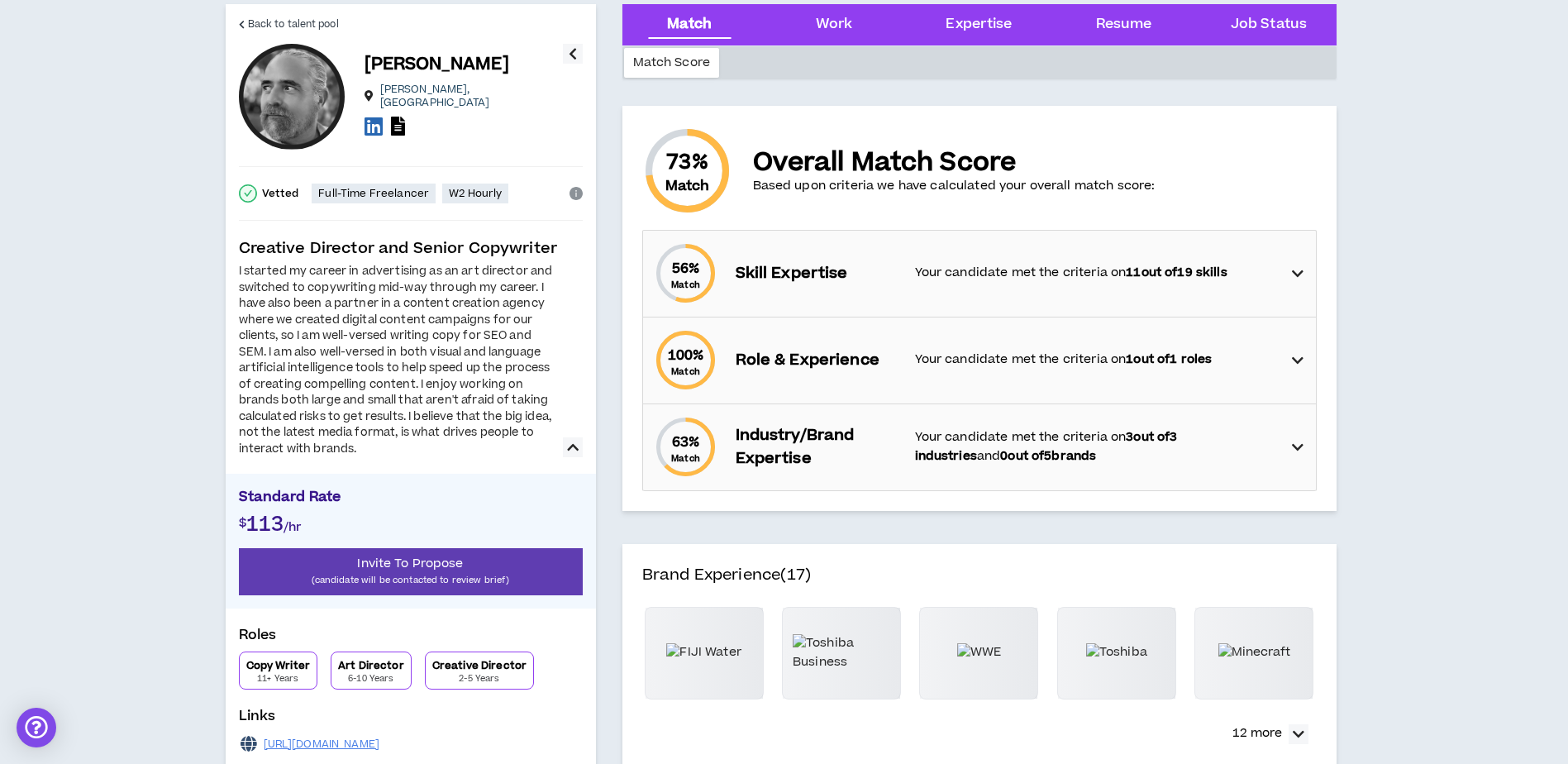
scroll to position [165, 0]
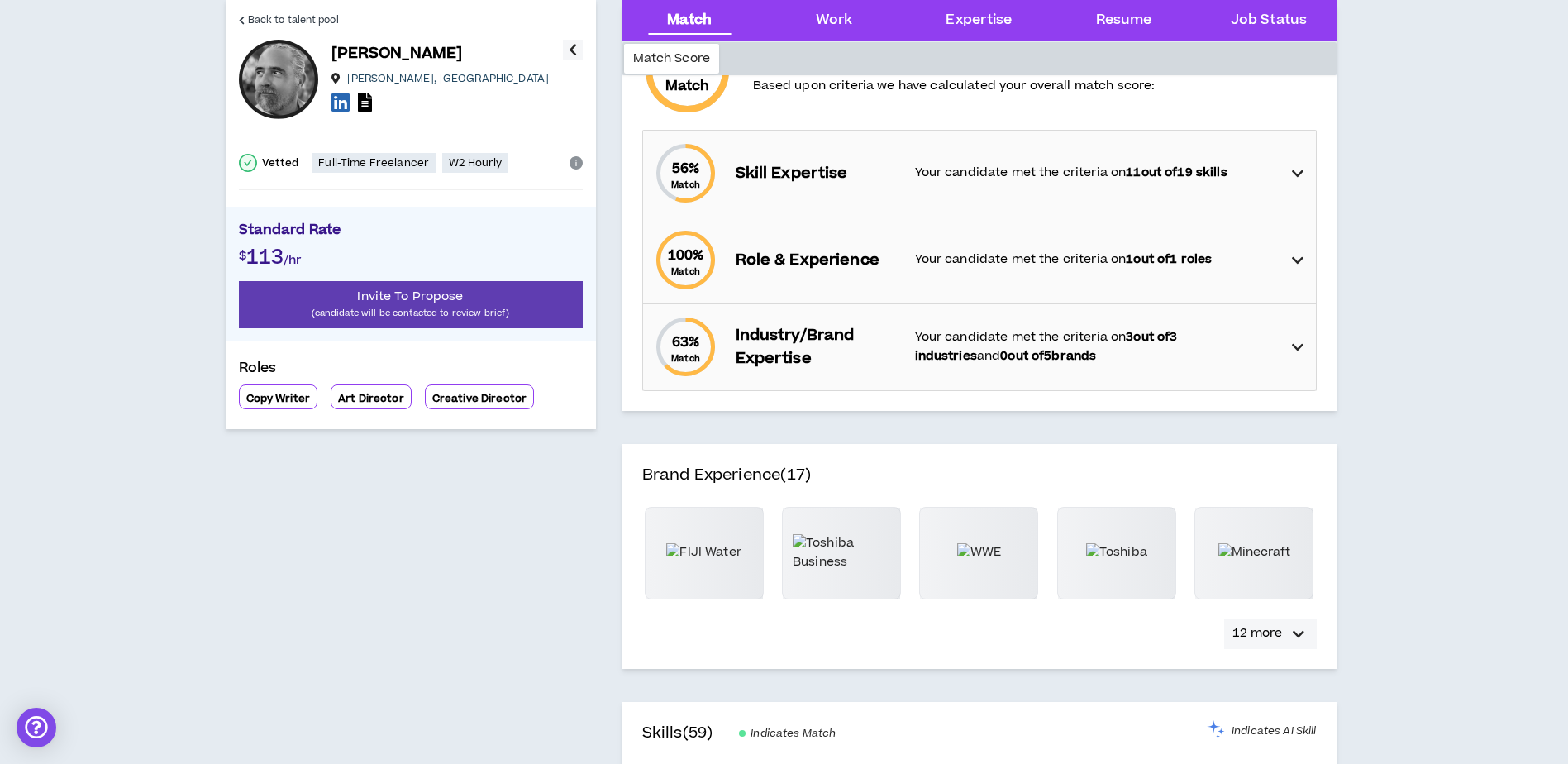
click at [1296, 635] on icon "button" at bounding box center [1298, 634] width 11 height 19
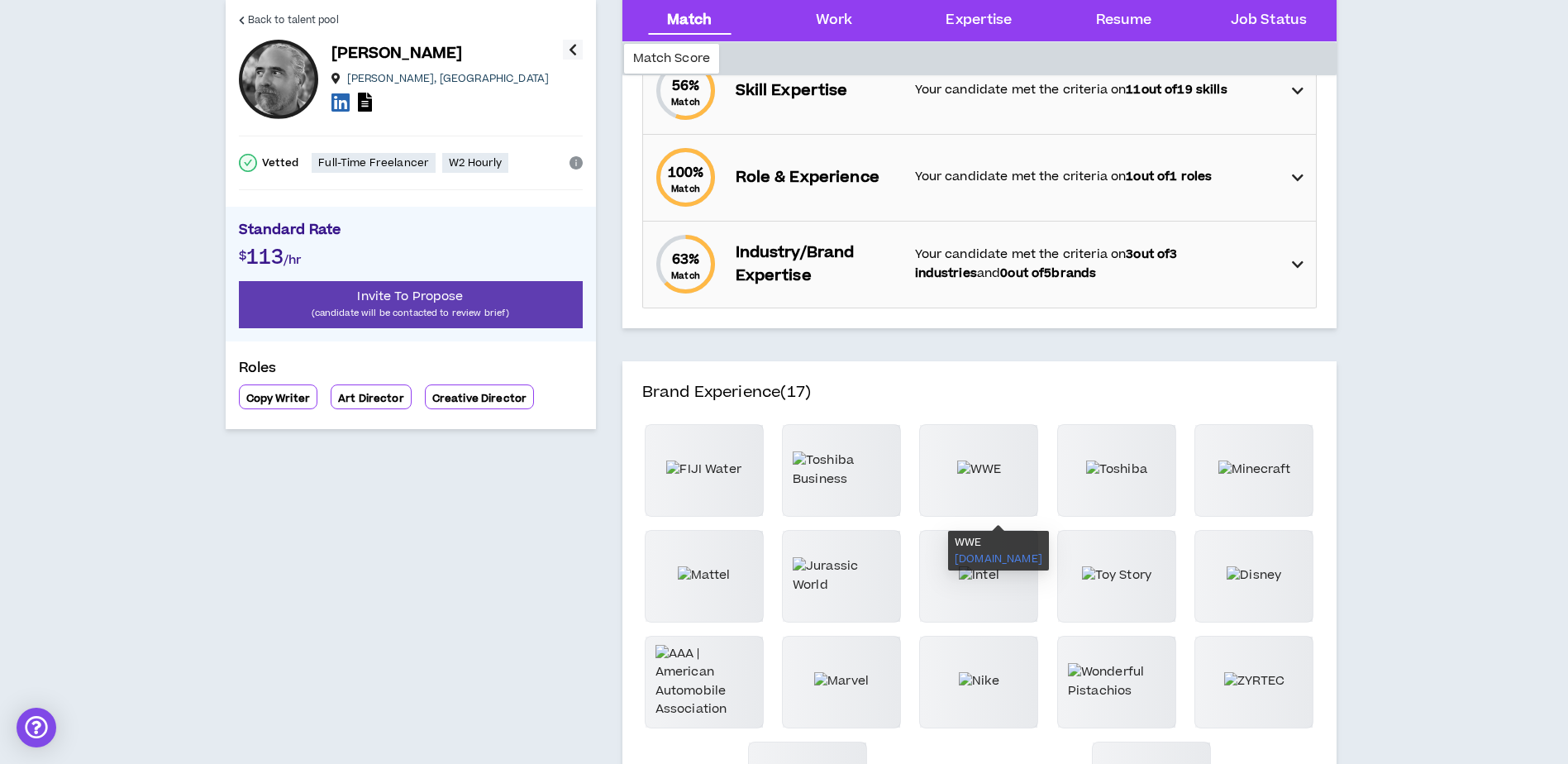
scroll to position [0, 0]
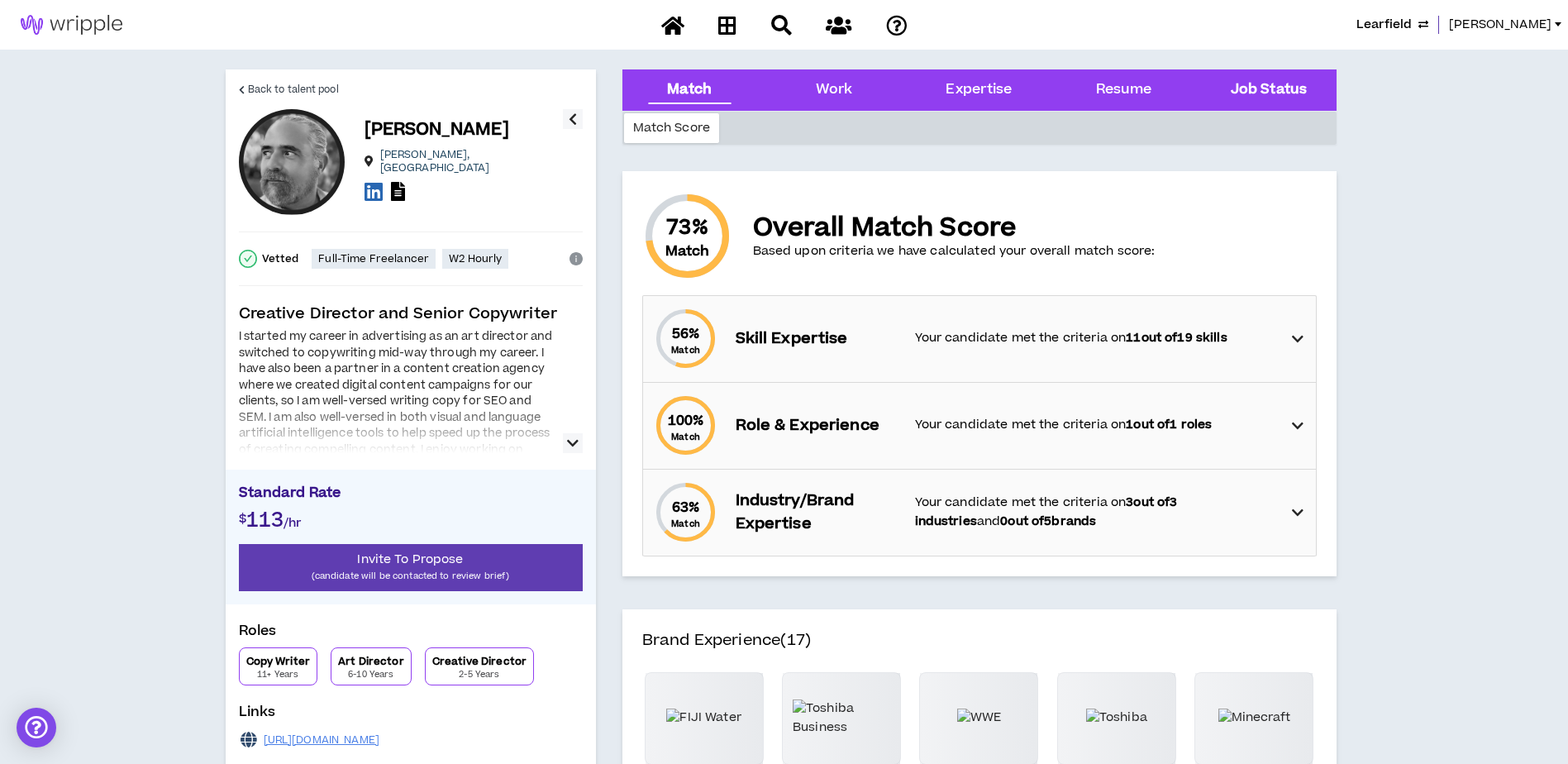
click at [1280, 88] on Status "Job Status" at bounding box center [1269, 90] width 76 height 21
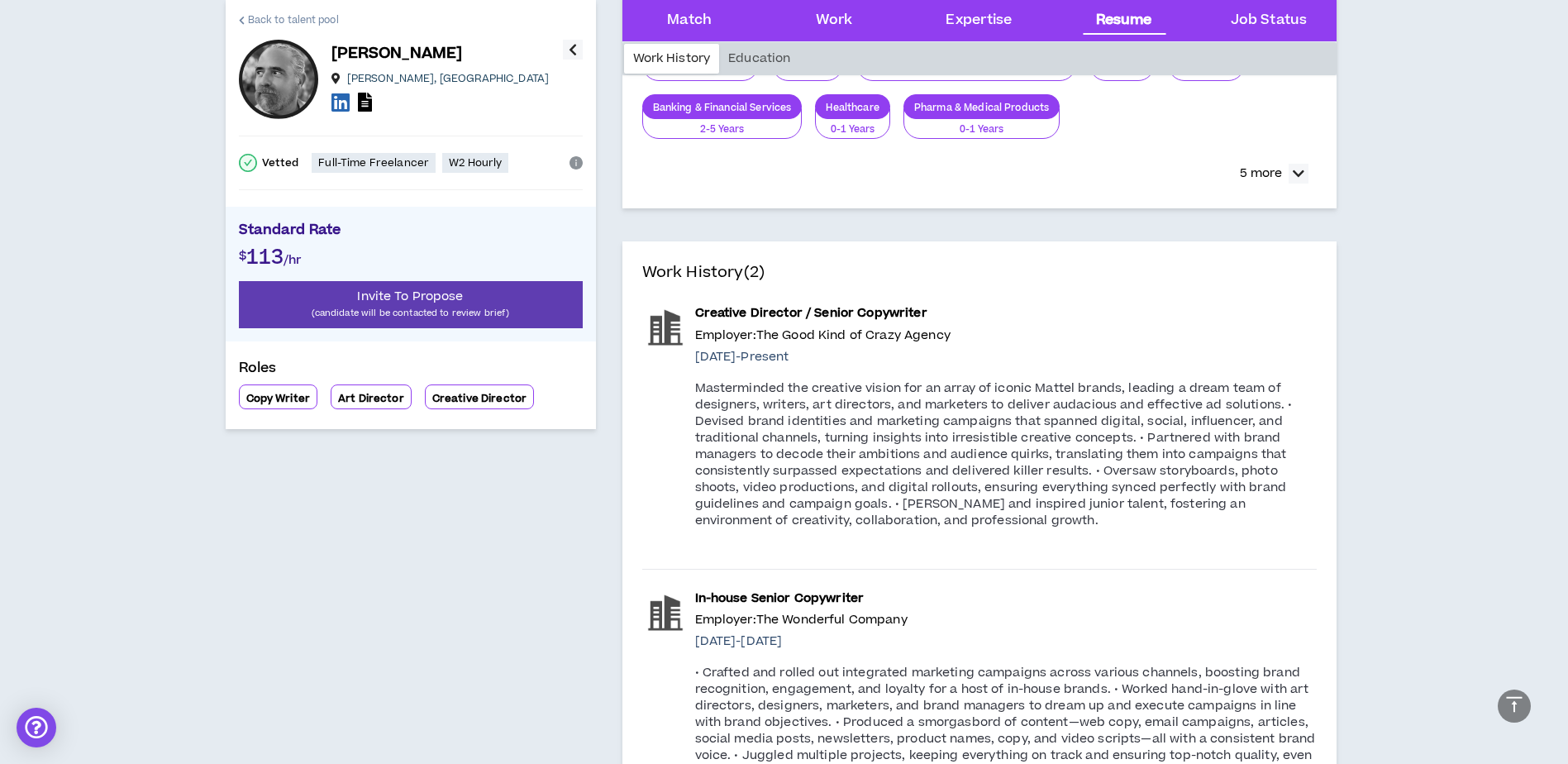
click at [292, 17] on span "Back to talent pool" at bounding box center [293, 20] width 91 height 16
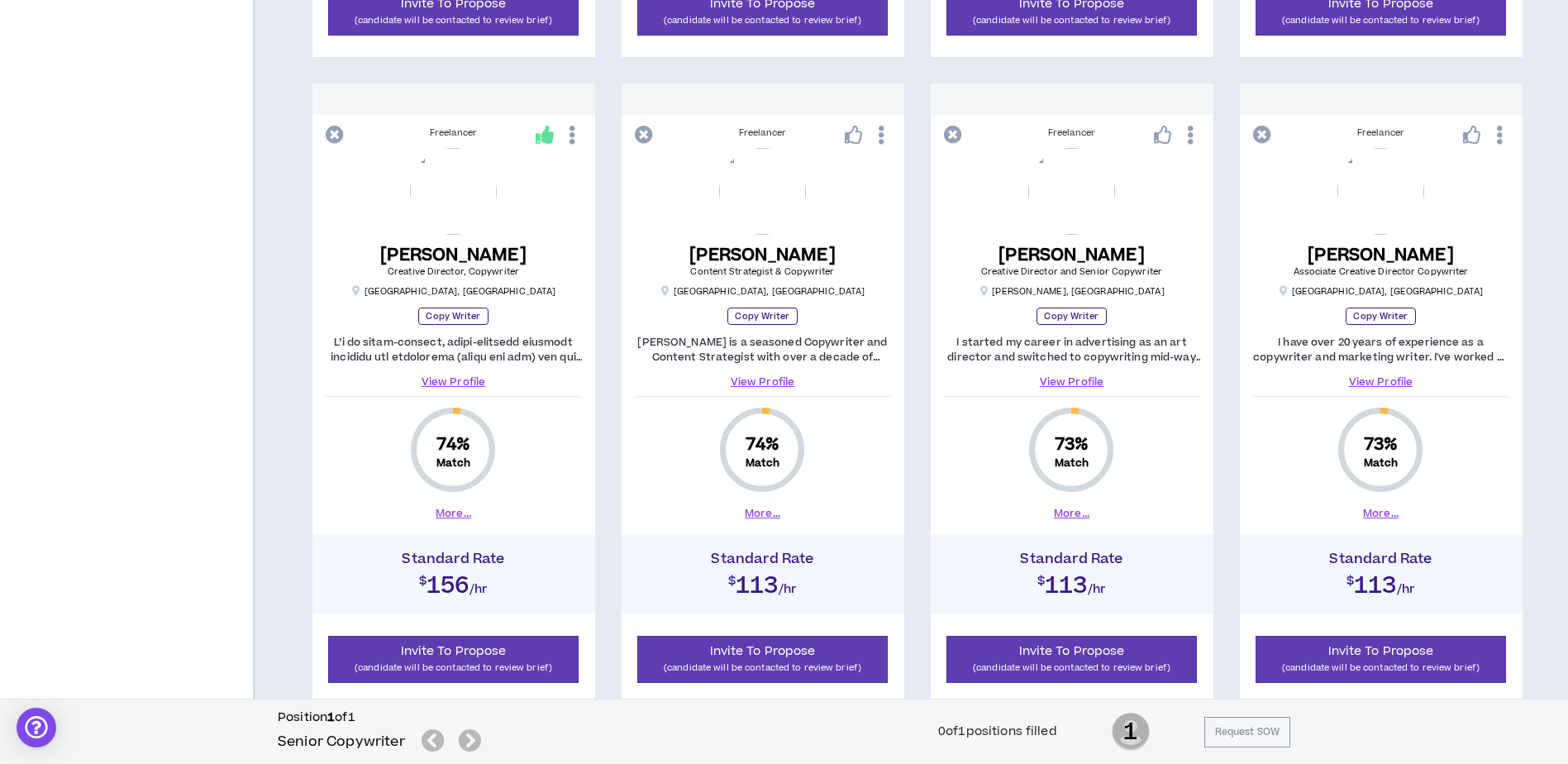
scroll to position [1570, 0]
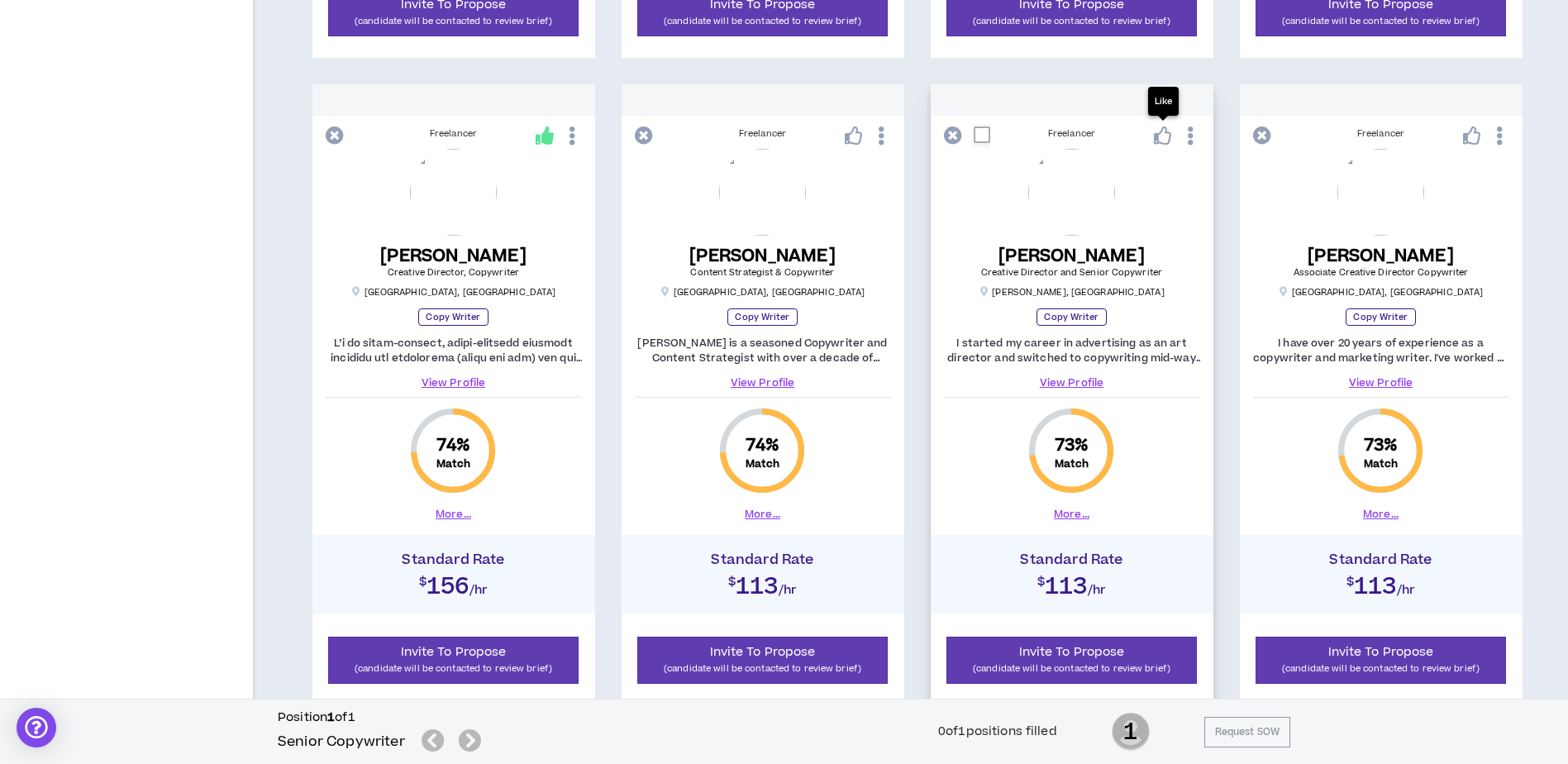
click at [1158, 134] on icon at bounding box center [1163, 135] width 19 height 19
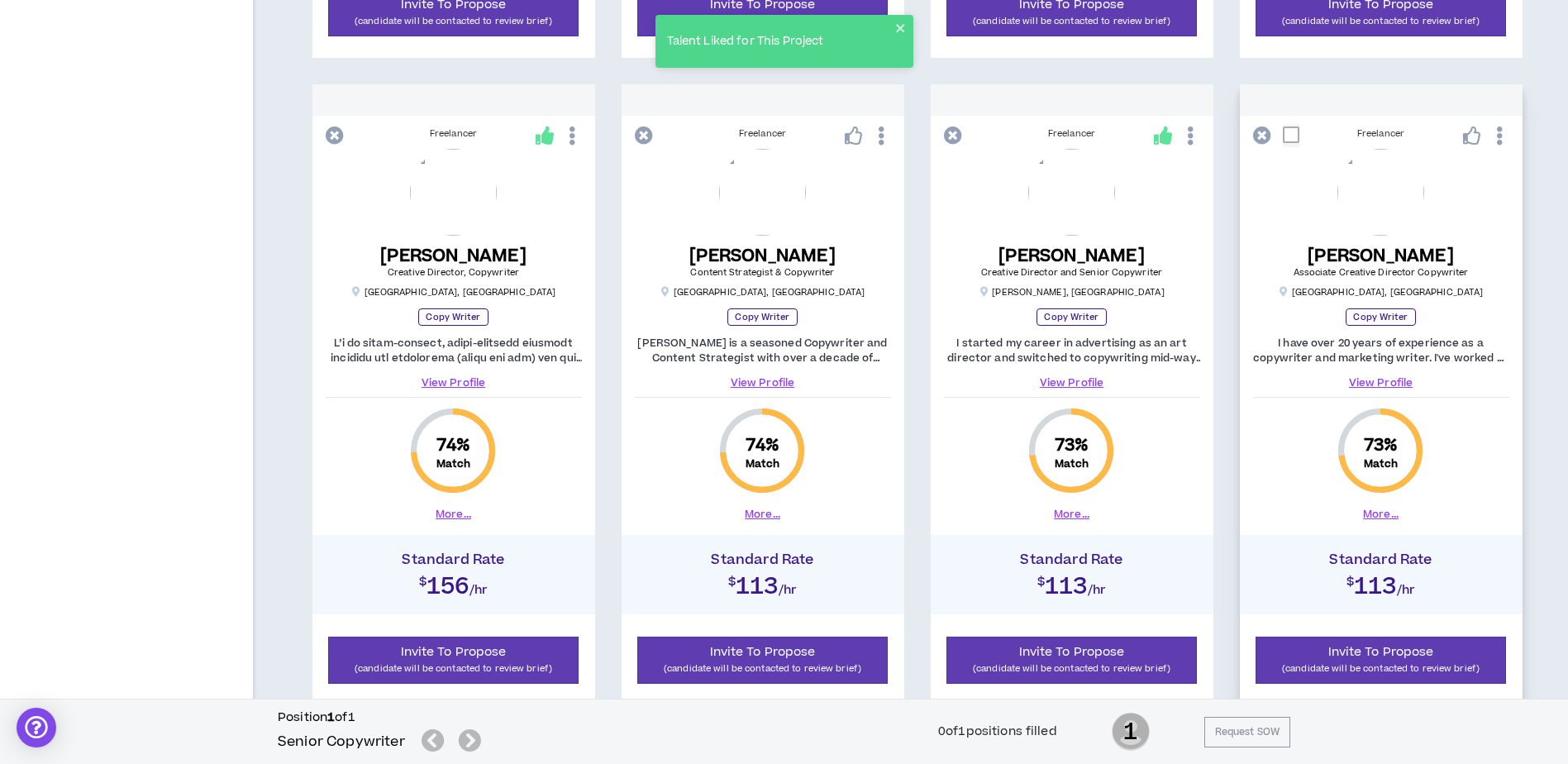
click at [1387, 511] on button "More..." at bounding box center [1381, 514] width 35 height 15
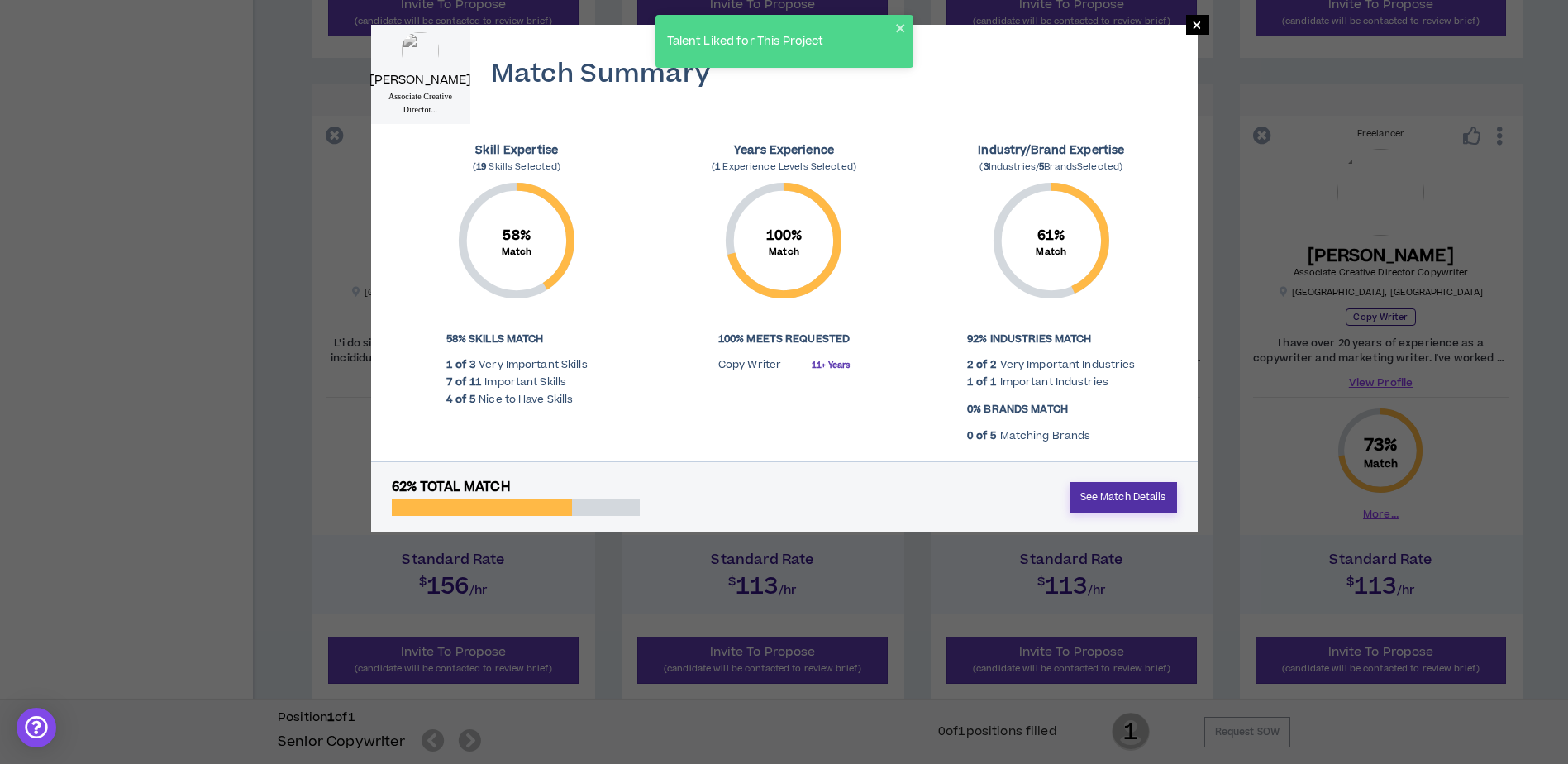
click at [1140, 493] on link "See Match Details" at bounding box center [1124, 497] width 108 height 31
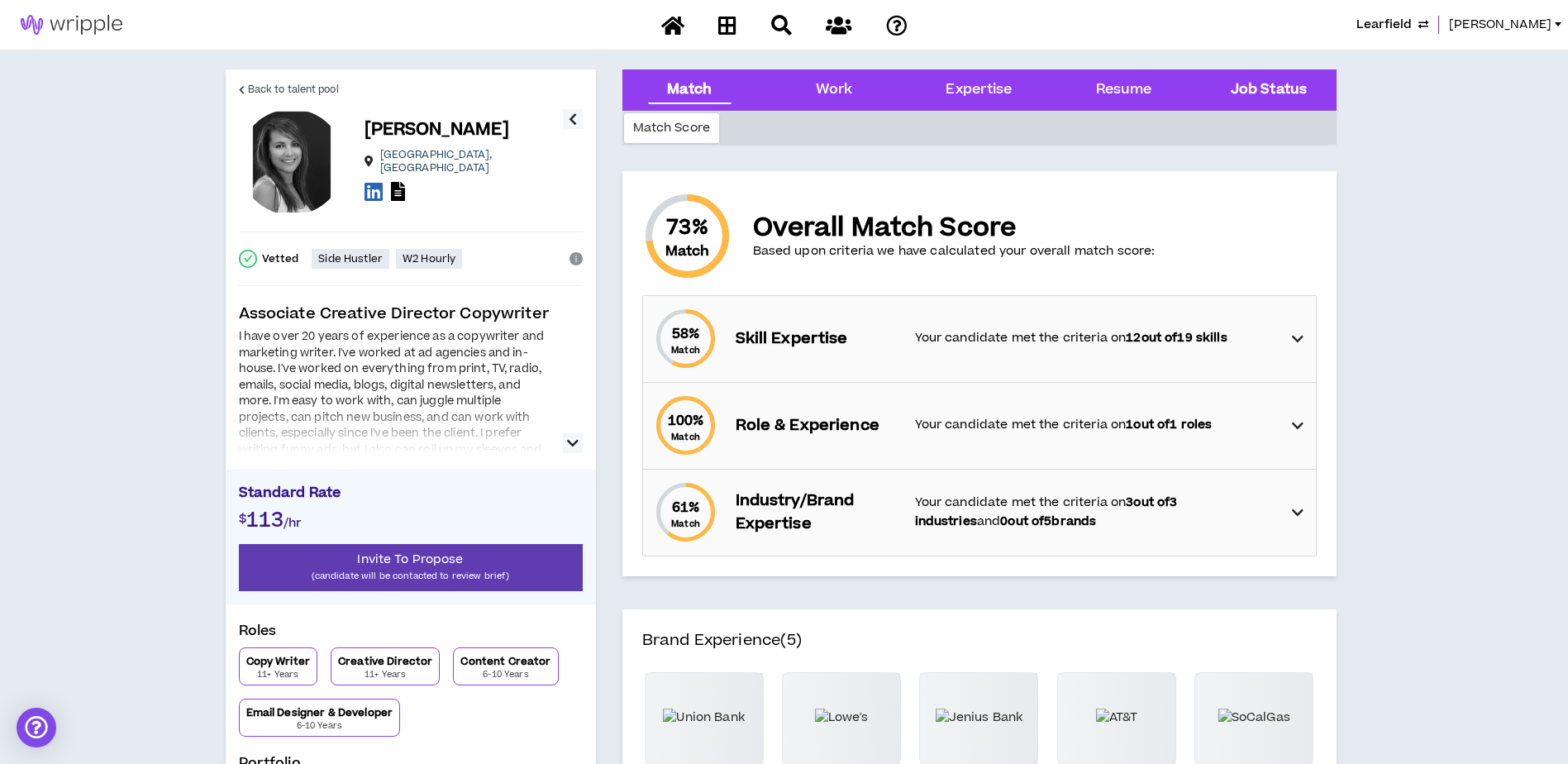
click at [1288, 80] on Status "Job Status" at bounding box center [1269, 90] width 76 height 21
click at [575, 449] on icon "button" at bounding box center [572, 443] width 11 height 19
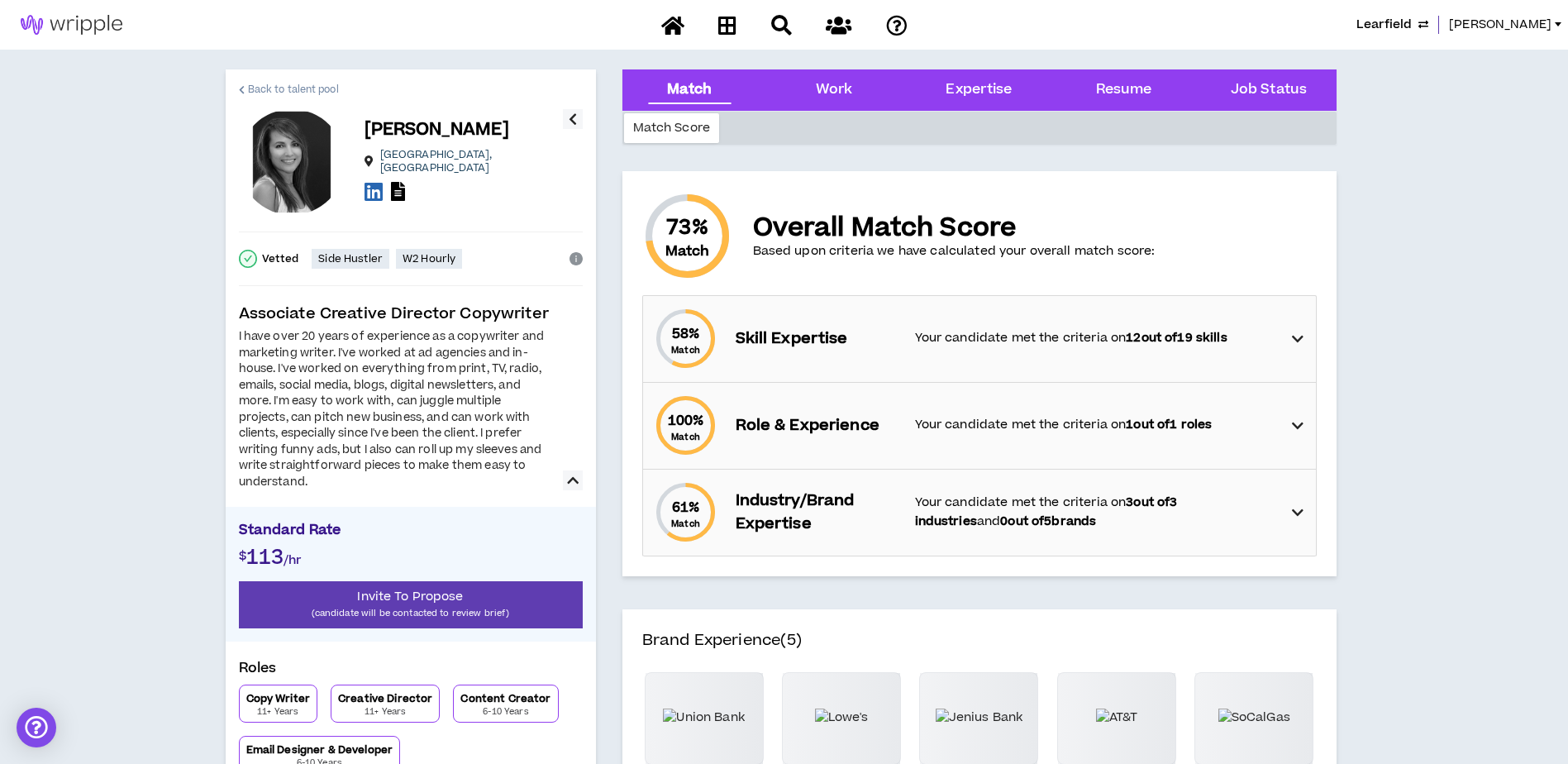
click at [275, 80] on link "Back to talent pool" at bounding box center [288, 89] width 100 height 40
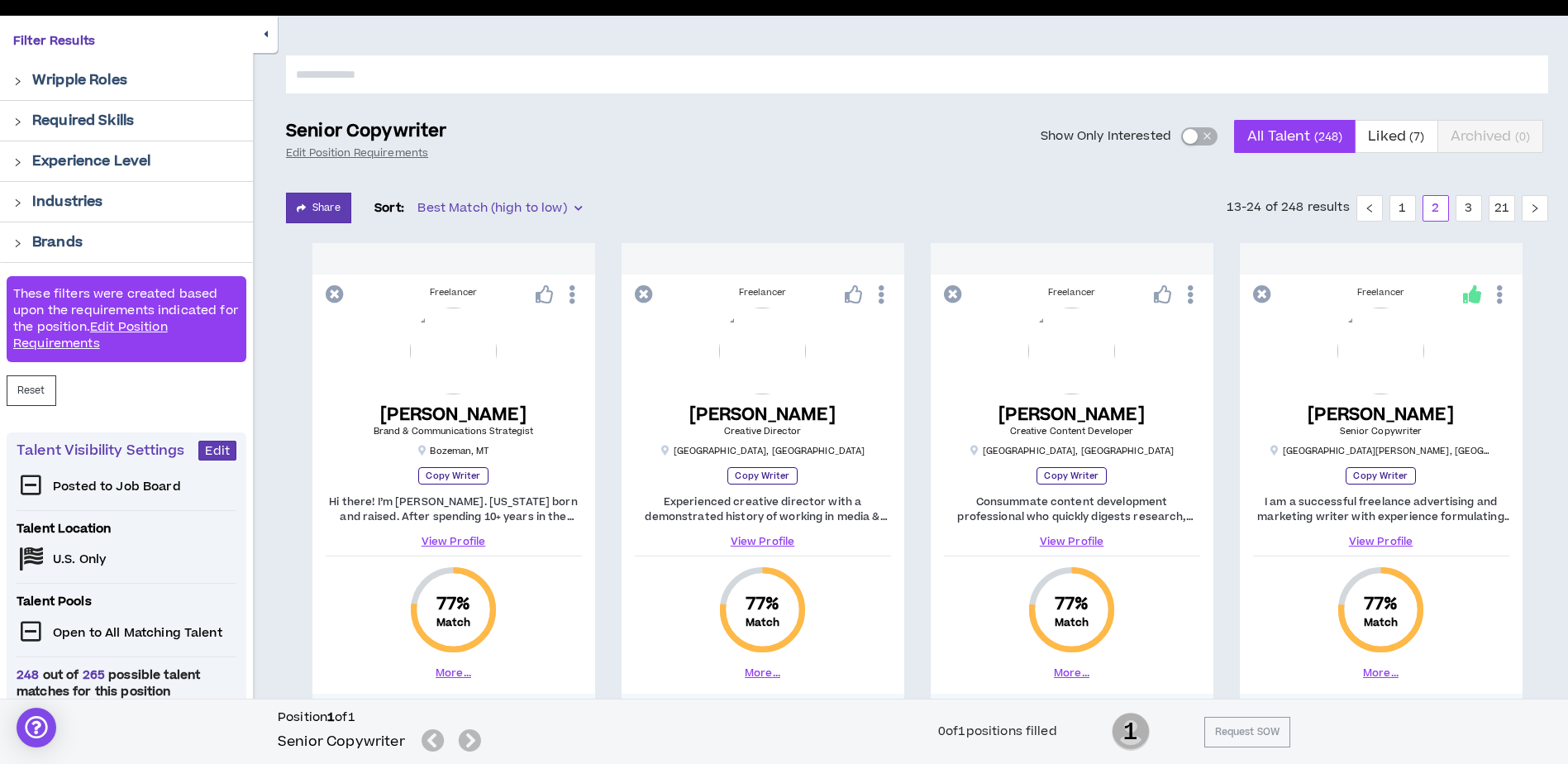
scroll to position [1687, 0]
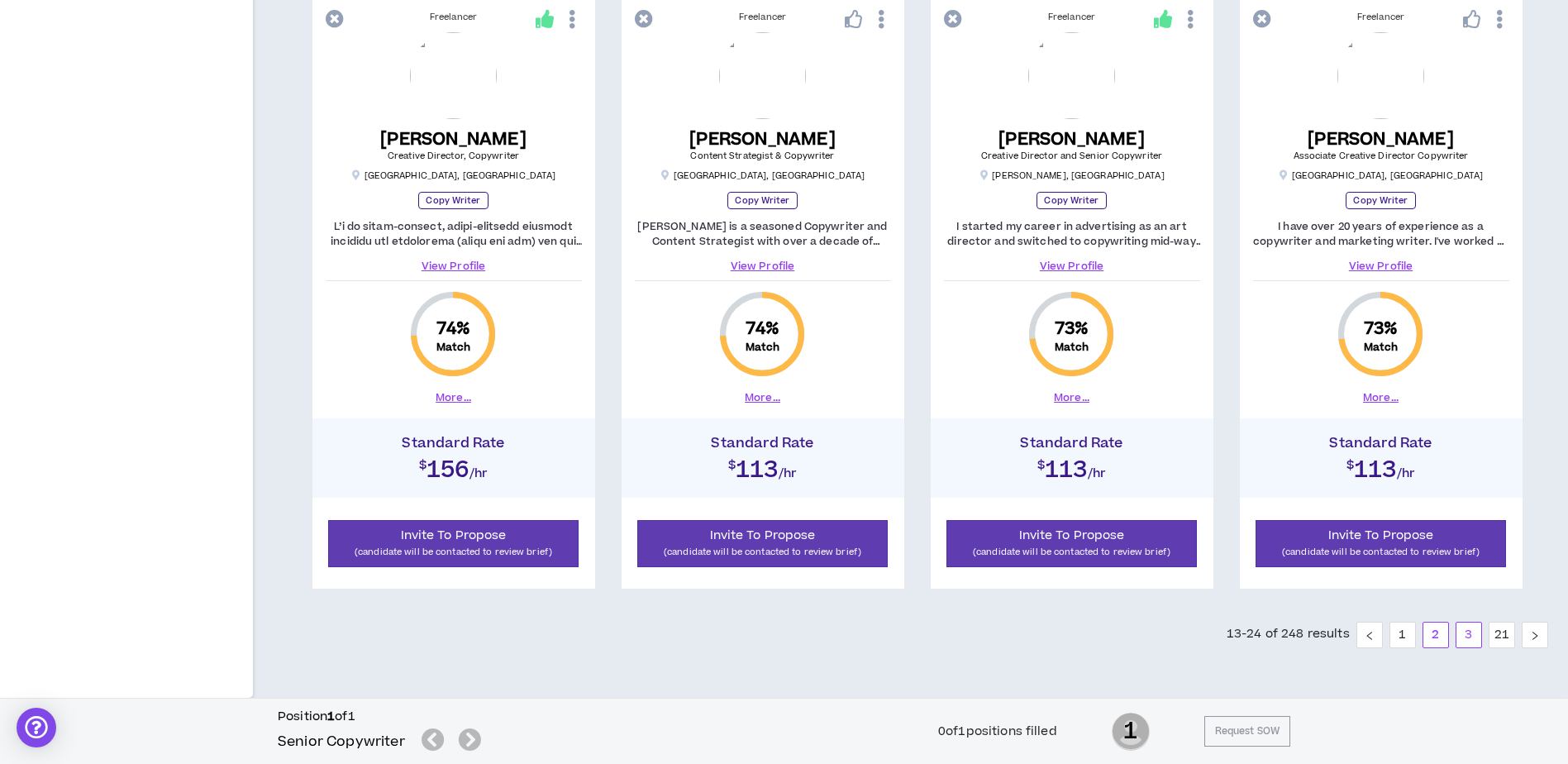
click at [1472, 635] on link "3" at bounding box center [1469, 635] width 25 height 25
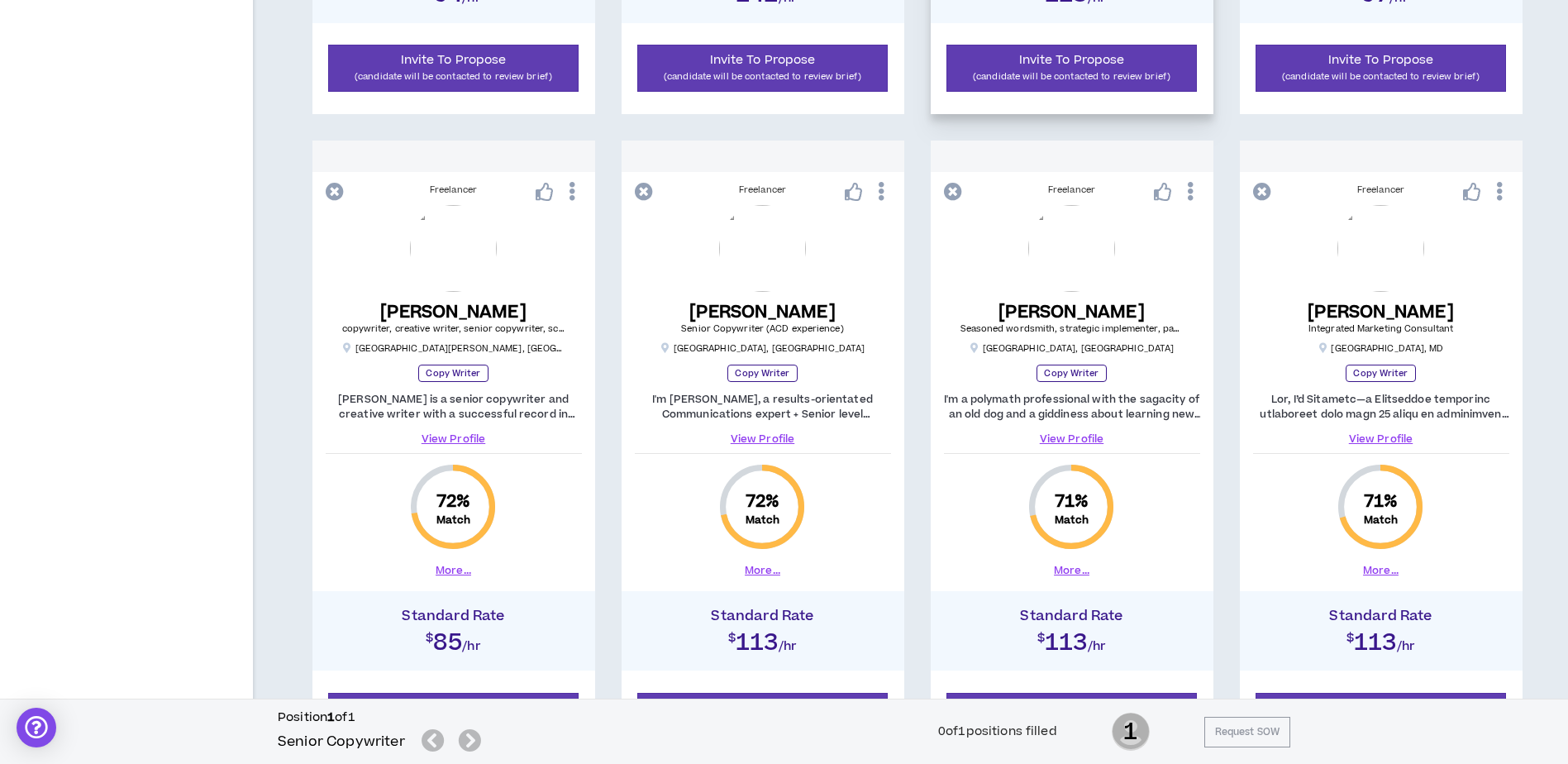
scroll to position [909, 0]
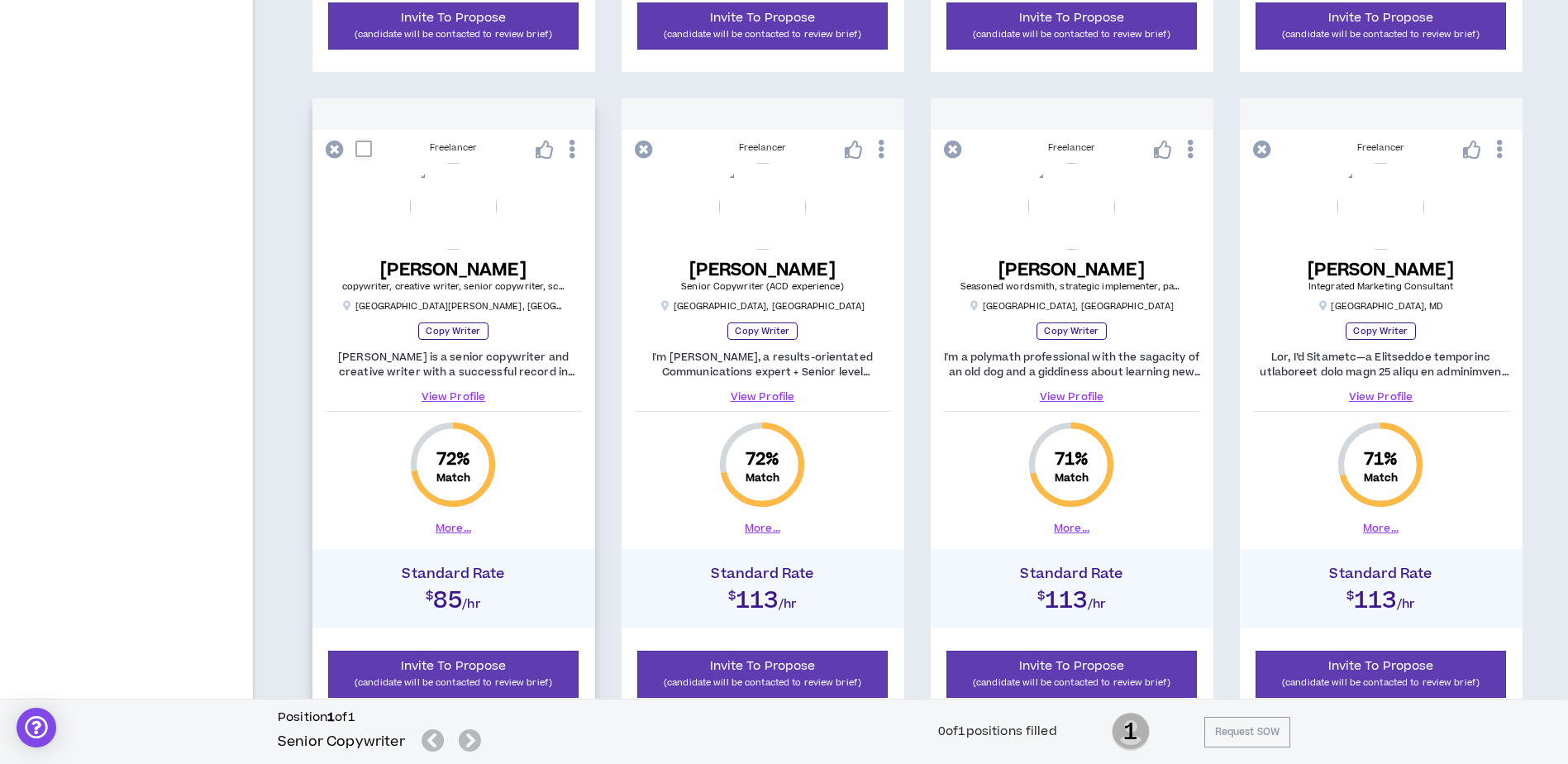
click at [456, 527] on button "More..." at bounding box center [454, 528] width 35 height 15
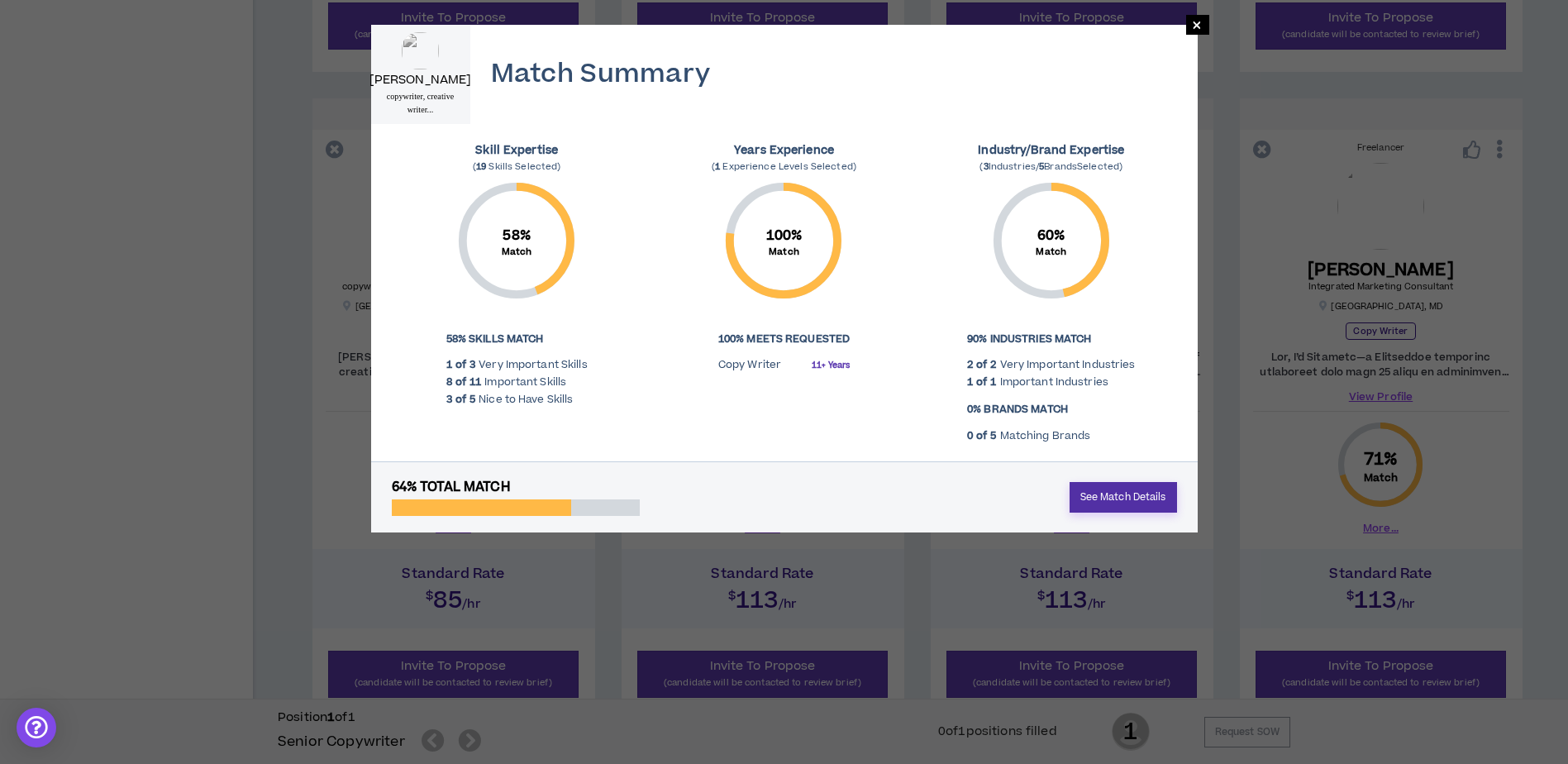
click at [1097, 500] on link "See Match Details" at bounding box center [1124, 497] width 108 height 31
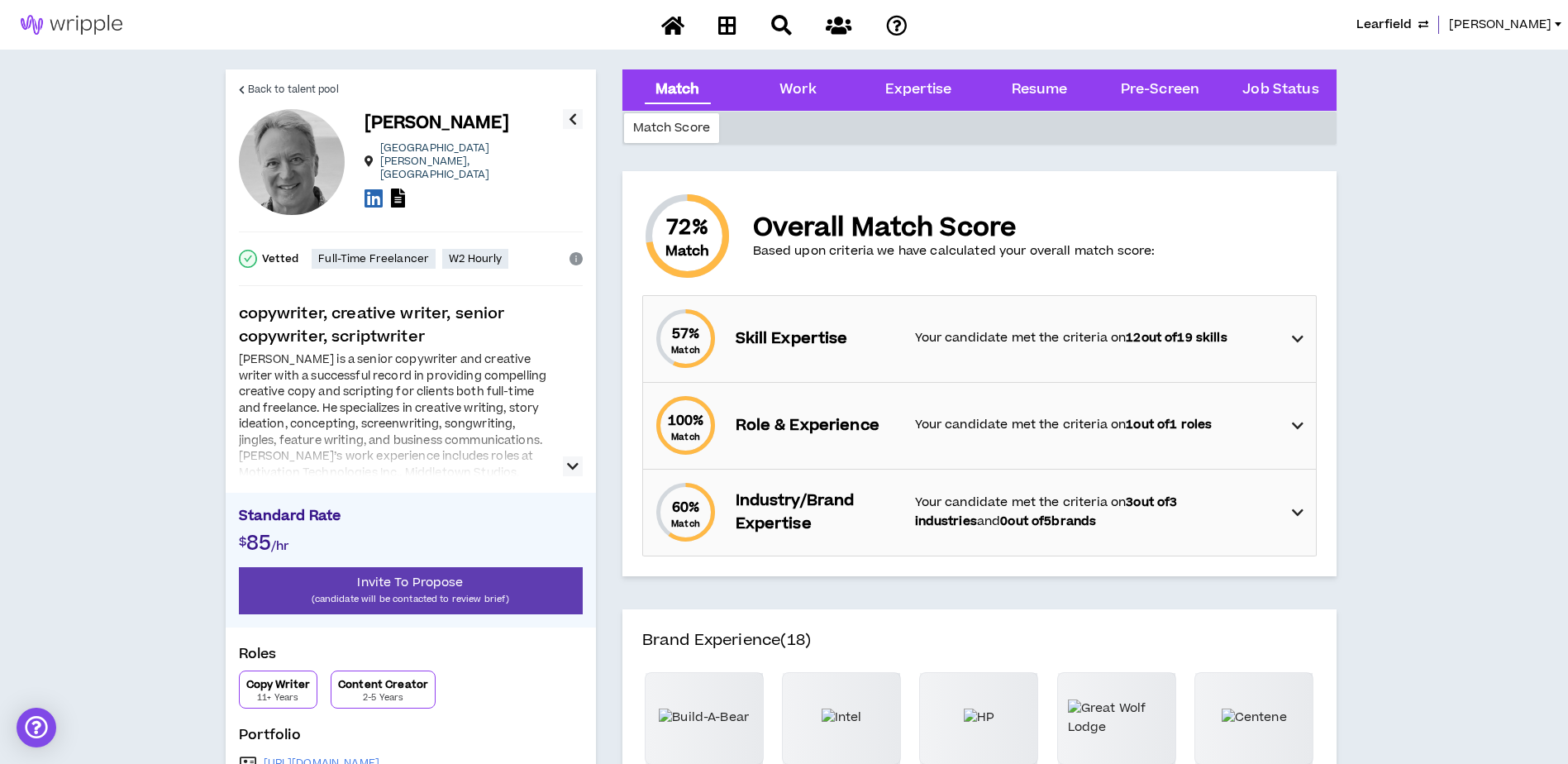
click at [579, 472] on button "button" at bounding box center [573, 466] width 19 height 19
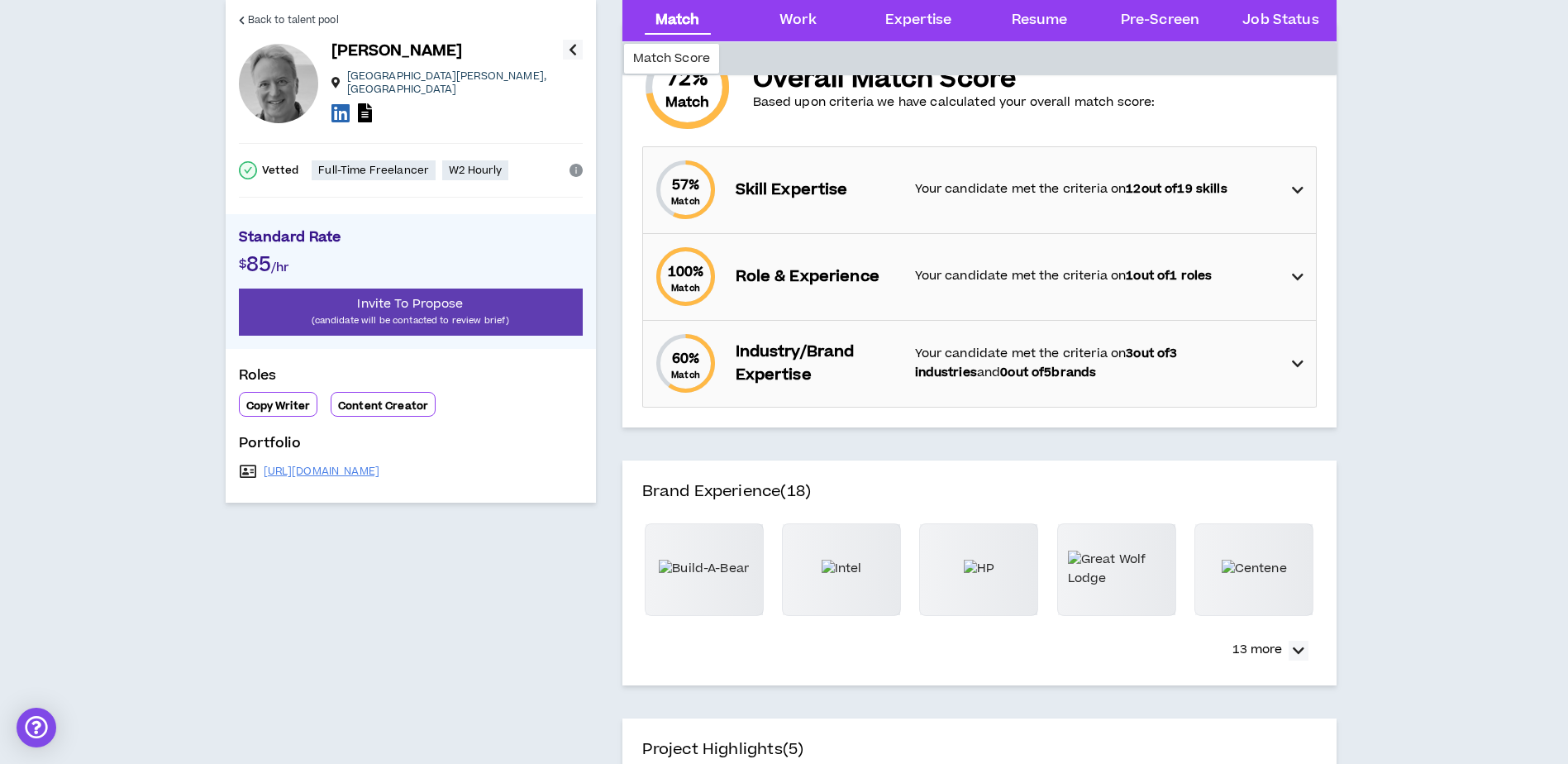
scroll to position [165, 0]
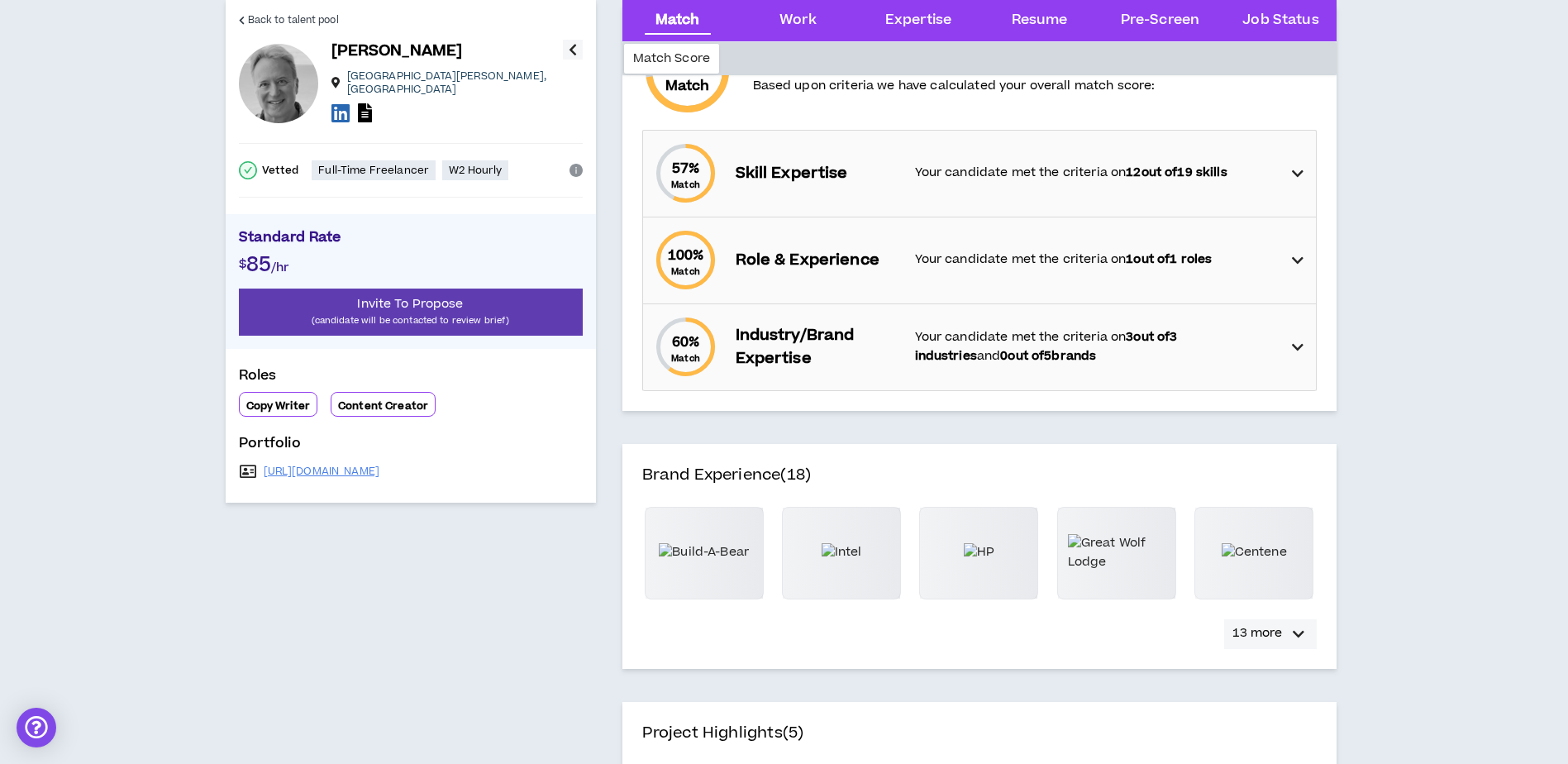
click at [1306, 638] on div "button" at bounding box center [1298, 634] width 19 height 19
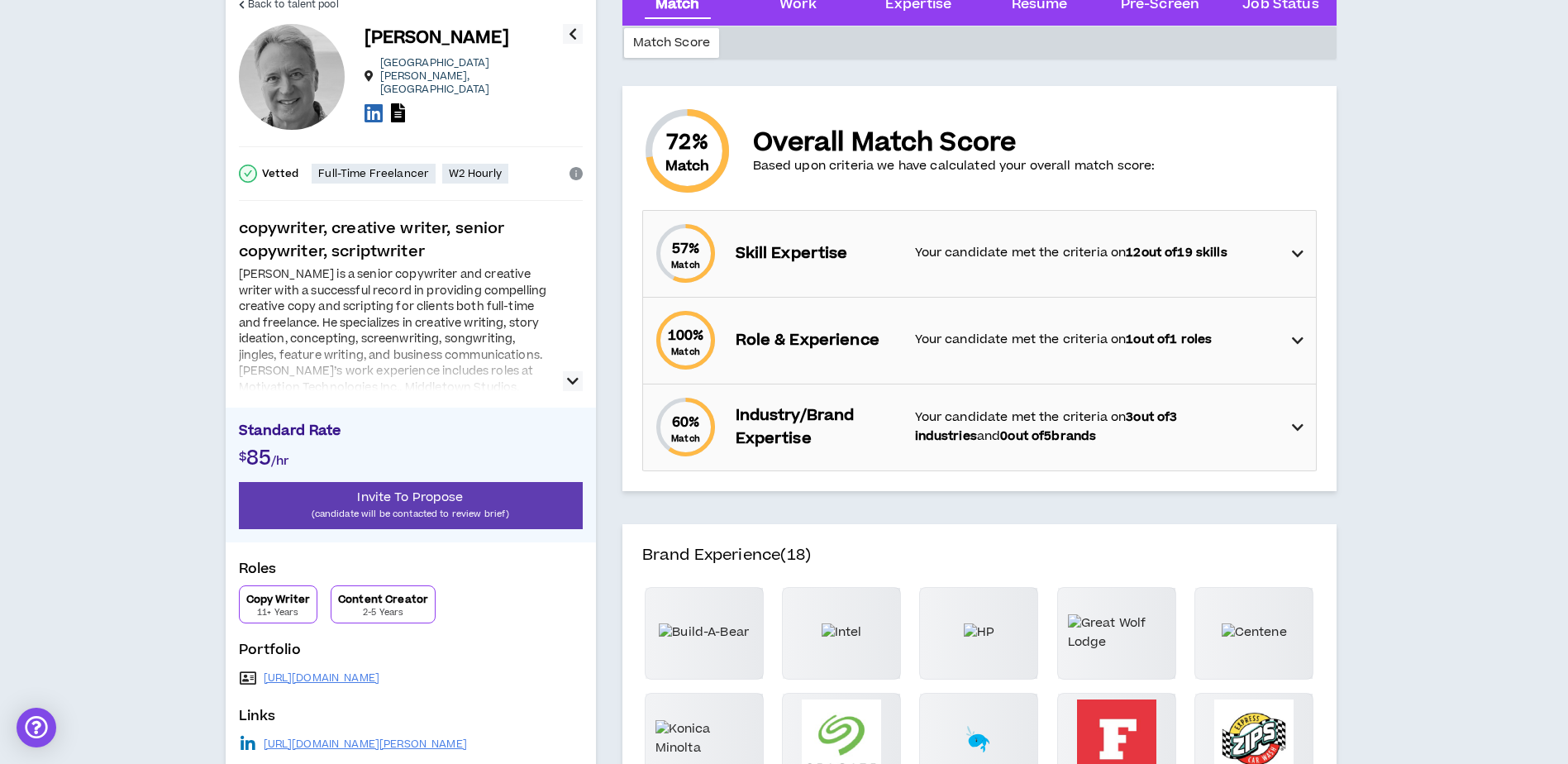
scroll to position [0, 0]
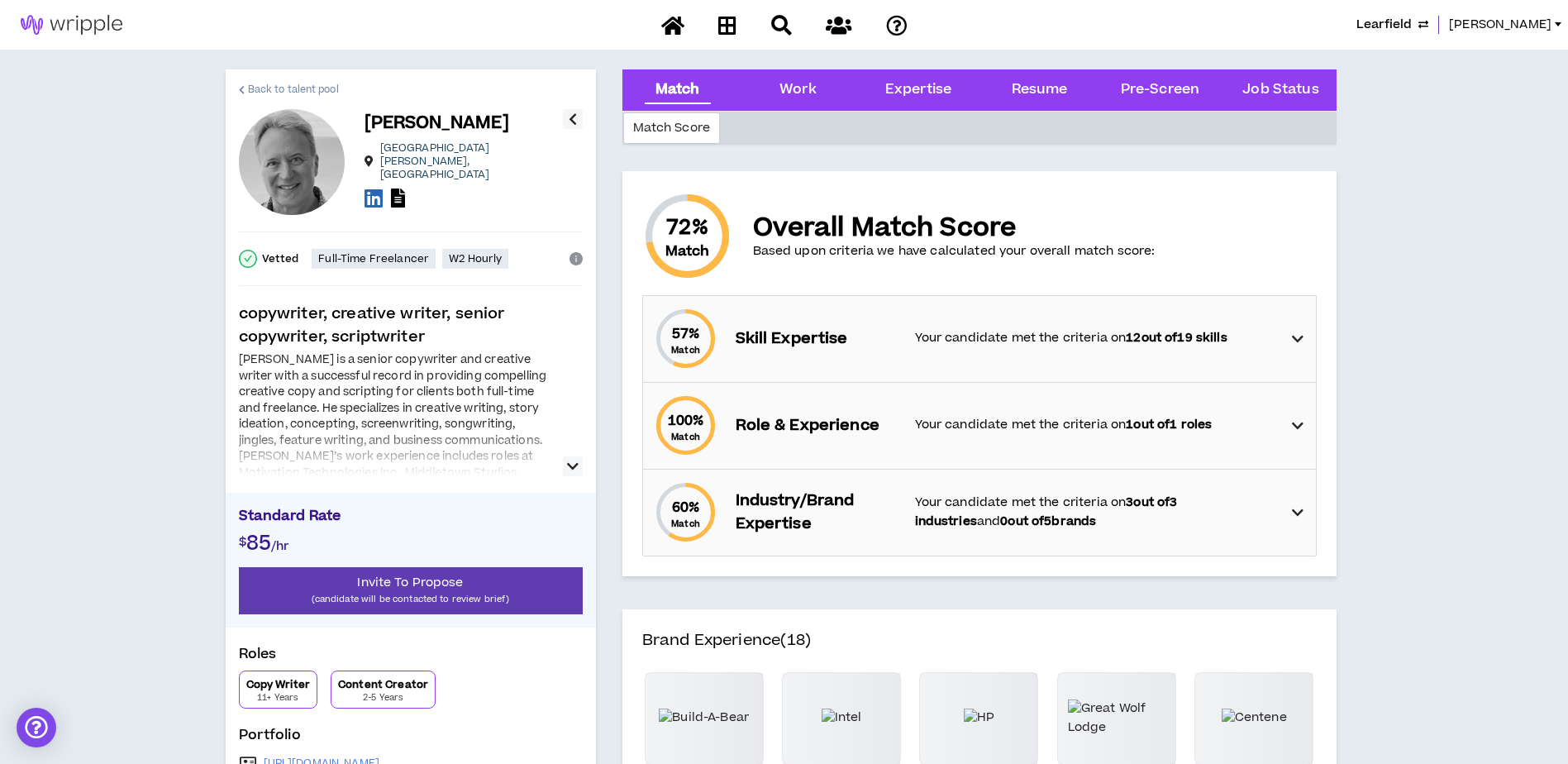
click at [272, 85] on span "Back to talent pool" at bounding box center [293, 90] width 91 height 16
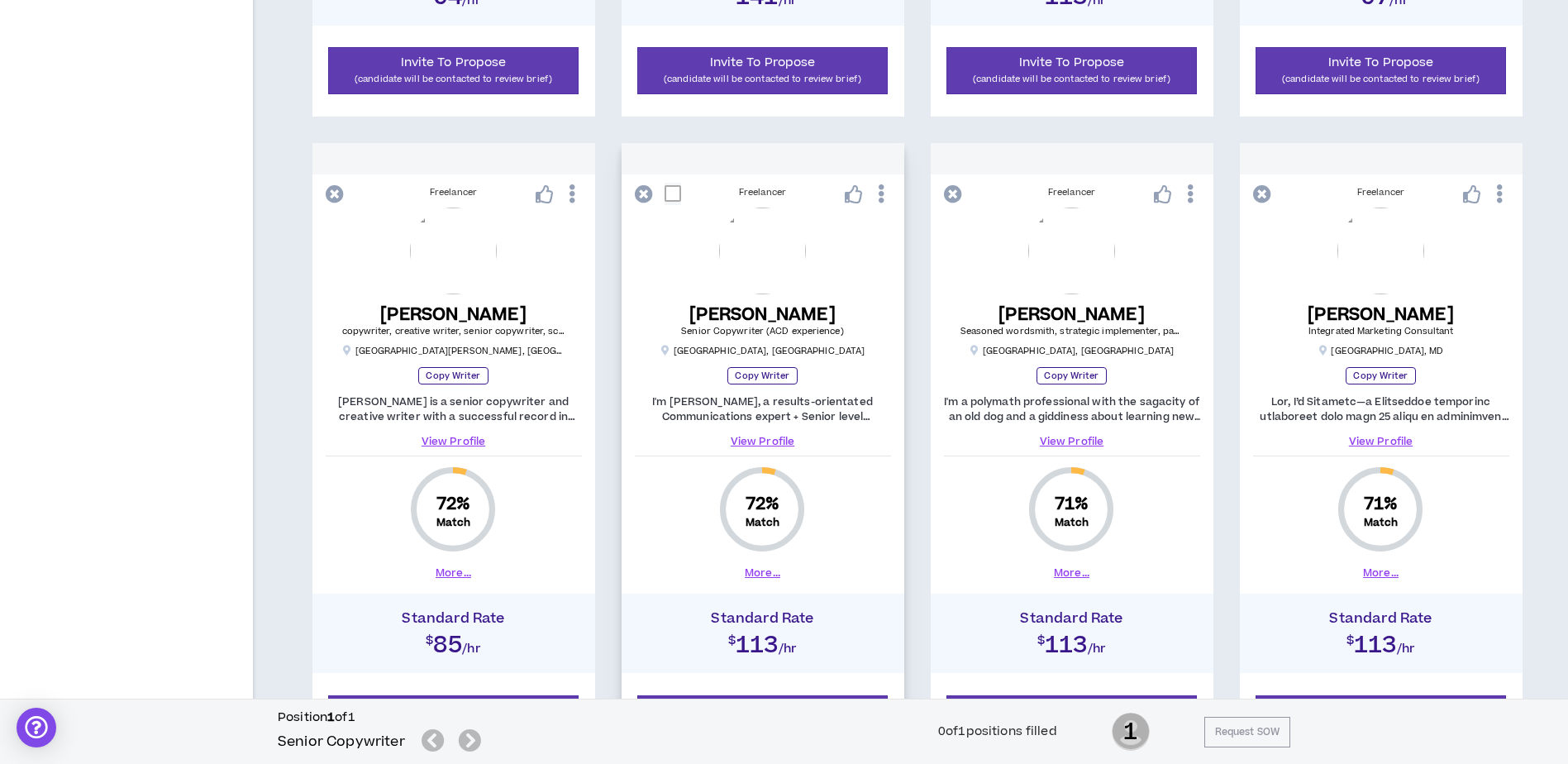
scroll to position [909, 0]
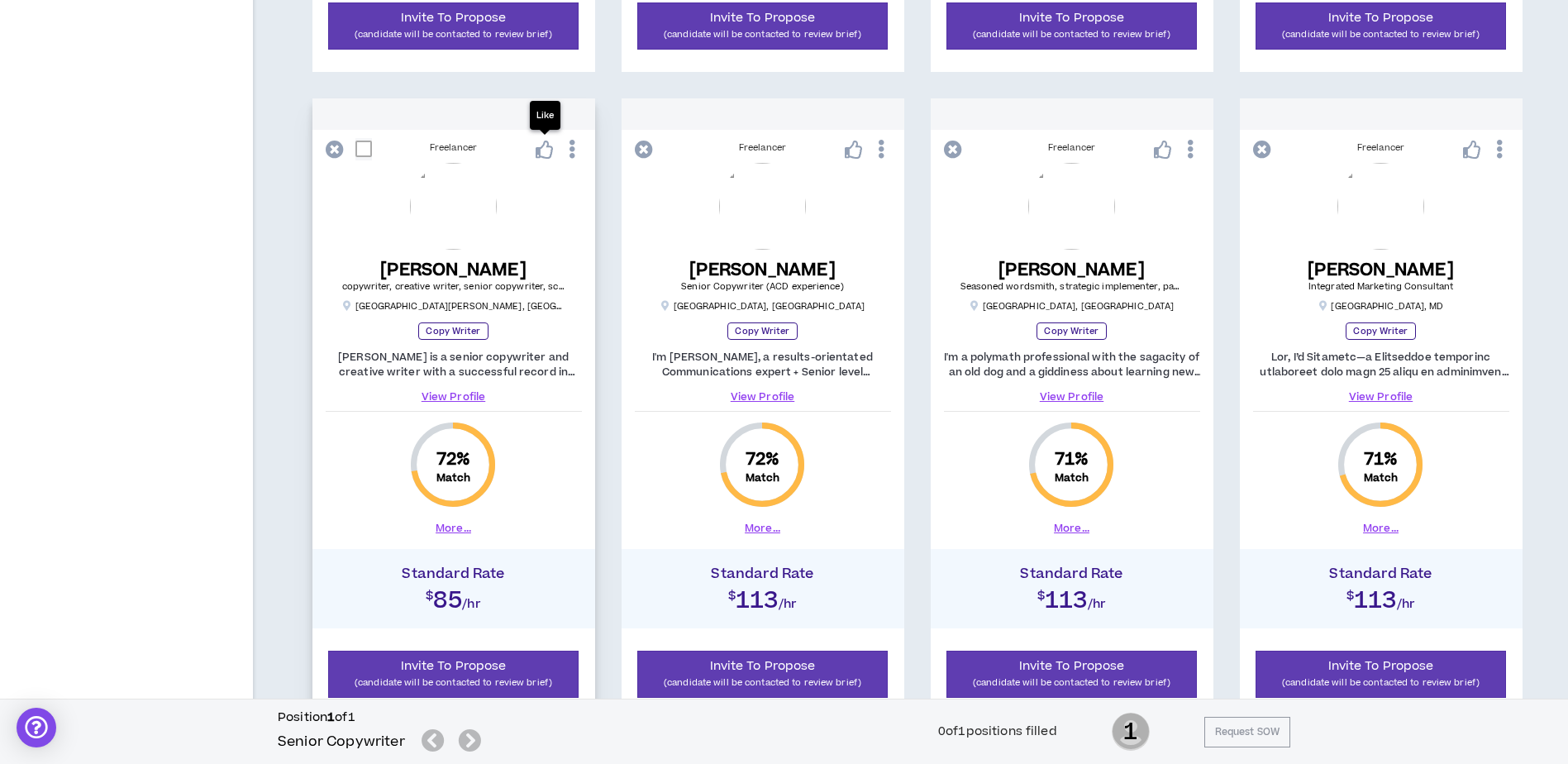
click at [539, 149] on icon at bounding box center [545, 149] width 19 height 19
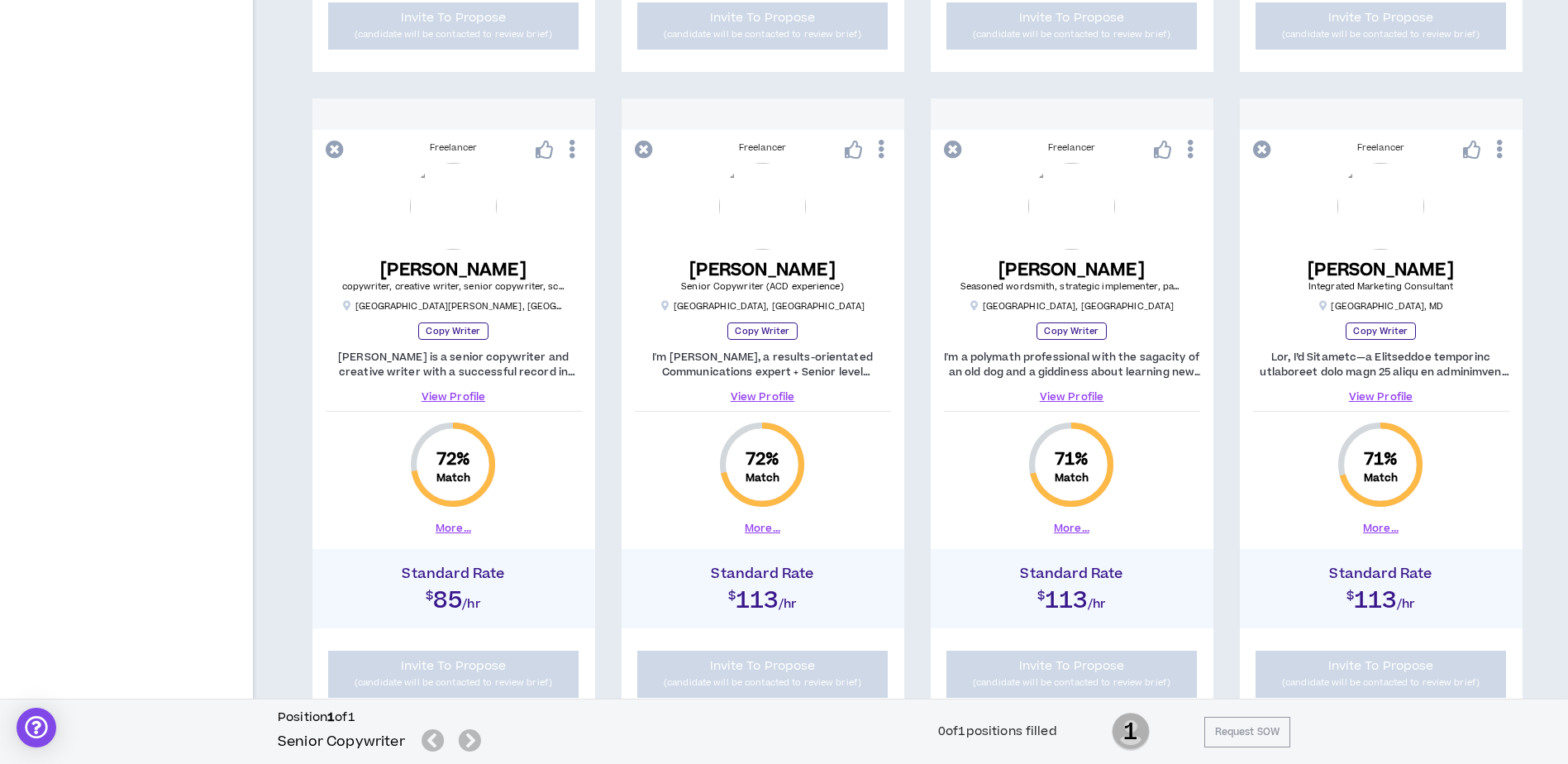
click at [761, 529] on div "Filter Results Wripple Roles Required Skills Experience Level Industries Brands…" at bounding box center [784, 382] width 1568 height 2319
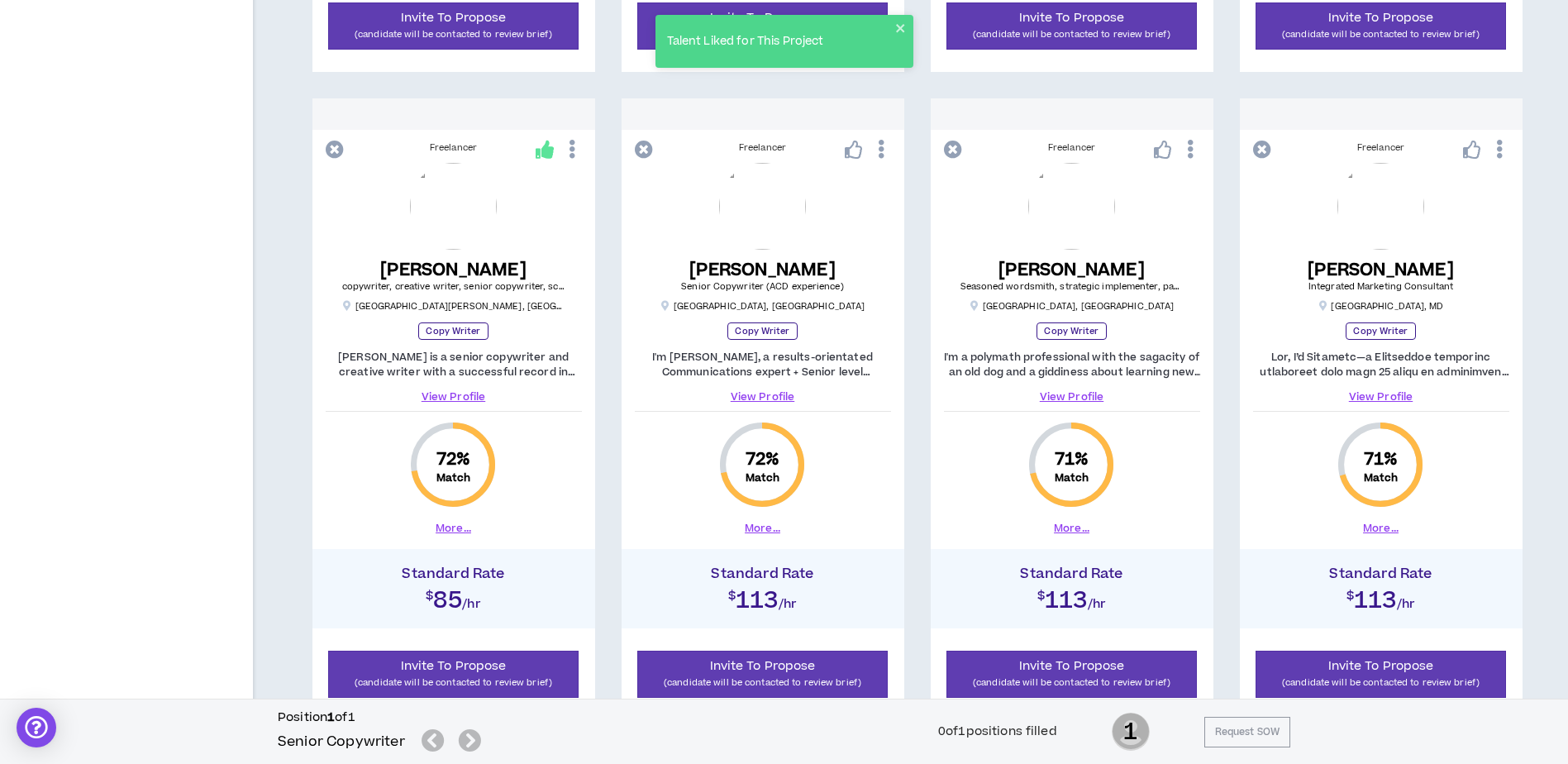
click at [761, 529] on button "More..." at bounding box center [762, 528] width 35 height 15
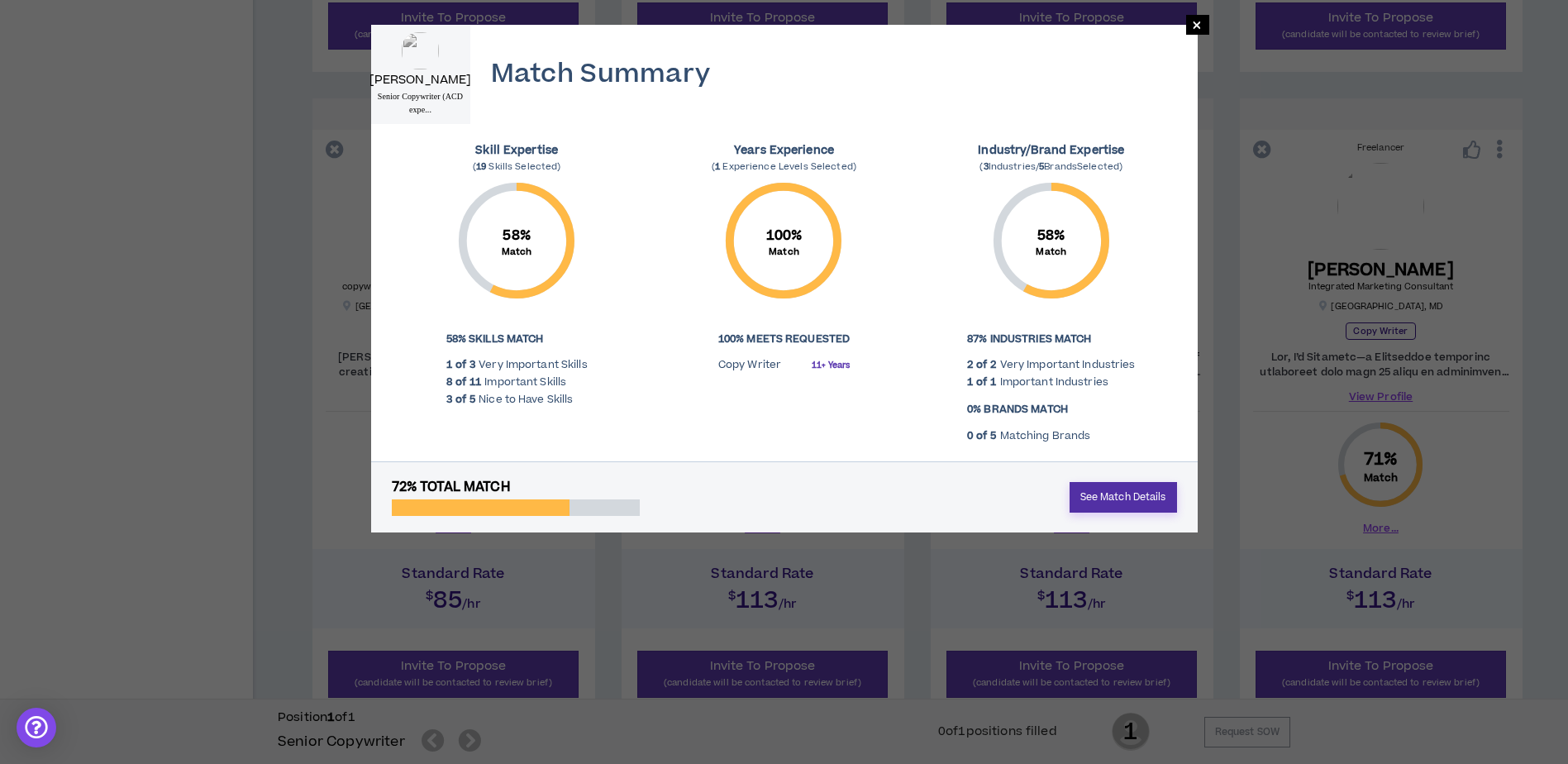
click at [1142, 496] on link "See Match Details" at bounding box center [1124, 497] width 108 height 31
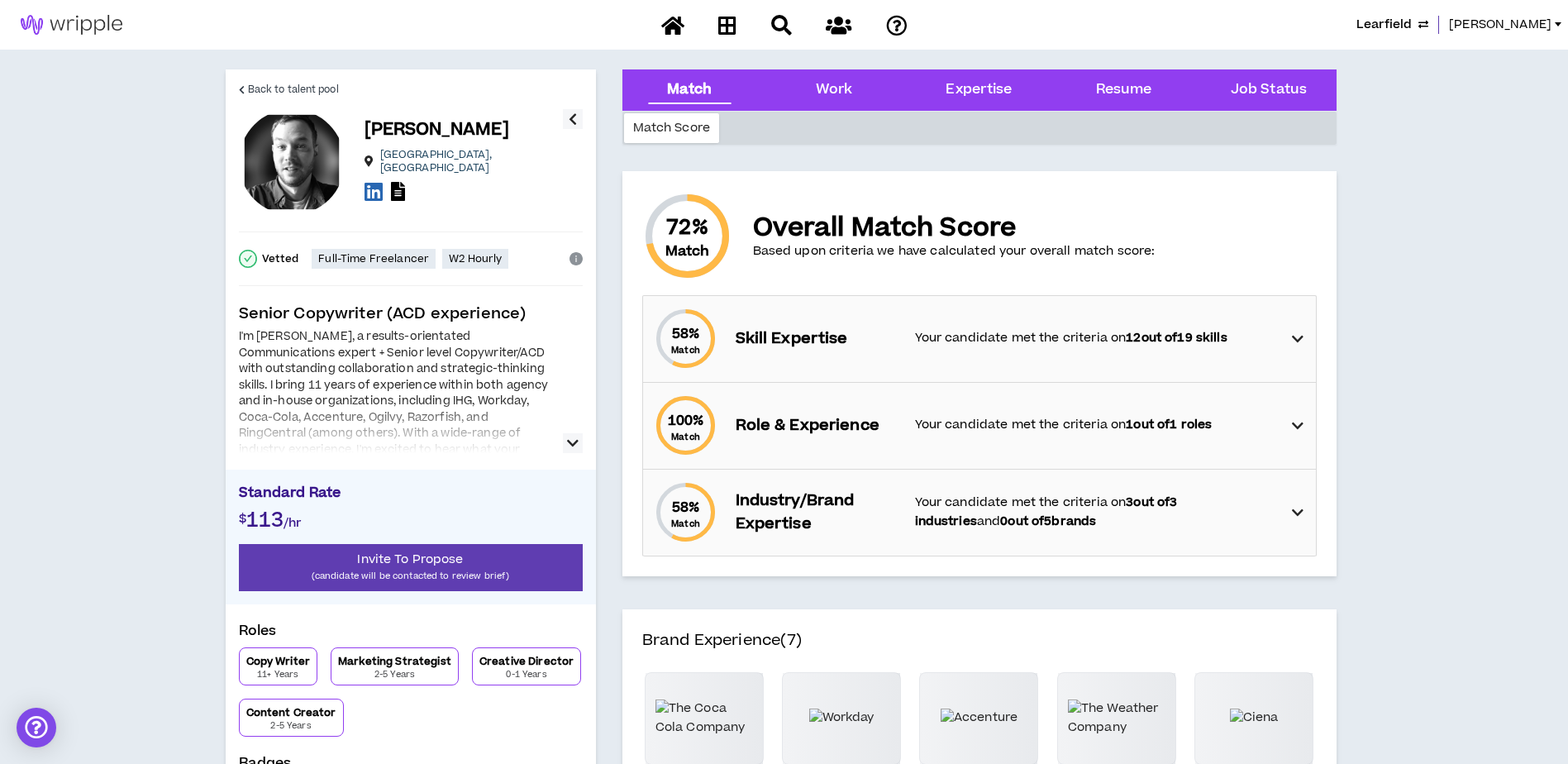
scroll to position [248, 0]
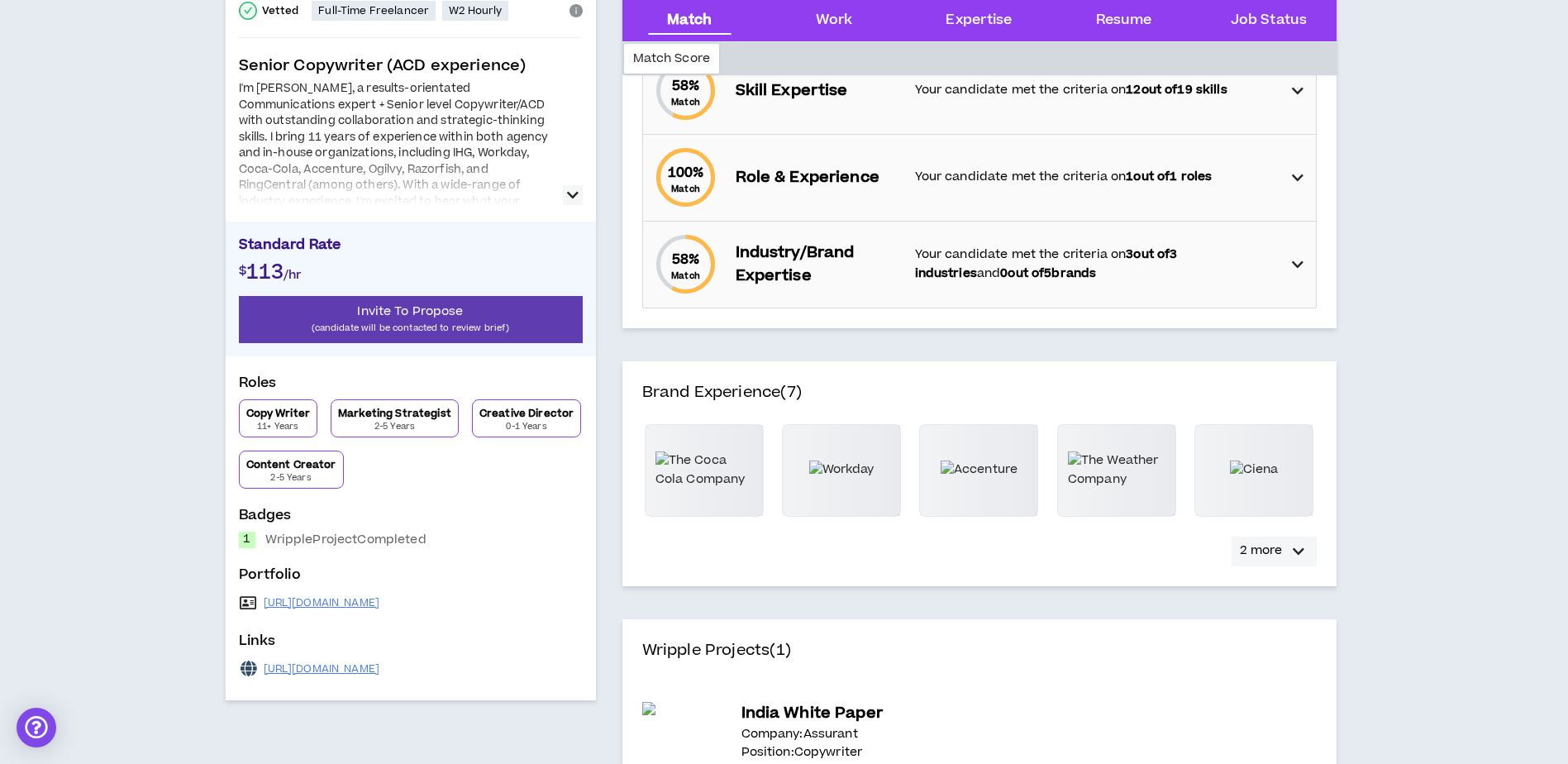
click at [1307, 556] on div "button" at bounding box center [1298, 551] width 19 height 19
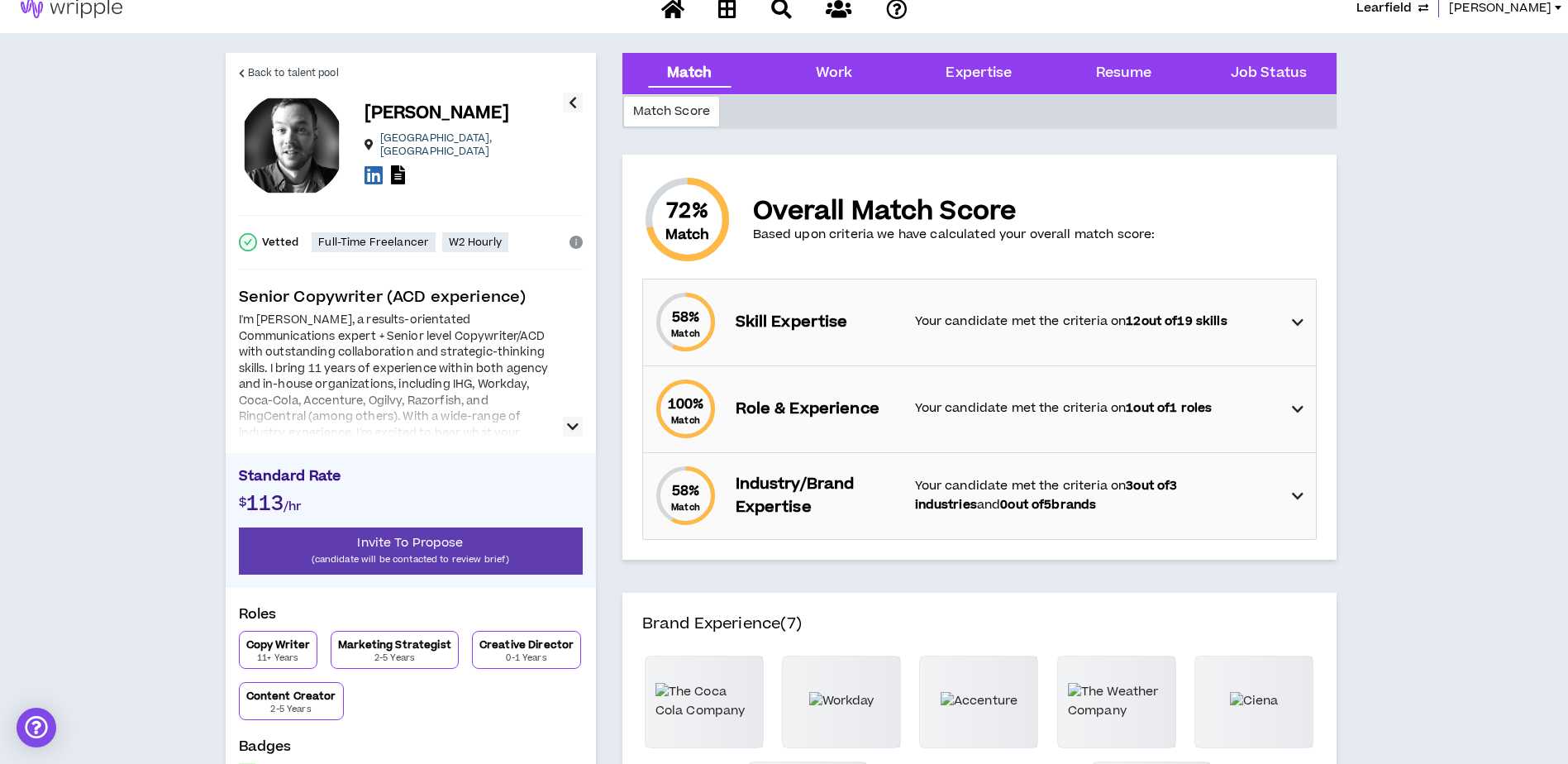
scroll to position [0, 0]
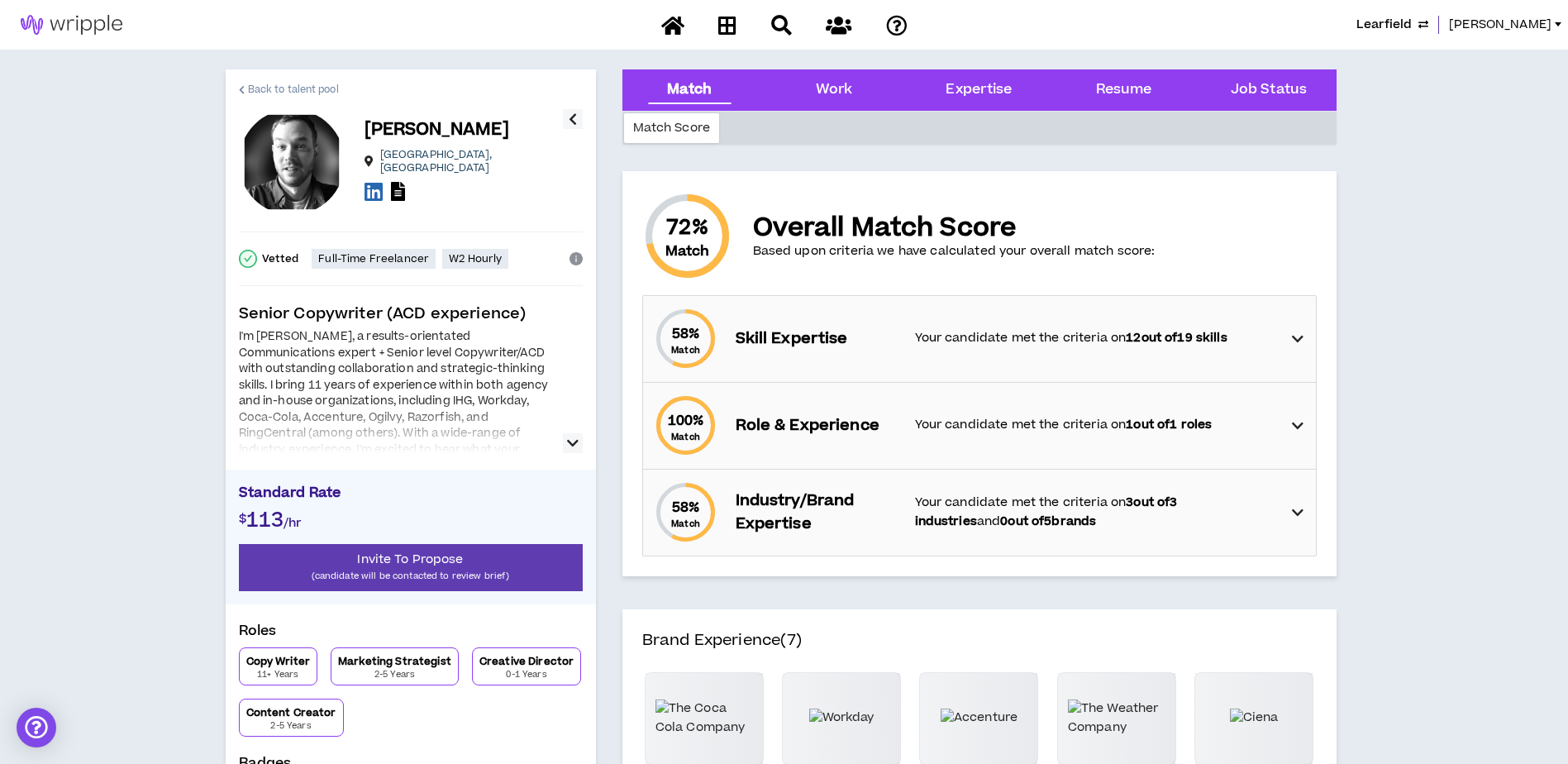
click at [275, 82] on span "Back to talent pool" at bounding box center [293, 90] width 91 height 16
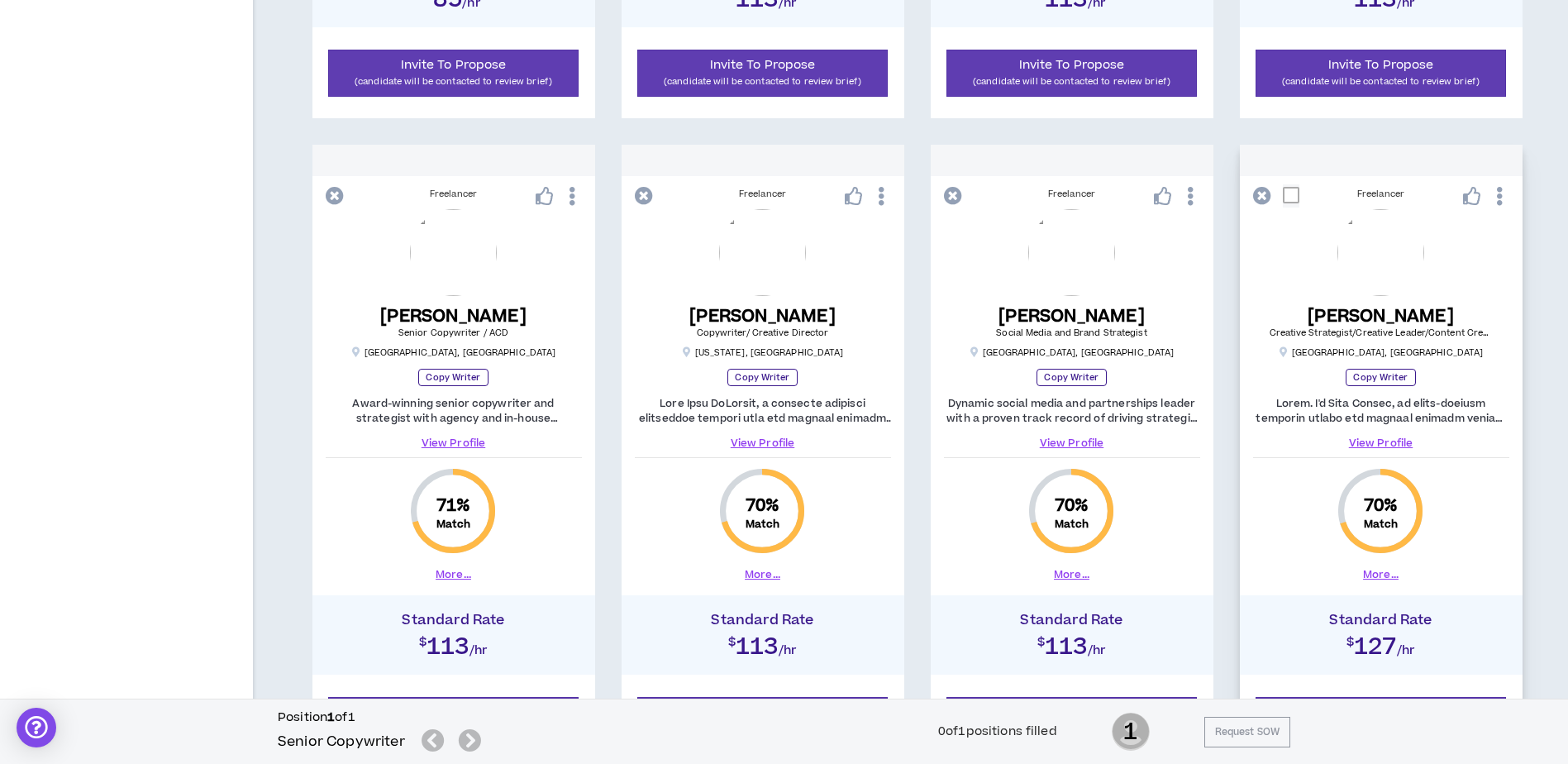
scroll to position [1570, 0]
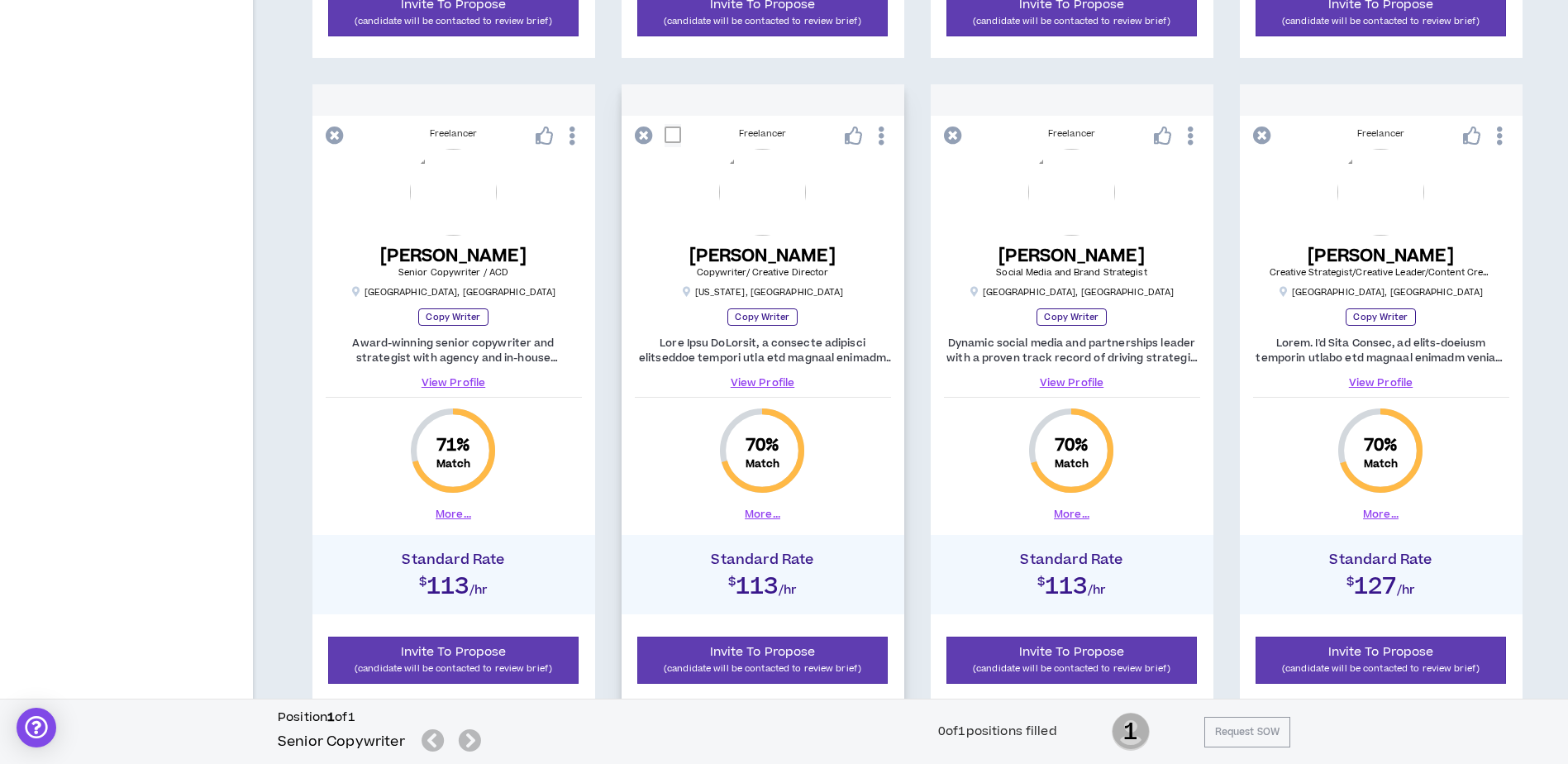
click at [762, 514] on button "More..." at bounding box center [762, 514] width 35 height 15
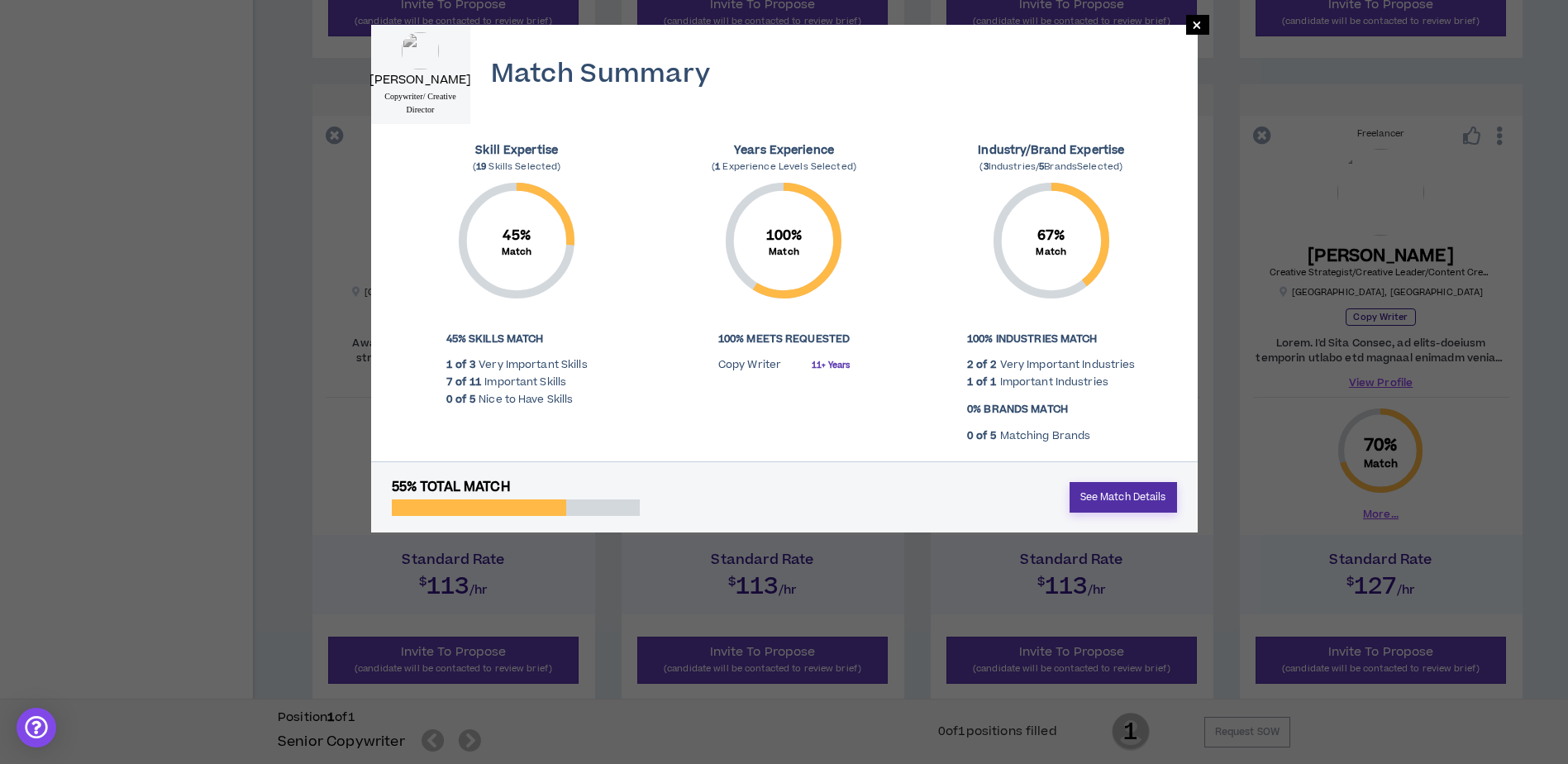
click at [1156, 500] on link "See Match Details" at bounding box center [1124, 497] width 108 height 31
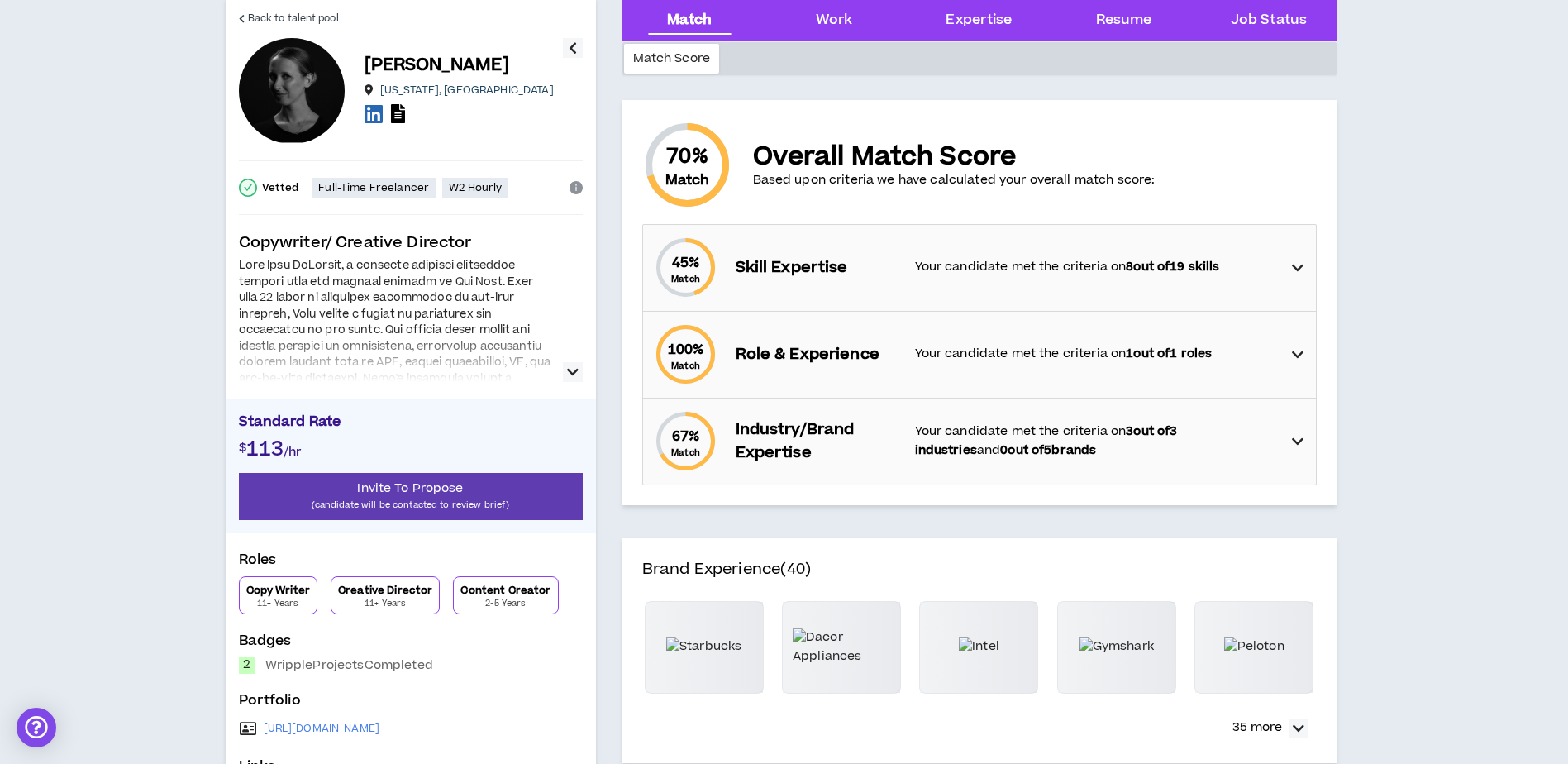
scroll to position [165, 0]
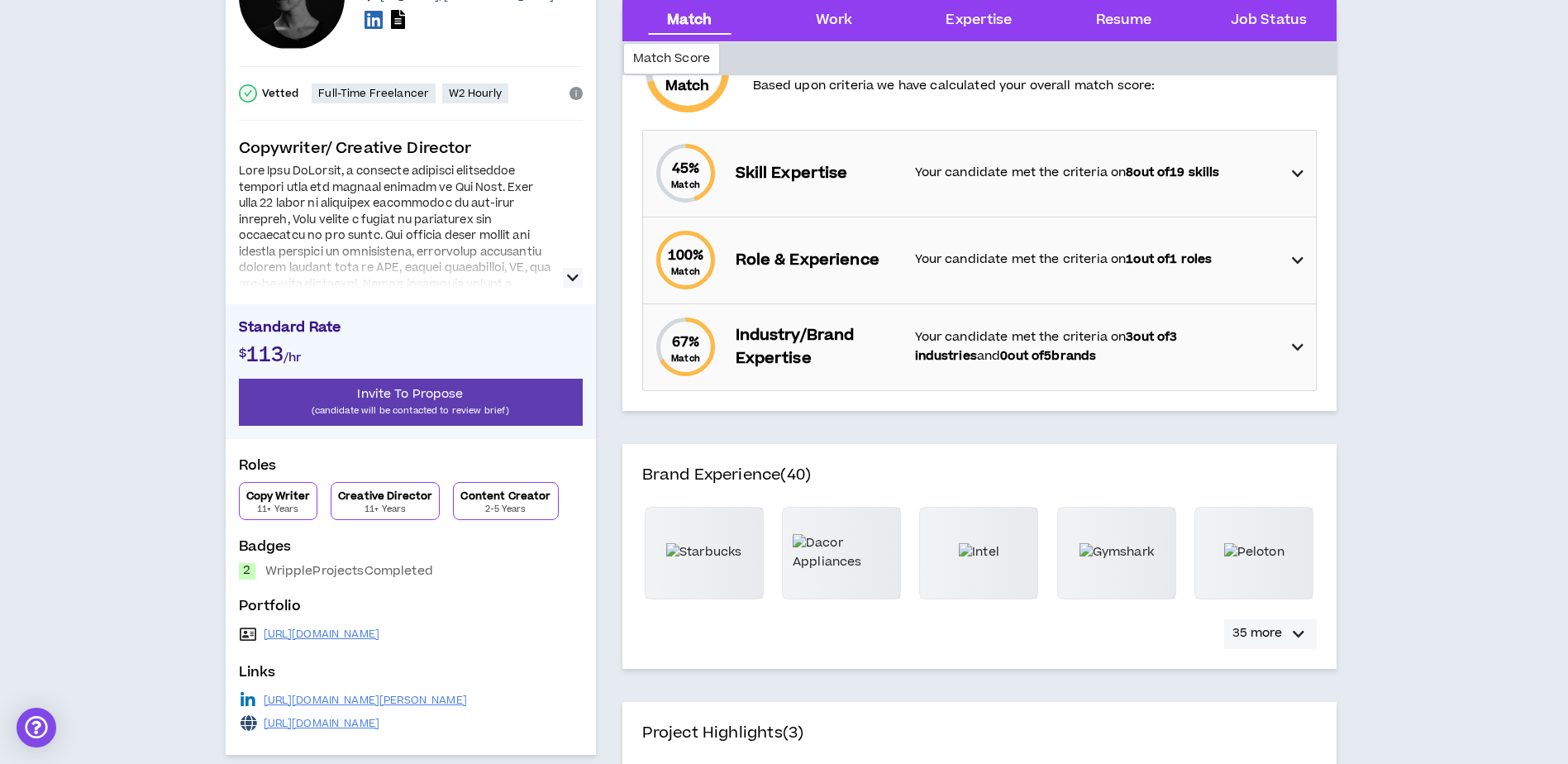
click at [1304, 640] on icon "button" at bounding box center [1298, 634] width 11 height 19
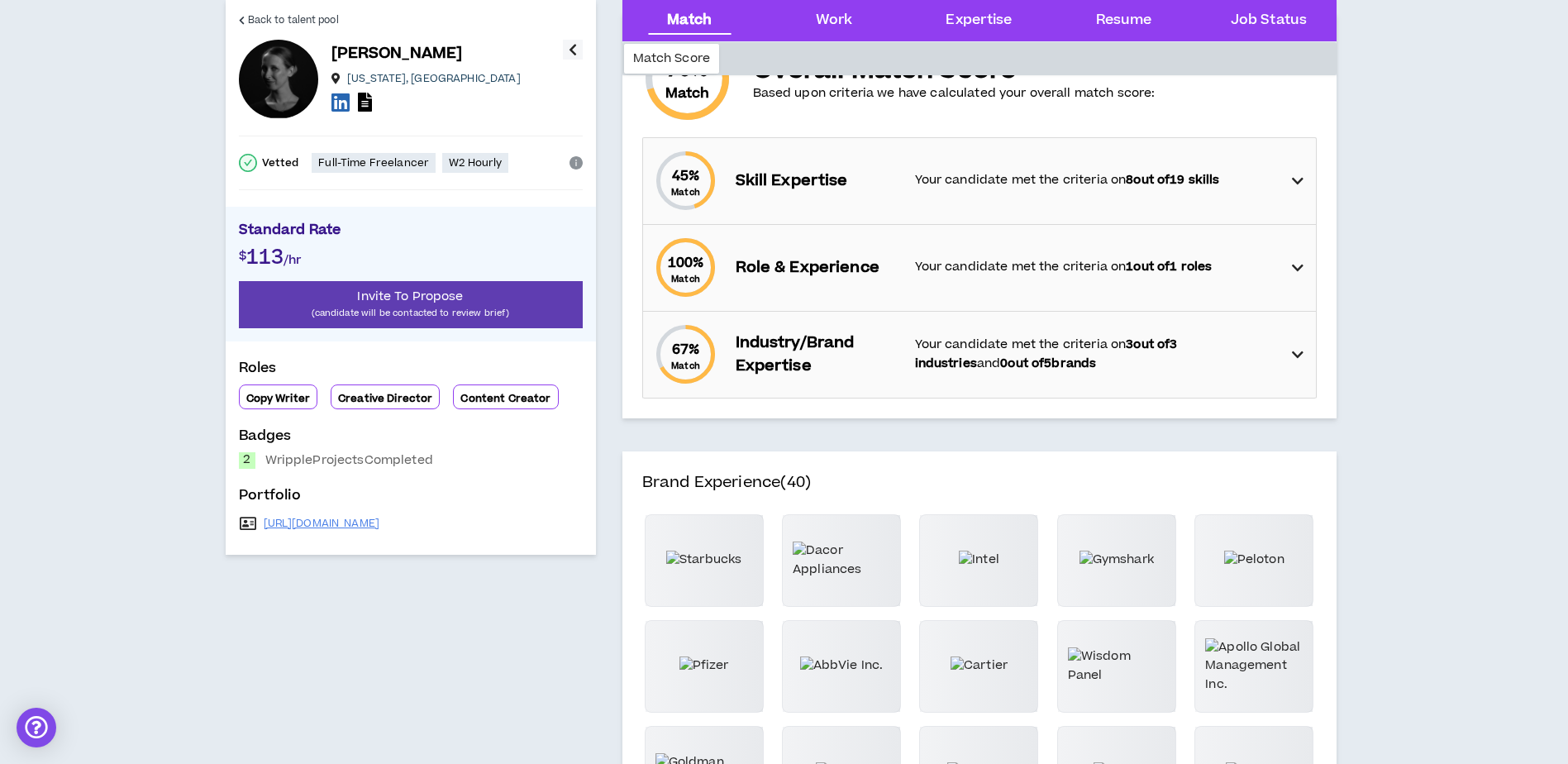
scroll to position [82, 0]
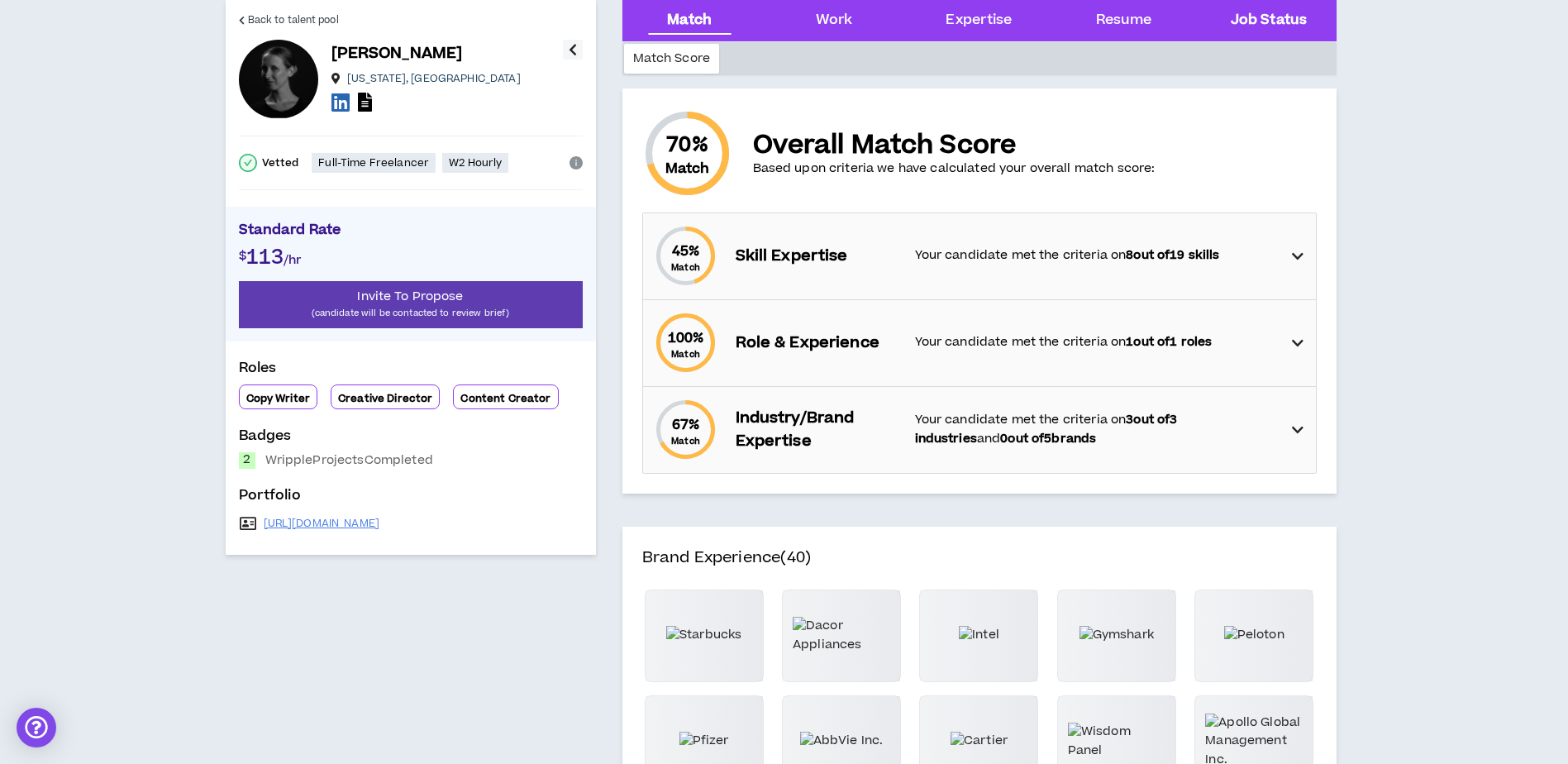
click at [1287, 24] on Status "Job Status" at bounding box center [1269, 20] width 76 height 21
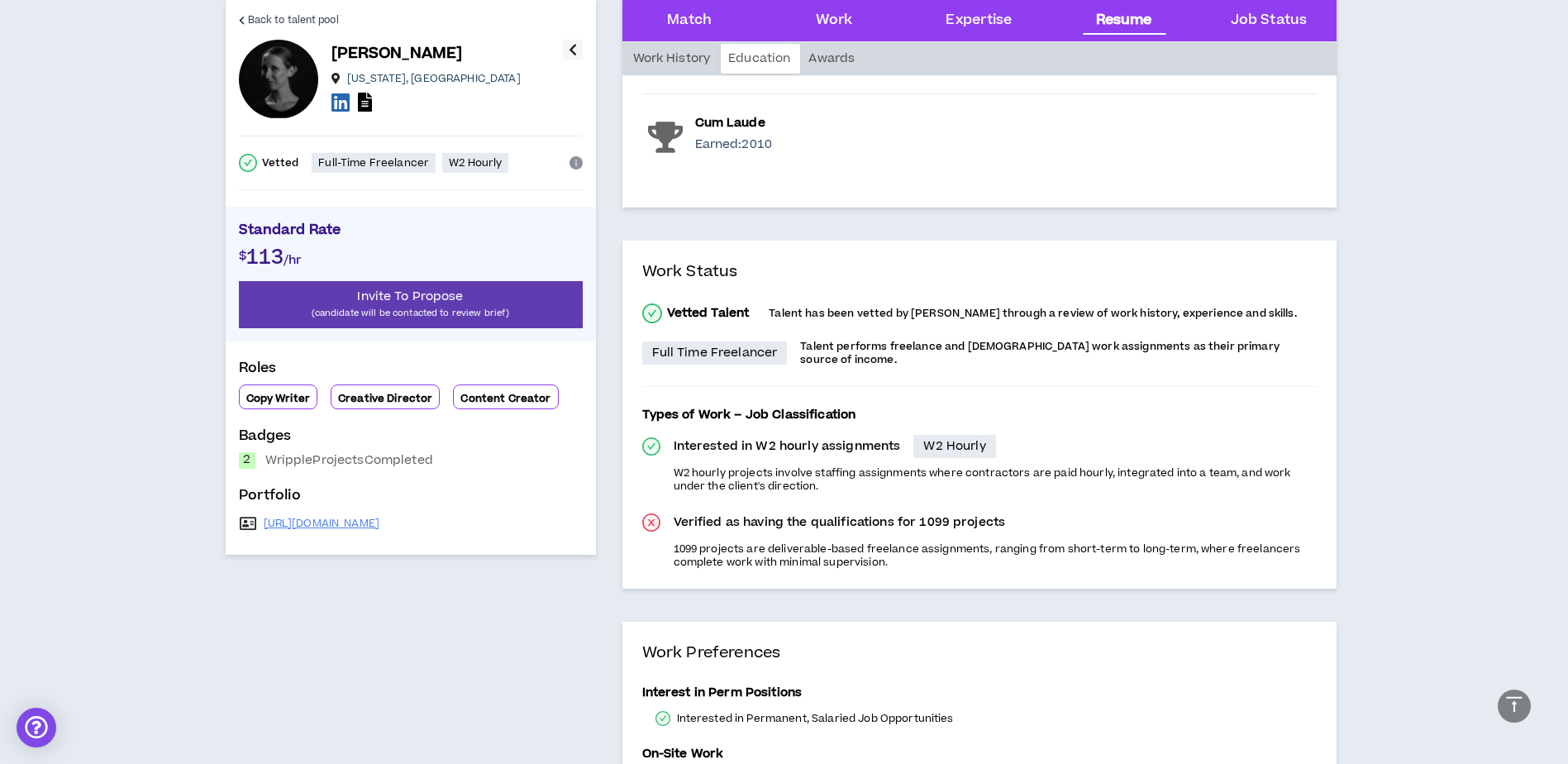
scroll to position [5105, 0]
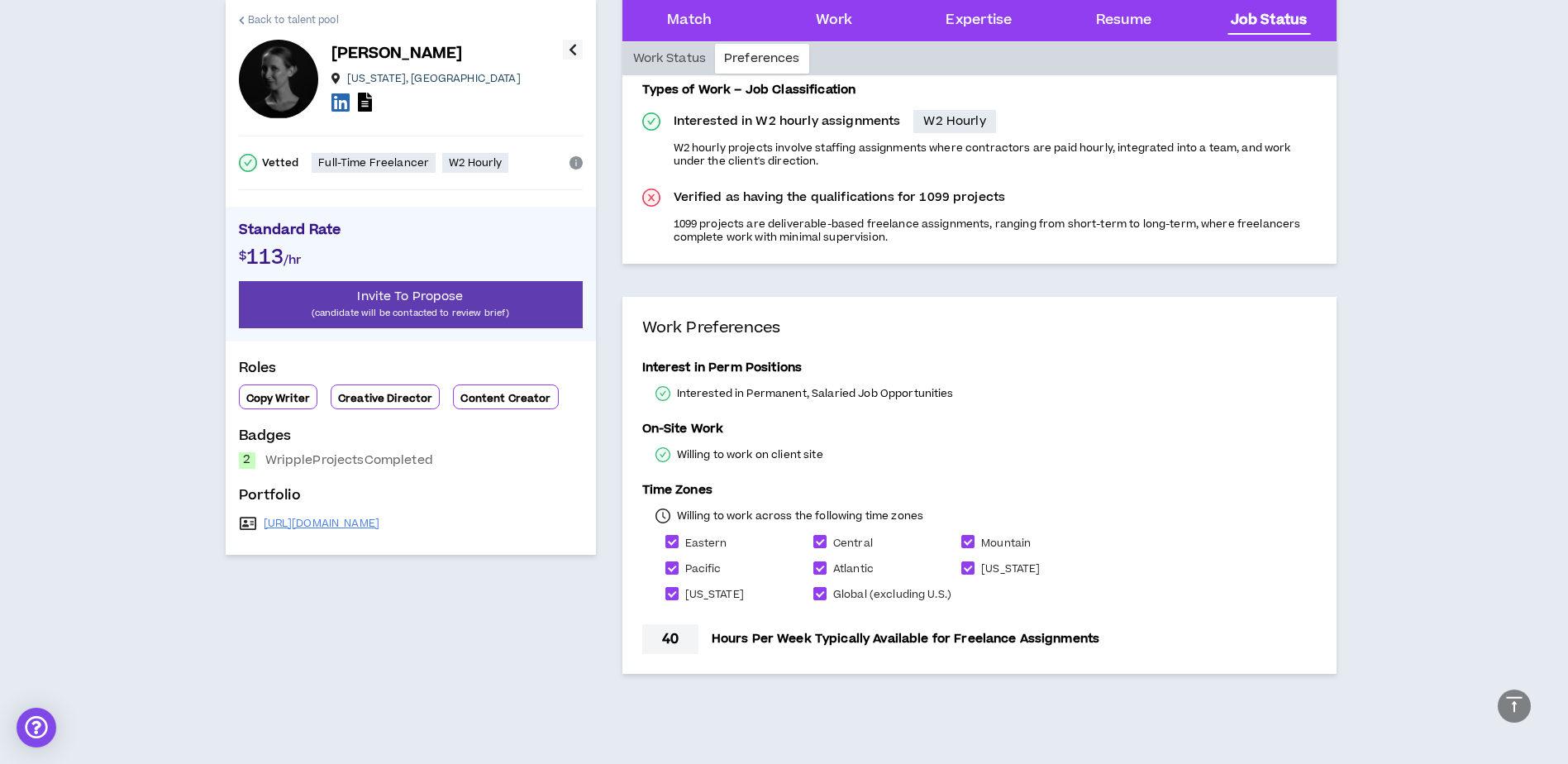
click at [295, 12] on span "Back to talent pool" at bounding box center [293, 20] width 91 height 16
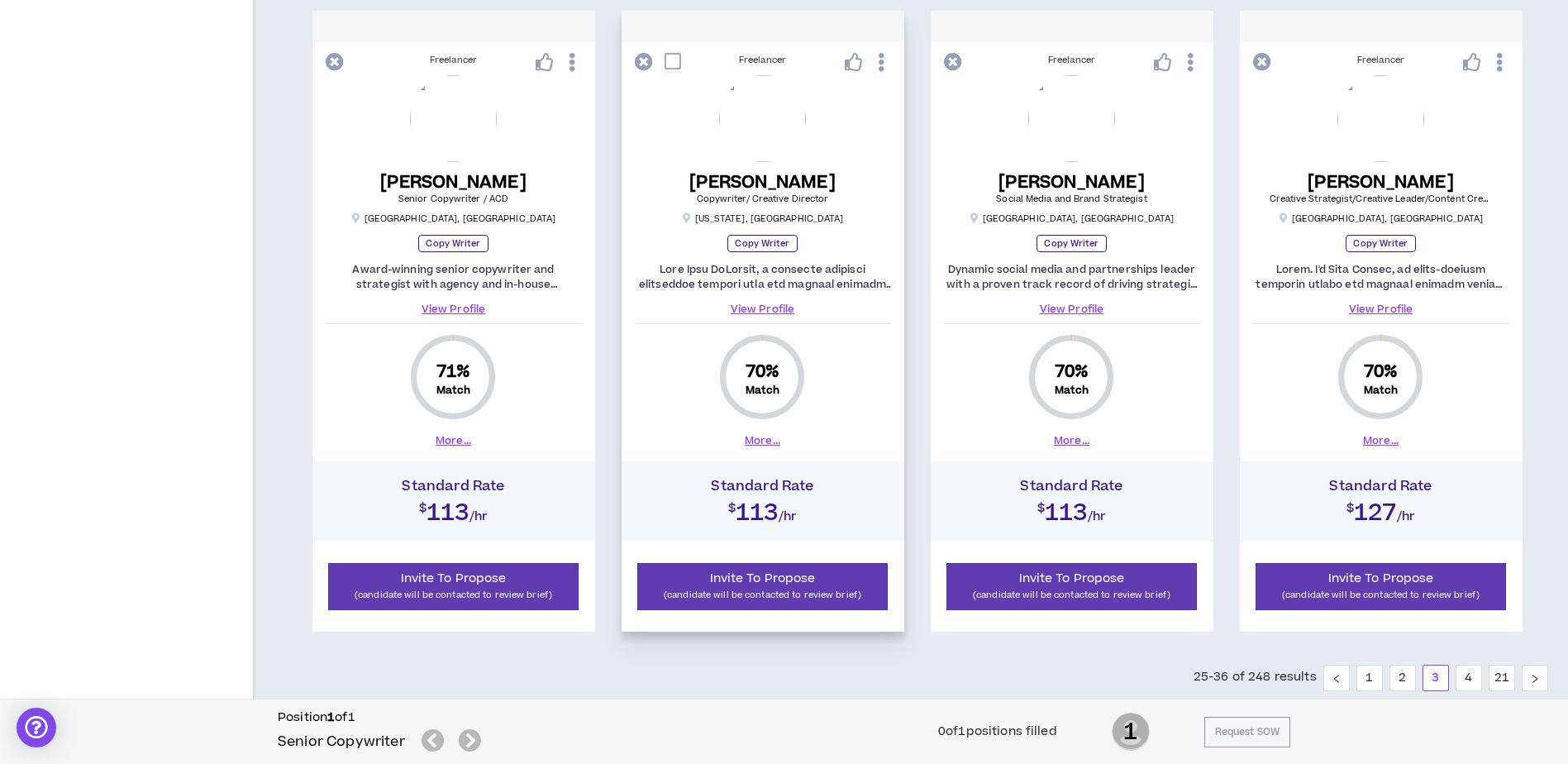
scroll to position [1570, 0]
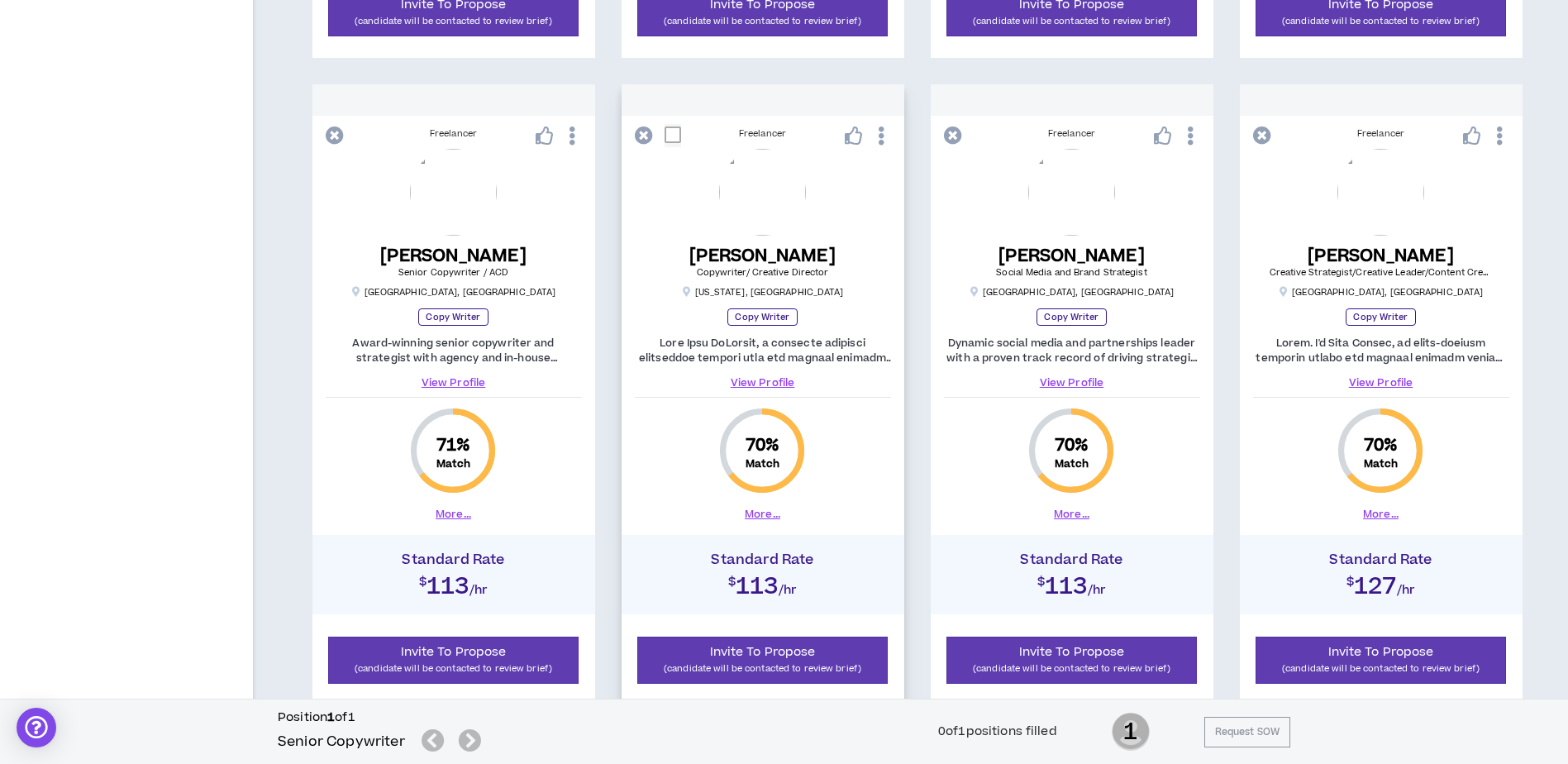
click at [849, 135] on icon at bounding box center [853, 135] width 19 height 19
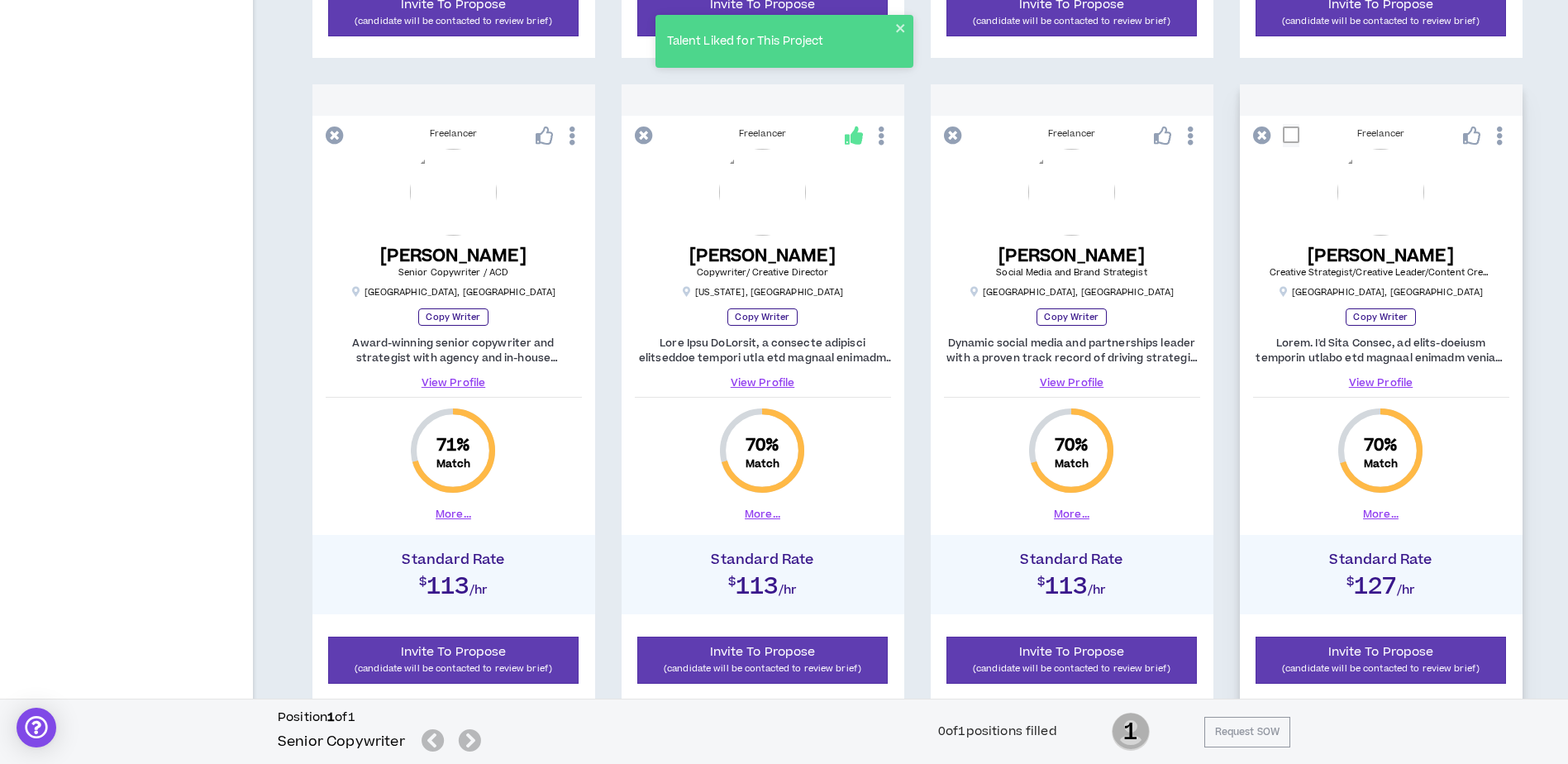
click at [1382, 514] on button "More..." at bounding box center [1381, 514] width 35 height 15
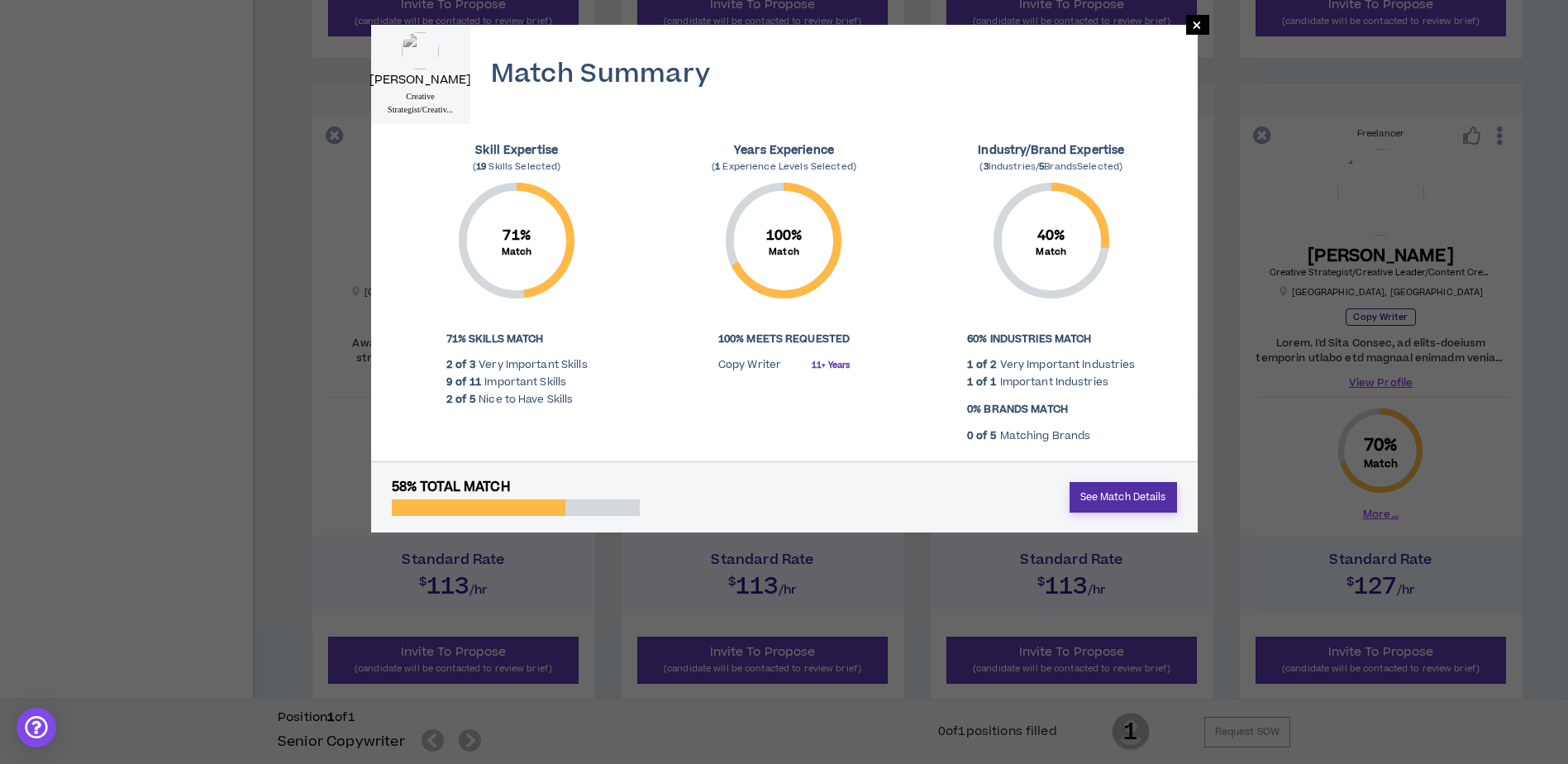
click at [1108, 500] on link "See Match Details" at bounding box center [1124, 497] width 108 height 31
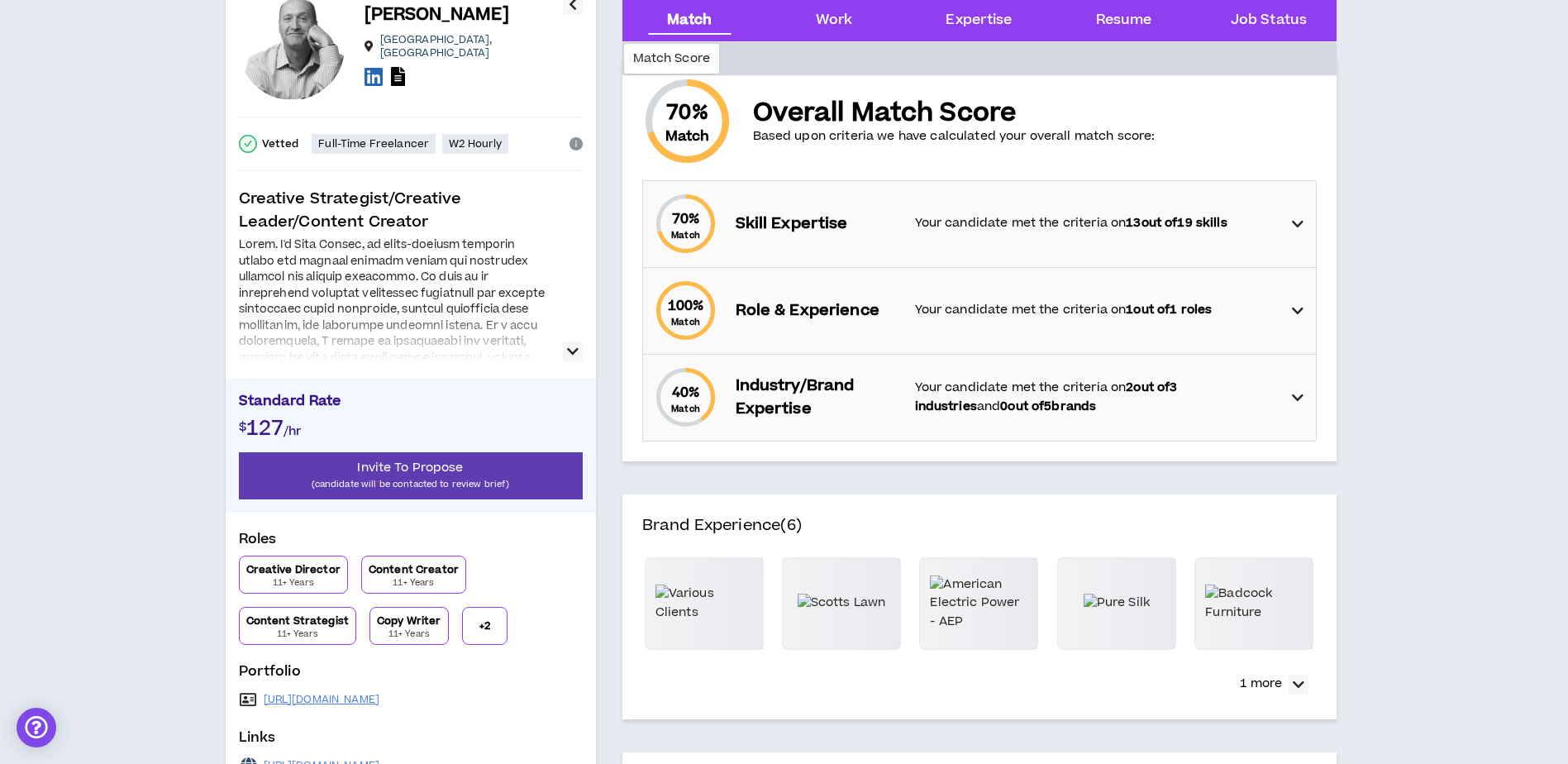
scroll to position [248, 0]
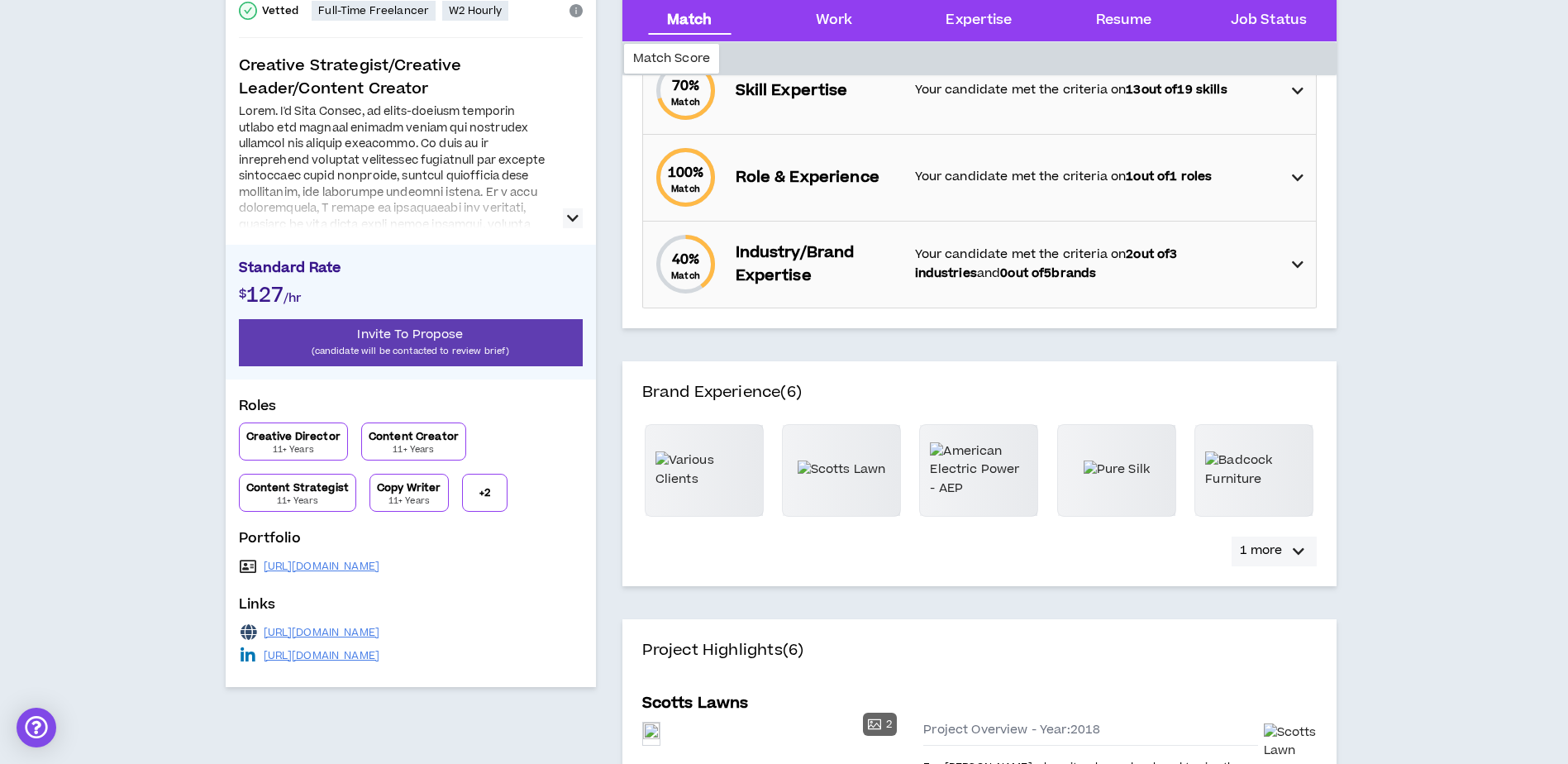
click at [1307, 555] on div "button" at bounding box center [1298, 551] width 19 height 19
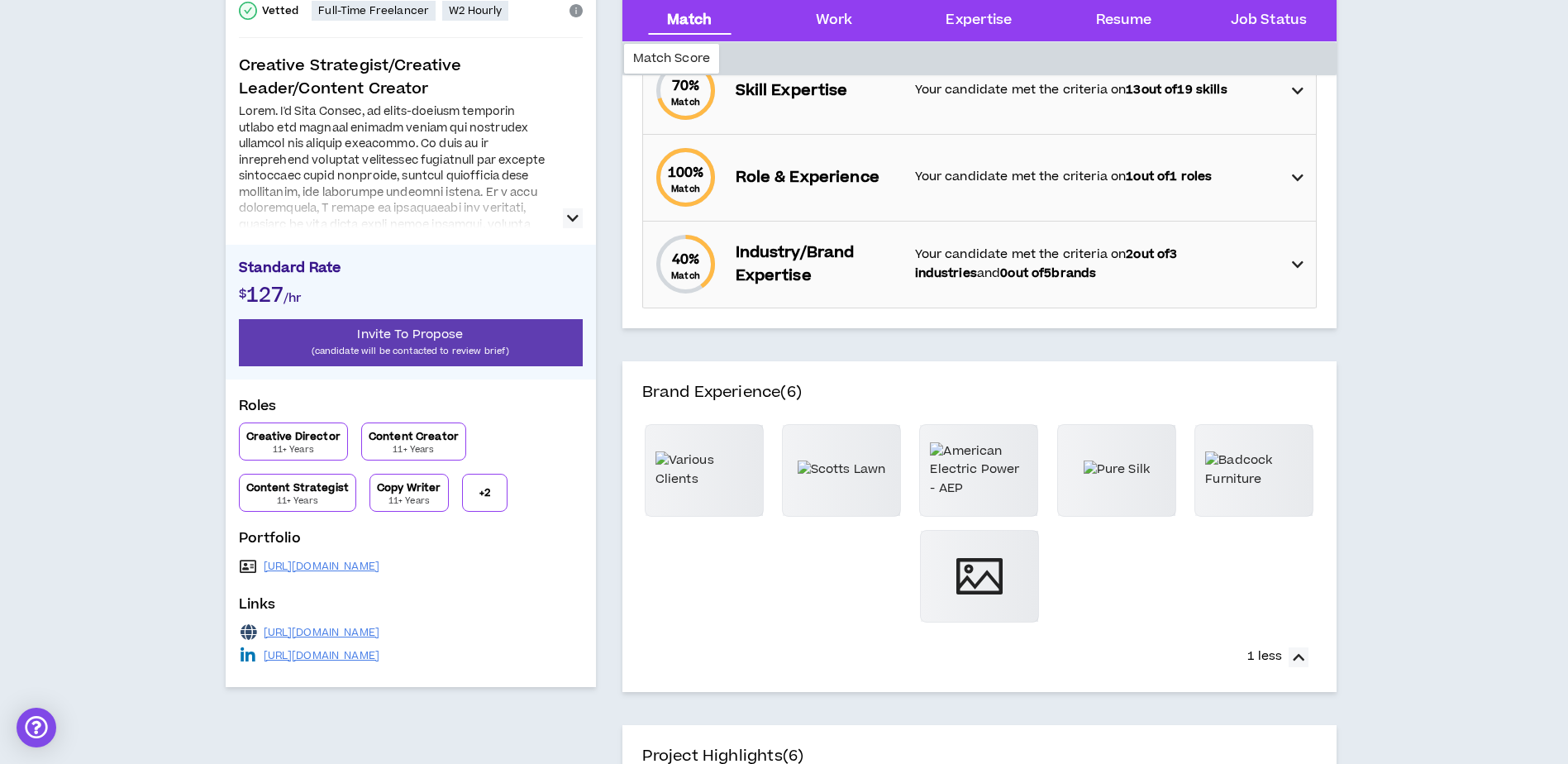
click at [574, 212] on icon "button" at bounding box center [572, 218] width 11 height 19
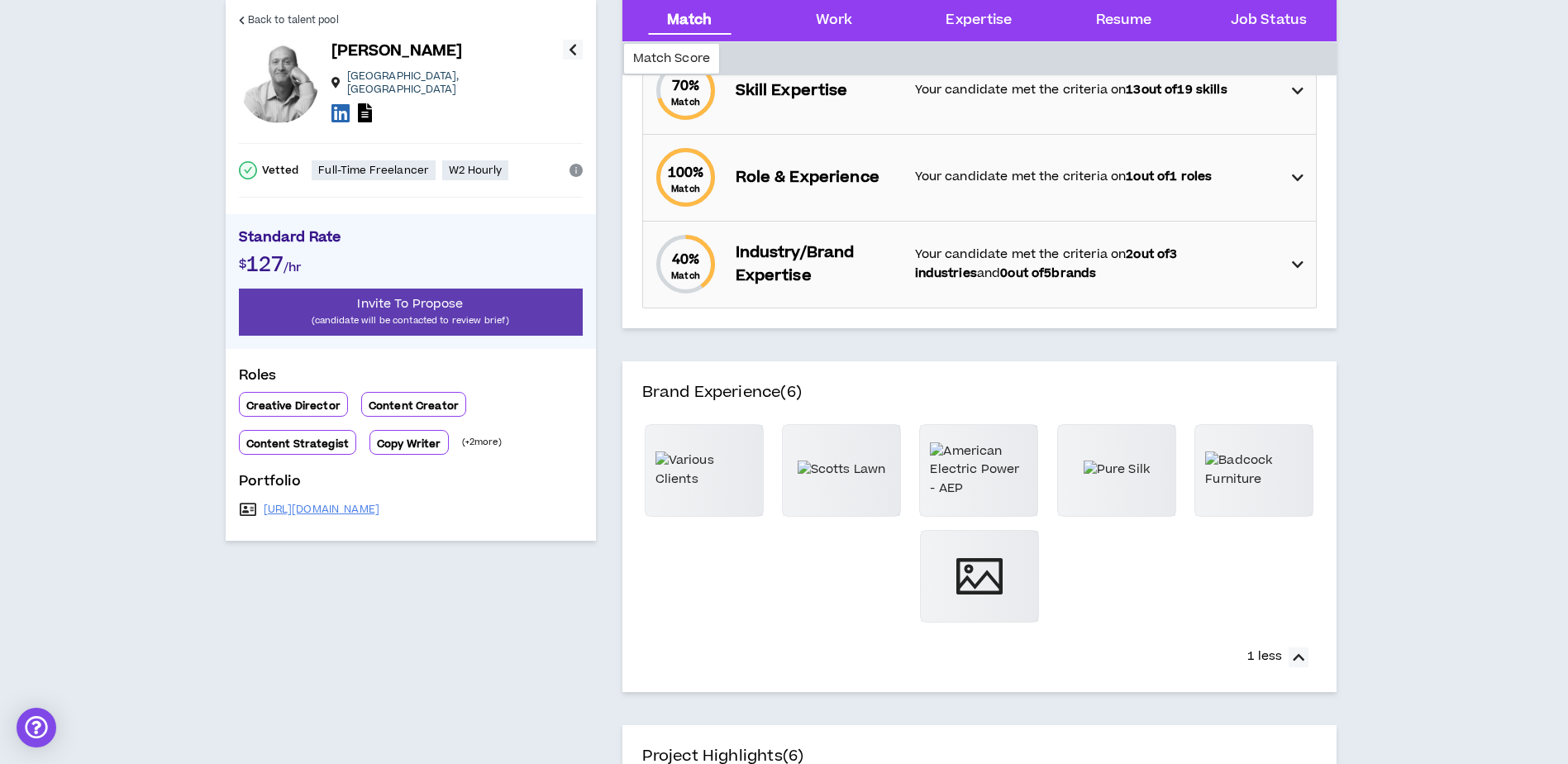
click at [571, 166] on icon "info-circle" at bounding box center [576, 170] width 13 height 13
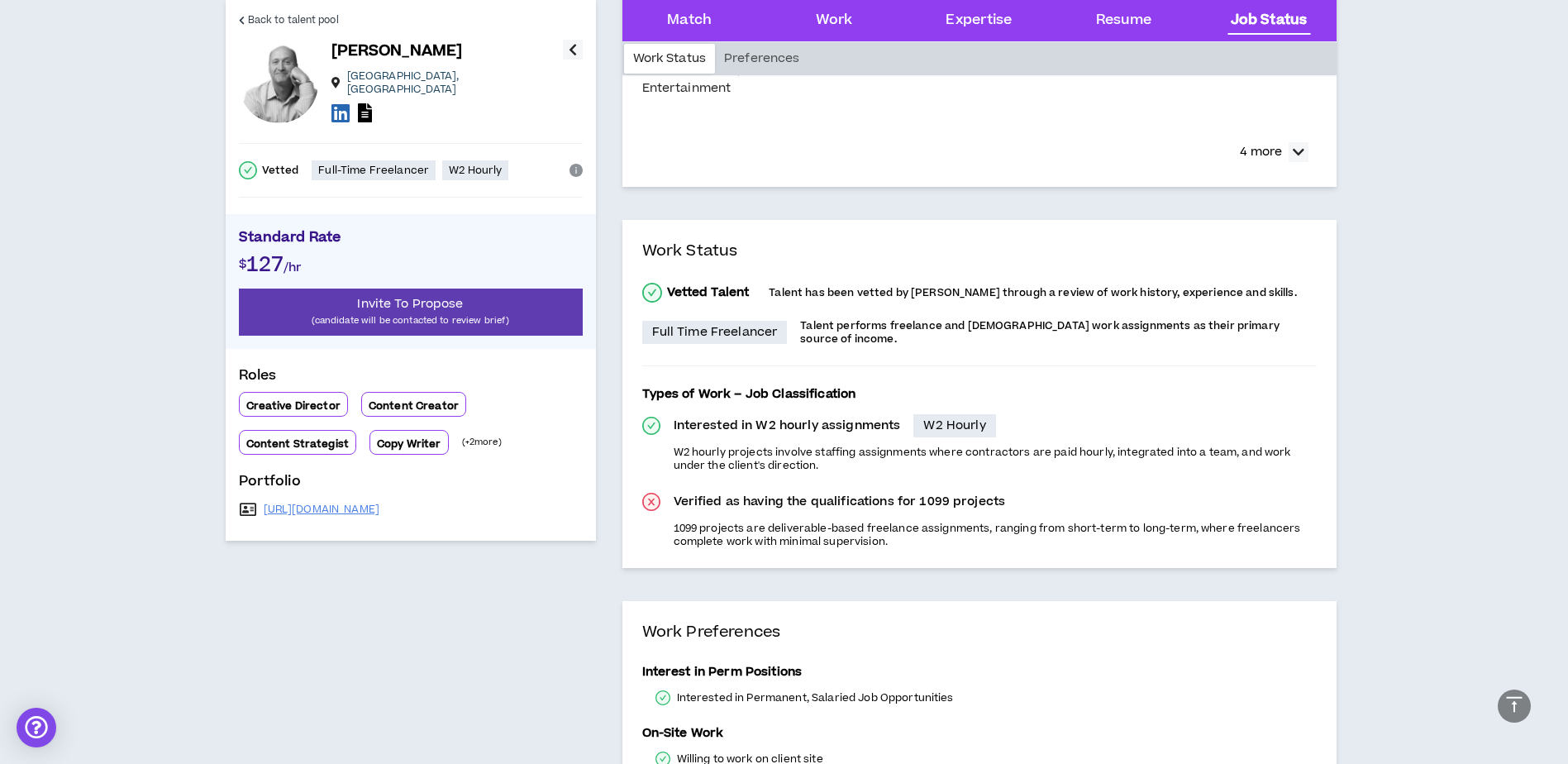
scroll to position [5069, 0]
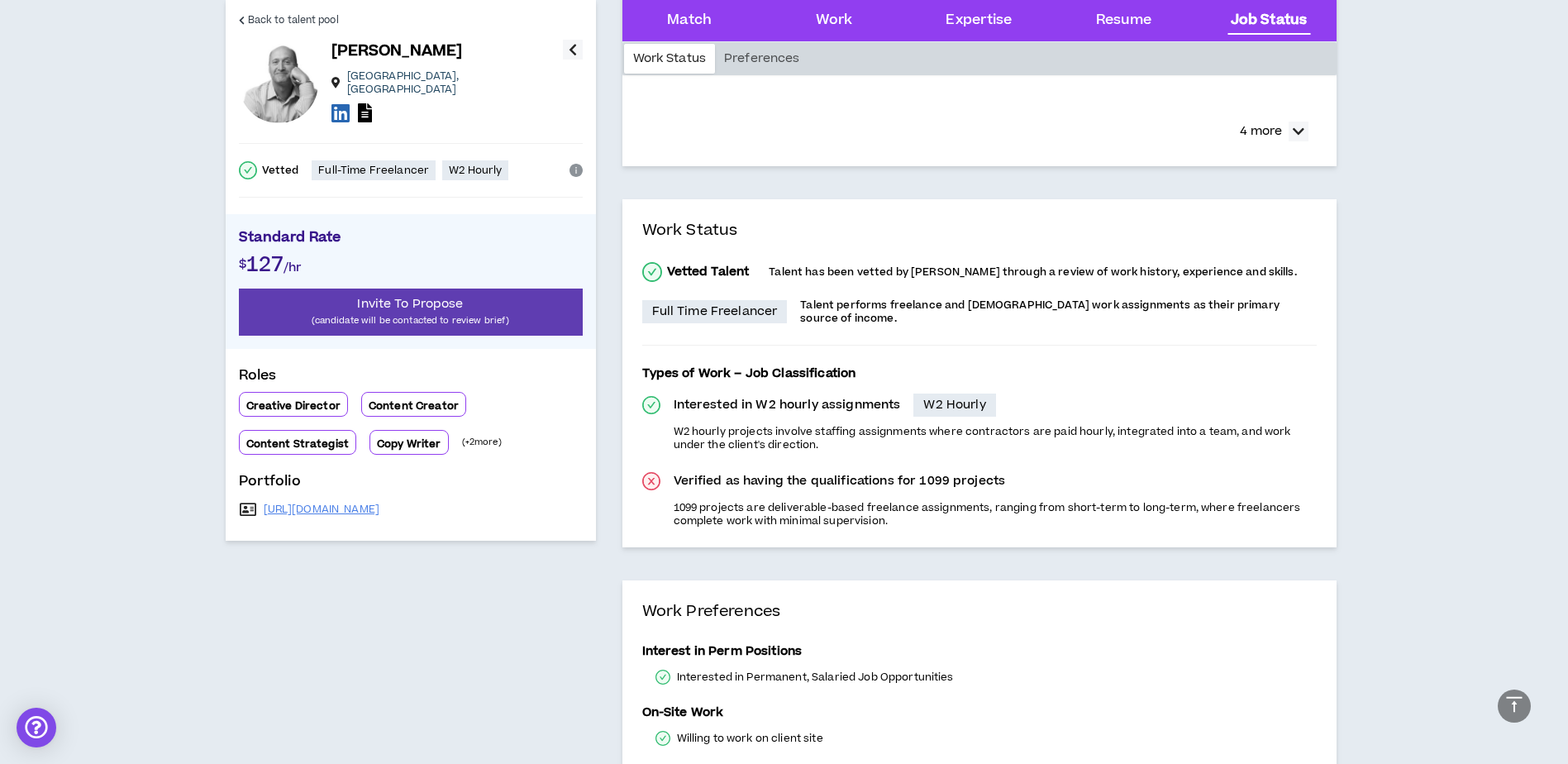
click at [464, 103] on div at bounding box center [447, 114] width 232 height 24
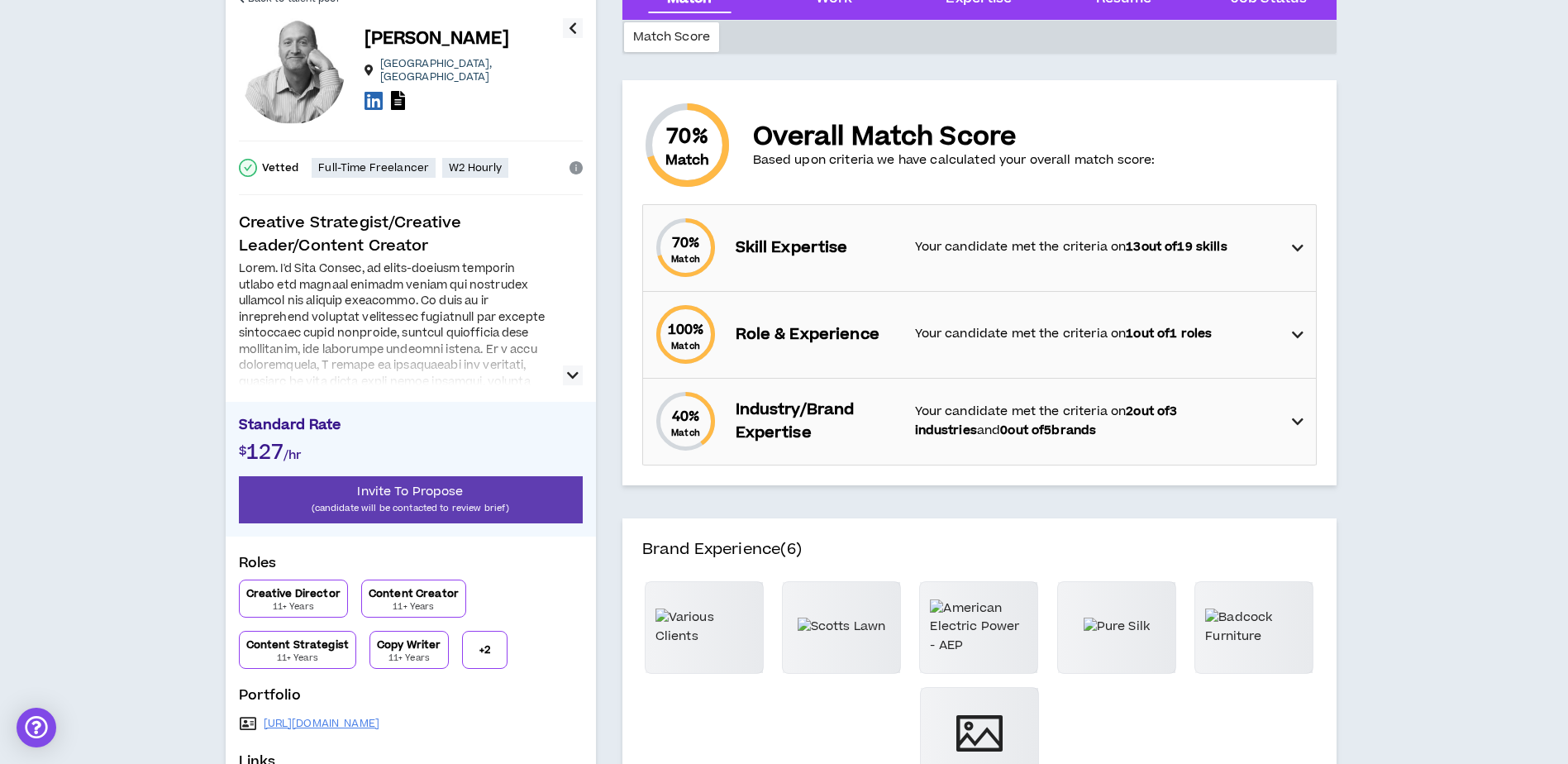
scroll to position [0, 0]
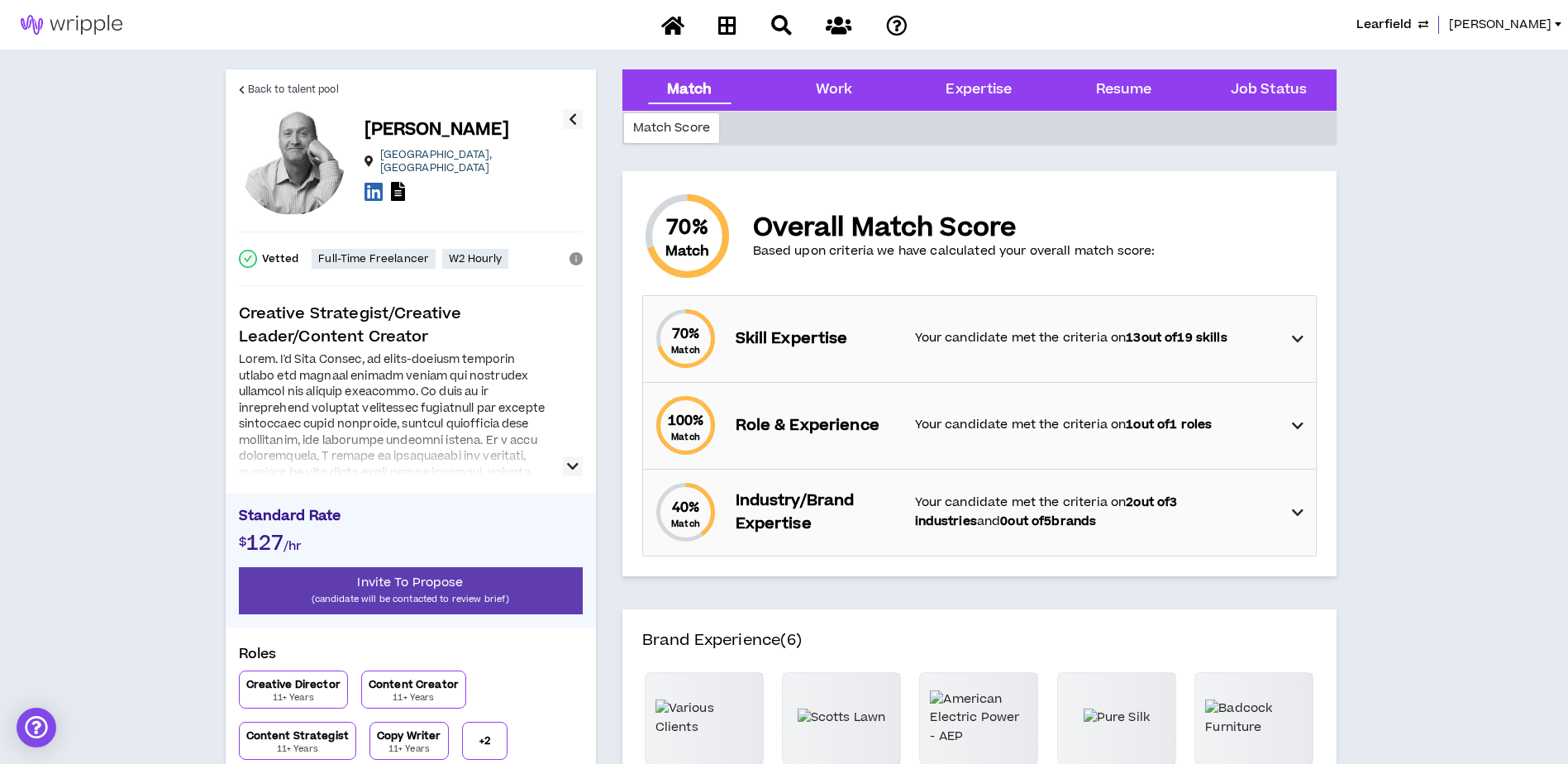
click at [571, 467] on icon "button" at bounding box center [572, 466] width 11 height 19
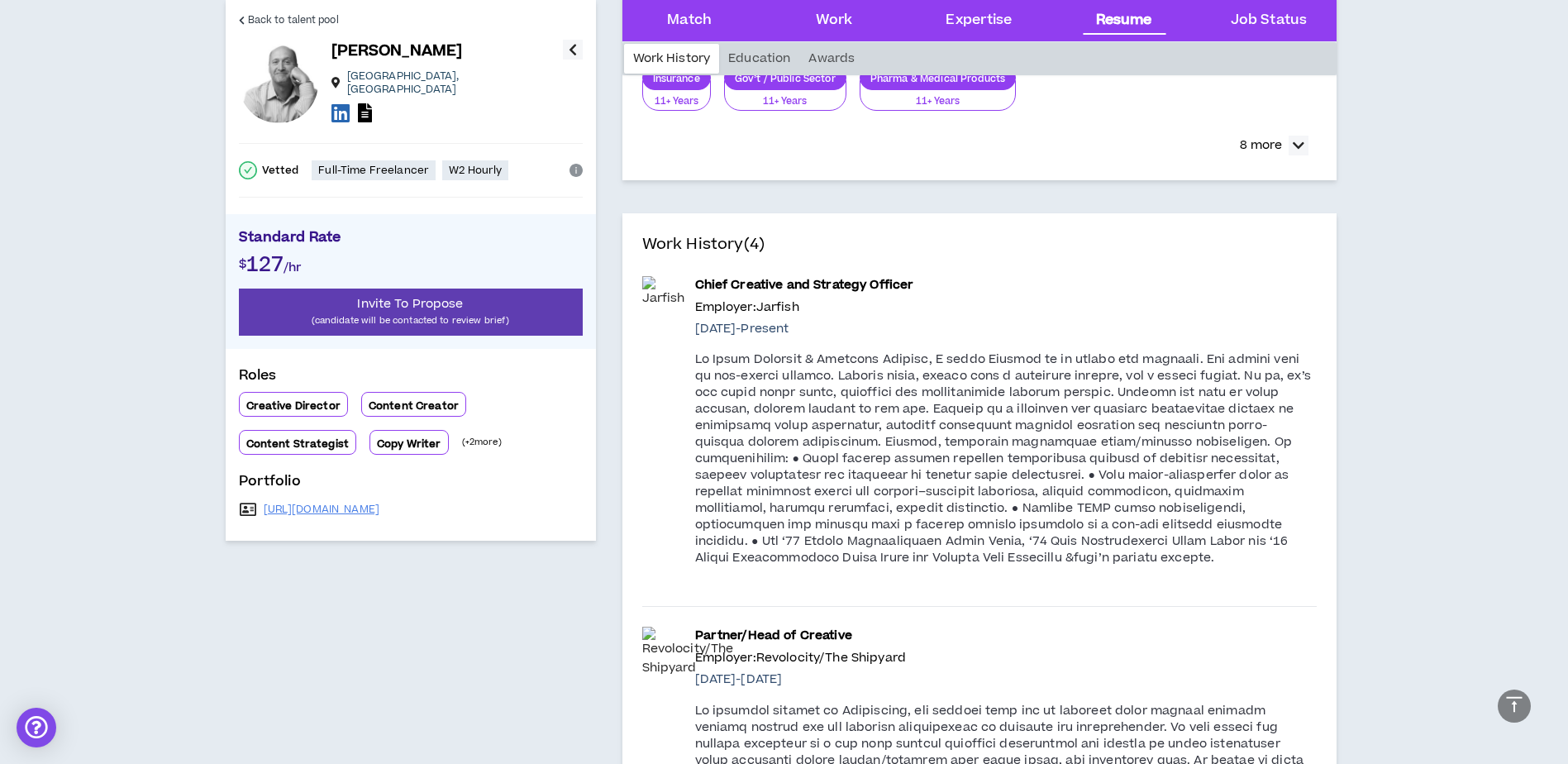
scroll to position [3059, 0]
click at [253, 19] on span "Back to talent pool" at bounding box center [293, 20] width 91 height 16
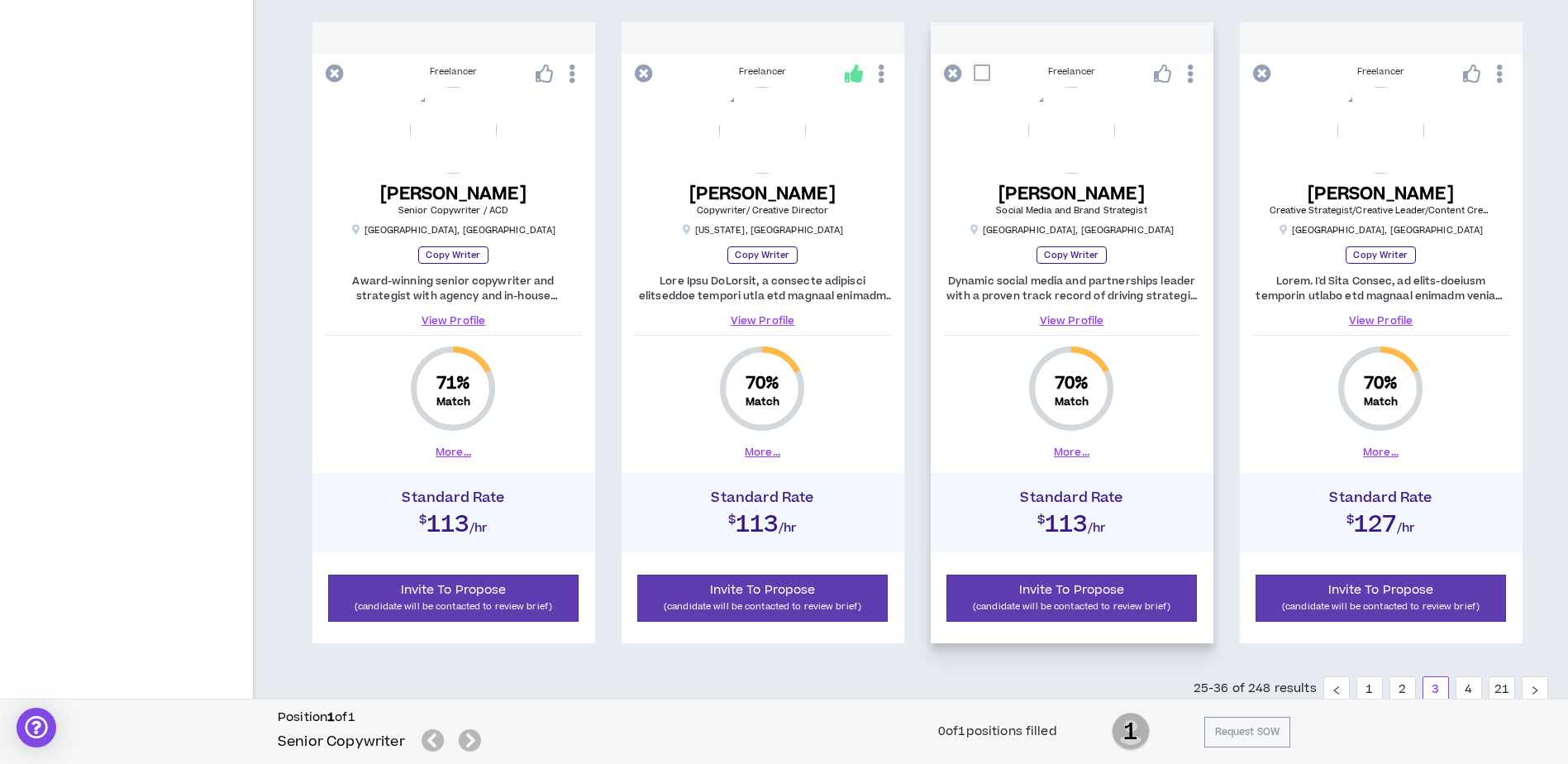
scroll to position [1687, 0]
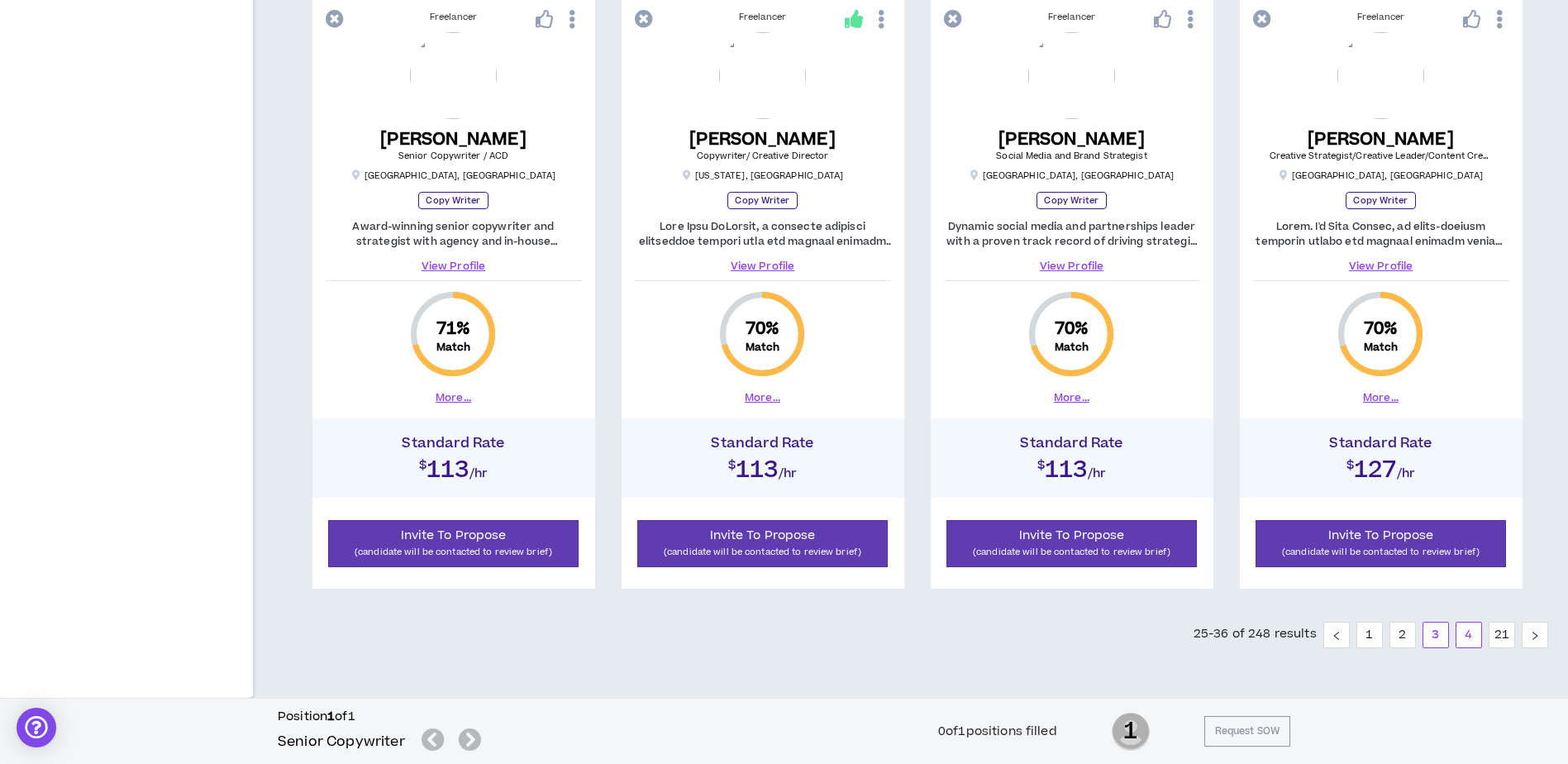
click at [1472, 639] on link "4" at bounding box center [1469, 635] width 25 height 25
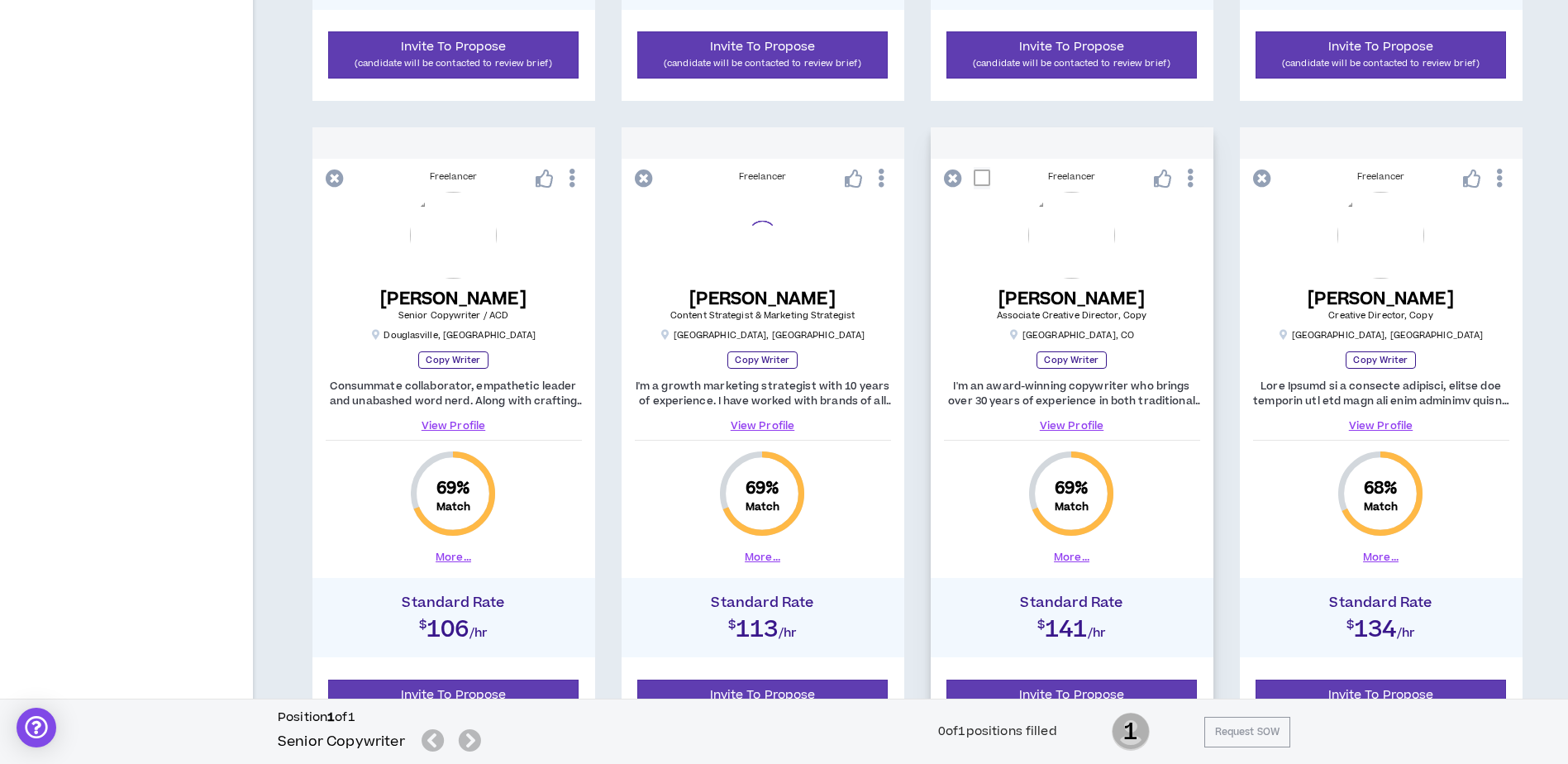
scroll to position [909, 0]
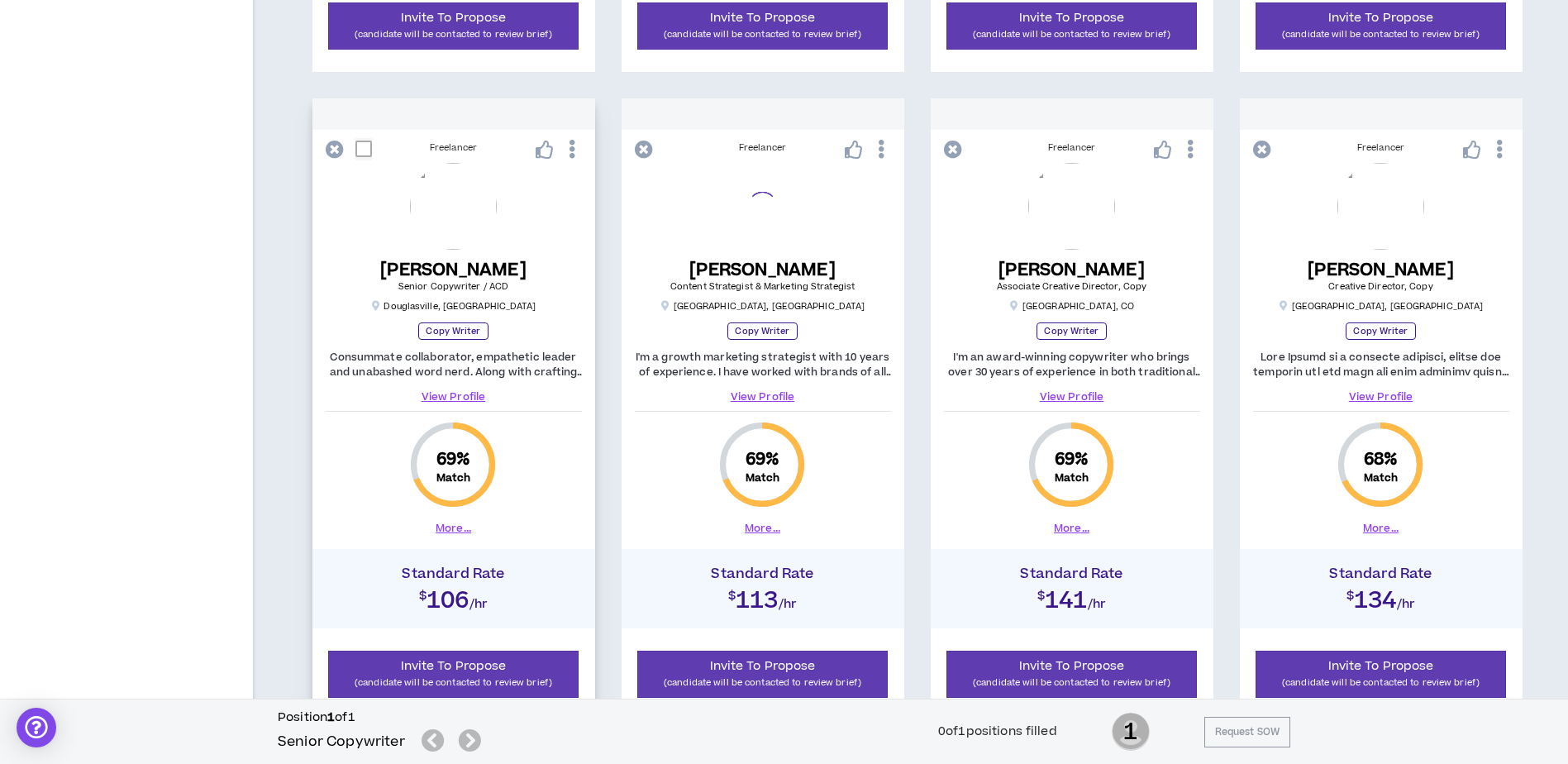
click at [459, 524] on button "More..." at bounding box center [454, 528] width 35 height 15
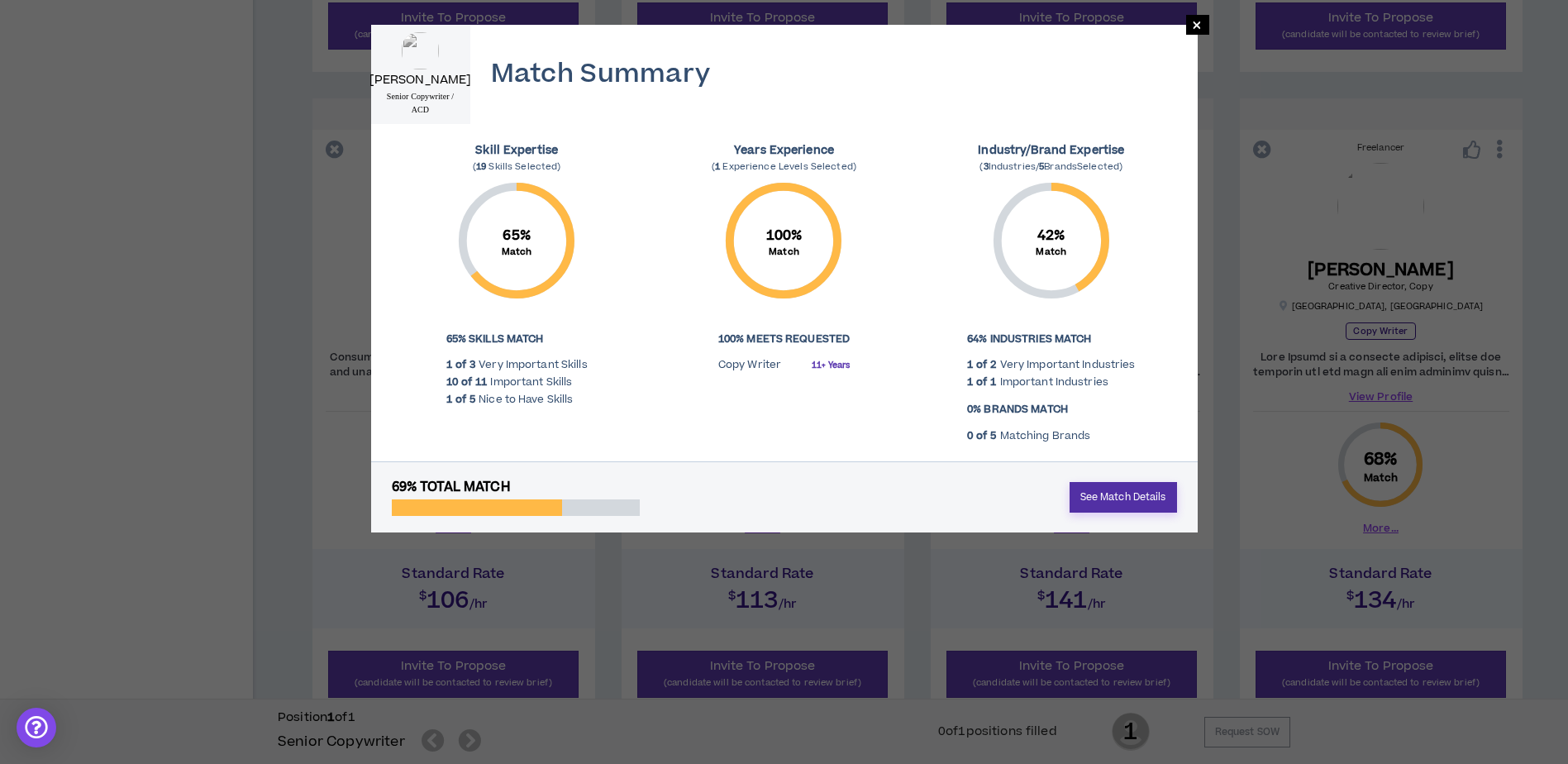
click at [1147, 501] on link "See Match Details" at bounding box center [1124, 497] width 108 height 31
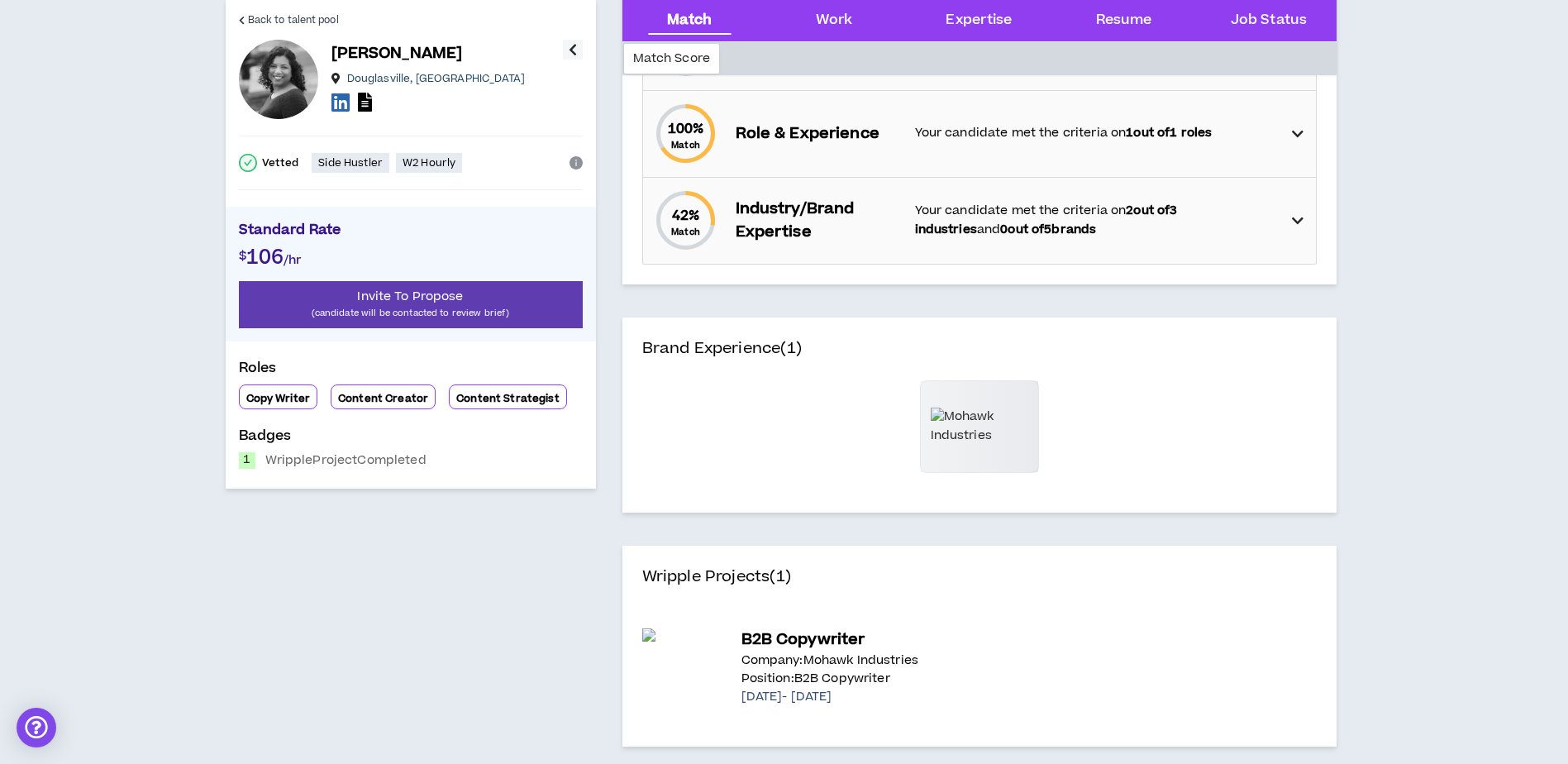
scroll to position [331, 0]
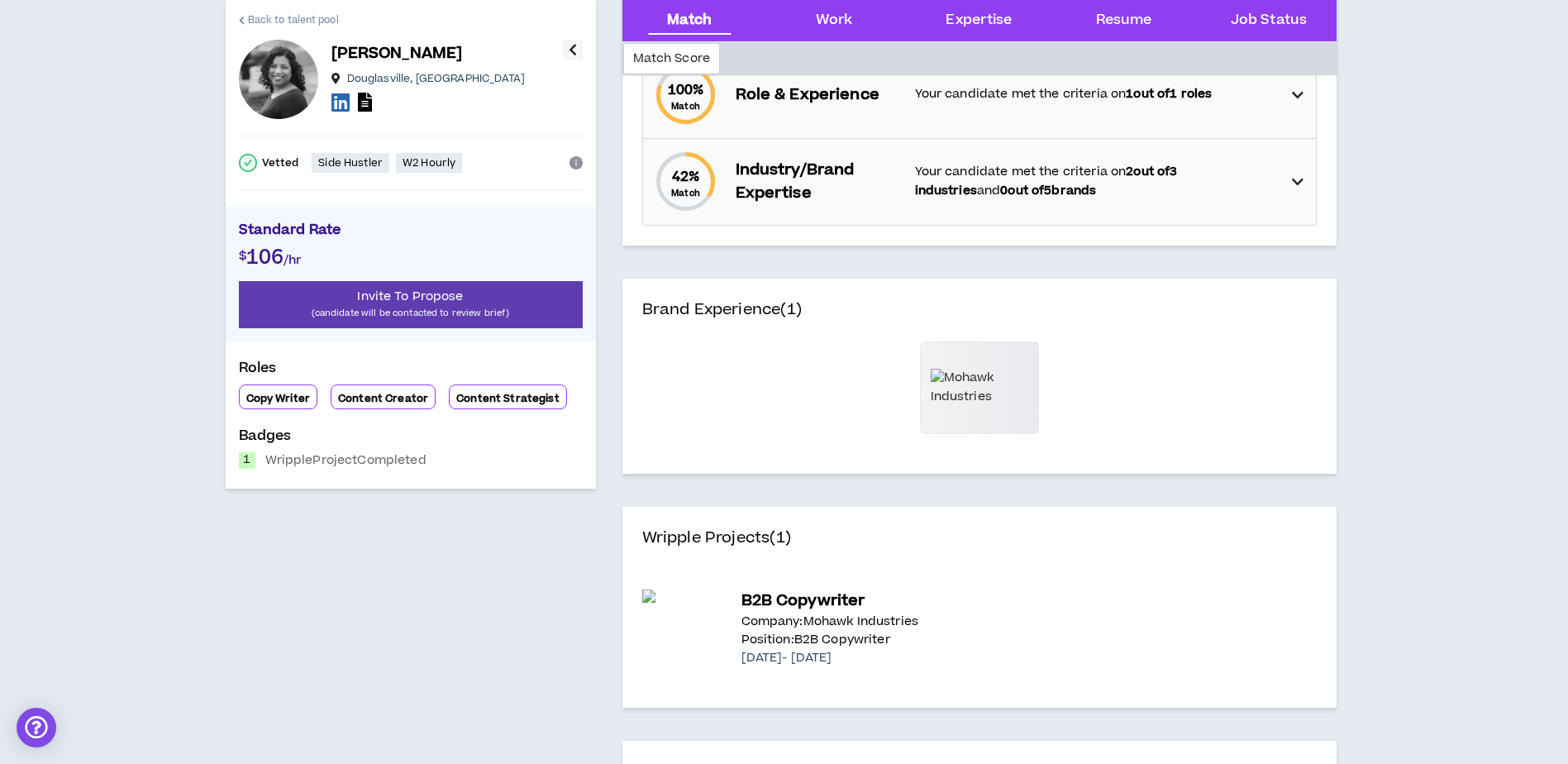
click at [279, 10] on link "Back to talent pool" at bounding box center [288, 19] width 100 height 40
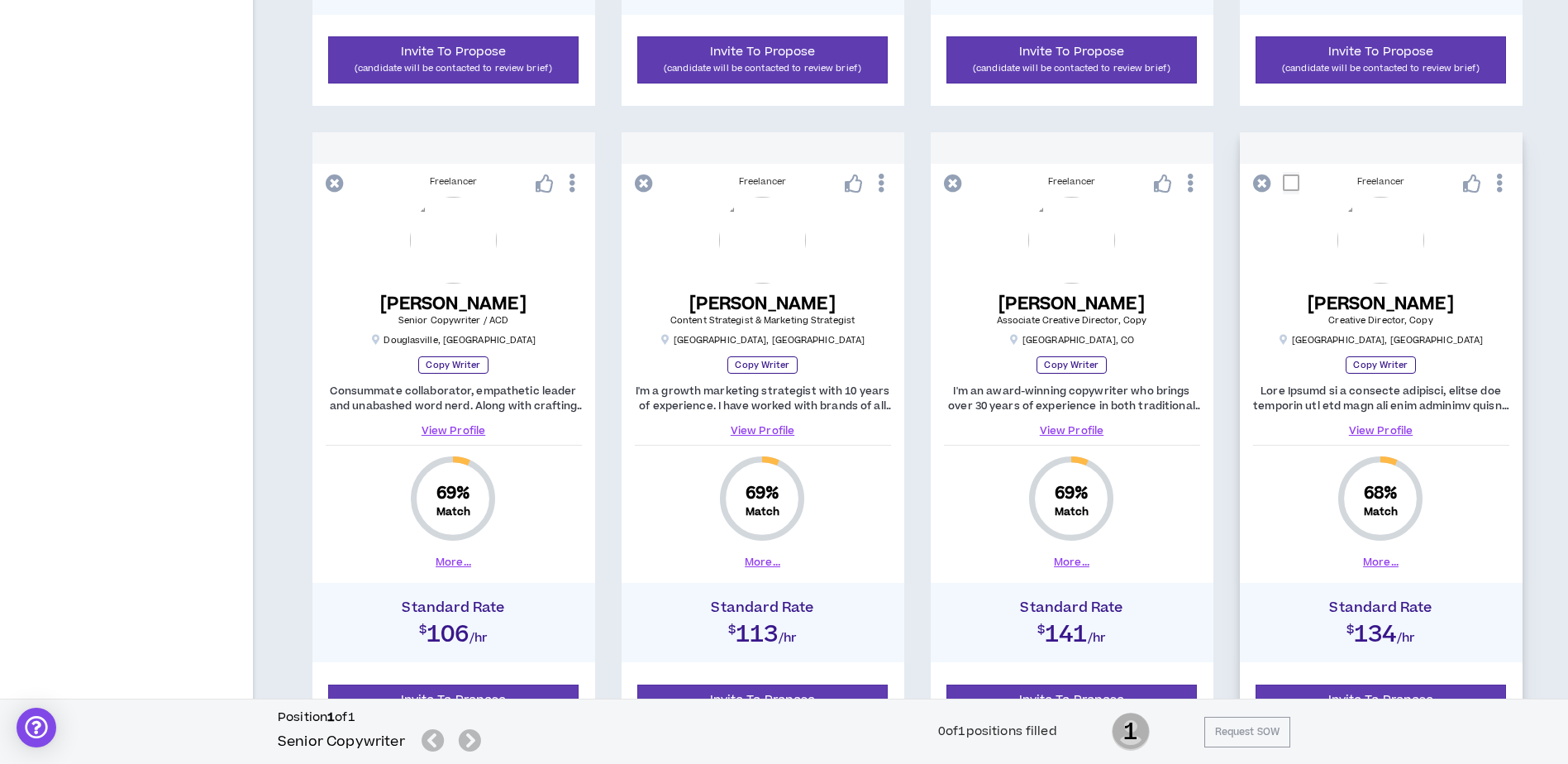
scroll to position [909, 0]
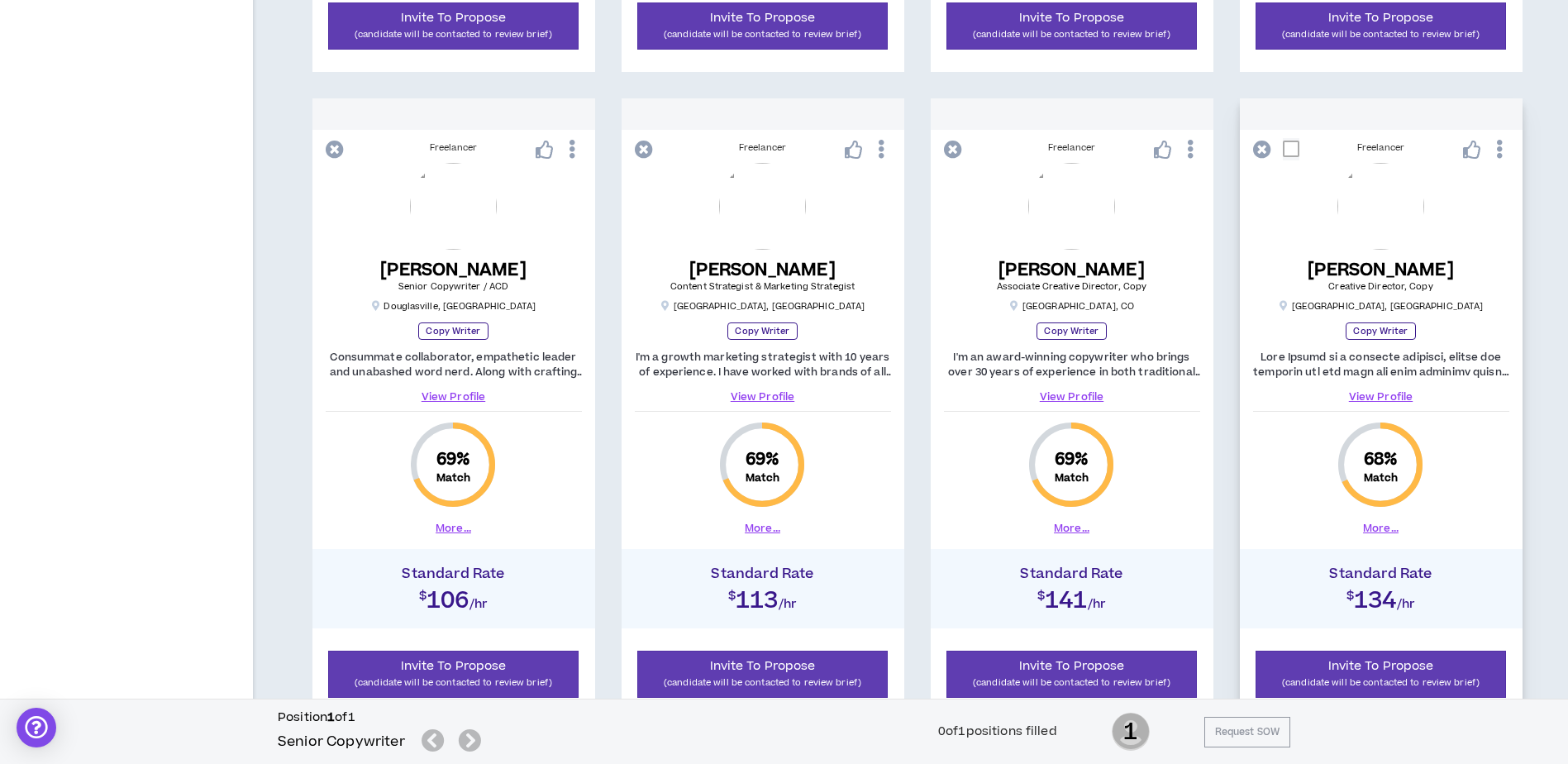
click at [1373, 528] on button "More..." at bounding box center [1381, 528] width 35 height 15
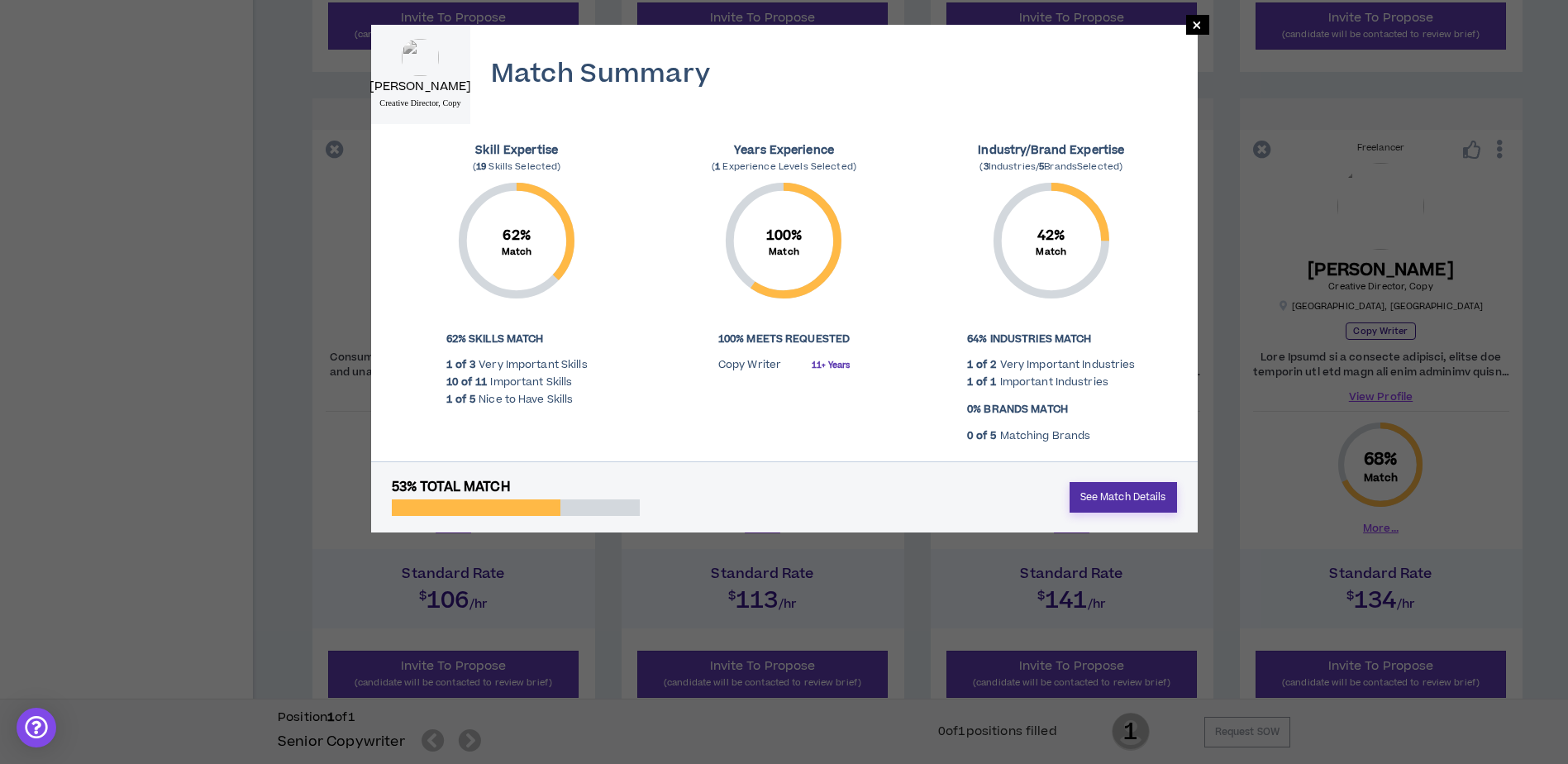
click at [1121, 492] on link "See Match Details" at bounding box center [1124, 497] width 108 height 31
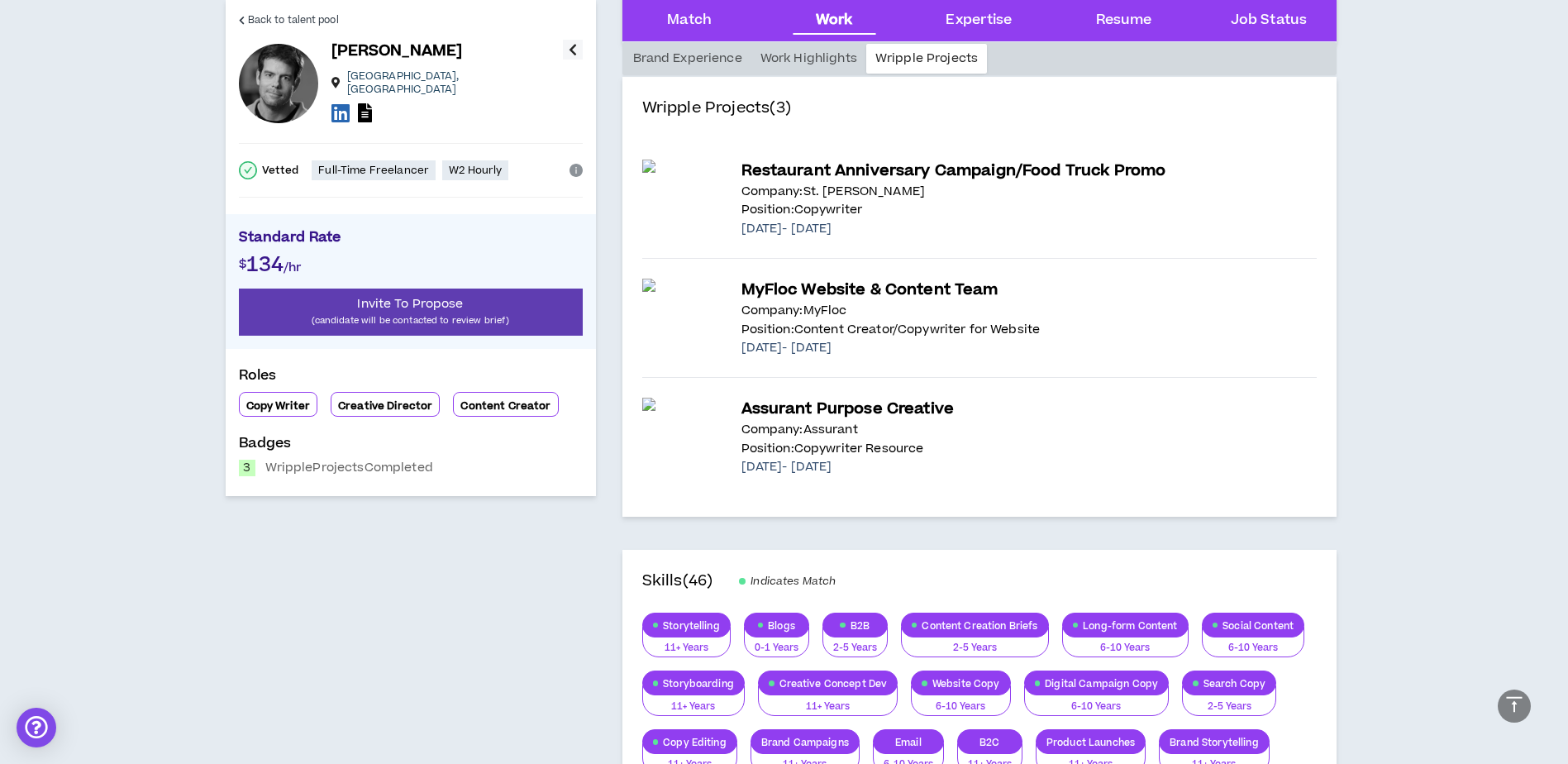
scroll to position [1736, 0]
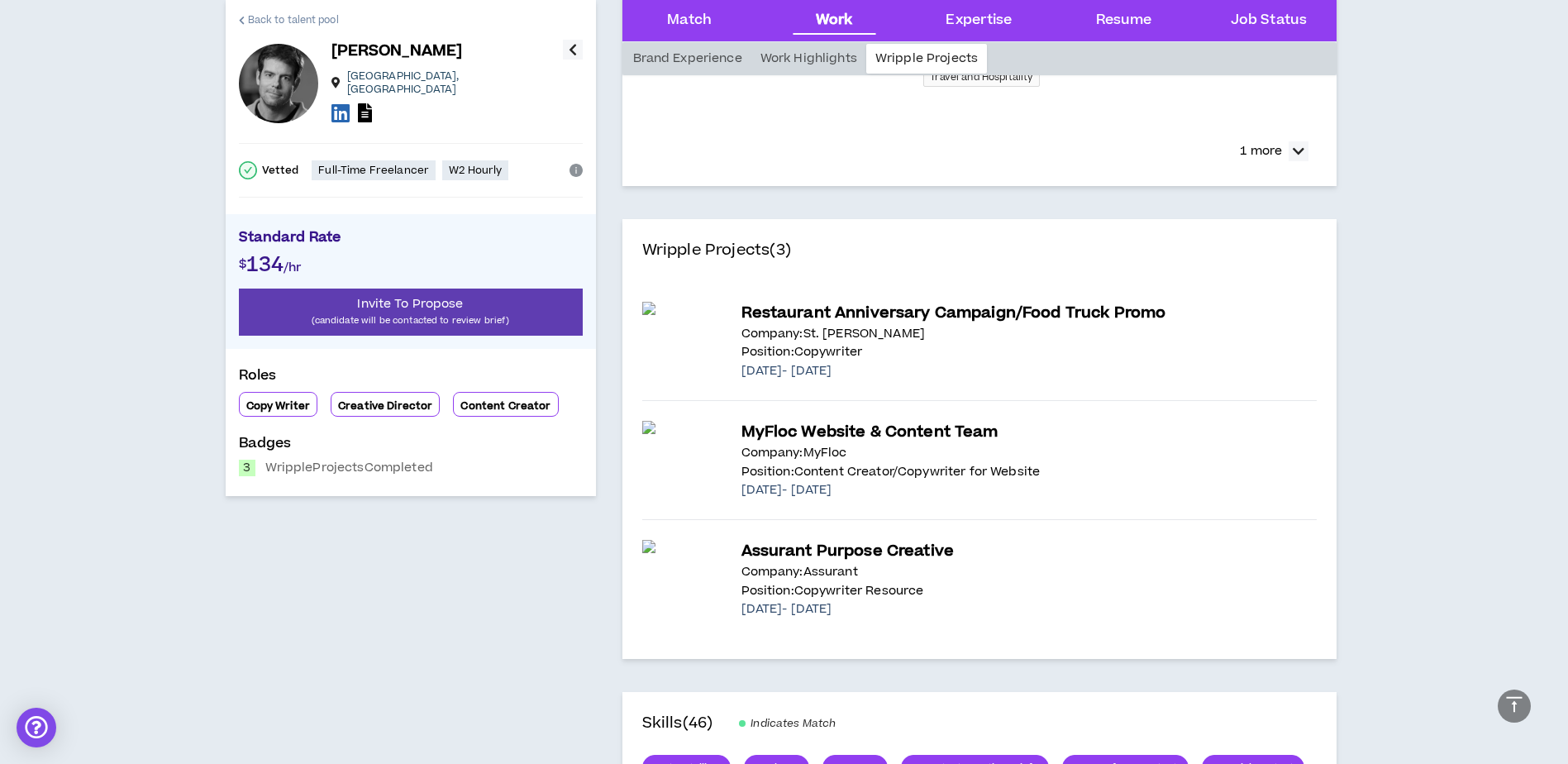
click at [266, 12] on span "Back to talent pool" at bounding box center [293, 20] width 91 height 16
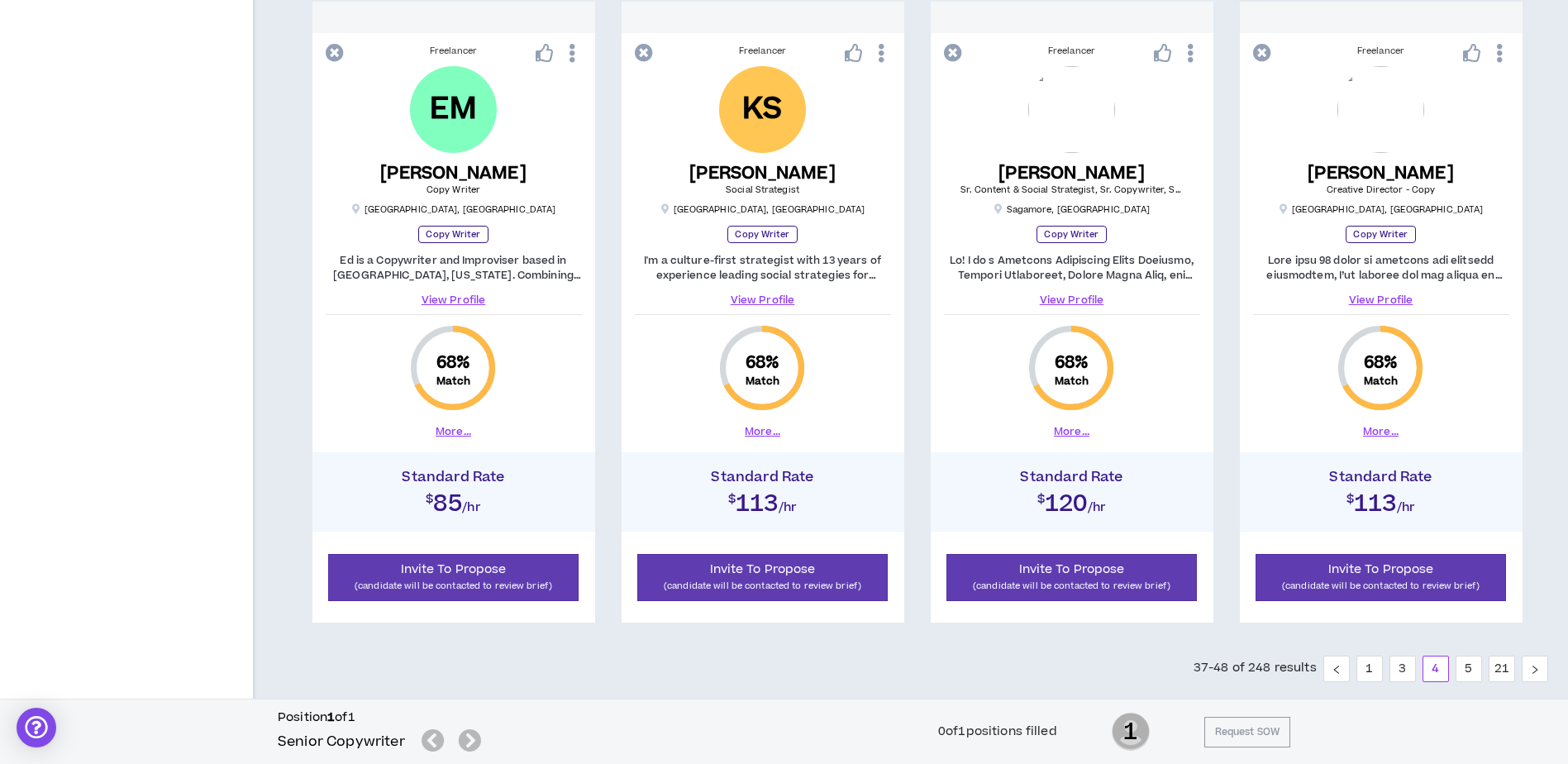
scroll to position [1687, 0]
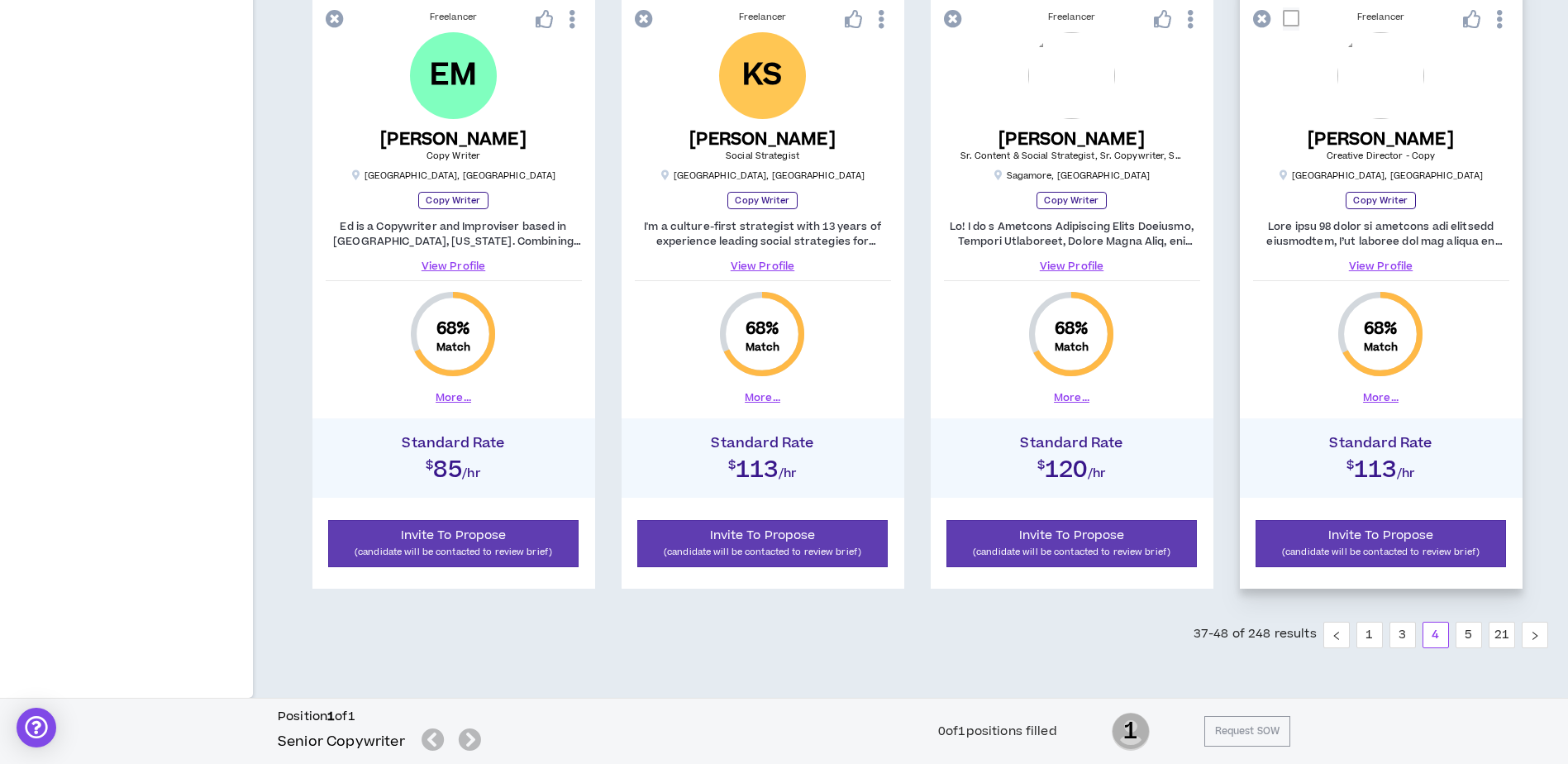
click at [1389, 396] on button "More..." at bounding box center [1381, 397] width 35 height 15
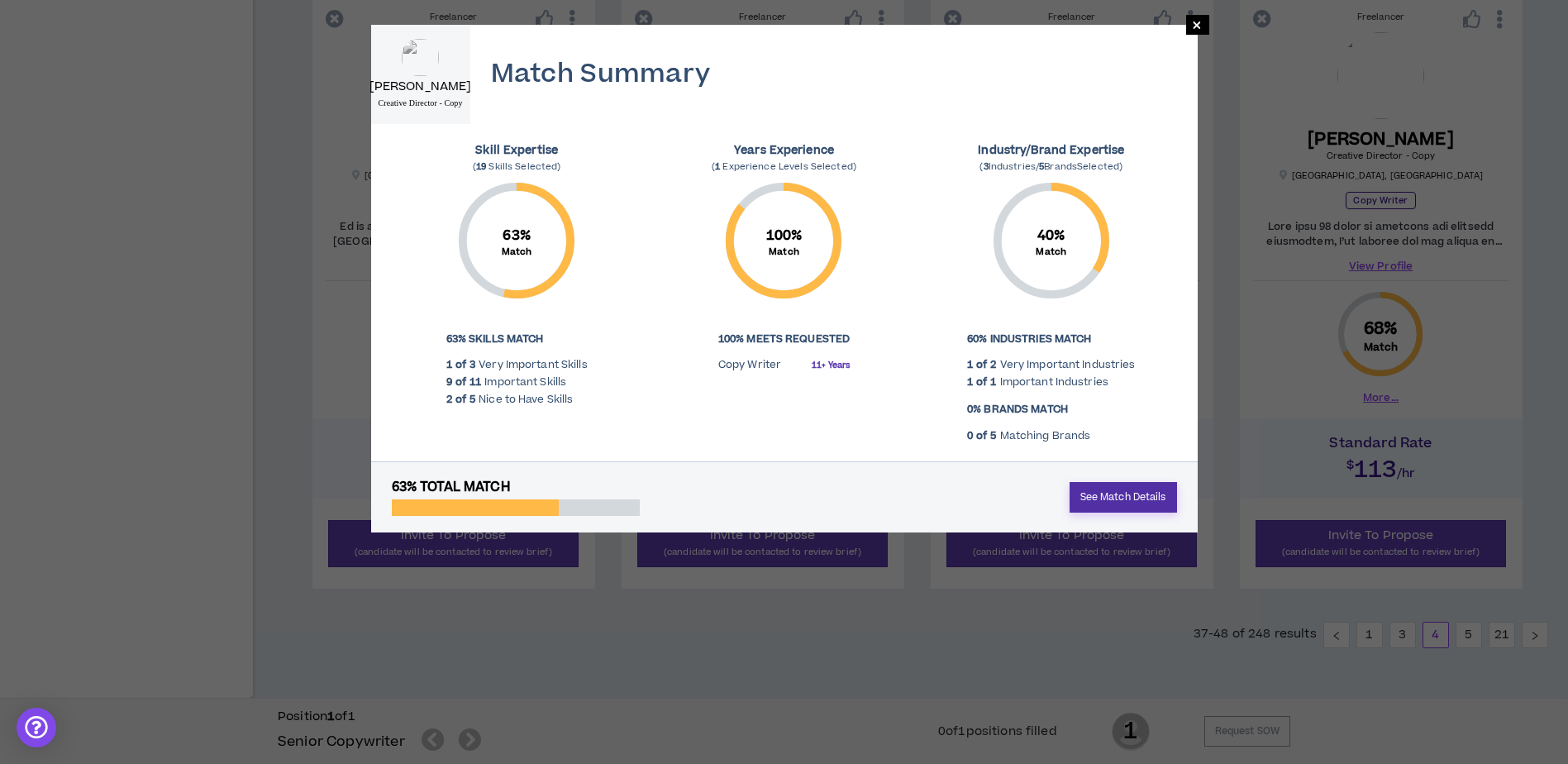
click at [1113, 503] on link "See Match Details" at bounding box center [1124, 497] width 108 height 31
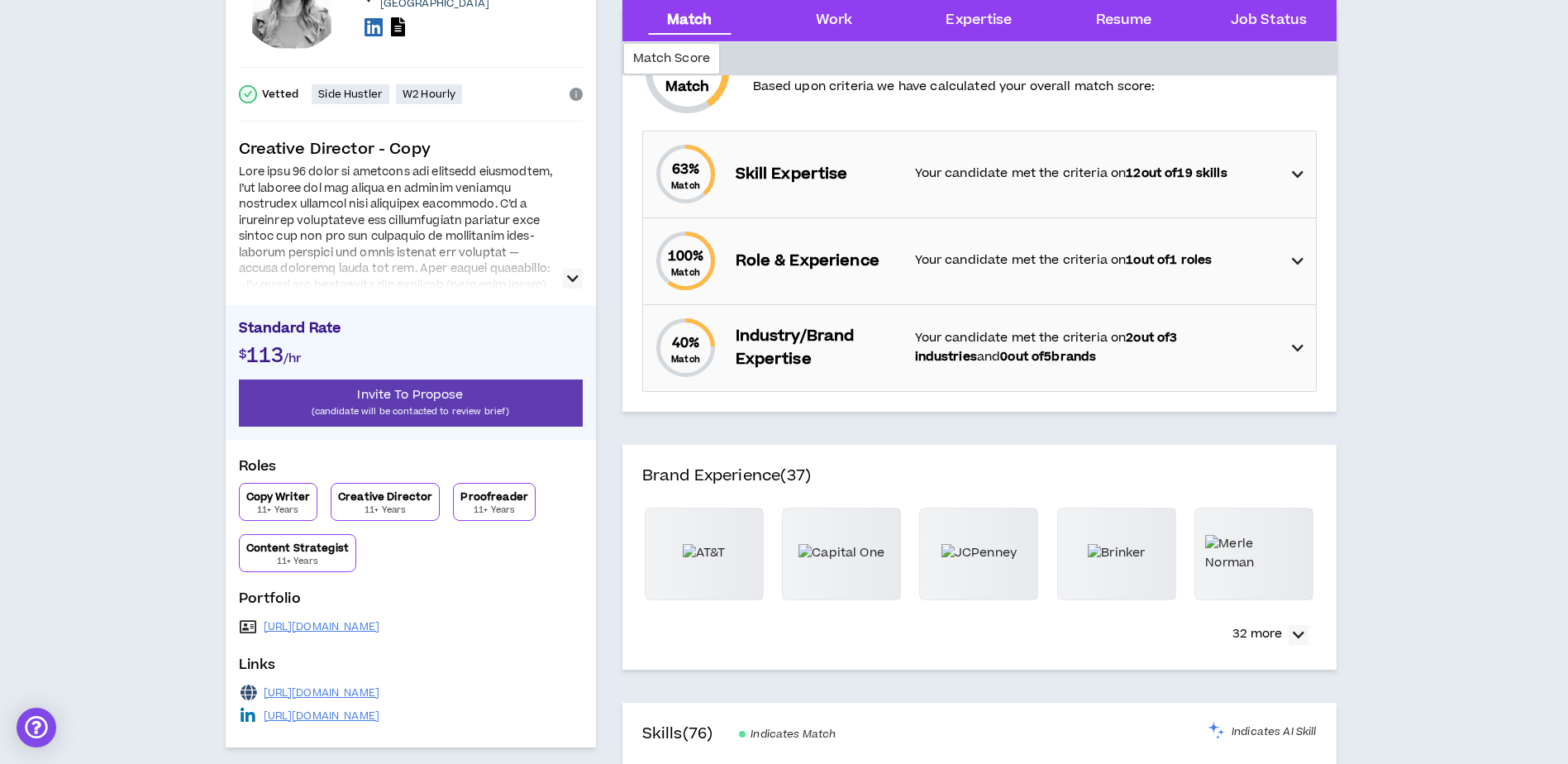
scroll to position [165, 0]
click at [1298, 630] on icon "button" at bounding box center [1298, 634] width 11 height 19
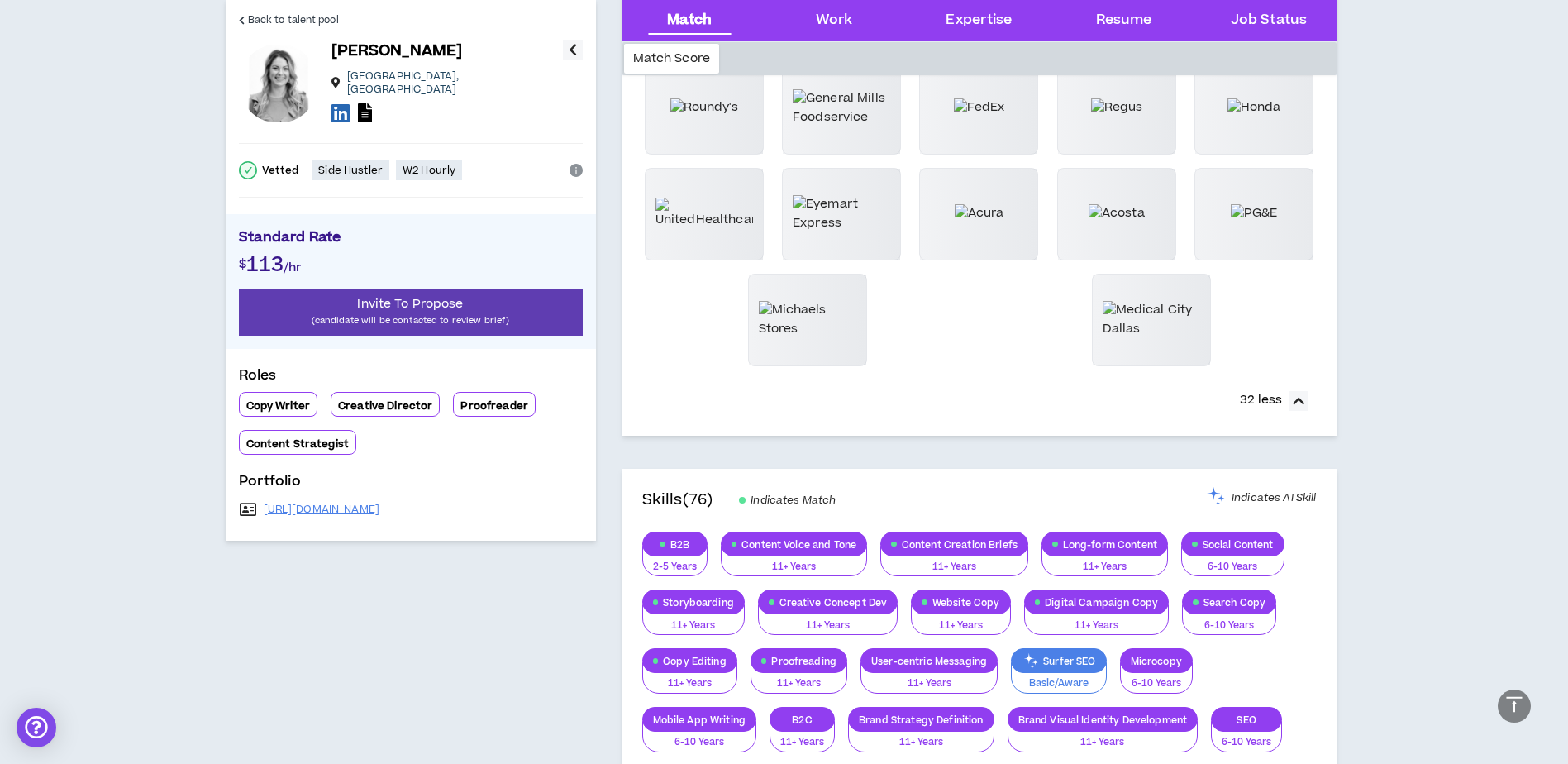
scroll to position [808, 0]
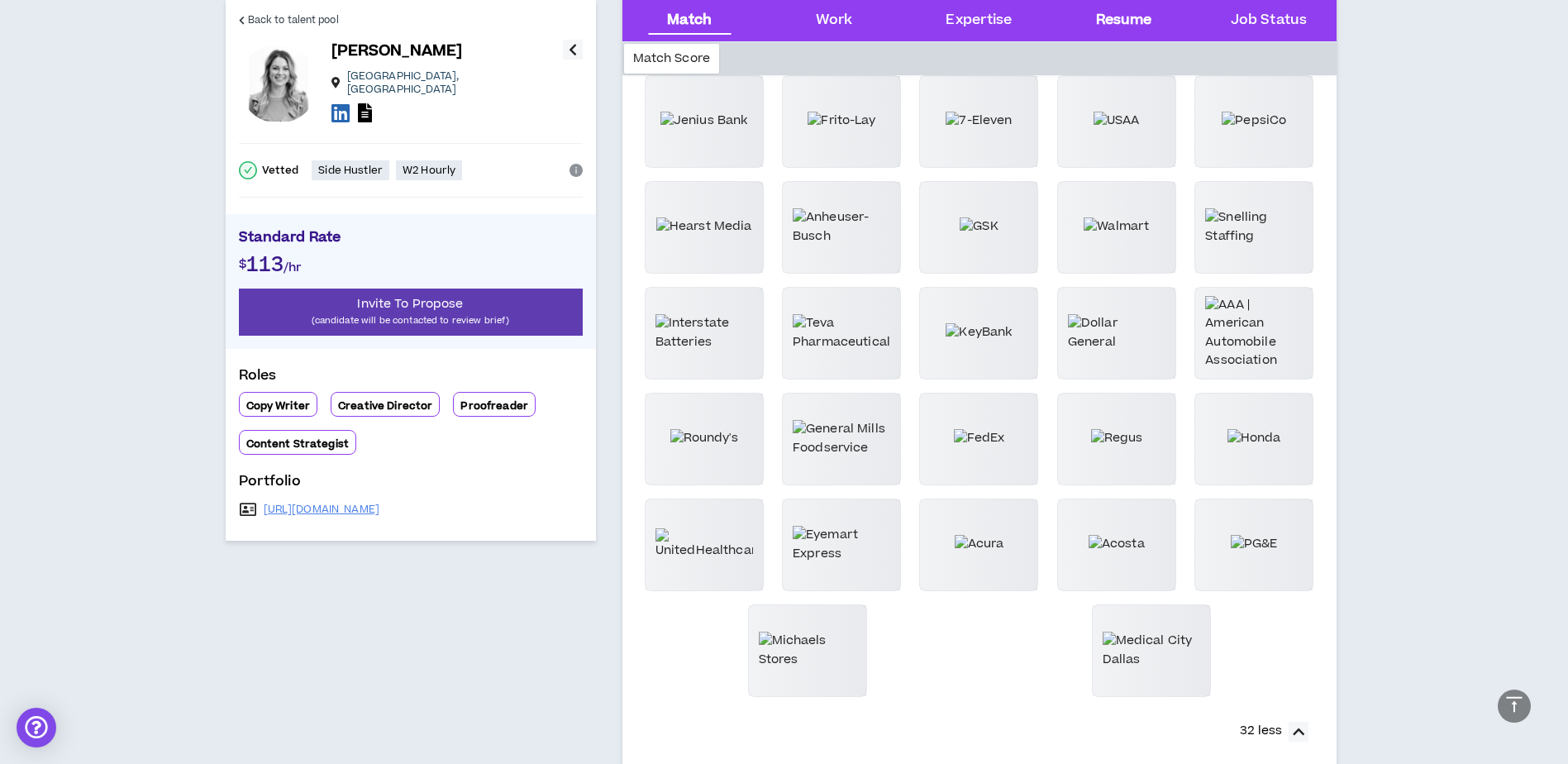
click at [1092, 6] on div "Resume" at bounding box center [1124, 20] width 119 height 42
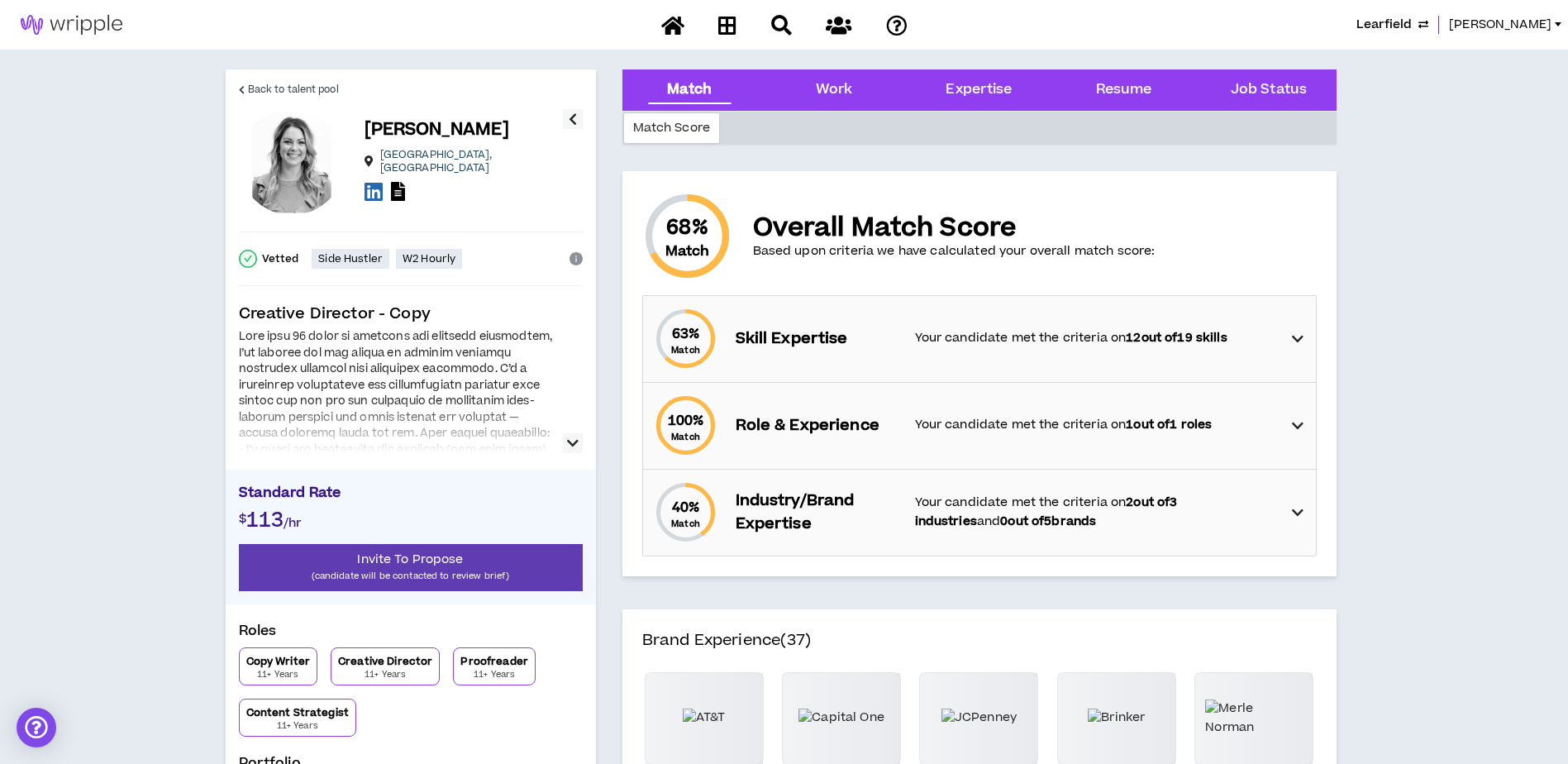
scroll to position [82, 0]
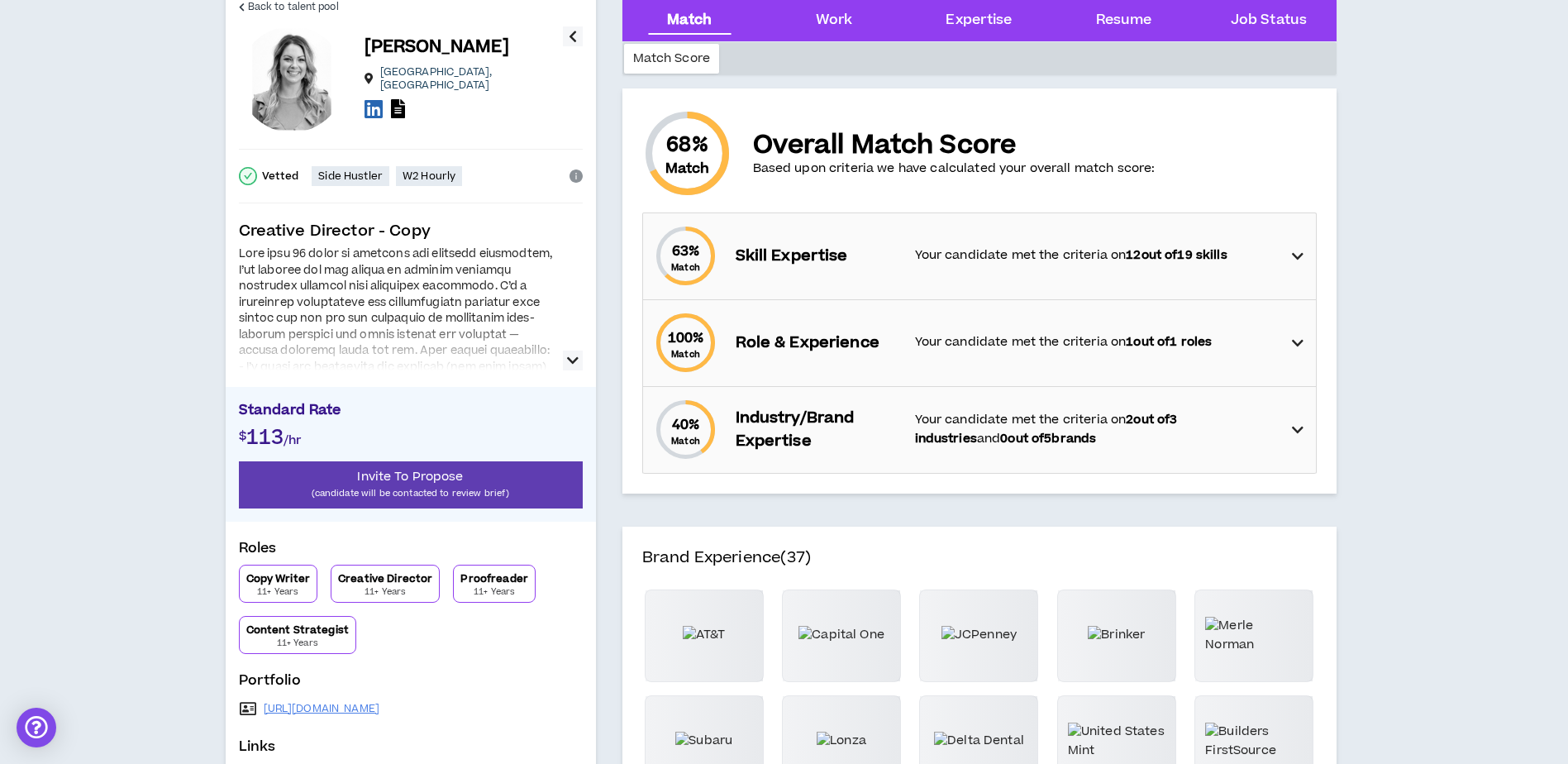
click at [577, 365] on icon "button" at bounding box center [572, 360] width 11 height 19
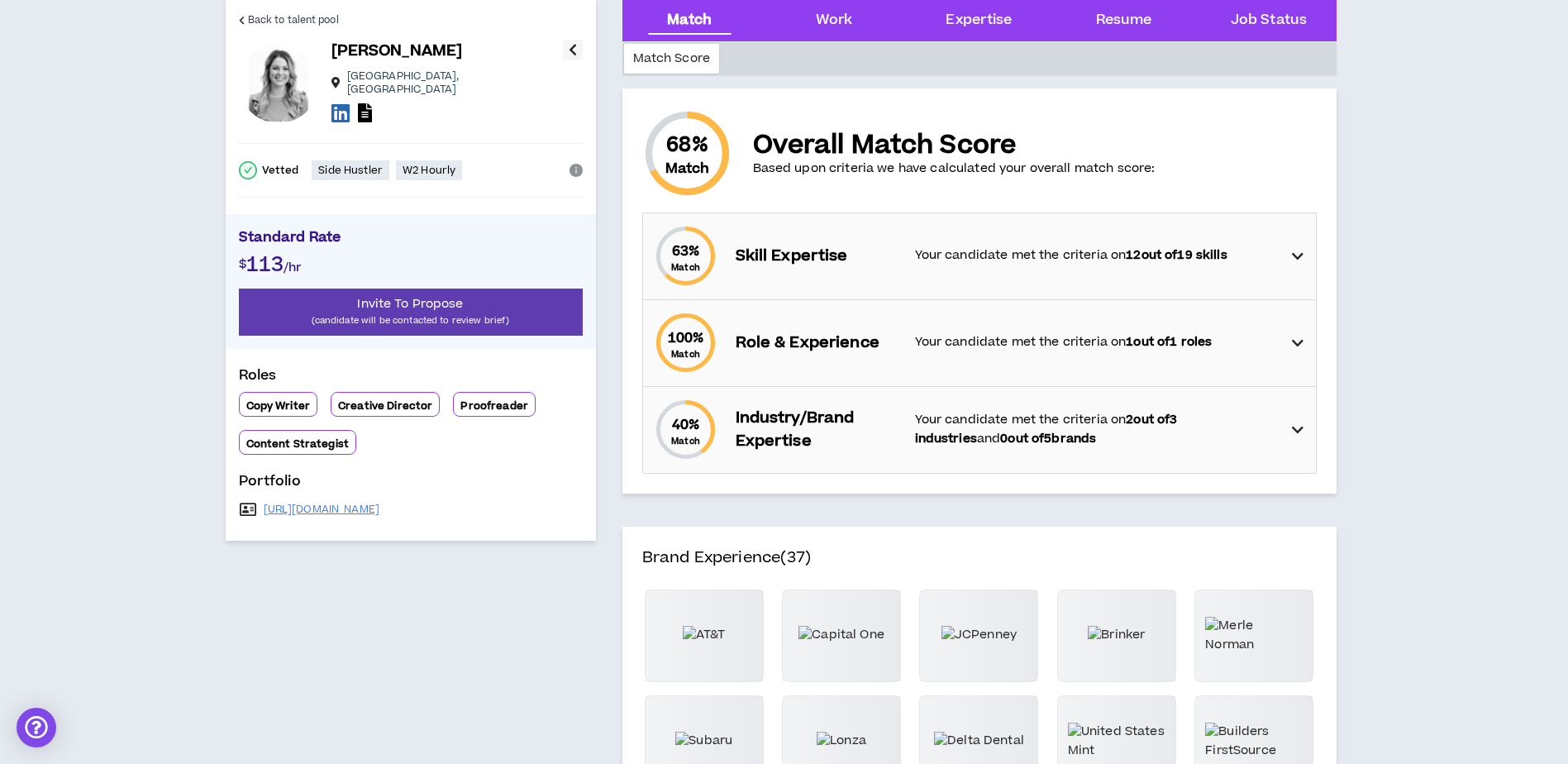
scroll to position [0, 0]
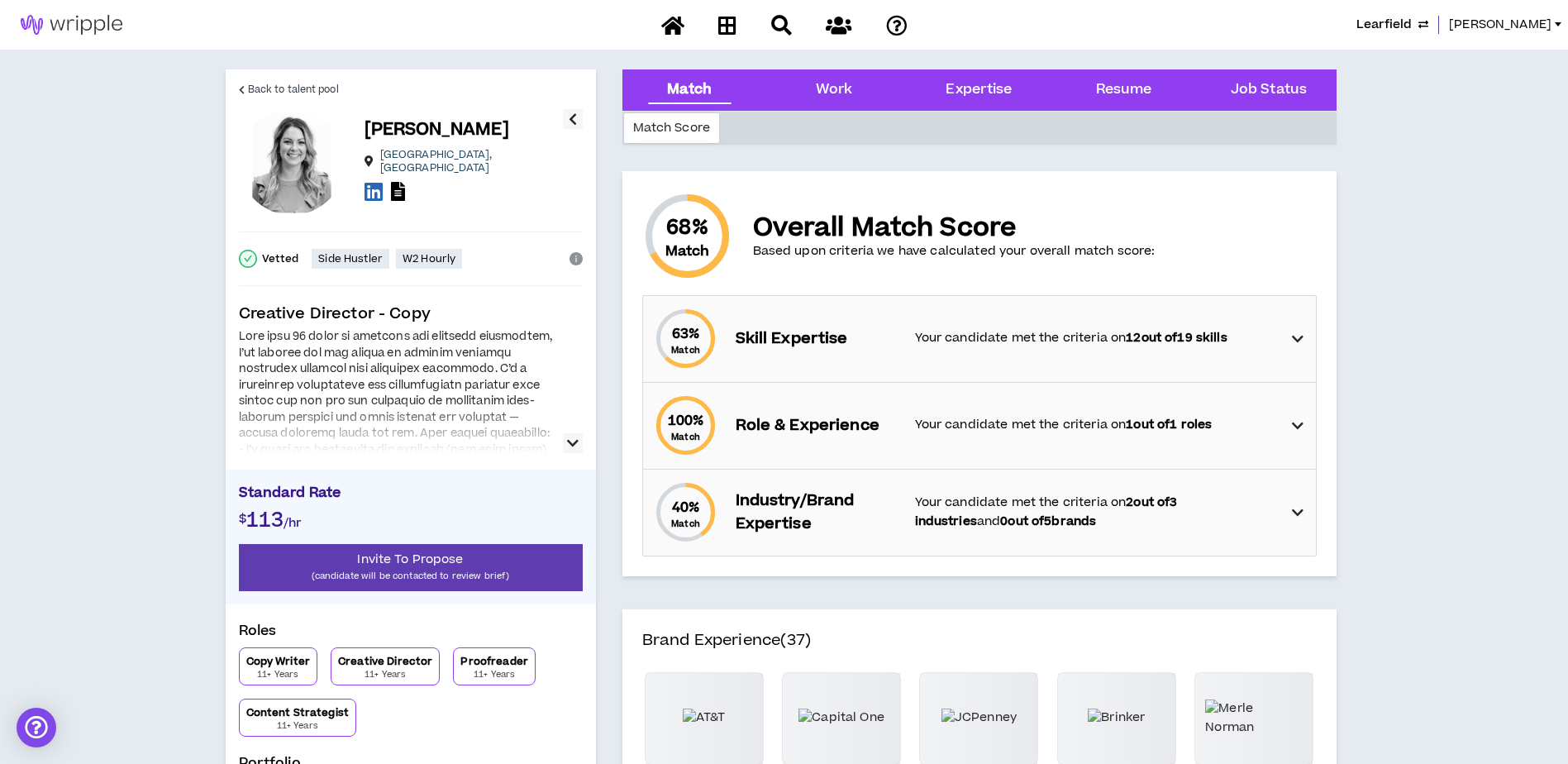
click at [567, 440] on icon "button" at bounding box center [572, 443] width 11 height 19
click at [571, 438] on icon "button" at bounding box center [572, 443] width 11 height 19
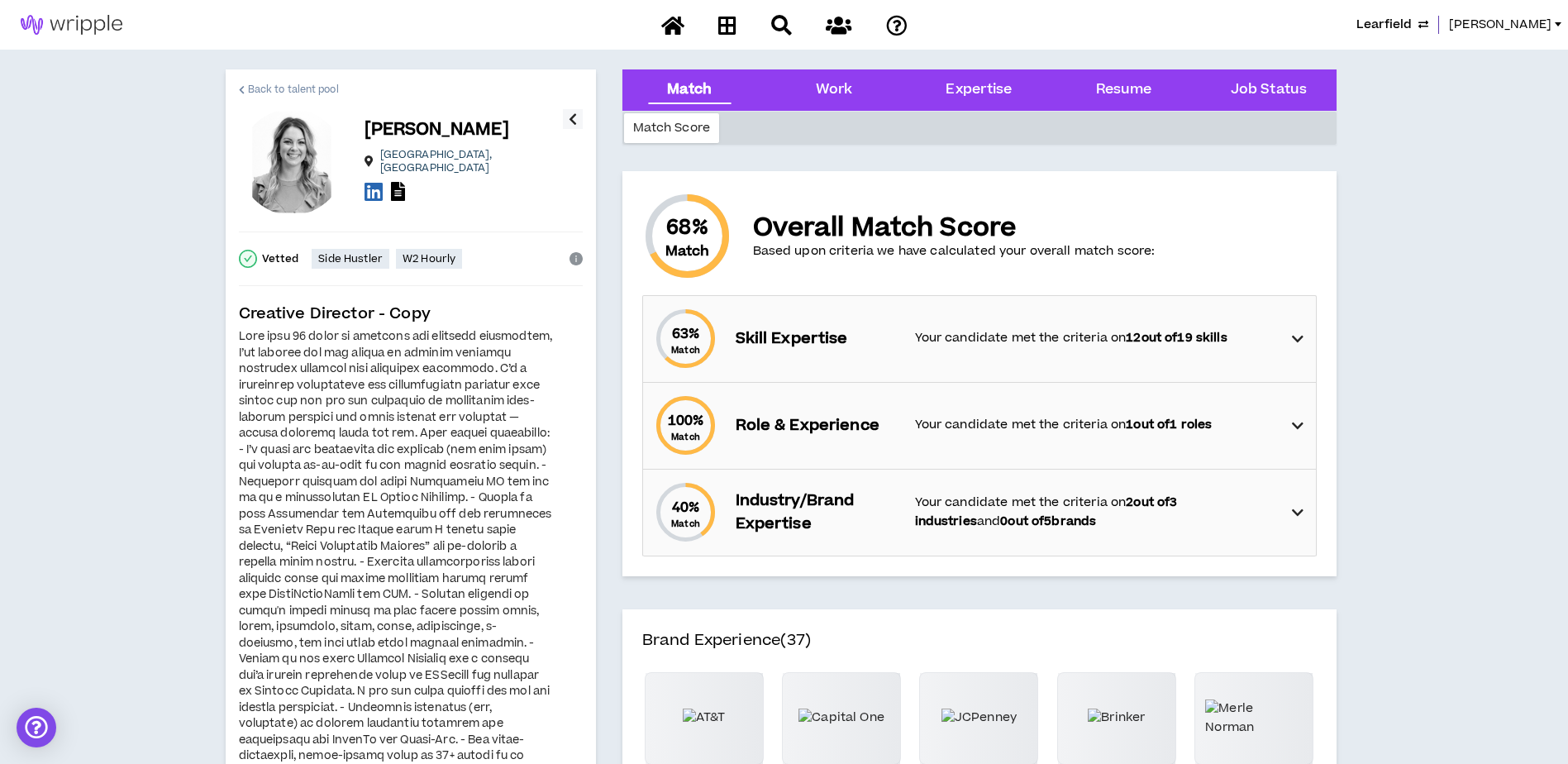
click at [288, 85] on span "Back to talent pool" at bounding box center [293, 90] width 91 height 16
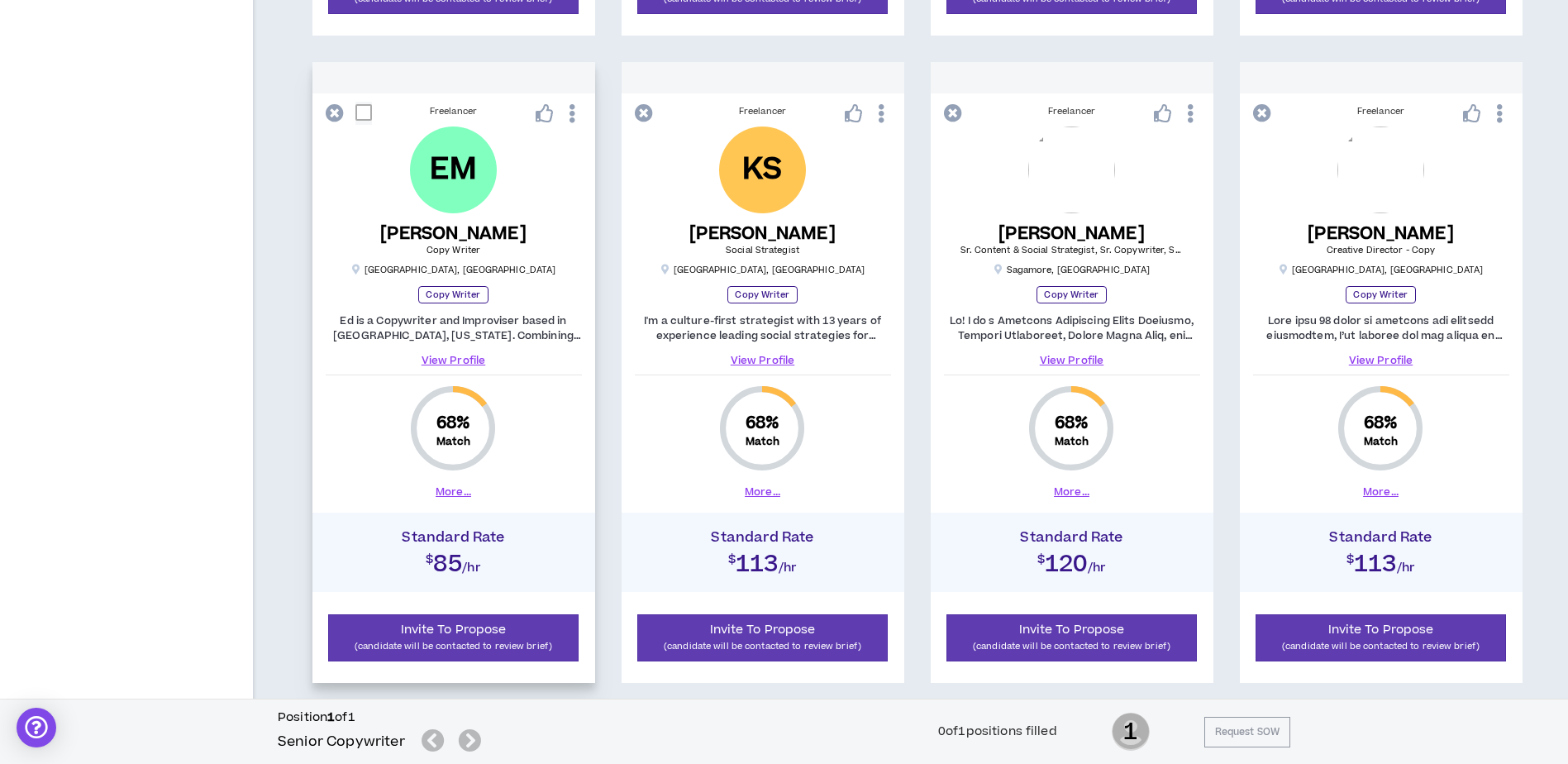
scroll to position [1640, 0]
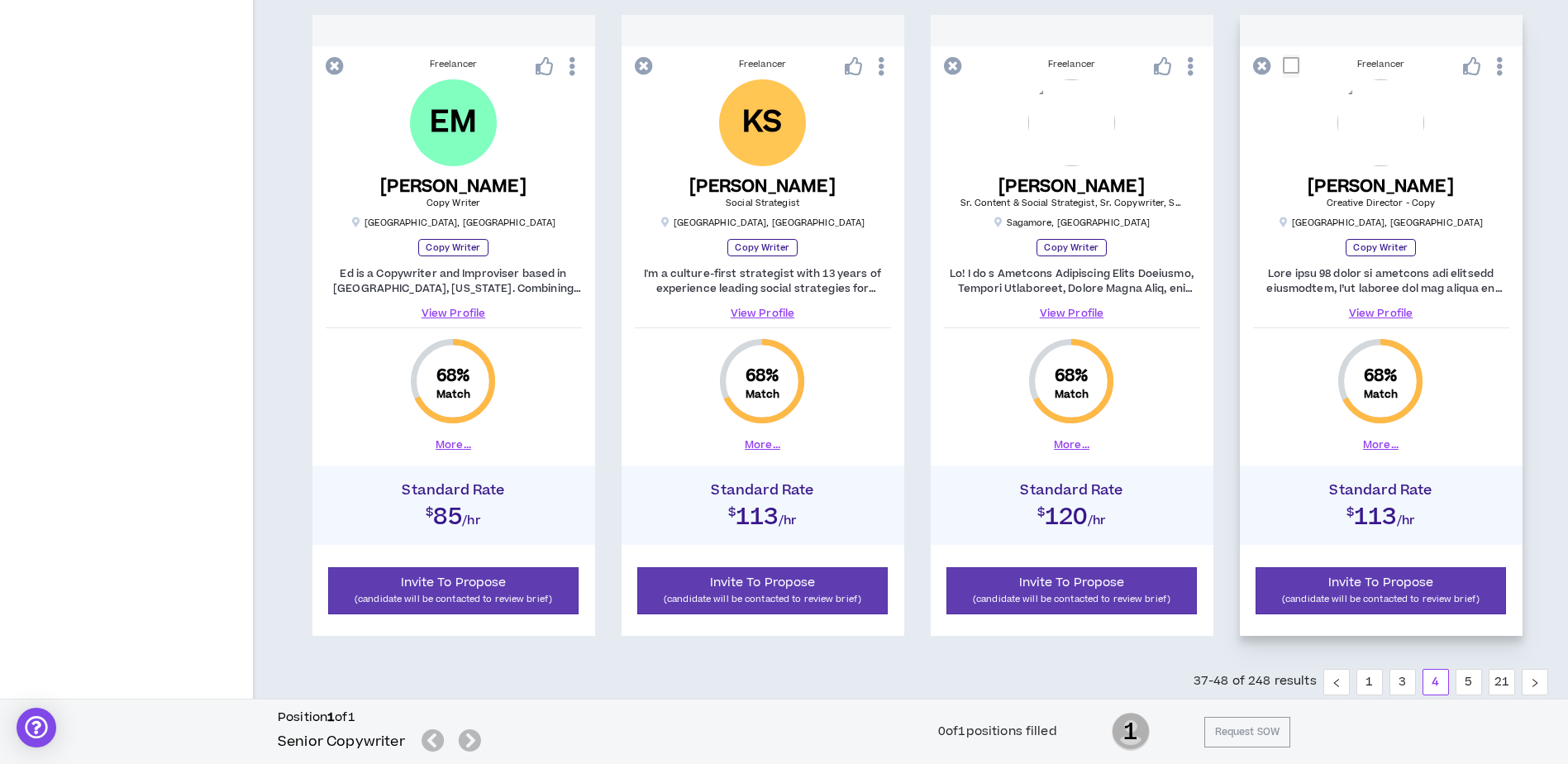
click at [1470, 69] on icon at bounding box center [1472, 66] width 19 height 19
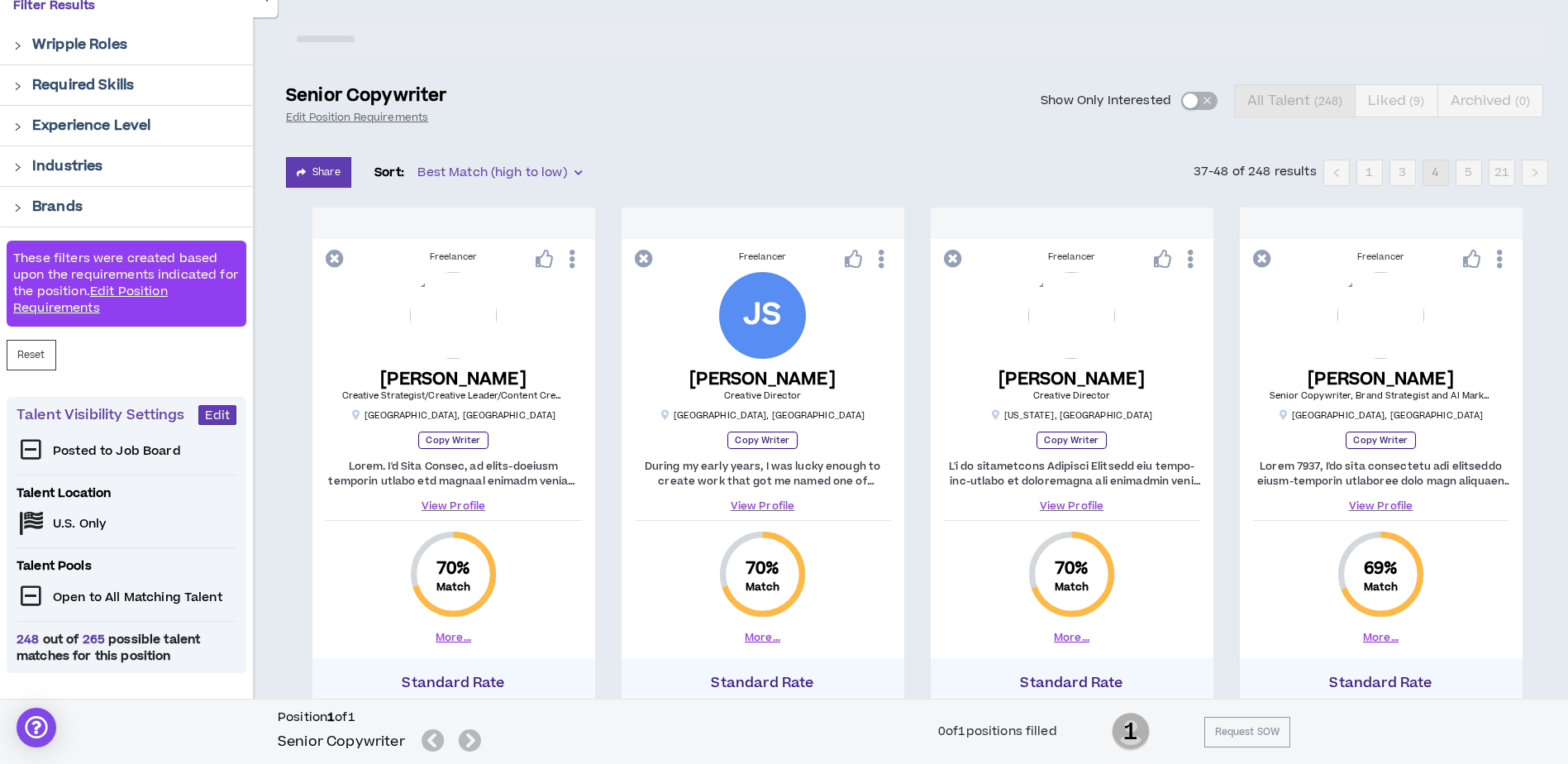
scroll to position [0, 0]
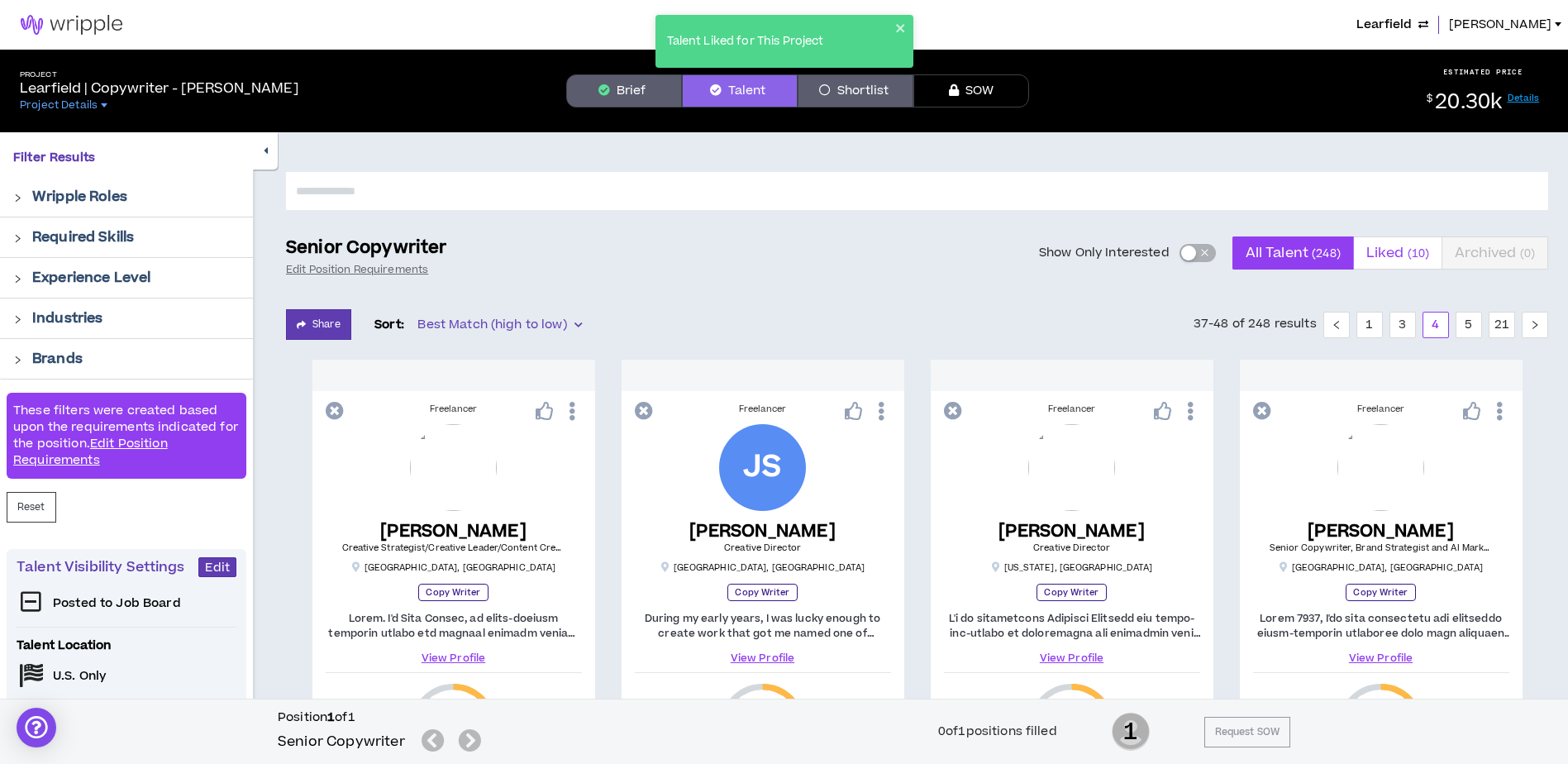
click at [1411, 252] on small "( 10 )" at bounding box center [1419, 254] width 22 height 16
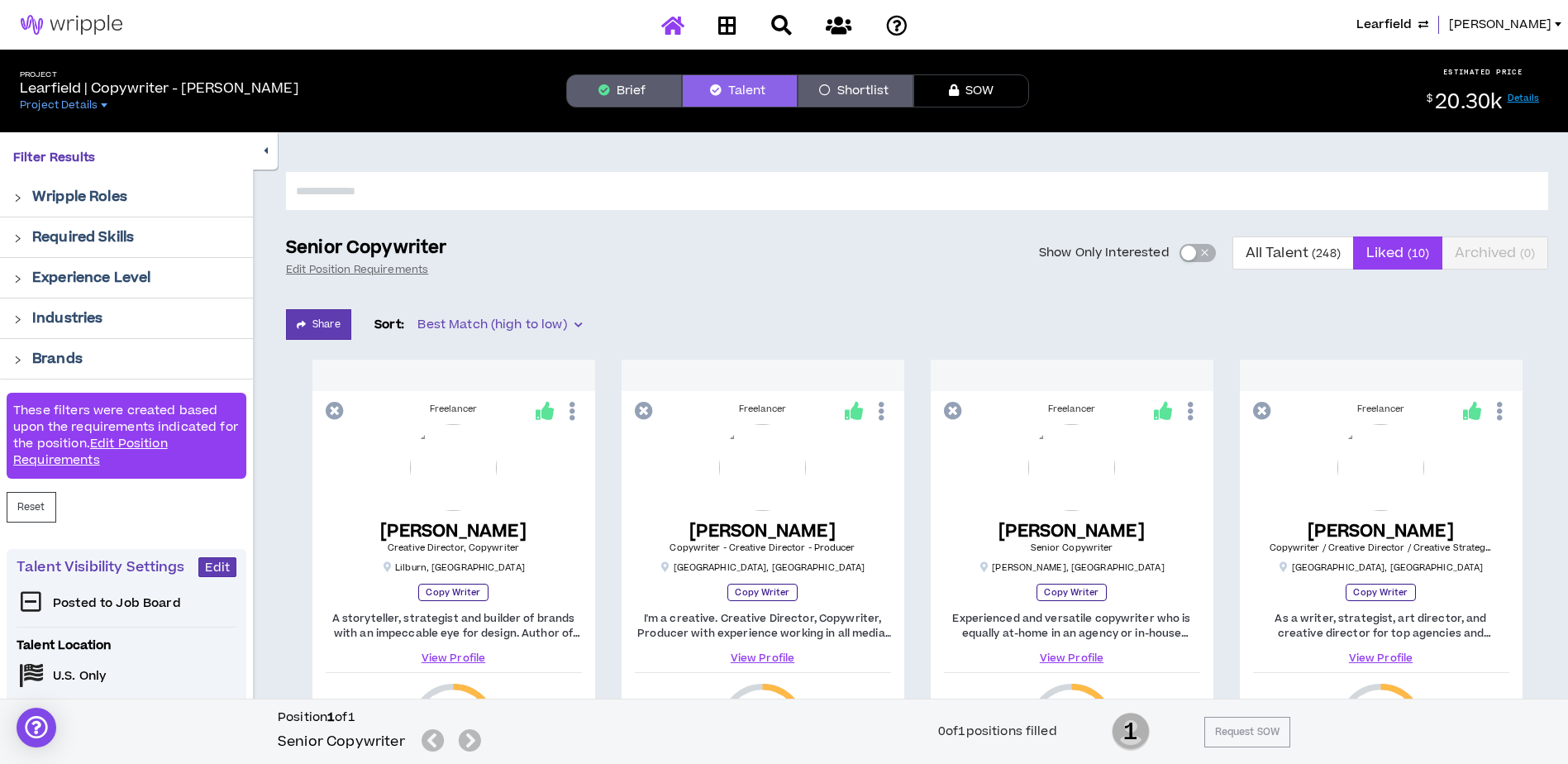
click at [679, 21] on icon at bounding box center [673, 25] width 23 height 20
